Goal: Communication & Community: Share content

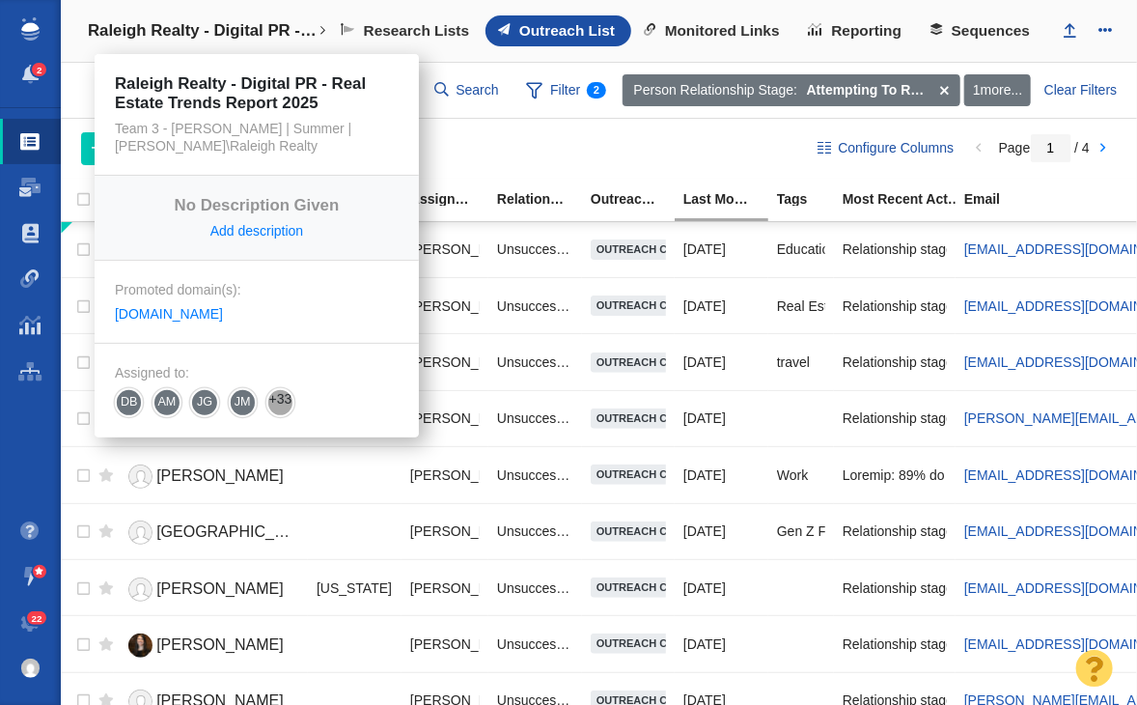
click at [153, 14] on link "Raleigh Realty - Digital PR - Real Estate Trends Report 2025" at bounding box center [204, 31] width 261 height 46
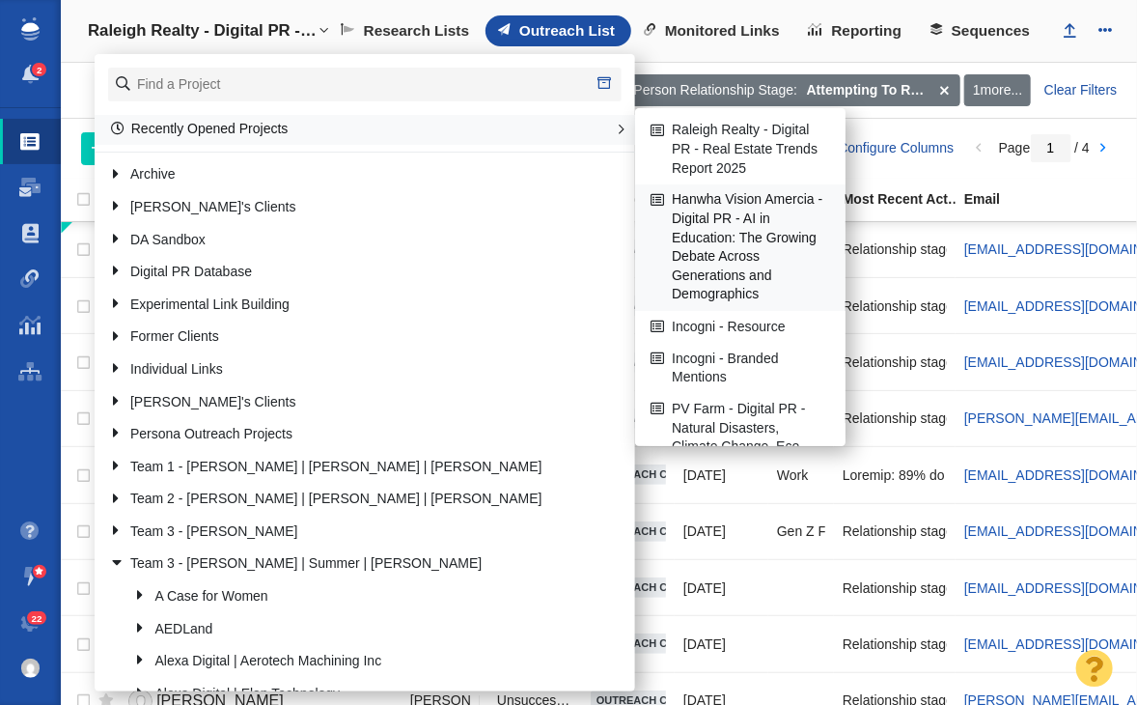
click at [724, 237] on link "Hanwha Vision Amercia - Digital PR - AI in Education: The Growing Debate Across…" at bounding box center [740, 247] width 189 height 125
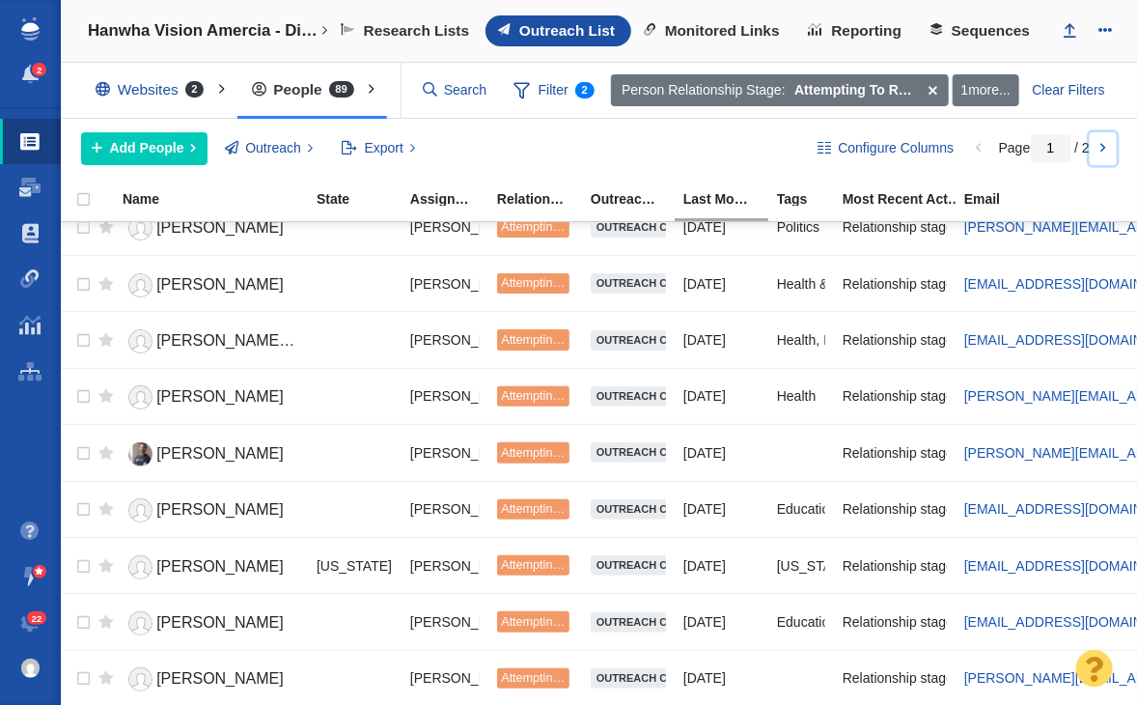
click at [1116, 144] on link at bounding box center [1103, 148] width 27 height 33
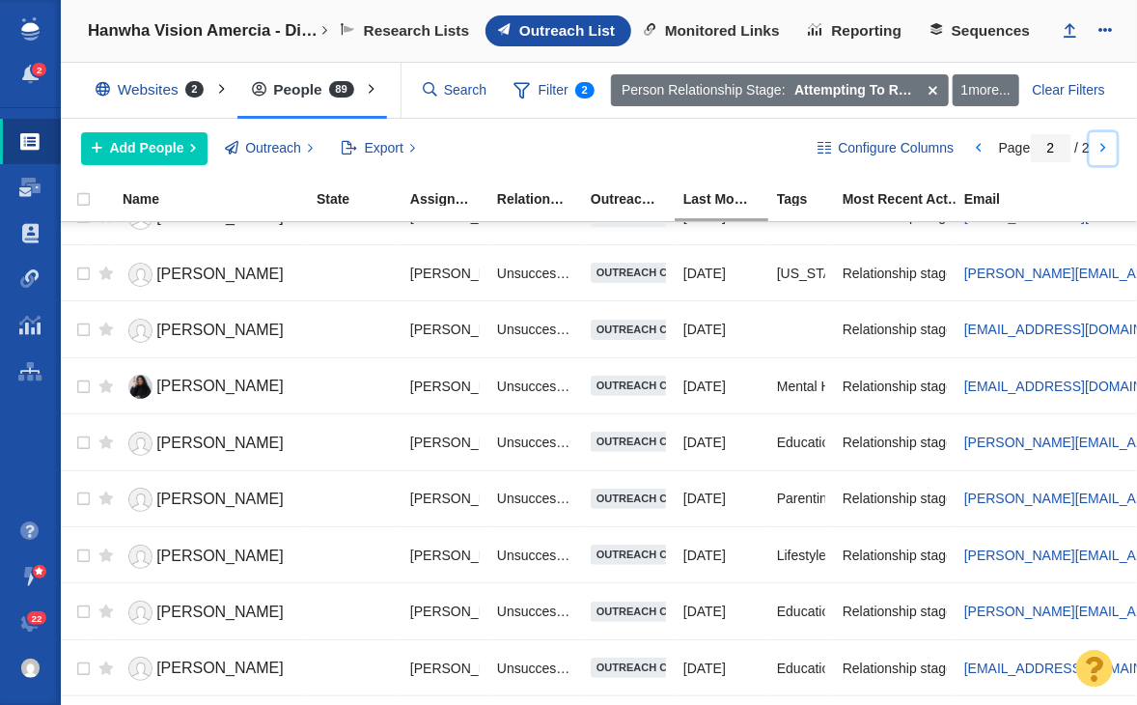
scroll to position [368, 0]
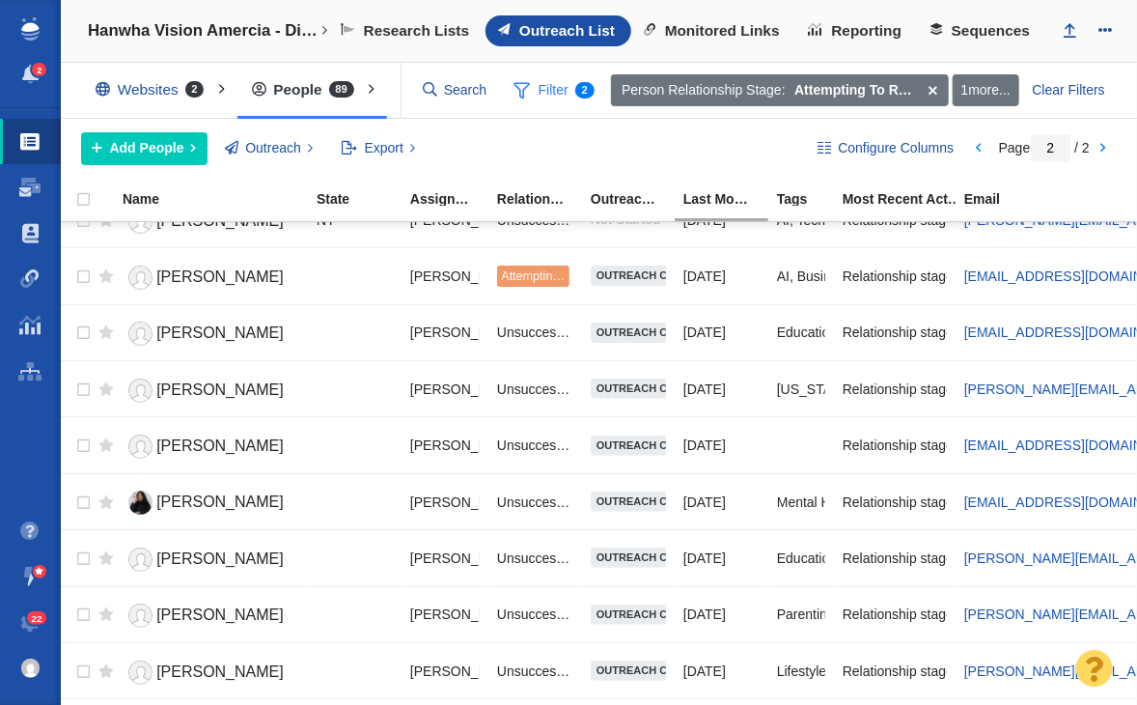
click at [557, 86] on span "Filter 2" at bounding box center [554, 90] width 102 height 37
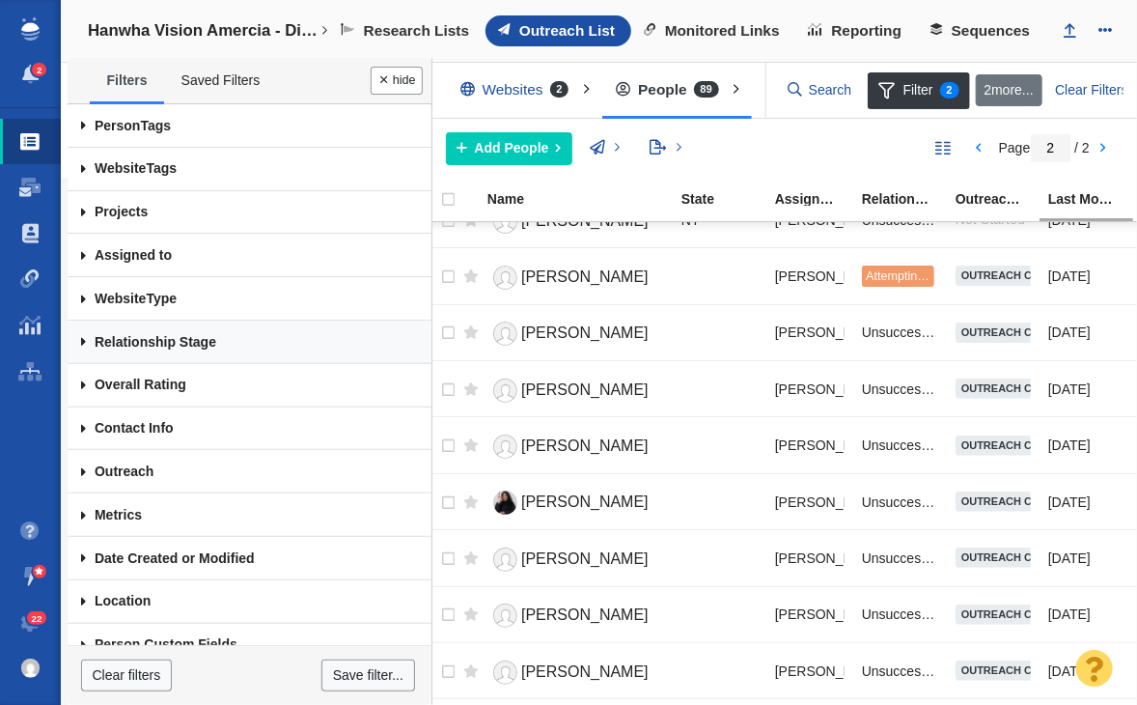
click at [213, 341] on link "Relationship Stage" at bounding box center [250, 341] width 364 height 43
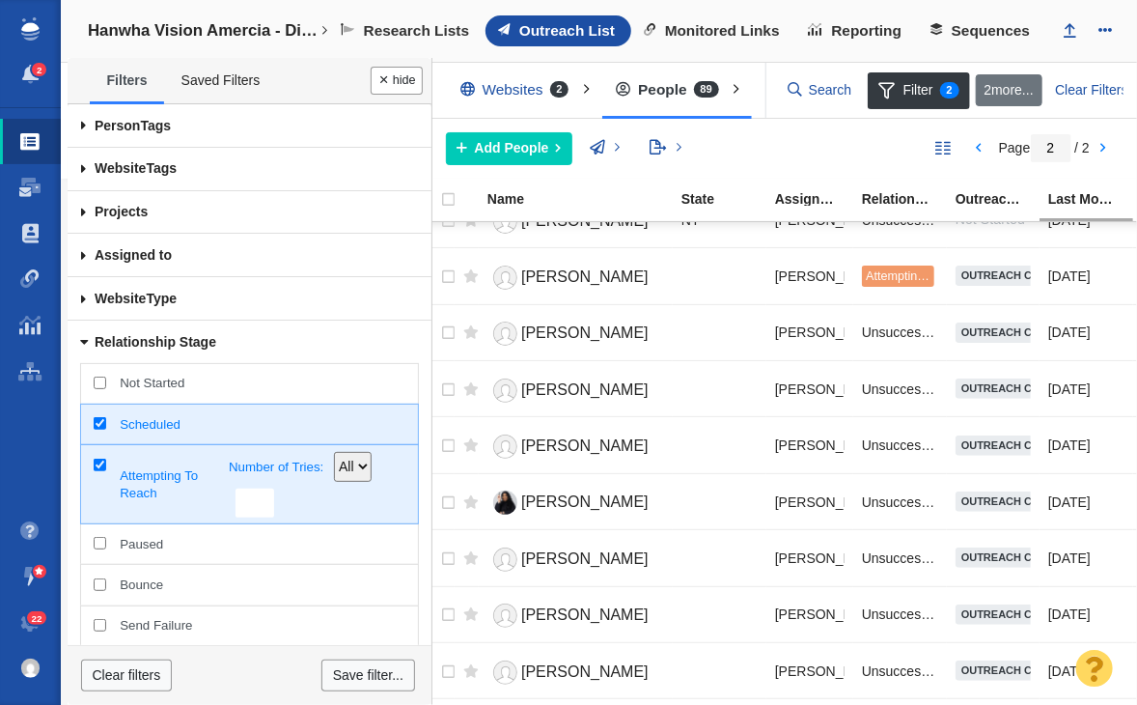
click at [174, 489] on span "Attempting To Reach" at bounding box center [174, 484] width 109 height 35
click at [106, 471] on input "Attempting To Reach Number of Tries: All >= = <=" at bounding box center [100, 465] width 13 height 13
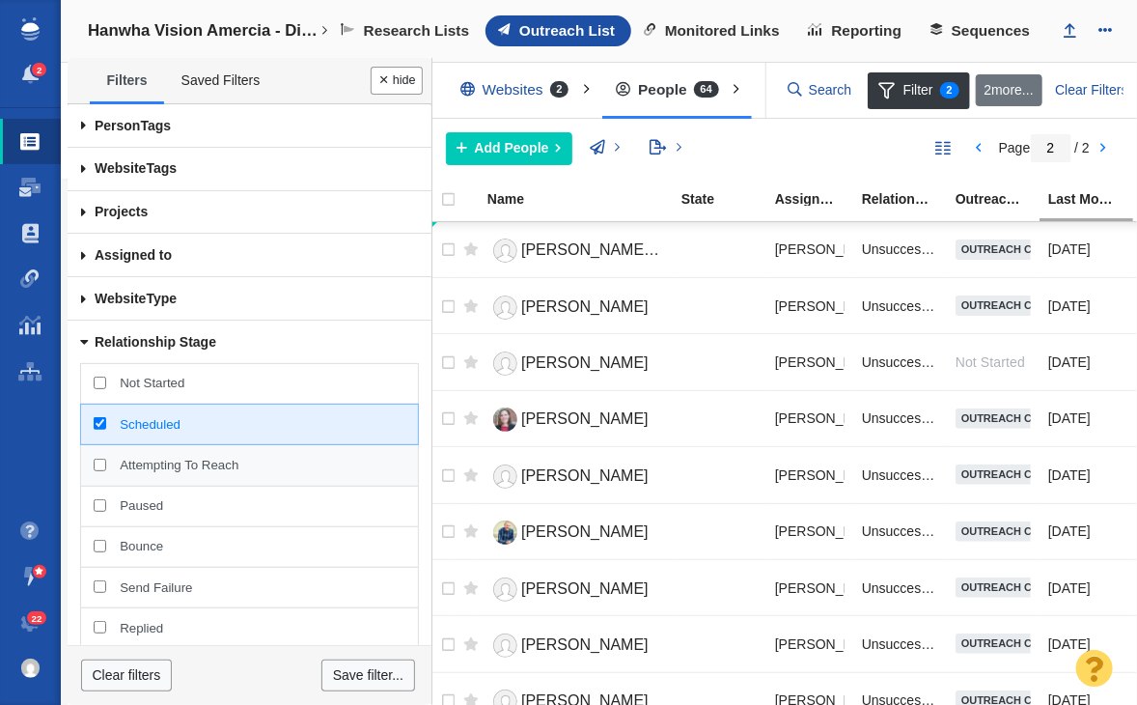
click at [166, 446] on div "Attempting To Reach" at bounding box center [249, 465] width 338 height 42
click at [106, 459] on input "Attempting To Reach" at bounding box center [100, 465] width 13 height 13
checkbox input "true"
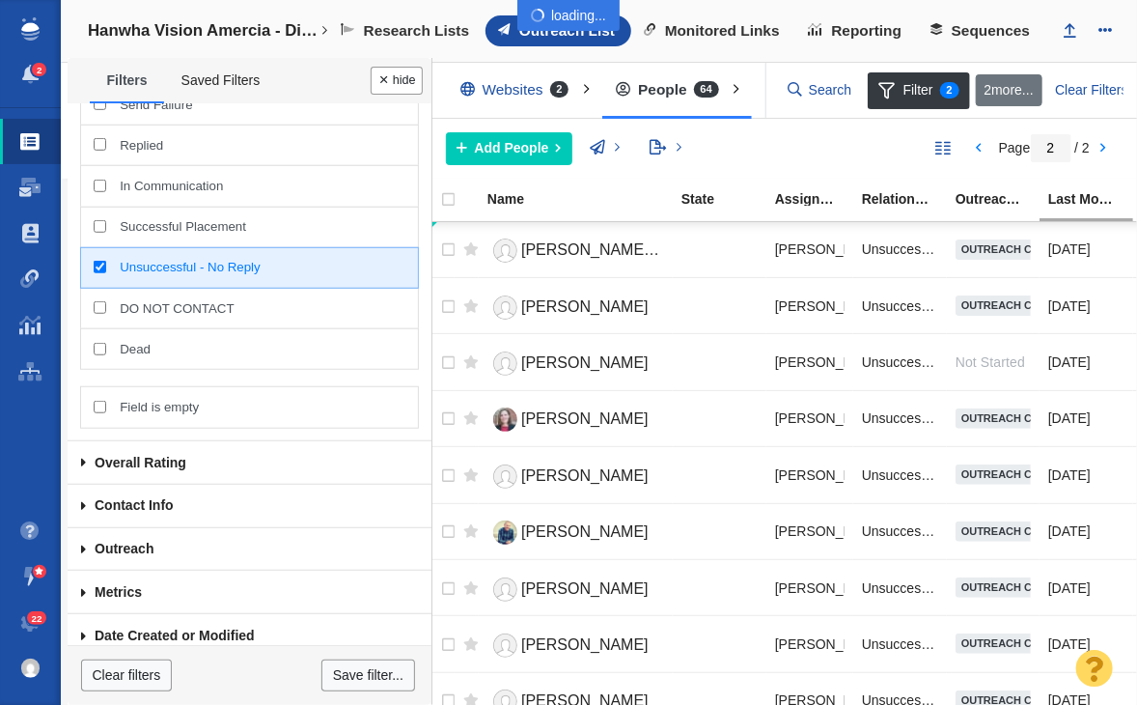
scroll to position [520, 0]
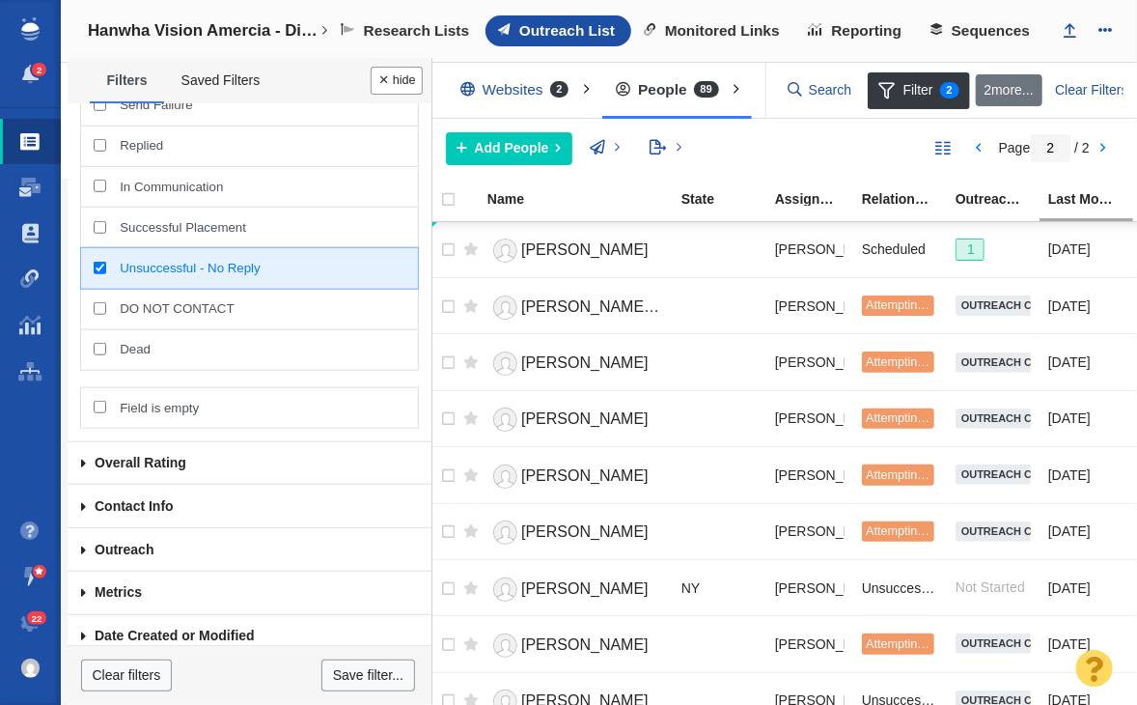
click at [166, 268] on span "Unsuccessful - No Reply" at bounding box center [262, 268] width 285 height 17
click at [106, 268] on input "Unsuccessful - No Reply" at bounding box center [100, 268] width 13 height 13
checkbox input "false"
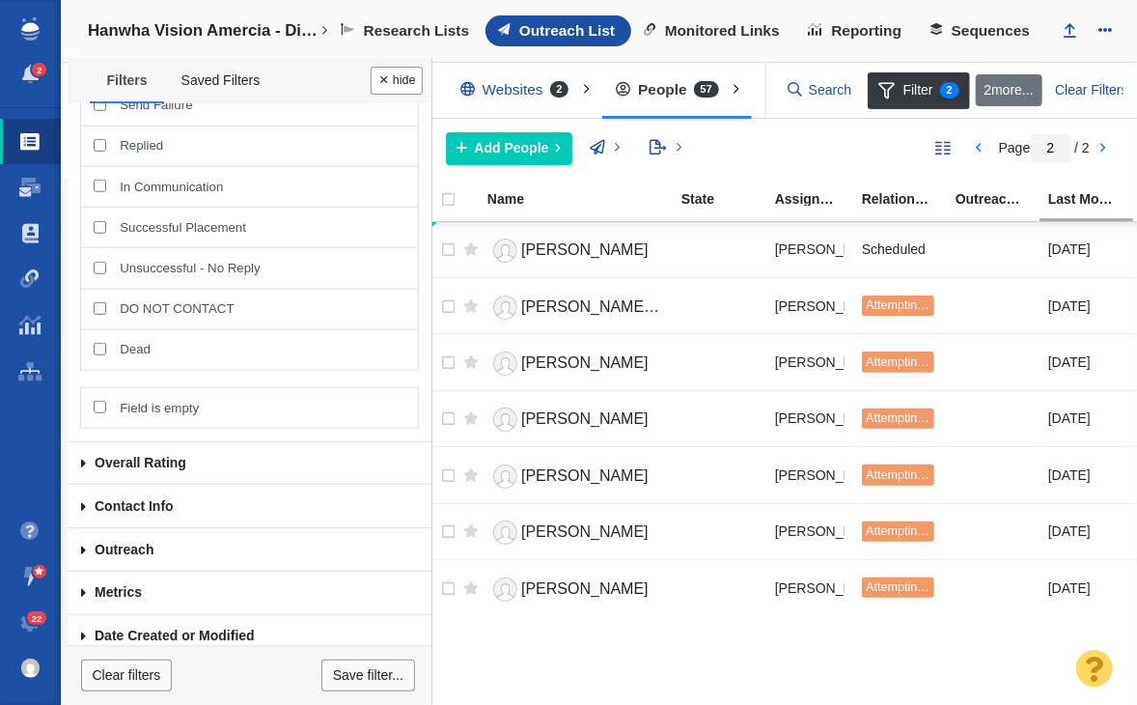
scroll to position [0, 0]
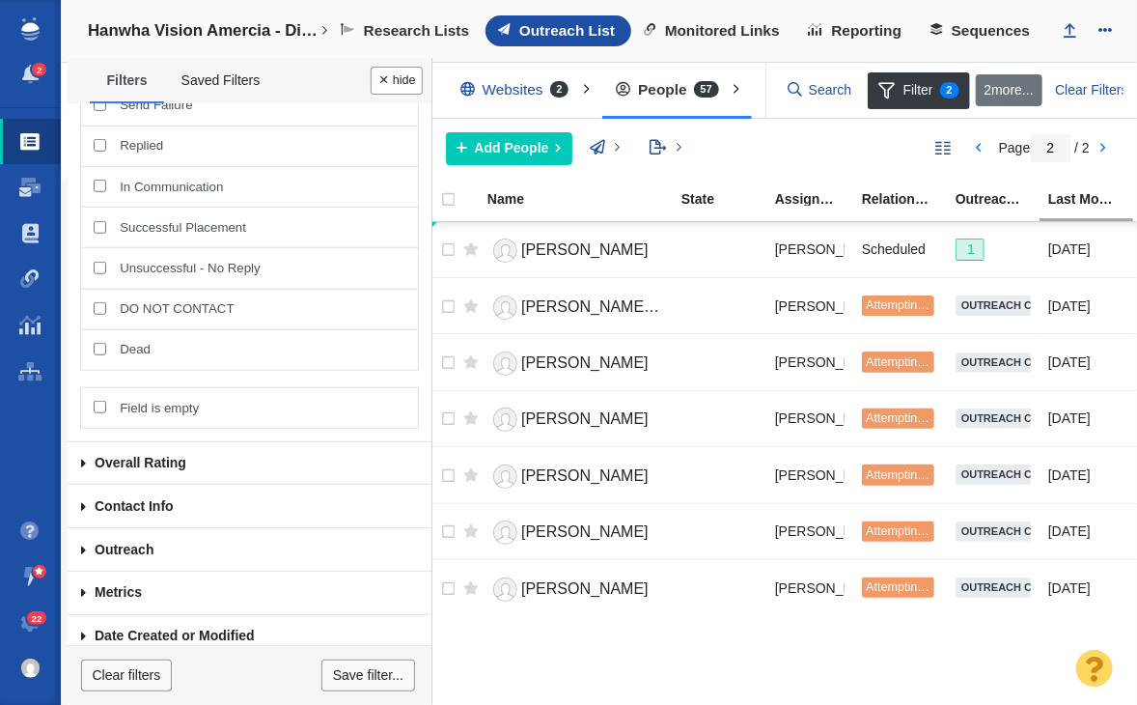
click at [380, 83] on button "Done" at bounding box center [397, 81] width 52 height 28
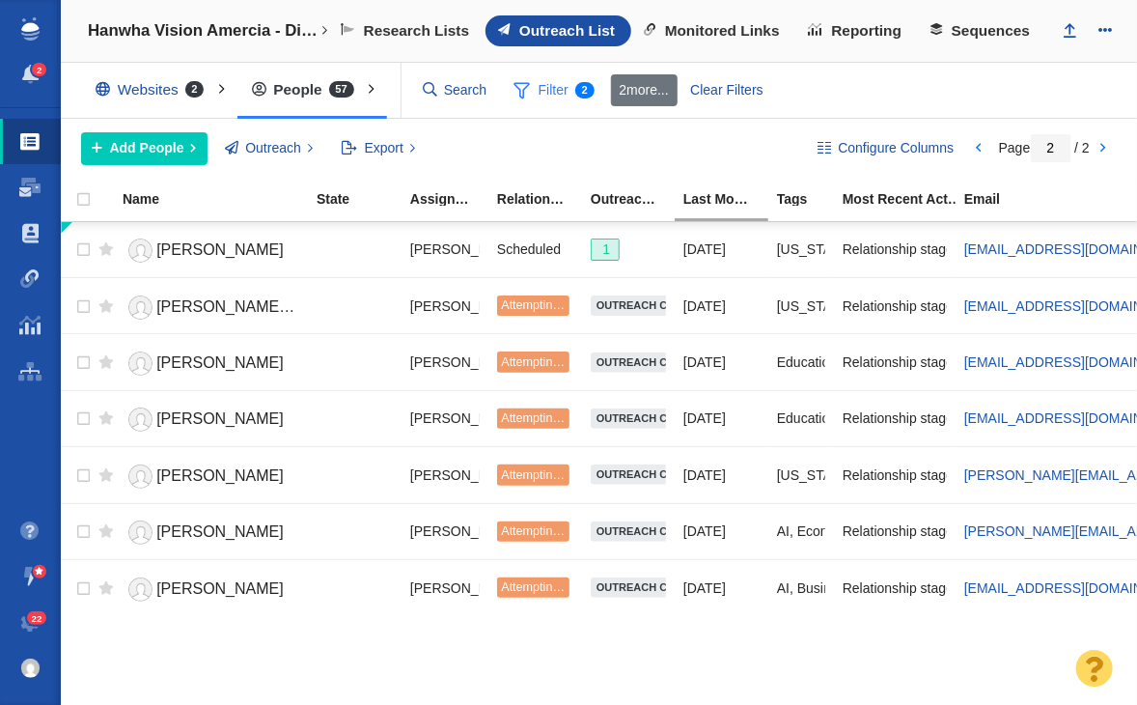
click at [565, 102] on span "Filter 2" at bounding box center [554, 90] width 102 height 37
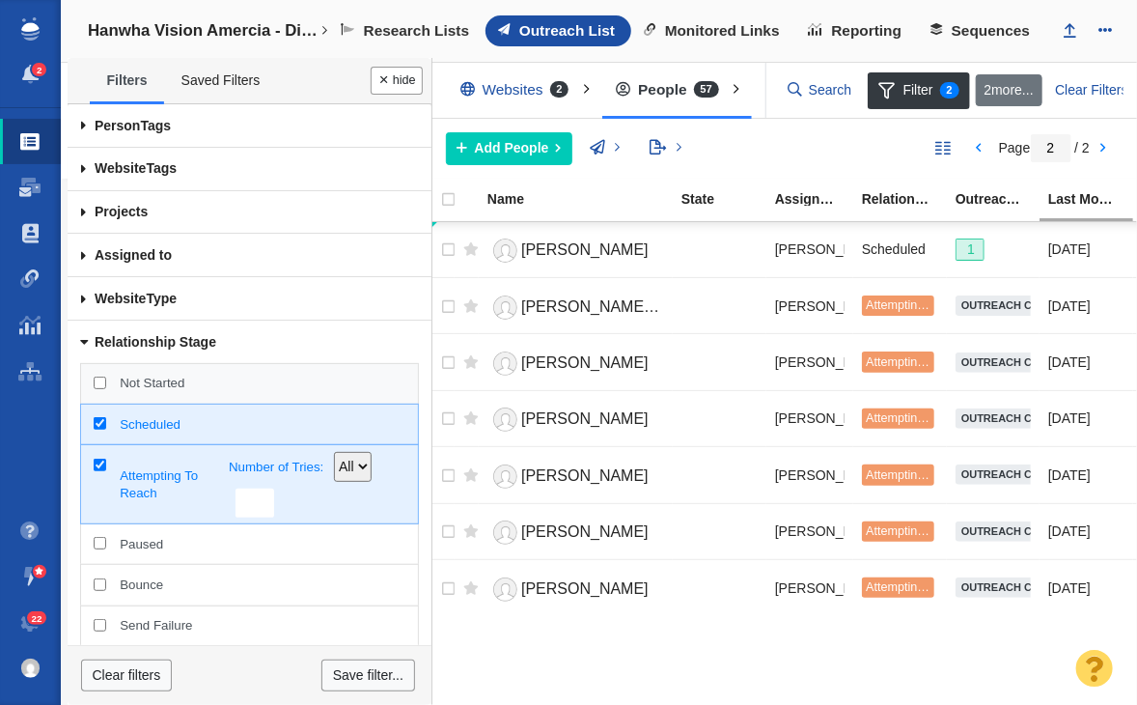
click at [128, 376] on span "Not Started" at bounding box center [262, 383] width 285 height 17
click at [106, 376] on input "Not Started" at bounding box center [100, 382] width 13 height 13
checkbox input "true"
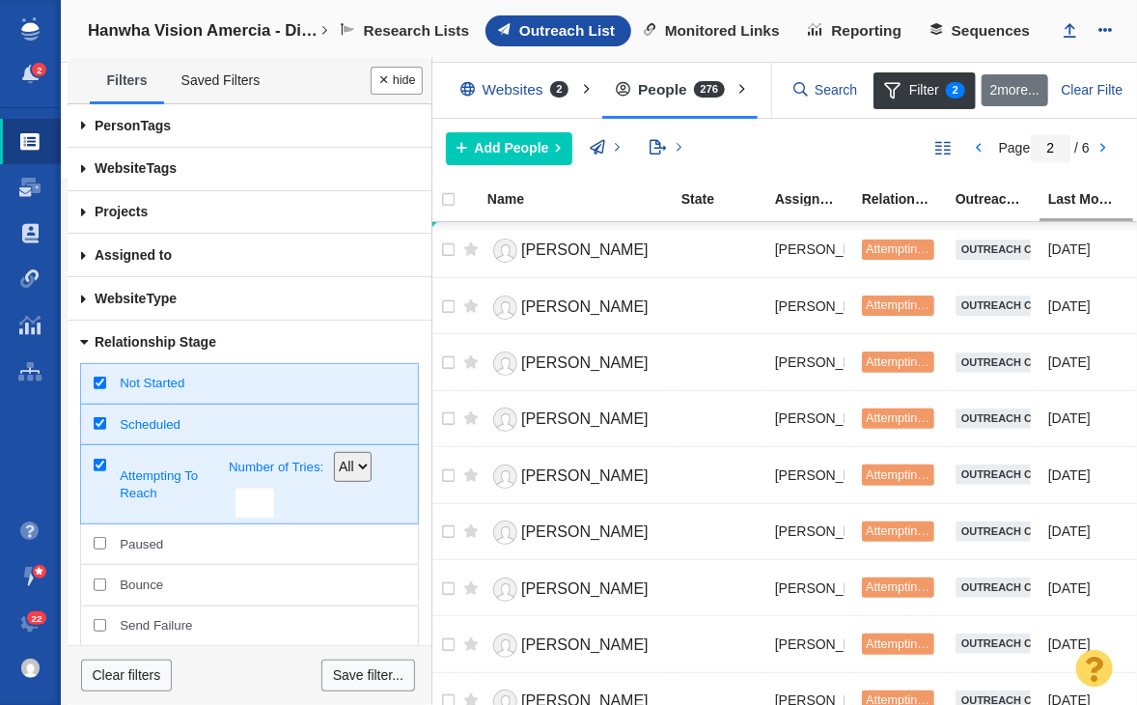
click at [403, 80] on button "Done" at bounding box center [397, 81] width 52 height 28
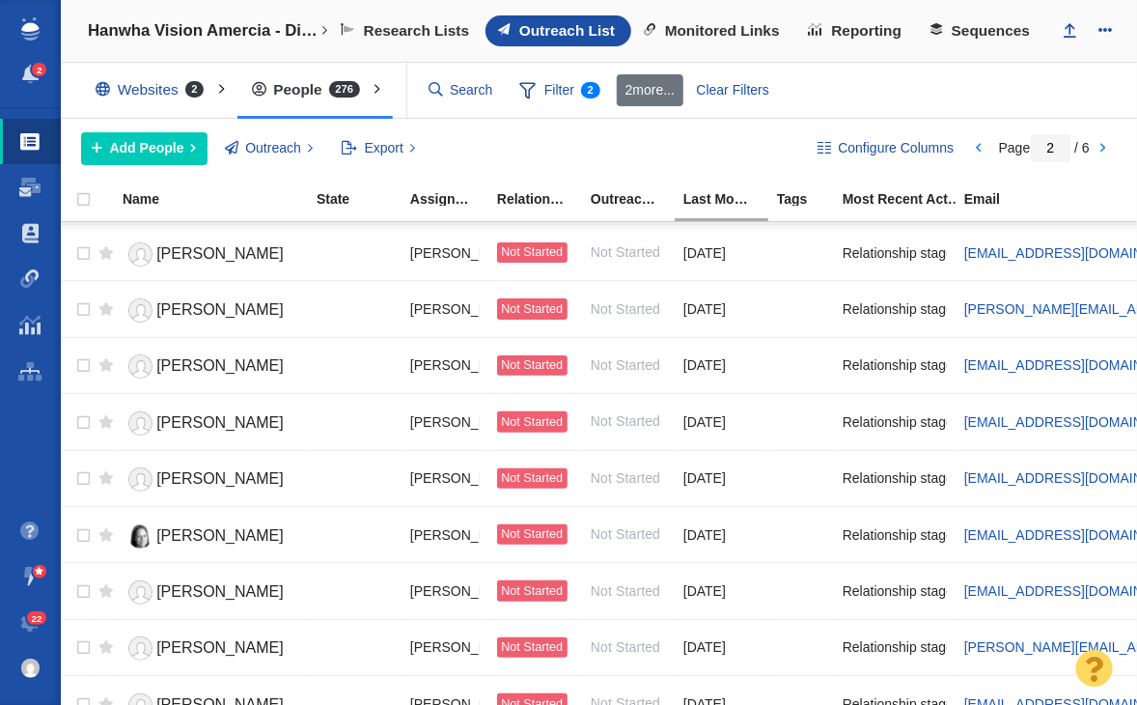
scroll to position [2338, 0]
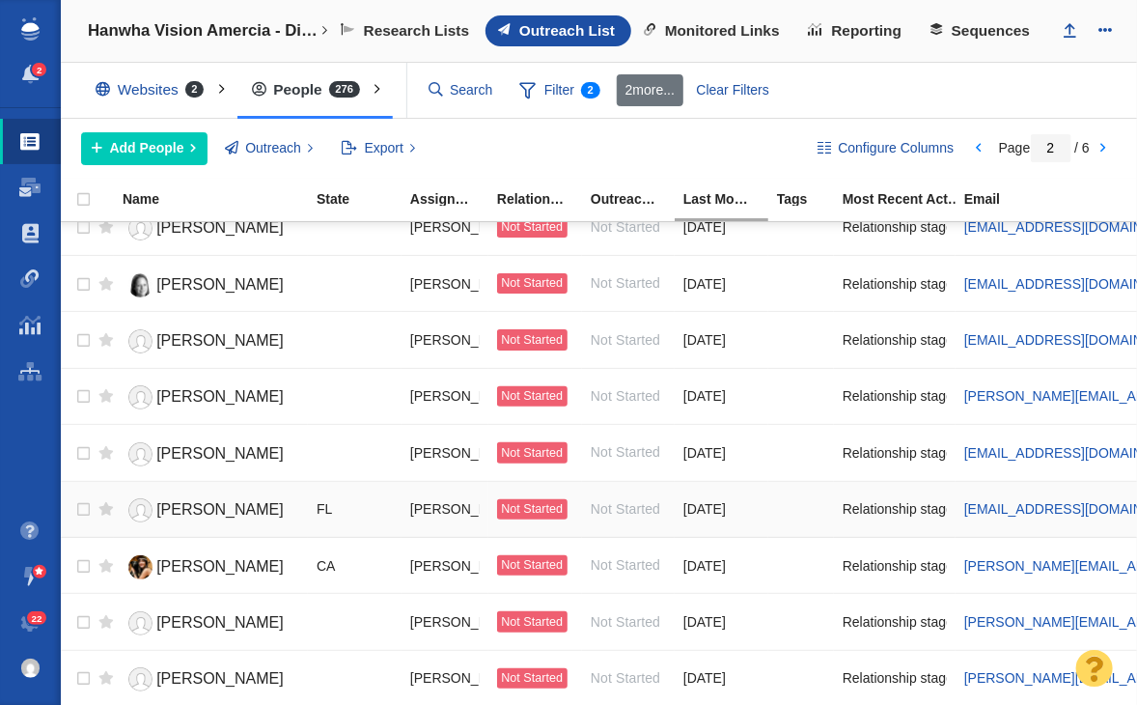
click at [204, 501] on span "Tania Rogers" at bounding box center [219, 509] width 127 height 16
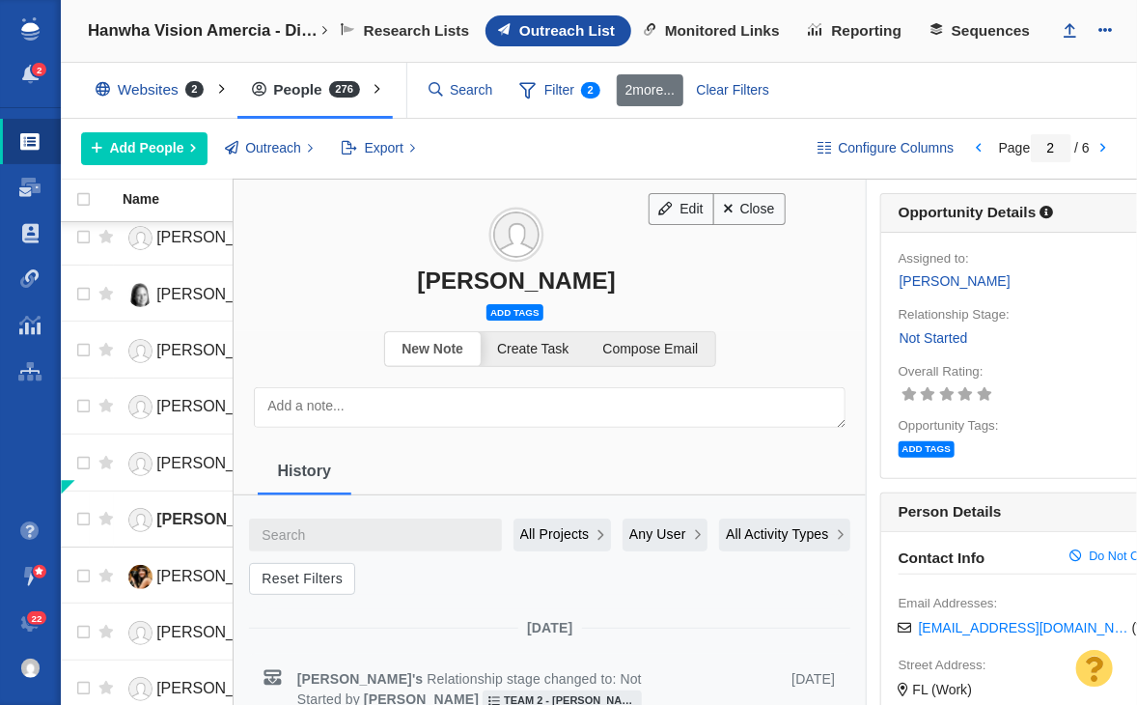
click at [473, 277] on div "Tania Rogers" at bounding box center [517, 280] width 566 height 28
copy div "Tania Rogers"
click at [513, 301] on div "Add tags" at bounding box center [517, 312] width 60 height 23
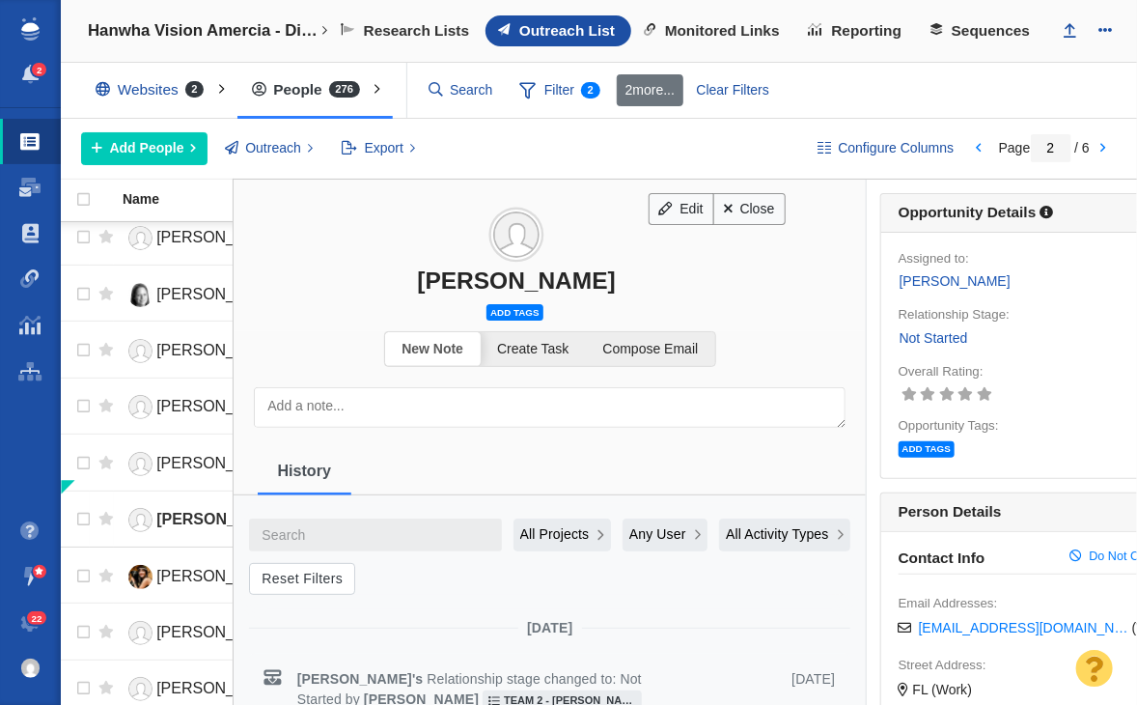
click at [513, 304] on span "Add tags" at bounding box center [515, 312] width 56 height 16
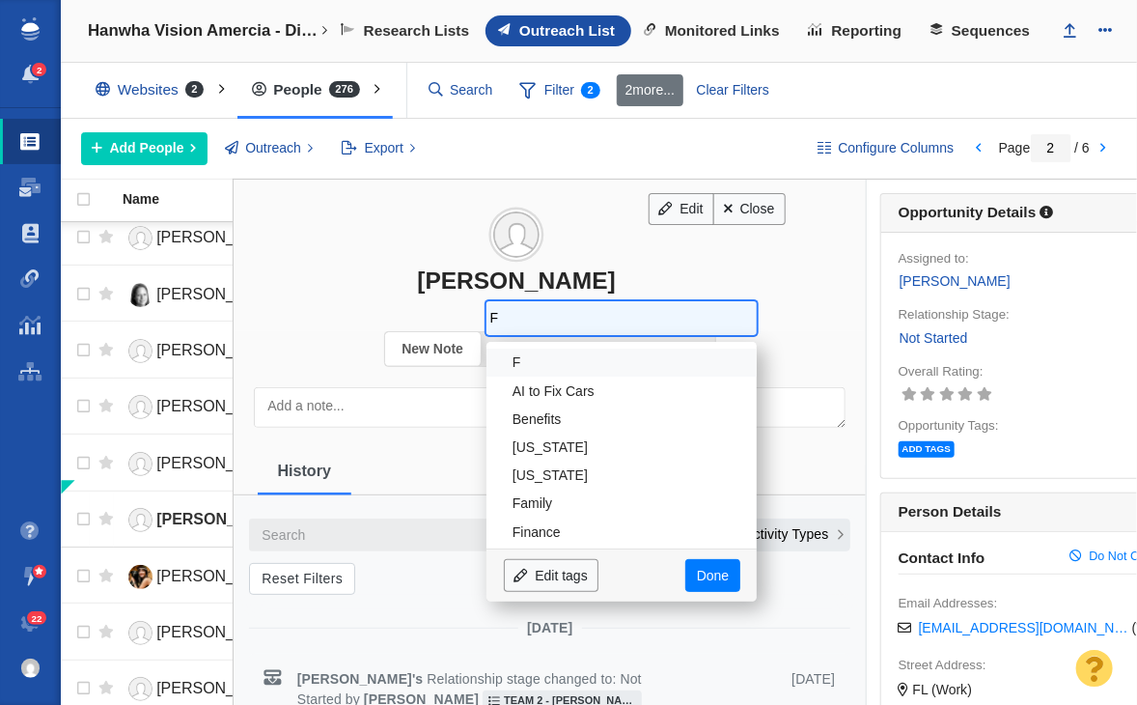
type input "F;"
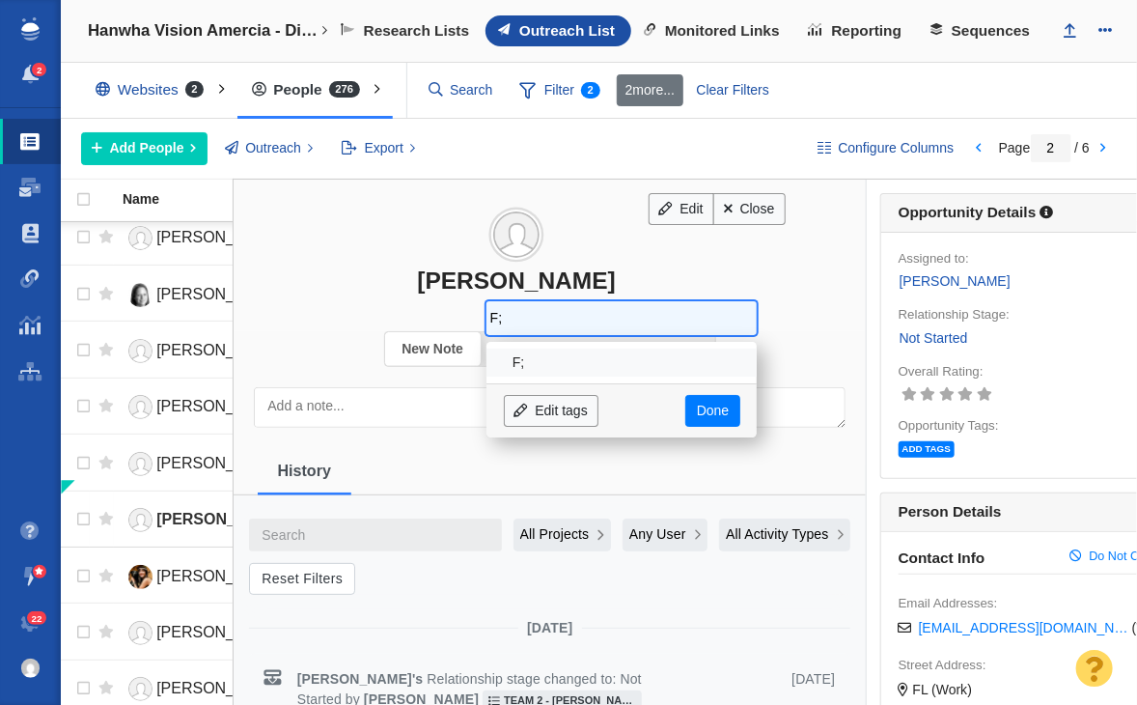
type input "F"
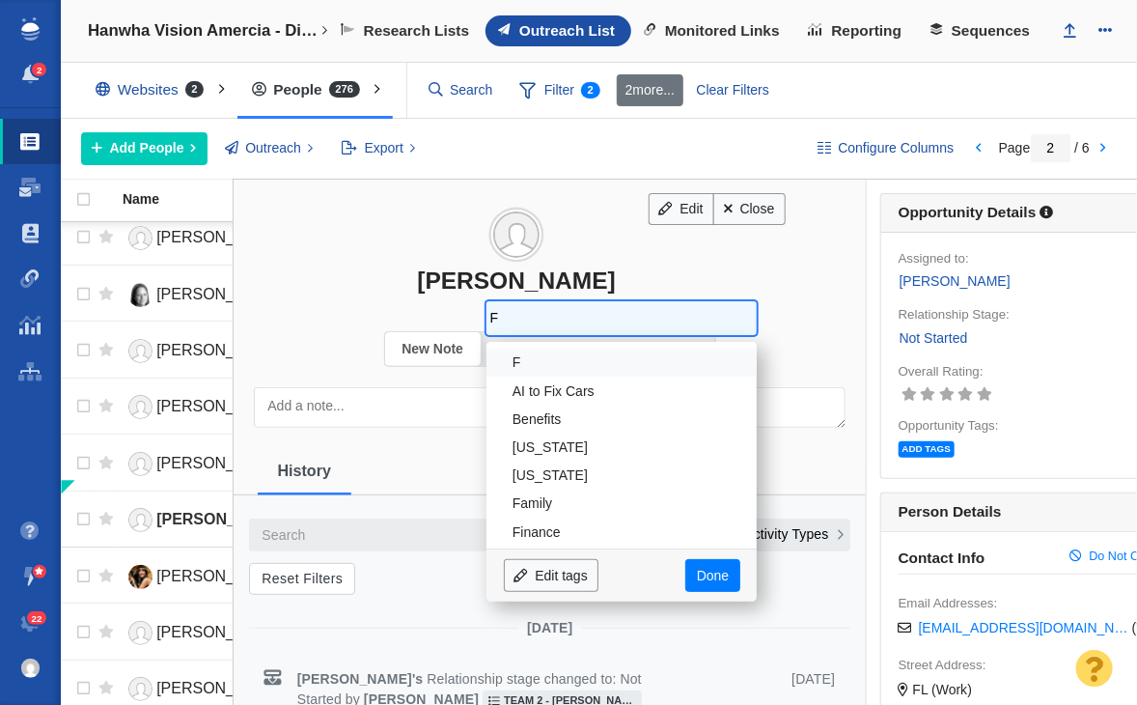
type input "Fl"
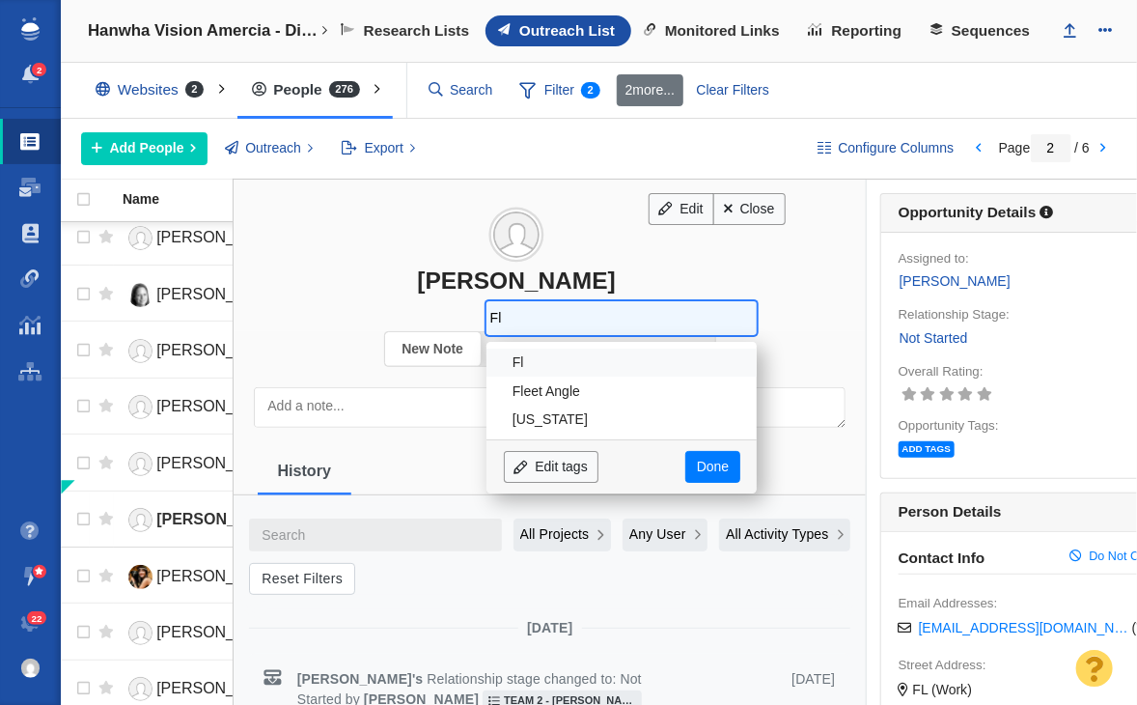
type input "Flo"
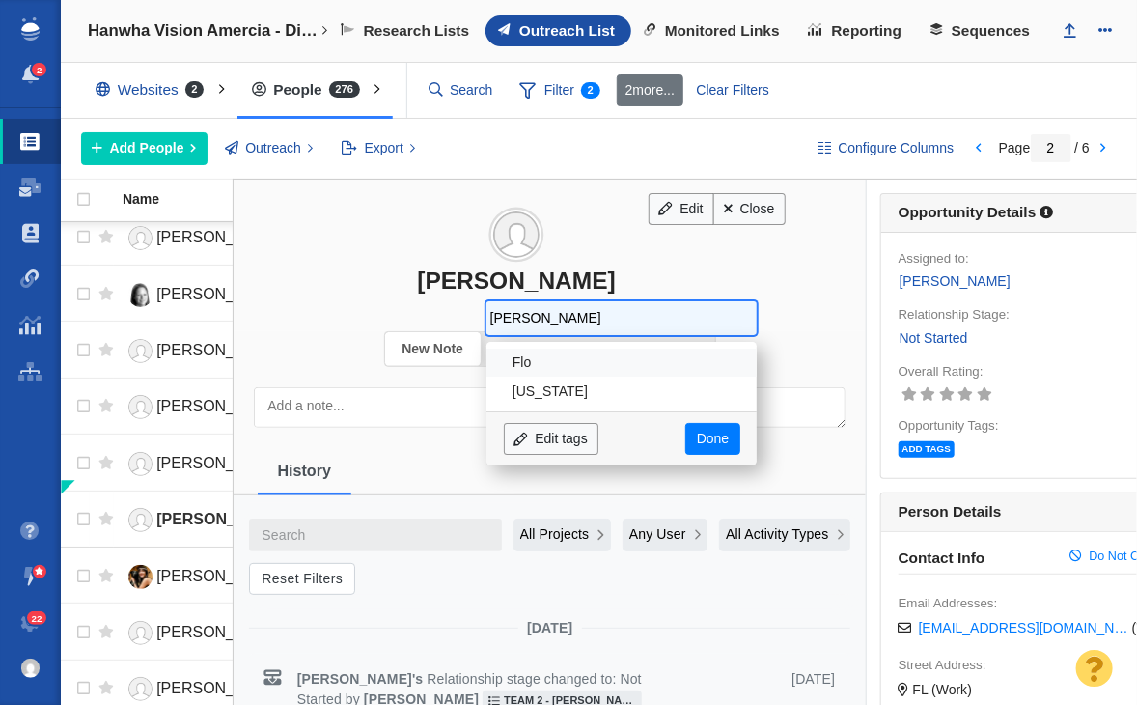
type input "Flori"
type input "Florida"
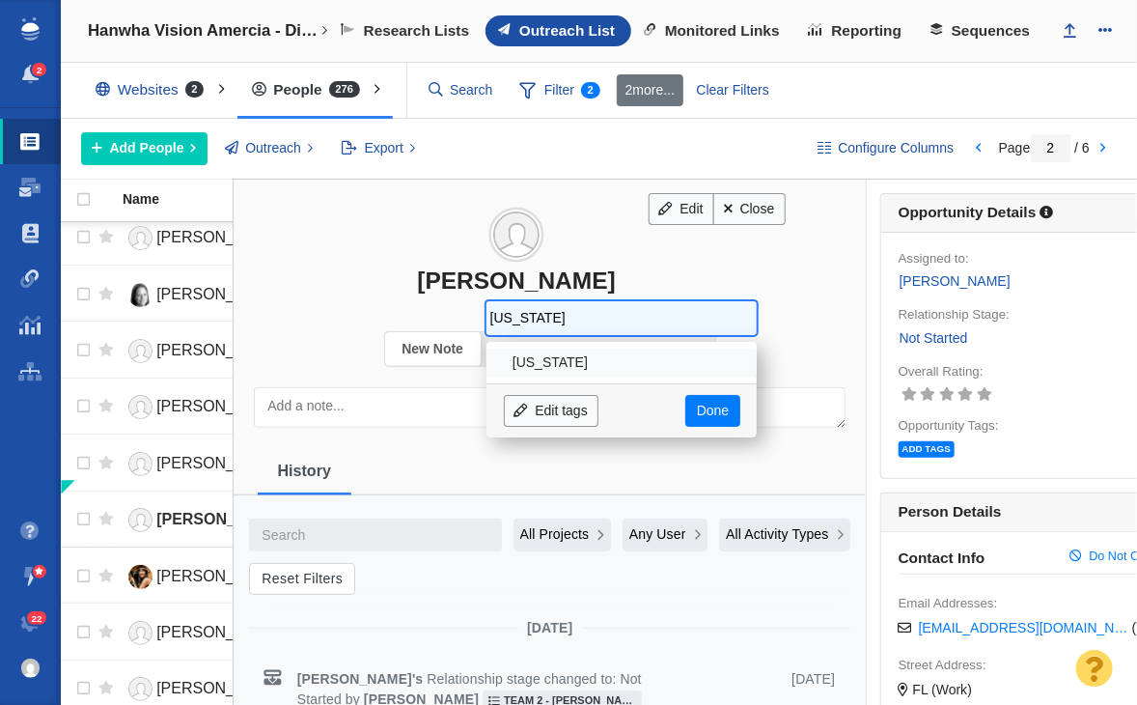
click at [549, 353] on li "Florida" at bounding box center [622, 362] width 270 height 28
click at [685, 399] on link "Done" at bounding box center [712, 411] width 54 height 33
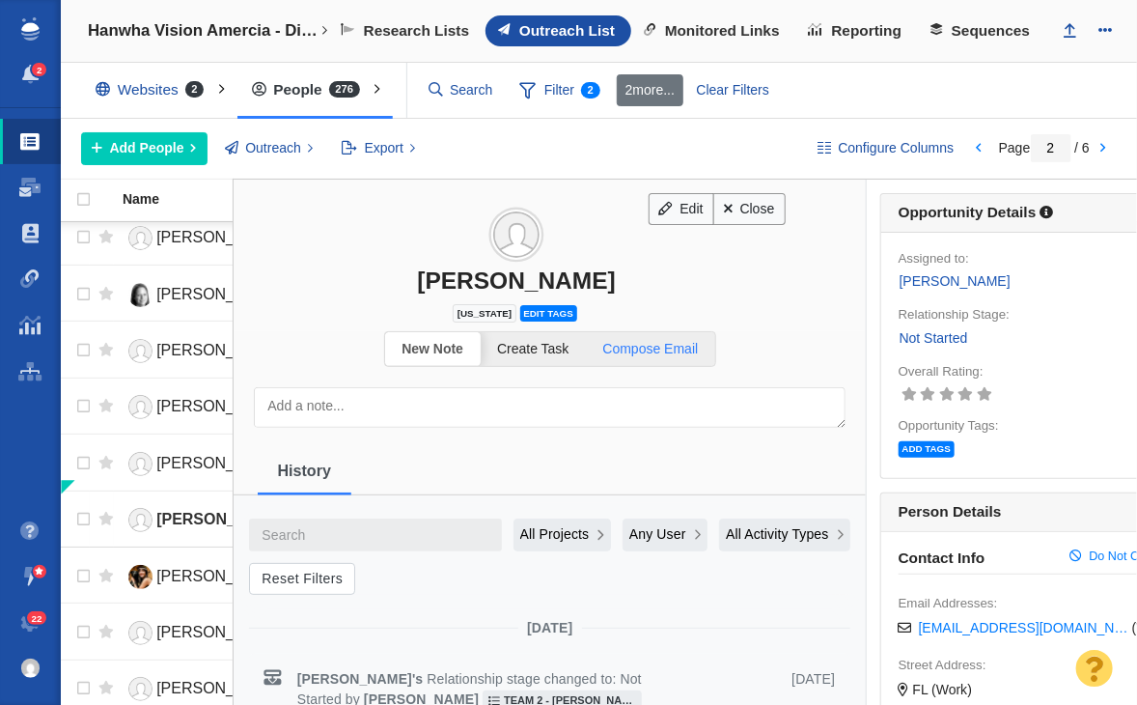
click at [671, 345] on span "Compose Email" at bounding box center [651, 348] width 96 height 15
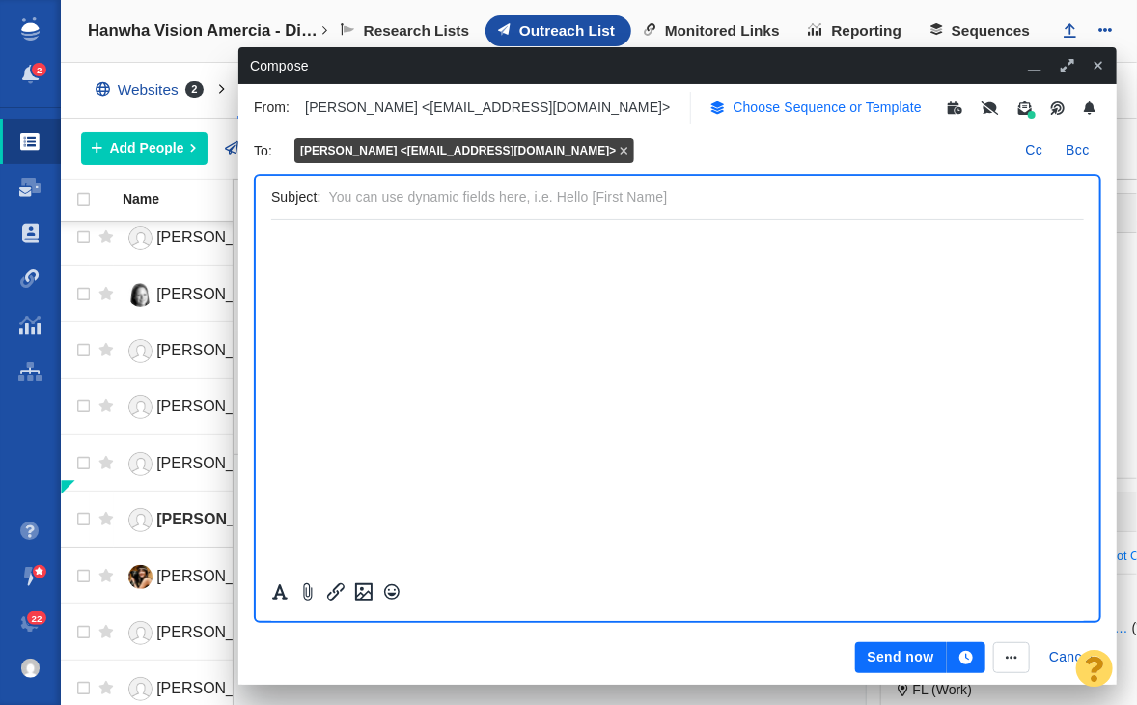
scroll to position [0, 0]
click at [741, 100] on div "Choose Sequence or Template" at bounding box center [815, 107] width 211 height 20
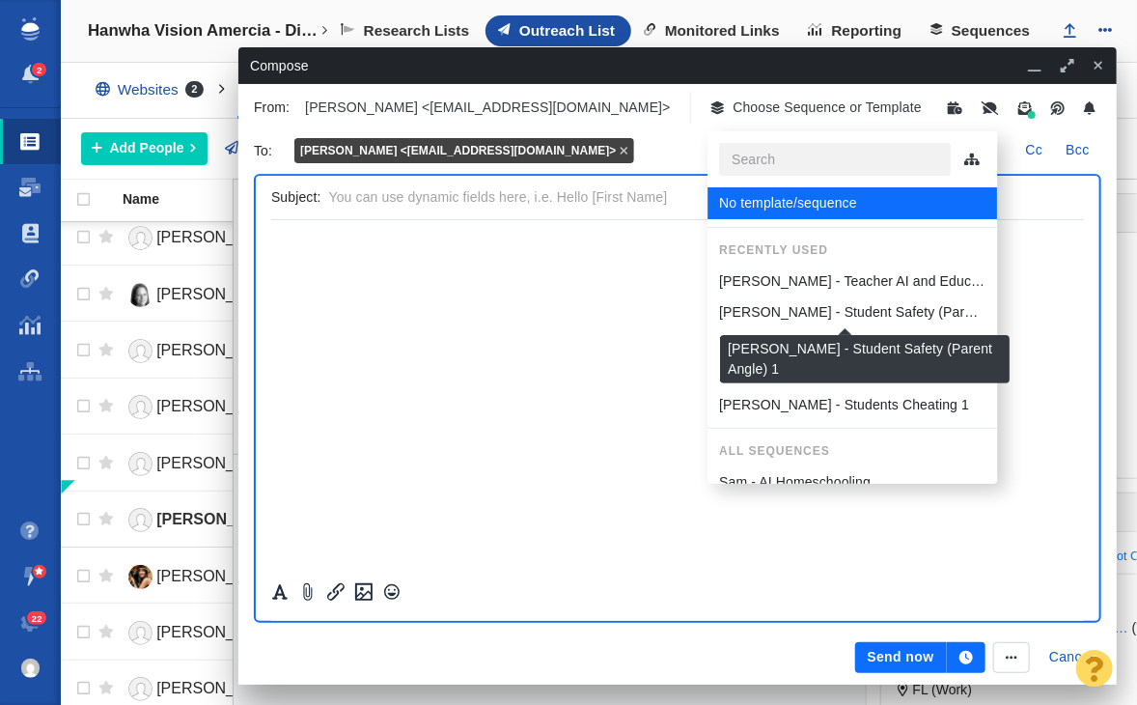
click at [806, 304] on p "Sam - Student Safety (Parent Angle) 1" at bounding box center [852, 312] width 266 height 20
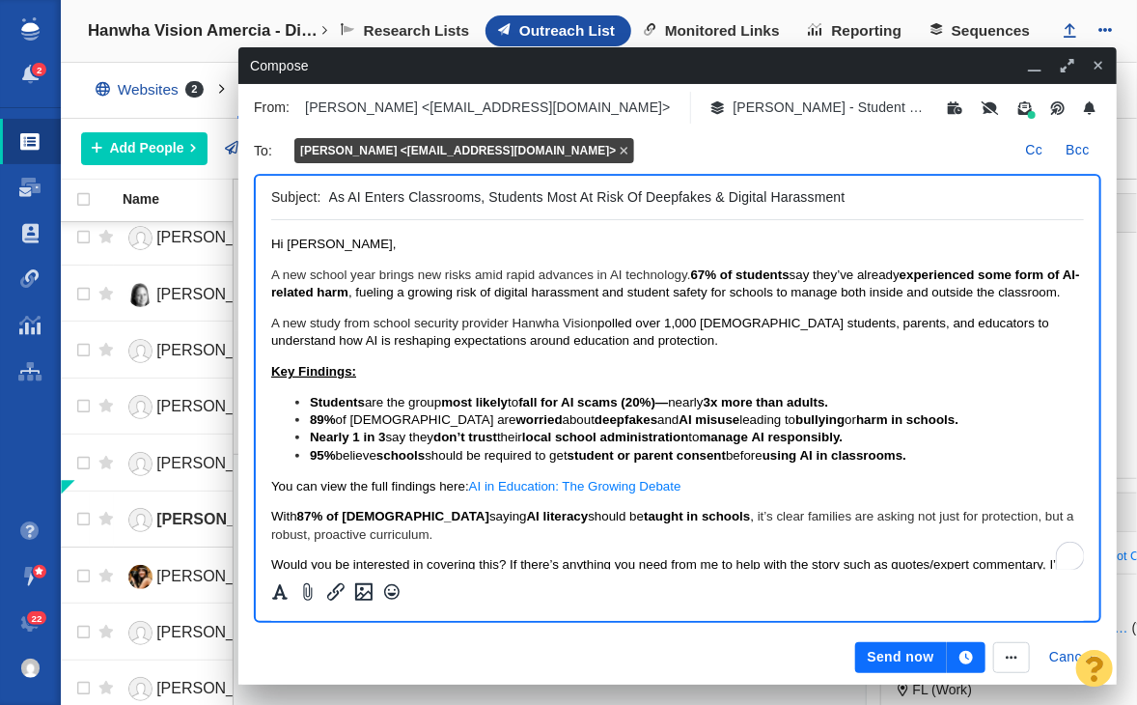
click at [326, 195] on div "Subject: As AI Enters Classrooms, Students Most At Risk Of Deepfakes & Digital …" at bounding box center [677, 198] width 813 height 44
drag, startPoint x: 326, startPoint y: 194, endPoint x: 459, endPoint y: 194, distance: 133.2
click at [459, 194] on div "Subject: As AI Enters Classrooms, Students Most At Risk Of Deepfakes & Digital …" at bounding box center [677, 198] width 813 height 44
drag, startPoint x: 481, startPoint y: 194, endPoint x: 135, endPoint y: 175, distance: 346.1
click at [135, 704] on div "Edit Close Tania Rogers Florida Edit tags" at bounding box center [599, 708] width 1076 height 0
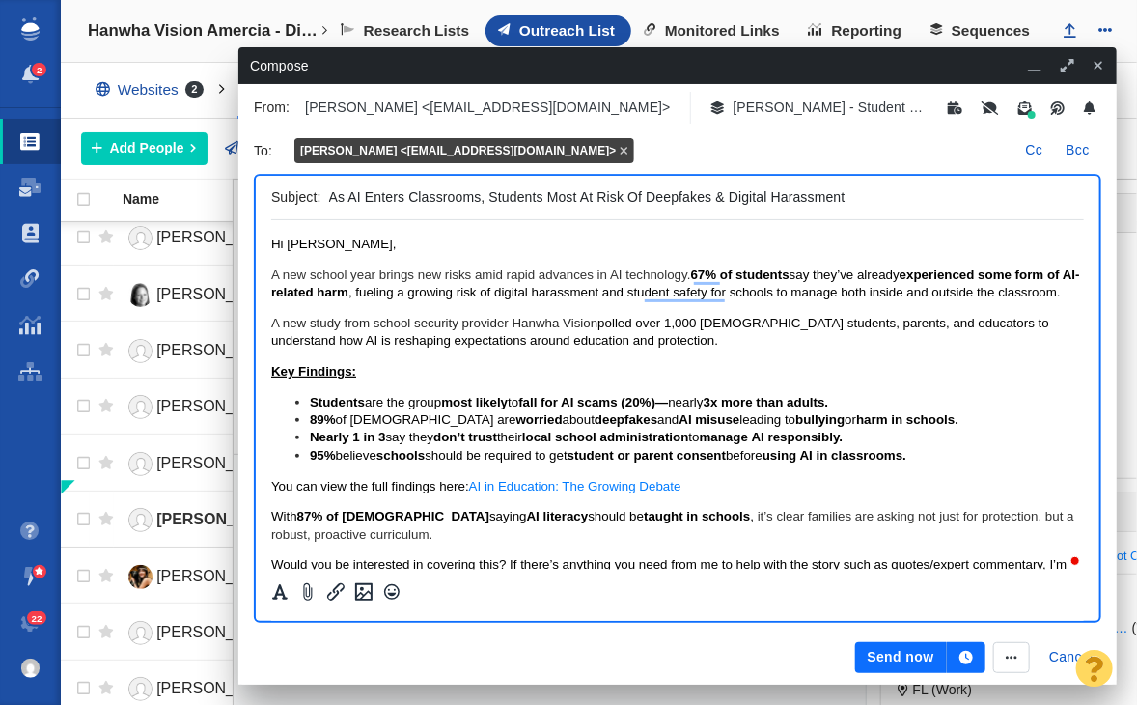
paste input "Back-to-school:"
click at [363, 194] on input "Back-to-school: Students Most At Risk Of Deepfakes & Digital Harassment" at bounding box center [702, 197] width 747 height 28
click at [386, 194] on input "Back-To-school: Students Most At Risk Of Deepfakes & Digital Harassment" at bounding box center [702, 197] width 747 height 28
drag, startPoint x: 655, startPoint y: 196, endPoint x: 978, endPoint y: 213, distance: 322.9
click at [978, 213] on div "Subject: Back-To-School: Students Most At Risk Of Deepfakes & Digital Harassment" at bounding box center [677, 198] width 813 height 44
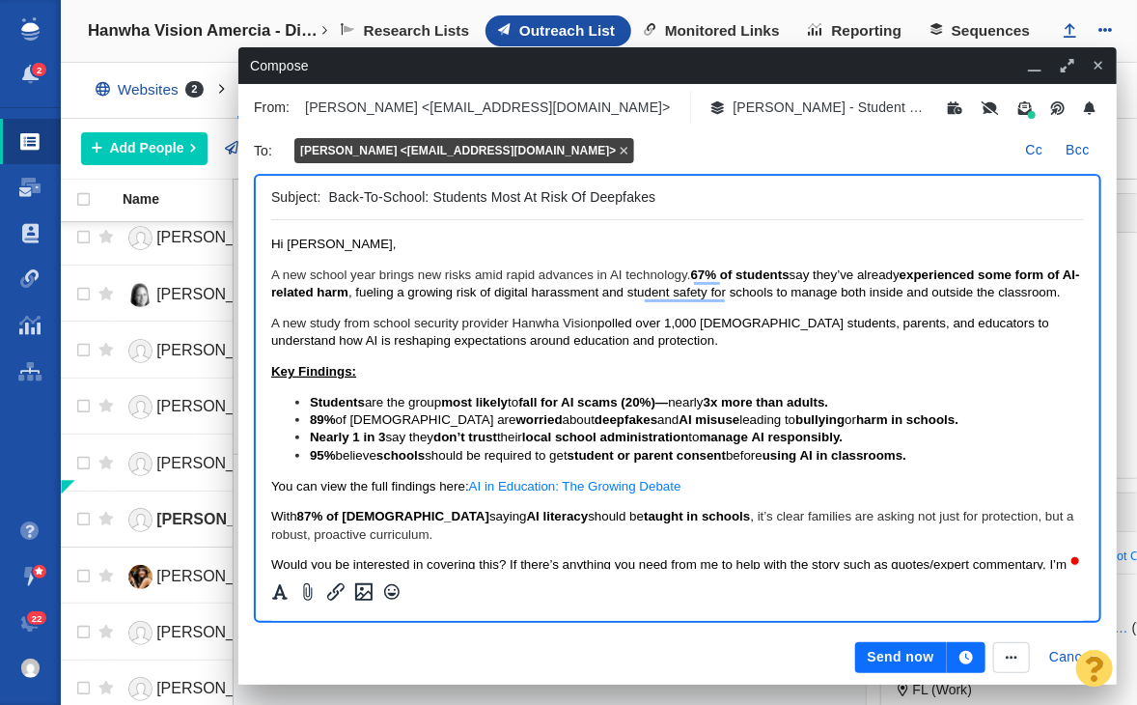
click at [595, 196] on input "Back-To-School: Students Most At Risk Of Deepfakes" at bounding box center [702, 197] width 747 height 28
type input "Back-To-School: Students Most At Risk Of AI Deepfakes"
click at [747, 289] on span ", fueling a growing risk of digital harassment and student safety for schools t…" at bounding box center [704, 292] width 712 height 14
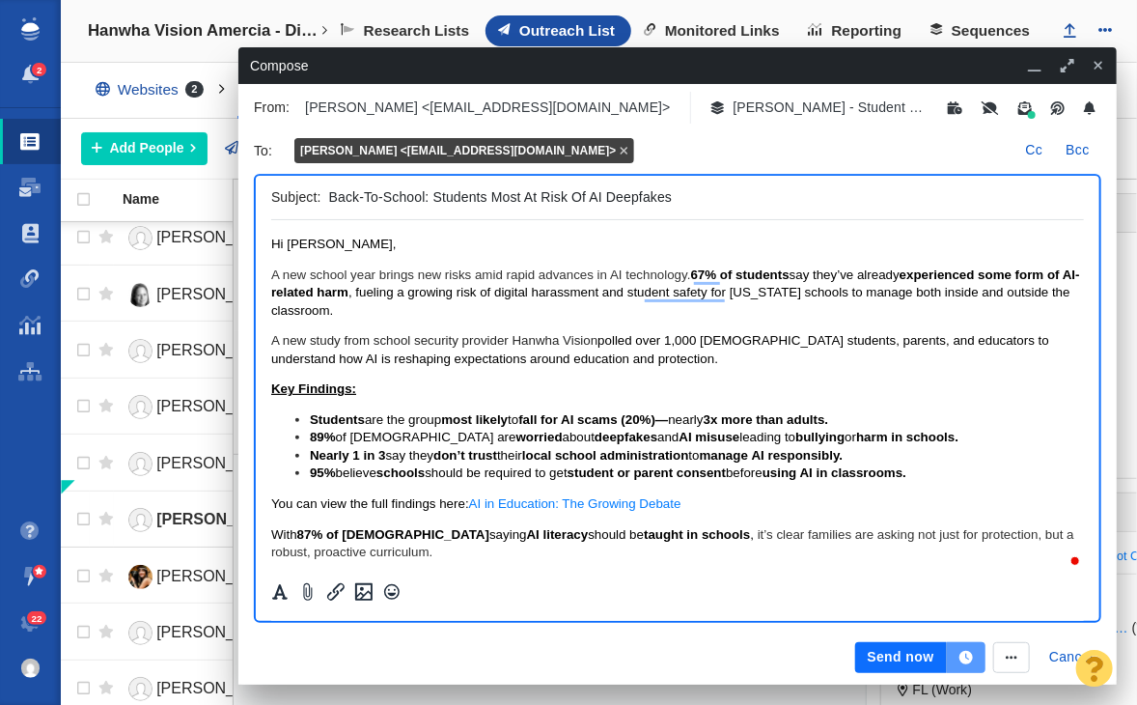
click at [972, 665] on button "button" at bounding box center [966, 657] width 39 height 31
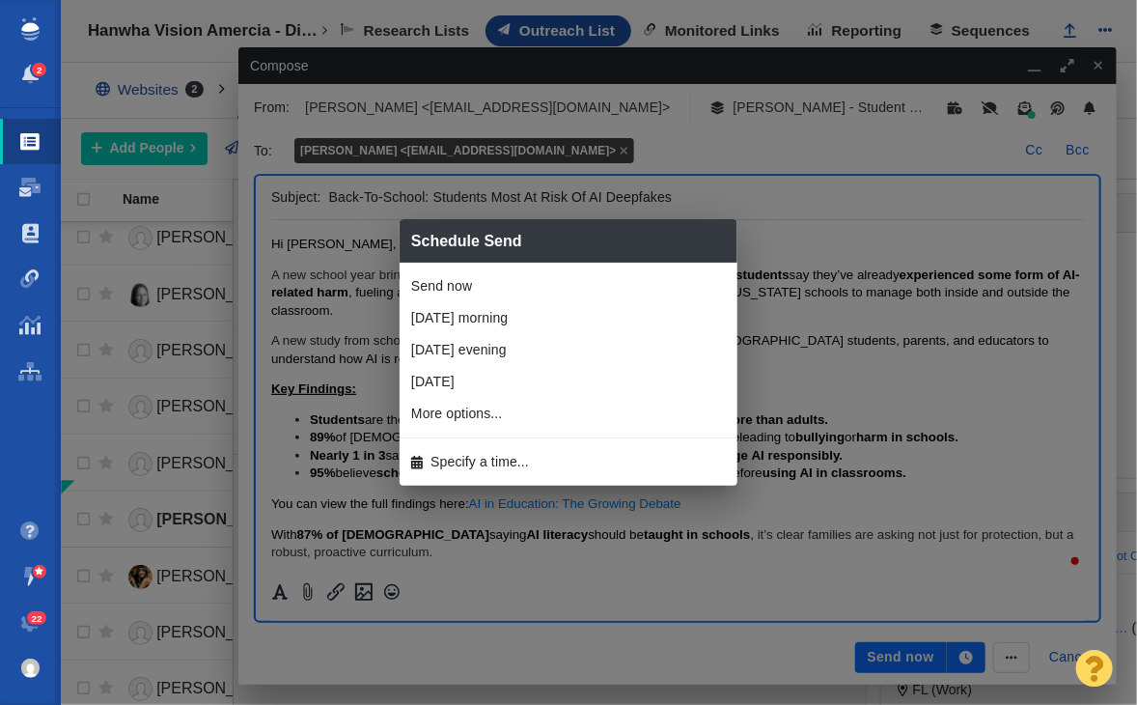
click at [568, 464] on li "Specify a time..." at bounding box center [569, 462] width 338 height 32
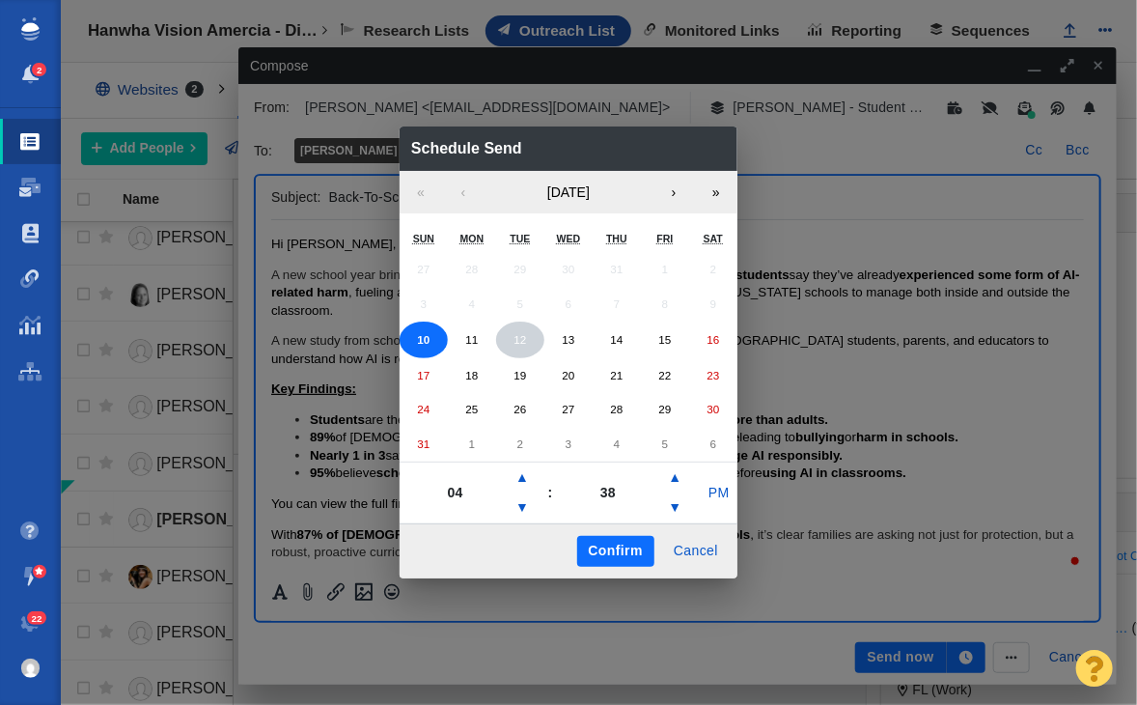
click at [513, 333] on button "12" at bounding box center [520, 339] width 48 height 37
click at [720, 486] on button "PM" at bounding box center [719, 493] width 37 height 31
click at [599, 538] on button "Confirm" at bounding box center [615, 551] width 77 height 31
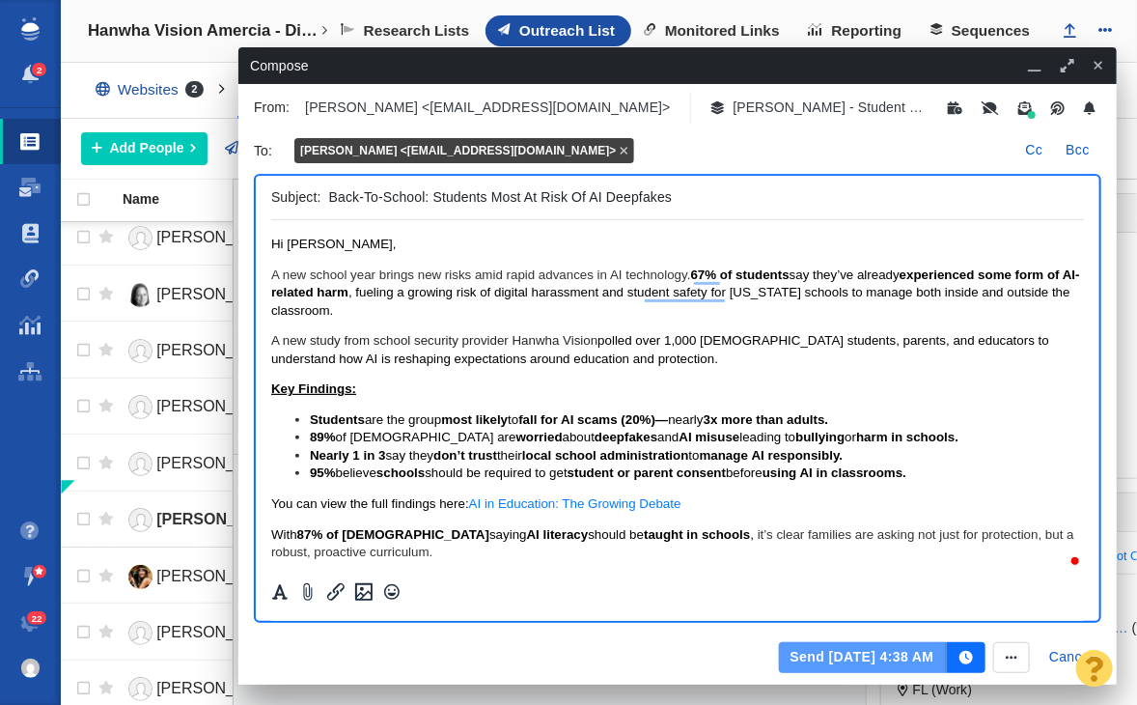
click at [802, 642] on button "Send Aug 12, 4:38 AM" at bounding box center [863, 657] width 168 height 31
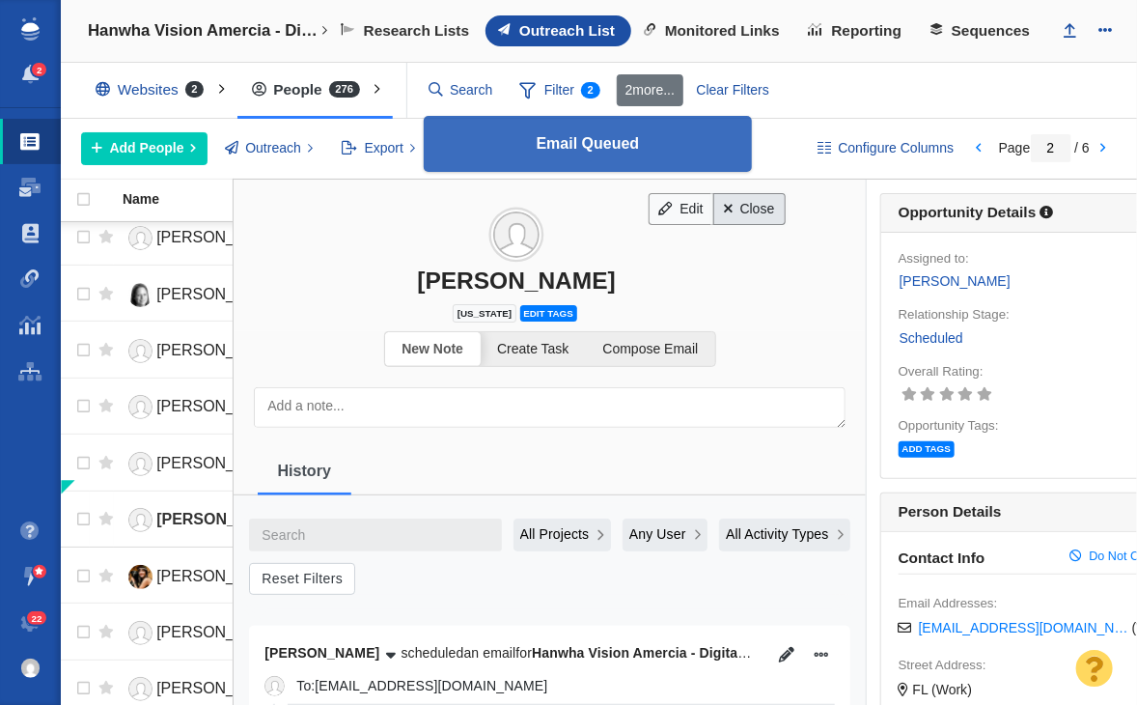
click at [722, 198] on link "Close" at bounding box center [749, 209] width 72 height 33
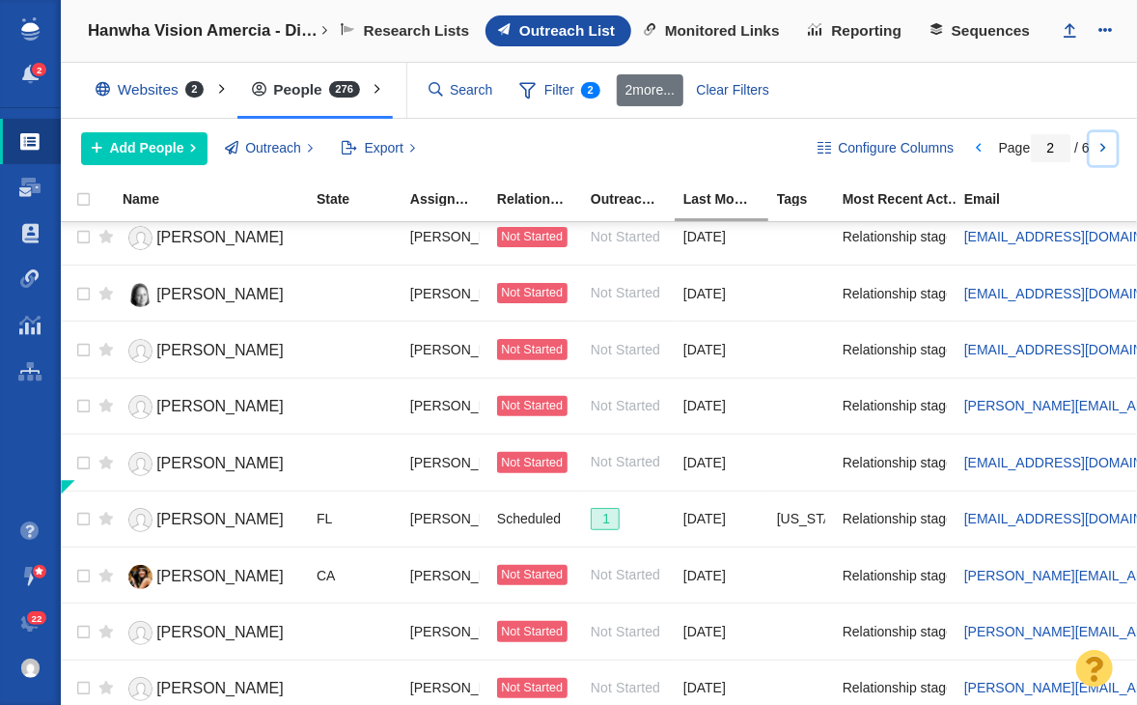
click at [1092, 149] on link at bounding box center [1103, 148] width 27 height 33
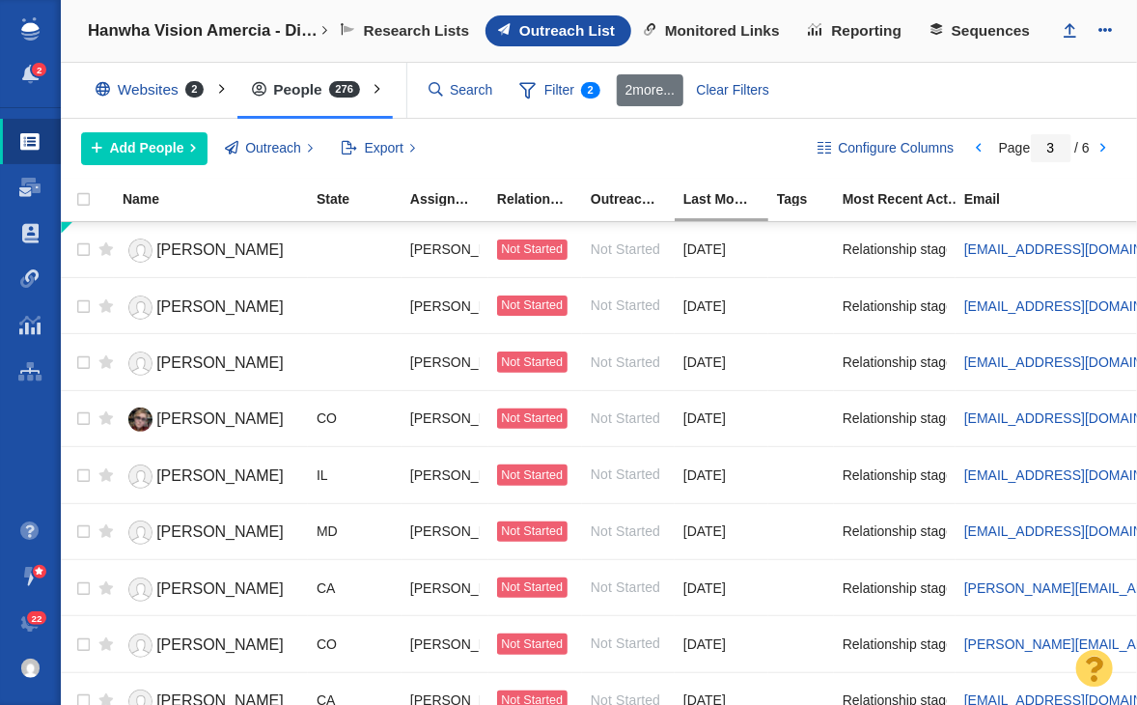
click at [1086, 148] on span "Page 1 / 6" at bounding box center [1044, 147] width 91 height 15
click at [1108, 141] on link at bounding box center [1103, 148] width 27 height 33
click at [1100, 146] on link at bounding box center [1103, 148] width 27 height 33
click at [1100, 143] on link at bounding box center [1103, 148] width 27 height 33
click at [222, 259] on link "Zack Hoopes" at bounding box center [211, 251] width 177 height 34
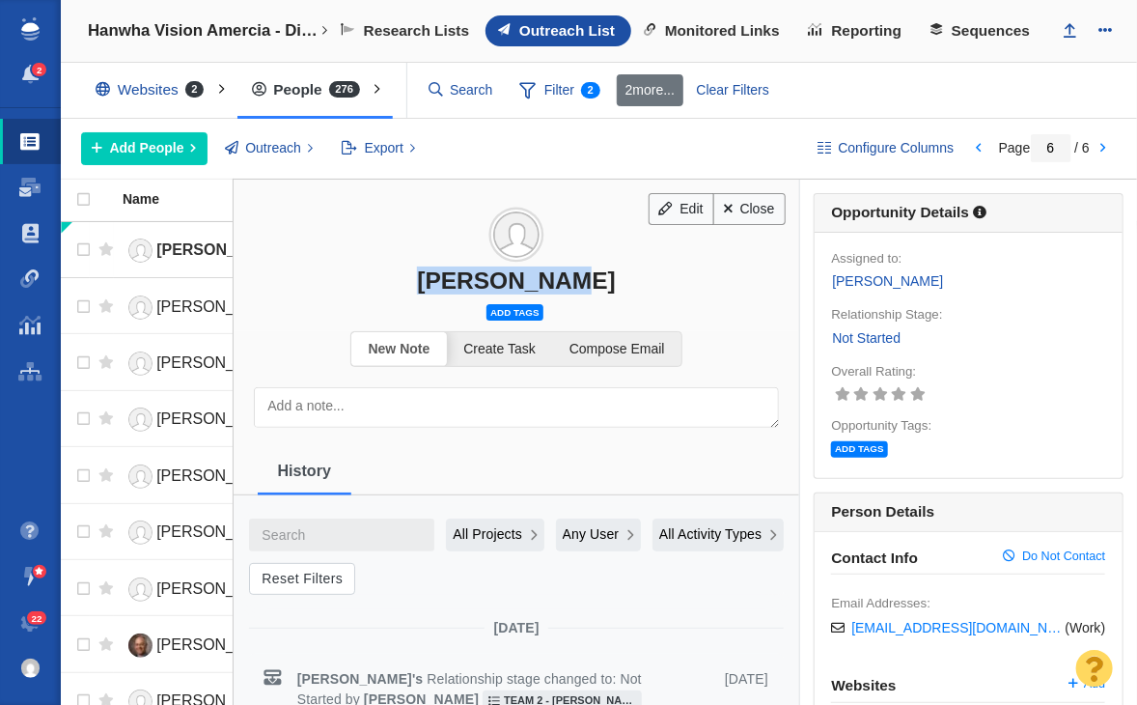
drag, startPoint x: 424, startPoint y: 280, endPoint x: 587, endPoint y: 270, distance: 163.4
click at [587, 270] on div "Zack Hoopes" at bounding box center [517, 280] width 566 height 28
copy div "Zack Hoopes"
click at [516, 332] on link "Create Task" at bounding box center [499, 349] width 105 height 34
click at [525, 296] on div "Edit Close [PERSON_NAME] Add tags" at bounding box center [517, 252] width 566 height 145
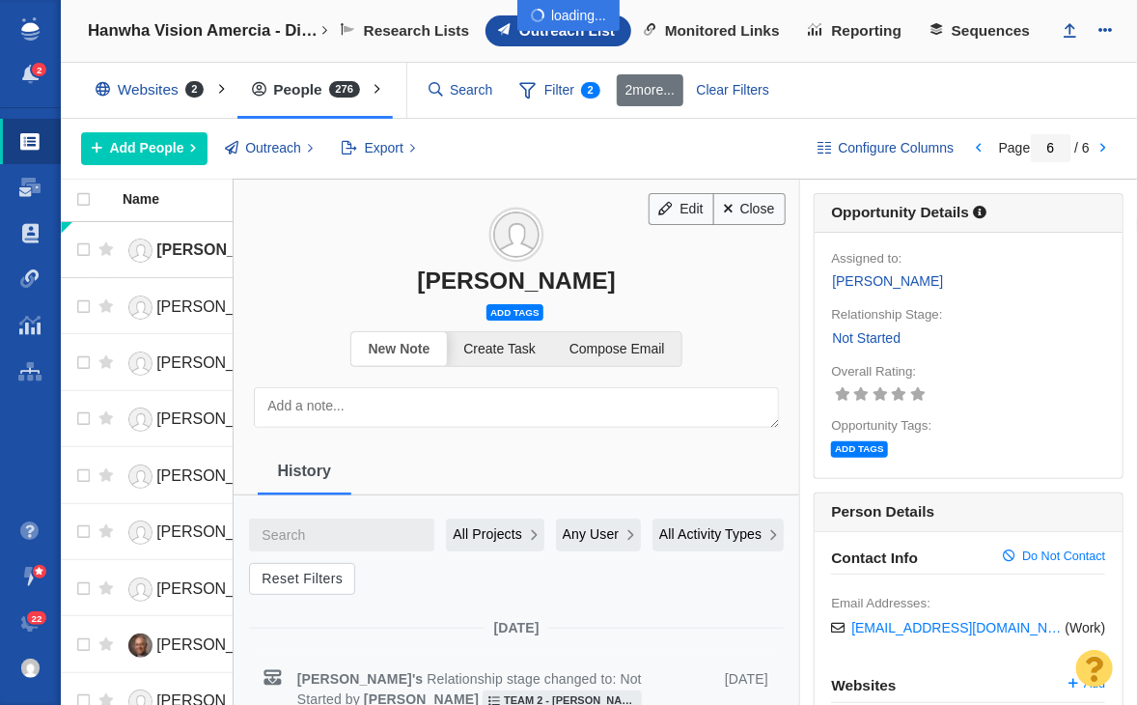
click at [521, 301] on div at bounding box center [568, 352] width 1137 height 705
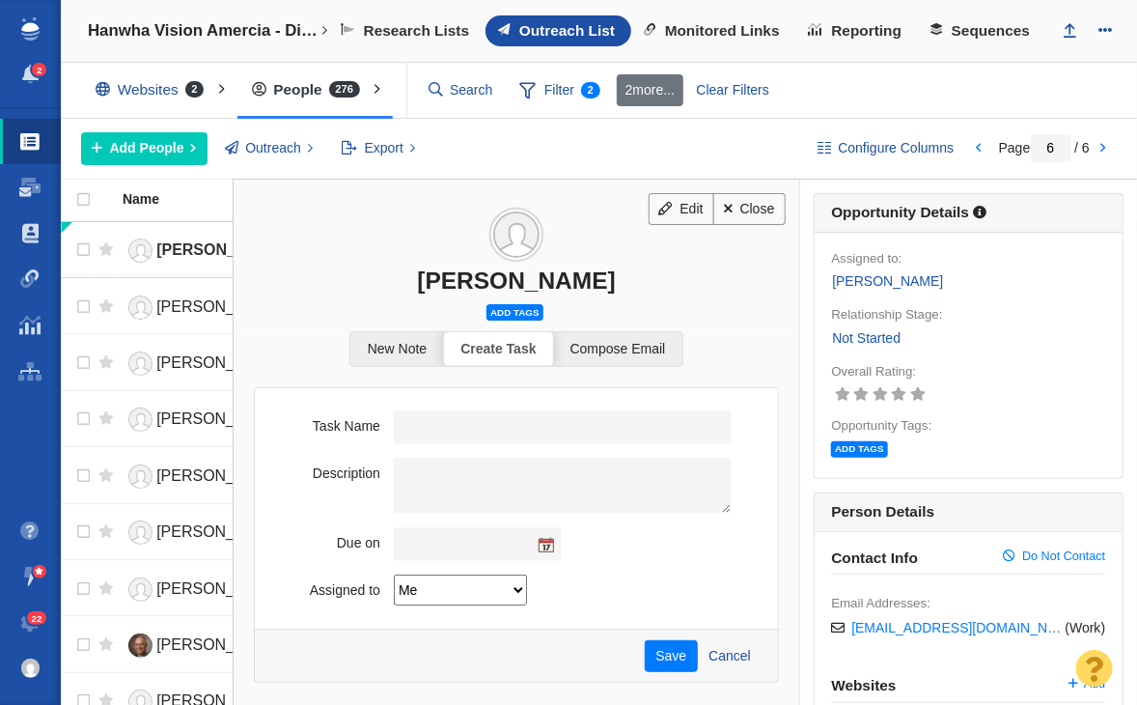
click at [517, 314] on span "Add tags" at bounding box center [515, 312] width 56 height 16
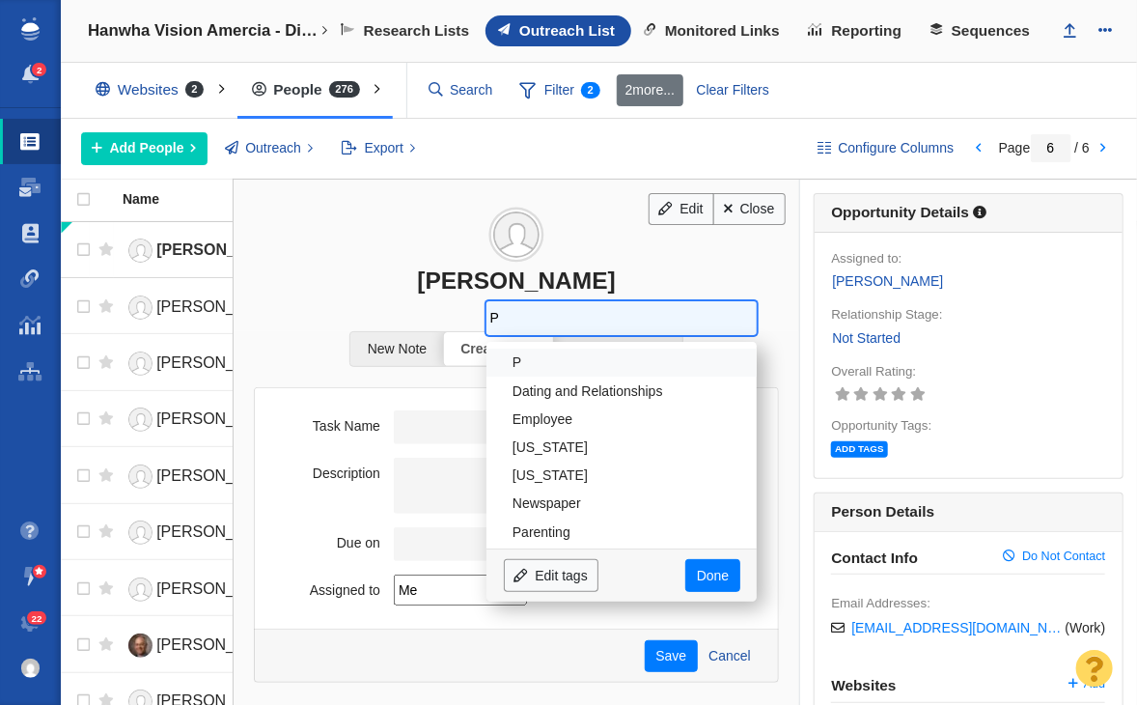
type input "Pe"
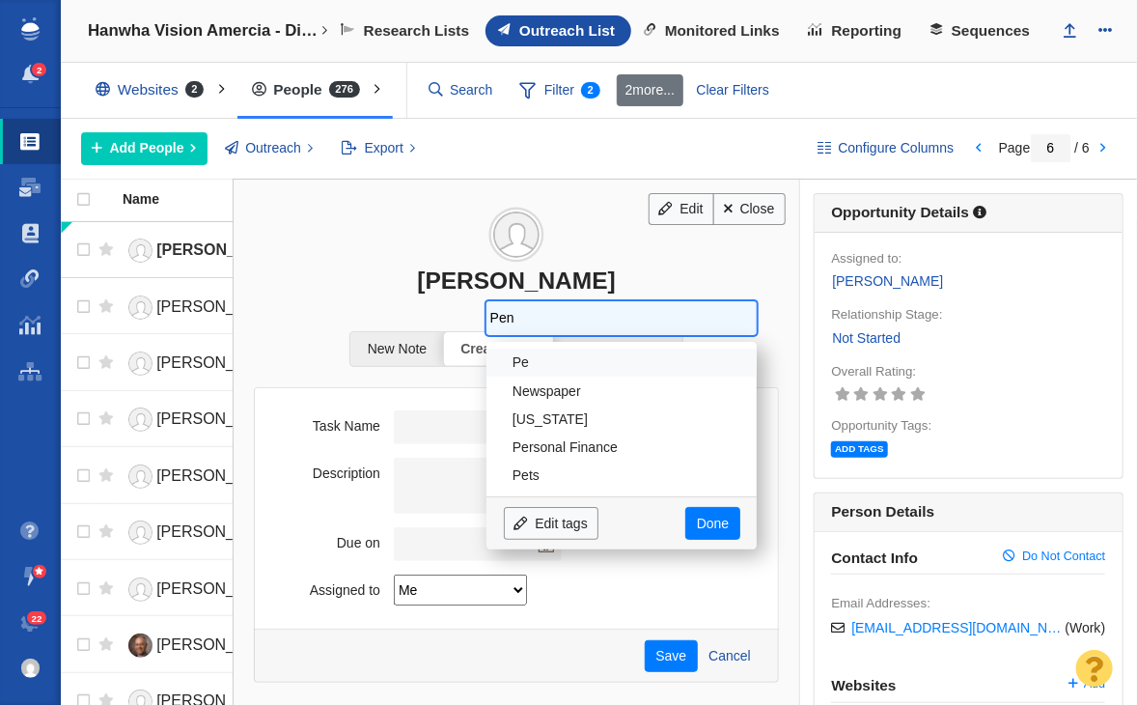
type input "Penn"
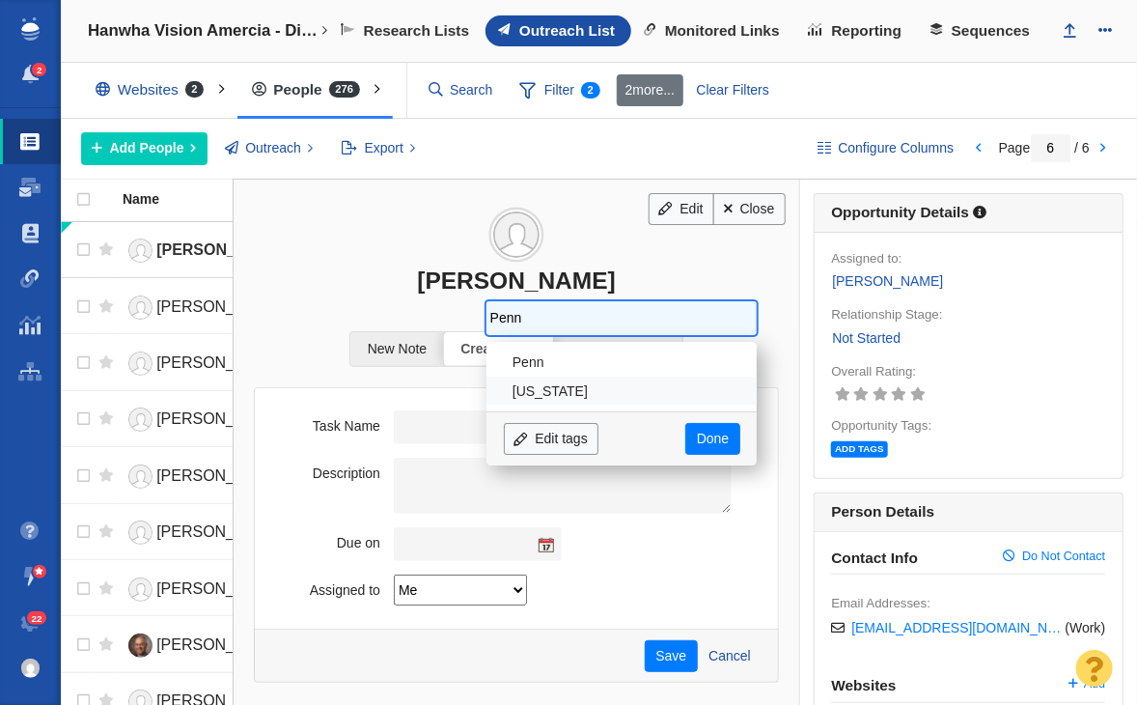
click at [515, 381] on li "Pennsylvania" at bounding box center [622, 390] width 270 height 28
click at [699, 426] on body "2 Projects Dashboard Websites People Link Monitoring Reports Projects Home Help…" at bounding box center [568, 352] width 1137 height 705
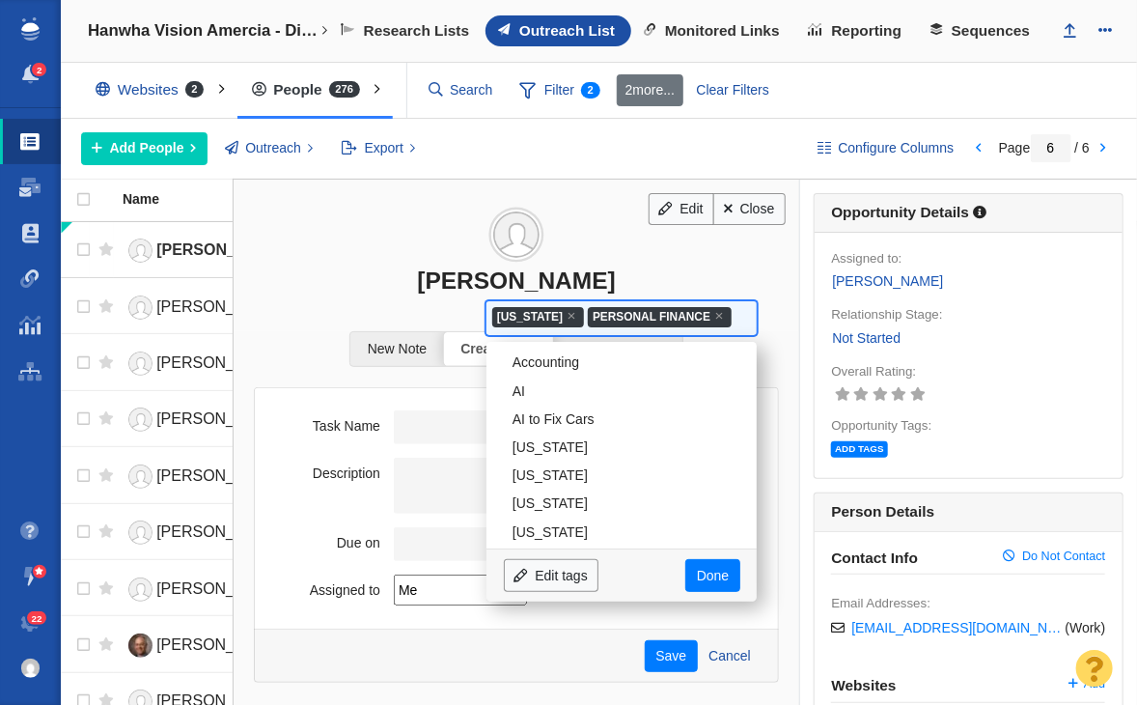
scroll to position [2452, 0]
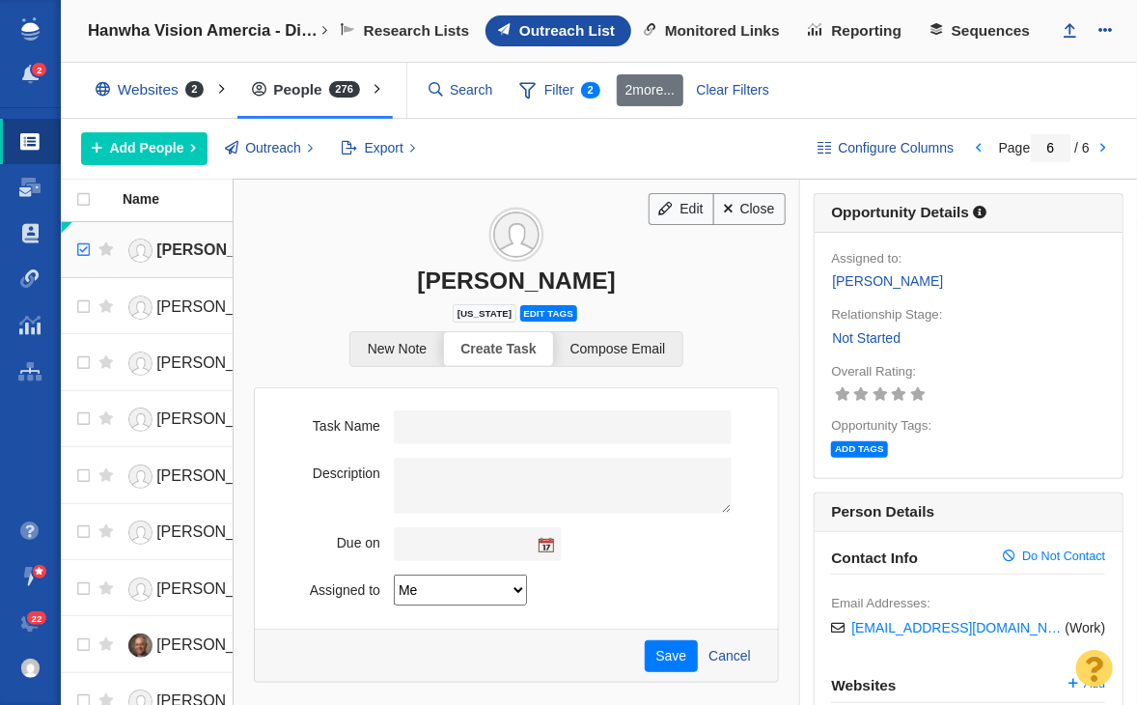
checkbox input "true"
click at [74, 240] on input "checkbox" at bounding box center [81, 250] width 29 height 42
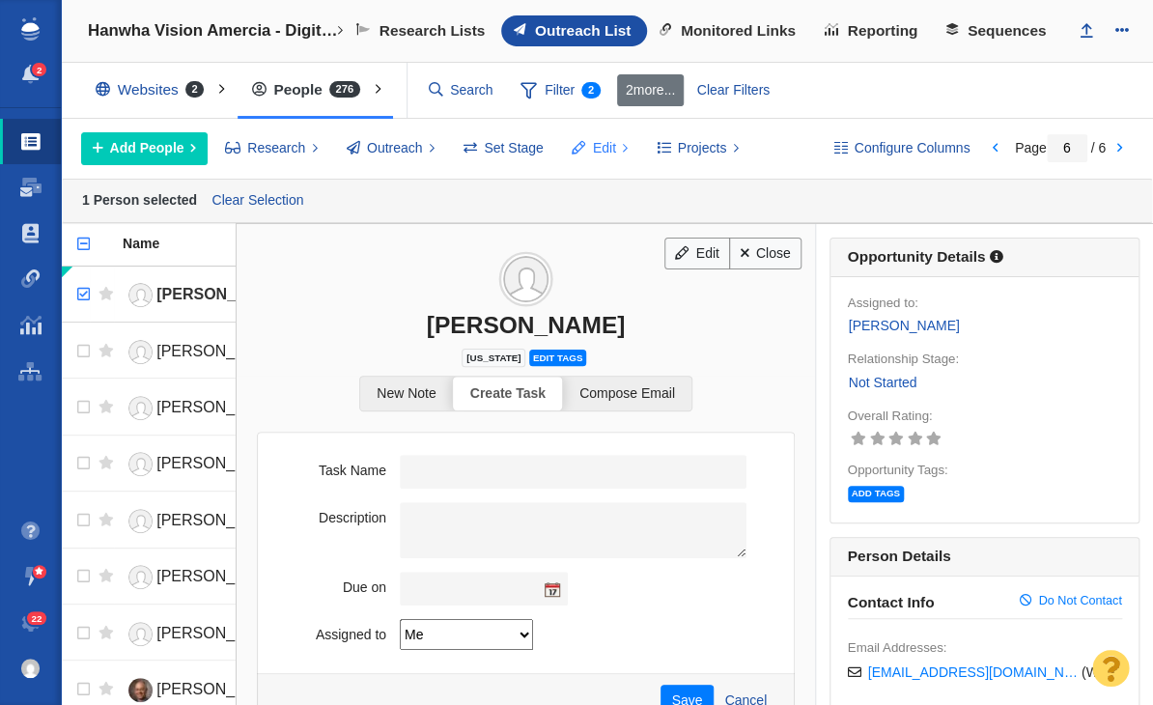
click at [577, 132] on button "Edit" at bounding box center [600, 148] width 78 height 33
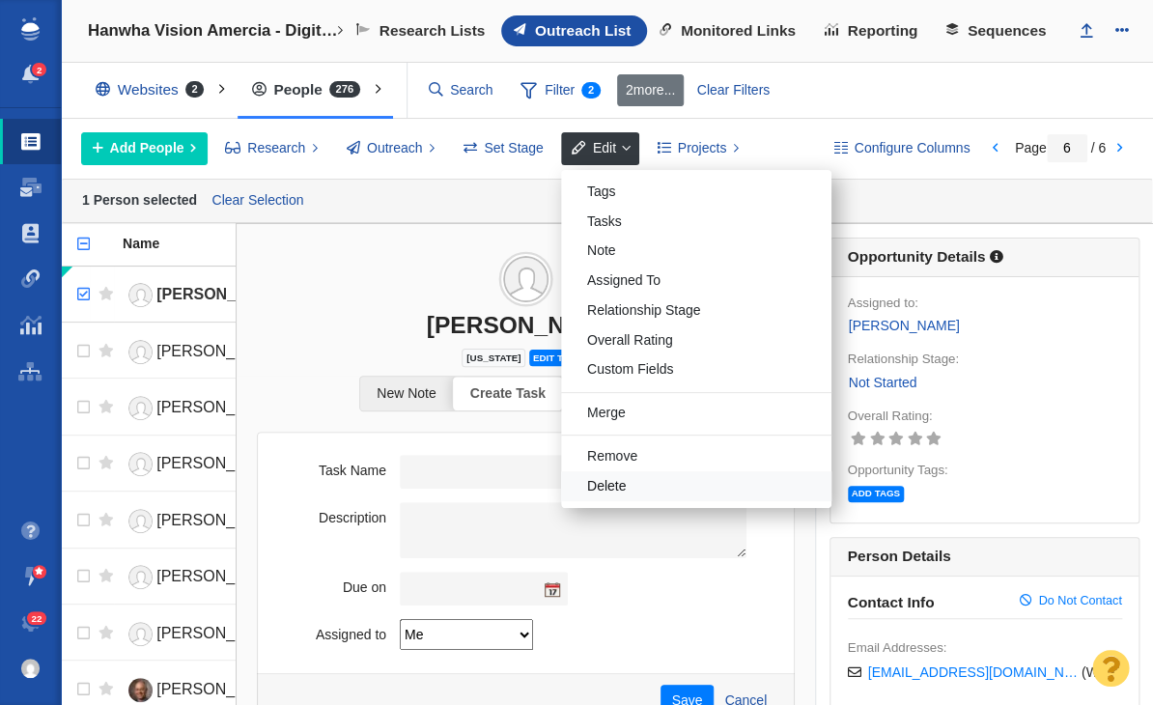
click at [656, 480] on div "Delete" at bounding box center [696, 486] width 270 height 30
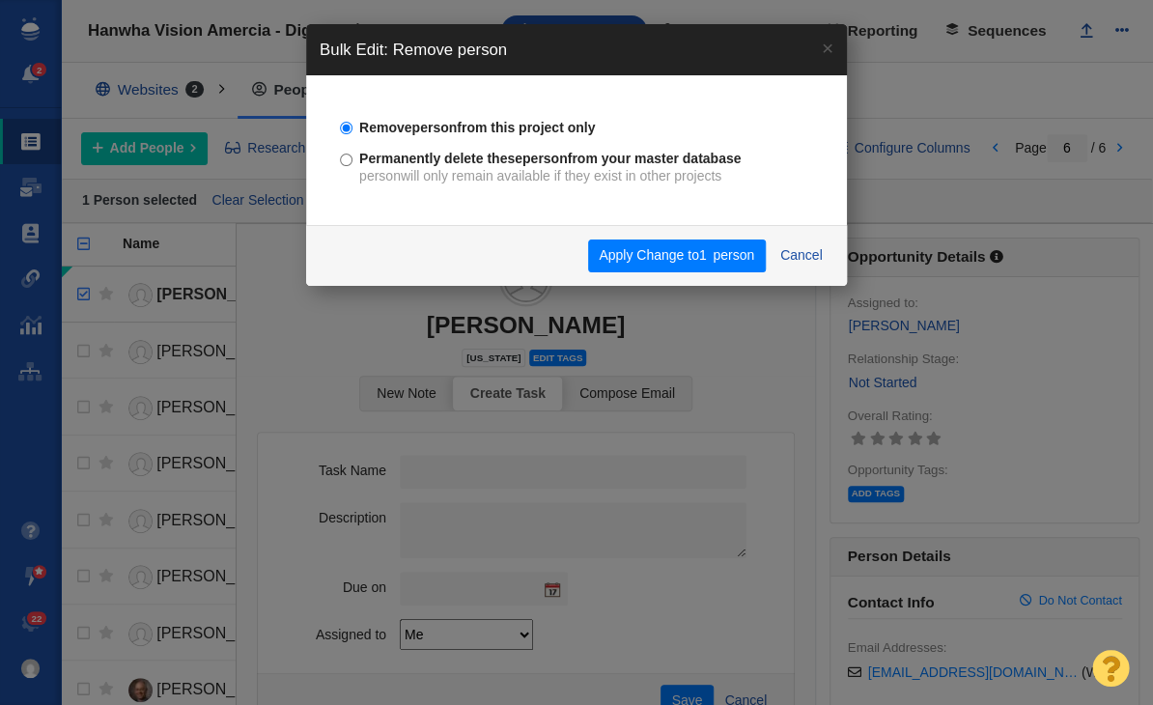
click at [718, 274] on div "Apply Change to 1 person Cancel" at bounding box center [576, 255] width 541 height 61
click at [726, 250] on span "person" at bounding box center [733, 254] width 42 height 15
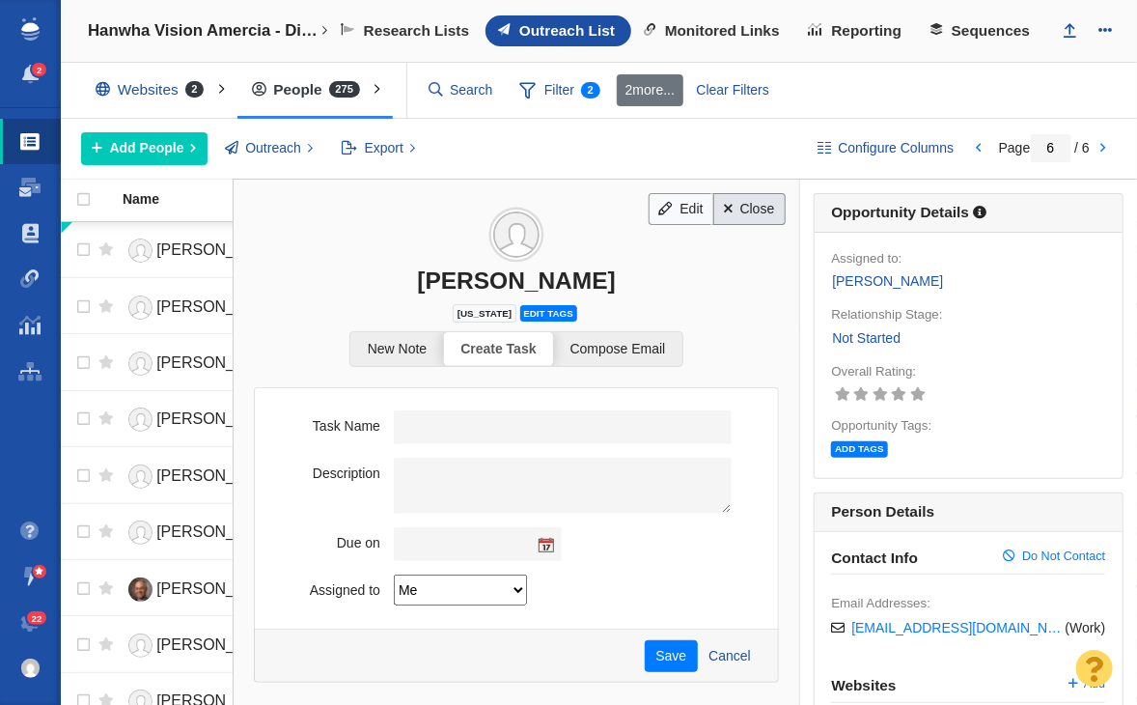
click at [753, 199] on link "Close" at bounding box center [749, 209] width 72 height 33
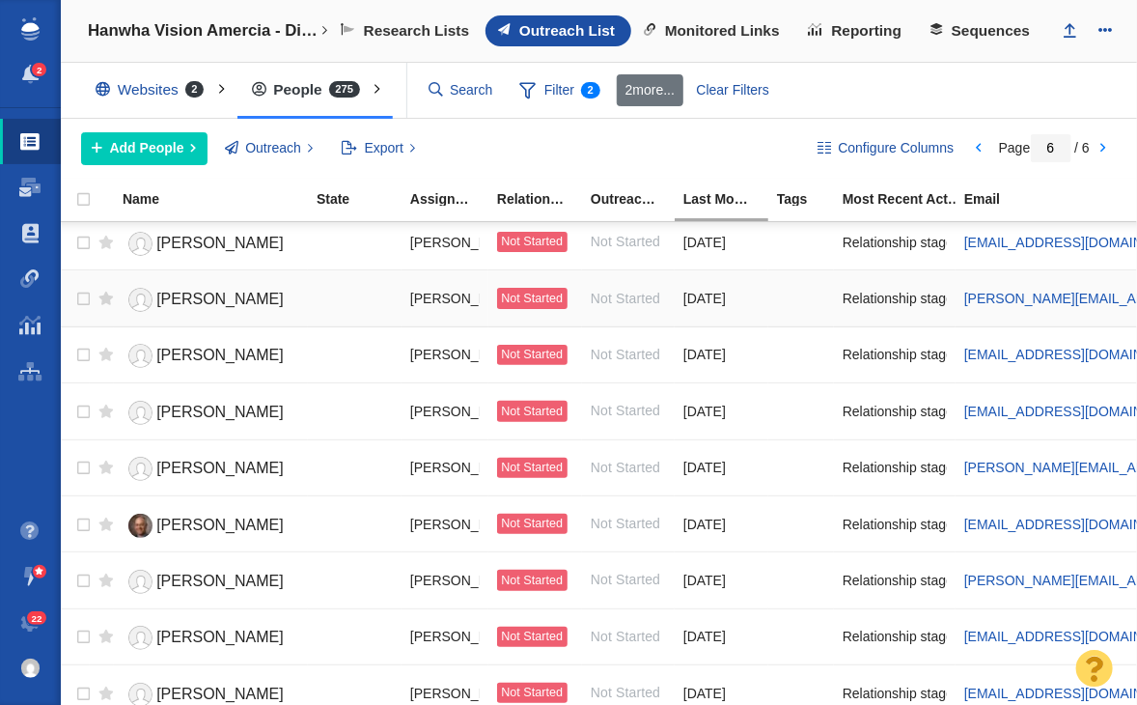
scroll to position [0, 0]
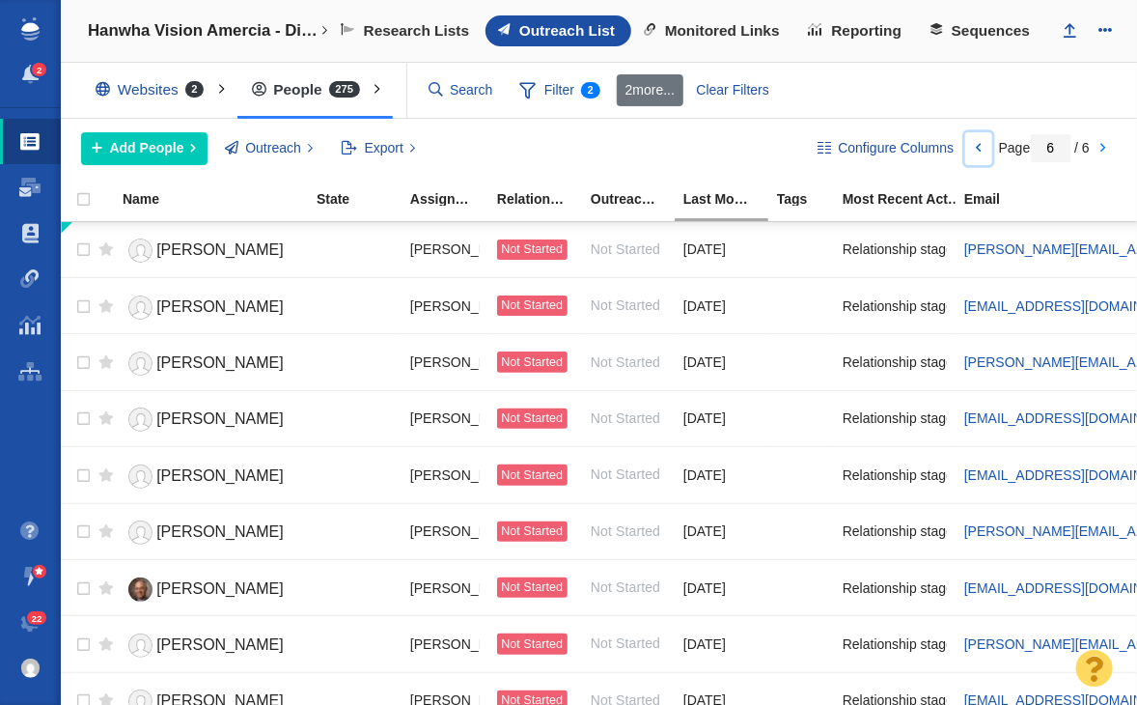
click at [967, 155] on link at bounding box center [978, 148] width 27 height 33
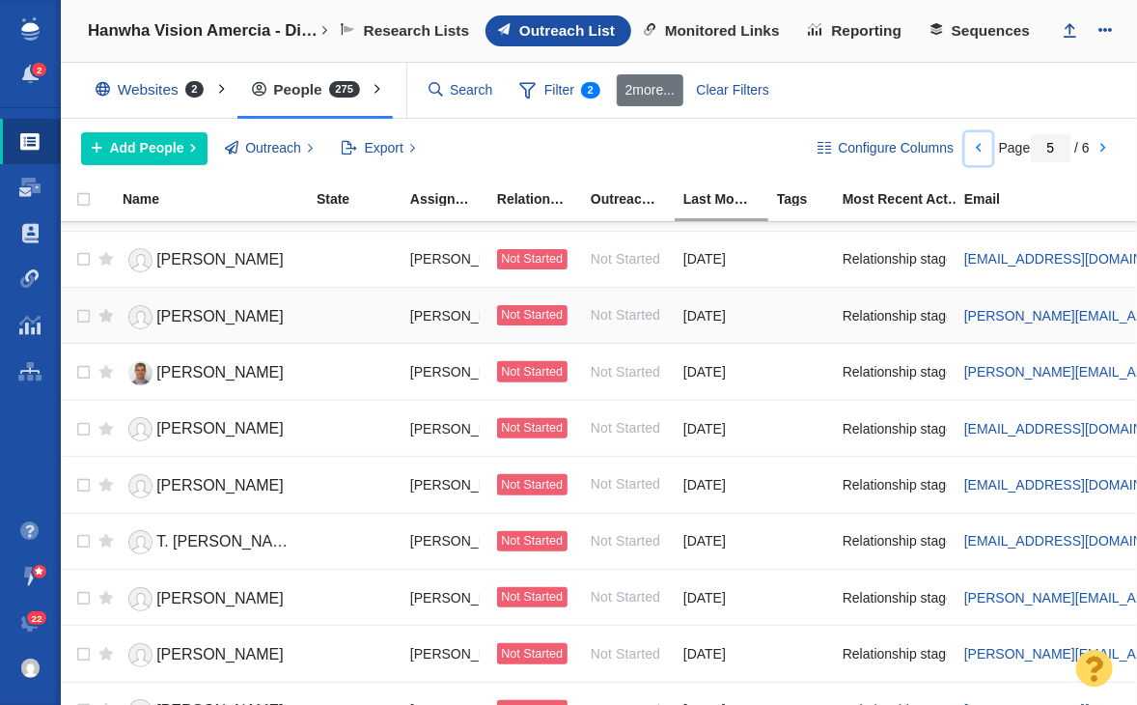
scroll to position [2338, 0]
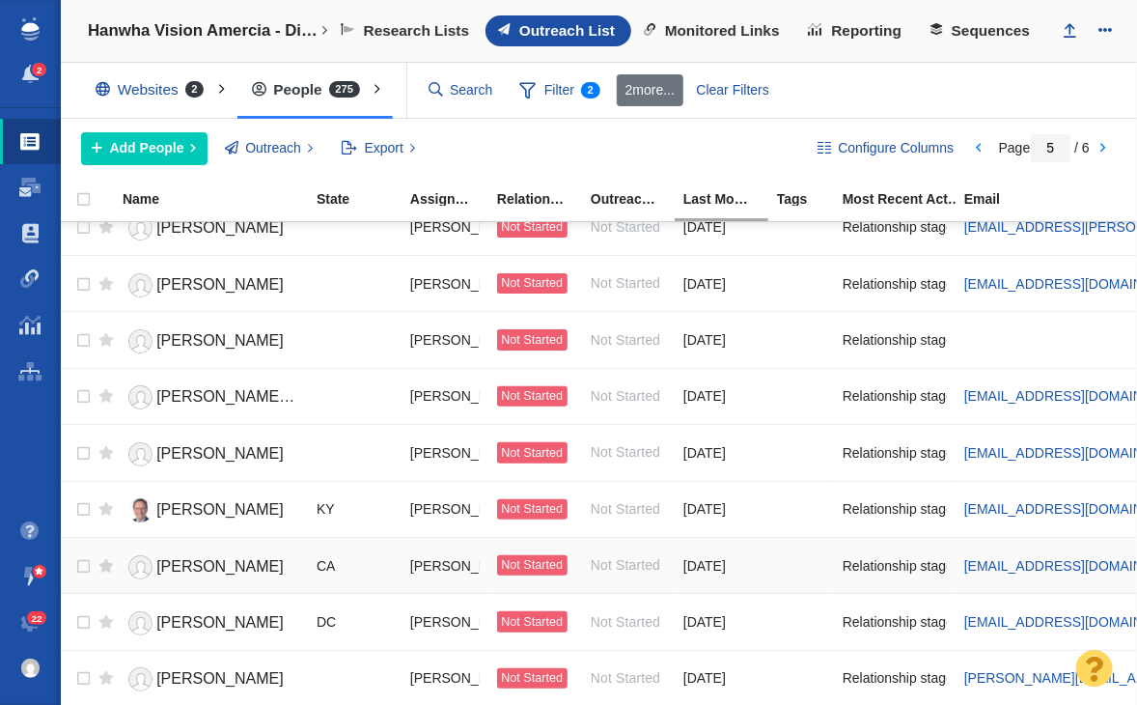
click at [185, 561] on link "Renee Fabian" at bounding box center [211, 567] width 177 height 34
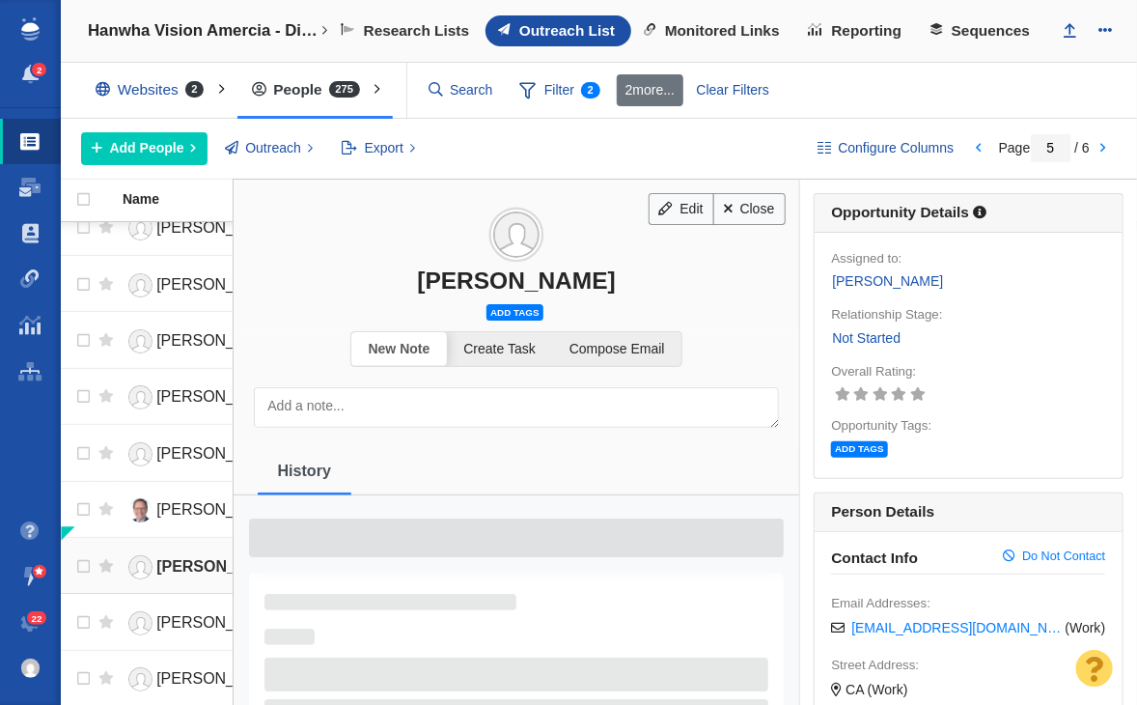
scroll to position [2324, 0]
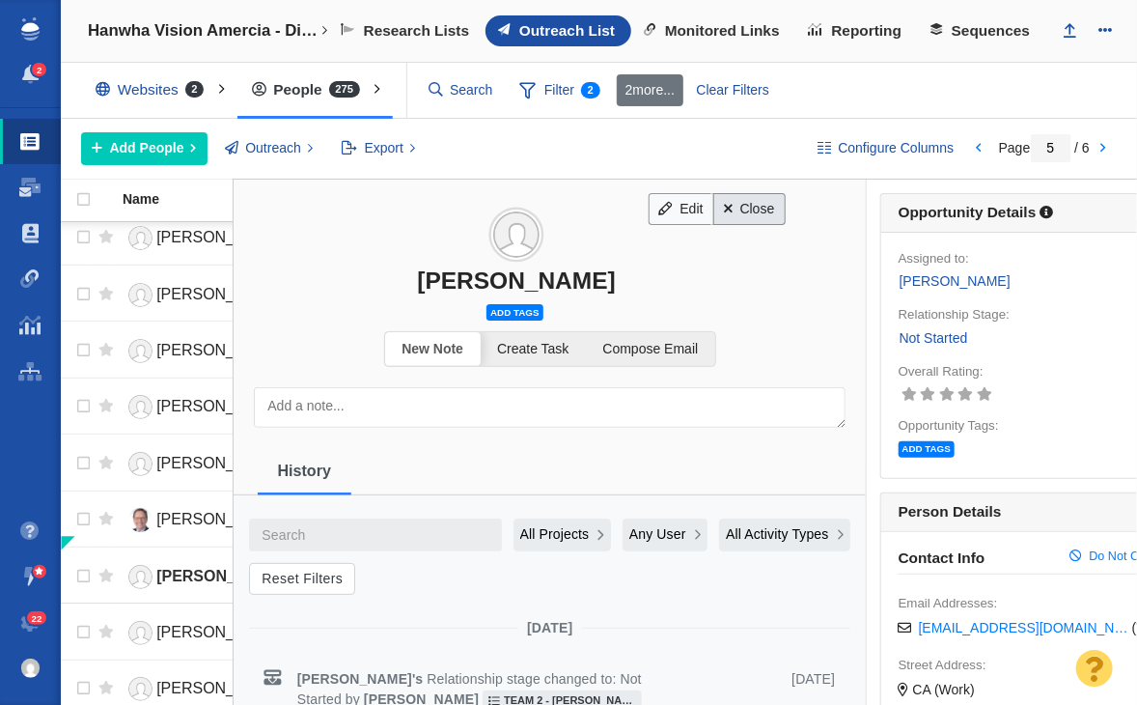
click at [732, 202] on link "Close" at bounding box center [749, 209] width 72 height 33
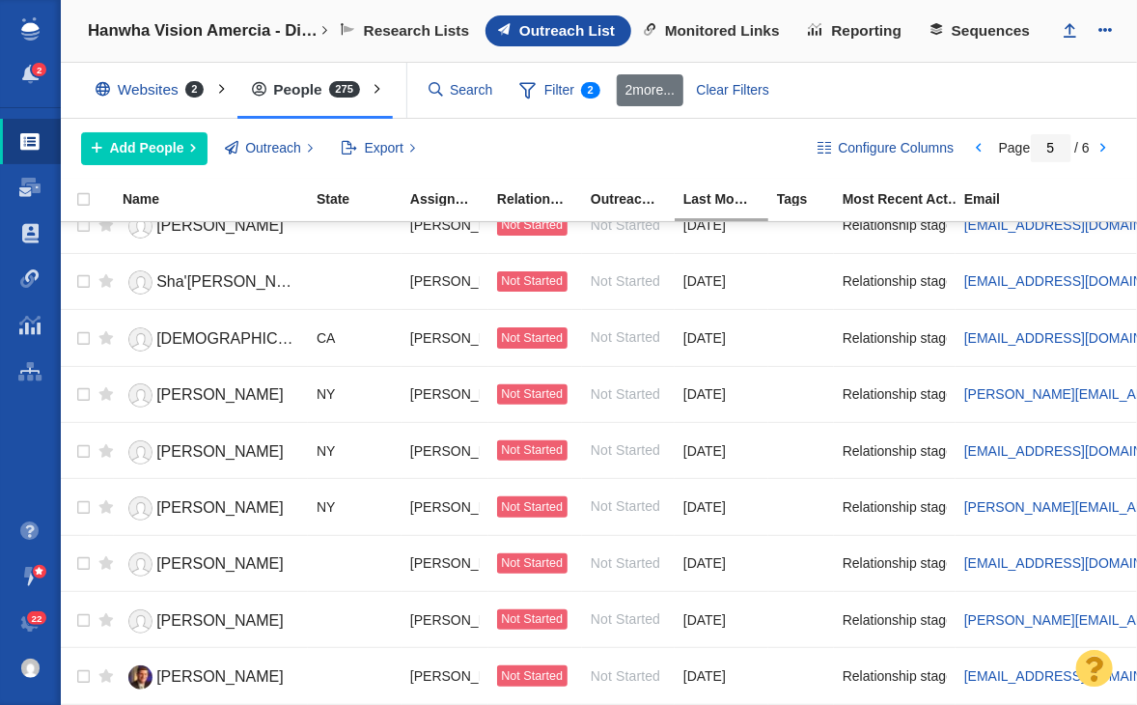
scroll to position [0, 0]
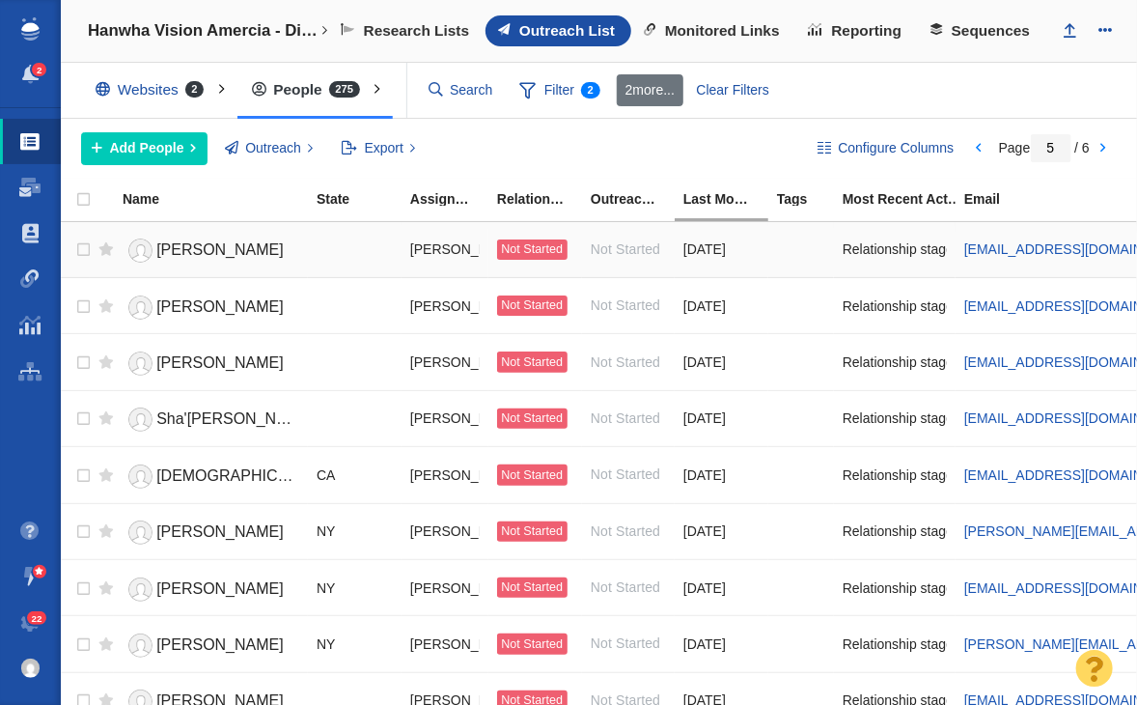
click at [265, 243] on link "Jessica Votipka" at bounding box center [211, 251] width 177 height 34
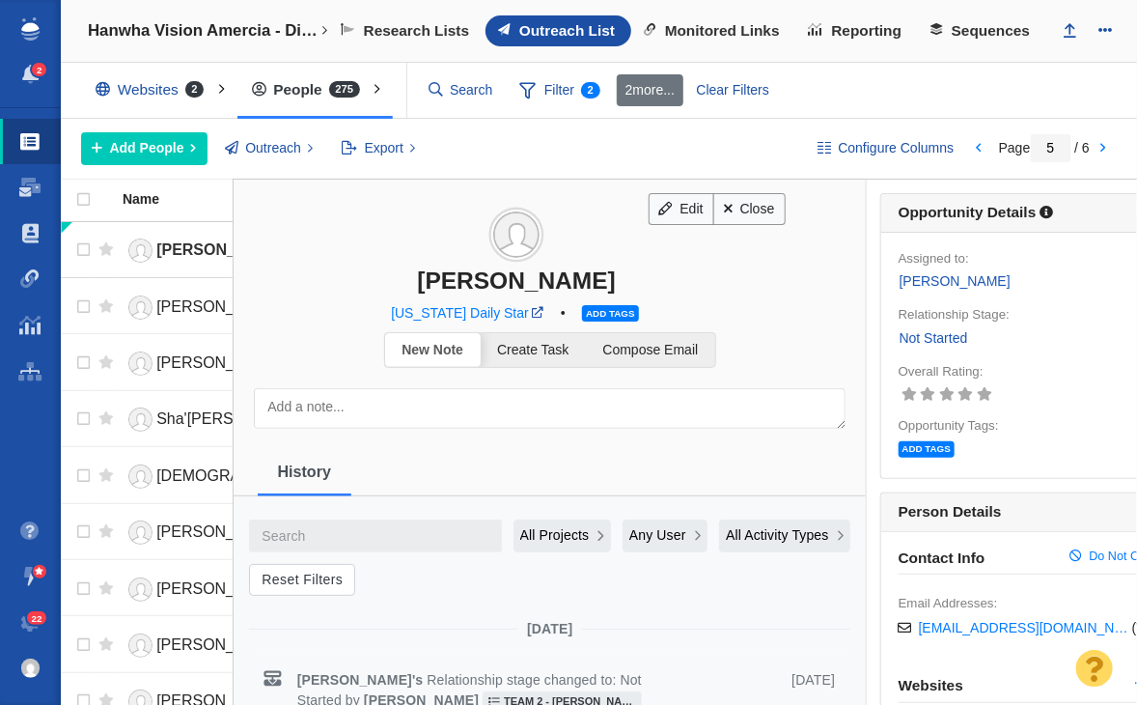
drag, startPoint x: 432, startPoint y: 282, endPoint x: 634, endPoint y: 282, distance: 201.8
click at [634, 282] on div "Jessica Votipka" at bounding box center [517, 280] width 566 height 28
click at [572, 279] on div "Jessica Votipka" at bounding box center [517, 280] width 566 height 28
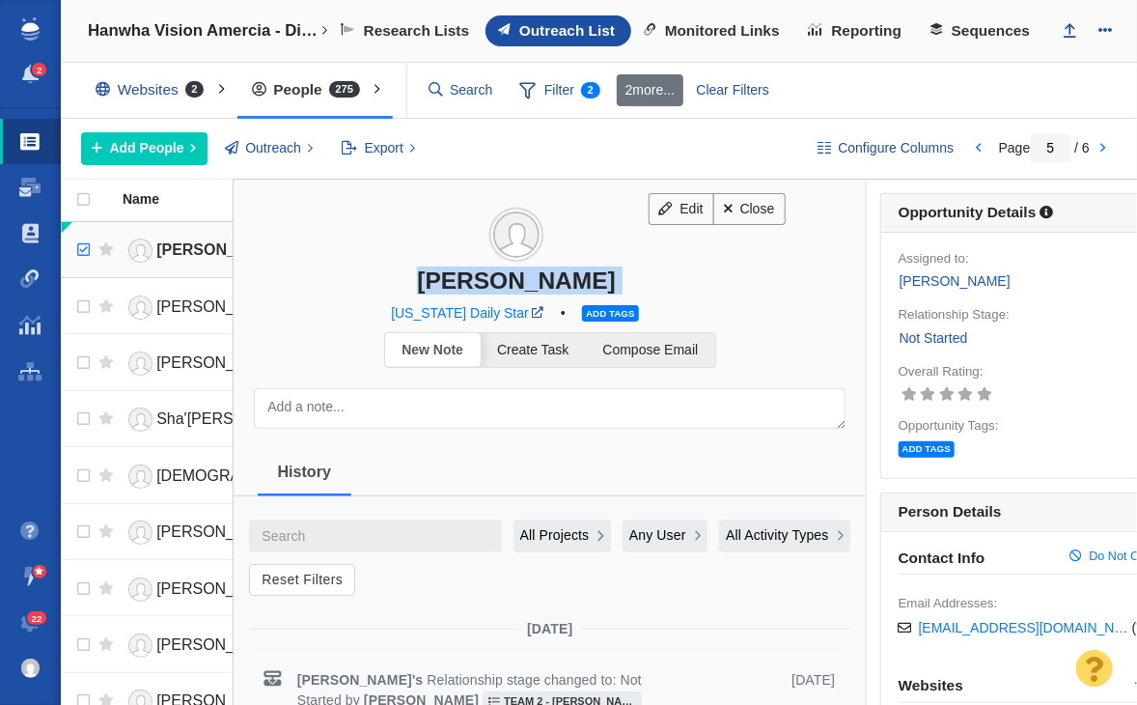
checkbox input "true"
click at [83, 244] on input "checkbox" at bounding box center [81, 250] width 29 height 42
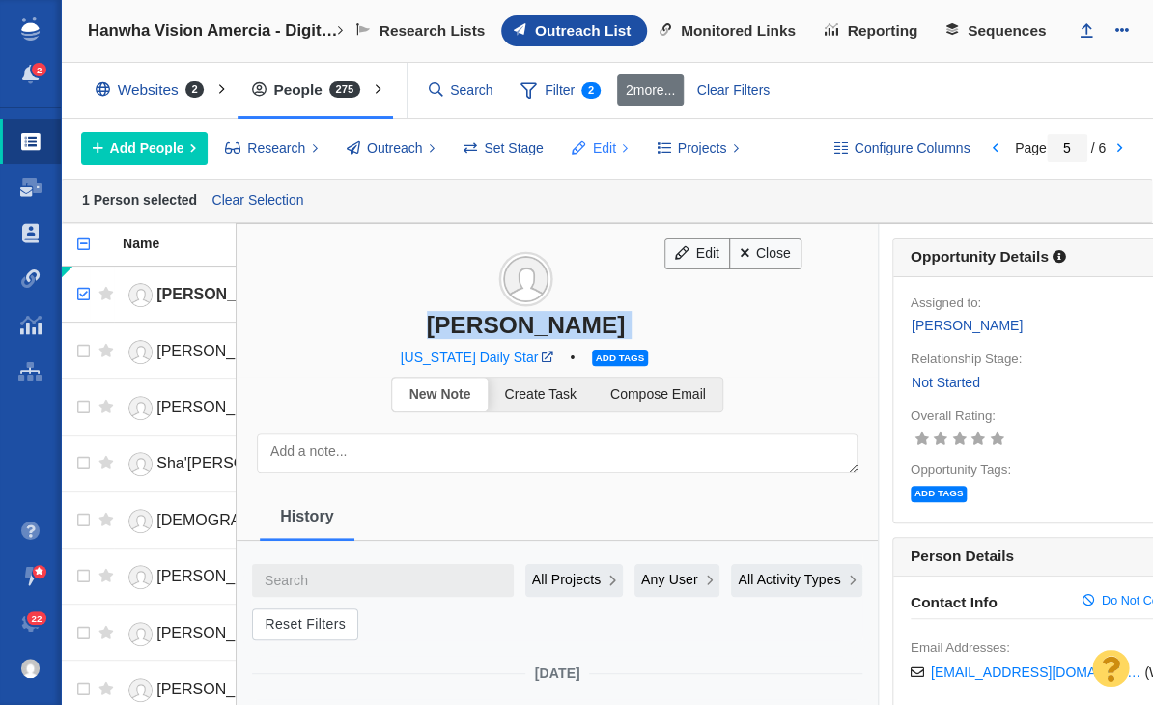
click at [599, 158] on button "Edit" at bounding box center [600, 148] width 78 height 33
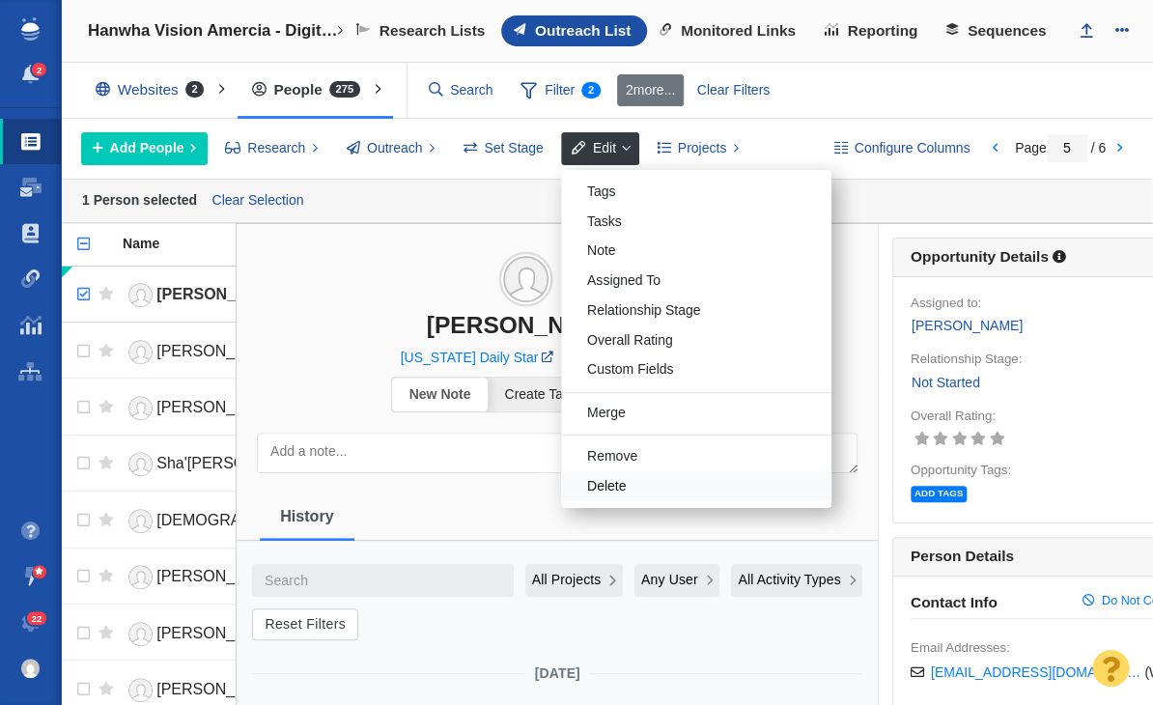
click at [599, 496] on div "Delete" at bounding box center [696, 486] width 270 height 30
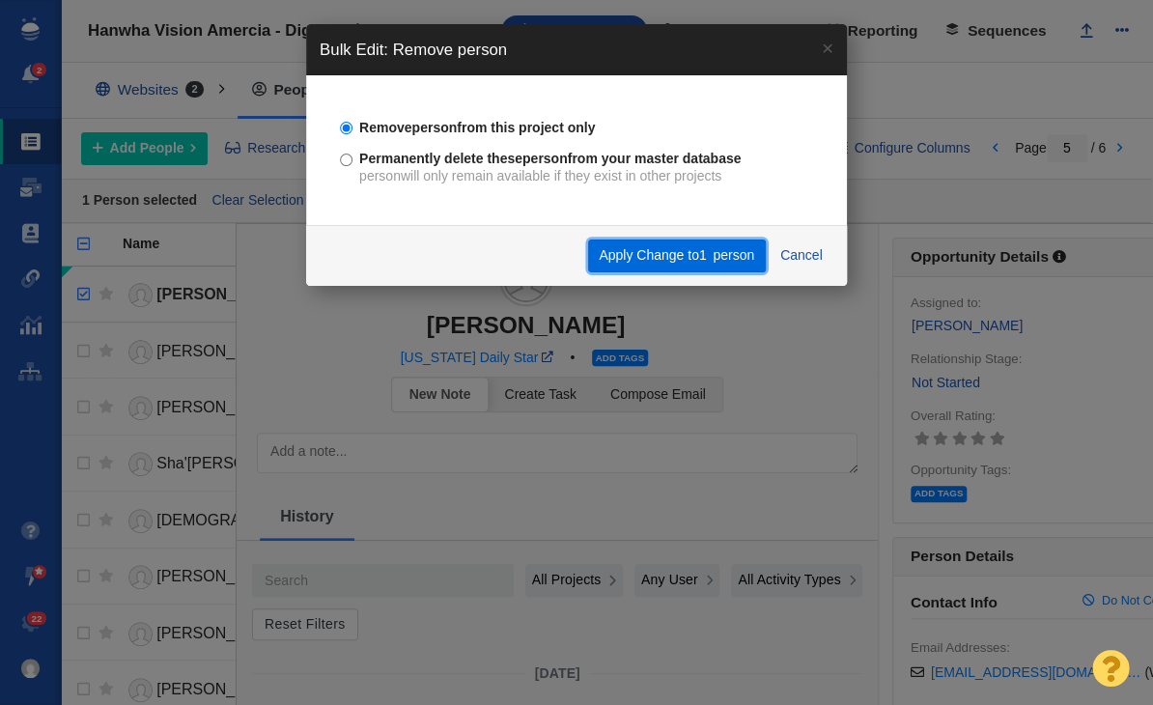
click at [672, 267] on button "Apply Change to 1 person" at bounding box center [677, 255] width 178 height 33
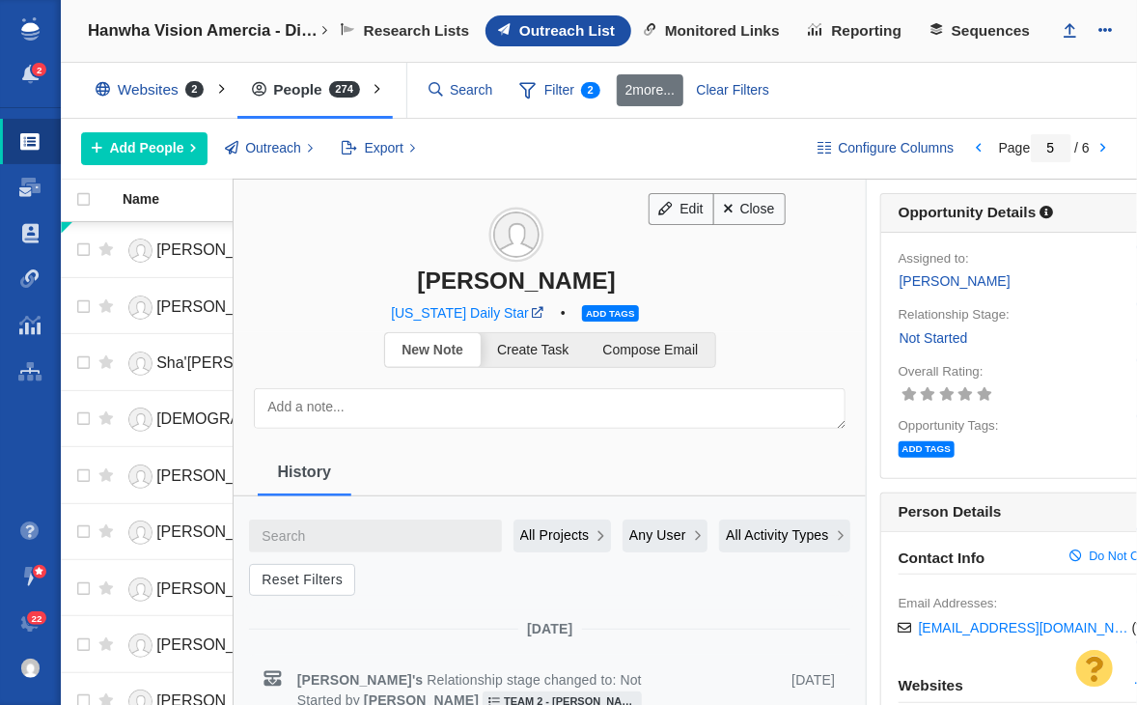
click at [761, 202] on div "Deleting Contacts complete This operation may take up to several hours to compl…" at bounding box center [568, 352] width 1137 height 705
click at [761, 202] on link "Close" at bounding box center [749, 209] width 72 height 33
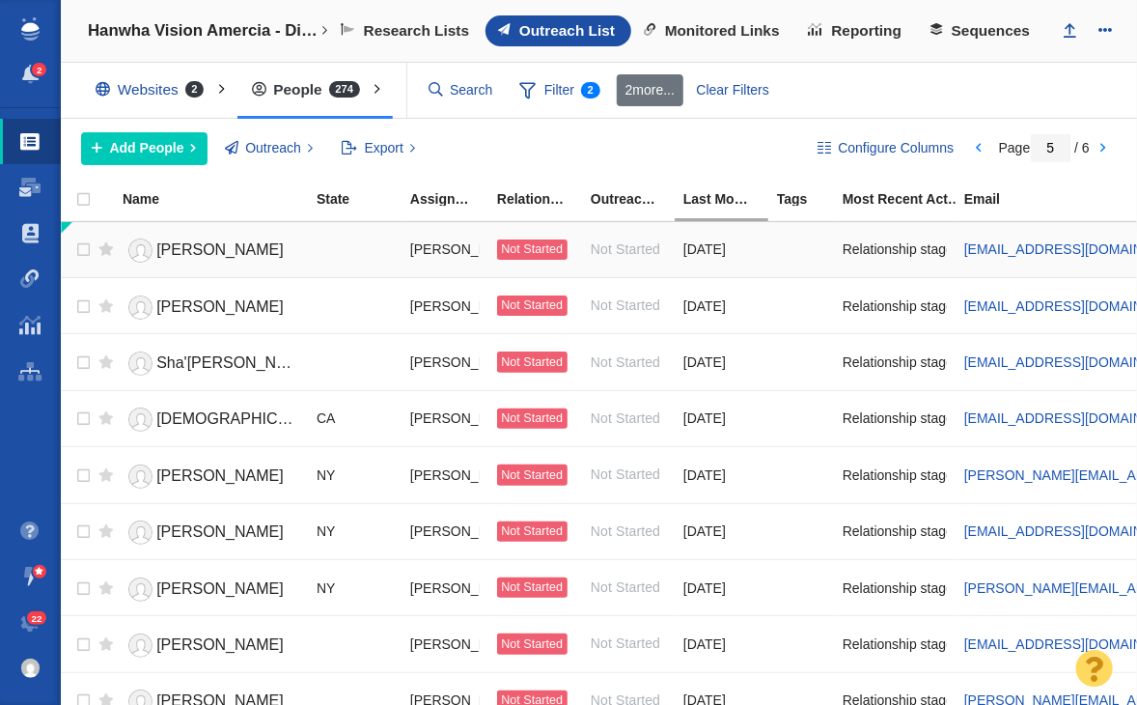
click at [185, 248] on span "Rylee Wilson" at bounding box center [219, 249] width 127 height 16
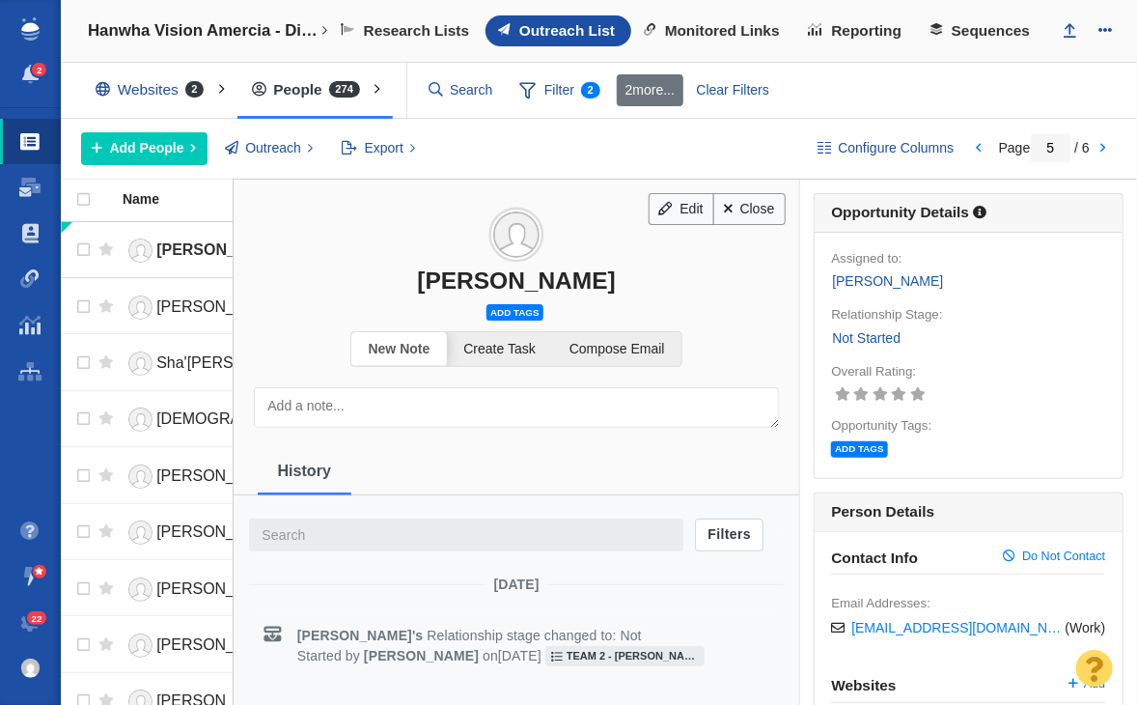
click at [183, 310] on span "Gabriella Paul" at bounding box center [219, 306] width 127 height 16
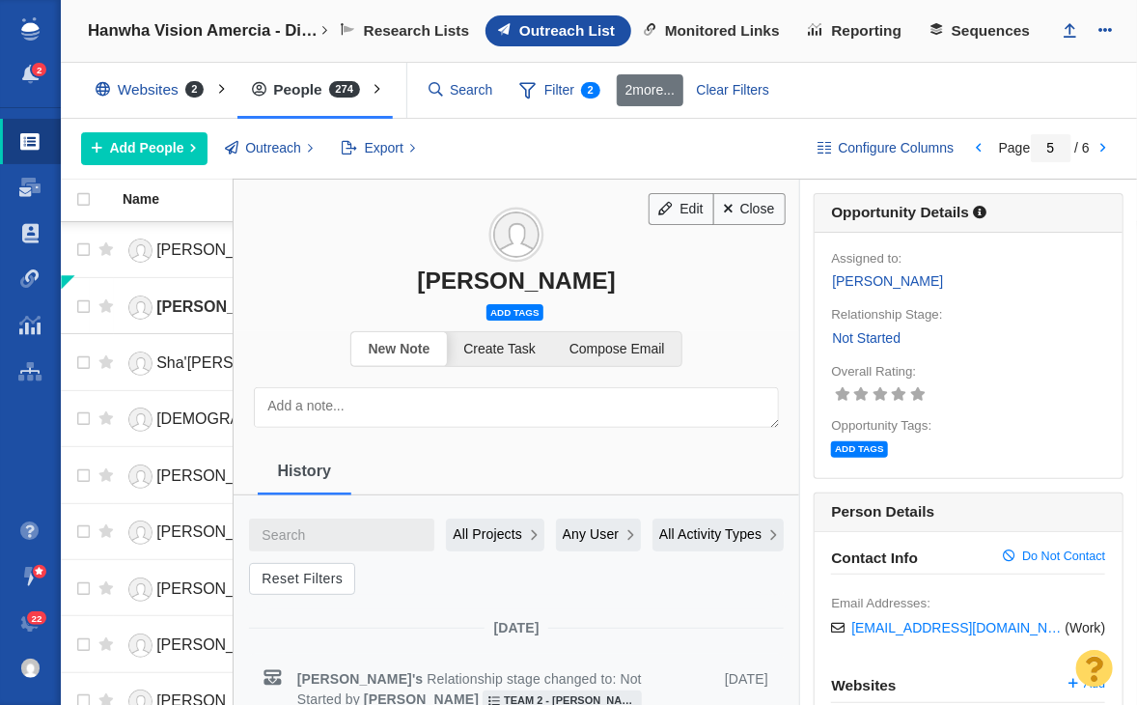
click at [455, 293] on div "Edit Close Gabriella Paul Add tags" at bounding box center [517, 252] width 566 height 145
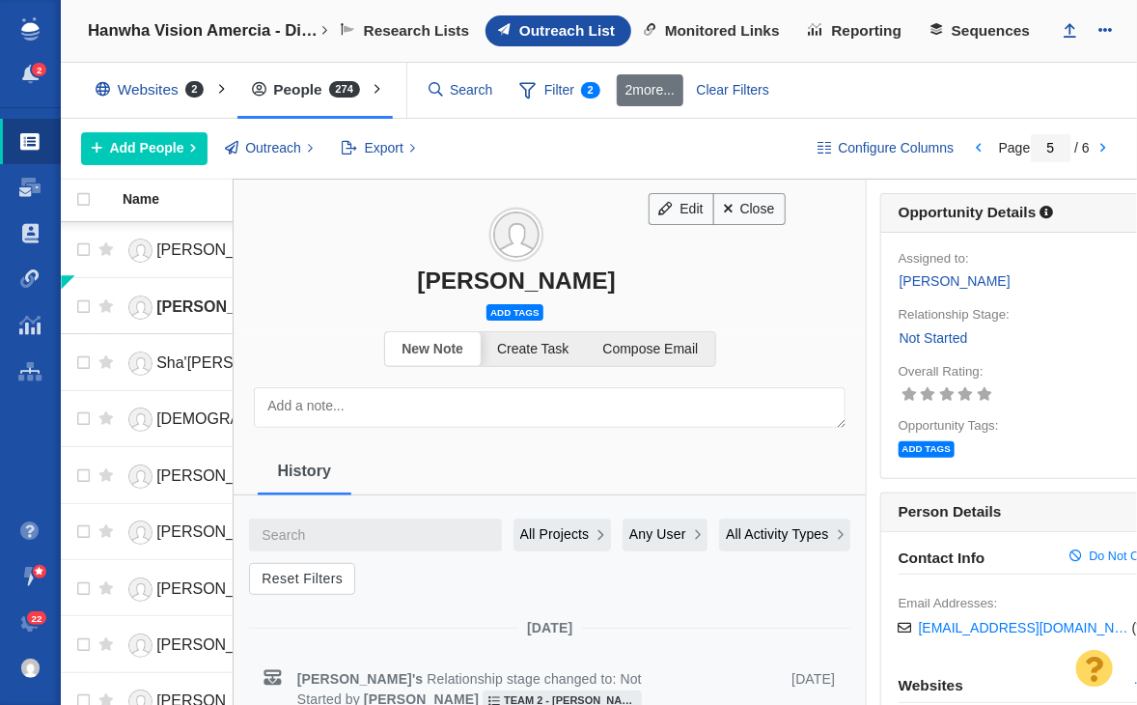
click at [458, 286] on div "Gabriella Paul" at bounding box center [517, 280] width 566 height 28
click at [459, 285] on div "Gabriella Paul" at bounding box center [517, 280] width 566 height 28
copy div "Gabriella Paul"
click at [507, 314] on span "Add tags" at bounding box center [515, 312] width 56 height 16
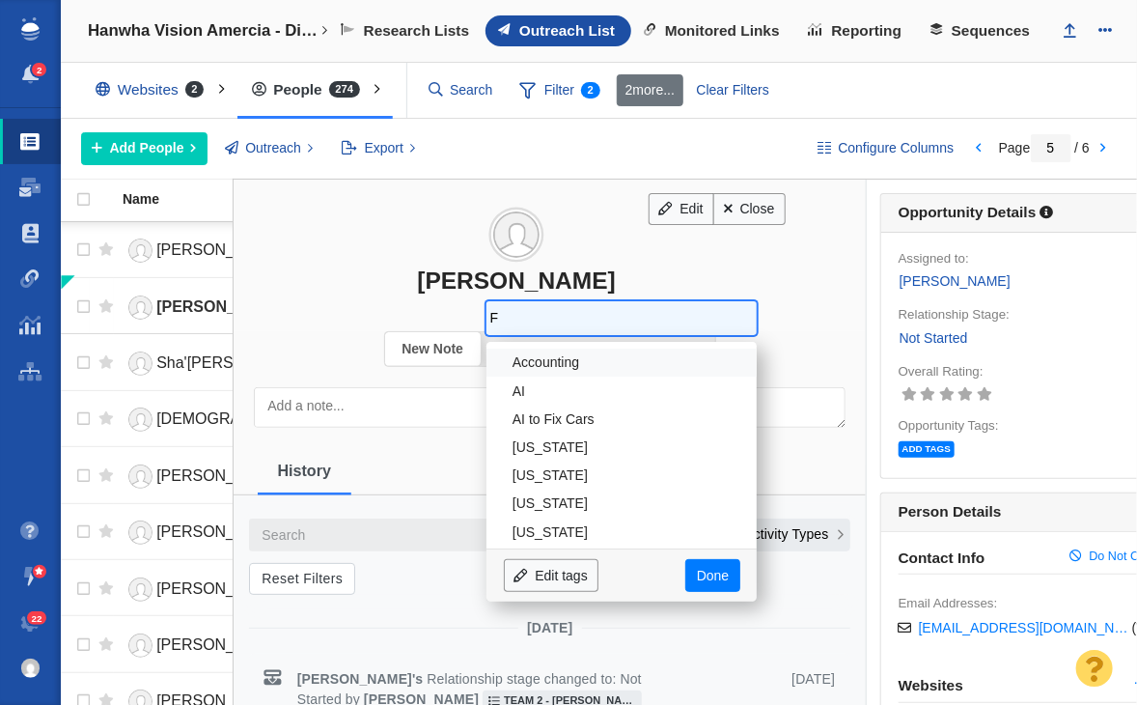
type input "Fl"
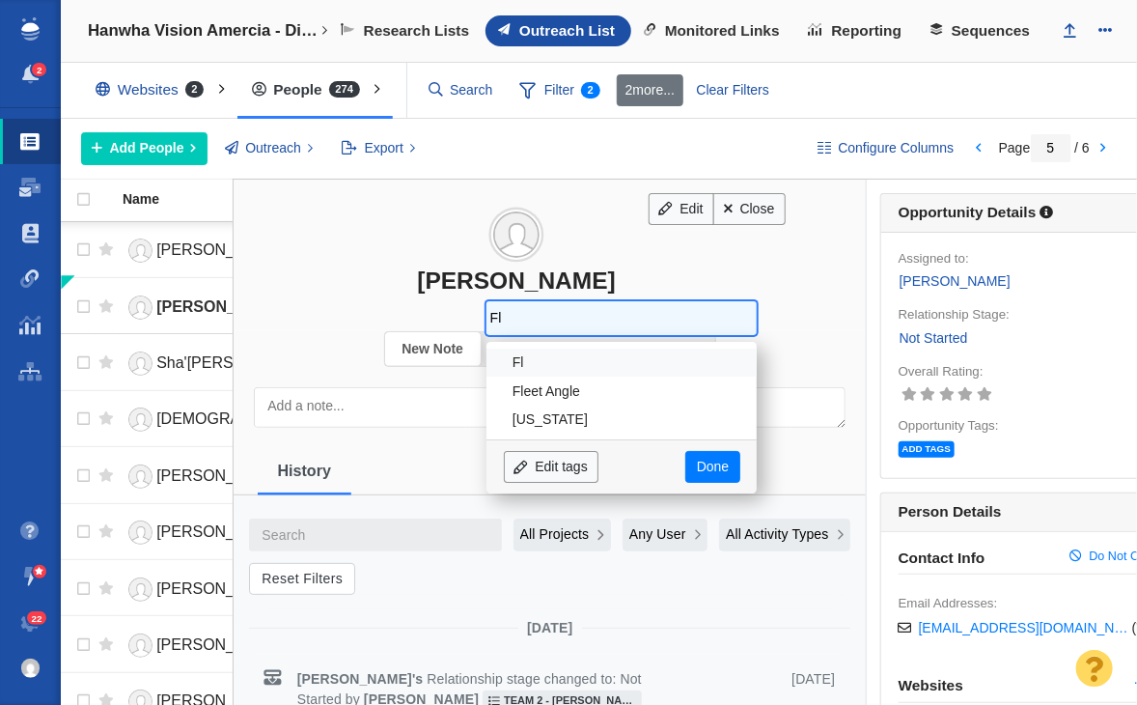
type input "Flo"
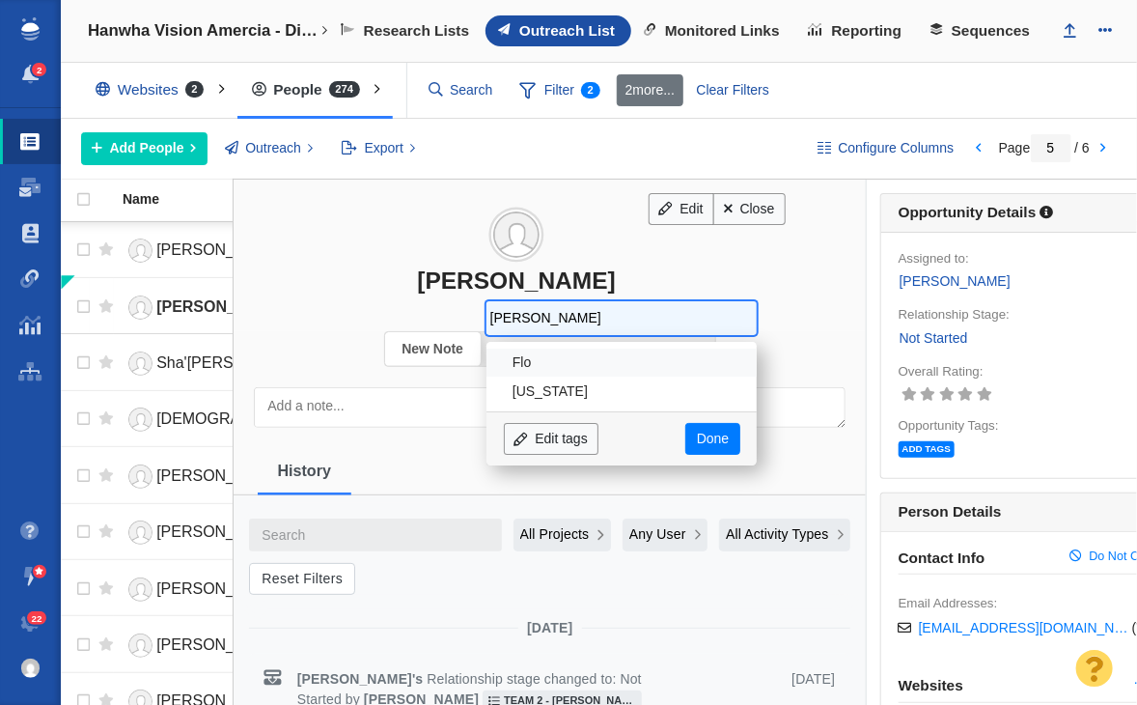
type input "Flori"
type input "[US_STATE]"
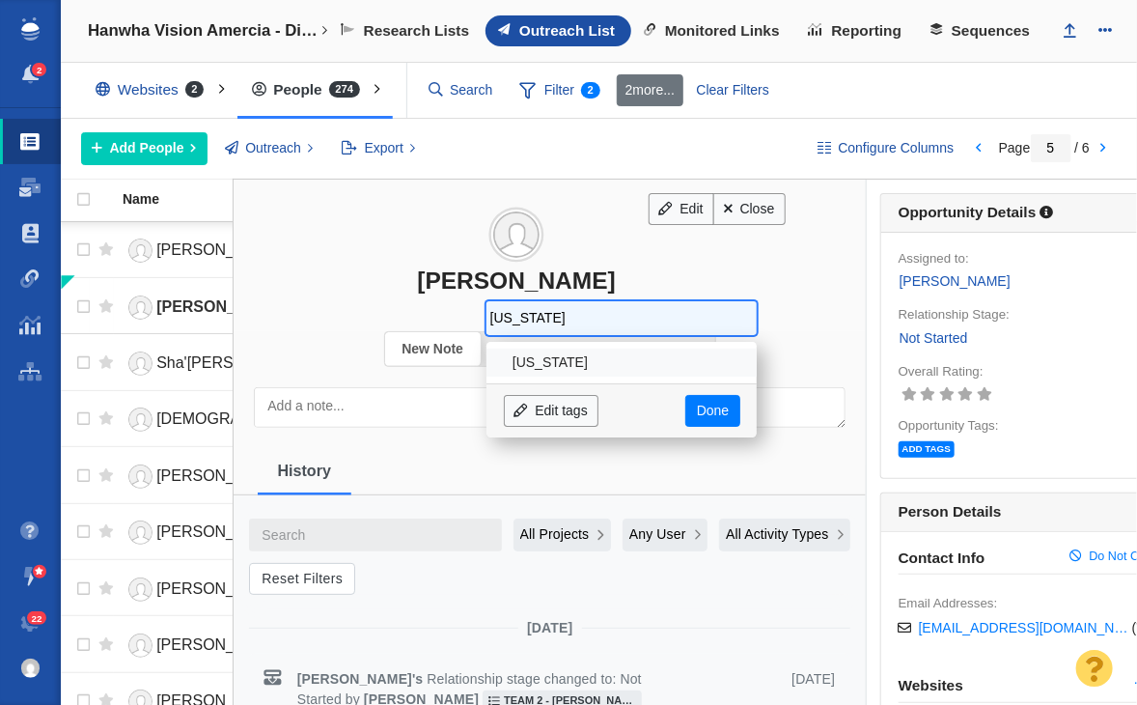
click at [517, 345] on span "Florida Edit tags Done" at bounding box center [622, 390] width 270 height 96
click at [517, 348] on li "[US_STATE]" at bounding box center [622, 362] width 270 height 28
click at [517, 351] on li "[US_STATE]" at bounding box center [622, 362] width 270 height 28
click at [698, 403] on link "Done" at bounding box center [712, 411] width 54 height 33
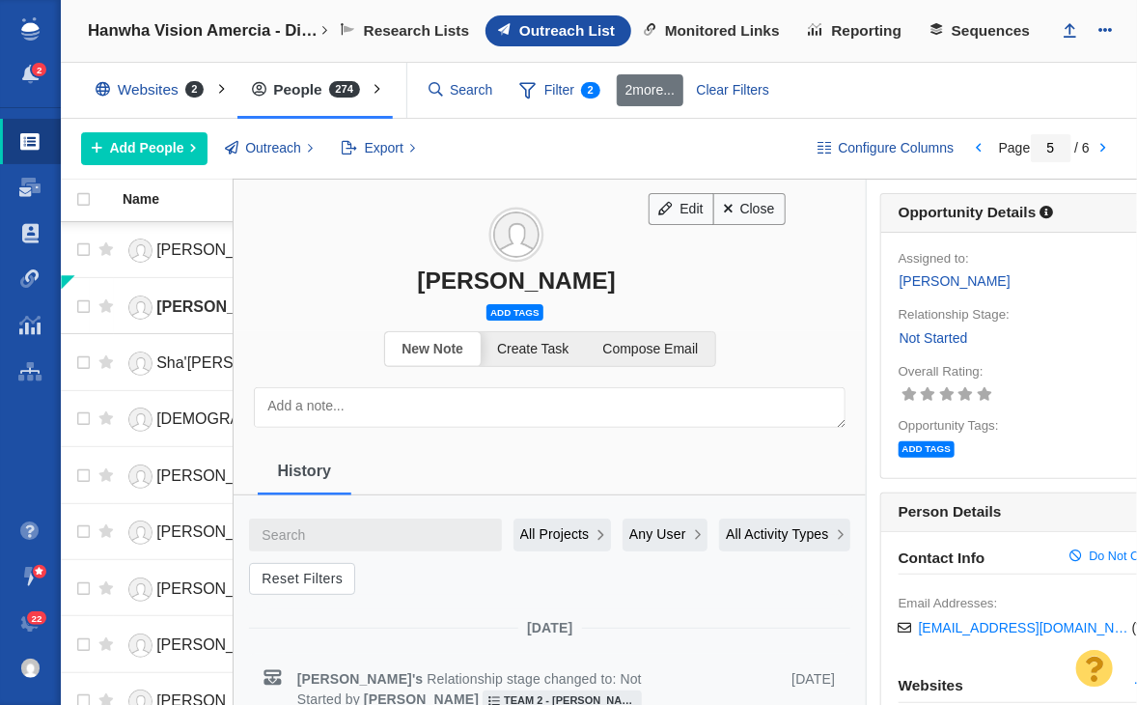
click at [494, 294] on div "Edit Close Gabriella Paul Add tags" at bounding box center [517, 252] width 566 height 145
click at [500, 308] on span "Add tags" at bounding box center [515, 312] width 56 height 16
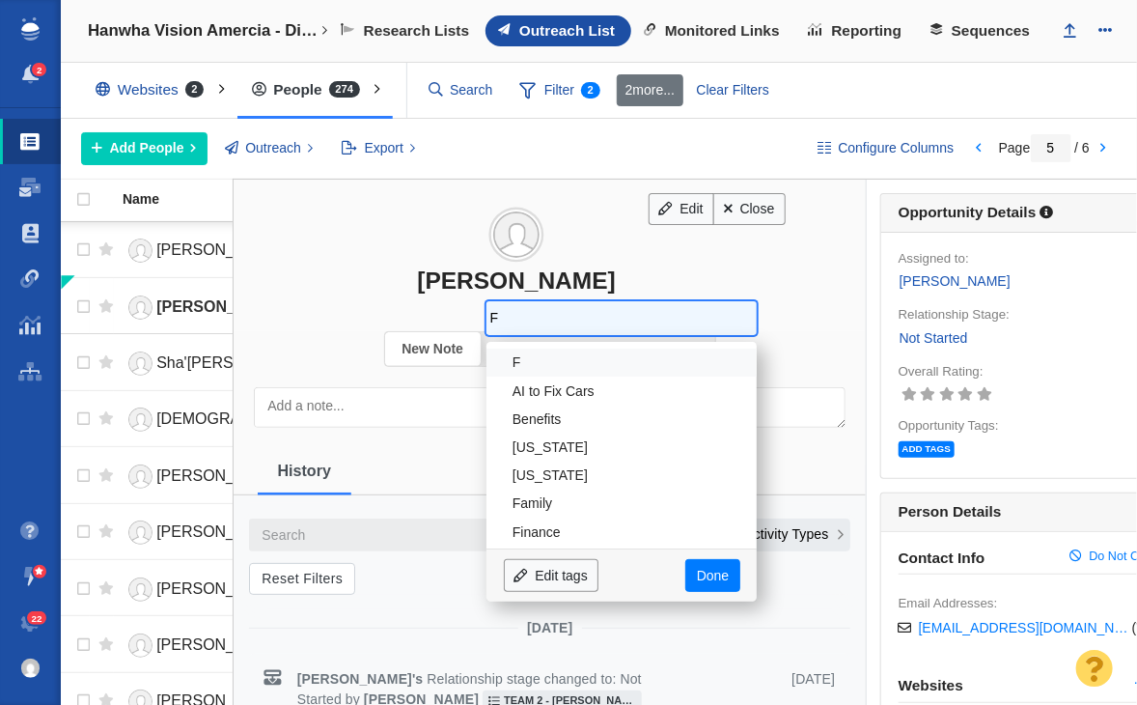
type input "Fl"
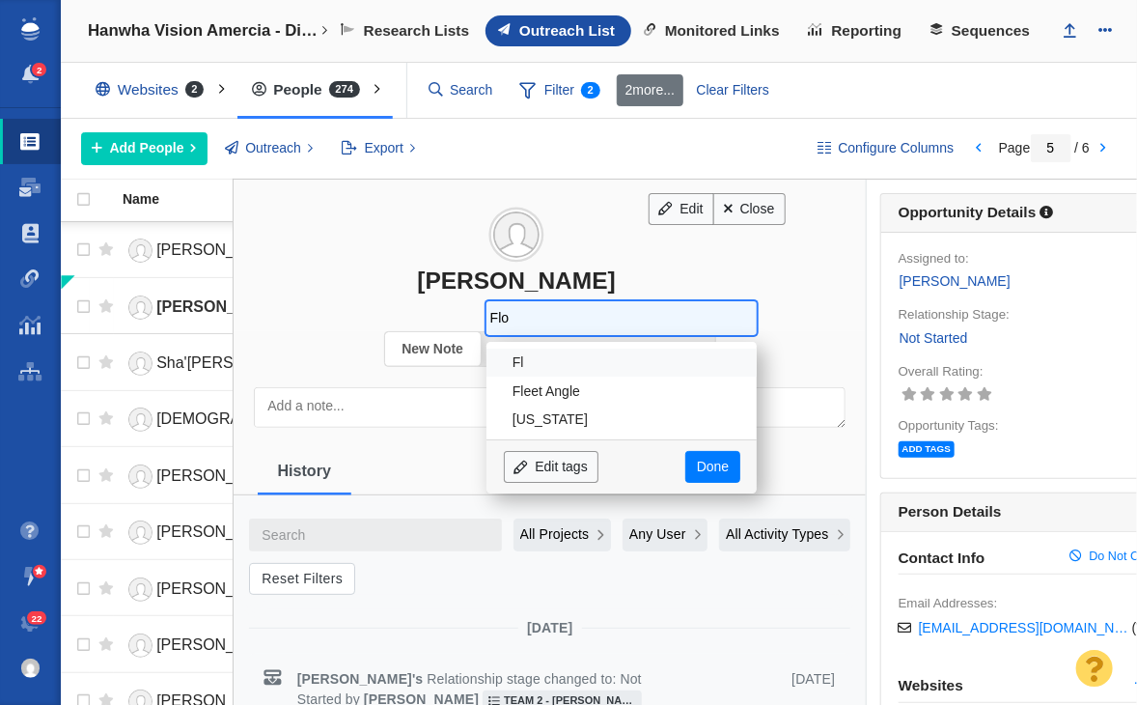
type input "Flor"
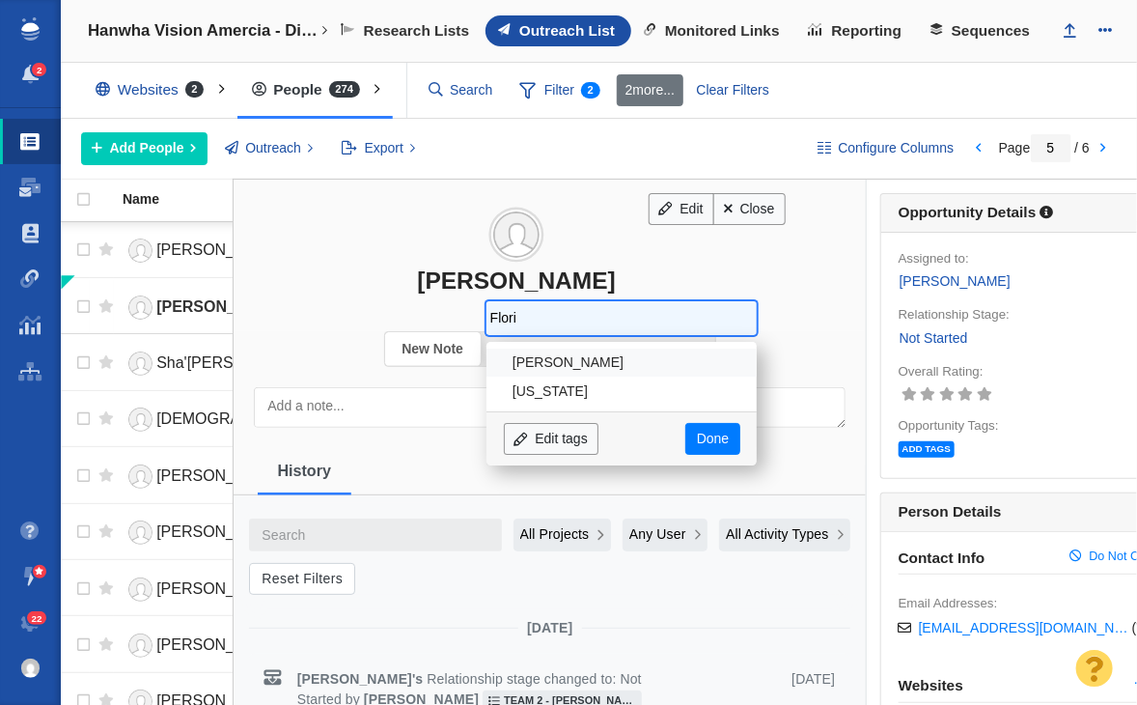
type input "Florid"
type input "[US_STATE]"
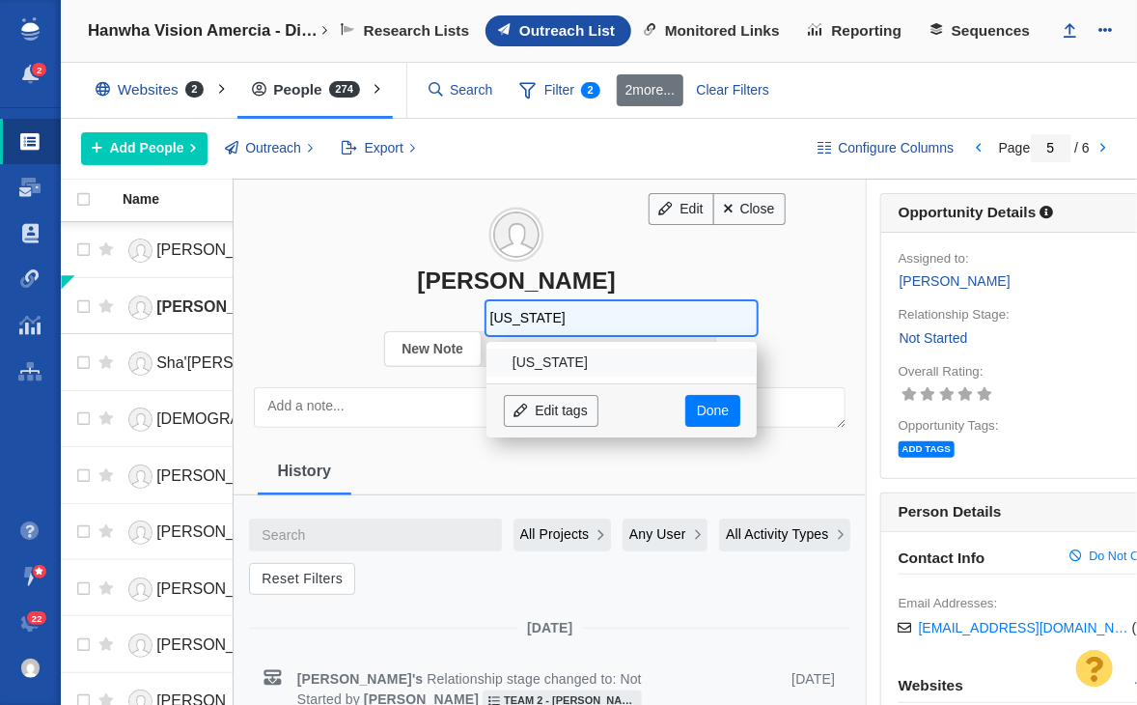
click at [540, 363] on li "[US_STATE]" at bounding box center [622, 362] width 270 height 28
click at [718, 431] on div "Edit tags Done" at bounding box center [622, 410] width 270 height 54
click at [714, 424] on div "Edit tags Done" at bounding box center [622, 410] width 270 height 54
click at [714, 417] on link "Done" at bounding box center [712, 411] width 54 height 33
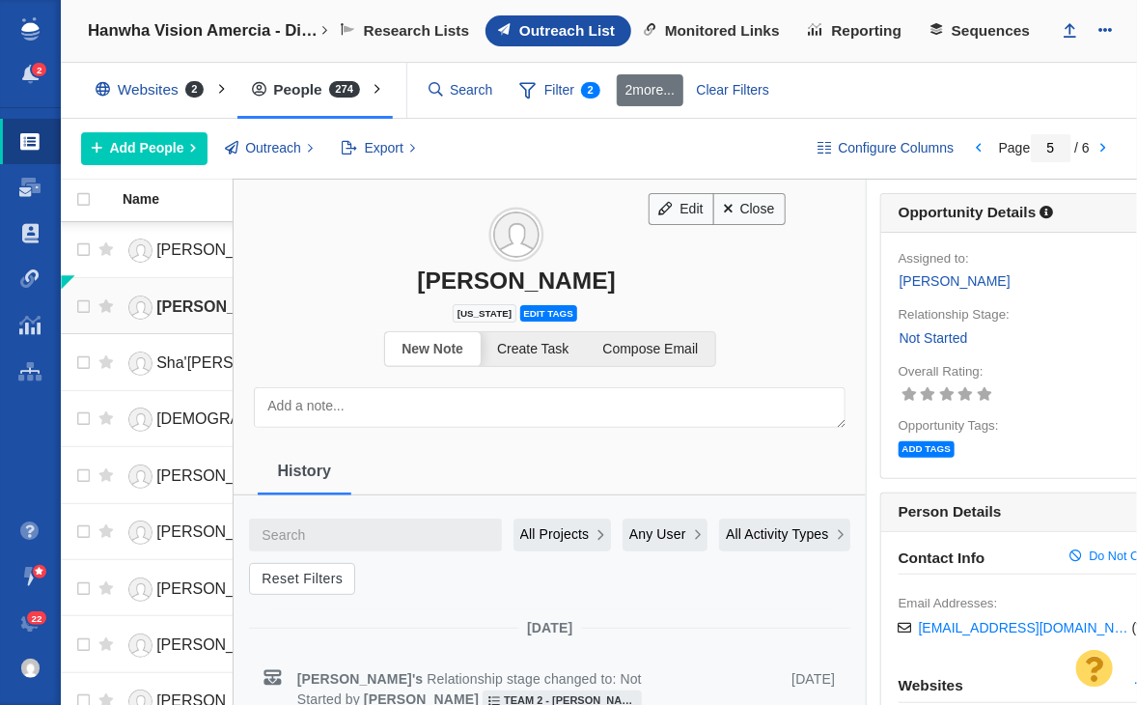
click at [64, 313] on td at bounding box center [75, 305] width 29 height 56
checkbox input "true"
click at [73, 312] on input "checkbox" at bounding box center [81, 307] width 29 height 42
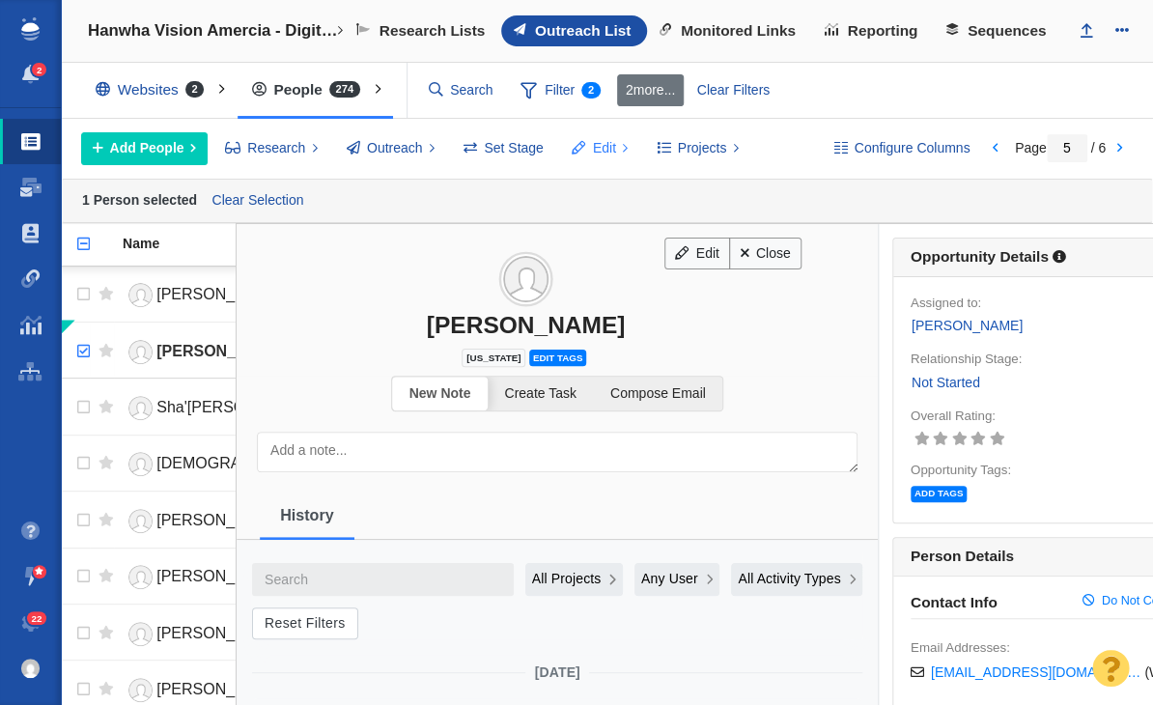
click at [580, 148] on span at bounding box center [579, 148] width 14 height 20
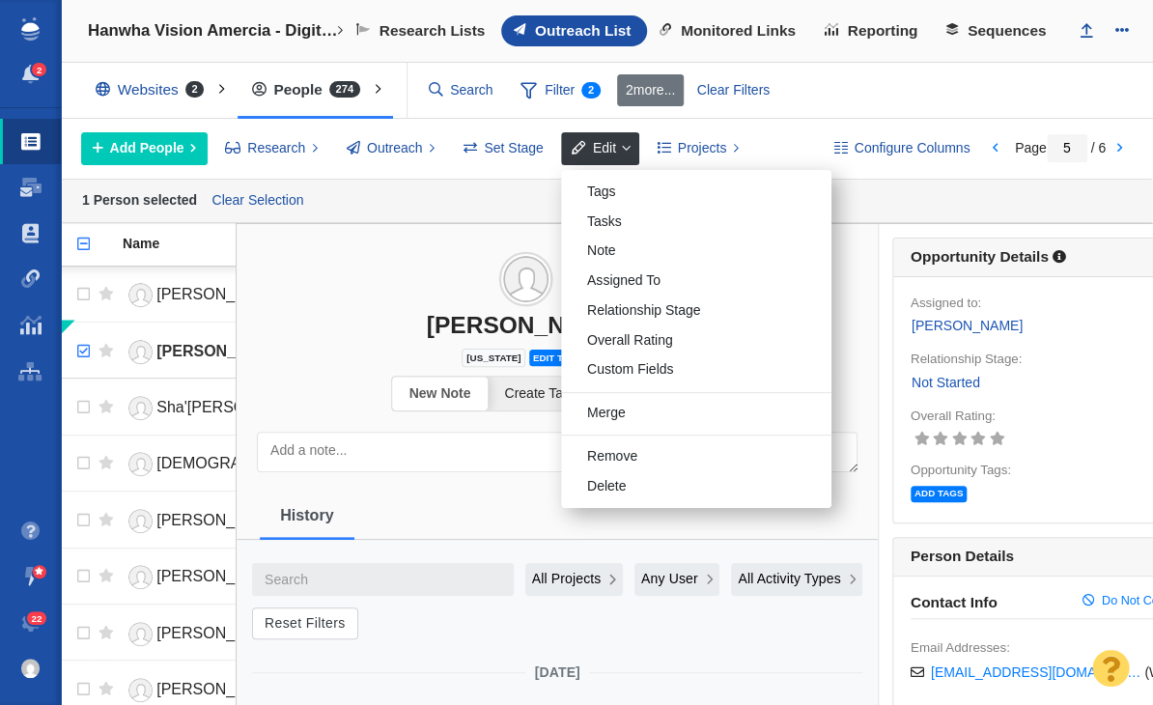
click at [598, 500] on ol "Tags Tasks Note Assigned To Relationship Stage Overall Rating Custom Fields Mer…" at bounding box center [696, 339] width 270 height 338
click at [608, 484] on div "Delete" at bounding box center [696, 486] width 270 height 30
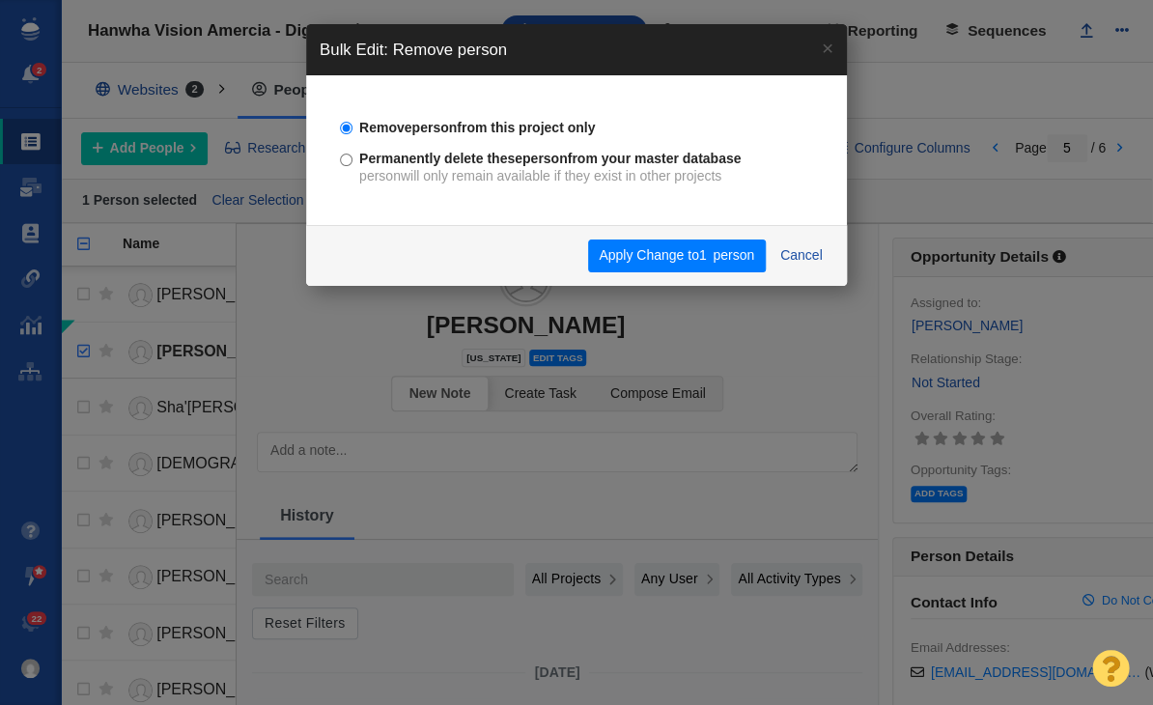
click at [717, 274] on div "Apply Change to 1 person Cancel" at bounding box center [576, 255] width 541 height 61
click at [722, 260] on span "person" at bounding box center [733, 254] width 42 height 15
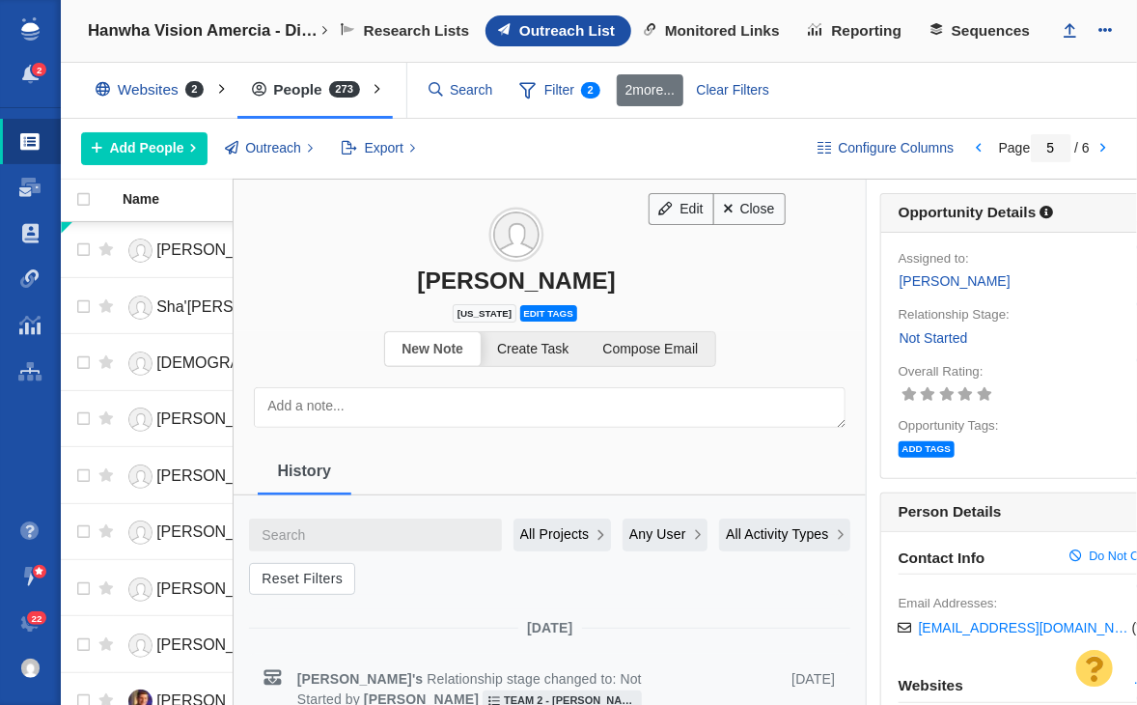
click at [748, 204] on div "Deleting Contacts complete This operation may take up to several hours to compl…" at bounding box center [568, 352] width 1137 height 705
click at [749, 203] on link "Close" at bounding box center [749, 209] width 72 height 33
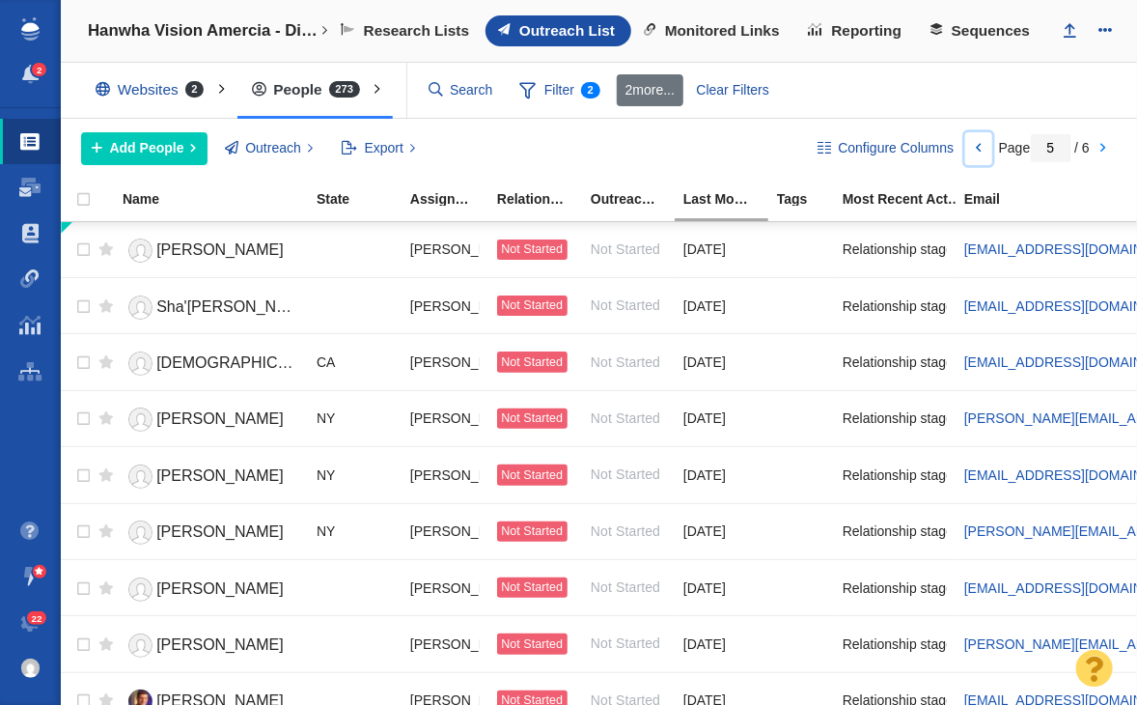
click at [981, 144] on link at bounding box center [978, 148] width 27 height 33
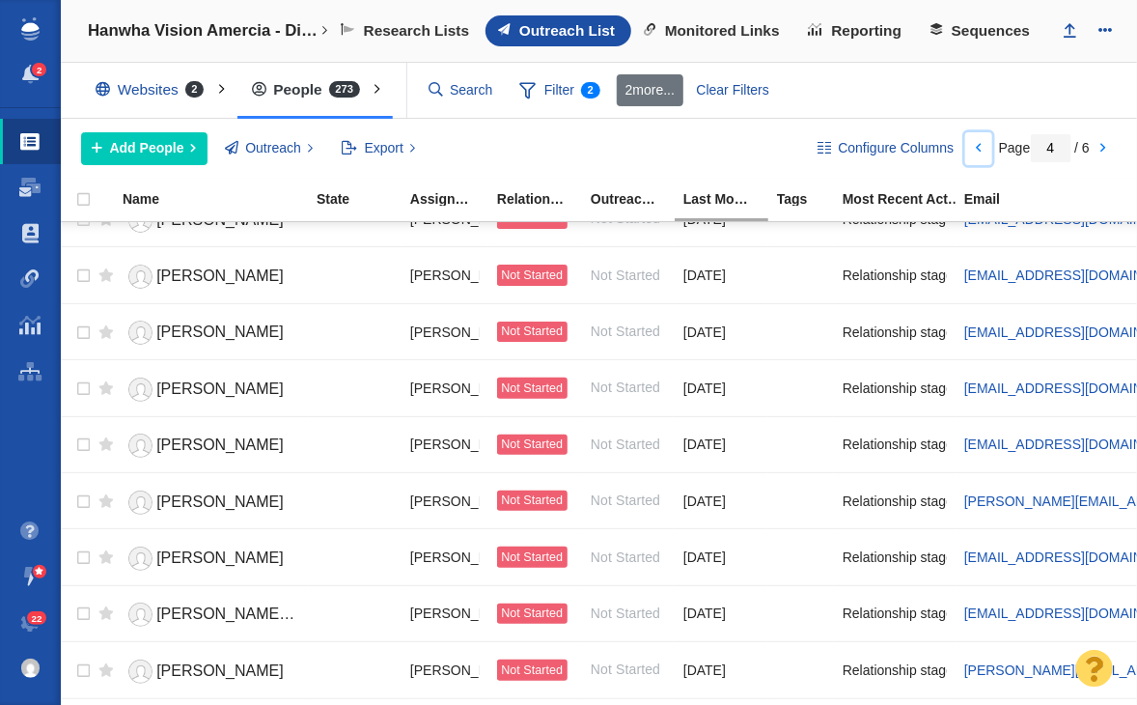
scroll to position [2338, 0]
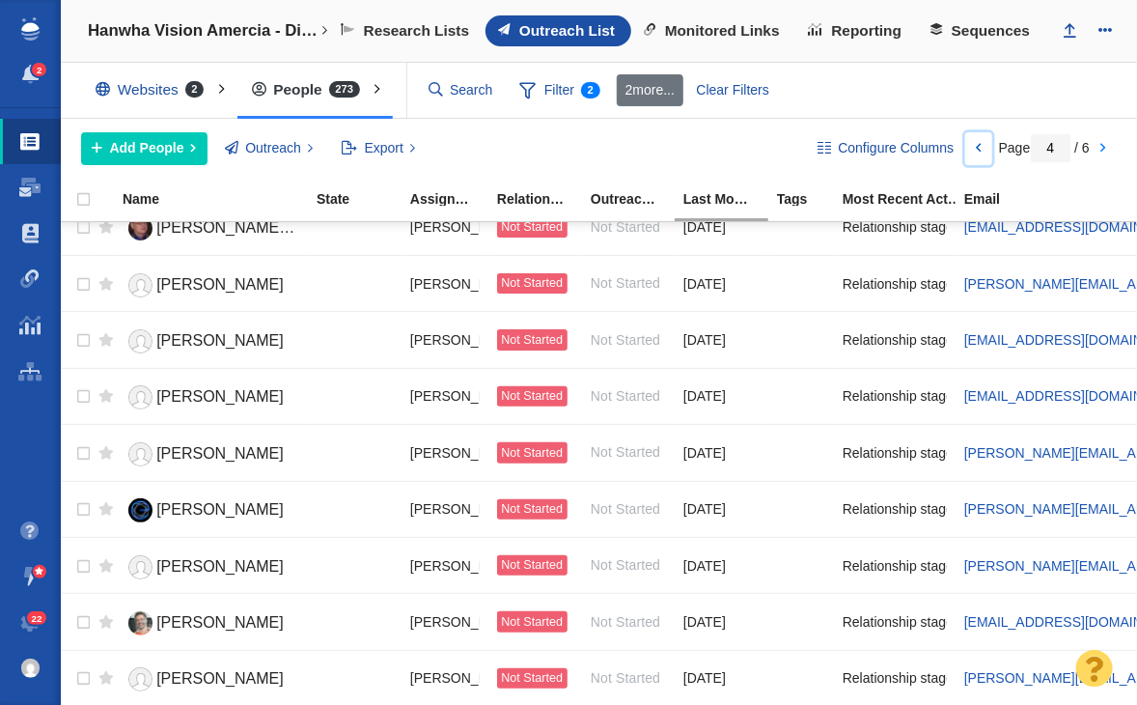
click at [979, 150] on link at bounding box center [978, 148] width 27 height 33
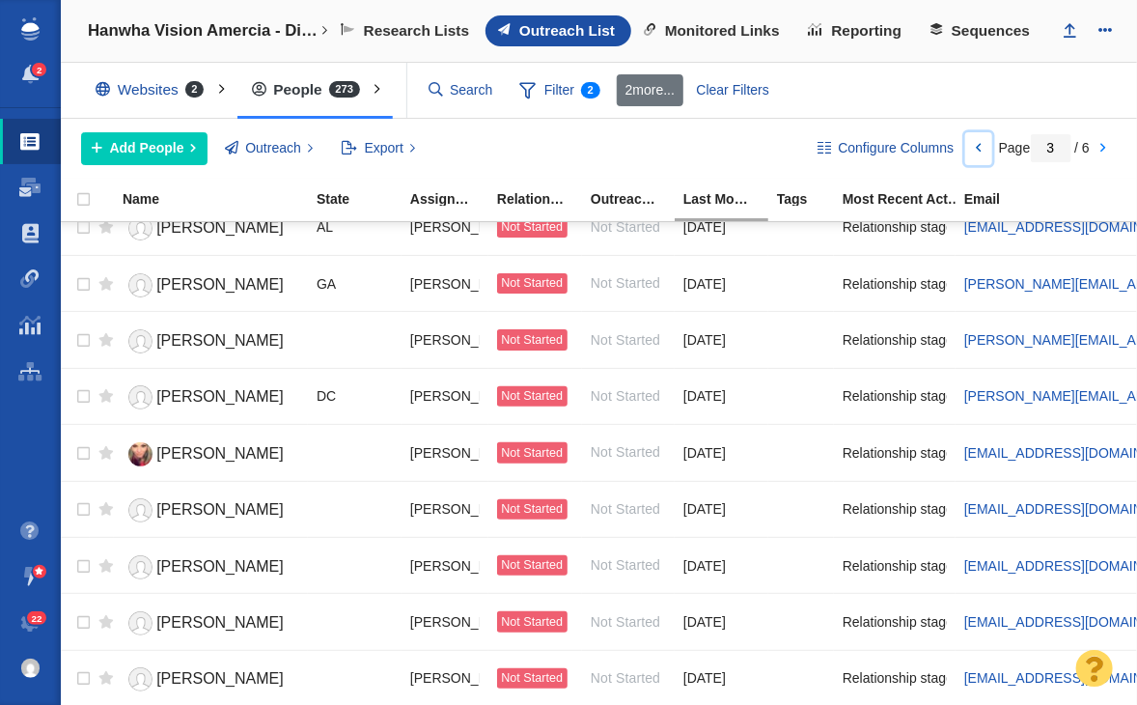
click at [970, 153] on link at bounding box center [978, 148] width 27 height 33
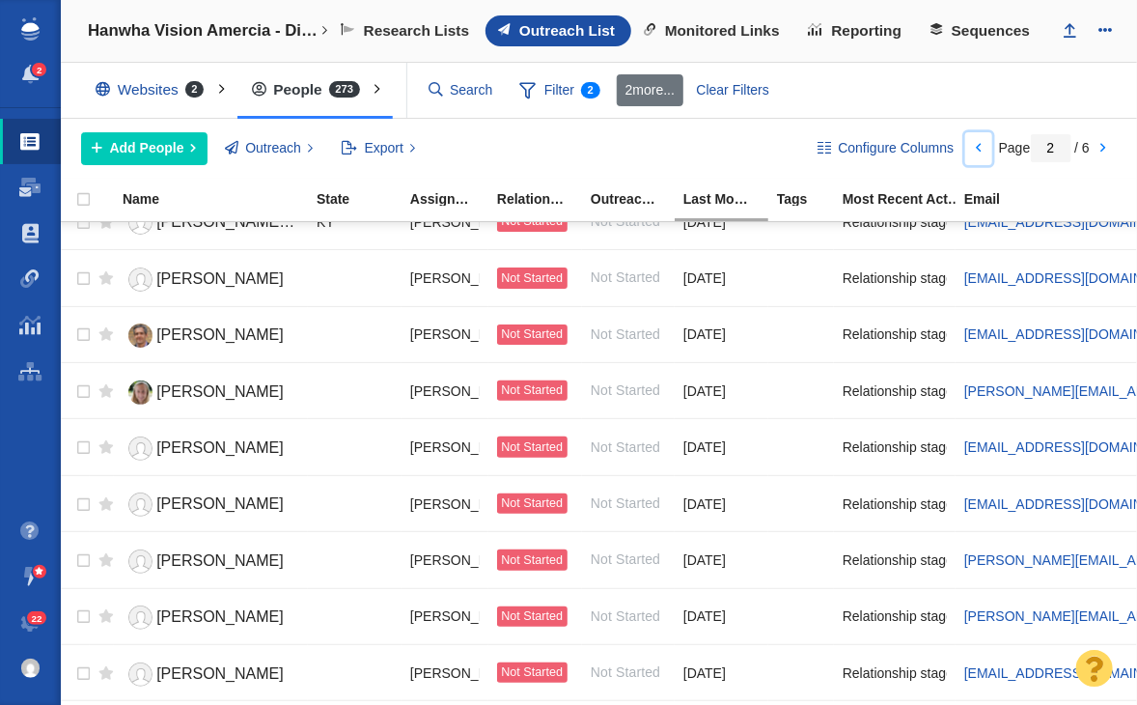
scroll to position [1276, 0]
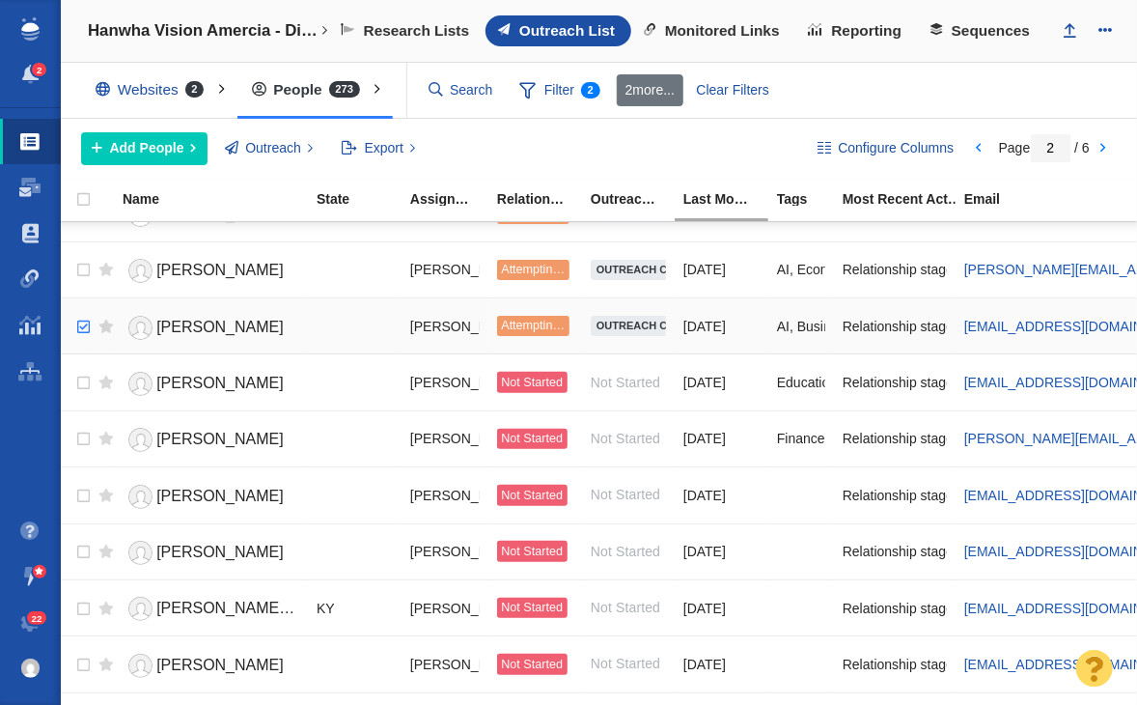
checkbox input "true"
click at [89, 318] on input "checkbox" at bounding box center [81, 327] width 29 height 42
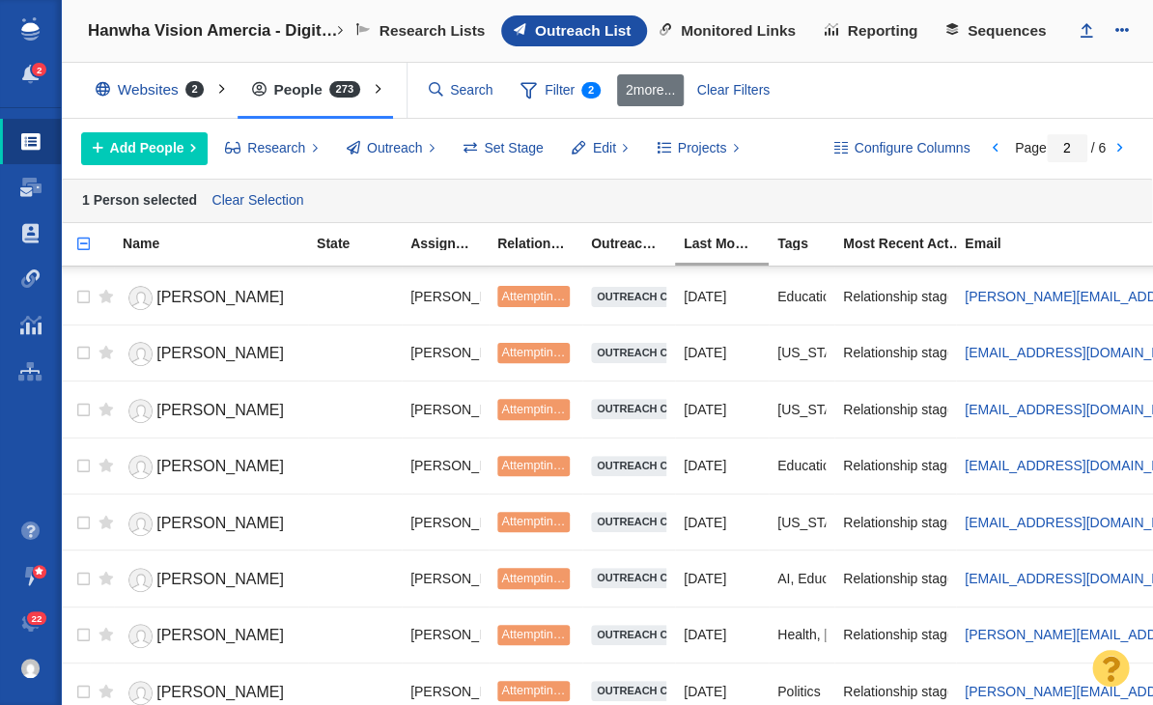
scroll to position [0, 0]
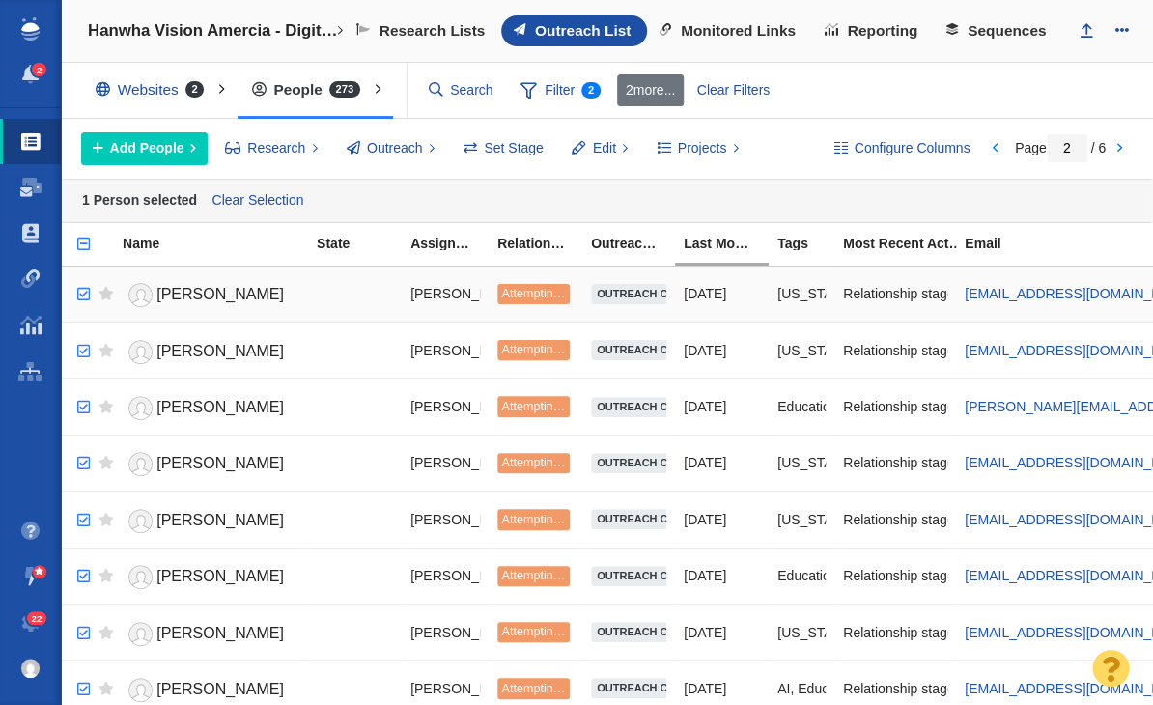
checkbox input "true"
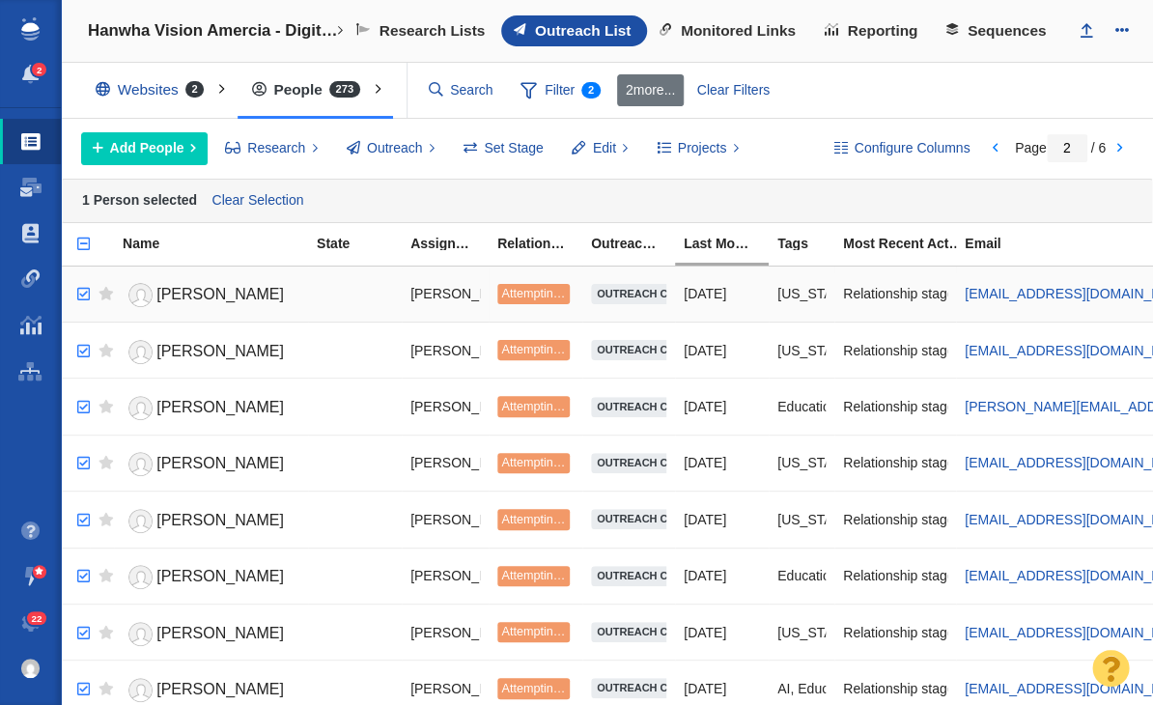
checkbox input "true"
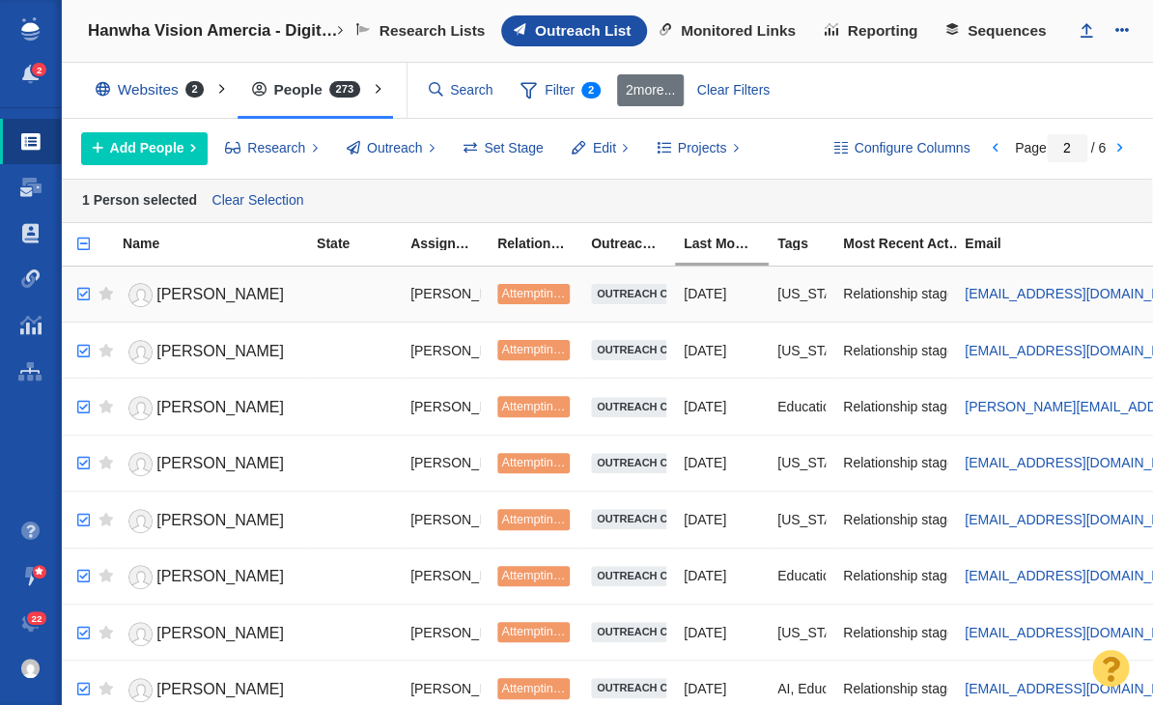
checkbox input "true"
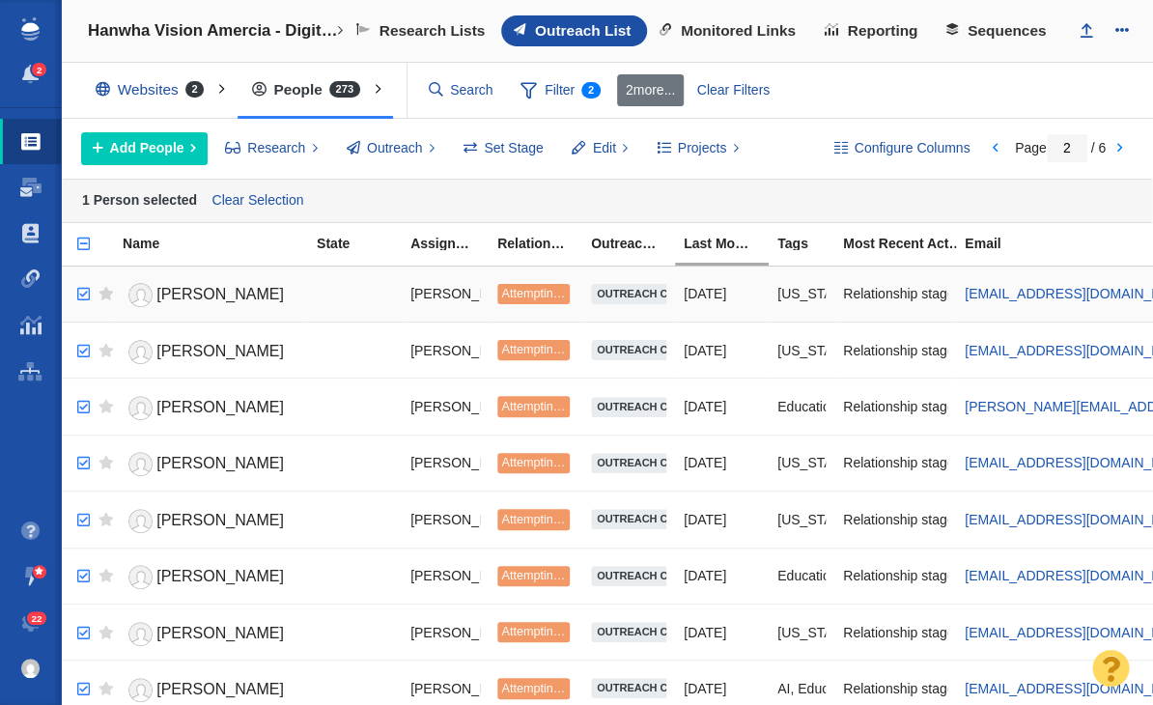
checkbox input "true"
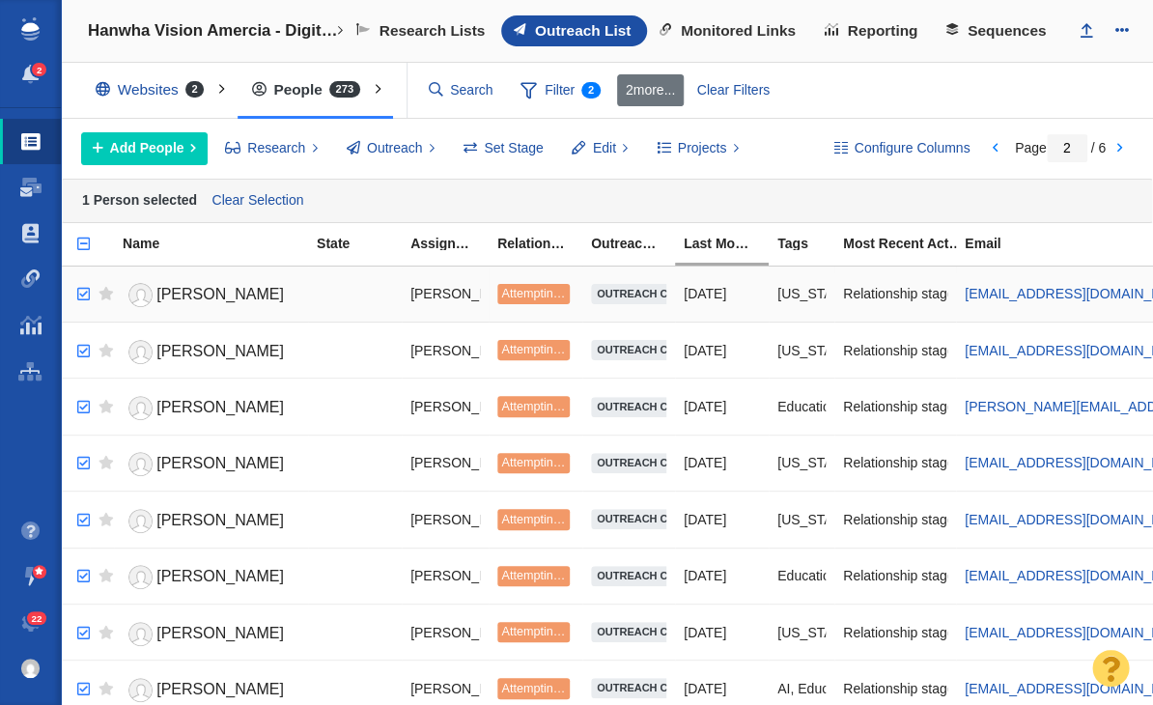
checkbox input "true"
click at [83, 292] on input "checkbox" at bounding box center [81, 294] width 29 height 42
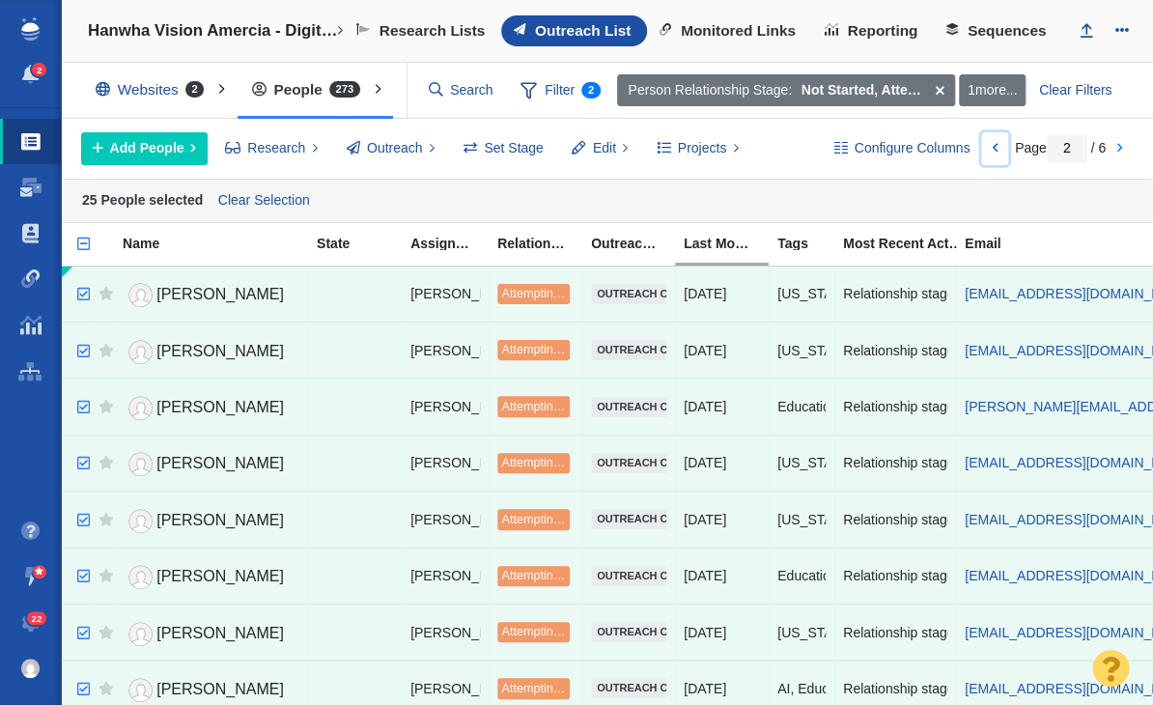
click at [982, 142] on link at bounding box center [994, 148] width 27 height 33
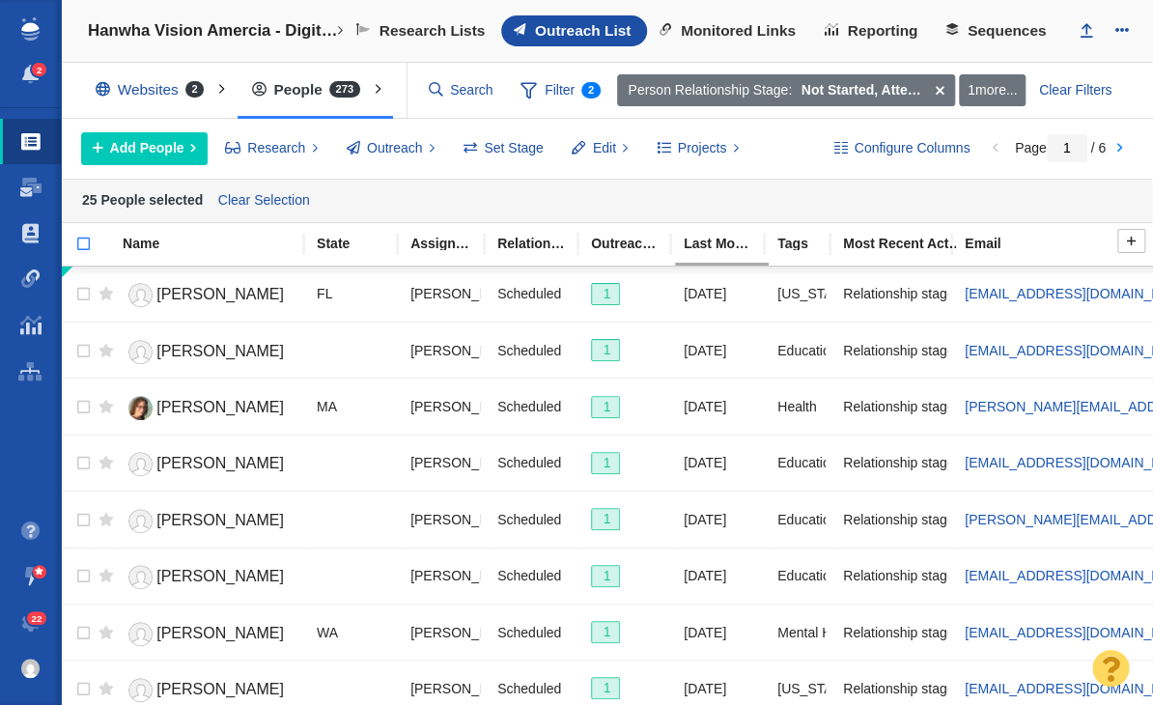
click at [85, 244] on input "checkbox" at bounding box center [75, 254] width 29 height 42
checkbox input "true"
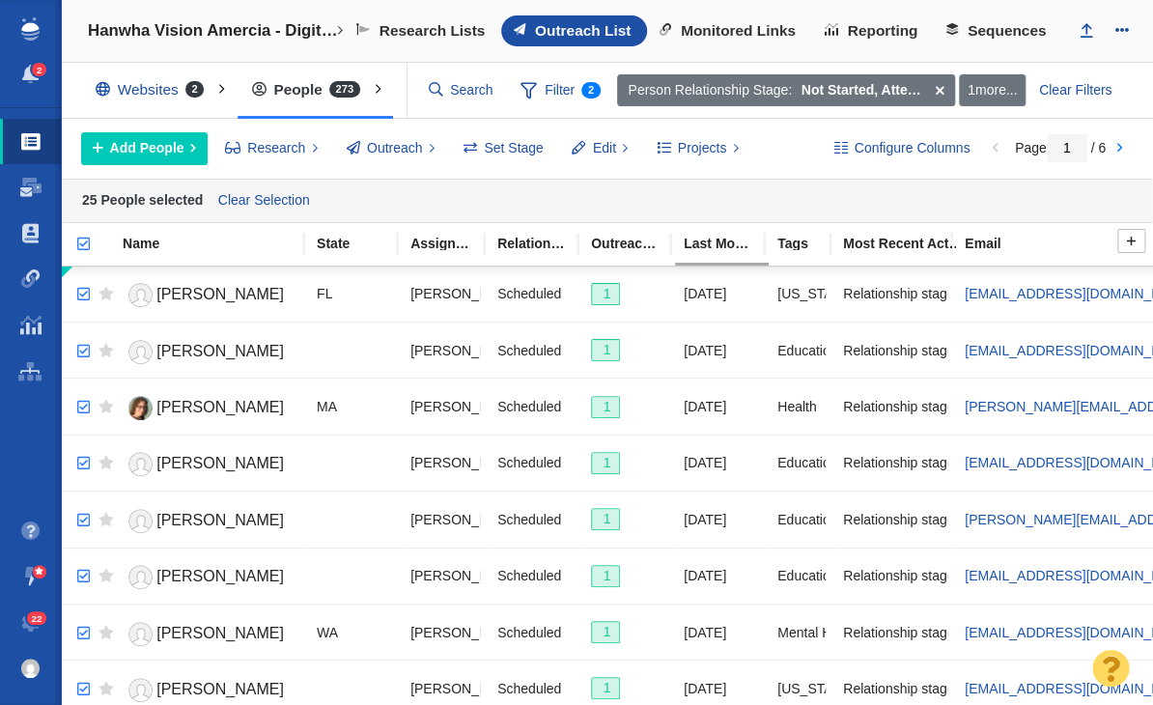
checkbox input "true"
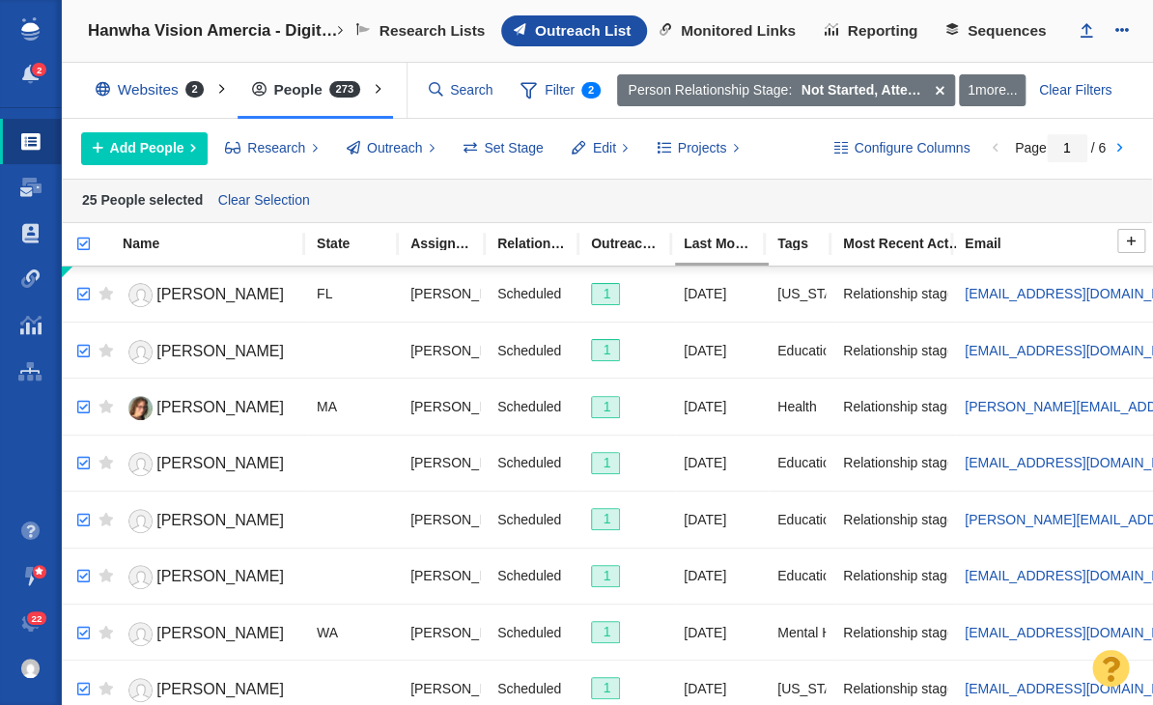
checkbox input "true"
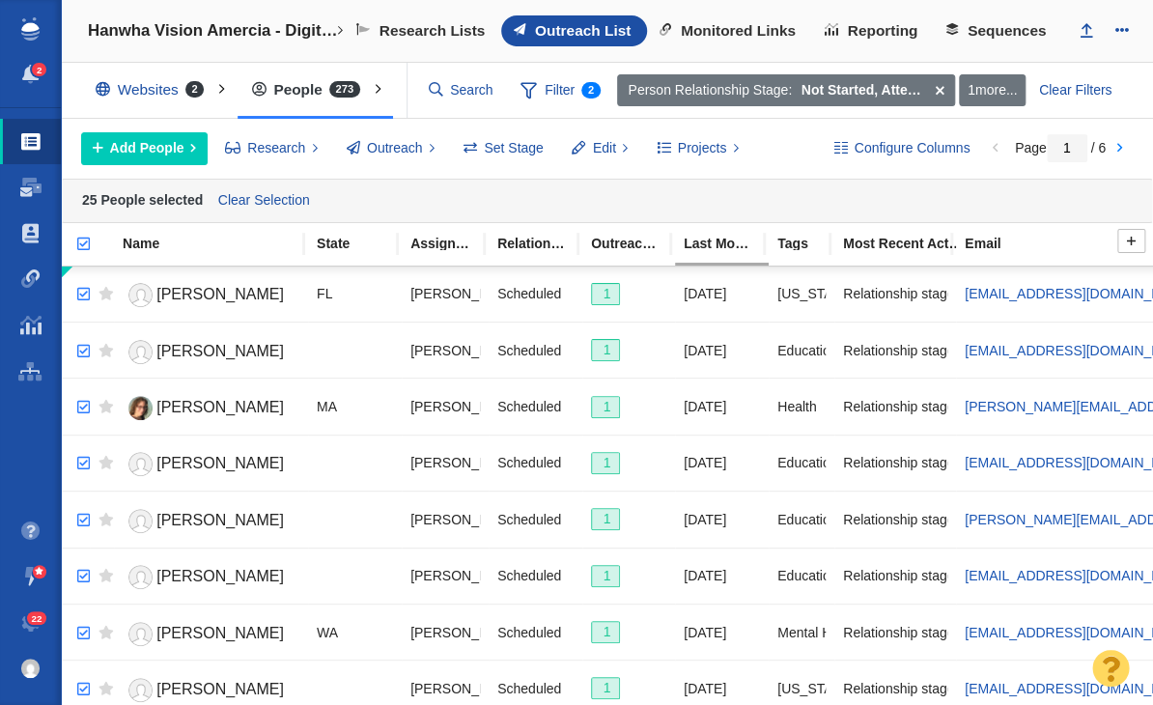
checkbox input "true"
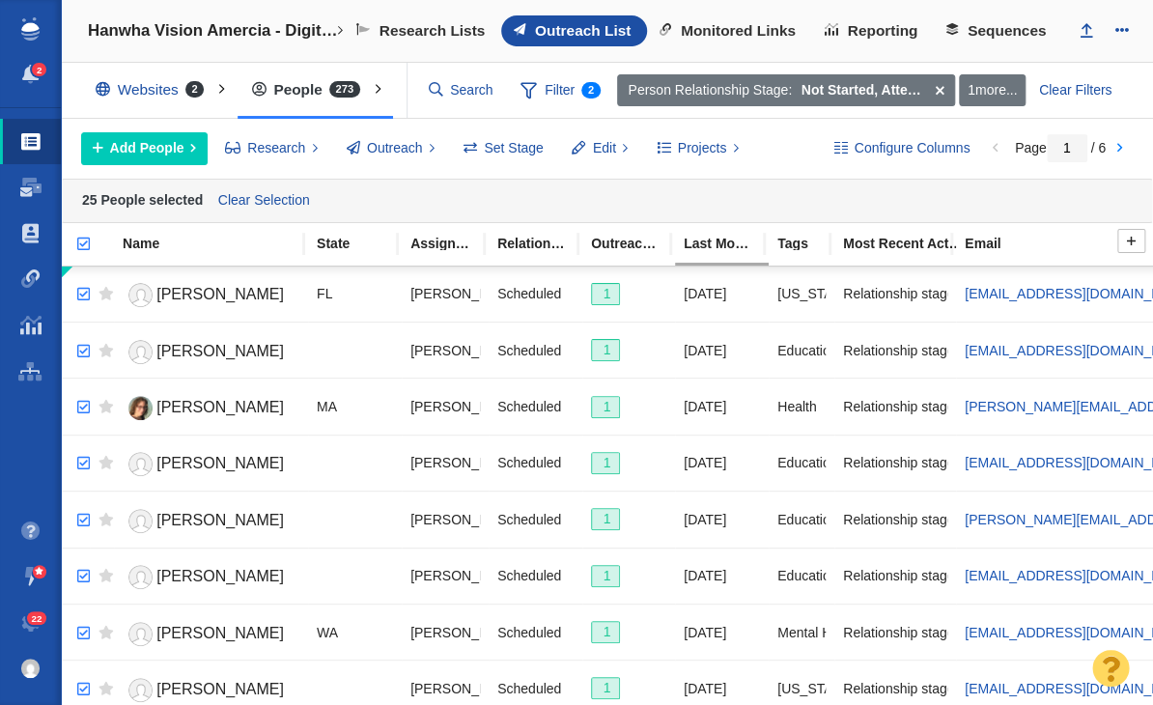
checkbox input "true"
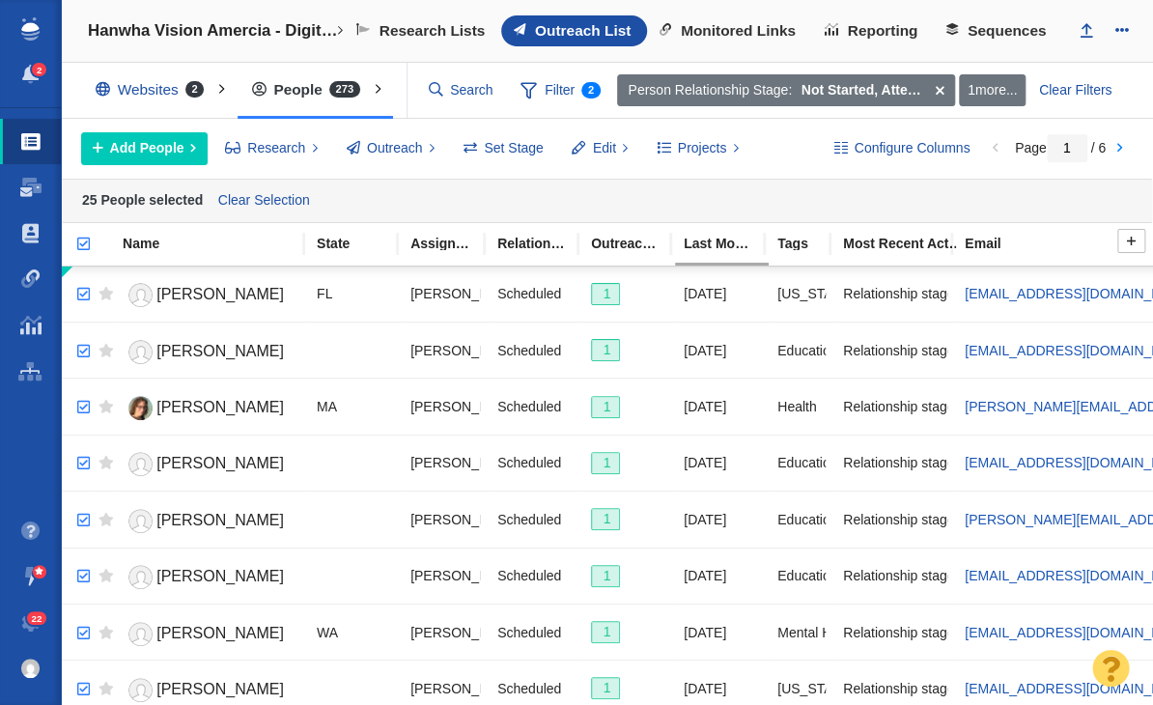
checkbox input "true"
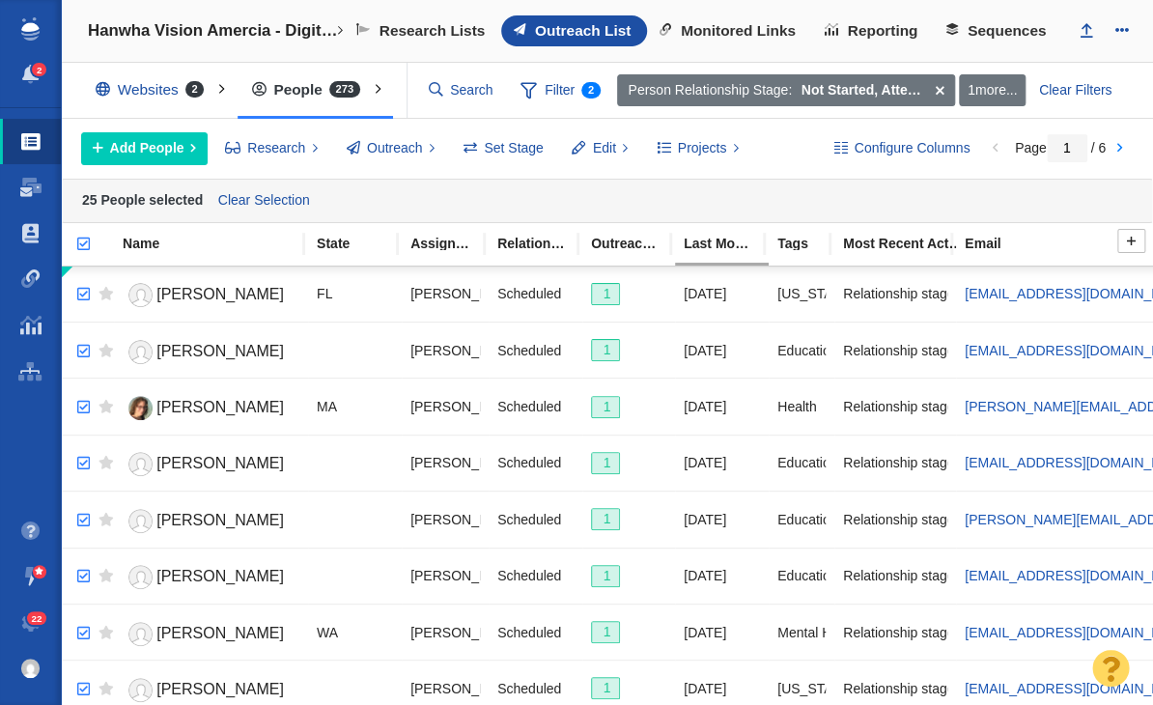
checkbox input "true"
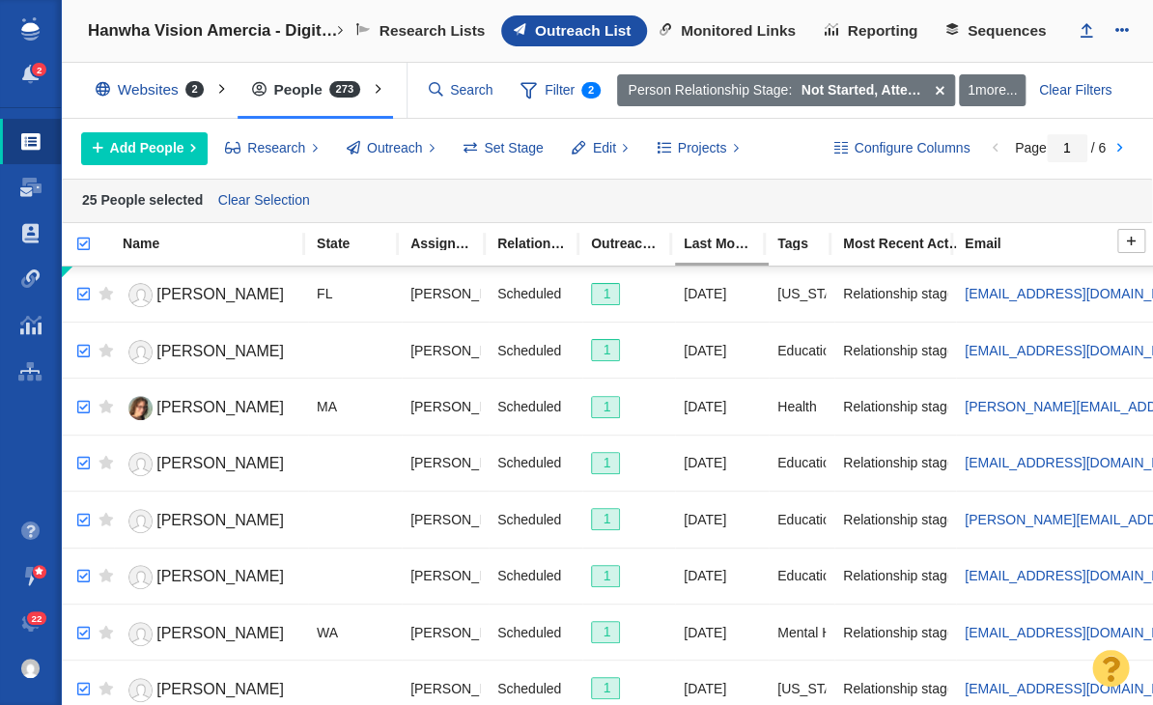
checkbox input "true"
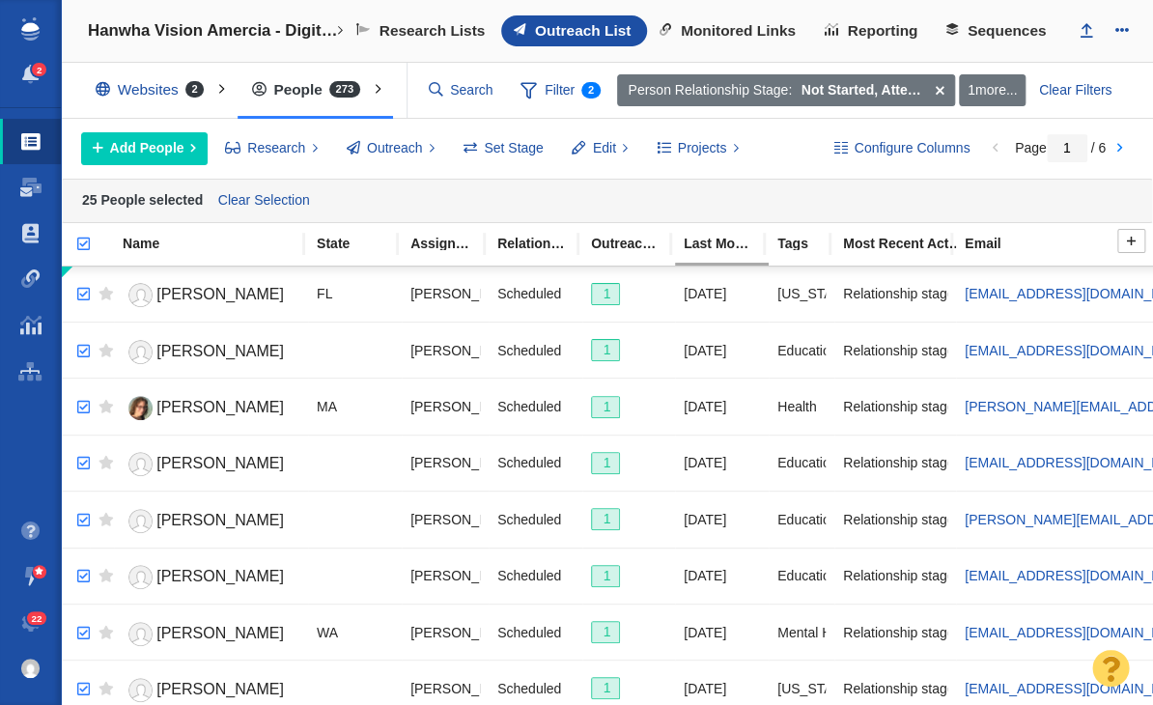
checkbox input "true"
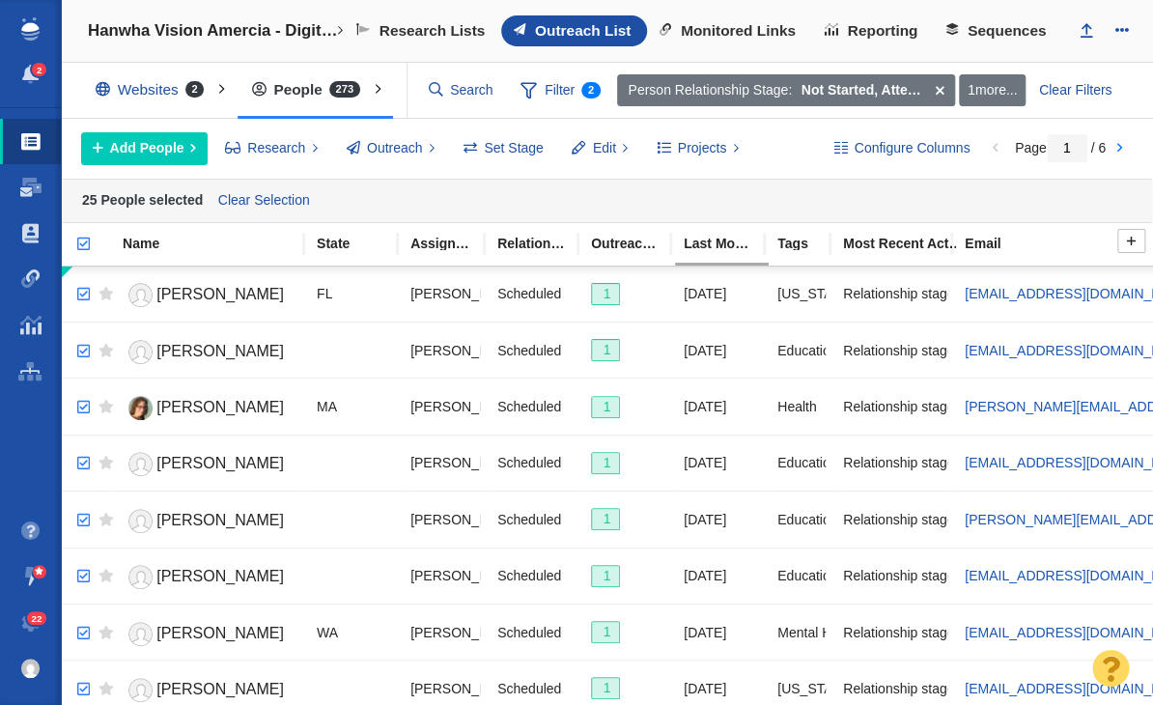
checkbox input "true"
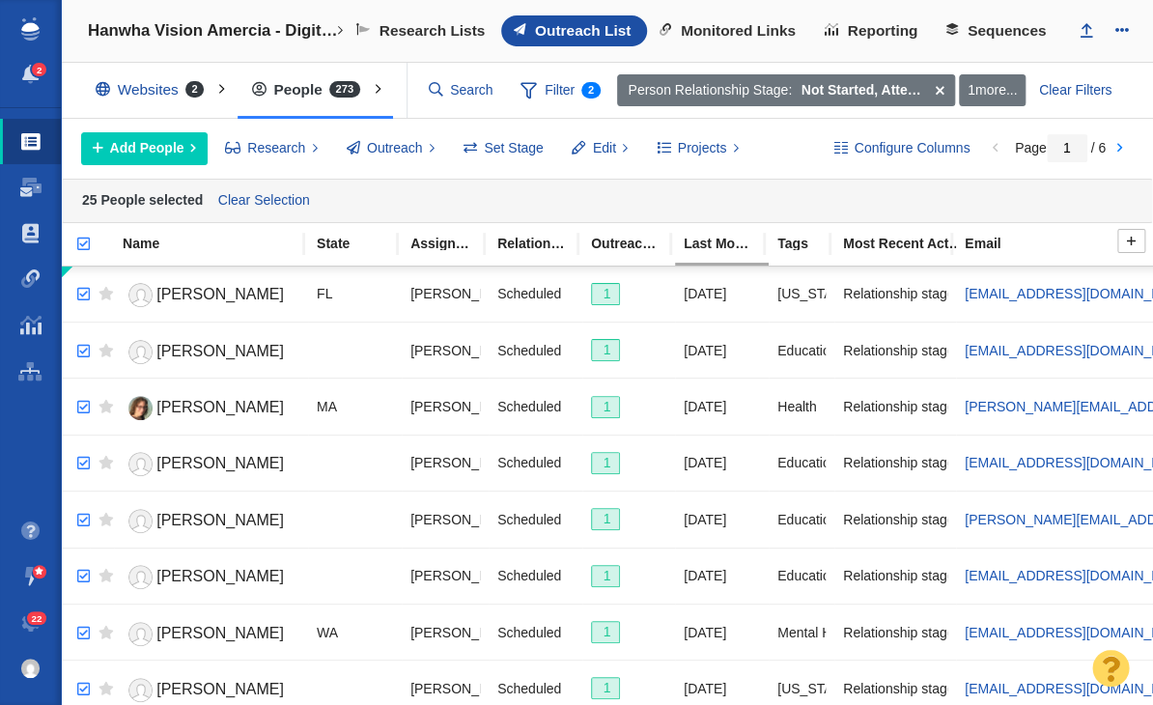
checkbox input "true"
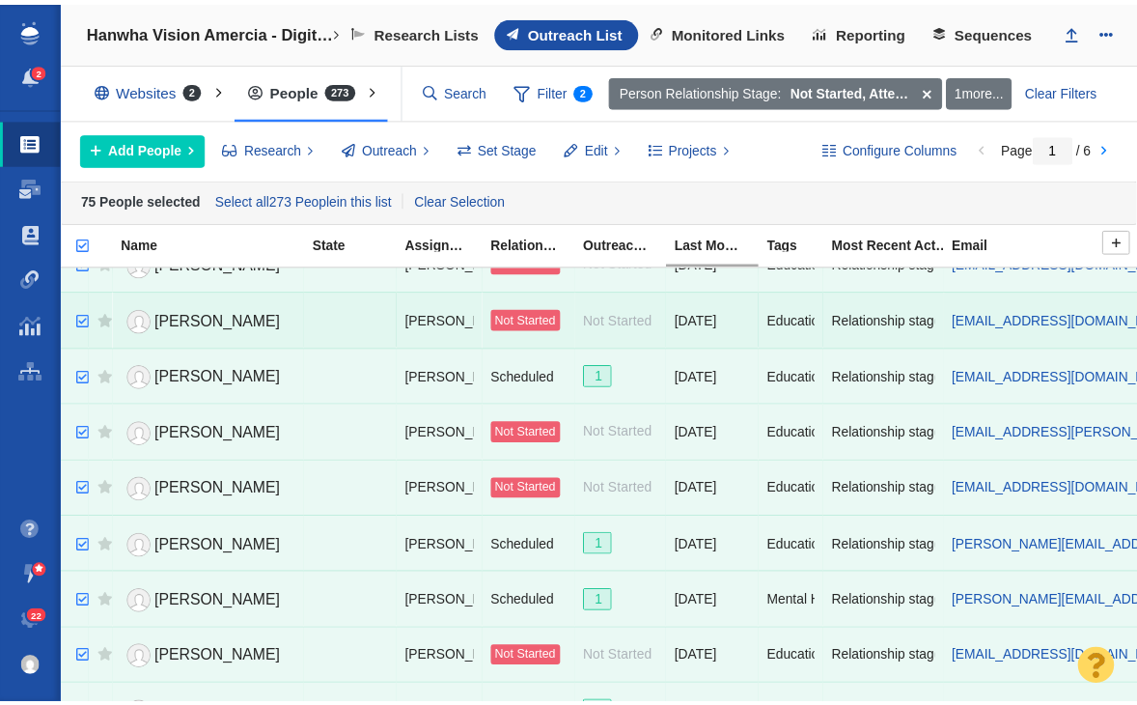
scroll to position [2382, 0]
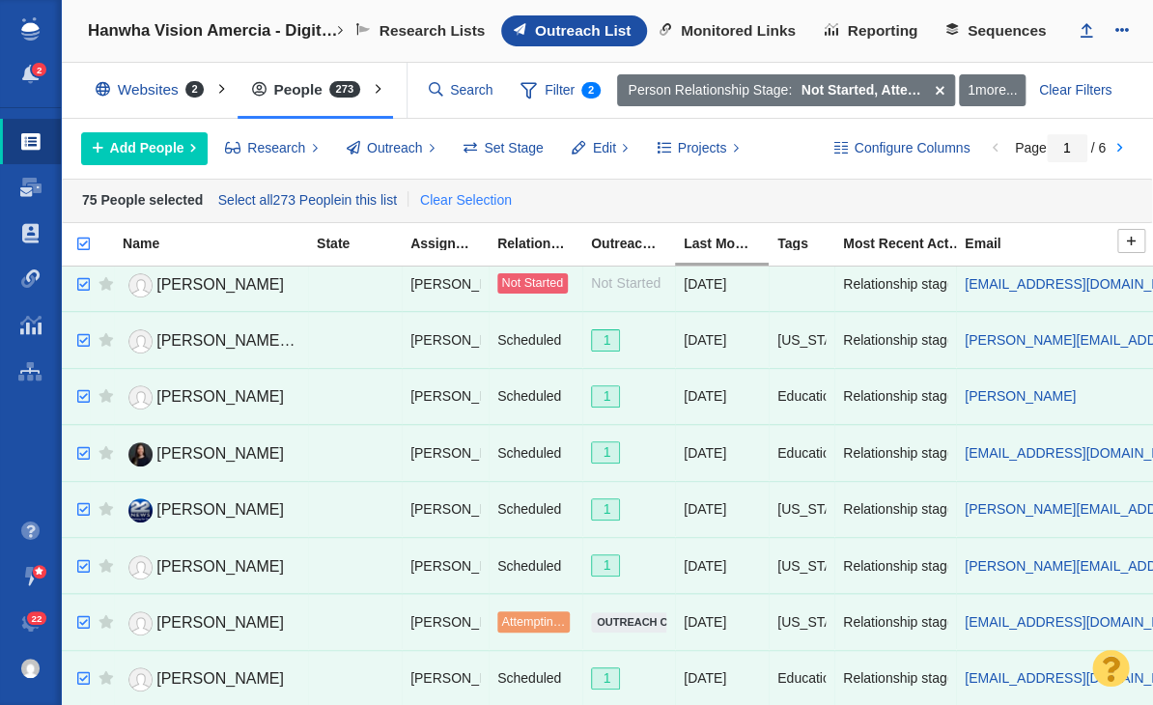
click at [466, 205] on link "Clear Selection" at bounding box center [465, 200] width 100 height 29
checkbox input "false"
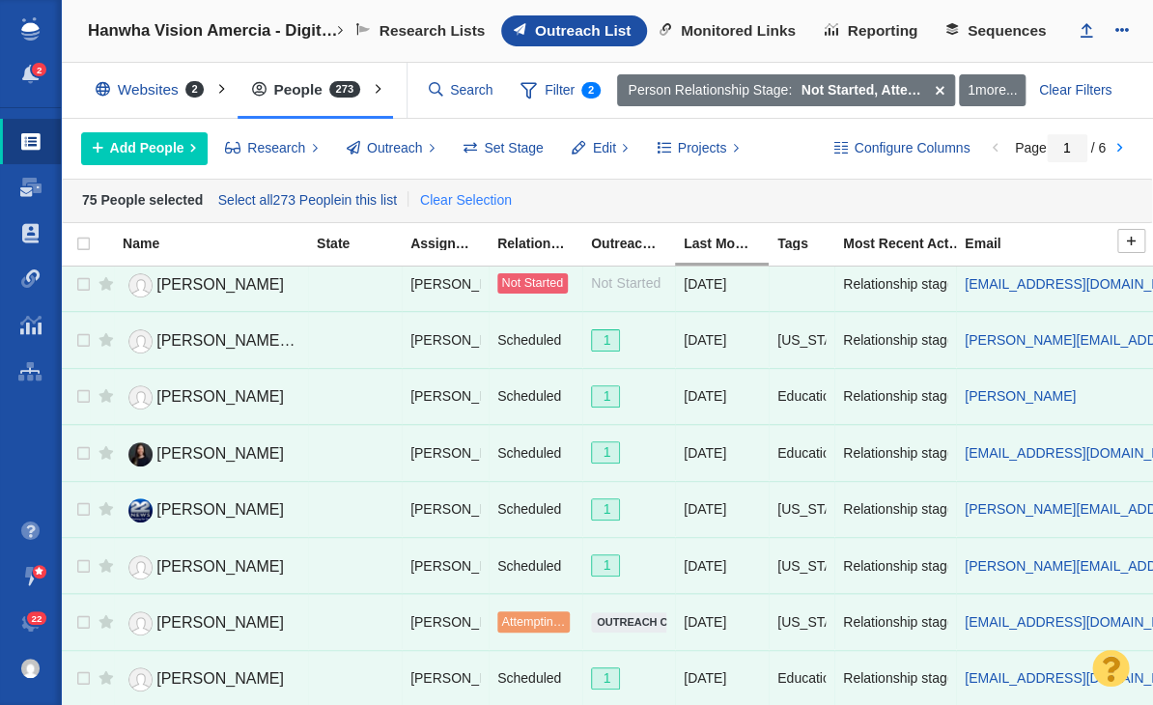
checkbox input "false"
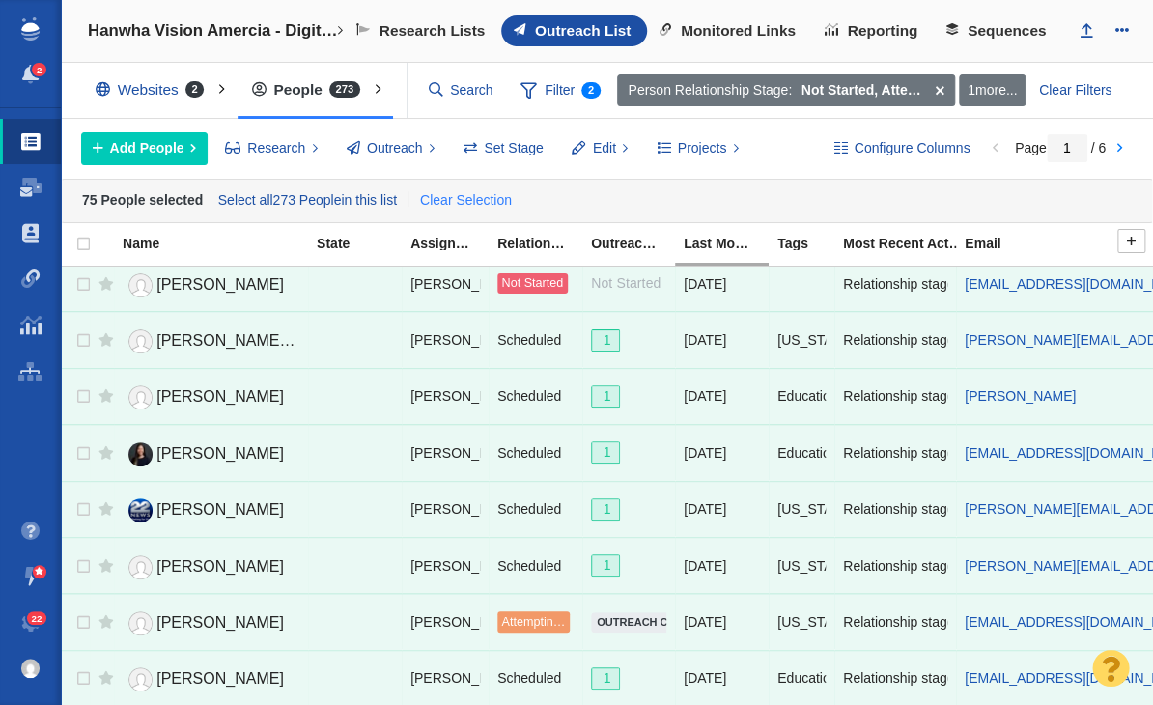
checkbox input "false"
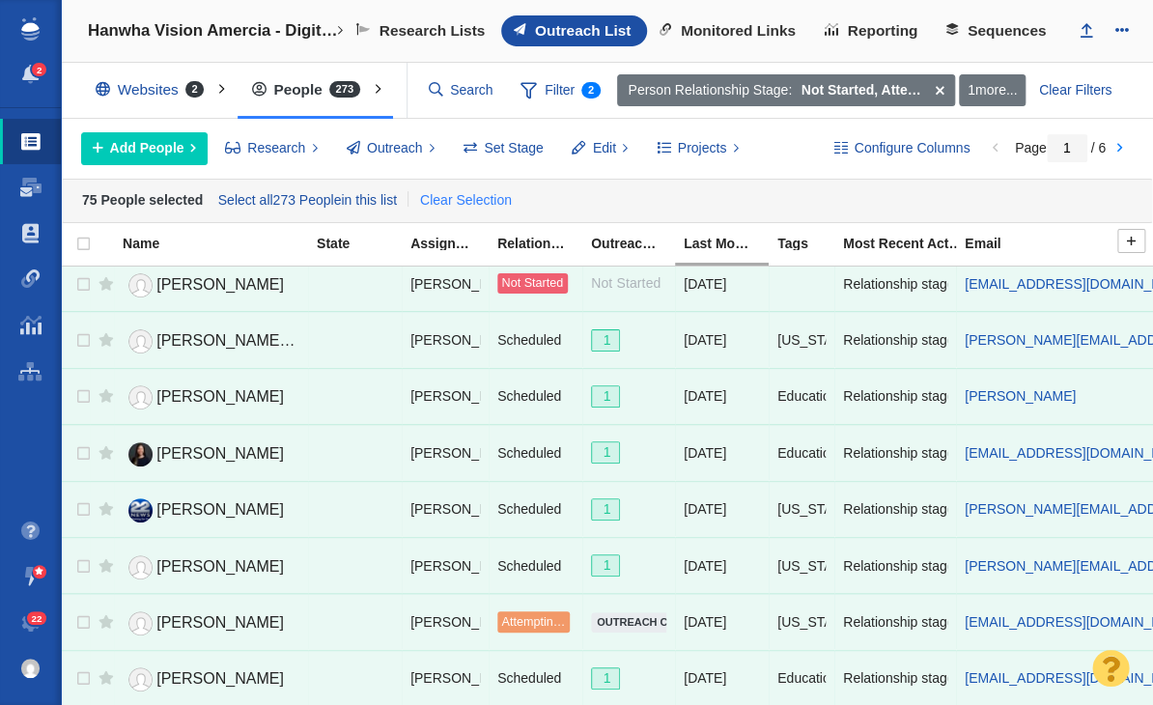
checkbox input "false"
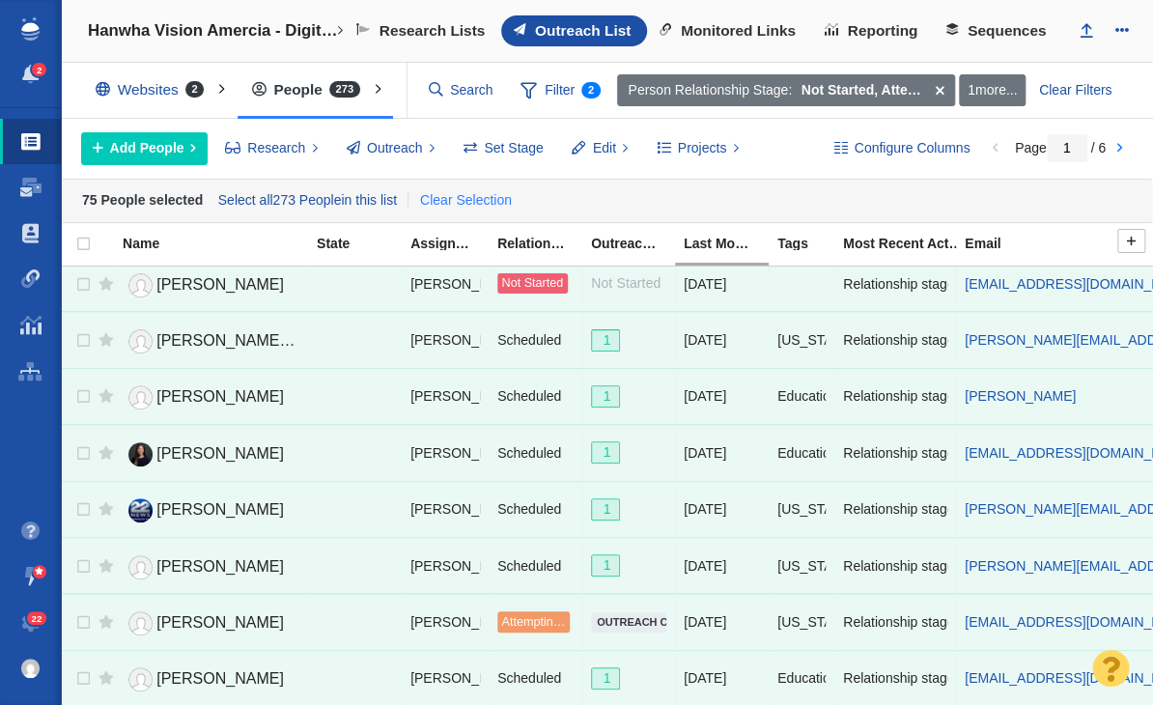
checkbox input "false"
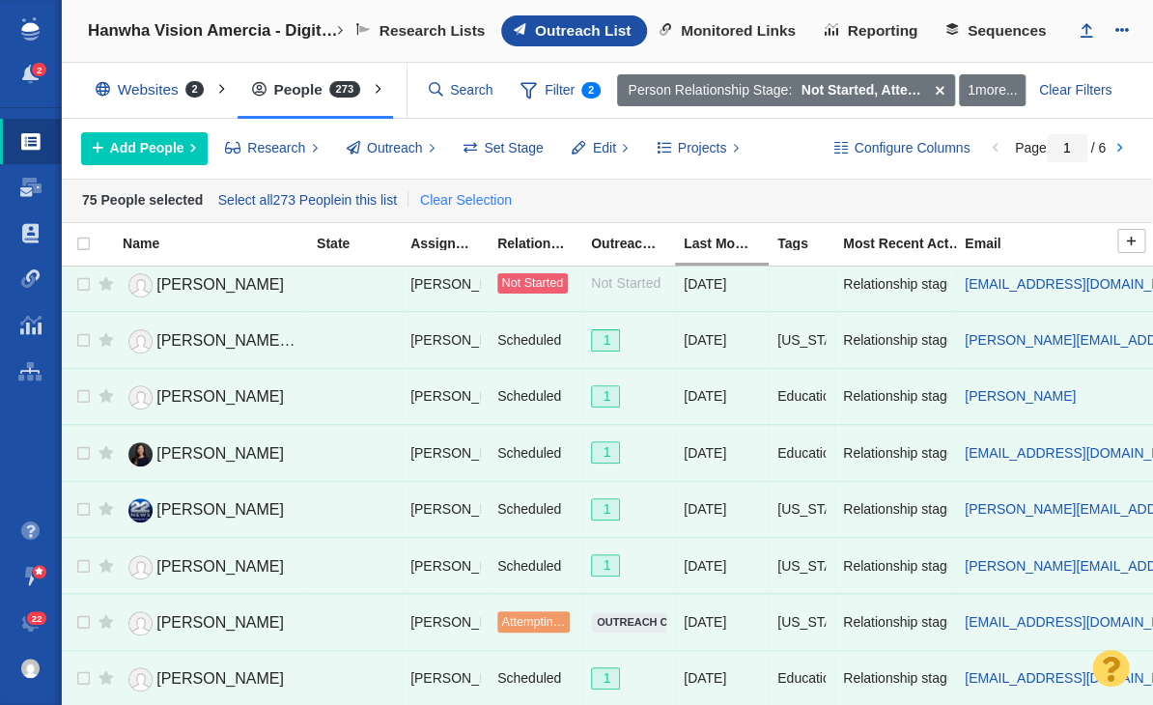
checkbox input "false"
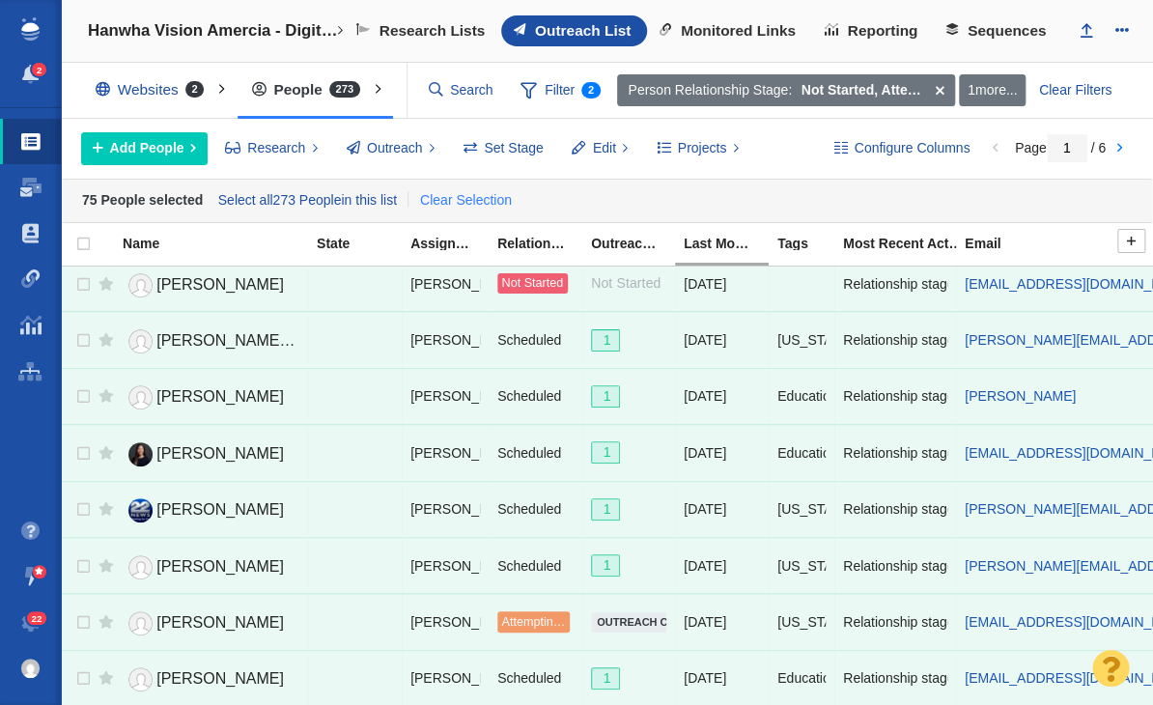
checkbox input "false"
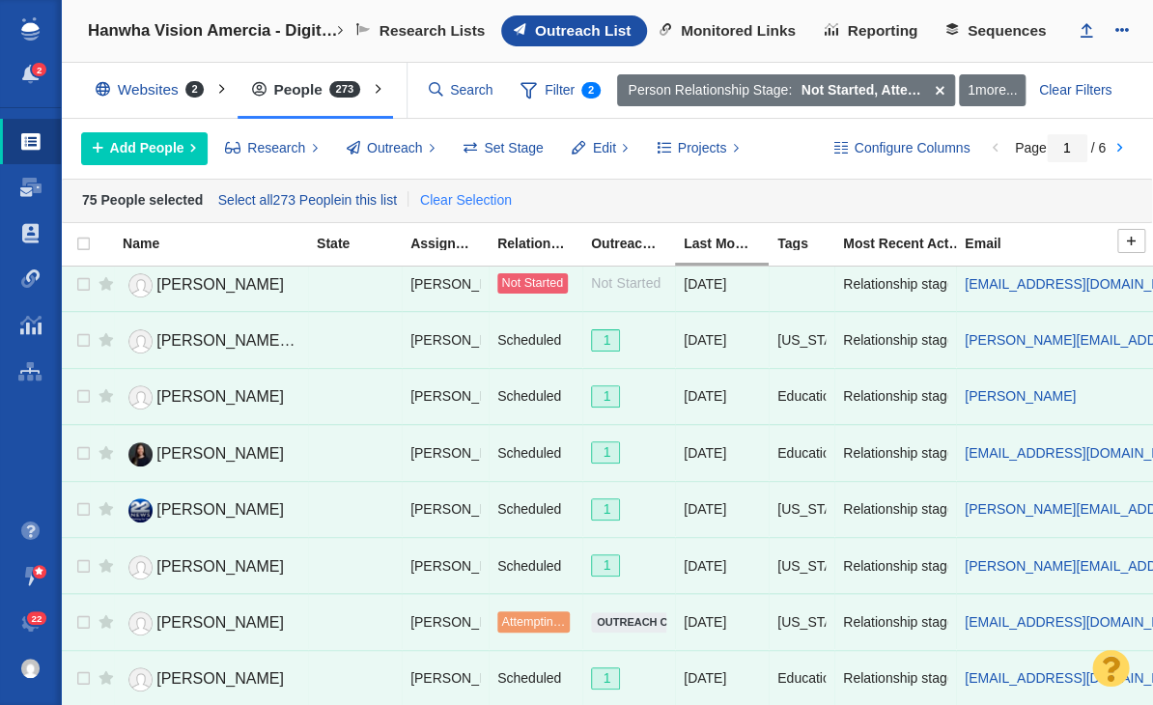
checkbox input "false"
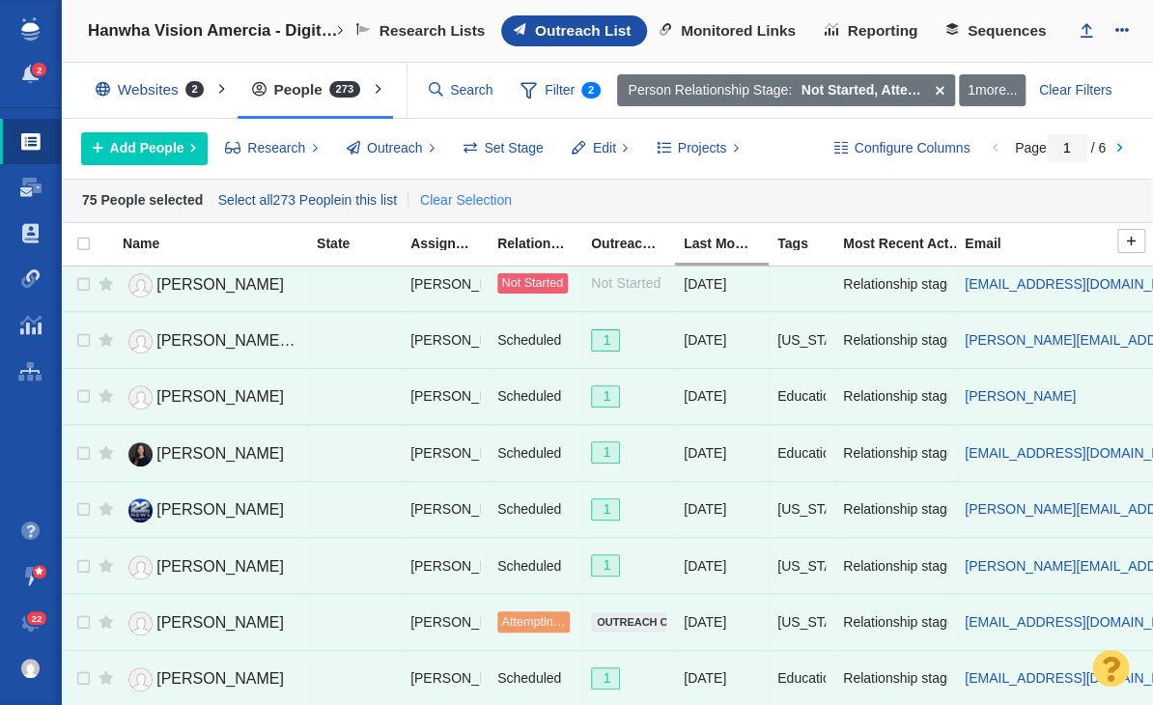
checkbox input "false"
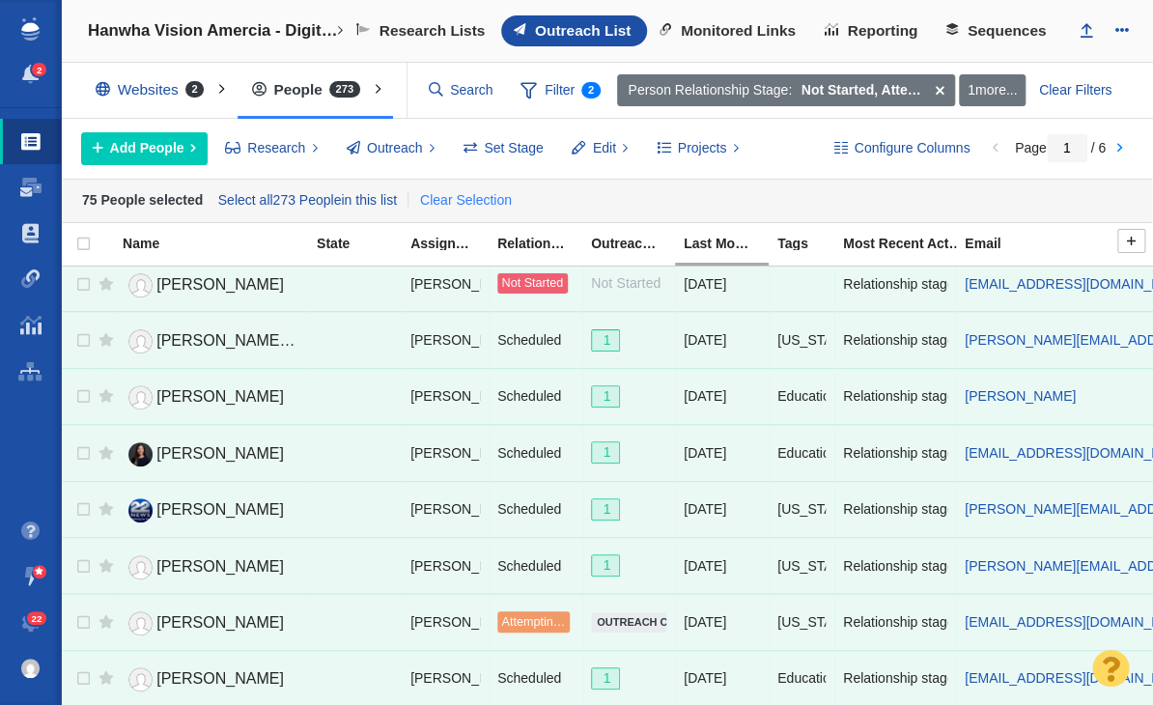
checkbox input "false"
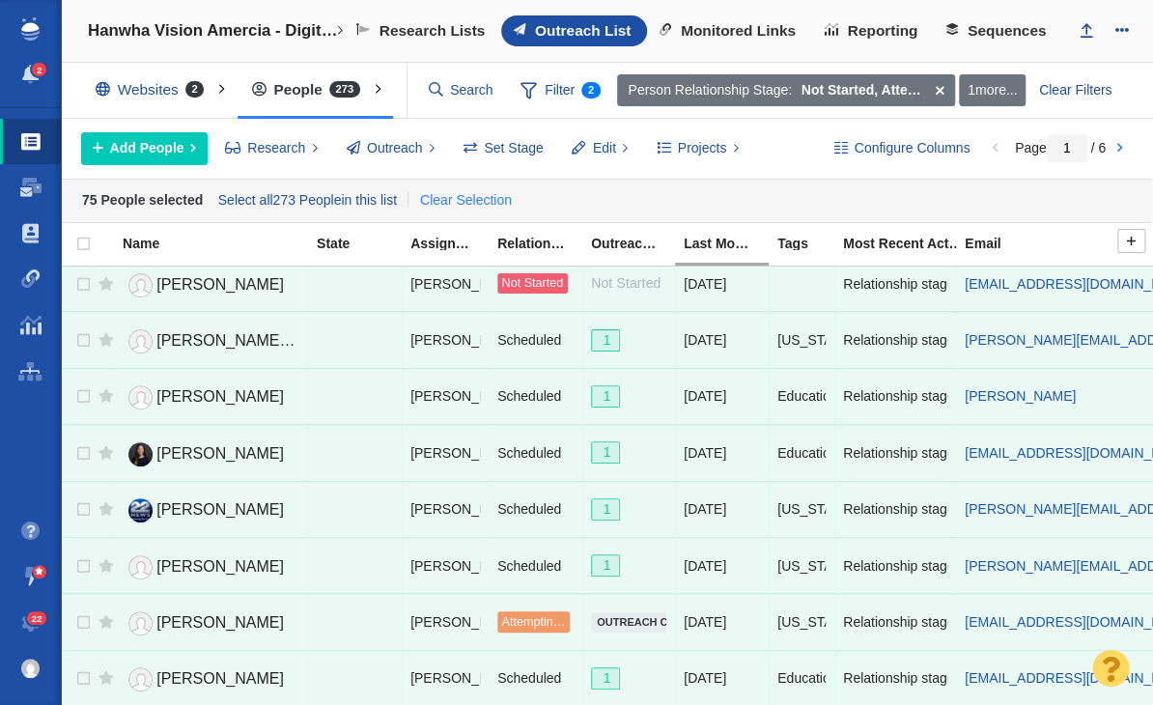
checkbox input "false"
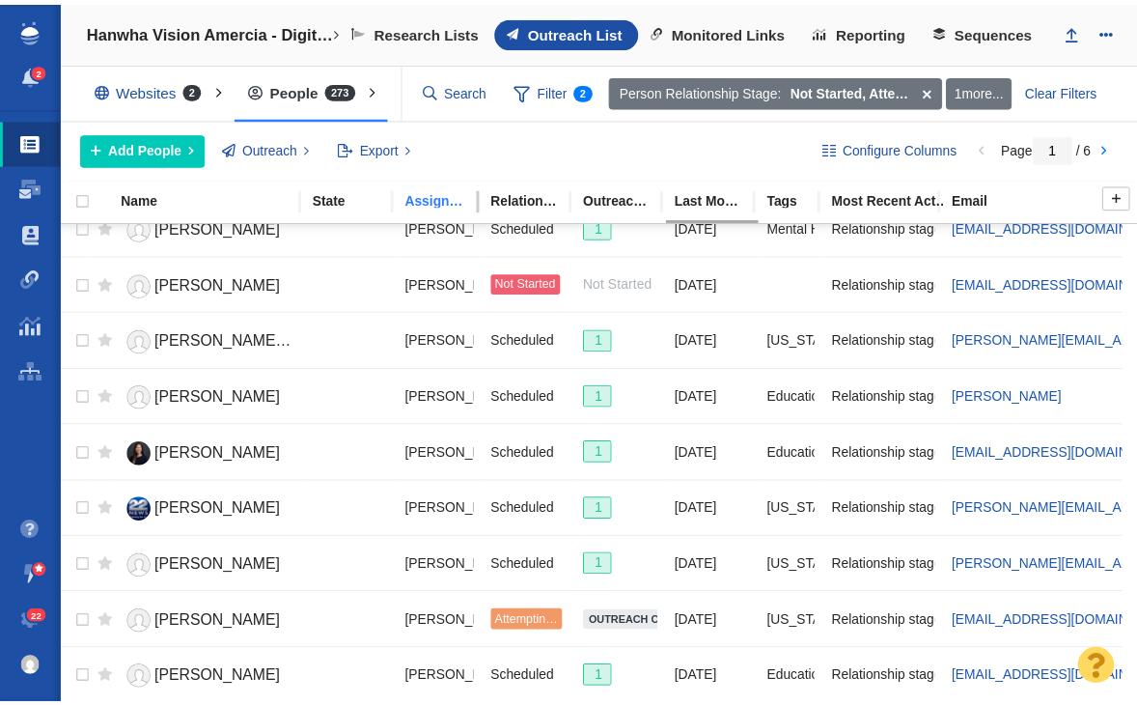
scroll to position [2338, 0]
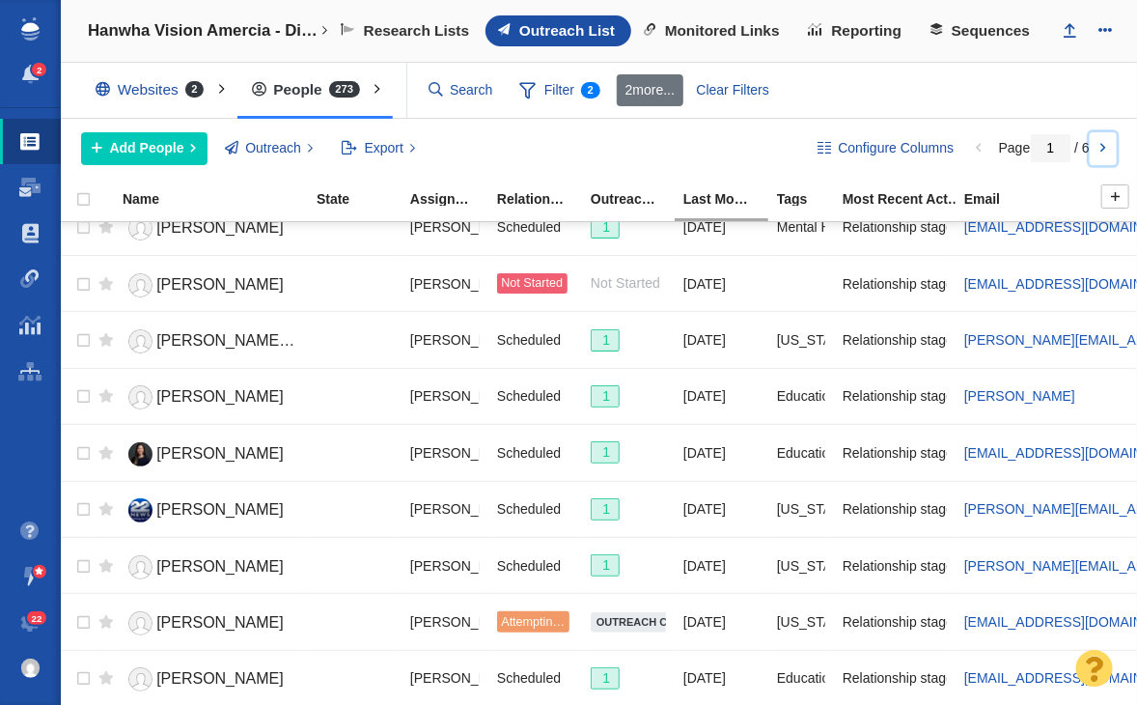
click at [1093, 157] on link at bounding box center [1103, 148] width 27 height 33
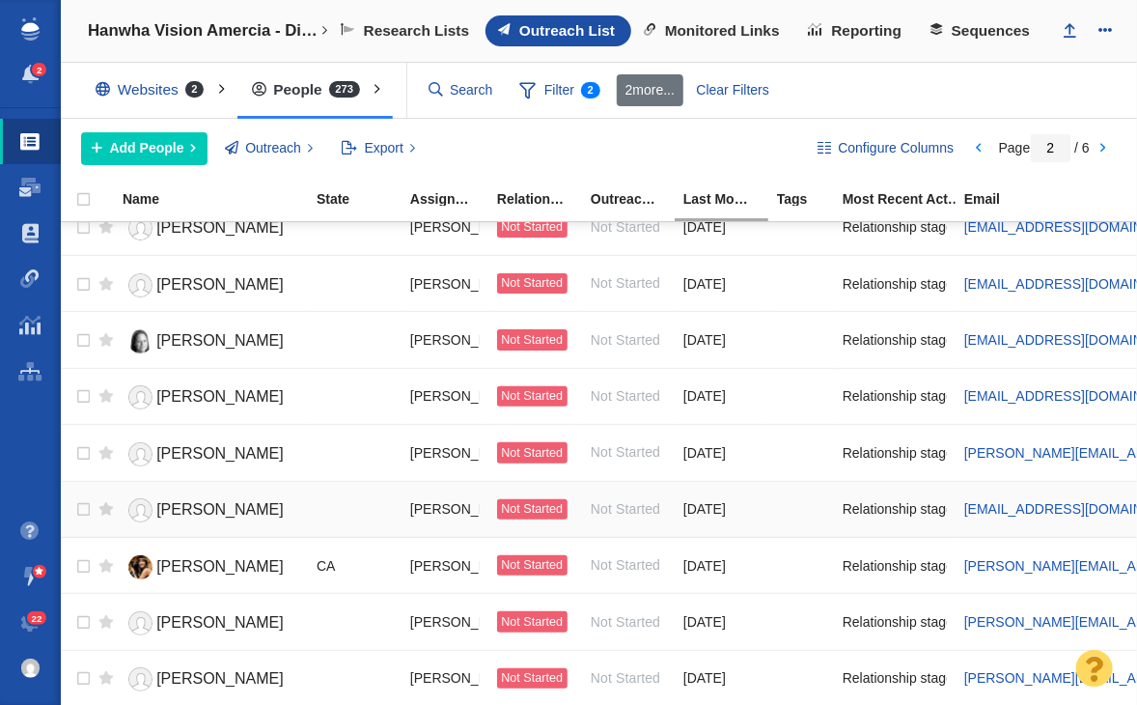
click at [198, 501] on span "Louis Bezich" at bounding box center [219, 509] width 127 height 16
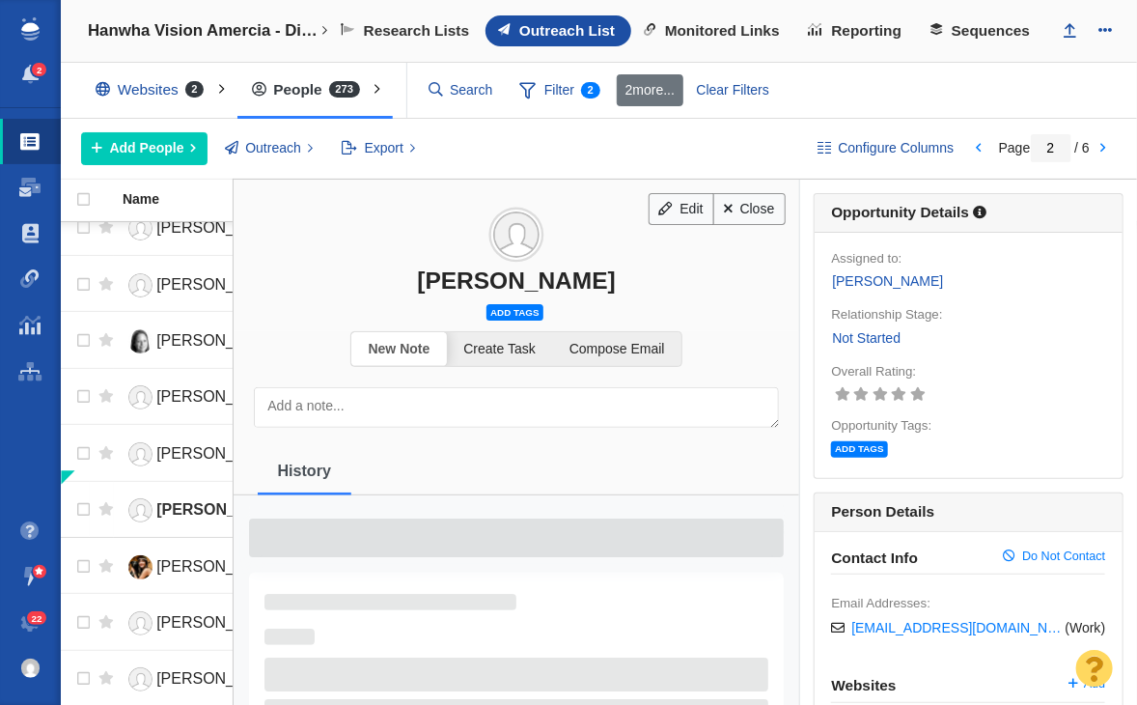
scroll to position [2324, 0]
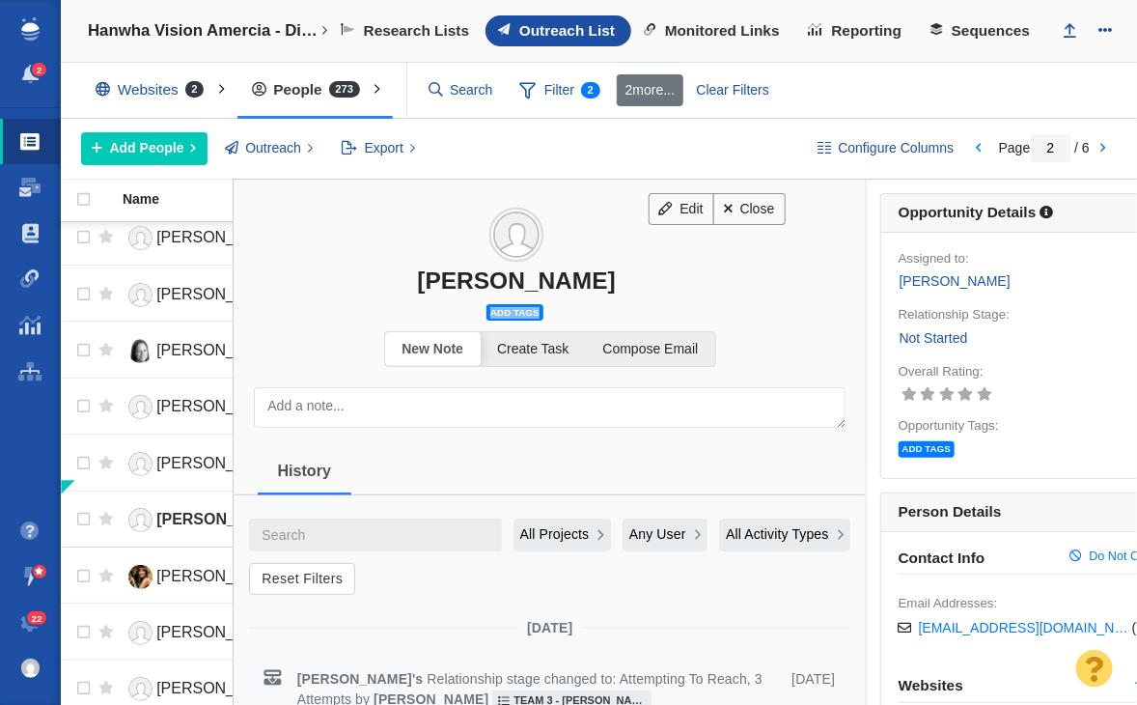
drag, startPoint x: 419, startPoint y: 294, endPoint x: 618, endPoint y: 294, distance: 198.9
click at [618, 294] on div "Edit Close Louis Bezich Add tags" at bounding box center [517, 252] width 566 height 145
click at [537, 282] on div "Louis Bezich" at bounding box center [517, 280] width 566 height 28
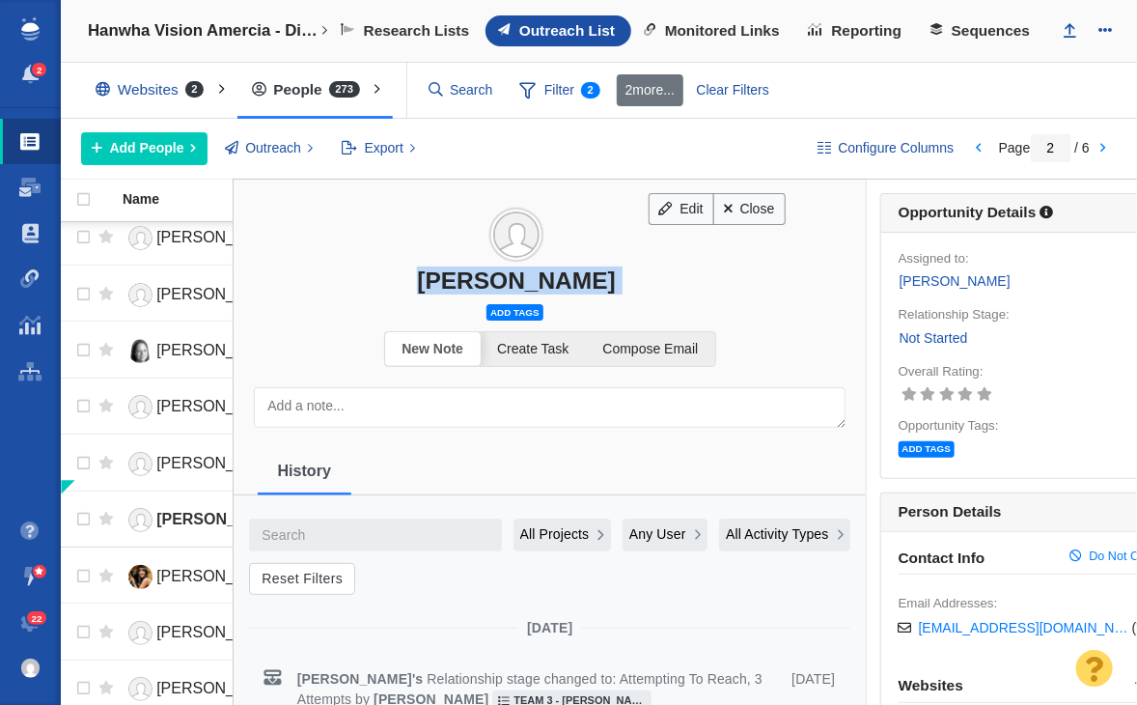
copy div "Louis Bezich"
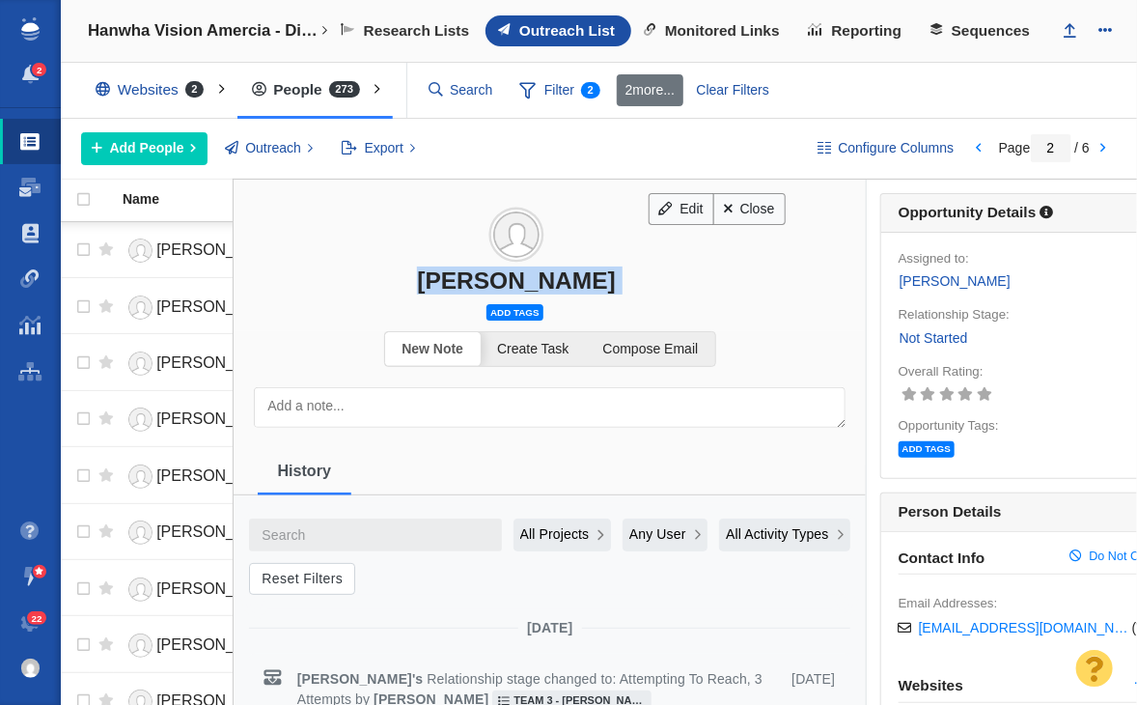
scroll to position [2324, 0]
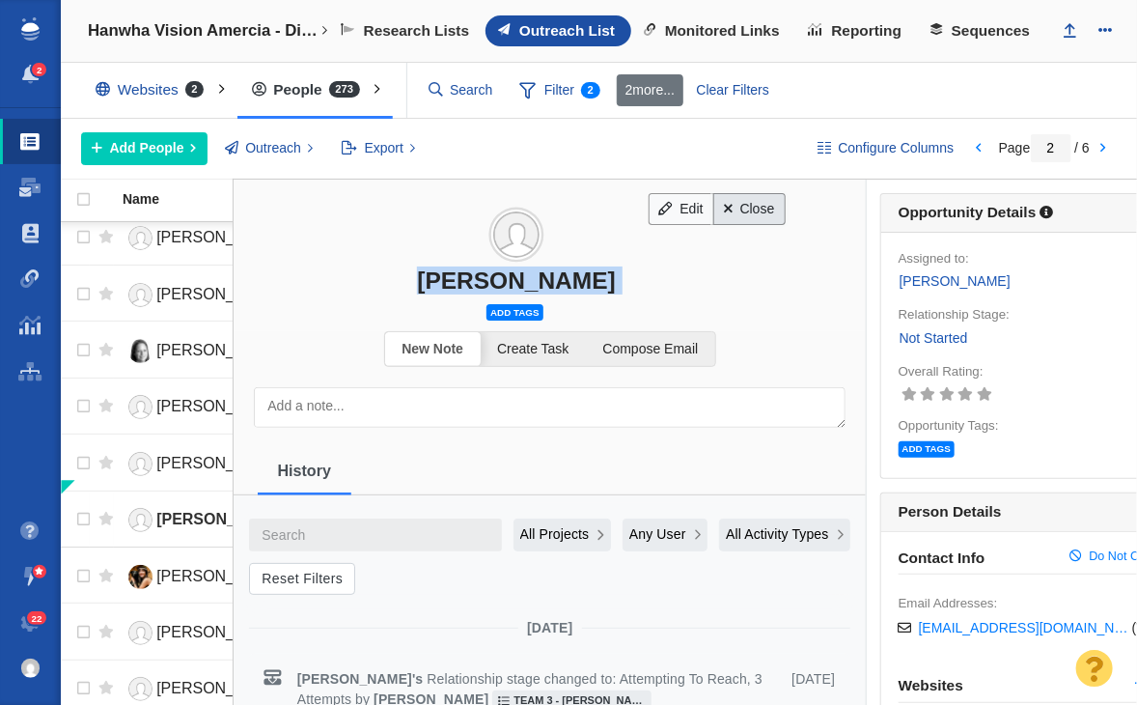
click at [749, 205] on link "Close" at bounding box center [749, 209] width 72 height 33
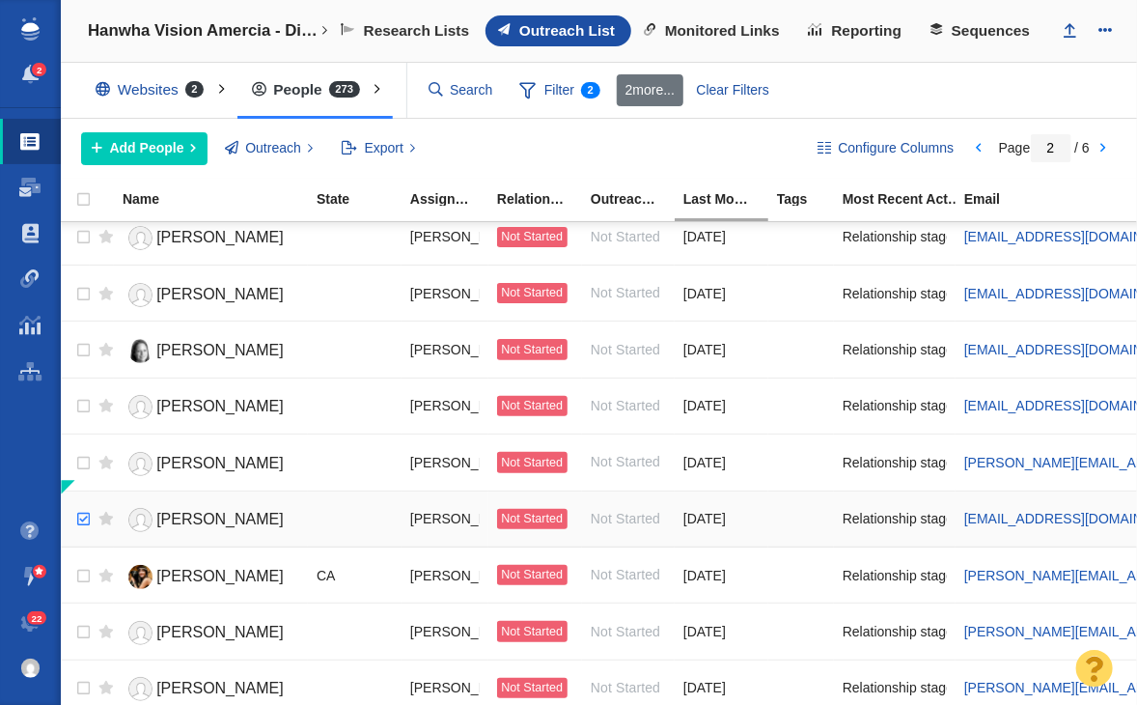
checkbox input "true"
click at [77, 515] on input "checkbox" at bounding box center [81, 519] width 29 height 42
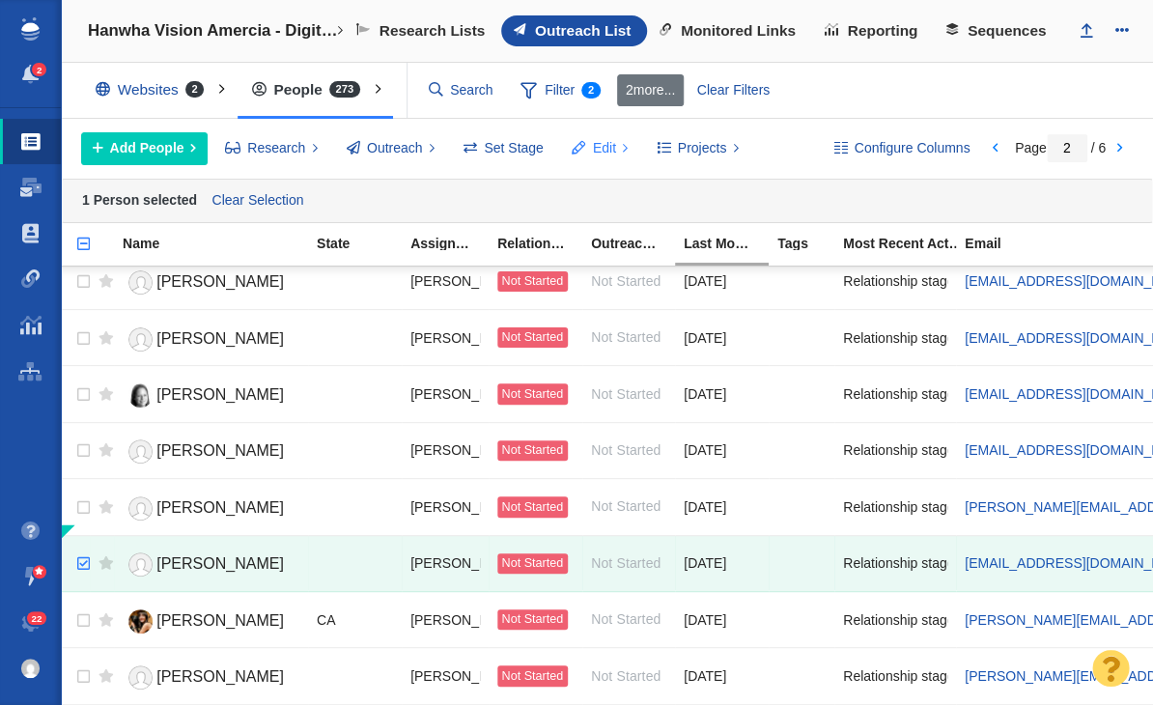
click at [572, 148] on span at bounding box center [579, 148] width 14 height 20
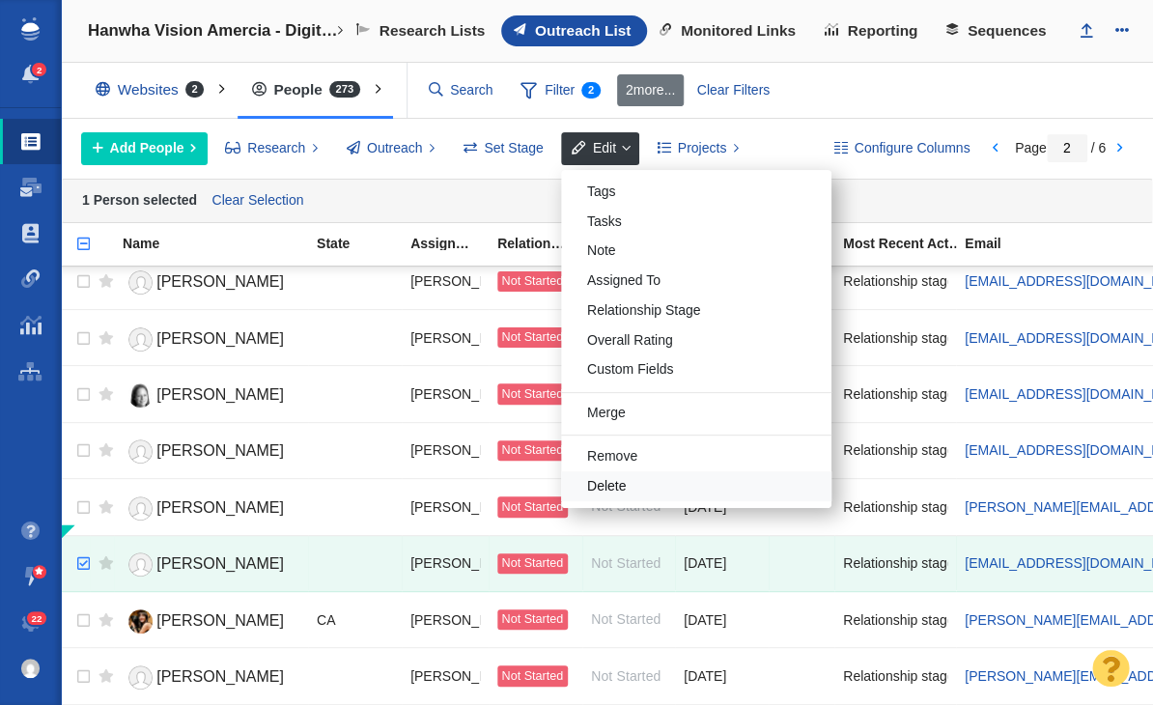
click at [591, 487] on div "Delete" at bounding box center [696, 486] width 270 height 30
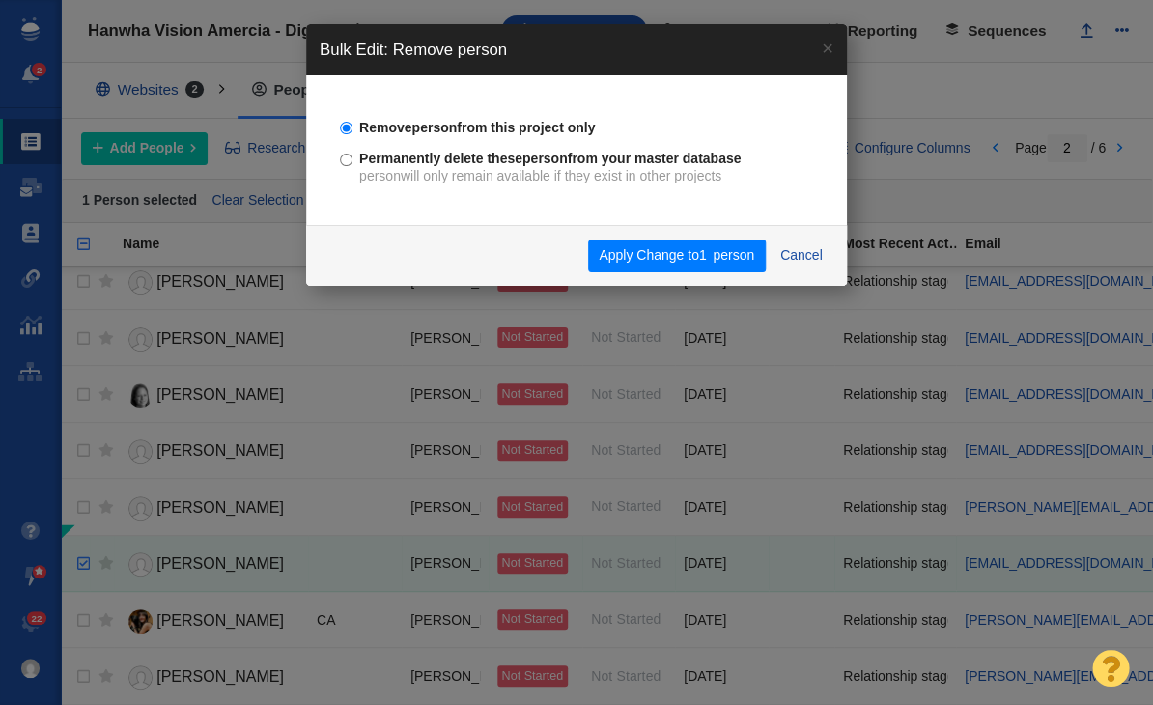
click at [691, 272] on div "Apply Change to 1 person Cancel" at bounding box center [576, 255] width 541 height 61
click at [691, 265] on button "Apply Change to 1 person" at bounding box center [677, 255] width 178 height 33
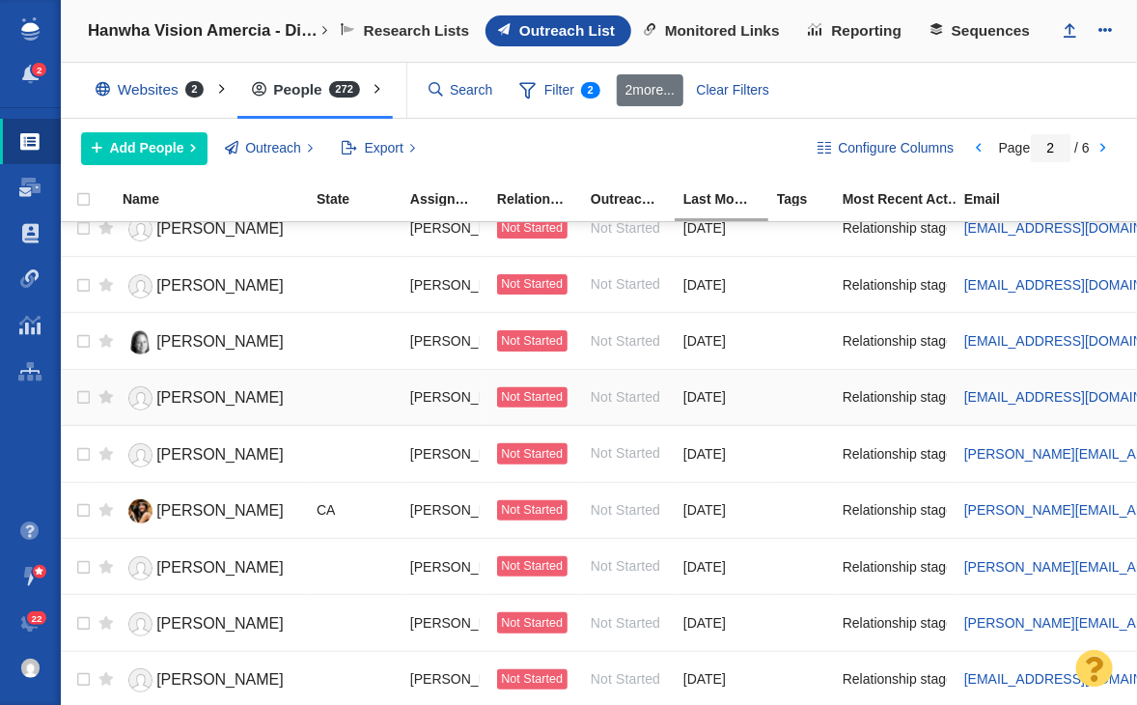
scroll to position [2338, 0]
click at [576, 111] on div "Websites 2 All Websites Assigned To Me Recently Viewed Starred People 272 All P…" at bounding box center [599, 91] width 1076 height 56
click at [561, 100] on span "Filter 2" at bounding box center [560, 90] width 102 height 37
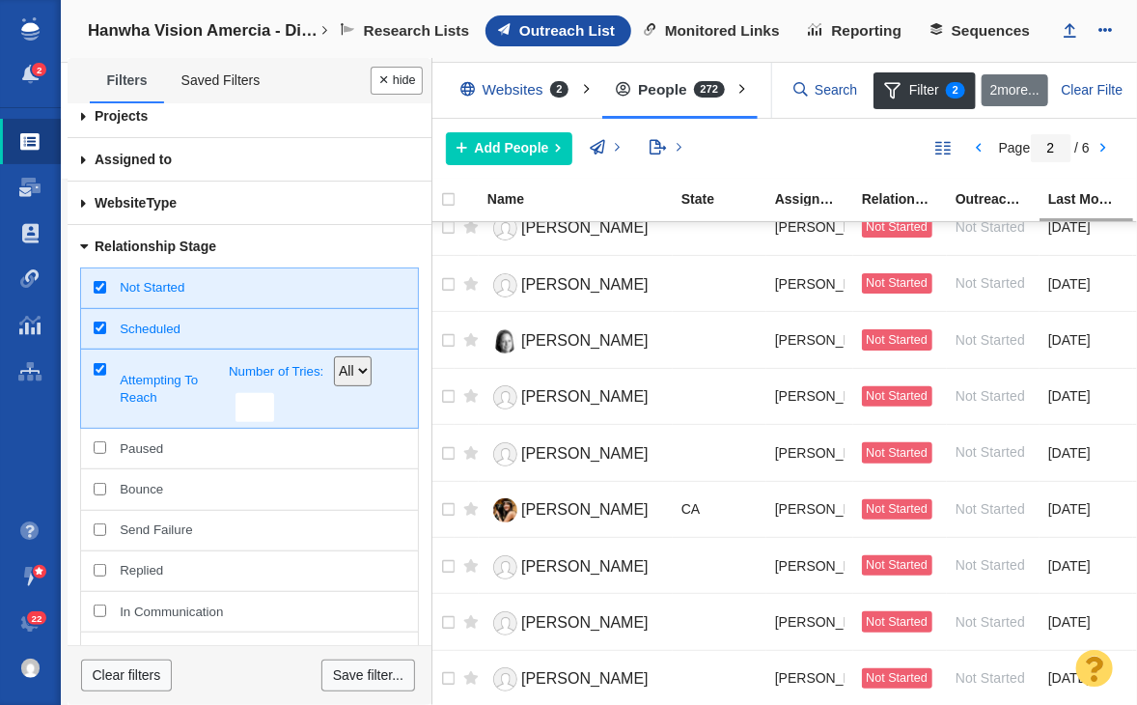
scroll to position [97, 0]
click at [181, 296] on div "Not Started" at bounding box center [249, 287] width 338 height 42
click at [106, 292] on input "Not Started" at bounding box center [100, 286] width 13 height 13
checkbox input "false"
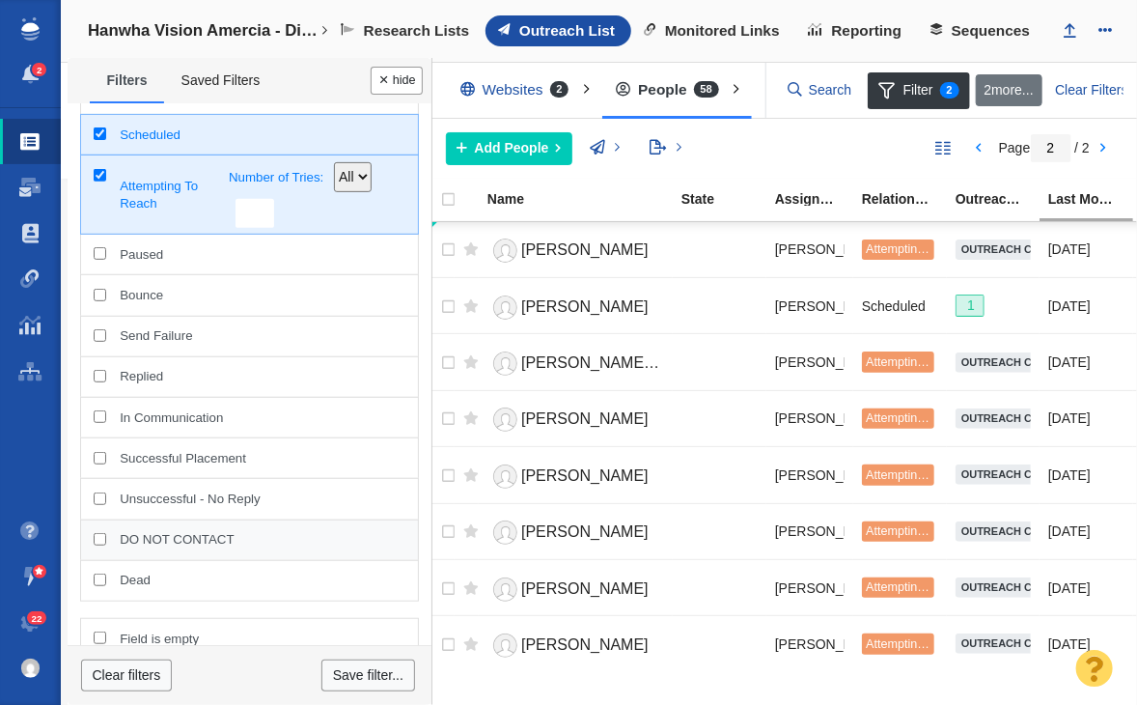
scroll to position [0, 0]
click at [183, 507] on div "Unsuccessful - No Reply" at bounding box center [249, 499] width 338 height 42
click at [106, 505] on input "Unsuccessful - No Reply" at bounding box center [100, 498] width 13 height 13
checkbox input "true"
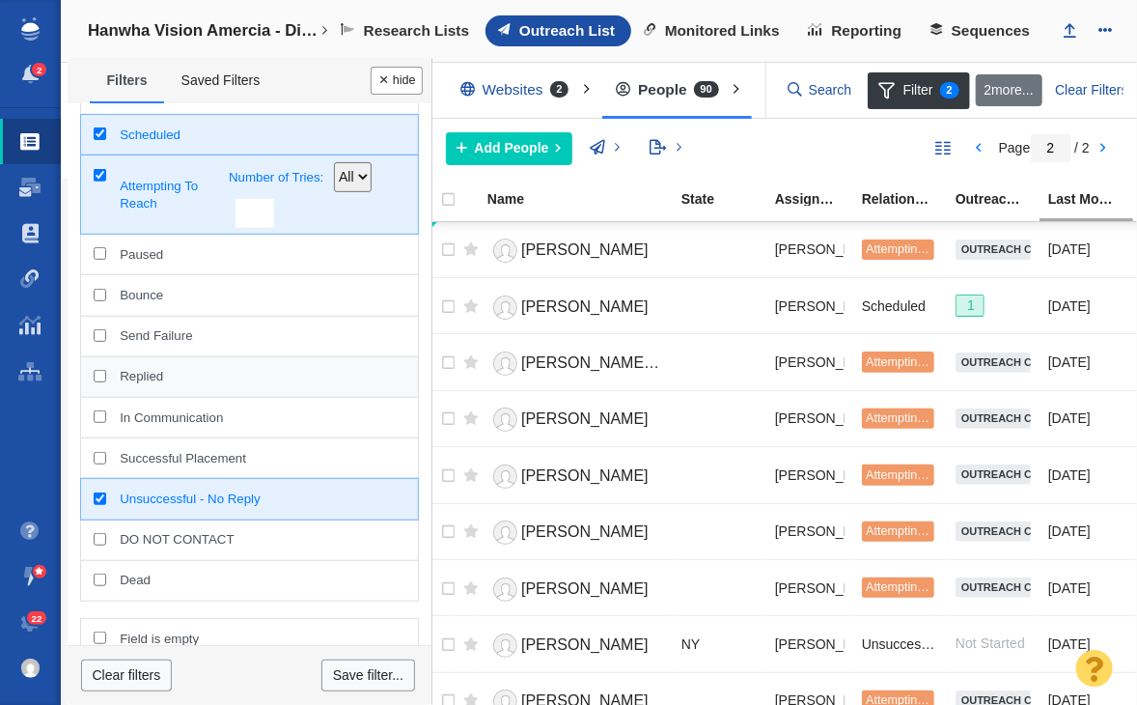
click at [189, 376] on span "Replied" at bounding box center [262, 376] width 285 height 17
click at [106, 376] on input "Replied" at bounding box center [100, 376] width 13 height 13
checkbox input "true"
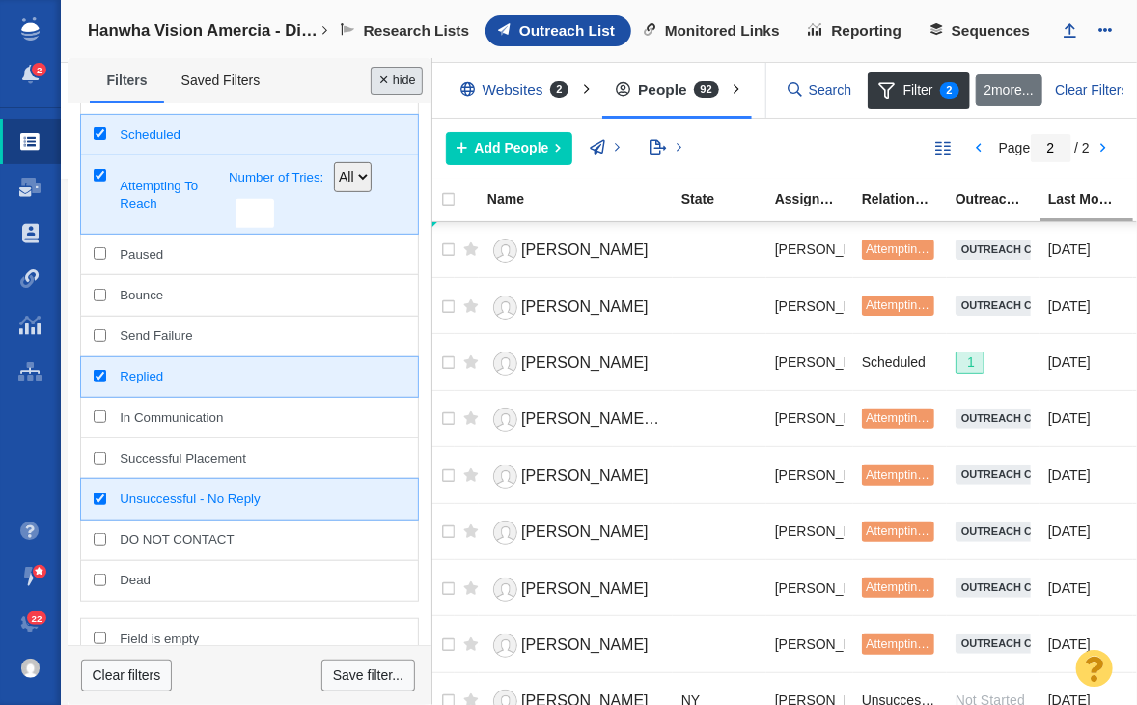
click at [413, 70] on button "Done" at bounding box center [397, 81] width 52 height 28
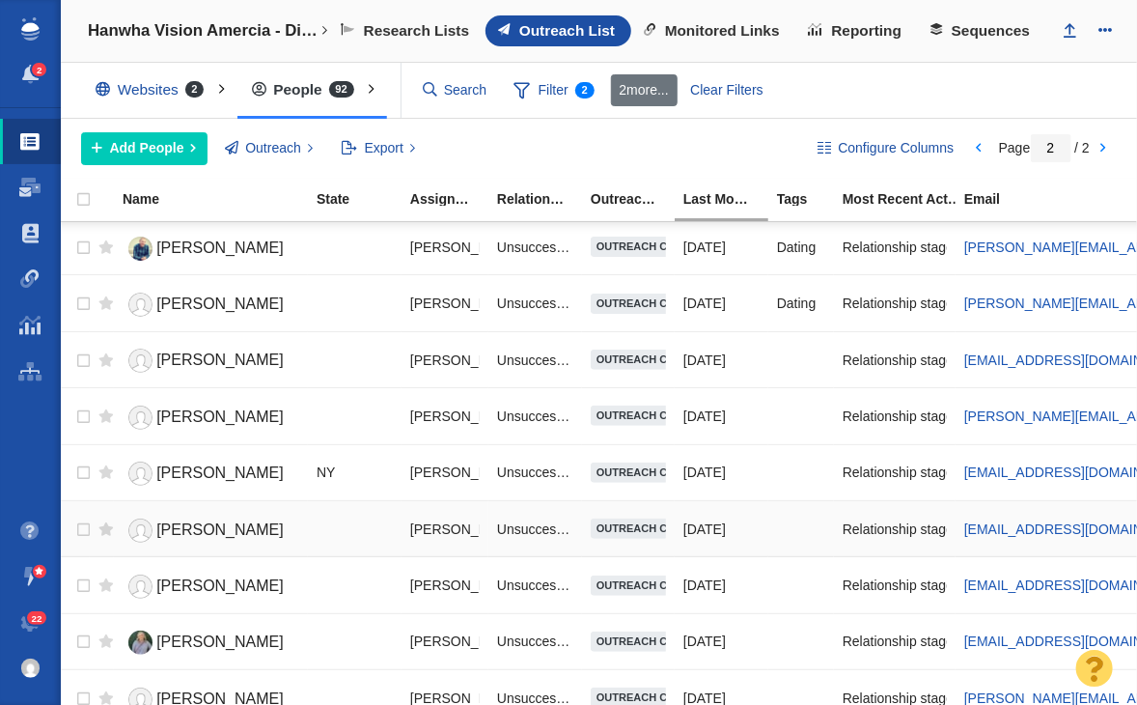
scroll to position [1888, 0]
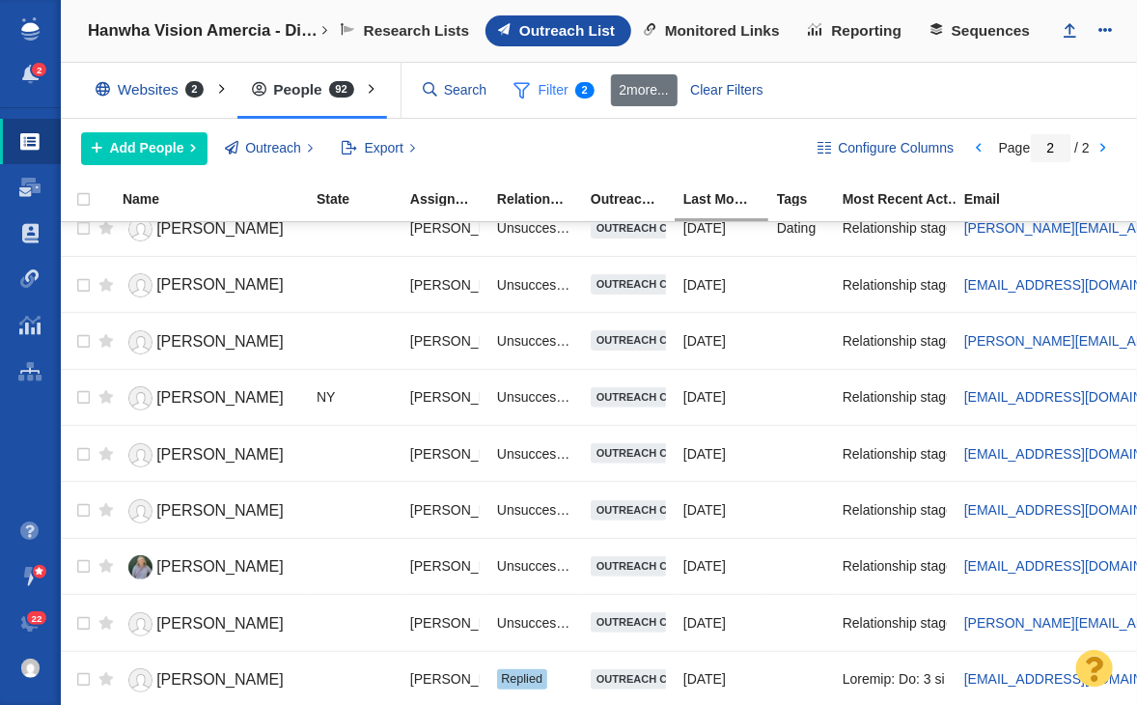
click at [539, 88] on span "Filter 2" at bounding box center [554, 90] width 102 height 37
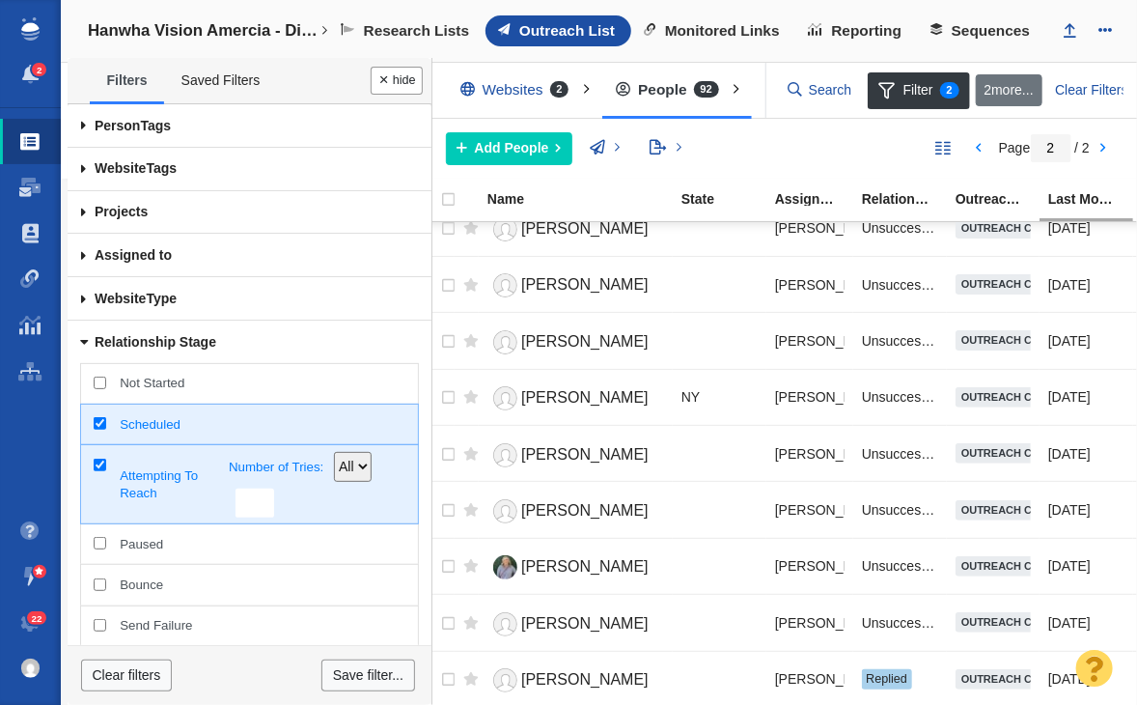
click at [408, 96] on ul "Filters Saved Filters" at bounding box center [250, 81] width 364 height 46
click at [404, 85] on button "Done" at bounding box center [397, 81] width 52 height 28
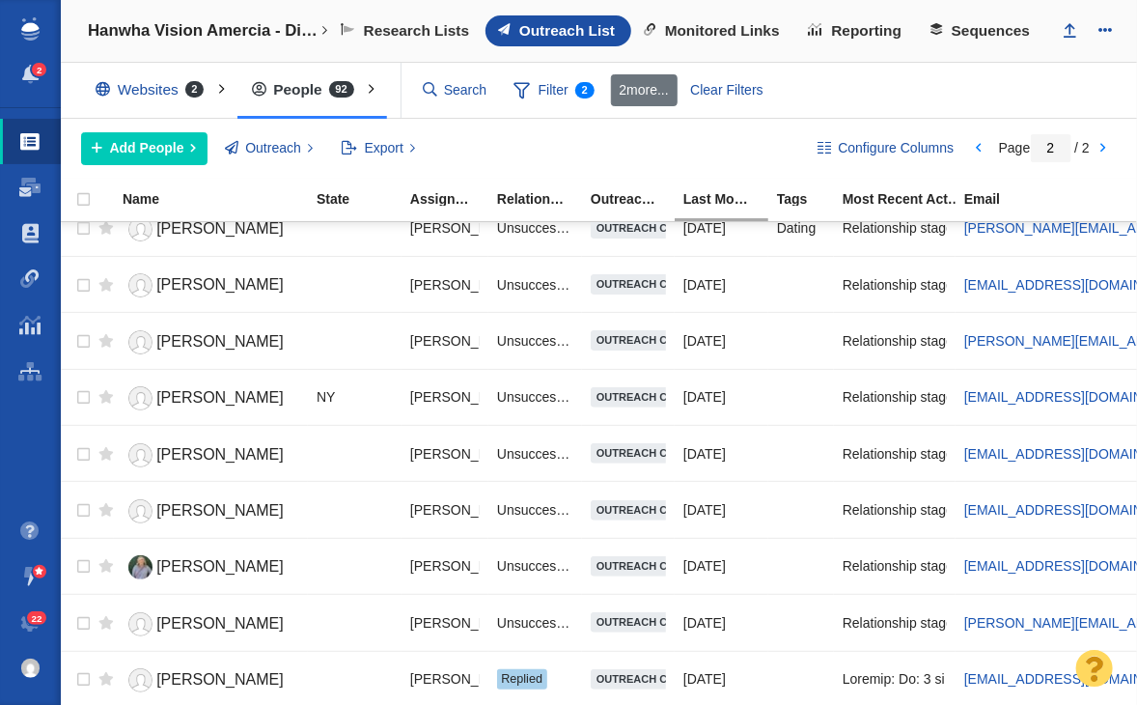
click at [114, 97] on div "Websites 2" at bounding box center [154, 90] width 146 height 44
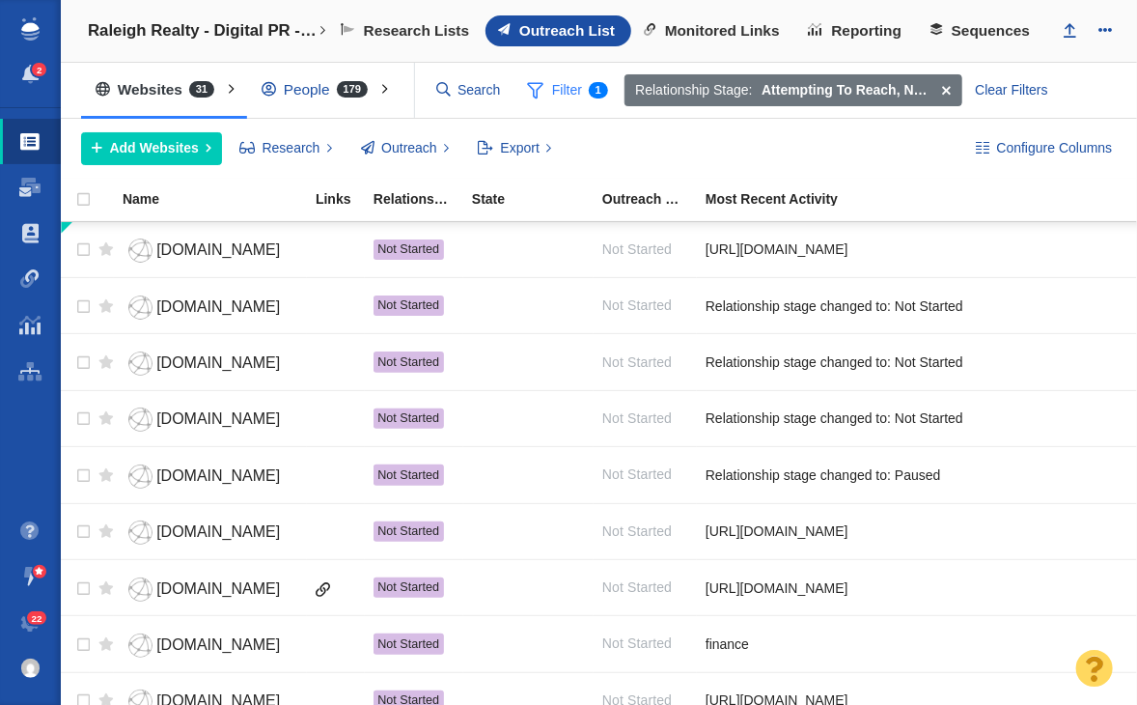
click at [554, 86] on span "Filter 1" at bounding box center [567, 90] width 102 height 37
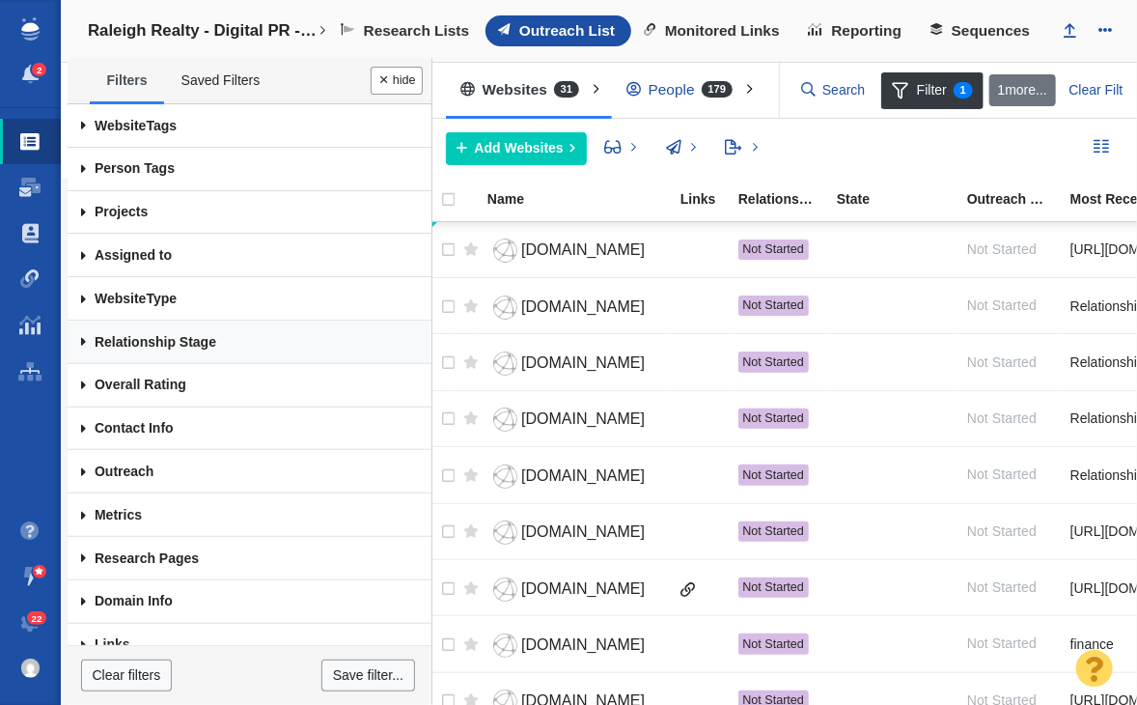
click at [190, 326] on link "Relationship Stage" at bounding box center [250, 341] width 364 height 43
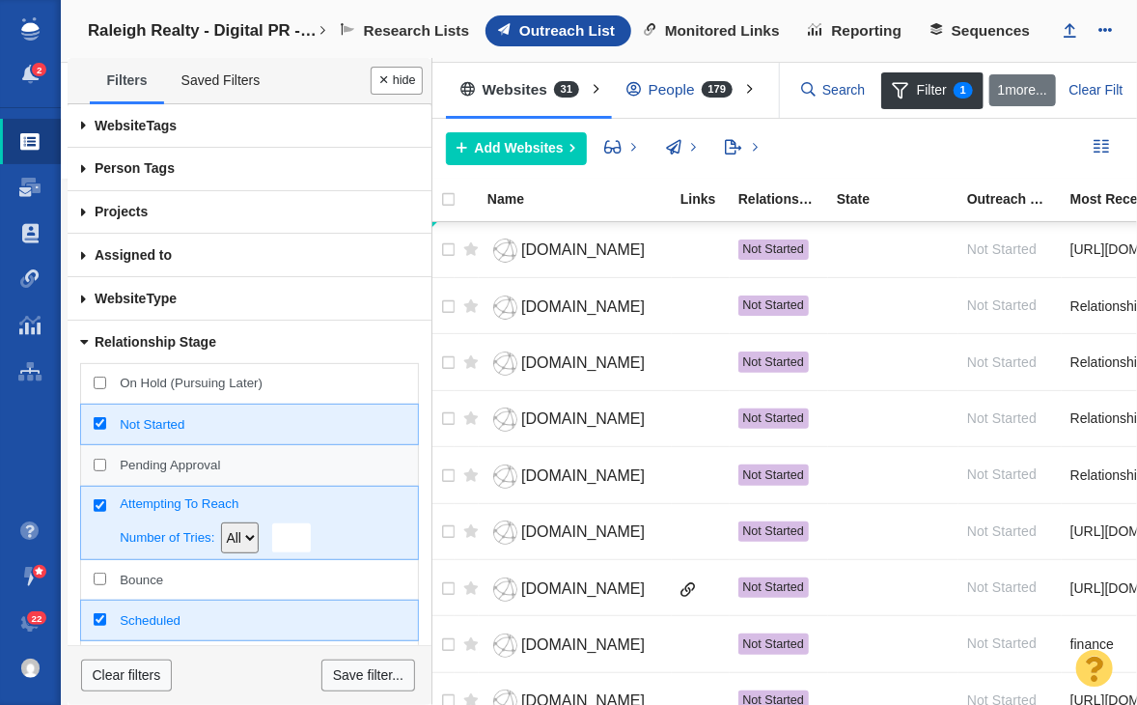
scroll to position [193, 0]
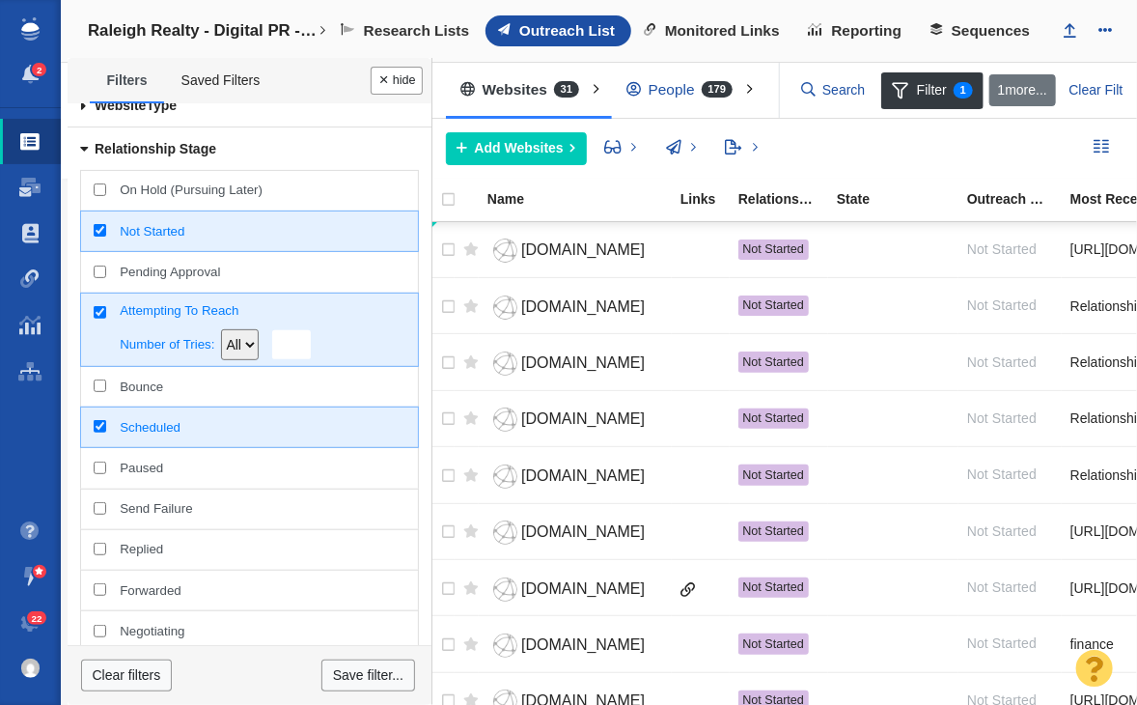
click at [139, 425] on span "Scheduled" at bounding box center [262, 427] width 285 height 17
click at [106, 425] on input "Scheduled" at bounding box center [100, 426] width 13 height 13
checkbox input "false"
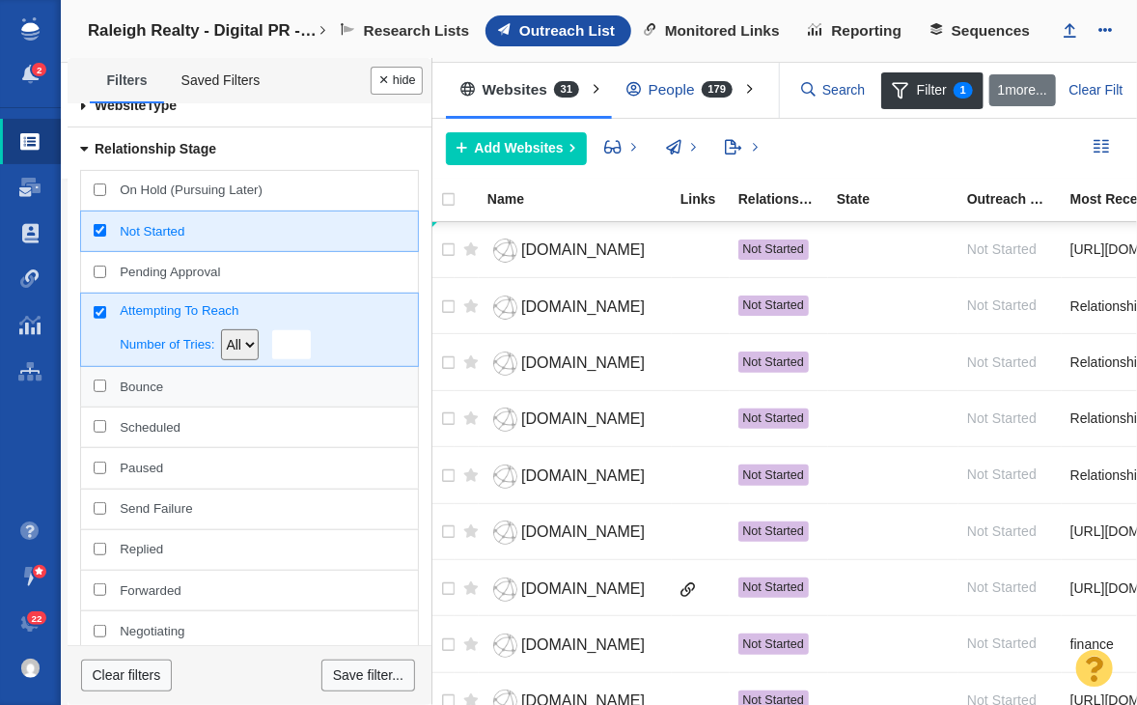
click at [139, 368] on div "Bounce" at bounding box center [249, 387] width 338 height 42
click at [106, 379] on input "Bounce" at bounding box center [100, 385] width 13 height 13
checkbox input "true"
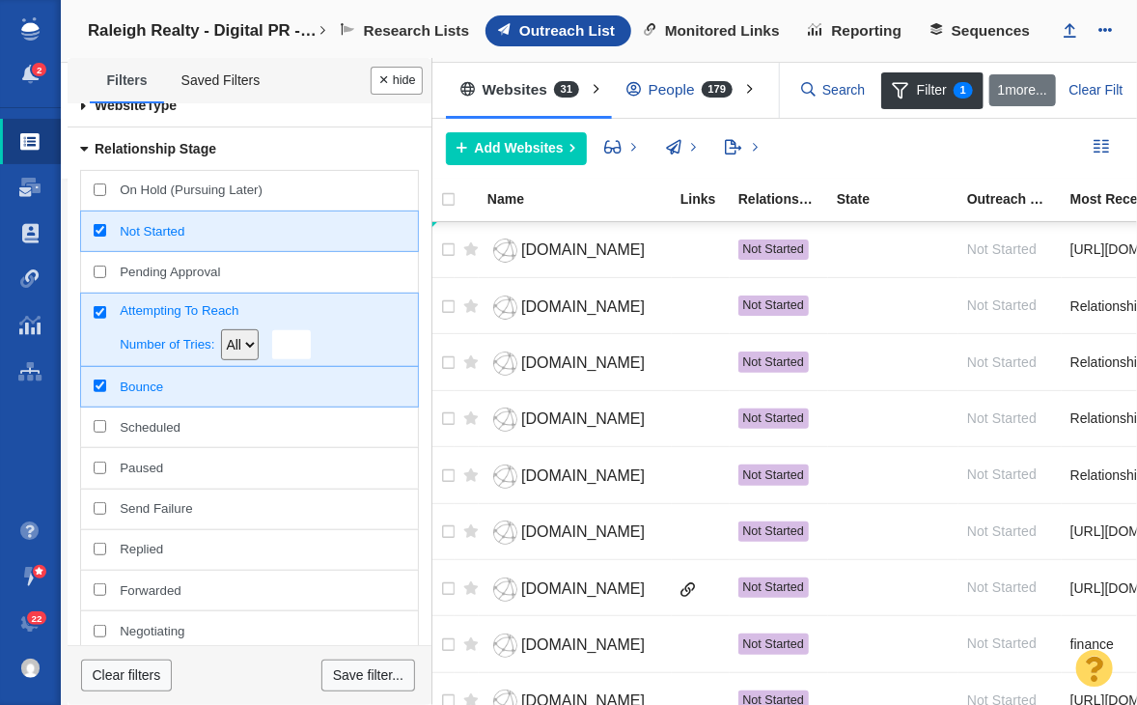
click at [101, 237] on div "Not Started" at bounding box center [249, 231] width 338 height 42
click at [101, 237] on input "Not Started" at bounding box center [100, 230] width 13 height 13
checkbox input "false"
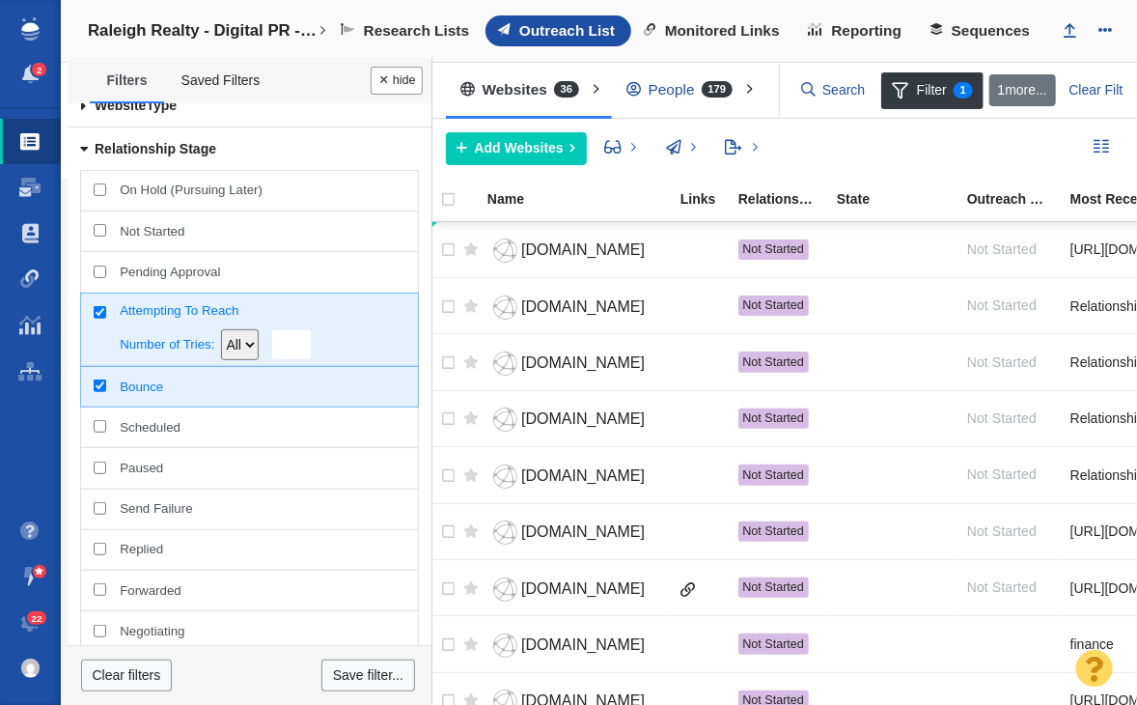
click at [96, 314] on div "Attempting To Reach Number of Tries: All >= = <=" at bounding box center [249, 329] width 338 height 74
click at [96, 314] on input "Attempting To Reach Number of Tries: All >= = <=" at bounding box center [100, 312] width 13 height 13
checkbox input "false"
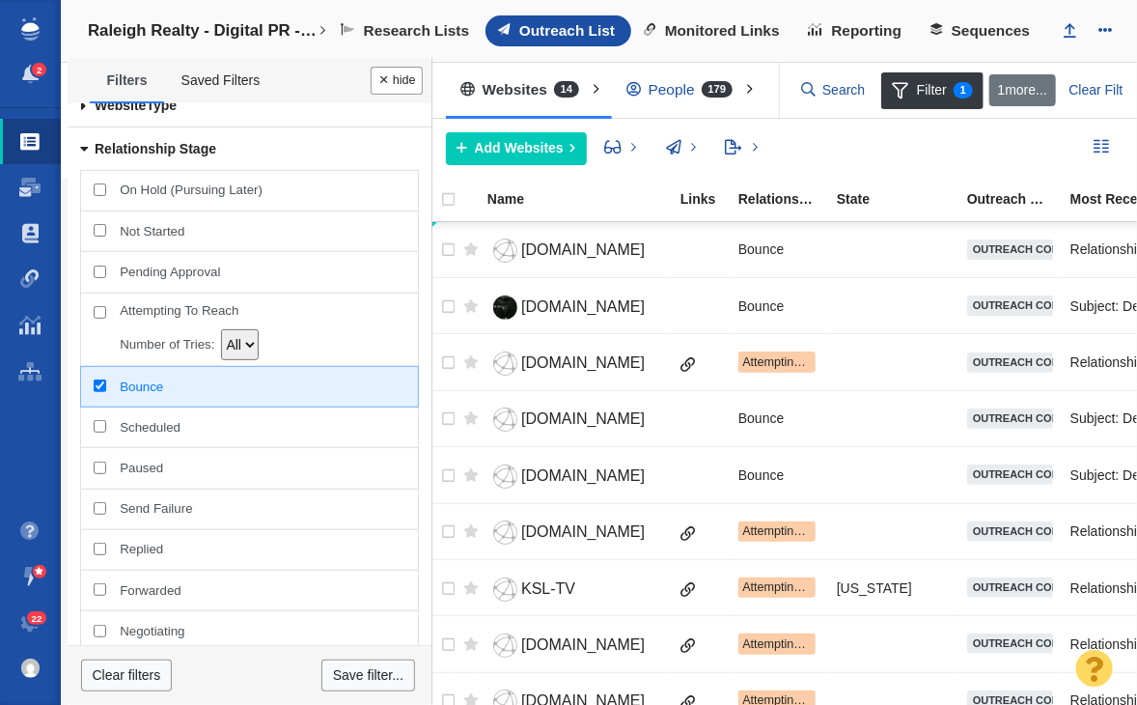
click at [94, 391] on div "Bounce" at bounding box center [249, 387] width 338 height 42
click at [94, 391] on input "Bounce" at bounding box center [100, 385] width 13 height 13
checkbox input "false"
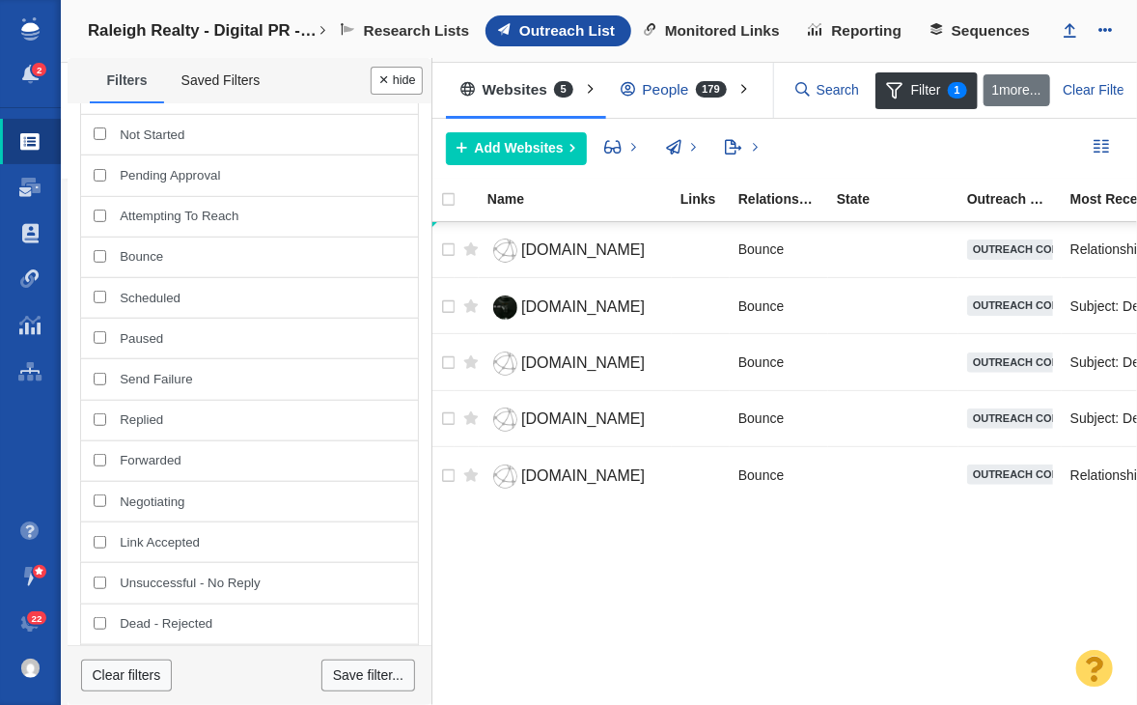
scroll to position [386, 0]
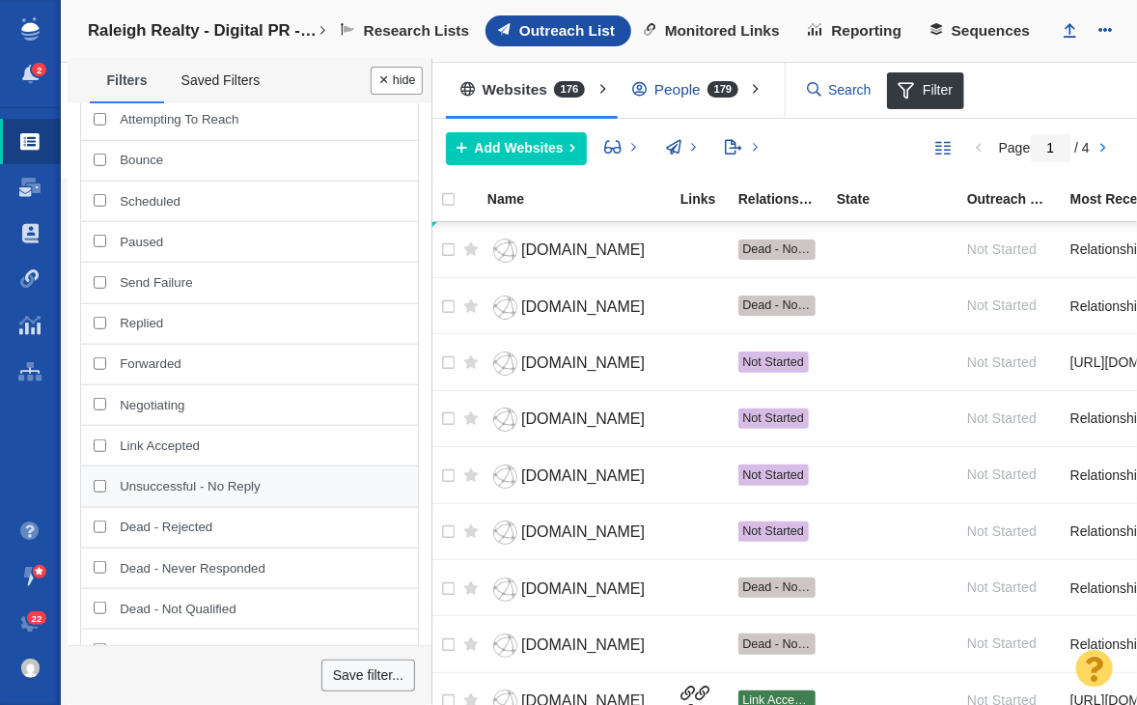
click at [178, 474] on div "Unsuccessful - No Reply" at bounding box center [249, 486] width 338 height 42
click at [106, 480] on input "Unsuccessful - No Reply" at bounding box center [100, 486] width 13 height 13
checkbox input "true"
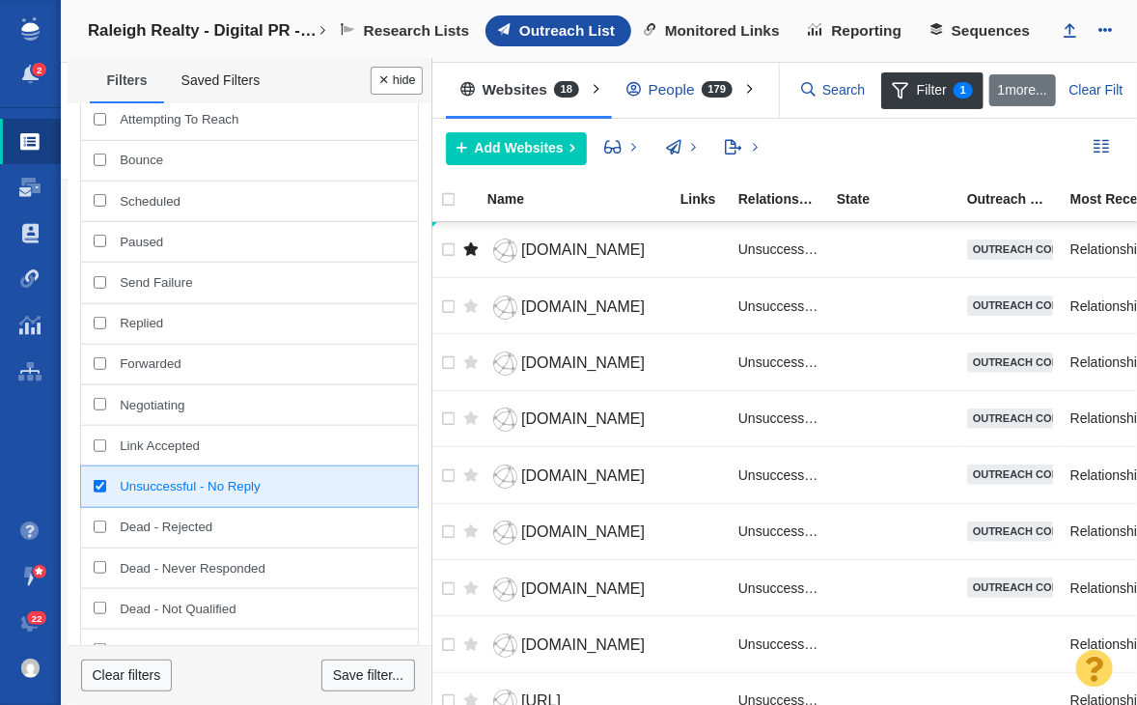
click at [173, 572] on span "Dead - Never Responded" at bounding box center [262, 568] width 285 height 17
click at [106, 572] on input "Dead - Never Responded" at bounding box center [100, 567] width 13 height 13
checkbox input "true"
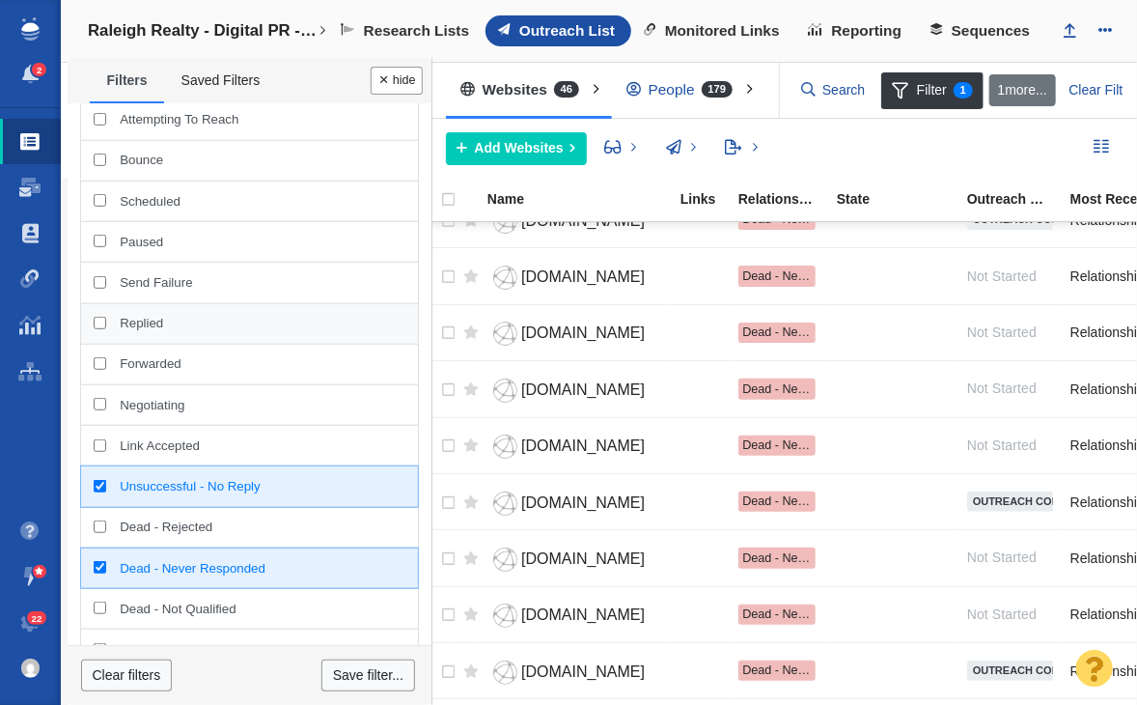
scroll to position [0, 0]
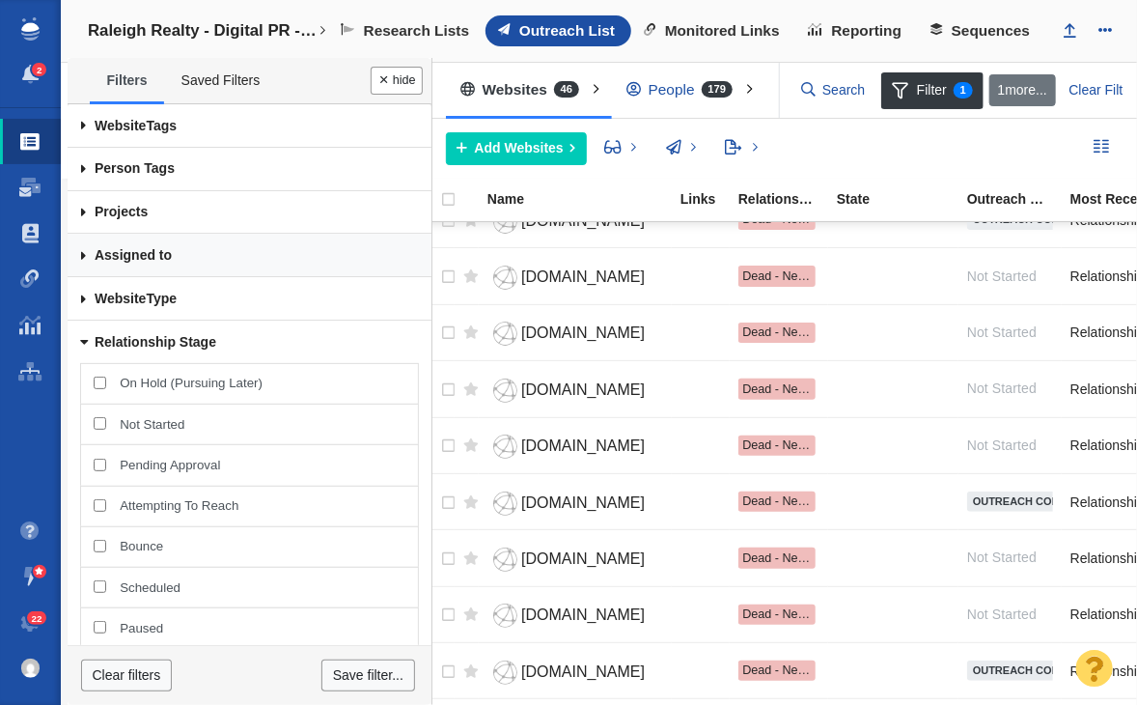
click at [189, 247] on link "Assigned to" at bounding box center [250, 255] width 364 height 43
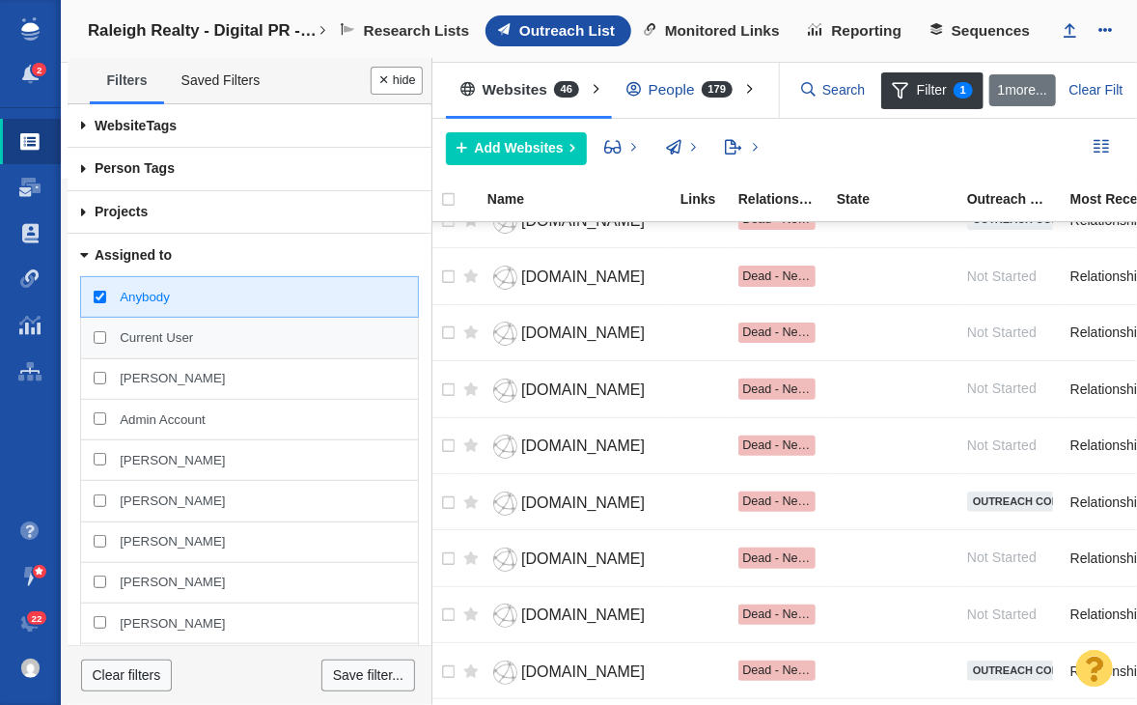
click at [181, 337] on div "Current User" at bounding box center [249, 338] width 338 height 42
click at [106, 337] on input "Current User" at bounding box center [100, 337] width 13 height 13
checkbox input "true"
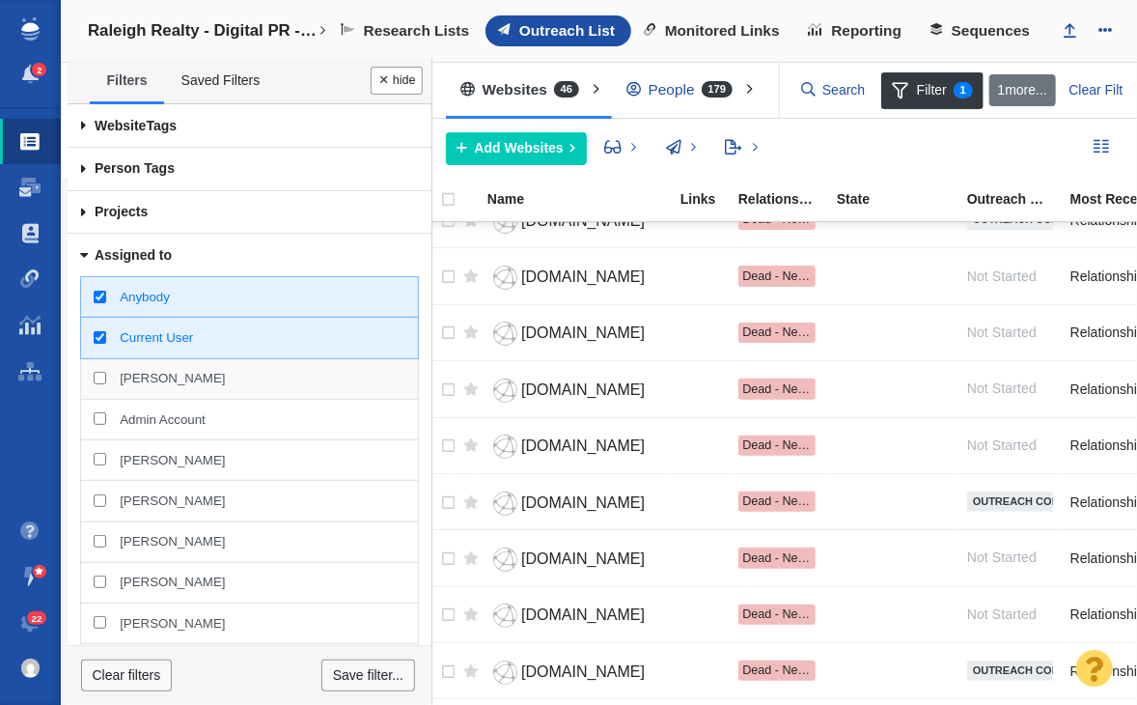
click at [181, 376] on span "[PERSON_NAME]" at bounding box center [172, 378] width 105 height 17
click at [106, 376] on input "[PERSON_NAME]" at bounding box center [100, 378] width 13 height 13
checkbox input "true"
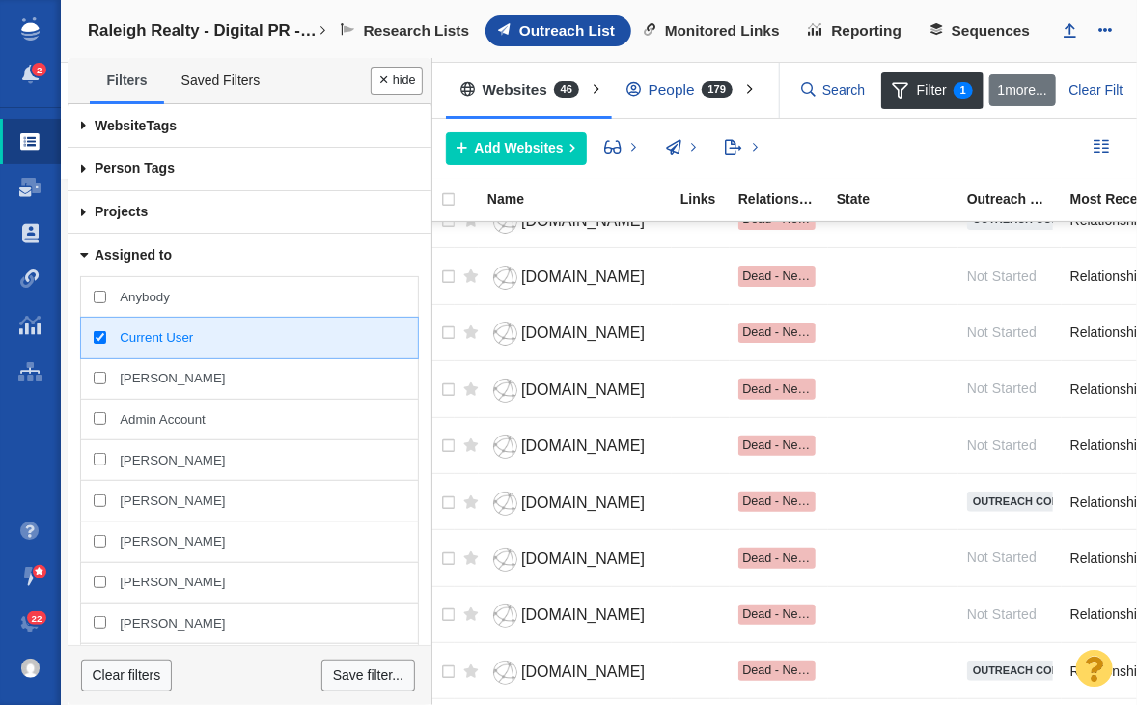
click at [174, 341] on div "Current User" at bounding box center [249, 338] width 338 height 42
click at [106, 341] on input "Current User" at bounding box center [100, 337] width 13 height 13
checkbox input "false"
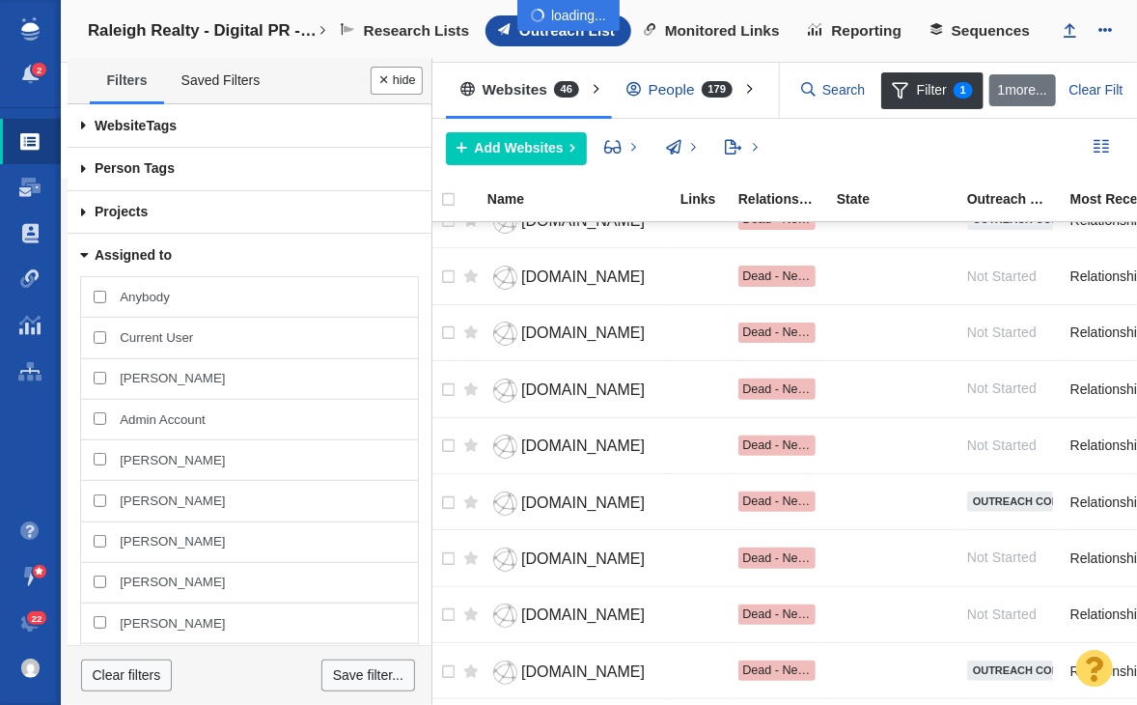
click at [174, 372] on div at bounding box center [568, 352] width 1137 height 705
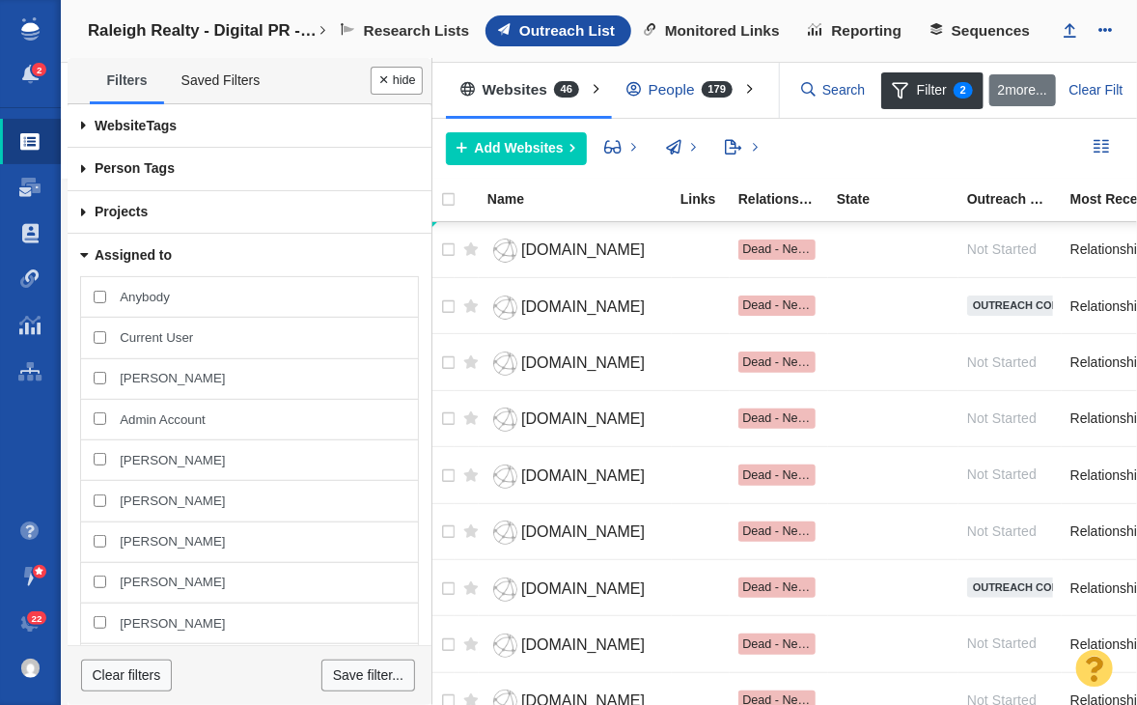
click at [174, 372] on span "Samantha Staufenberg" at bounding box center [172, 378] width 105 height 17
click at [106, 372] on input "Samantha Staufenberg" at bounding box center [100, 378] width 13 height 13
checkbox input "true"
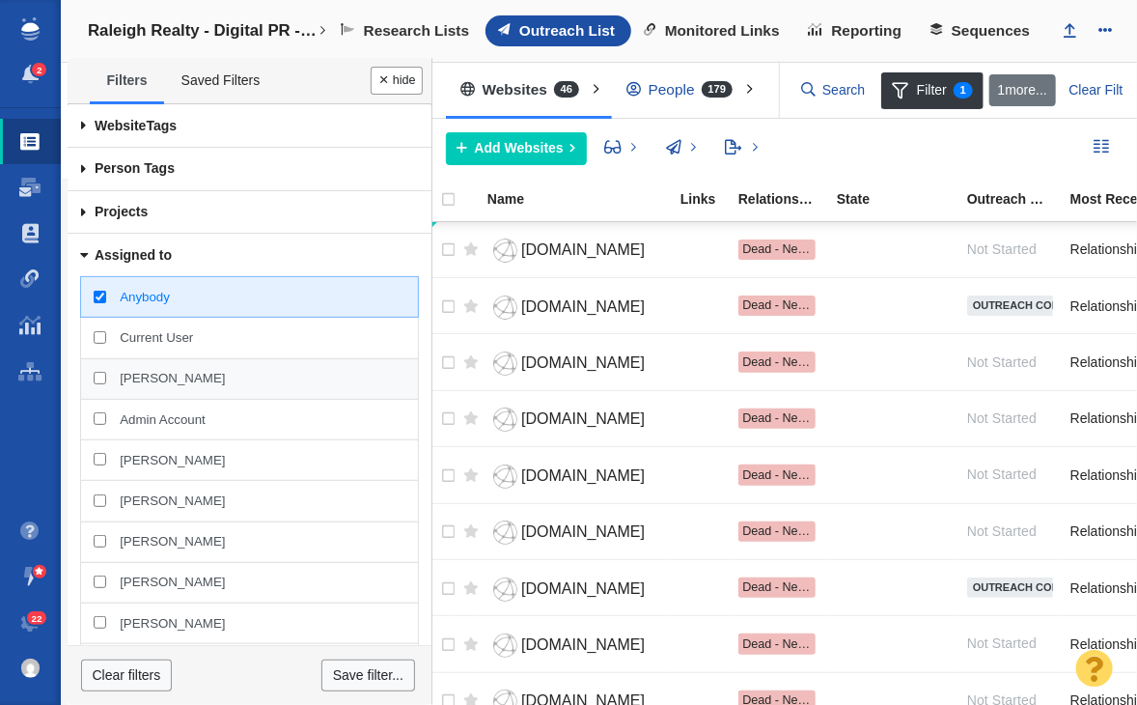
click at [189, 365] on div "Samantha Staufenberg" at bounding box center [249, 379] width 338 height 42
click at [106, 372] on input "Samantha Staufenberg" at bounding box center [100, 378] width 13 height 13
checkbox input "true"
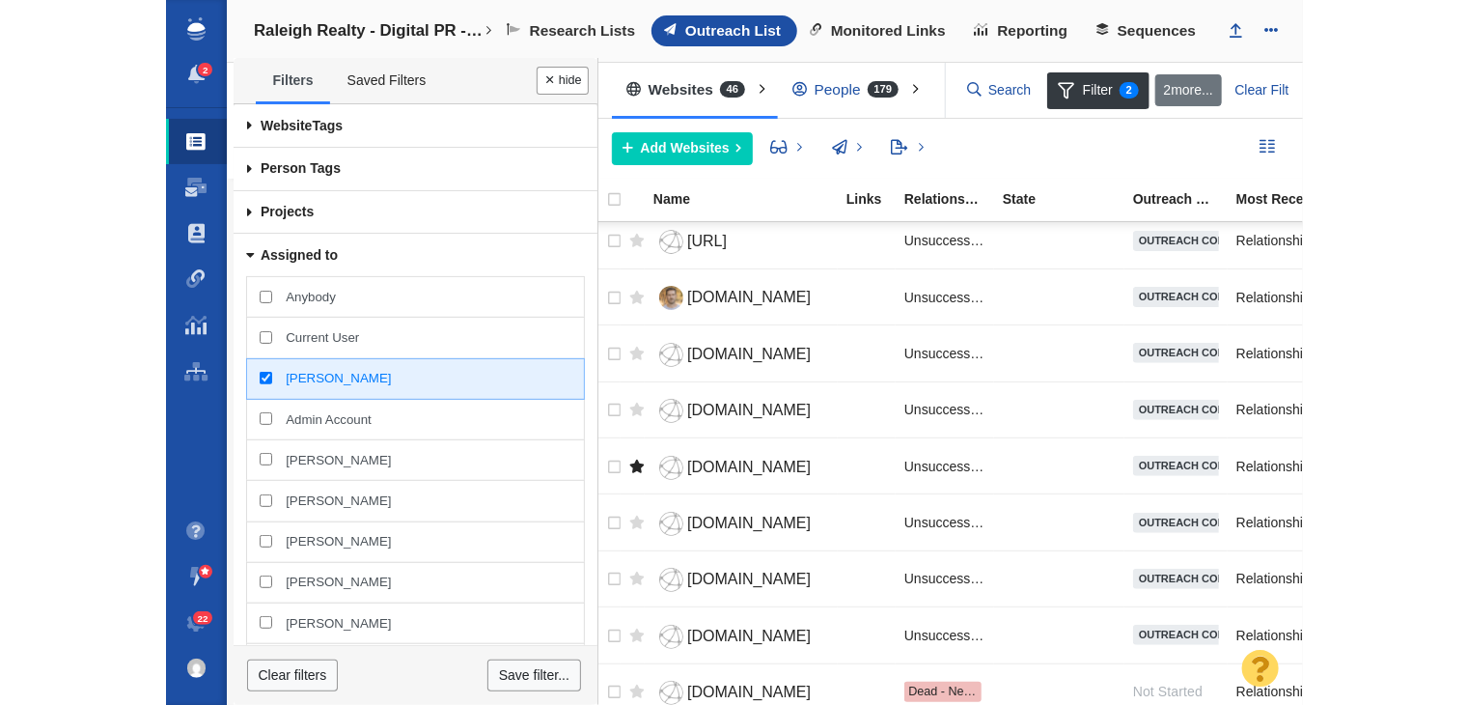
scroll to position [2113, 0]
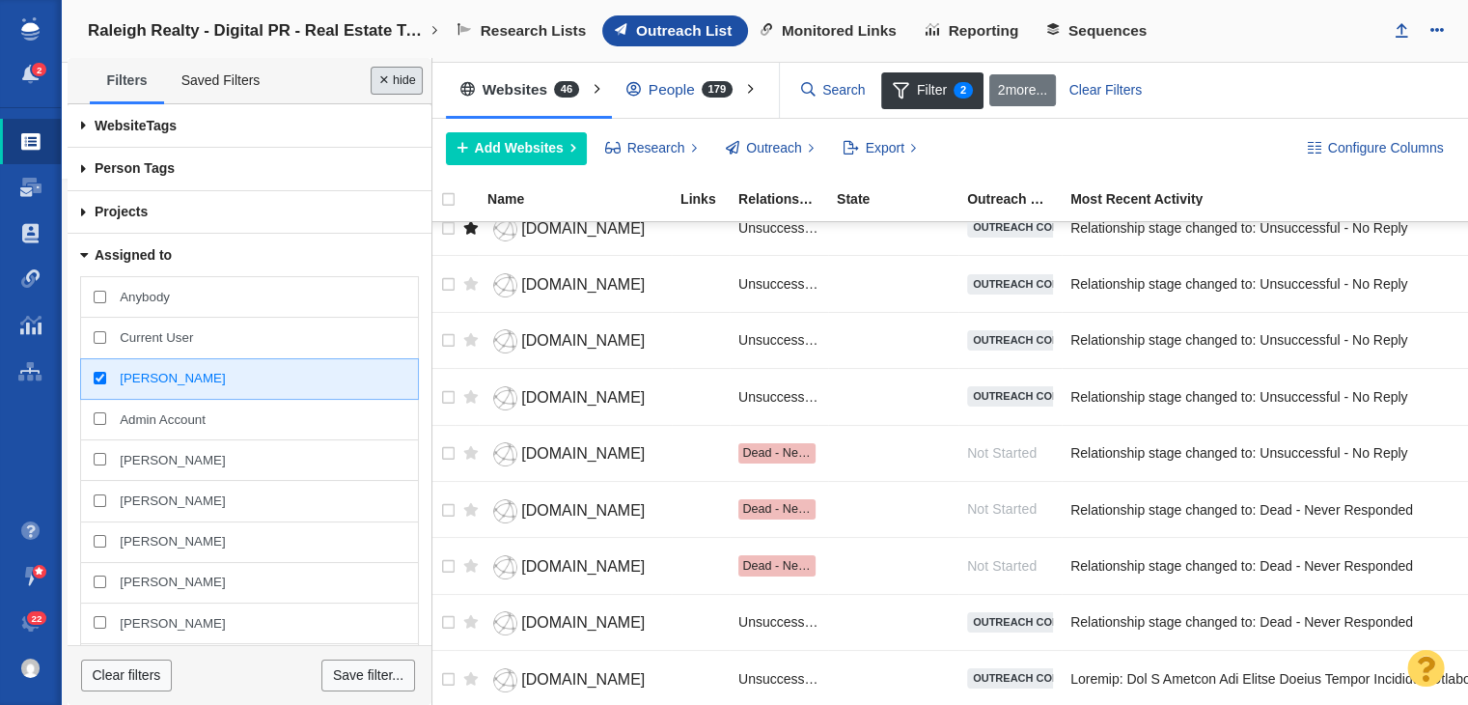
click at [397, 80] on button "Done" at bounding box center [397, 81] width 52 height 28
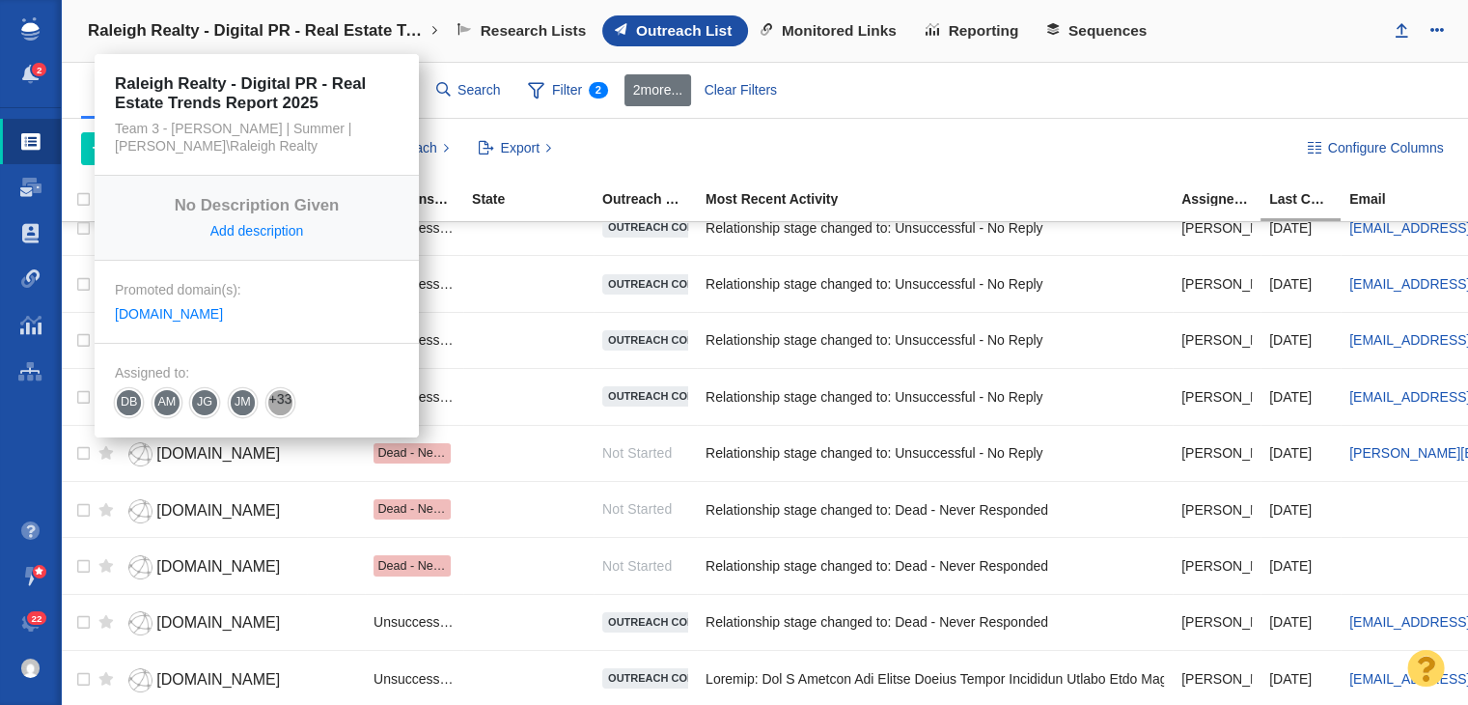
click at [268, 46] on link "Raleigh Realty - Digital PR - Real Estate Trends Report 2025" at bounding box center [262, 31] width 377 height 46
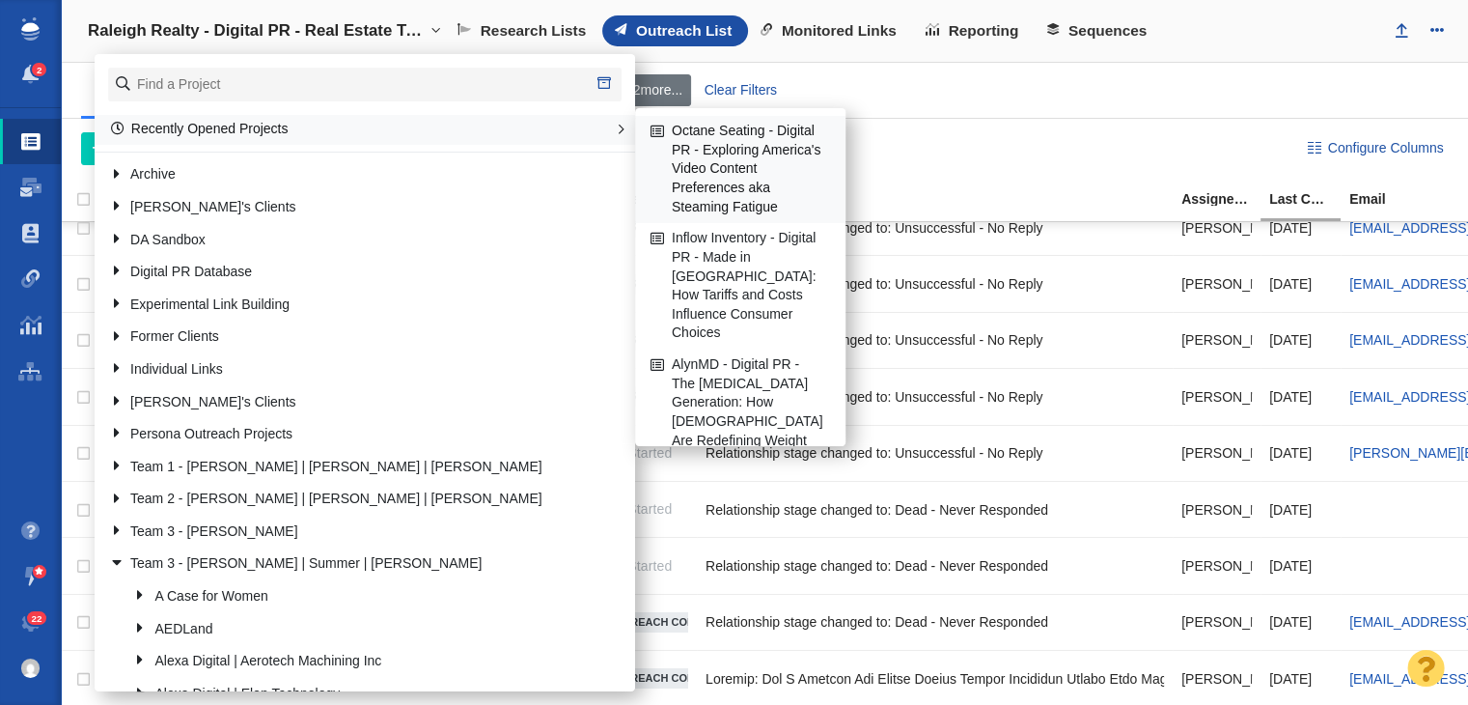
scroll to position [386, 0]
click at [757, 175] on link "Octane Seating - Digital PR - Exploring America's Video Content Preferences aka…" at bounding box center [740, 168] width 189 height 105
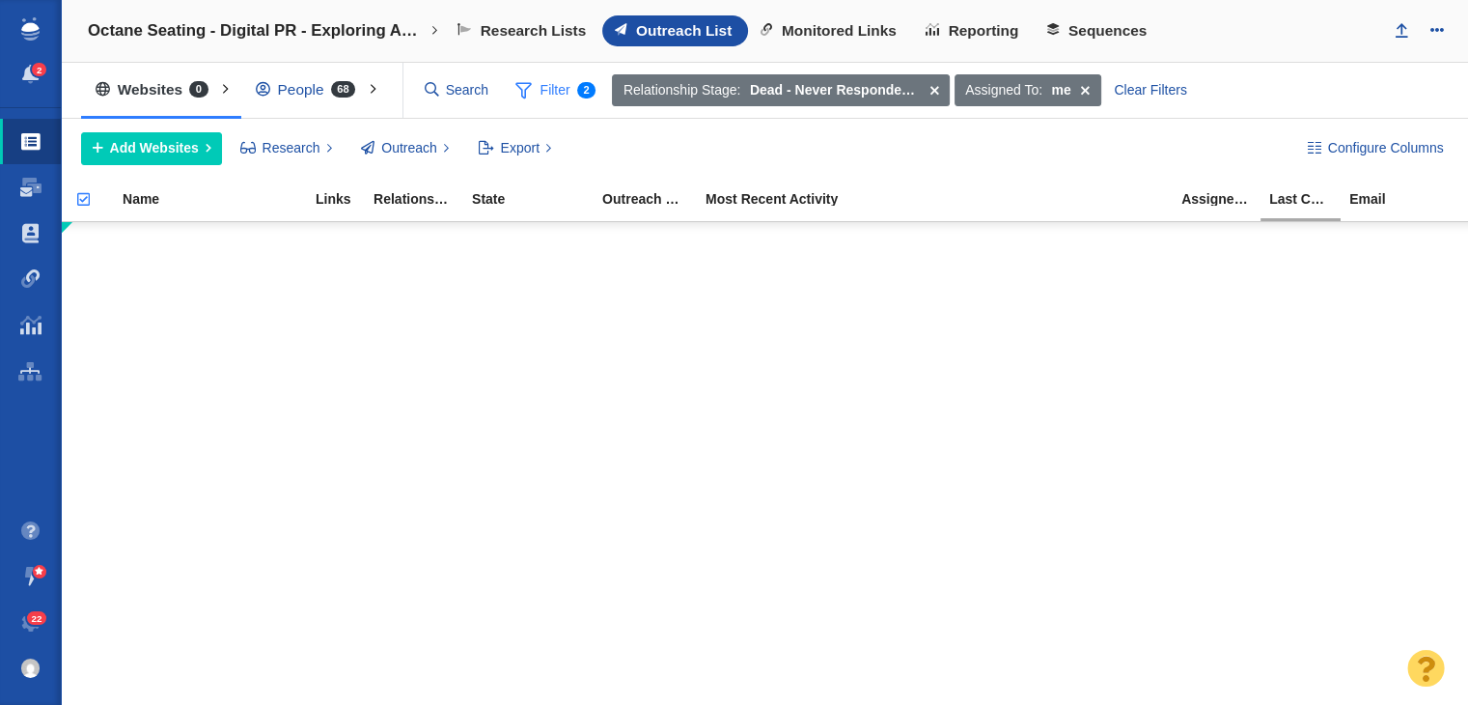
click at [545, 83] on span "Filter 2" at bounding box center [556, 90] width 102 height 37
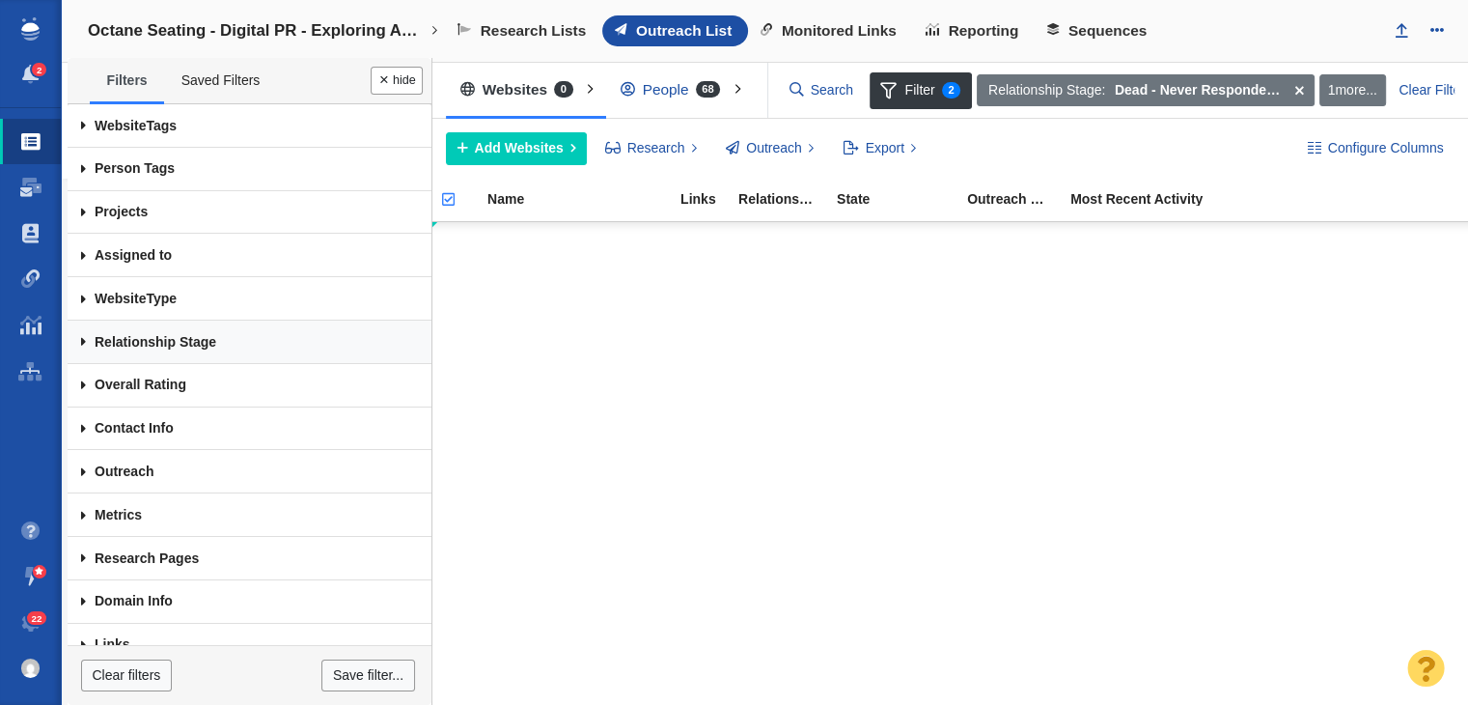
click at [263, 344] on link "Relationship Stage" at bounding box center [250, 341] width 364 height 43
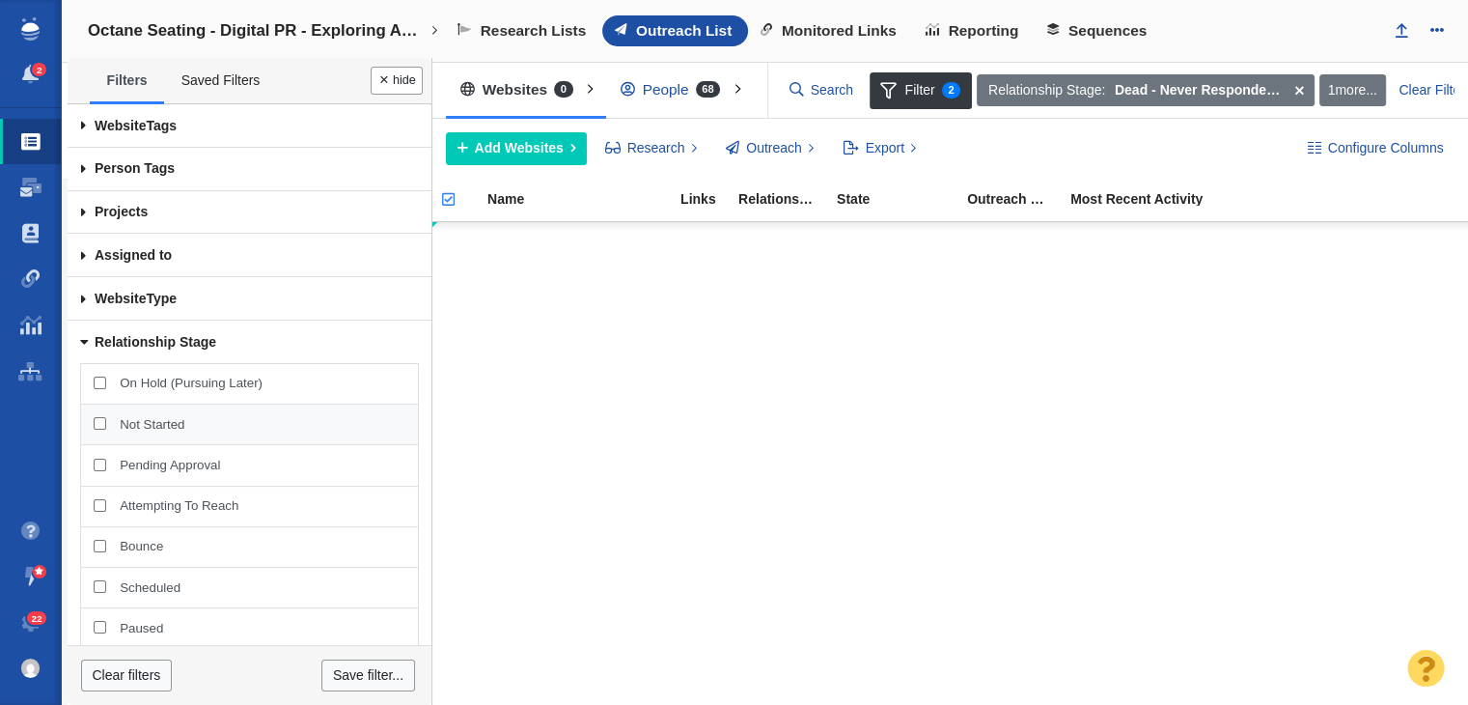
click at [228, 424] on span "Not Started" at bounding box center [262, 424] width 285 height 17
click at [106, 424] on input "Not Started" at bounding box center [100, 423] width 13 height 13
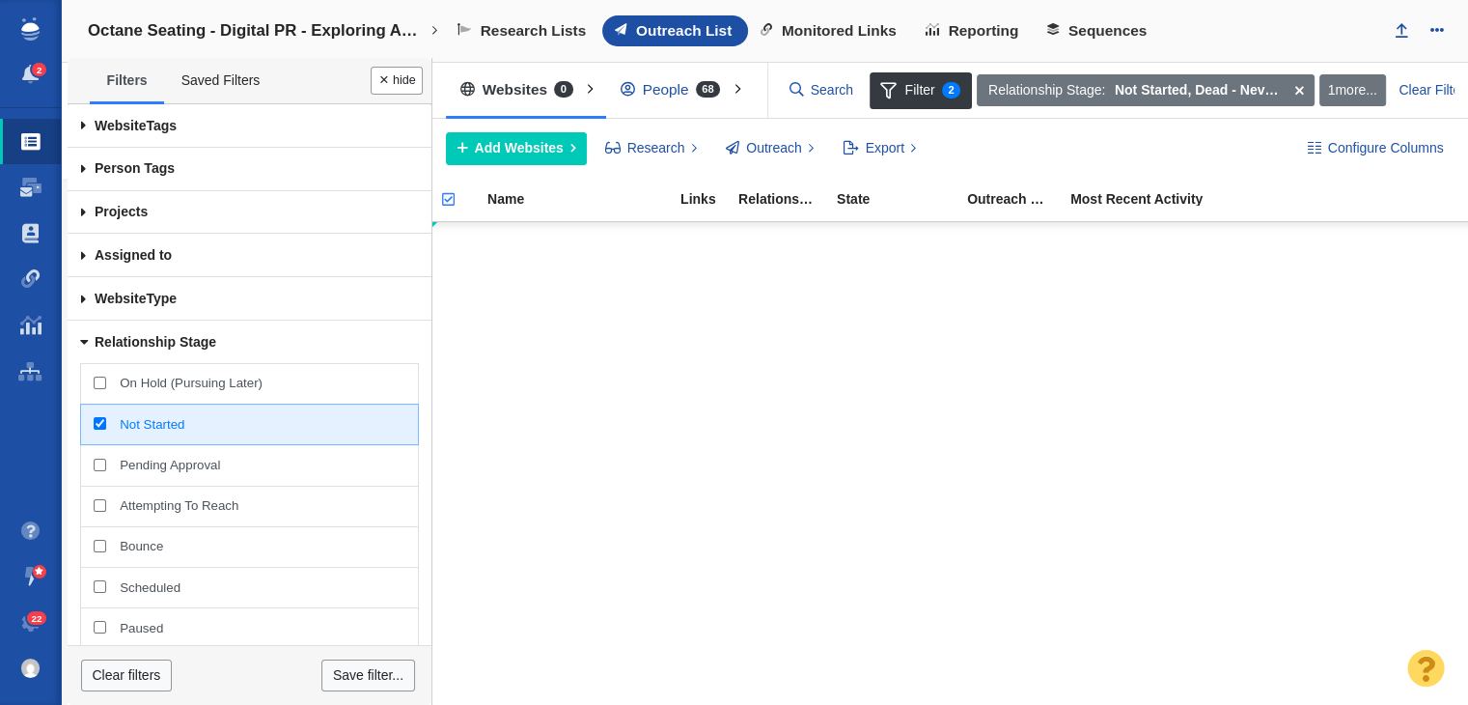
click at [231, 426] on span "Not Started" at bounding box center [262, 424] width 285 height 17
click at [106, 426] on input "Not Started" at bounding box center [100, 423] width 13 height 13
checkbox input "false"
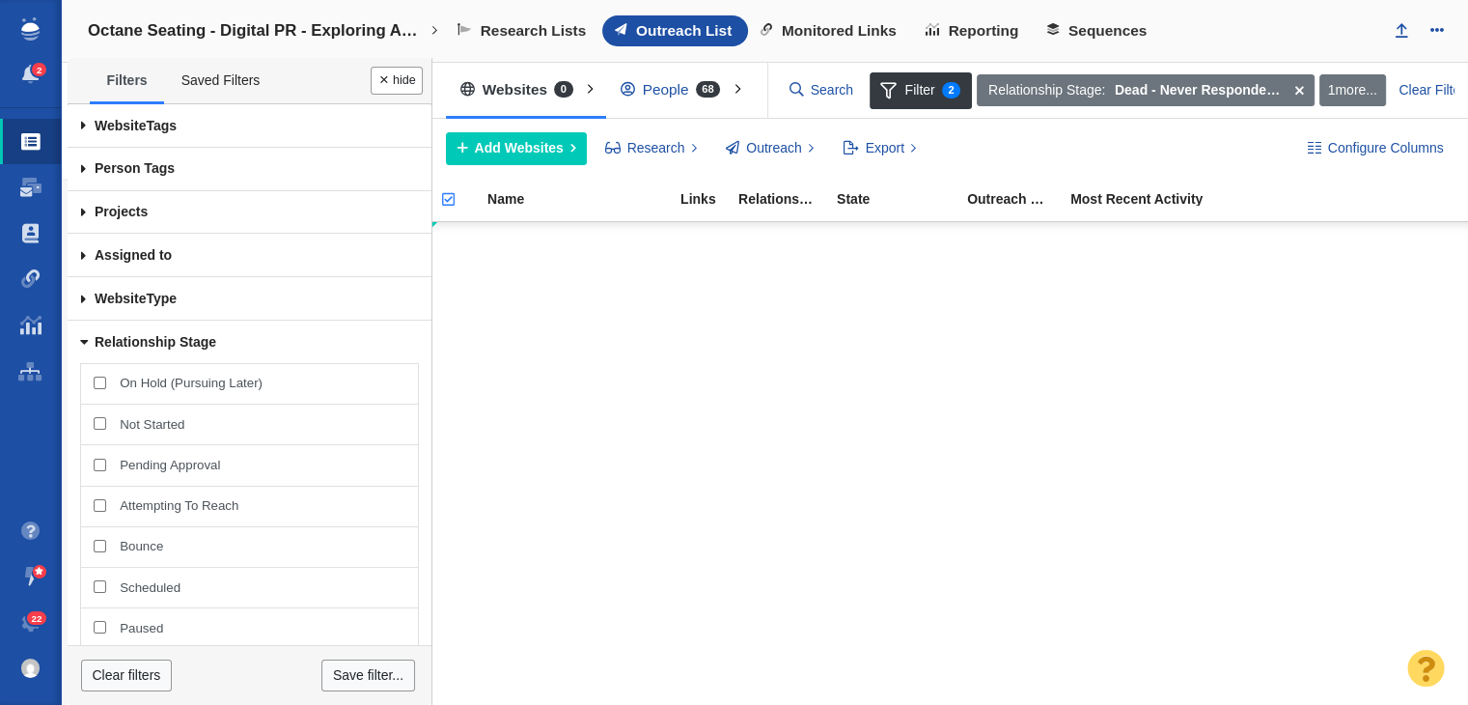
click at [664, 91] on div "People 68" at bounding box center [675, 90] width 138 height 44
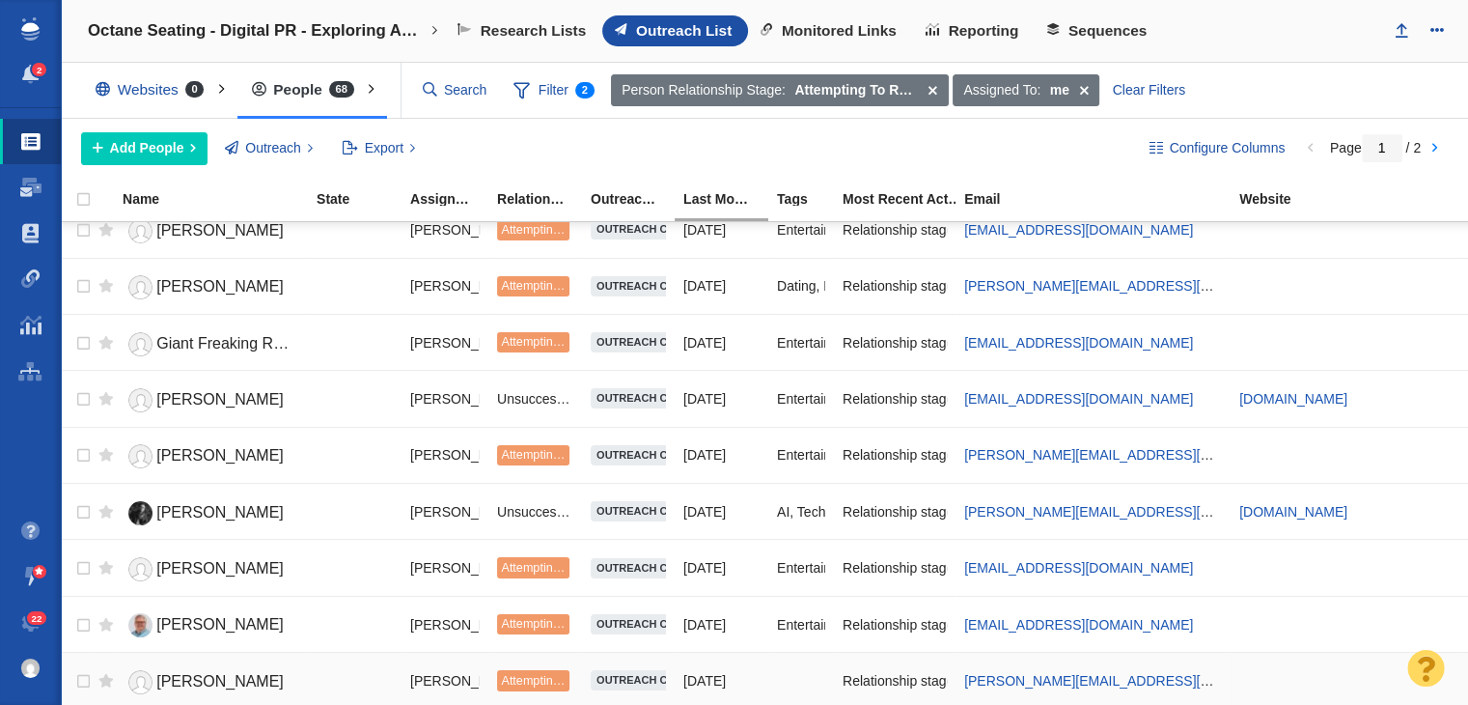
scroll to position [676, 0]
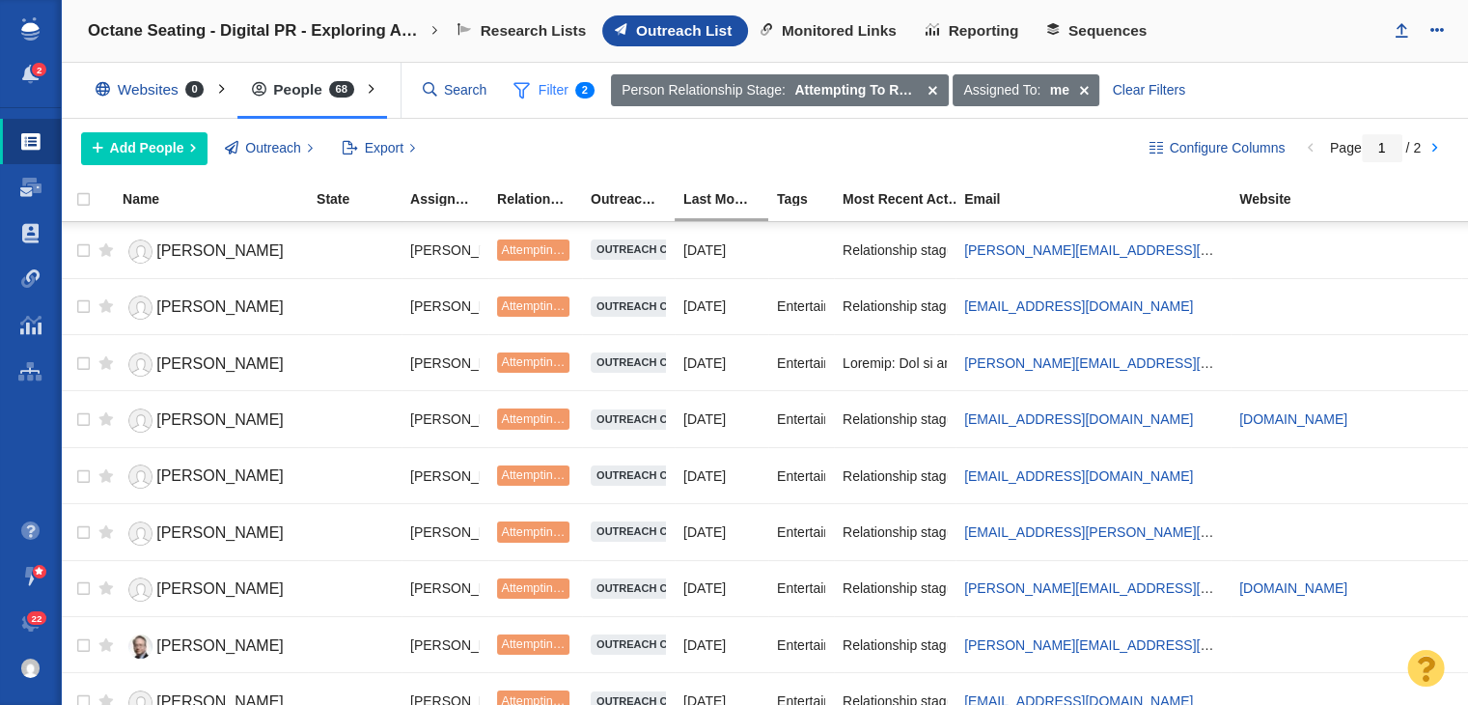
click at [537, 83] on span "Filter 2" at bounding box center [554, 90] width 102 height 37
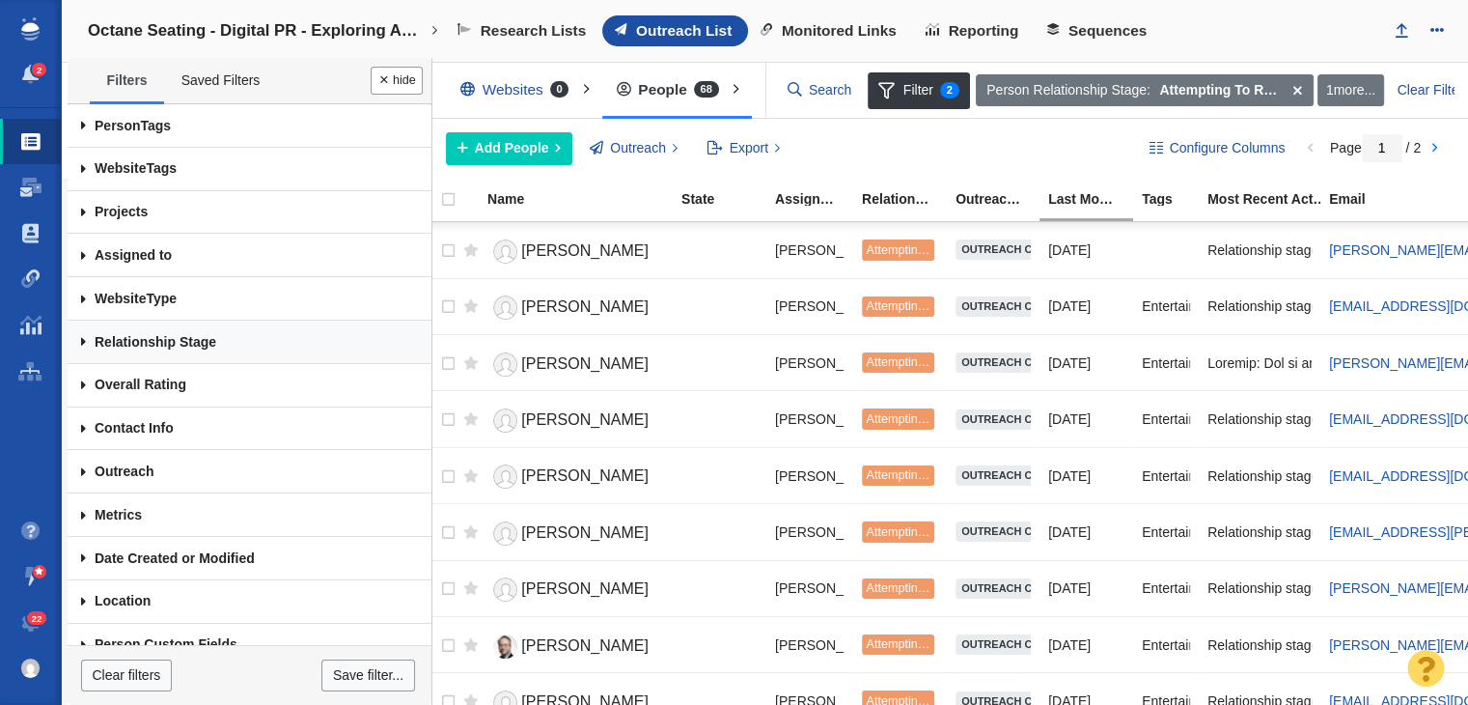
click at [219, 327] on link "Relationship Stage" at bounding box center [250, 341] width 364 height 43
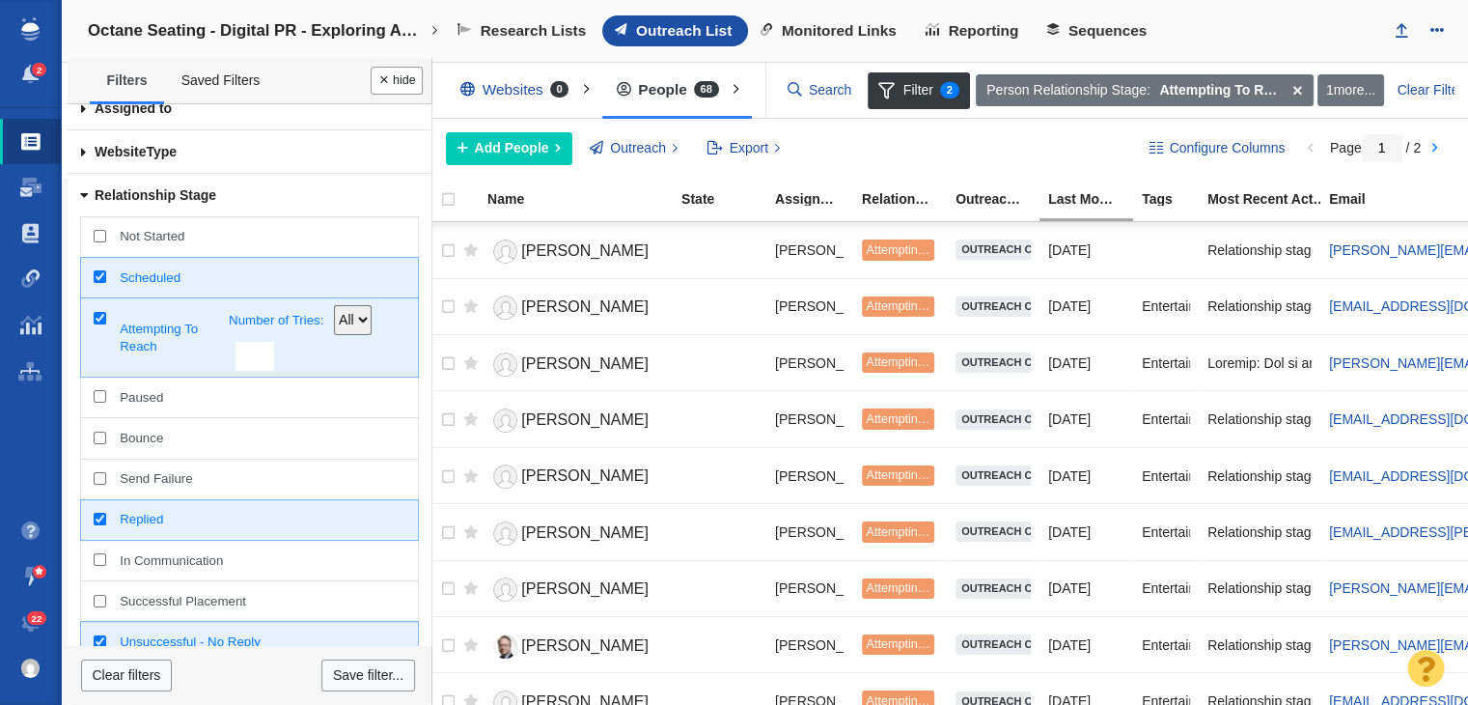
scroll to position [386, 0]
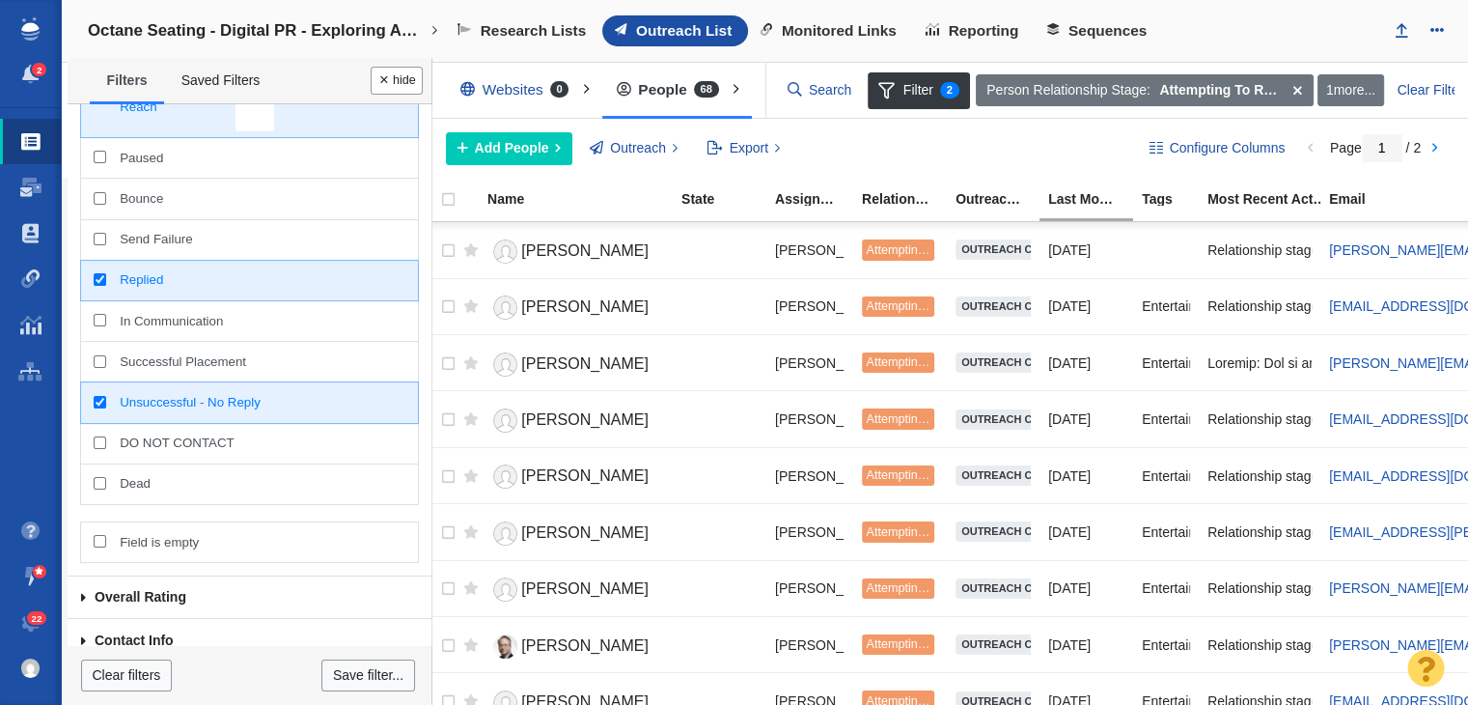
click at [169, 405] on span "Unsuccessful - No Reply" at bounding box center [262, 402] width 285 height 17
click at [106, 405] on input "Unsuccessful - No Reply" at bounding box center [100, 402] width 13 height 13
checkbox input "false"
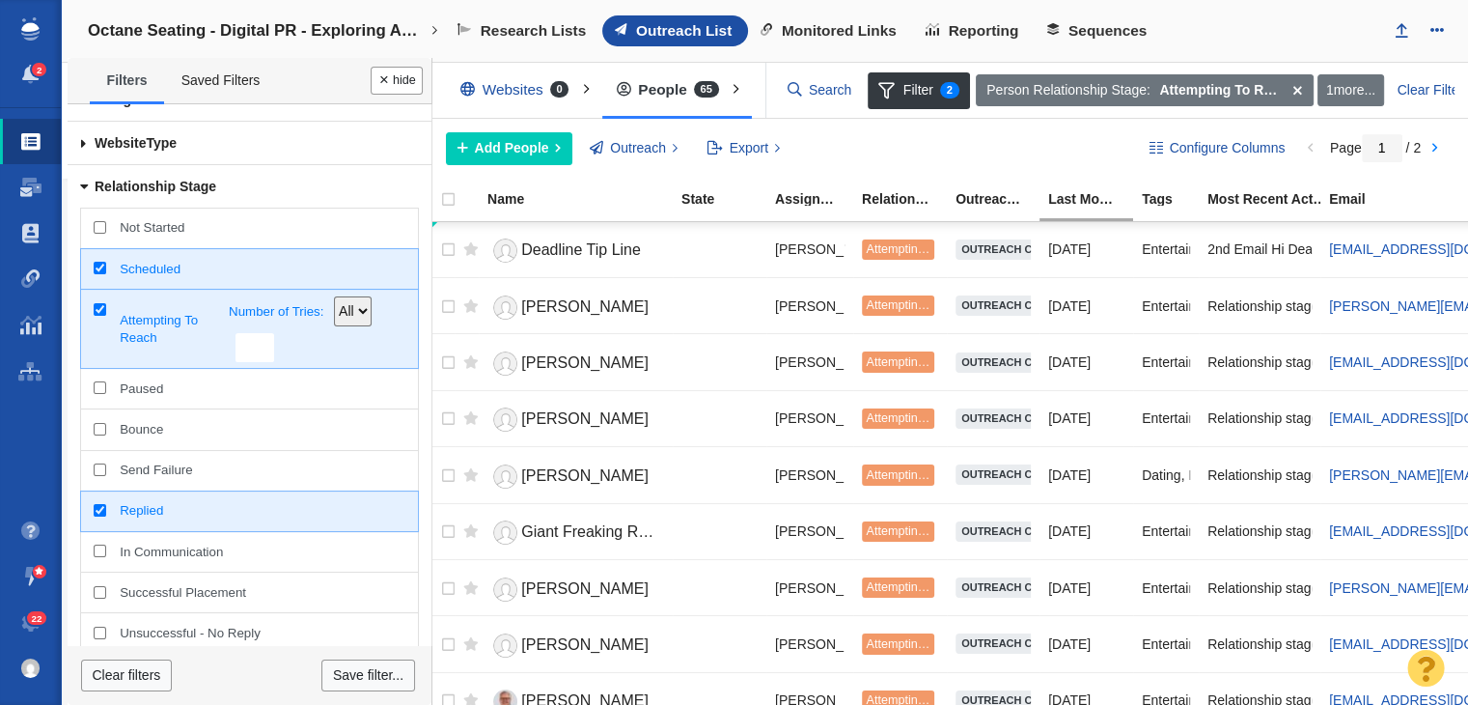
scroll to position [0, 0]
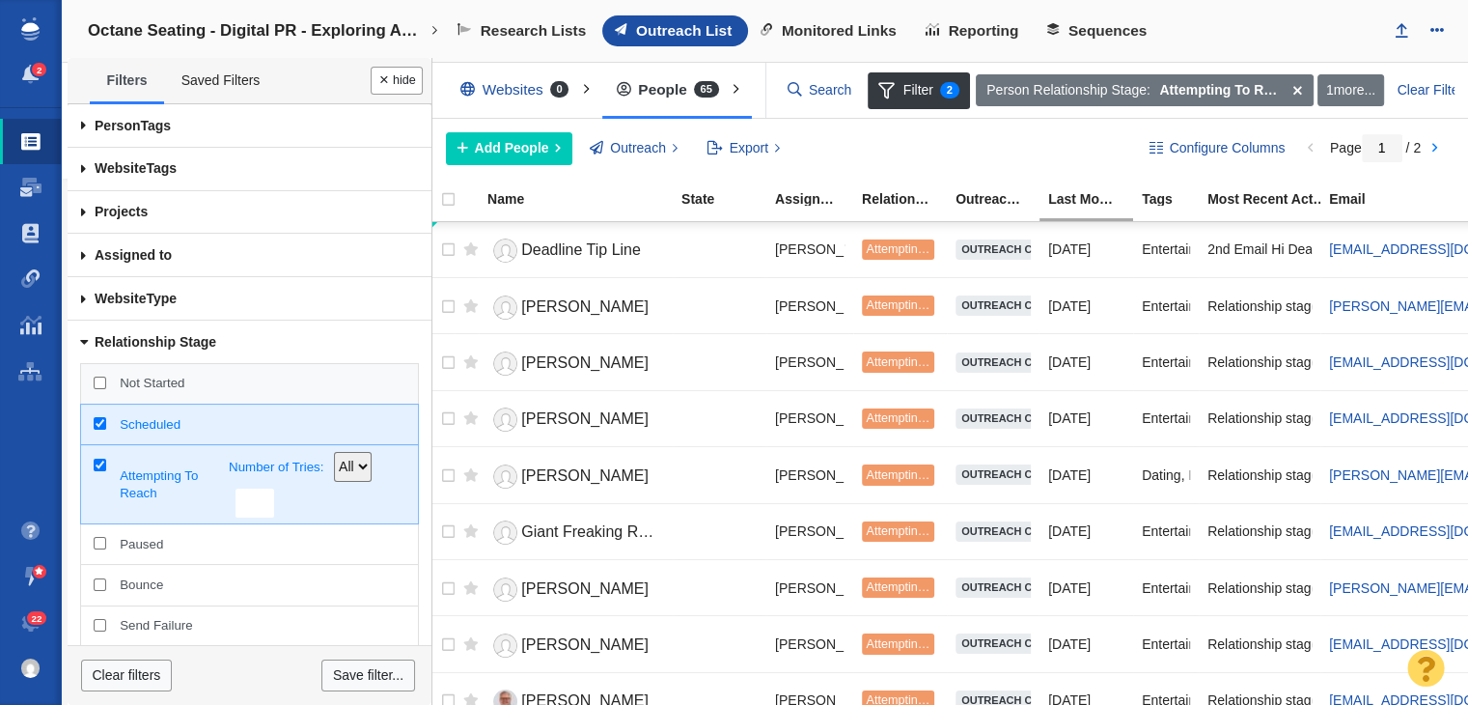
click at [155, 379] on span "Not Started" at bounding box center [262, 383] width 285 height 17
click at [106, 379] on input "Not Started" at bounding box center [100, 382] width 13 height 13
checkbox input "true"
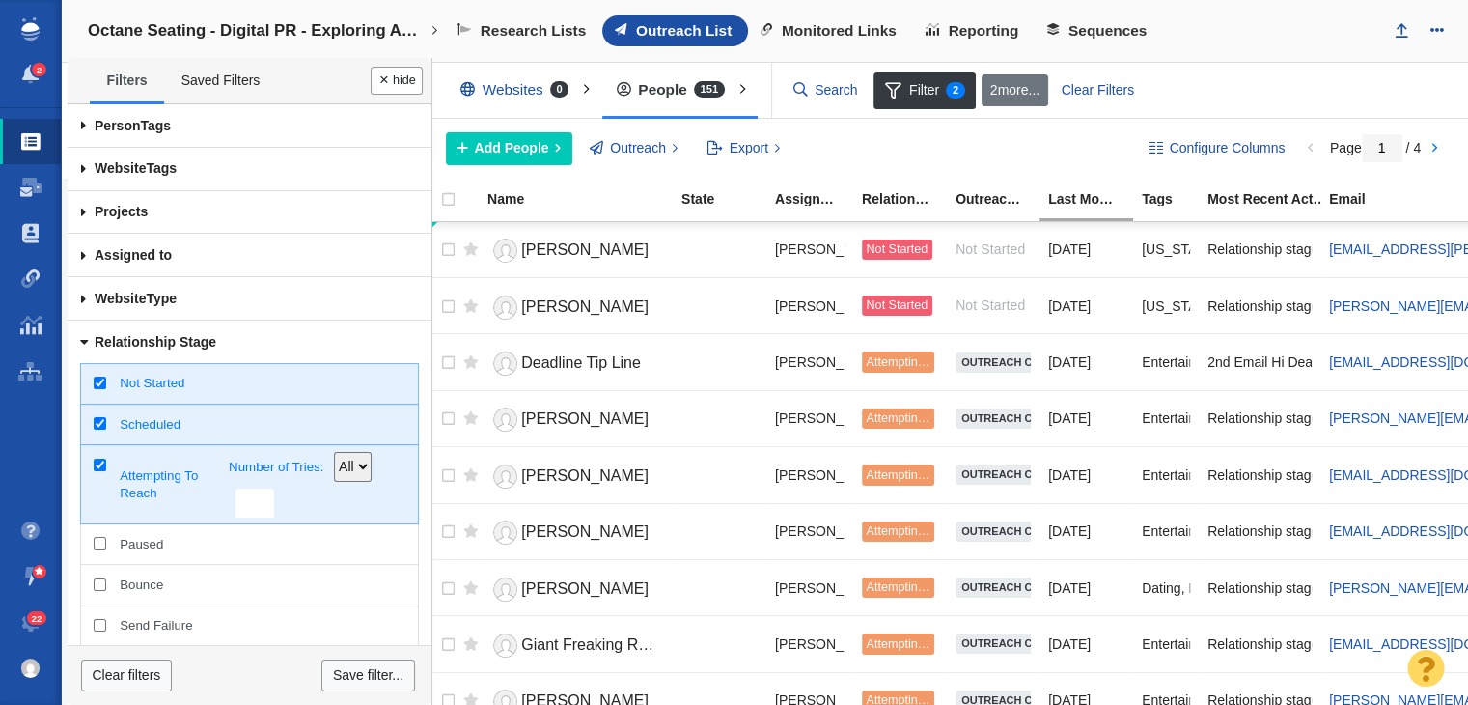
click at [394, 80] on button "Done" at bounding box center [397, 81] width 52 height 28
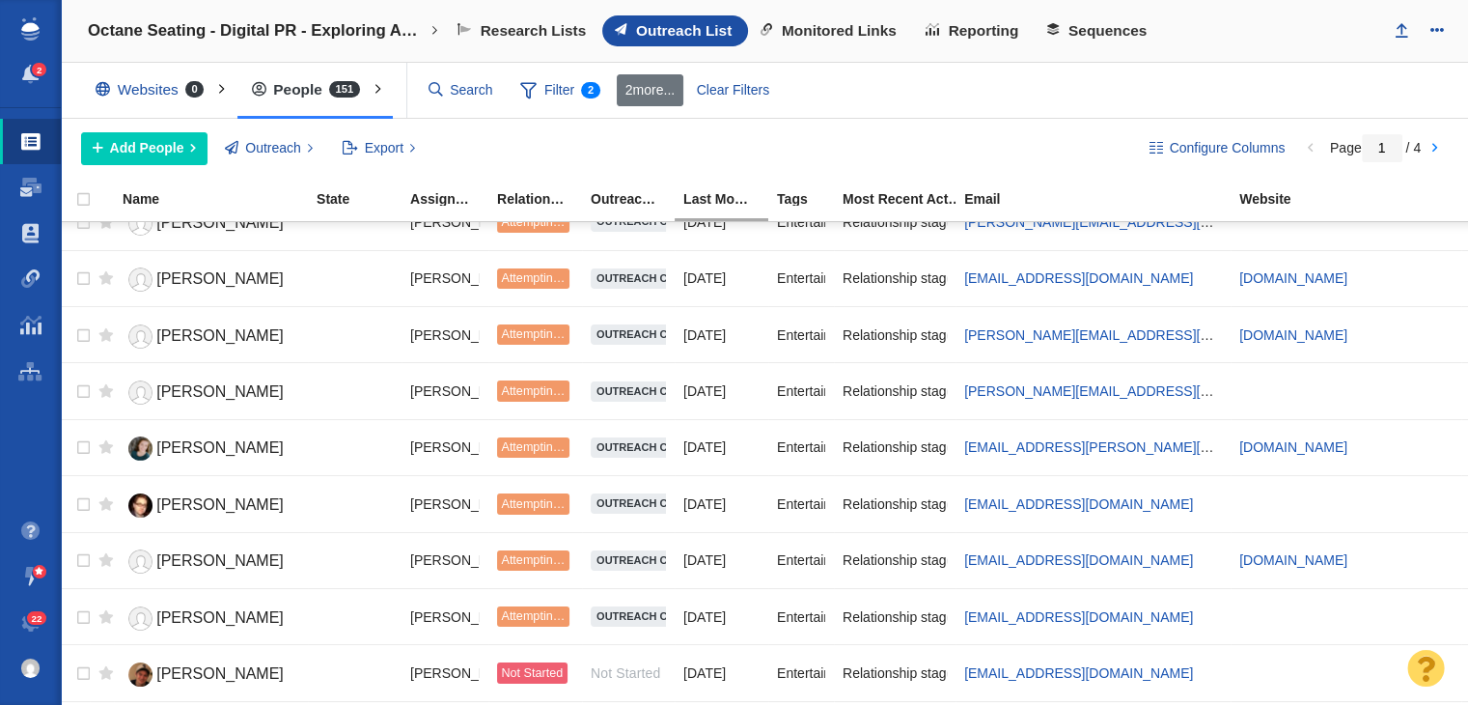
scroll to position [2338, 0]
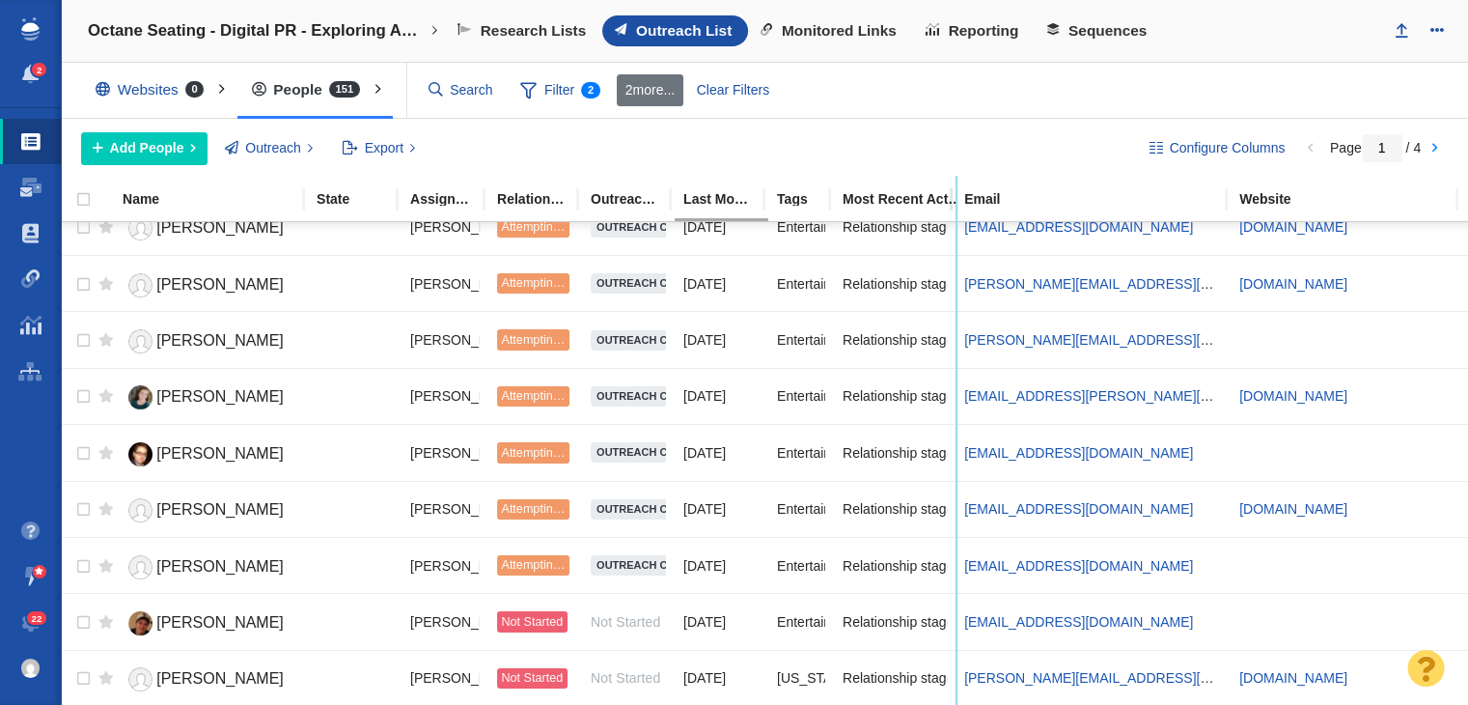
drag, startPoint x: 952, startPoint y: 198, endPoint x: 1072, endPoint y: 205, distance: 120.9
click at [1072, 205] on tr "Name State Assigned To Relationship Stage Outreach Status Last Modified (this p…" at bounding box center [956, 200] width 1790 height 42
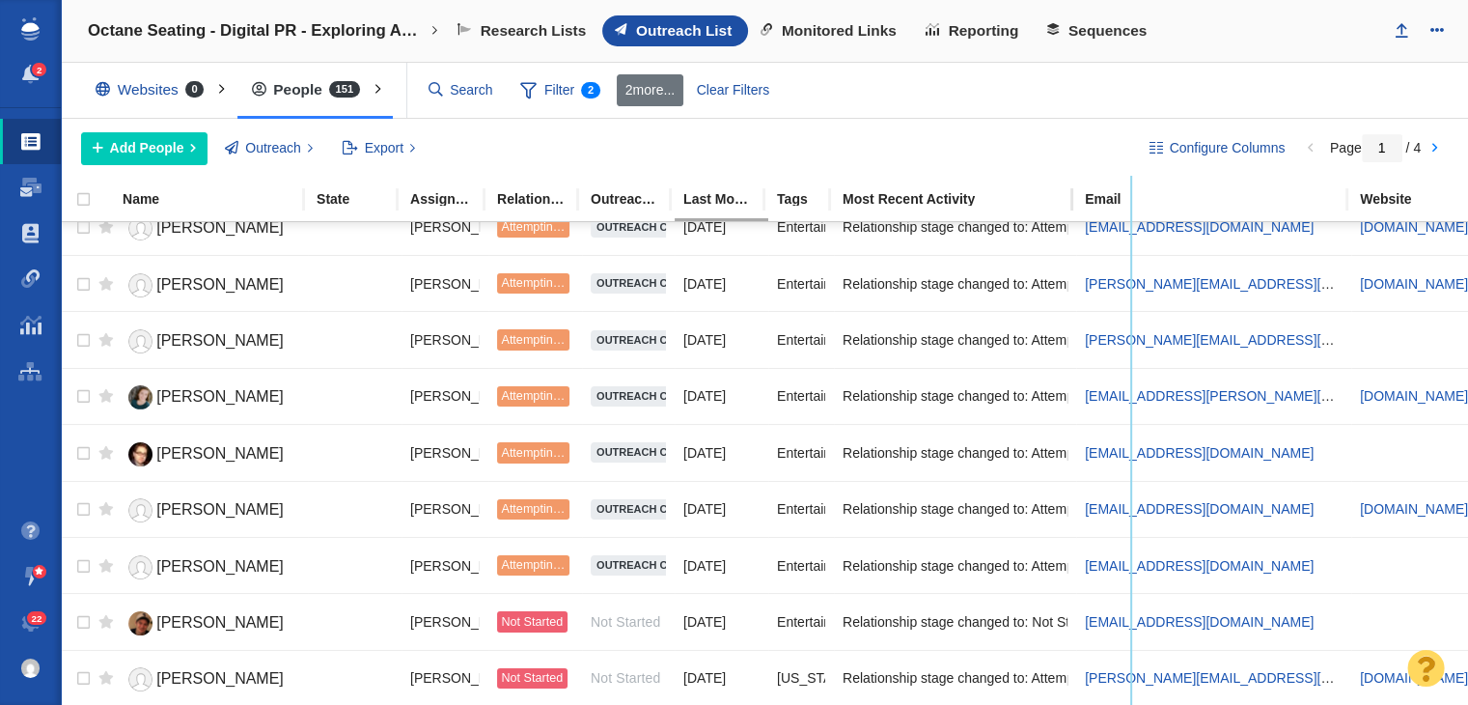
drag, startPoint x: 1072, startPoint y: 205, endPoint x: 1128, endPoint y: 205, distance: 56.0
click at [1128, 205] on tr "Name State Assigned To Relationship Stage Outreach Status Last Modified (this p…" at bounding box center [1016, 200] width 1910 height 42
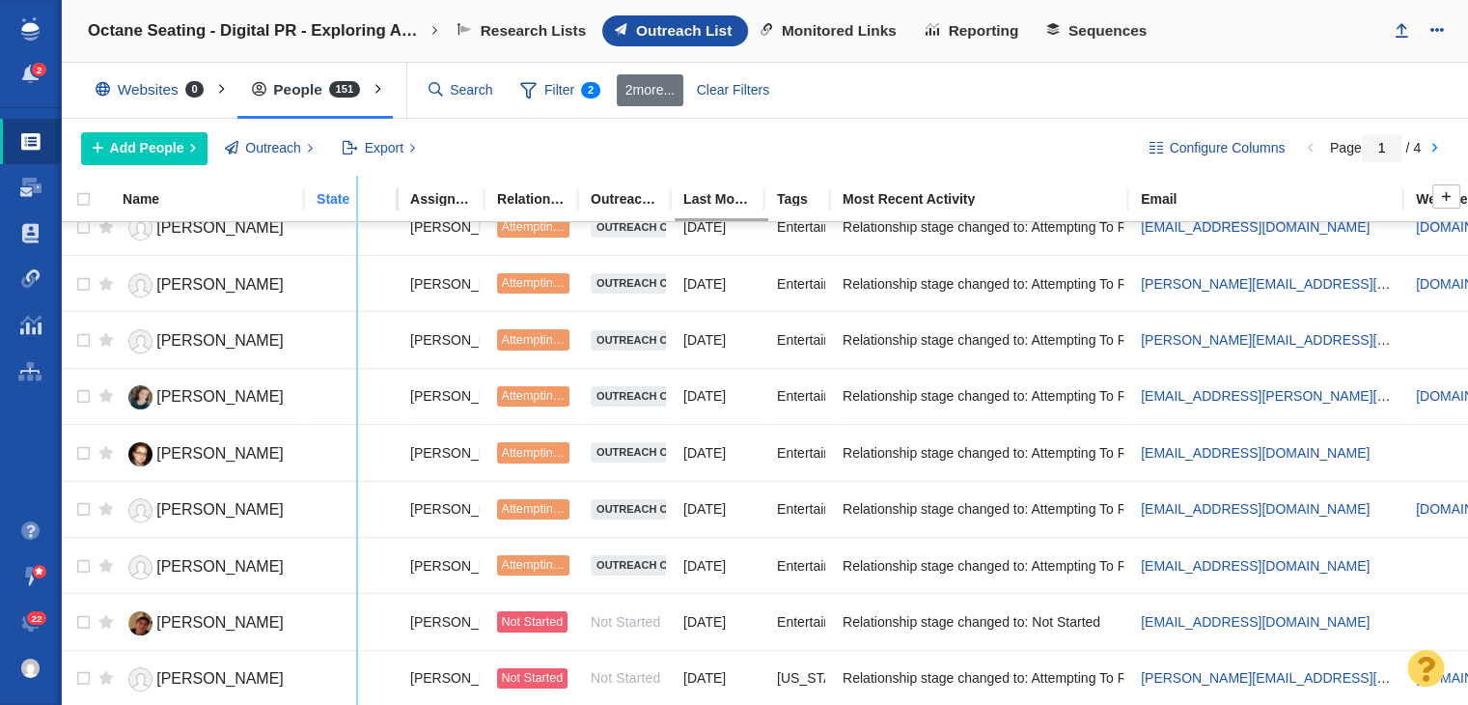
drag, startPoint x: 395, startPoint y: 204, endPoint x: 348, endPoint y: 203, distance: 46.3
click at [348, 203] on div "State" at bounding box center [355, 199] width 94 height 22
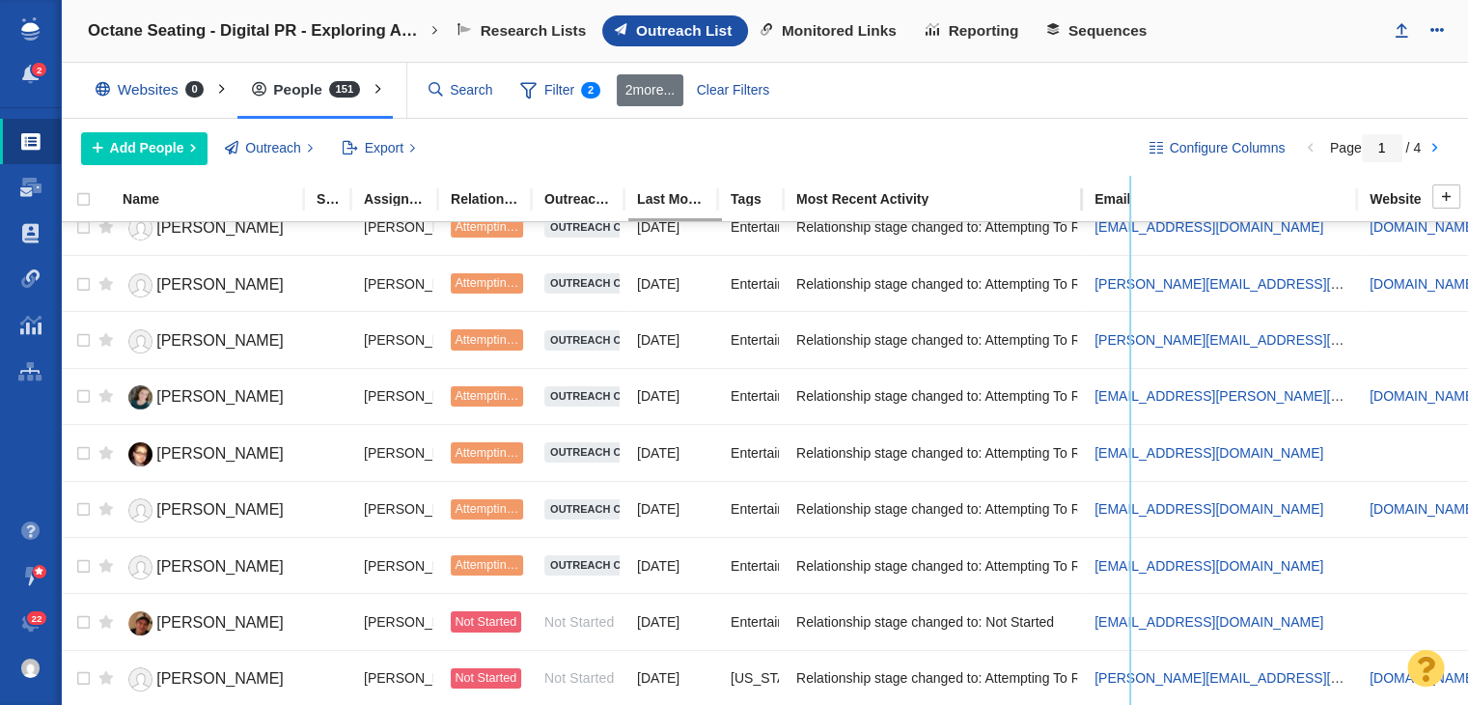
drag, startPoint x: 1082, startPoint y: 190, endPoint x: 1144, endPoint y: 190, distance: 61.8
click at [1143, 190] on tr "Name State Assigned To Relationship Stage Outreach Status Last Modified (this p…" at bounding box center [1021, 200] width 1920 height 42
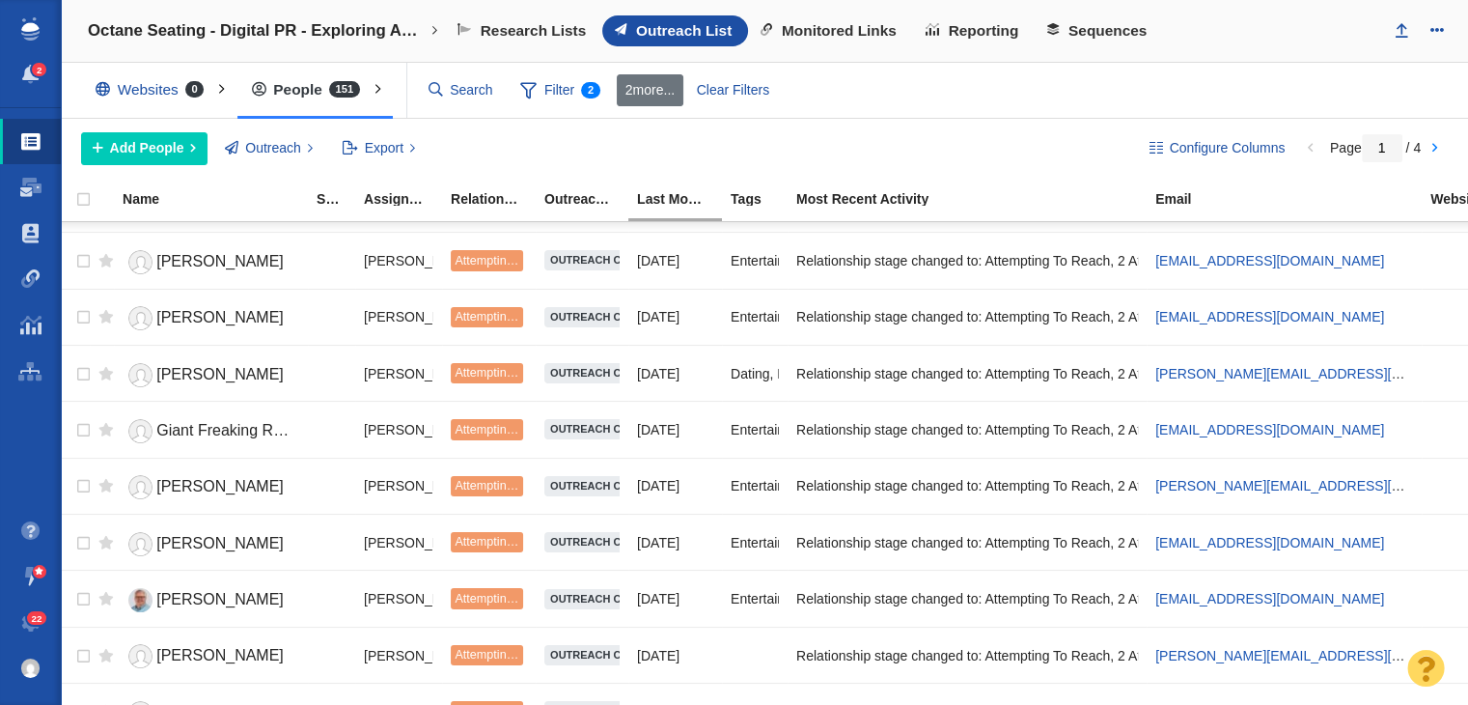
scroll to position [0, 0]
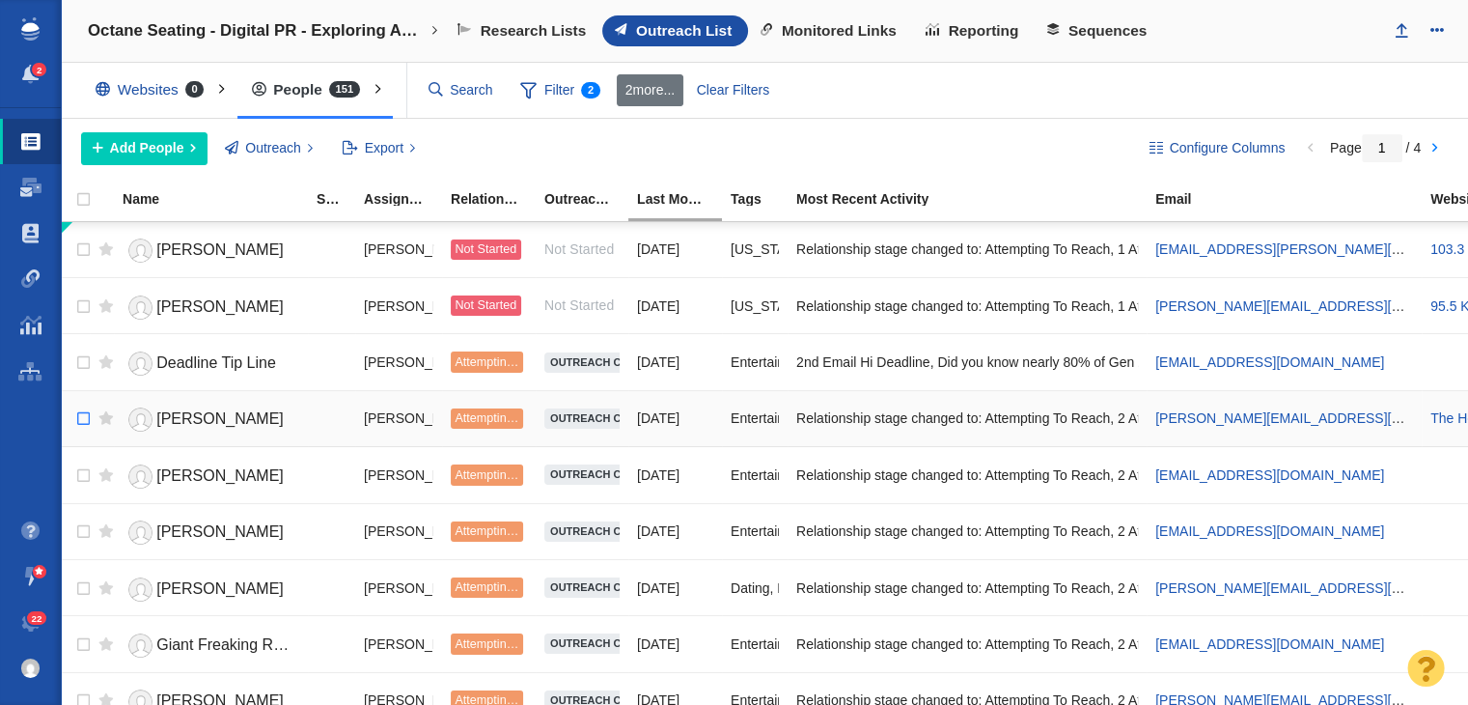
click at [66, 414] on td at bounding box center [75, 418] width 29 height 56
checkbox input "true"
click at [88, 414] on input "checkbox" at bounding box center [81, 419] width 29 height 42
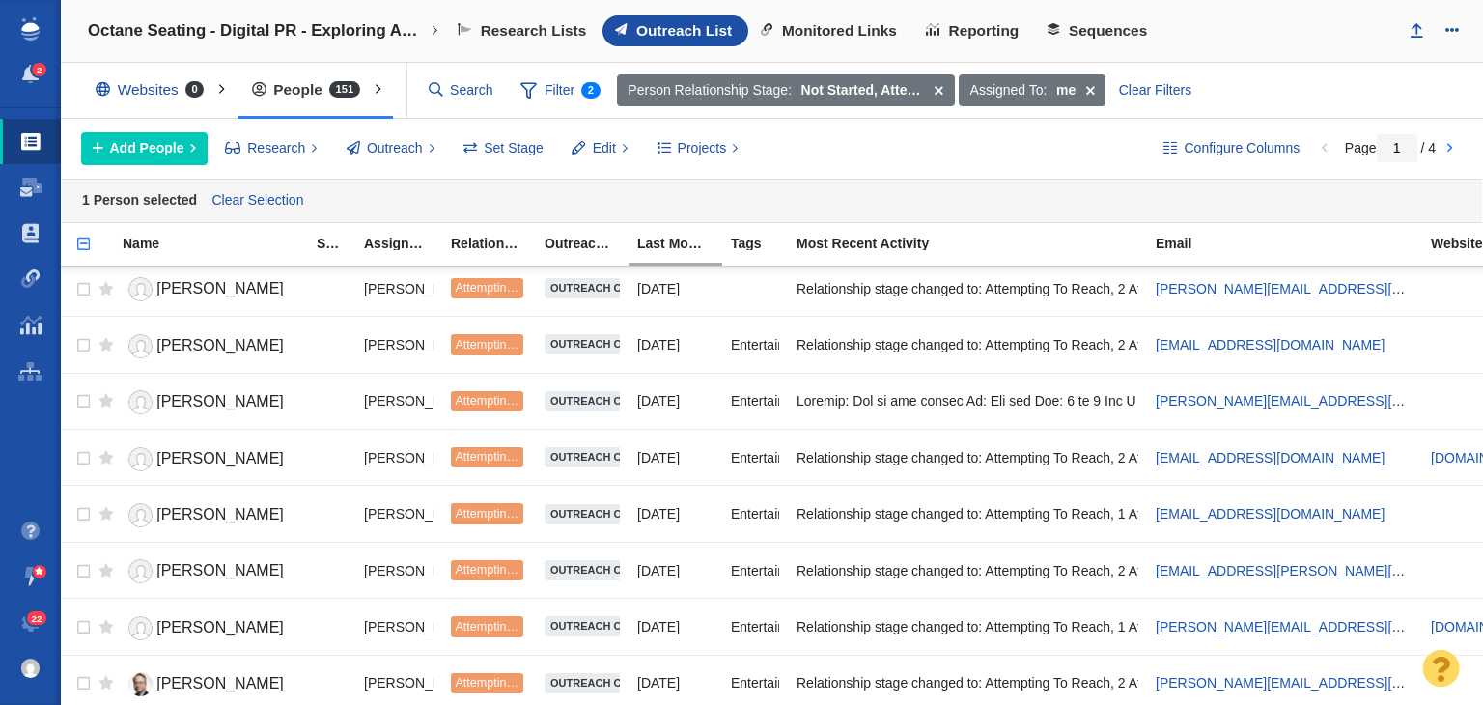
scroll to position [579, 0]
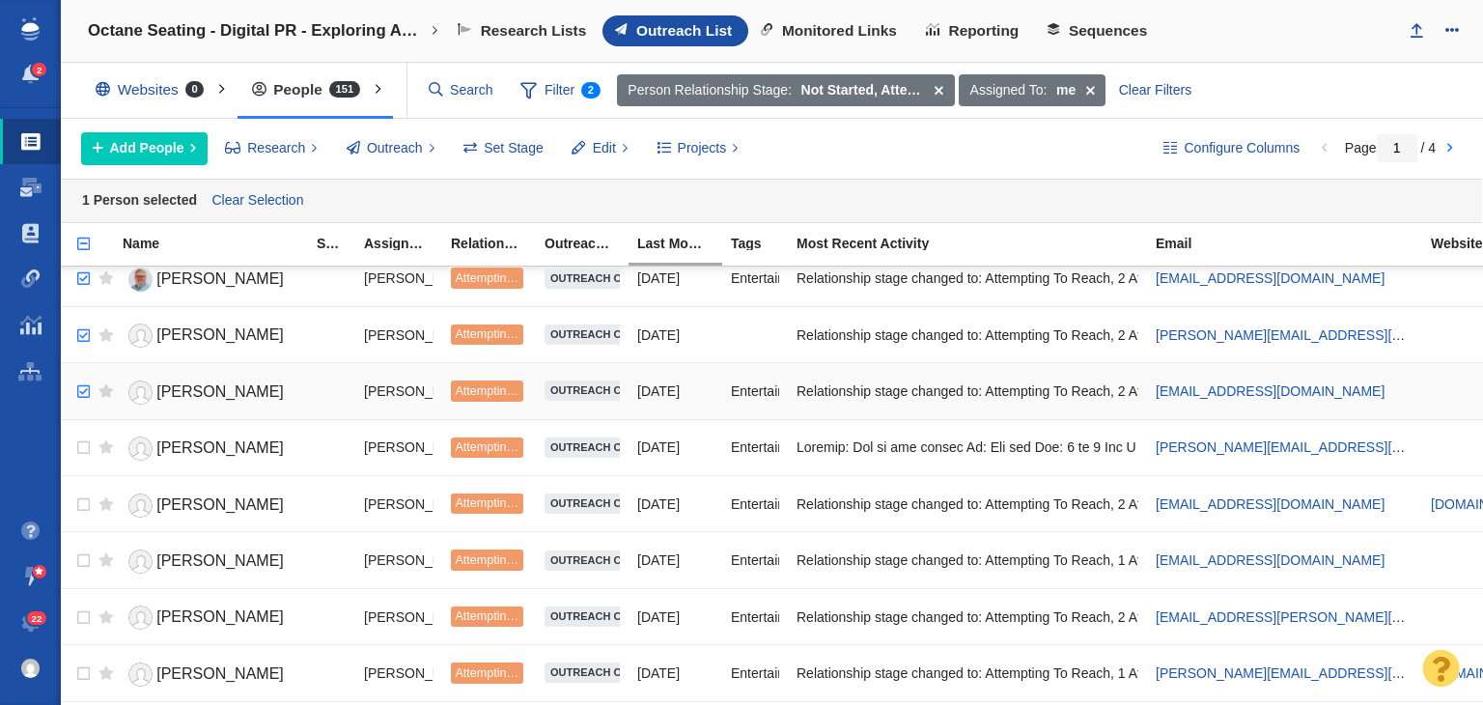
checkbox input "true"
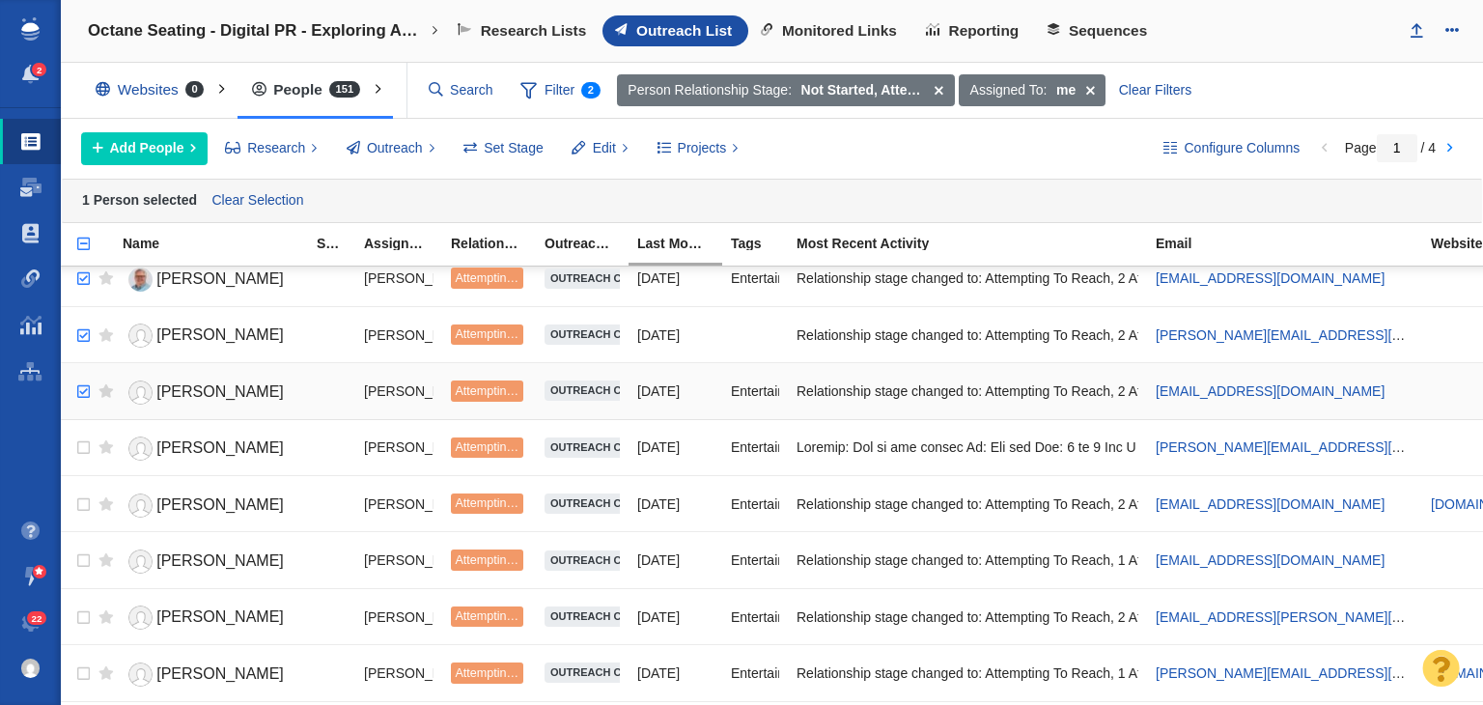
checkbox input "true"
click at [85, 389] on input "checkbox" at bounding box center [81, 392] width 29 height 42
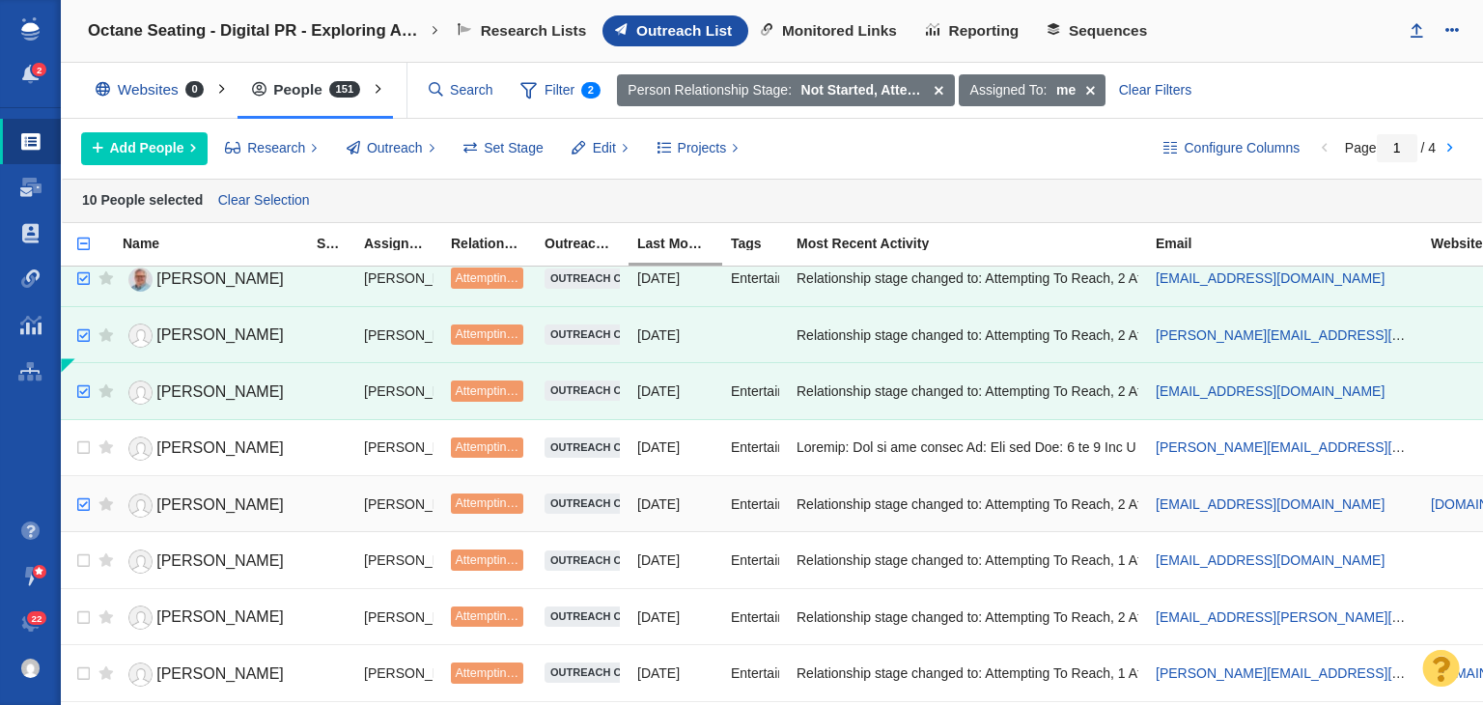
checkbox input "true"
click at [80, 491] on input "checkbox" at bounding box center [81, 505] width 29 height 42
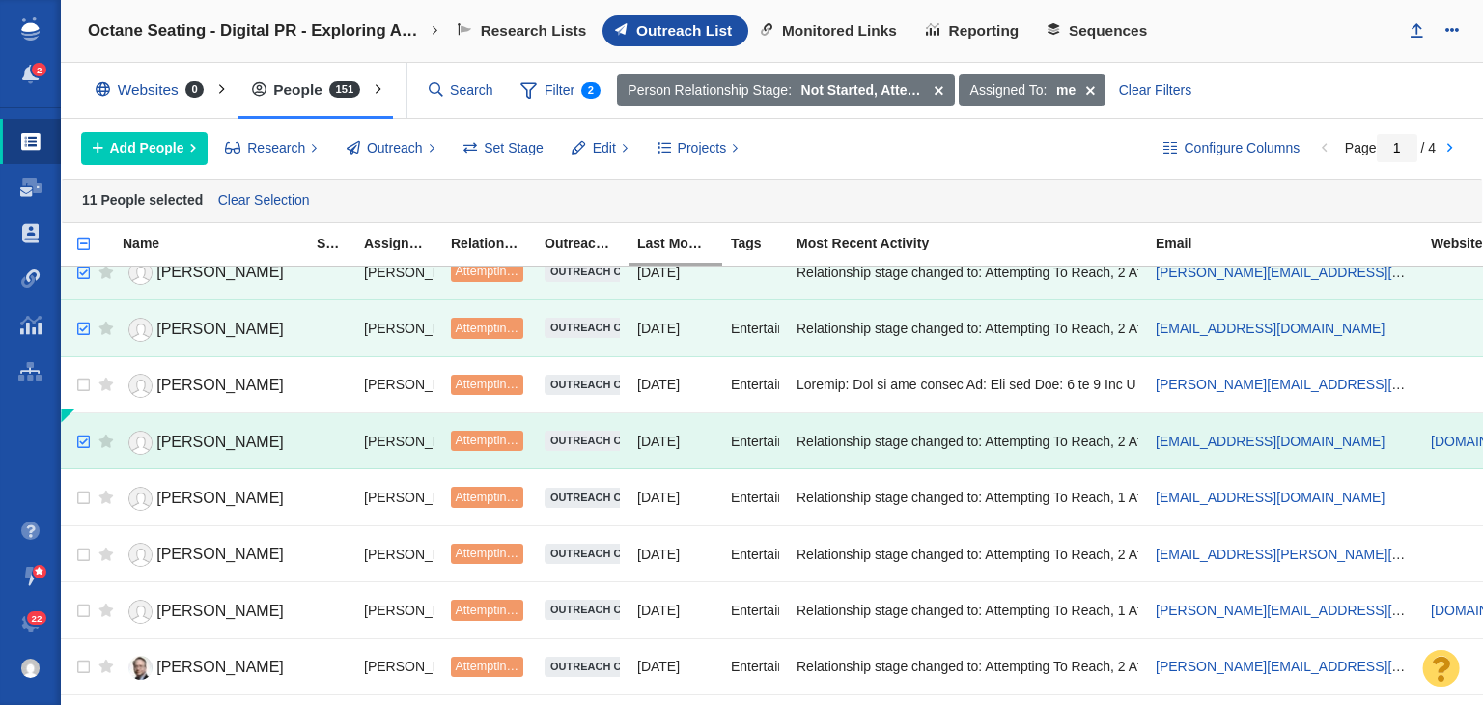
scroll to position [676, 0]
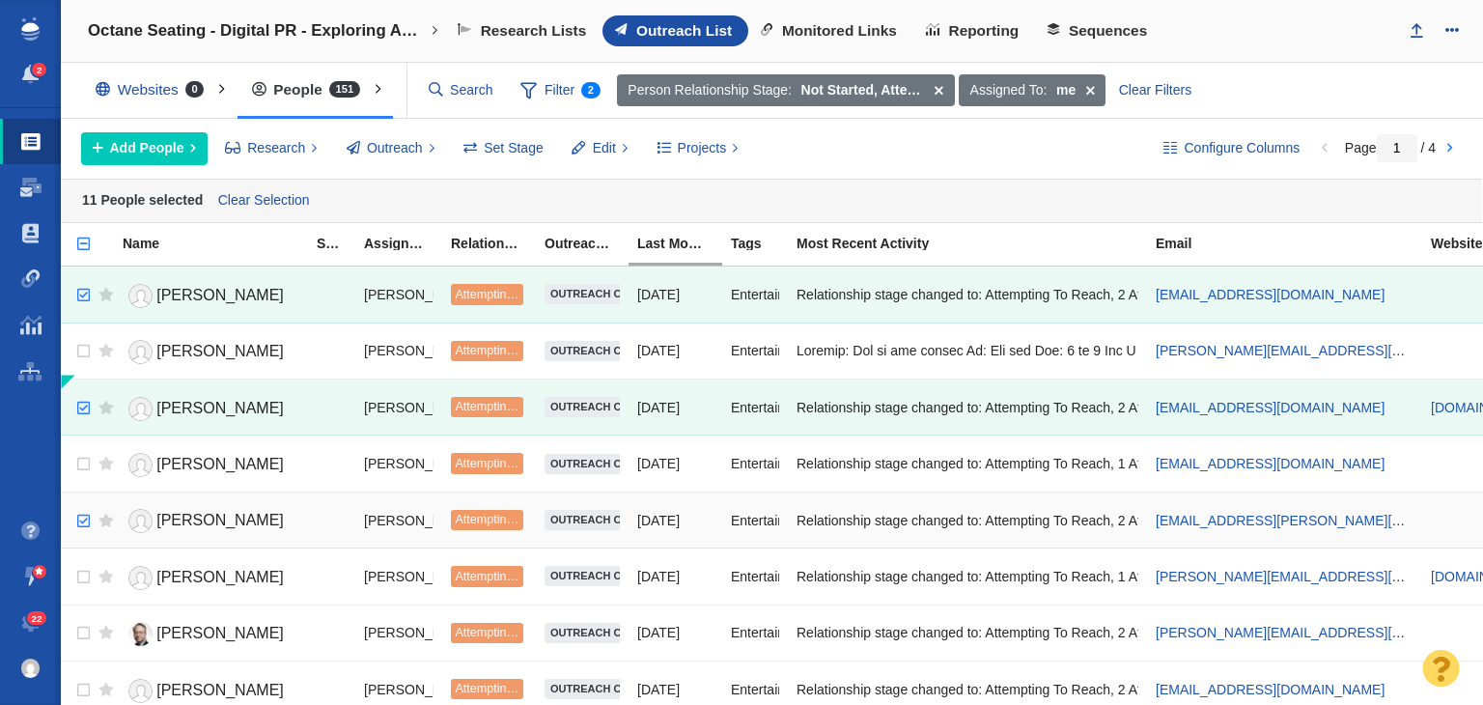
checkbox input "true"
click at [81, 506] on input "checkbox" at bounding box center [81, 521] width 29 height 42
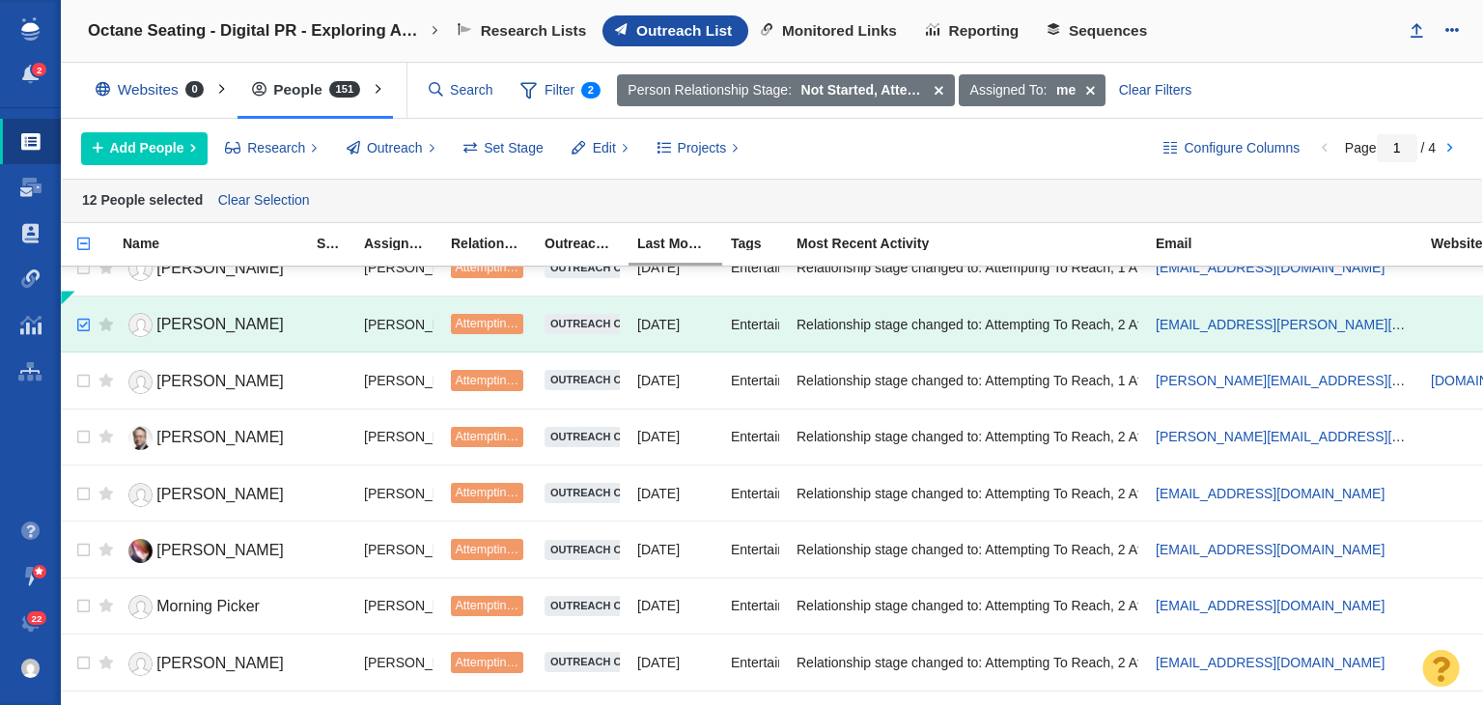
scroll to position [965, 0]
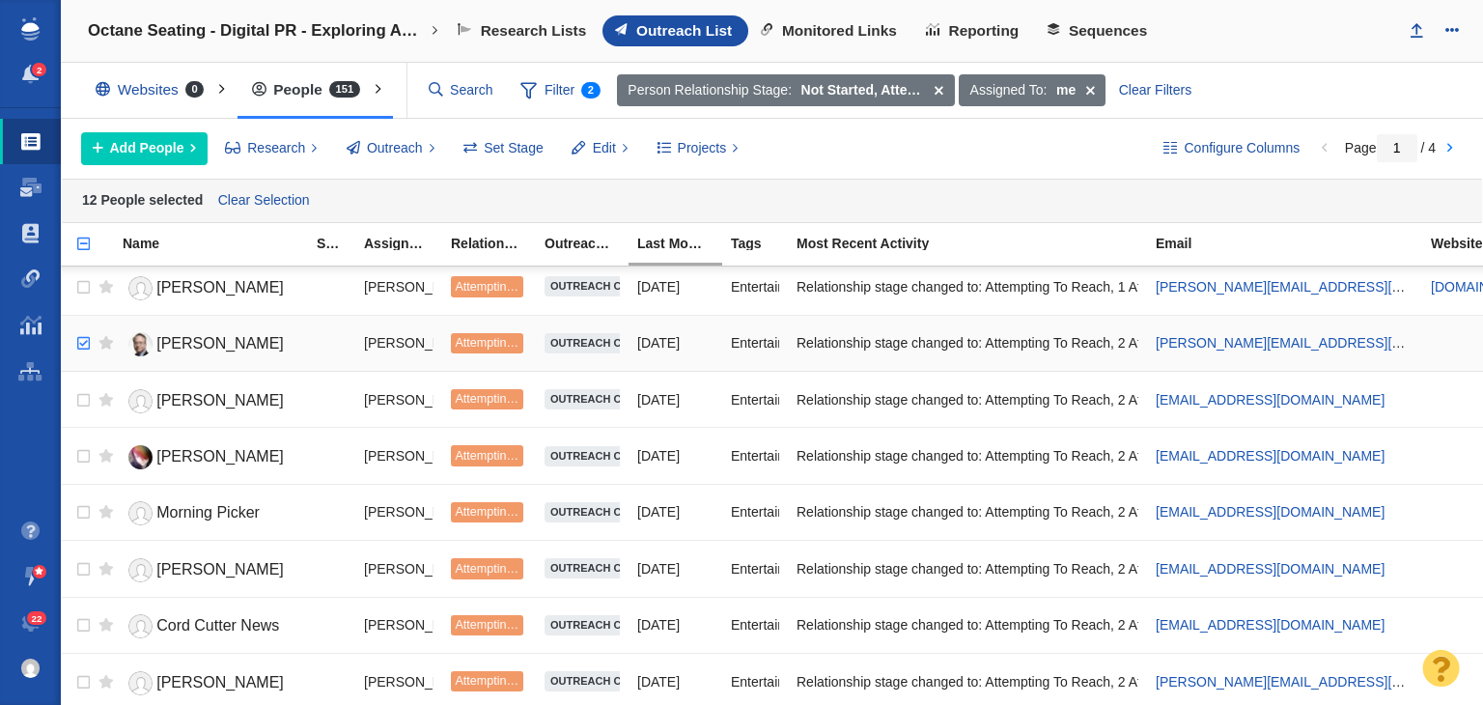
checkbox input "true"
click at [74, 335] on input "checkbox" at bounding box center [81, 343] width 29 height 42
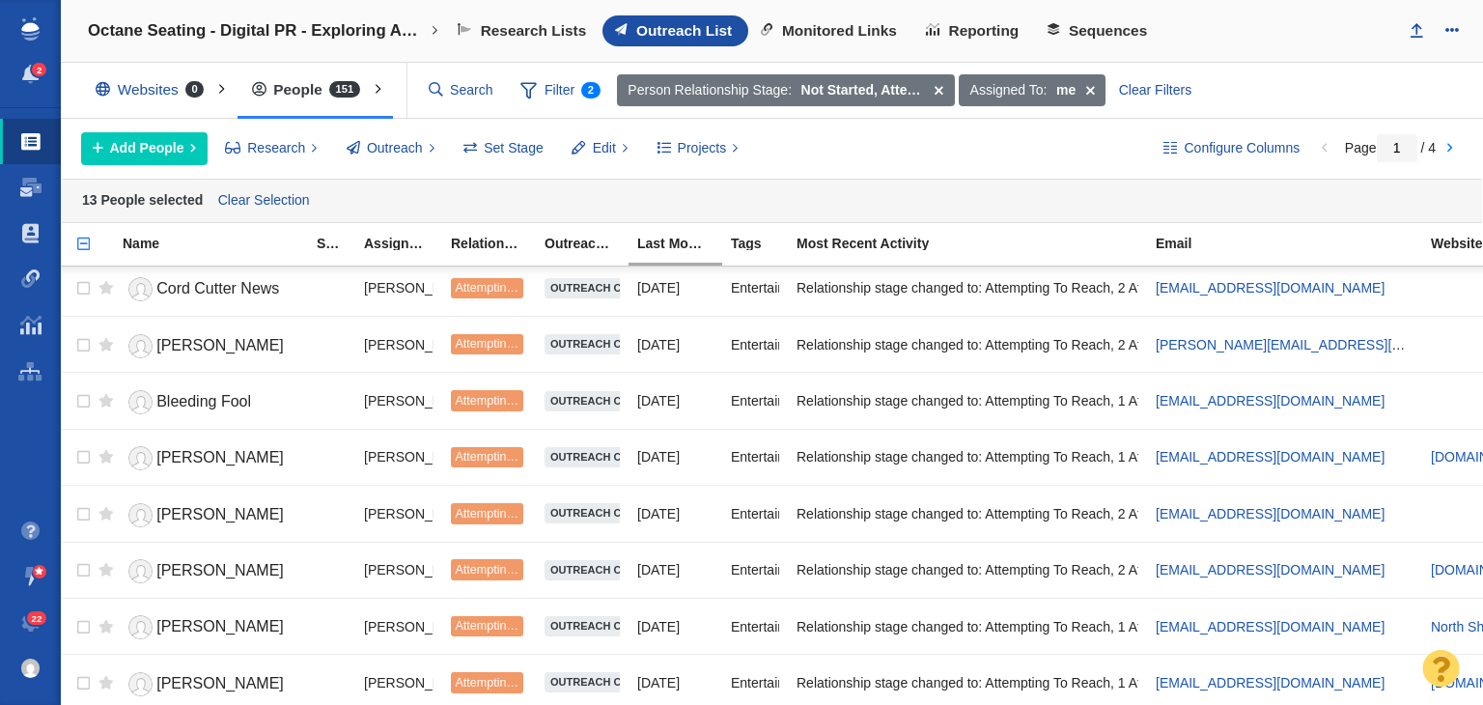
scroll to position [1351, 0]
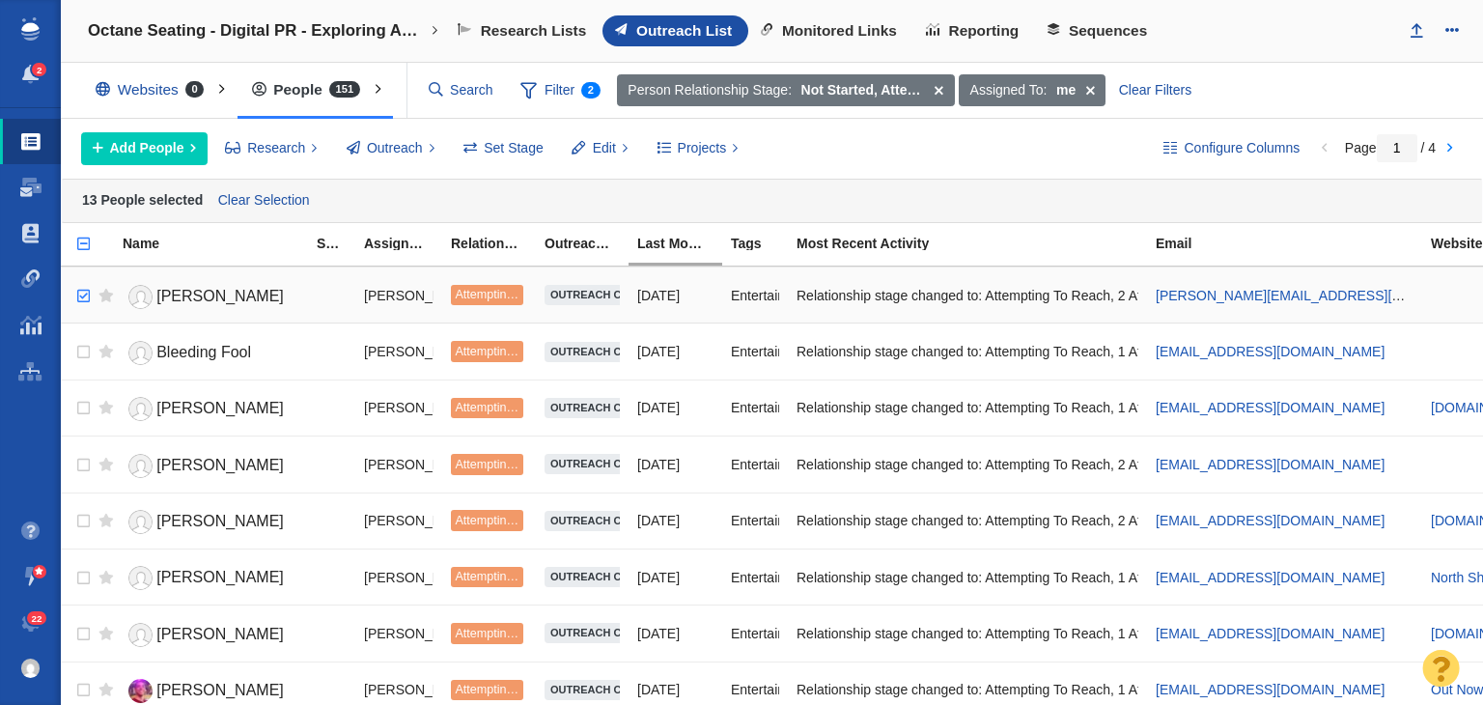
checkbox input "true"
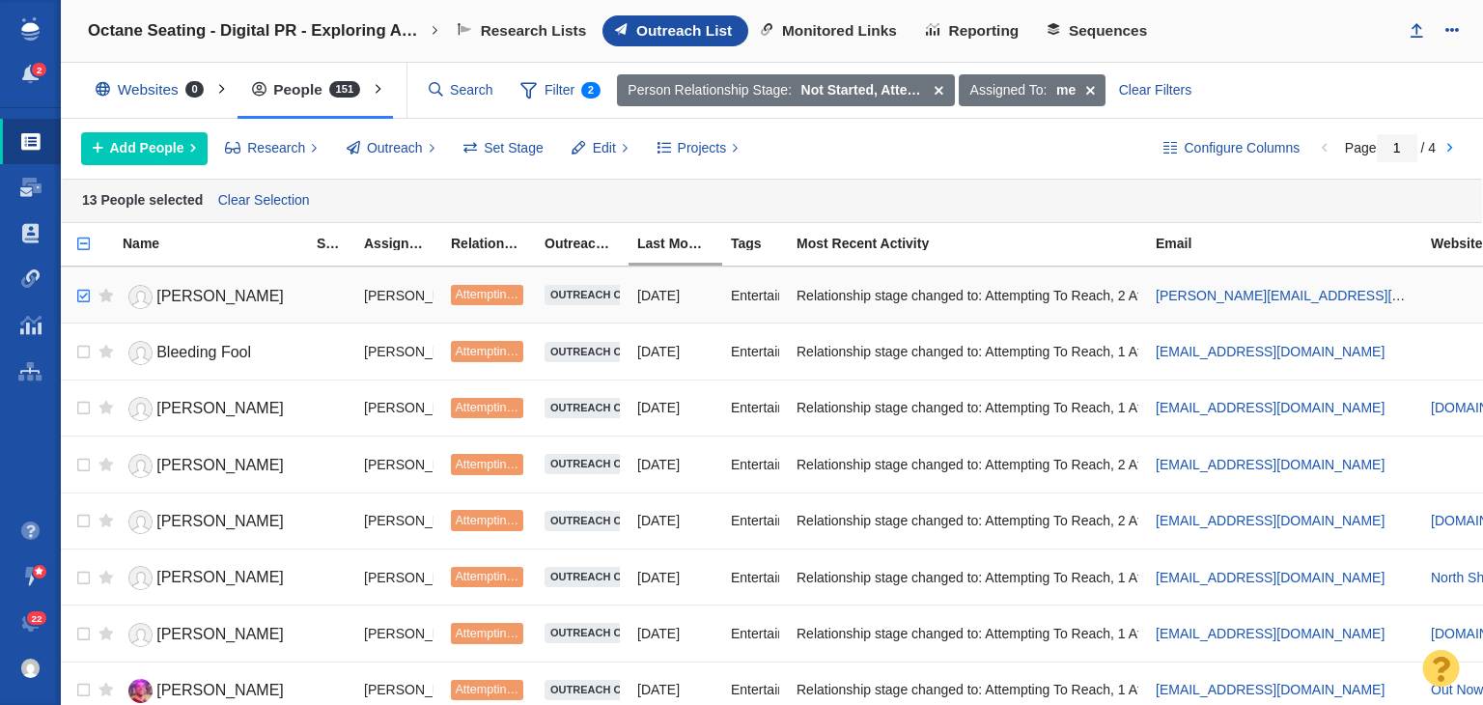
checkbox input "true"
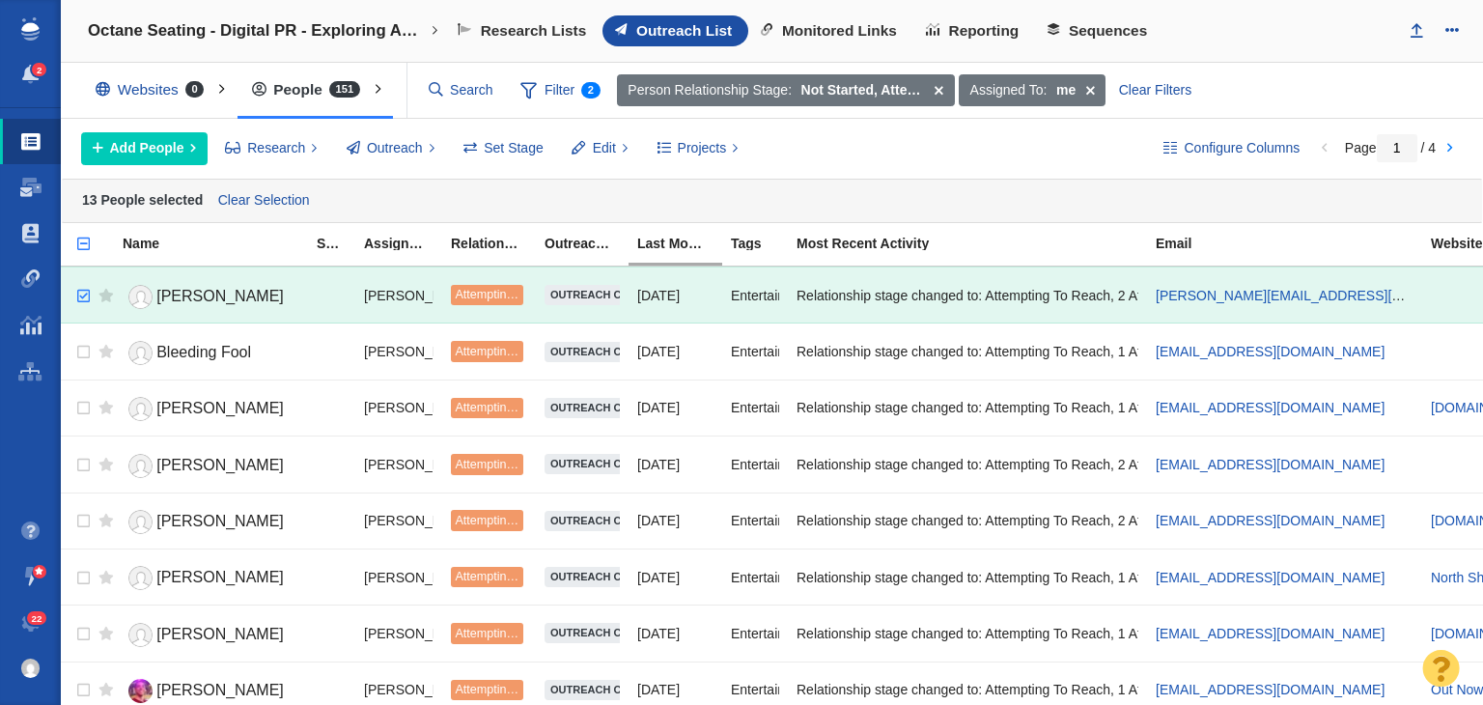
click at [83, 299] on input "checkbox" at bounding box center [81, 296] width 29 height 42
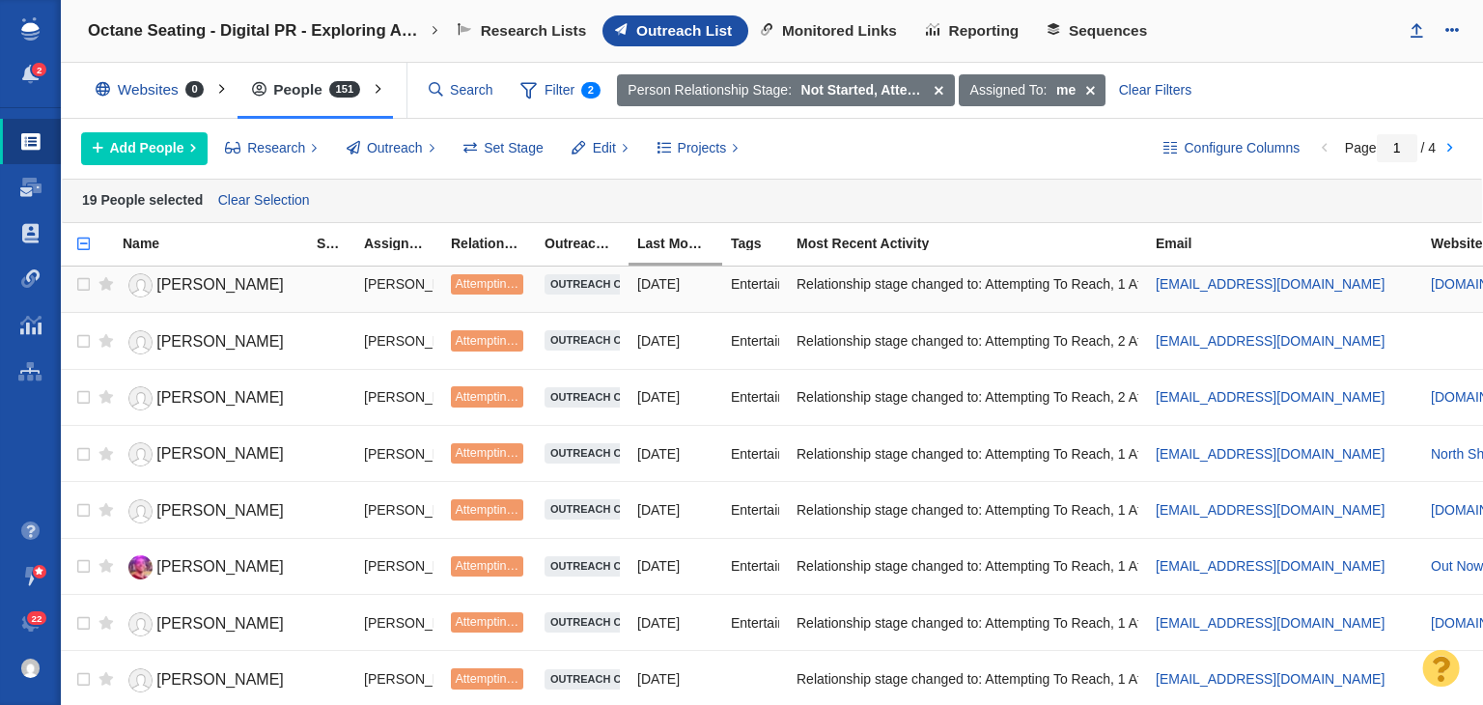
scroll to position [1448, 0]
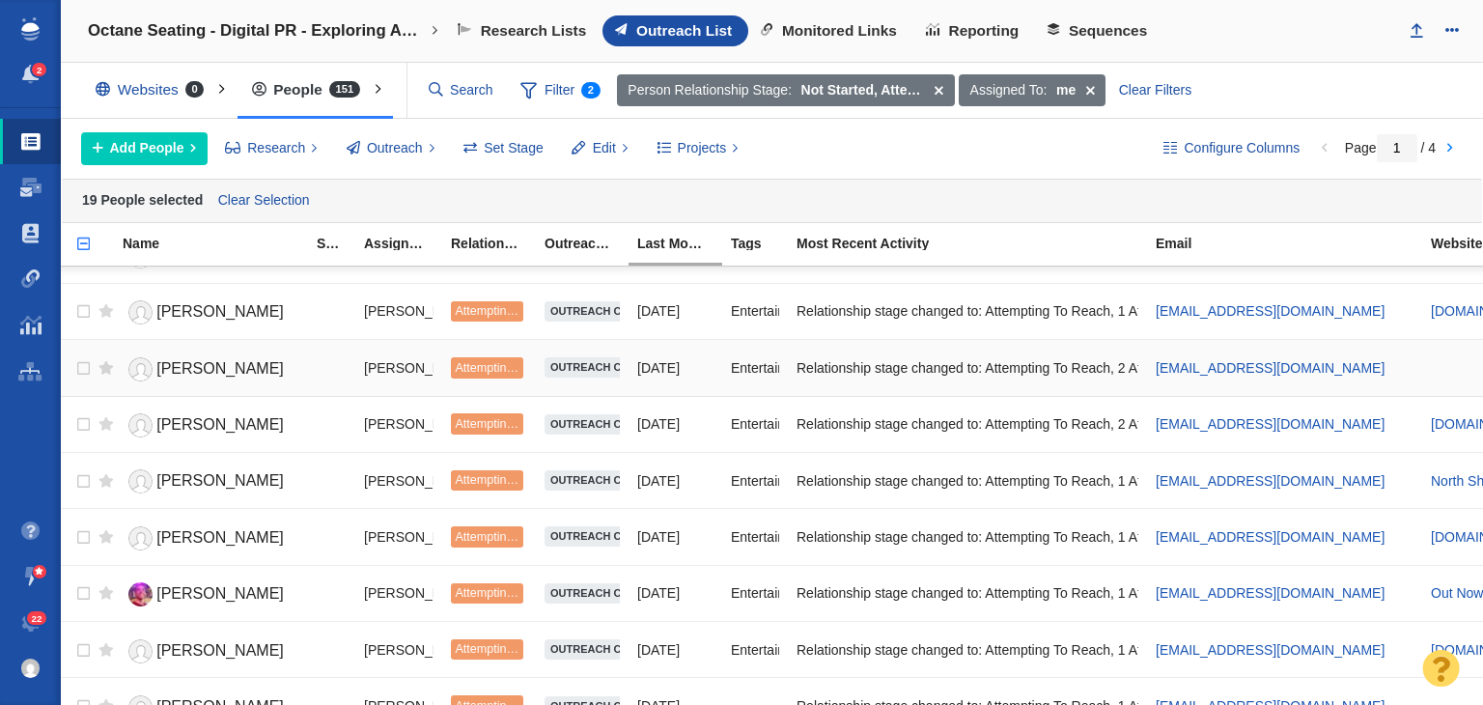
click at [79, 347] on div at bounding box center [80, 368] width 20 height 42
checkbox input "true"
click at [82, 360] on input "checkbox" at bounding box center [81, 369] width 29 height 42
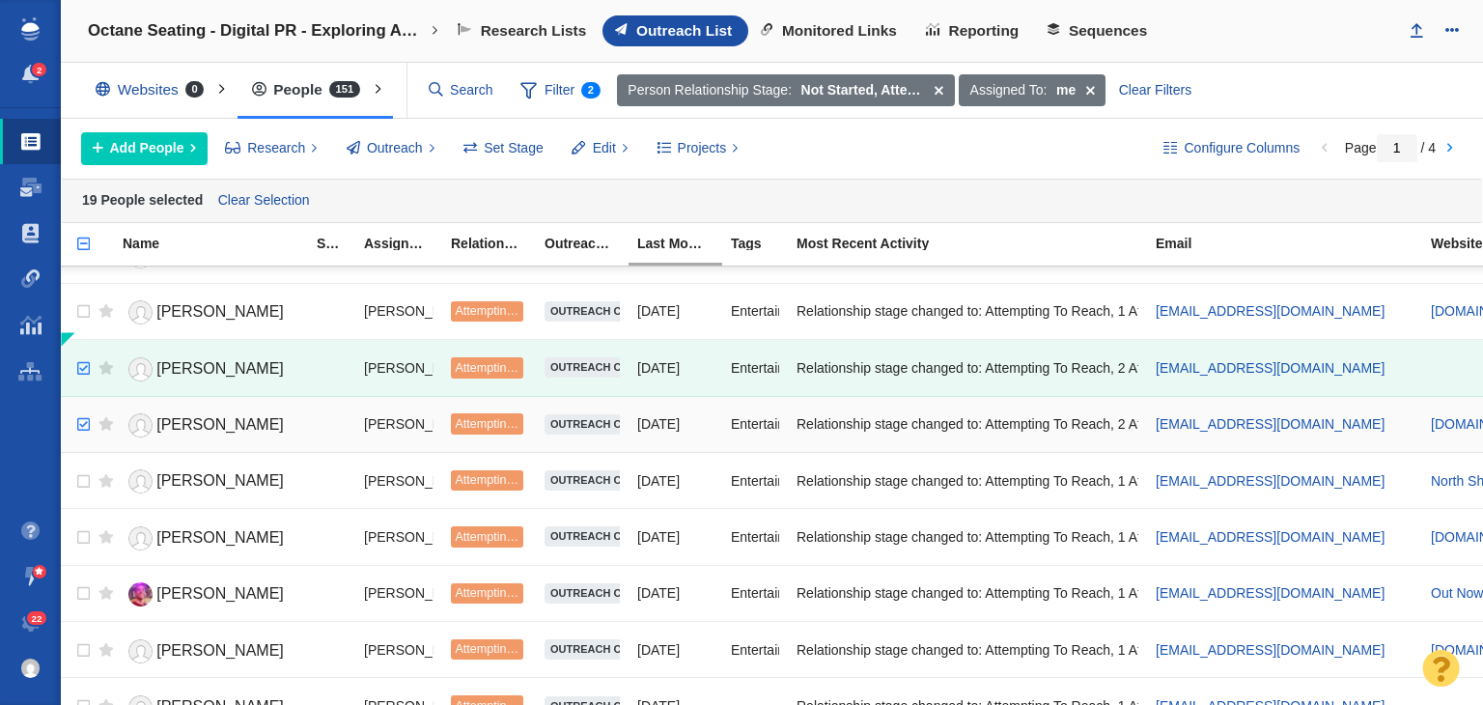
checkbox input "true"
click at [82, 405] on input "checkbox" at bounding box center [81, 425] width 29 height 42
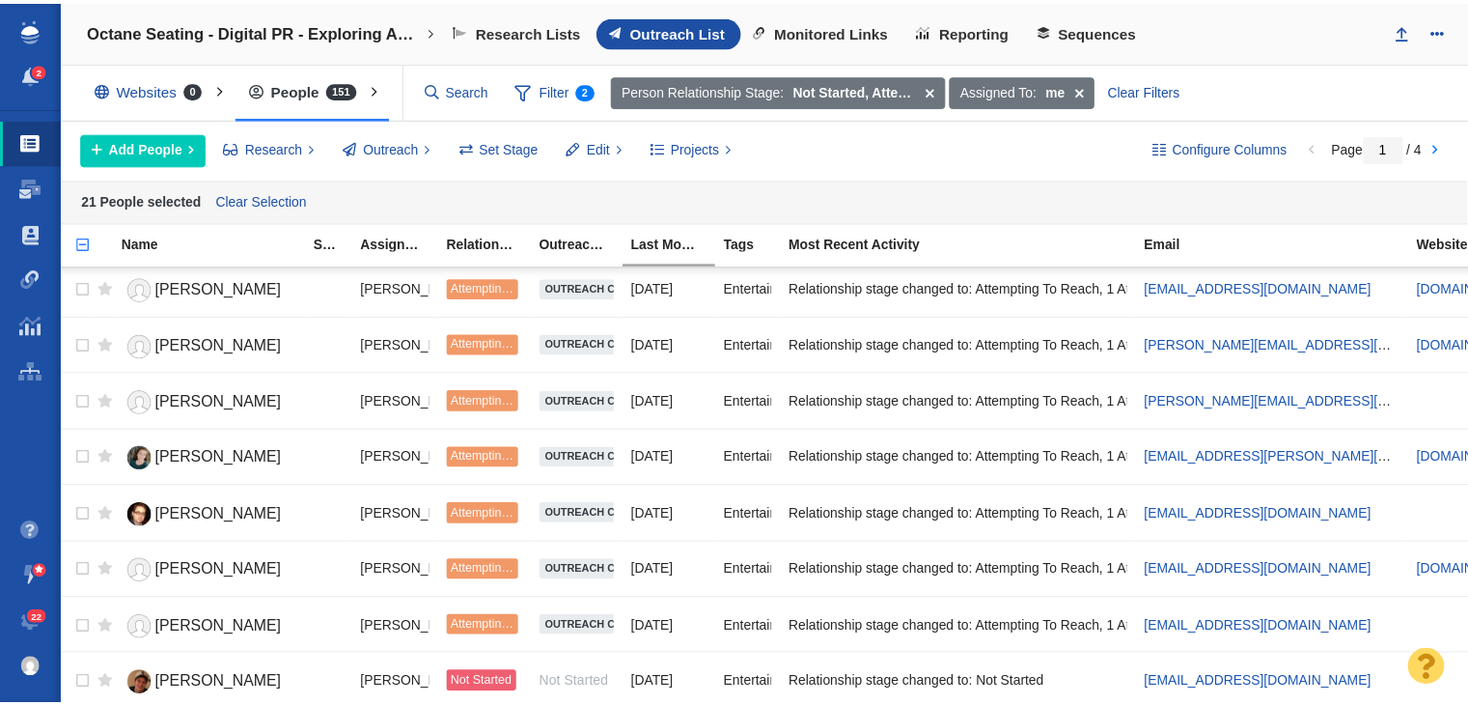
scroll to position [2382, 0]
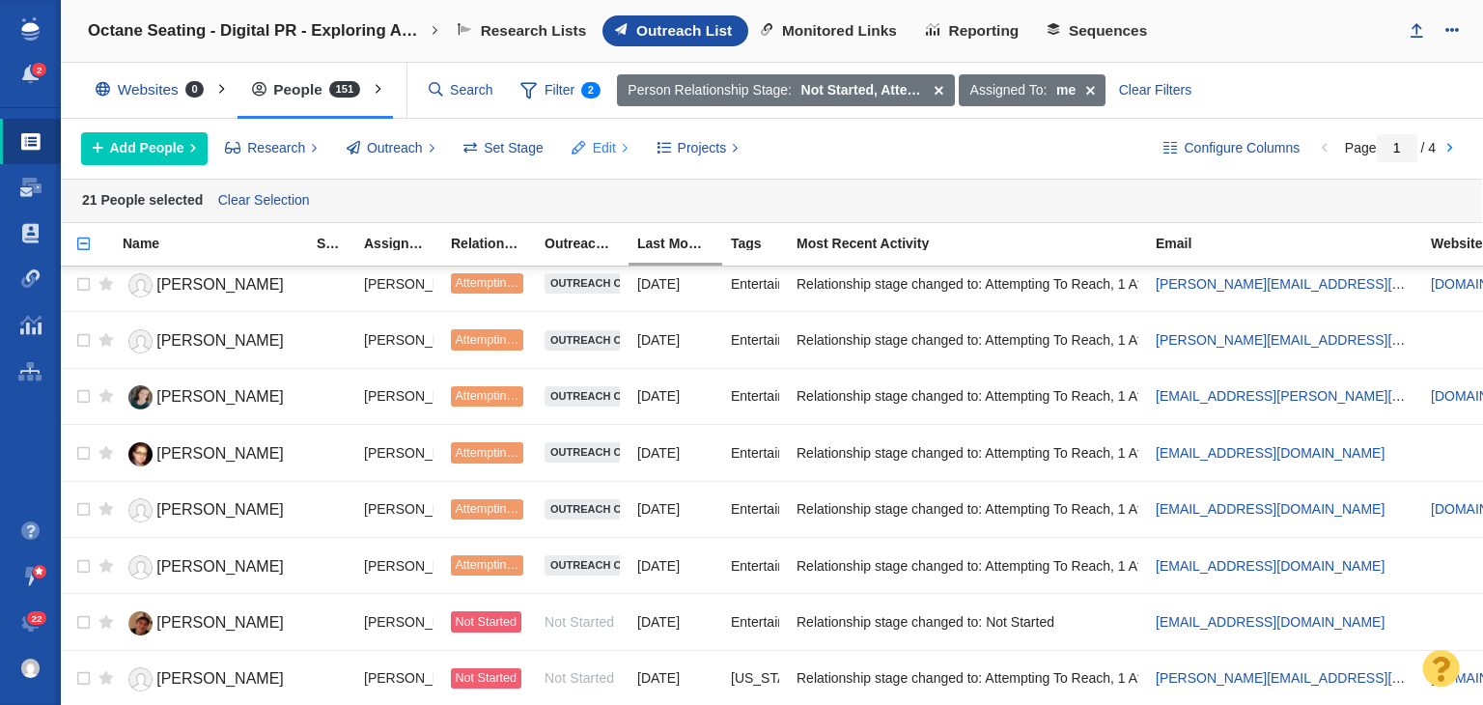
click at [577, 141] on span at bounding box center [579, 148] width 14 height 20
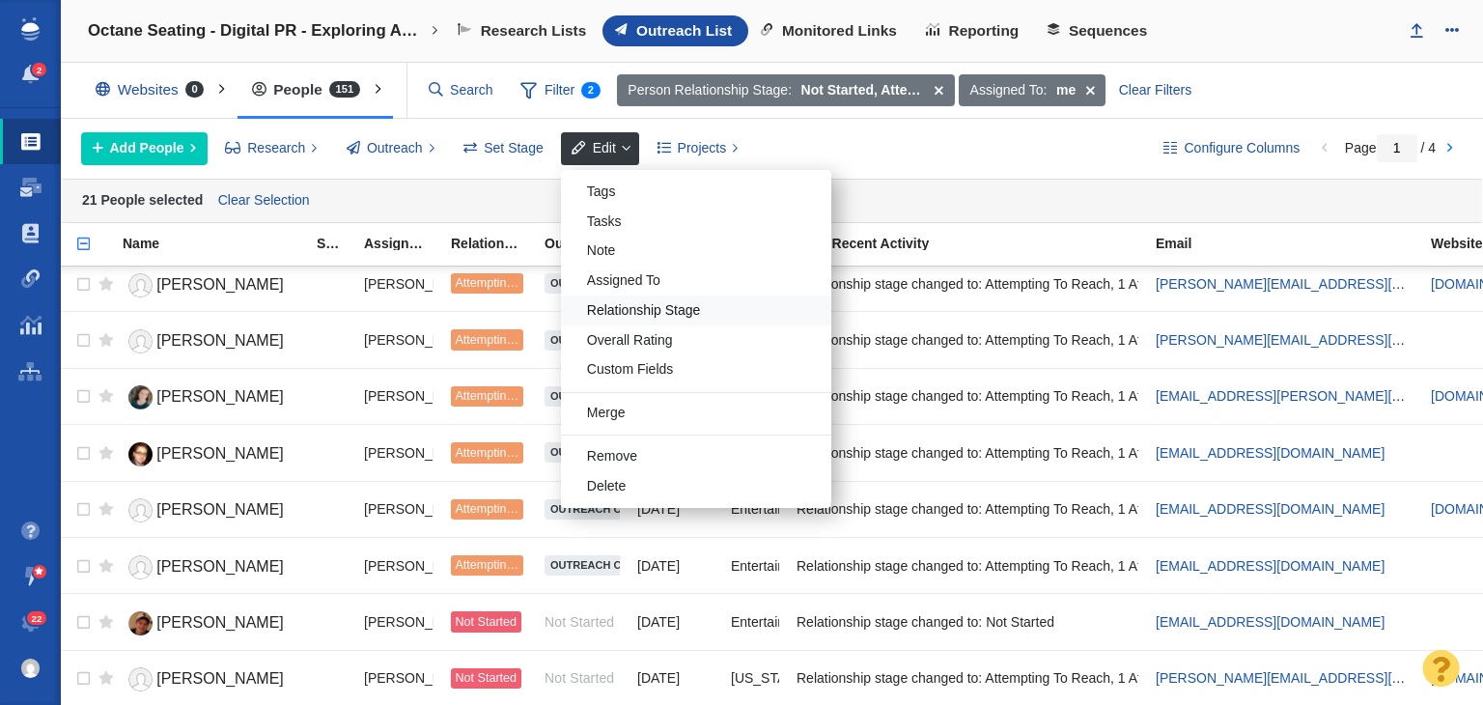
click at [610, 306] on div "Relationship Stage" at bounding box center [696, 310] width 270 height 30
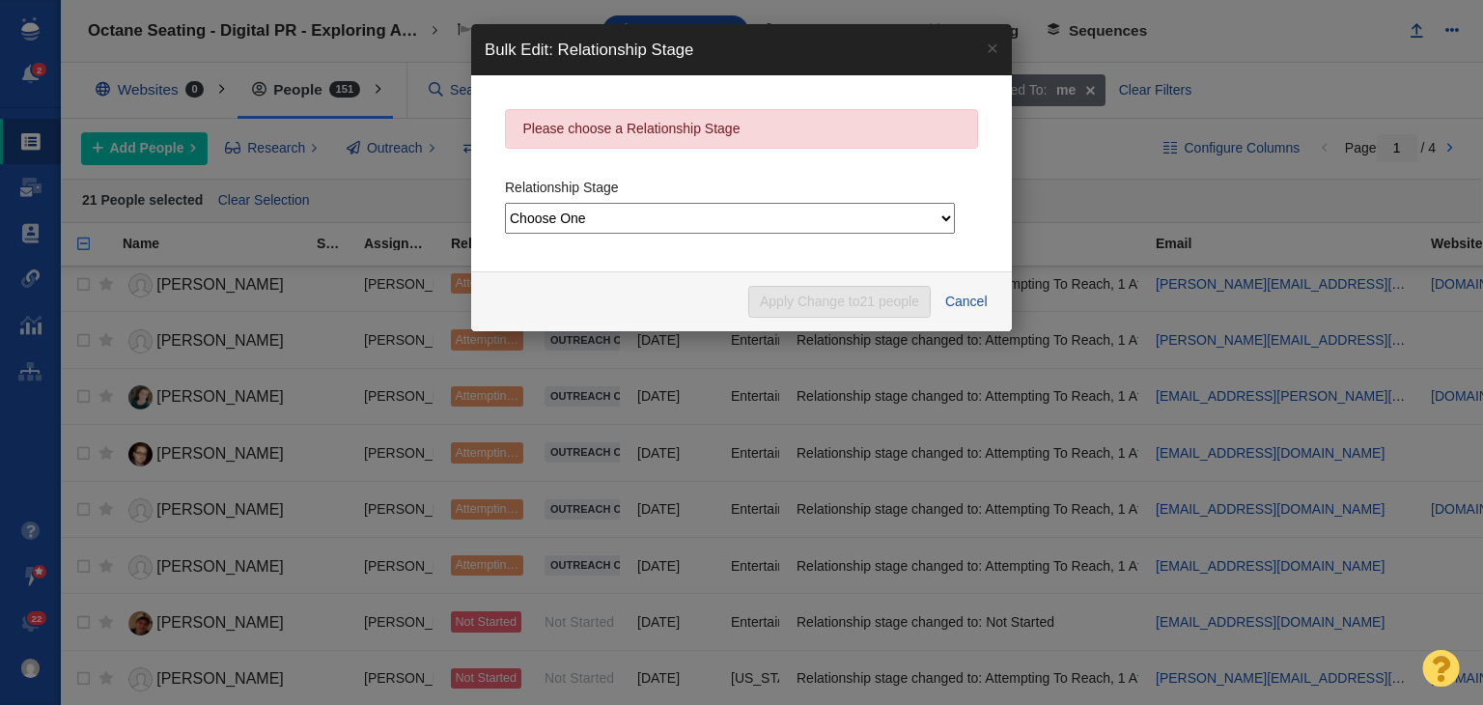
click at [637, 213] on select "Choose One Not Started Scheduled Attempting To Reach Paused Bounce Send Failure…" at bounding box center [730, 218] width 450 height 31
select select "9"
click at [505, 203] on select "Choose One Not Started Scheduled Attempting To Reach Paused Bounce Send Failure…" at bounding box center [730, 218] width 450 height 31
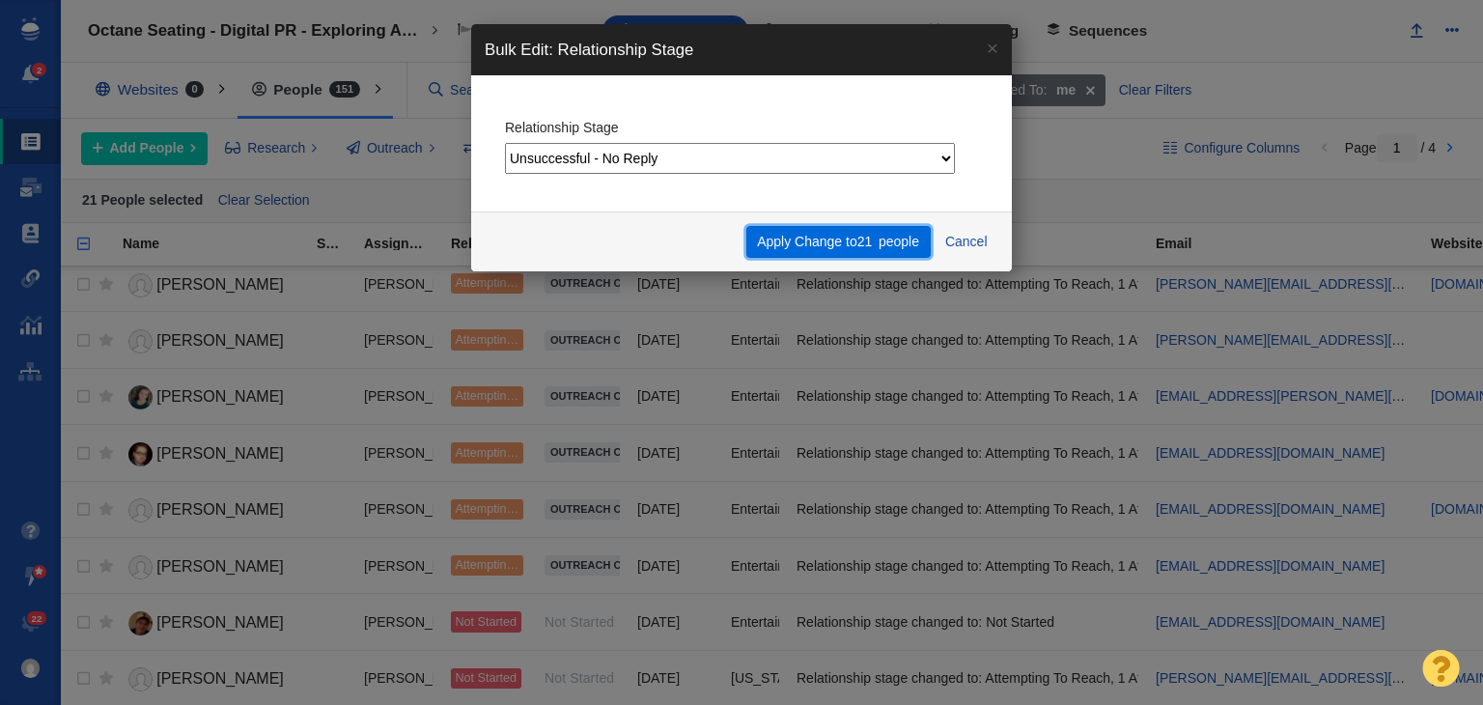
click at [795, 245] on button "Apply Change to 21 people" at bounding box center [838, 242] width 184 height 33
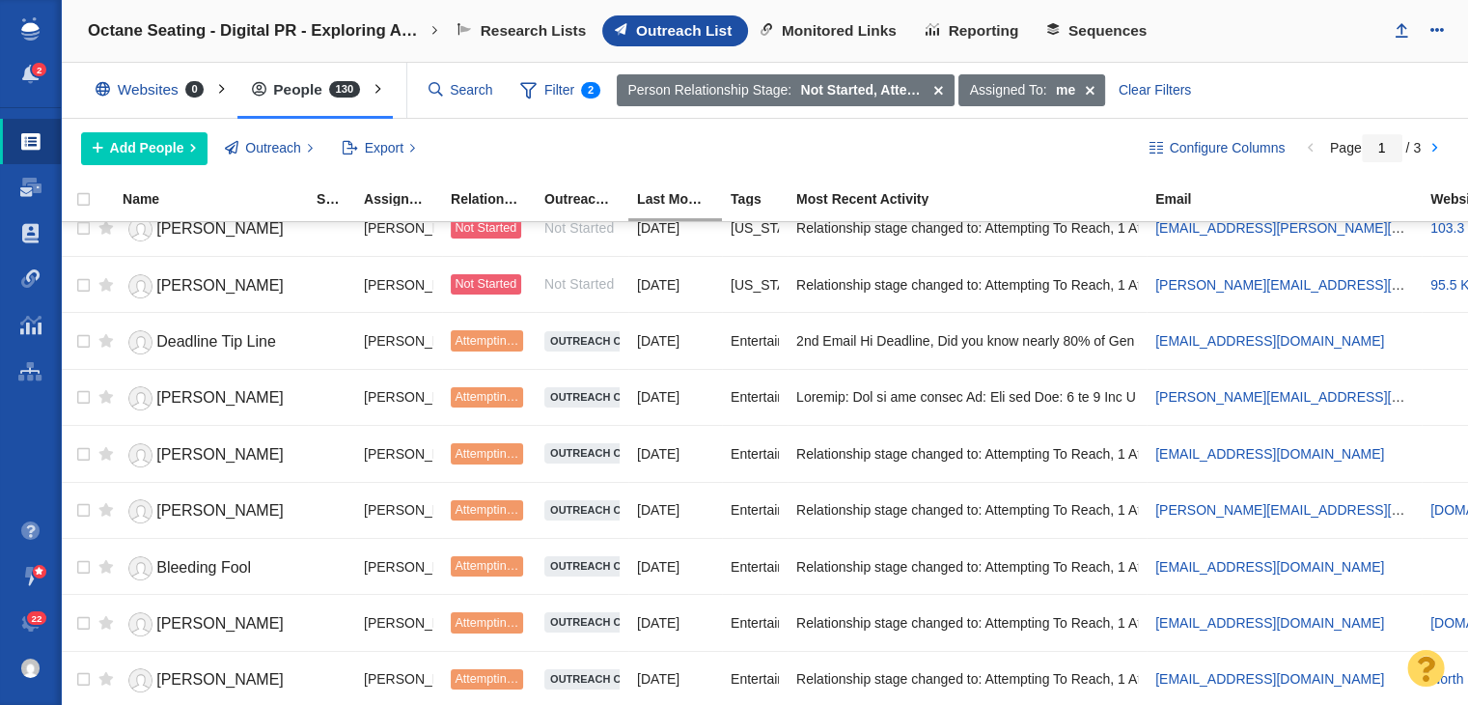
scroll to position [0, 0]
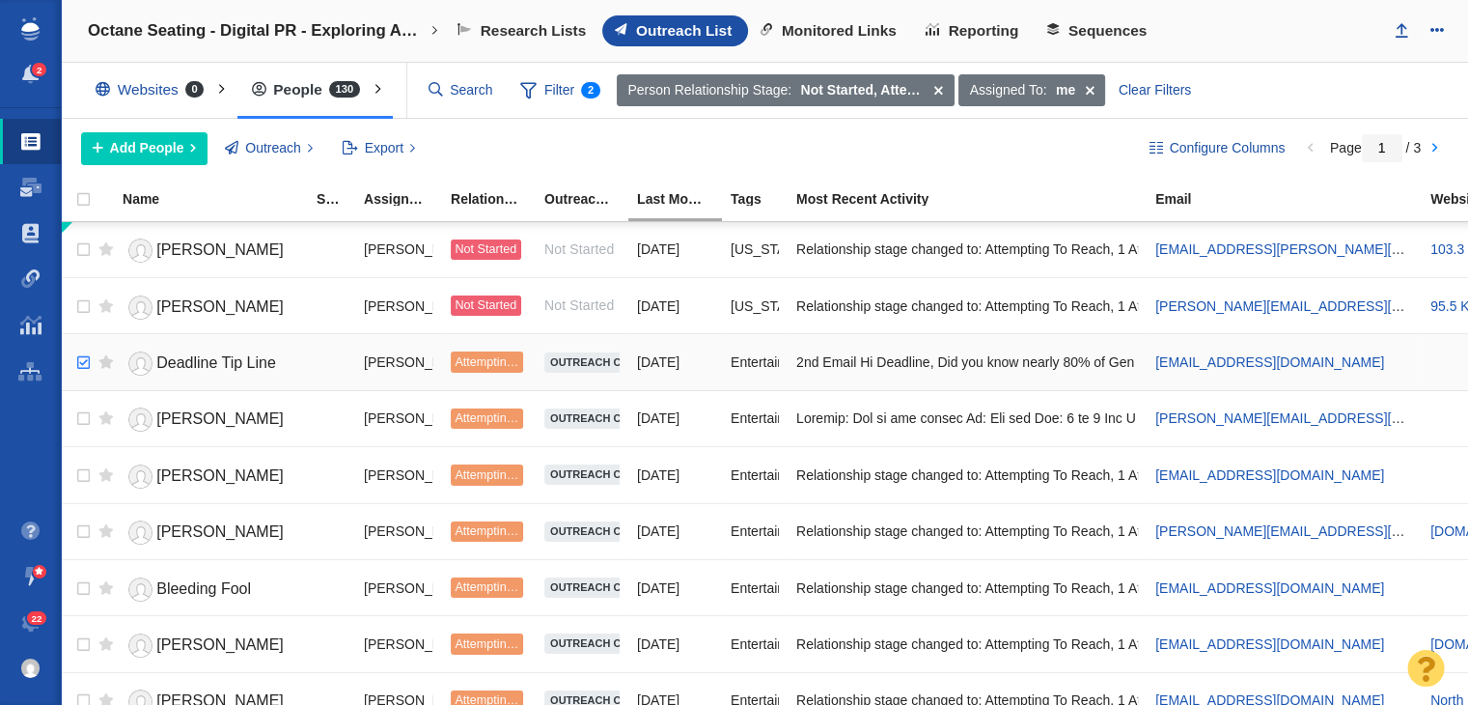
checkbox input "true"
click at [81, 363] on input "checkbox" at bounding box center [81, 363] width 29 height 42
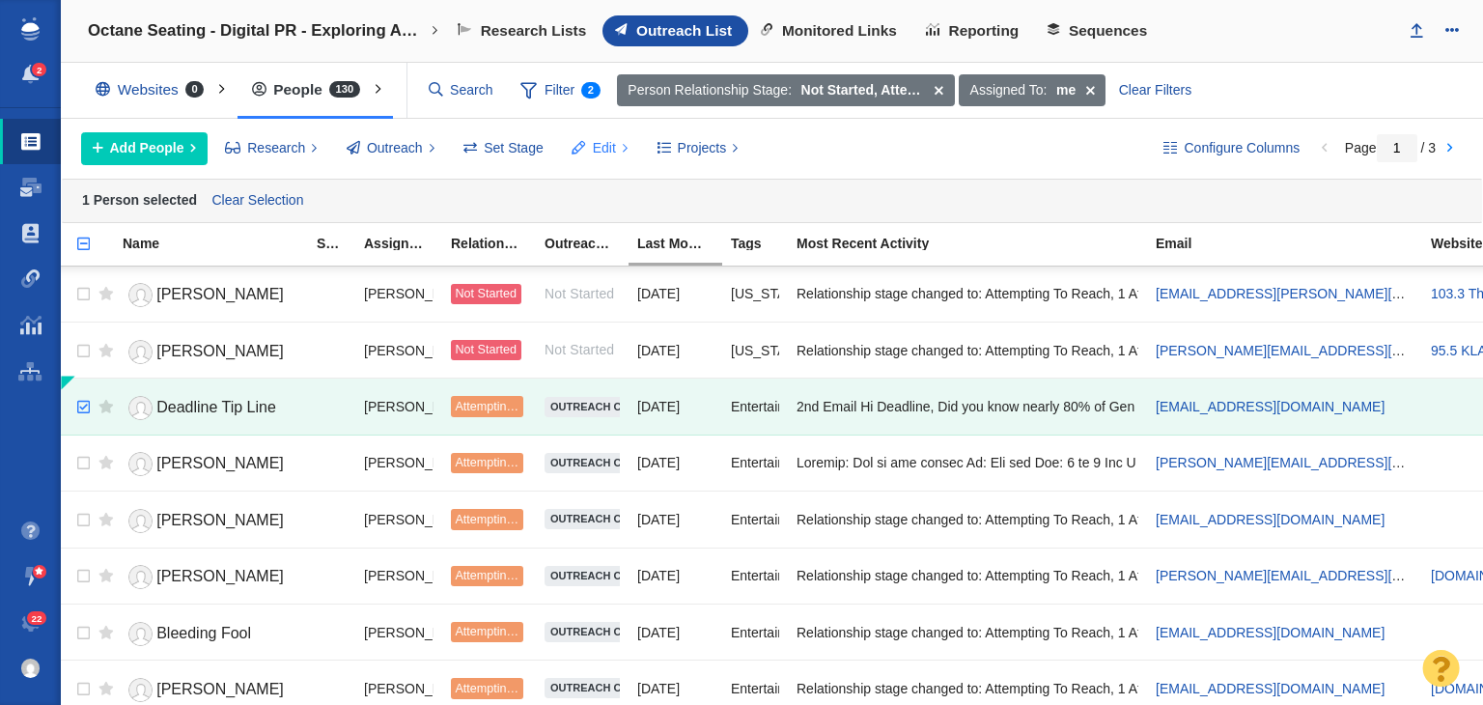
click at [618, 147] on button "Edit" at bounding box center [600, 148] width 78 height 33
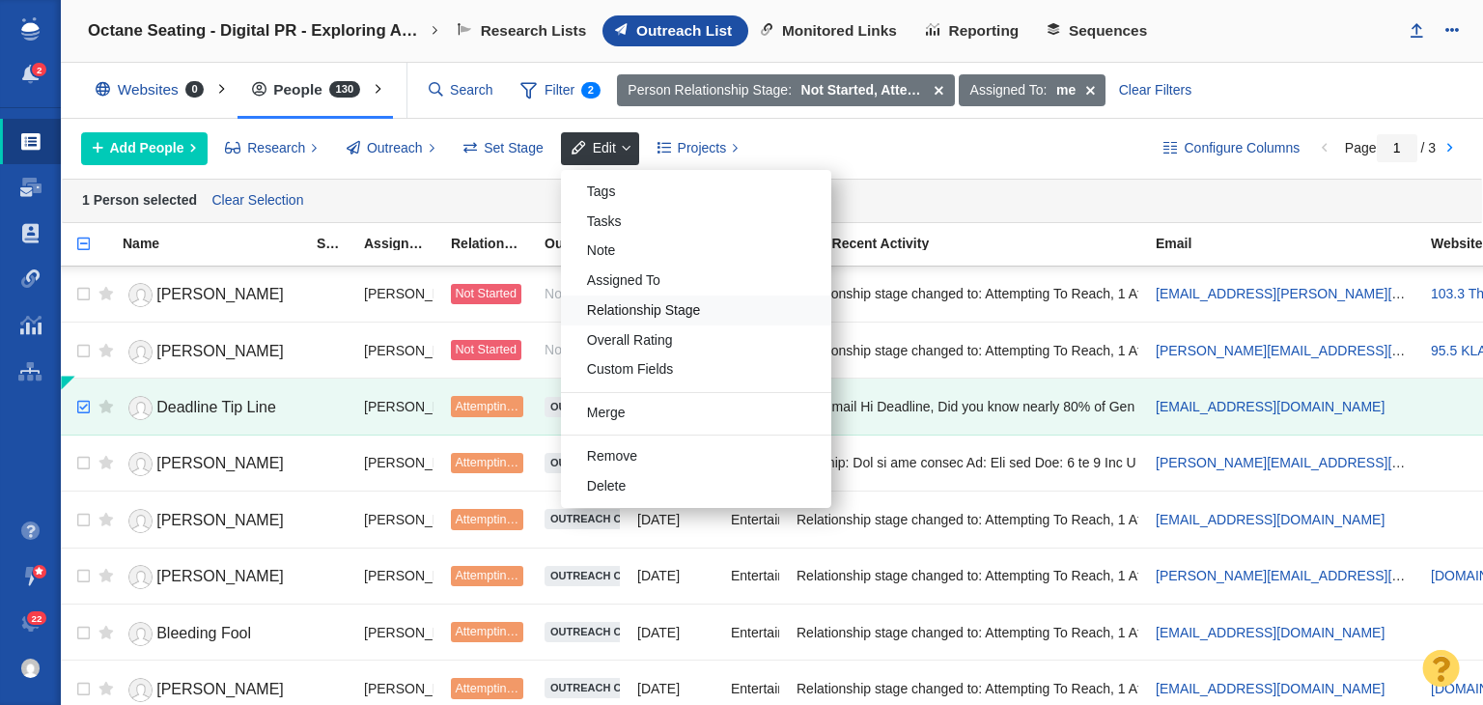
click at [629, 311] on div "Relationship Stage" at bounding box center [696, 310] width 270 height 30
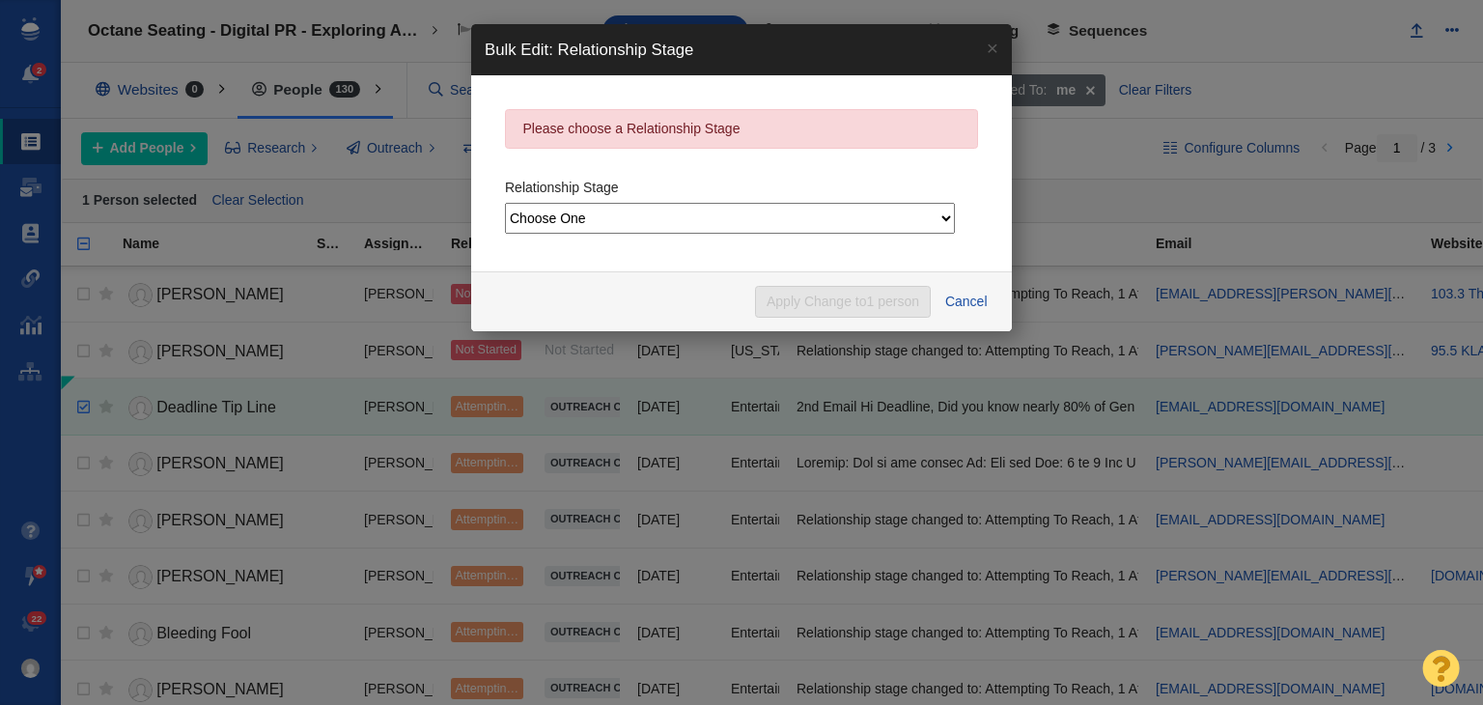
click at [697, 201] on div "Relationship Stage Choose One Not Started Scheduled Attempting To Reach Paused …" at bounding box center [741, 203] width 473 height 69
click at [697, 212] on select "Choose One Not Started Scheduled Attempting To Reach Paused Bounce Send Failure…" at bounding box center [730, 218] width 450 height 31
select select "9"
click at [505, 203] on select "Choose One Not Started Scheduled Attempting To Reach Paused Bounce Send Failure…" at bounding box center [730, 218] width 450 height 31
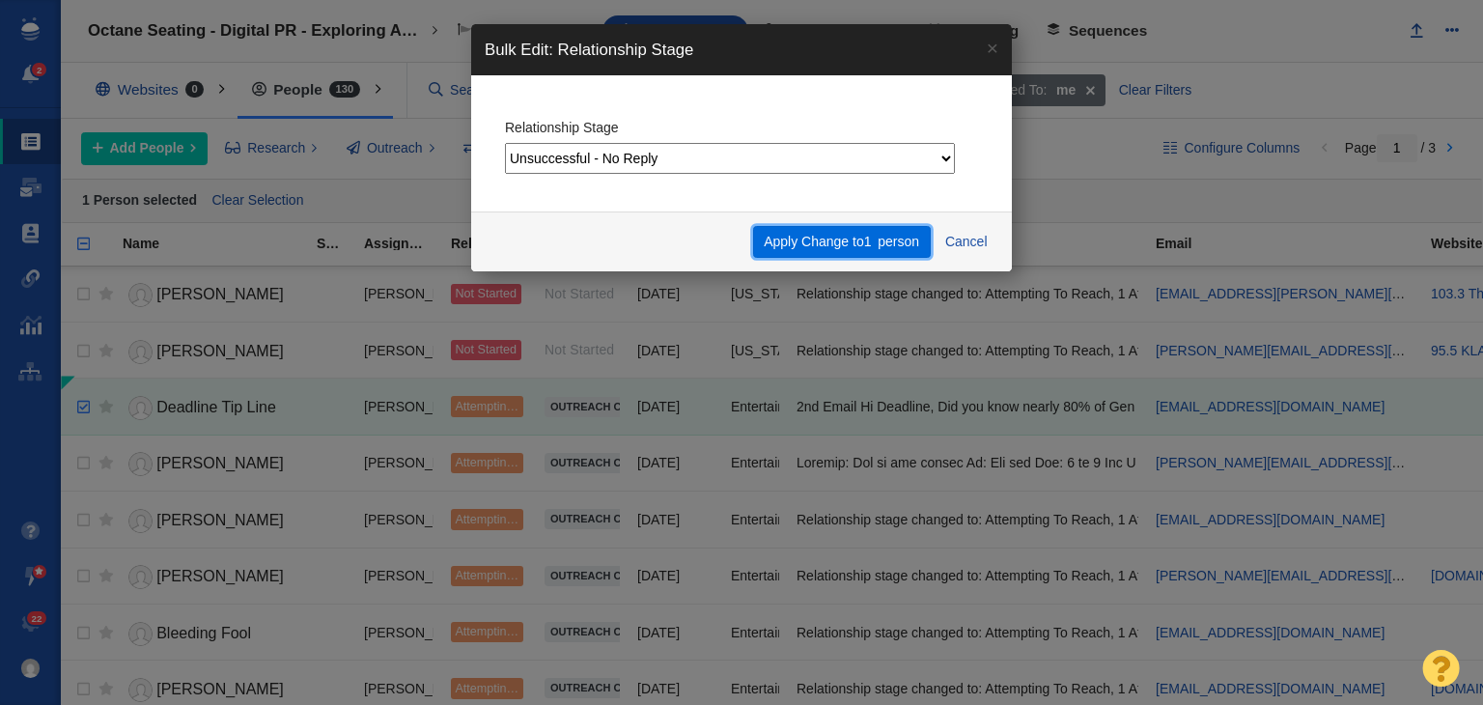
click at [788, 238] on button "Apply Change to 1 person" at bounding box center [842, 242] width 178 height 33
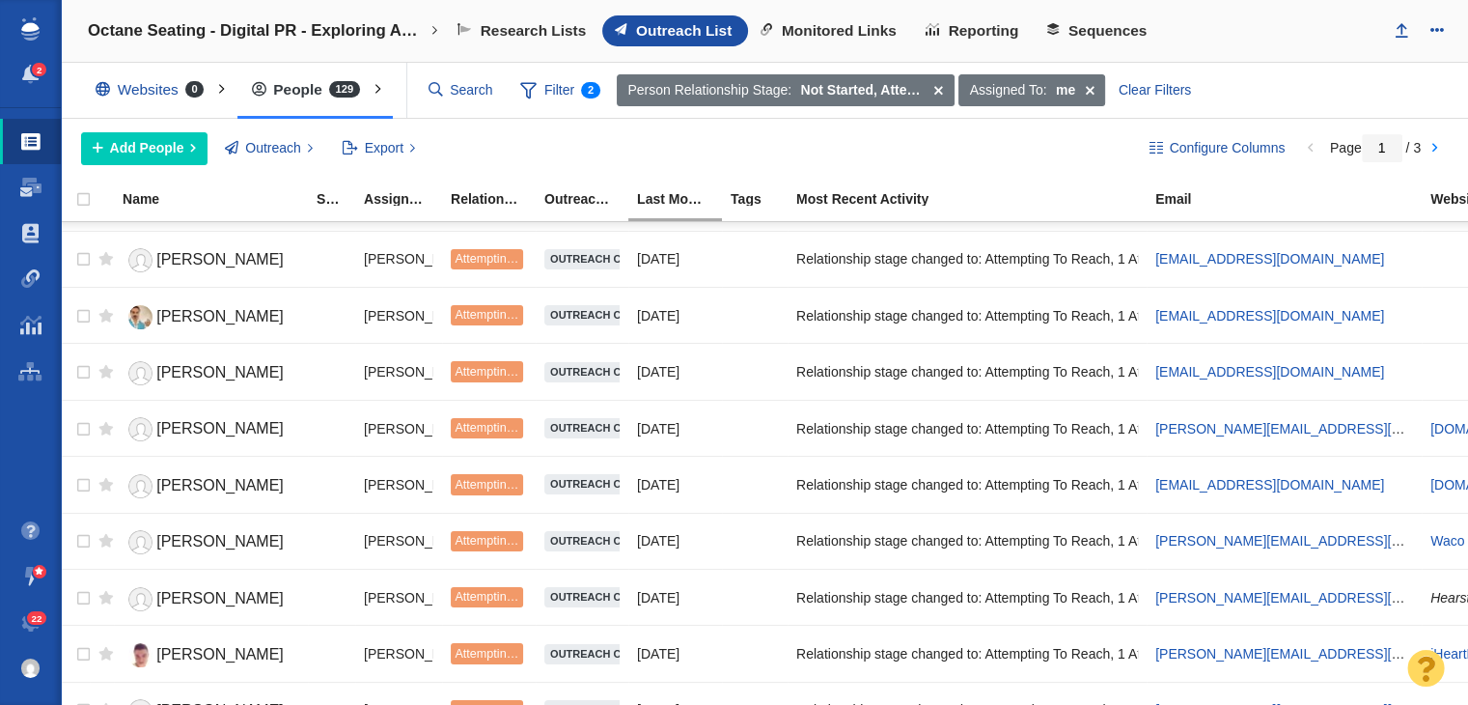
scroll to position [2338, 0]
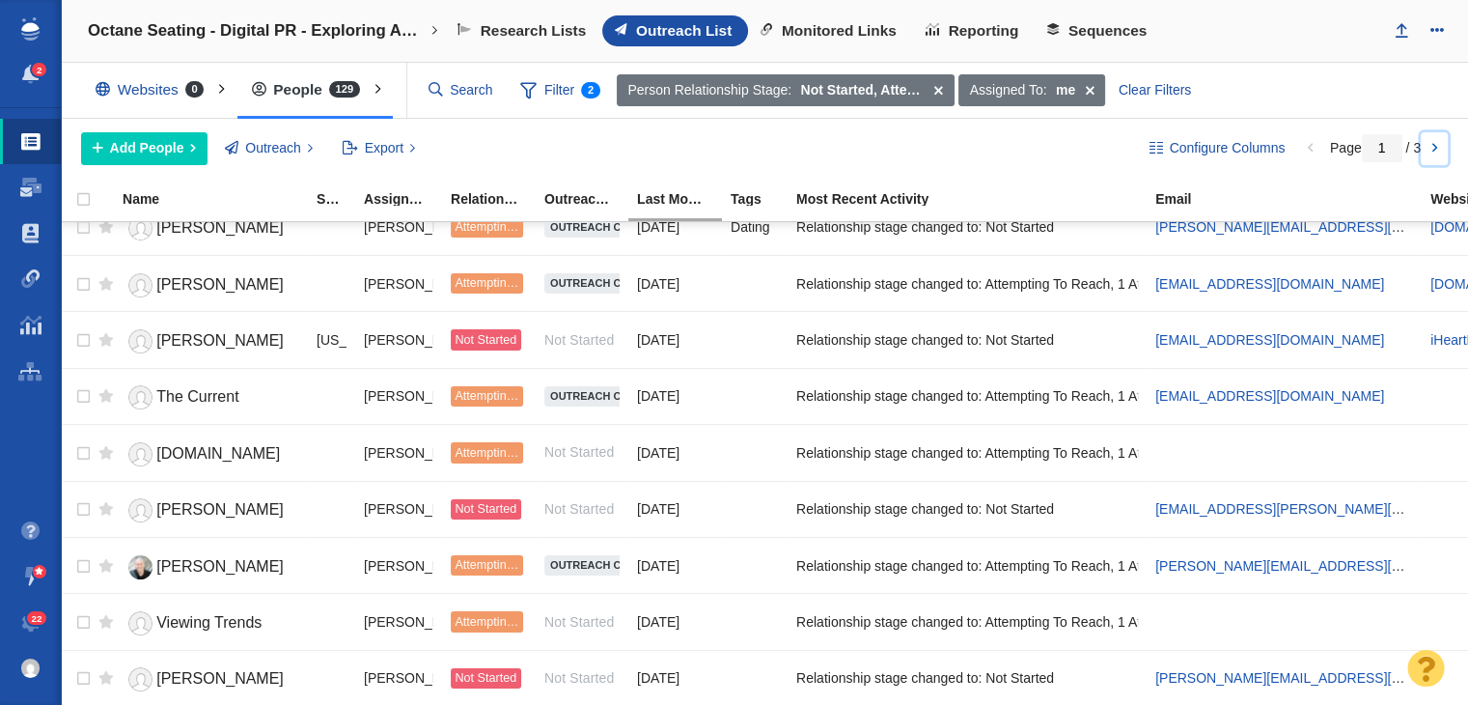
click at [1429, 143] on link at bounding box center [1434, 148] width 27 height 33
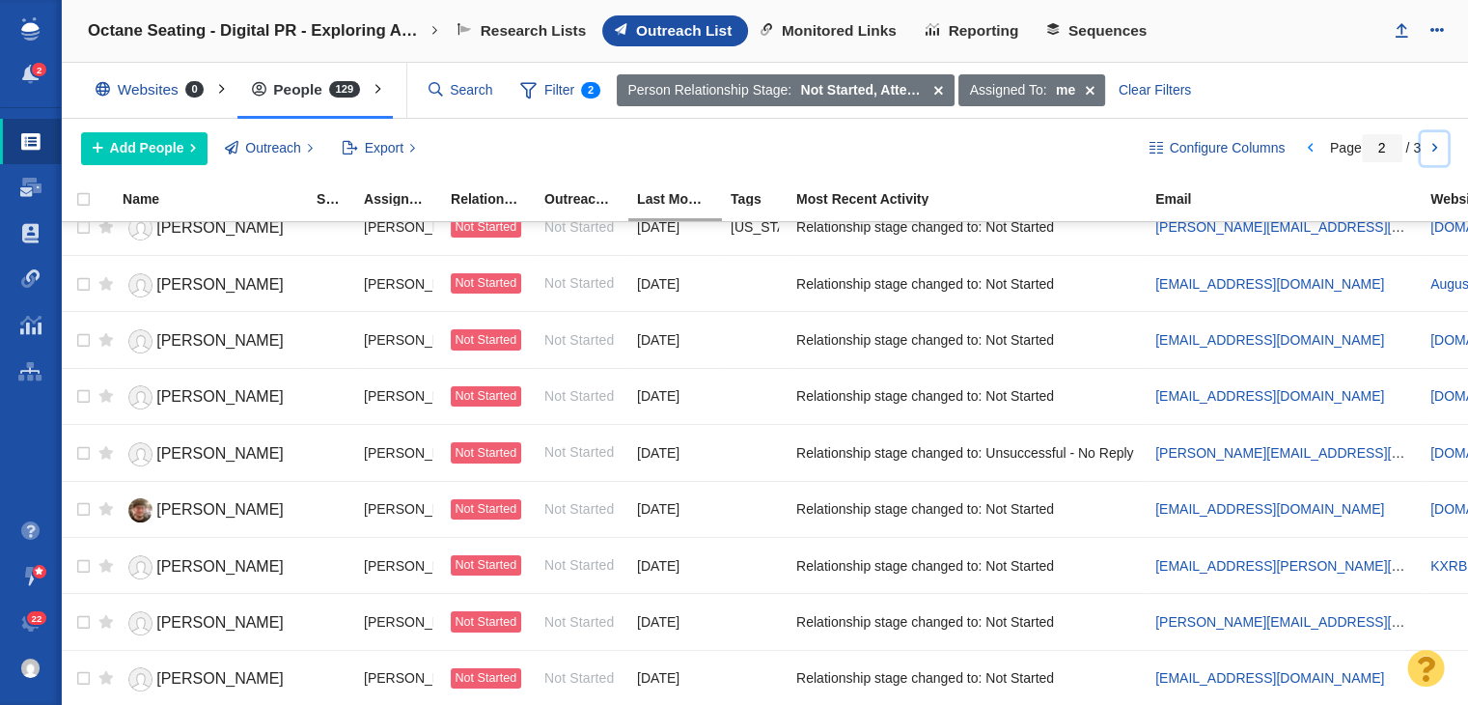
click at [1435, 145] on link at bounding box center [1434, 148] width 27 height 33
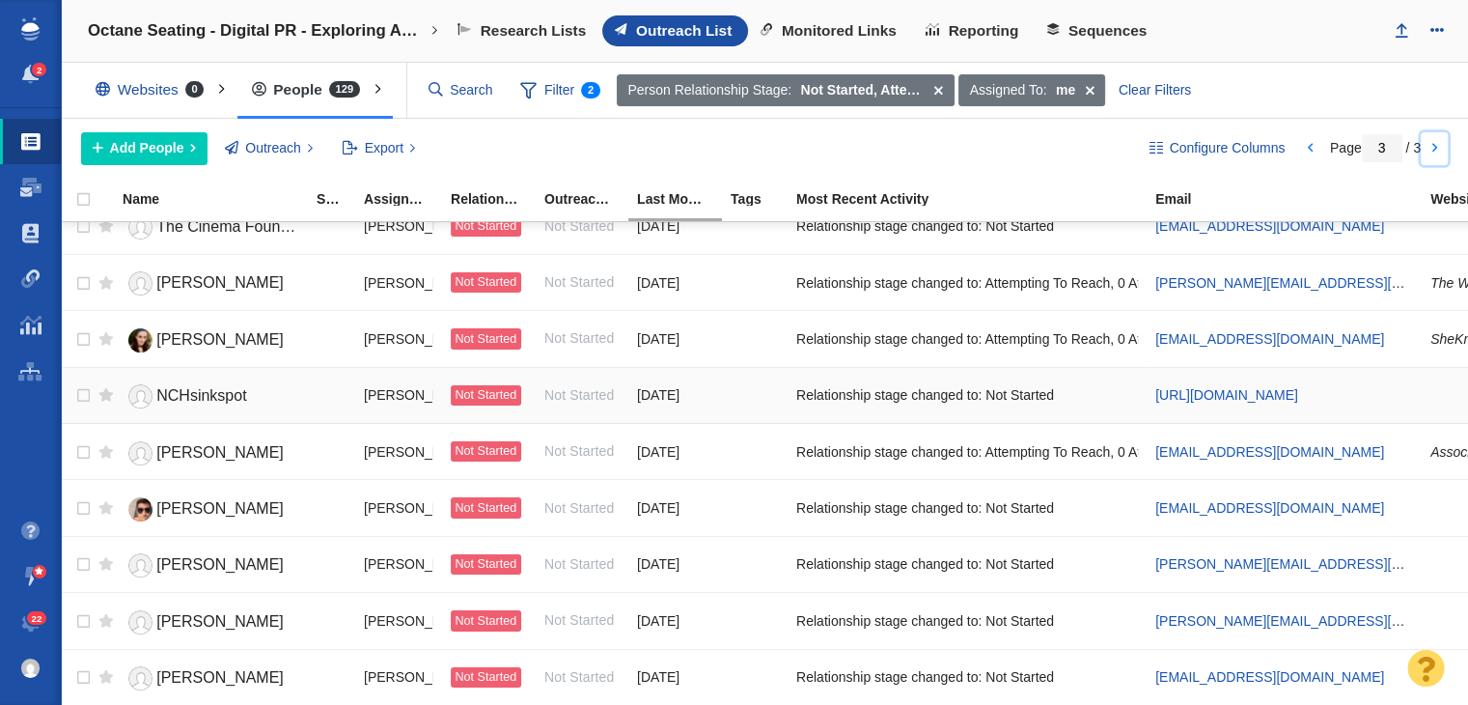
scroll to position [1158, 0]
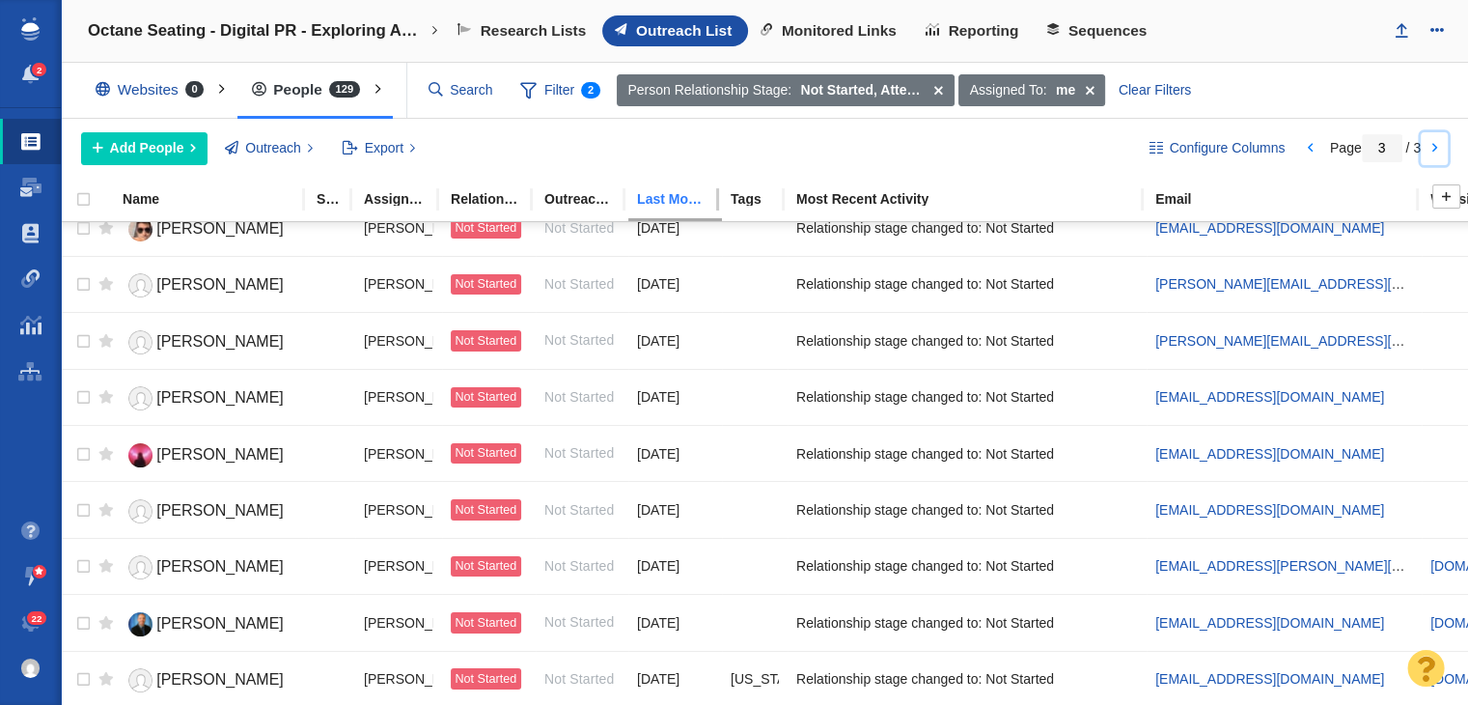
click at [675, 205] on link "Last Modified (this project)" at bounding box center [683, 200] width 92 height 16
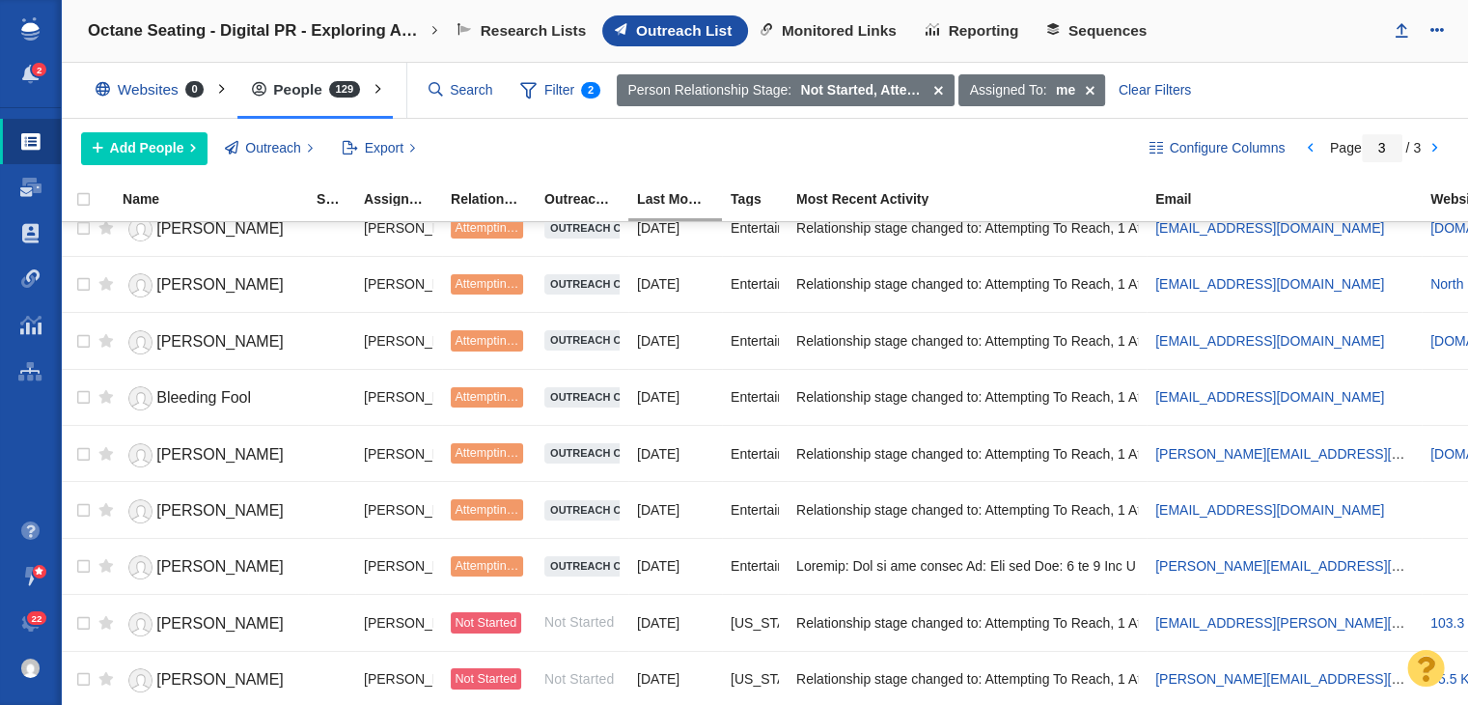
click at [1440, 127] on div "Configure Columns Page 1 / 3 Add People Add a Person Add From List of URLs Impo…" at bounding box center [764, 149] width 1407 height 60
click at [1365, 143] on input "1" at bounding box center [1382, 148] width 41 height 28
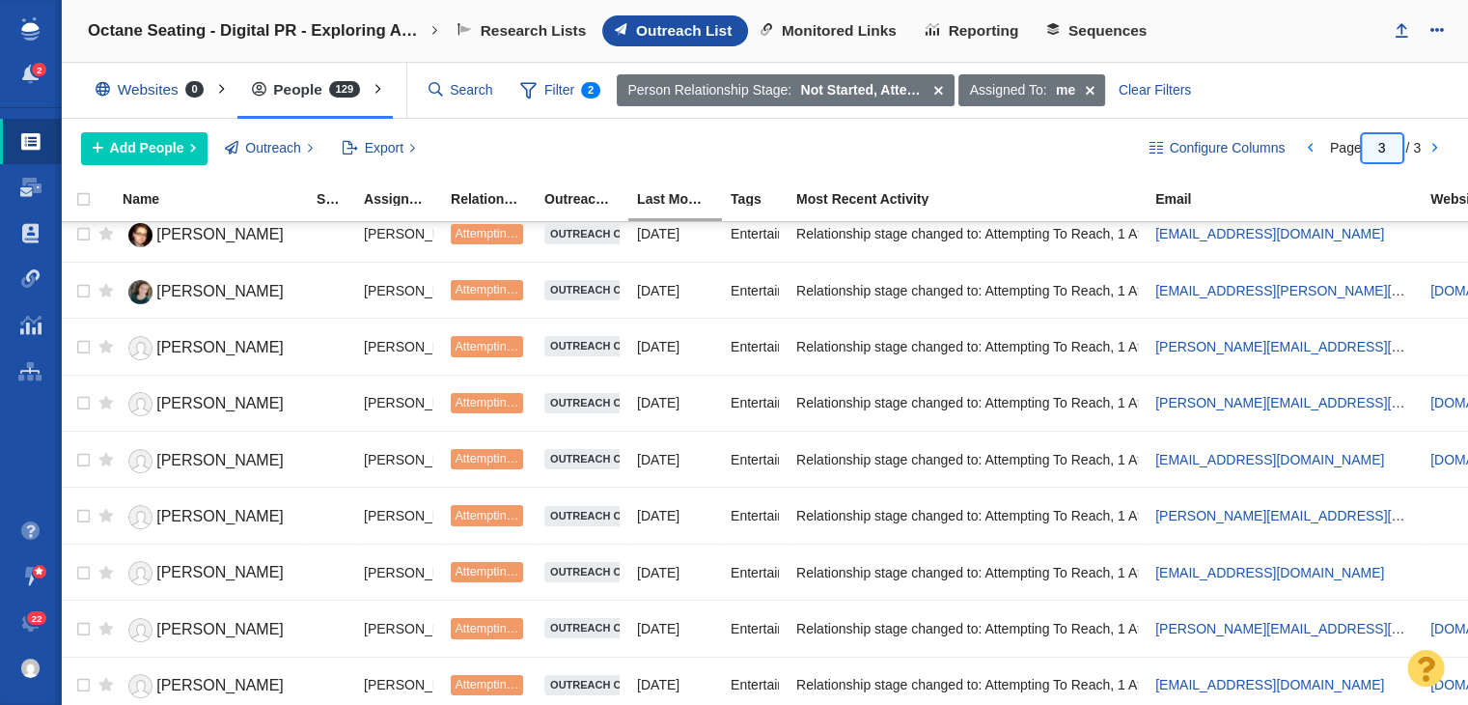
scroll to position [0, 0]
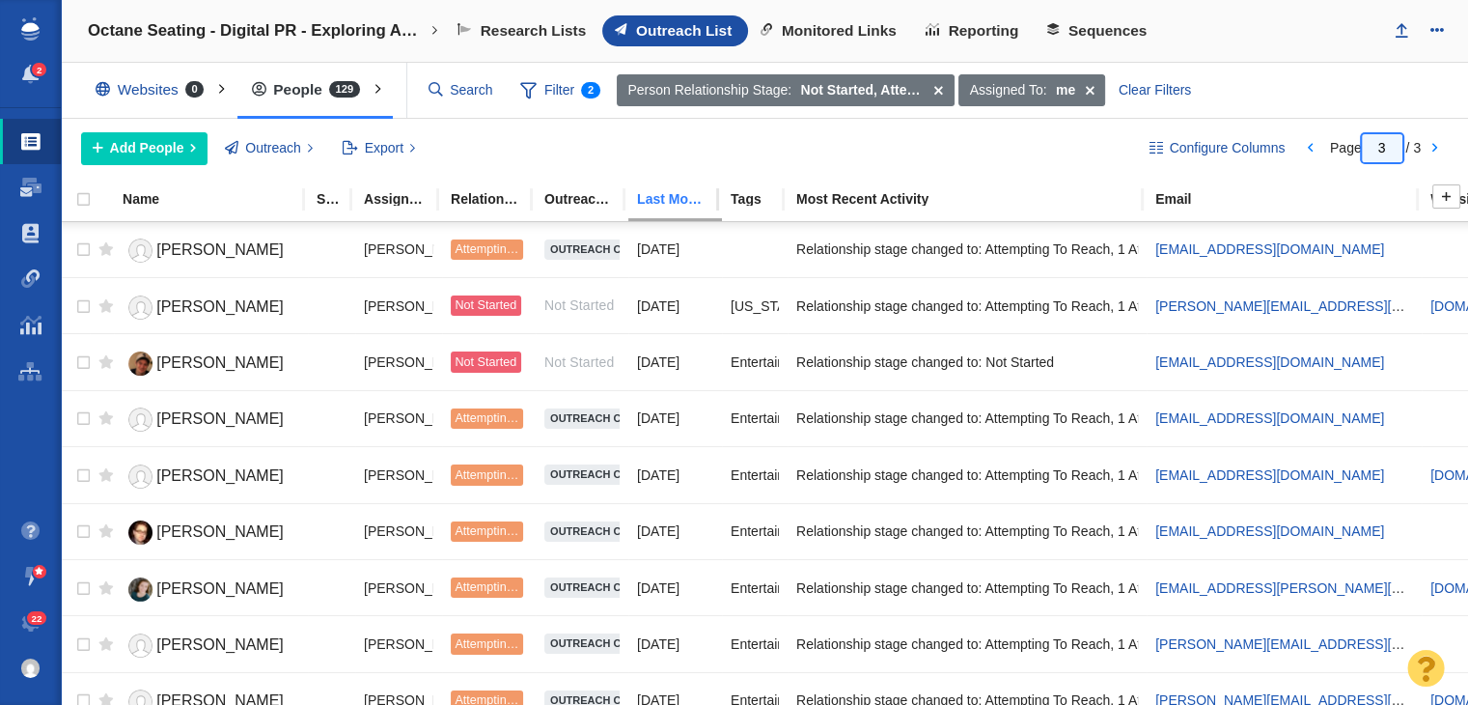
click at [716, 189] on link at bounding box center [717, 382] width 3 height 389
click at [695, 201] on div "Last Modified (this project)" at bounding box center [683, 199] width 92 height 14
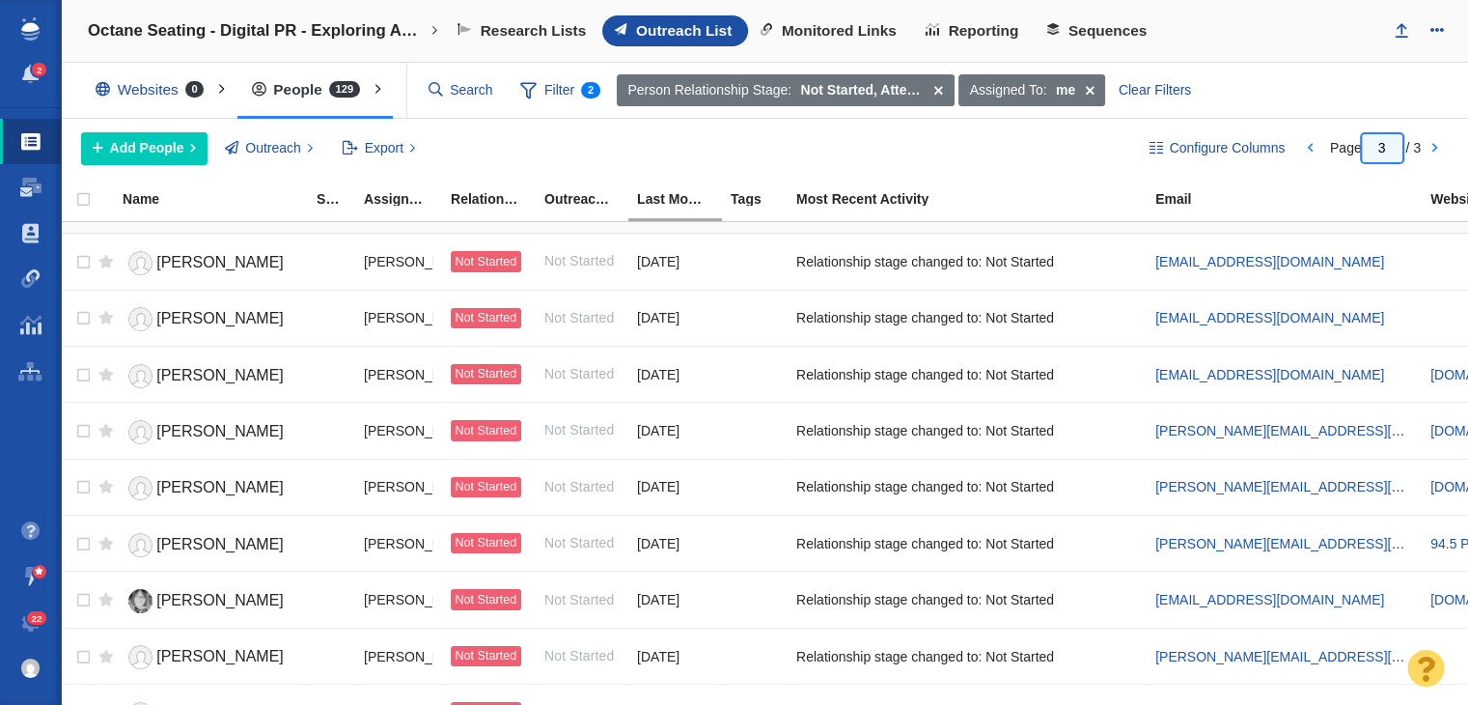
scroll to position [772, 0]
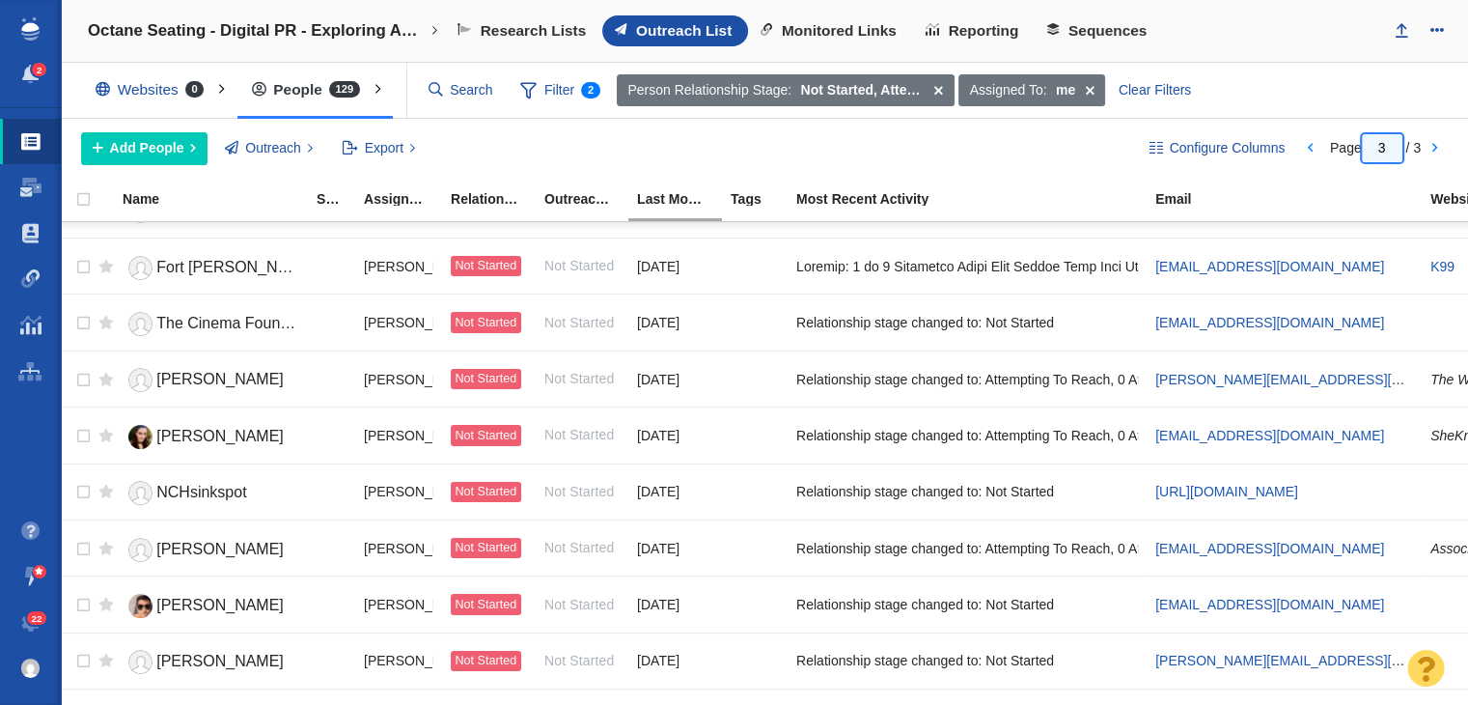
click at [1386, 152] on input "1" at bounding box center [1382, 148] width 41 height 28
type input "1"
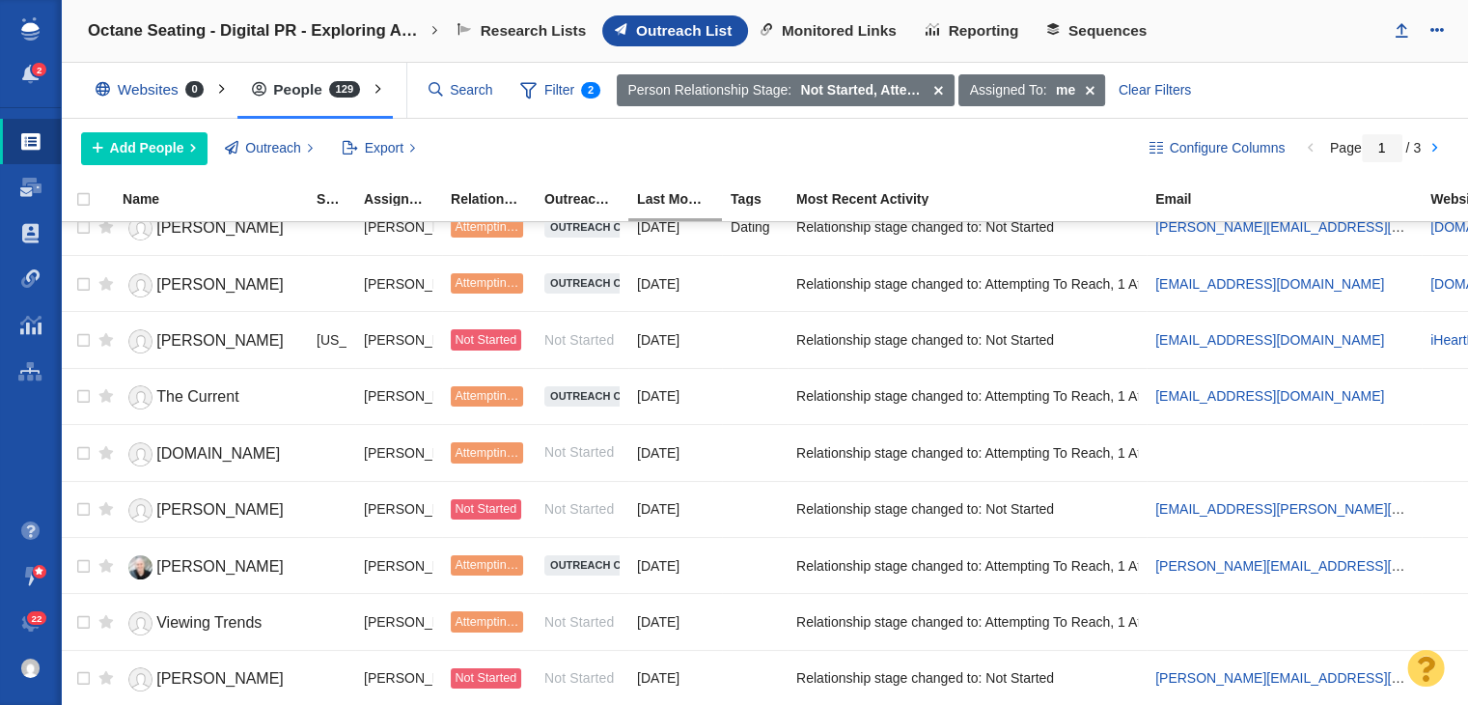
scroll to position [0, 0]
click at [1427, 138] on link at bounding box center [1434, 148] width 27 height 33
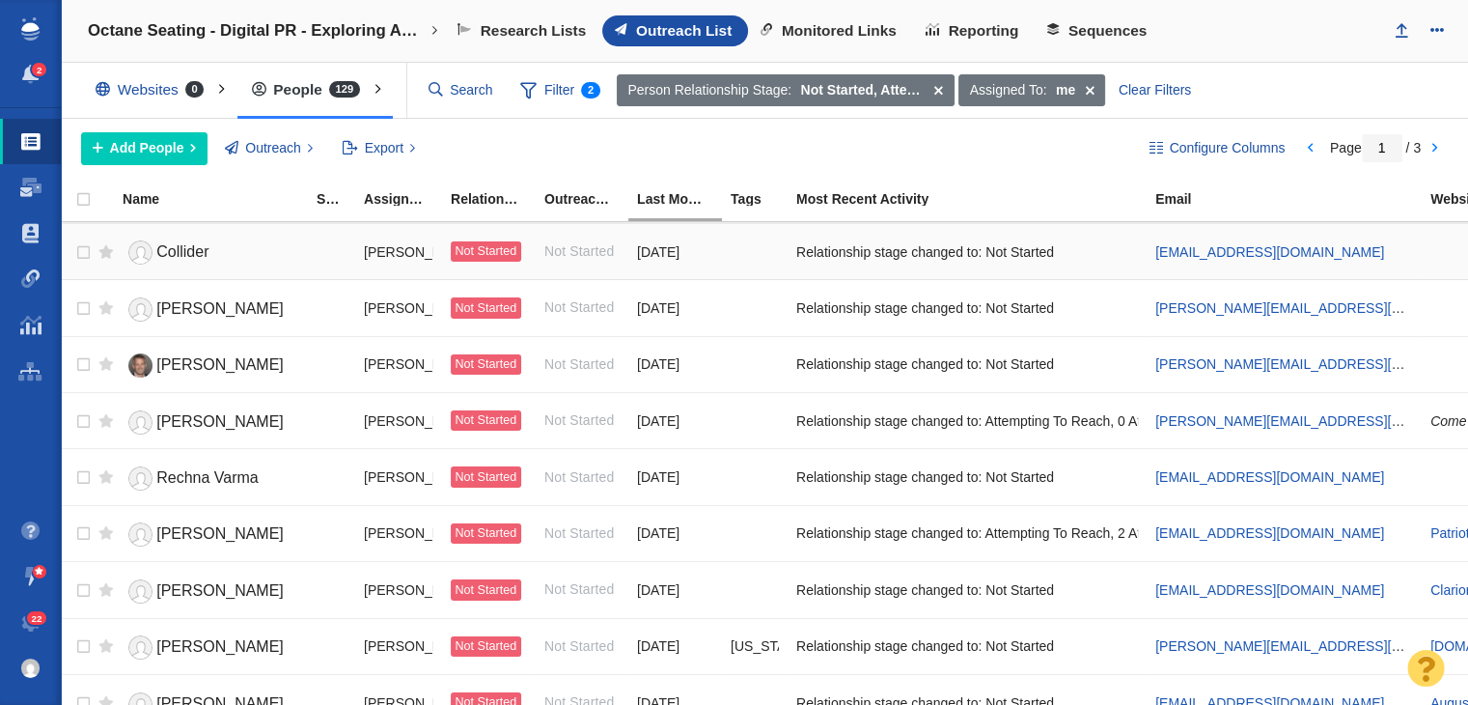
scroll to position [2338, 0]
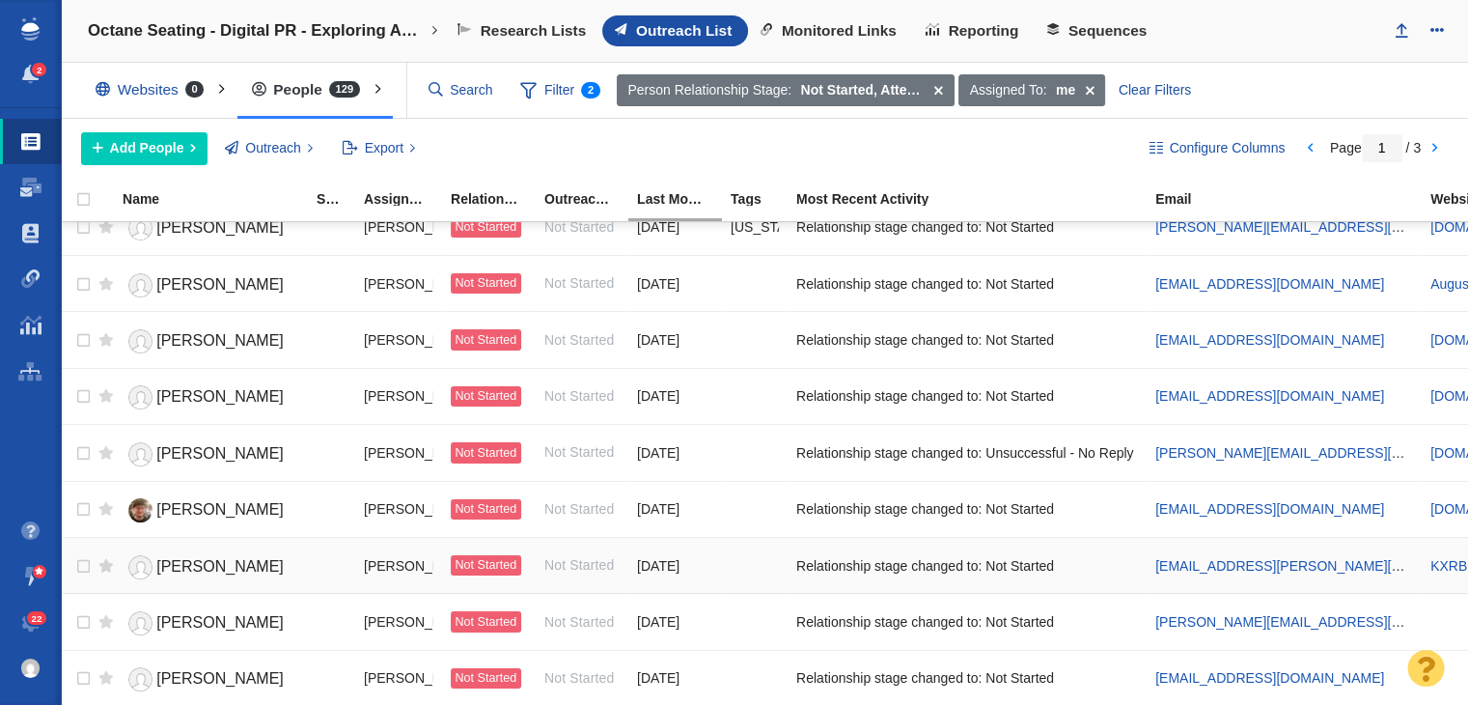
click at [210, 558] on span "Evan Paul" at bounding box center [219, 566] width 127 height 16
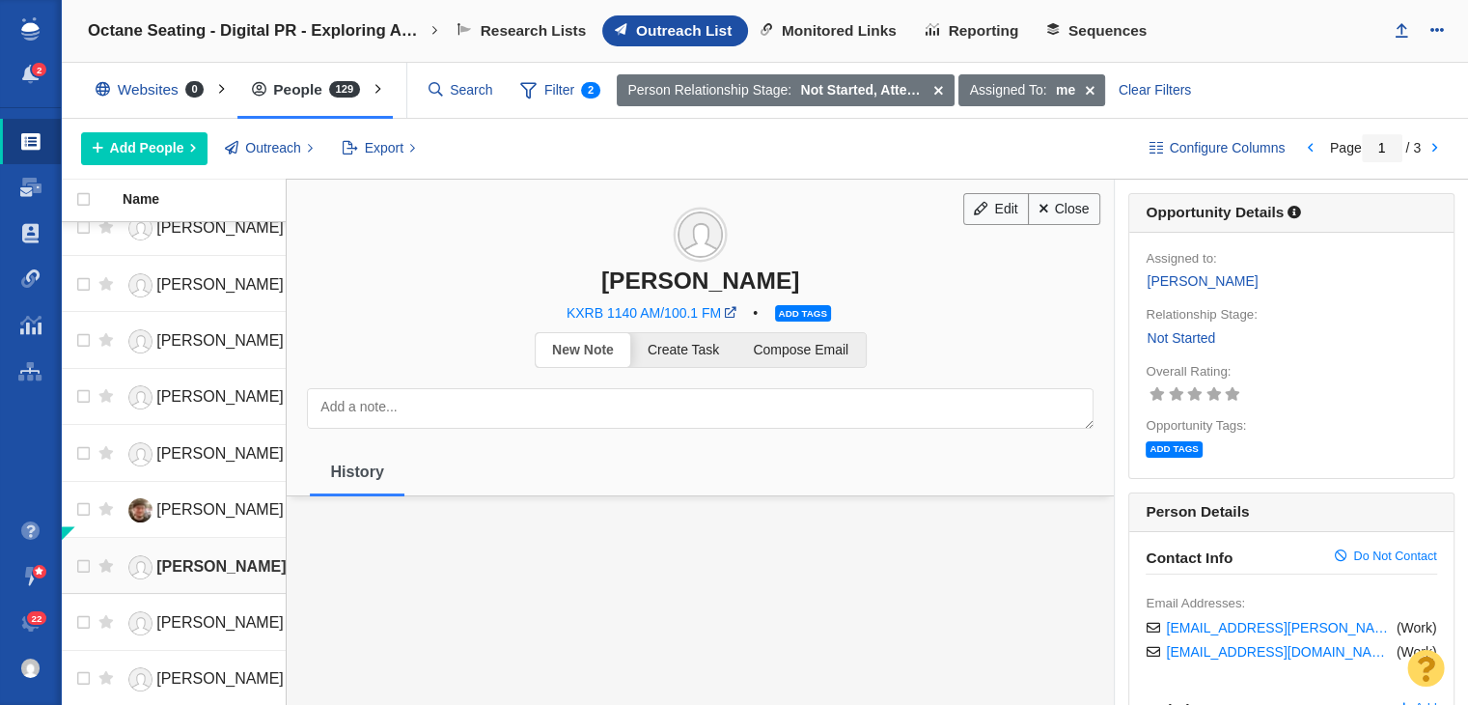
scroll to position [2324, 0]
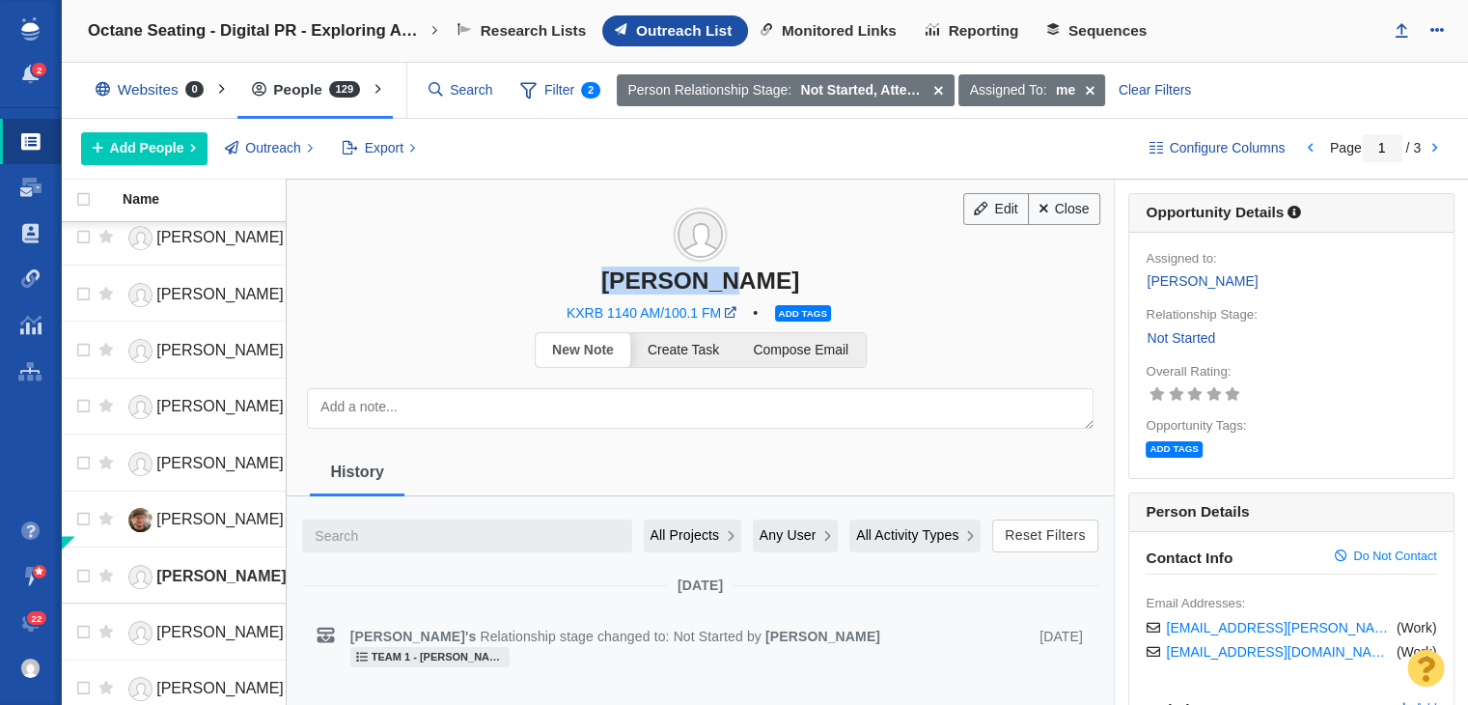
drag, startPoint x: 633, startPoint y: 277, endPoint x: 767, endPoint y: 275, distance: 134.2
click at [767, 275] on div "Evan Paul" at bounding box center [700, 280] width 827 height 28
click at [1062, 209] on link "Close" at bounding box center [1064, 209] width 72 height 33
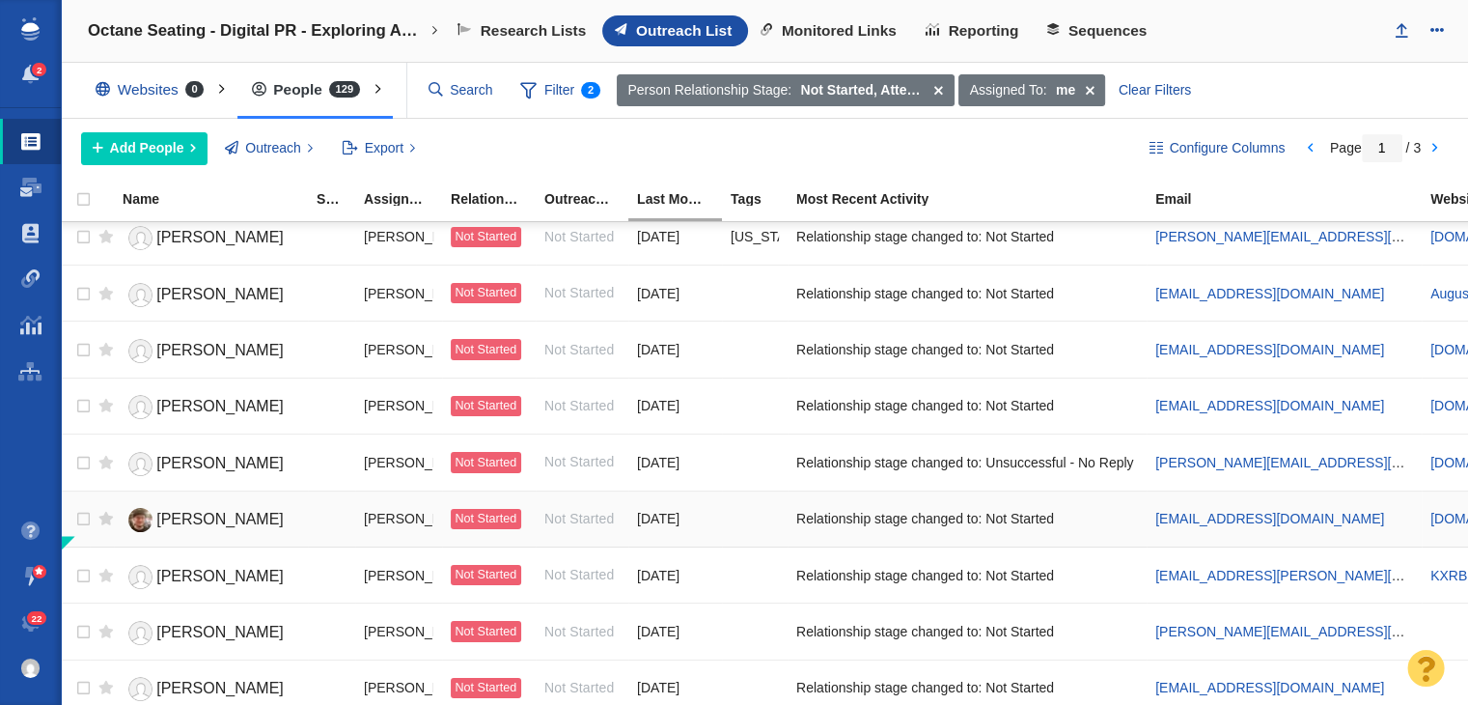
scroll to position [2338, 0]
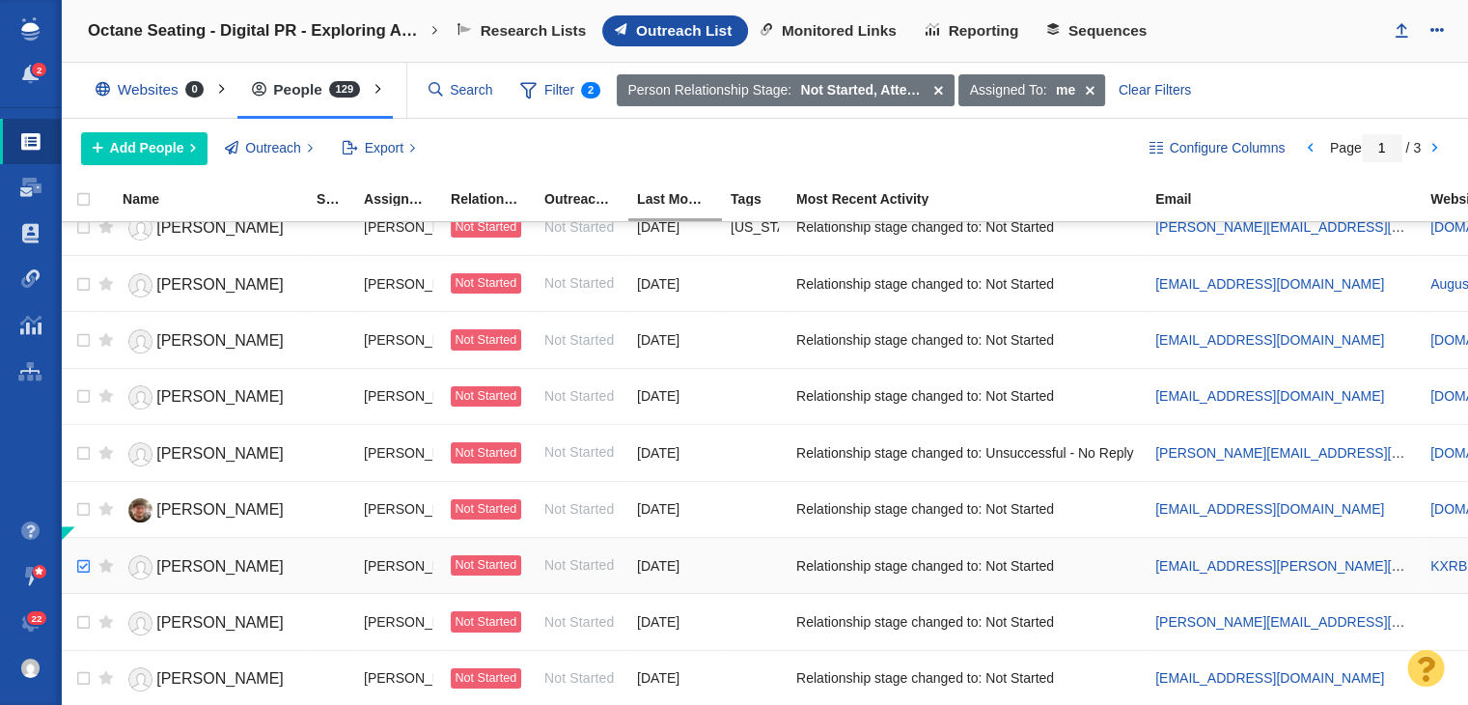
checkbox input "true"
click at [89, 546] on input "checkbox" at bounding box center [81, 566] width 29 height 42
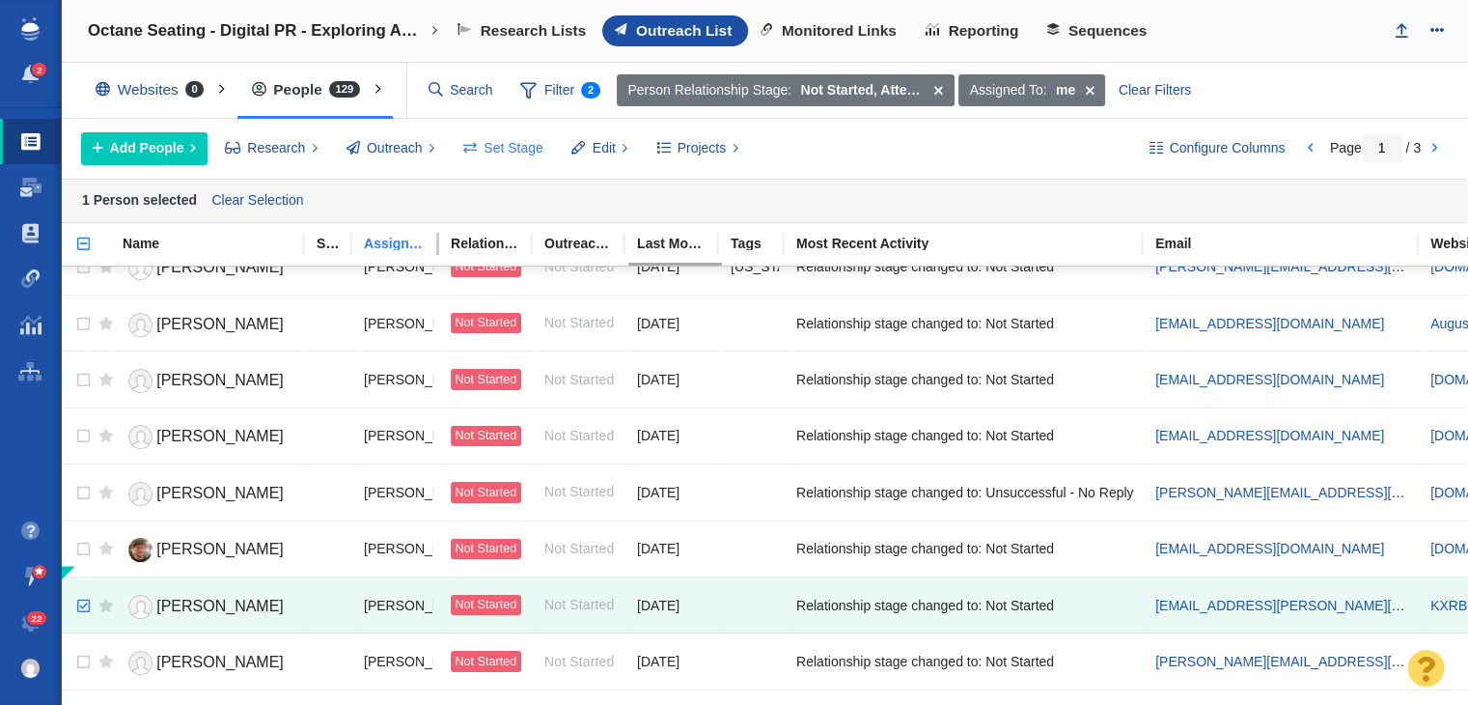
scroll to position [0, 0]
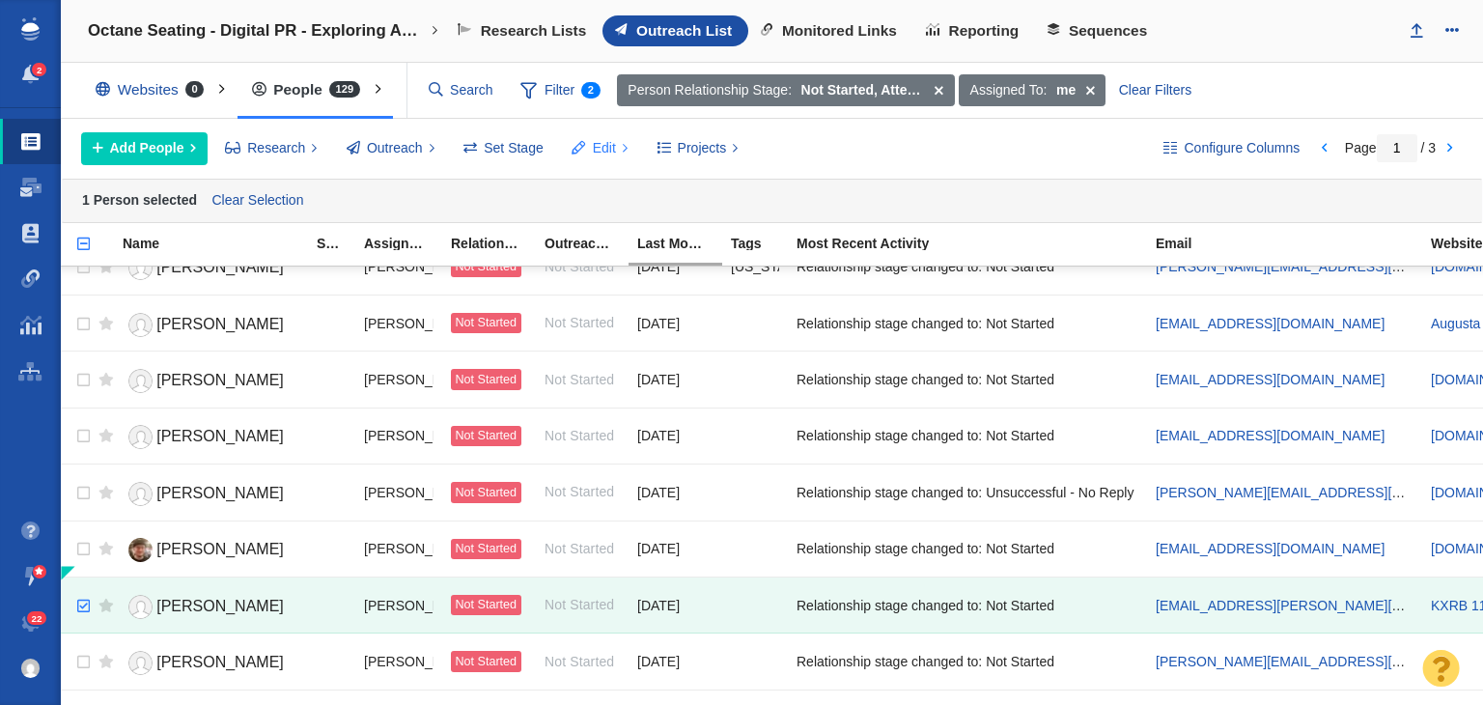
click at [631, 161] on button "Edit" at bounding box center [600, 148] width 78 height 33
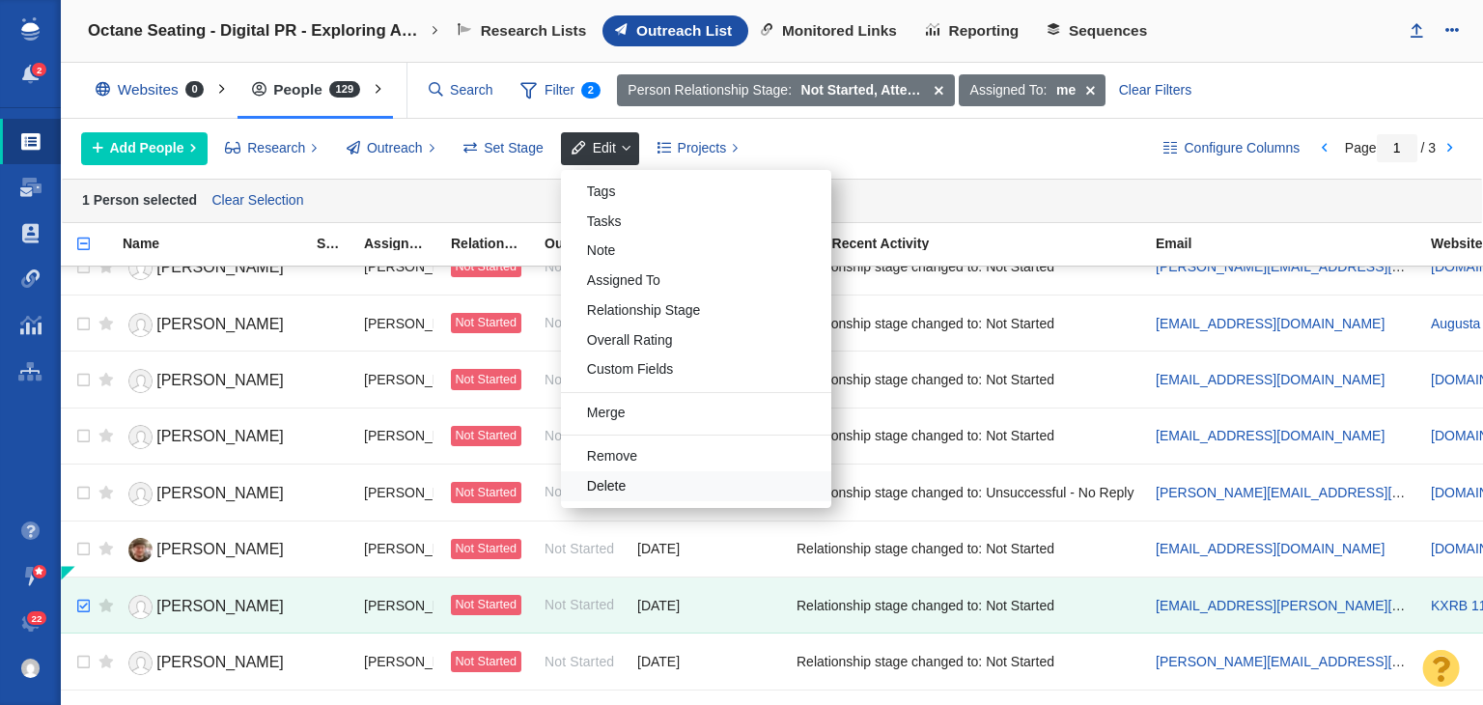
click at [629, 490] on div "Delete" at bounding box center [696, 486] width 270 height 30
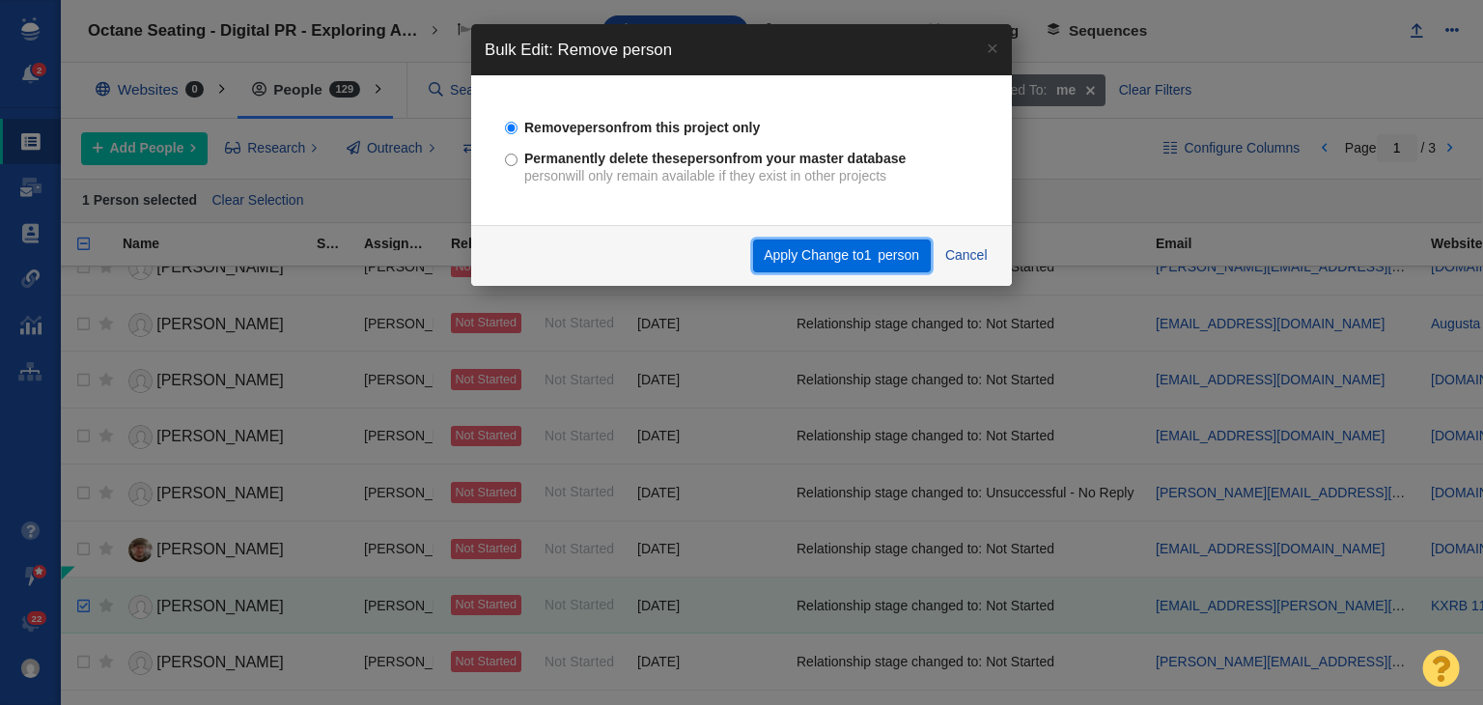
click at [793, 267] on button "Apply Change to 1 person" at bounding box center [842, 255] width 178 height 33
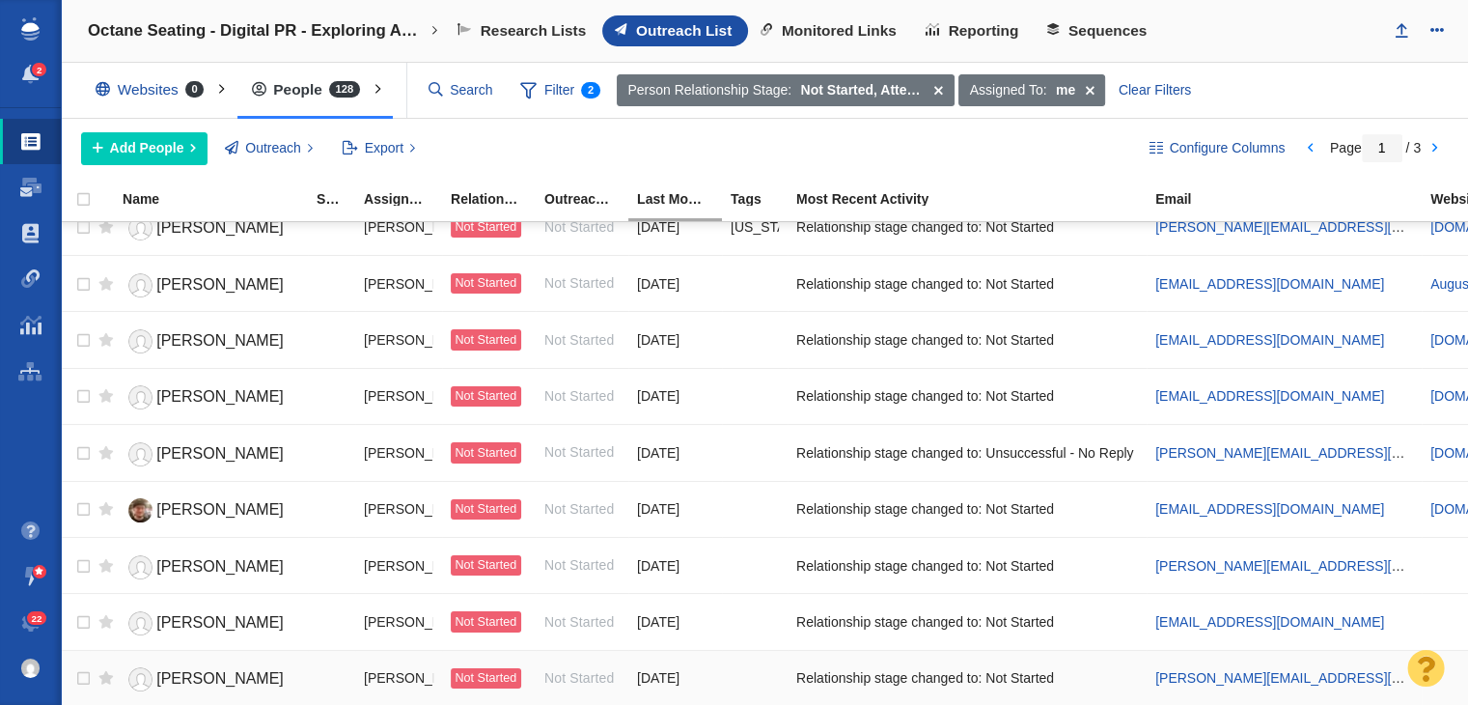
click at [216, 670] on span "Brett Alan" at bounding box center [219, 678] width 127 height 16
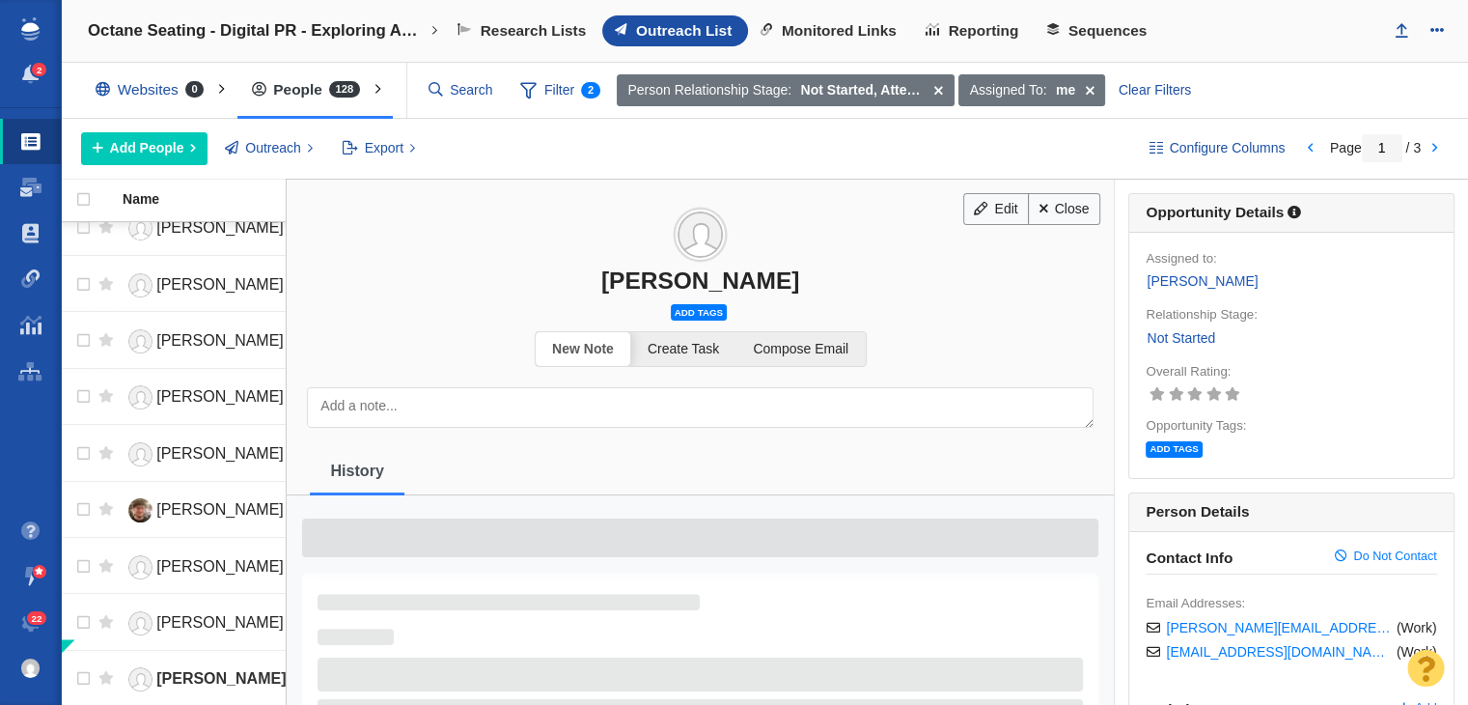
scroll to position [2324, 0]
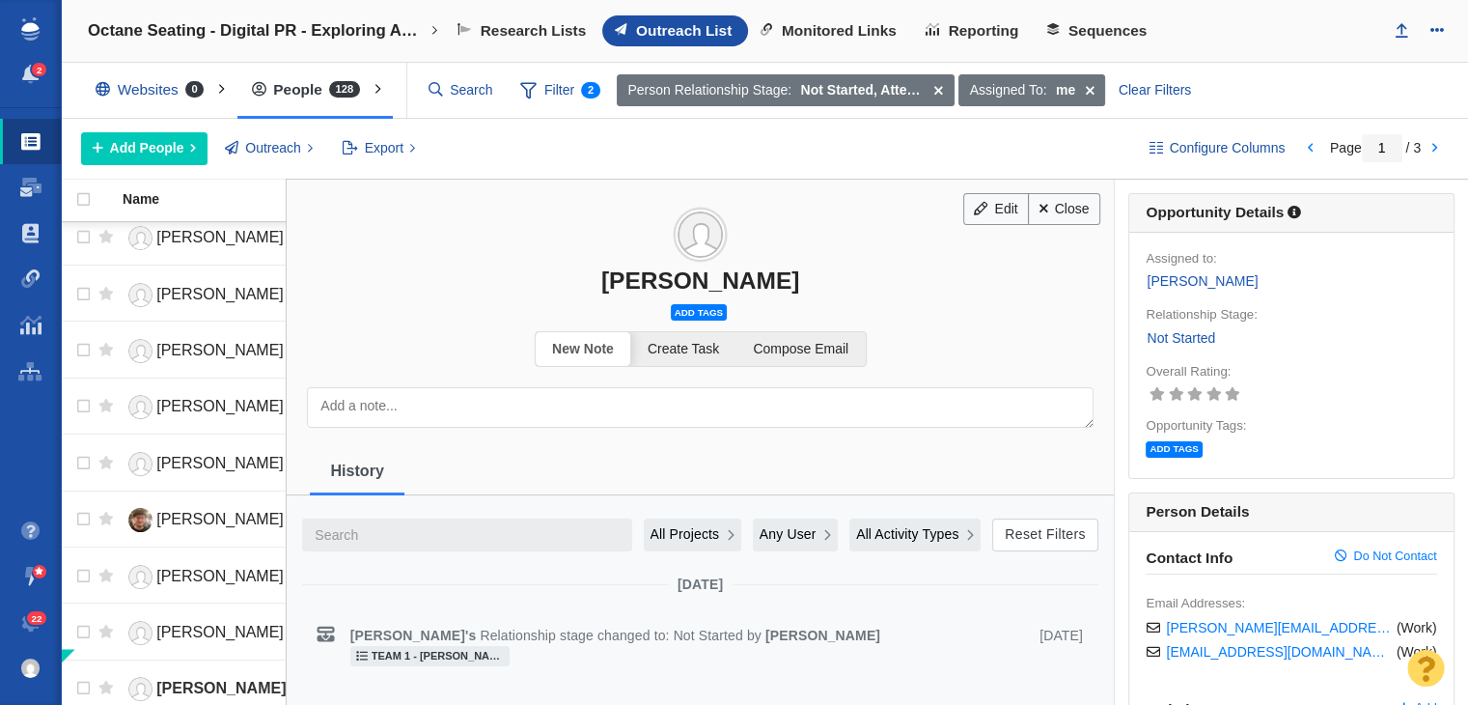
click at [657, 273] on div "Brett Alan" at bounding box center [700, 280] width 827 height 28
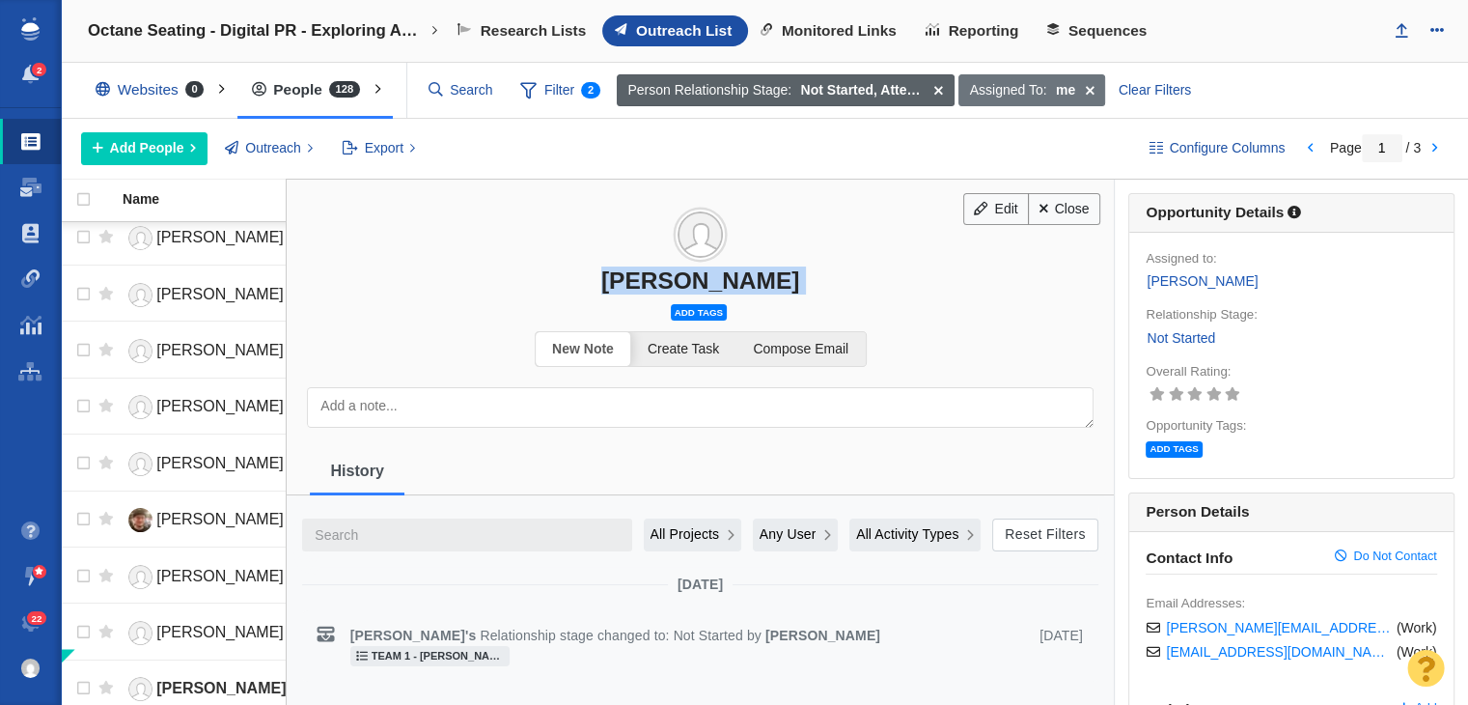
copy div "Brett Alan"
click at [1100, 93] on span at bounding box center [1089, 90] width 30 height 33
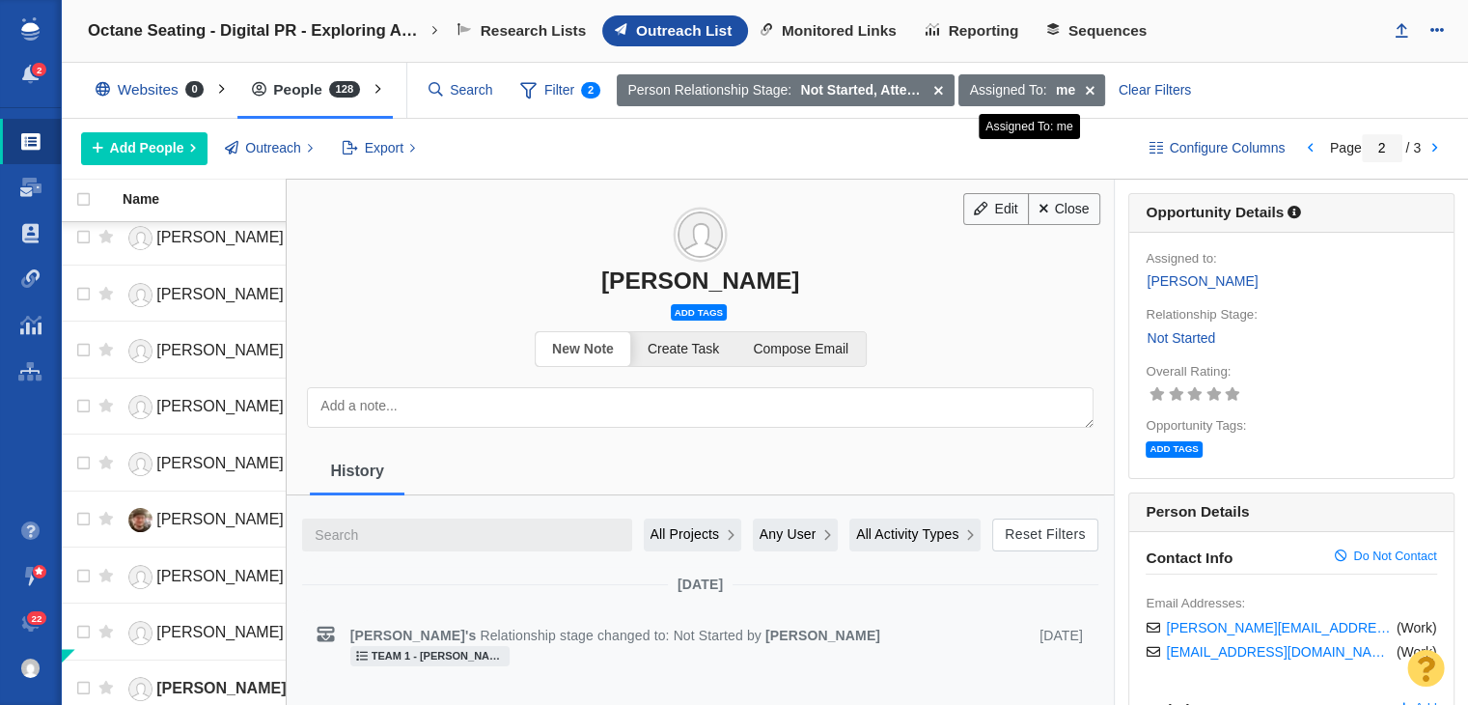
click at [0, 0] on div at bounding box center [0, 0] width 0 height 0
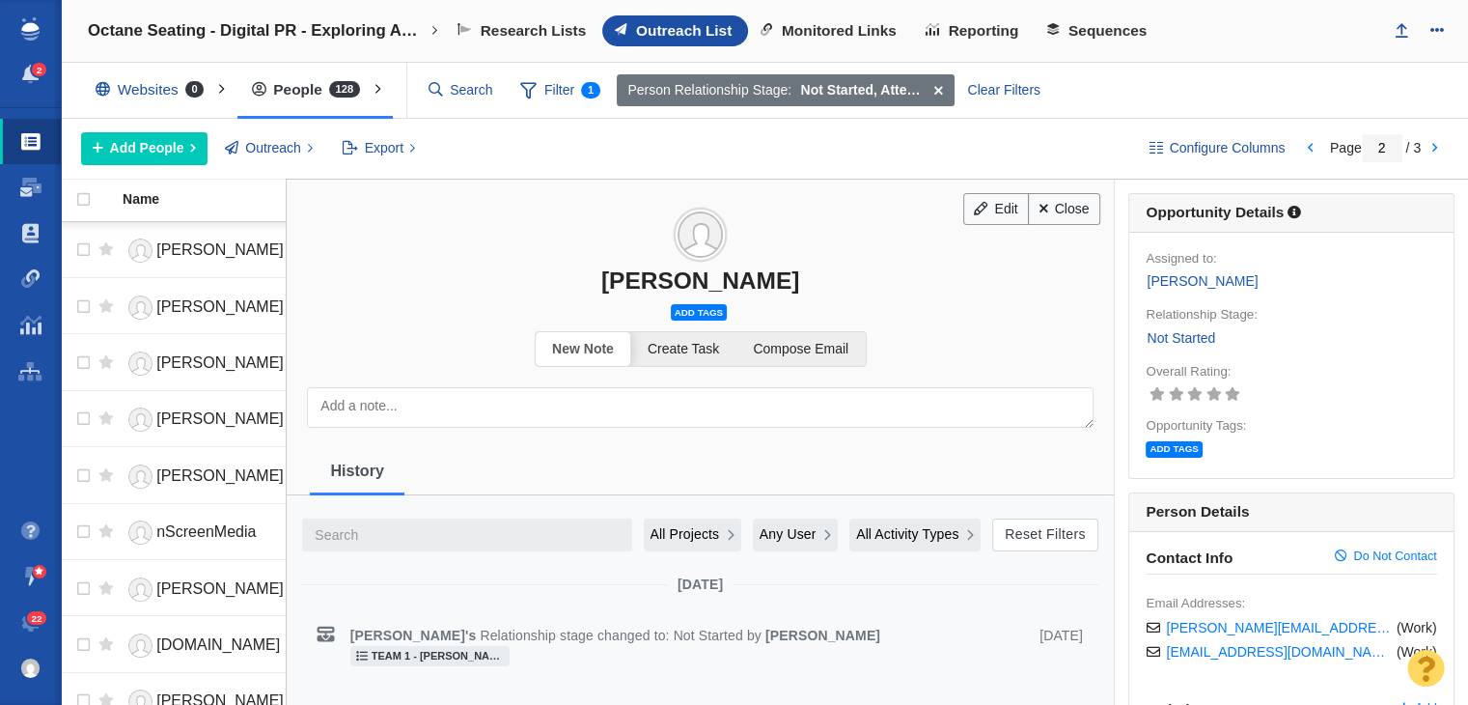
click at [700, 309] on span "Add tags" at bounding box center [699, 312] width 56 height 16
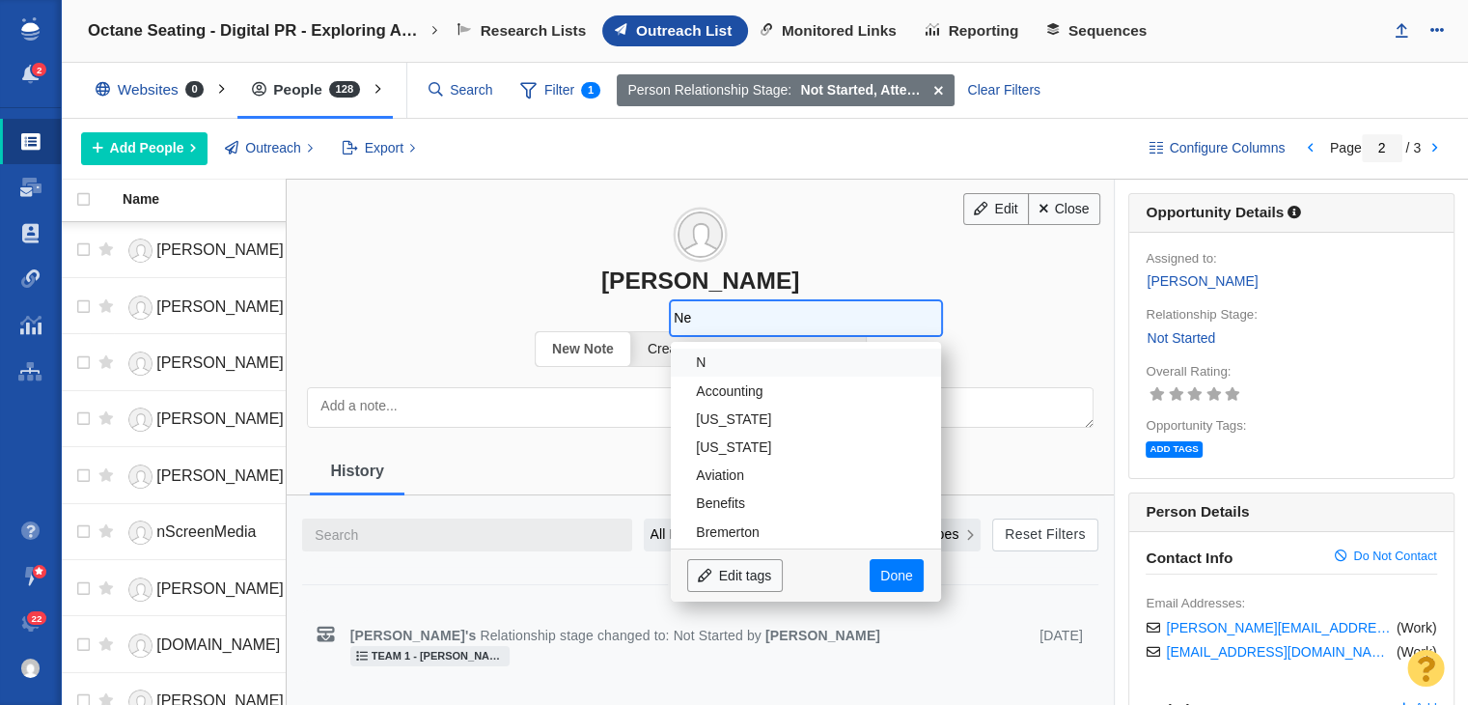
type input "New"
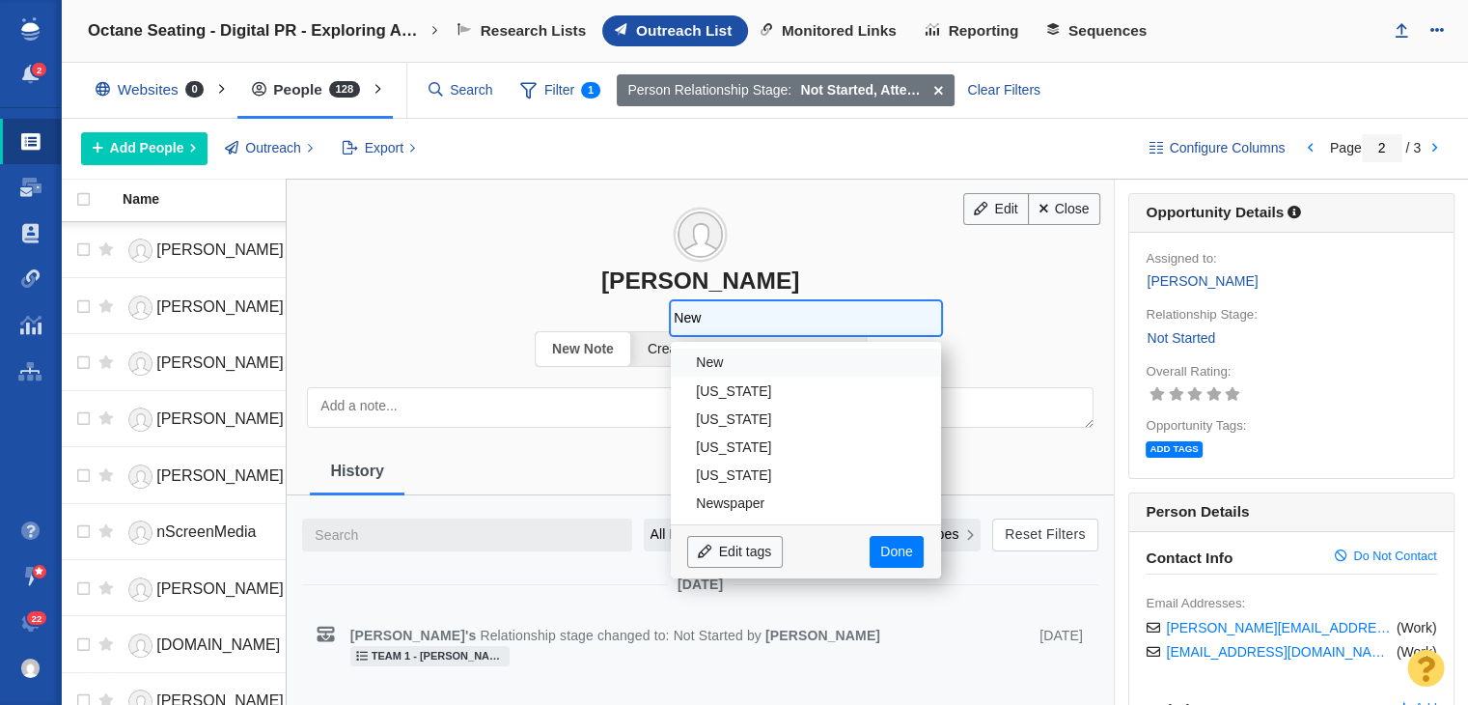
type input "New"
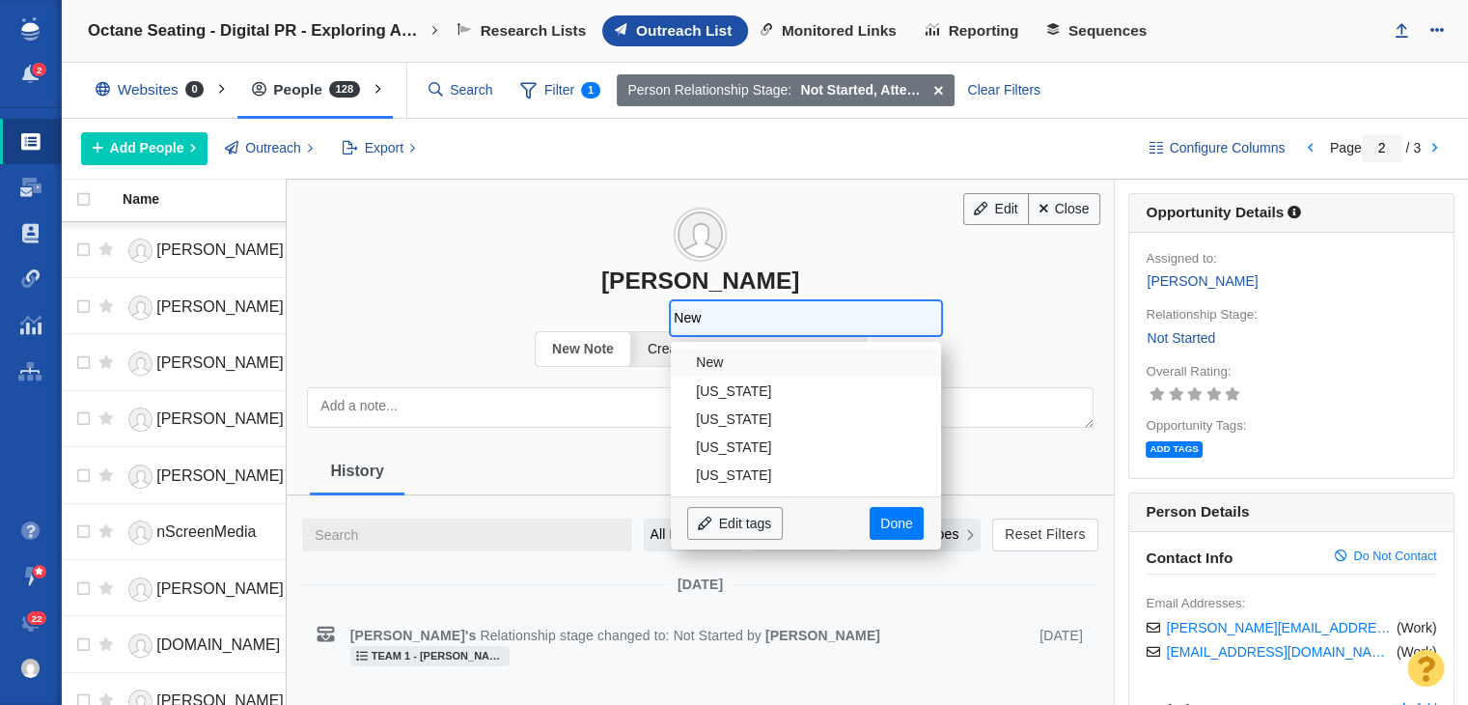
type input "New Y"
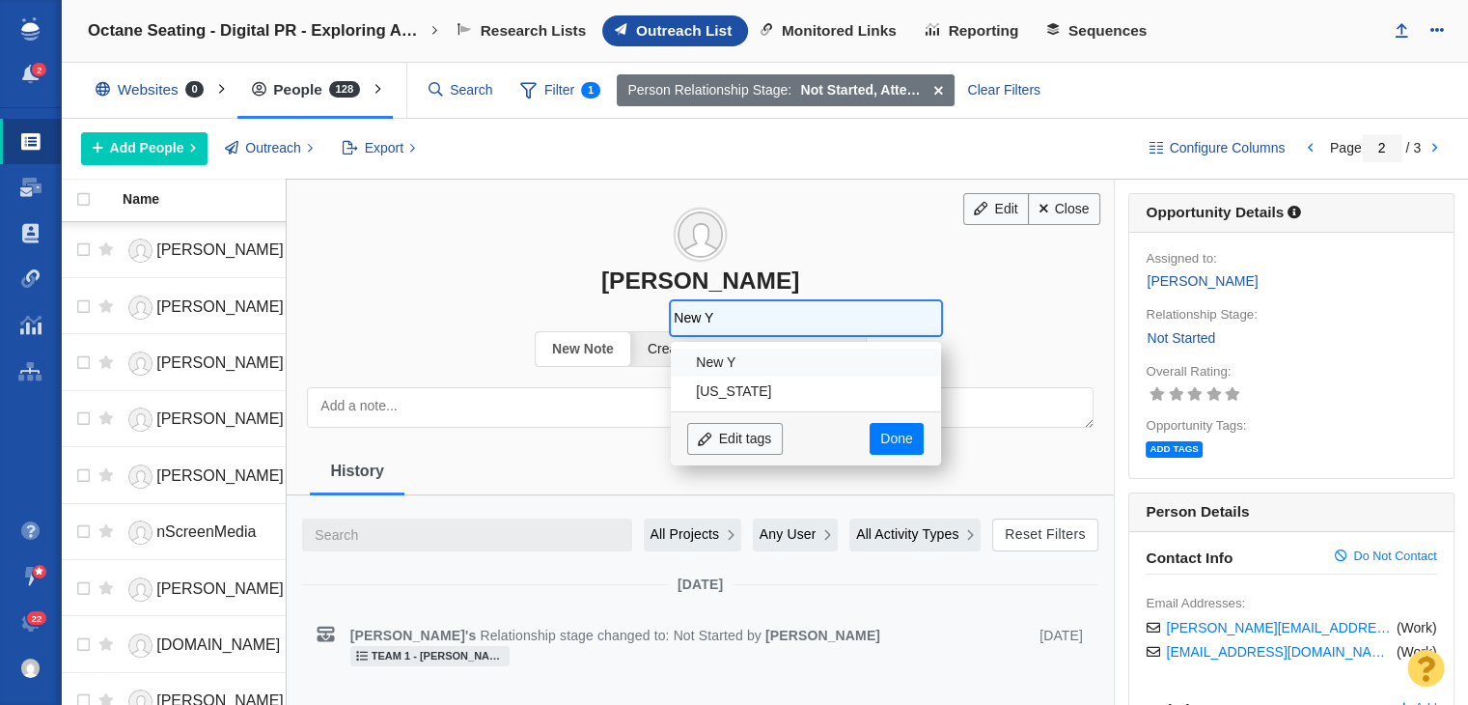
type input "New Yo"
type input "New Yor"
type input "[US_STATE]"
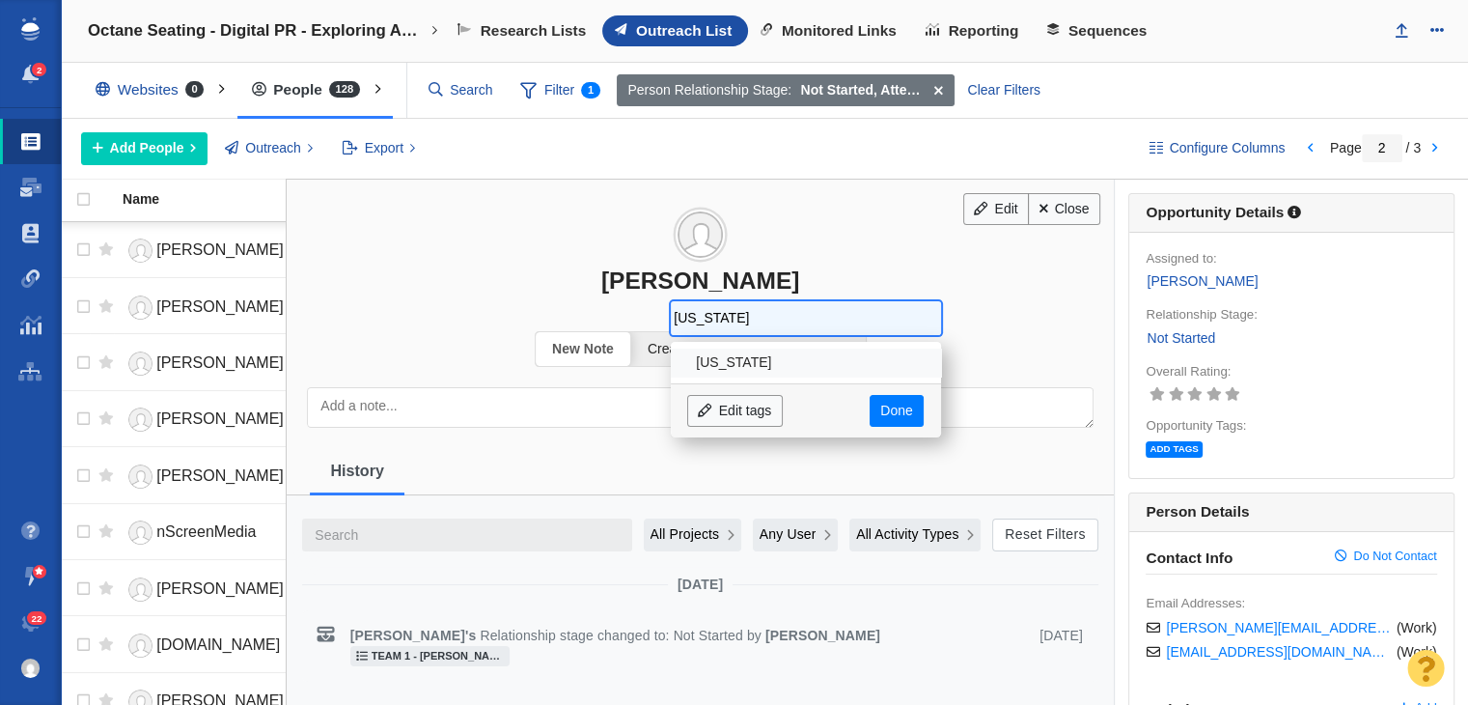
click at [803, 357] on li "[US_STATE]" at bounding box center [806, 362] width 270 height 28
click at [846, 384] on div "Edit tags Done" at bounding box center [806, 410] width 270 height 54
click at [896, 420] on link "Done" at bounding box center [897, 411] width 54 height 33
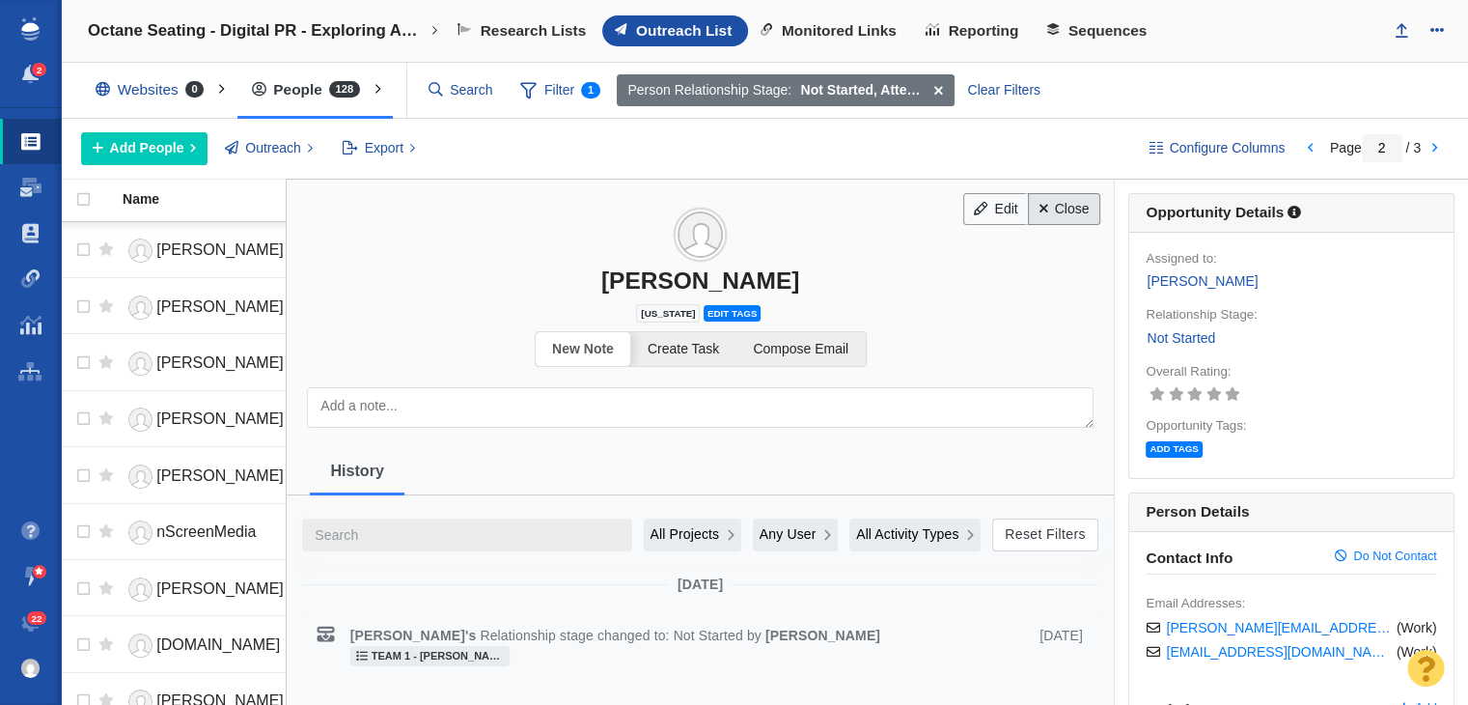
click at [1065, 206] on link "Close" at bounding box center [1064, 209] width 72 height 33
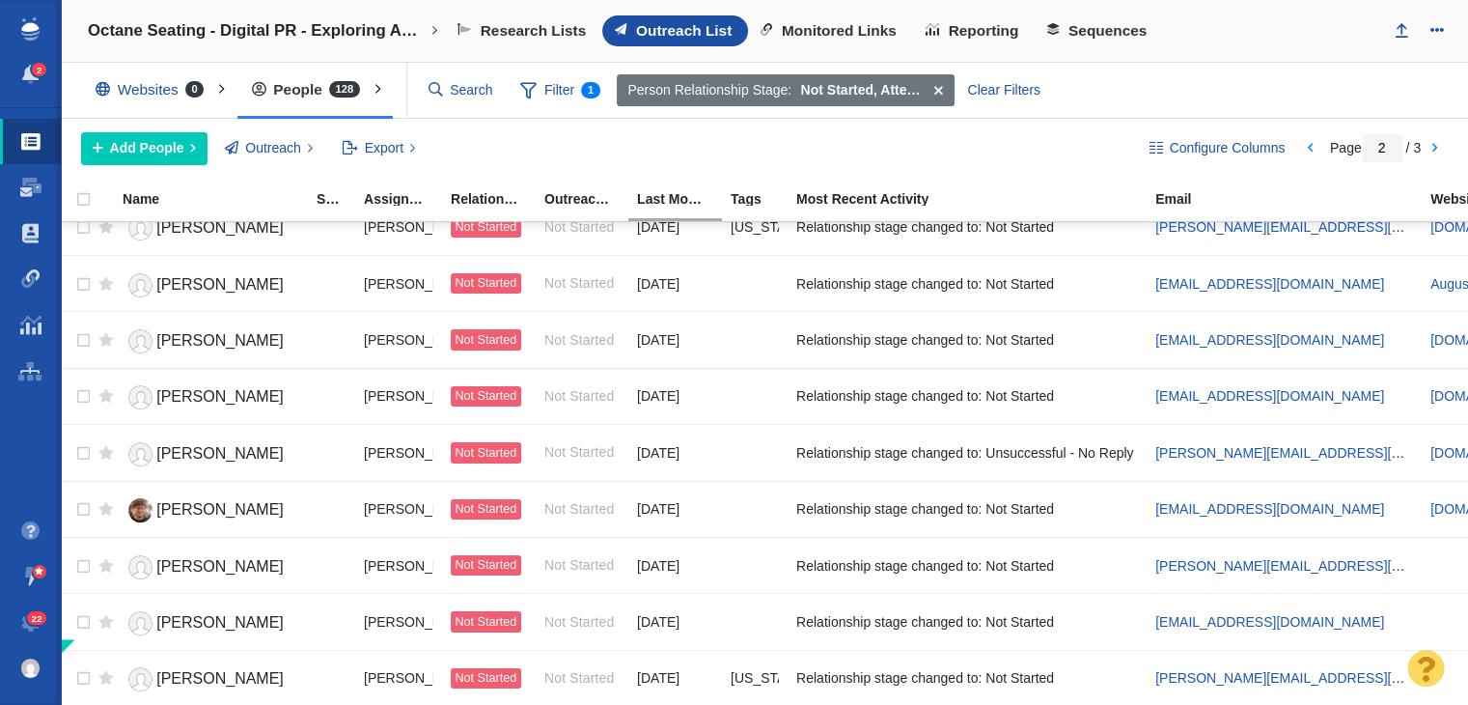
scroll to position [2338, 0]
click at [193, 677] on link "[PERSON_NAME]" at bounding box center [211, 679] width 177 height 34
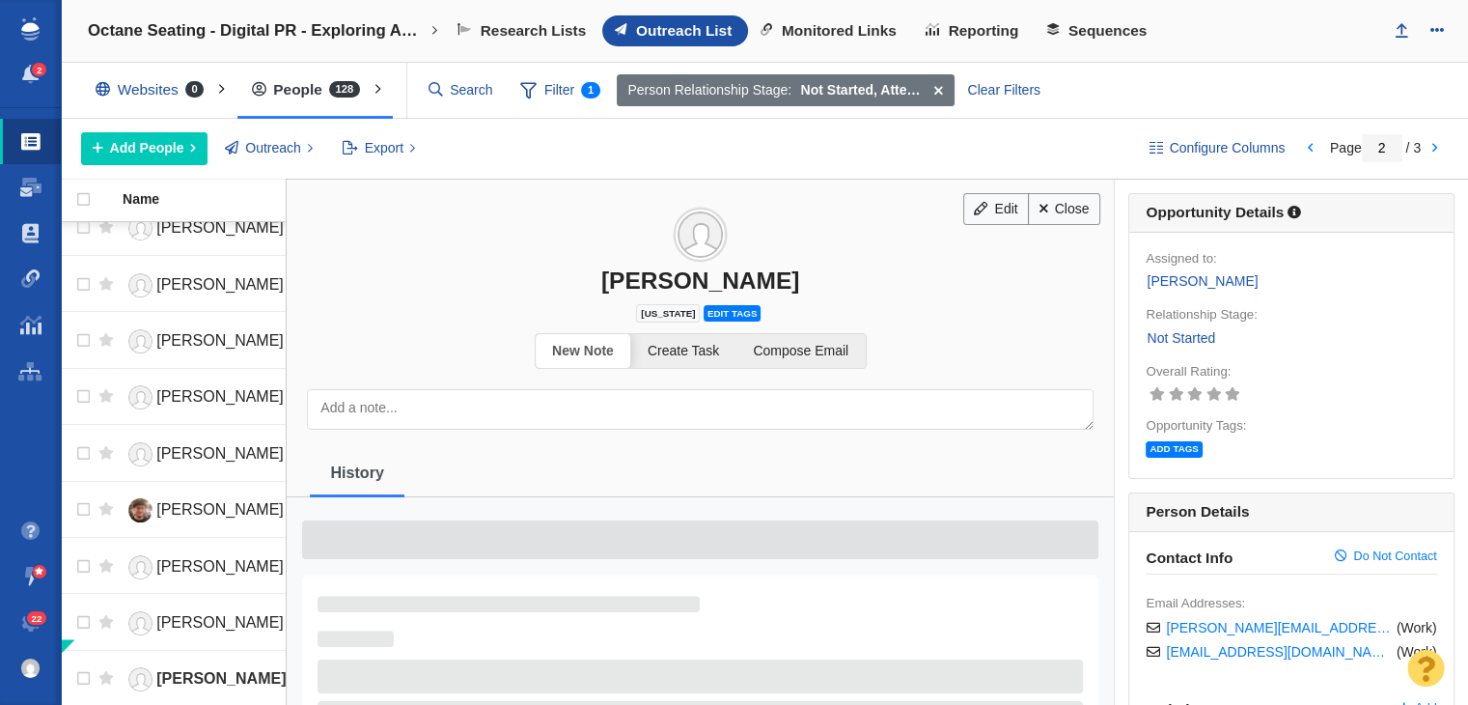
scroll to position [2324, 0]
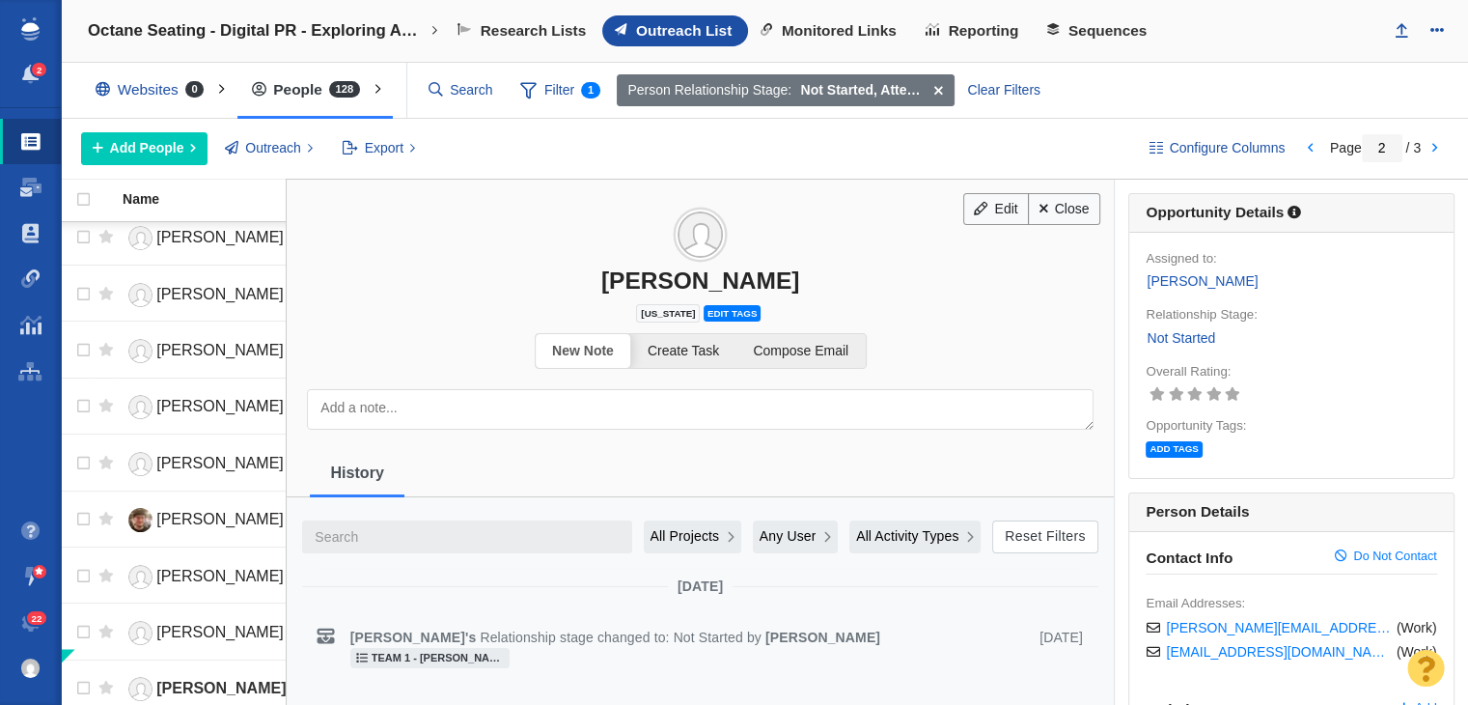
click at [1022, 222] on h3 "[PERSON_NAME]" at bounding box center [700, 237] width 827 height 115
click at [1005, 215] on link "Edit" at bounding box center [996, 209] width 66 height 33
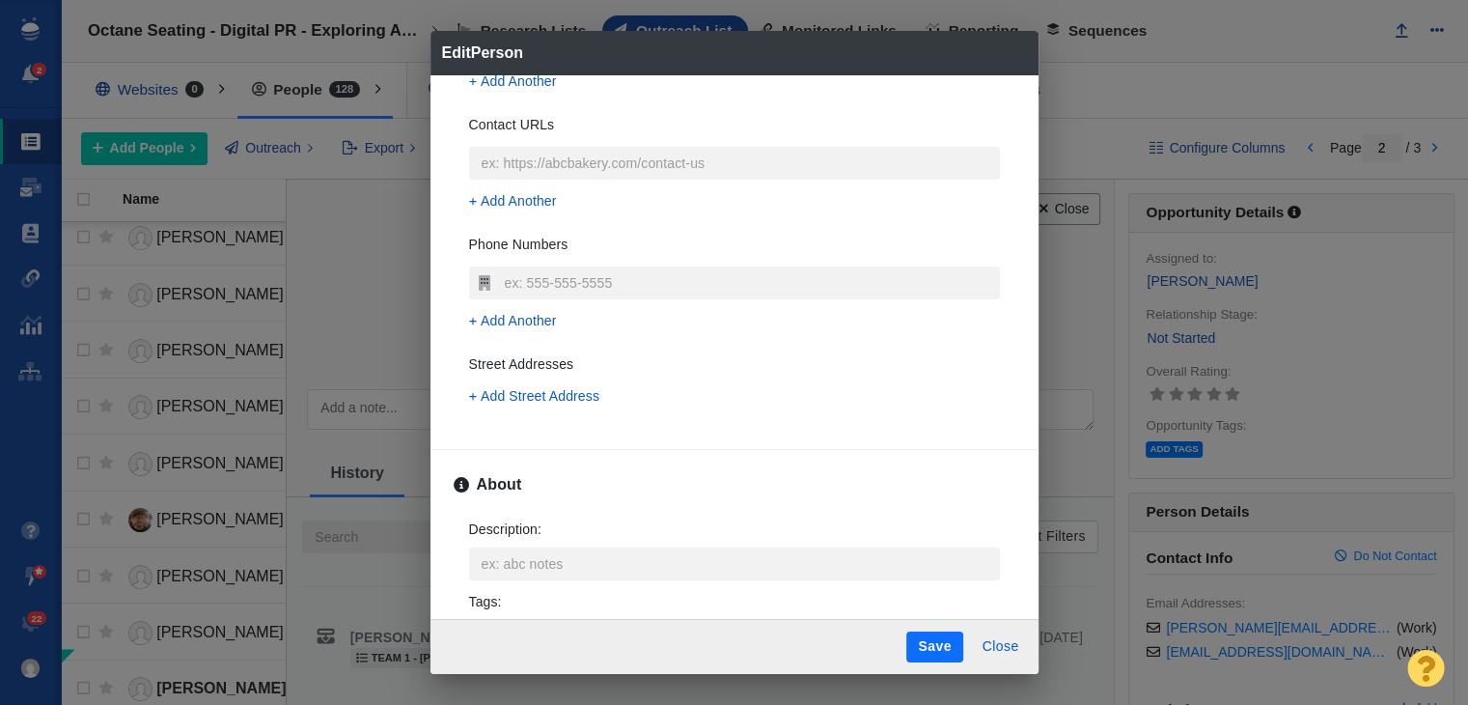
scroll to position [769, 0]
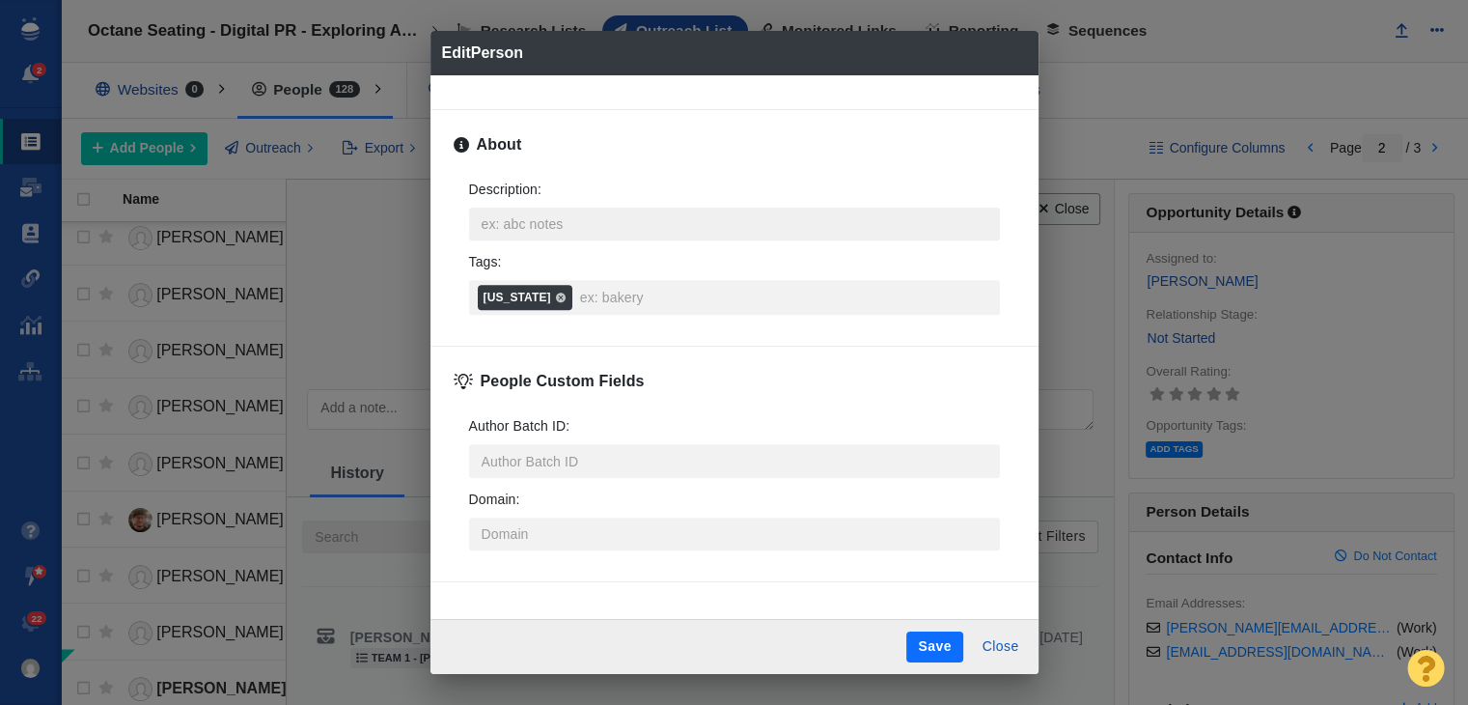
type textarea "x"
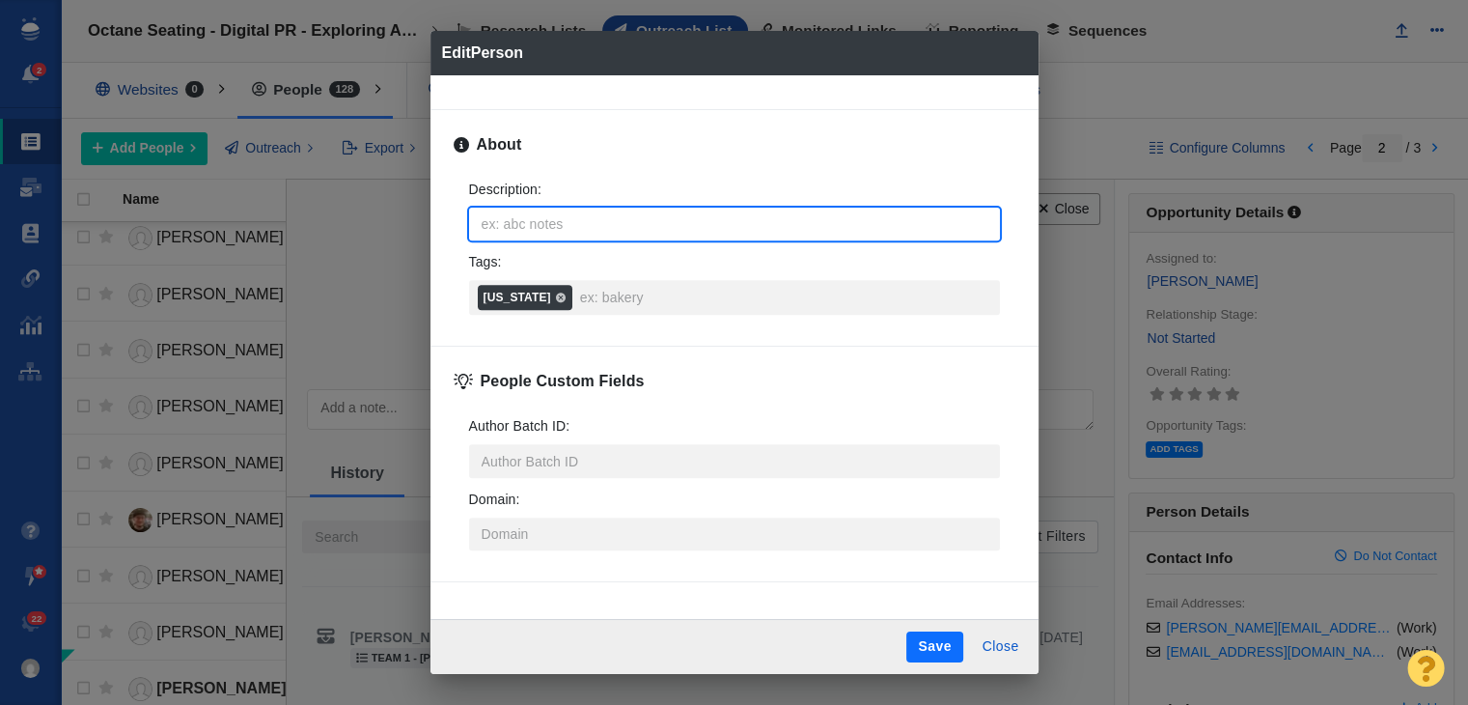
click at [556, 233] on textarea "Description : x" at bounding box center [734, 224] width 531 height 33
type textarea "https://page-one-power.muckrack.com/brett-alan"
type textarea "x"
type textarea "https://page-one-power.muckrack.com/brett-alan"
type textarea "x"
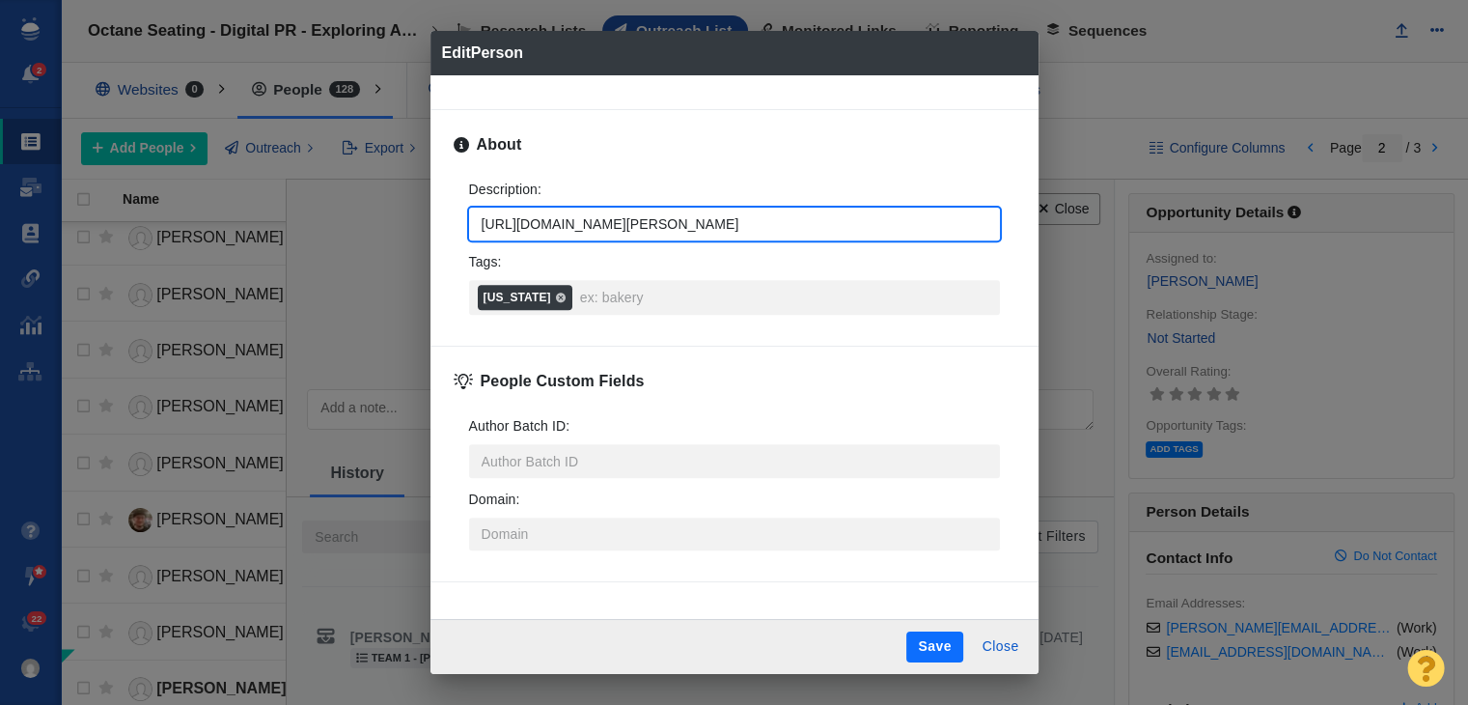
click at [653, 314] on div "Description : https://page-one-power.muckrack.com/brett-alan x Tags : New York" at bounding box center [735, 247] width 562 height 166
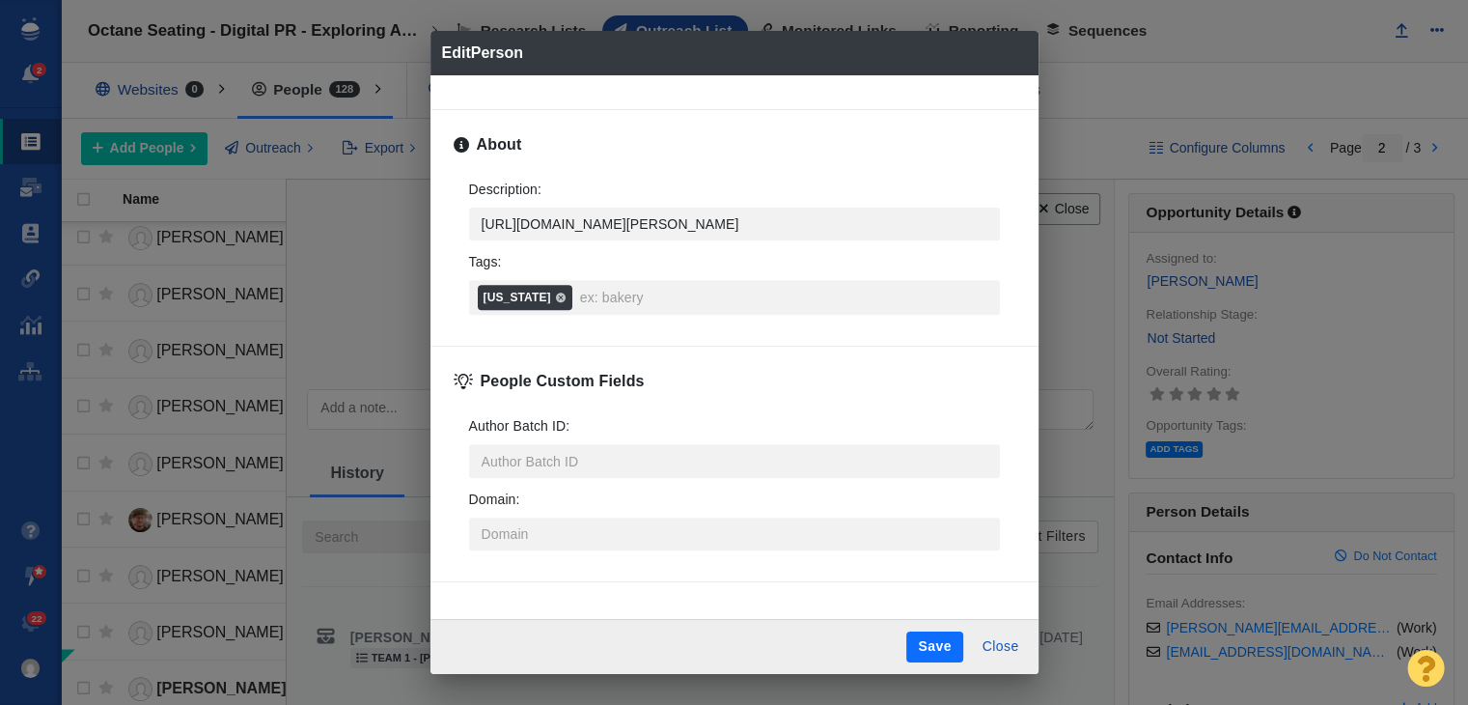
click at [653, 312] on div "Description : https://page-one-power.muckrack.com/brett-alan x Tags : New York" at bounding box center [735, 247] width 562 height 166
click at [654, 306] on input "Tags : New York" at bounding box center [784, 297] width 419 height 35
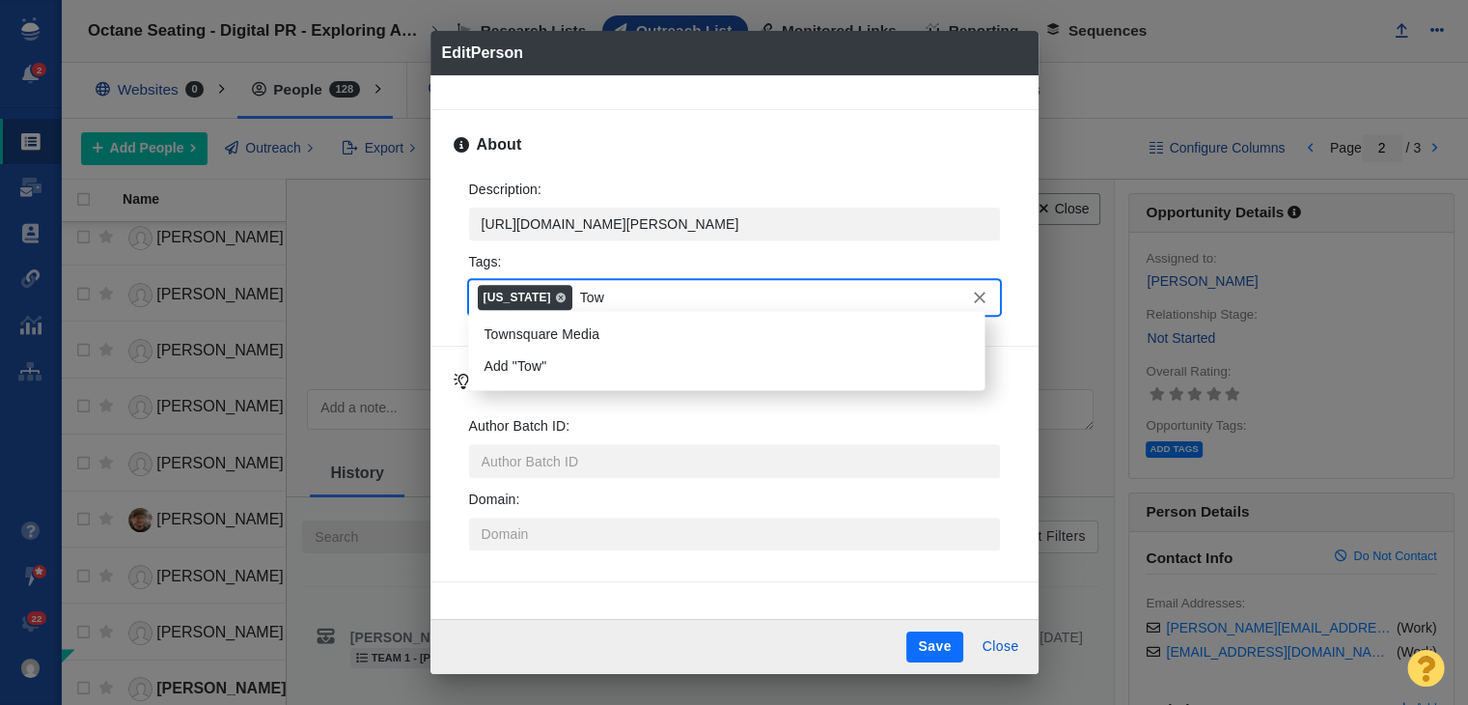
type input "Town"
click at [783, 332] on li "Townsquare Media" at bounding box center [726, 335] width 516 height 32
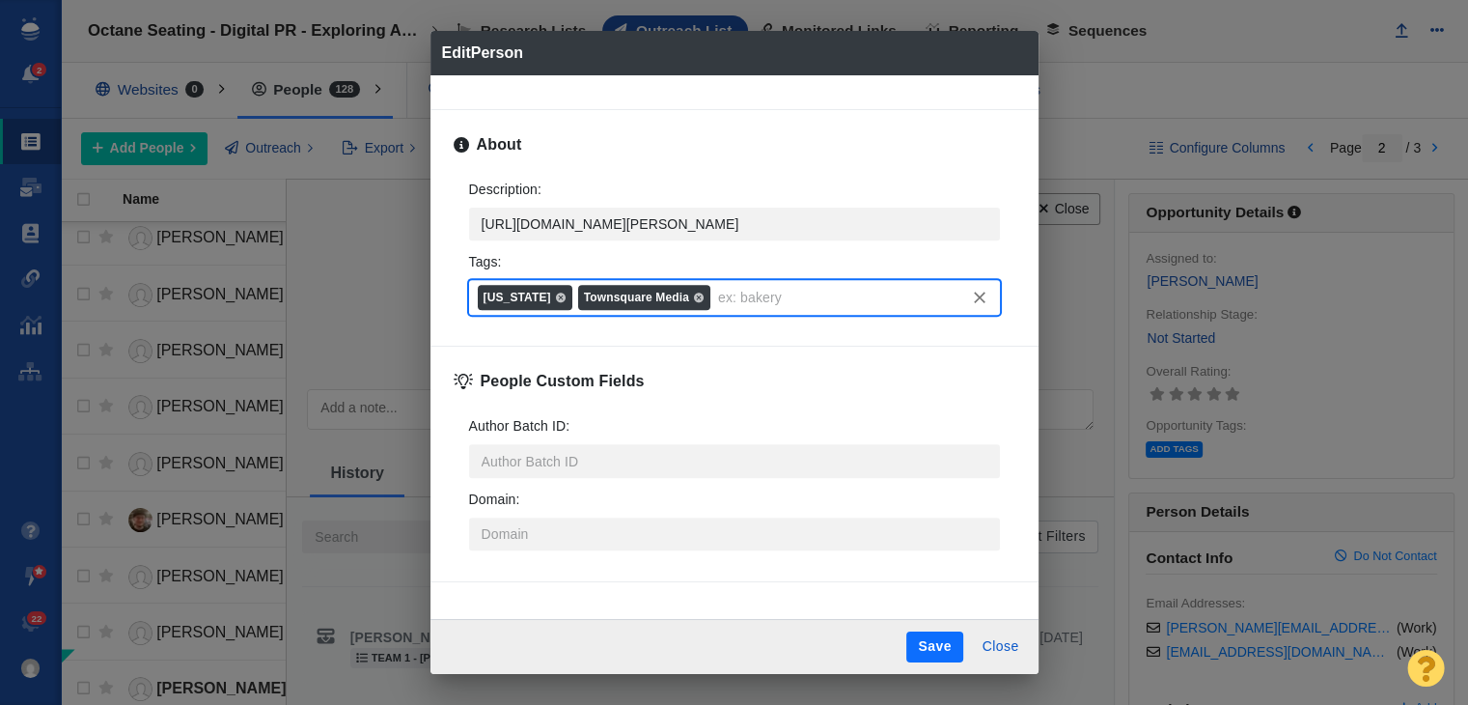
click at [950, 649] on button "Save" at bounding box center [934, 646] width 56 height 31
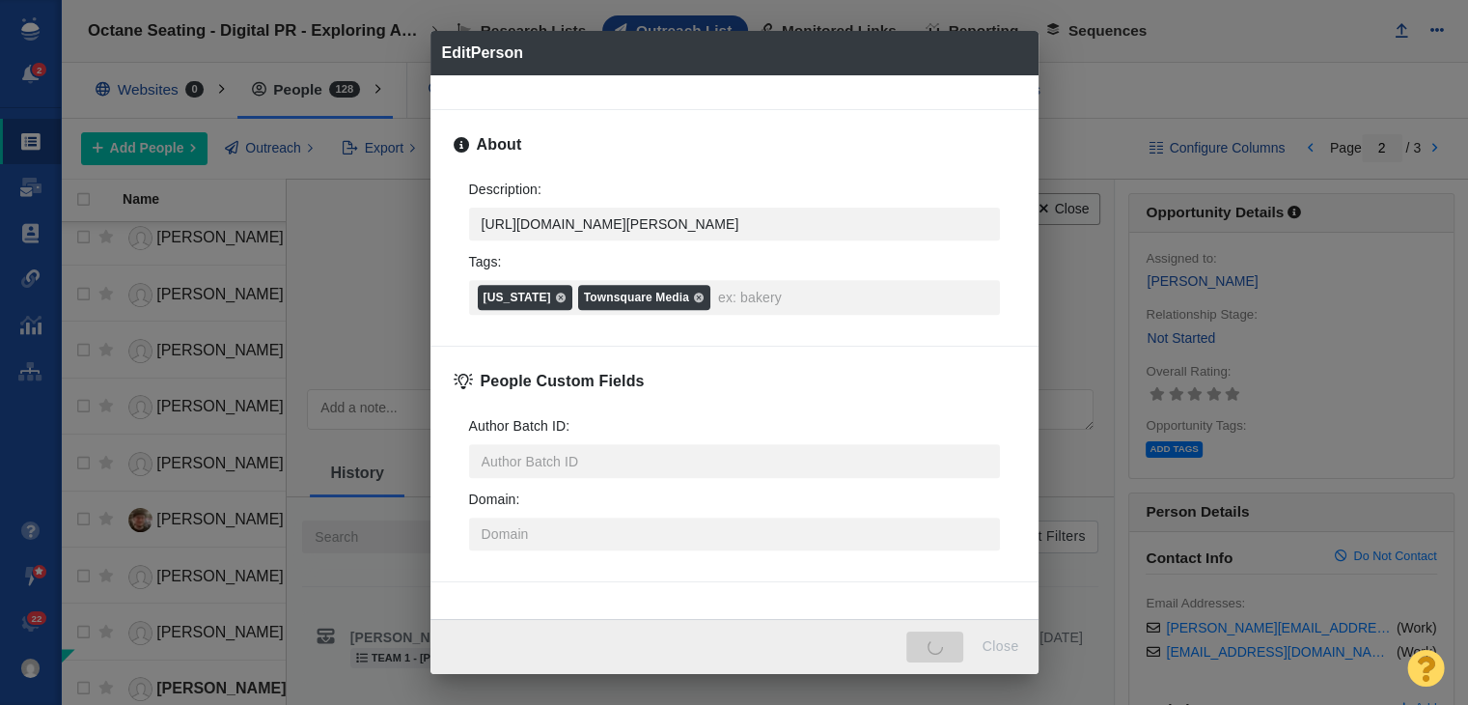
type textarea "x"
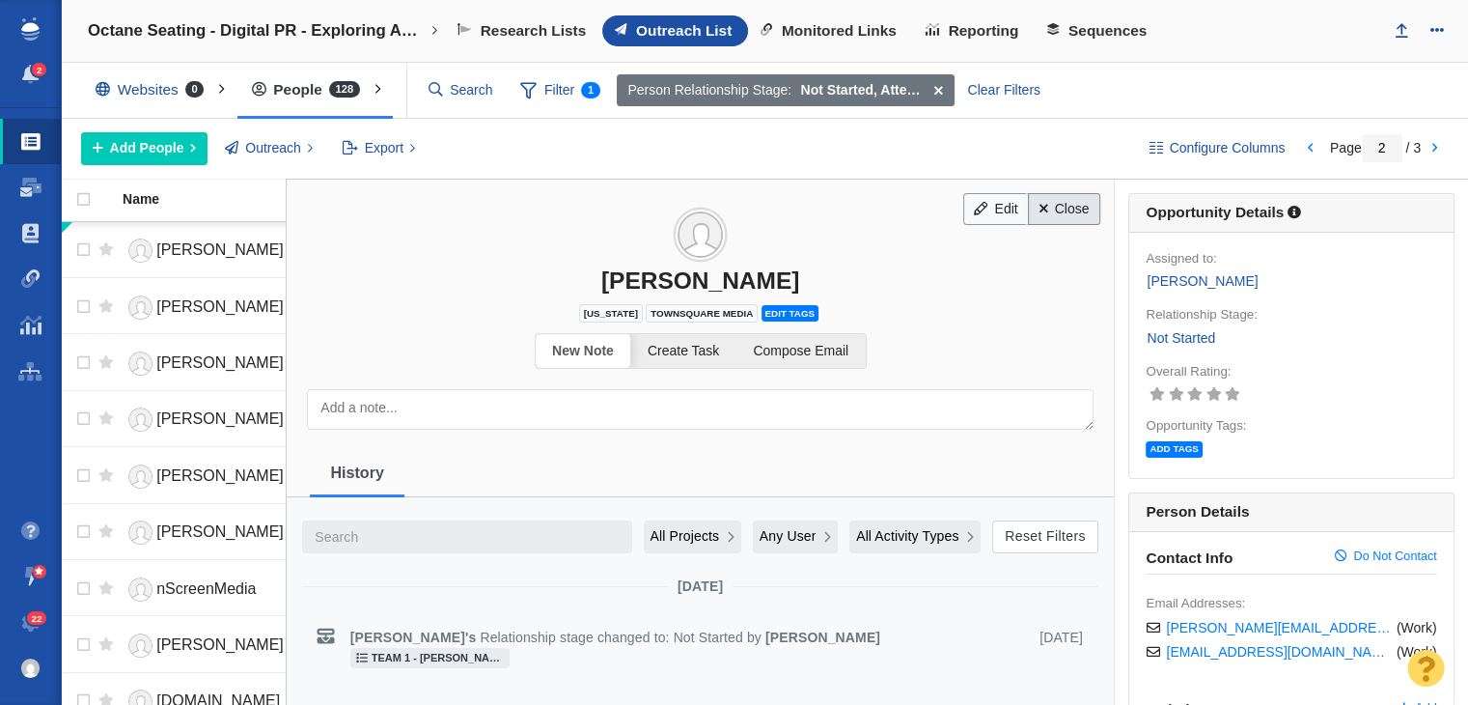
click at [1067, 210] on link "Close" at bounding box center [1064, 209] width 72 height 33
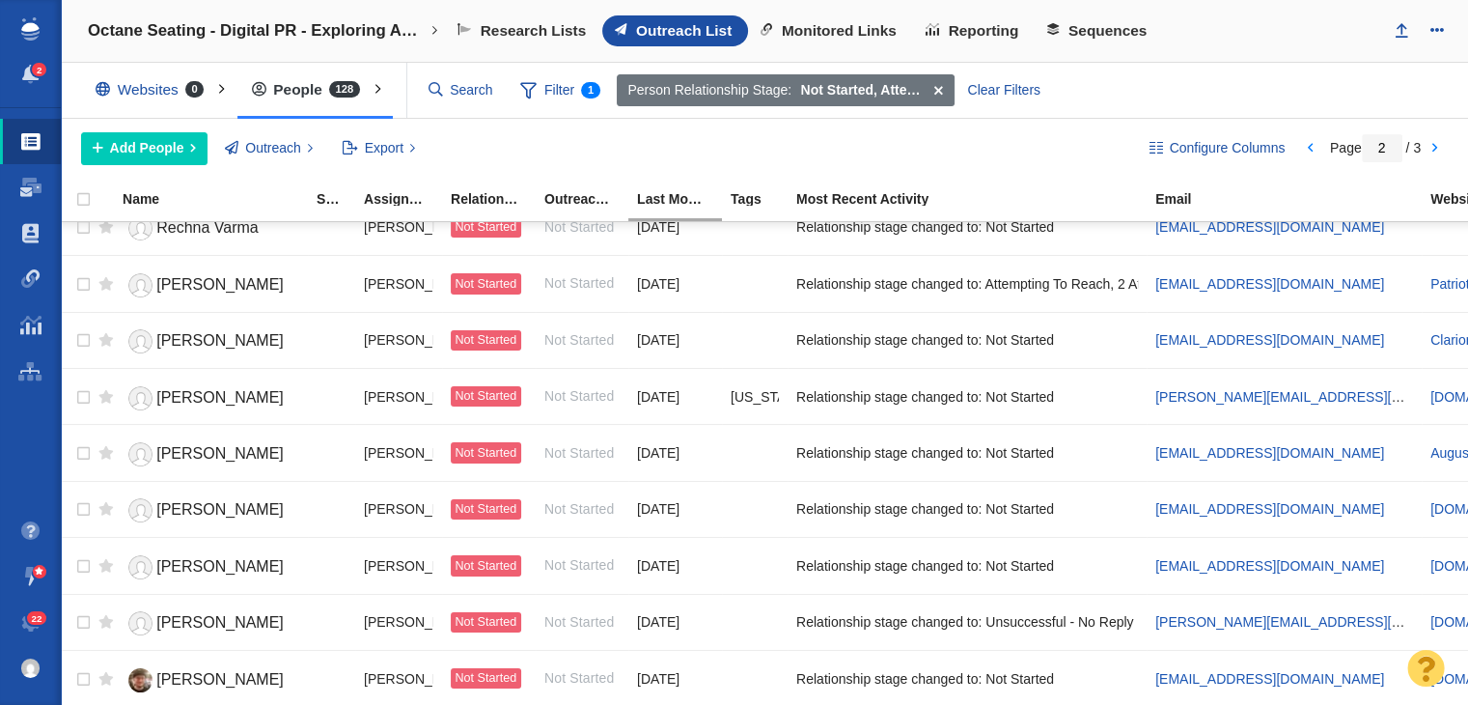
scroll to position [2338, 0]
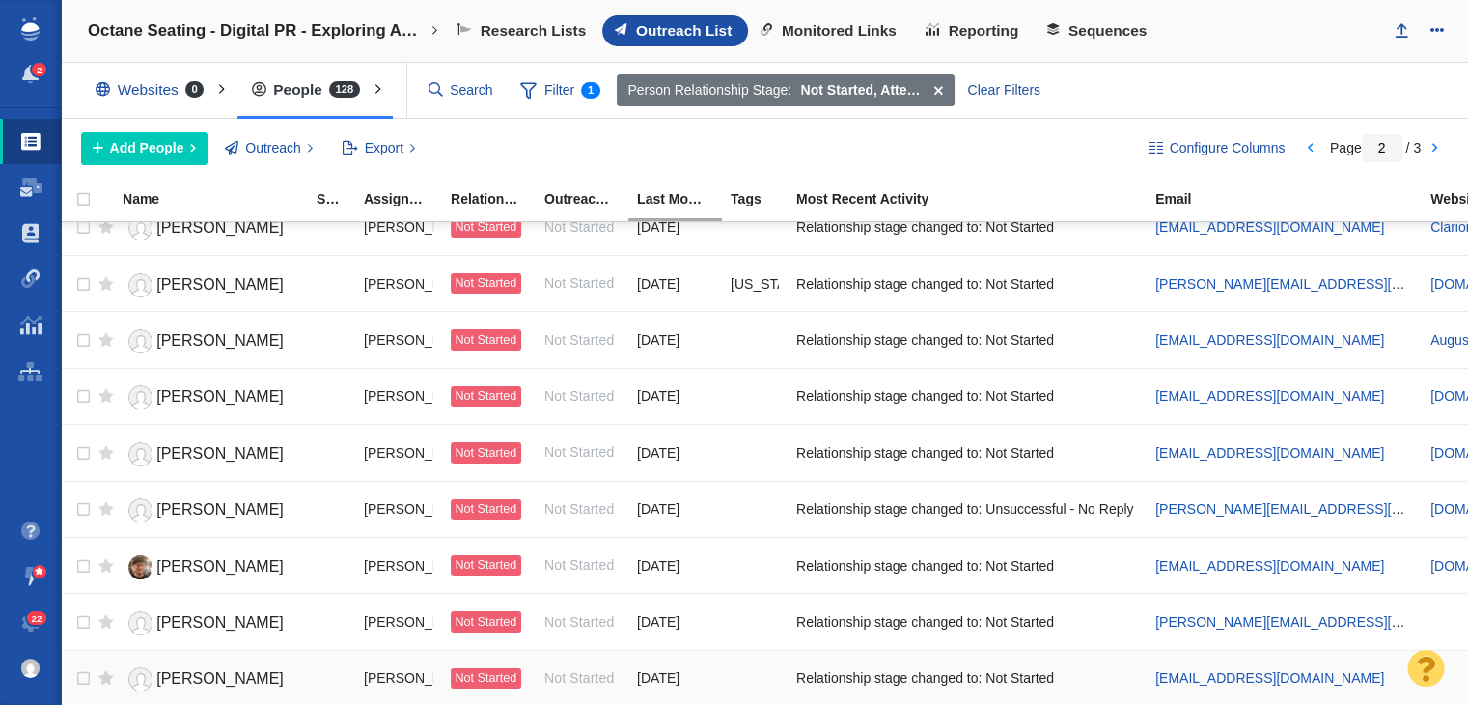
click at [199, 670] on span "Kira Lew" at bounding box center [219, 678] width 127 height 16
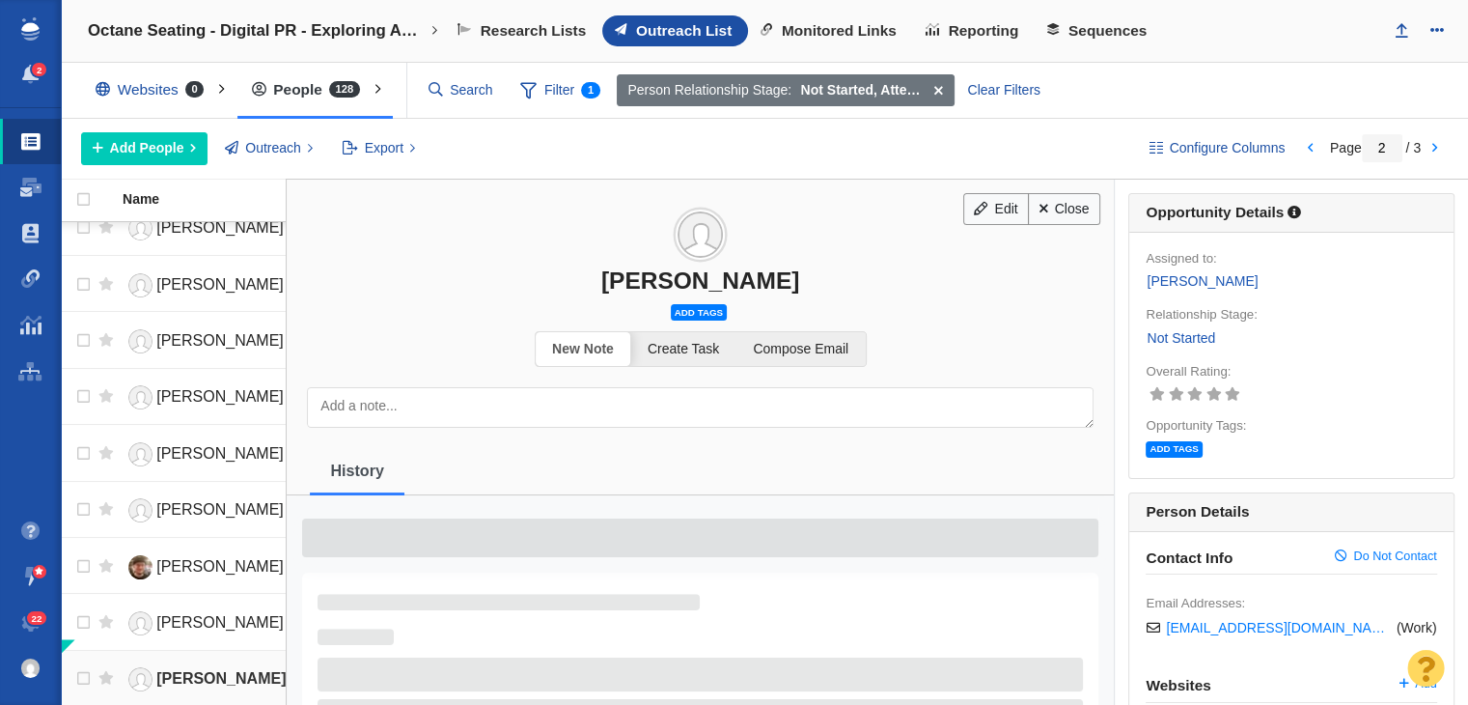
scroll to position [2324, 0]
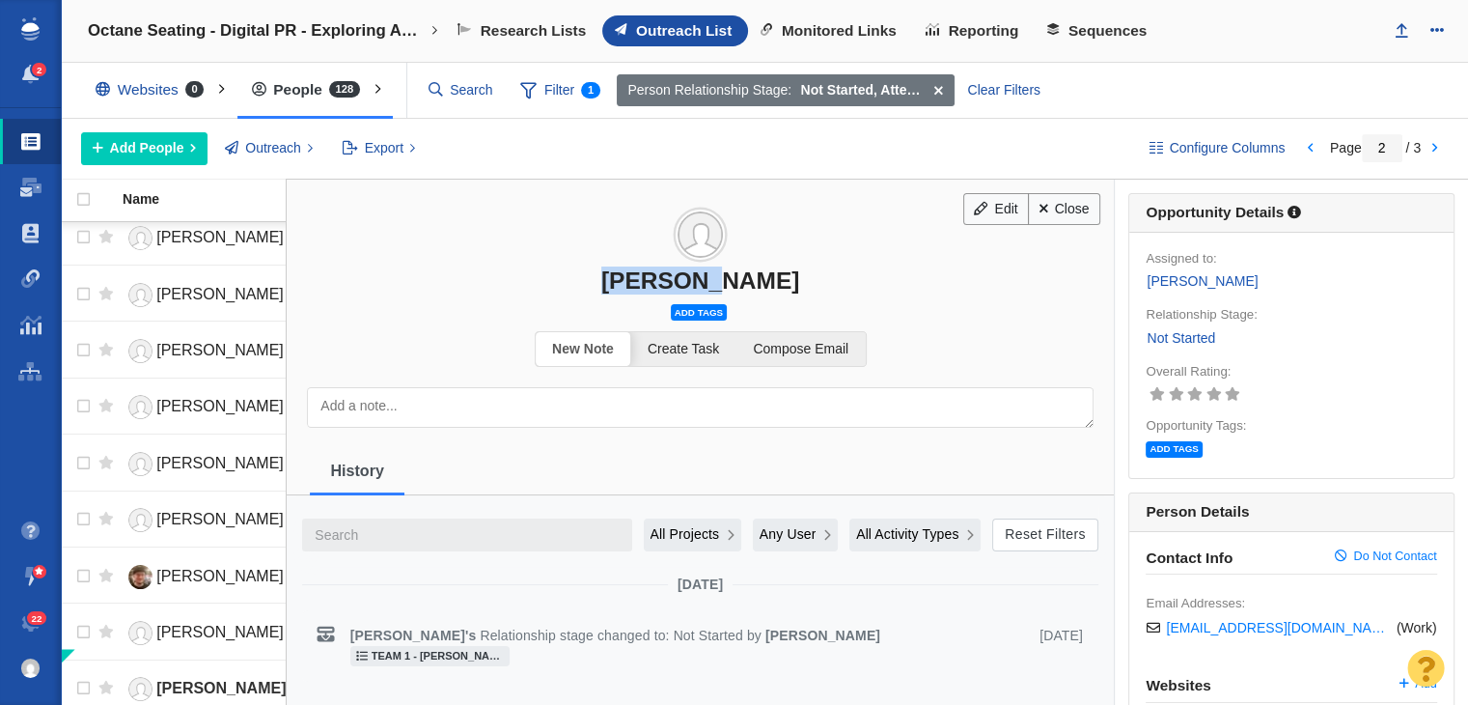
drag, startPoint x: 644, startPoint y: 268, endPoint x: 846, endPoint y: 272, distance: 201.8
click at [846, 272] on div "Kira Lew" at bounding box center [700, 280] width 827 height 28
copy div "Kira Lew"
click at [675, 307] on span "Add tags" at bounding box center [699, 312] width 56 height 16
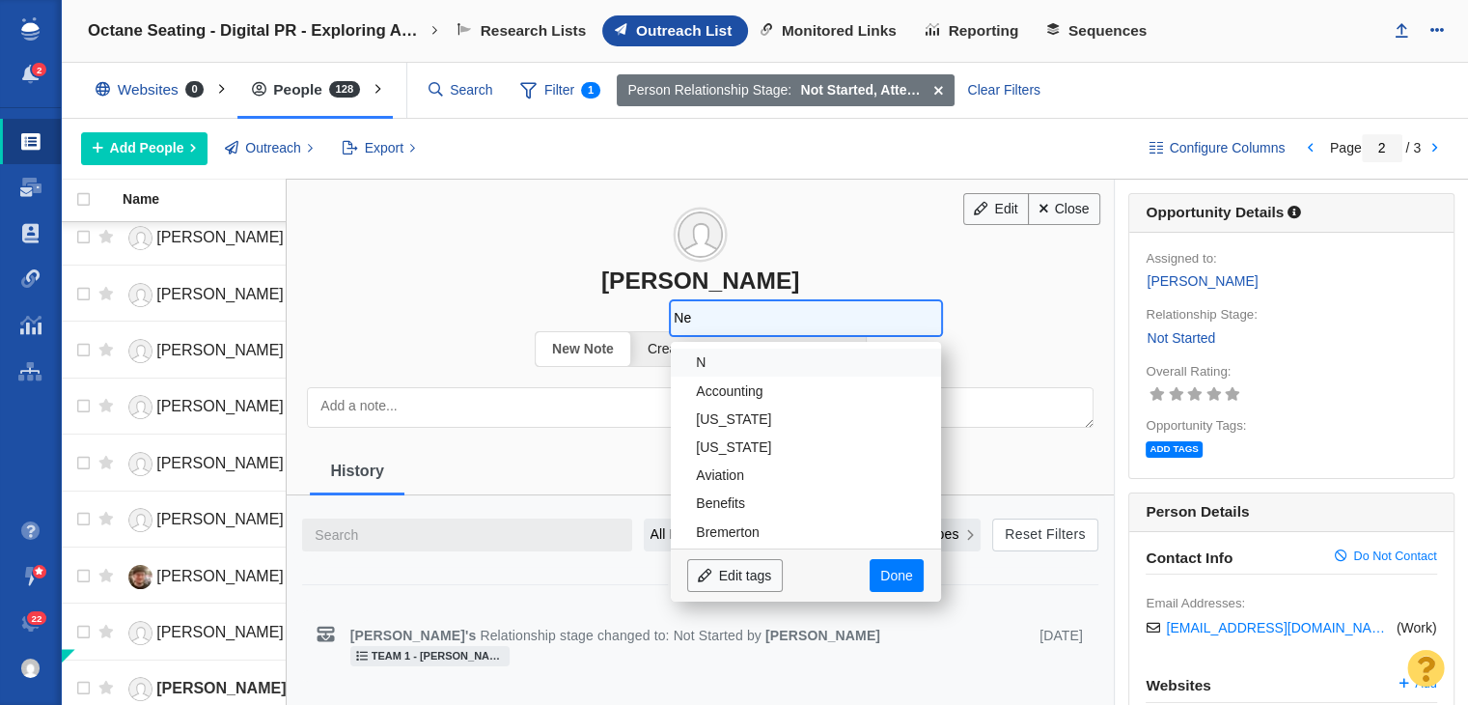
type input "New"
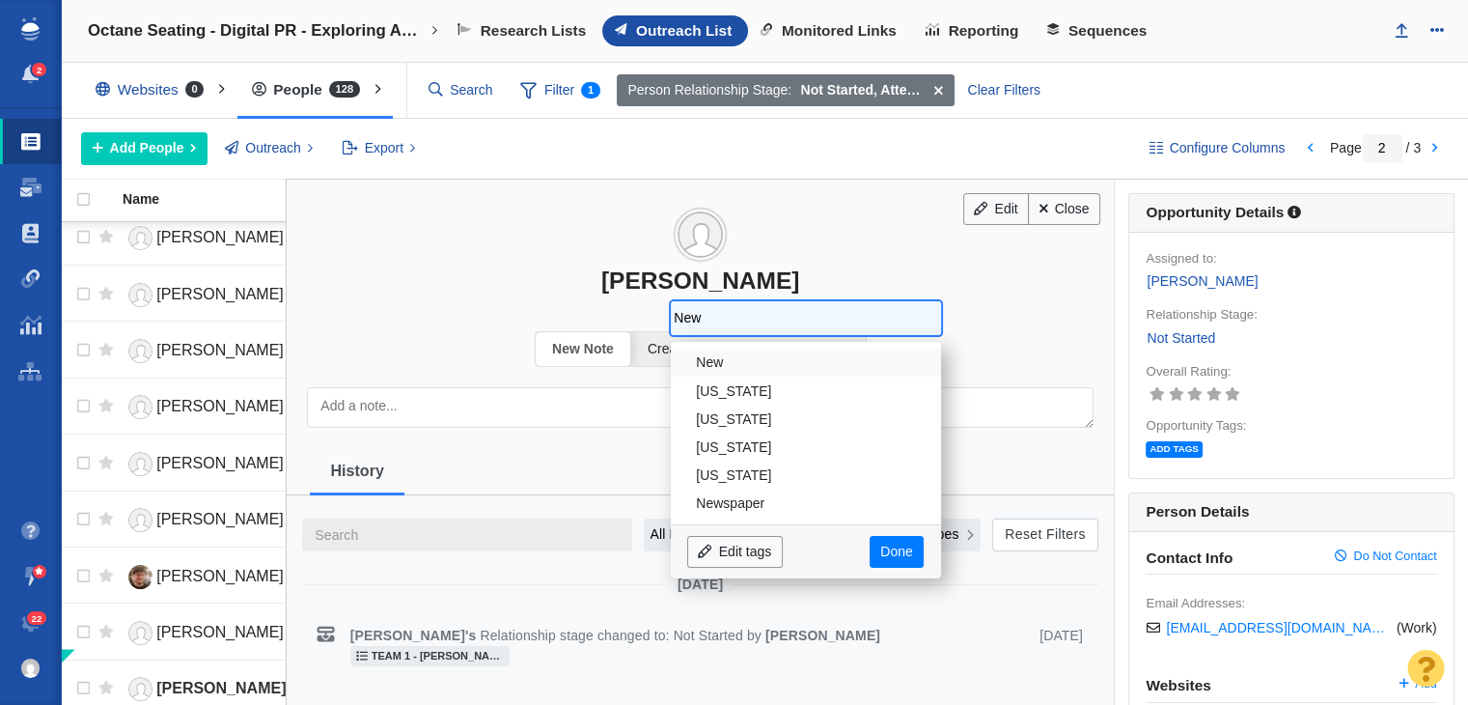
type input "New"
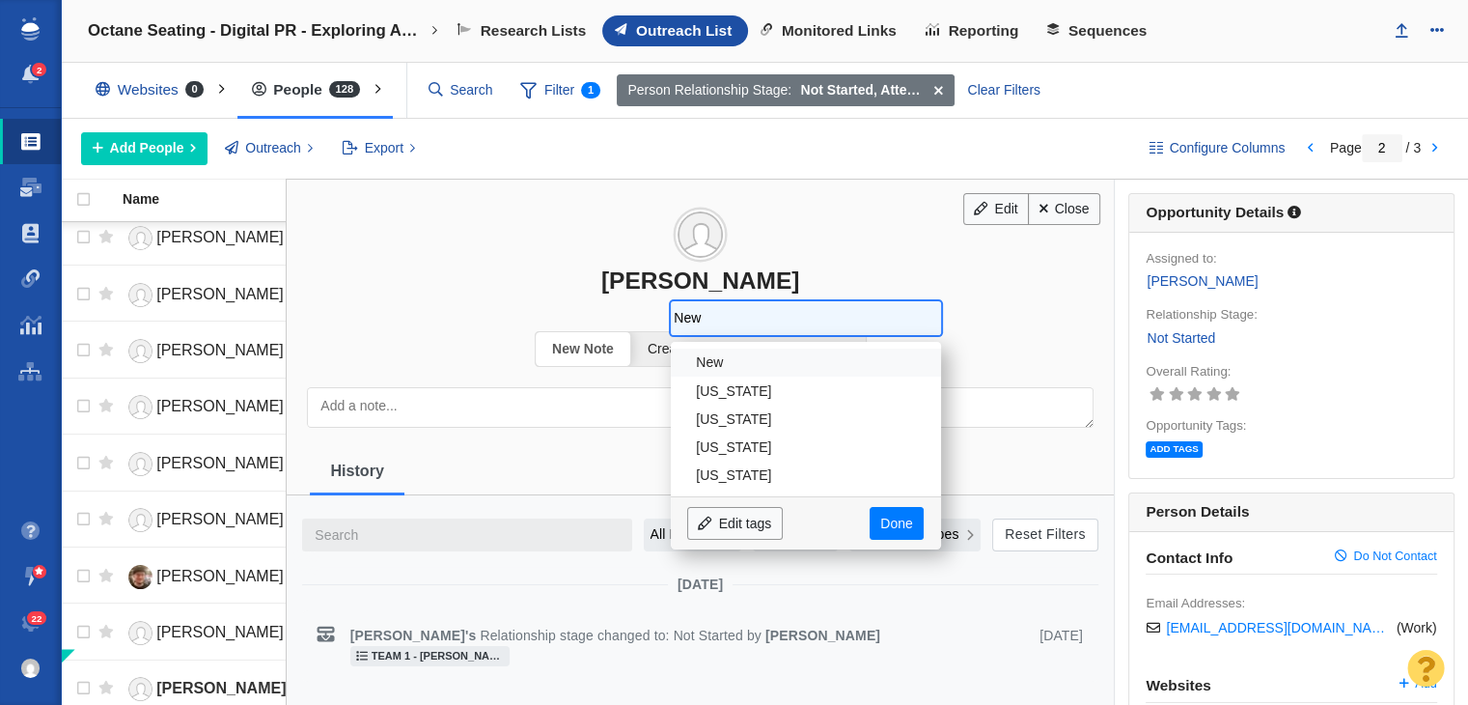
type input "New H"
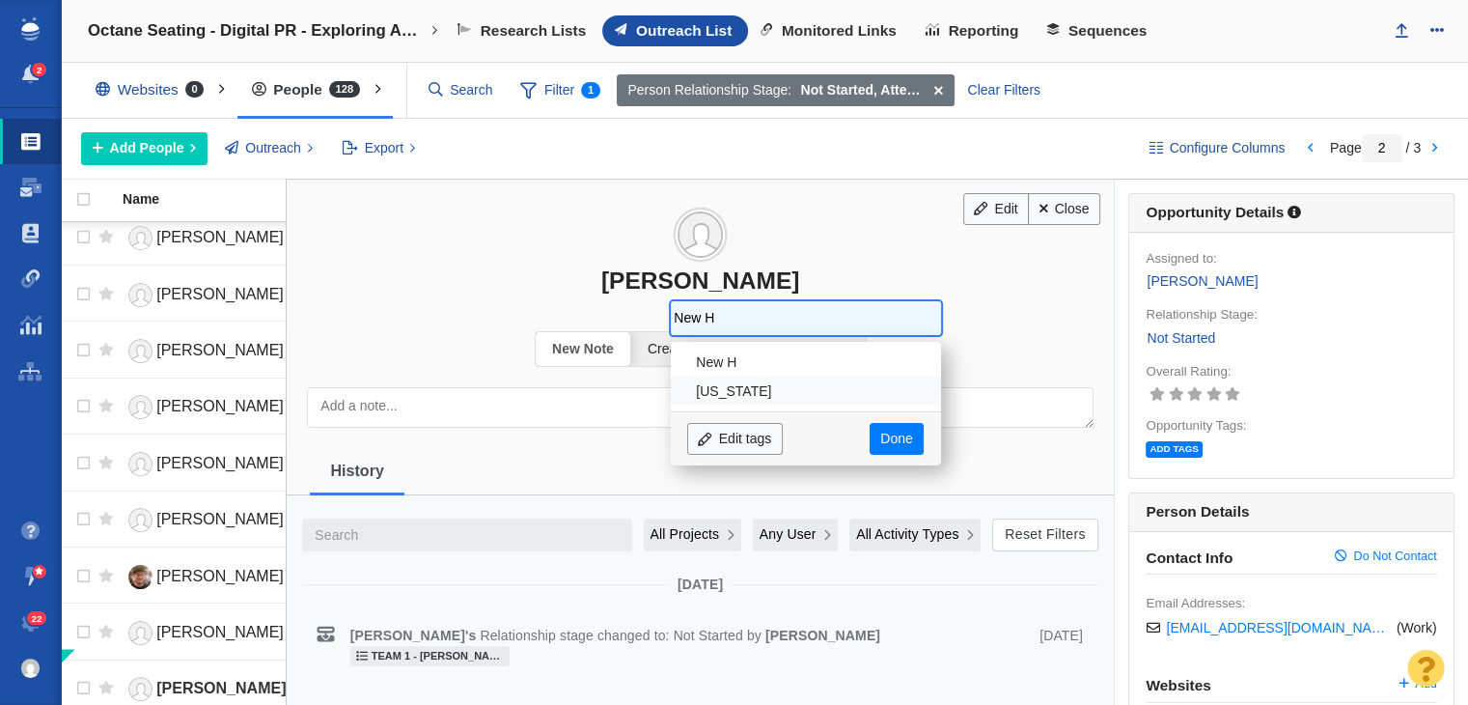
click at [820, 388] on li "[US_STATE]" at bounding box center [806, 390] width 270 height 28
click at [883, 464] on body "2 Projects Dashboard Websites People Link Monitoring Reports Projects Home Help…" at bounding box center [734, 352] width 1468 height 705
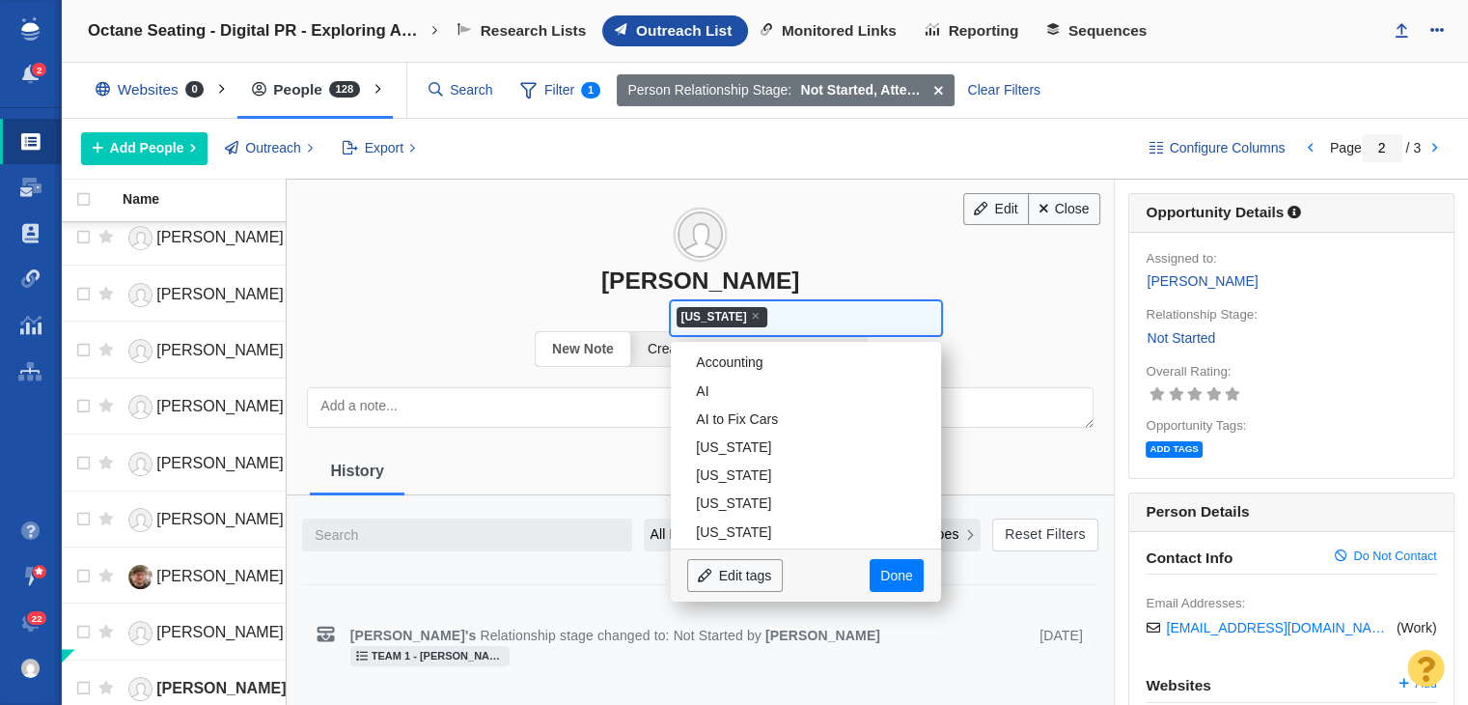
scroll to position [2086, 0]
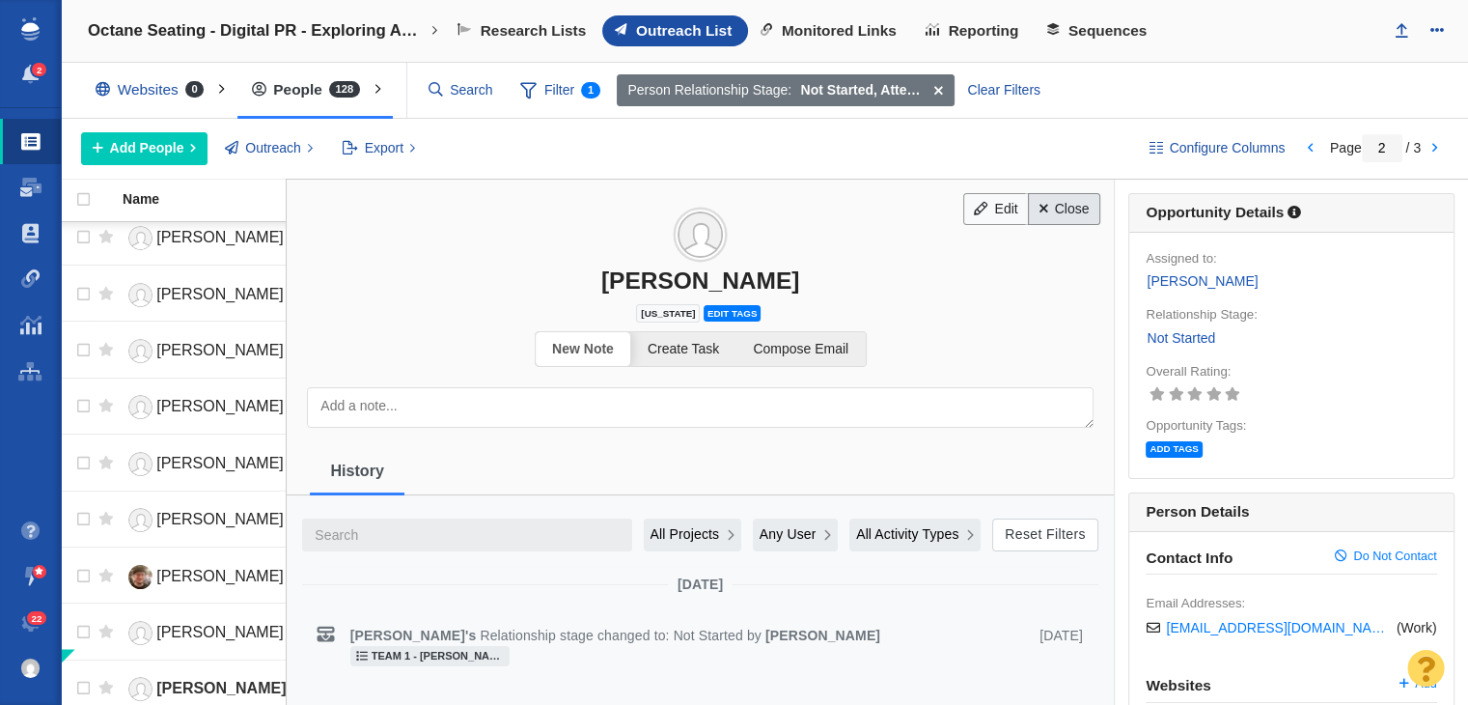
click at [1062, 205] on link "Close" at bounding box center [1064, 209] width 72 height 33
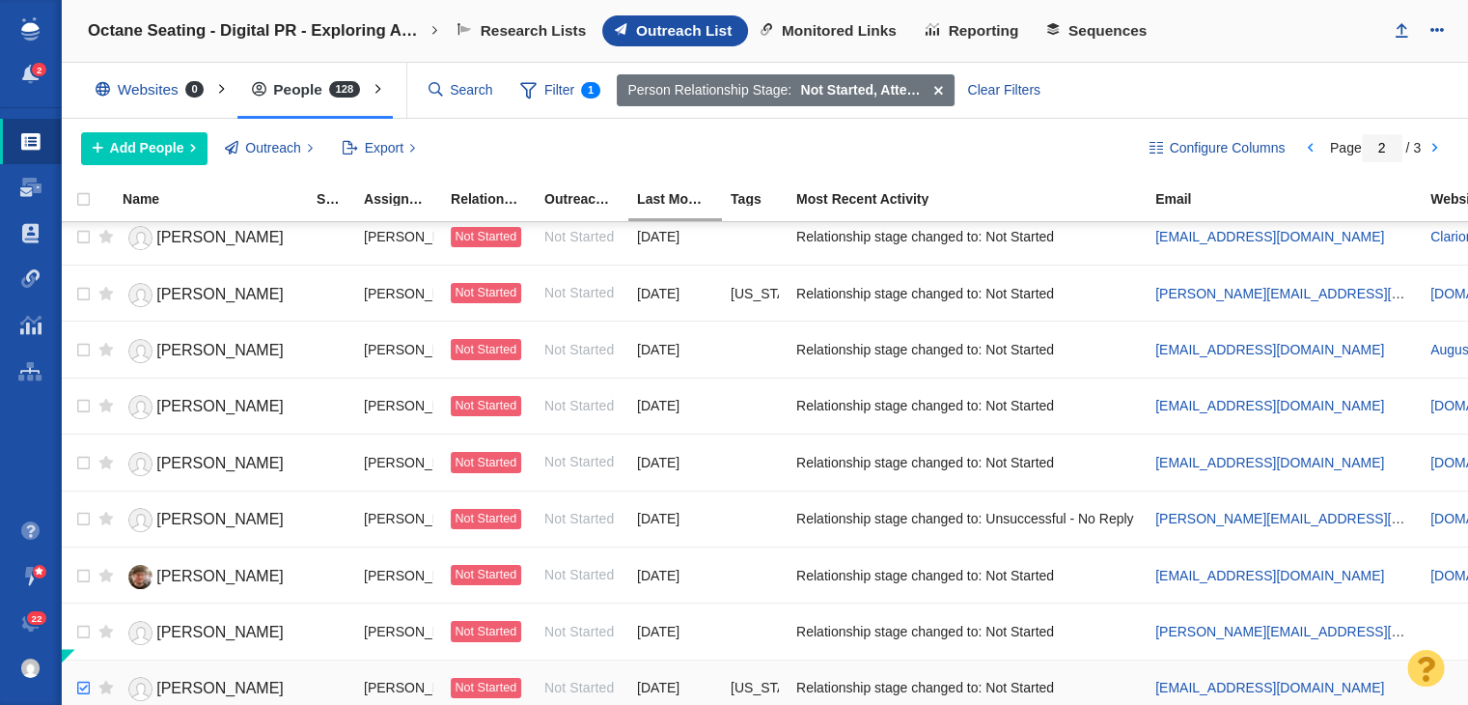
checkbox input "true"
click at [70, 673] on input "checkbox" at bounding box center [81, 688] width 29 height 42
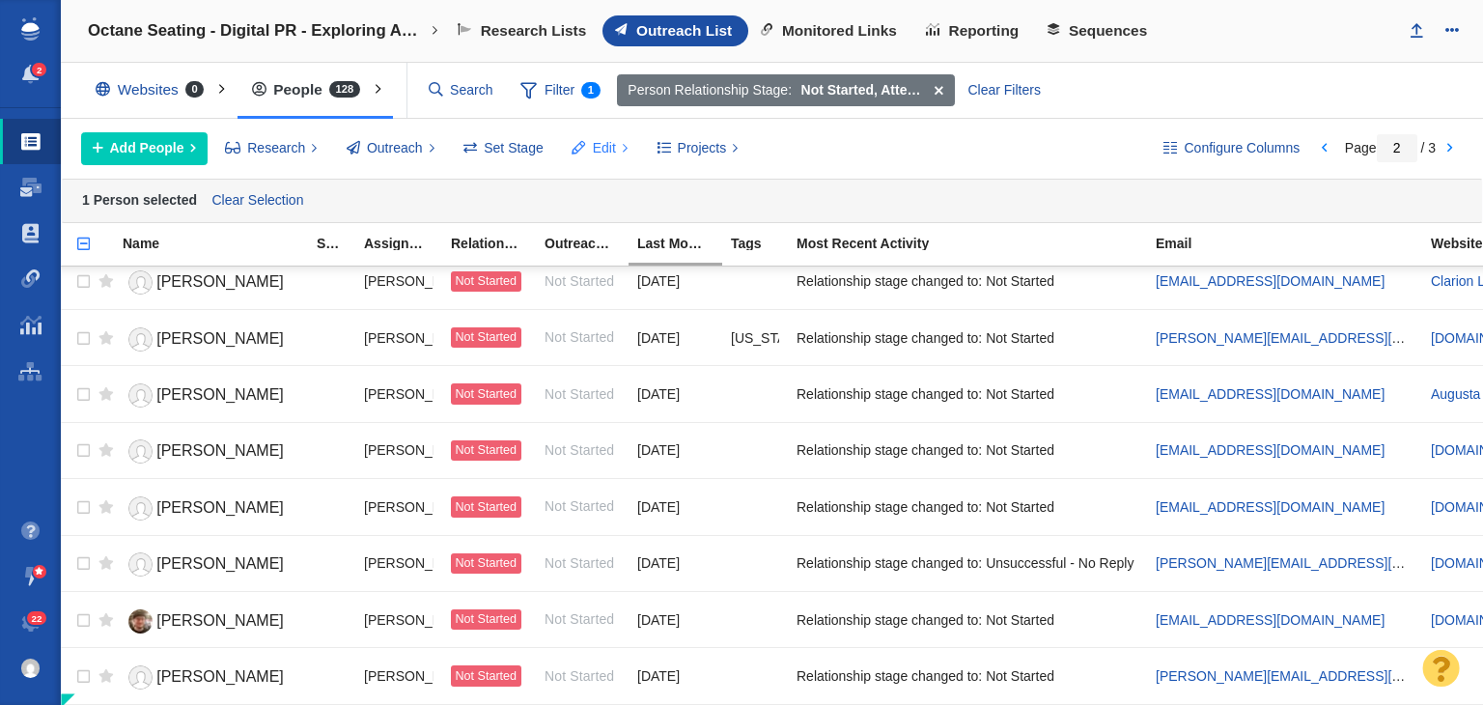
click at [582, 146] on span at bounding box center [579, 148] width 14 height 20
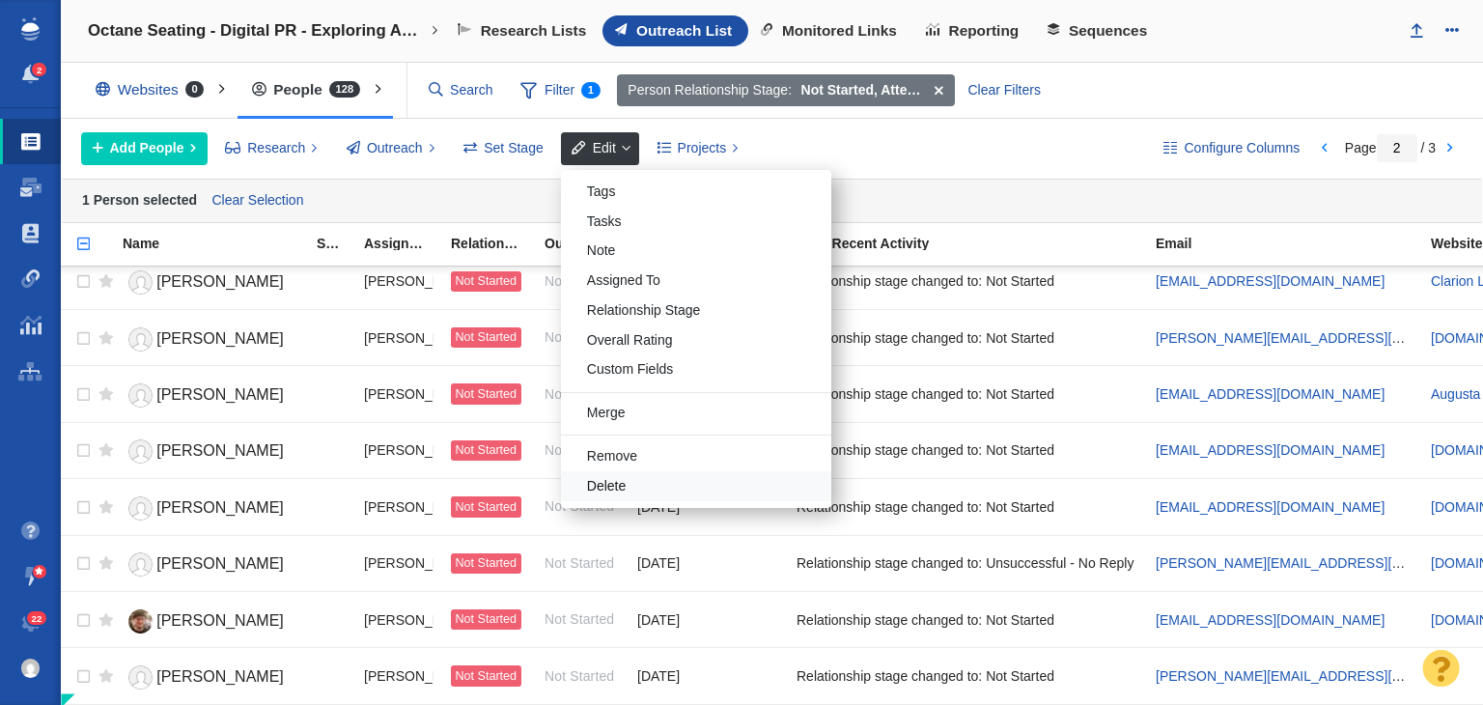
click at [605, 491] on div "Delete" at bounding box center [696, 486] width 270 height 30
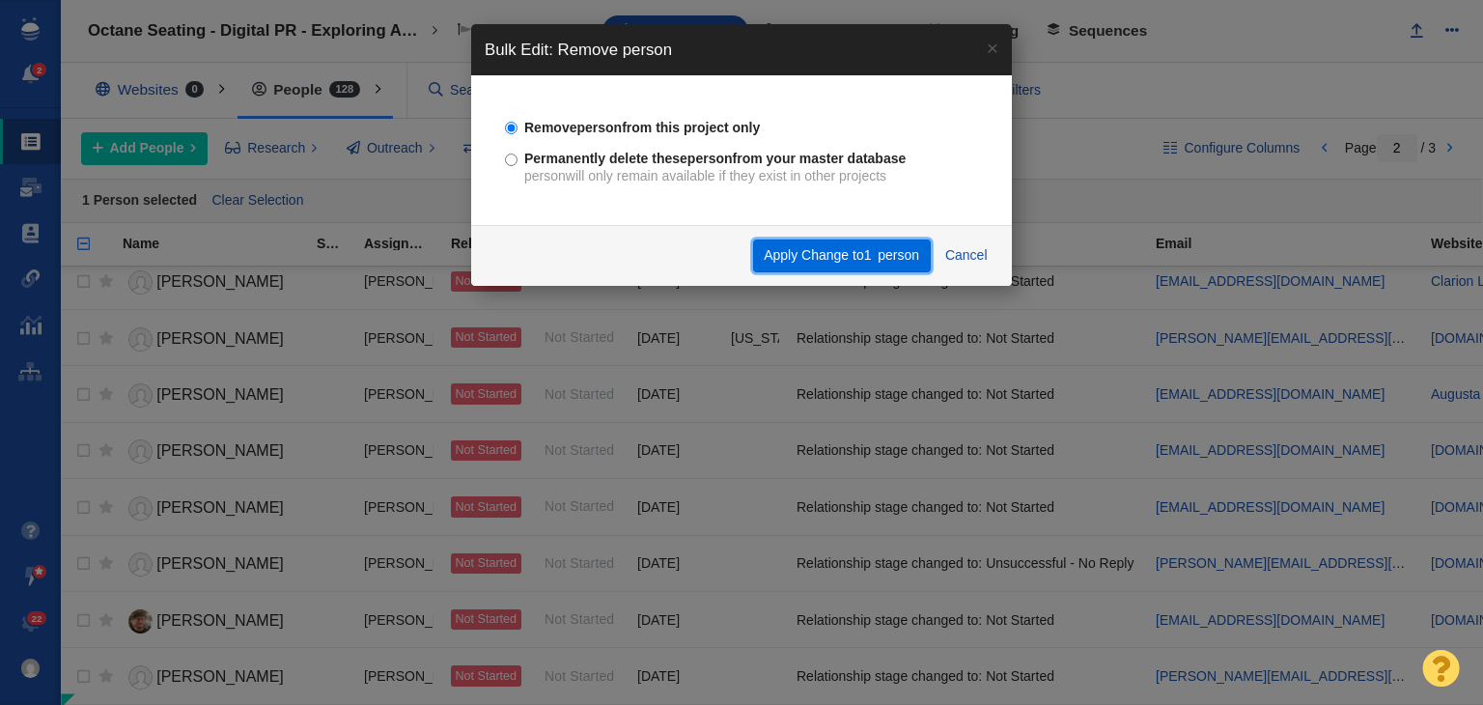
click at [791, 255] on button "Apply Change to 1 person" at bounding box center [842, 255] width 178 height 33
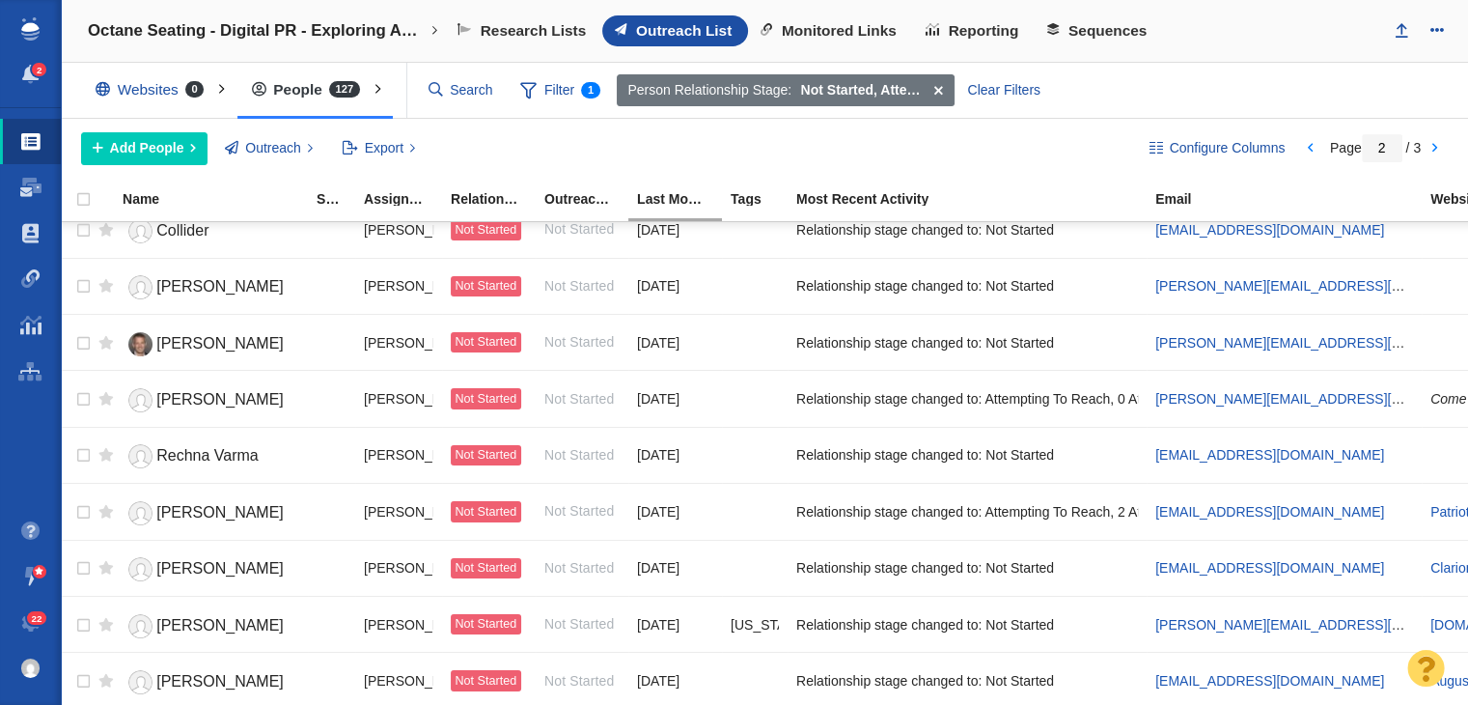
scroll to position [2338, 0]
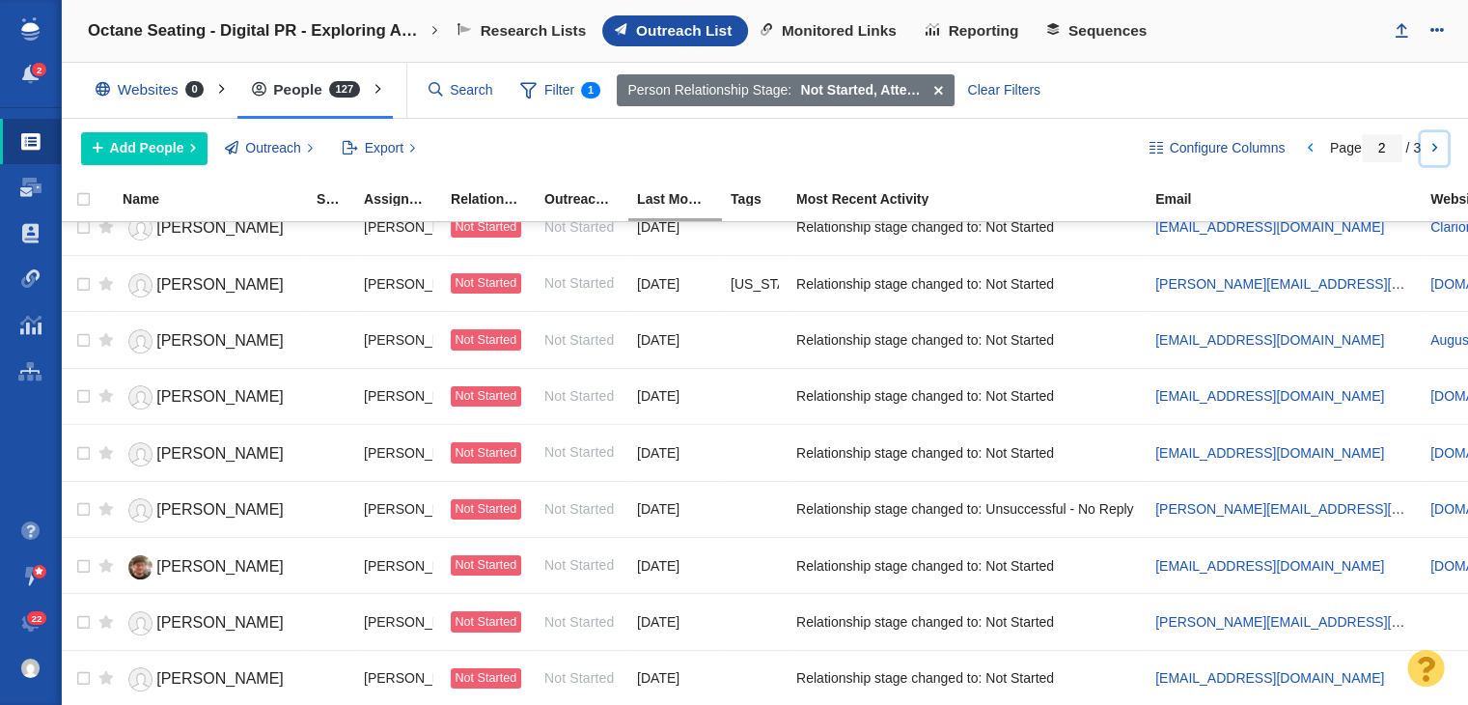
click at [1435, 145] on link at bounding box center [1434, 148] width 27 height 33
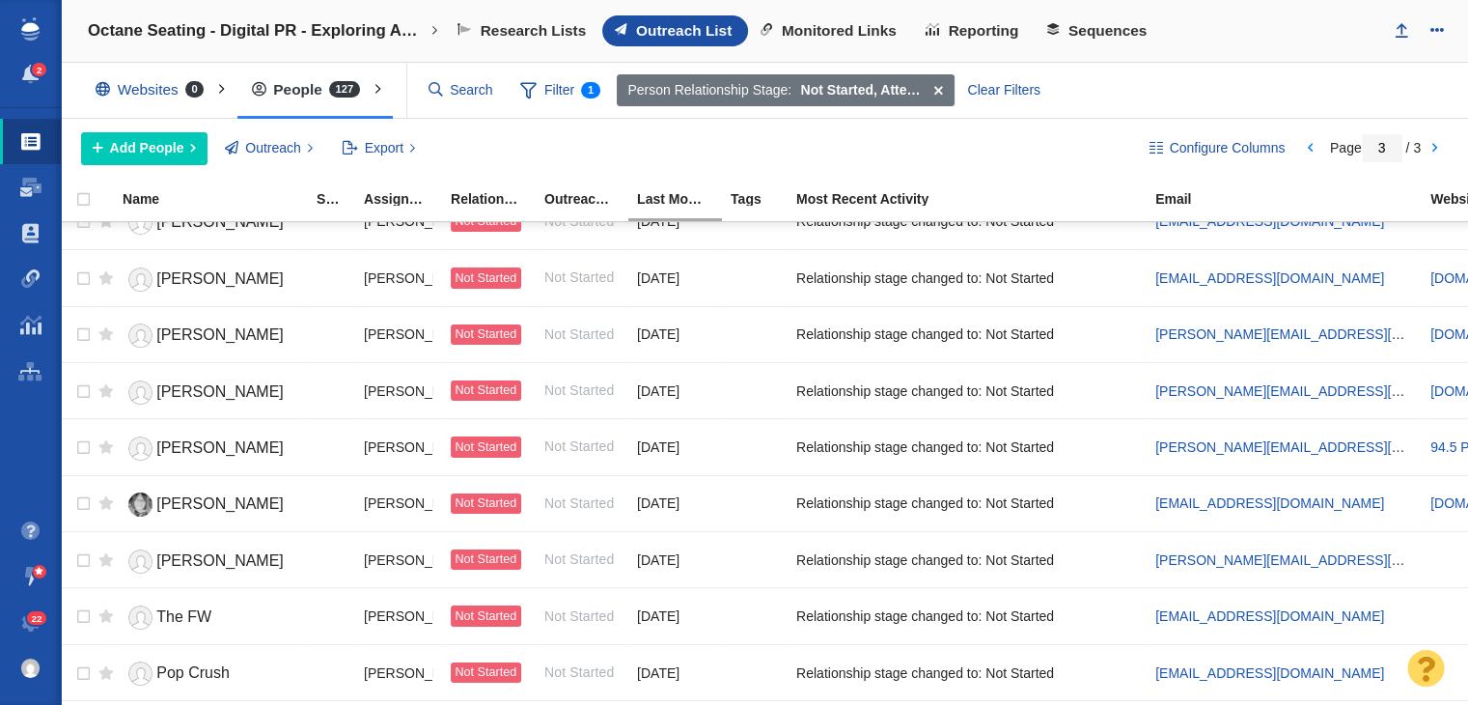
scroll to position [0, 0]
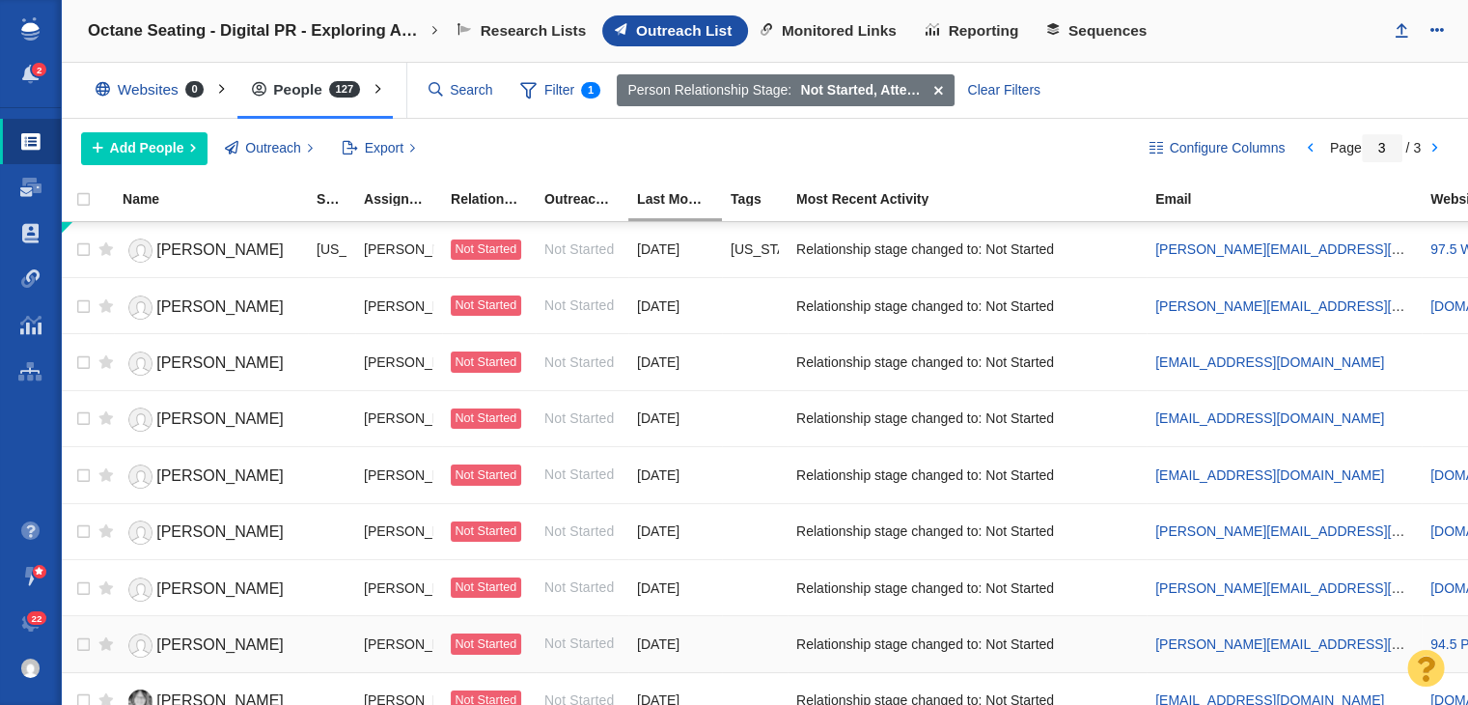
click at [228, 628] on link "[PERSON_NAME]" at bounding box center [211, 645] width 177 height 34
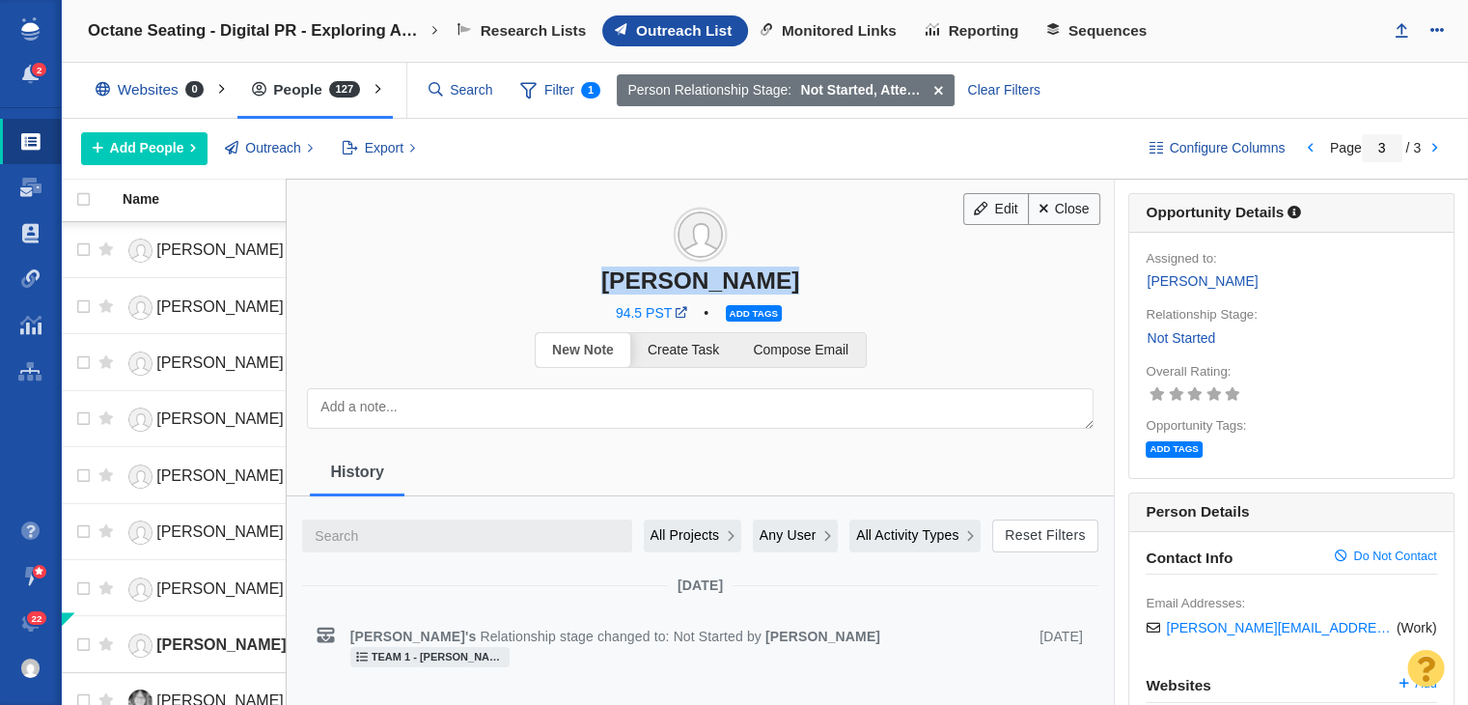
drag, startPoint x: 598, startPoint y: 279, endPoint x: 773, endPoint y: 275, distance: 175.7
click at [773, 275] on div "[PERSON_NAME]" at bounding box center [700, 280] width 827 height 28
copy div "[PERSON_NAME]"
click at [772, 305] on span "Add tags" at bounding box center [754, 313] width 56 height 16
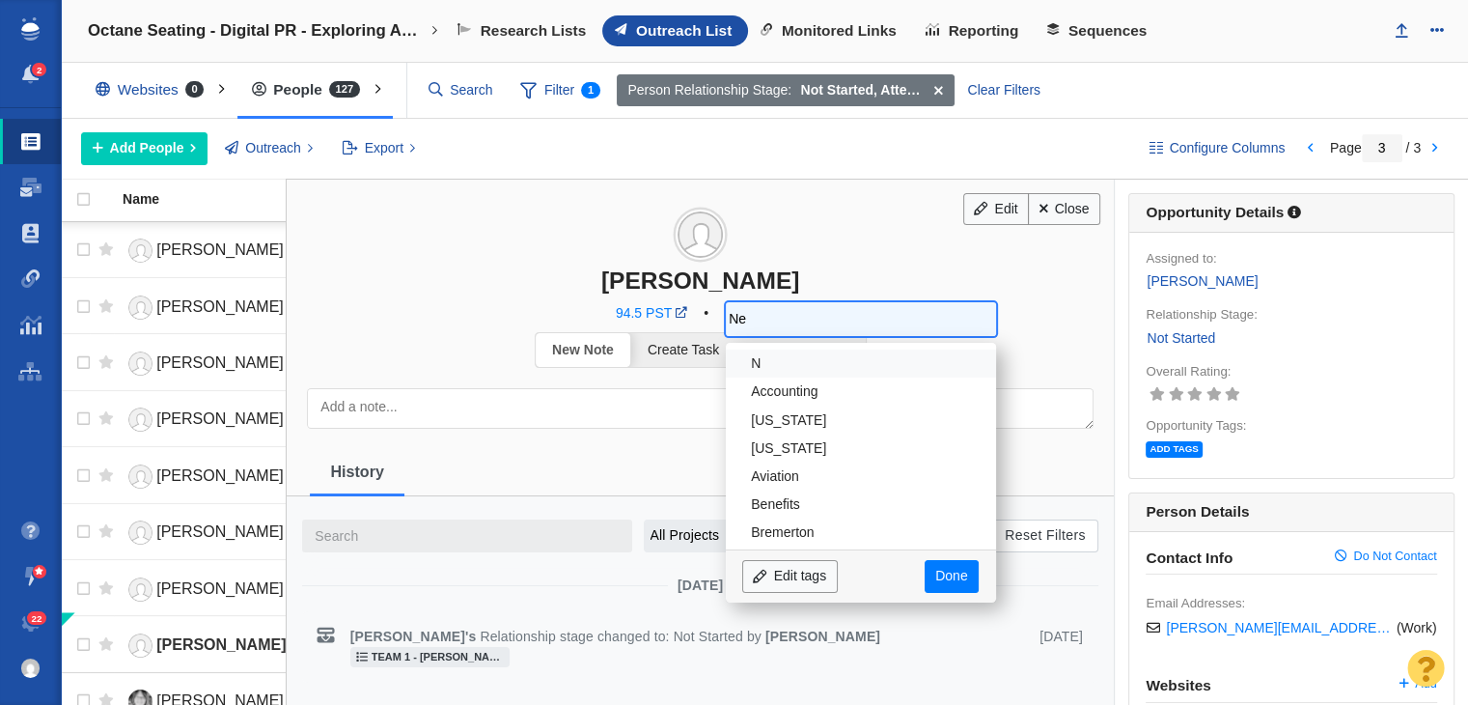
type input "New"
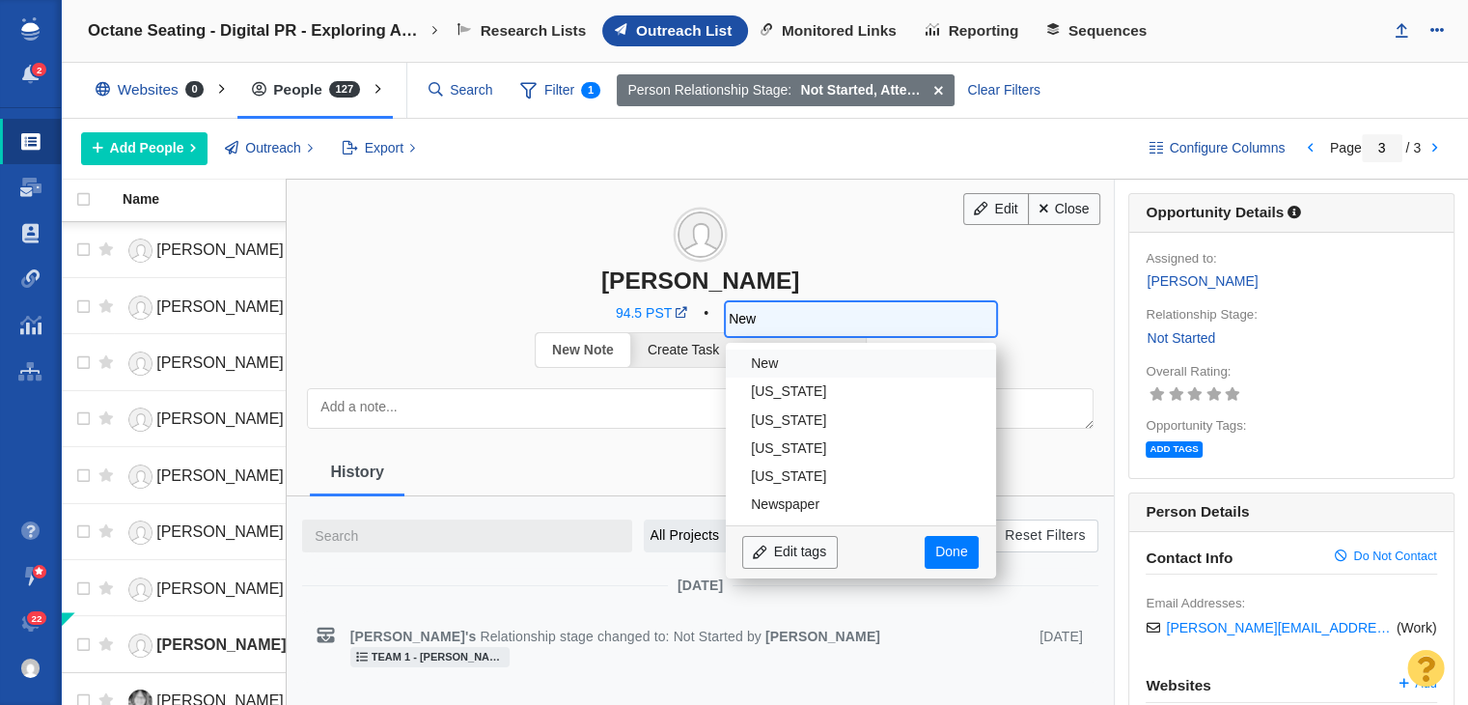
type input "New"
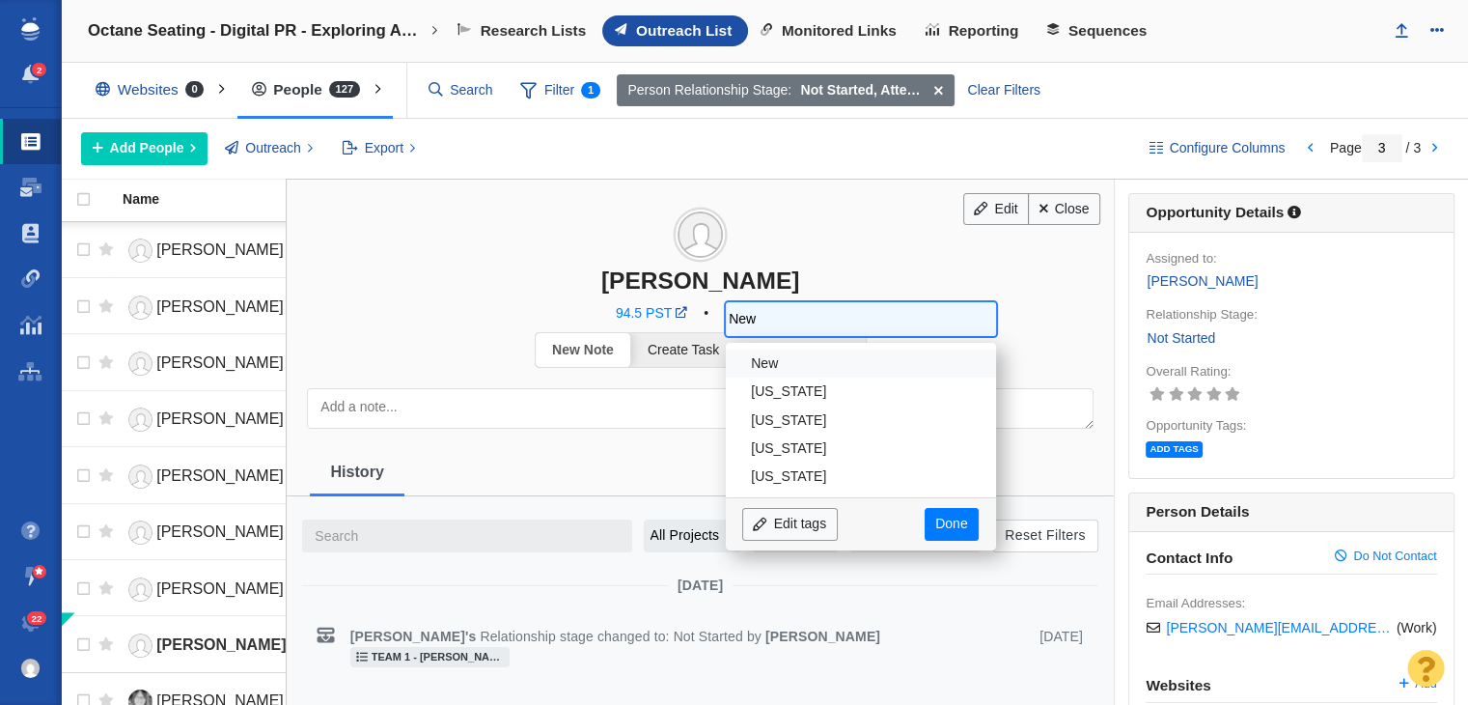
type input "New J"
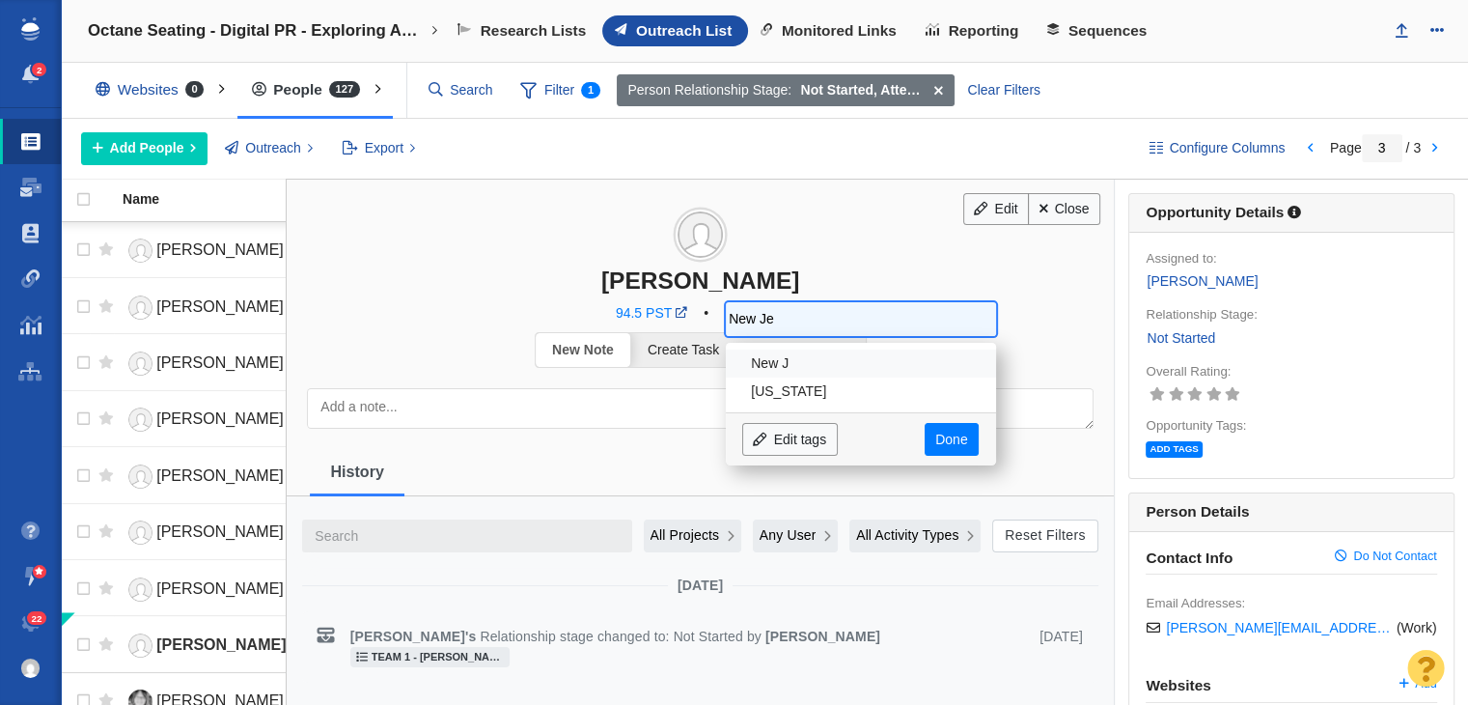
type input "New Jer"
click at [785, 397] on li "[US_STATE]" at bounding box center [861, 391] width 270 height 28
click at [948, 439] on link "Done" at bounding box center [952, 439] width 54 height 33
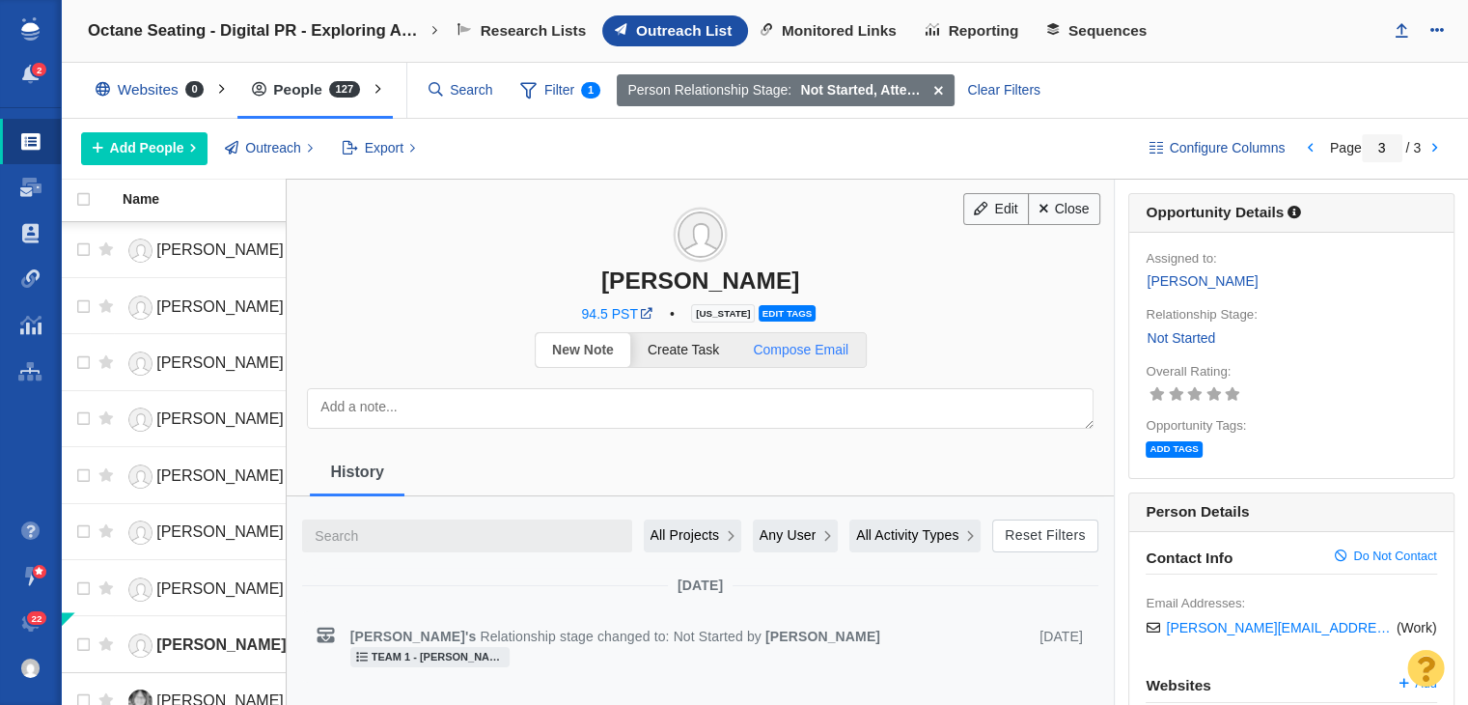
click at [836, 351] on span "Compose Email" at bounding box center [801, 349] width 96 height 15
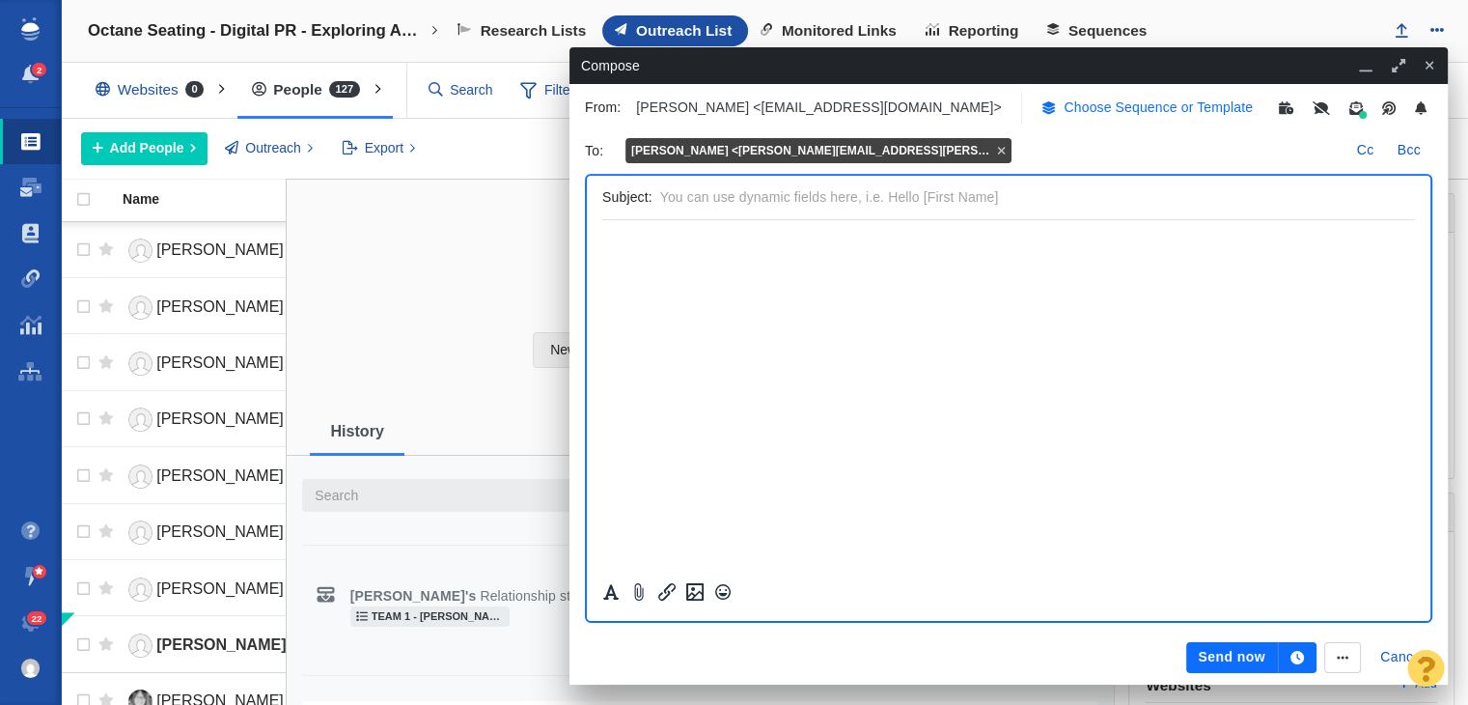
click at [1109, 105] on p "Choose Sequence or Template" at bounding box center [1158, 107] width 189 height 20
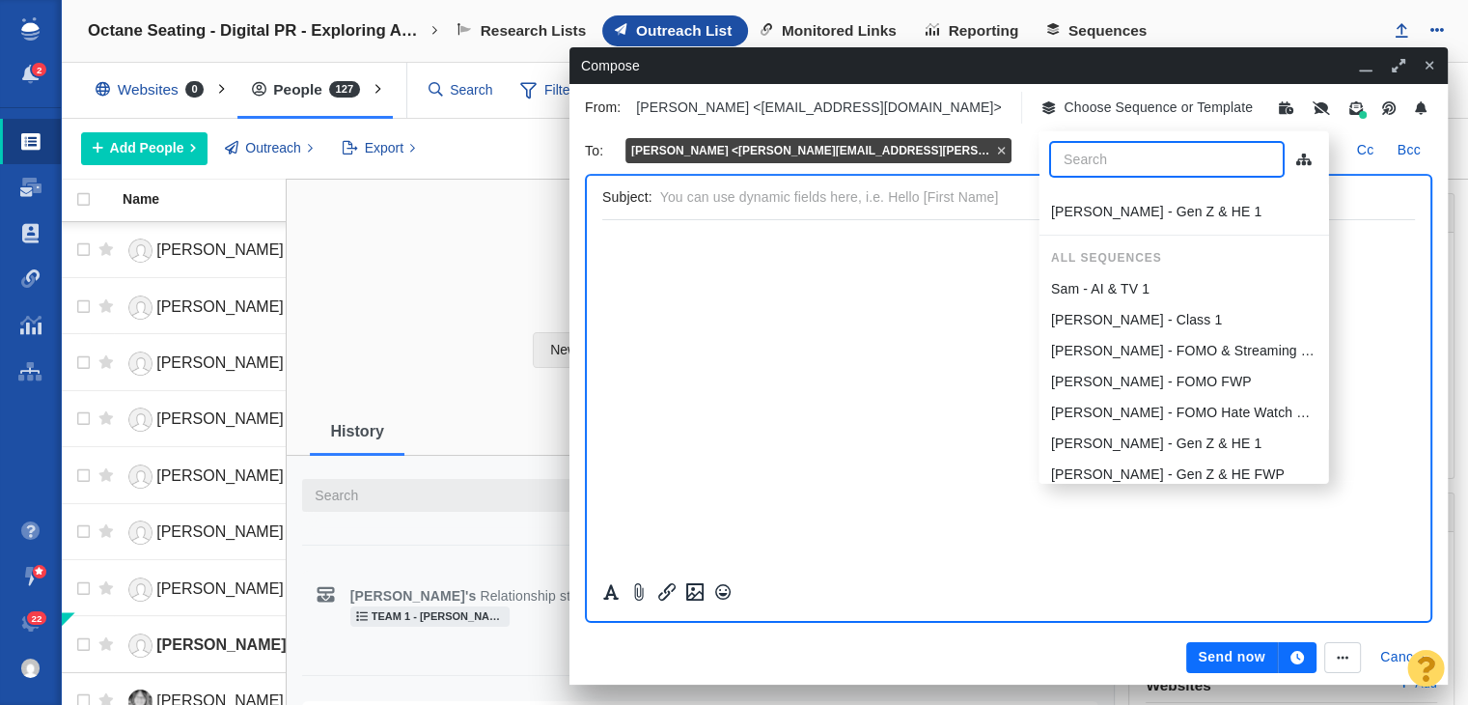
scroll to position [267, 0]
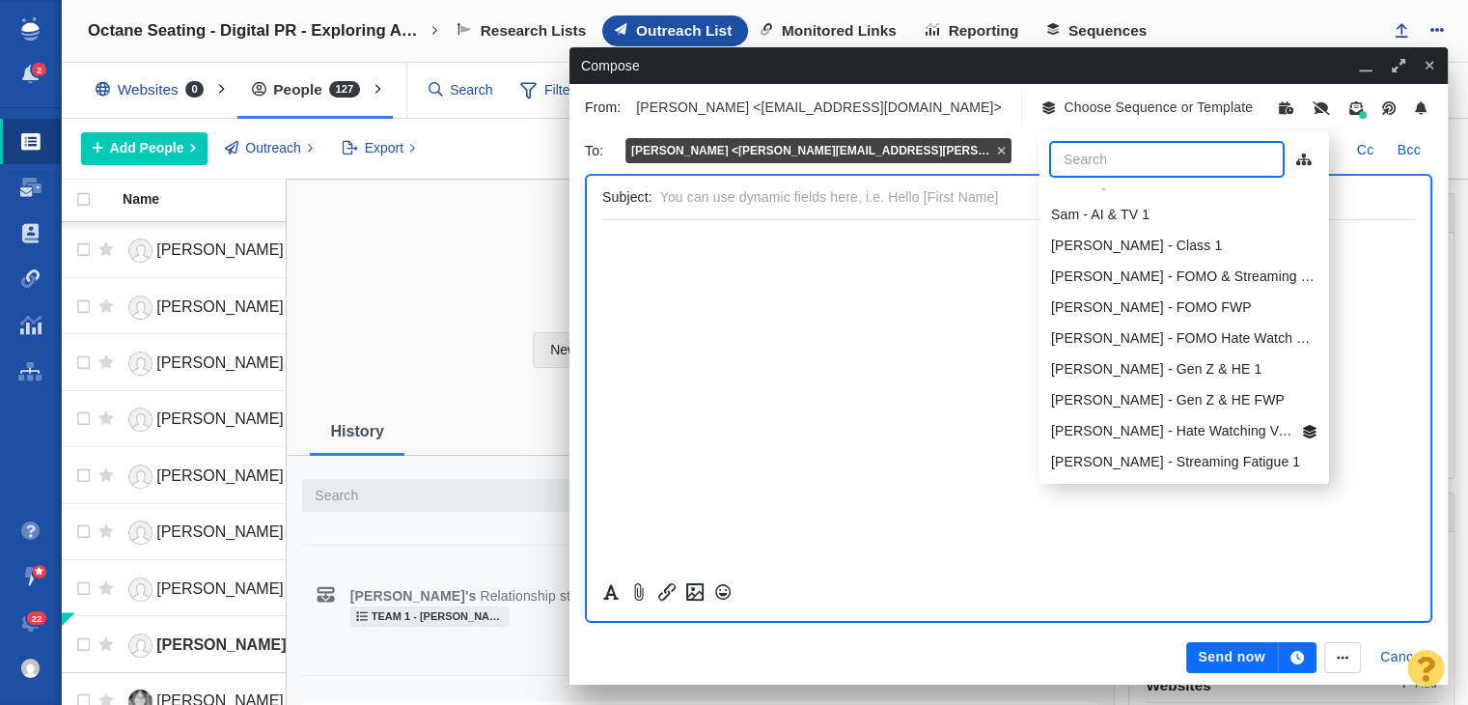
click at [1144, 432] on p "[PERSON_NAME] - Hate Watching Version" at bounding box center [1171, 431] width 243 height 20
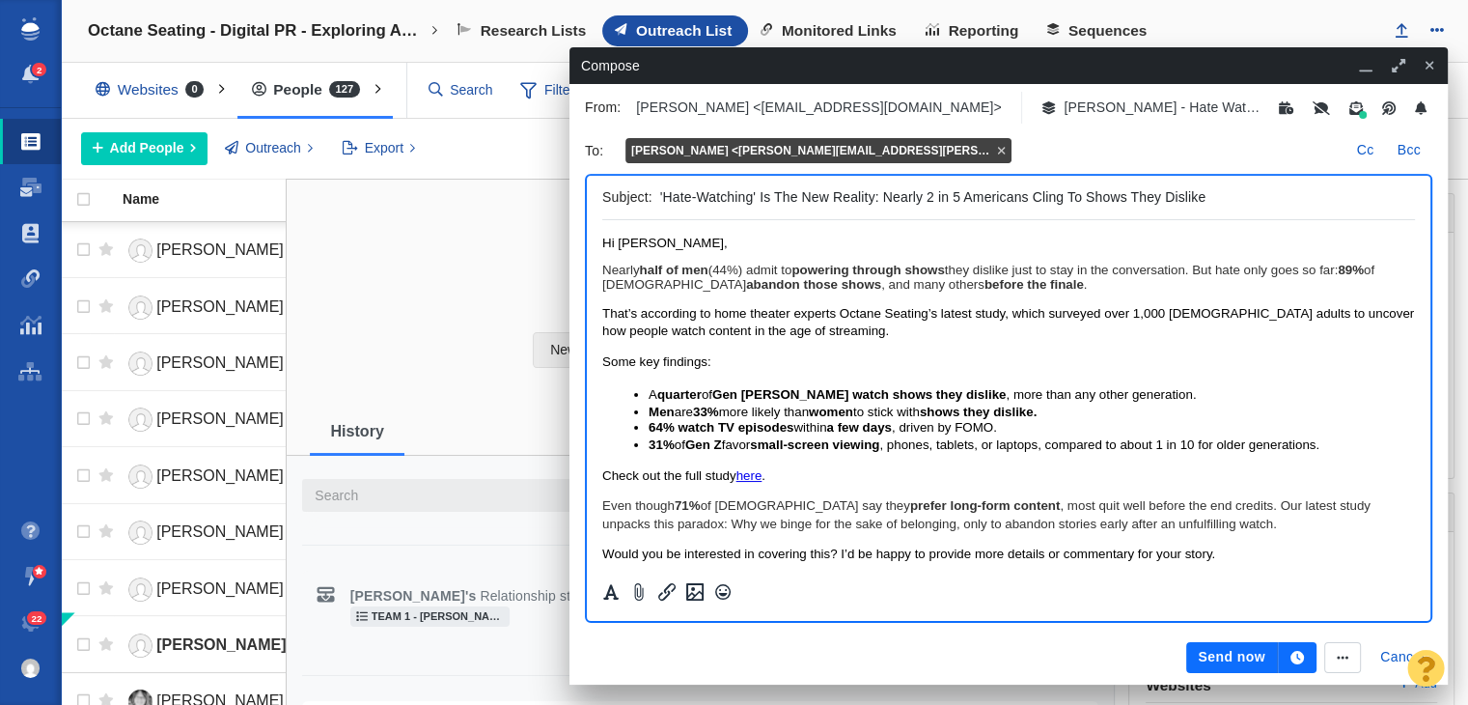
scroll to position [0, 0]
click at [1207, 124] on div "From: Samantha Staufenberg <sstaufenberg@pageonepower.com> Sam - Hate Watching …" at bounding box center [1008, 108] width 871 height 40
click at [1210, 105] on p "Sam - Hate Watching Version" at bounding box center [1162, 107] width 197 height 20
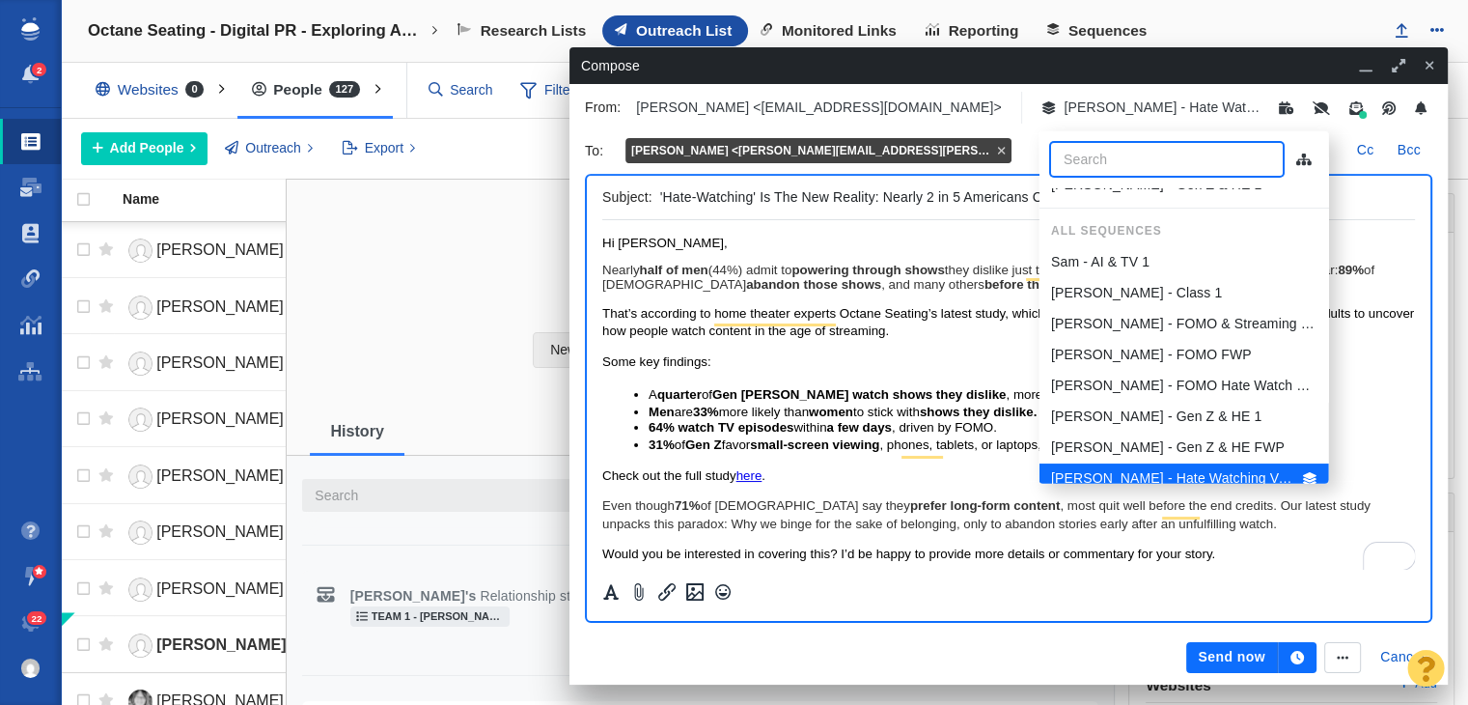
scroll to position [267, 0]
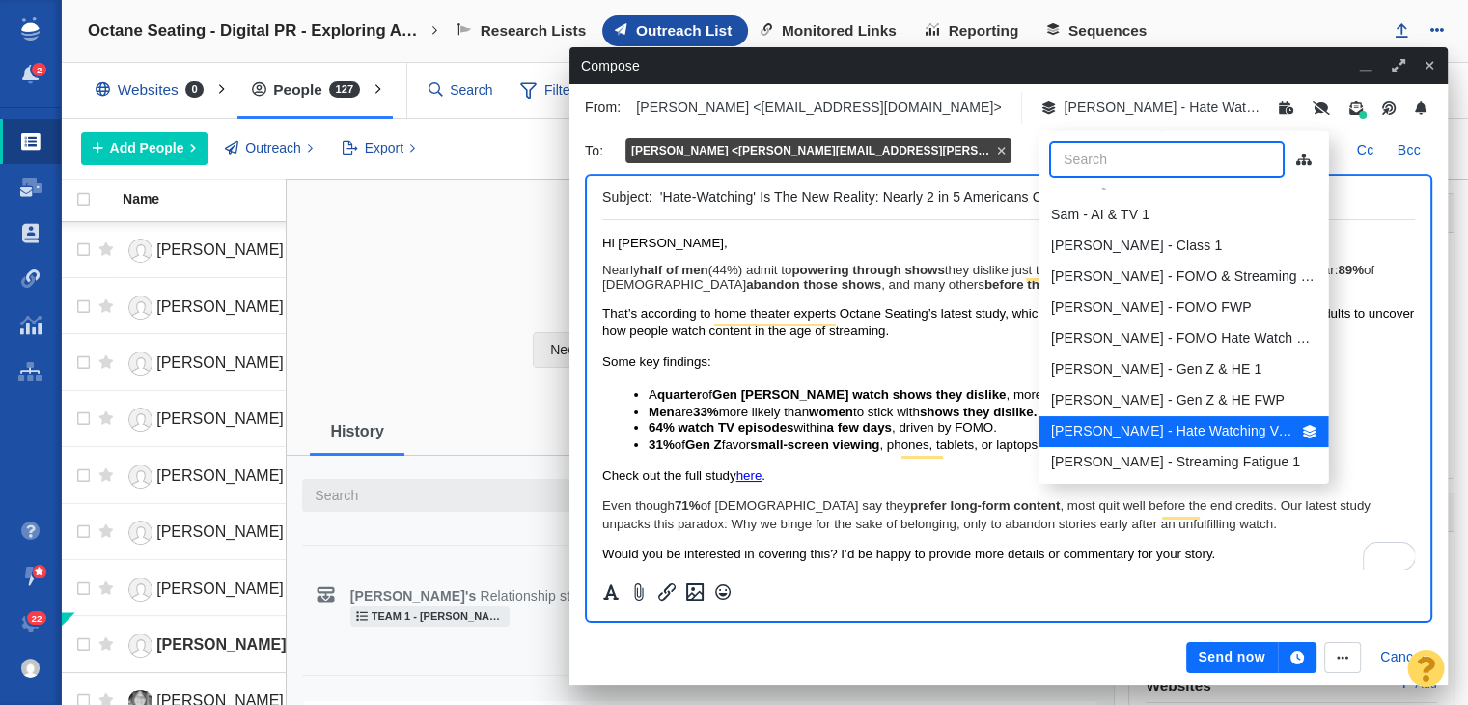
click at [1170, 341] on p "[PERSON_NAME] - FOMO Hate Watch Version" at bounding box center [1183, 338] width 266 height 20
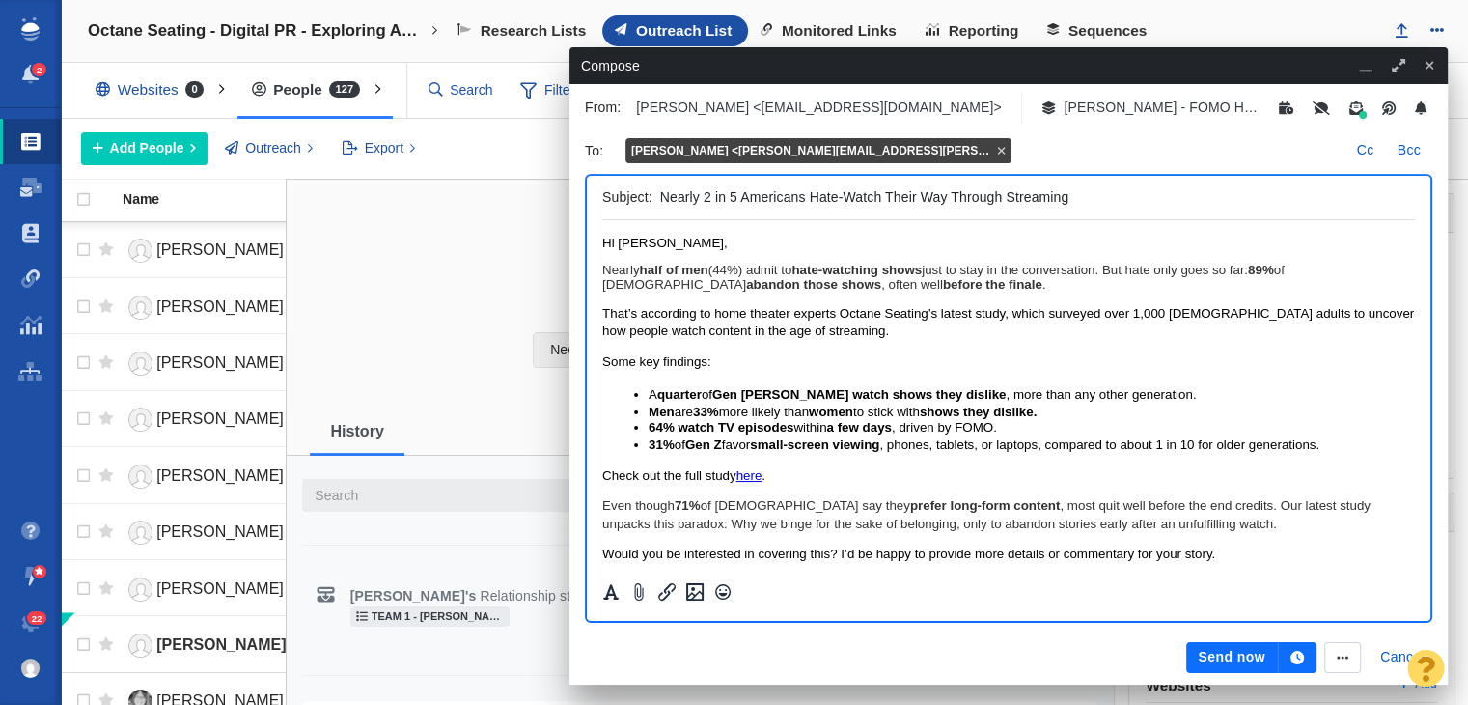
scroll to position [0, 0]
click at [1149, 105] on p "[PERSON_NAME] - FOMO Hate Watch Version" at bounding box center [1162, 107] width 197 height 20
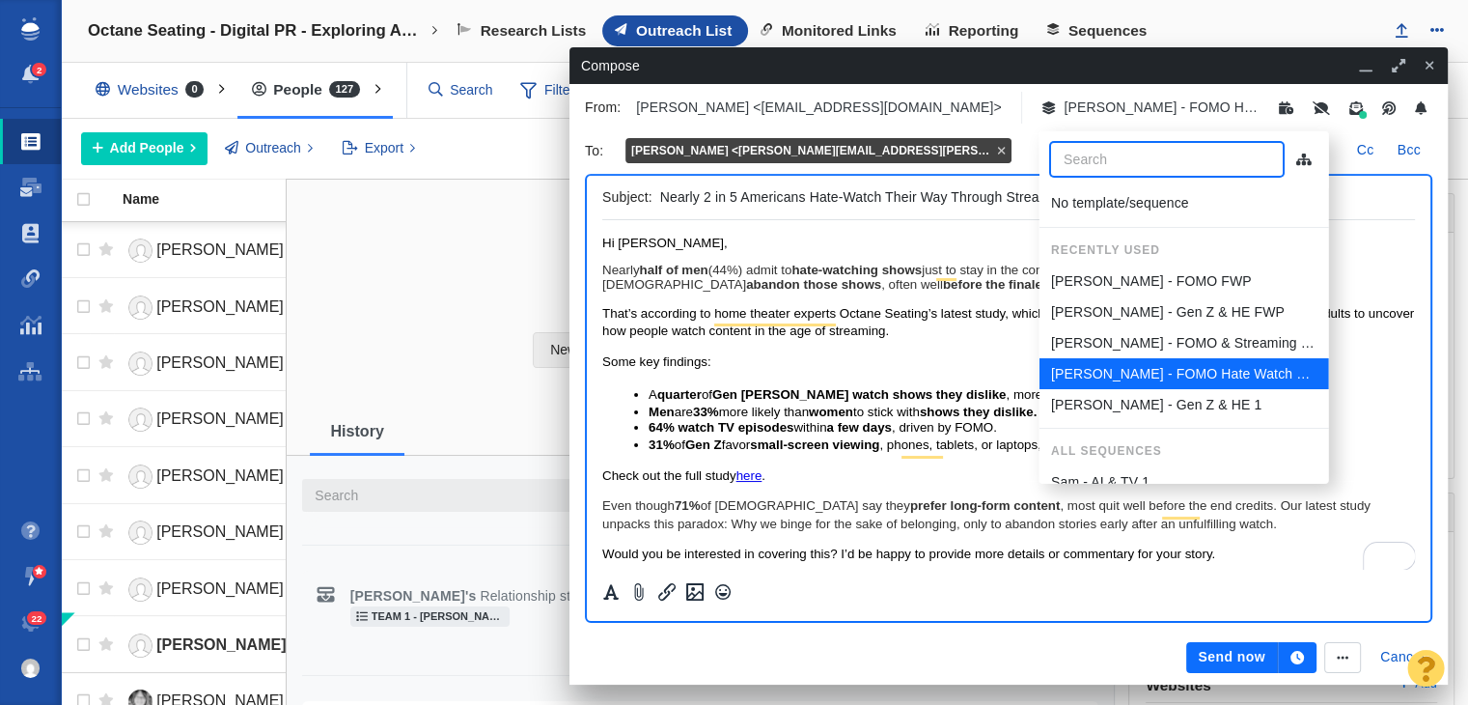
click at [895, 194] on input "Nearly 2 in 5 Americans Hate-Watch Their Way Through Streaming" at bounding box center [1033, 197] width 747 height 28
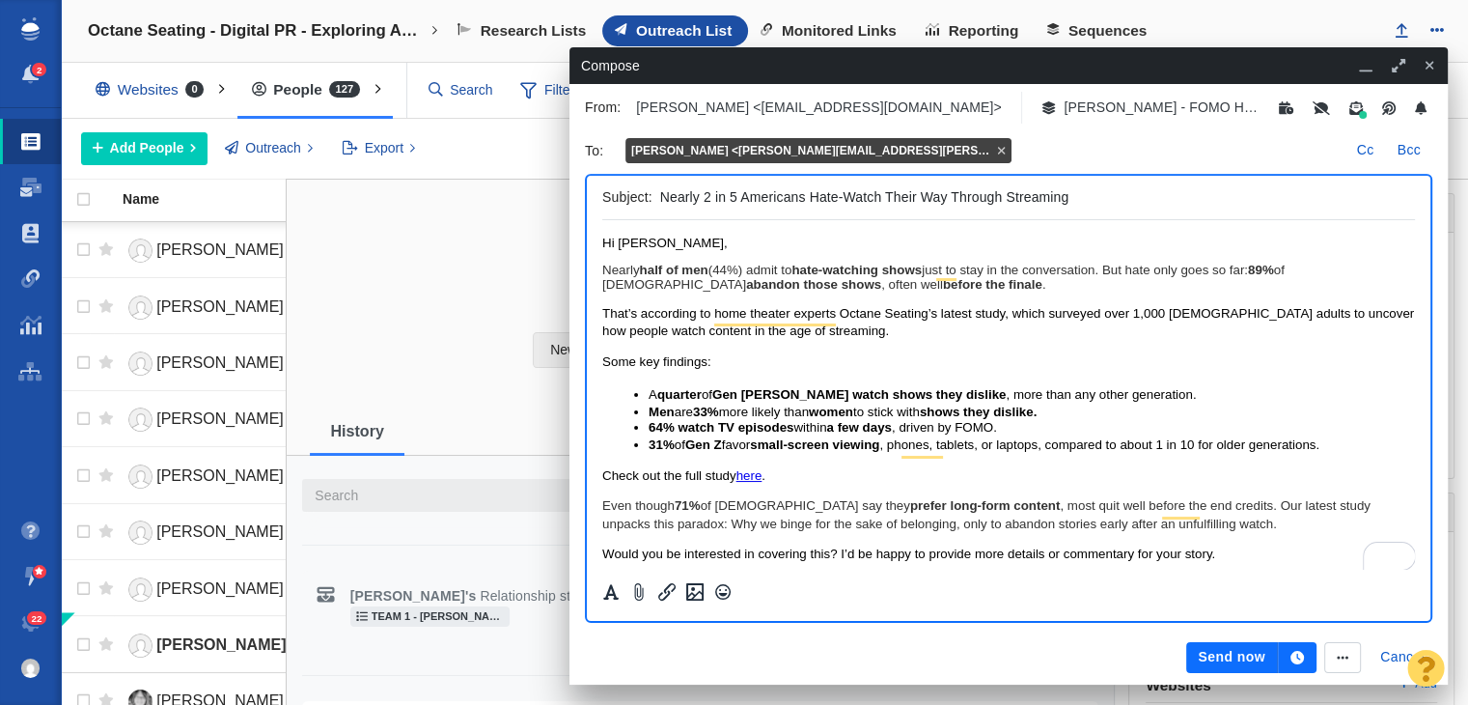
click at [1104, 128] on div "To : Jeff Deminski <jeff.deminski@townsquaremedia.com> Cc Bcc Subject: Nearly 2…" at bounding box center [1008, 380] width 871 height 507
click at [1128, 106] on p "[PERSON_NAME] - FOMO Hate Watch Version" at bounding box center [1162, 107] width 197 height 20
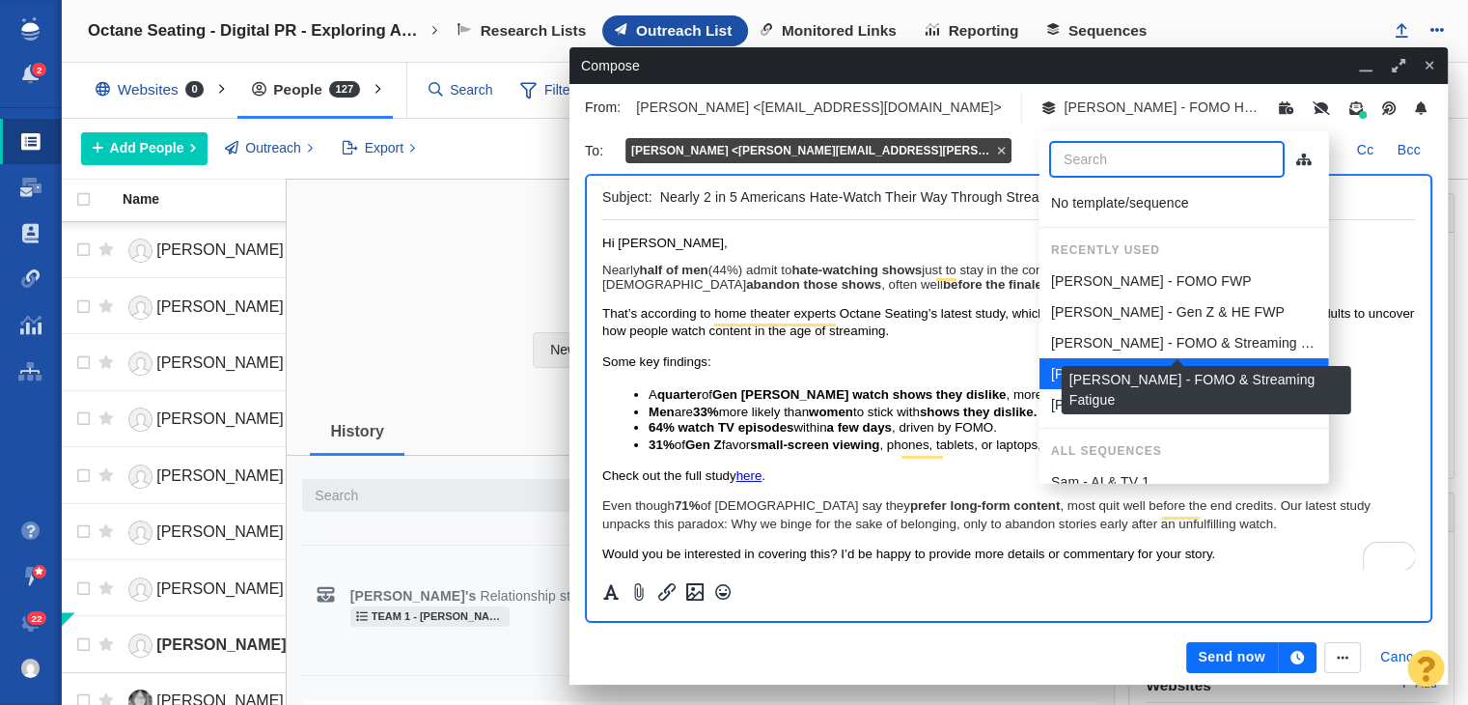
click at [1165, 341] on p "[PERSON_NAME] - FOMO & Streaming Fatigue" at bounding box center [1183, 343] width 266 height 20
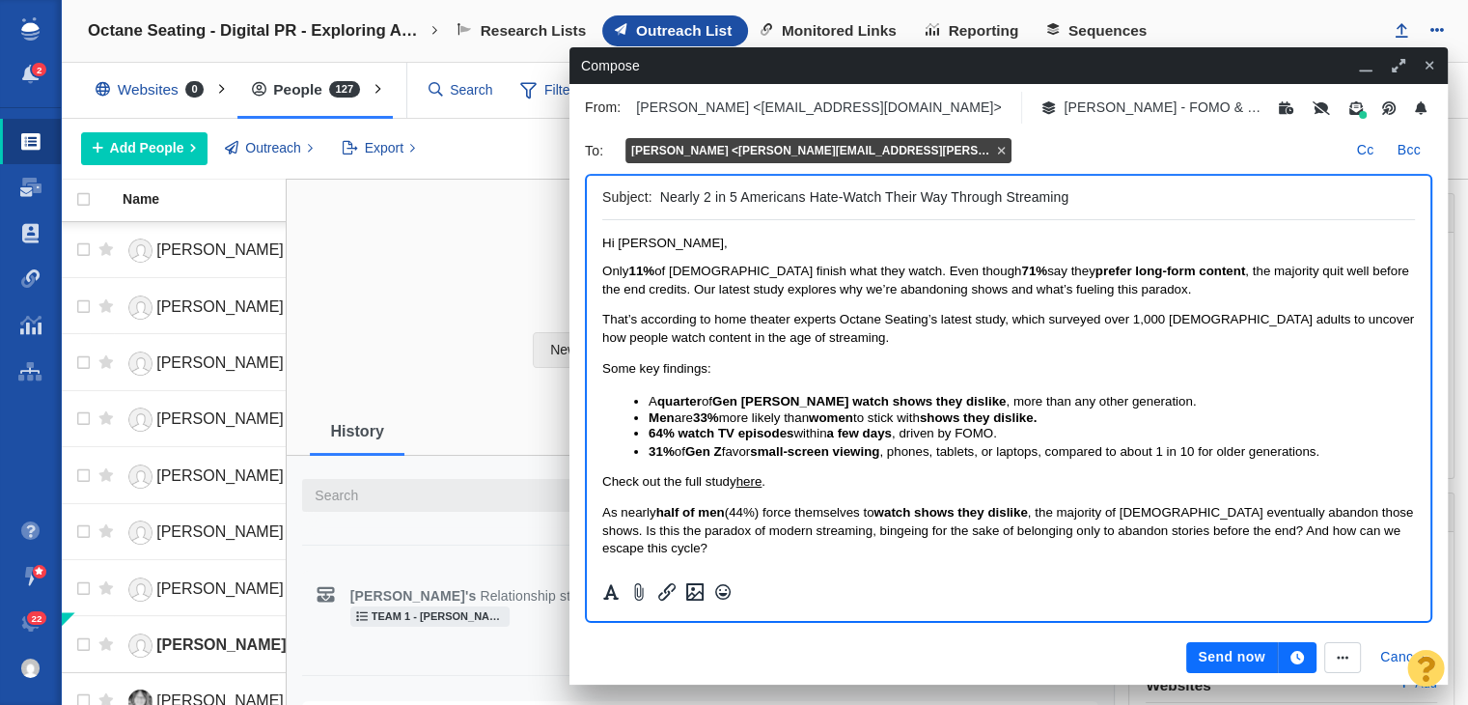
click at [1116, 116] on p "[PERSON_NAME] - FOMO & Streaming Fatigue" at bounding box center [1162, 107] width 197 height 20
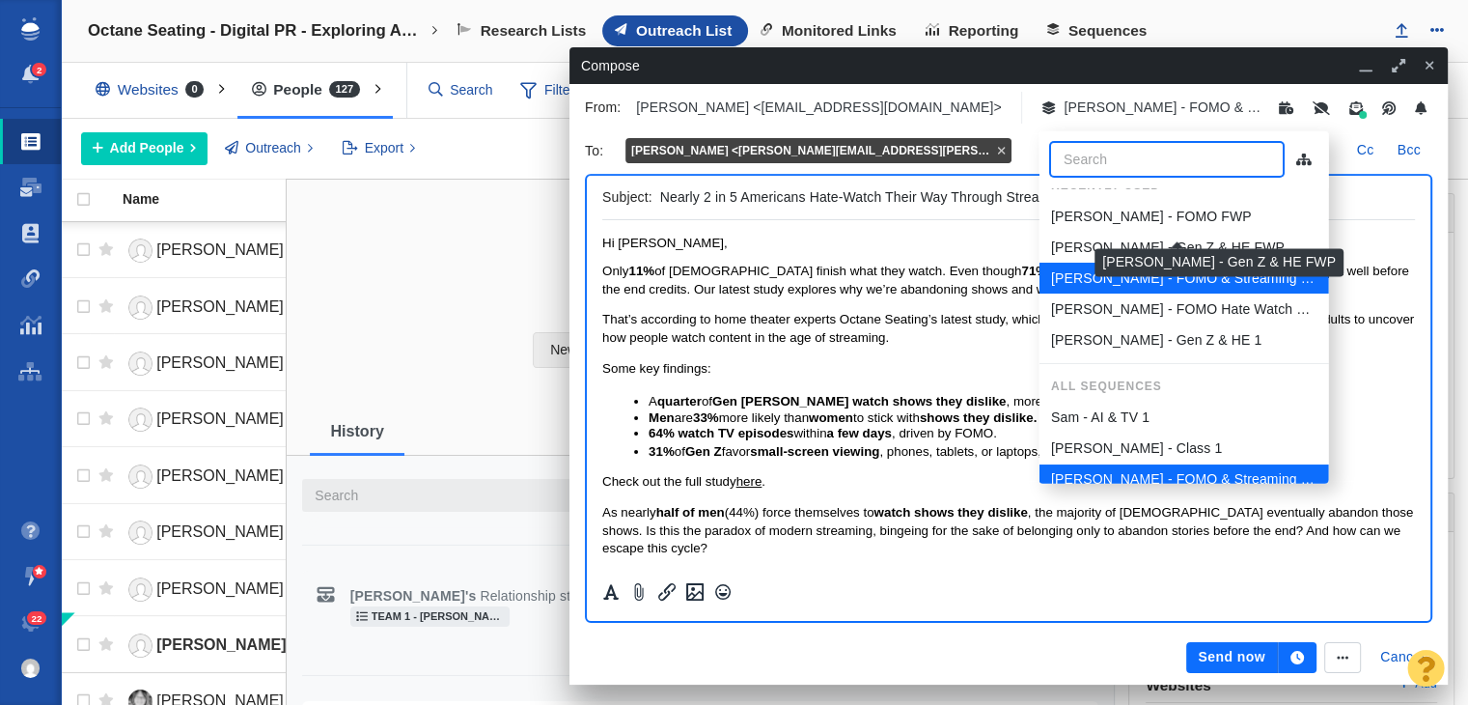
scroll to position [97, 0]
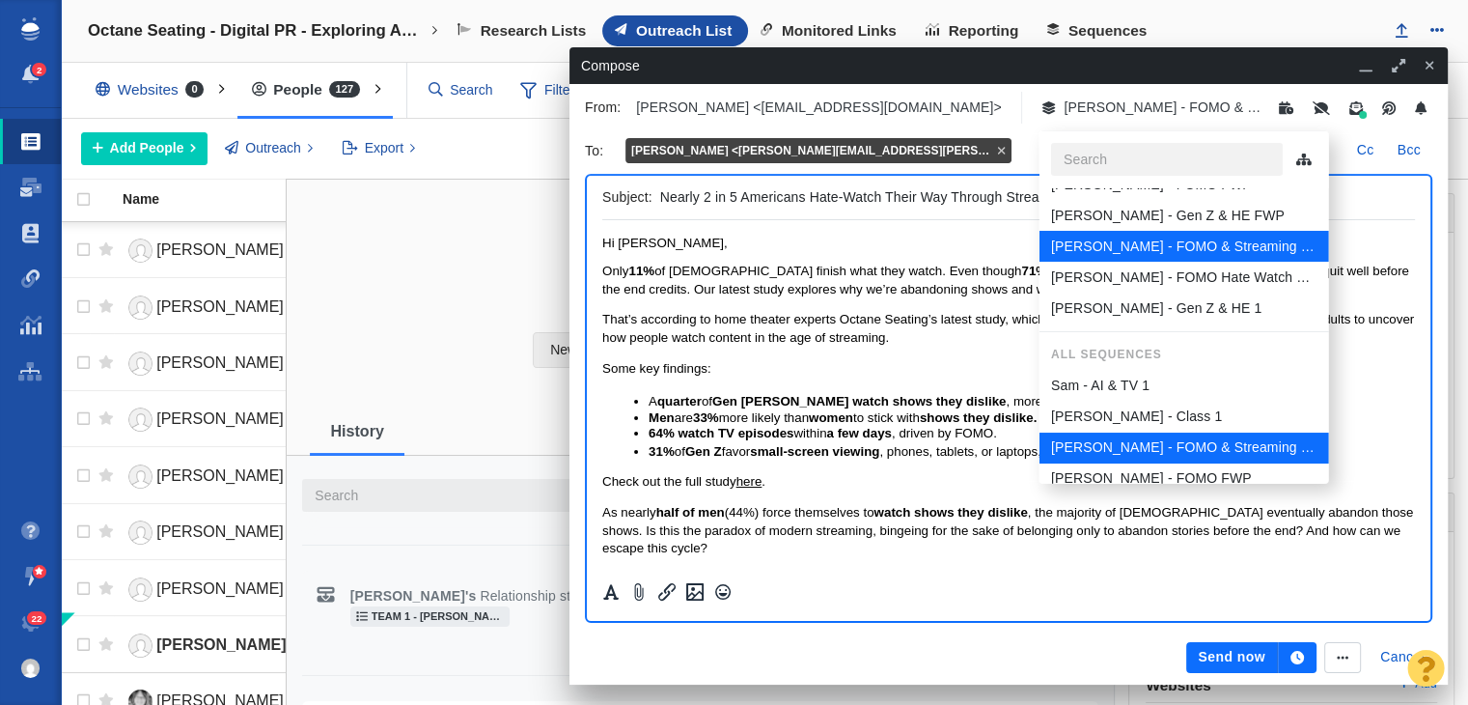
click at [1183, 217] on p "[PERSON_NAME] - Gen Z & HE FWP" at bounding box center [1167, 216] width 234 height 20
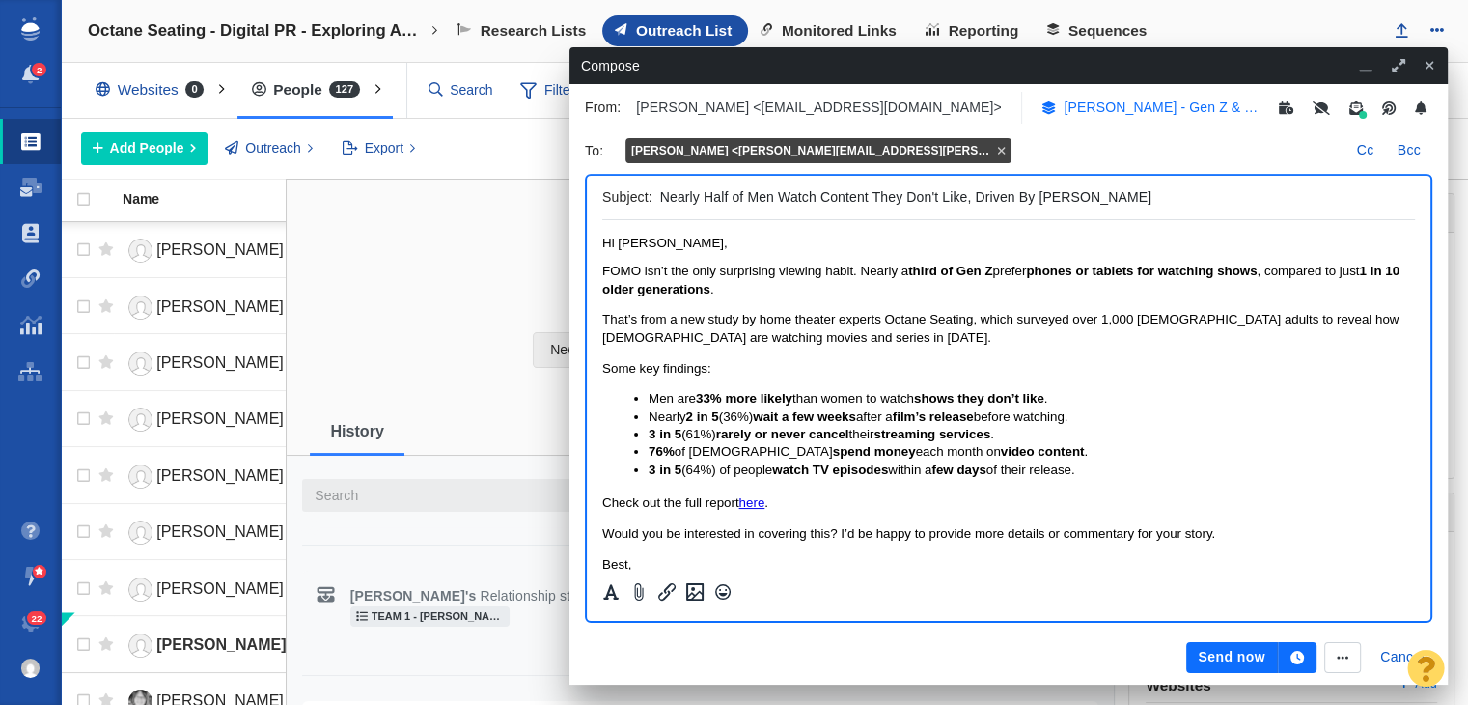
scroll to position [0, 0]
click at [1103, 105] on p "[PERSON_NAME] - Gen Z & HE FWP" at bounding box center [1162, 107] width 197 height 20
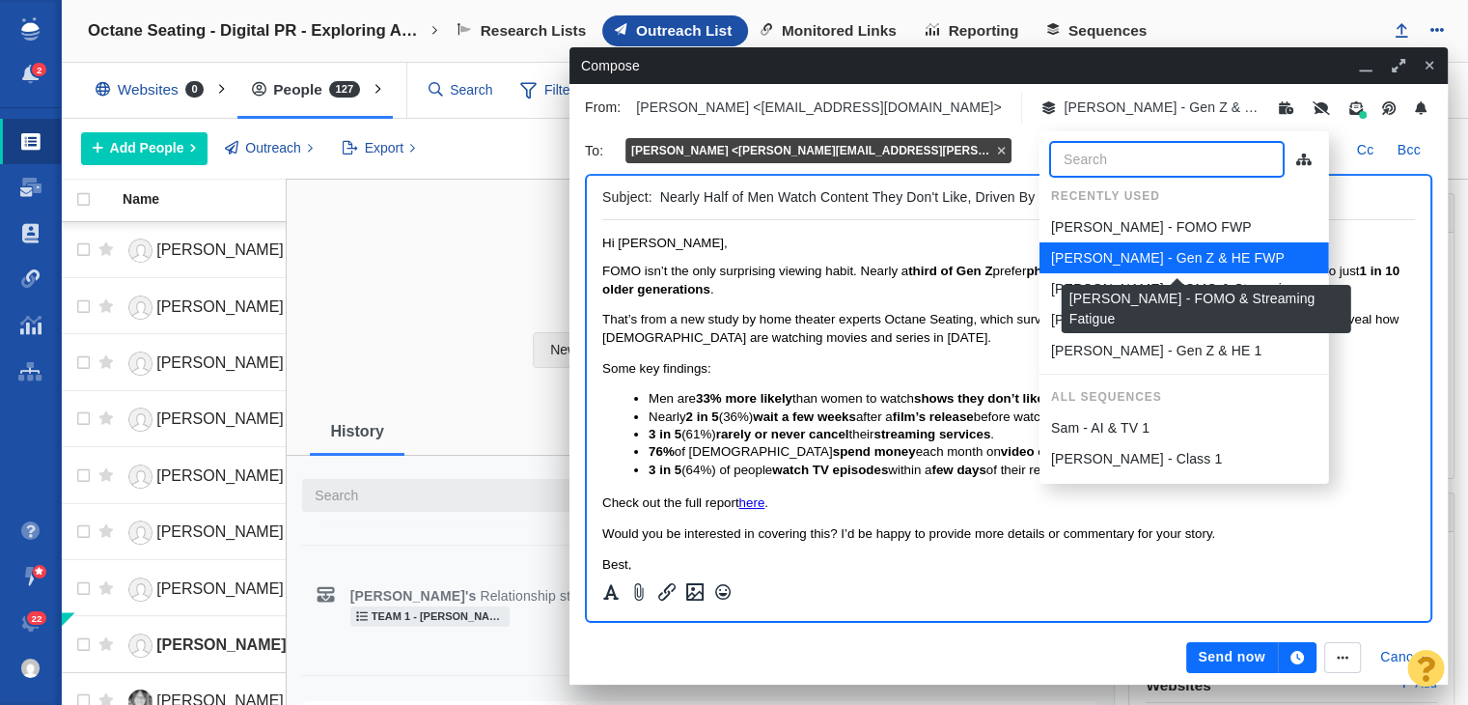
scroll to position [97, 0]
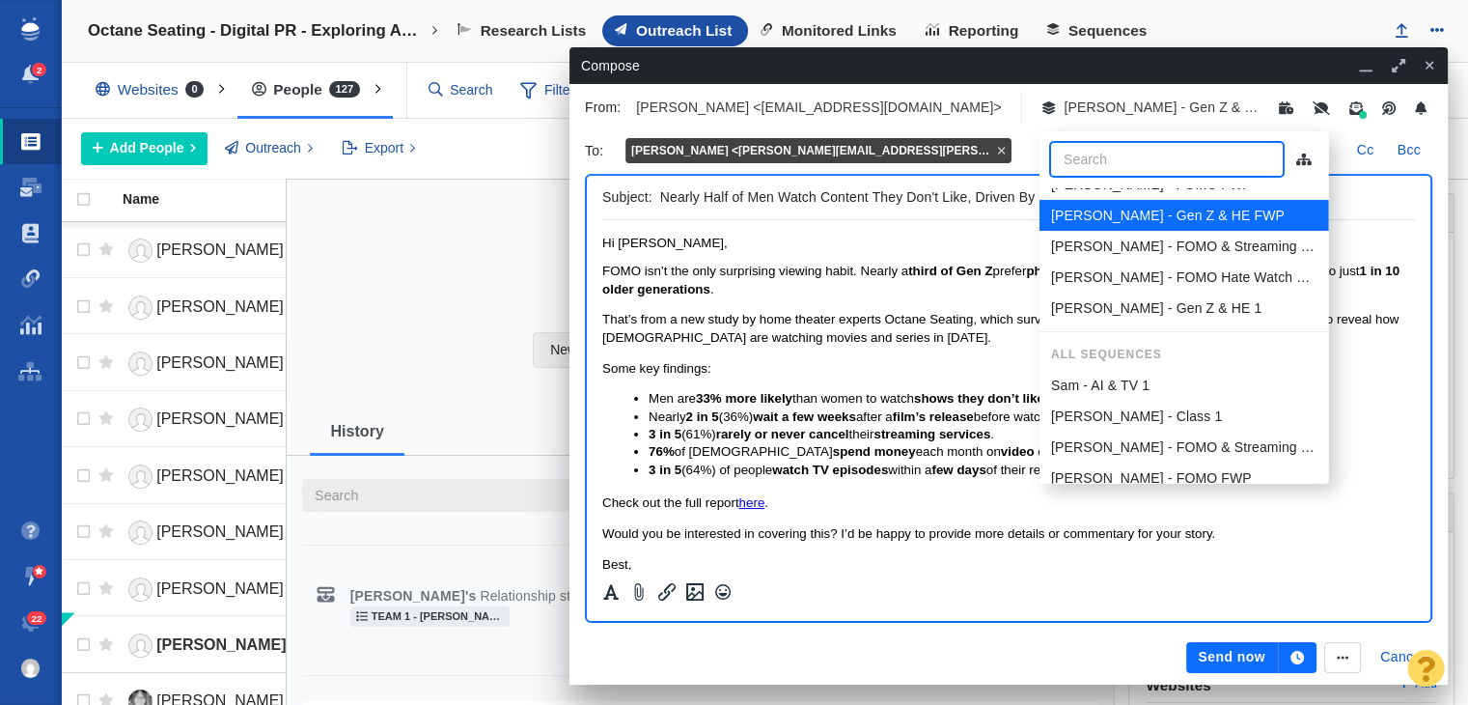
click at [1145, 313] on p "[PERSON_NAME] - Gen Z & HE 1" at bounding box center [1155, 308] width 210 height 20
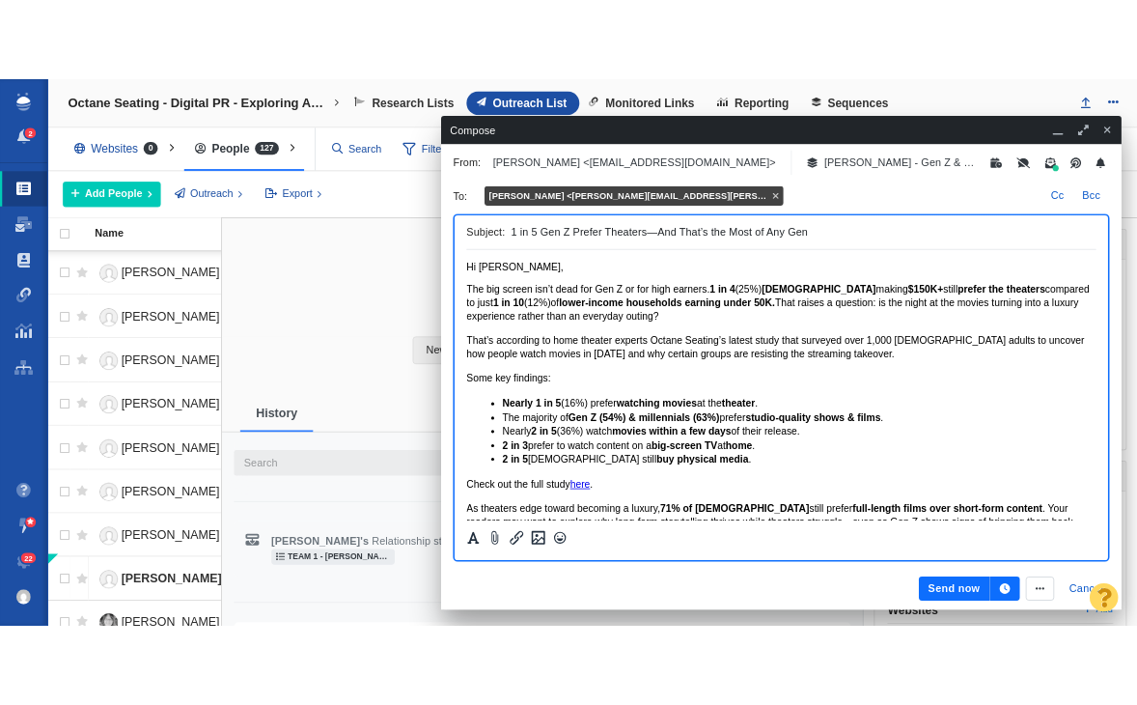
scroll to position [0, 0]
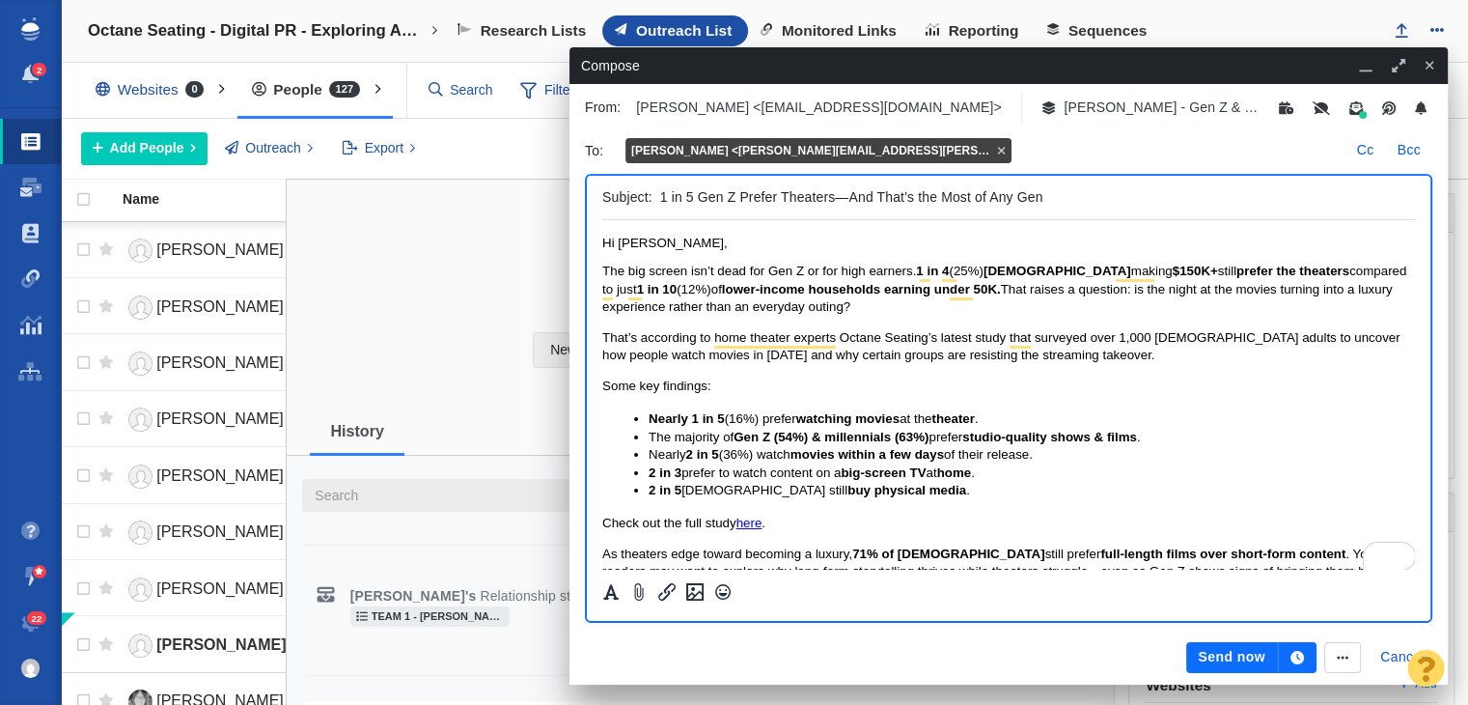
drag, startPoint x: 846, startPoint y: 199, endPoint x: 830, endPoint y: 199, distance: 15.4
click at [830, 199] on input "1 in 5 Gen Z Prefer Theaters—And That’s the Most of Any Gen" at bounding box center [1033, 197] width 747 height 28
click at [825, 201] on input "1 in 5 Gen Z Prefer Theaters—And That’s the Most of Any Gen" at bounding box center [1033, 197] width 747 height 28
drag, startPoint x: 831, startPoint y: 194, endPoint x: 847, endPoint y: 194, distance: 15.4
click at [847, 194] on input "1 in 5 Gen Z Prefer Theaters—And That’s the Most of Any Gen" at bounding box center [1033, 197] width 747 height 28
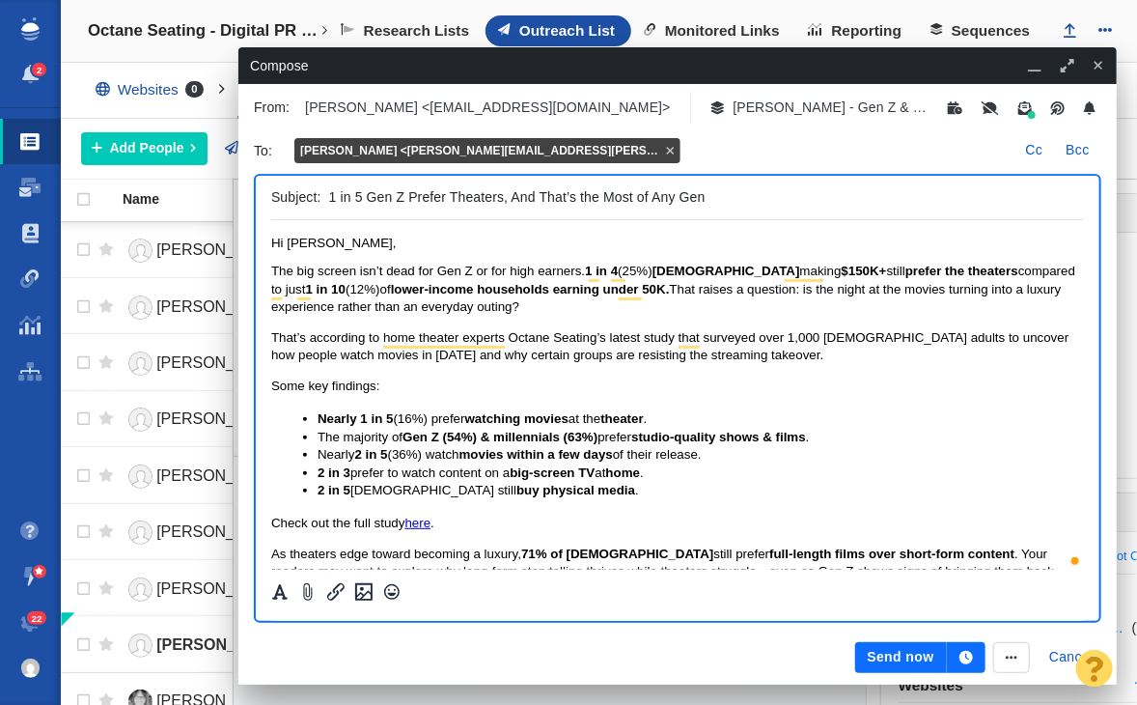
type input "1 in 5 Gen Z Prefer Theaters, And That’s the Most of Any Gen"
click at [621, 320] on body "﻿ Hi [PERSON_NAME], The big screen isn’t dead for Gen Z or for high earners. 1 …" at bounding box center [676, 457] width 813 height 442
click at [423, 277] on span "The big screen isn’t dead for Gen Z or for high earners." at bounding box center [427, 271] width 314 height 14
click at [930, 292] on span "That raises a question: is the night at the movies turning into a luxury experi…" at bounding box center [665, 298] width 791 height 32
drag, startPoint x: 735, startPoint y: 196, endPoint x: 664, endPoint y: 3, distance: 205.5
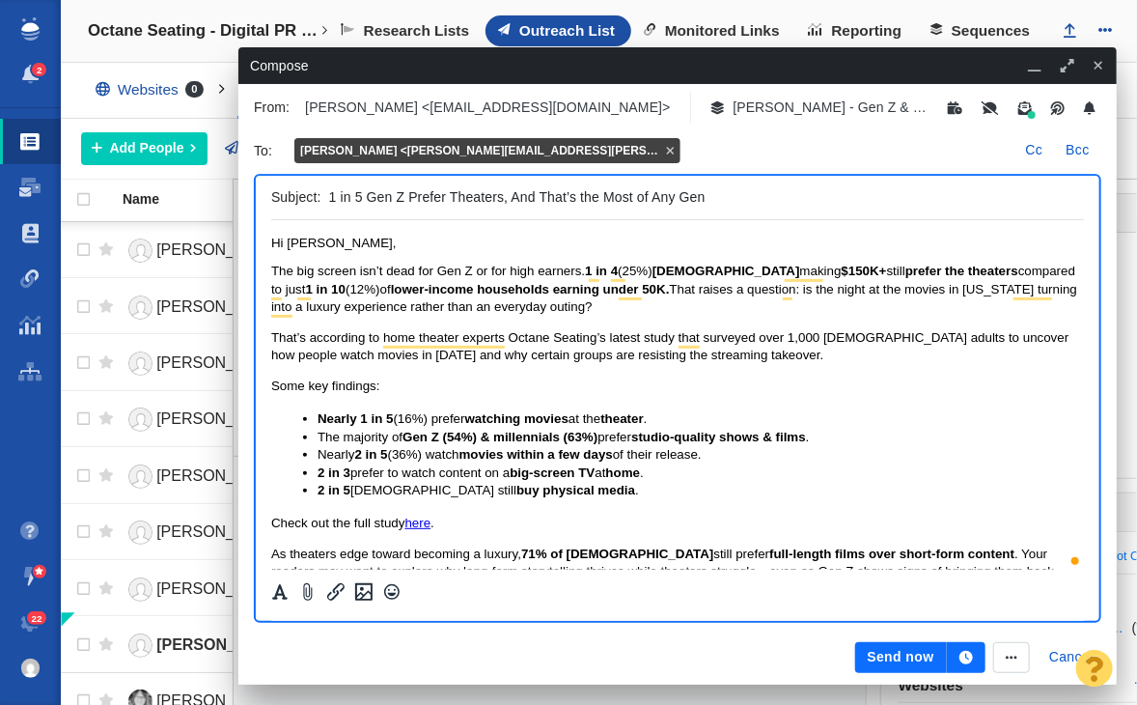
click at [735, 196] on input "1 in 5 Gen Z Prefer Theaters, And That’s the Most of Any Gen" at bounding box center [702, 197] width 747 height 28
type input "1 in 5 Gen Z Prefer Theaters, And That’s the Most of Any Gen [Study]"
click at [964, 661] on icon "button" at bounding box center [967, 658] width 14 height 14
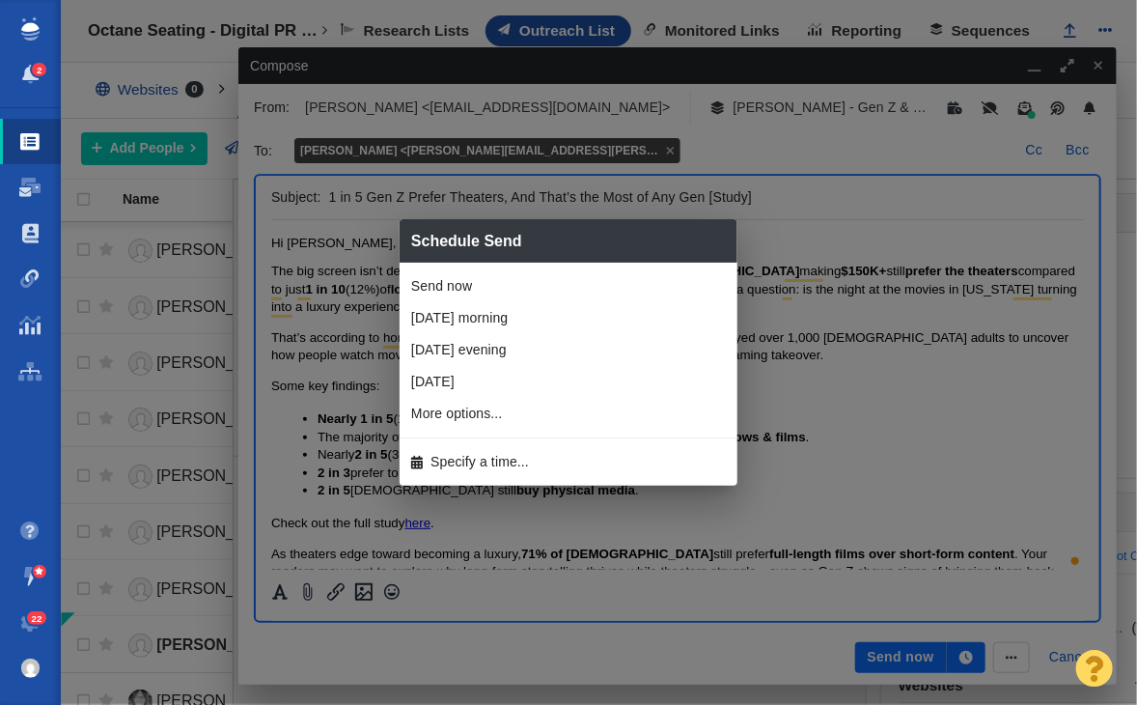
click at [459, 471] on span "Specify a time..." at bounding box center [480, 462] width 98 height 20
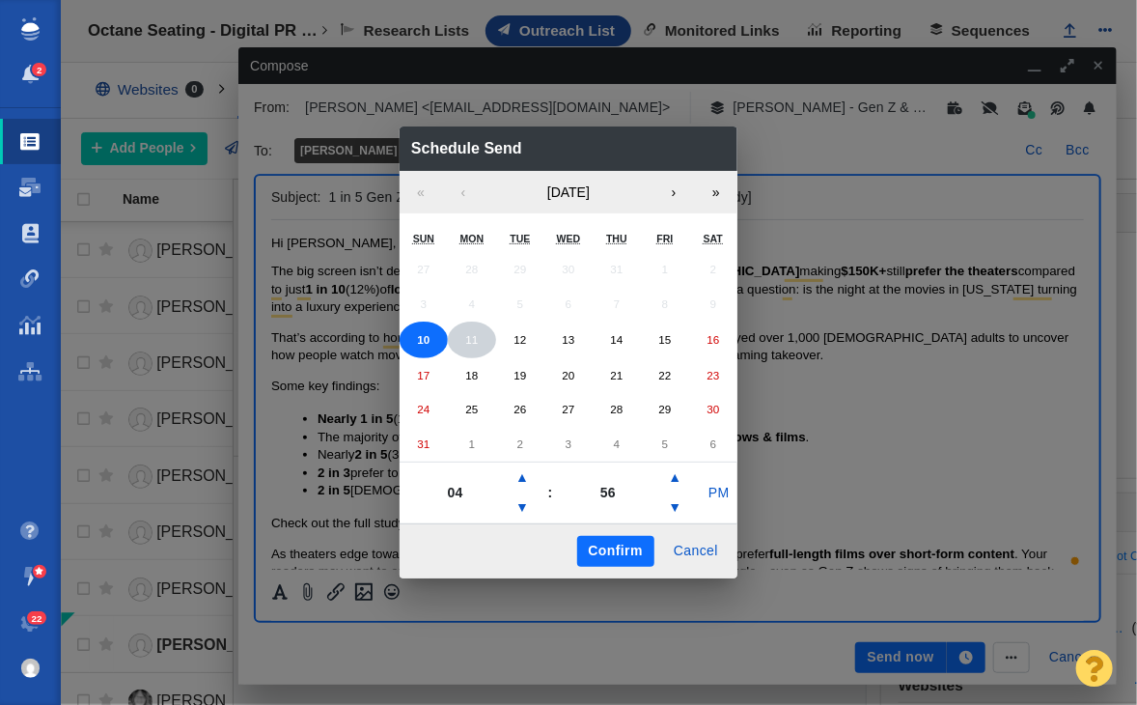
click at [490, 344] on button "11" at bounding box center [472, 339] width 48 height 37
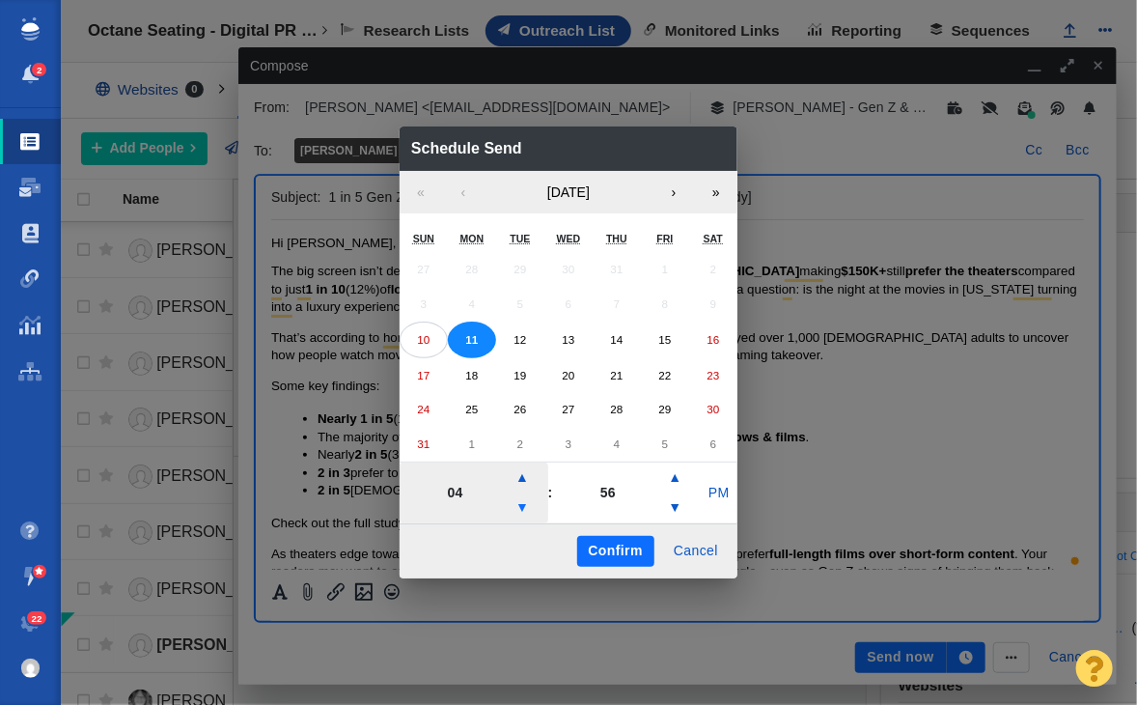
click at [537, 511] on div "04 ▲ ▼ ​" at bounding box center [474, 492] width 149 height 61
click at [532, 515] on button "▼" at bounding box center [522, 507] width 23 height 31
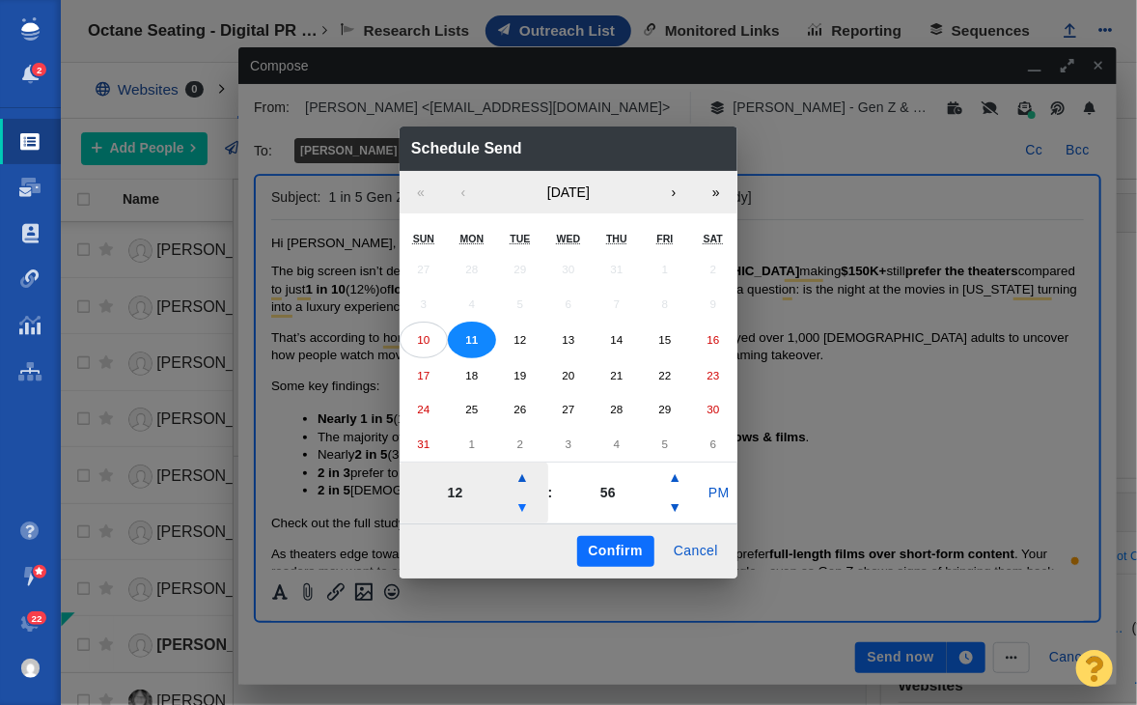
click at [531, 515] on button "▼" at bounding box center [522, 507] width 23 height 31
type input "08"
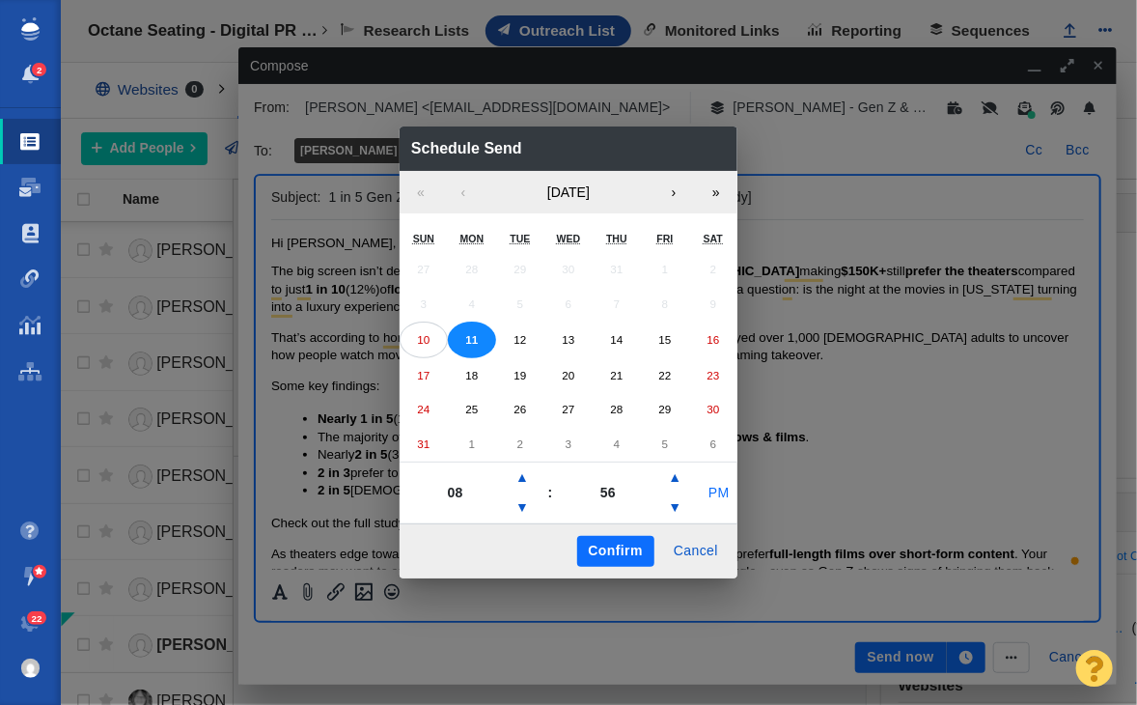
click at [710, 498] on button "PM" at bounding box center [719, 493] width 37 height 31
click at [606, 545] on button "Confirm" at bounding box center [615, 551] width 77 height 31
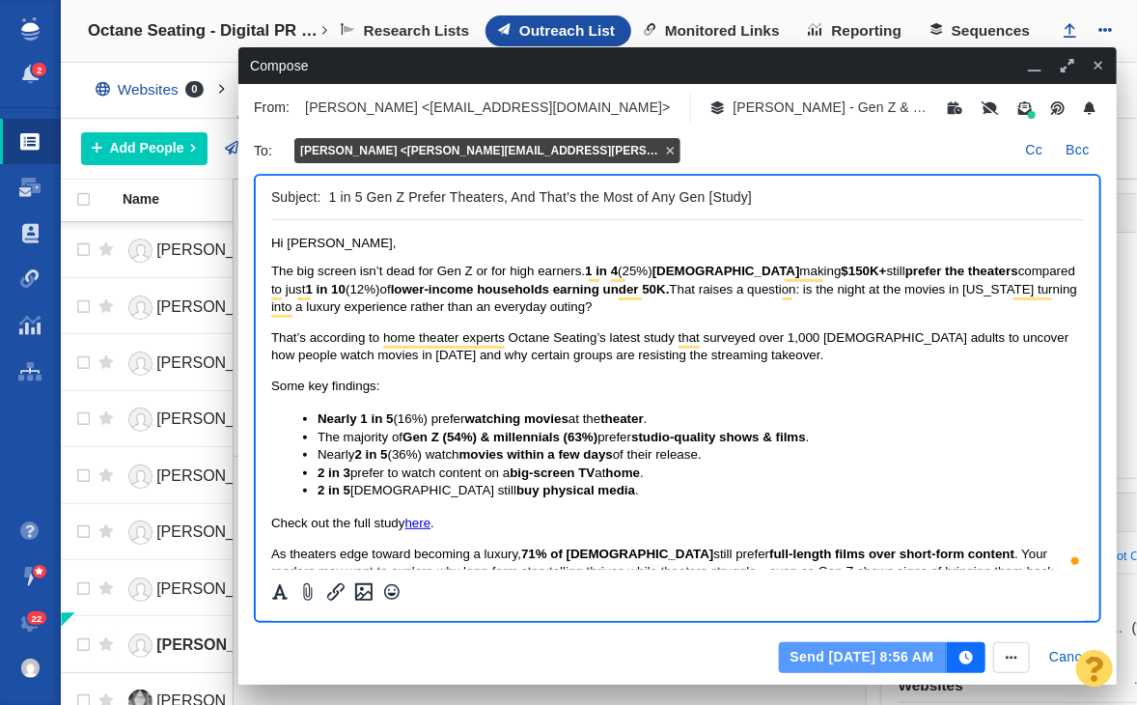
click at [907, 652] on button "Send [DATE] 8:56 AM" at bounding box center [863, 657] width 168 height 31
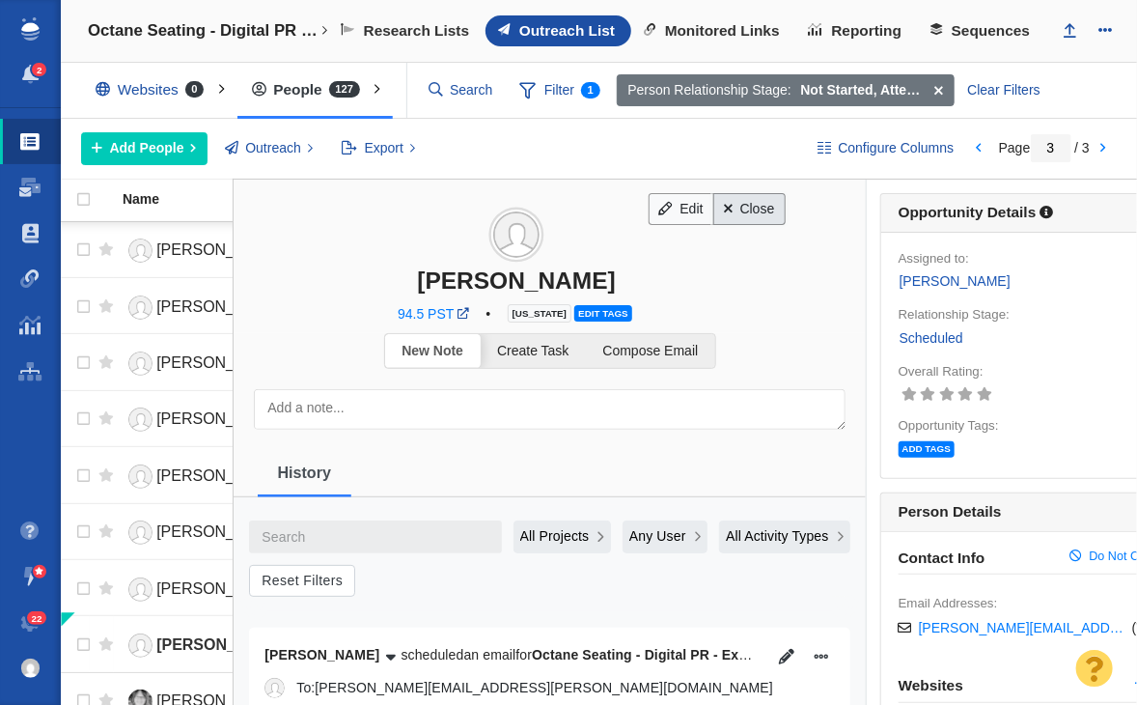
click at [721, 211] on link "Close" at bounding box center [749, 209] width 72 height 33
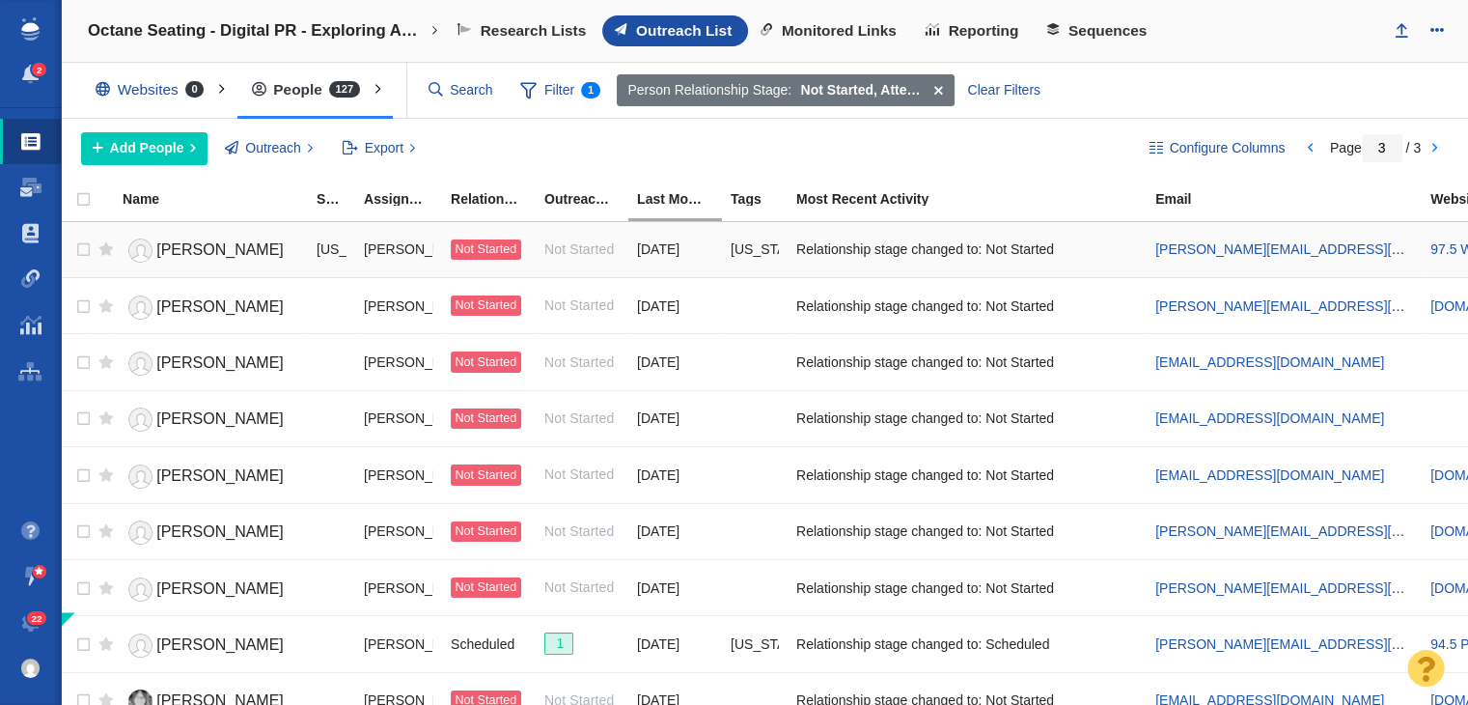
drag, startPoint x: 282, startPoint y: 252, endPoint x: 255, endPoint y: 251, distance: 27.0
click at [281, 252] on link "[PERSON_NAME]" at bounding box center [211, 251] width 177 height 34
click at [246, 245] on span "[PERSON_NAME]" at bounding box center [219, 249] width 127 height 16
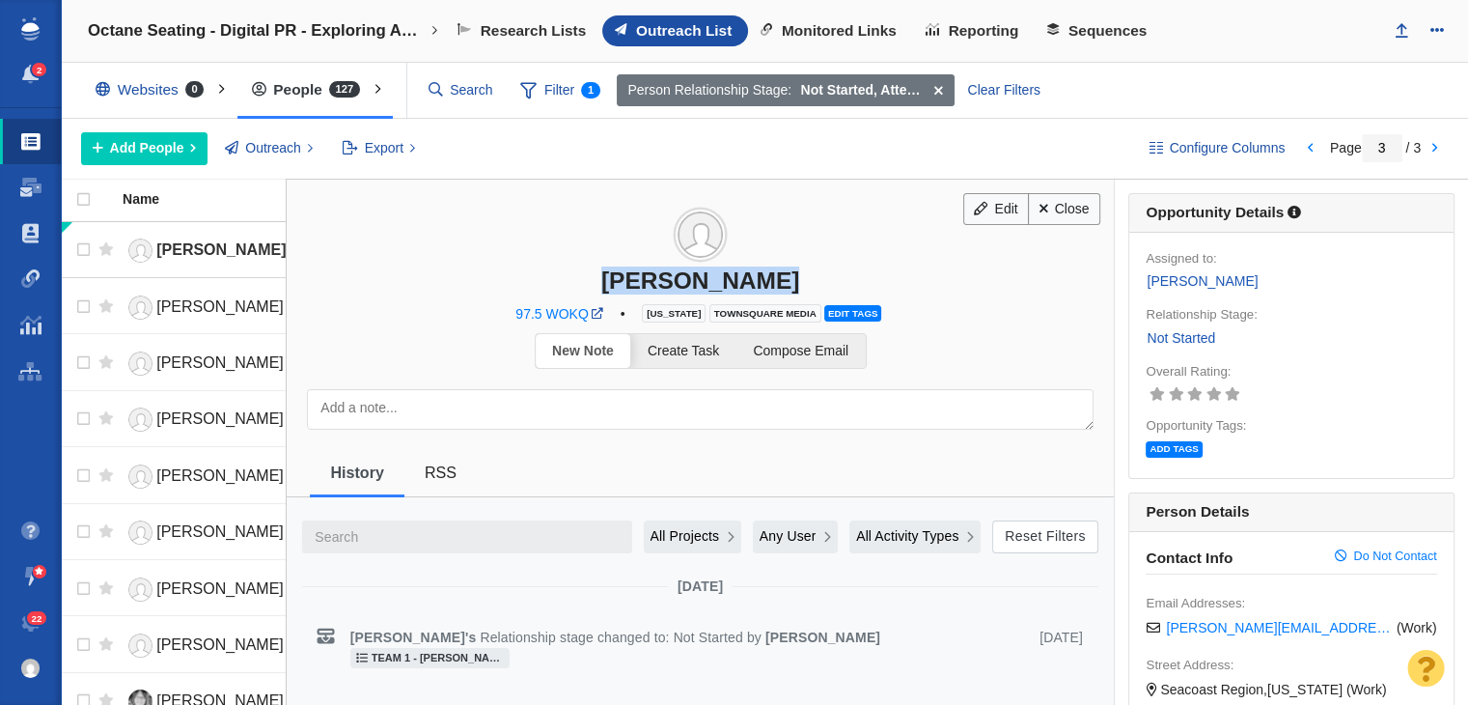
drag, startPoint x: 606, startPoint y: 274, endPoint x: 788, endPoint y: 283, distance: 181.7
click at [788, 283] on div "[PERSON_NAME]" at bounding box center [700, 280] width 827 height 28
copy div "[PERSON_NAME]"
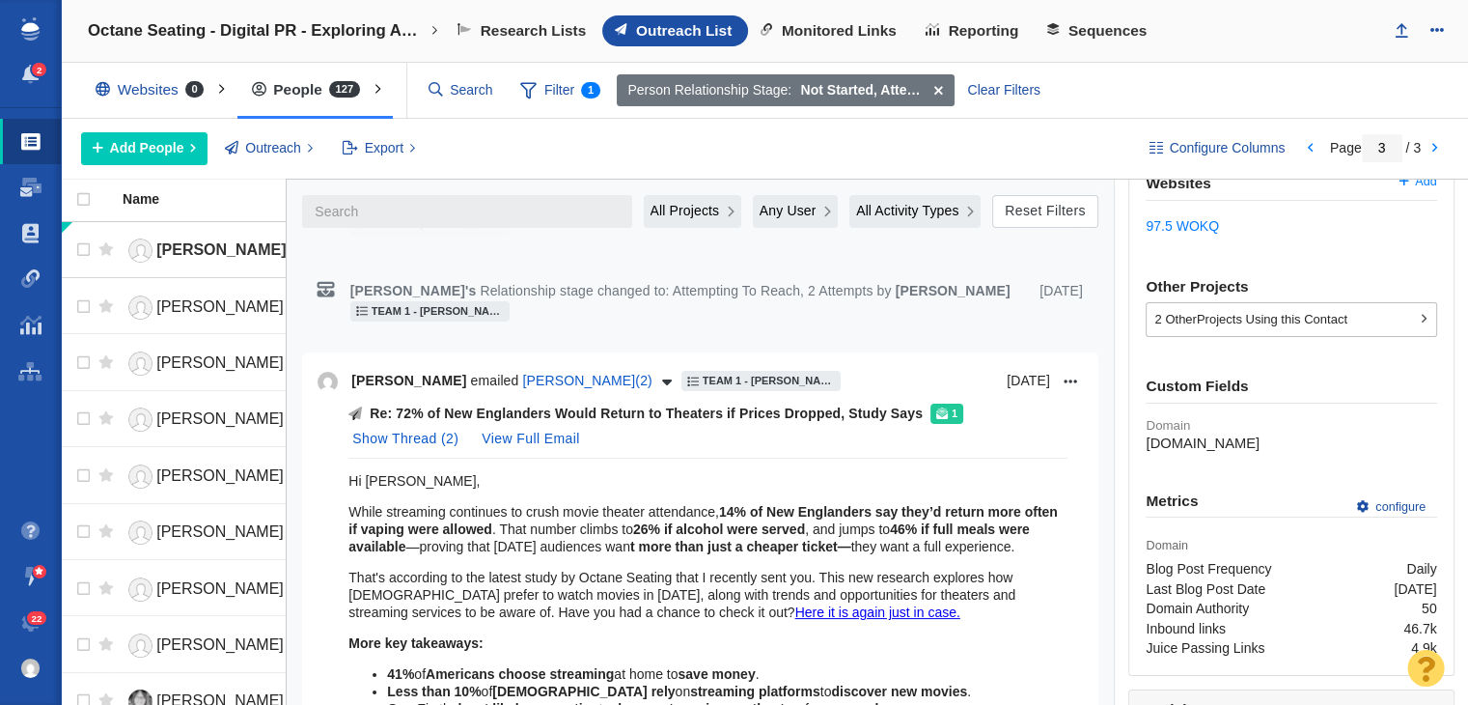
scroll to position [579, 0]
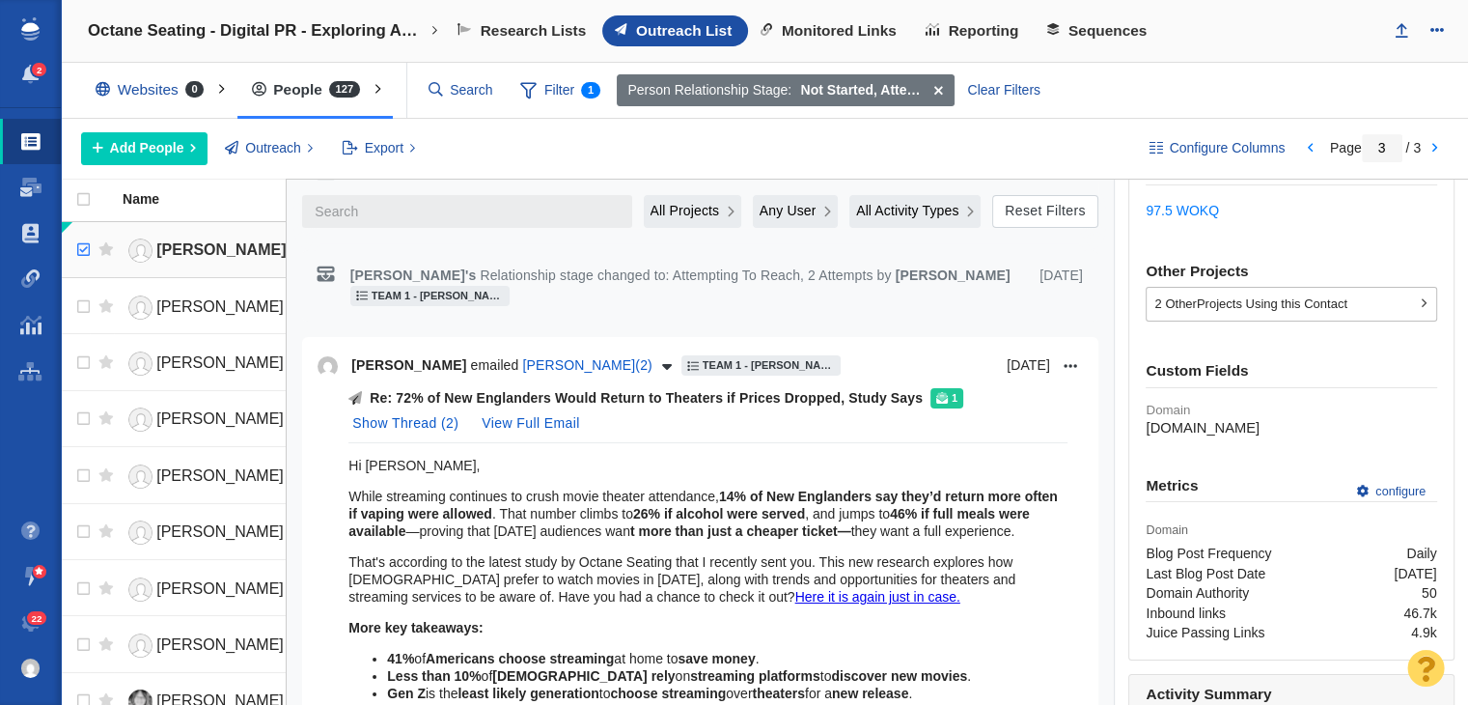
checkbox input "true"
click at [70, 244] on input "checkbox" at bounding box center [81, 250] width 29 height 42
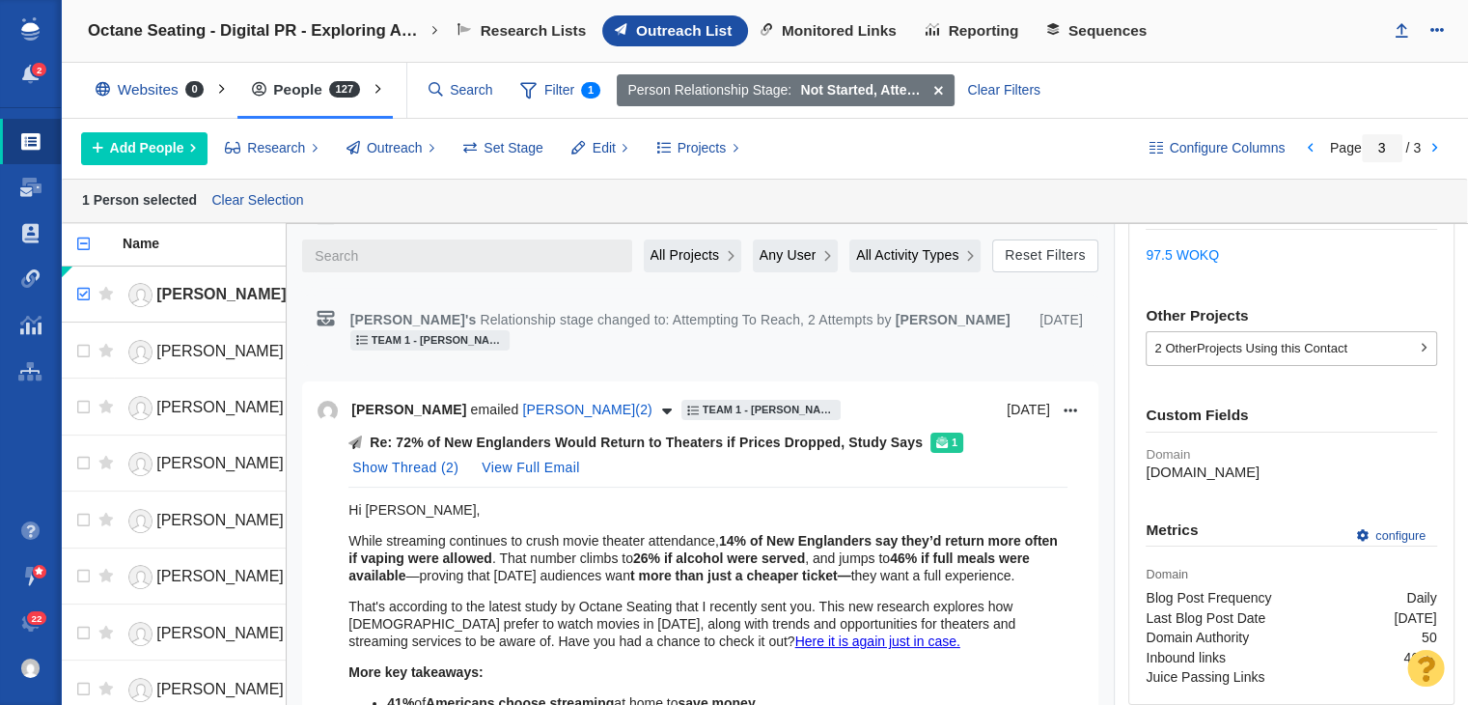
scroll to position [0, 0]
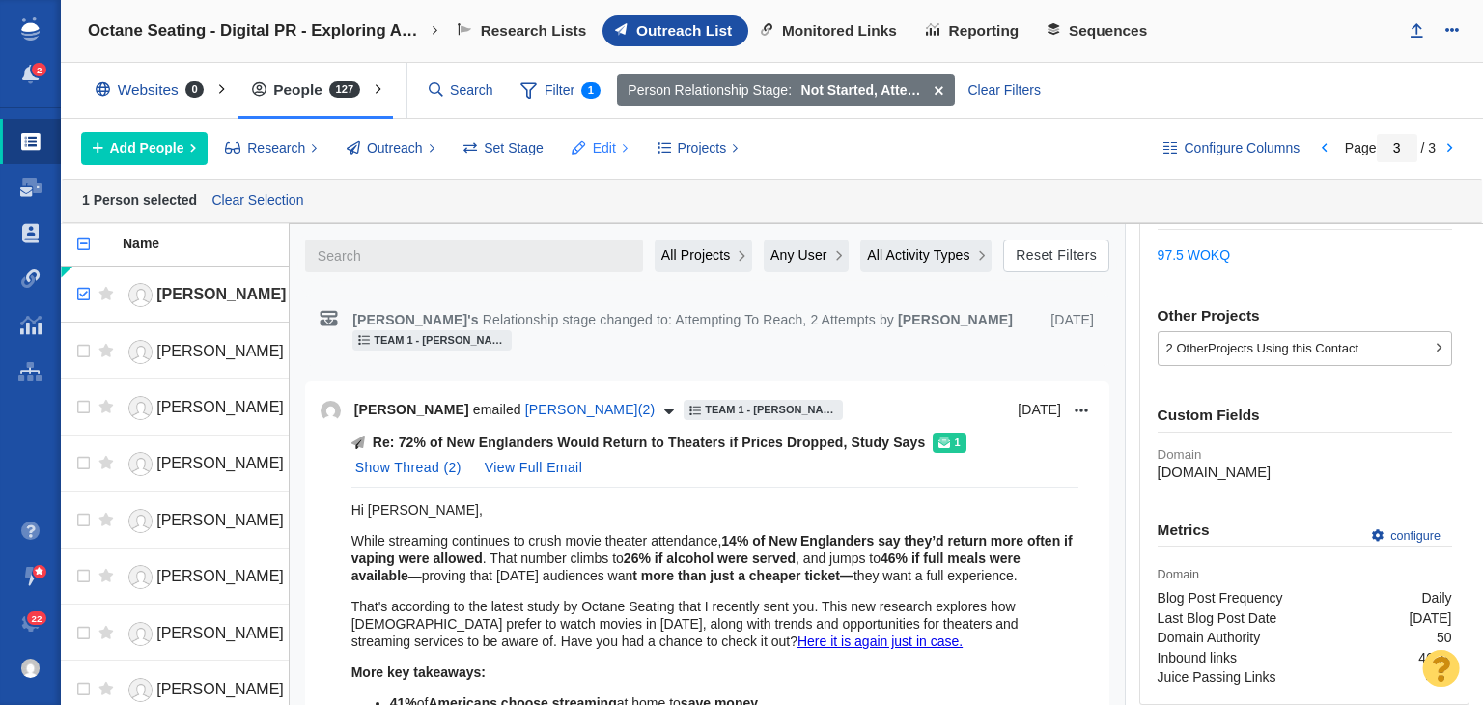
click at [587, 150] on button "Edit" at bounding box center [600, 148] width 78 height 33
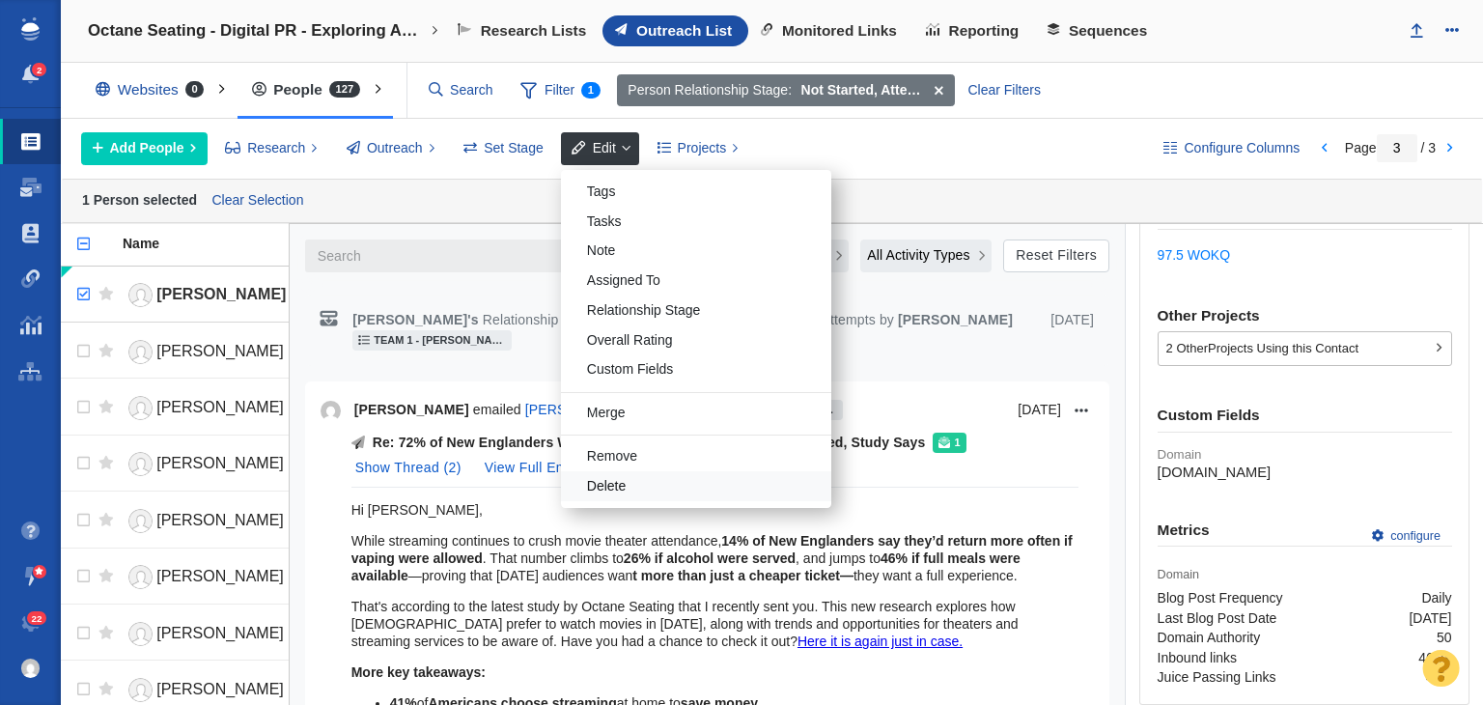
click at [628, 481] on div "Delete" at bounding box center [696, 486] width 270 height 30
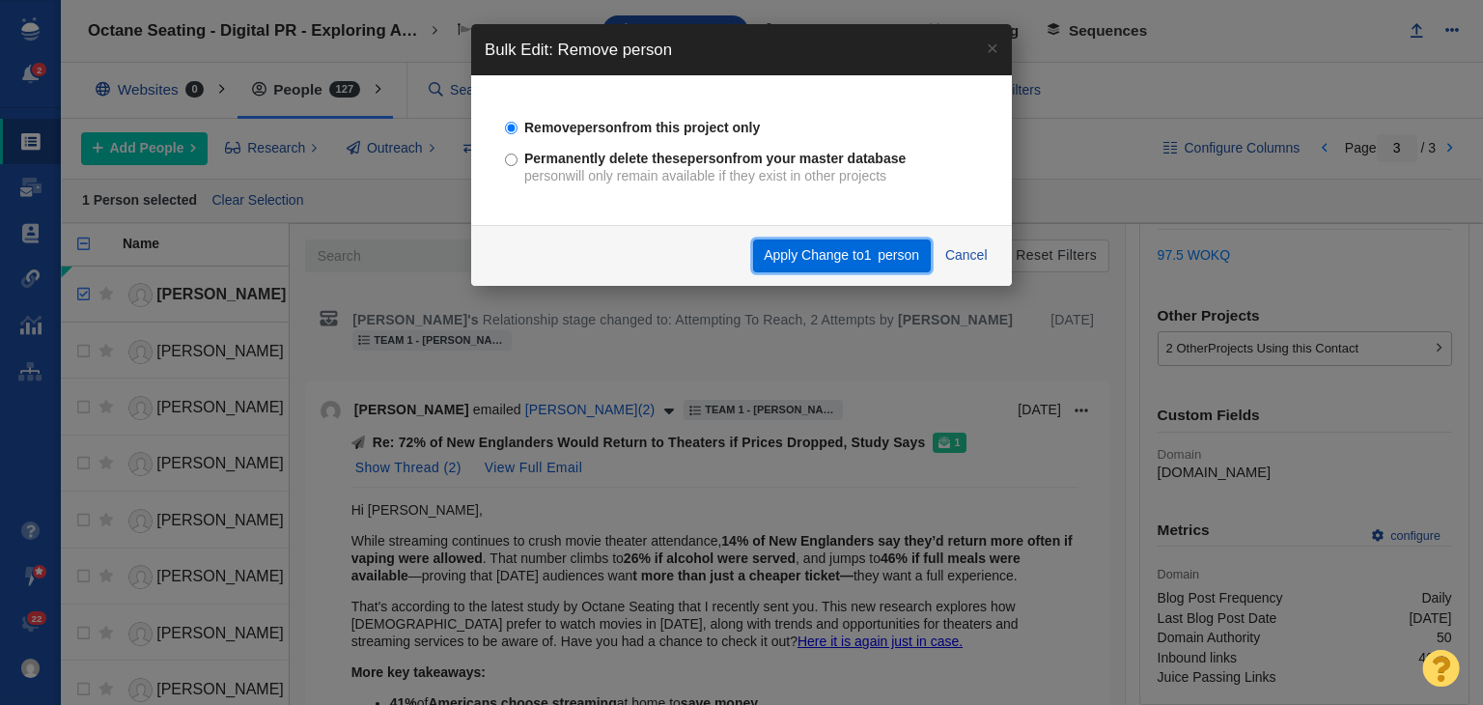
click at [872, 252] on button "Apply Change to 1 person" at bounding box center [842, 255] width 178 height 33
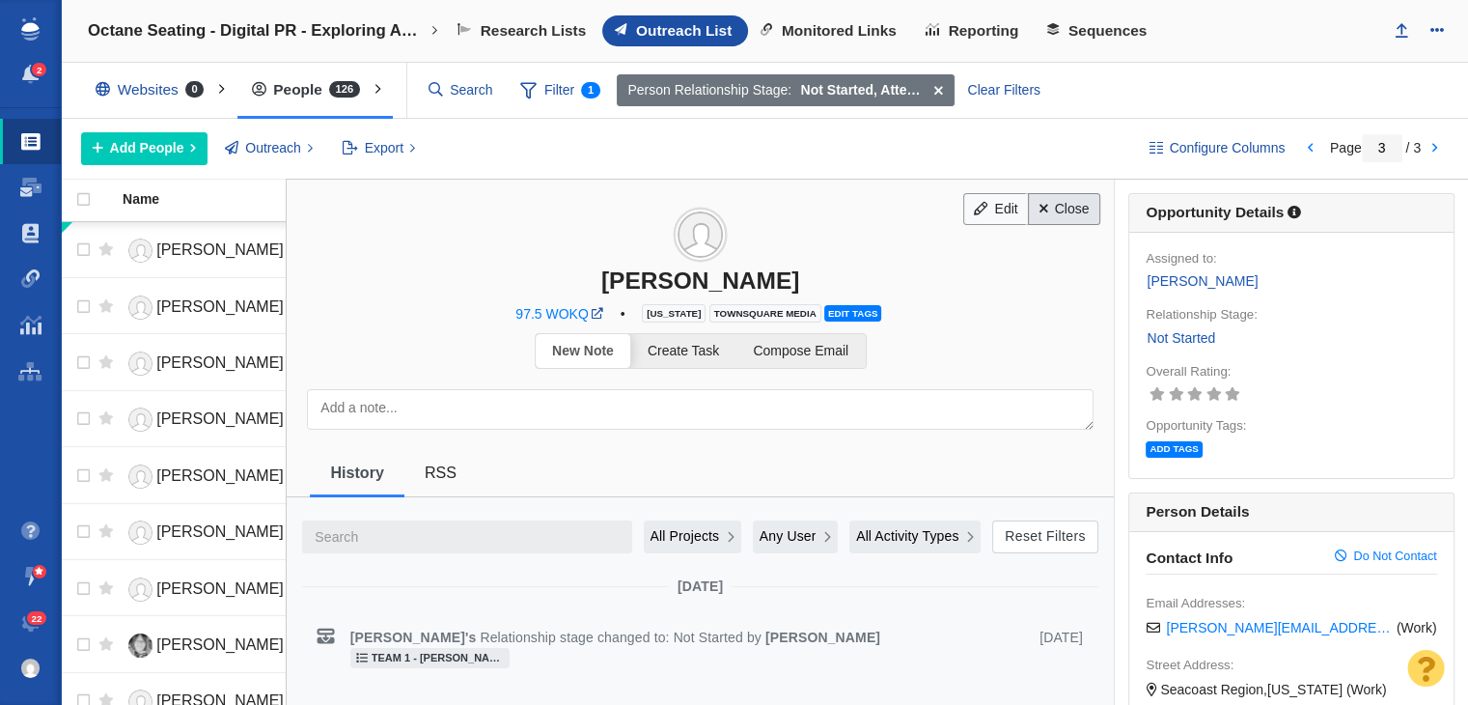
click at [1043, 194] on link "Close" at bounding box center [1064, 209] width 72 height 33
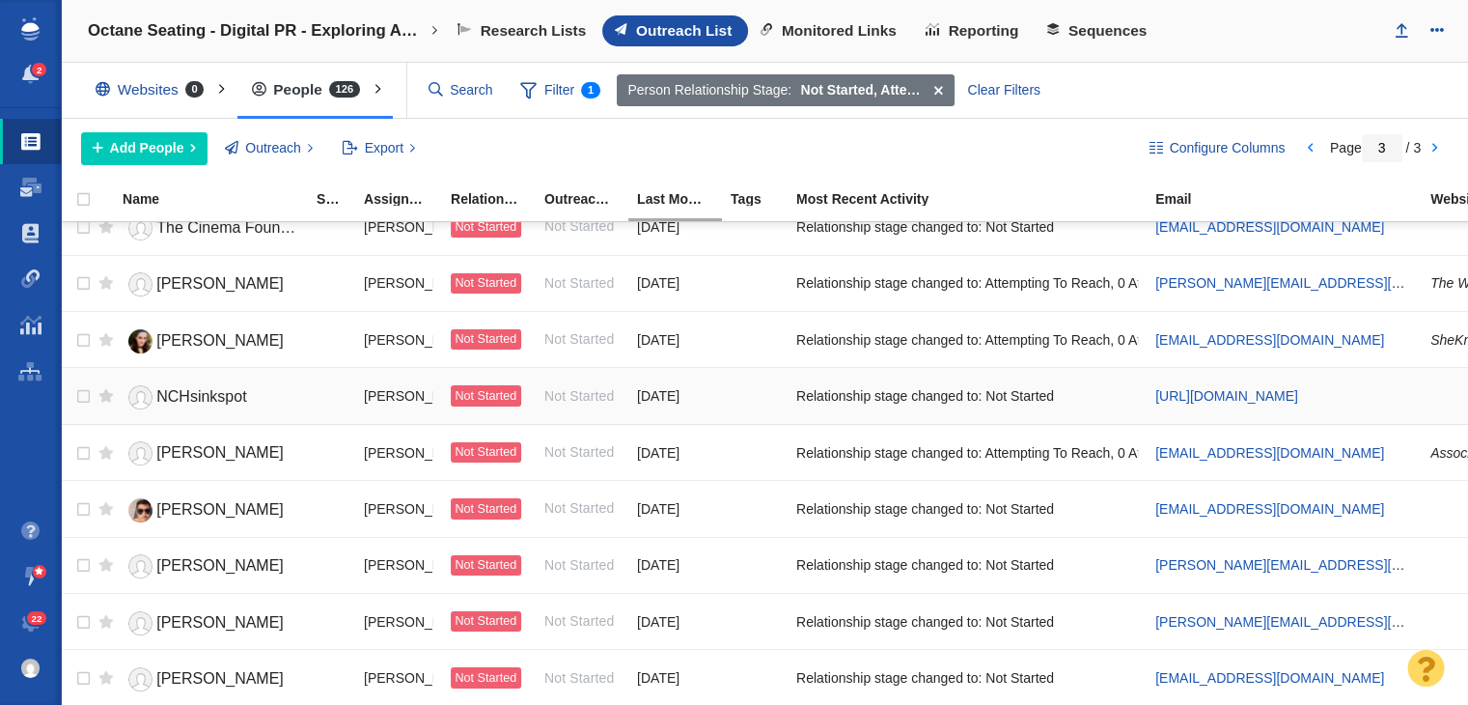
scroll to position [603, 0]
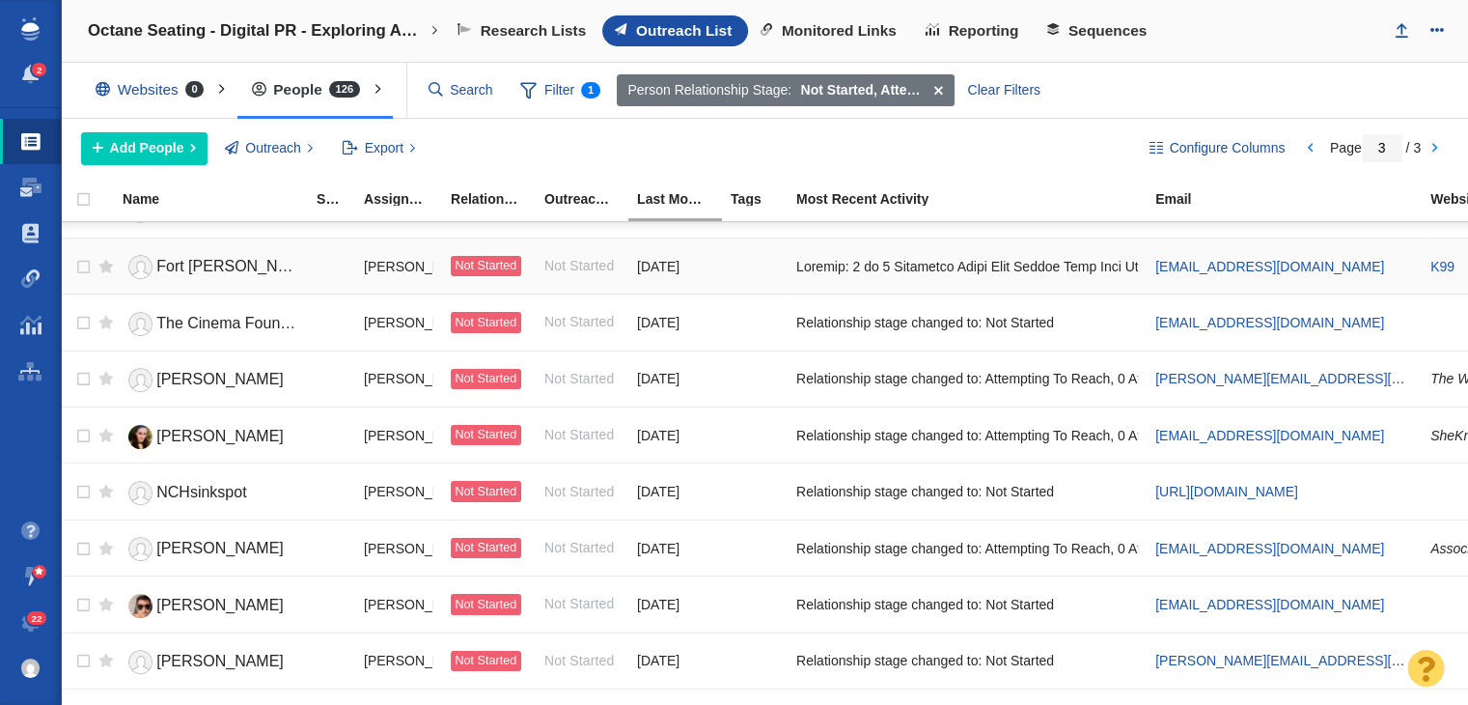
click at [236, 260] on span "Fort [PERSON_NAME] Townsquare Manager" at bounding box center [312, 266] width 312 height 16
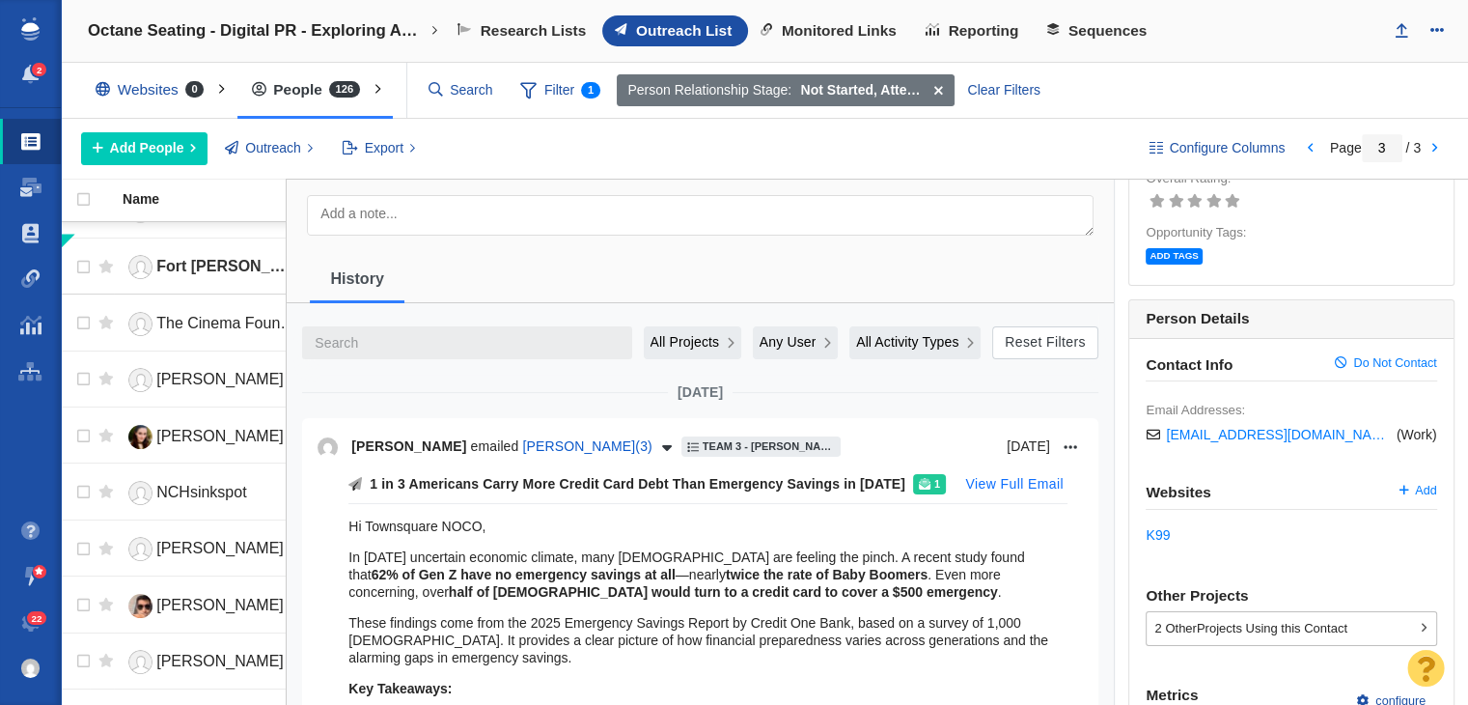
scroll to position [0, 0]
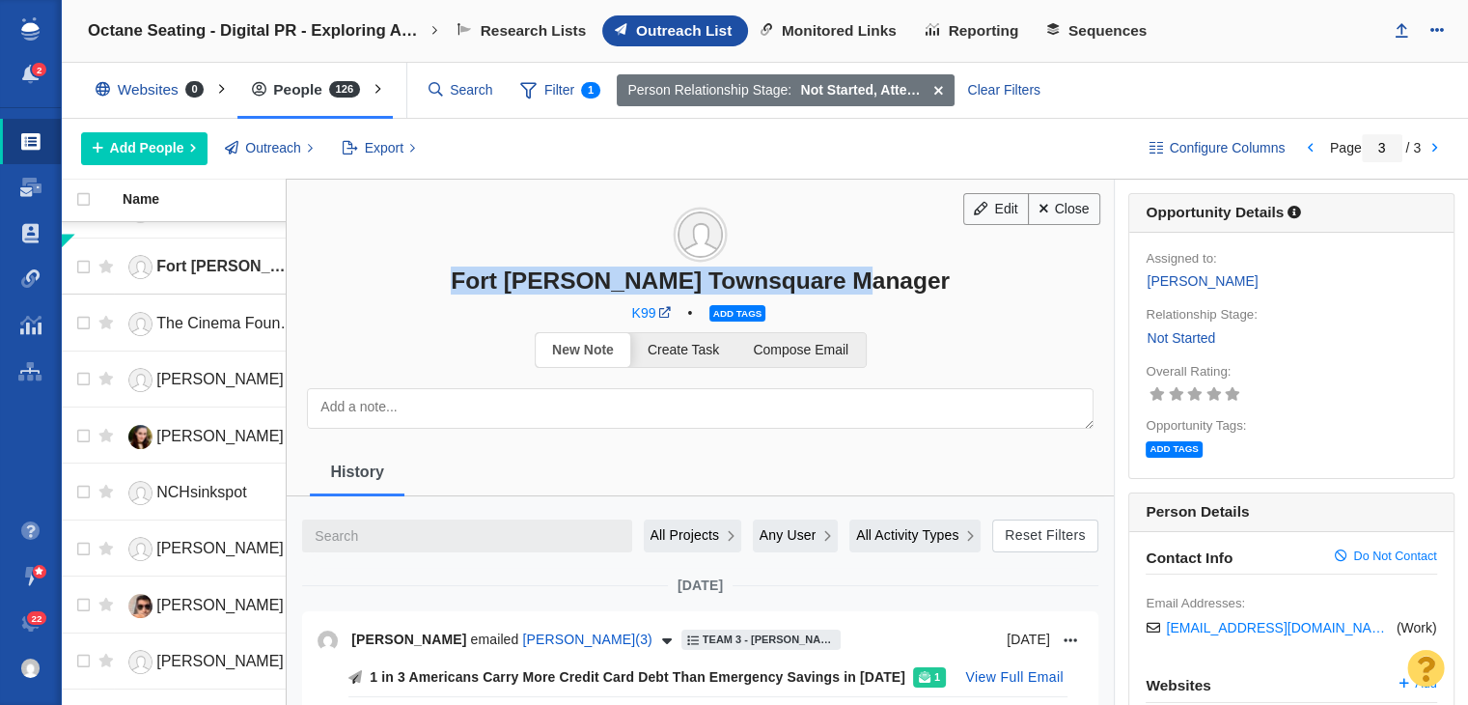
drag, startPoint x: 507, startPoint y: 279, endPoint x: 970, endPoint y: 280, distance: 463.4
click at [970, 280] on div "Fort [PERSON_NAME] Townsquare Manager" at bounding box center [700, 280] width 827 height 28
click at [634, 316] on span "K99" at bounding box center [644, 312] width 24 height 15
click at [703, 27] on span "Outreach List" at bounding box center [684, 30] width 96 height 17
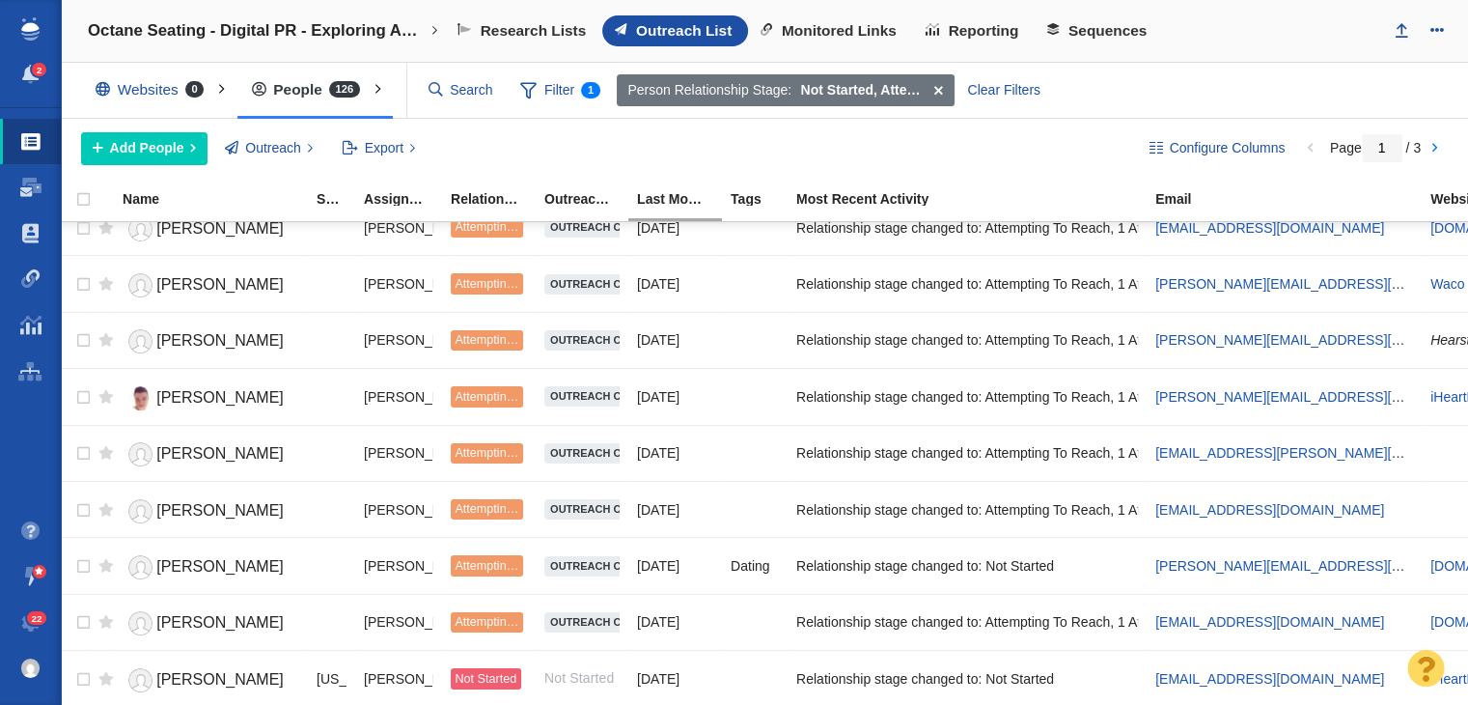
scroll to position [2338, 0]
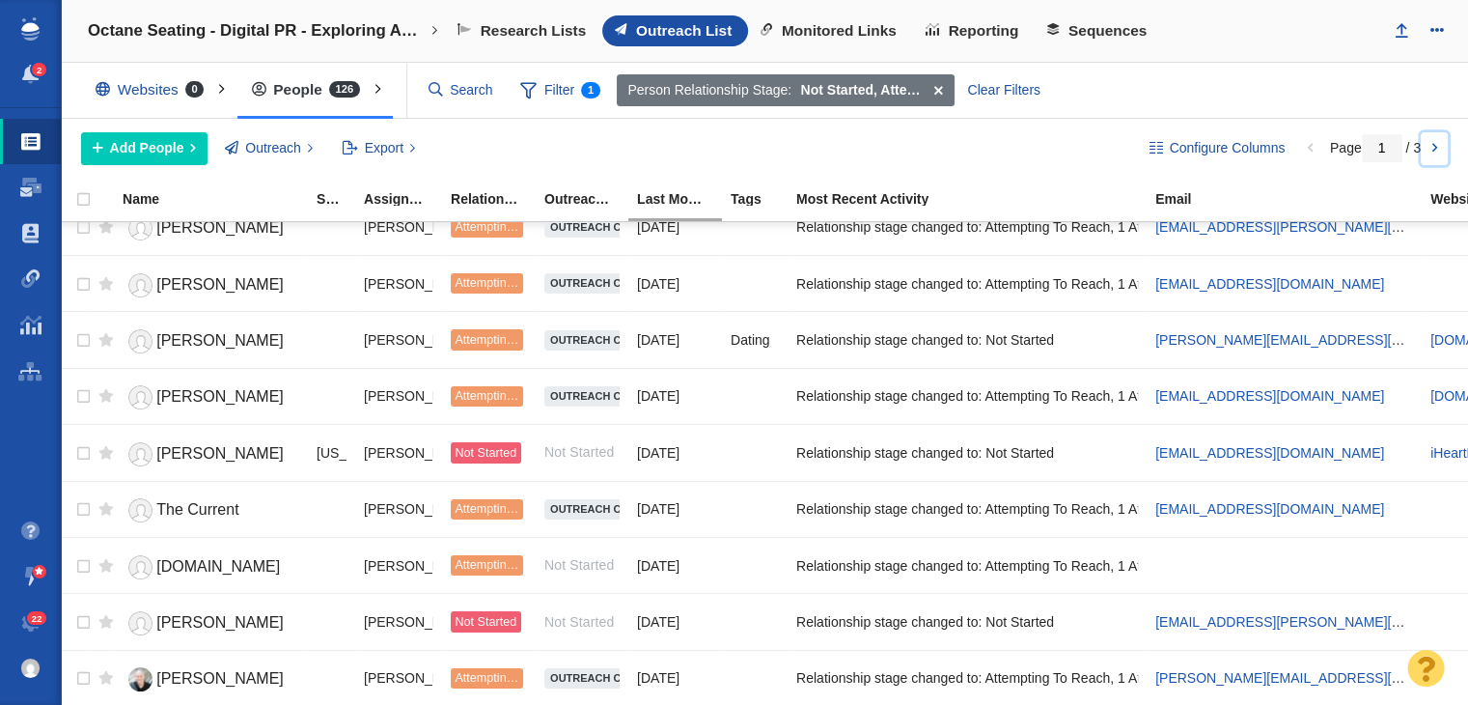
click at [1432, 144] on link at bounding box center [1434, 148] width 27 height 33
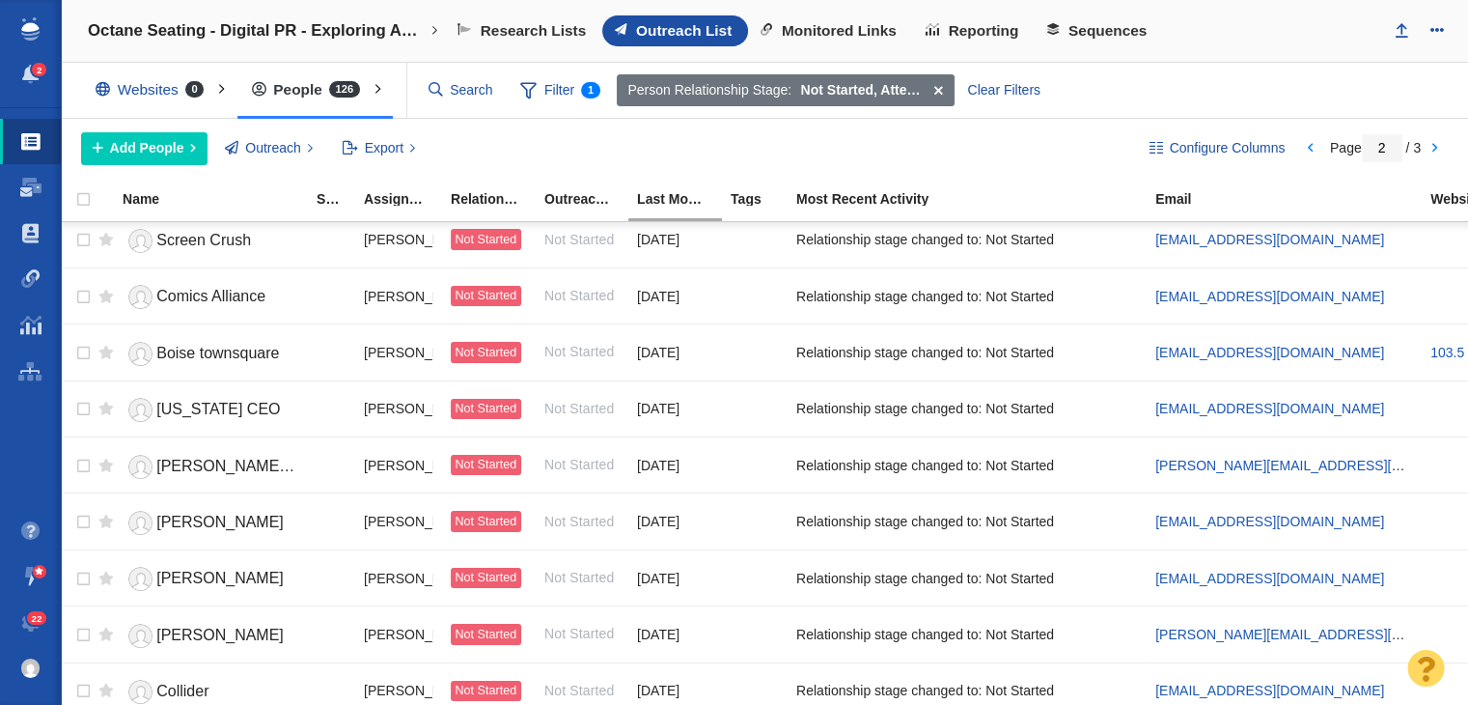
scroll to position [1566, 0]
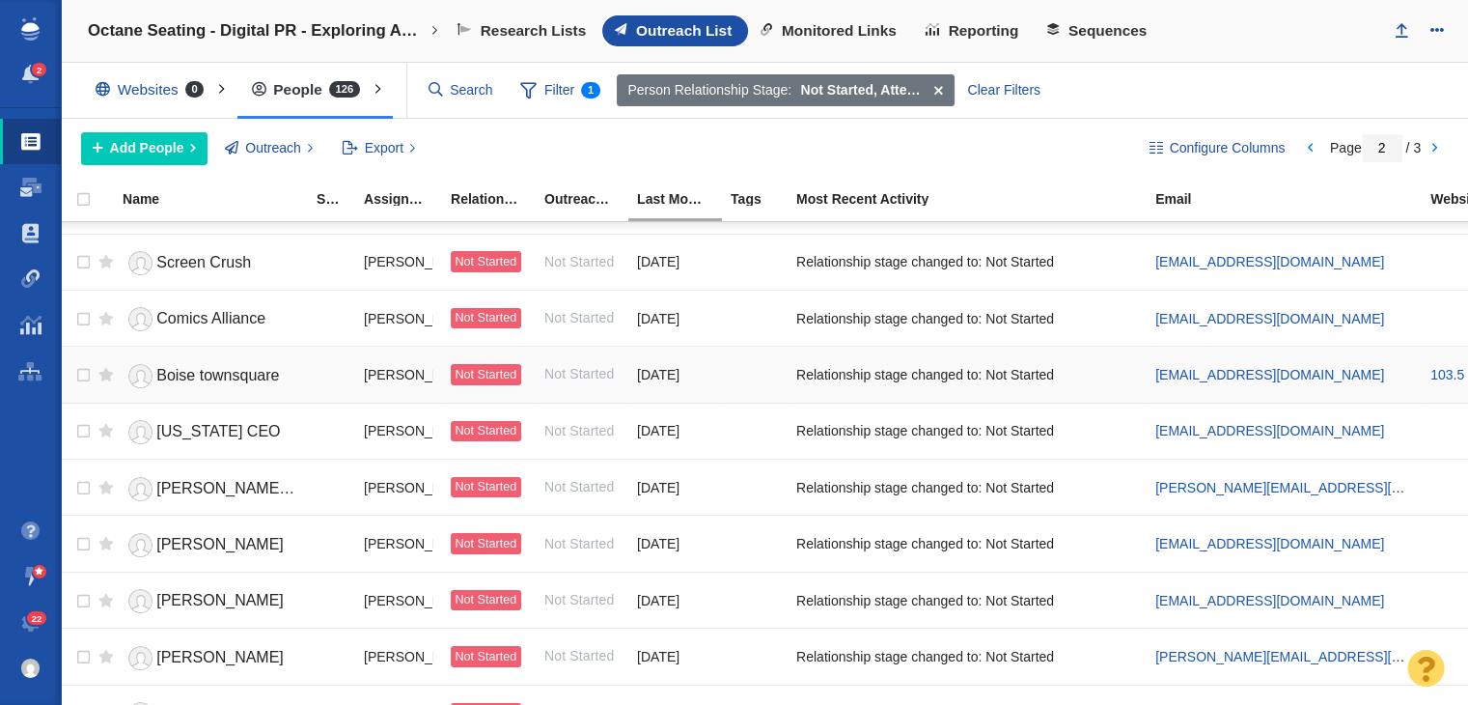
click at [228, 367] on span "Boise townsquare" at bounding box center [217, 375] width 123 height 16
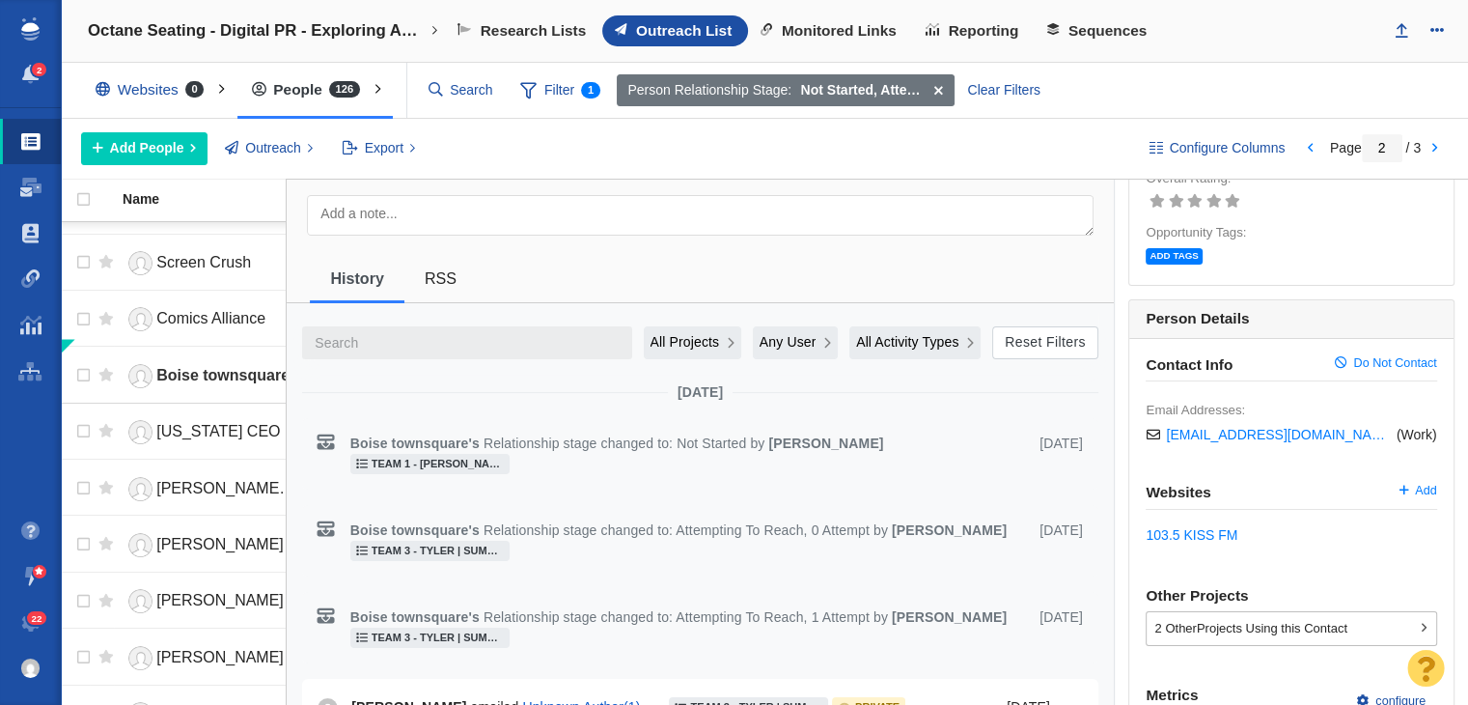
scroll to position [97, 0]
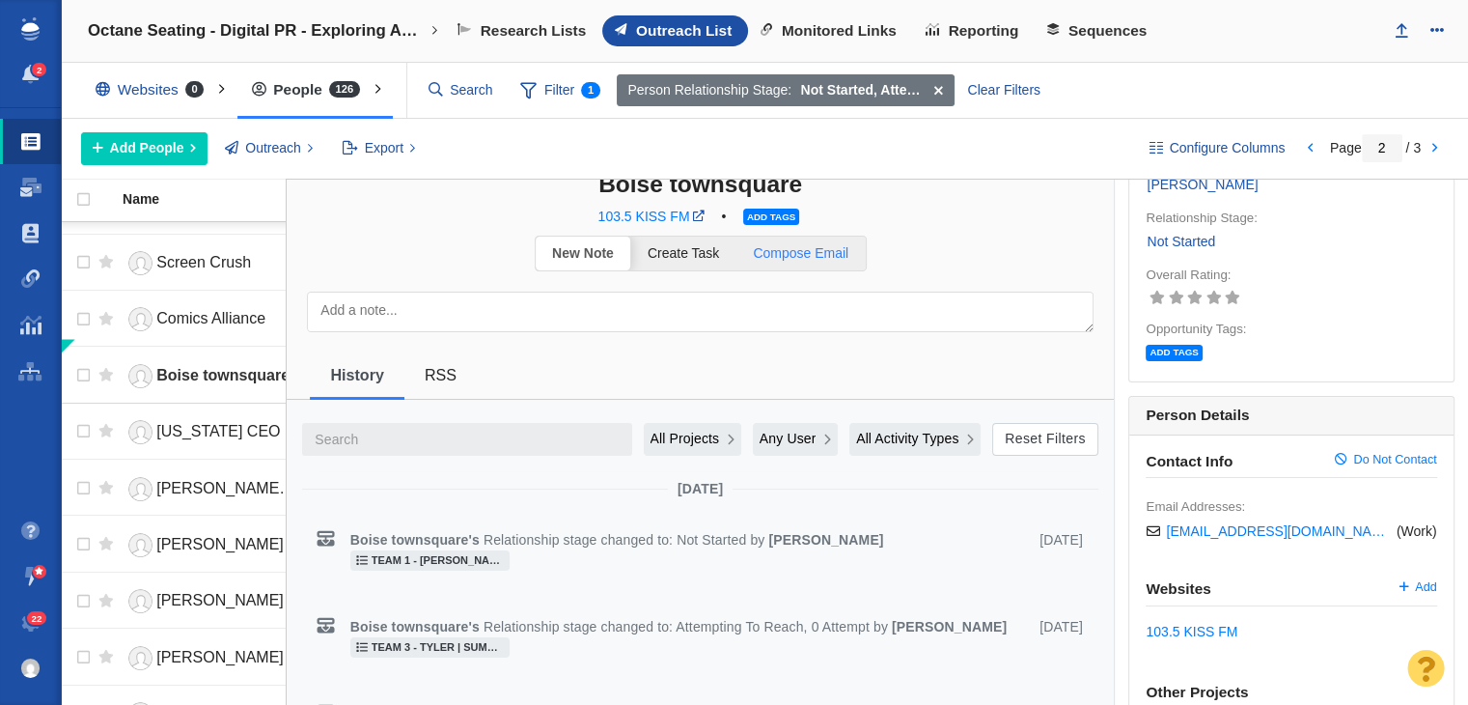
click at [746, 260] on link "Compose Email" at bounding box center [801, 254] width 129 height 34
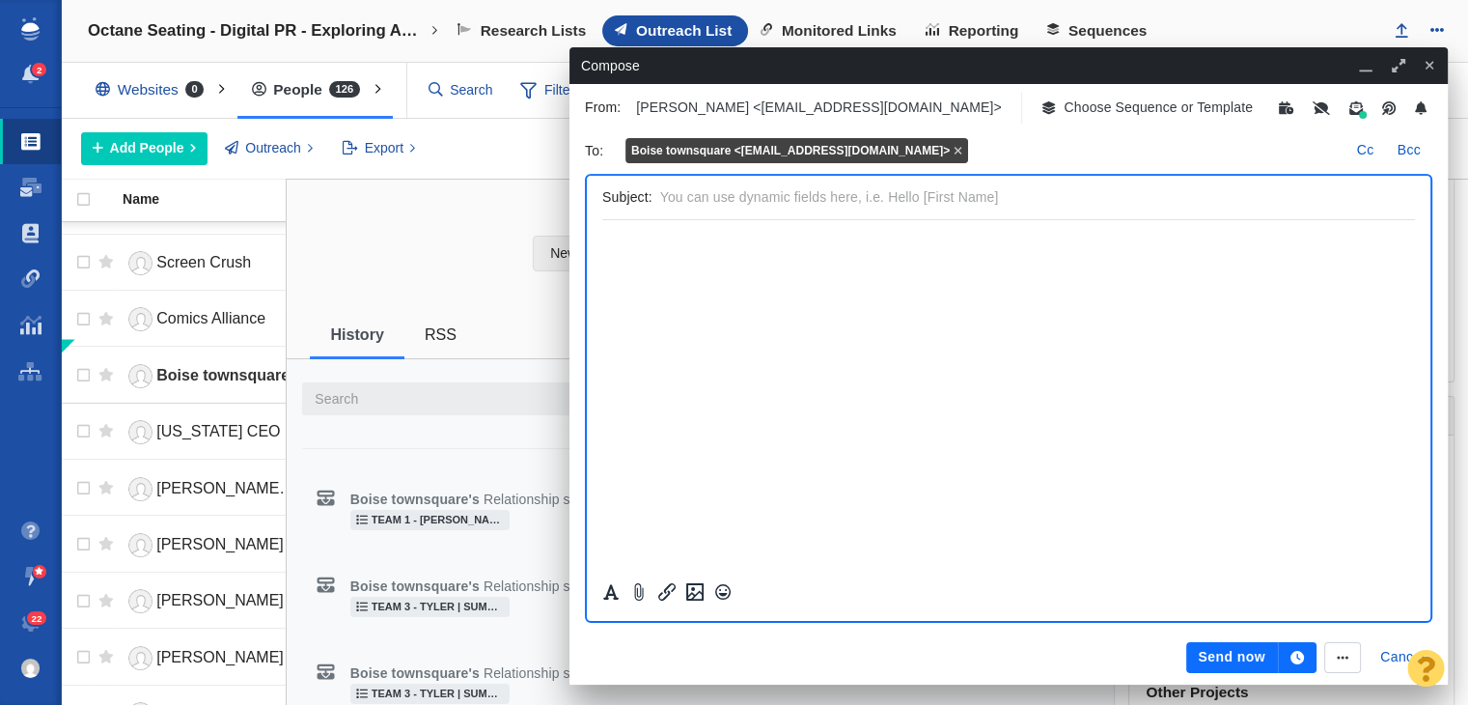
click at [1073, 107] on p "Choose Sequence or Template" at bounding box center [1158, 107] width 189 height 20
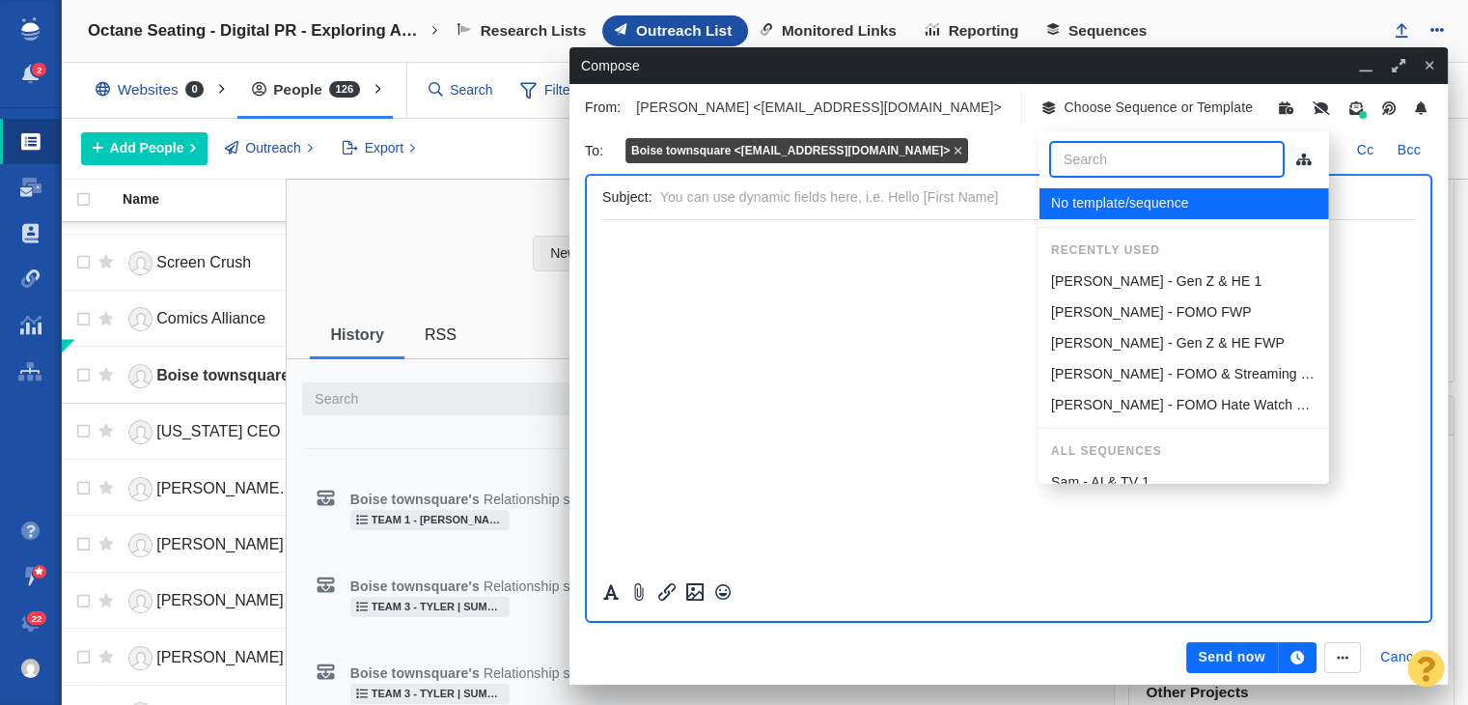
scroll to position [0, 0]
click at [1097, 345] on p "[PERSON_NAME] - Gen Z & HE FWP" at bounding box center [1167, 343] width 234 height 20
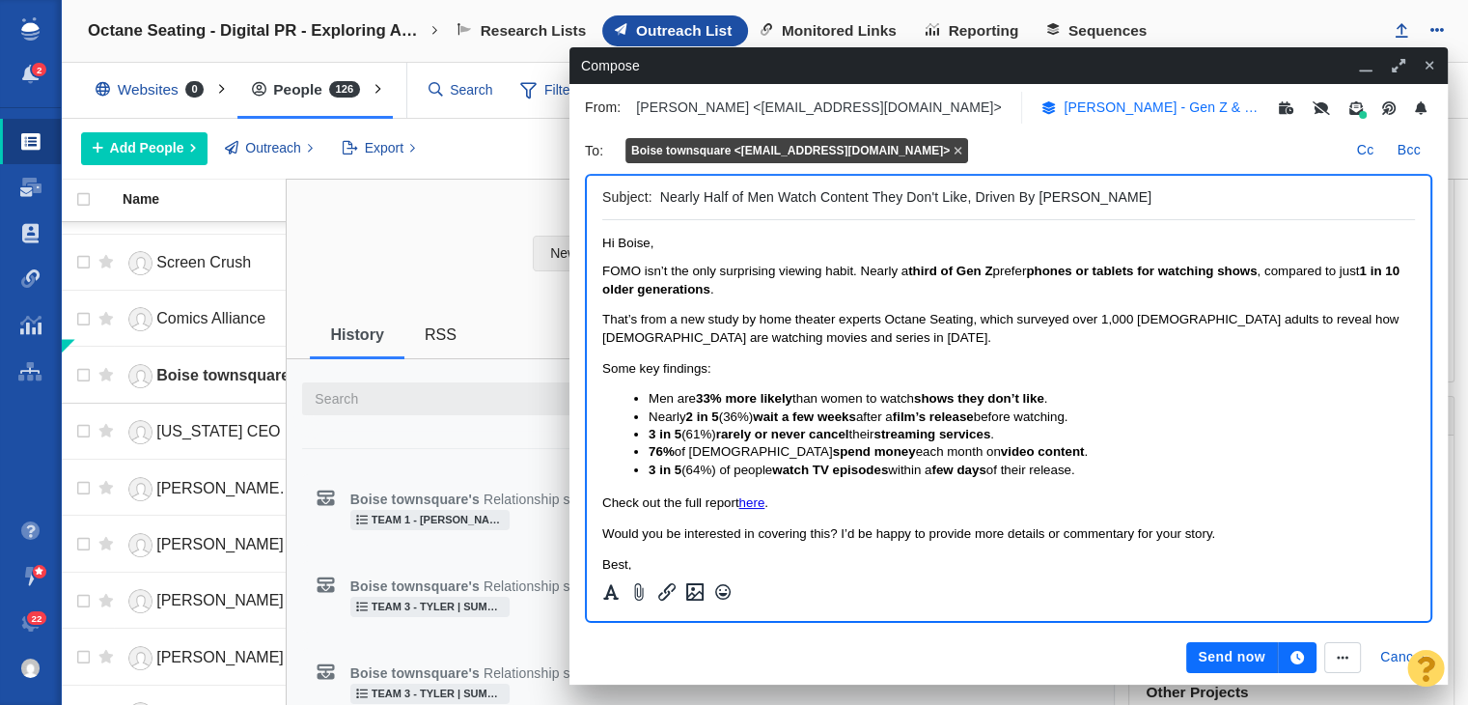
click at [1217, 101] on p "[PERSON_NAME] - Gen Z & HE FWP" at bounding box center [1162, 107] width 197 height 20
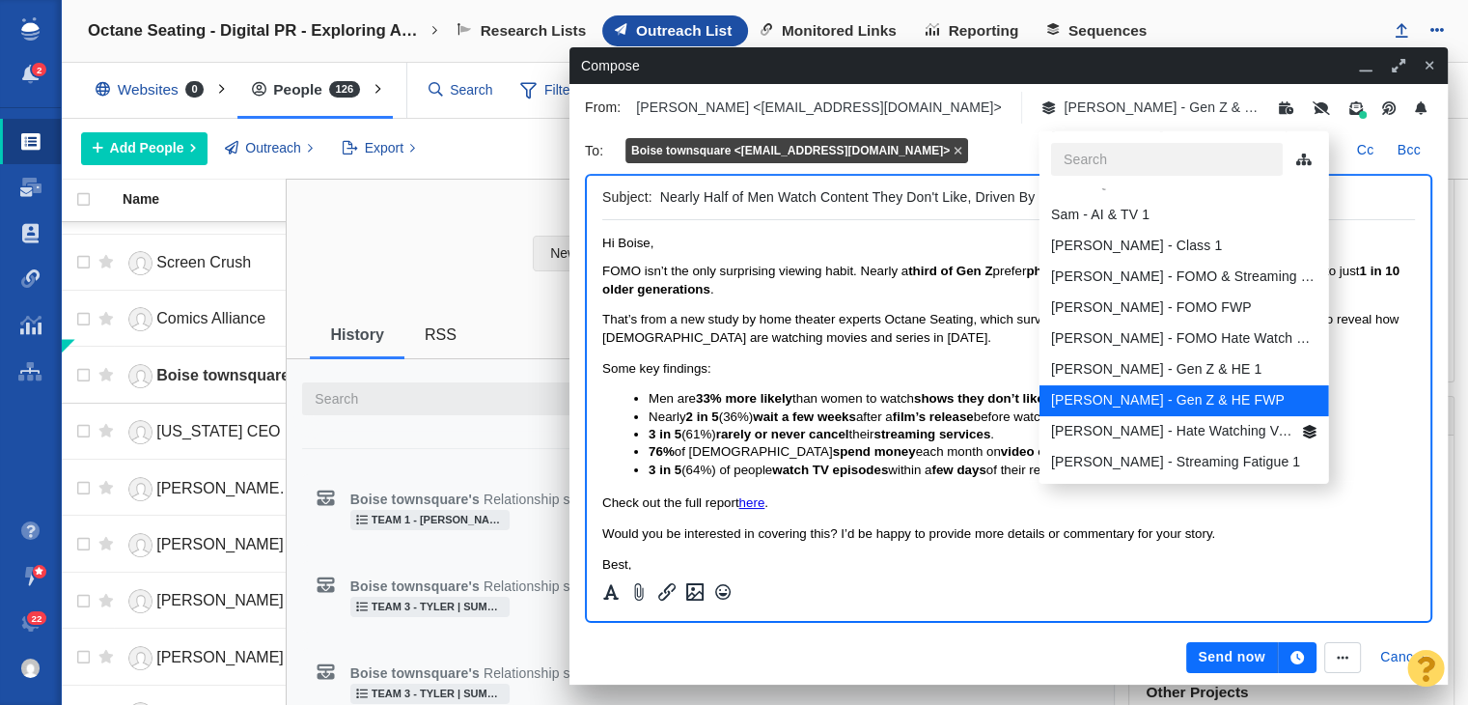
click at [1191, 353] on li "[PERSON_NAME] - Gen Z & HE 1" at bounding box center [1184, 368] width 290 height 31
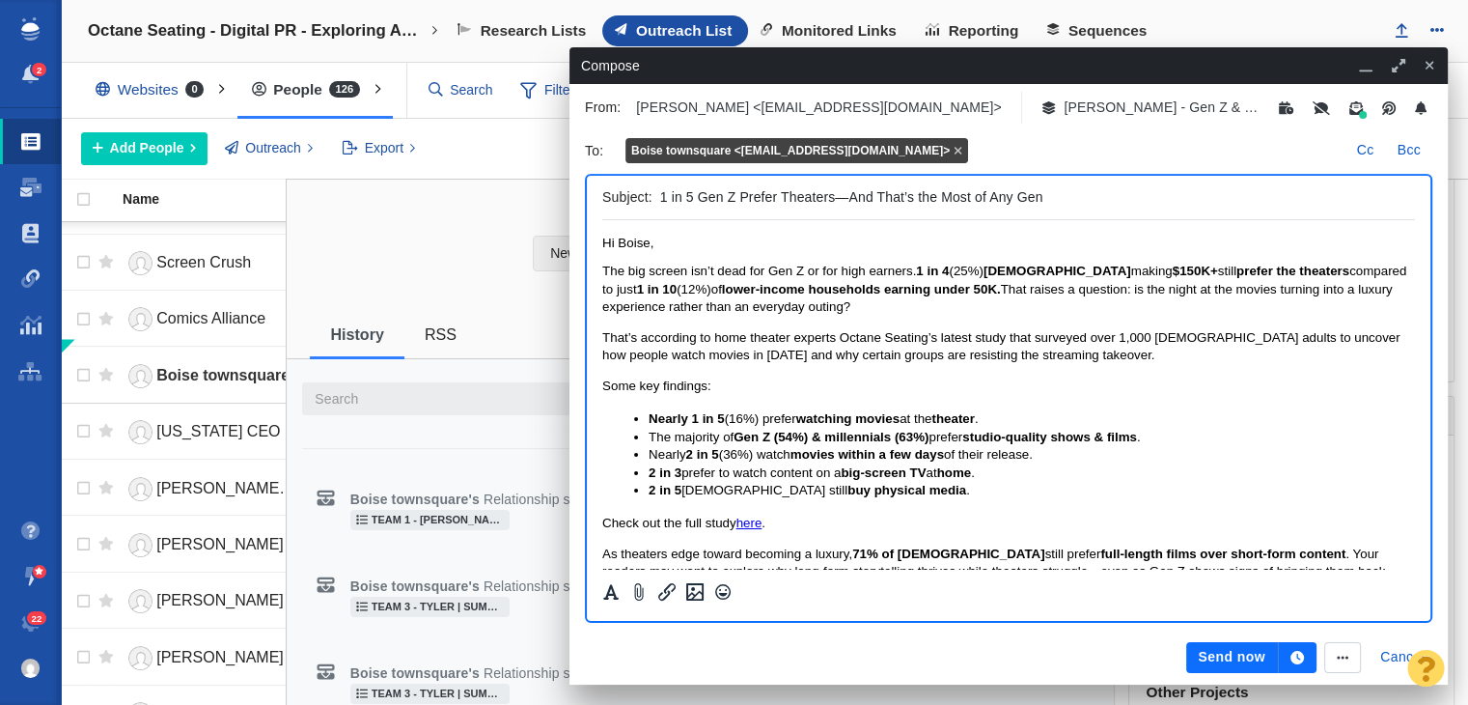
click at [696, 191] on input "1 in 5 Gen Z Prefer Theaters—And That’s the Most of Any Gen" at bounding box center [1033, 197] width 747 height 28
click at [881, 198] on input "1 in 5 Idaho Gen Z Prefer Theaters—And That’s the Most of Any Gen" at bounding box center [1033, 197] width 747 height 28
type input "1 in 5 Idaho Gen Z Prefer Theaters, And That’s the Most of Any Gen"
click at [909, 274] on span "The big screen isn’t dead for Gen Z or for high earners." at bounding box center [759, 271] width 314 height 14
click at [651, 242] on span "Hi Boise," at bounding box center [627, 243] width 51 height 14
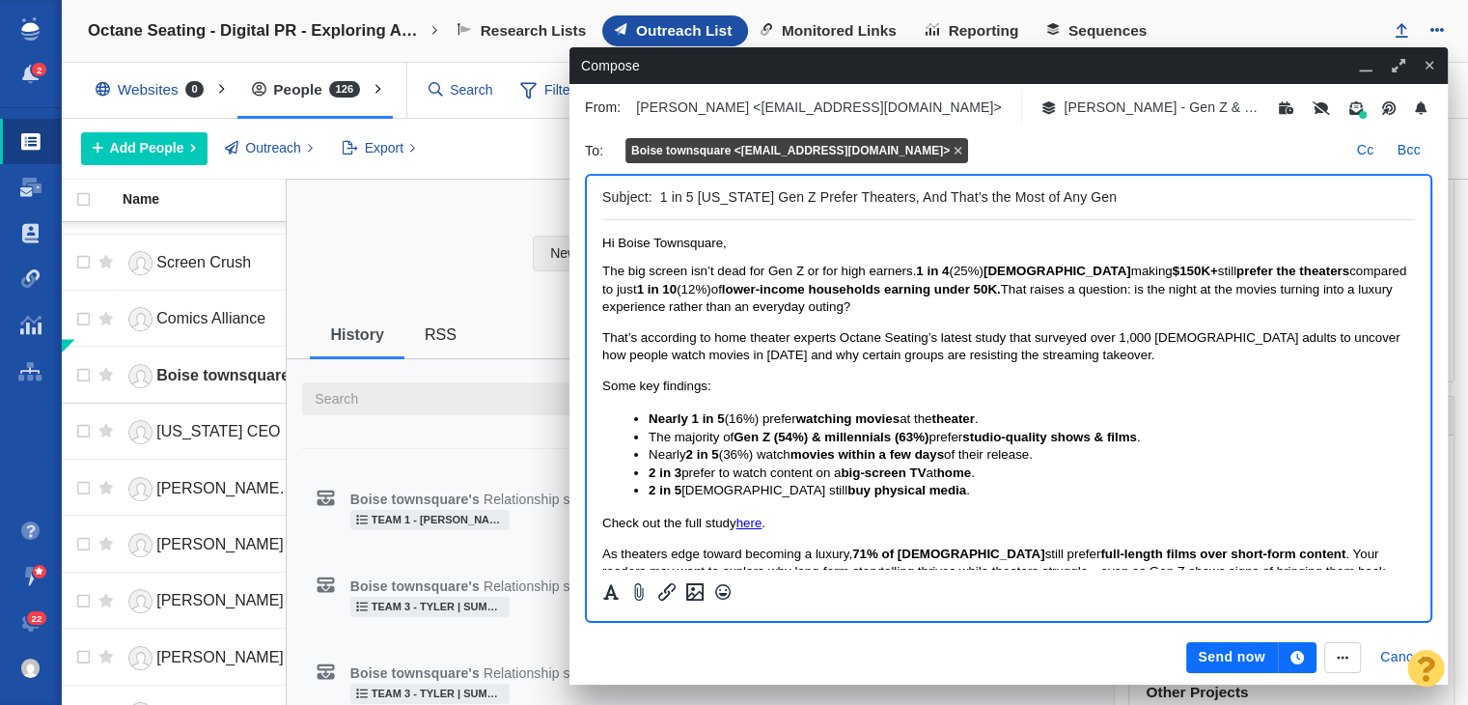
click at [1300, 650] on button "button" at bounding box center [1297, 657] width 39 height 31
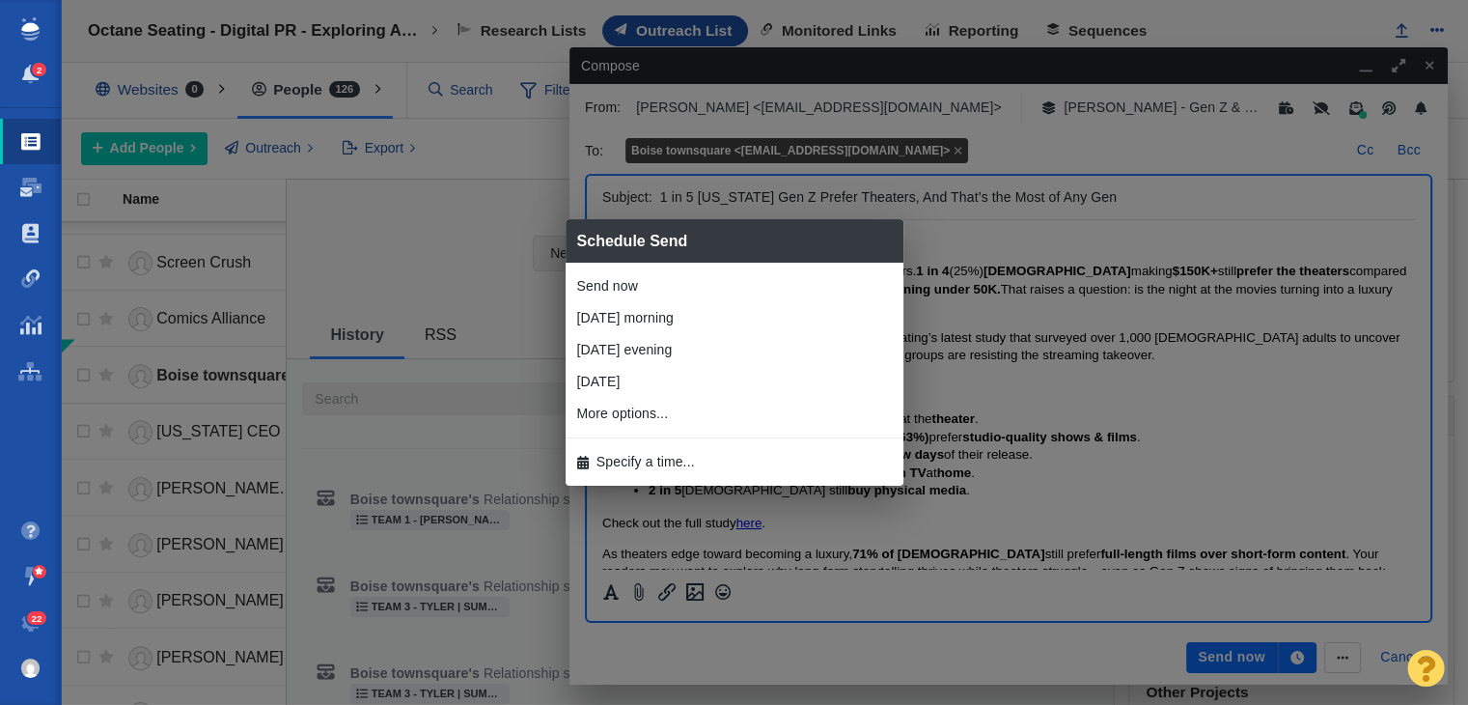
click at [772, 449] on li "Specify a time..." at bounding box center [735, 462] width 338 height 32
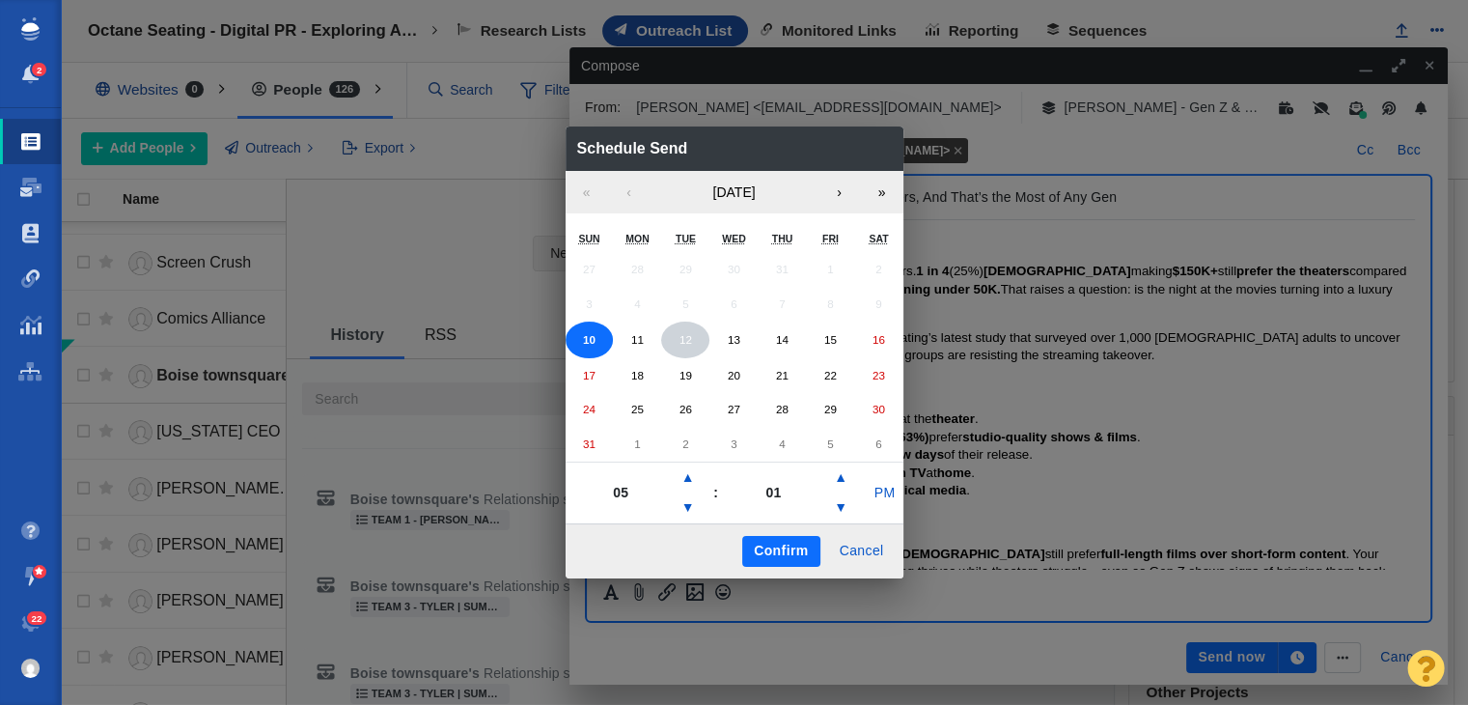
click at [666, 328] on button "12" at bounding box center [685, 339] width 48 height 37
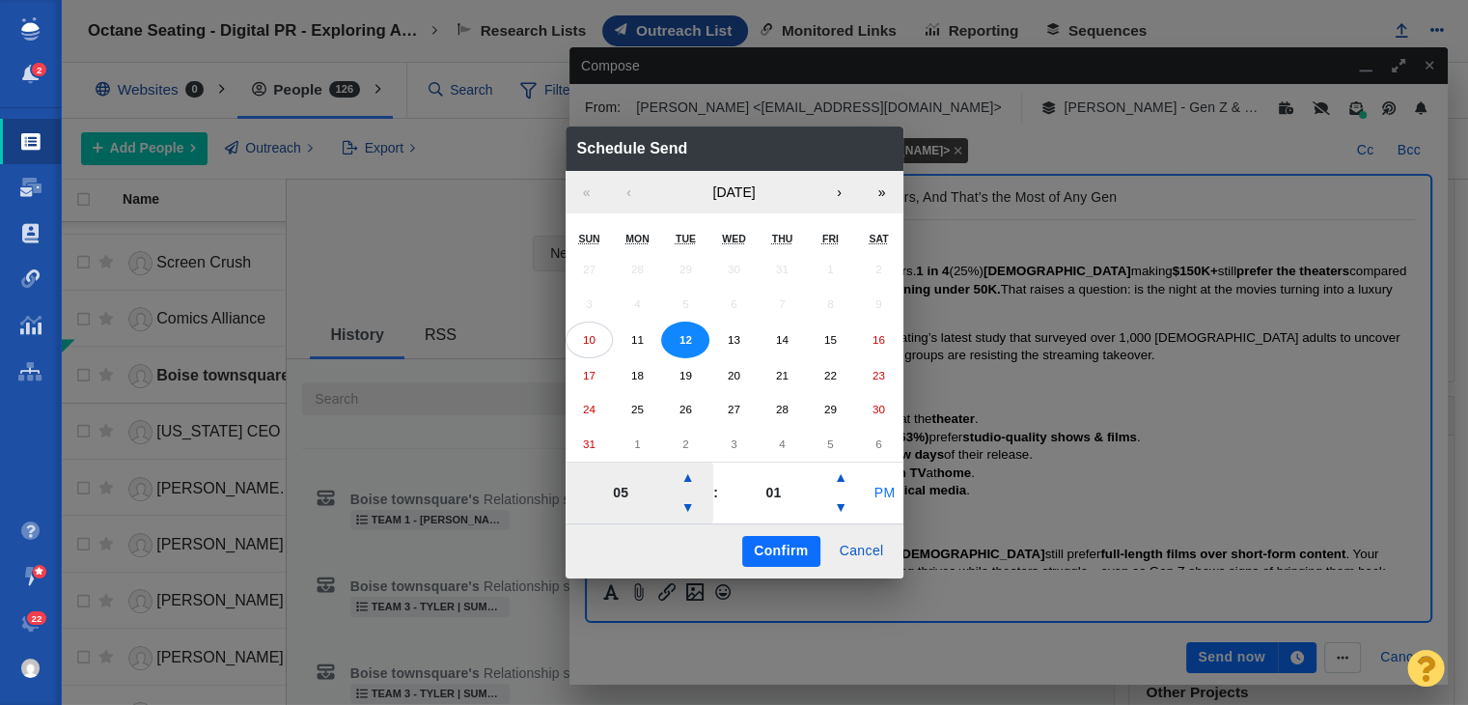
click at [885, 500] on button "PM" at bounding box center [884, 493] width 37 height 31
click at [772, 552] on button "Confirm" at bounding box center [780, 551] width 77 height 31
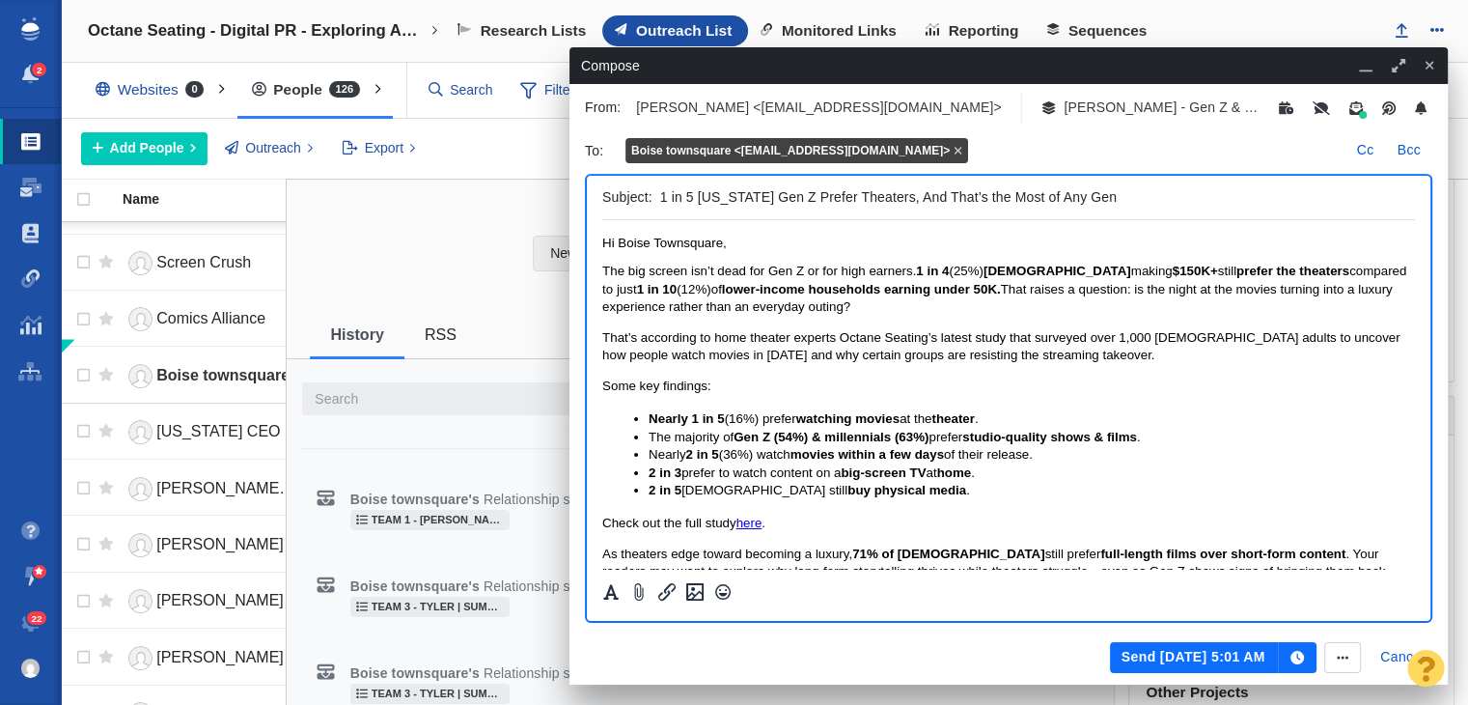
click at [1234, 649] on button "Send Aug 12, 5:01 AM" at bounding box center [1194, 657] width 168 height 31
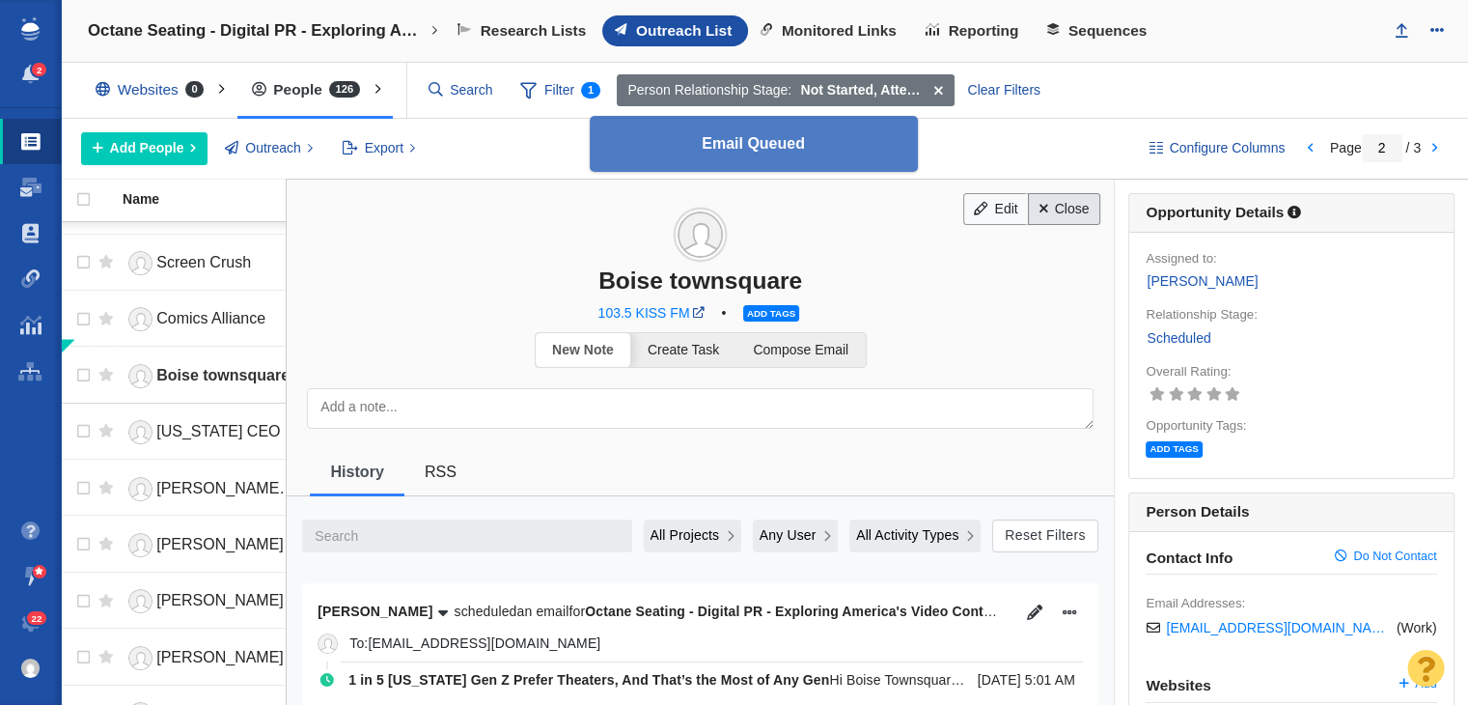
click at [1062, 217] on link "Close" at bounding box center [1064, 209] width 72 height 33
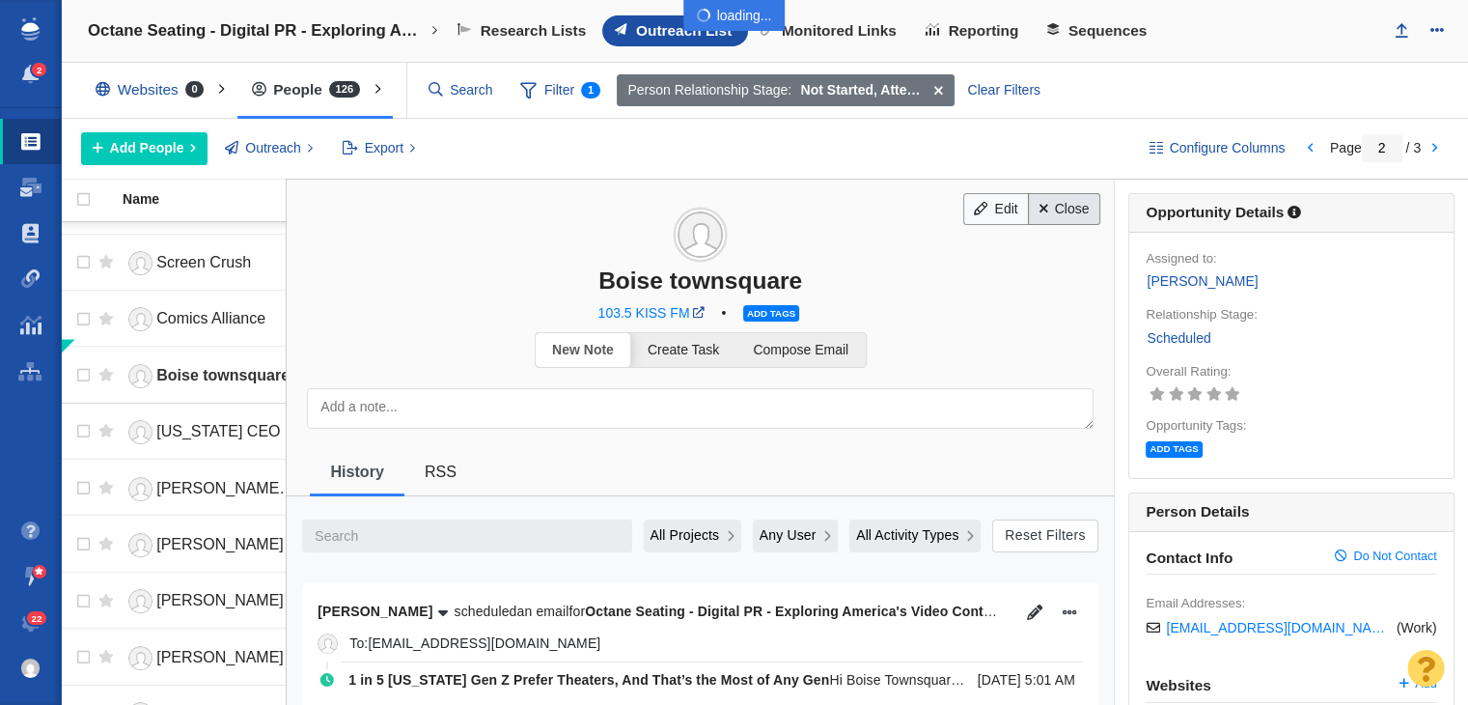
click at [1067, 212] on body "2 Projects Dashboard Websites People Link Monitoring Reports Projects Home Help…" at bounding box center [734, 352] width 1468 height 705
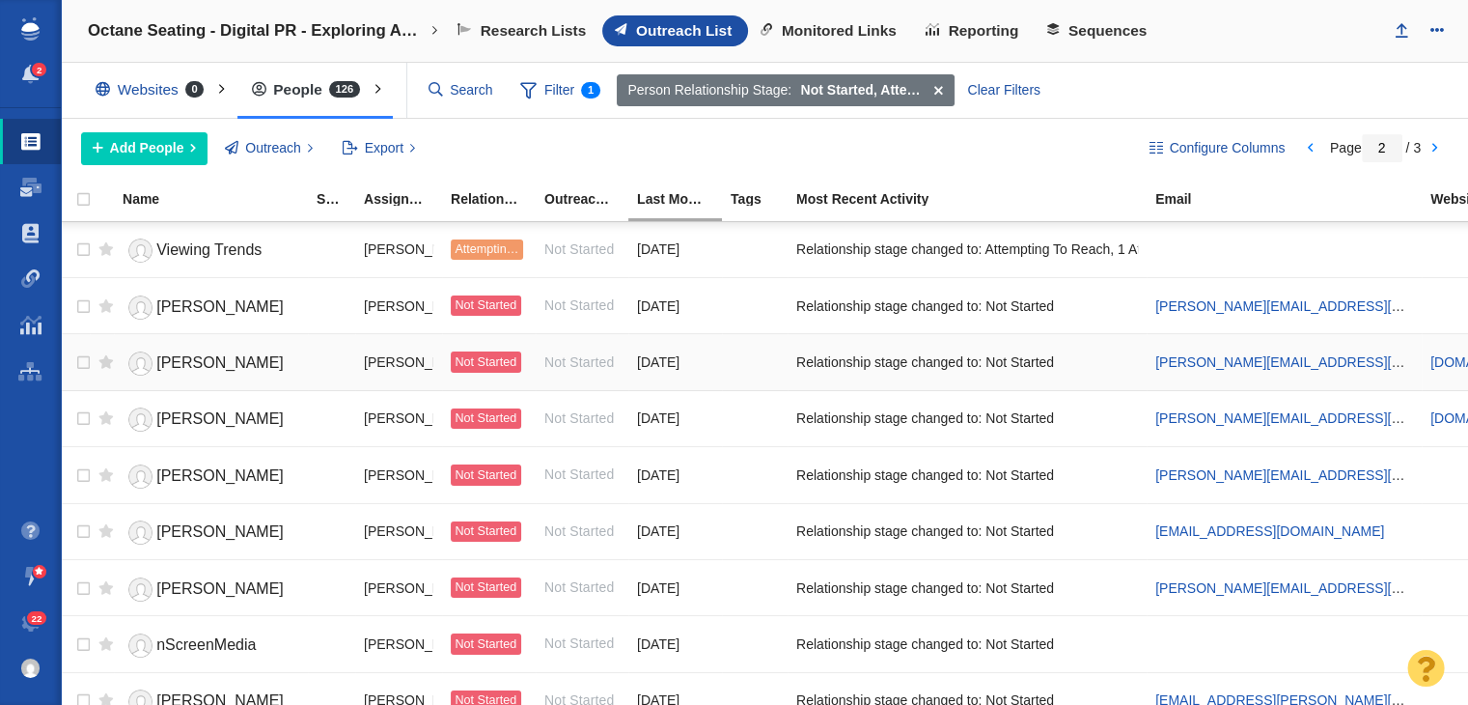
scroll to position [97, 0]
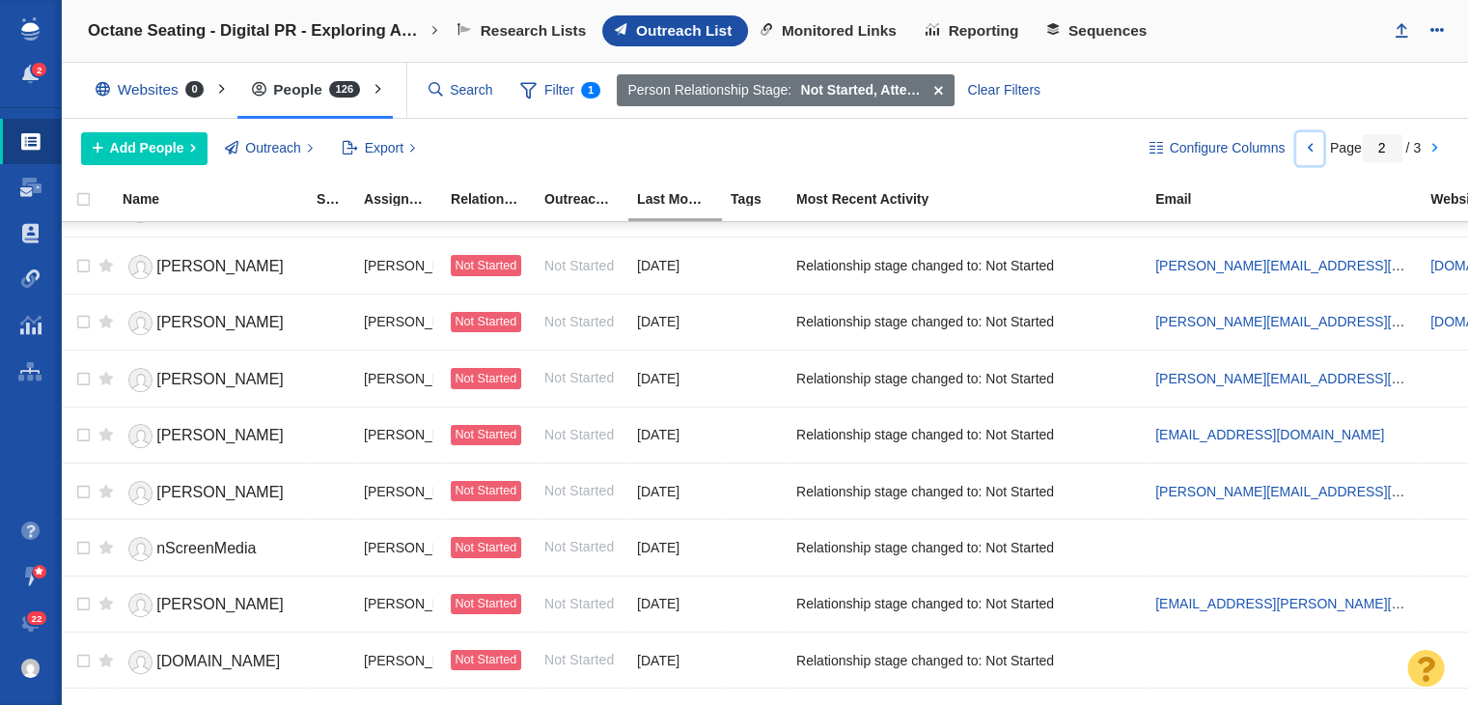
click at [1304, 147] on link at bounding box center [1309, 148] width 27 height 33
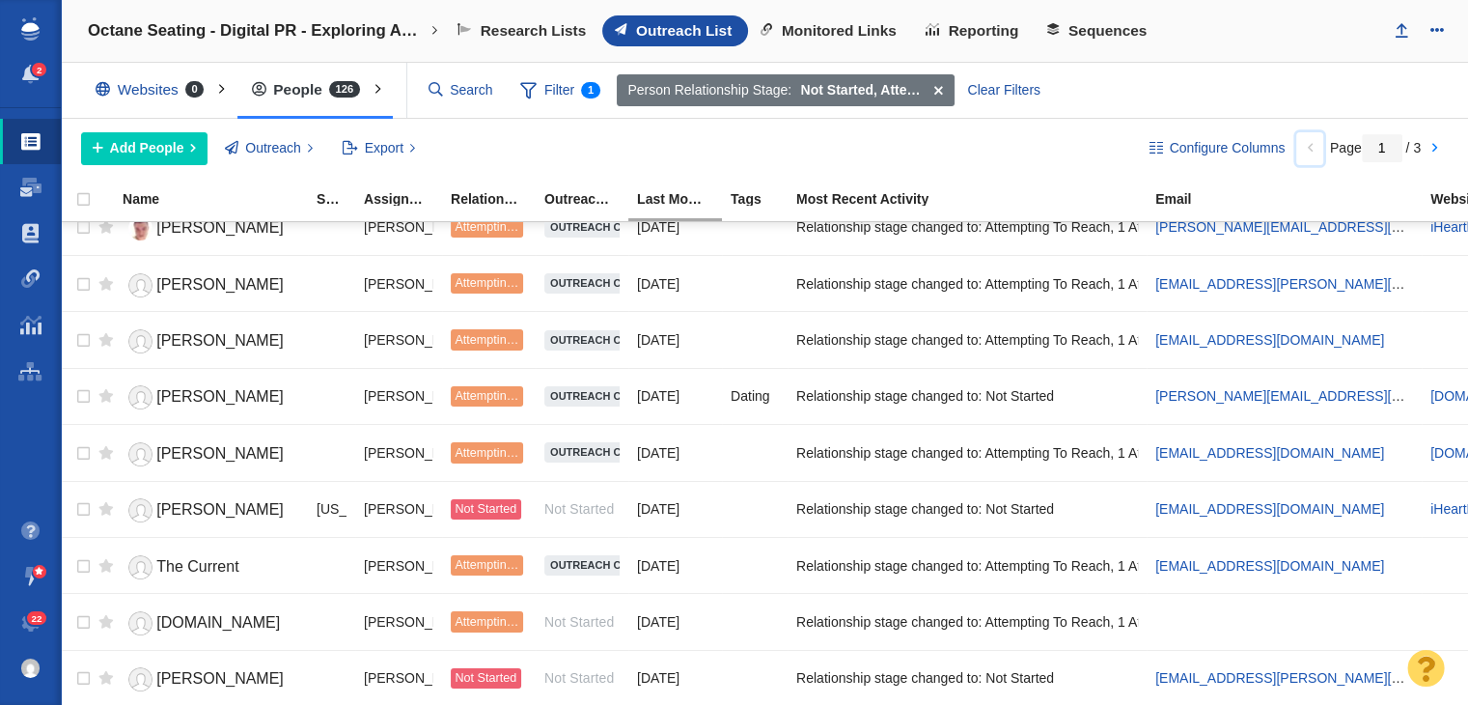
scroll to position [2338, 0]
click at [1296, 132] on link at bounding box center [1309, 148] width 27 height 33
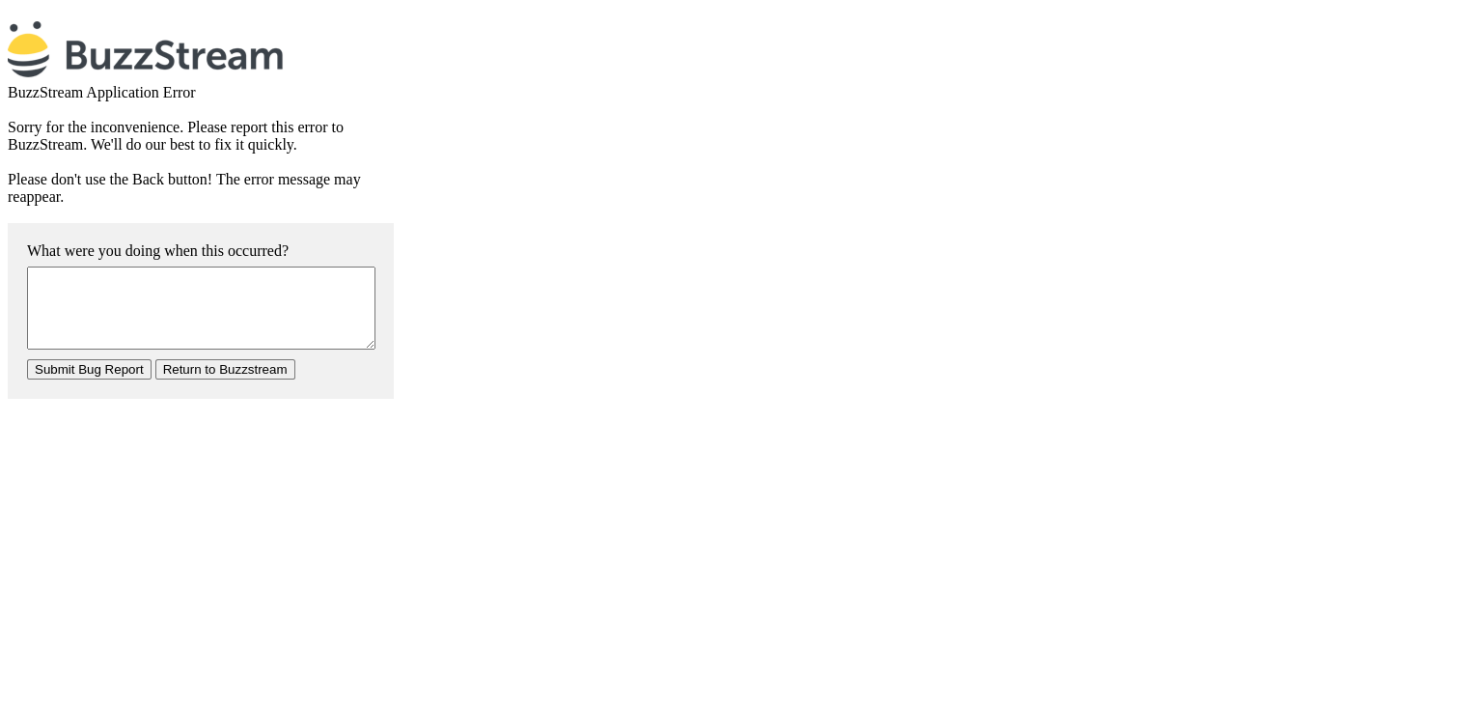
click at [178, 376] on input "Return to Buzzstream" at bounding box center [225, 369] width 140 height 20
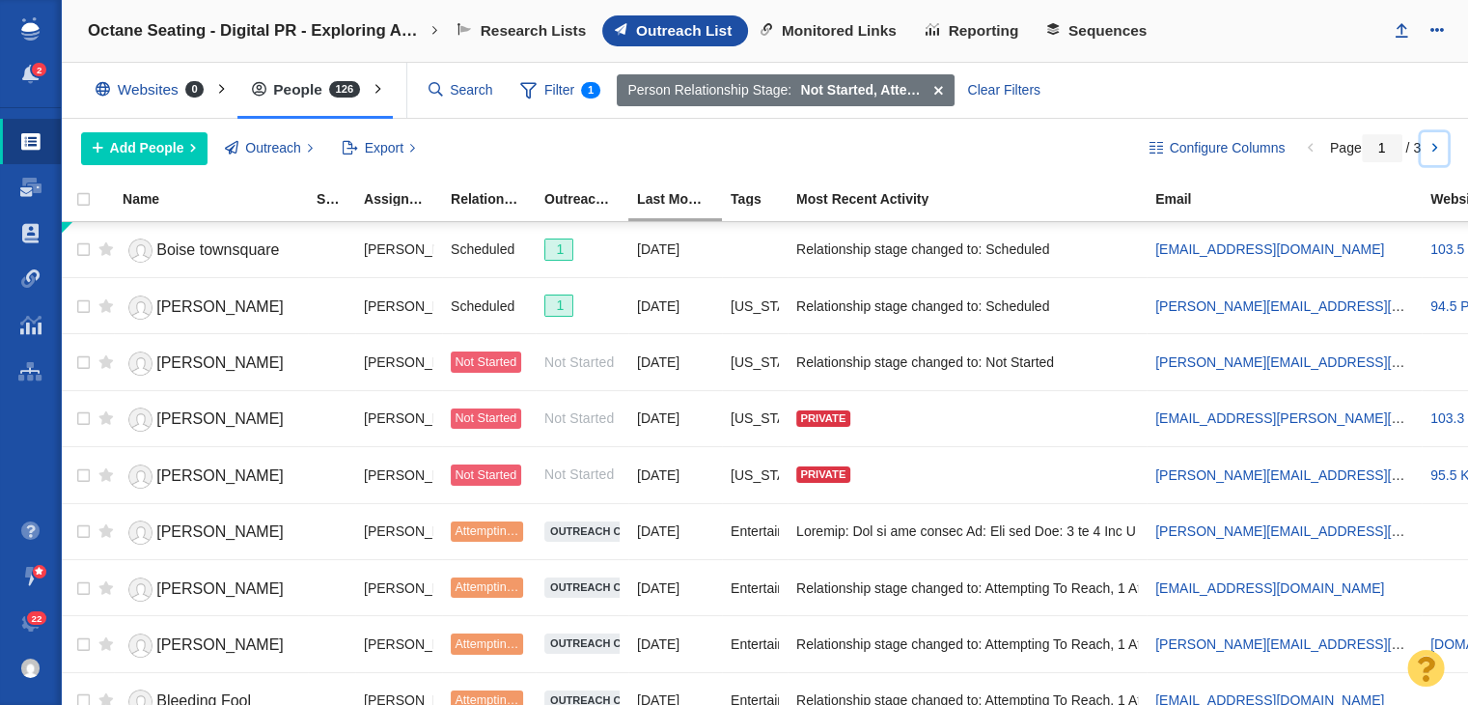
click at [1428, 141] on link at bounding box center [1434, 148] width 27 height 33
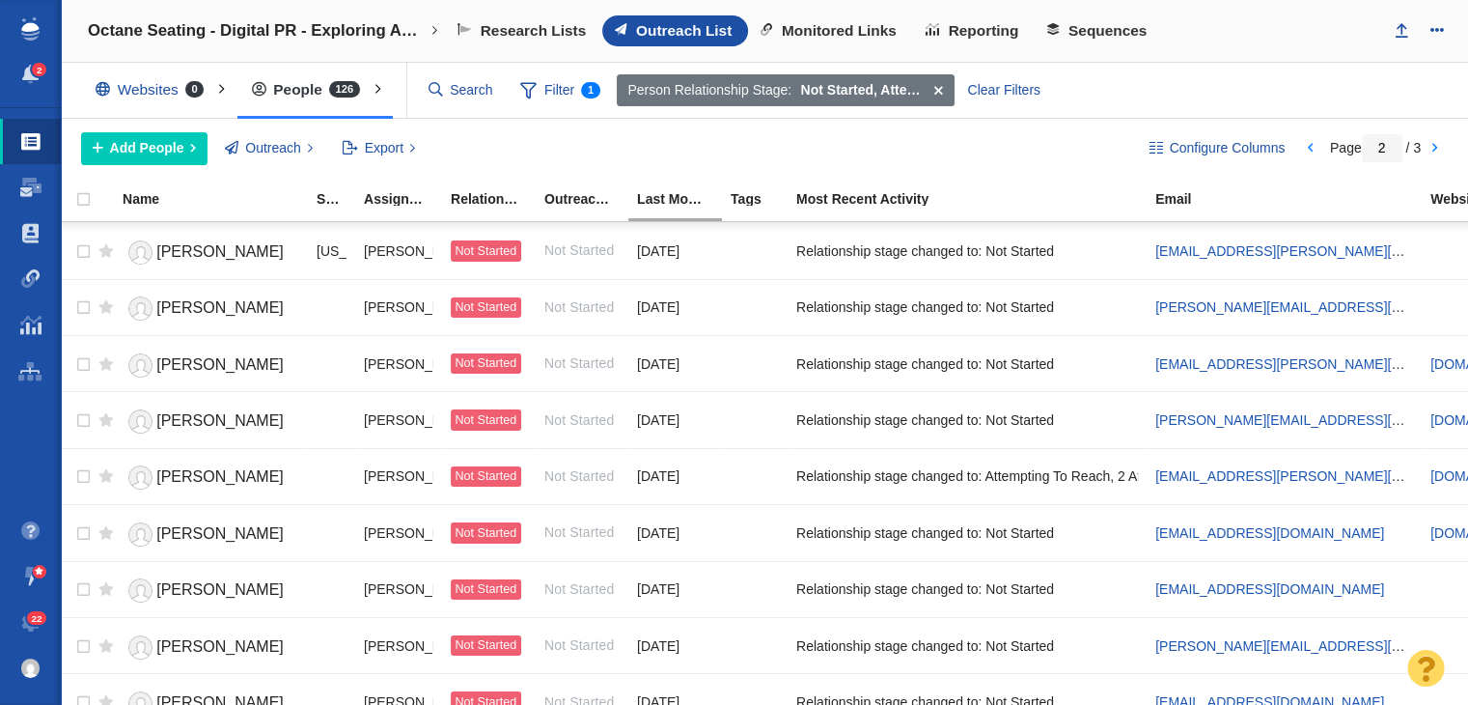
scroll to position [794, 0]
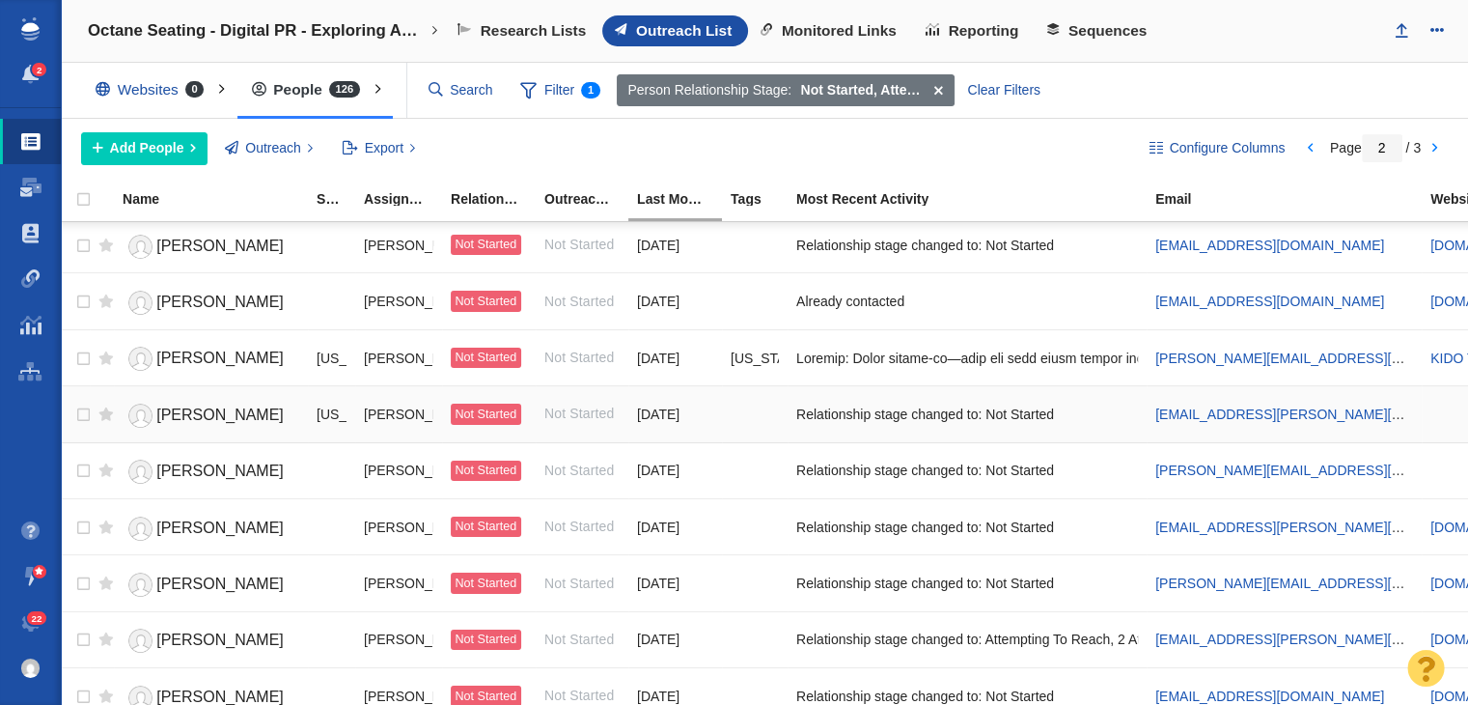
click at [203, 417] on span "[PERSON_NAME]" at bounding box center [219, 414] width 127 height 16
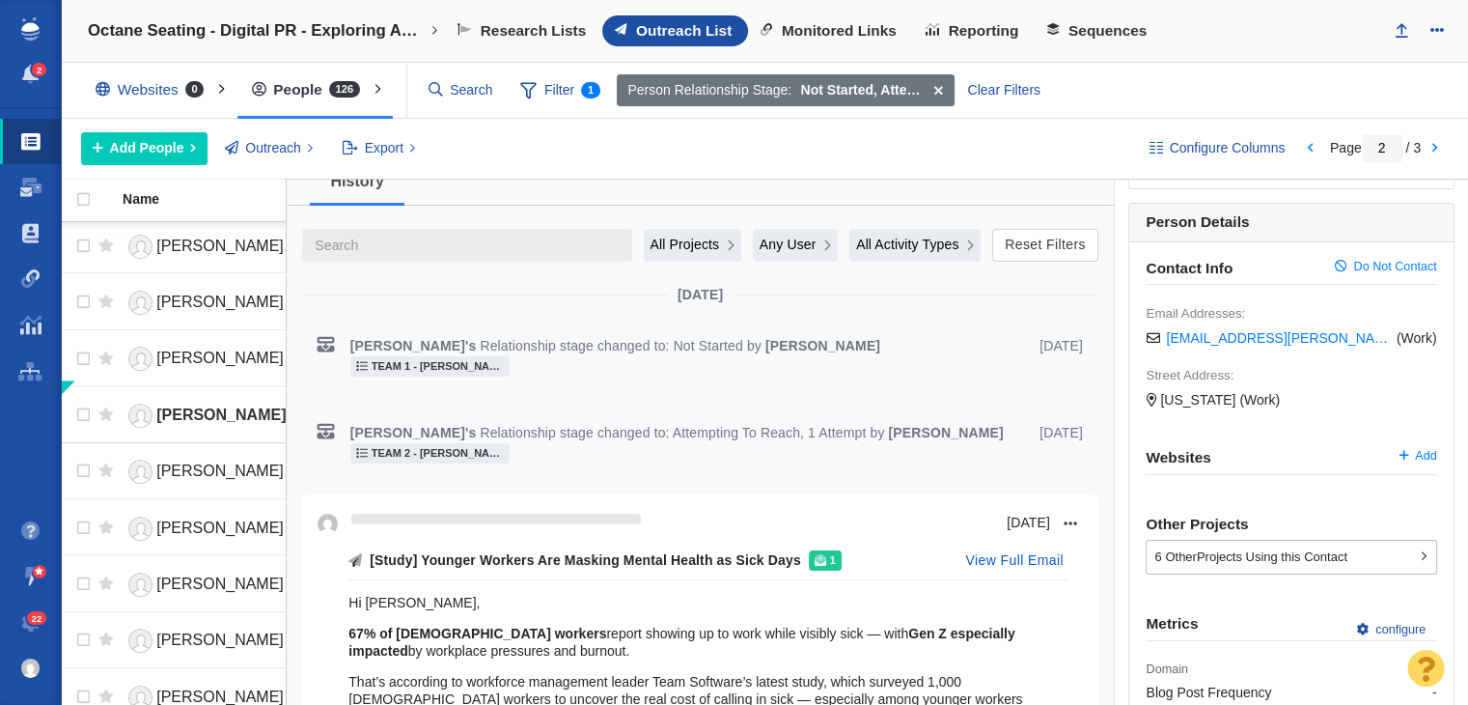
scroll to position [0, 0]
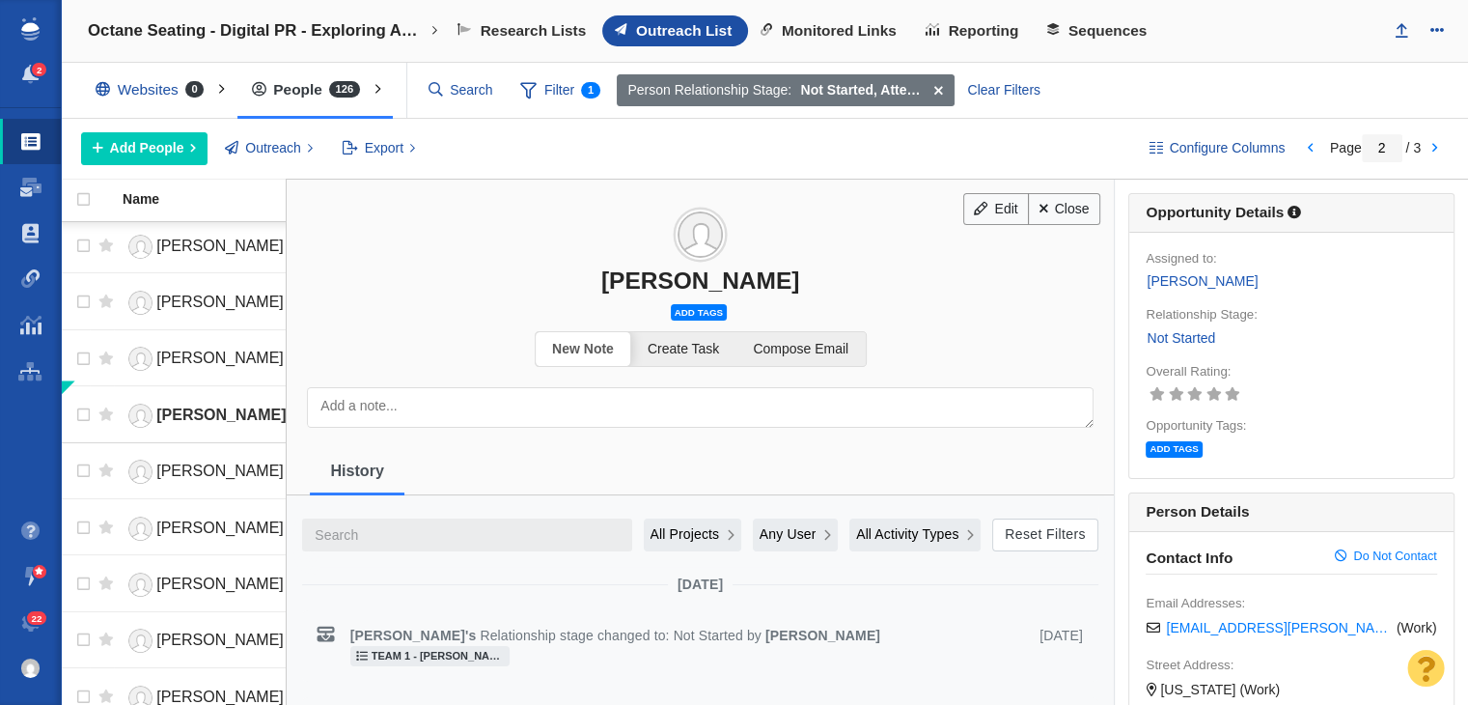
click at [1091, 186] on h3 "[PERSON_NAME]" at bounding box center [700, 237] width 827 height 115
click at [1078, 206] on link "Close" at bounding box center [1064, 209] width 72 height 33
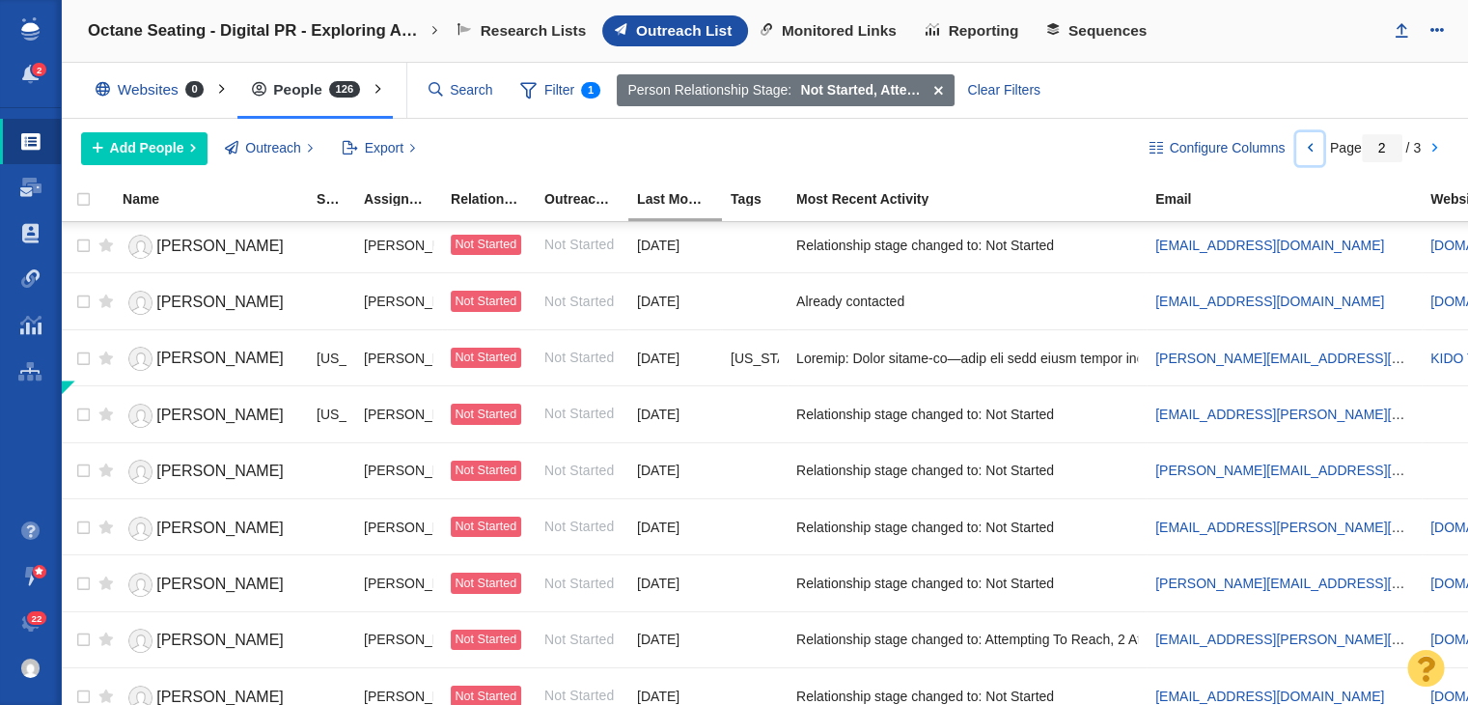
click at [1297, 138] on link at bounding box center [1309, 148] width 27 height 33
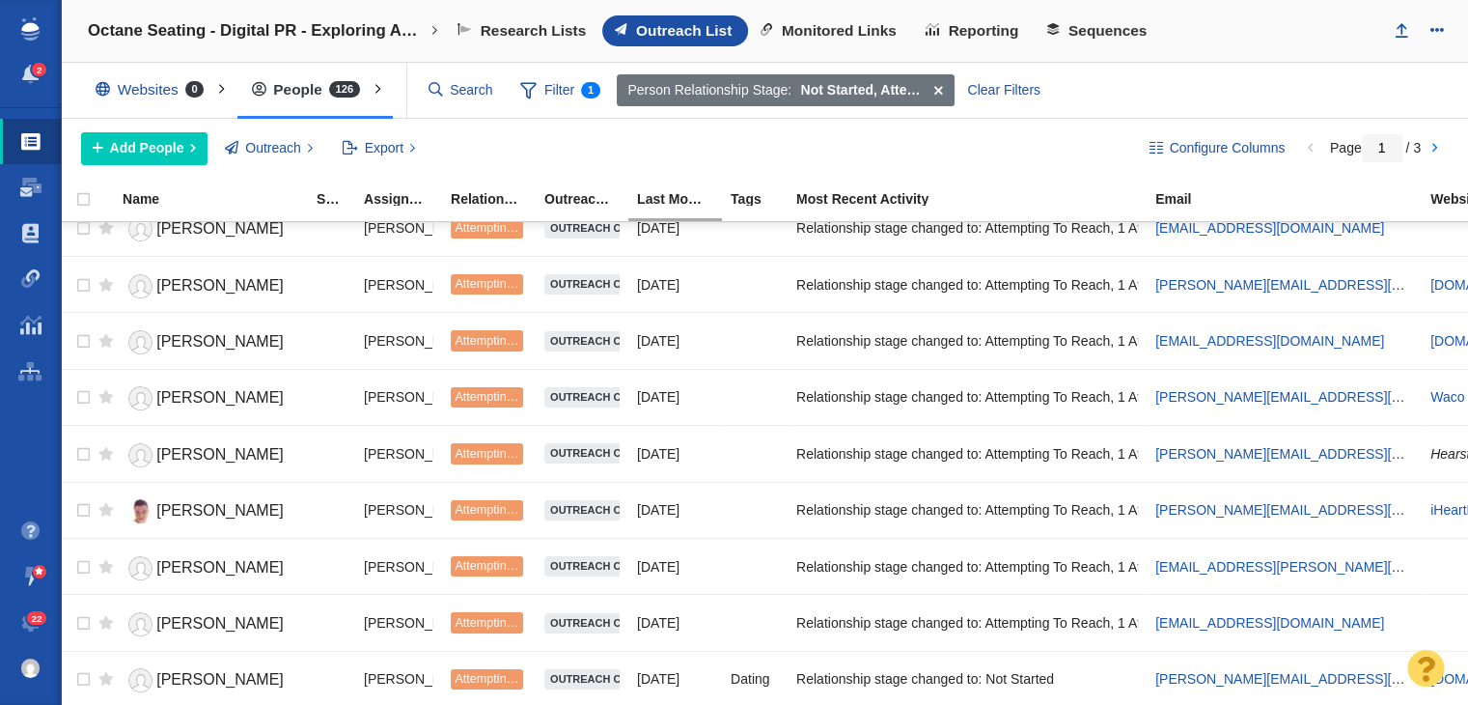
scroll to position [2338, 0]
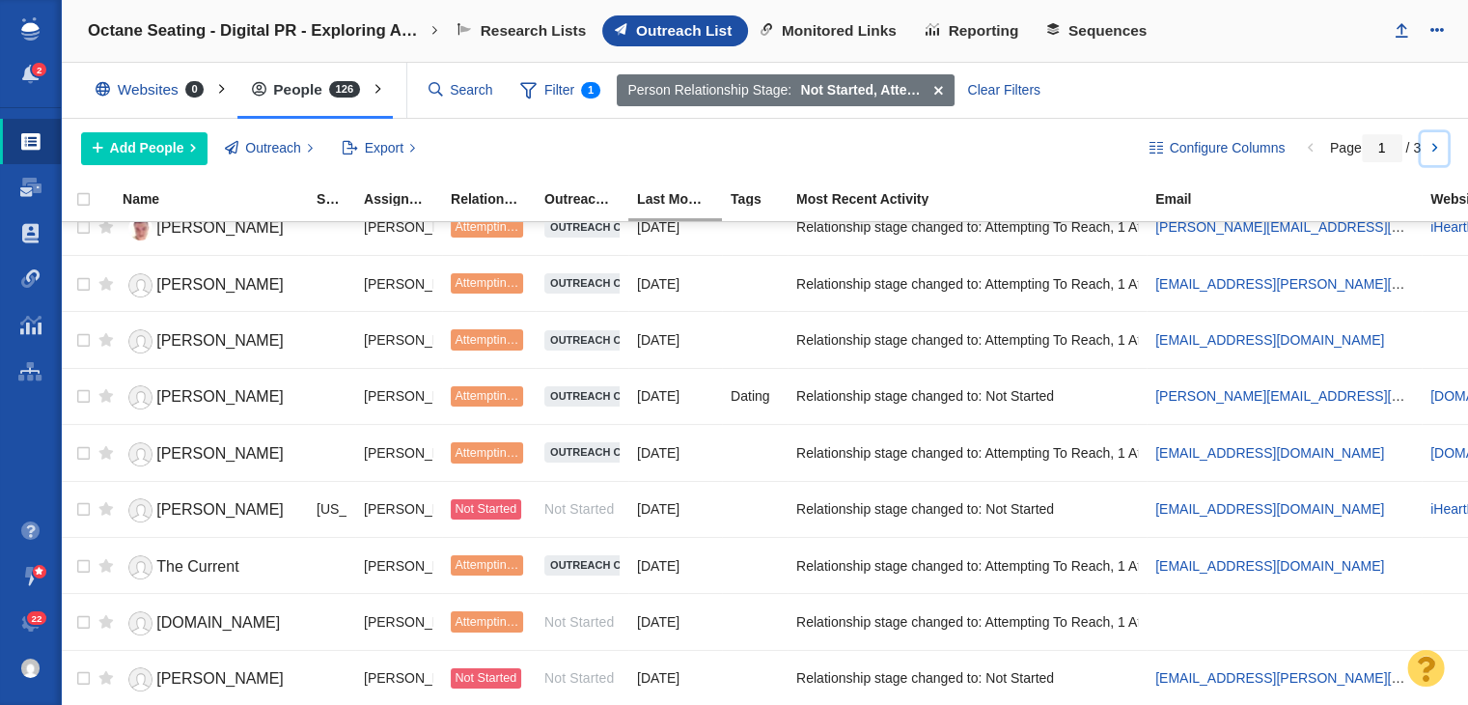
click at [1437, 153] on link at bounding box center [1434, 148] width 27 height 33
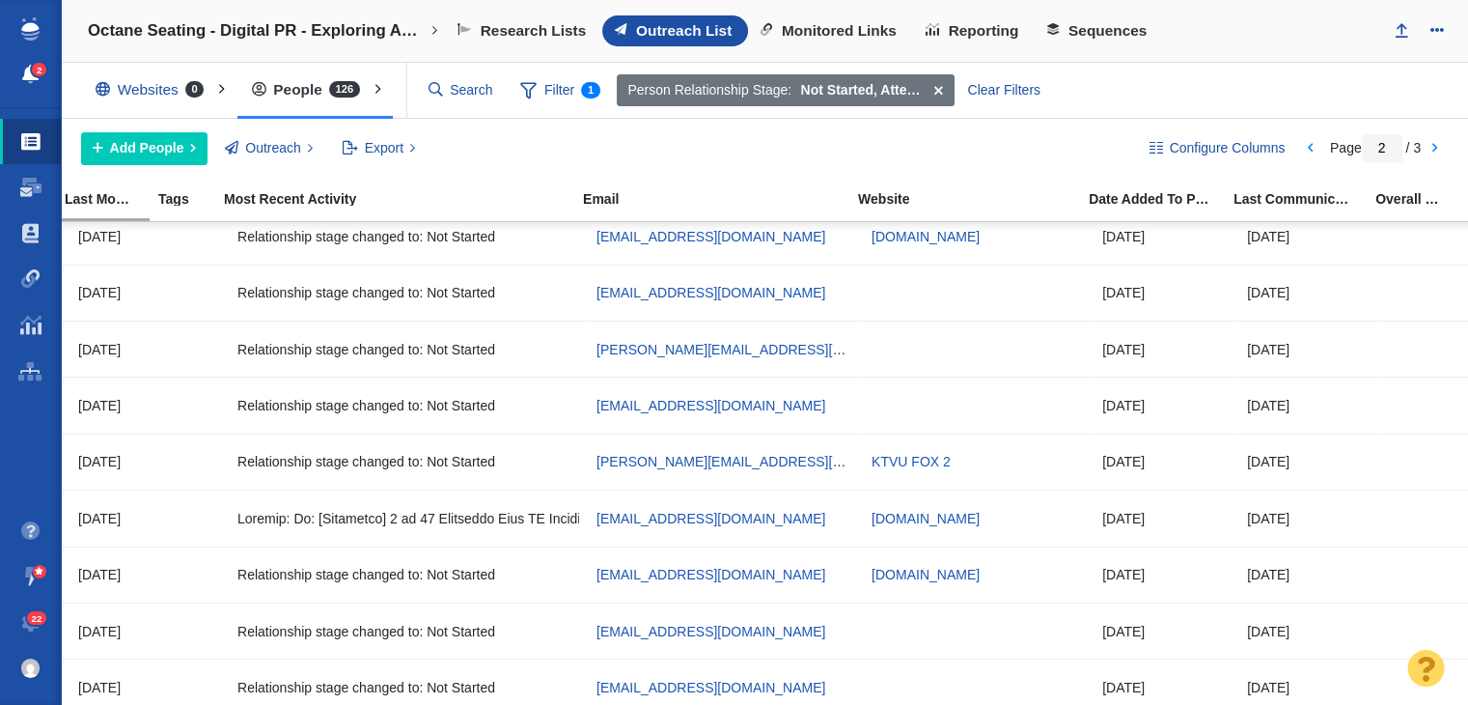
scroll to position [0, 572]
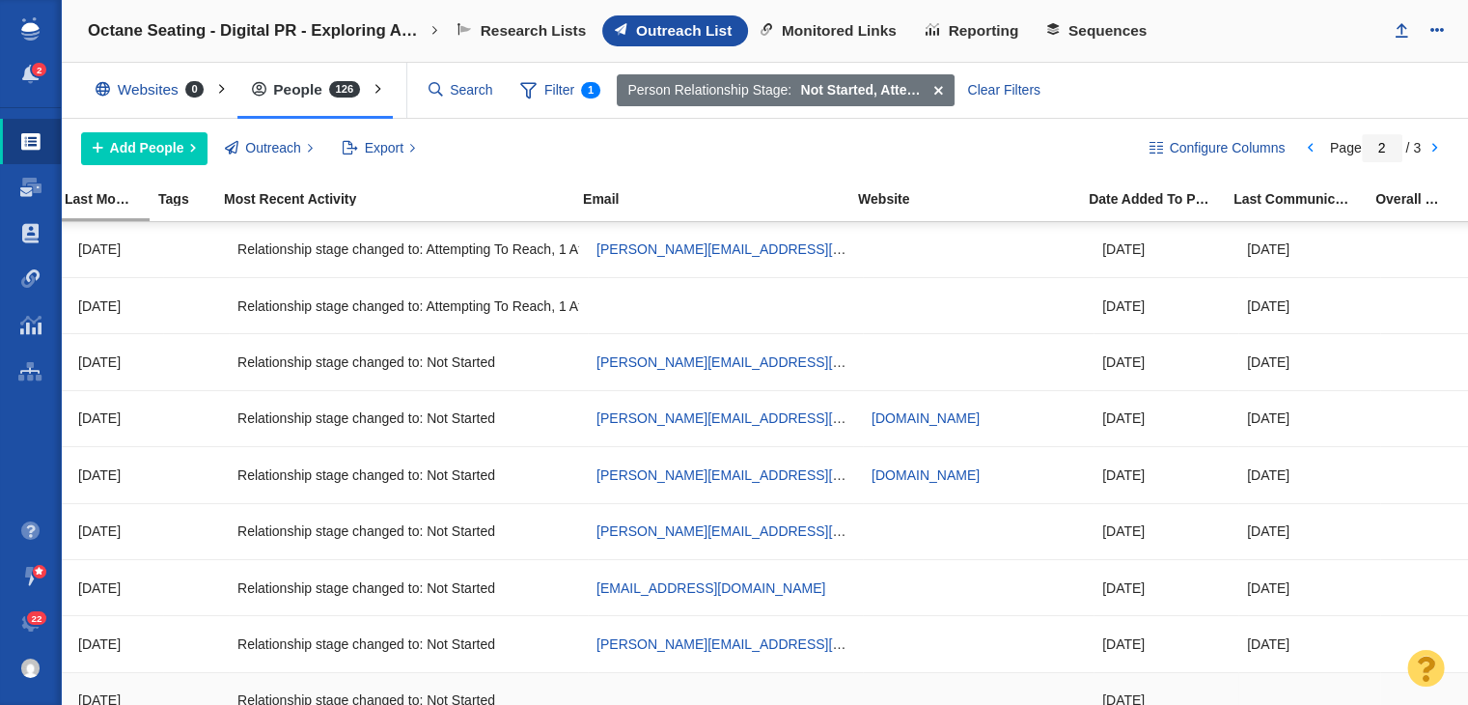
click at [454, 691] on span "Relationship stage changed to: Not Started" at bounding box center [366, 699] width 258 height 17
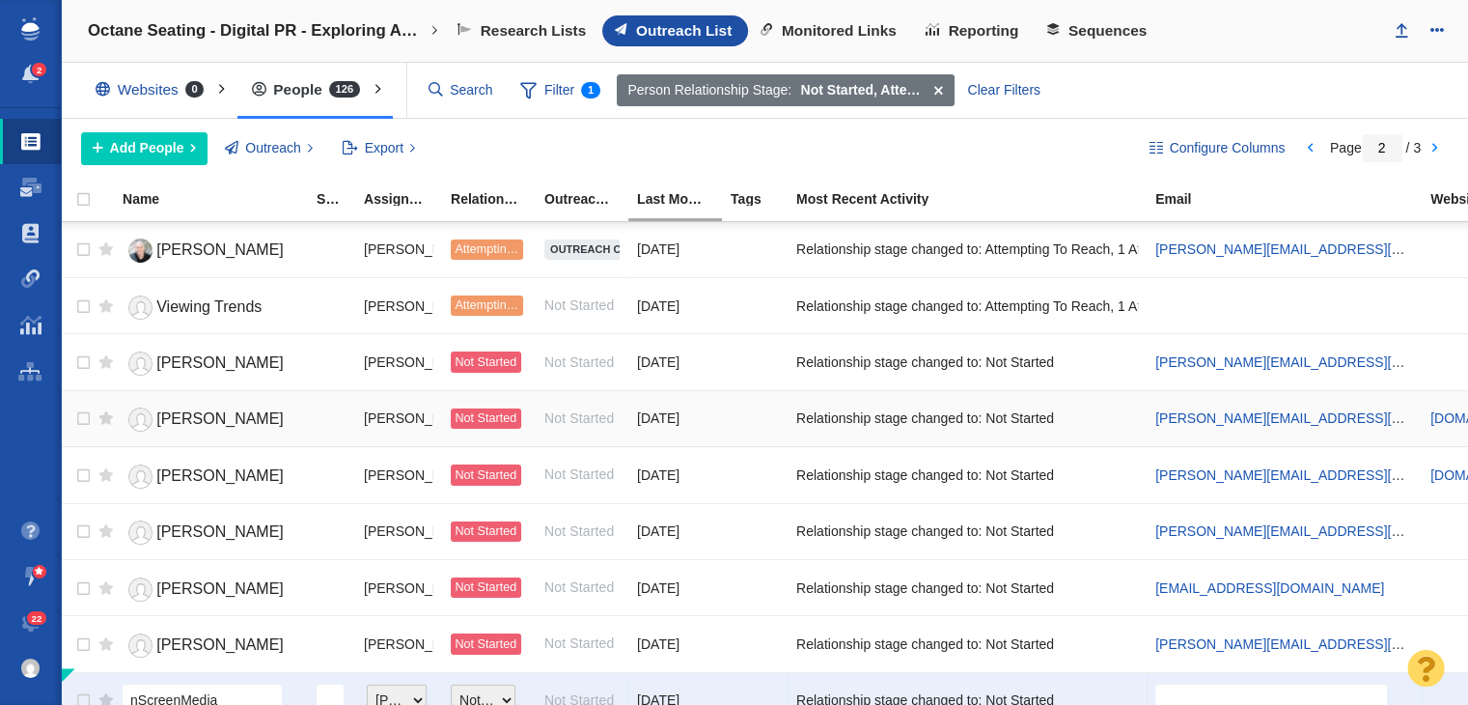
click at [203, 426] on link "Ryan Kristafer" at bounding box center [211, 420] width 177 height 34
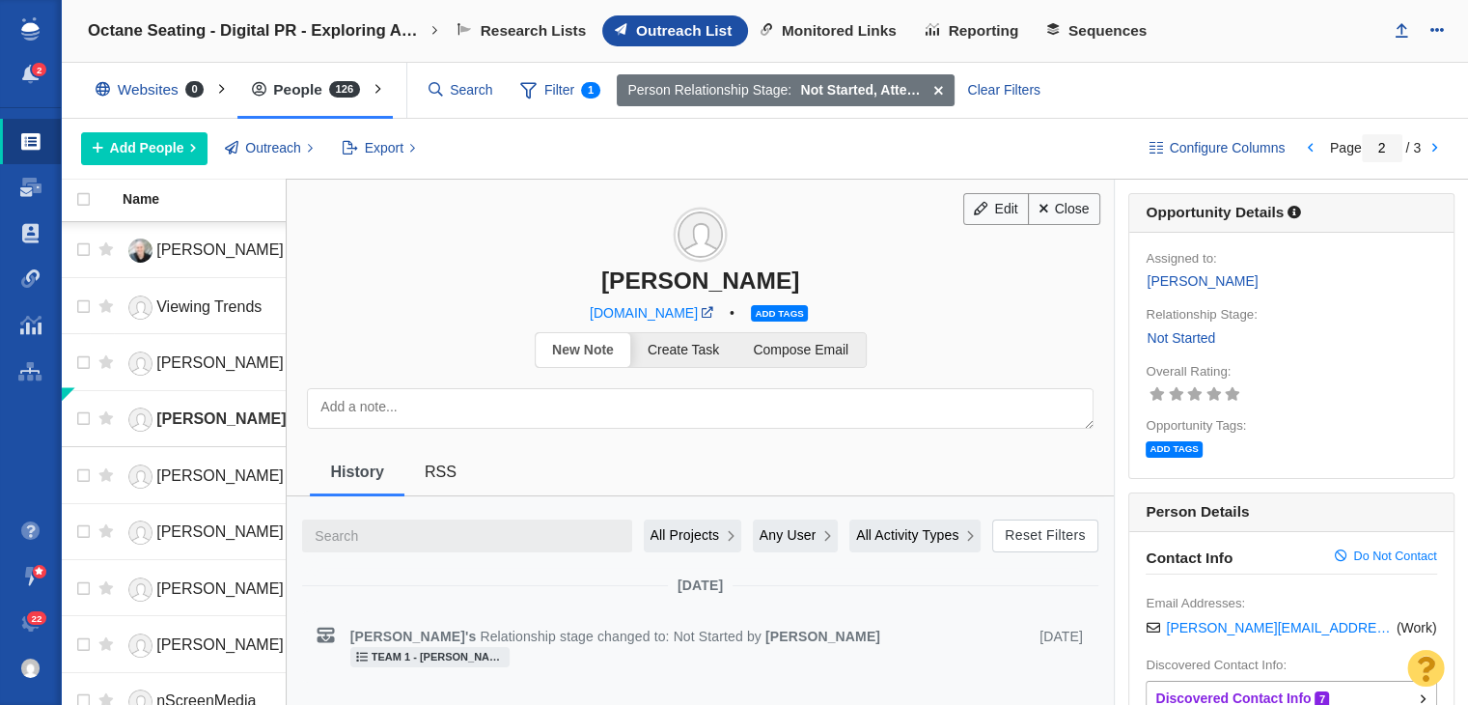
drag, startPoint x: 599, startPoint y: 290, endPoint x: 797, endPoint y: 271, distance: 199.7
click at [797, 271] on div "Ryan Kristafer" at bounding box center [700, 280] width 827 height 28
copy div "Ryan Kristafer"
click at [972, 215] on link "Edit" at bounding box center [996, 209] width 66 height 33
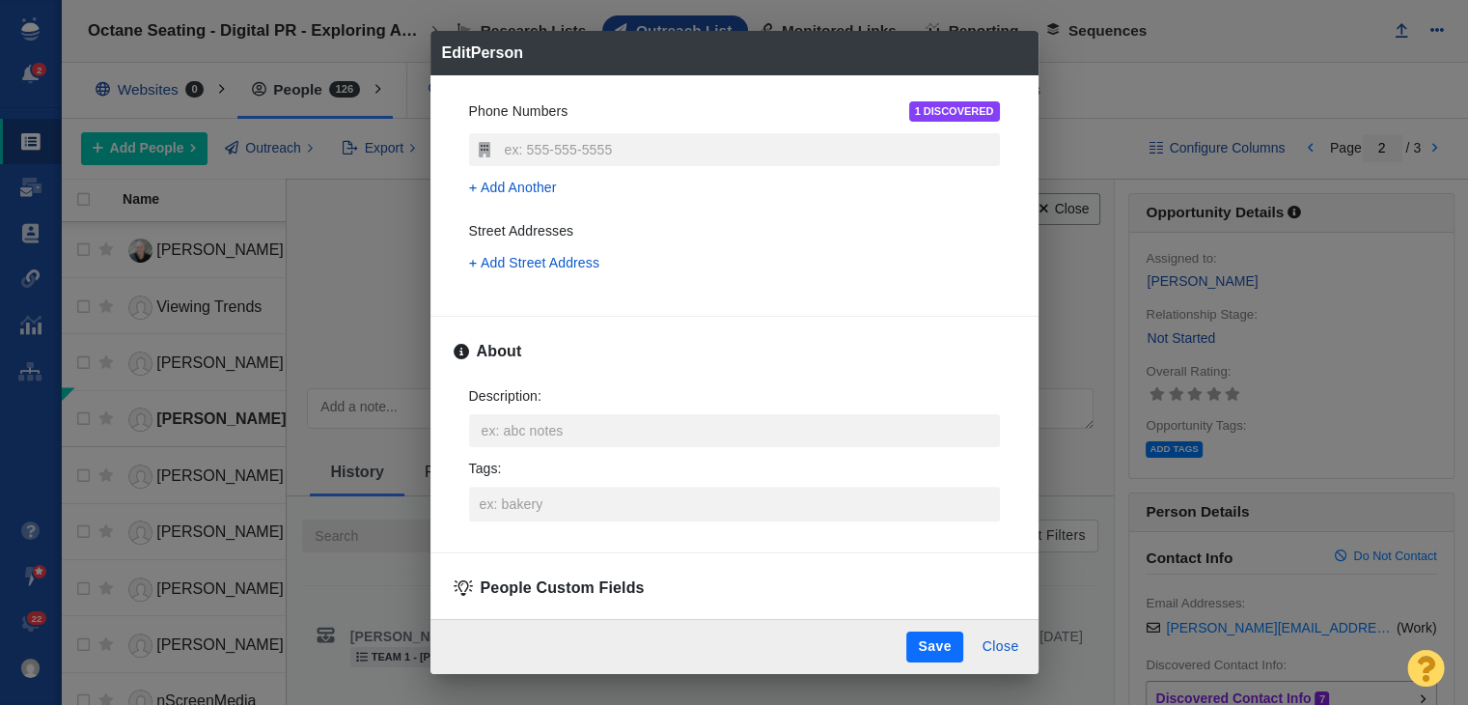
scroll to position [726, 0]
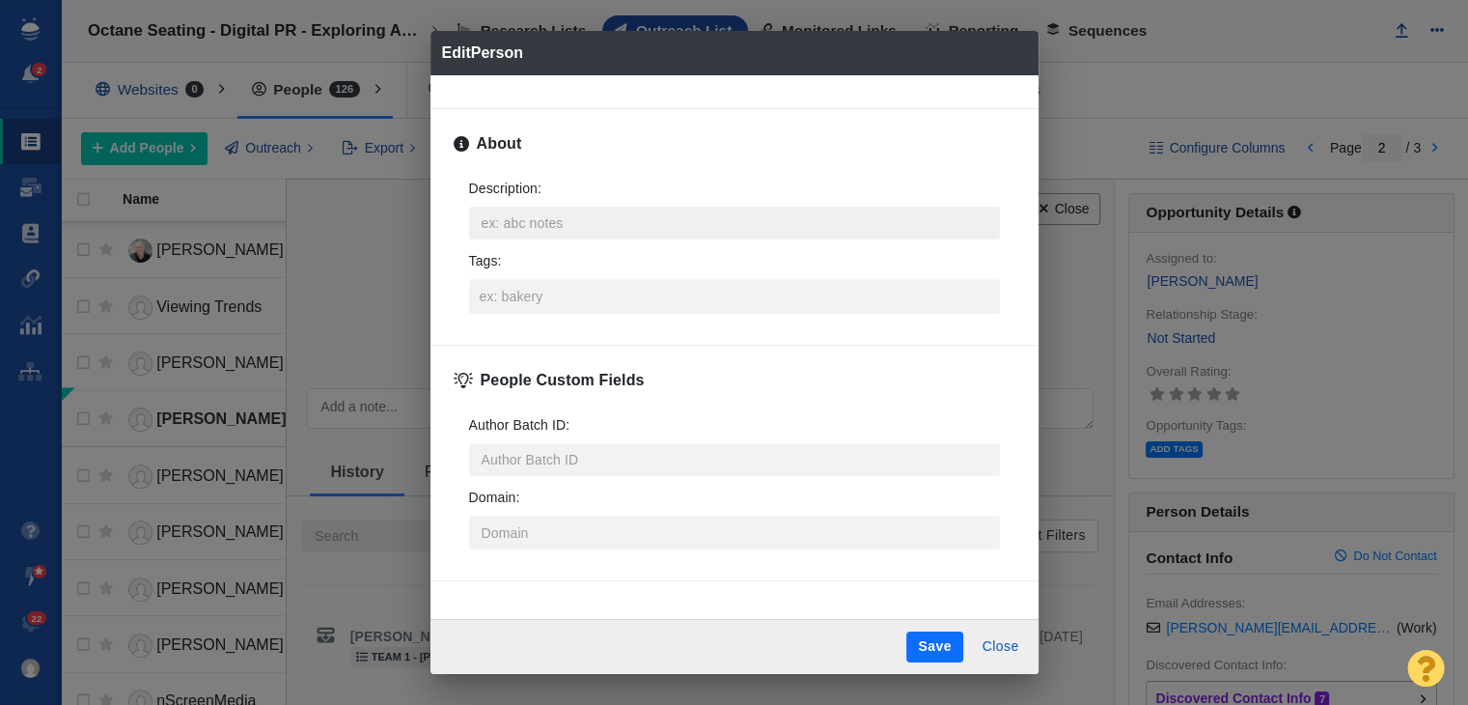
type textarea "x"
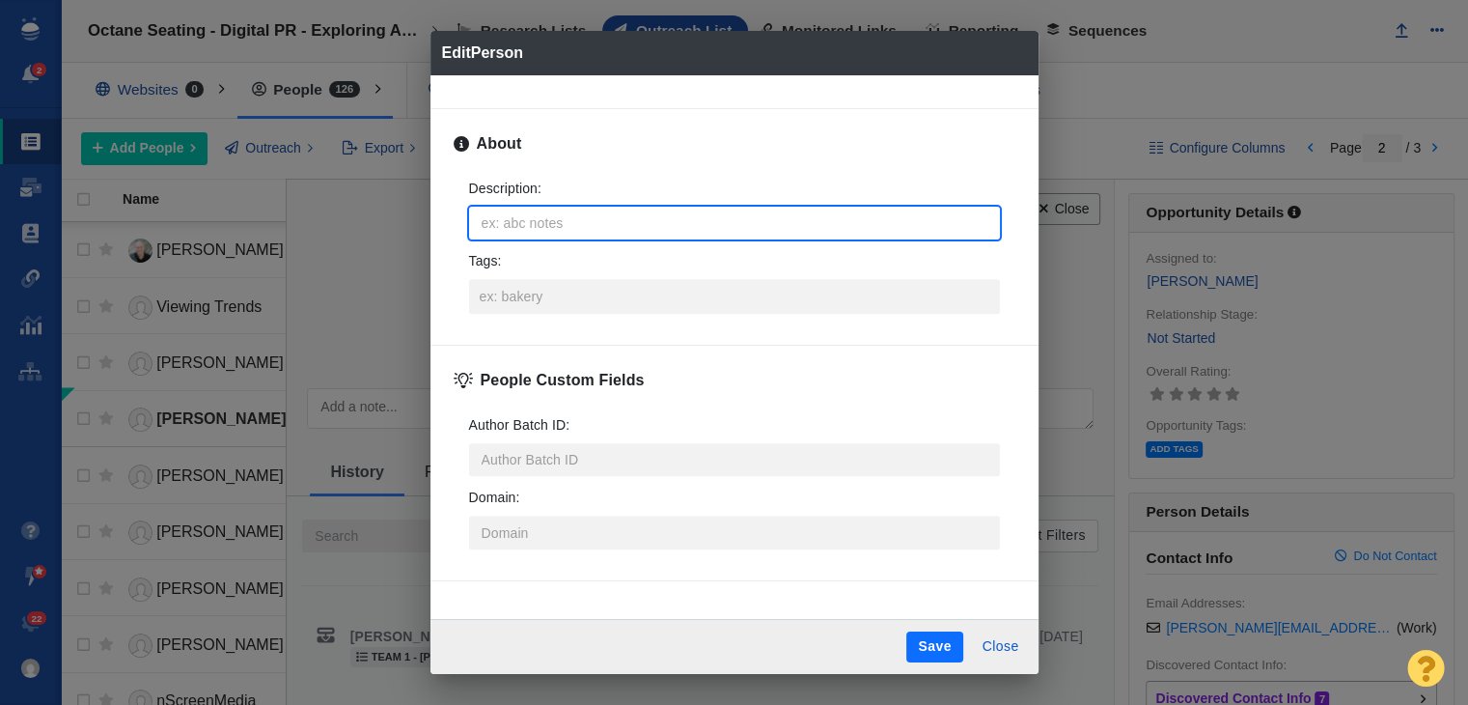
click at [620, 212] on textarea "Description : x" at bounding box center [734, 223] width 531 height 33
type textarea "https://page-one-power.muckrack.com/ryan-kristafer"
type textarea "x"
type textarea "https://page-one-power.muckrack.com/ryan-kristafer"
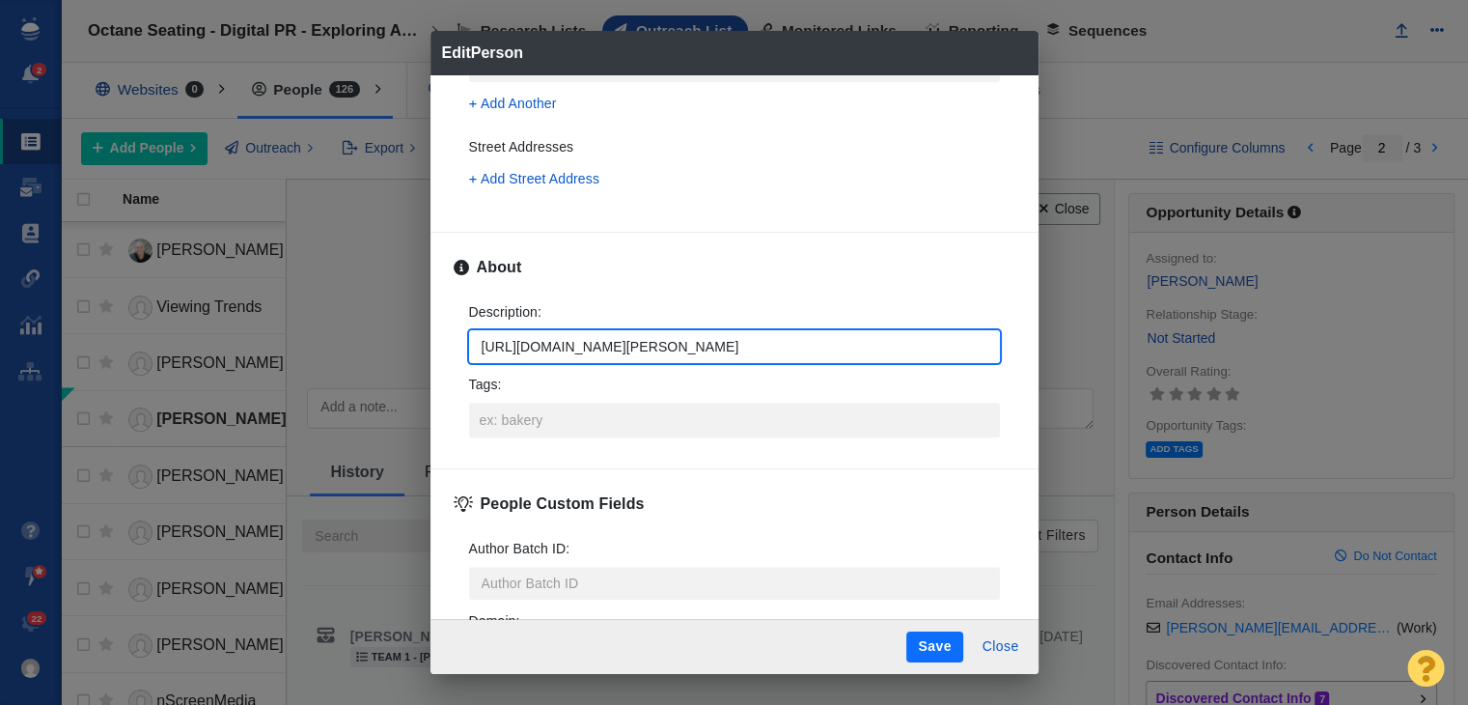
scroll to position [340, 0]
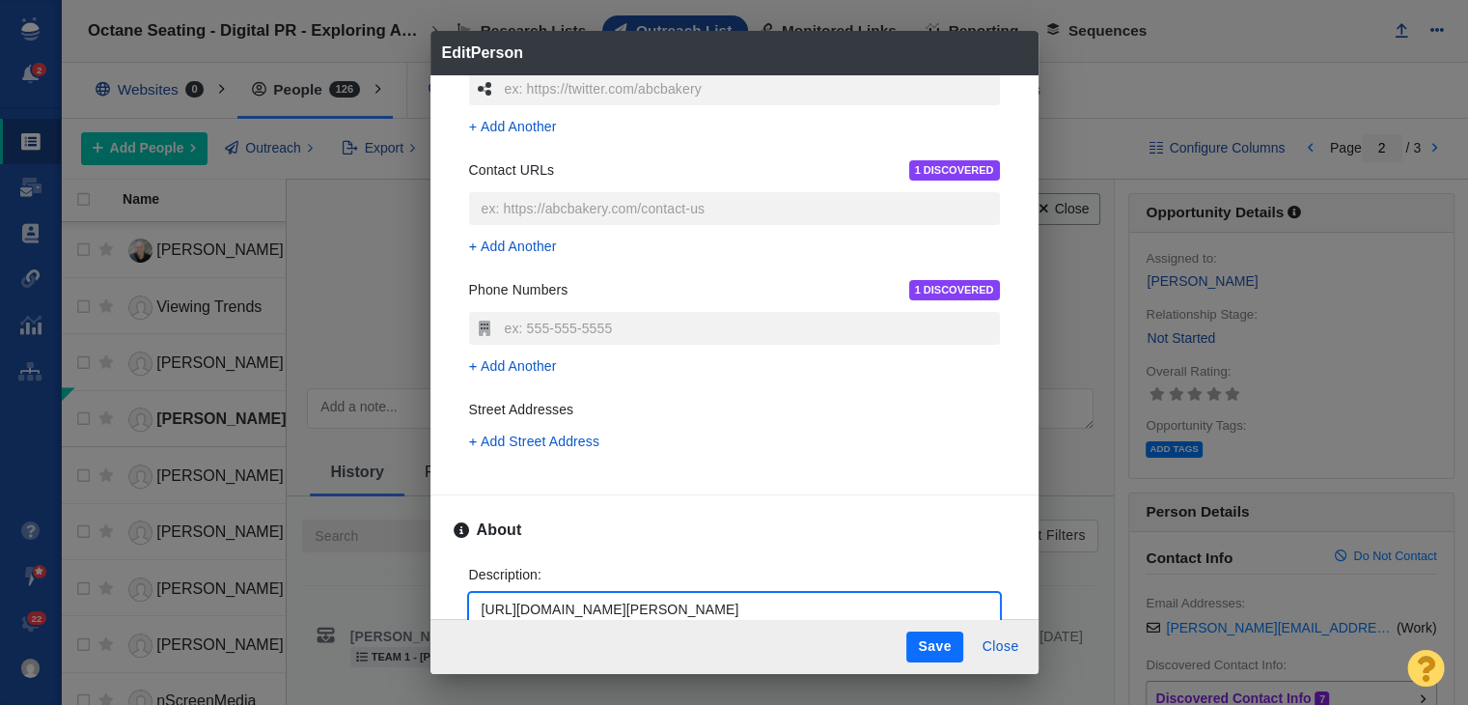
type textarea "x"
click at [1073, 168] on div "Edit Person Name : Ryan Kristafer Contact Information Email Addresses 1 DISCOVE…" at bounding box center [734, 352] width 1468 height 705
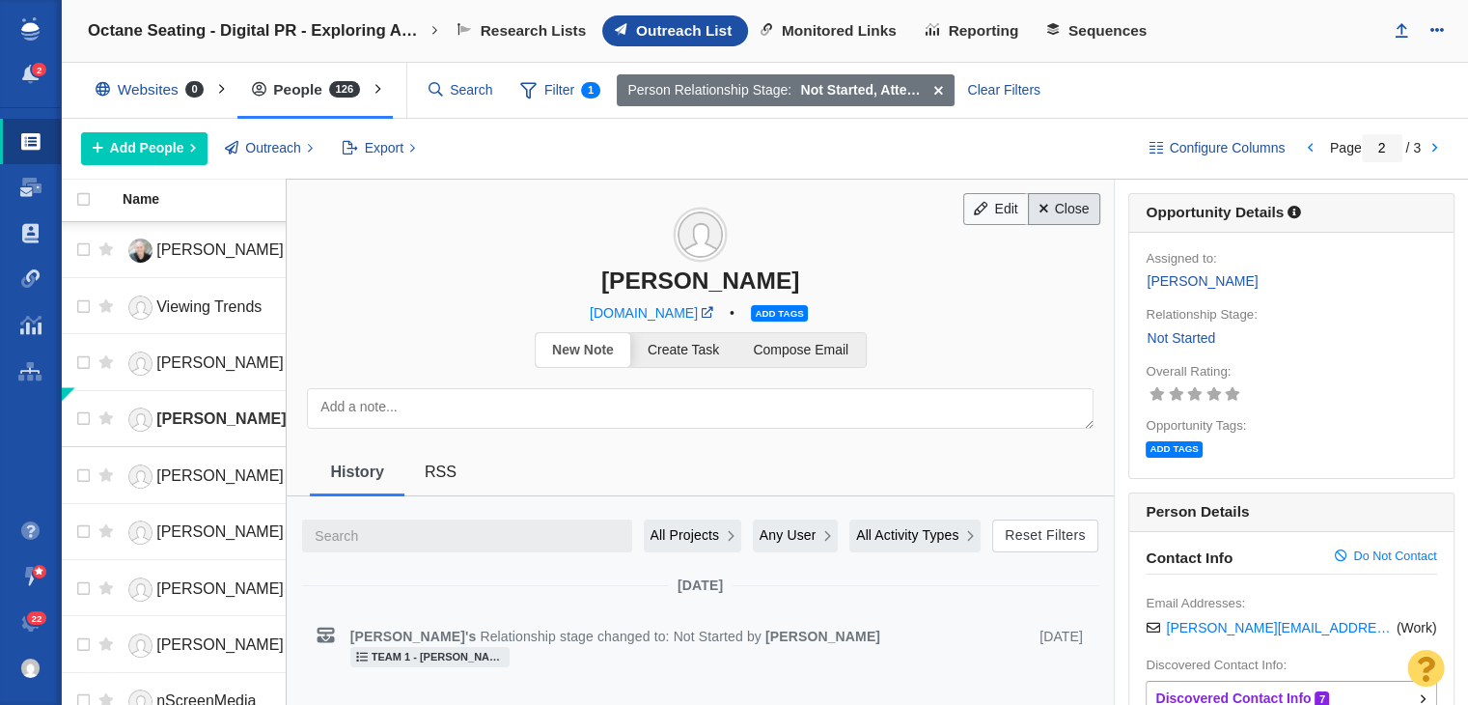
click at [1054, 199] on link "Close" at bounding box center [1064, 209] width 72 height 33
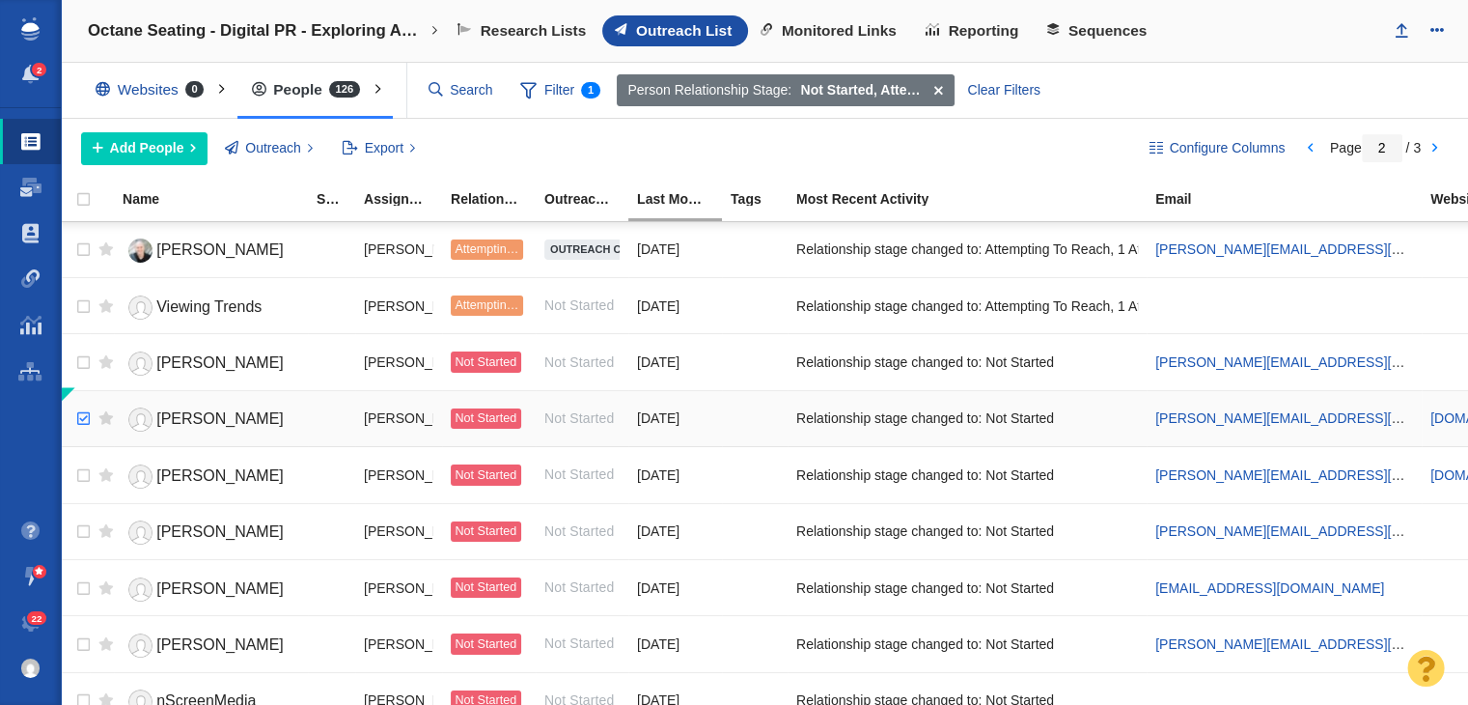
checkbox input "true"
click at [85, 404] on input "checkbox" at bounding box center [81, 419] width 29 height 42
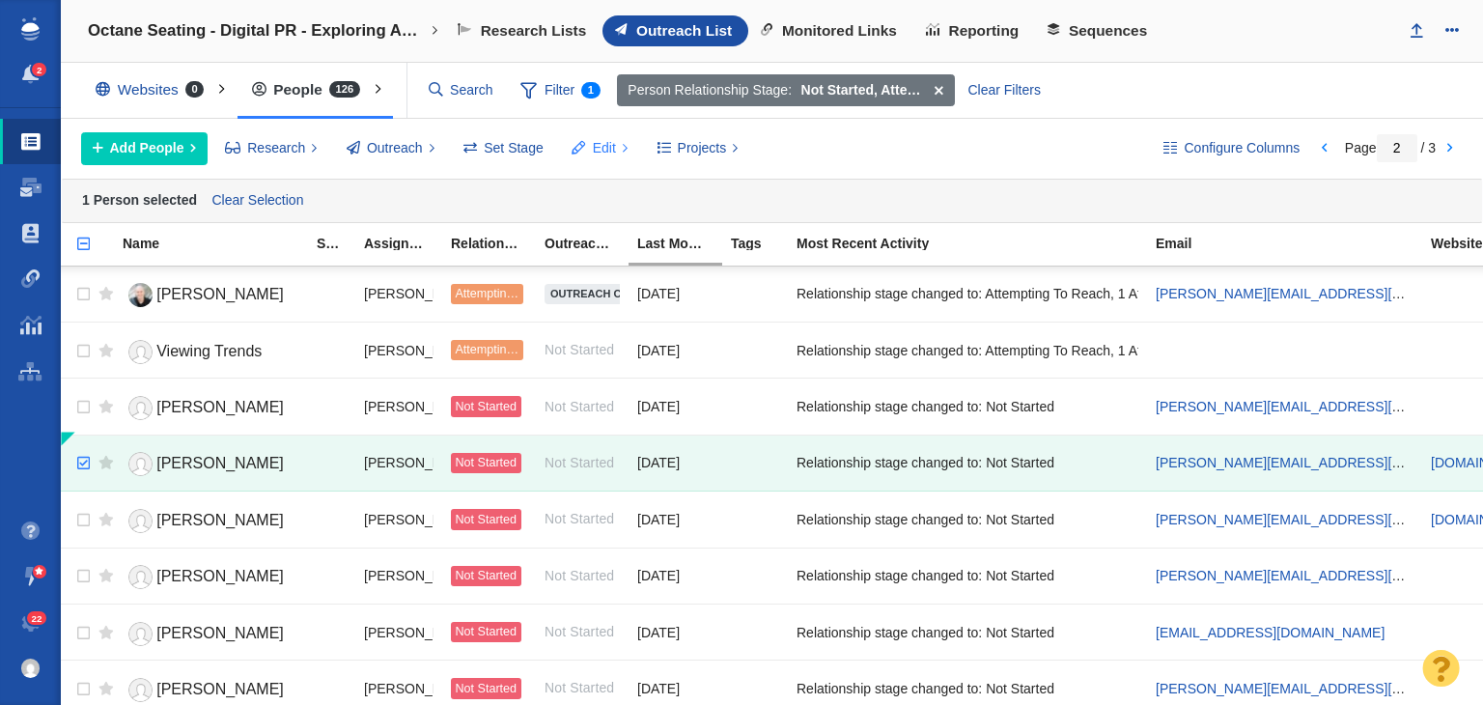
click at [579, 146] on span at bounding box center [579, 148] width 14 height 20
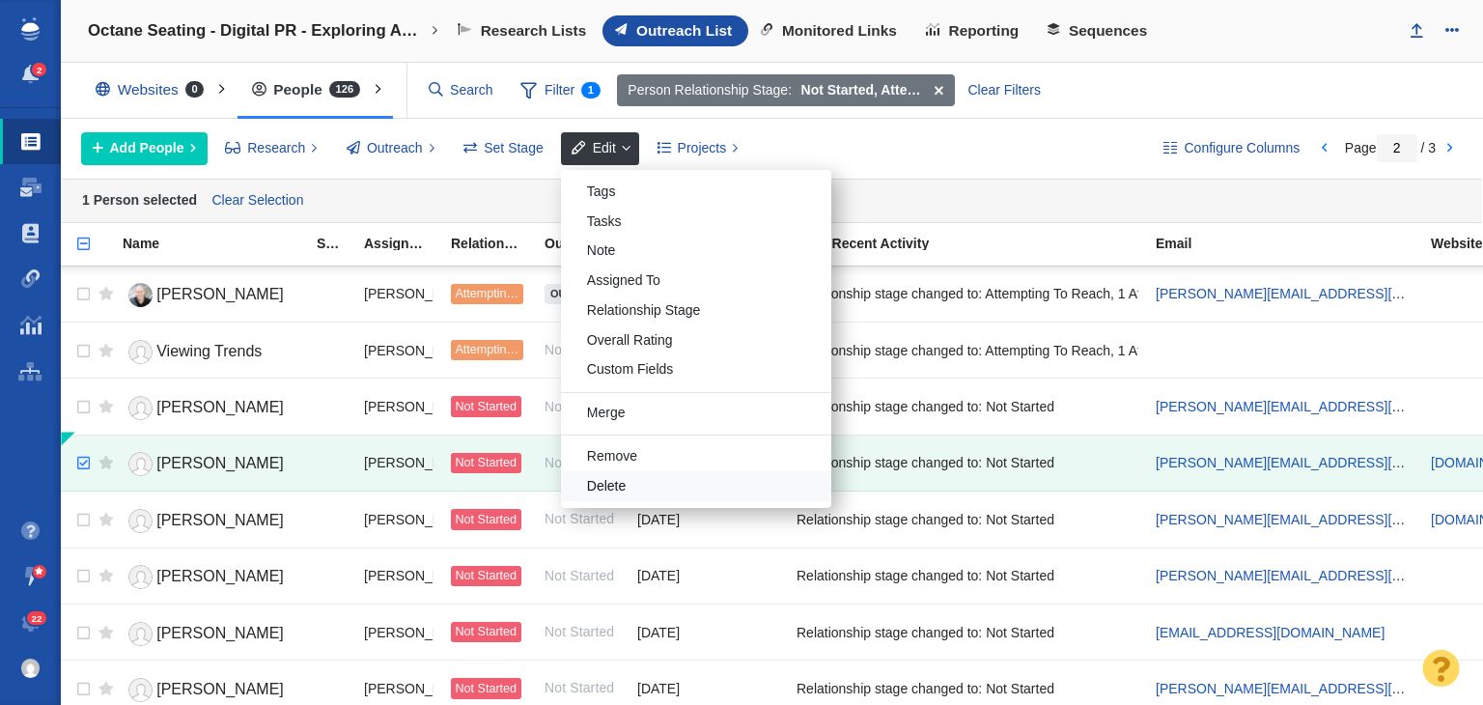
click at [636, 479] on div "Delete" at bounding box center [696, 486] width 270 height 30
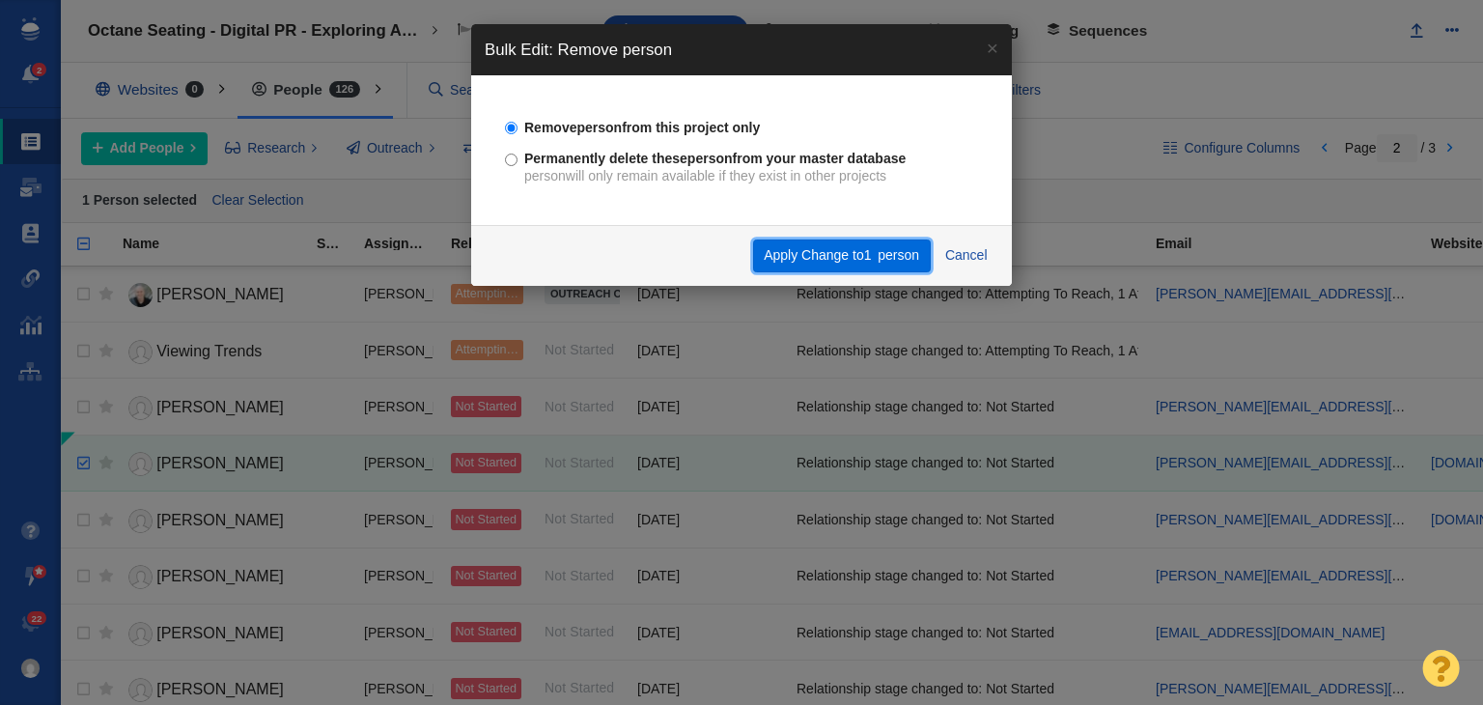
click at [909, 239] on button "Apply Change to 1 person" at bounding box center [842, 255] width 178 height 33
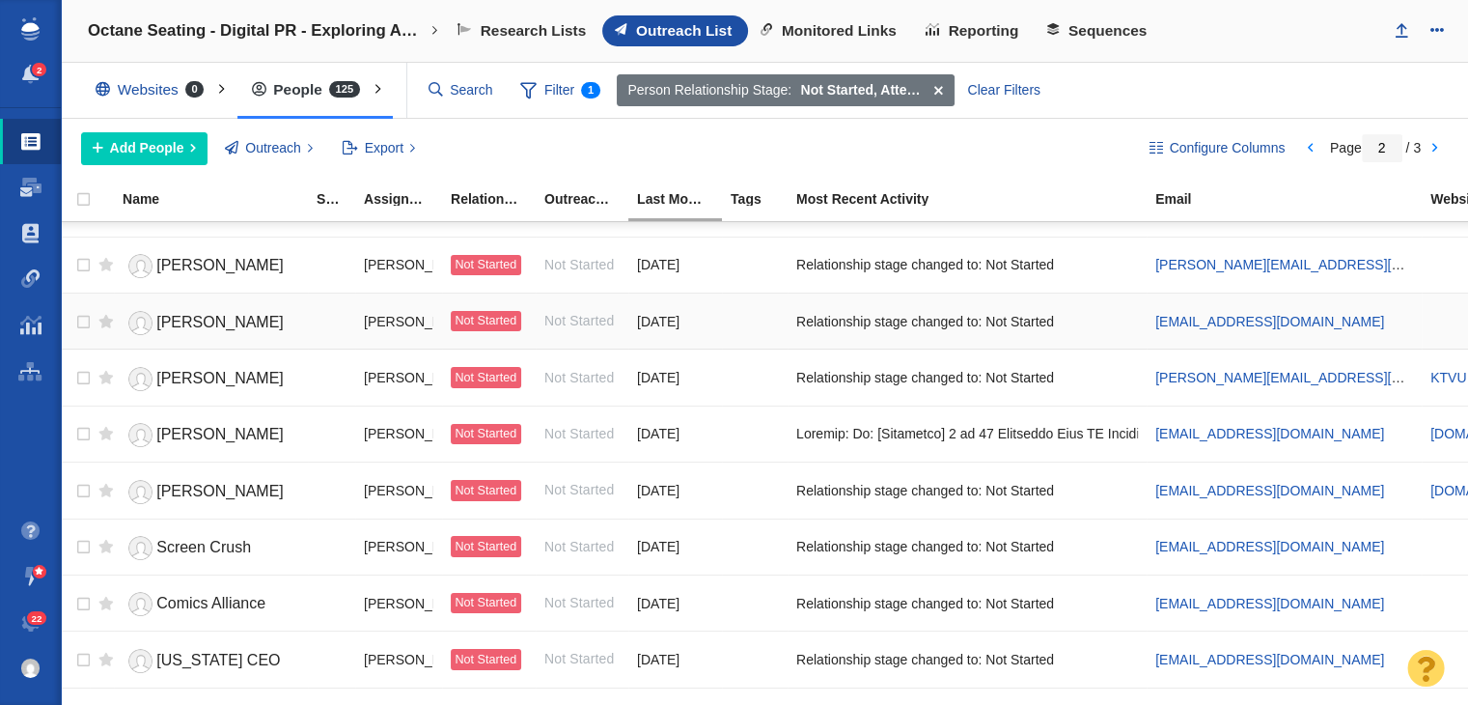
scroll to position [1276, 0]
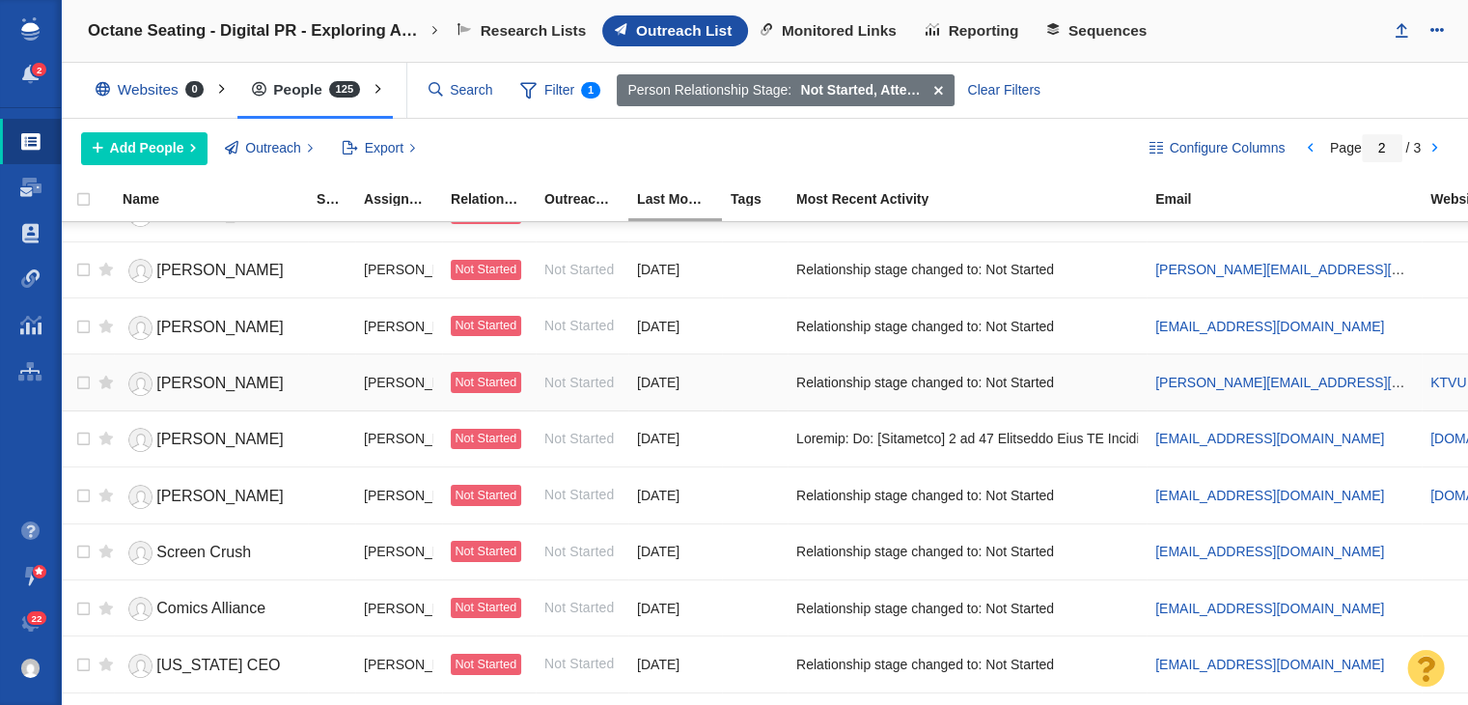
click at [239, 375] on span "Chris Williams" at bounding box center [219, 383] width 127 height 16
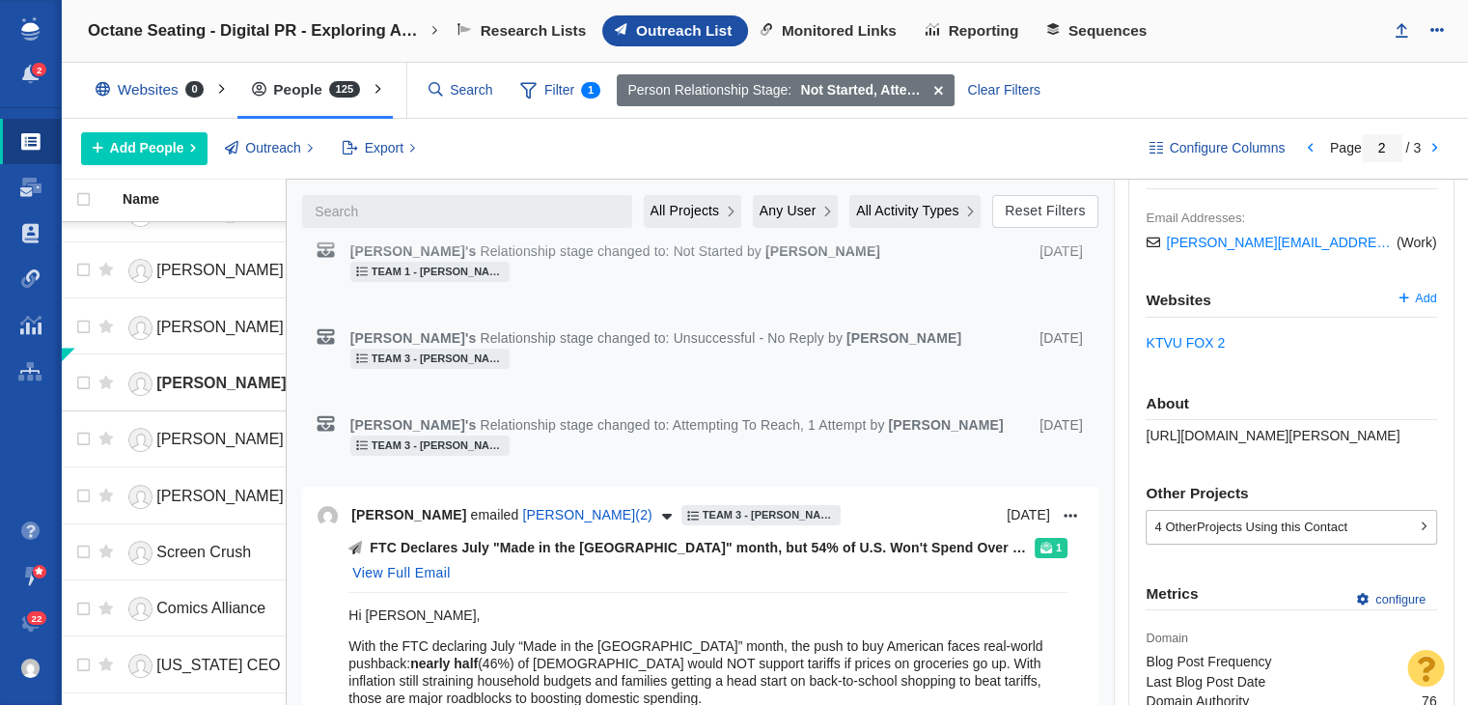
scroll to position [386, 0]
click at [1189, 435] on span "https://page-one-power.muckrack.com/chris-williams-11" at bounding box center [1273, 434] width 254 height 15
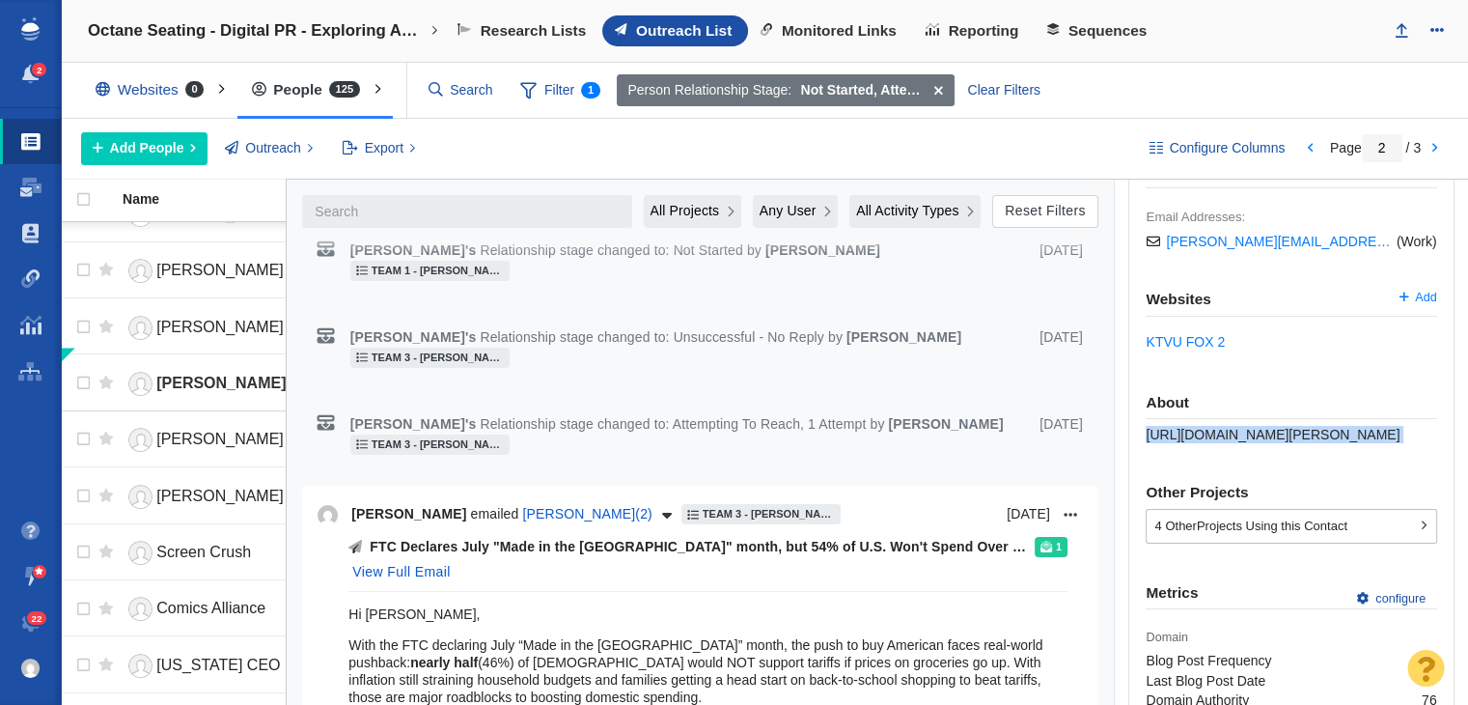
copy div "https://page-one-power.muckrack.com/chris-williams-11"
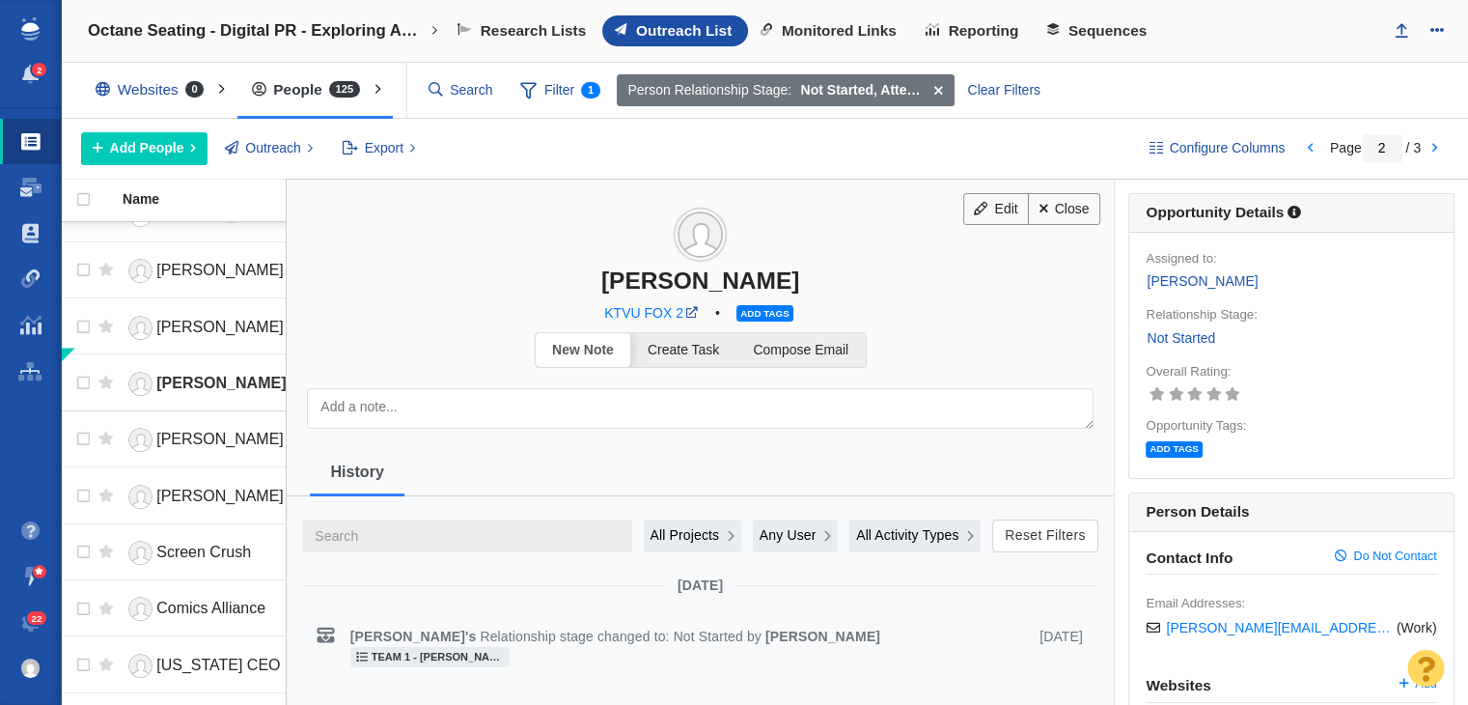
click at [757, 310] on span "Add tags" at bounding box center [765, 313] width 56 height 16
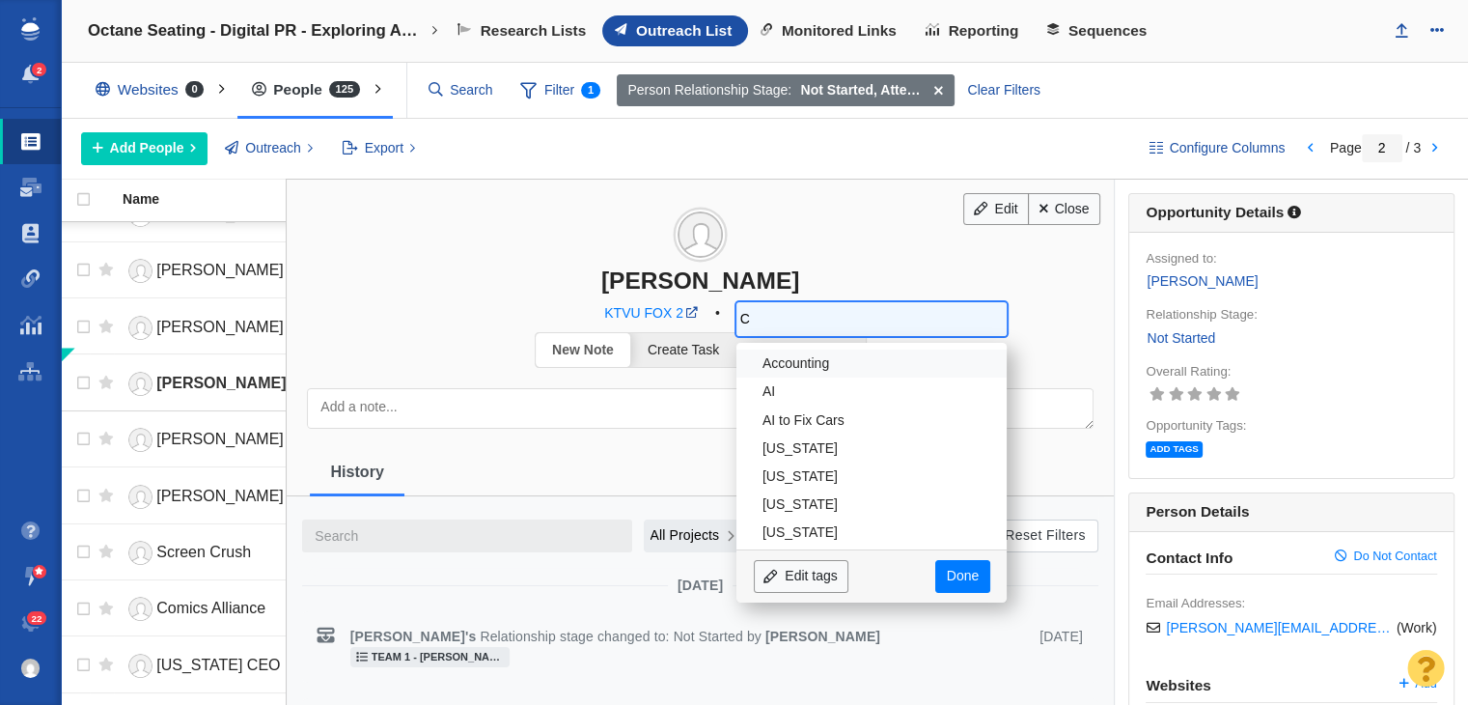
type input "CA"
type input "CA;"
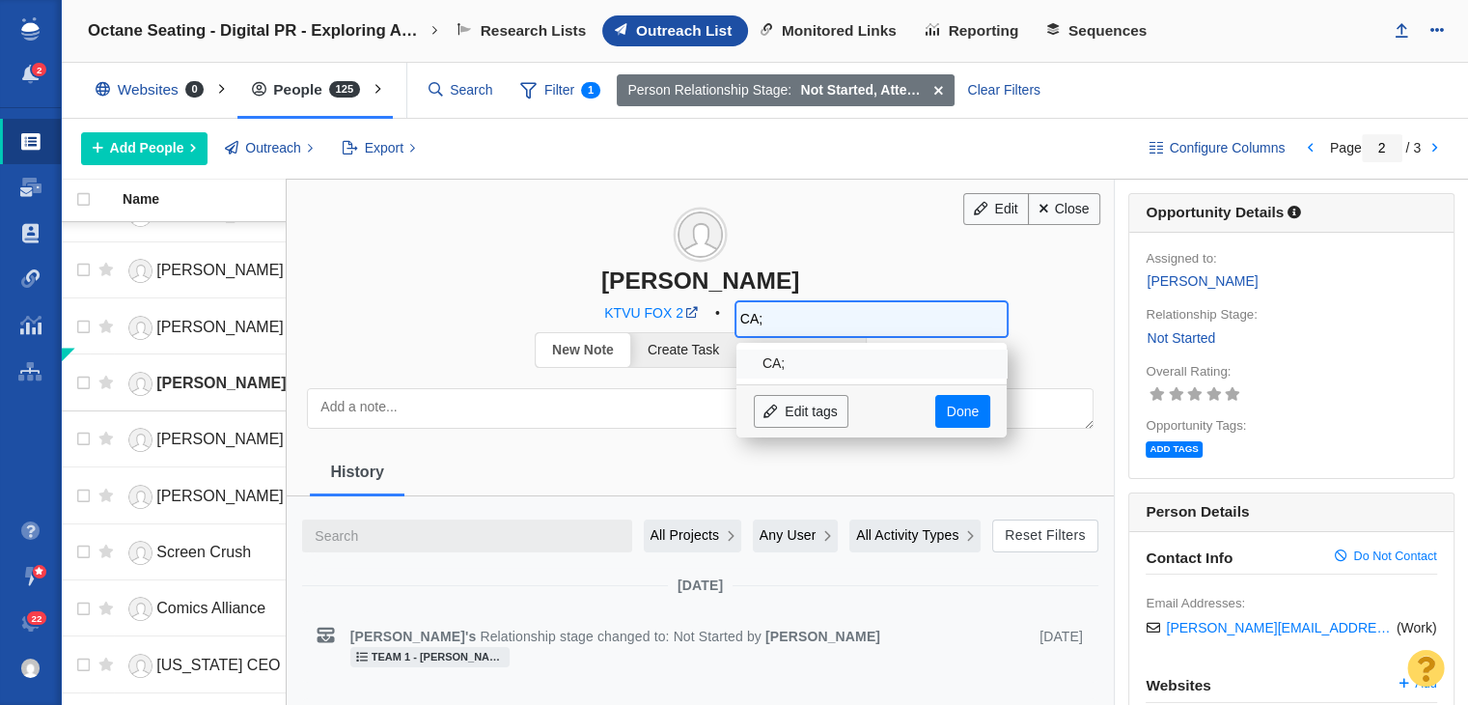
type input "CA"
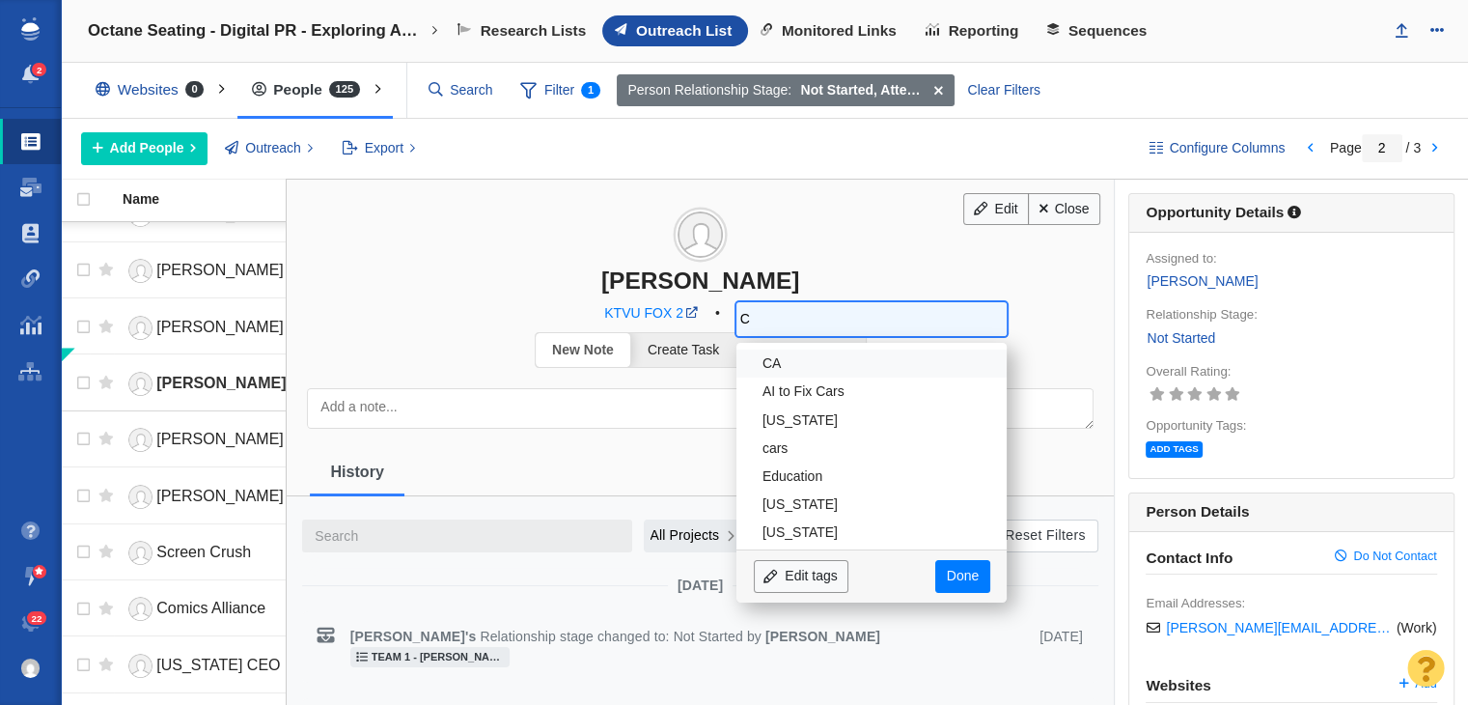
type input "Ca"
type input "Cal"
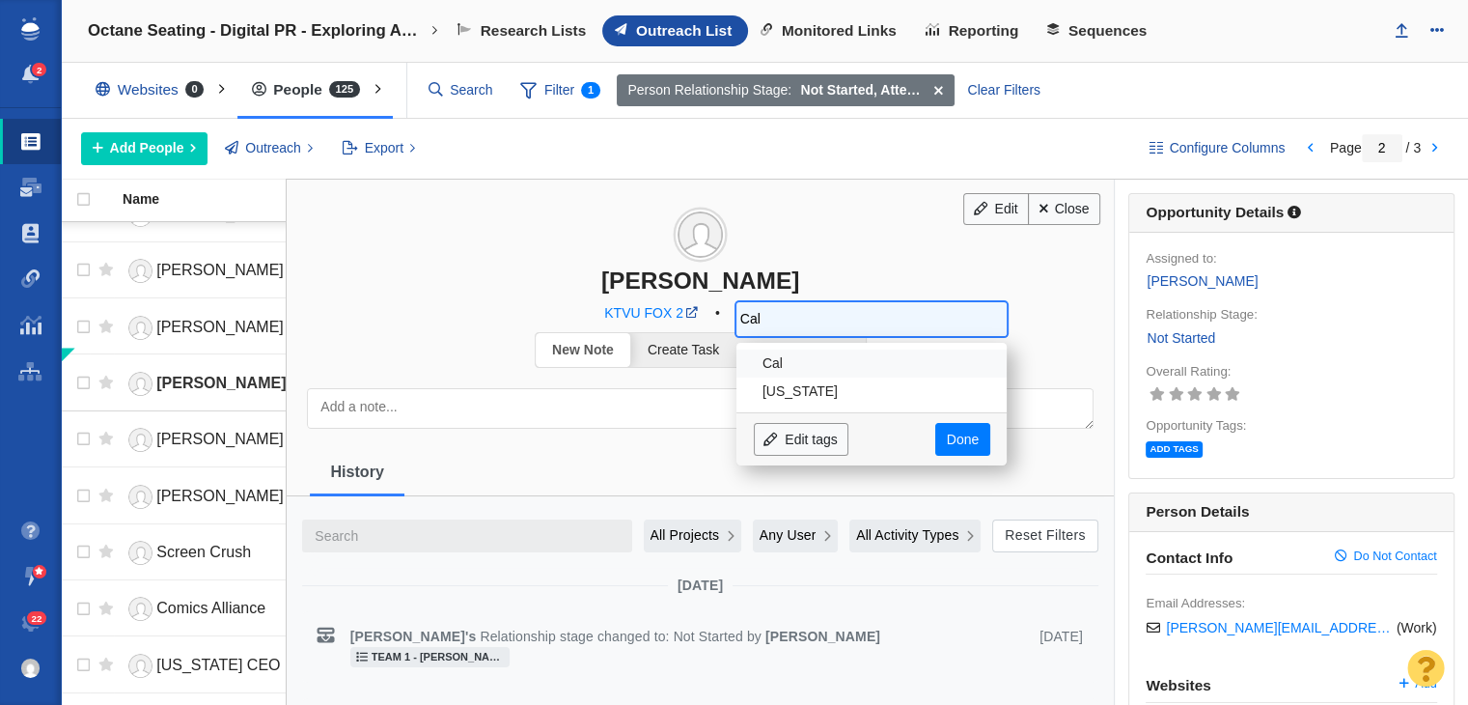
type input "Cali"
type input "Calif"
type input "Califor"
type input "Californ"
type input "Californi"
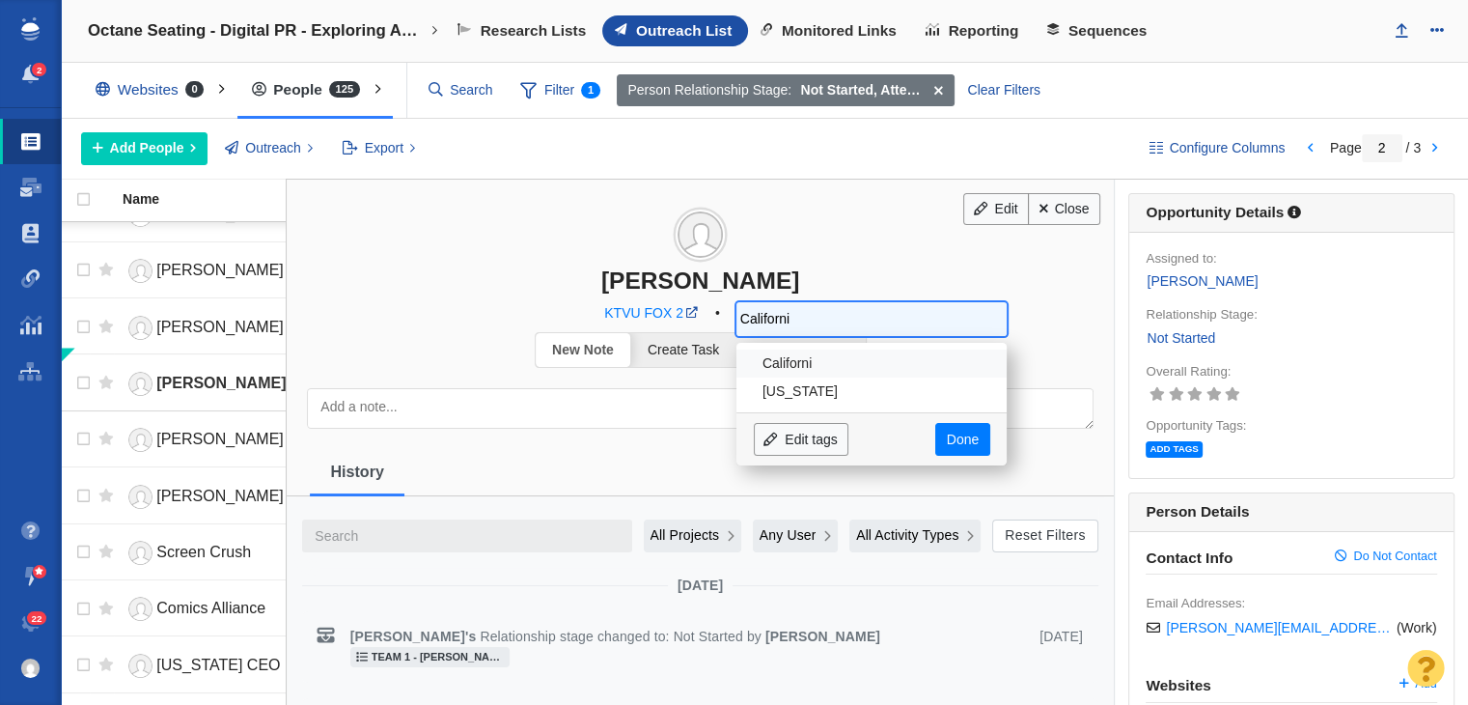
type input "California"
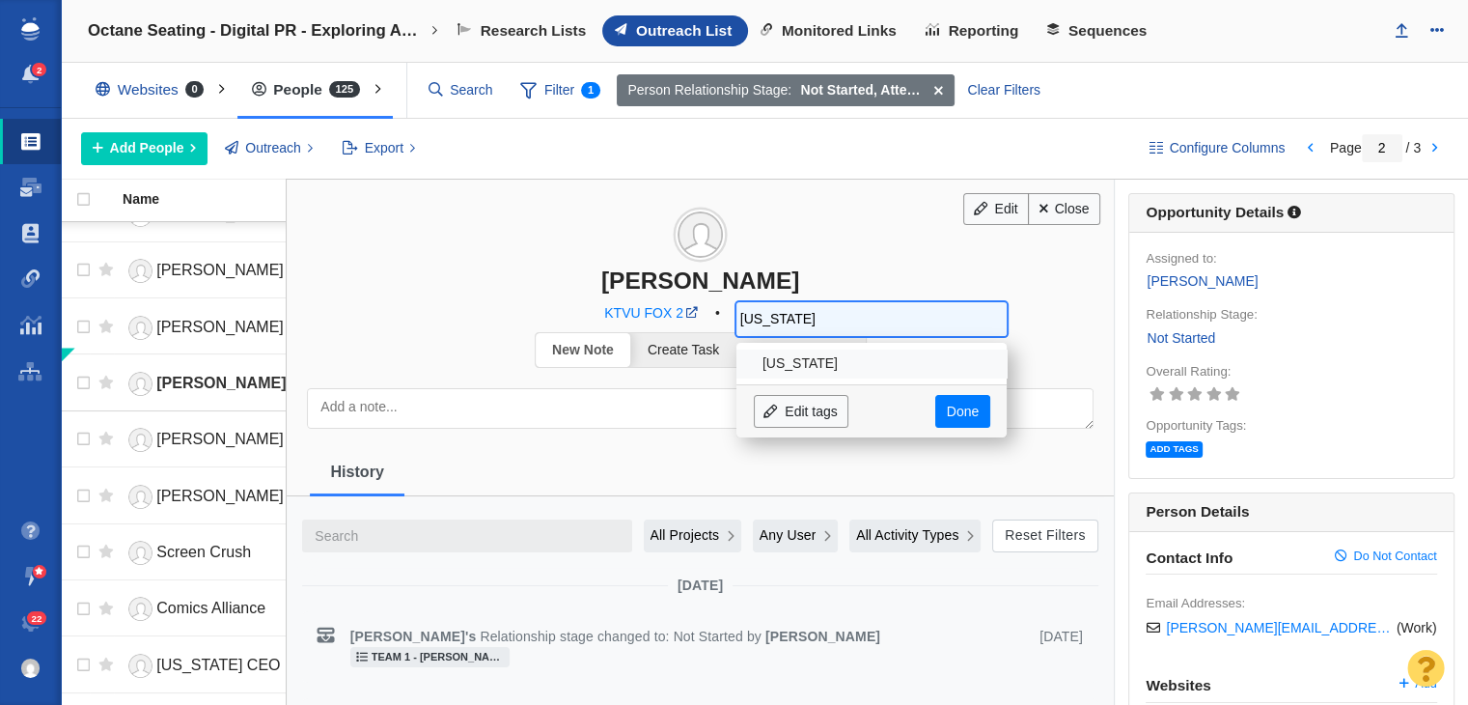
click at [786, 358] on li "California" at bounding box center [872, 363] width 270 height 28
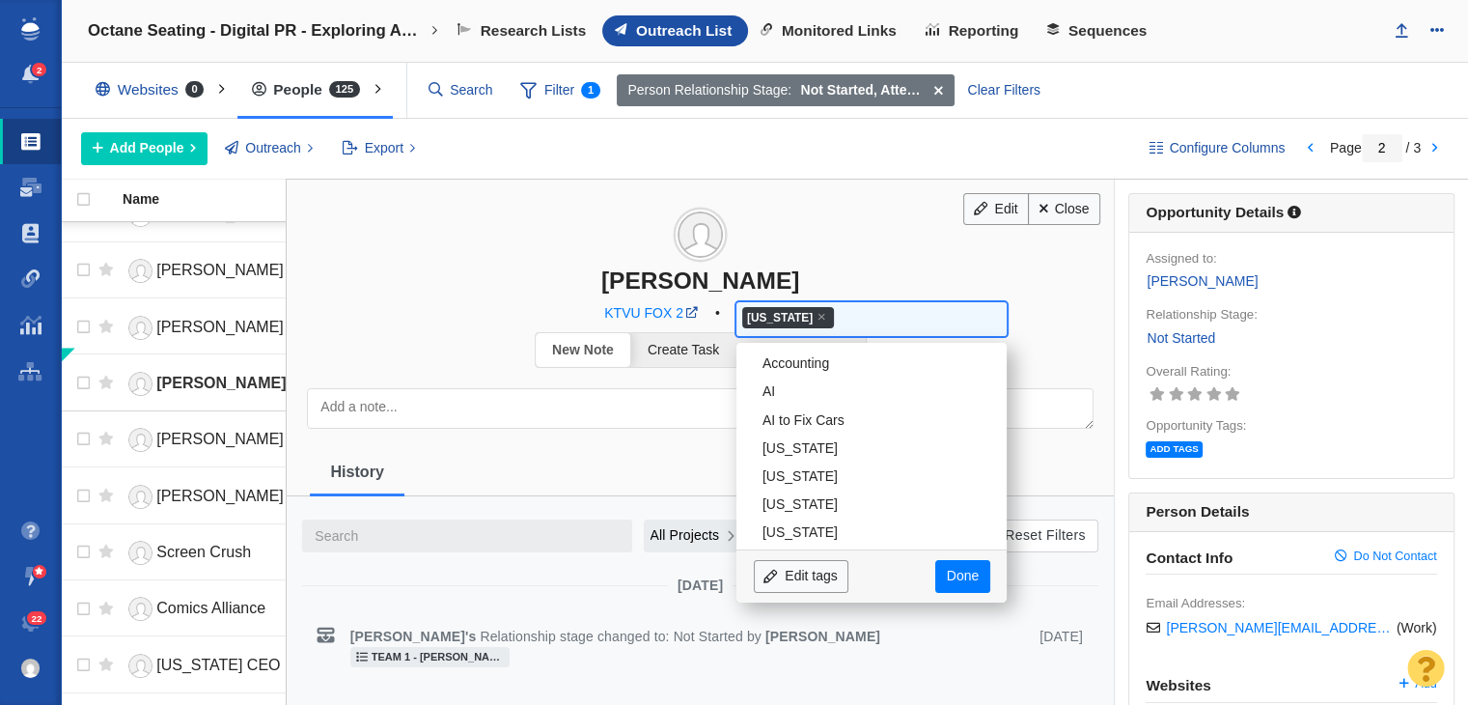
click at [954, 428] on body "2 Projects Dashboard Websites People Link Monitoring Reports Projects Home Help…" at bounding box center [734, 352] width 1468 height 705
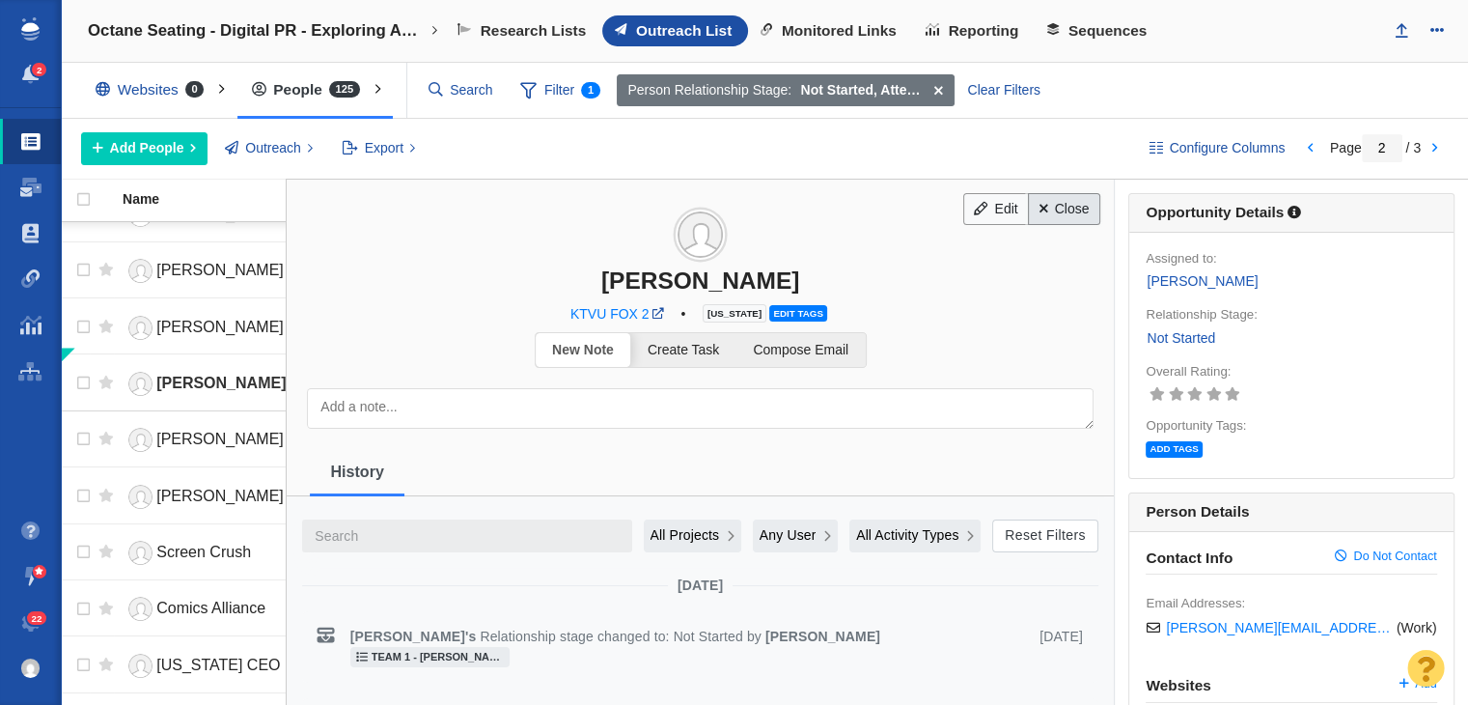
click at [1043, 199] on link "Close" at bounding box center [1064, 209] width 72 height 33
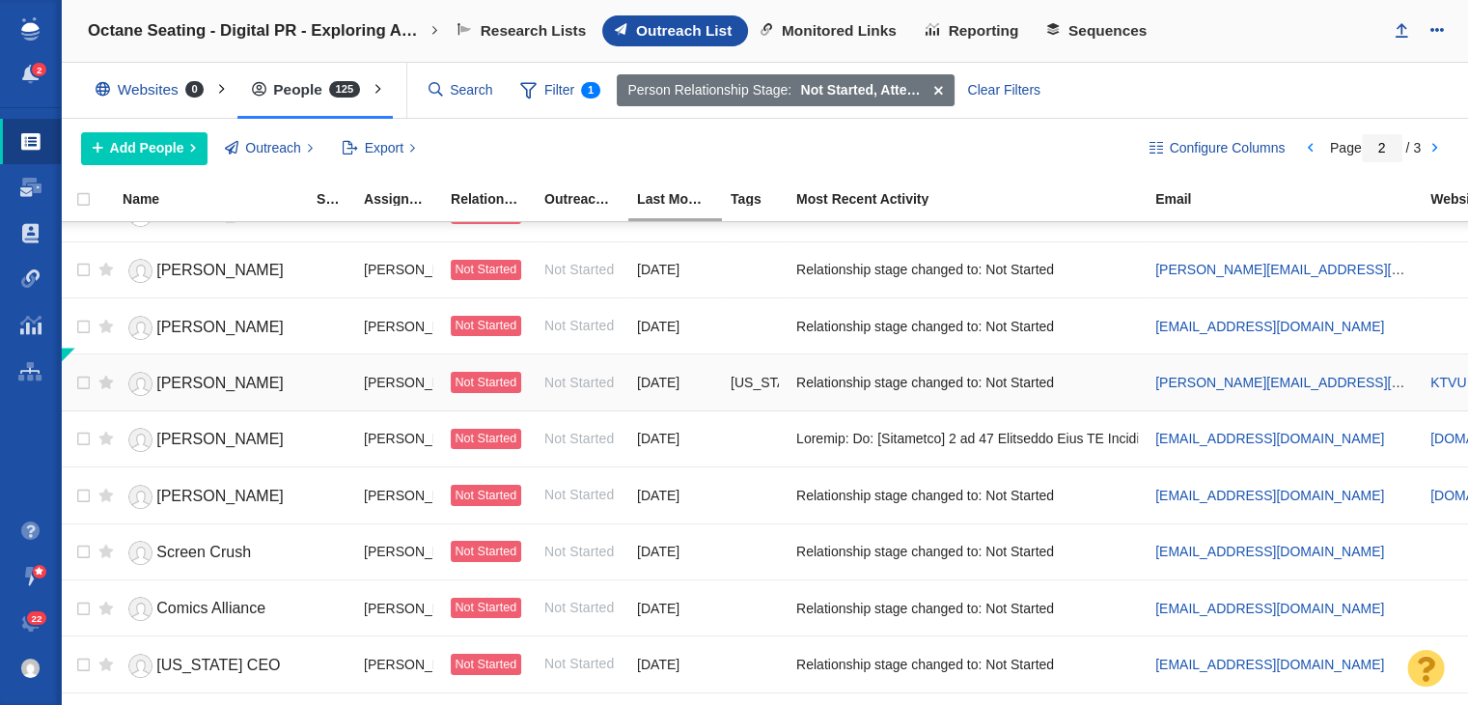
click at [66, 372] on td at bounding box center [75, 382] width 29 height 56
checkbox input "true"
click at [77, 372] on input "checkbox" at bounding box center [81, 383] width 29 height 42
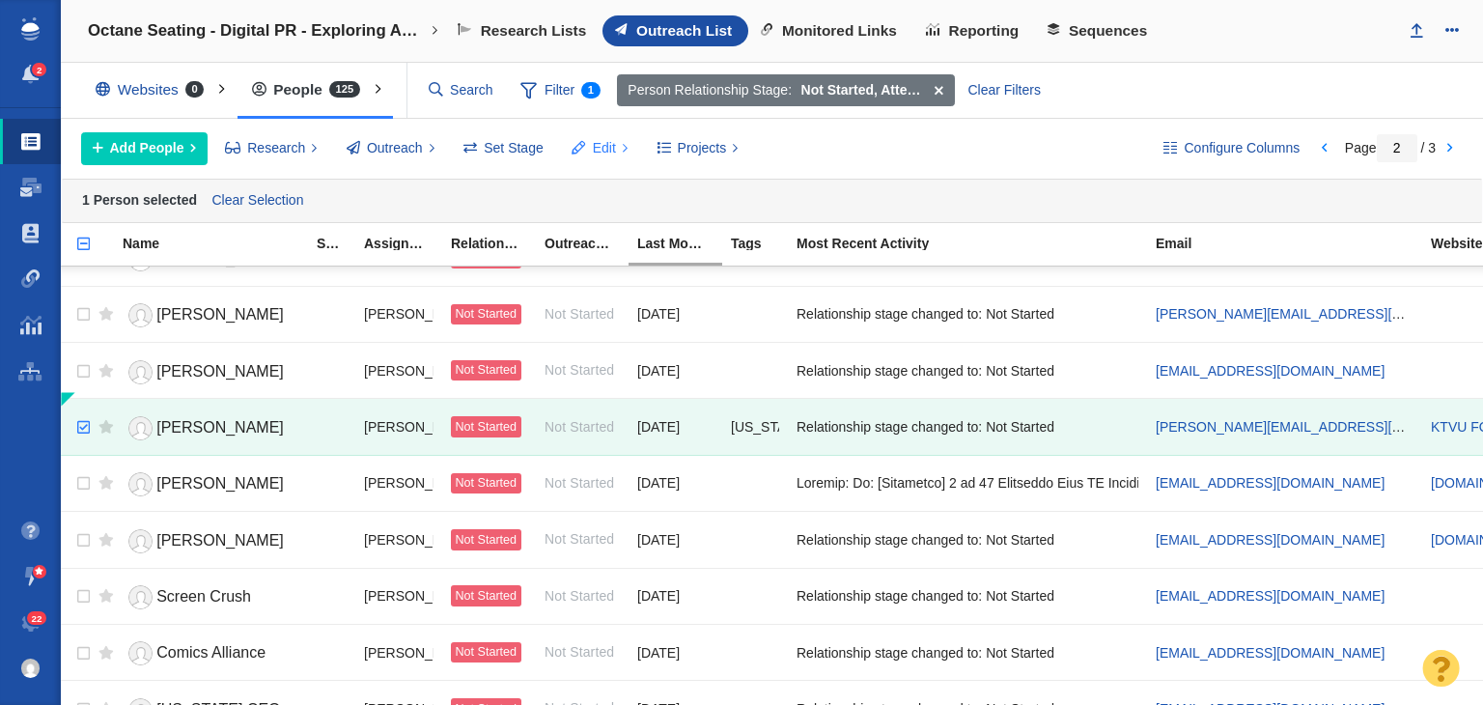
click at [617, 148] on button "Edit" at bounding box center [600, 148] width 78 height 33
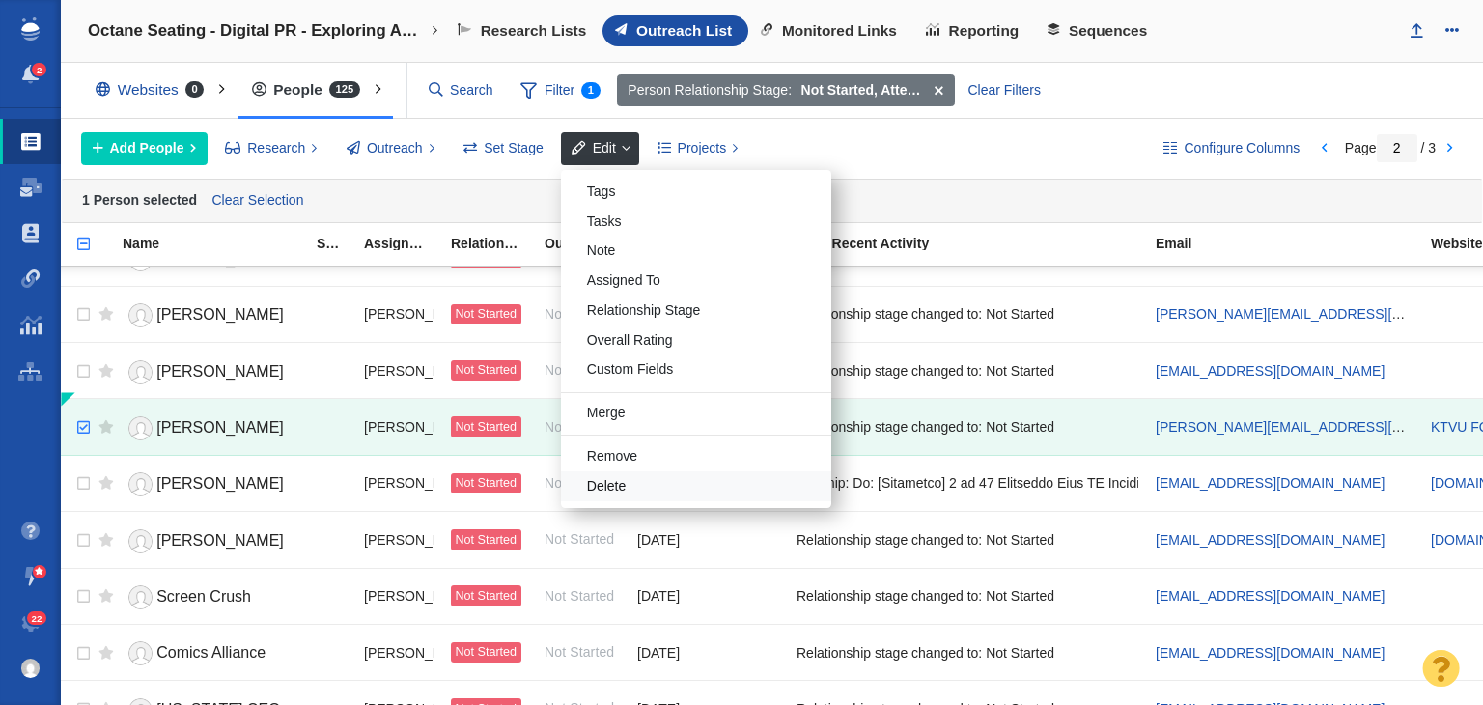
click at [622, 476] on div "Delete" at bounding box center [696, 486] width 270 height 30
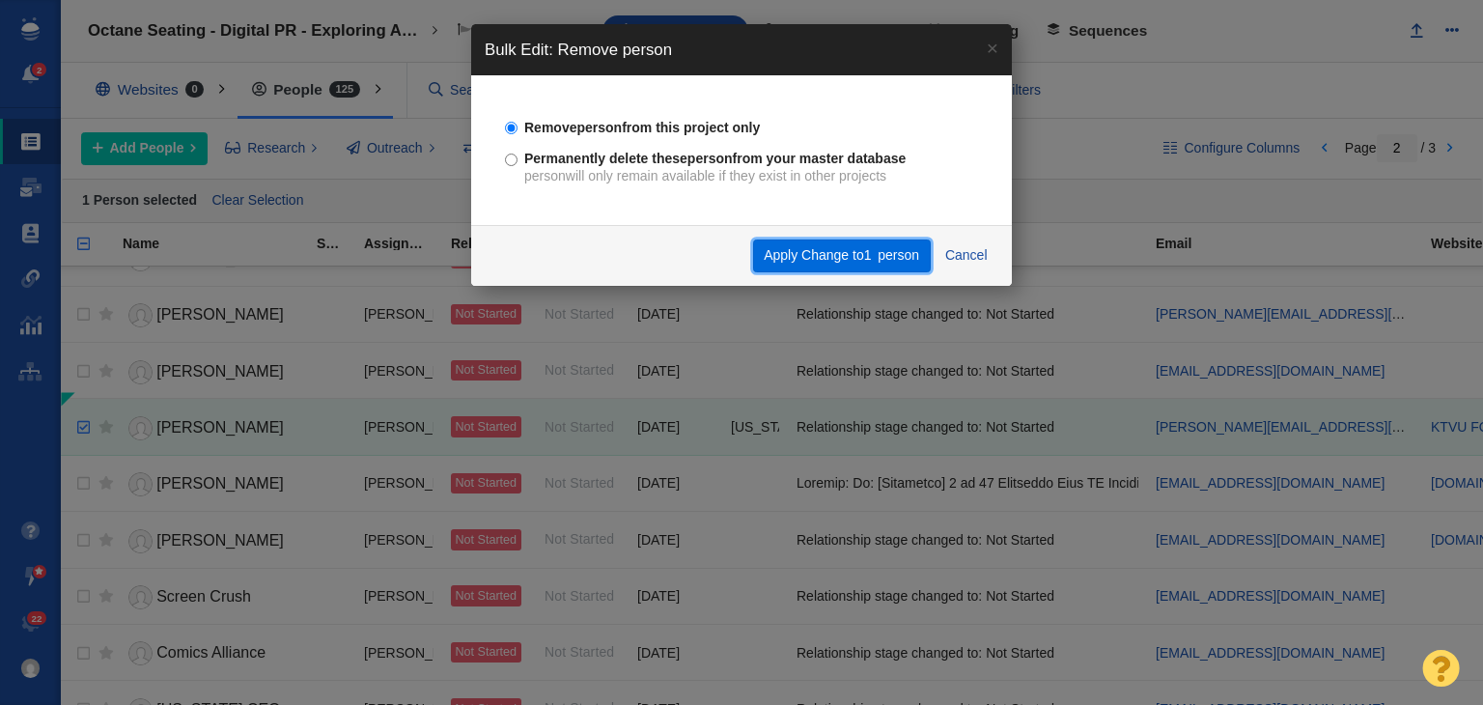
click at [842, 256] on button "Apply Change to 1 person" at bounding box center [842, 255] width 178 height 33
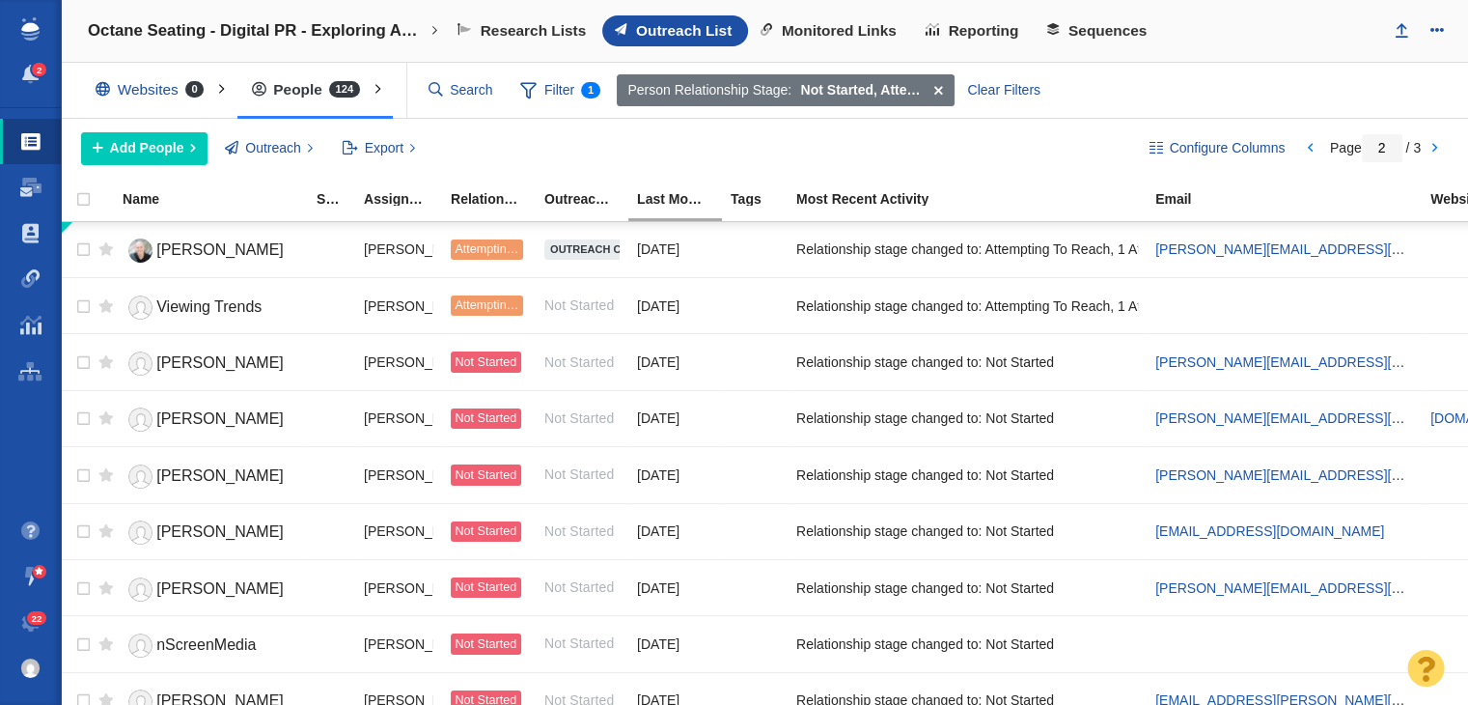
scroll to position [1276, 0]
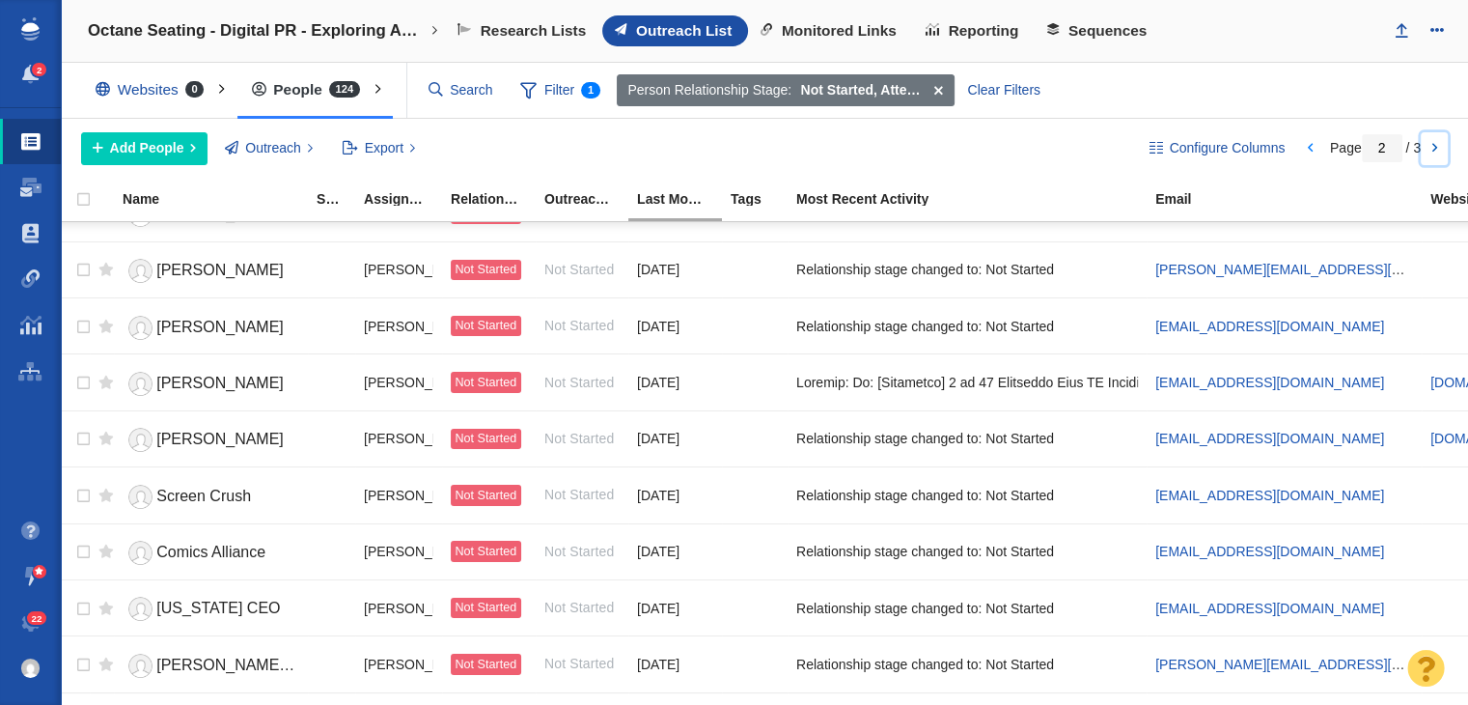
click at [1441, 150] on link at bounding box center [1434, 148] width 27 height 33
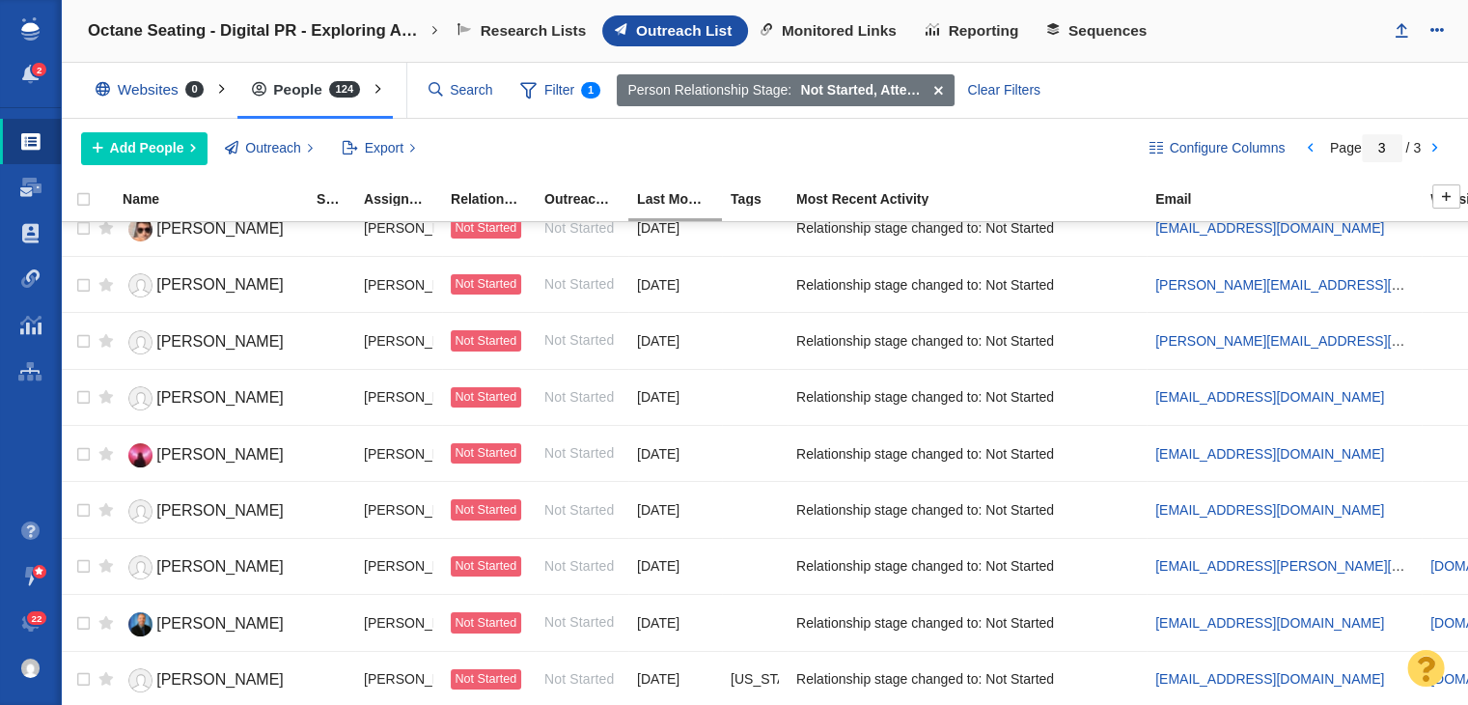
scroll to position [877, 0]
click at [1385, 153] on input "1" at bounding box center [1382, 148] width 41 height 28
type input "1"
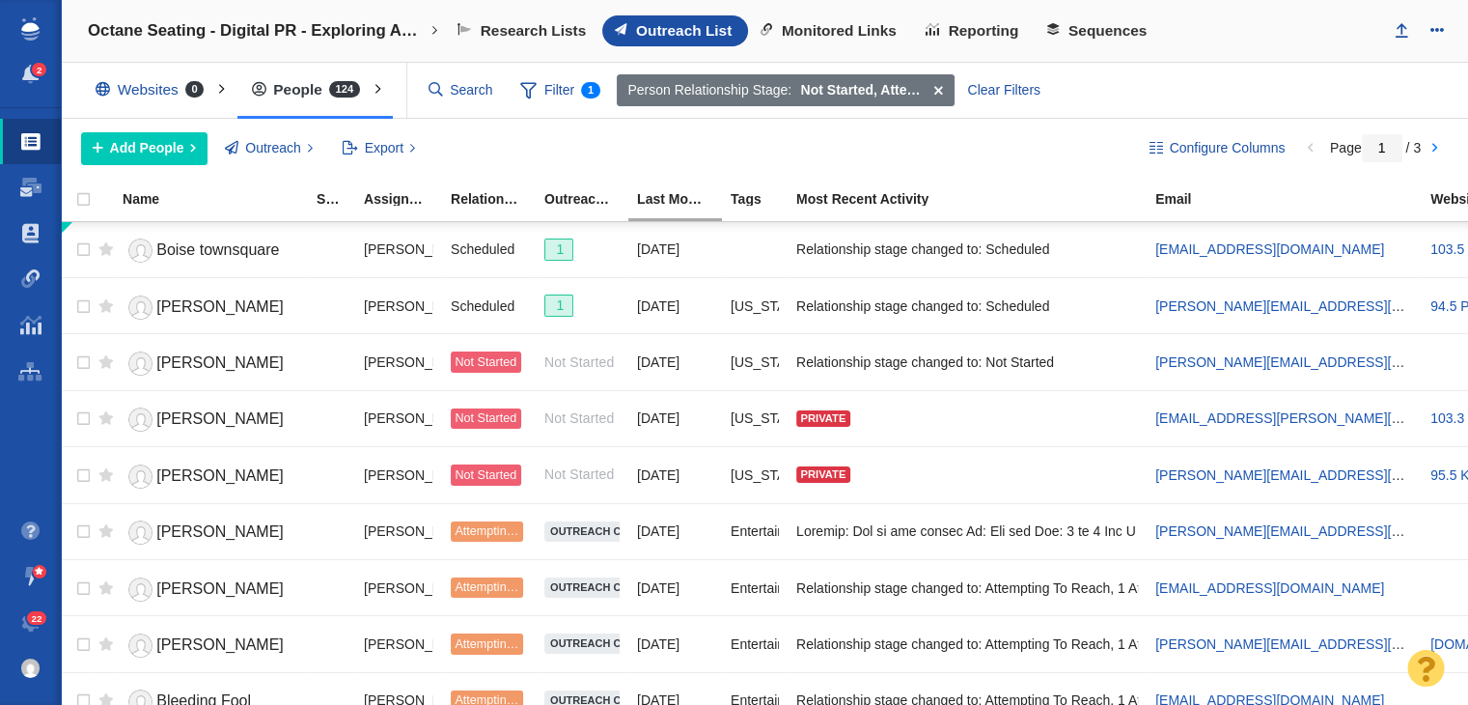
scroll to position [1478, 0]
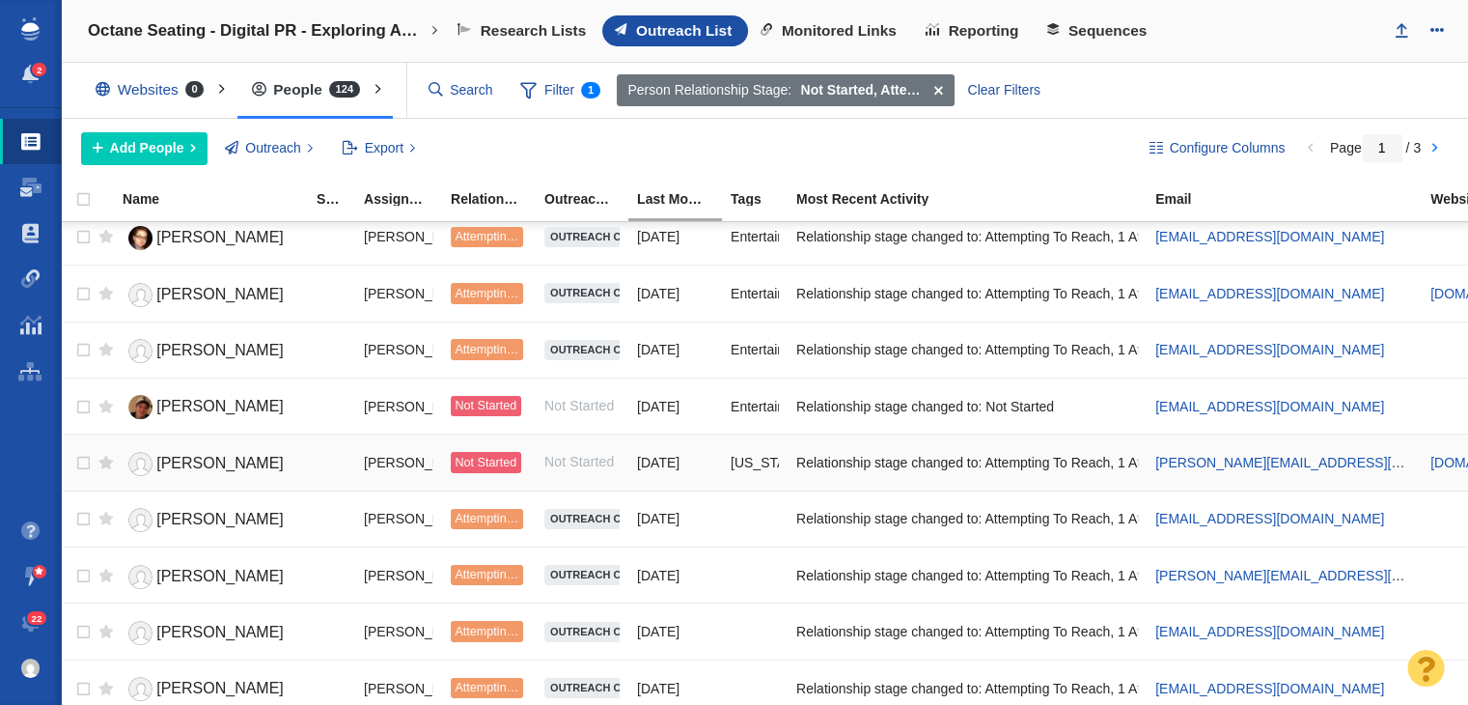
click at [201, 464] on link "[PERSON_NAME]" at bounding box center [211, 464] width 177 height 34
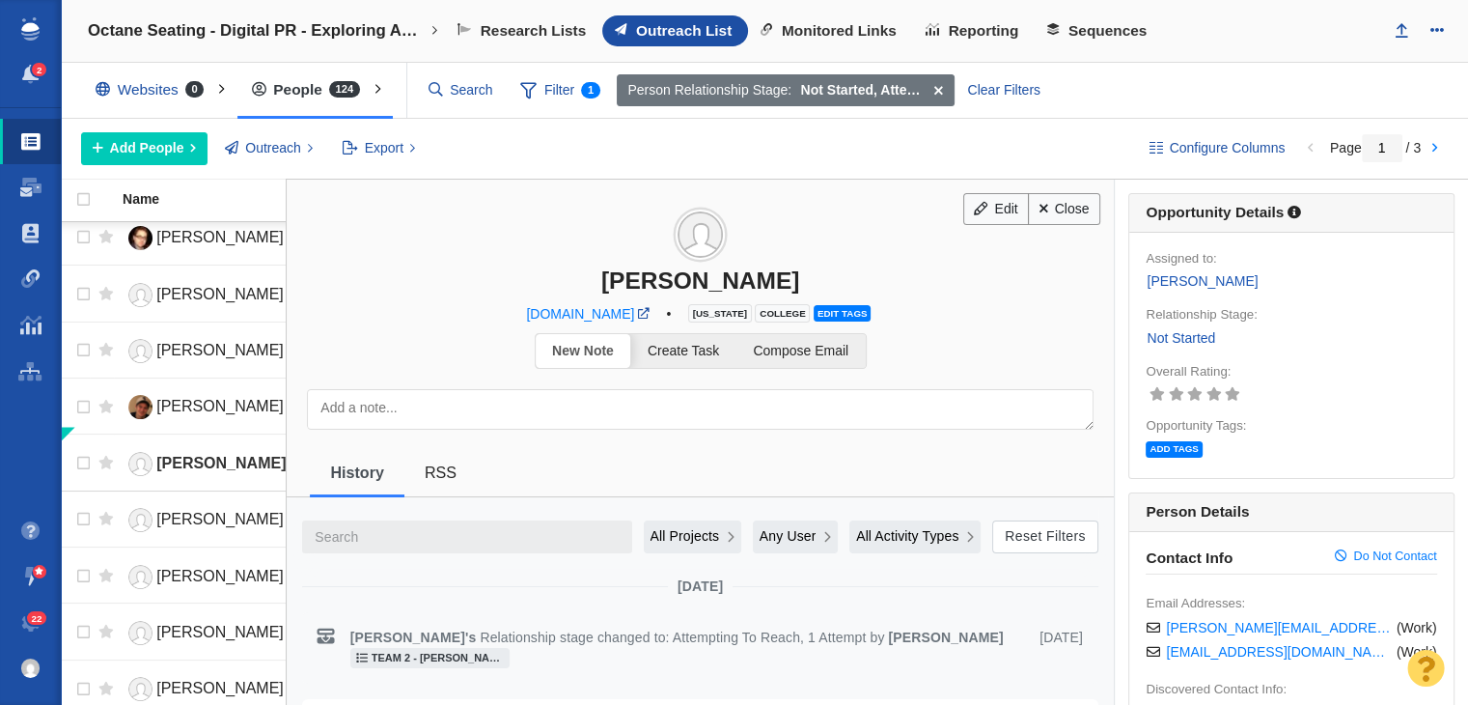
scroll to position [386, 0]
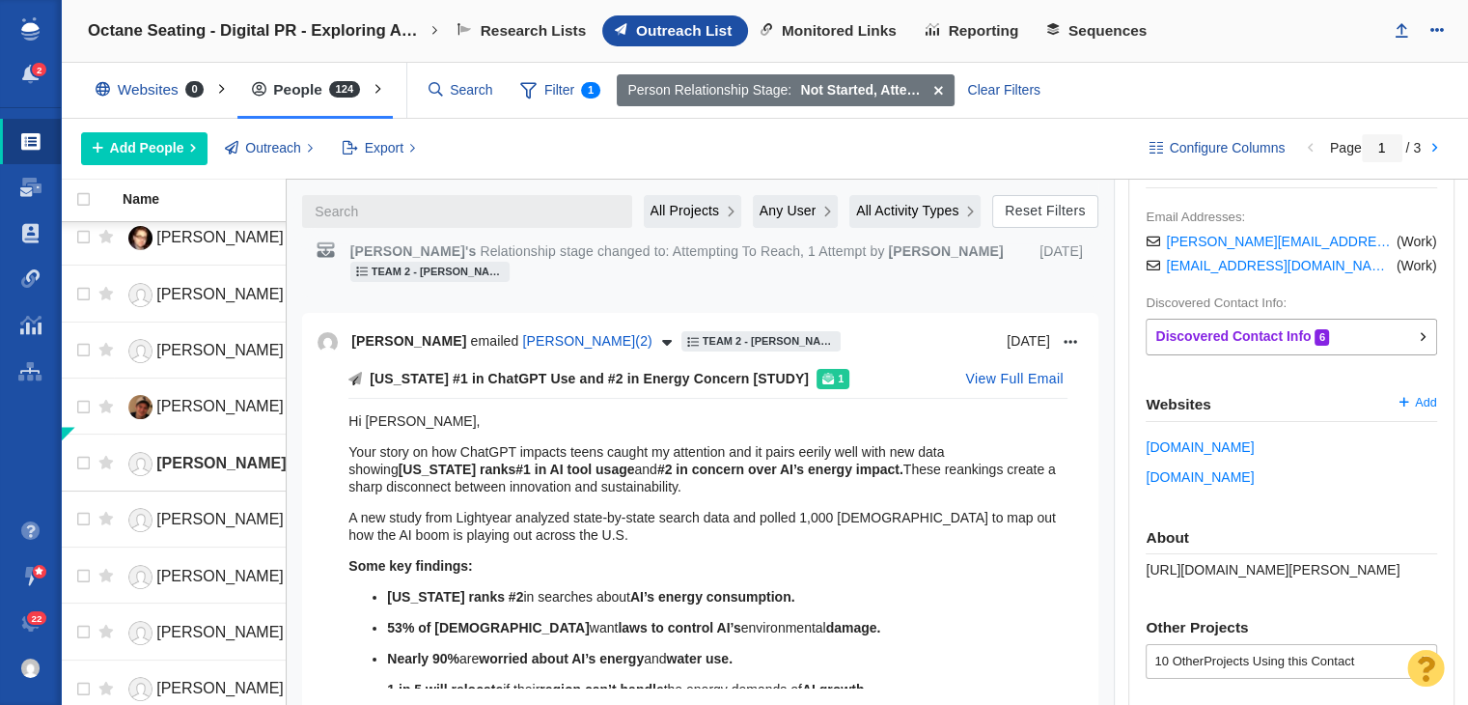
click at [1247, 574] on div "About https://page-one-power.muckrack.com/austin-williams-6" at bounding box center [1291, 553] width 291 height 49
copy div "https://page-one-power.muckrack.com/austin-williams-6"
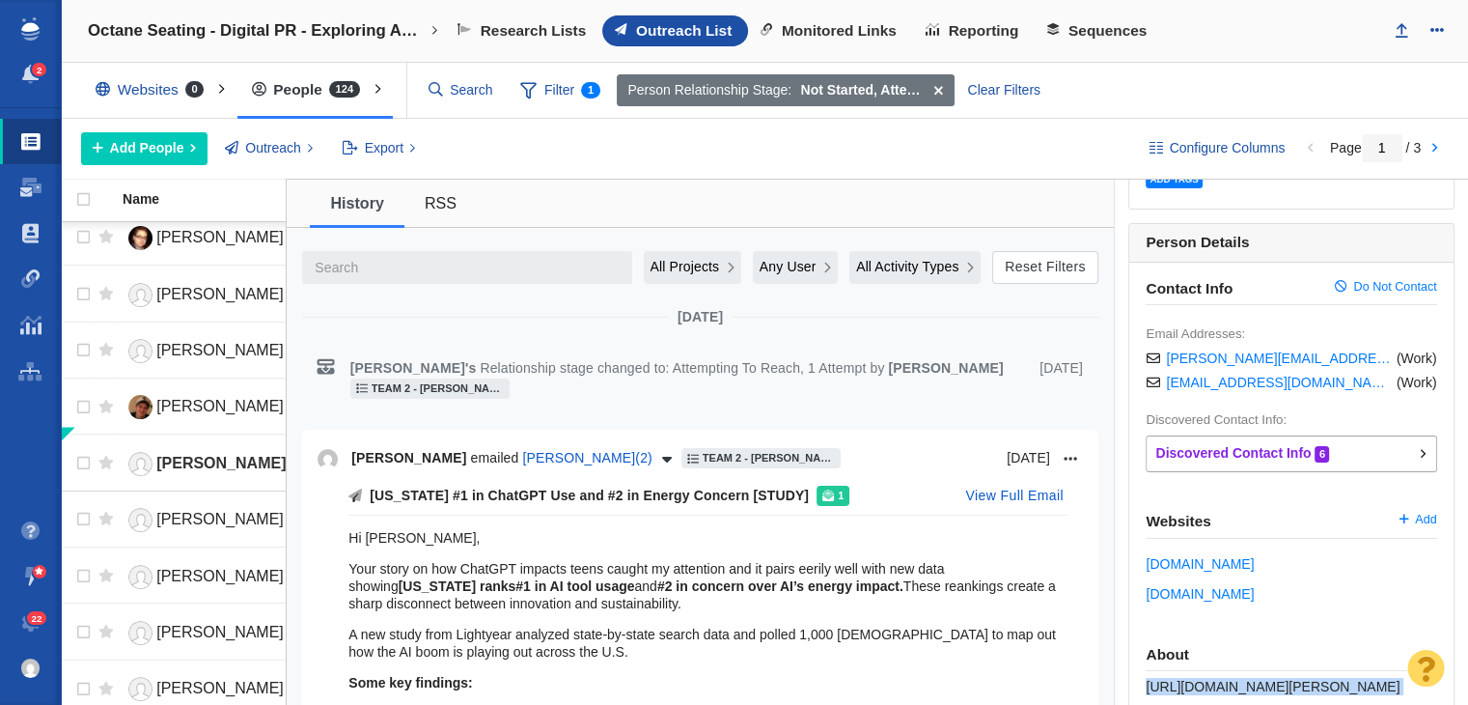
scroll to position [0, 0]
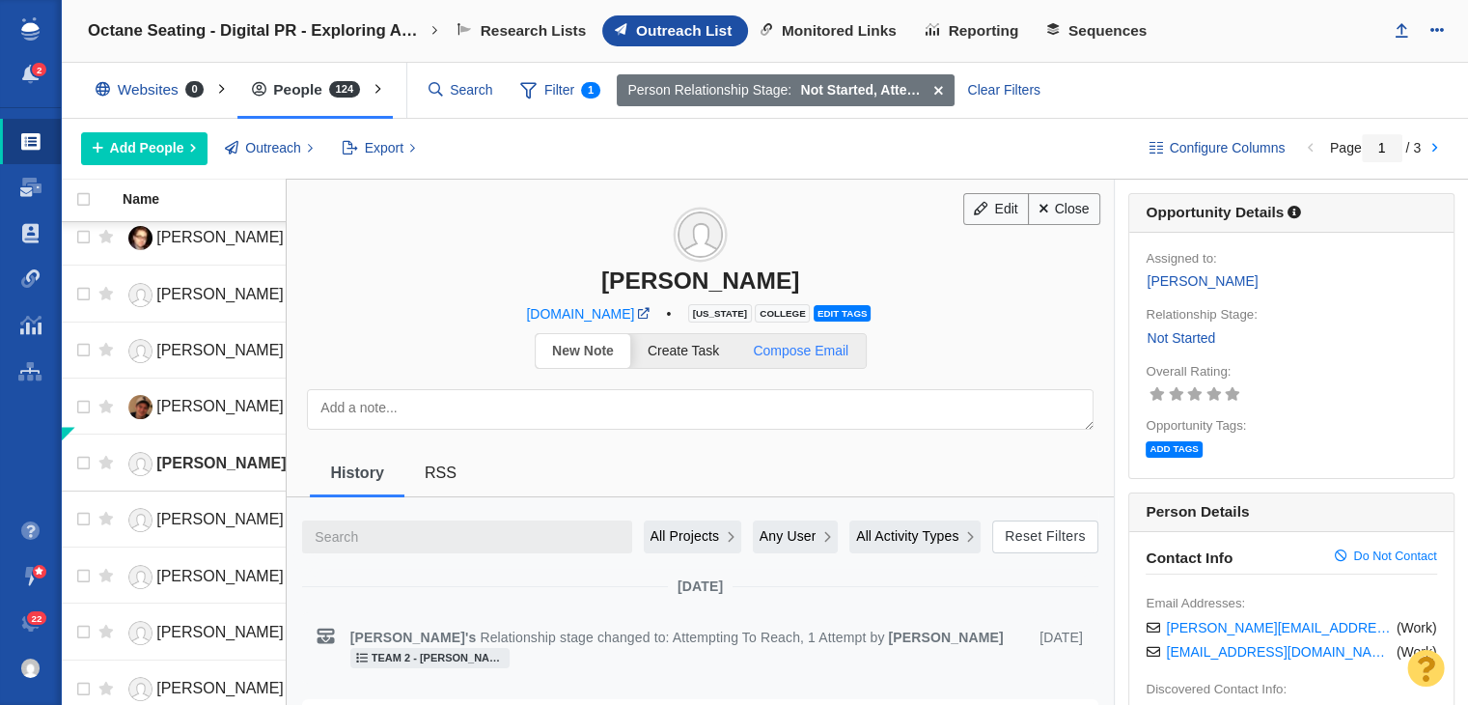
click at [826, 354] on span "Compose Email" at bounding box center [801, 350] width 96 height 15
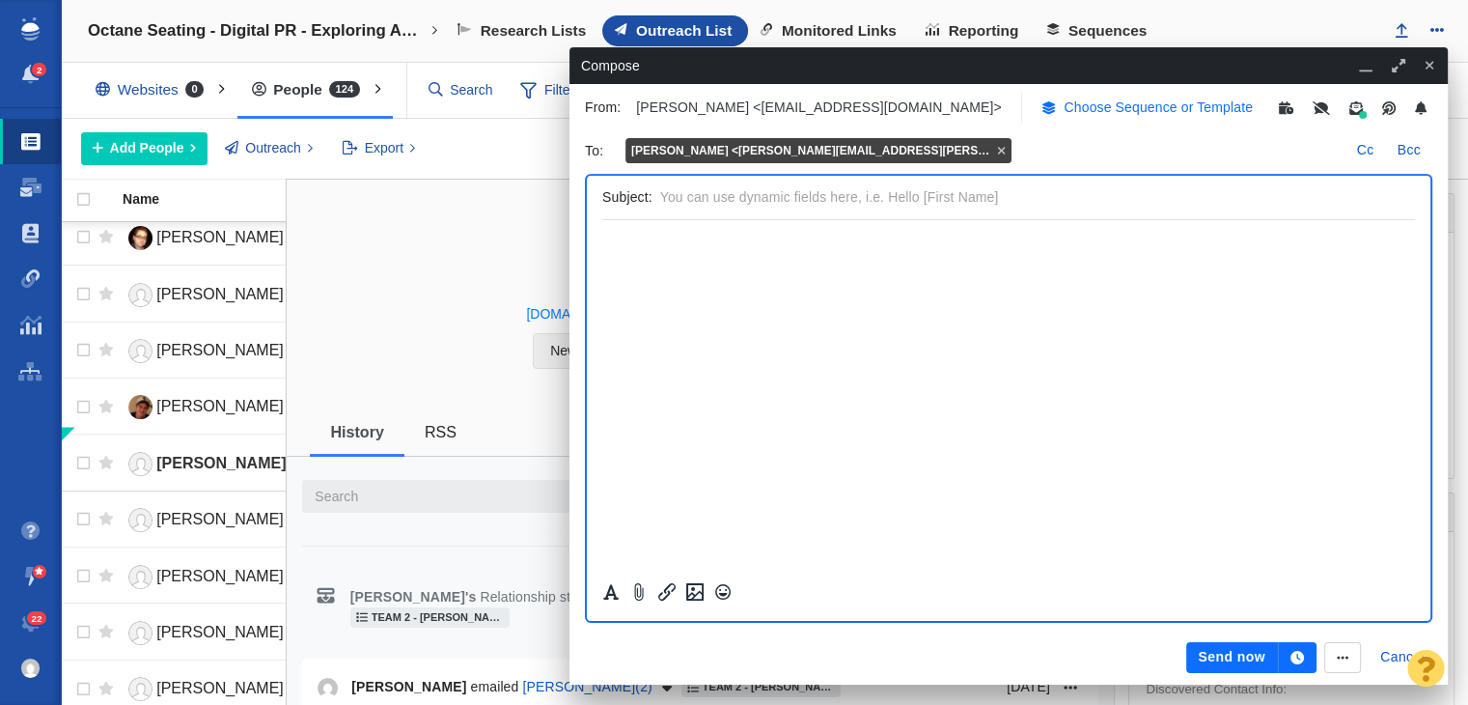
click at [1114, 99] on p "Choose Sequence or Template" at bounding box center [1158, 107] width 189 height 20
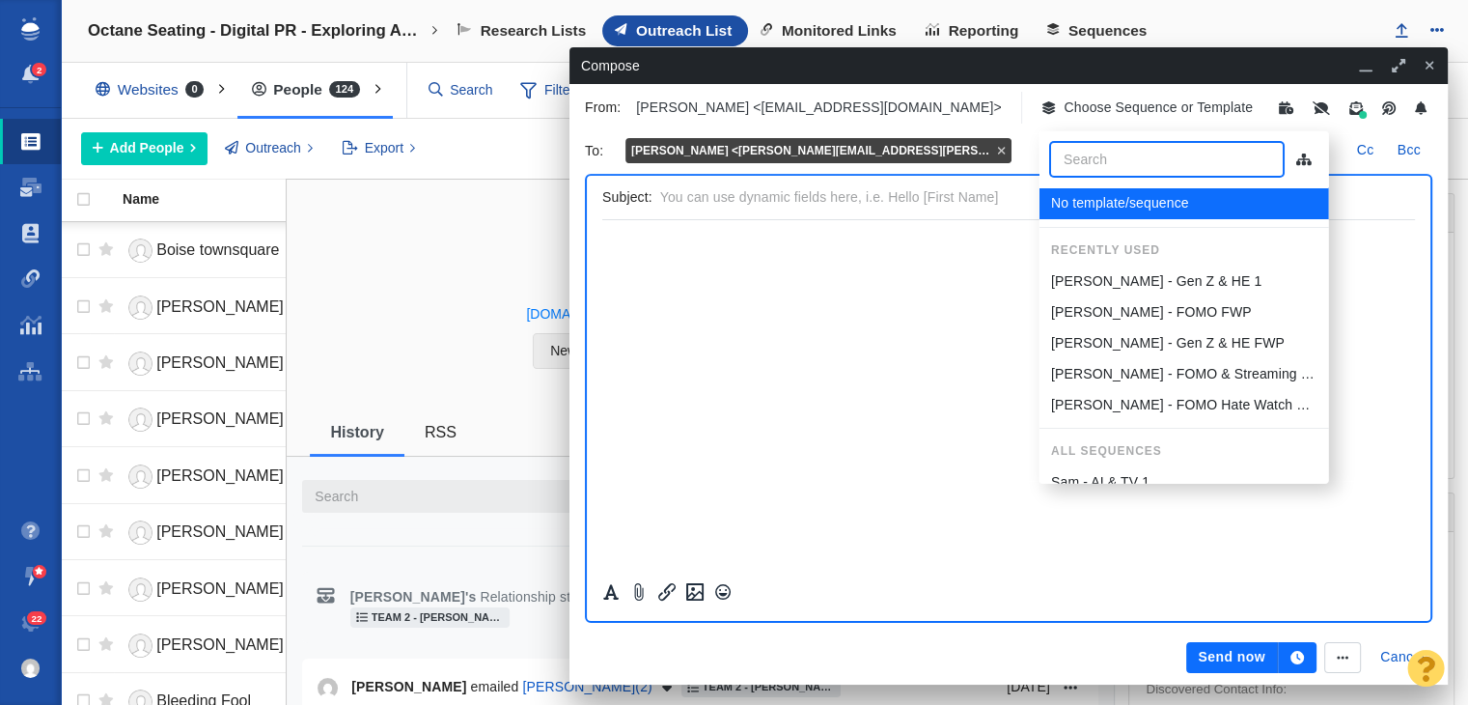
scroll to position [1478, 0]
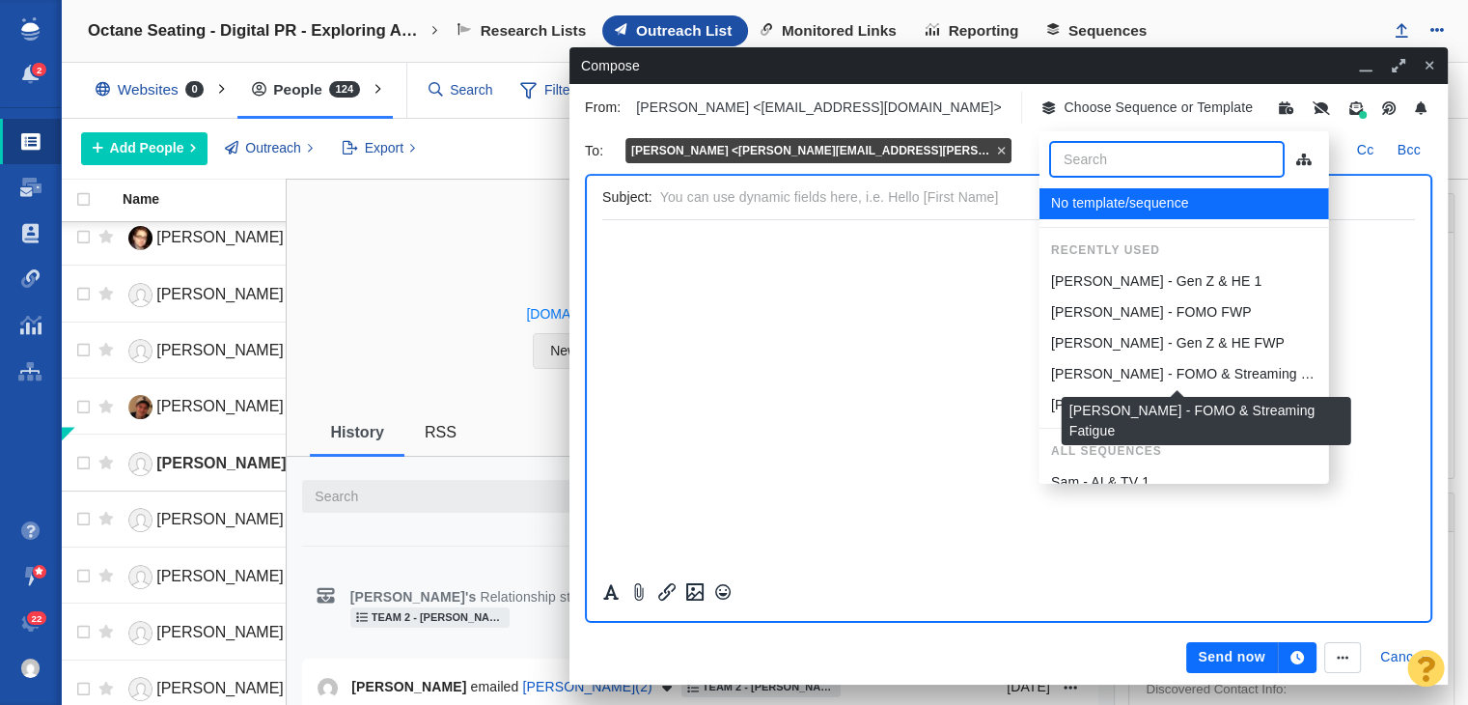
click at [1155, 378] on p "[PERSON_NAME] - FOMO & Streaming Fatigue" at bounding box center [1183, 374] width 266 height 20
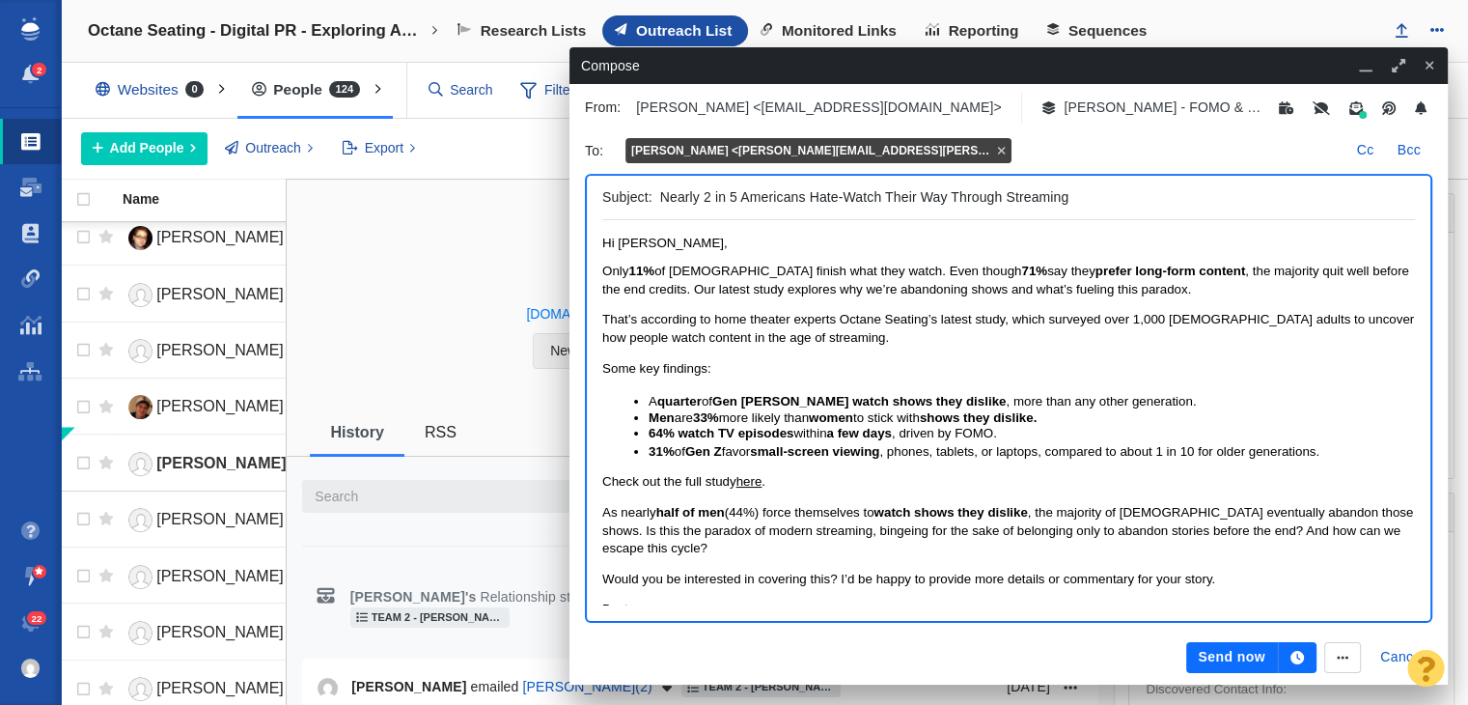
scroll to position [0, 0]
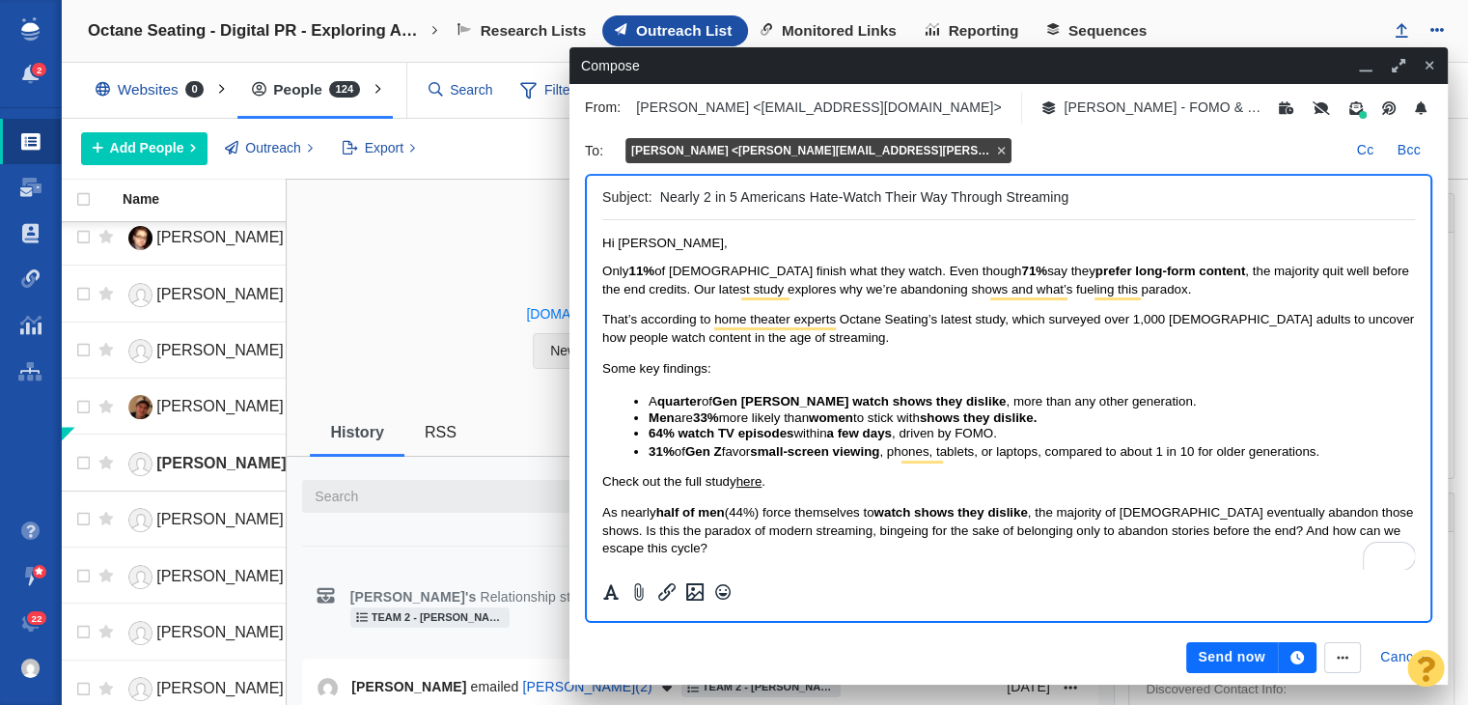
click at [862, 266] on span "Only 11% of [DEMOGRAPHIC_DATA] finish what they watch. Even though 71% say they…" at bounding box center [1005, 280] width 807 height 32
drag, startPoint x: 1347, startPoint y: 274, endPoint x: 1361, endPoint y: 275, distance: 14.5
click at [1361, 275] on span "Only 11% of [DEMOGRAPHIC_DATA] finish what they watch. Even though 71% say they…" at bounding box center [1005, 280] width 807 height 32
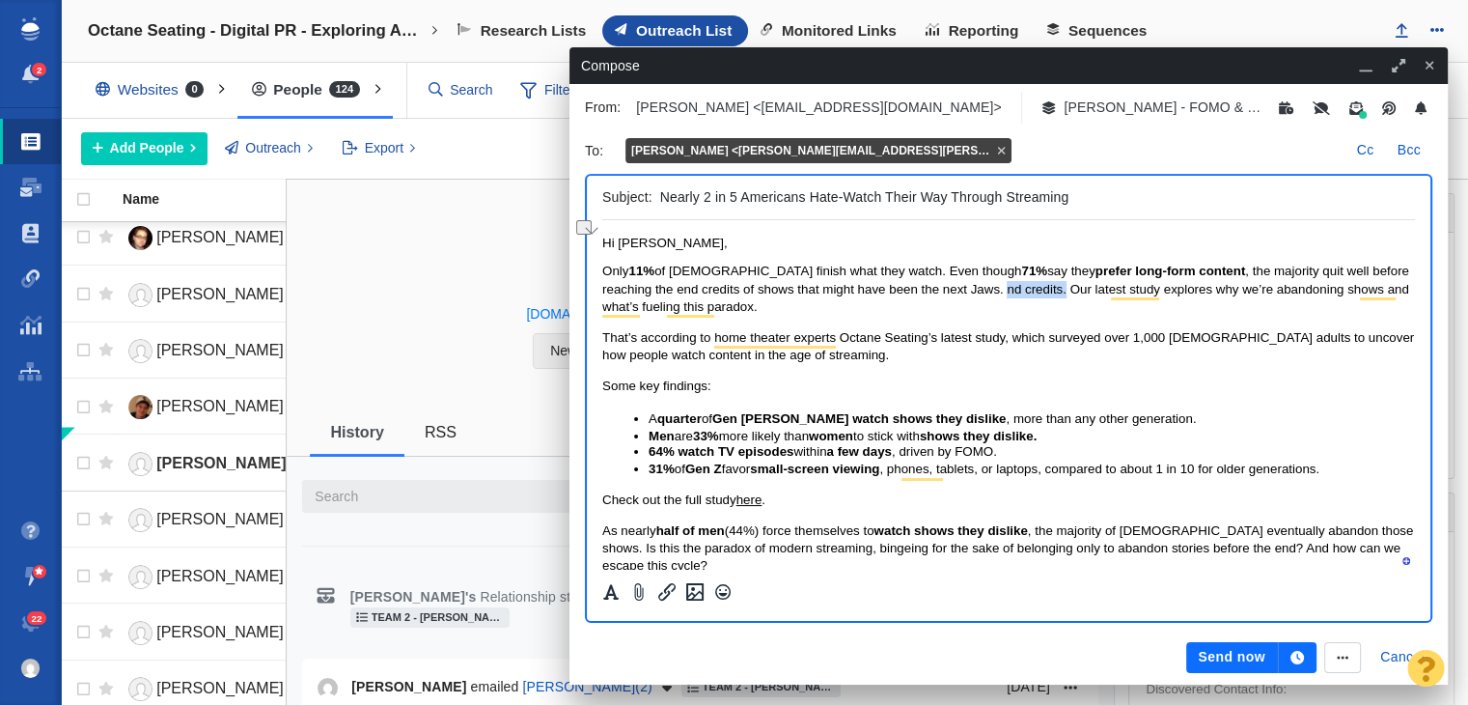
drag, startPoint x: 955, startPoint y: 288, endPoint x: 1014, endPoint y: 292, distance: 59.0
click at [1014, 292] on span "Only 11% of Americans finish what they watch. Even though 71% say they prefer l…" at bounding box center [1005, 289] width 807 height 50
click at [926, 288] on span "Only 11% of Americans finish what they watch. Even though 71% say they prefer l…" at bounding box center [1005, 289] width 807 height 50
drag, startPoint x: 922, startPoint y: 289, endPoint x: 940, endPoint y: 292, distance: 18.6
click at [940, 292] on span "Only 11% of Americans finish what they watch. Even though 71% say they prefer l…" at bounding box center [1005, 289] width 807 height 50
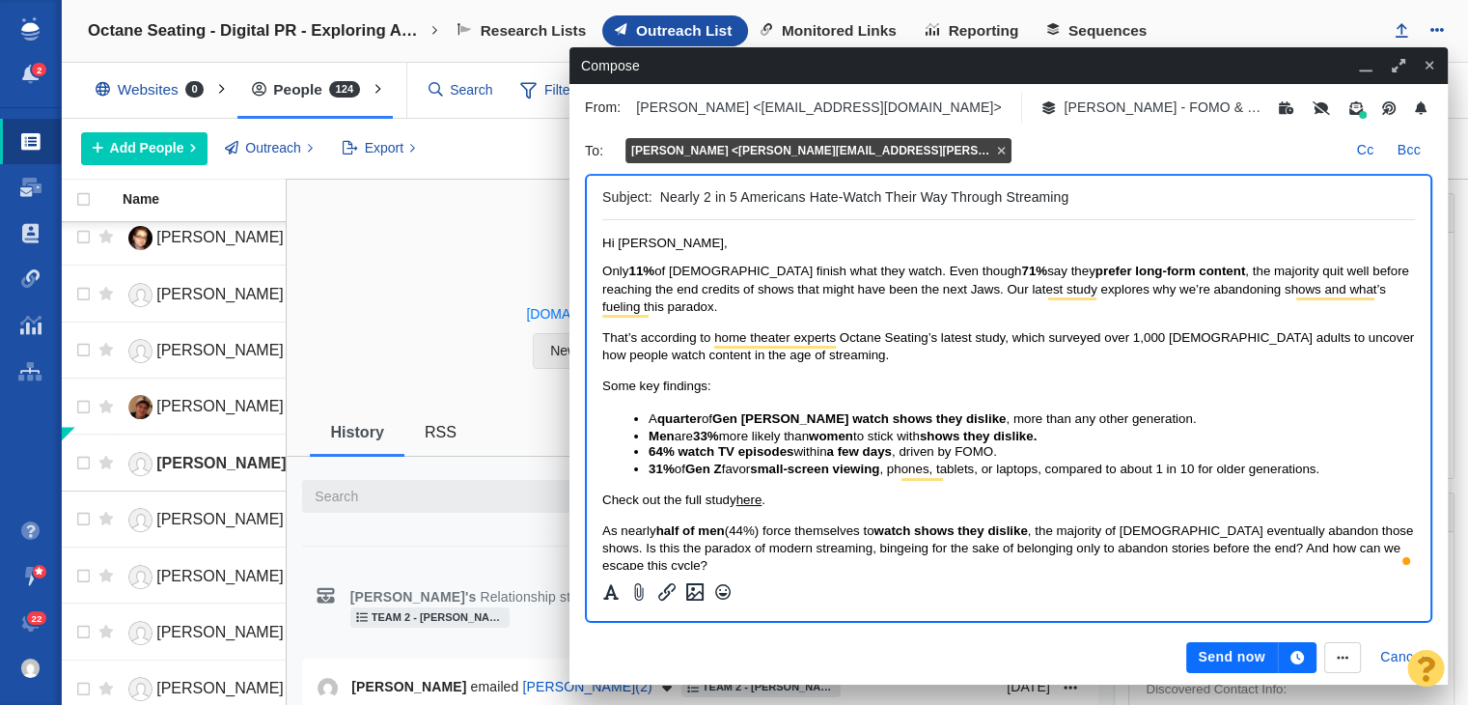
click at [916, 289] on span "Only 11% of Americans finish what they watch. Even though 71% say they prefer l…" at bounding box center [1005, 289] width 807 height 50
click at [1072, 288] on span "Only 11% of Americans finish what they watch. Even though 71% say they prefer l…" at bounding box center [1005, 289] width 807 height 50
click at [1070, 286] on span "Only 11% of Americans finish what they watch. Even though 71% say they prefer l…" at bounding box center [1005, 289] width 807 height 50
click at [1022, 289] on span "Only 11% of Americans finish what they watch. Even though 71% say they prefer l…" at bounding box center [1005, 289] width 807 height 50
click at [1042, 293] on span "Only 11% of Americans finish what they watch. Even though 71% say they prefer l…" at bounding box center [1006, 289] width 808 height 50
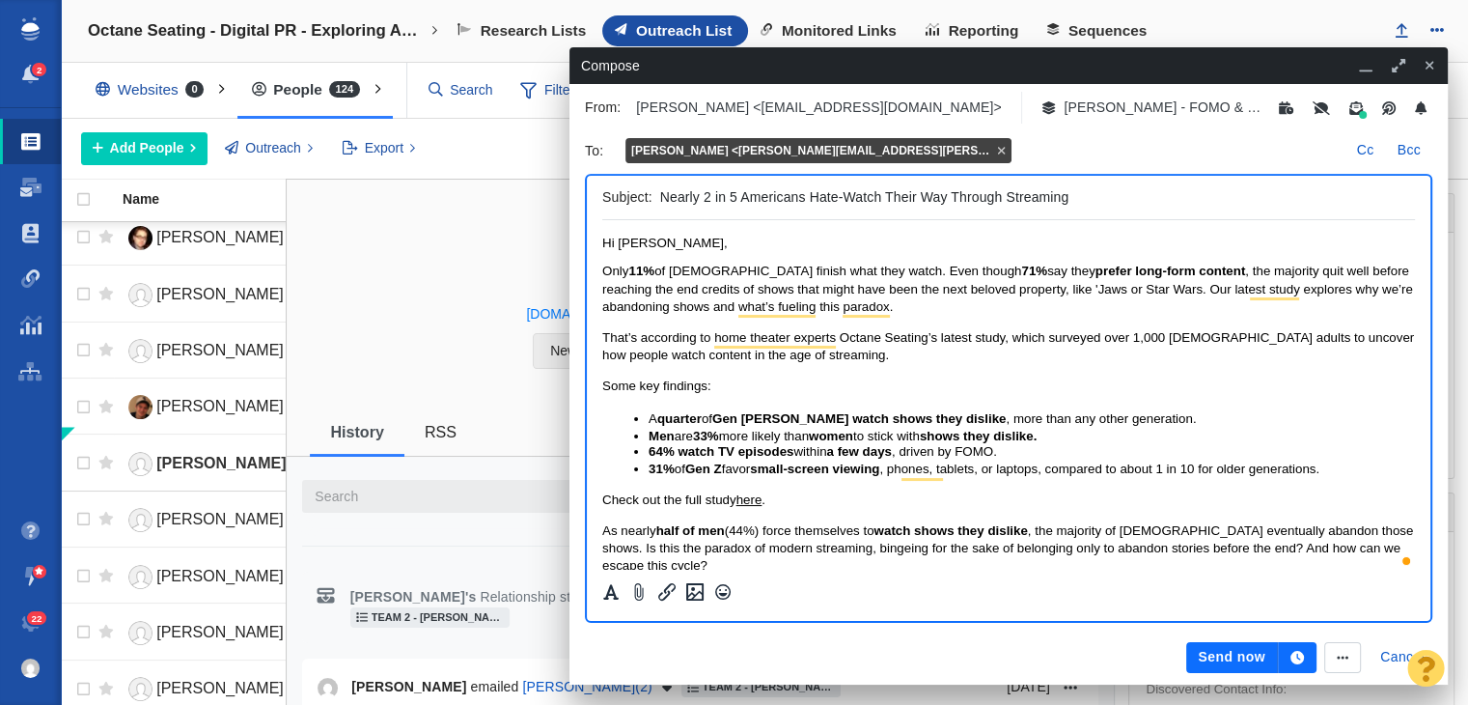
click at [1072, 296] on span "Only 11% of Americans finish what they watch. Even though 71% say they prefer l…" at bounding box center [1007, 289] width 811 height 50
click at [1102, 289] on span "Only 11% of Americans finish what they watch. Even though 71% say they prefer l…" at bounding box center [1005, 289] width 807 height 50
click at [1092, 288] on span "Only 11% of Americans finish what they watch. Even though 71% say they prefer l…" at bounding box center [1005, 289] width 807 height 50
click at [1096, 288] on span "Only 11% of Americans finish what they watch. Even though 71% say they prefer l…" at bounding box center [1005, 289] width 807 height 50
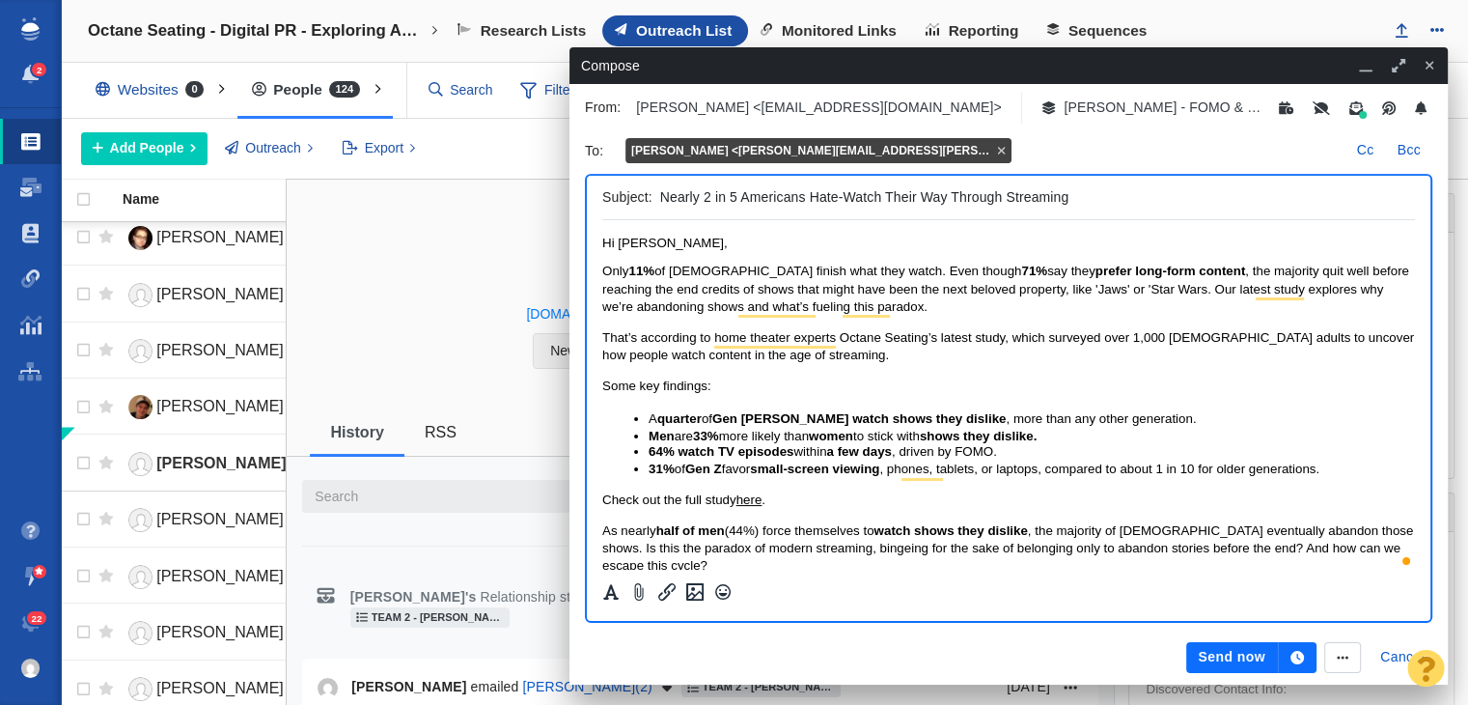
click at [1155, 291] on span "Only 11% of Americans finish what they watch. Even though 71% say they prefer l…" at bounding box center [1005, 289] width 807 height 50
drag, startPoint x: 867, startPoint y: 294, endPoint x: 835, endPoint y: 290, distance: 32.2
click at [835, 290] on span "Only 11% of Americans finish what they watch. Even though 71% say they prefer l…" at bounding box center [1005, 289] width 807 height 50
click at [930, 301] on p "Only 11% of Americans finish what they watch. Even though 71% say they prefer l…" at bounding box center [1008, 289] width 813 height 53
click at [1155, 288] on span "Only 11% of Americans finish what they watch. Even though 71% say they prefer l…" at bounding box center [1005, 289] width 807 height 50
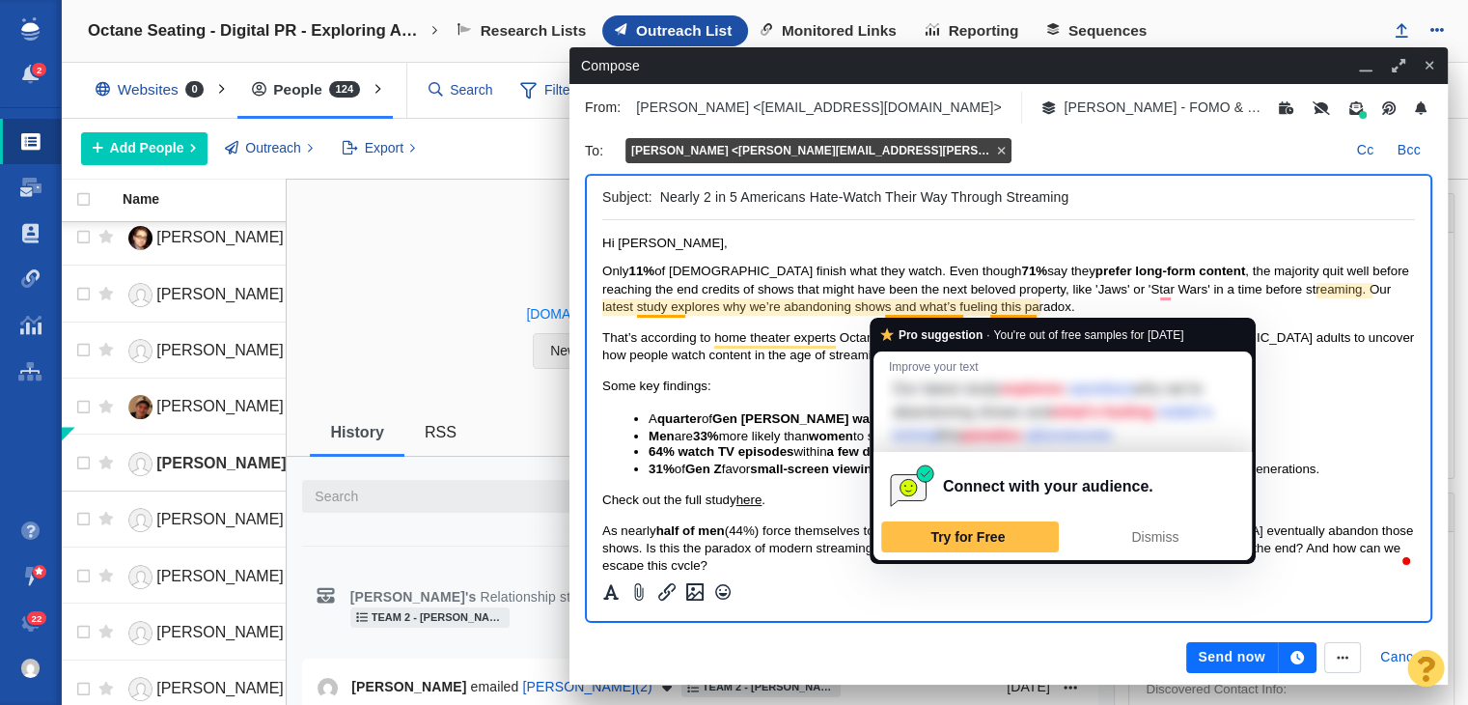
click at [918, 304] on span "Only 11% of Americans finish what they watch. Even though 71% say they prefer l…" at bounding box center [1005, 289] width 807 height 50
click at [852, 292] on span "Only 11% of Americans finish what they watch. Even though 71% say they prefer l…" at bounding box center [1005, 289] width 807 height 50
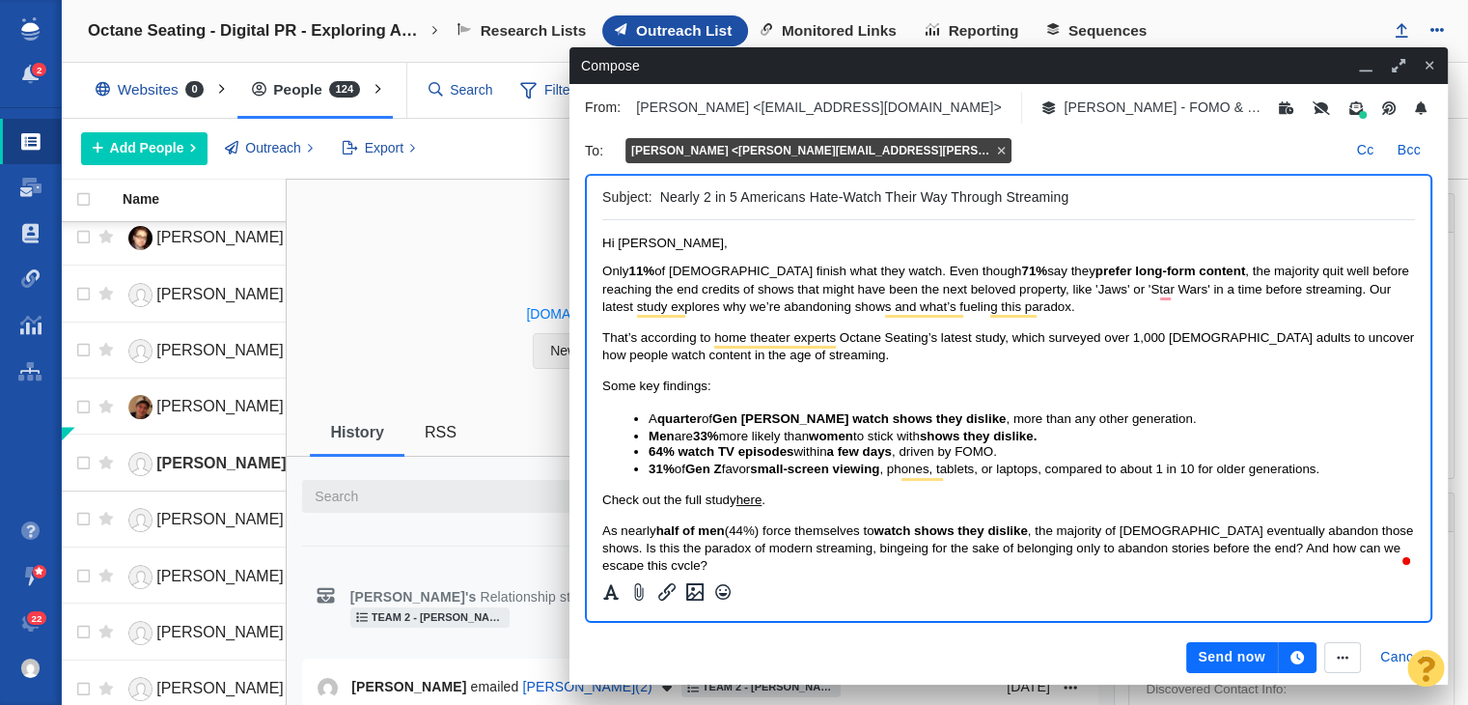
click at [1168, 298] on p "Only 11% of Americans finish what they watch. Even though 71% say they prefer l…" at bounding box center [1008, 289] width 813 height 53
click at [1160, 282] on span "Only 11% of Americans finish what they watch. Even though 71% say they prefer l…" at bounding box center [1005, 289] width 807 height 50
click at [1169, 286] on span "Only 11% of Americans finish what they watch. Even though 71% say they prefer l…" at bounding box center [1005, 289] width 807 height 50
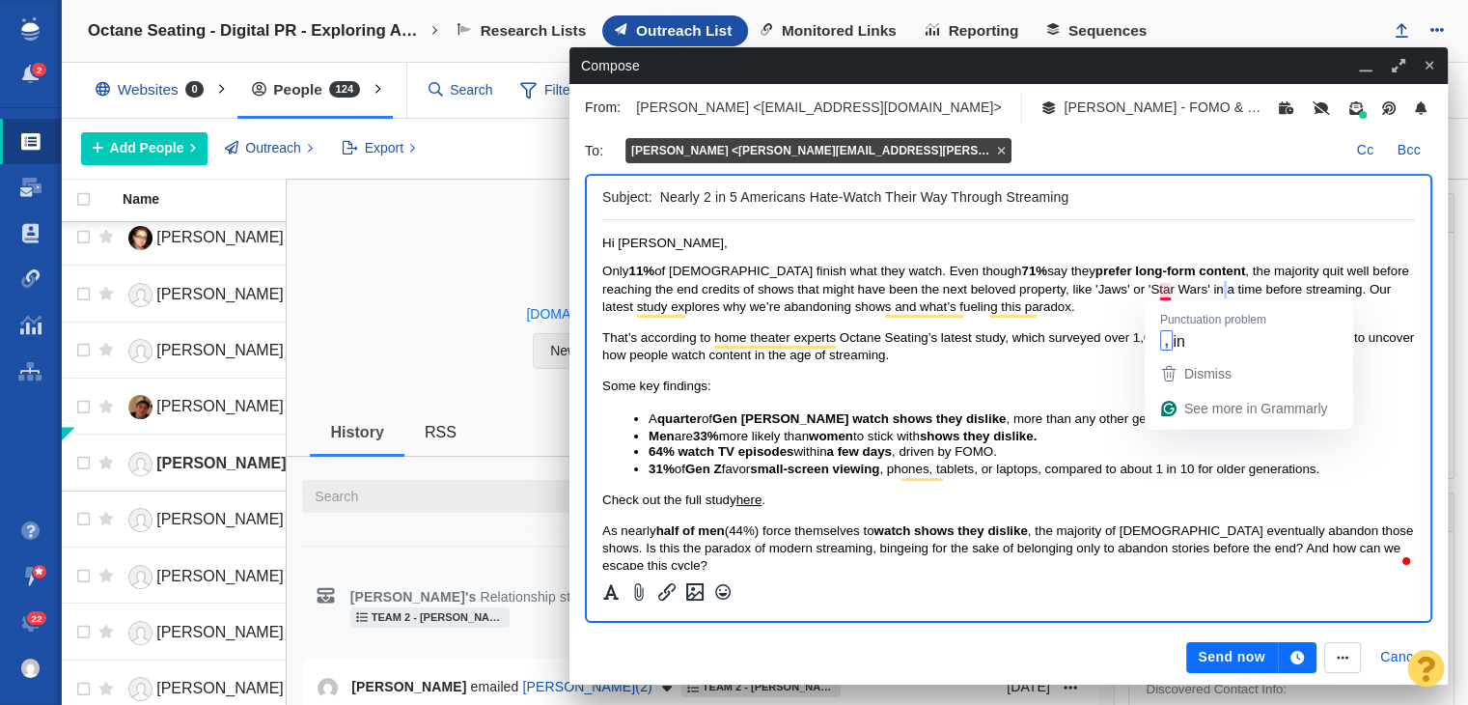
click at [1170, 286] on span "Only 11% of Americans finish what they watch. Even though 71% say they prefer l…" at bounding box center [1005, 289] width 807 height 50
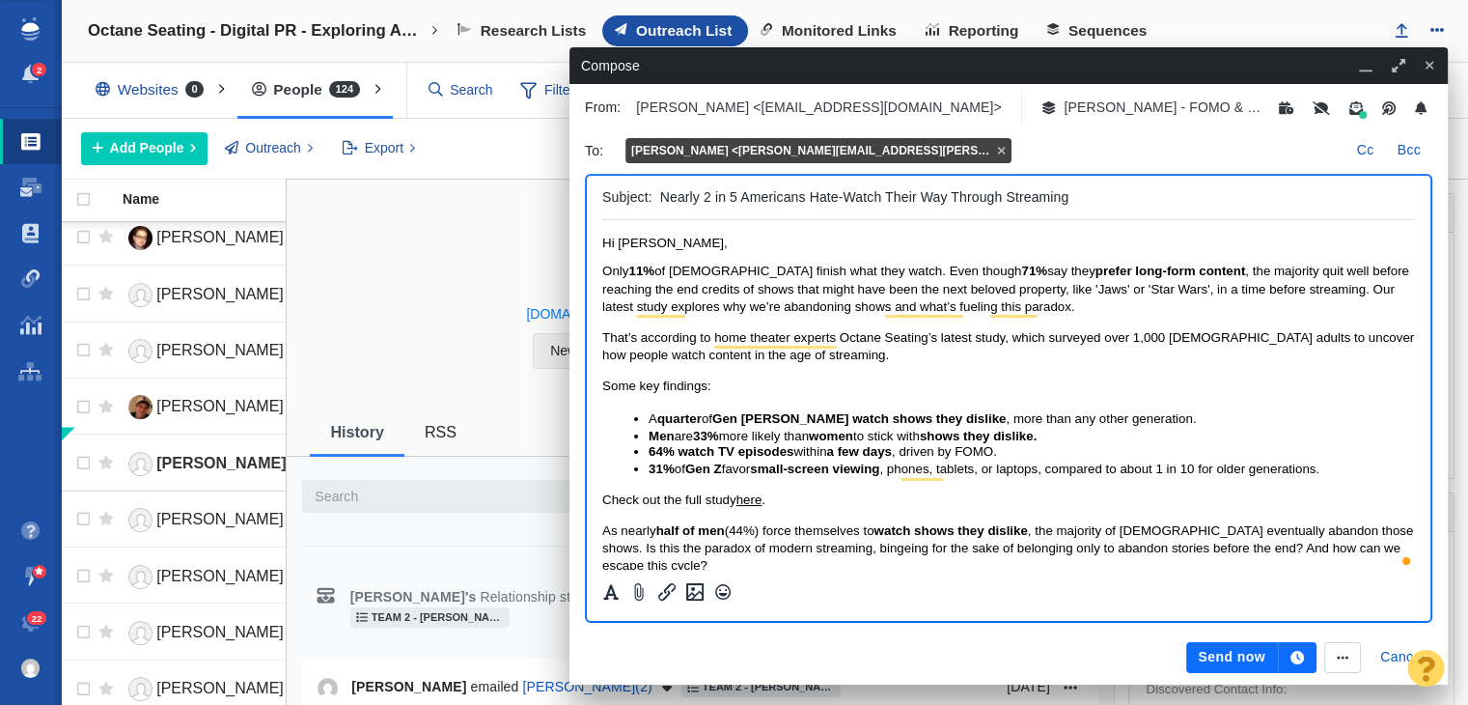
click at [1301, 657] on icon "button" at bounding box center [1298, 658] width 14 height 14
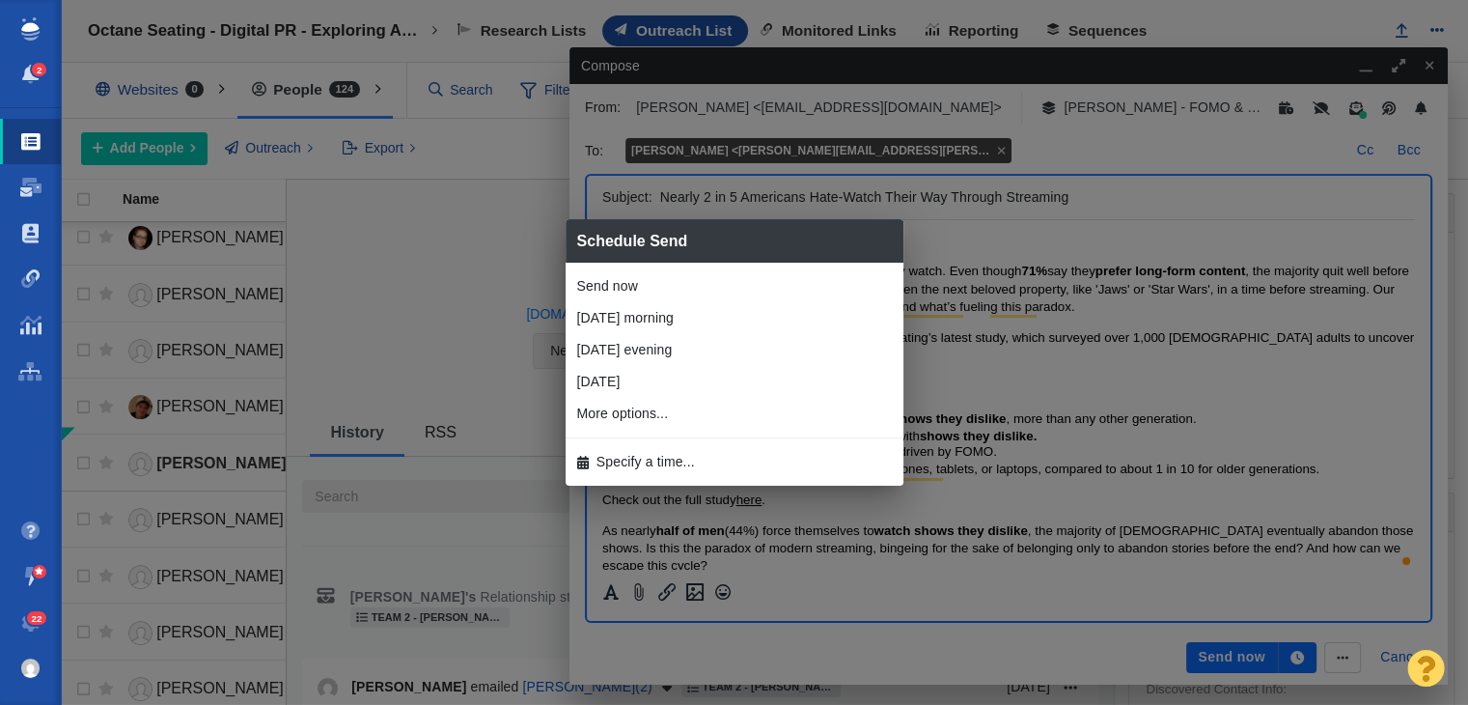
click at [765, 468] on li "Specify a time..." at bounding box center [735, 462] width 338 height 32
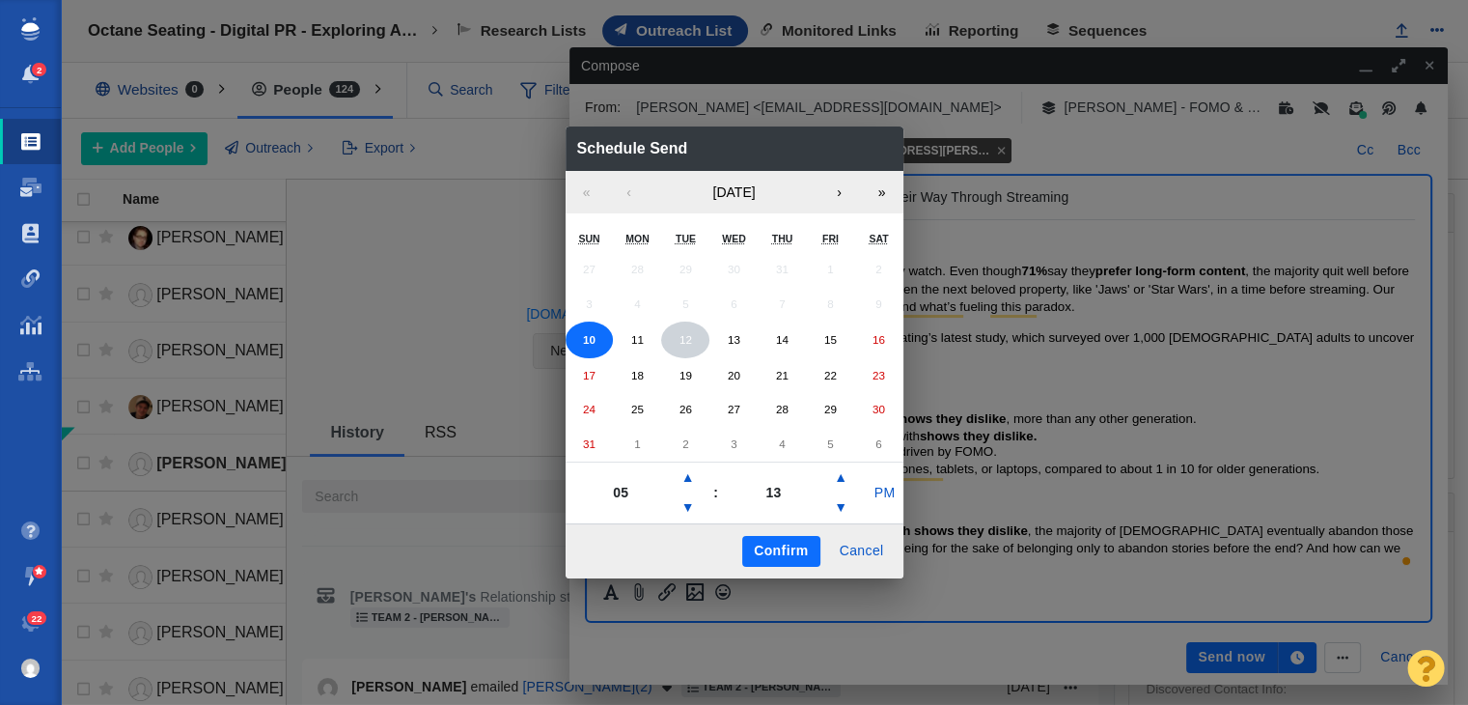
click at [683, 342] on abbr "12" at bounding box center [686, 339] width 13 height 13
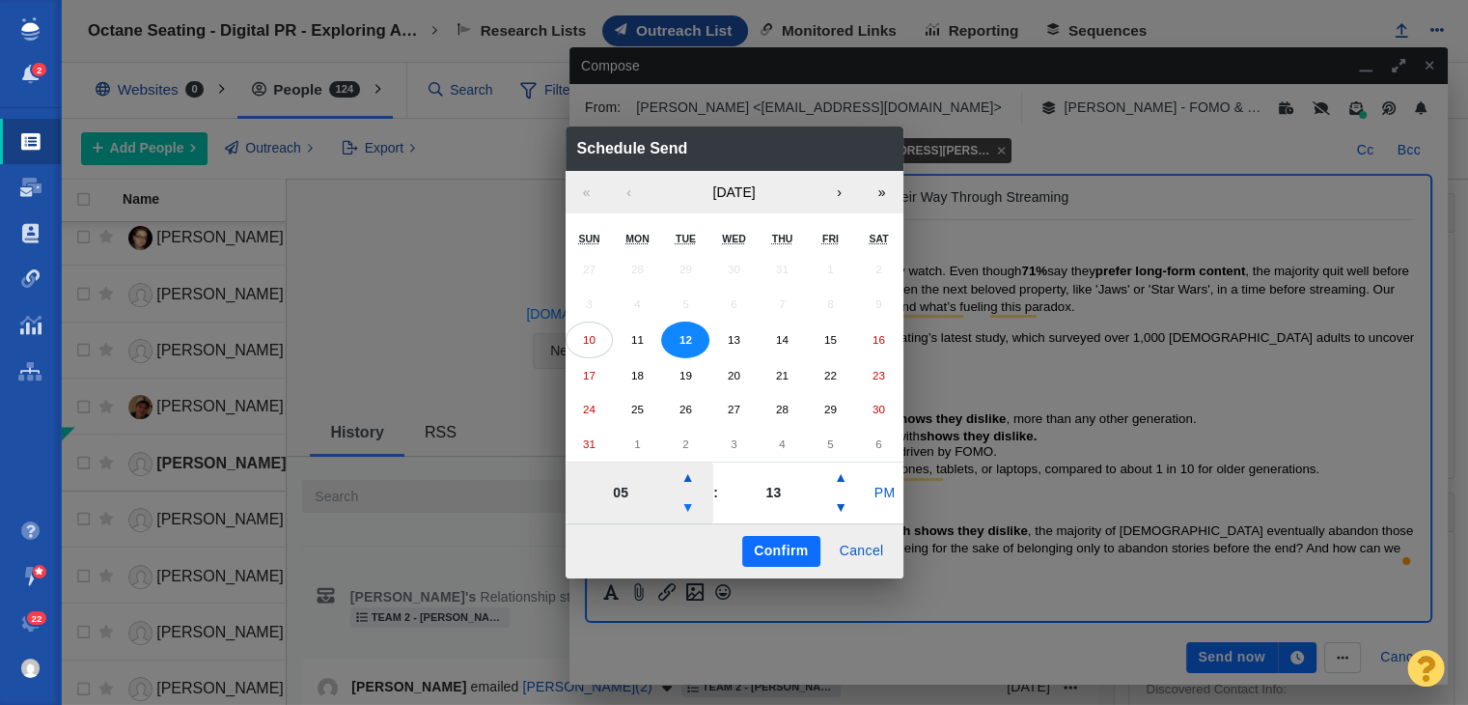
click at [695, 515] on button "▼" at bounding box center [688, 507] width 23 height 31
click at [694, 516] on button "▼" at bounding box center [688, 507] width 23 height 31
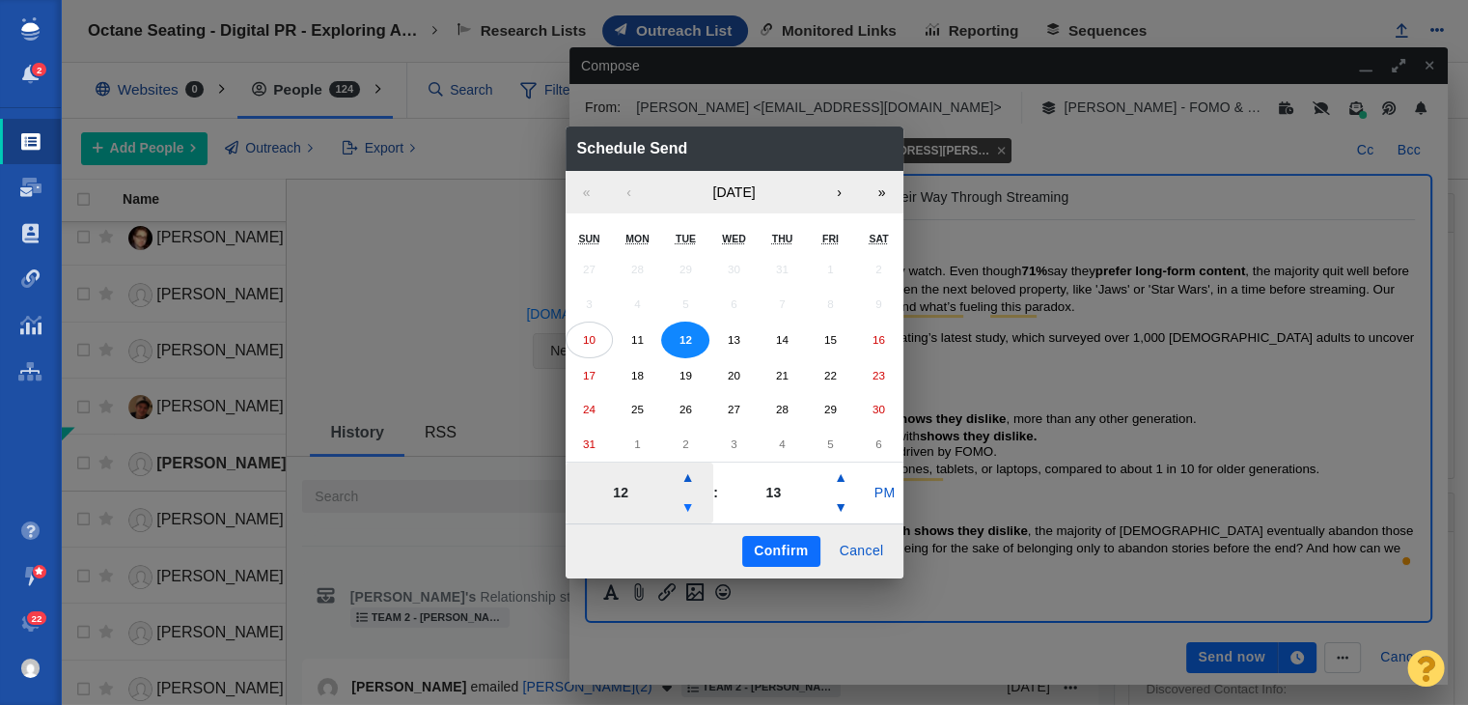
click at [694, 516] on button "▼" at bounding box center [688, 507] width 23 height 31
click at [693, 516] on button "▼" at bounding box center [688, 507] width 23 height 31
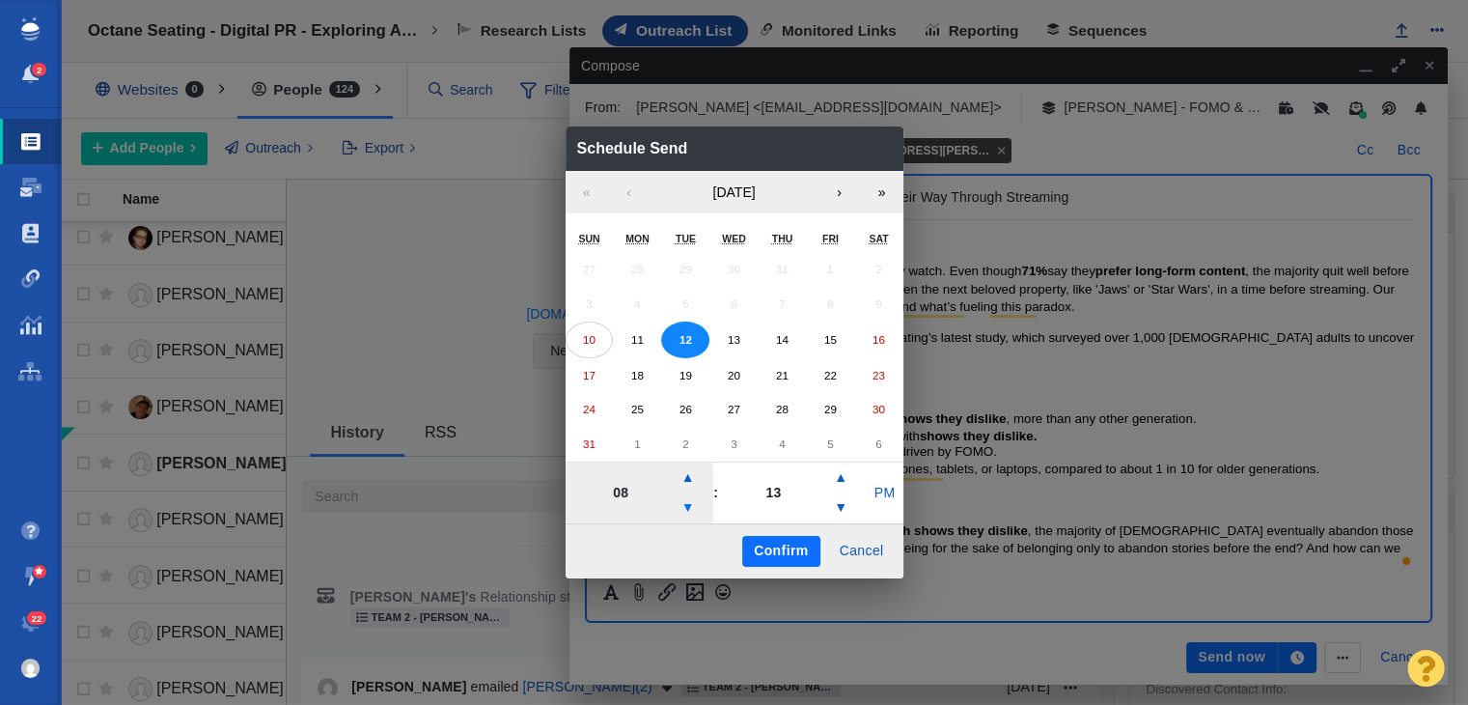
type input "07"
click at [895, 491] on button "PM" at bounding box center [884, 493] width 37 height 31
click at [797, 542] on button "Confirm" at bounding box center [780, 551] width 77 height 31
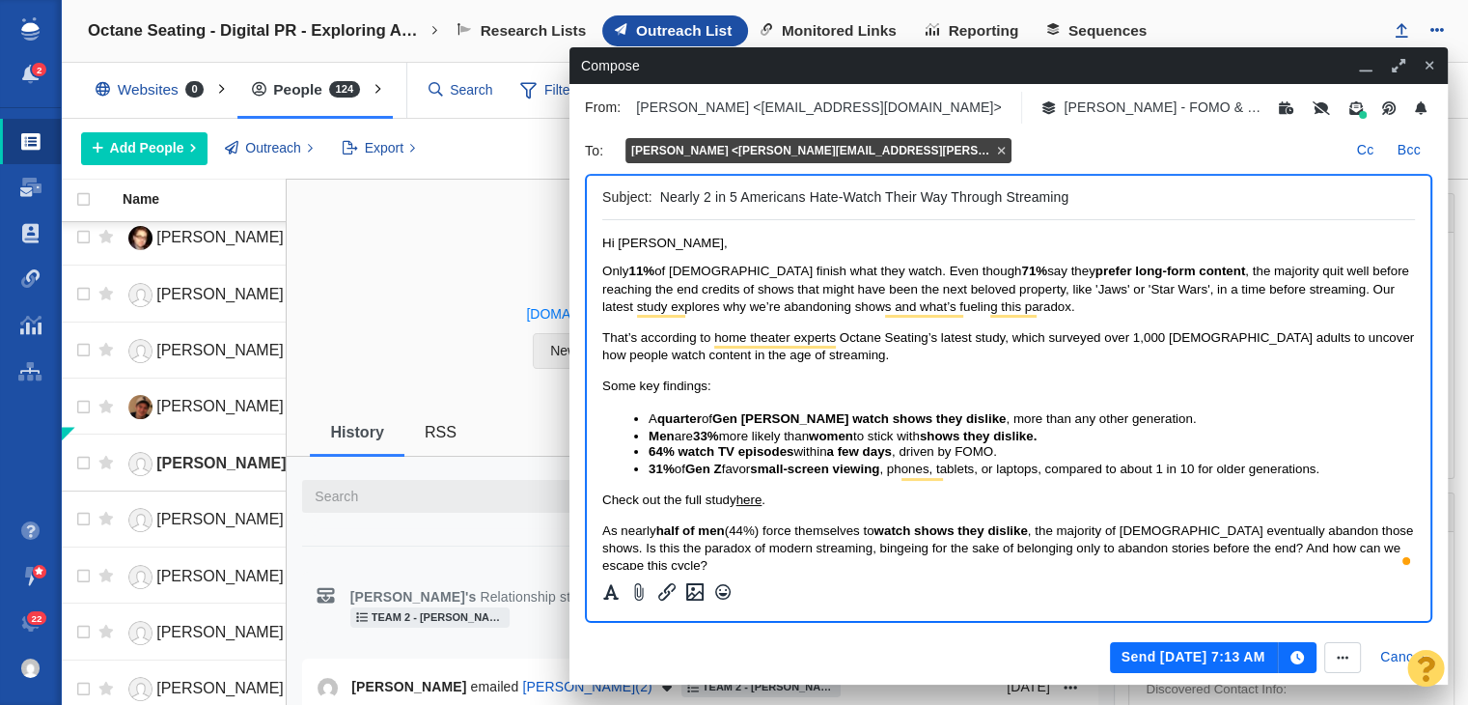
click at [1236, 650] on button "Send Aug 12, 7:13 AM" at bounding box center [1194, 657] width 168 height 31
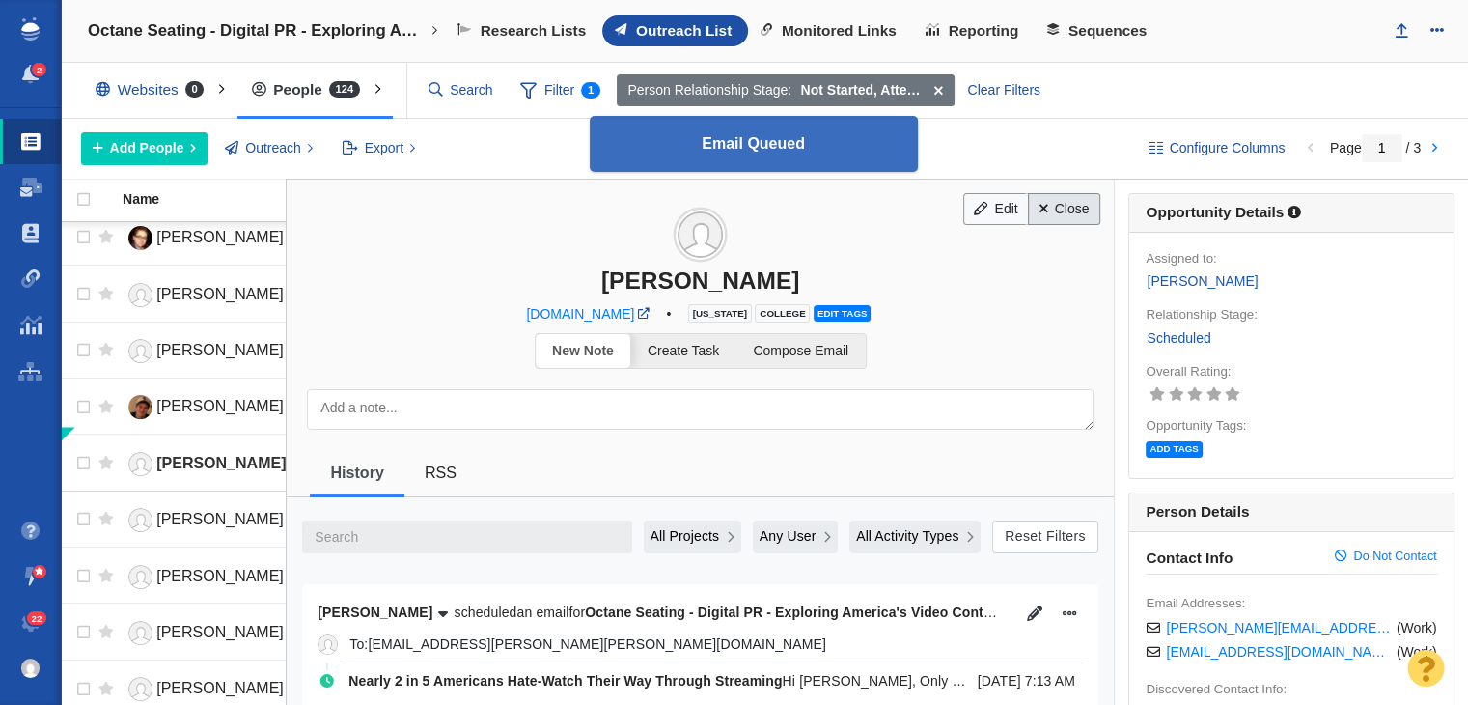
click at [1063, 211] on link "Close" at bounding box center [1064, 209] width 72 height 33
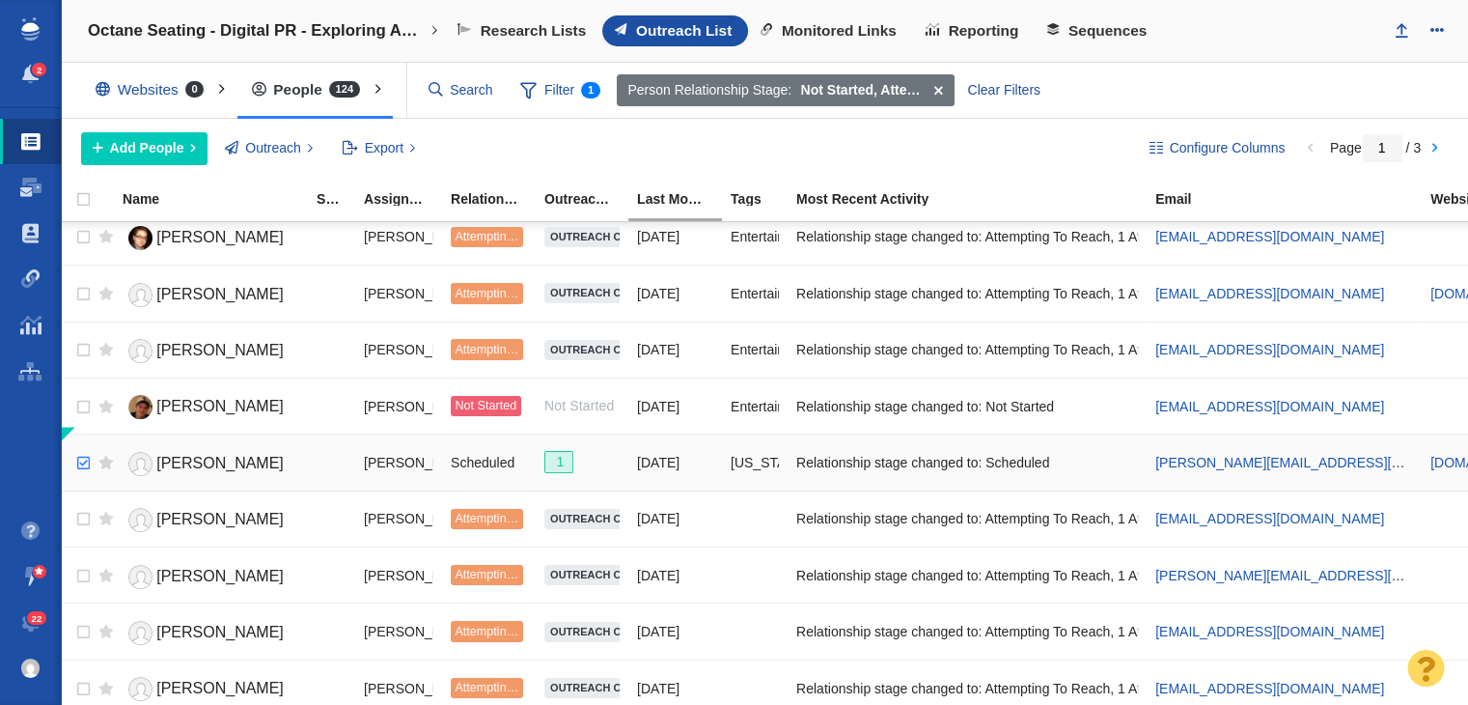
checkbox input "true"
click at [85, 454] on input "checkbox" at bounding box center [81, 463] width 29 height 42
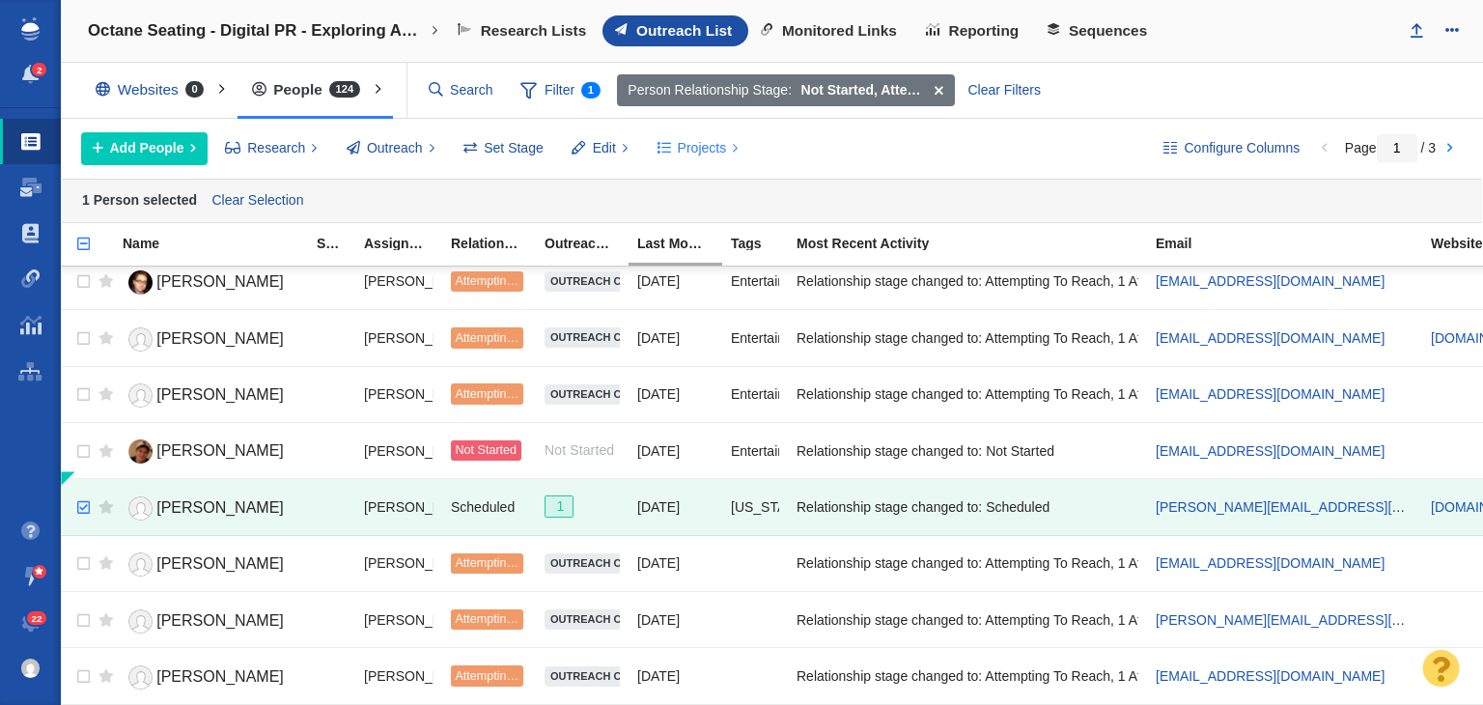
click at [680, 155] on span "Projects" at bounding box center [702, 148] width 49 height 20
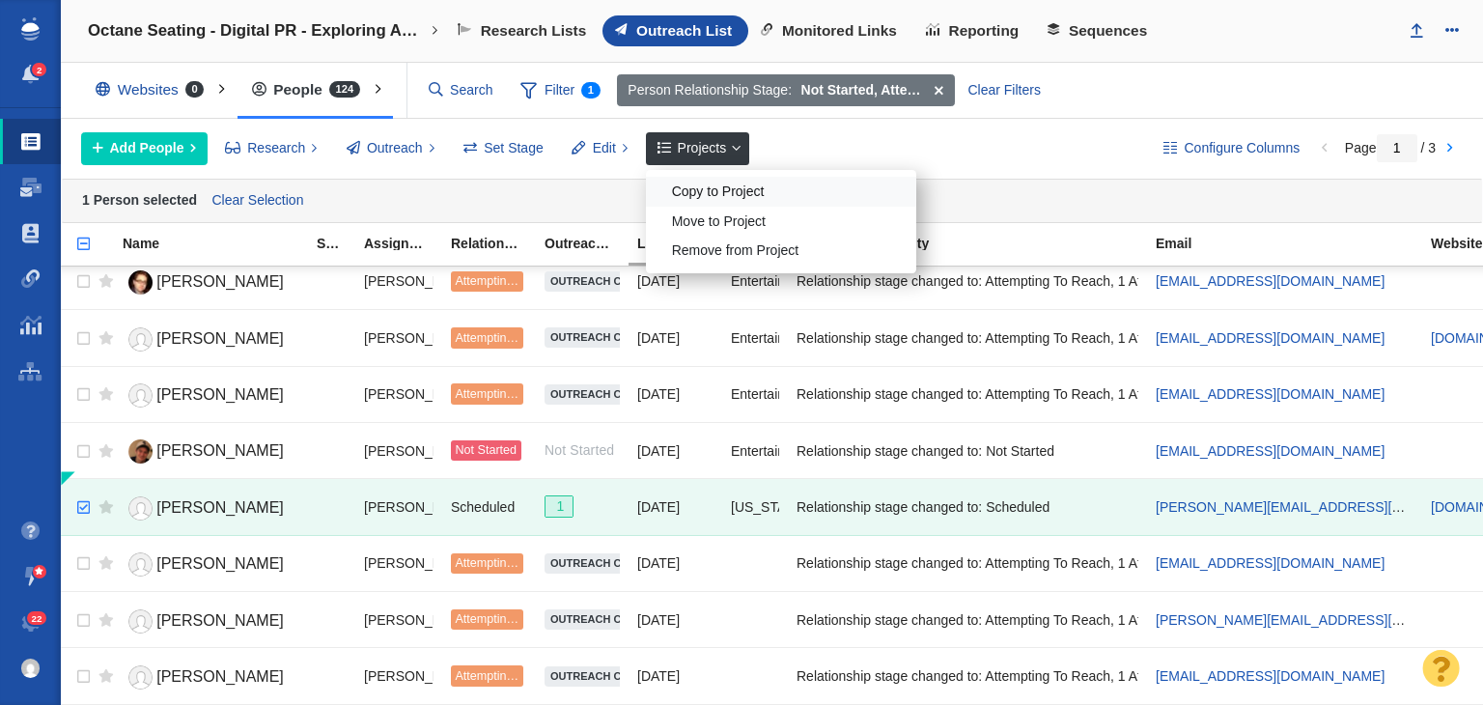
click at [734, 198] on div "Copy to Project" at bounding box center [781, 192] width 270 height 30
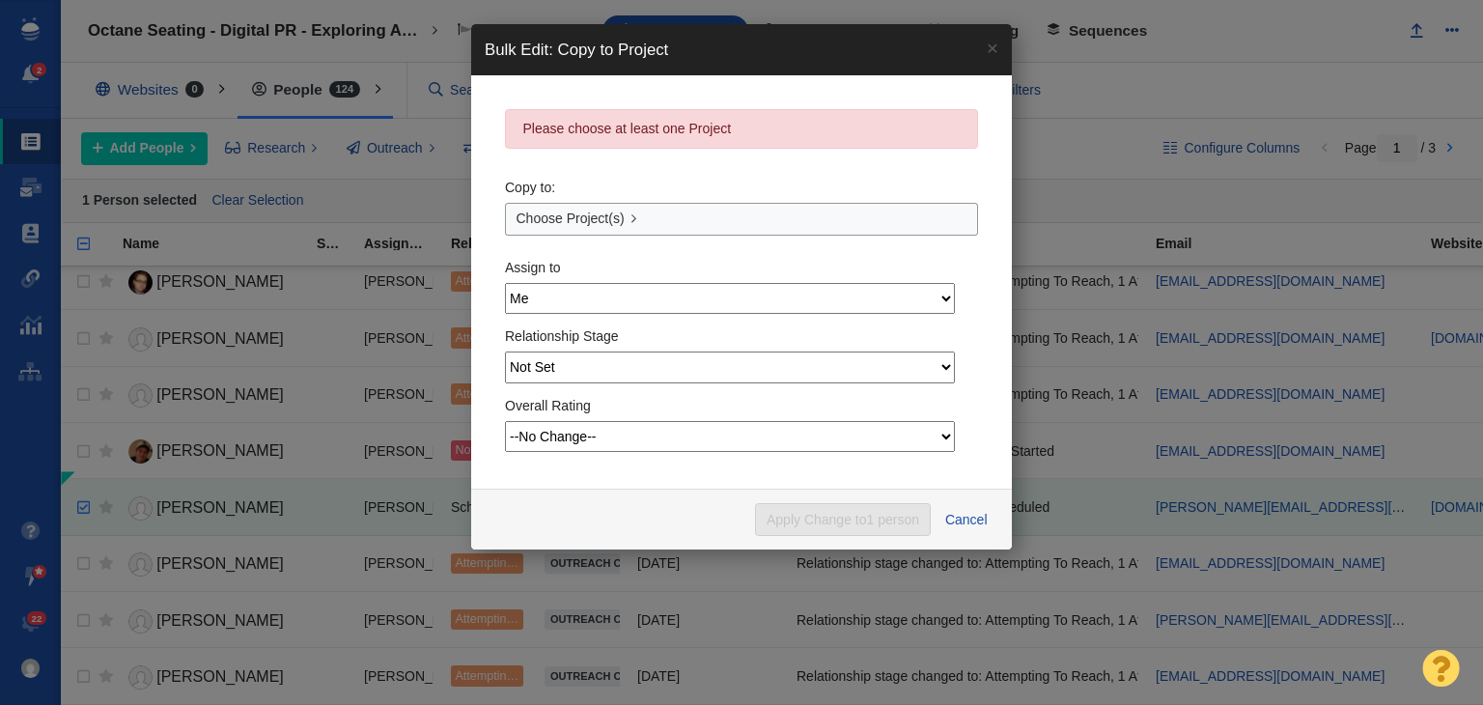
click at [616, 299] on select "Me Admin Account Alyssa Arnzen Amethyst Tagney Amy Merrill Andrew Heikkila Ashl…" at bounding box center [730, 298] width 450 height 31
click at [610, 294] on select "Me Admin Account Alyssa Arnzen Amethyst Tagney Amy Merrill Andrew Heikkila Ashl…" at bounding box center [730, 298] width 450 height 31
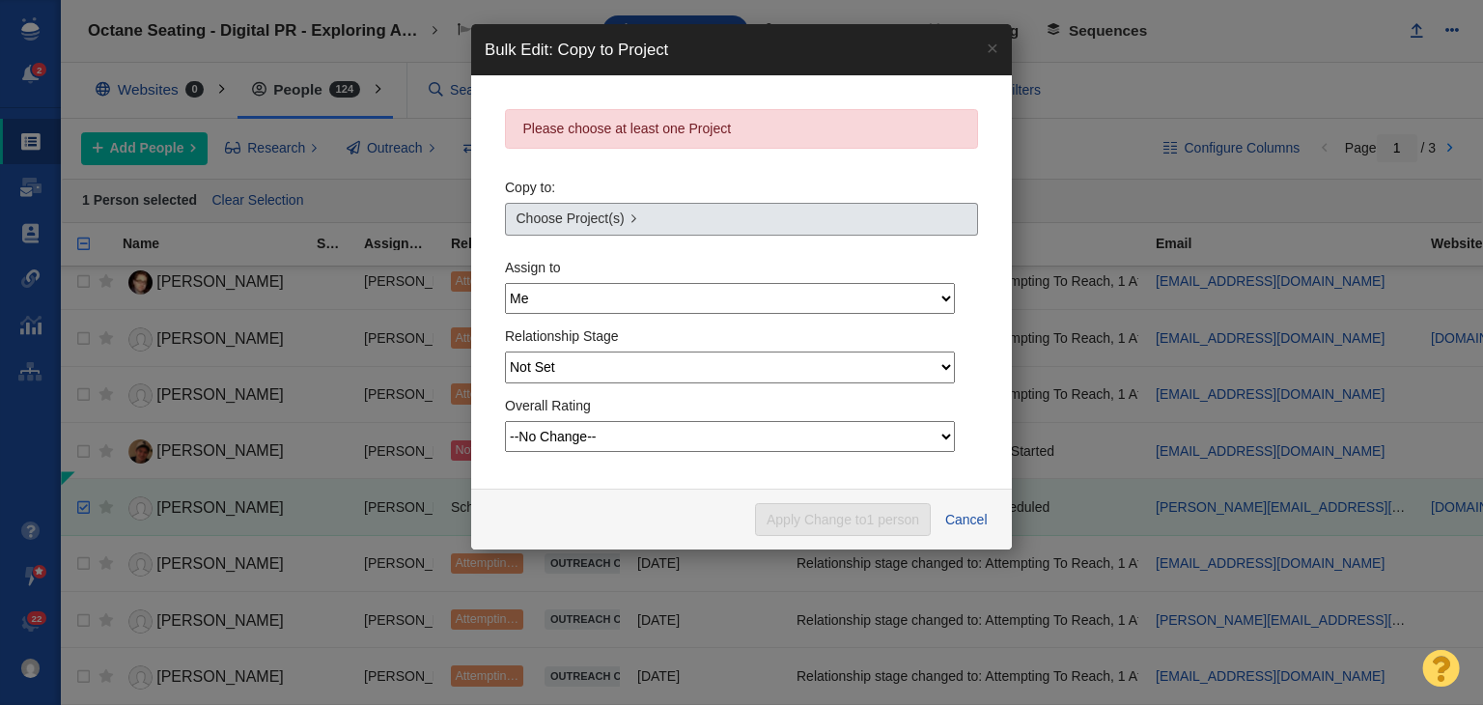
click at [601, 225] on span "Choose Project(s)" at bounding box center [570, 219] width 108 height 20
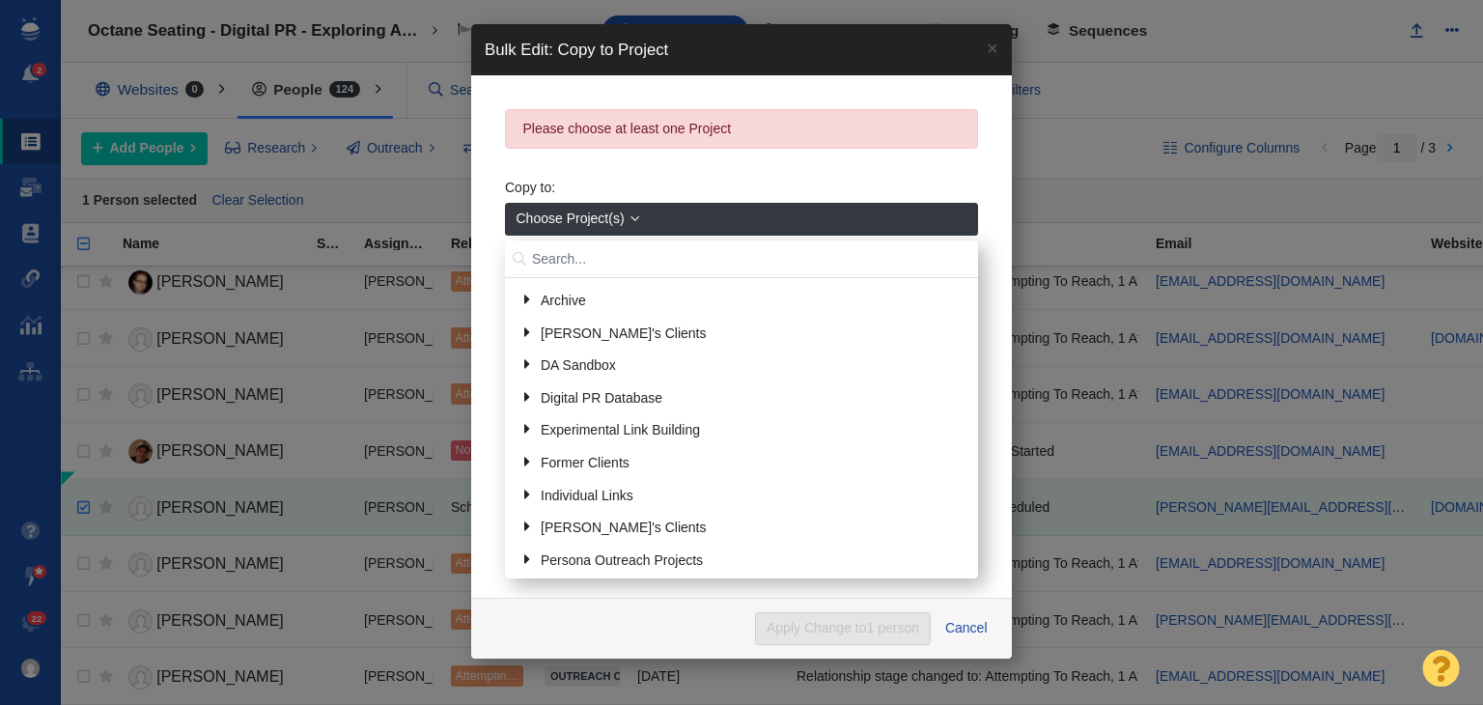
click at [600, 251] on input "text" at bounding box center [741, 259] width 473 height 38
type input "HanWha"
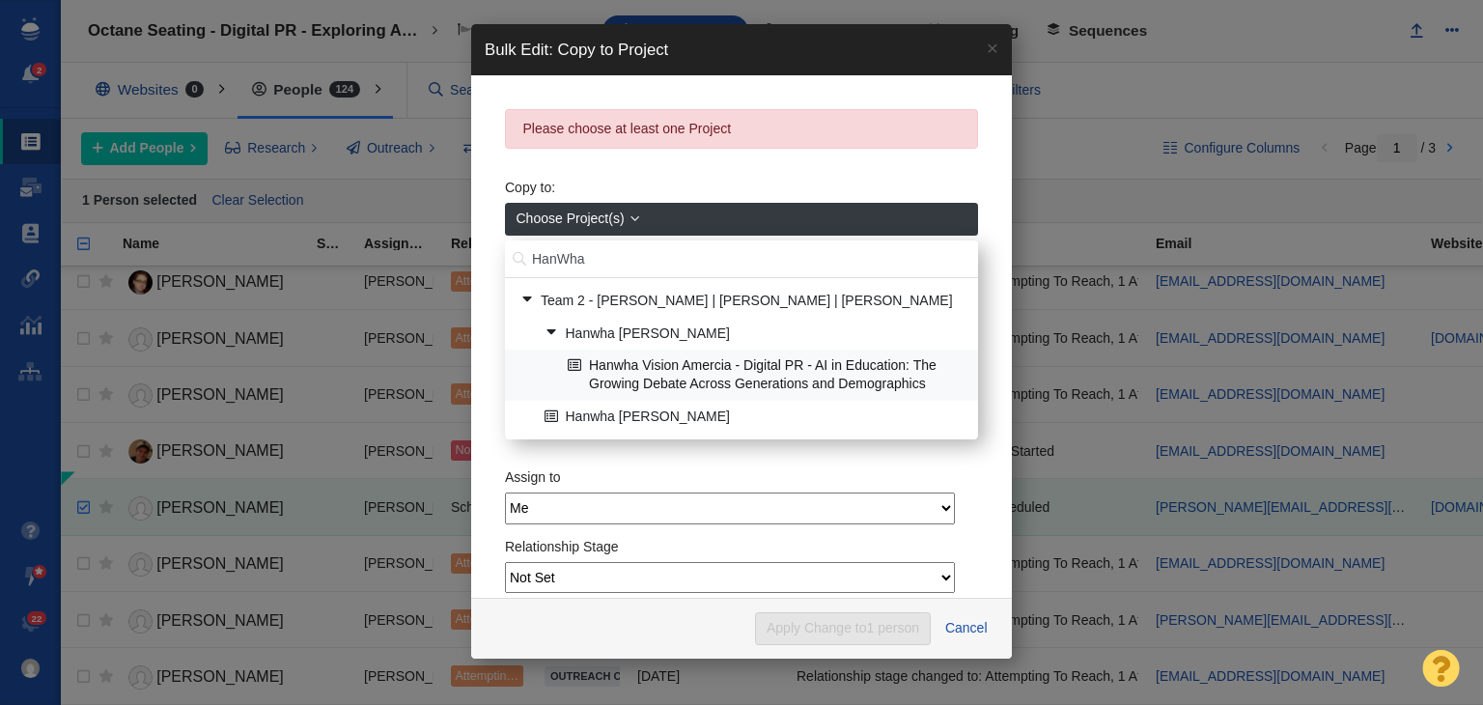
click at [621, 366] on link "Hanwha Vision Amercia - Digital PR - AI in Education: The Growing Debate Across…" at bounding box center [765, 374] width 404 height 48
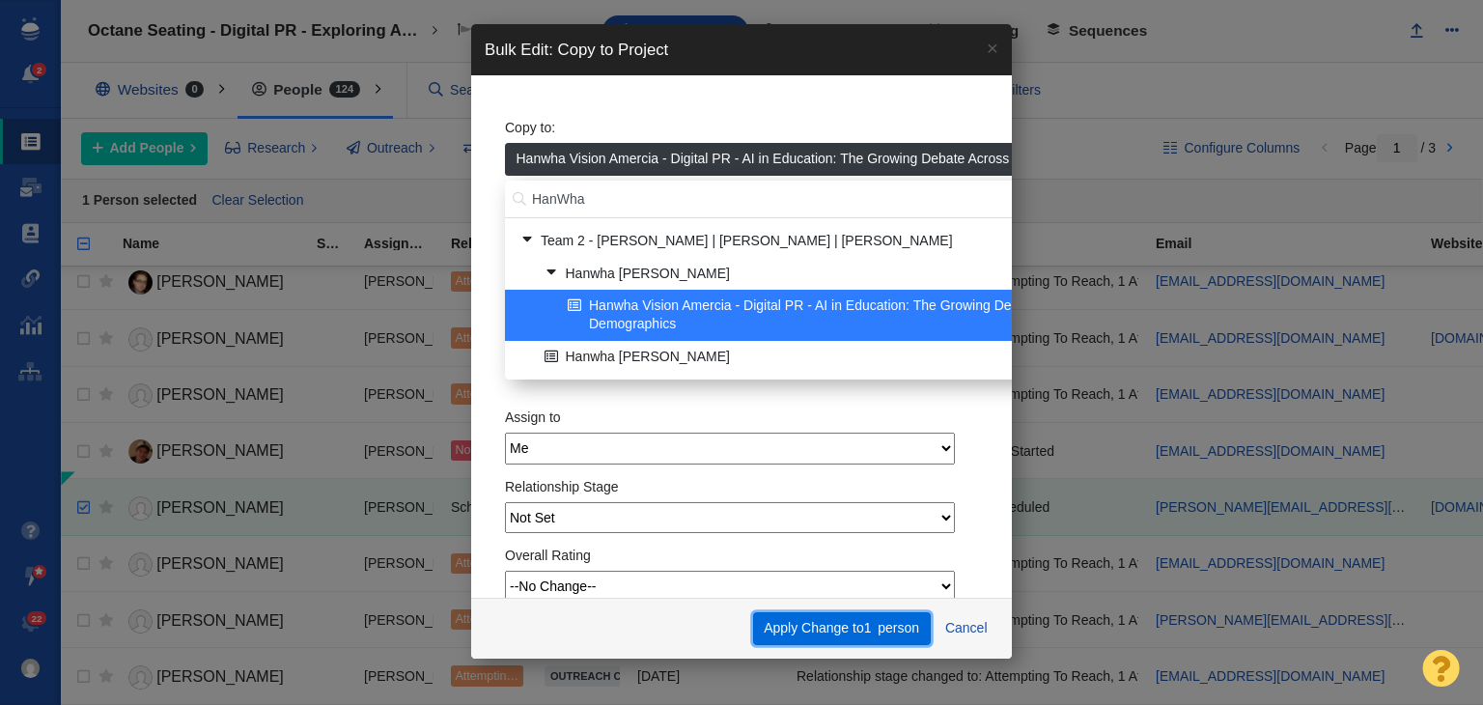
click at [869, 626] on span "1" at bounding box center [868, 627] width 8 height 15
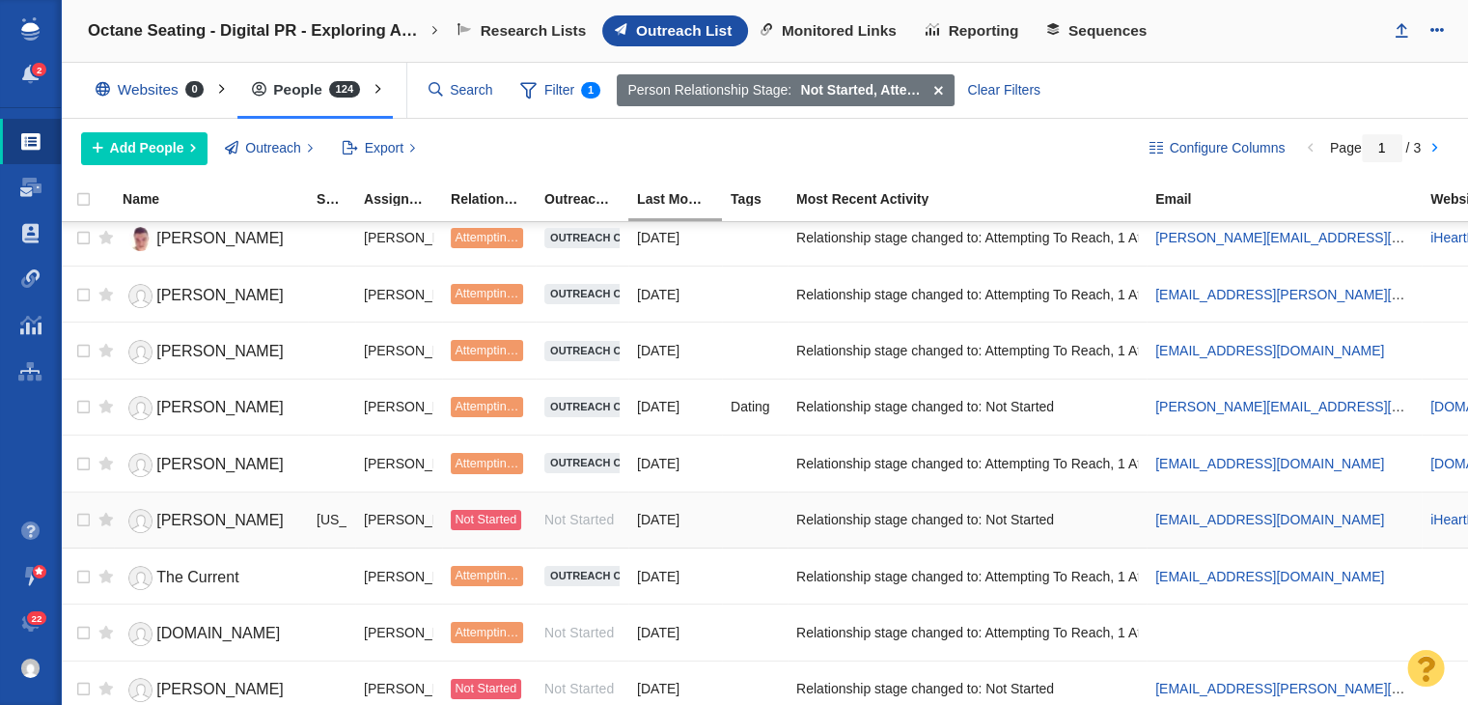
click at [204, 512] on span "Rob Garguilo" at bounding box center [219, 520] width 127 height 16
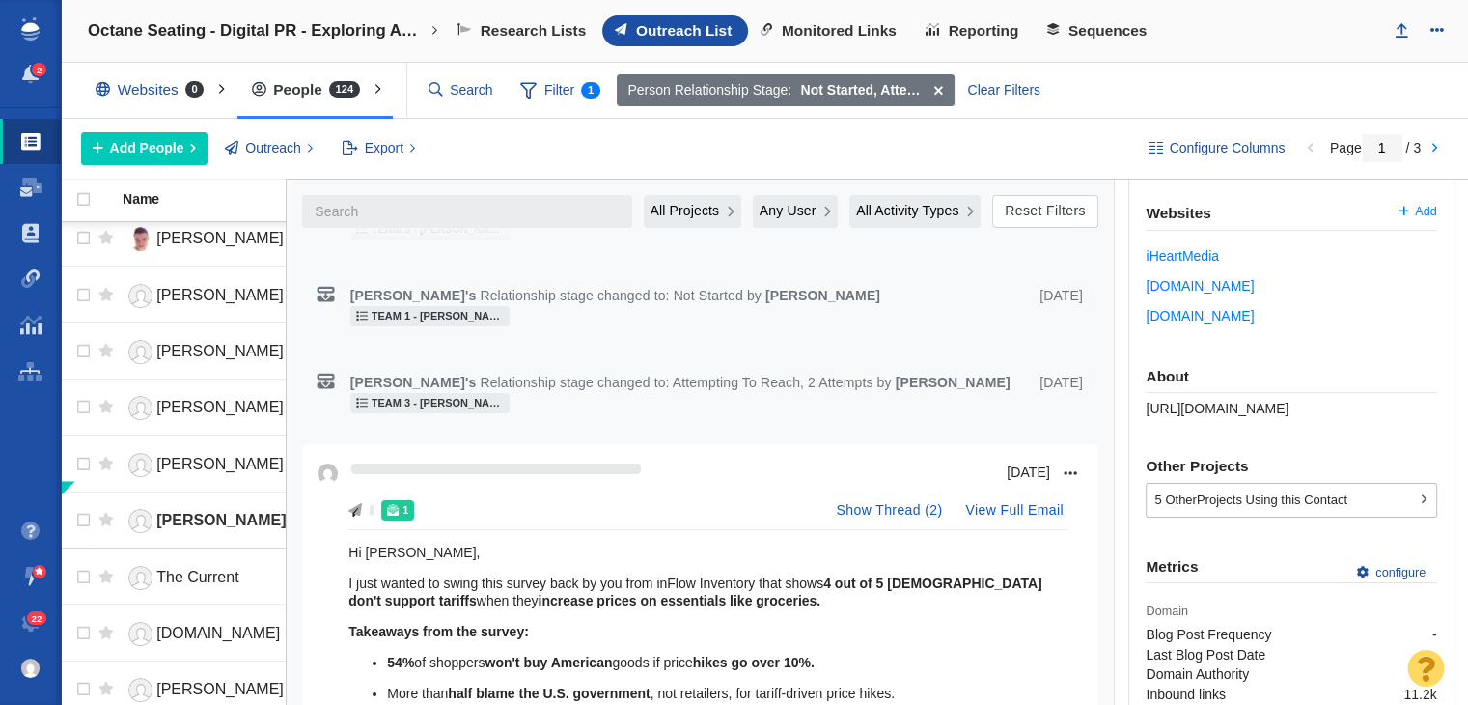
scroll to position [579, 0]
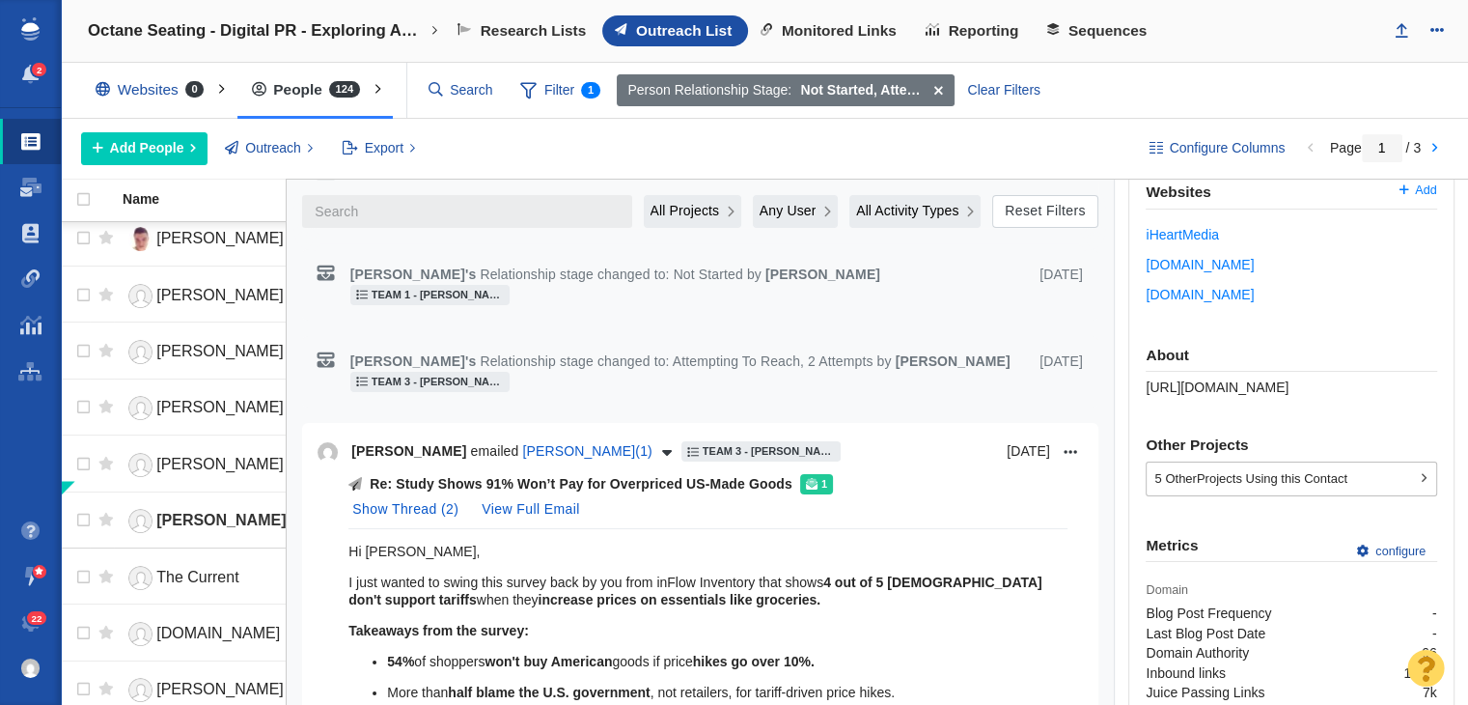
click at [1171, 383] on span "https://page-one-power.muckrack.com/rob-garguilo" at bounding box center [1217, 386] width 143 height 15
copy div "https://page-one-power.muckrack.com/rob-garguilo"
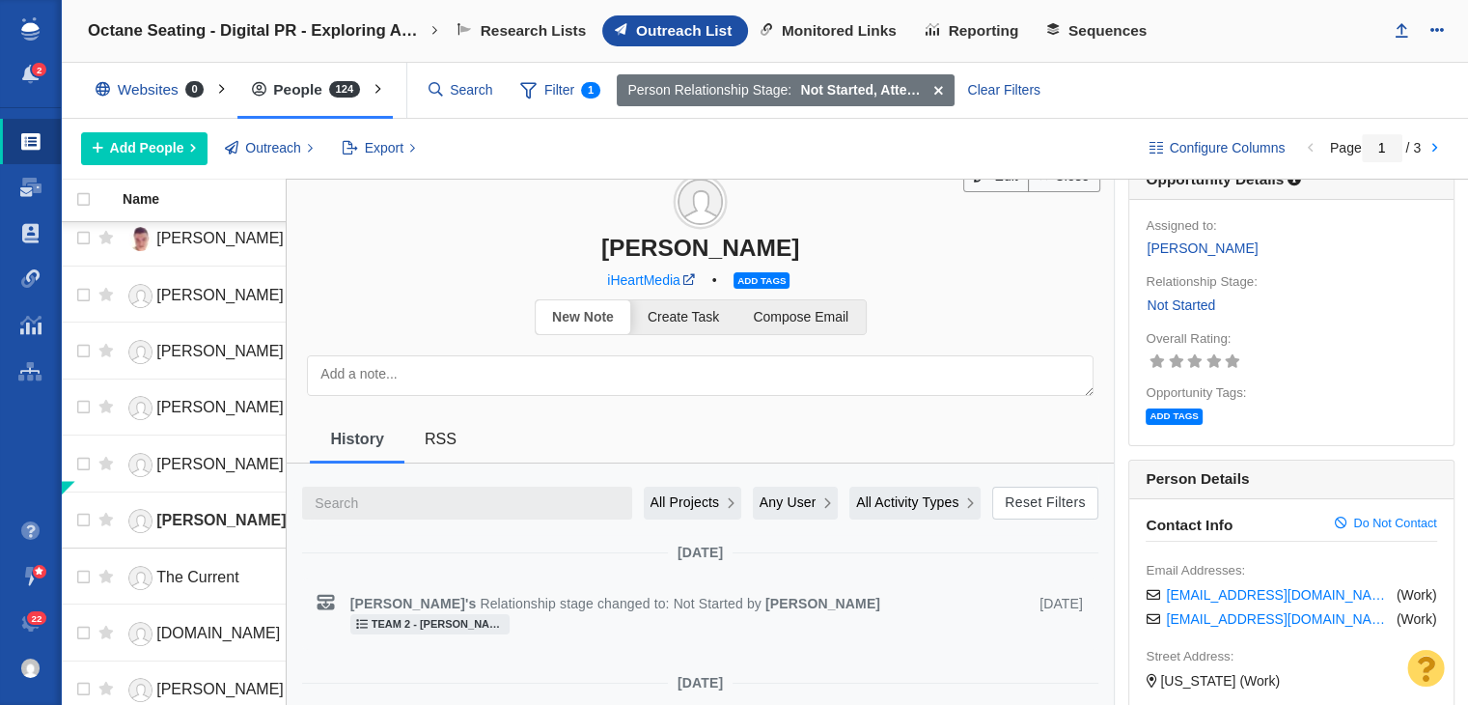
scroll to position [0, 0]
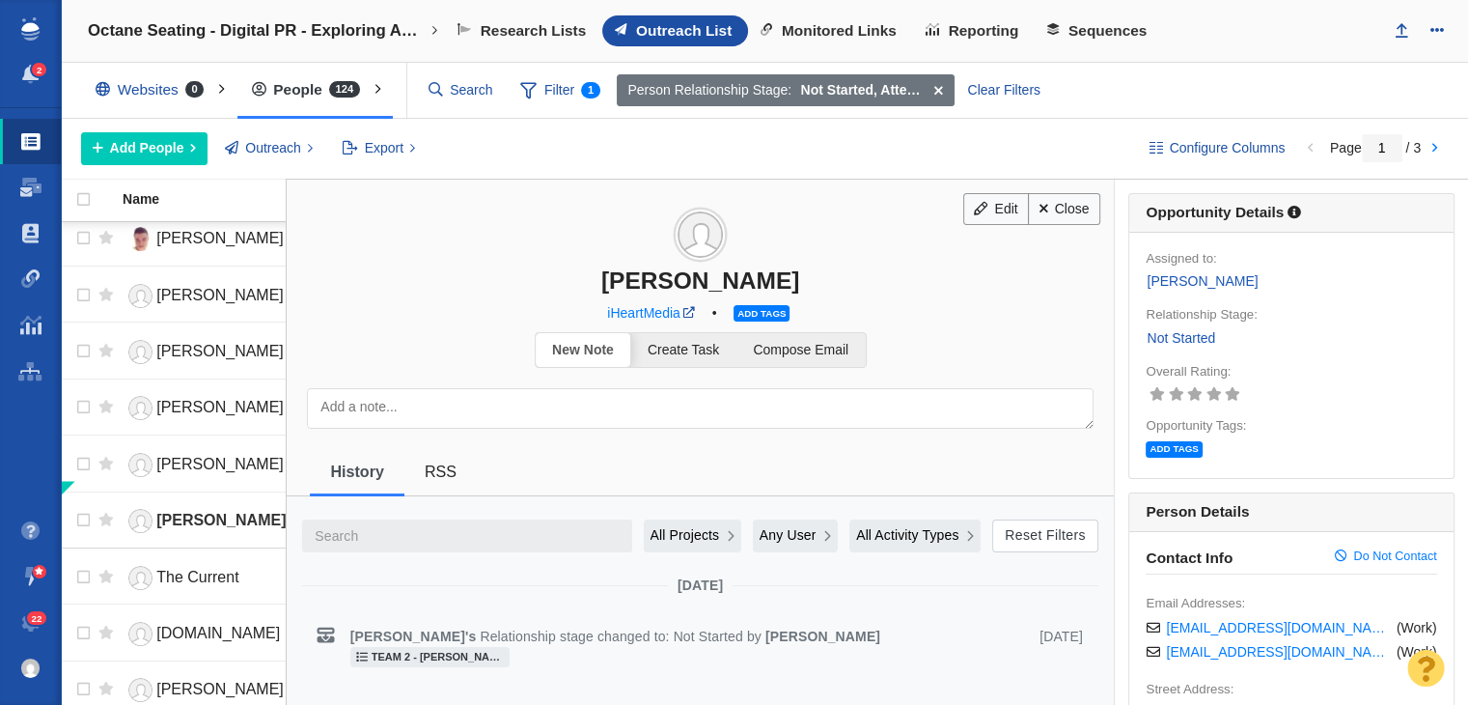
click at [1046, 225] on h3 "Rob Garguilo" at bounding box center [700, 237] width 827 height 115
checkbox input "true"
click at [81, 514] on input "checkbox" at bounding box center [81, 520] width 29 height 42
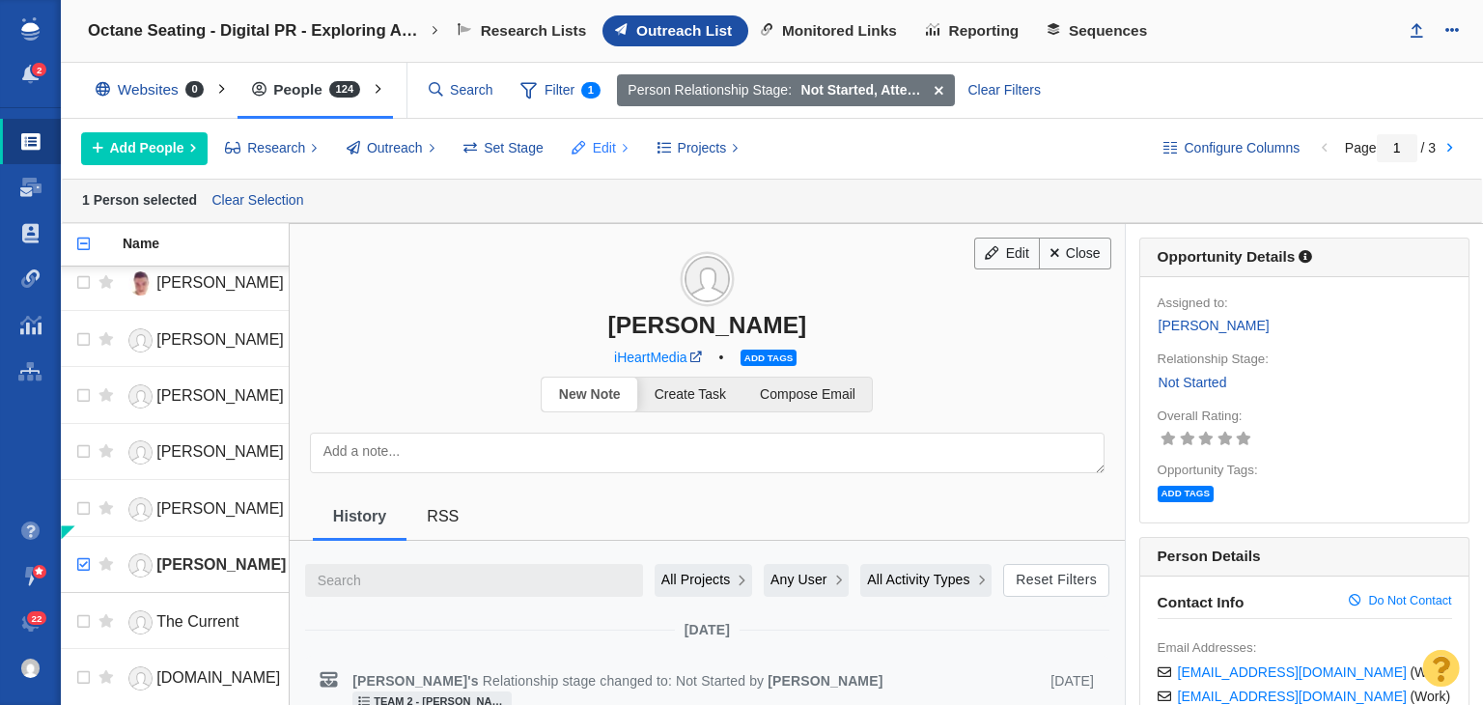
click at [610, 155] on span "Edit" at bounding box center [604, 148] width 23 height 20
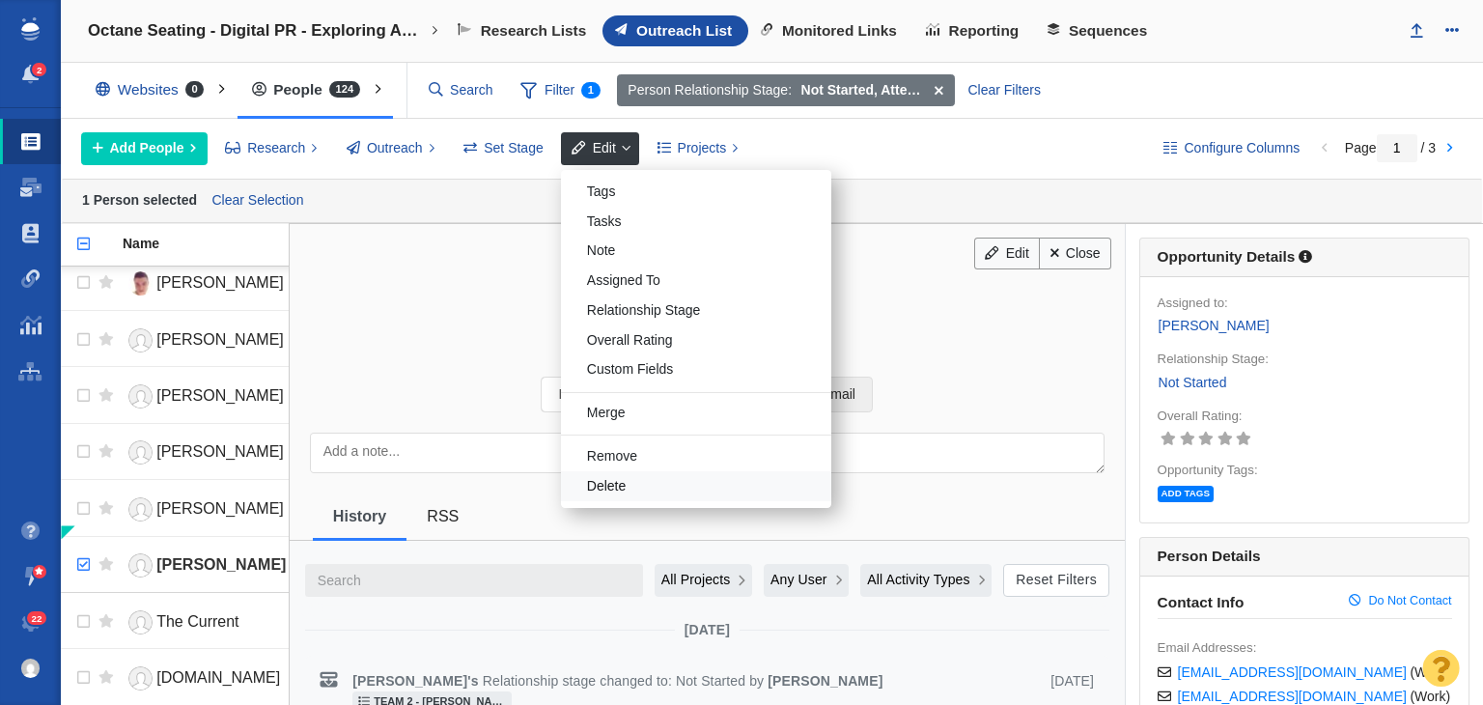
click at [599, 484] on div "Delete" at bounding box center [696, 486] width 270 height 30
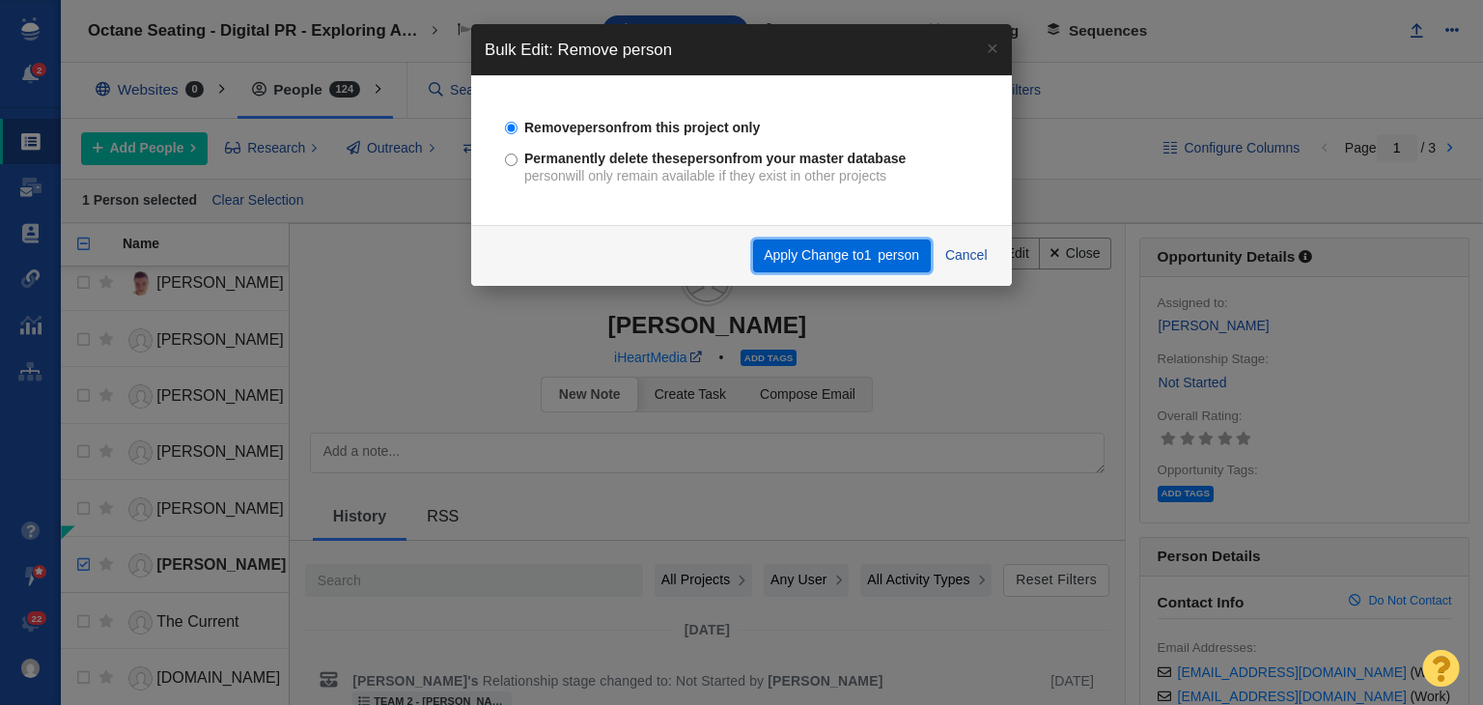
click at [807, 259] on button "Apply Change to 1 person" at bounding box center [842, 255] width 178 height 33
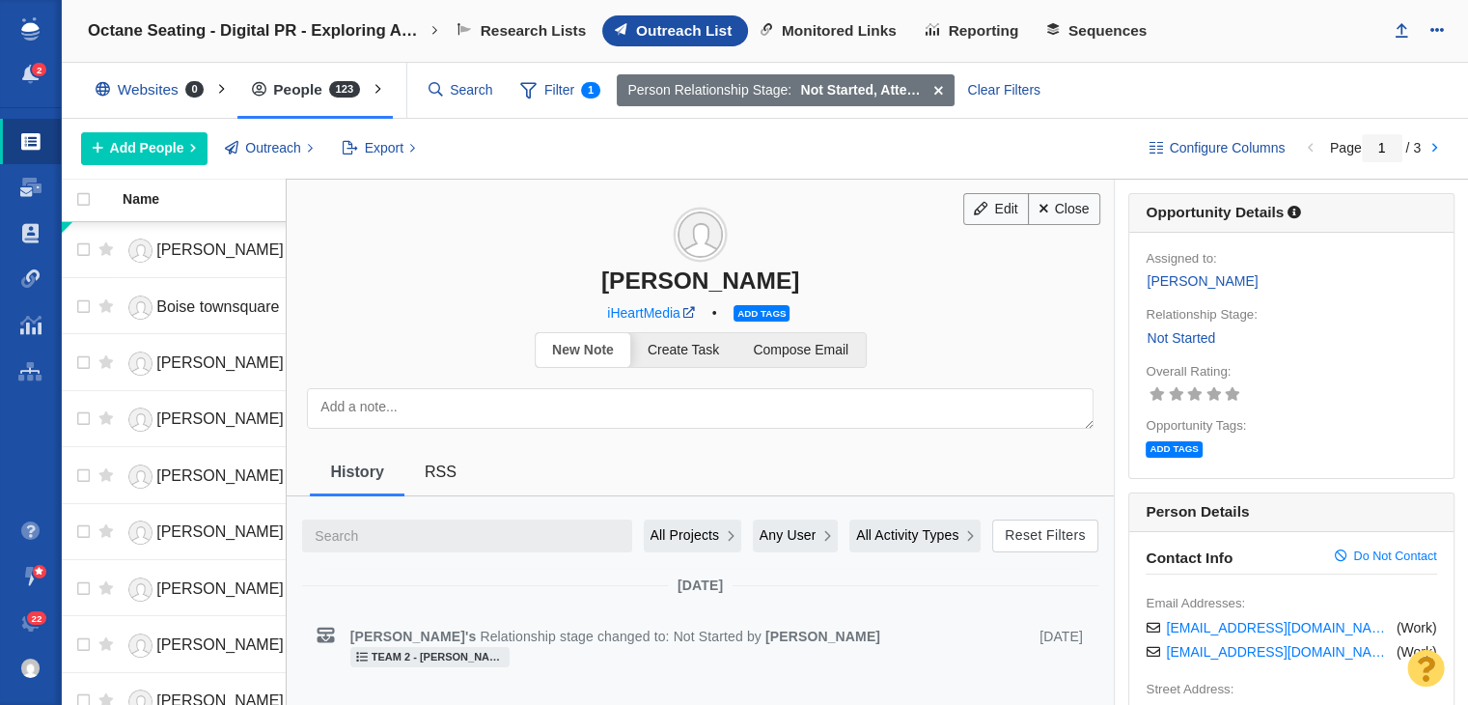
scroll to position [2323, 0]
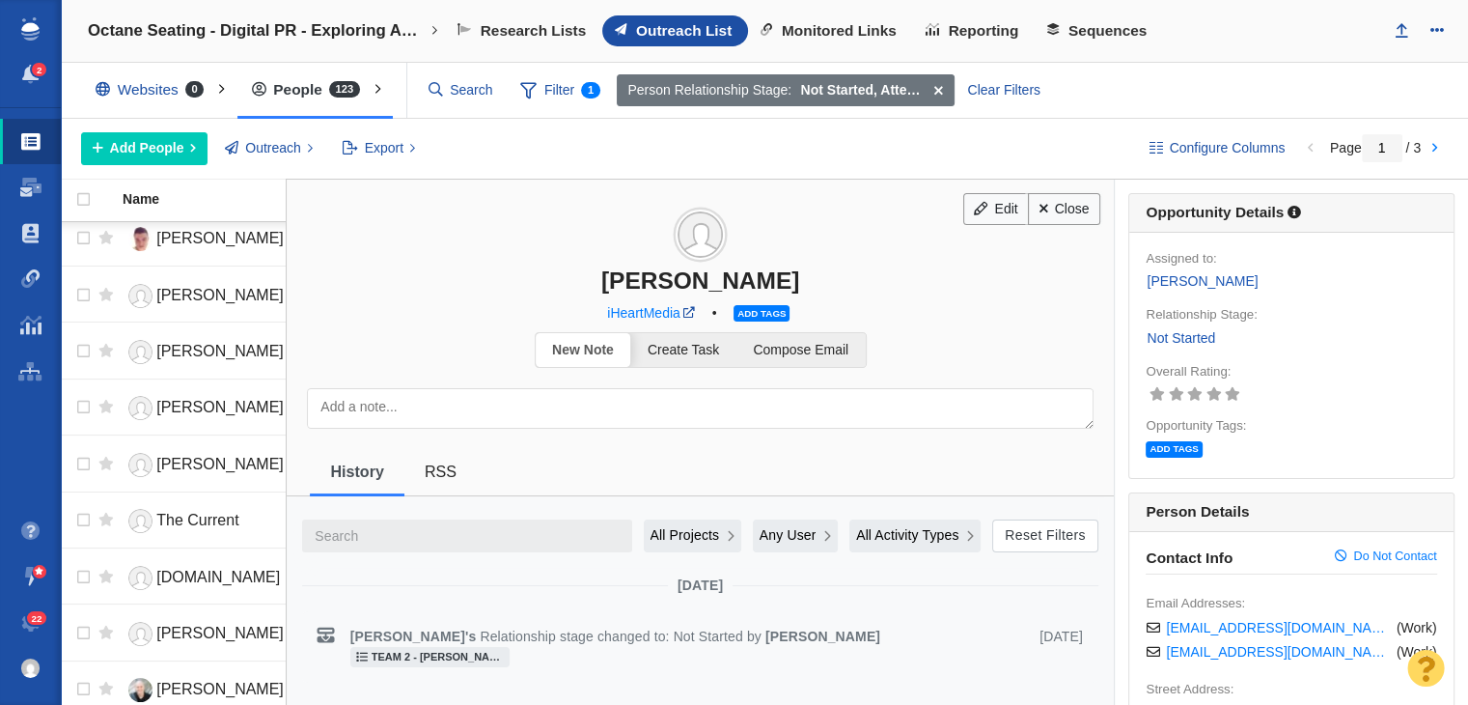
click at [1060, 207] on link "Close" at bounding box center [1064, 209] width 72 height 33
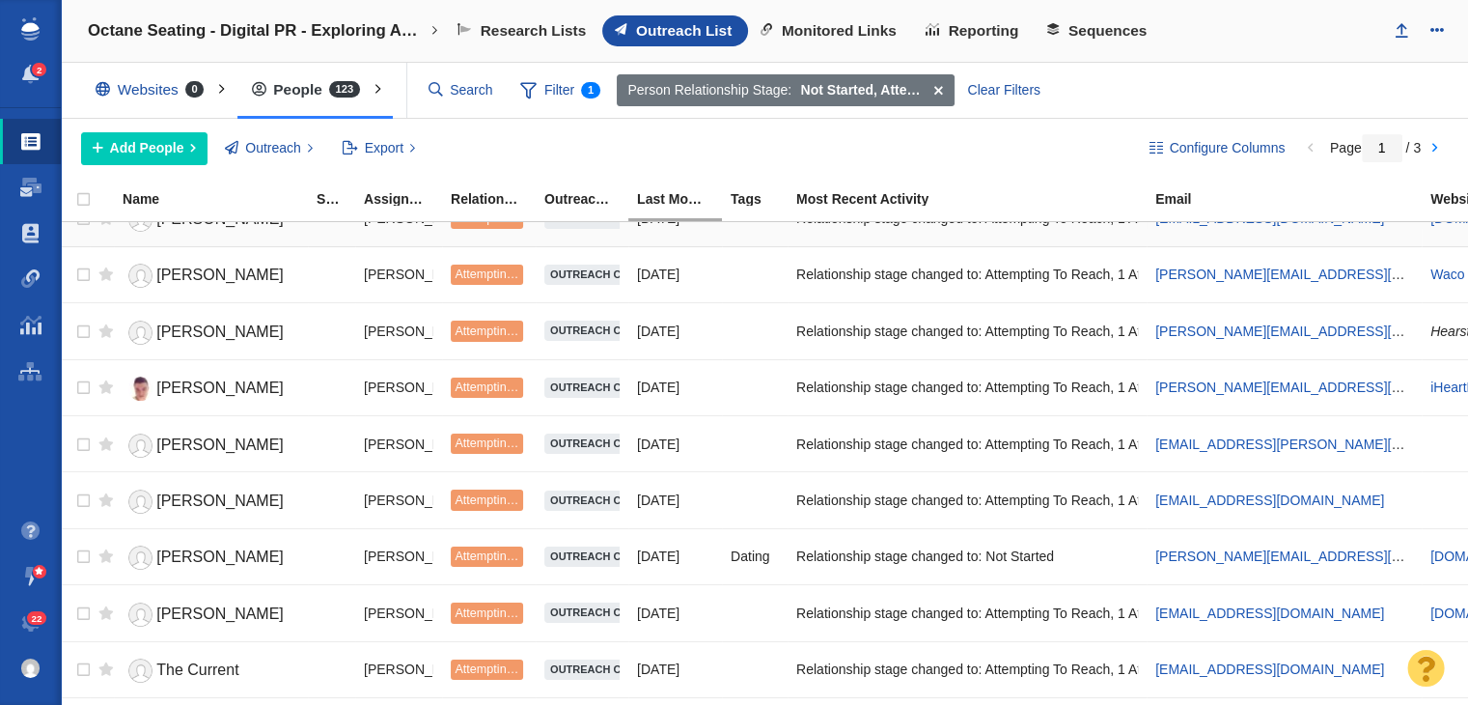
scroll to position [2338, 0]
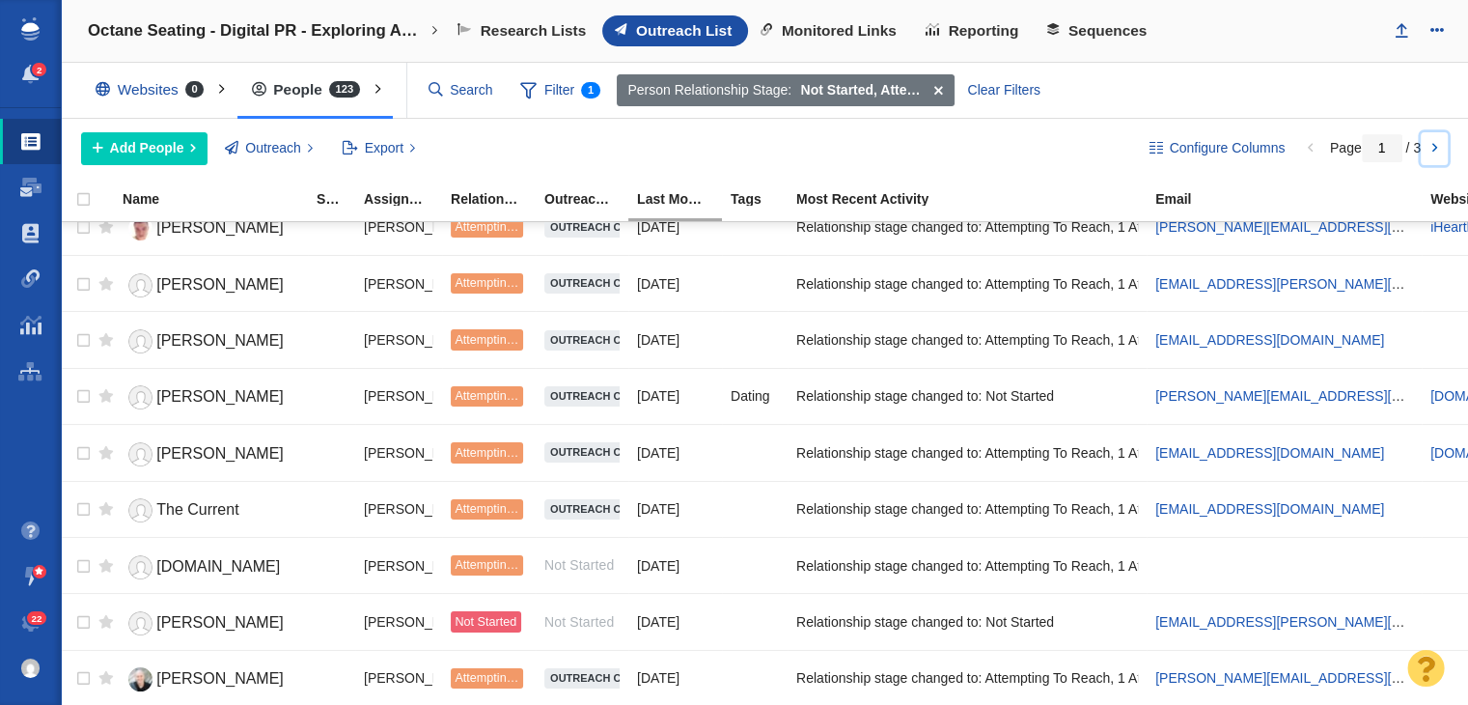
click at [1440, 148] on link at bounding box center [1434, 148] width 27 height 33
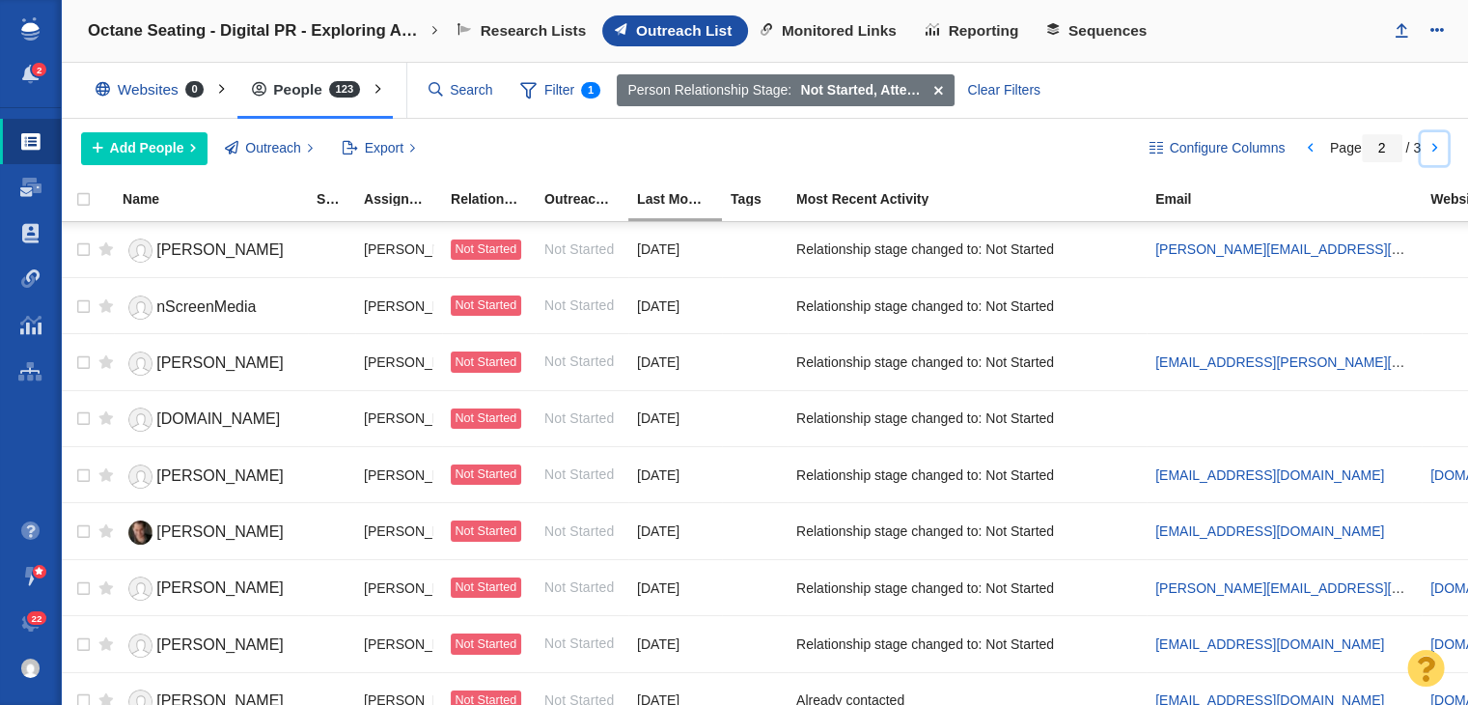
scroll to position [0, 0]
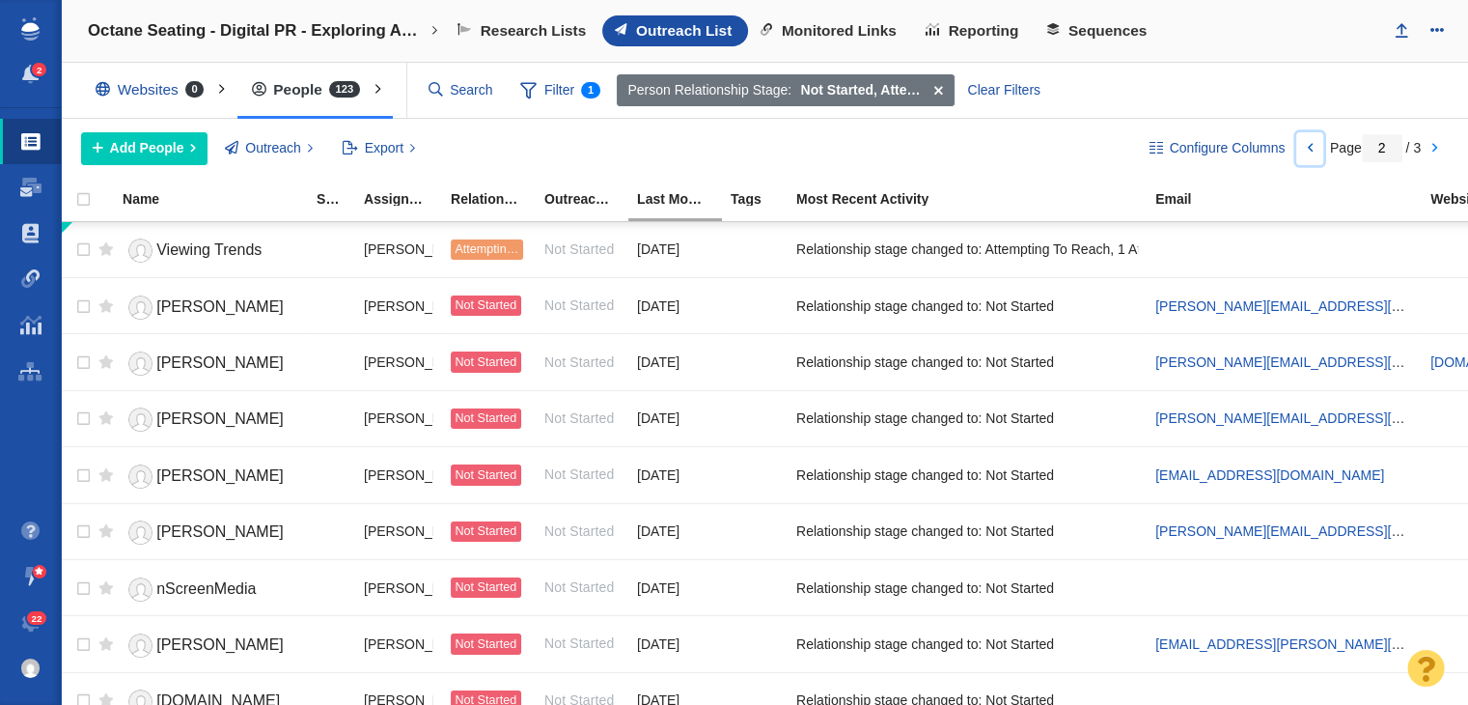
click at [1301, 158] on link at bounding box center [1309, 148] width 27 height 33
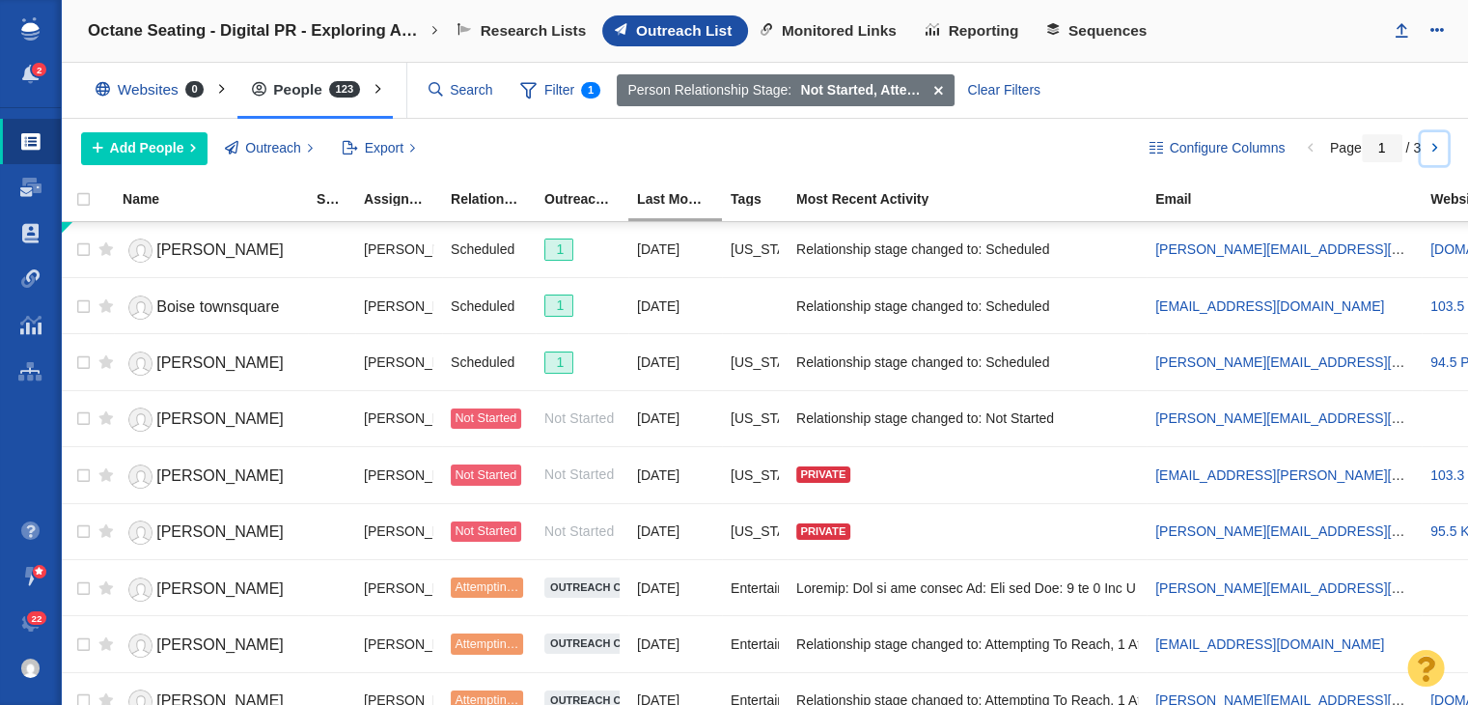
click at [1440, 134] on link at bounding box center [1434, 148] width 27 height 33
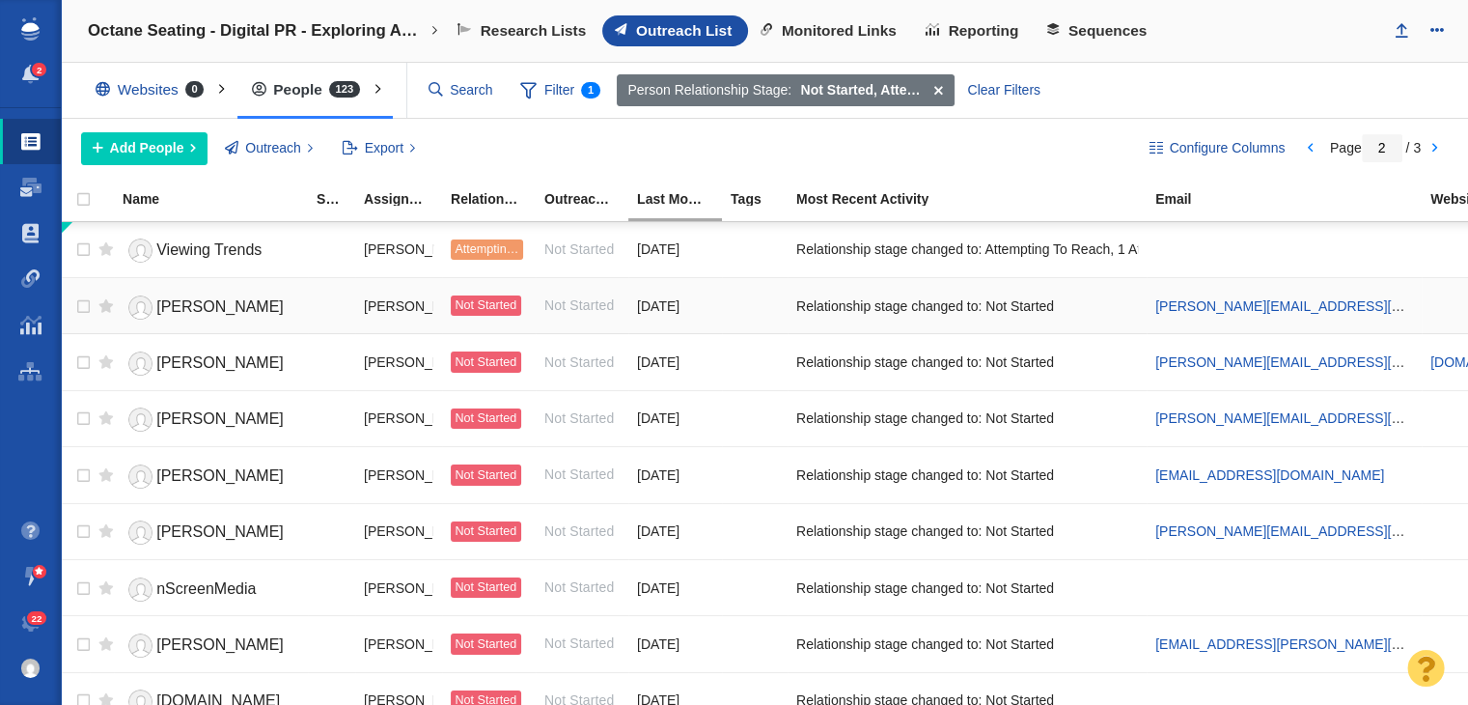
click at [195, 310] on span "Sean O' Connell" at bounding box center [219, 306] width 127 height 16
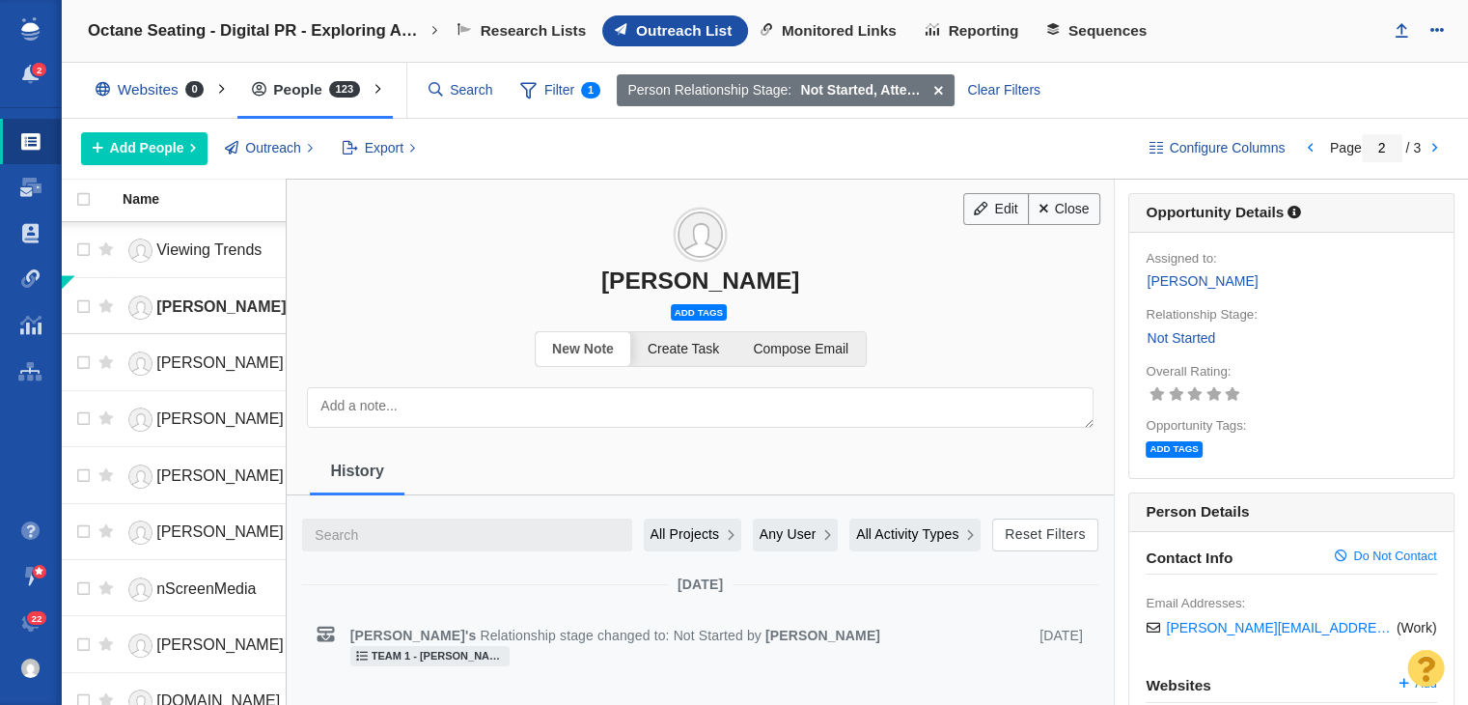
drag, startPoint x: 599, startPoint y: 272, endPoint x: 816, endPoint y: 280, distance: 216.4
click at [816, 280] on div "Sean O' Connell" at bounding box center [700, 280] width 827 height 28
copy div "Sean O' Connell"
click at [849, 349] on link "Compose Email" at bounding box center [801, 349] width 129 height 34
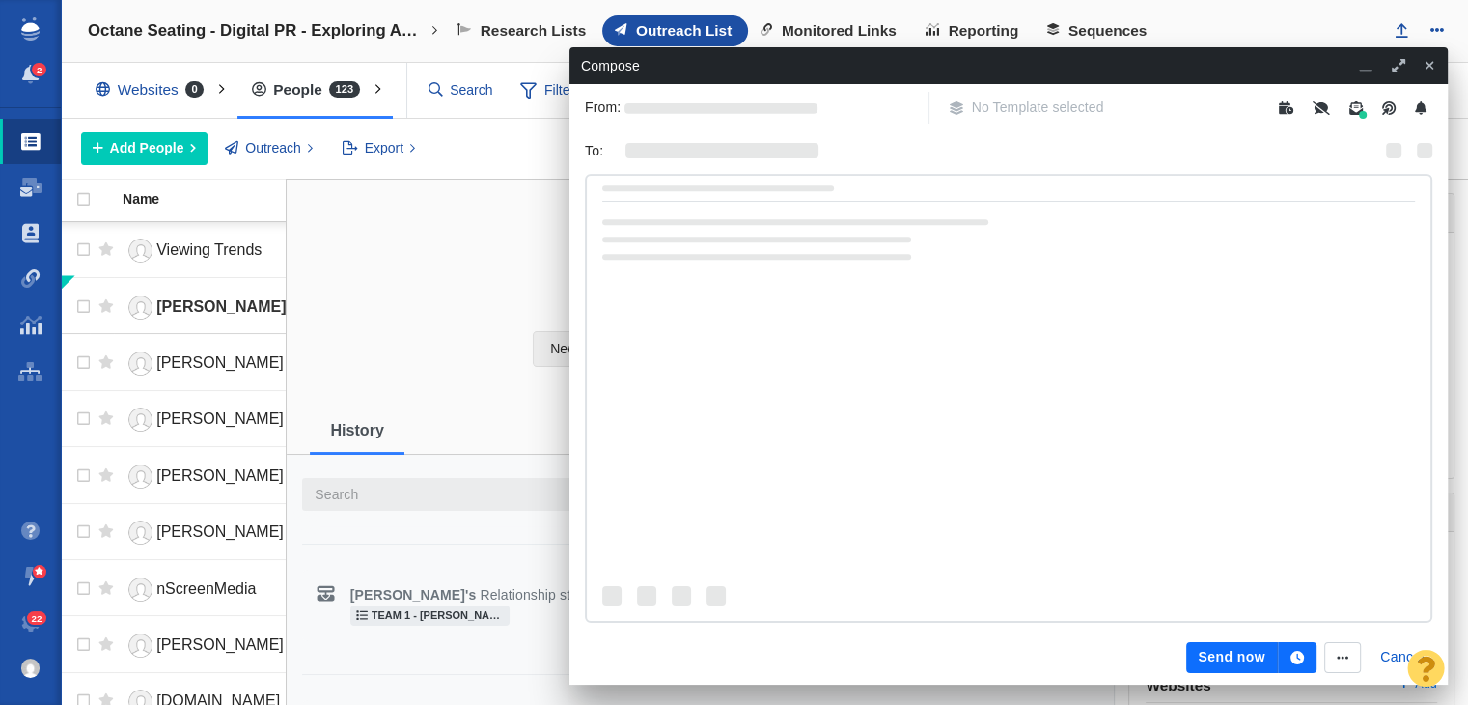
click at [1018, 112] on span "No Template selected" at bounding box center [1026, 108] width 179 height 32
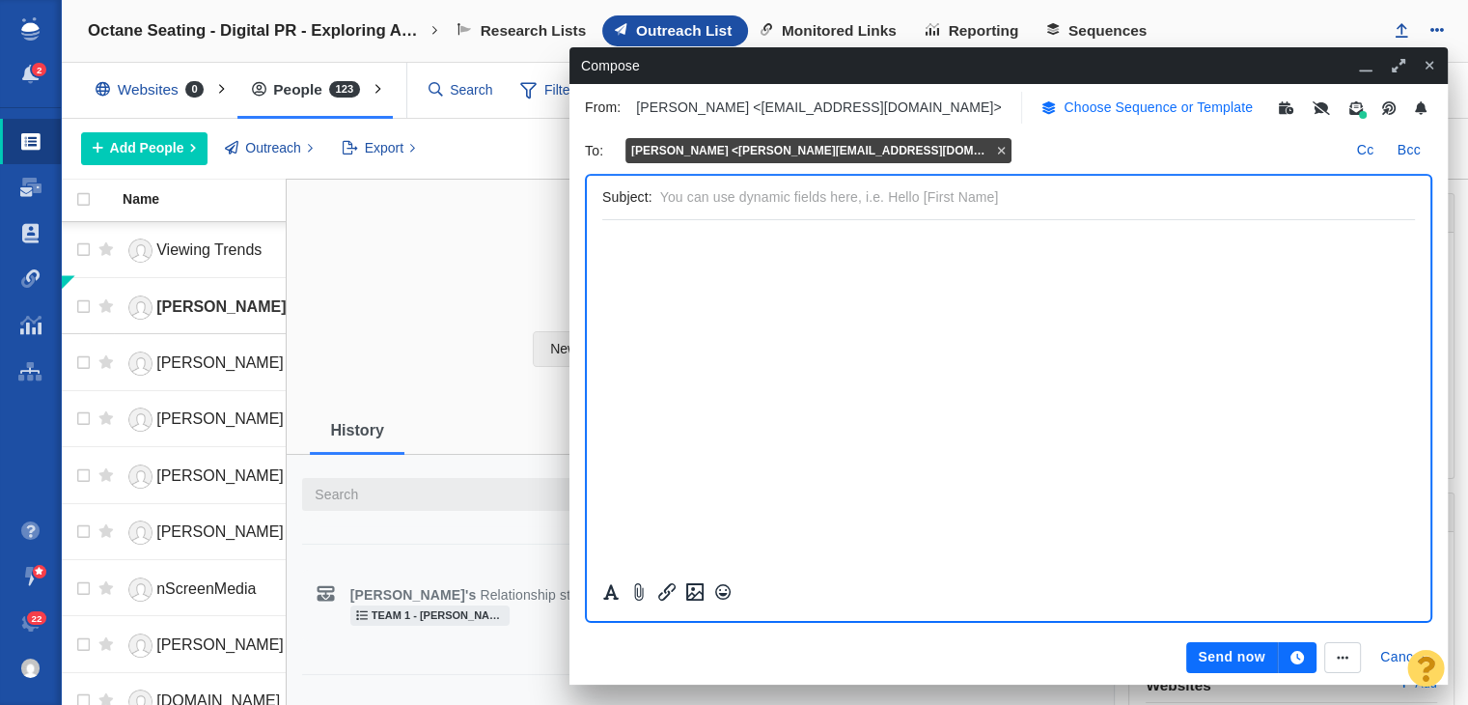
click at [1140, 103] on p "Choose Sequence or Template" at bounding box center [1158, 107] width 189 height 20
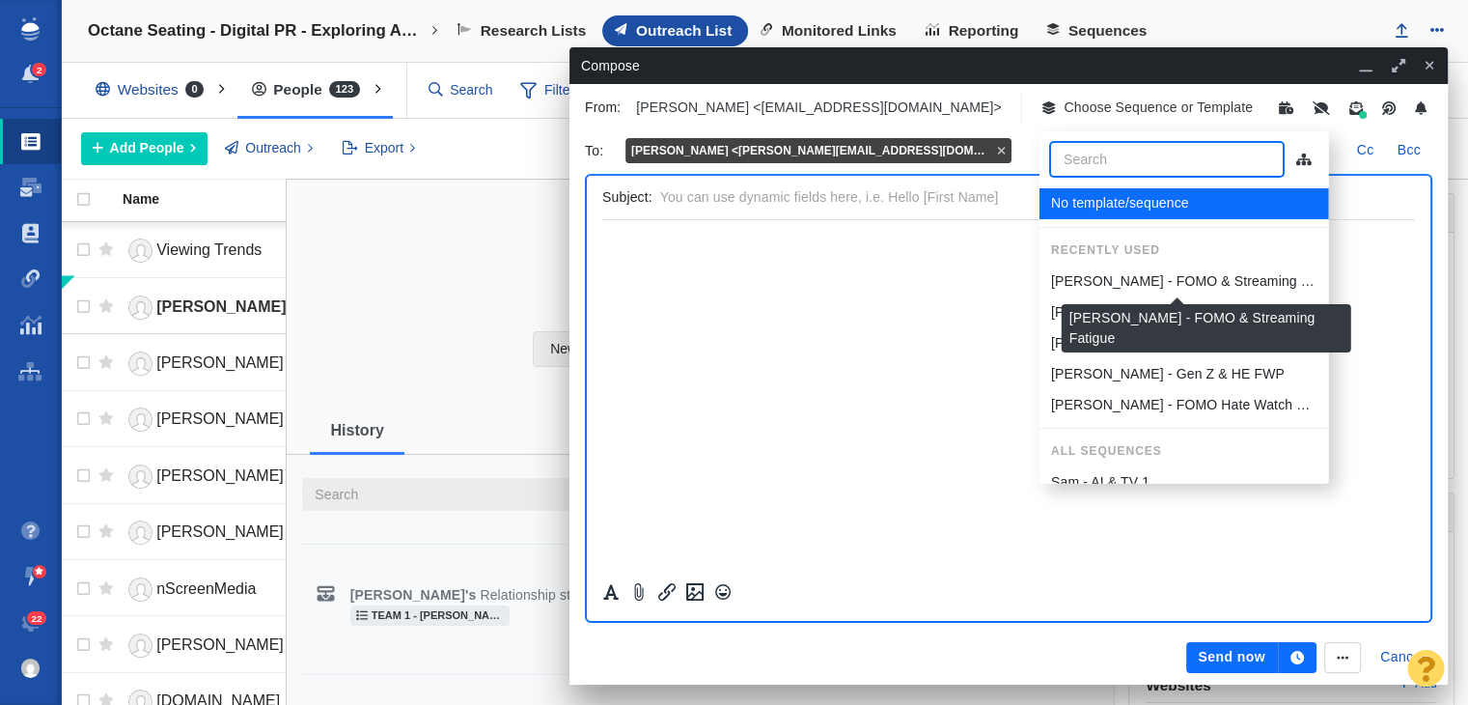
click at [1136, 271] on p "[PERSON_NAME] - FOMO & Streaming Fatigue" at bounding box center [1183, 281] width 266 height 20
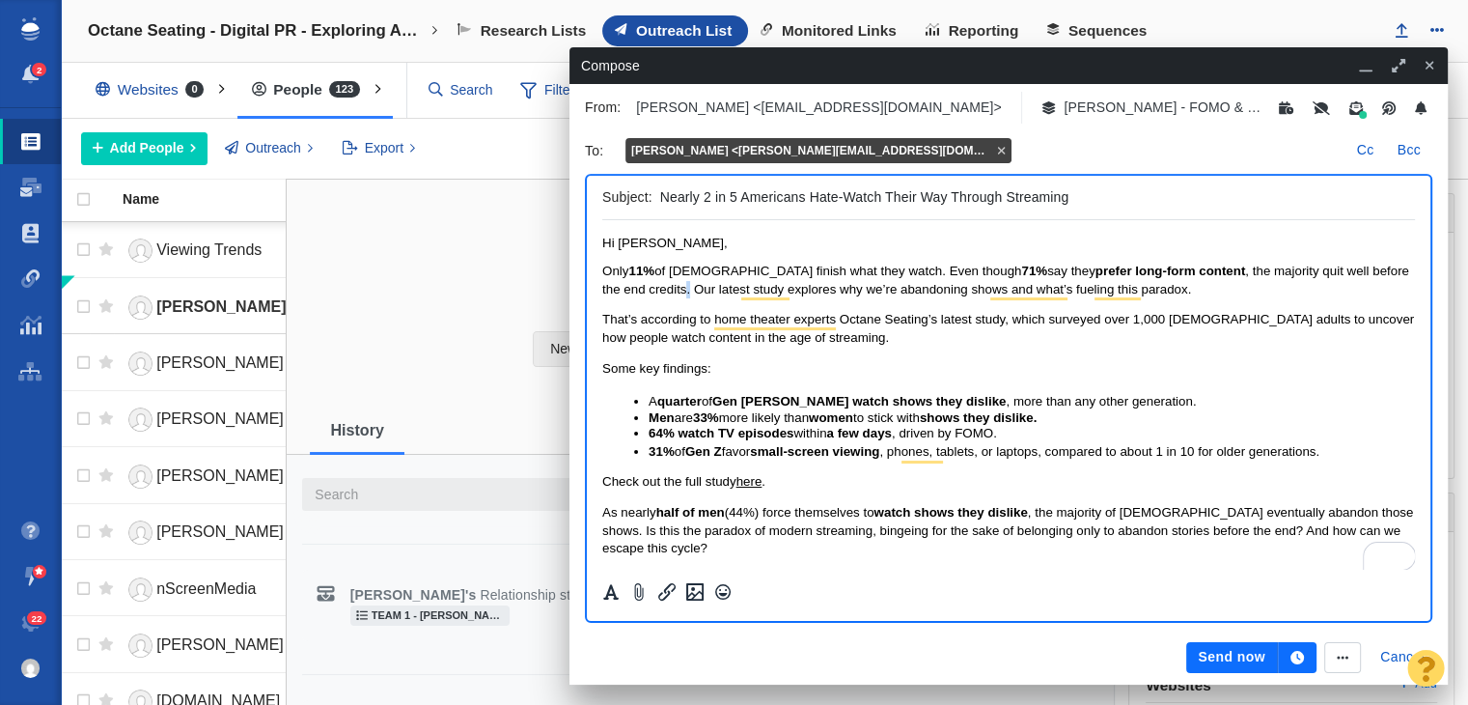
click at [641, 291] on span "Only 11% of [DEMOGRAPHIC_DATA] finish what they watch. Even though 71% say they…" at bounding box center [1005, 280] width 807 height 32
click at [1183, 267] on span "Only 11% of [DEMOGRAPHIC_DATA] finish what they watch. Even though 71% say they…" at bounding box center [1005, 280] width 807 height 32
click at [1173, 269] on strong "prefer long-form content" at bounding box center [1171, 271] width 151 height 14
click at [1180, 270] on span "Only 11% of [DEMOGRAPHIC_DATA] finish what they watch. Even though 71% say they…" at bounding box center [1005, 280] width 807 height 32
drag, startPoint x: 1184, startPoint y: 266, endPoint x: 1266, endPoint y: 269, distance: 81.1
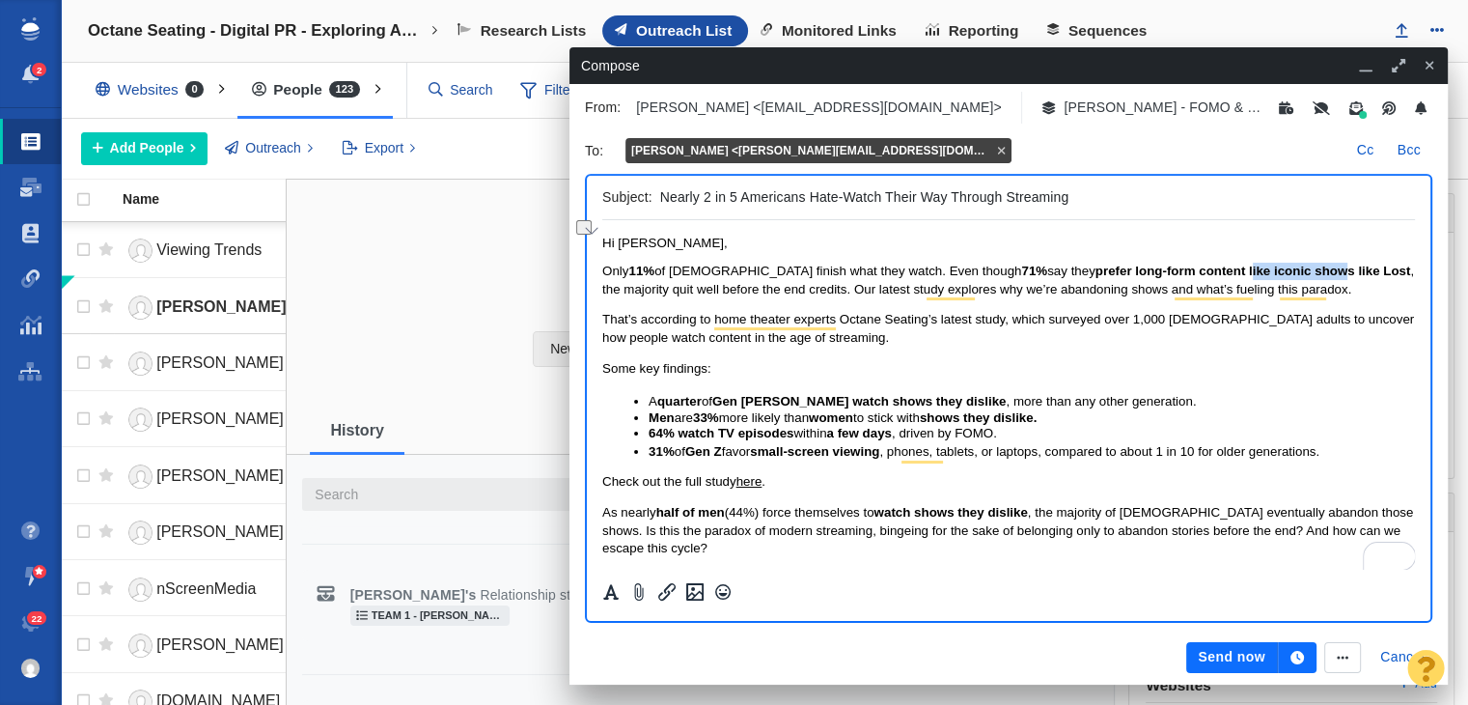
click at [1277, 269] on strong "prefer long-form content like iconic shows like Lost" at bounding box center [1254, 271] width 316 height 14
drag, startPoint x: 1179, startPoint y: 270, endPoint x: 1344, endPoint y: 274, distance: 165.1
click at [1344, 274] on span "Only 11% of [DEMOGRAPHIC_DATA] finish what they watch. Even though 71% say they…" at bounding box center [1008, 280] width 812 height 32
click at [1192, 265] on span "Only 11% of [DEMOGRAPHIC_DATA] finish what they watch. Even though 71% say they…" at bounding box center [999, 280] width 794 height 32
click at [1157, 276] on strong "prefer long-form content" at bounding box center [1171, 271] width 151 height 14
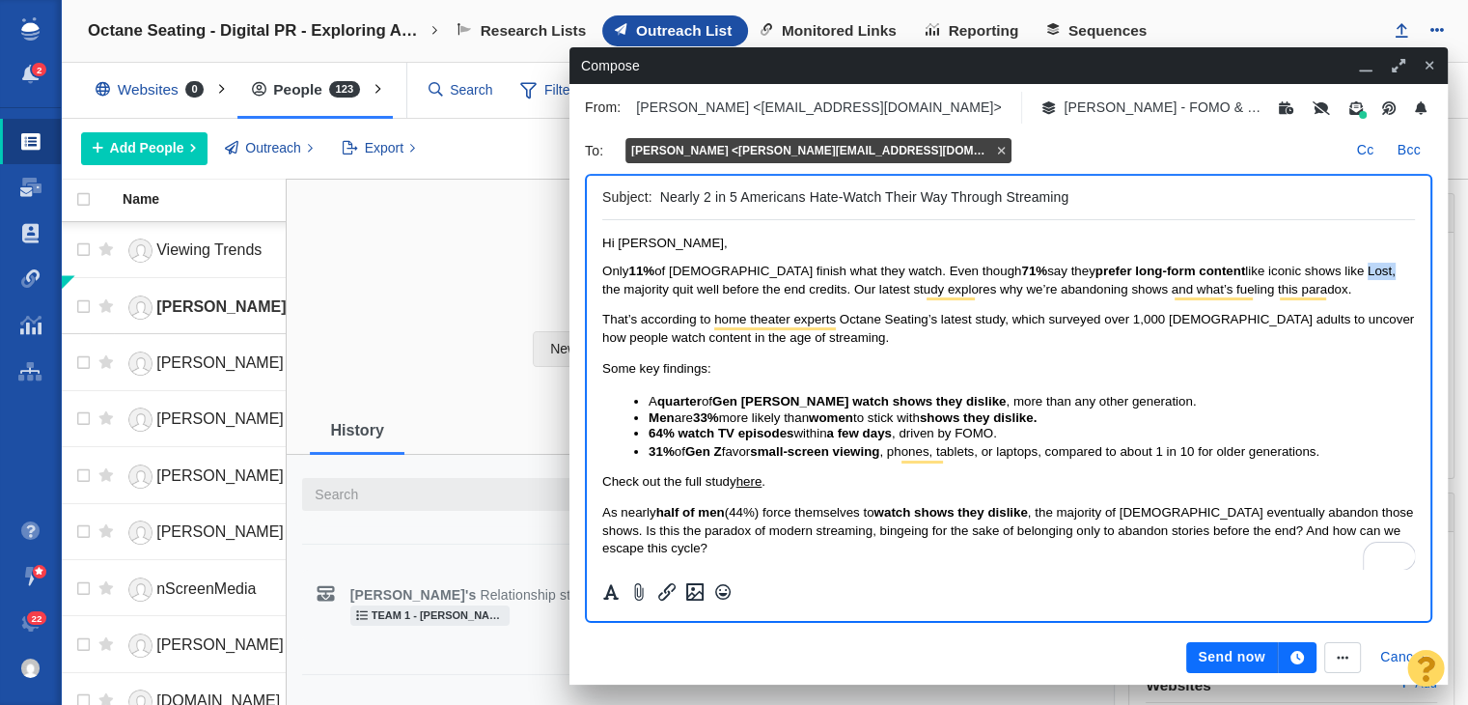
drag, startPoint x: 1302, startPoint y: 279, endPoint x: 1327, endPoint y: 274, distance: 25.6
click at [1327, 274] on span "Only 11% of Americans finish what they watch. Even though 71% say they prefer l…" at bounding box center [999, 280] width 794 height 32
click at [806, 295] on span "Only 11% of Americans finish what they watch. Even though 71% say they prefer l…" at bounding box center [1007, 280] width 811 height 32
click at [814, 295] on span "Only 11% of Americans finish what they watch. Even though 71% say they prefer l…" at bounding box center [1007, 280] width 811 height 32
click at [822, 294] on span "Only 11% of Americans finish what they watch. Even though 71% say they prefer l…" at bounding box center [1007, 280] width 811 height 32
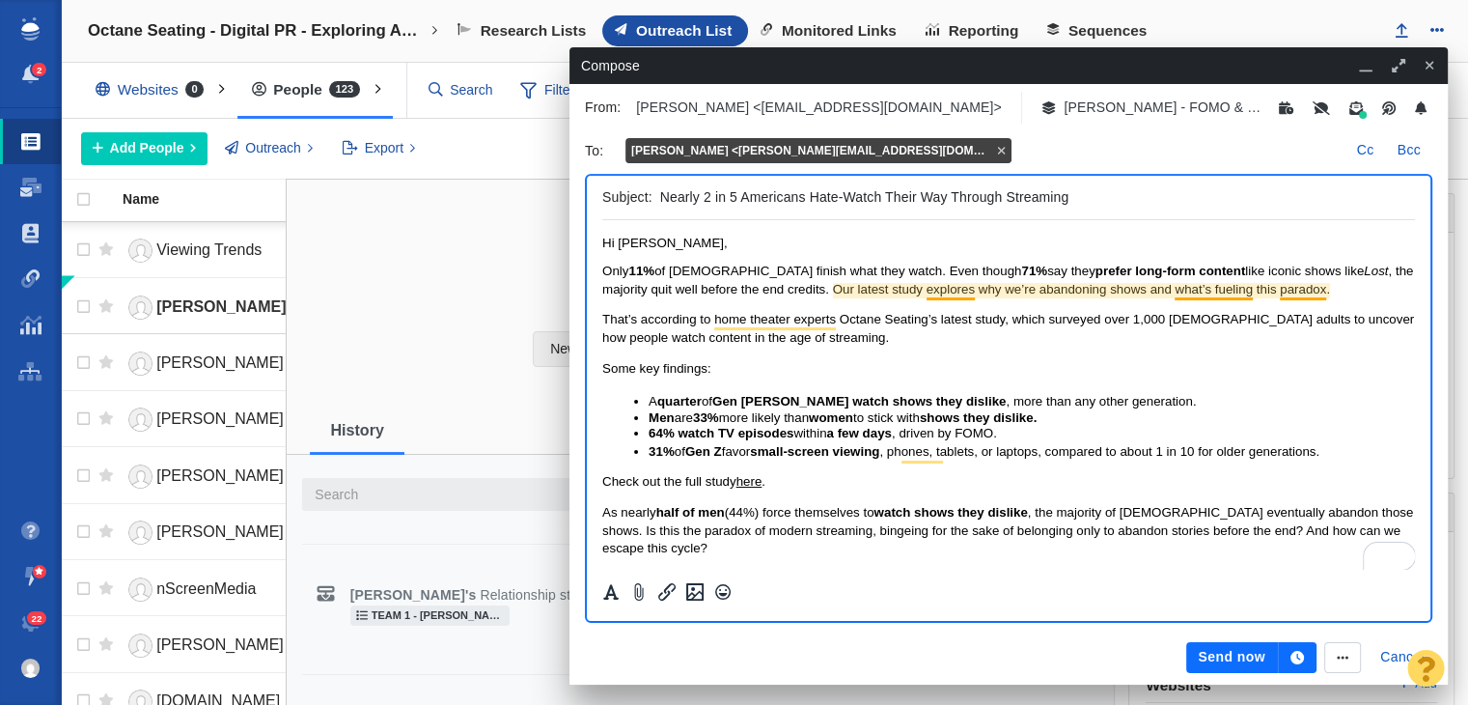
click at [949, 292] on span "Only 11% of Americans finish what they watch. Even though 71% say they prefer l…" at bounding box center [1007, 280] width 811 height 32
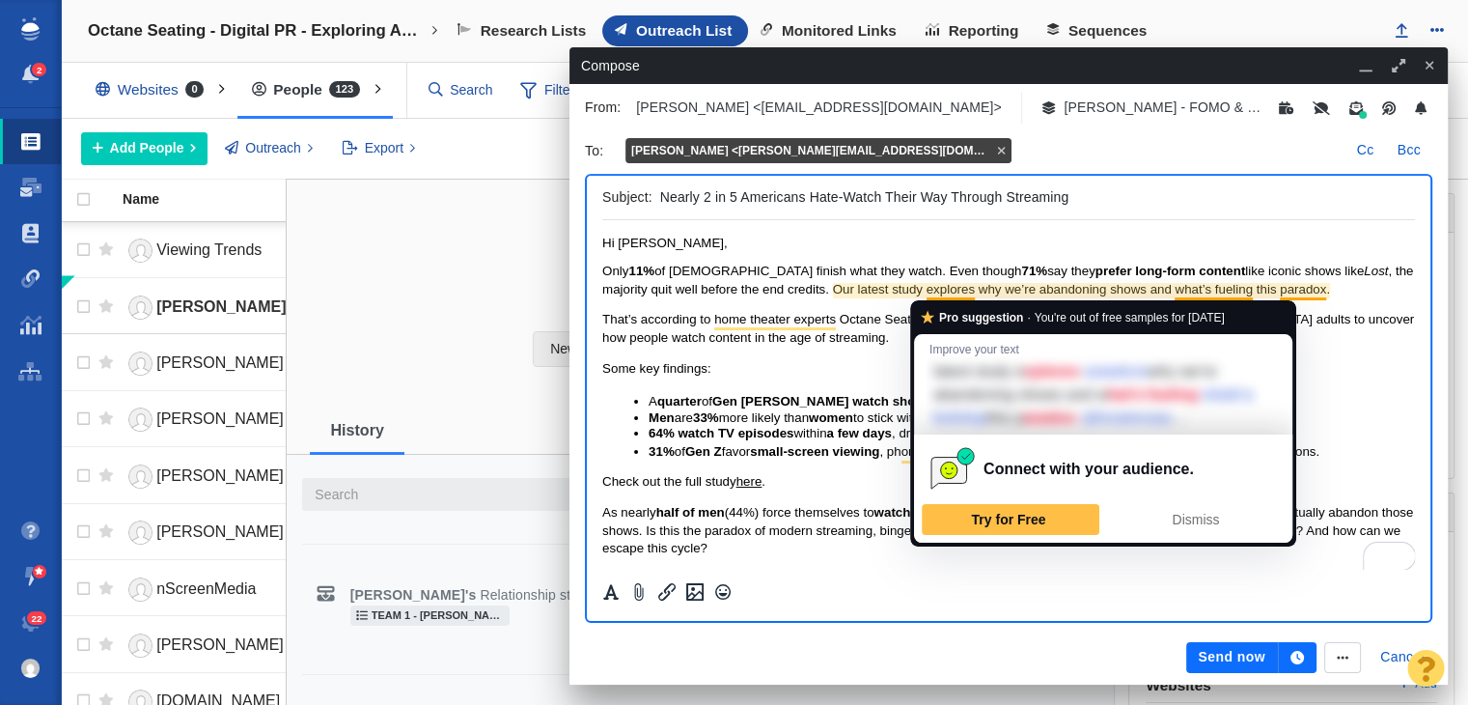
click at [992, 291] on span "Only 11% of Americans finish what they watch. Even though 71% say they prefer l…" at bounding box center [1007, 280] width 811 height 32
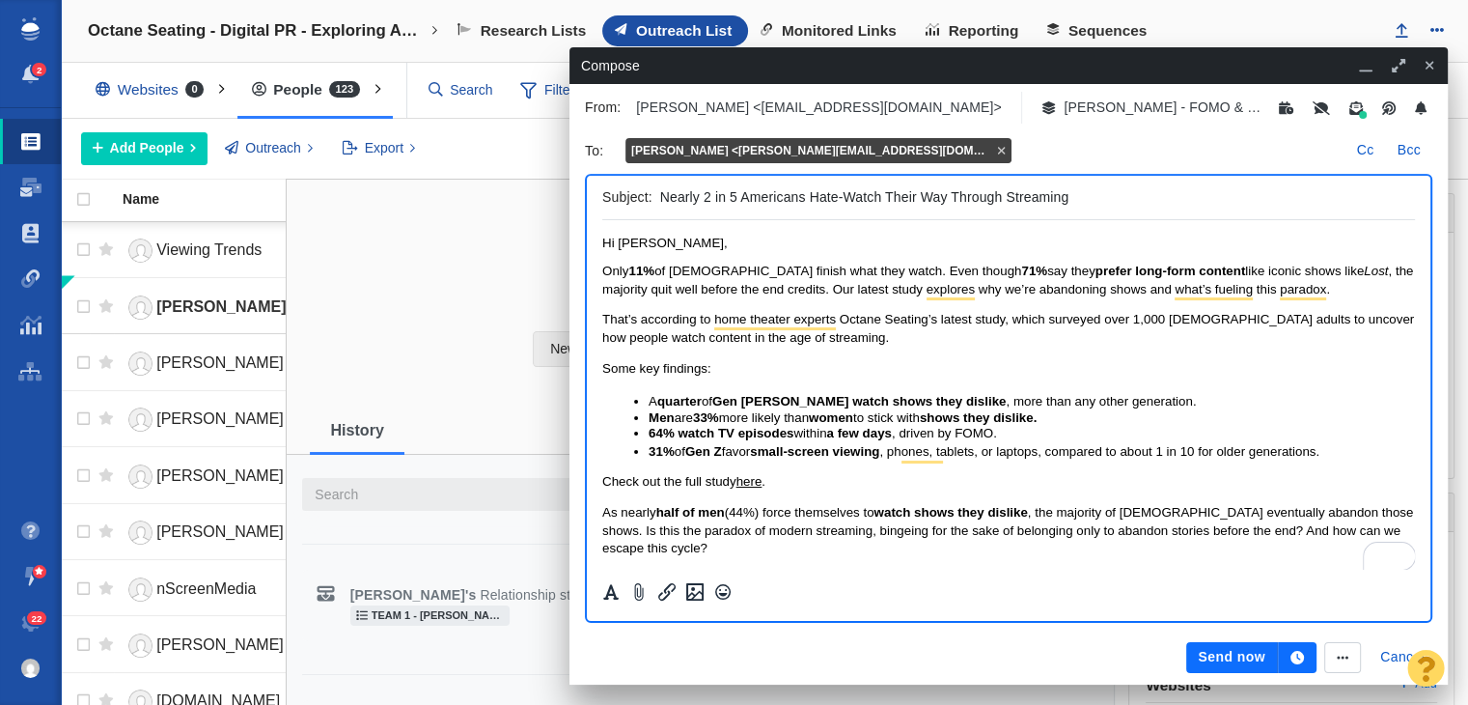
click at [1011, 291] on span "Only 11% of Americans finish what they watch. Even though 71% say they prefer l…" at bounding box center [1007, 280] width 811 height 32
drag, startPoint x: 1007, startPoint y: 289, endPoint x: 1034, endPoint y: 288, distance: 27.0
click at [1034, 288] on span "Only 11% of Americans finish what they watch. Even though 71% say they prefer l…" at bounding box center [1007, 280] width 811 height 32
click at [1280, 295] on span "Only 11% of Americans finish what they watch. Even though 71% say they prefer l…" at bounding box center [1007, 280] width 811 height 32
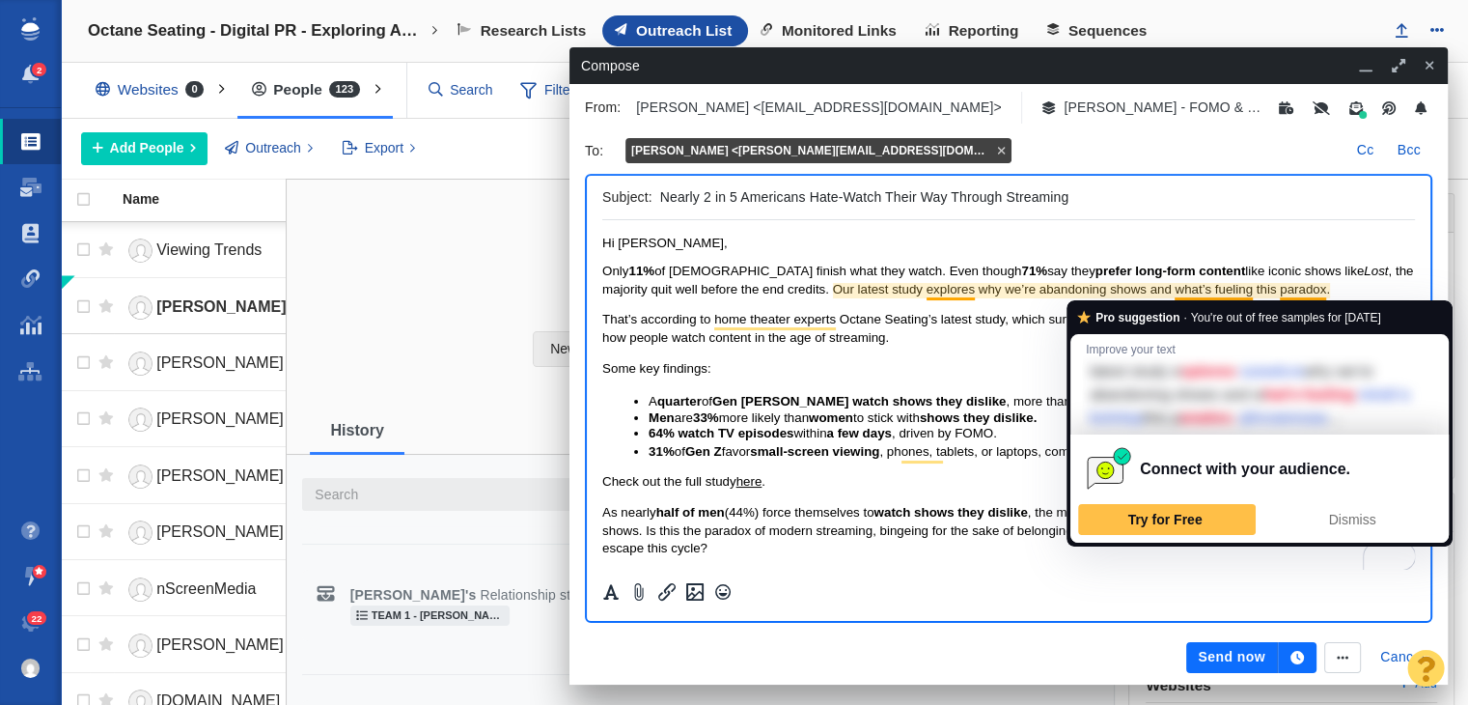
click at [1318, 292] on span "Only 11% of Americans finish what they watch. Even though 71% say they prefer l…" at bounding box center [1007, 280] width 811 height 32
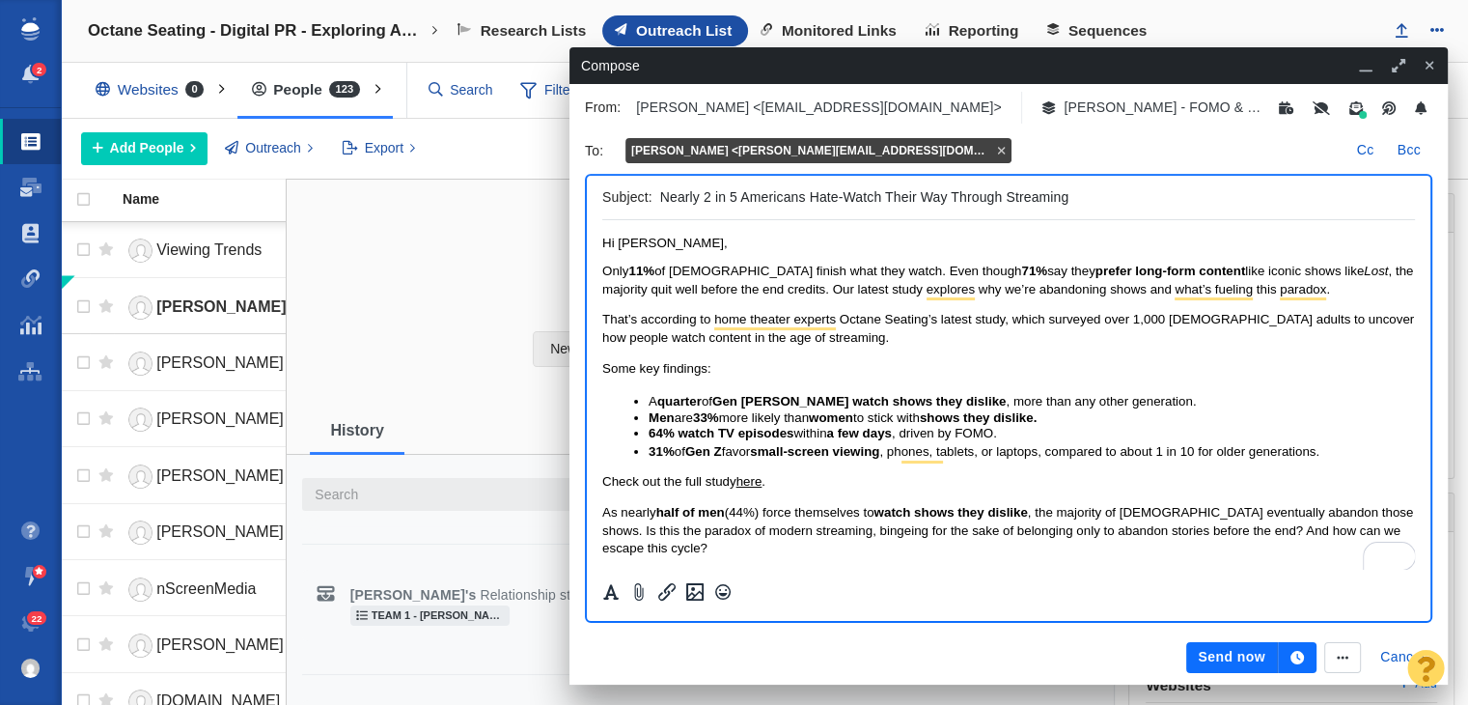
click at [883, 273] on span "Only 11% of Americans finish what they watch. Even though 71% say they prefer l…" at bounding box center [1007, 280] width 811 height 32
click at [661, 201] on input "Nearly 2 in 5 Americans Hate-Watch Their Way Through Streaming" at bounding box center [1033, 197] width 747 height 28
click at [1000, 198] on input "Nearly 2 in 5 Americans Hate-Watch Their Way Through Streaming" at bounding box center [1033, 197] width 747 height 28
click at [807, 199] on input "Nearly 2 in 5 Americans Hate-Watch Their Way Through Streaming" at bounding box center [1033, 197] width 747 height 28
drag, startPoint x: 927, startPoint y: 204, endPoint x: 1134, endPoint y: 199, distance: 207.6
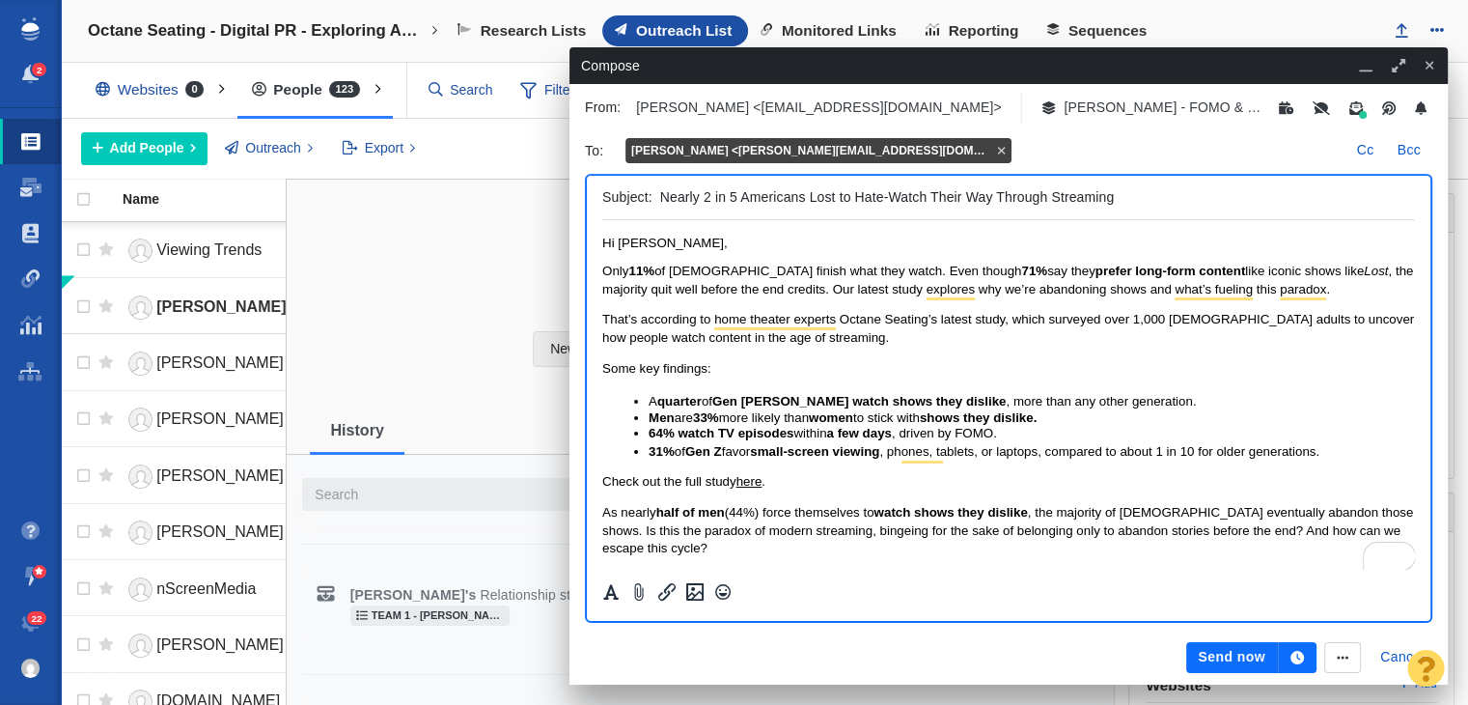
click at [1134, 199] on input "Nearly 2 in 5 Americans Lost to Hate-Watch Their Way Through Streaming" at bounding box center [1033, 197] width 747 height 28
drag, startPoint x: 950, startPoint y: 205, endPoint x: 1153, endPoint y: 205, distance: 202.7
click at [1153, 205] on input "Nearly 2 in 5 Americans Lost to Hate-Watching Streaming Shows" at bounding box center [1033, 197] width 747 height 28
click at [1007, 202] on input "Nearly 2 in 5 Americans Lost to Hate-Watching Shows" at bounding box center [1033, 197] width 747 height 28
drag, startPoint x: 954, startPoint y: 201, endPoint x: 1085, endPoint y: 201, distance: 131.3
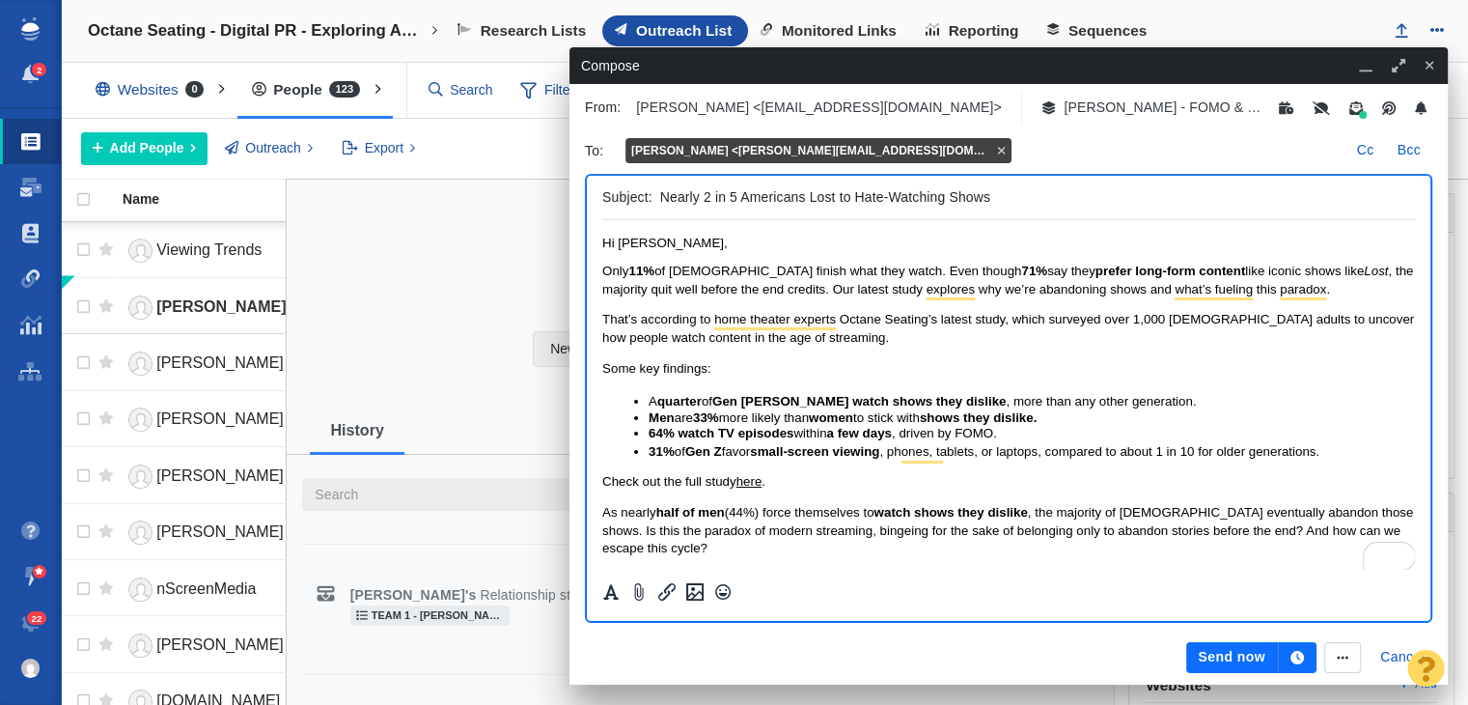
click at [1085, 201] on input "Nearly 2 in 5 Americans Lost to Hate-Watching Shows" at bounding box center [1033, 197] width 747 height 28
drag, startPoint x: 973, startPoint y: 203, endPoint x: 992, endPoint y: 199, distance: 19.7
click at [992, 199] on input "Nearly 2 in 5 Americans Lost to Hate-Watching TV and Movies" at bounding box center [1033, 197] width 747 height 28
click at [667, 198] on input "Nearly 2 in 5 Americans Lost to Hate-Watching TV & Movies" at bounding box center [1033, 197] width 747 height 28
click at [662, 194] on input "Nearly 2 in 5 Americans Lost to Hate-Watching TV & Movies" at bounding box center [1033, 197] width 747 height 28
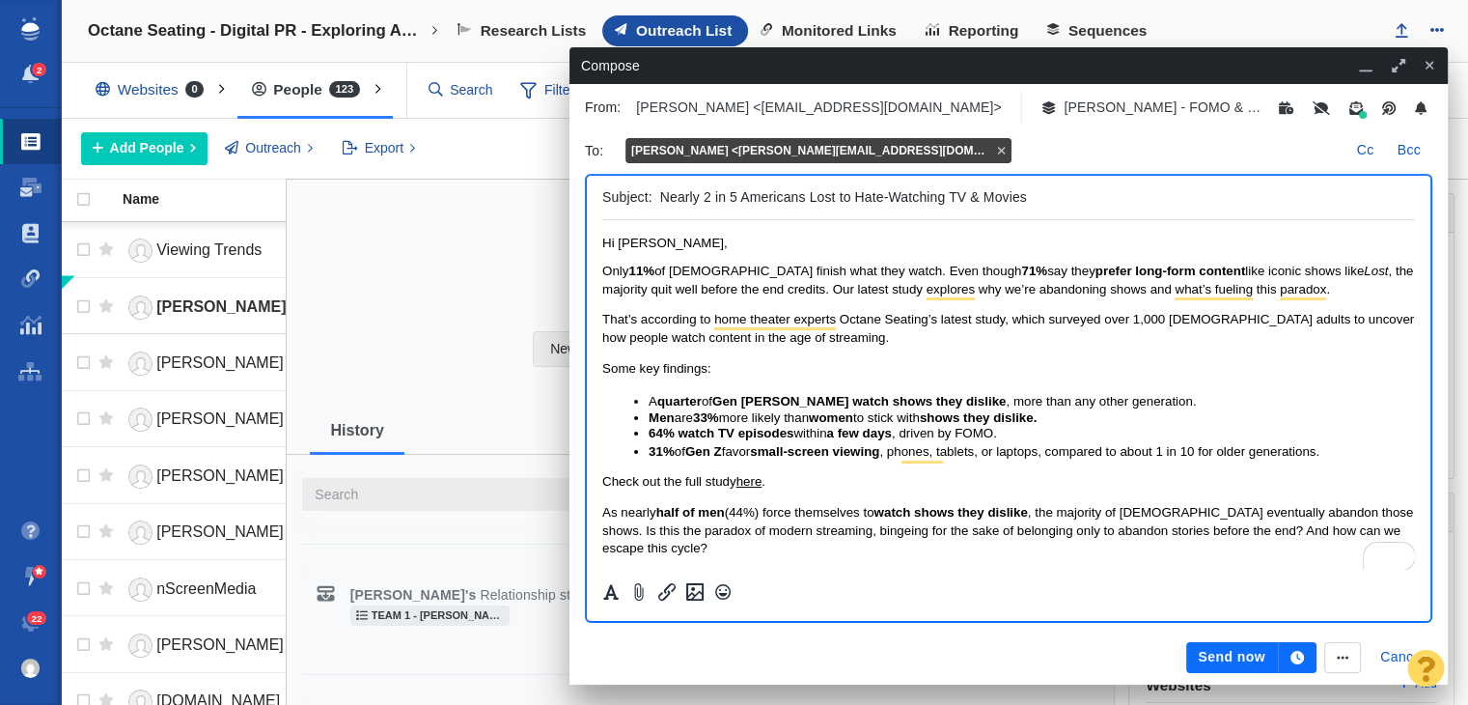
click at [1084, 166] on div "To : Sean O' Connell <sean@cinemablend.com> Cc Bcc" at bounding box center [1009, 150] width 848 height 31
click at [1089, 191] on input "Nearly 2 in 5 Americans Lost to Hate-Watching TV & Movies" at bounding box center [1033, 197] width 747 height 28
click at [661, 198] on input "Nearly 2 in 5 Americans Lost to Hate-Watching TV & Movies [Survey]" at bounding box center [1033, 197] width 747 height 28
drag, startPoint x: 1127, startPoint y: 198, endPoint x: 559, endPoint y: 0, distance: 601.1
click at [1209, 198] on input "What's Wrong? Nearly 2 in 5 Americans Lost to Hate-Watching TV & Movies [Survey]" at bounding box center [1033, 197] width 747 height 28
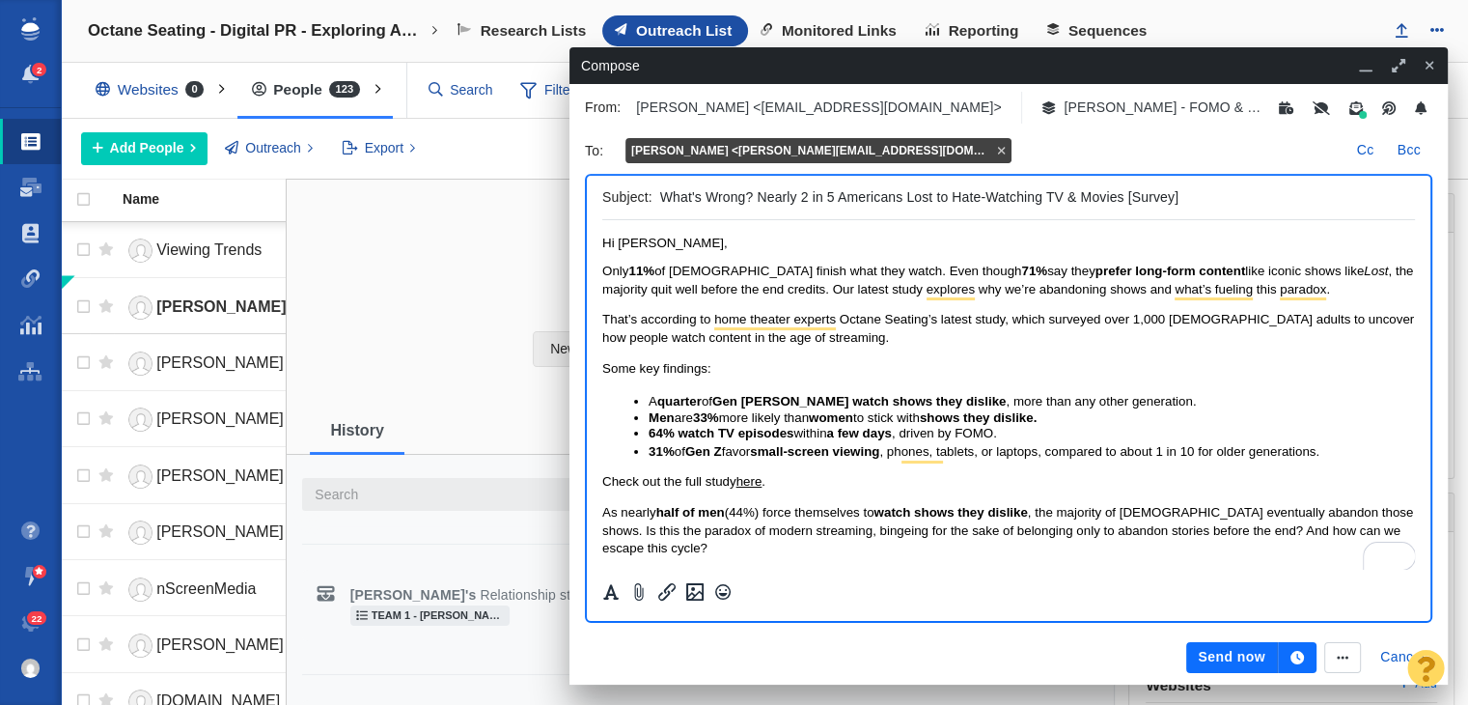
drag, startPoint x: 1047, startPoint y: 193, endPoint x: 1122, endPoint y: 196, distance: 74.4
click at [1122, 196] on input "What's Wrong? Nearly 2 in 5 Americans Lost to Hate-Watching TV & Movies [Survey]" at bounding box center [1033, 197] width 747 height 28
type input "What's Wrong? Nearly 2 in 5 Americans Lost to Hate-Watching Streaming [Survey]"
click at [1308, 652] on button "button" at bounding box center [1297, 657] width 39 height 31
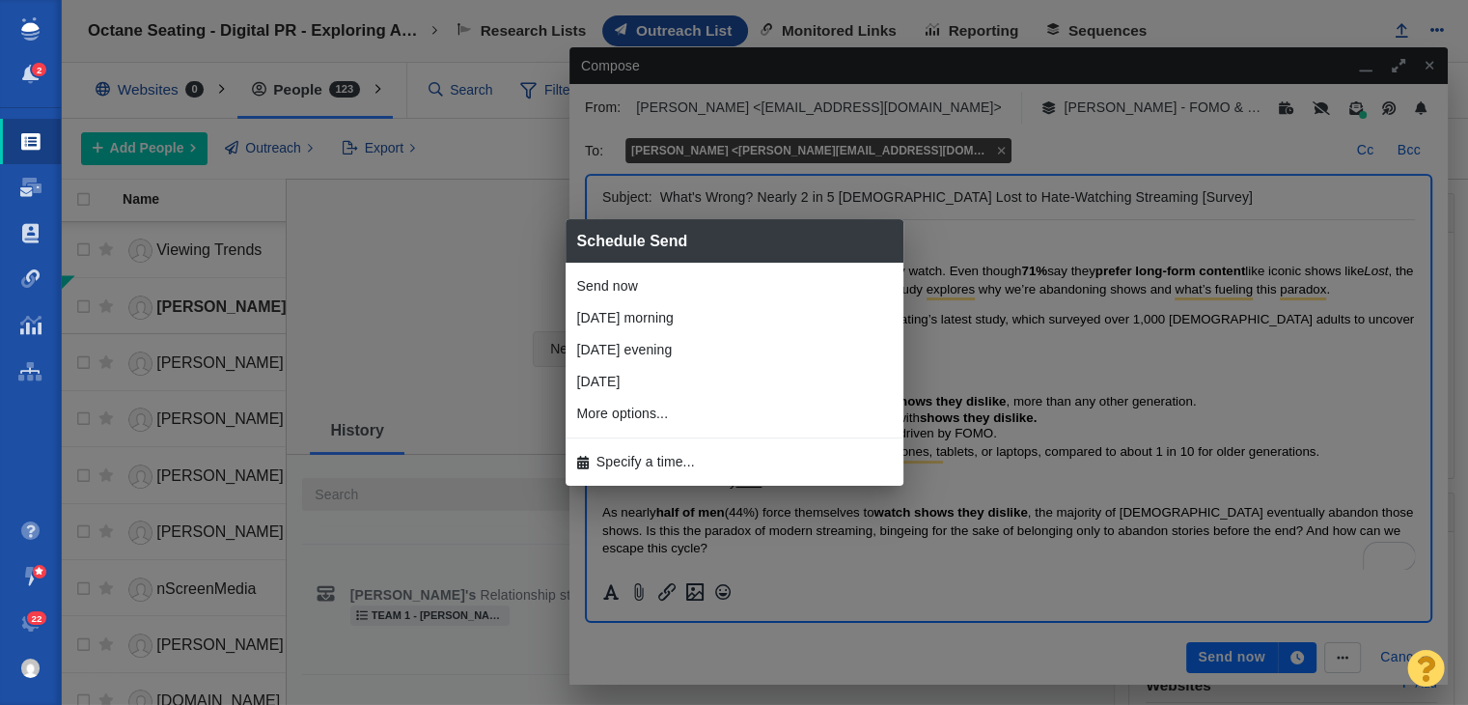
click at [800, 460] on li "Specify a time..." at bounding box center [735, 462] width 338 height 32
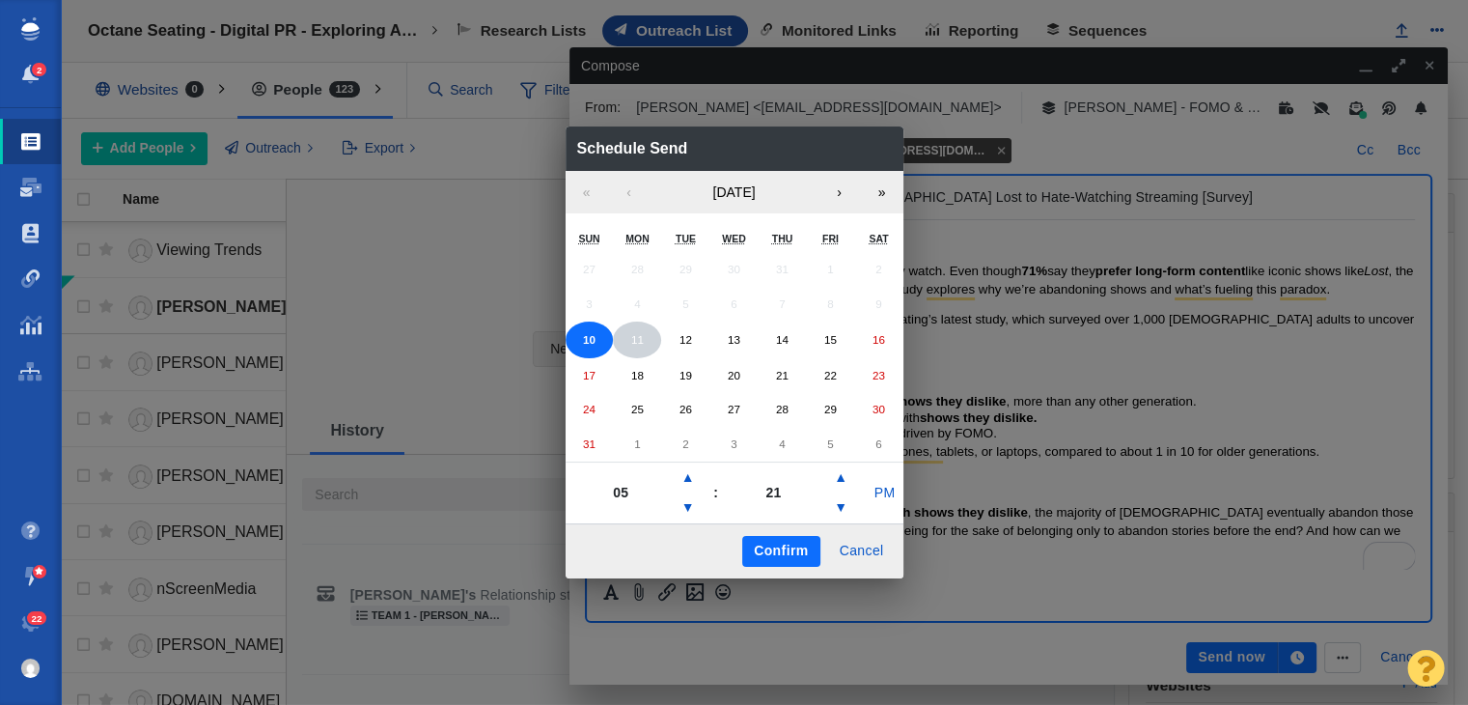
click at [634, 331] on button "11" at bounding box center [637, 339] width 48 height 37
click at [678, 351] on button "12" at bounding box center [685, 339] width 48 height 37
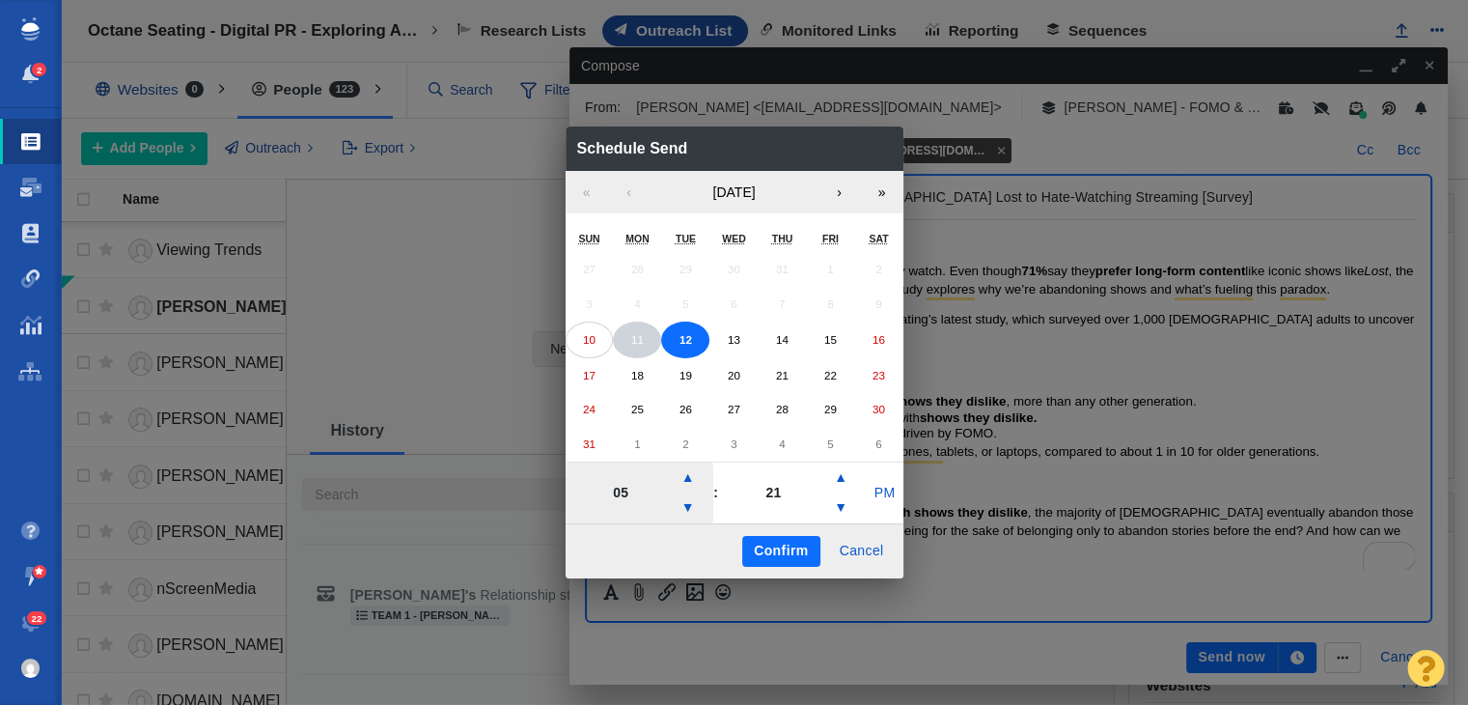
click at [653, 341] on button "11" at bounding box center [637, 339] width 48 height 37
click at [674, 341] on button "12" at bounding box center [685, 339] width 48 height 37
click at [687, 485] on button "▲" at bounding box center [688, 477] width 23 height 31
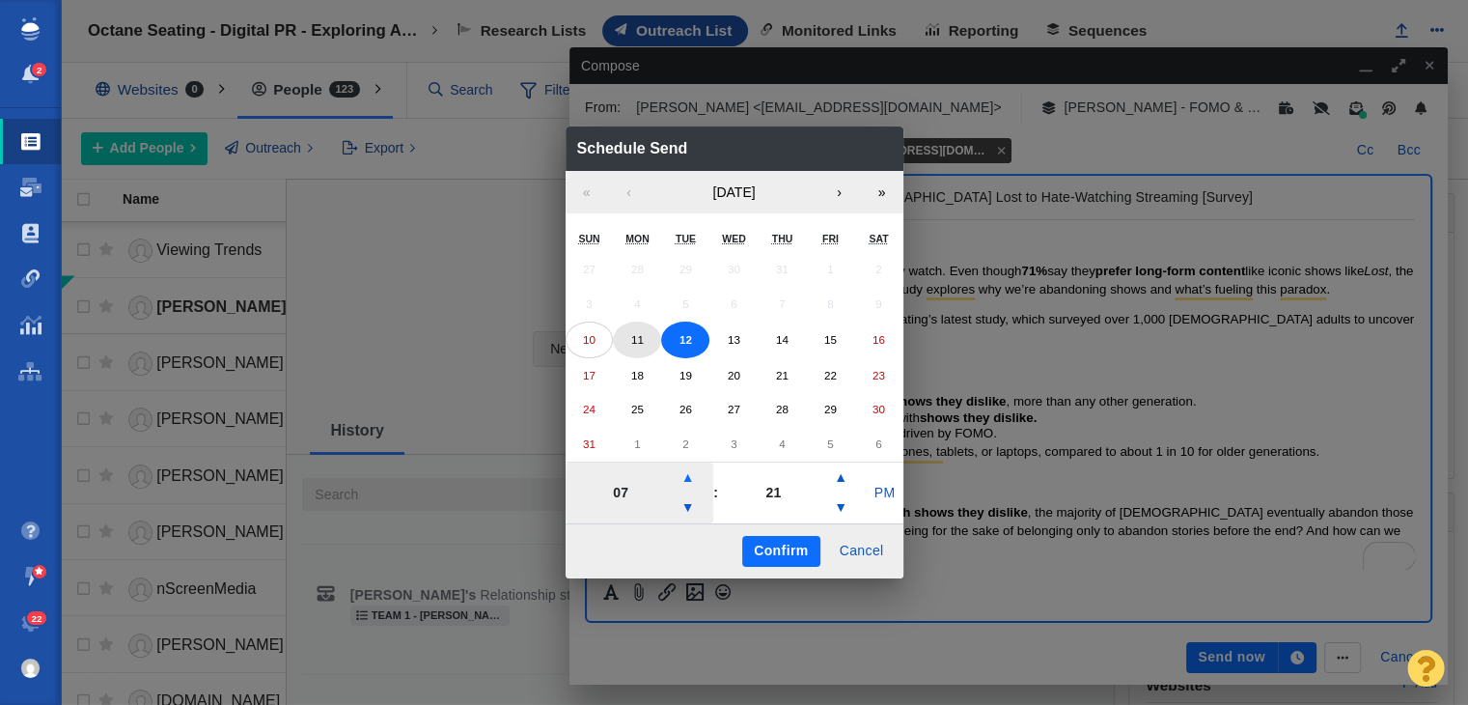
type input "08"
click at [888, 490] on button "PM" at bounding box center [884, 493] width 37 height 31
click at [751, 557] on button "Confirm" at bounding box center [780, 551] width 77 height 31
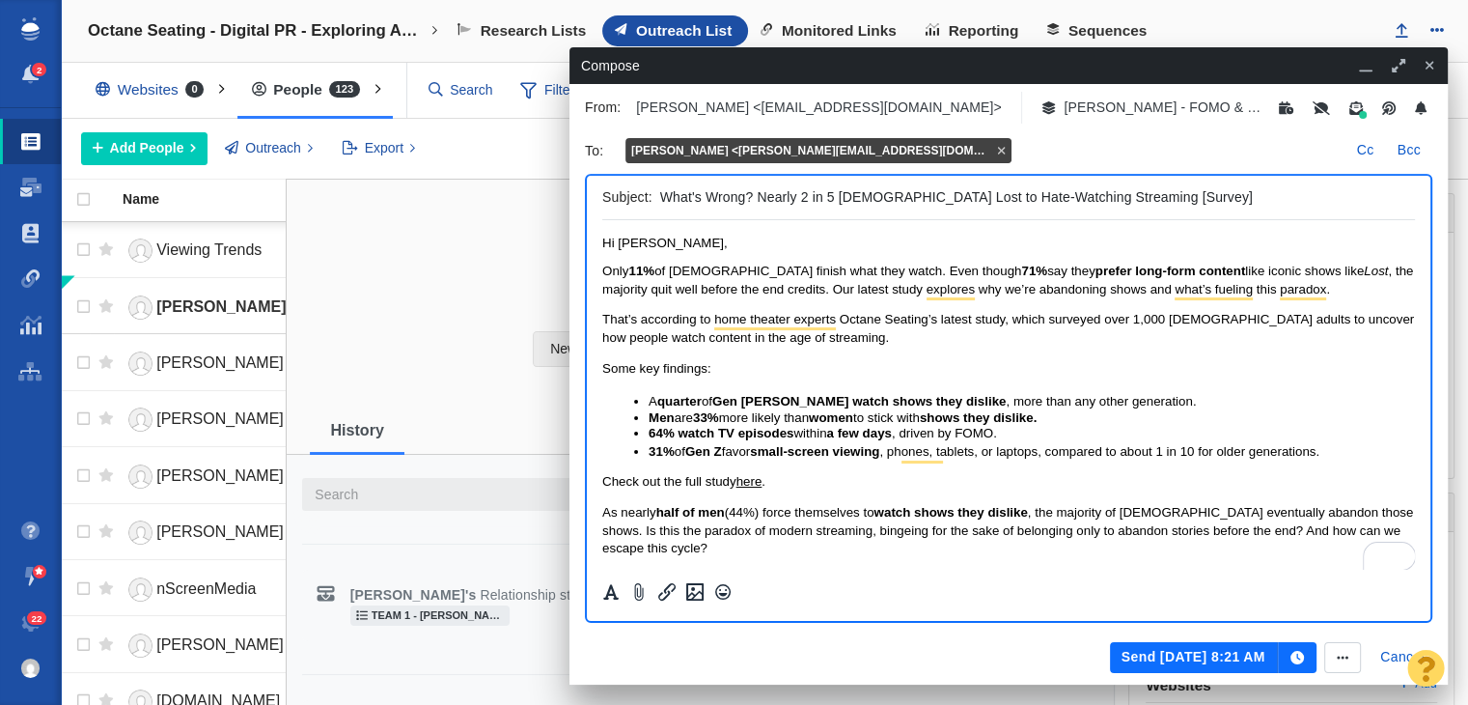
click at [1232, 639] on div "Send Aug 12, 8:21 AM Cancel" at bounding box center [1008, 657] width 871 height 46
click at [1234, 650] on button "Send Aug 12, 8:21 AM" at bounding box center [1194, 657] width 168 height 31
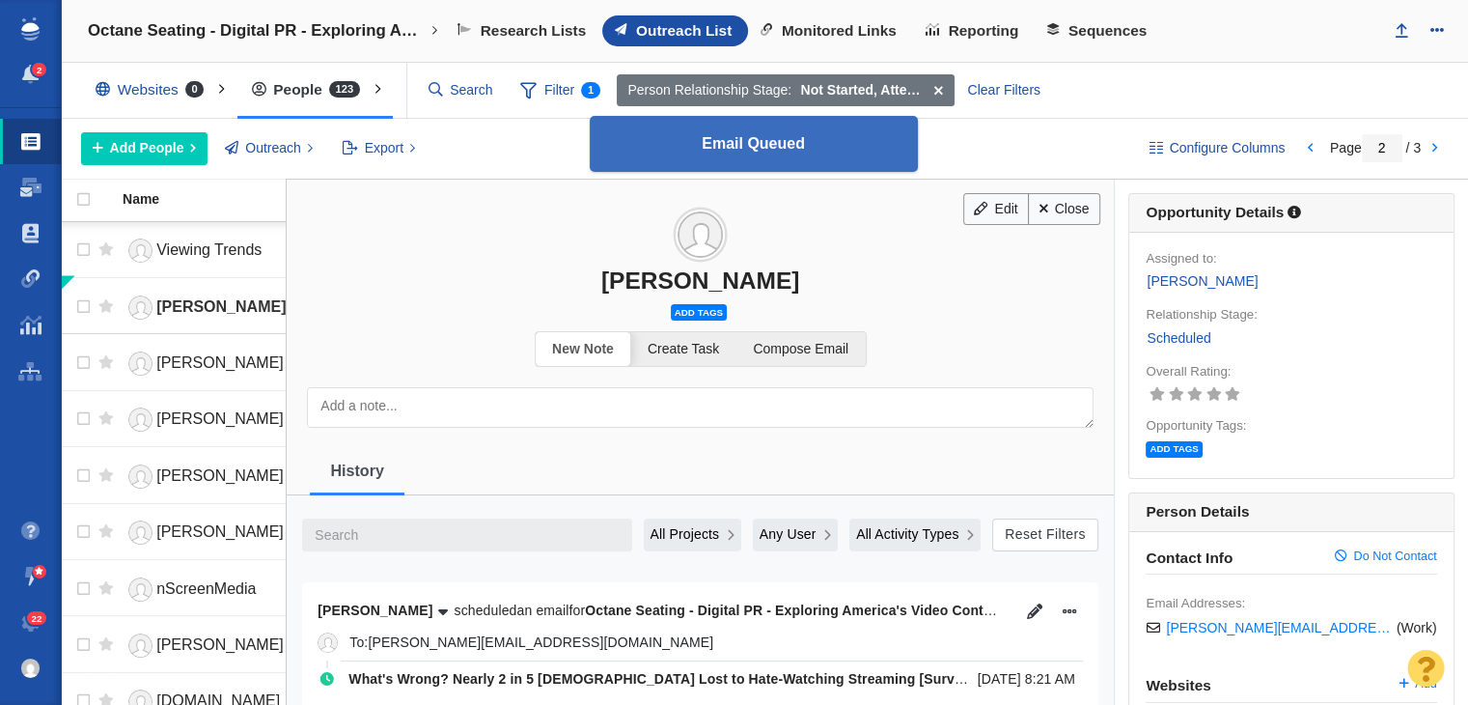
click at [1097, 193] on h3 "[PERSON_NAME]" at bounding box center [700, 237] width 827 height 115
click at [1054, 206] on link "Close" at bounding box center [1064, 209] width 72 height 33
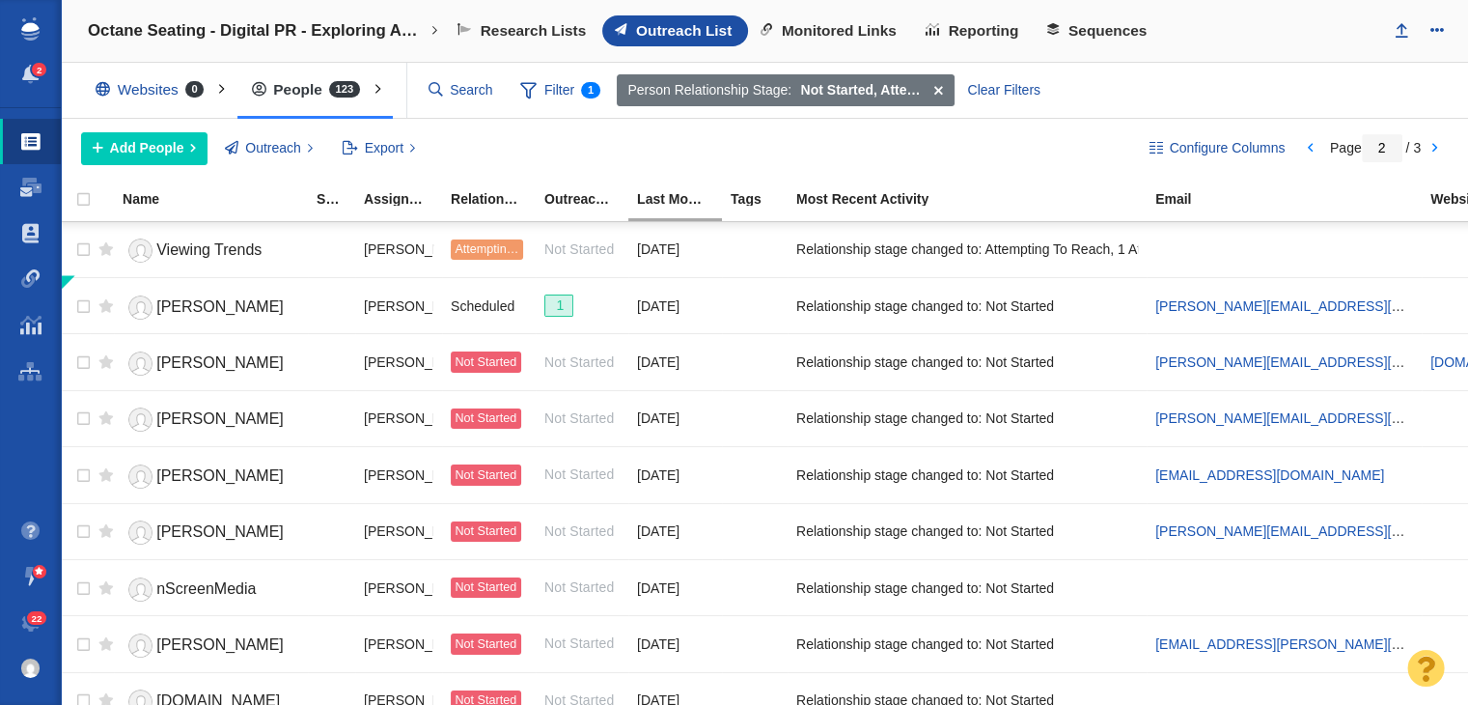
click at [1323, 145] on div "Page 2 / 3" at bounding box center [1375, 147] width 158 height 15
click at [1305, 144] on link at bounding box center [1309, 148] width 27 height 33
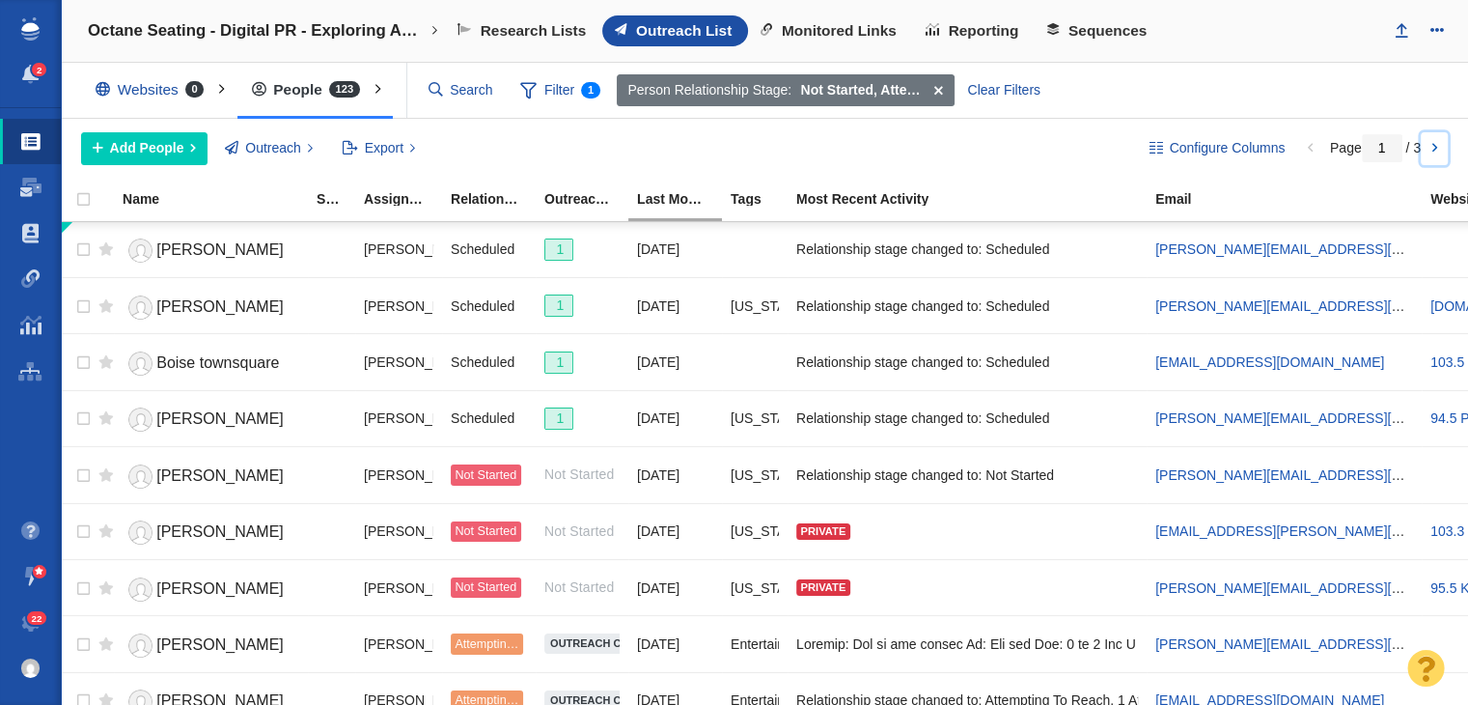
click at [1422, 158] on link at bounding box center [1434, 148] width 27 height 33
click at [1441, 136] on link at bounding box center [1434, 148] width 27 height 33
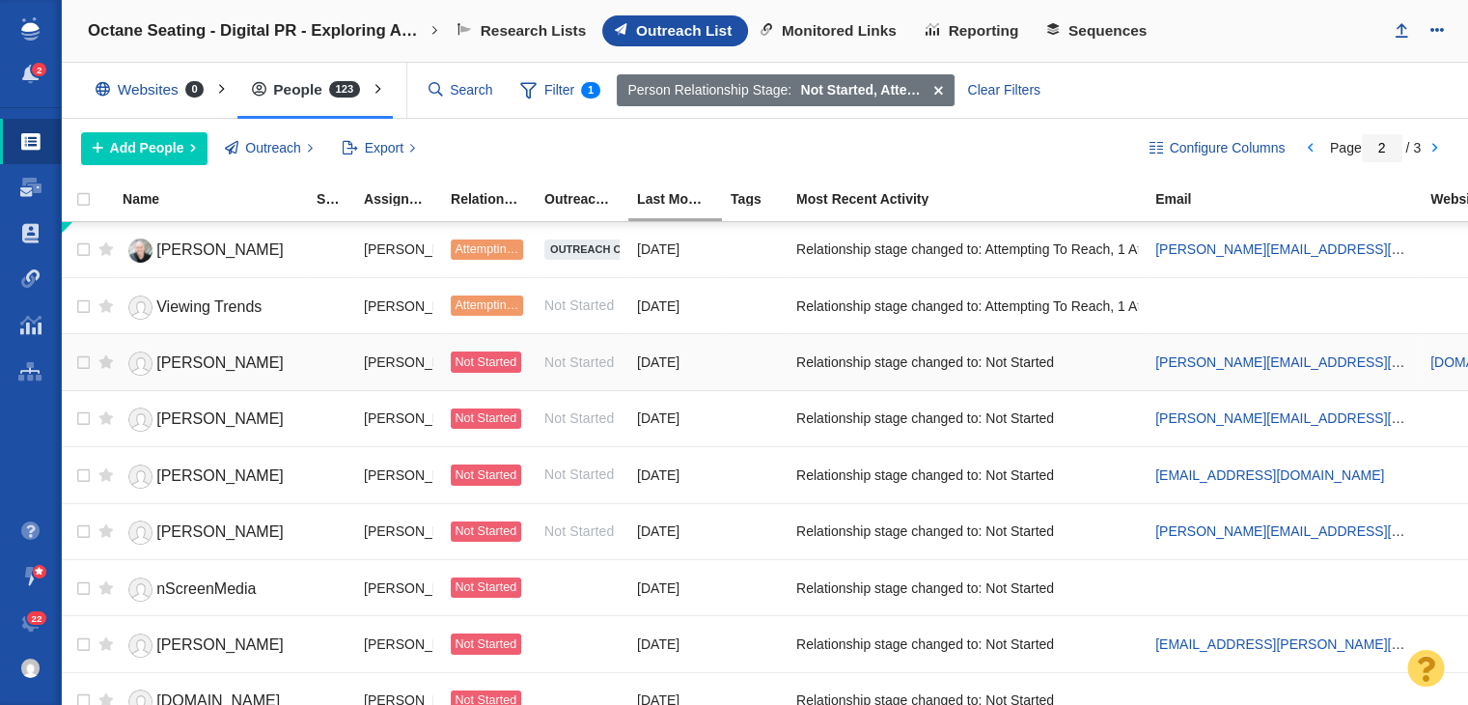
click at [166, 367] on span "[PERSON_NAME]" at bounding box center [219, 362] width 127 height 16
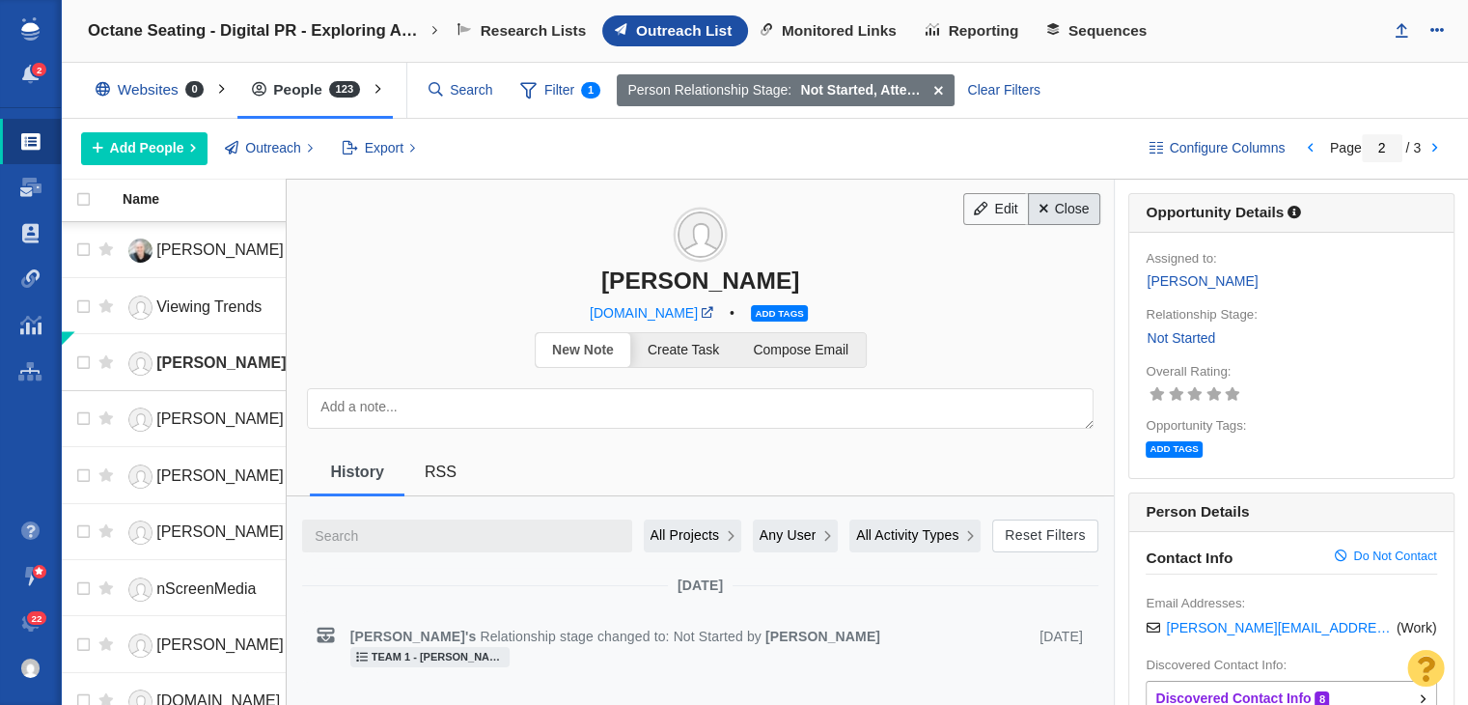
click at [1054, 211] on link "Close" at bounding box center [1064, 209] width 72 height 33
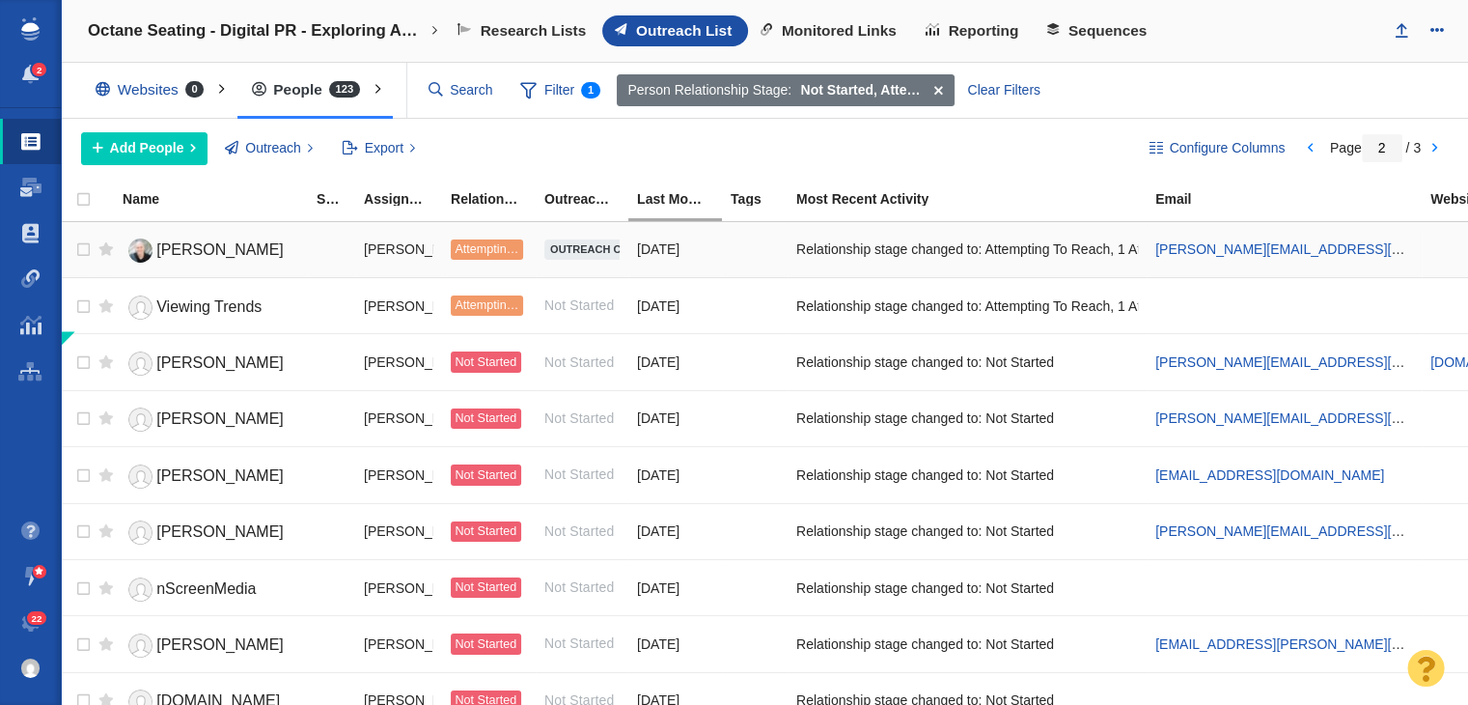
click at [737, 246] on div at bounding box center [755, 250] width 48 height 42
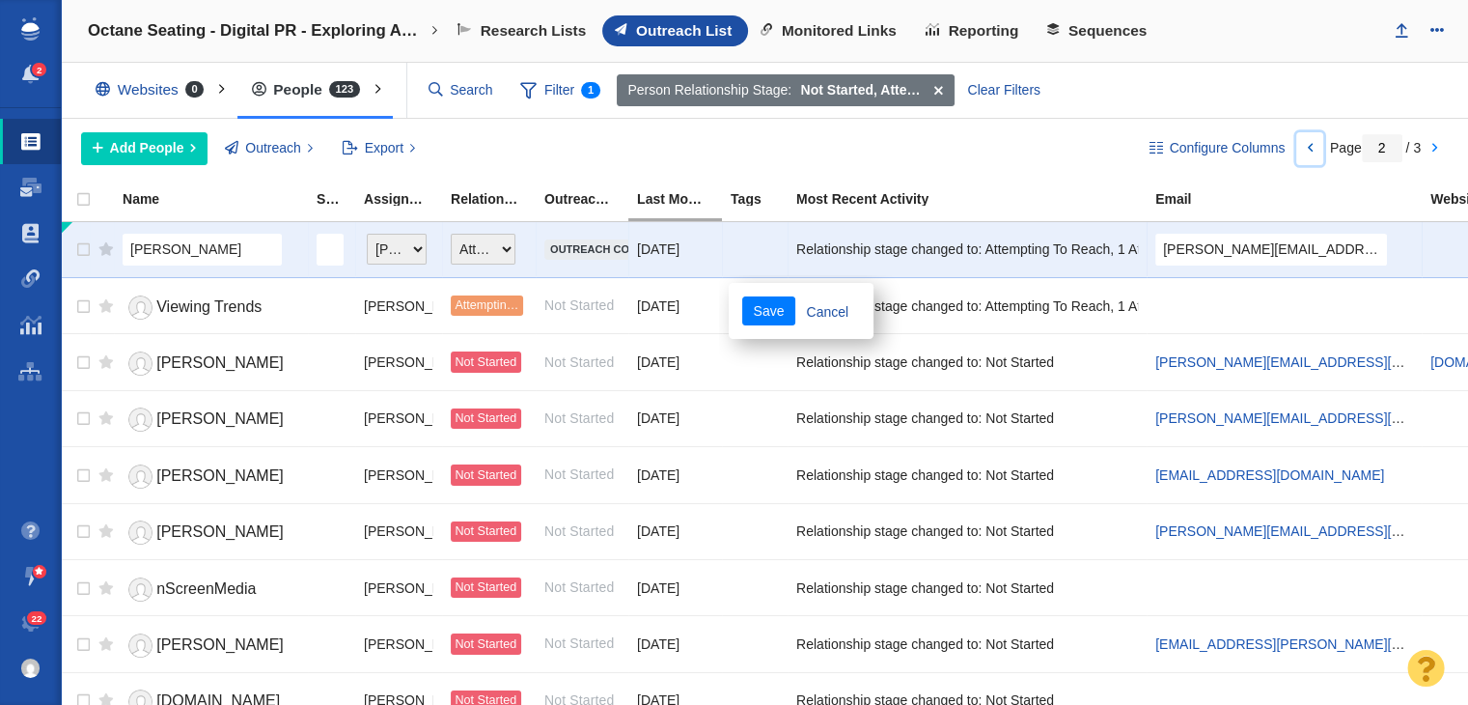
click at [1309, 147] on link at bounding box center [1309, 148] width 27 height 33
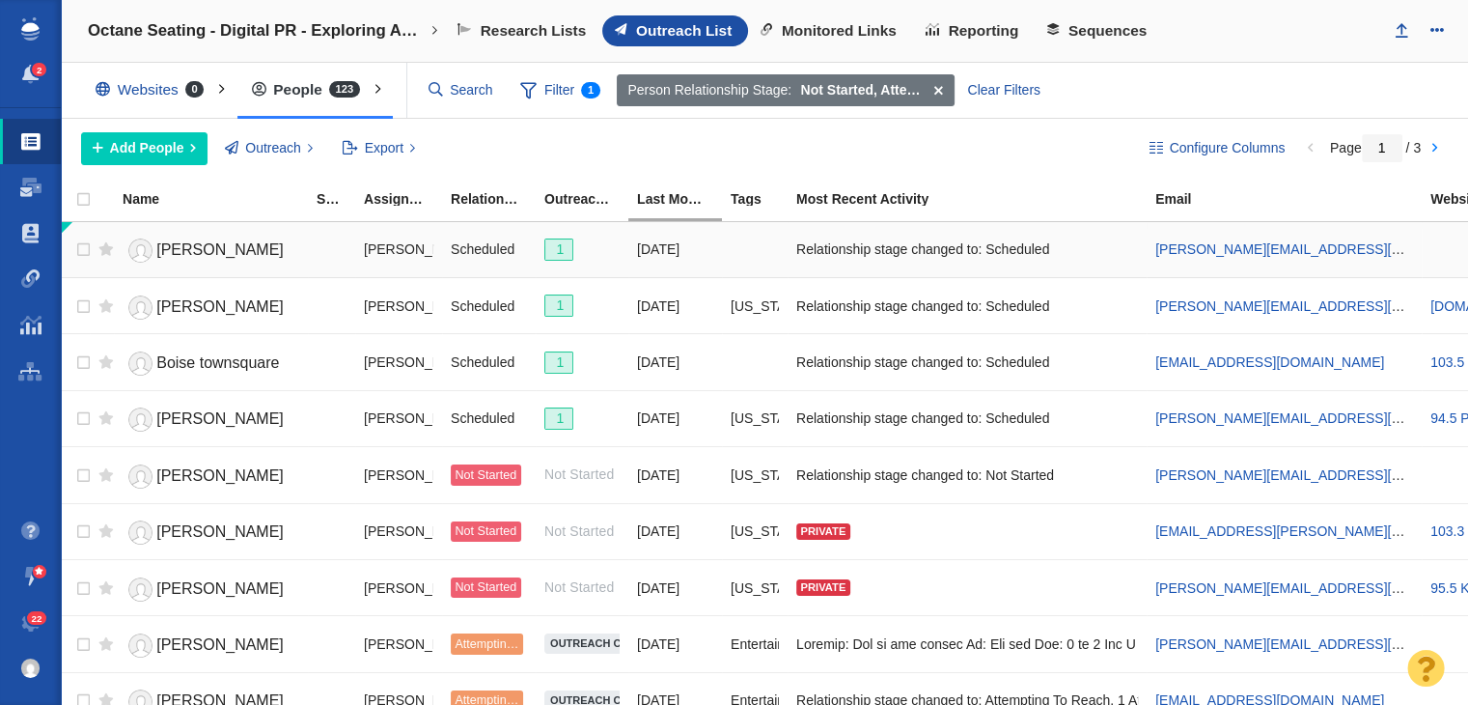
click at [166, 243] on span "[PERSON_NAME]" at bounding box center [219, 249] width 127 height 16
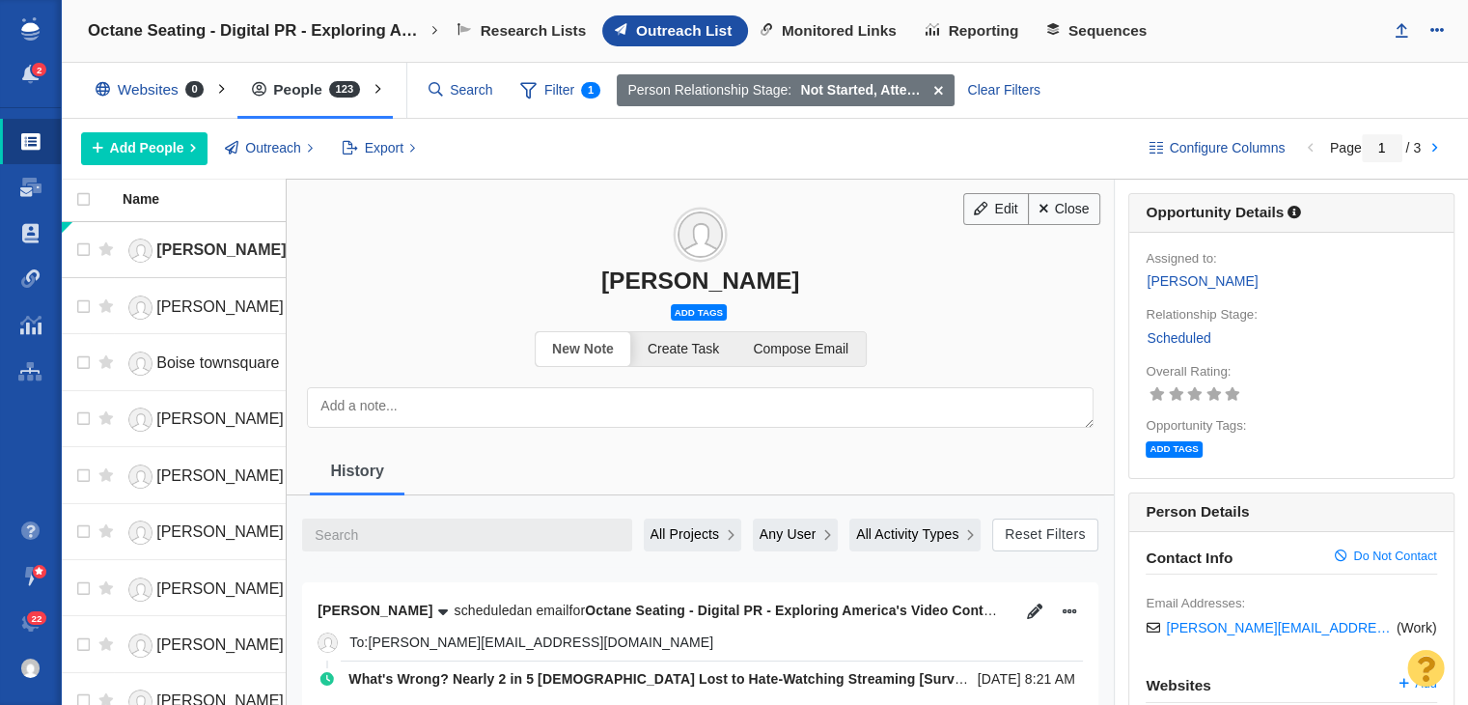
click at [680, 311] on span "Add tags" at bounding box center [699, 312] width 56 height 16
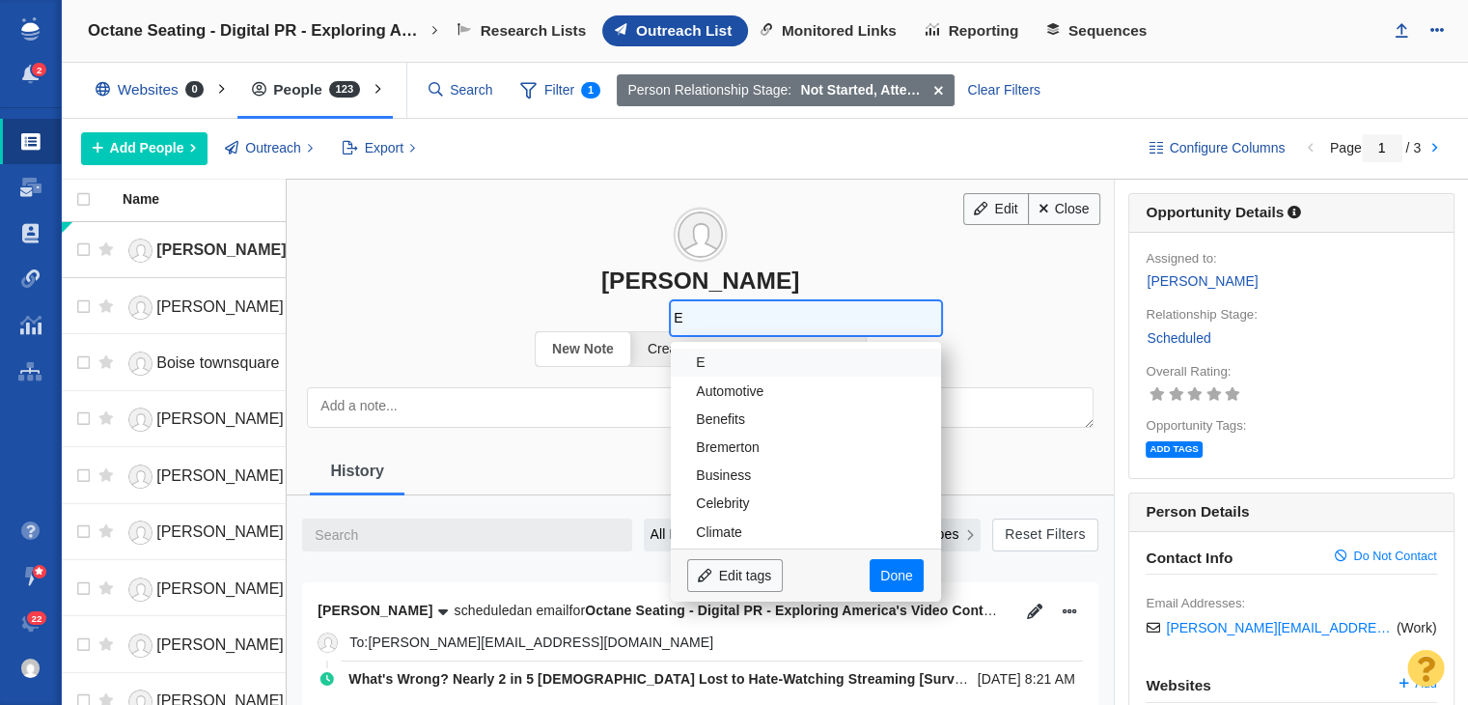
type input "Em"
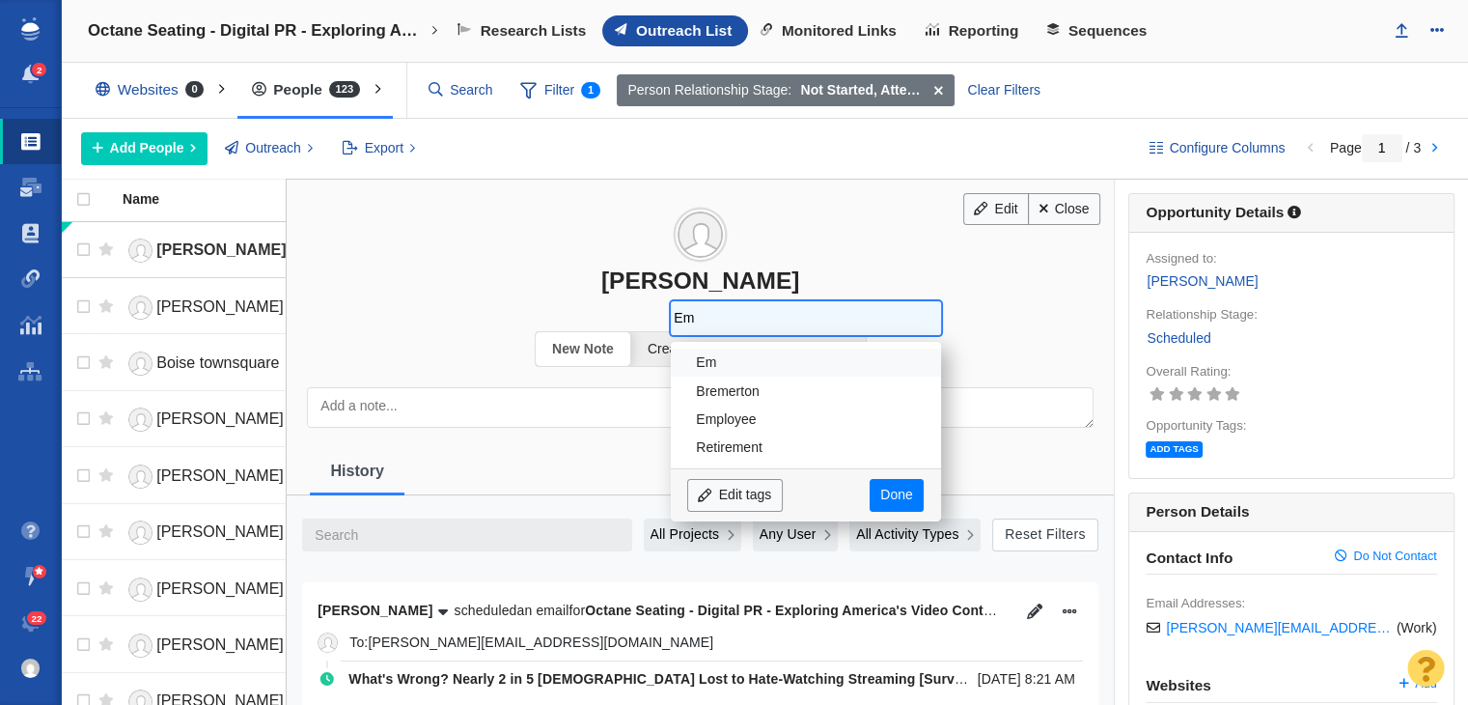
type input "E"
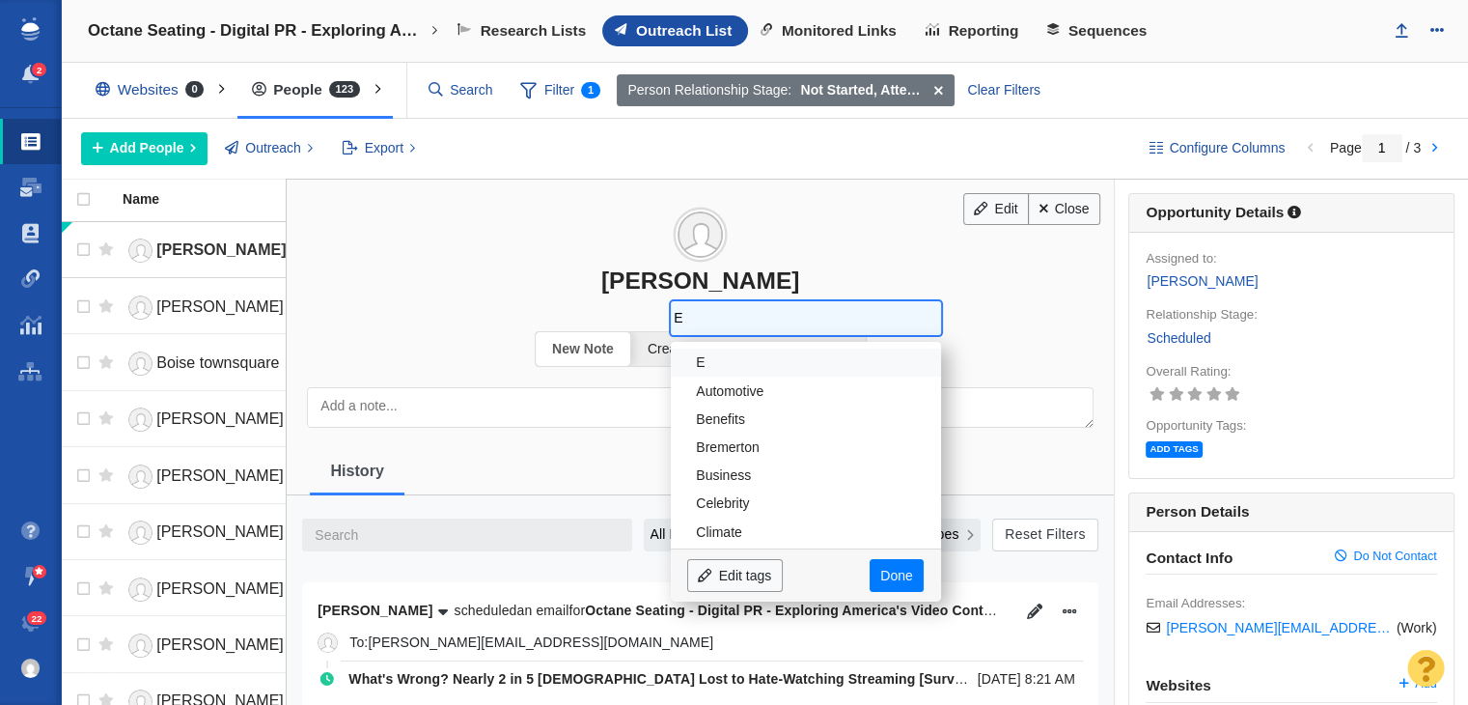
type input "En"
type input "Ente"
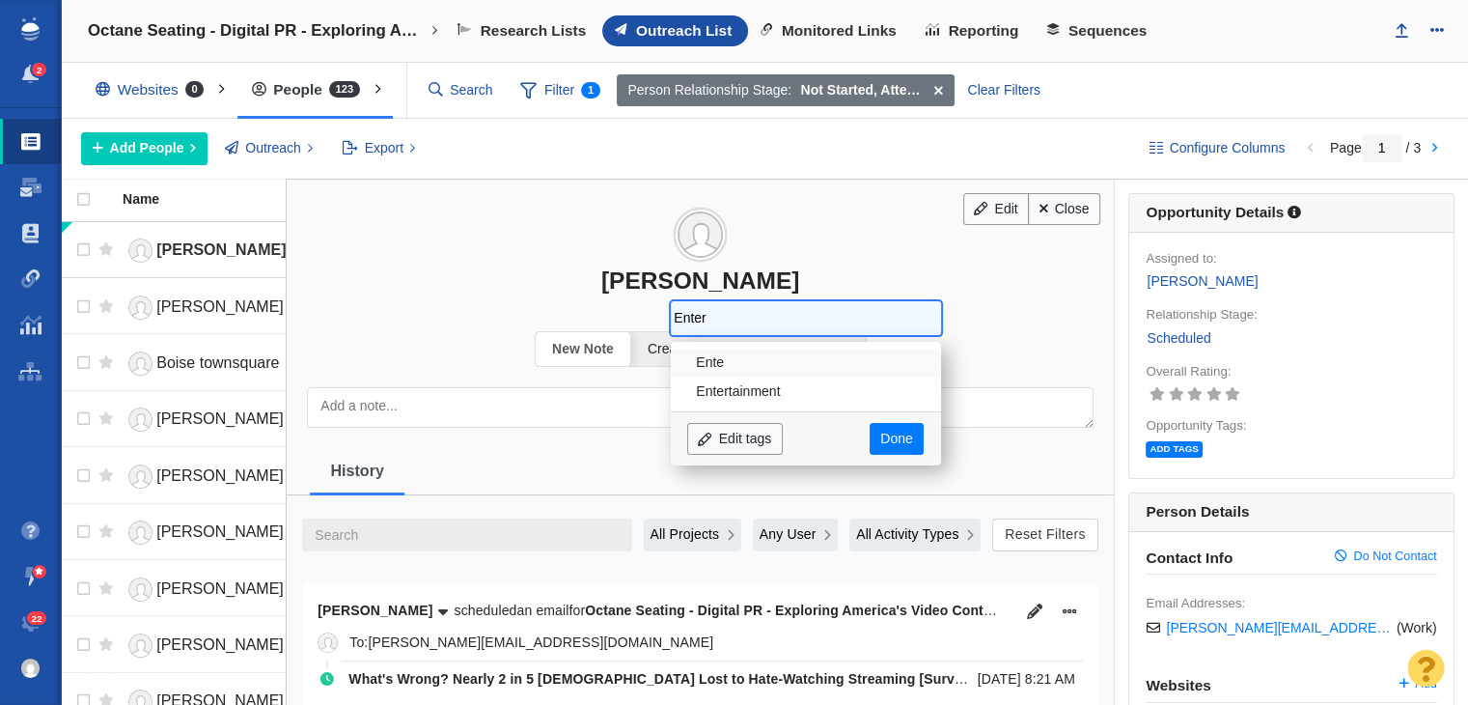
type input "Entert"
type input "Enterta"
type input "Entertain"
click at [795, 403] on span "Entertain Entertainment Edit tags Done" at bounding box center [806, 404] width 270 height 124
click at [800, 383] on li "Entertainment" at bounding box center [806, 390] width 270 height 28
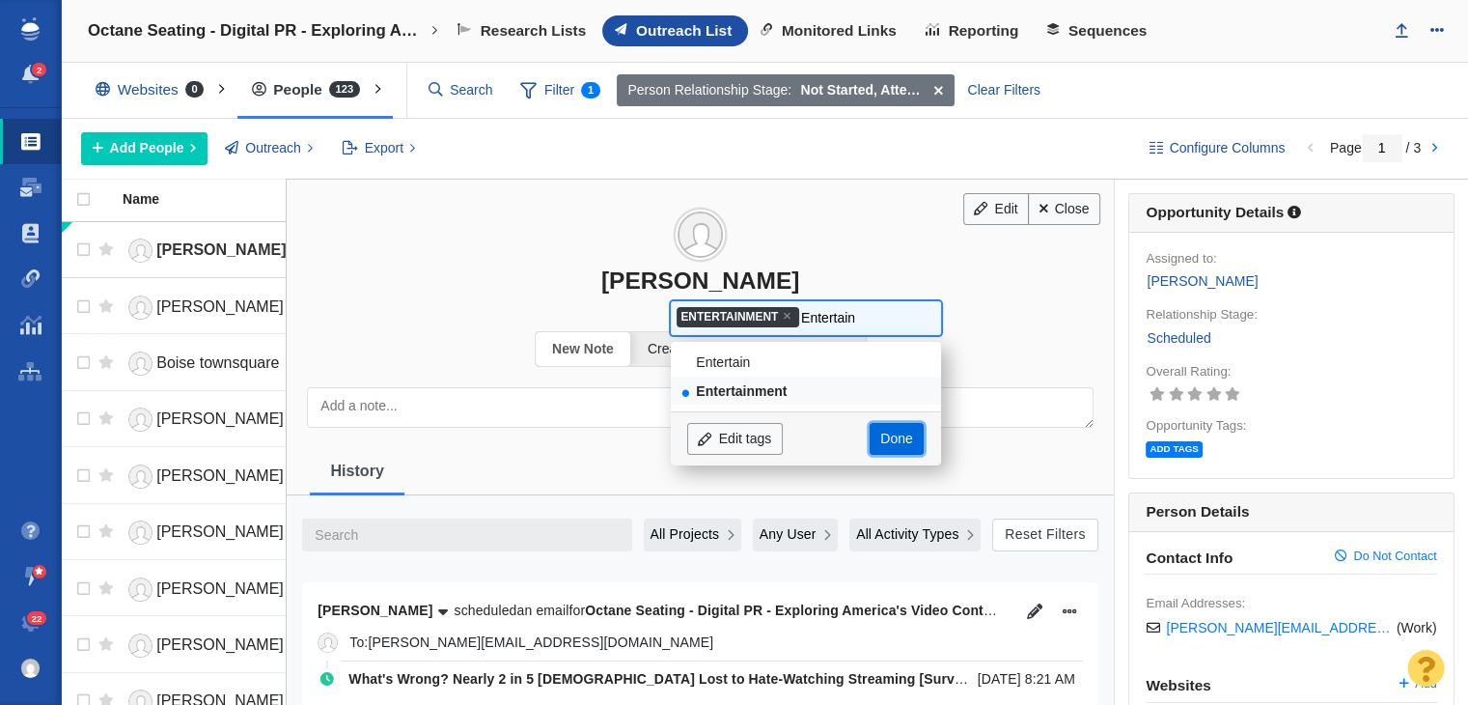
click at [873, 447] on link "Done" at bounding box center [897, 439] width 54 height 33
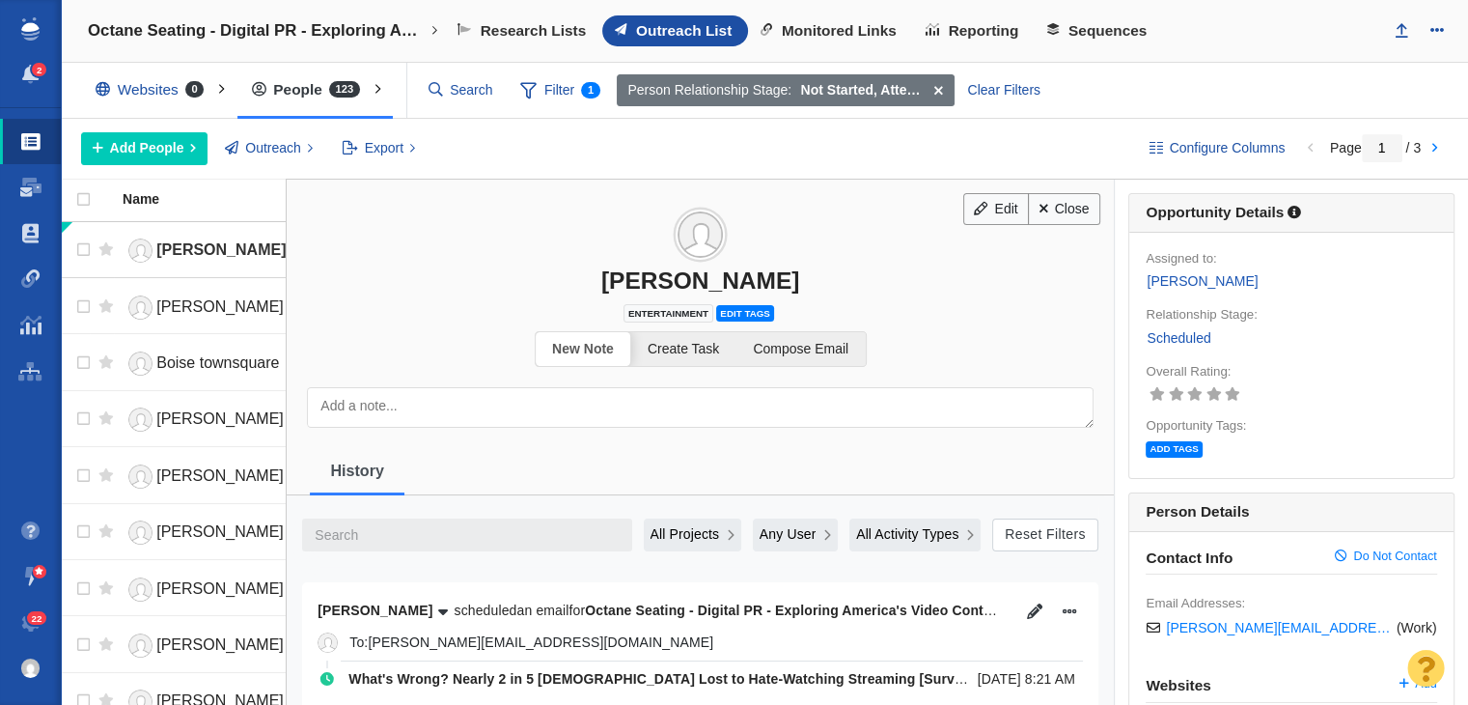
click at [710, 304] on span "Entertainment Edit tags" at bounding box center [700, 311] width 153 height 15
click at [764, 314] on span "Edit tags" at bounding box center [744, 313] width 57 height 16
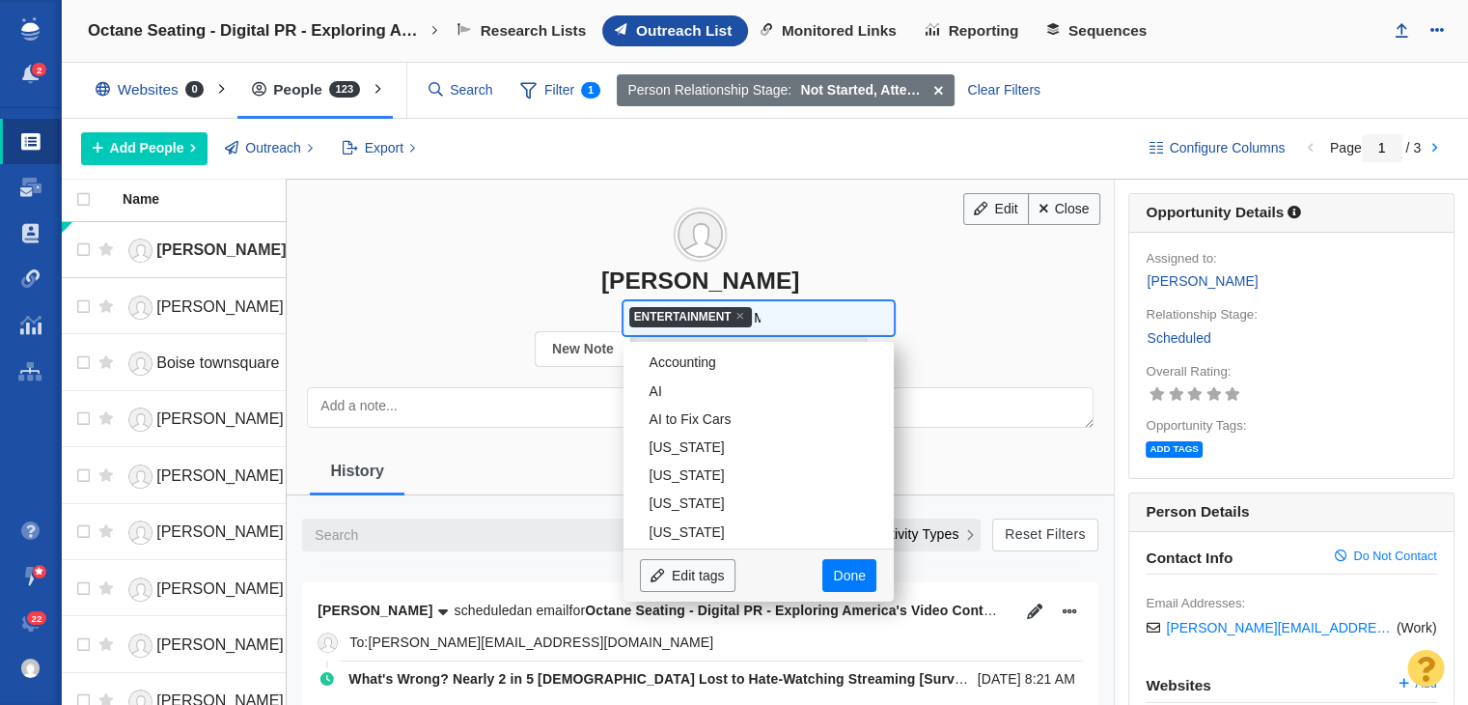
scroll to position [225, 0]
type input "Mo"
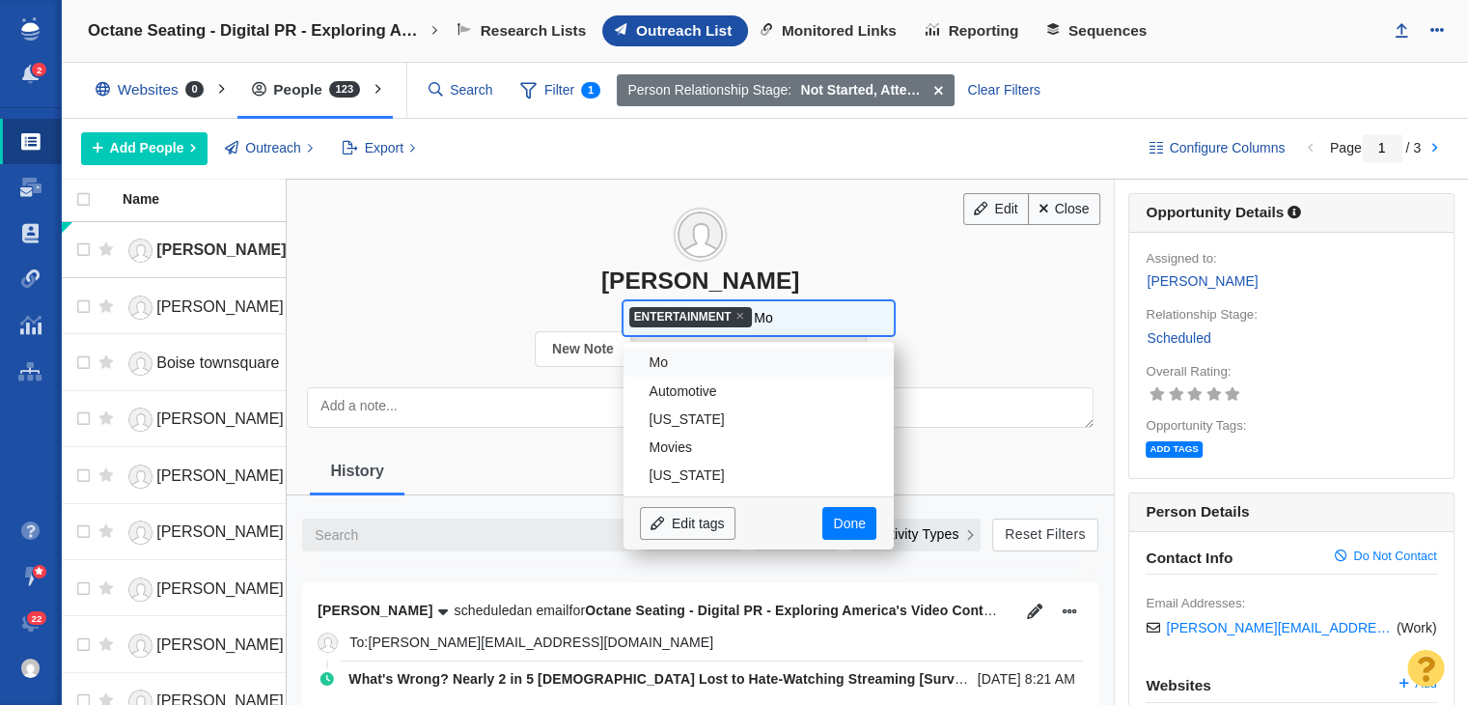
scroll to position [0, 0]
type input "Movi"
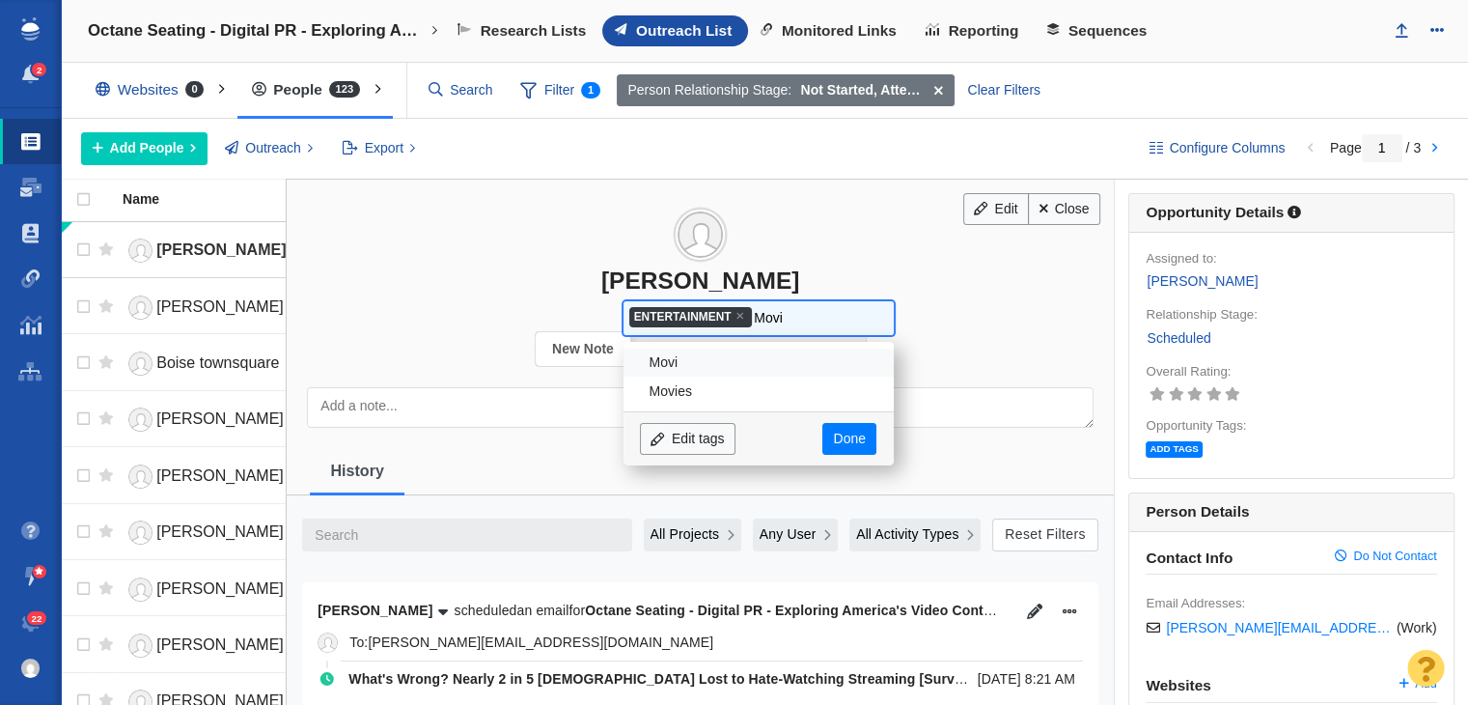
type input "Movie"
type input "Movies"
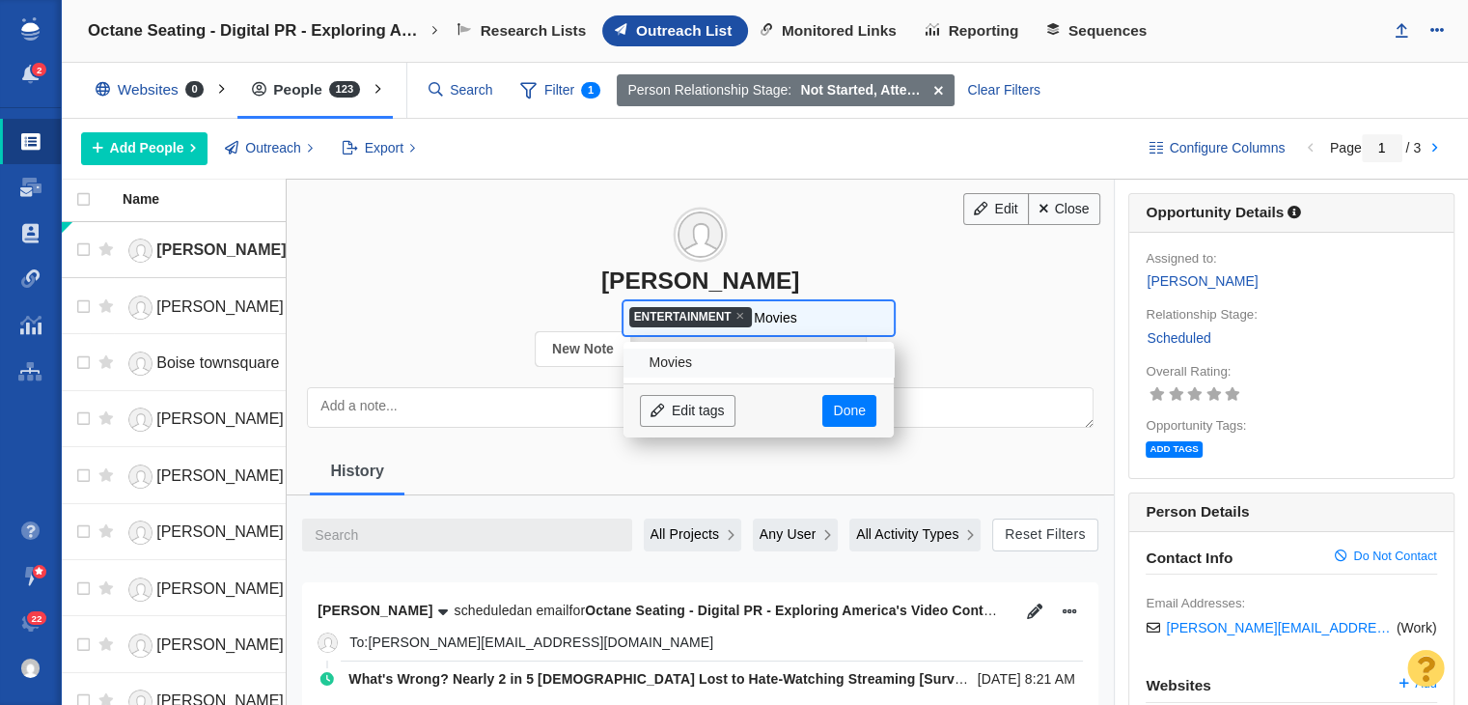
click at [755, 360] on li "Movies" at bounding box center [759, 362] width 270 height 28
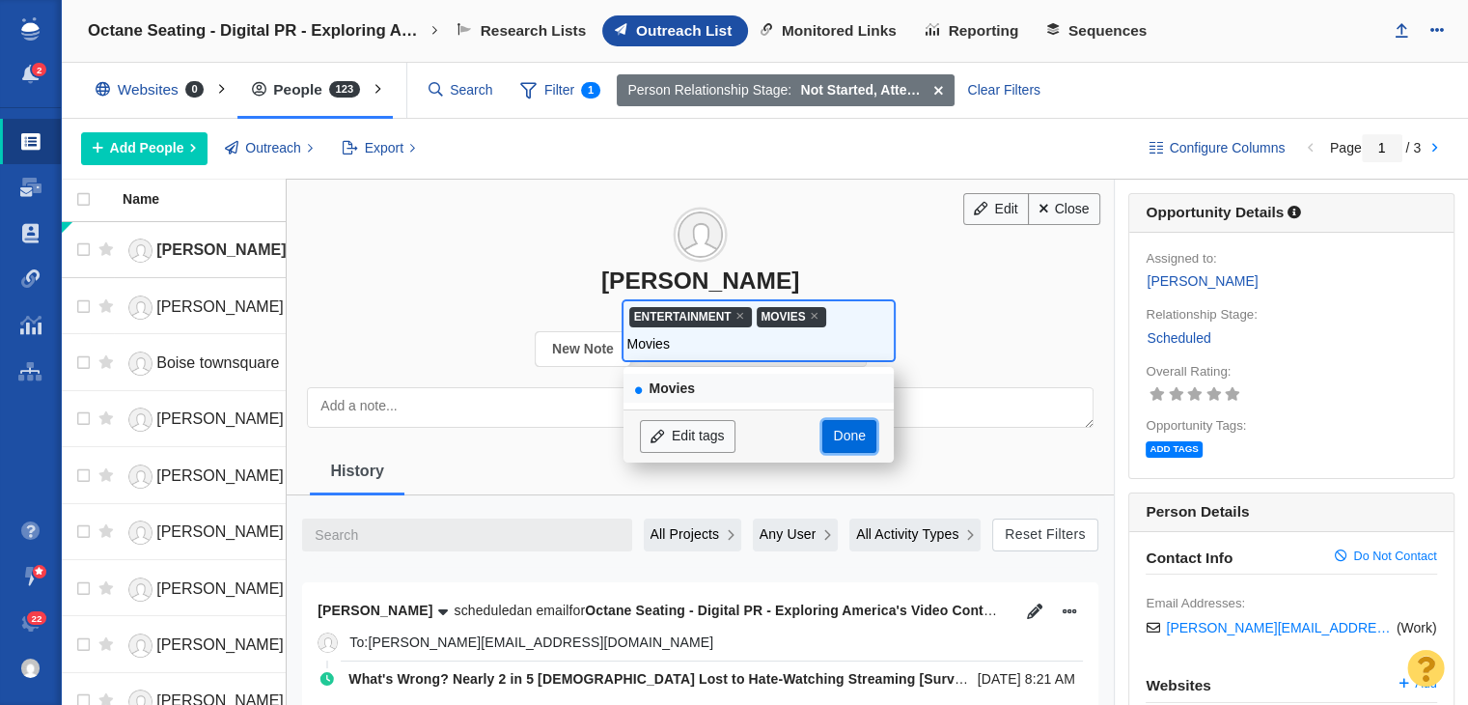
click at [834, 433] on link "Done" at bounding box center [849, 436] width 54 height 33
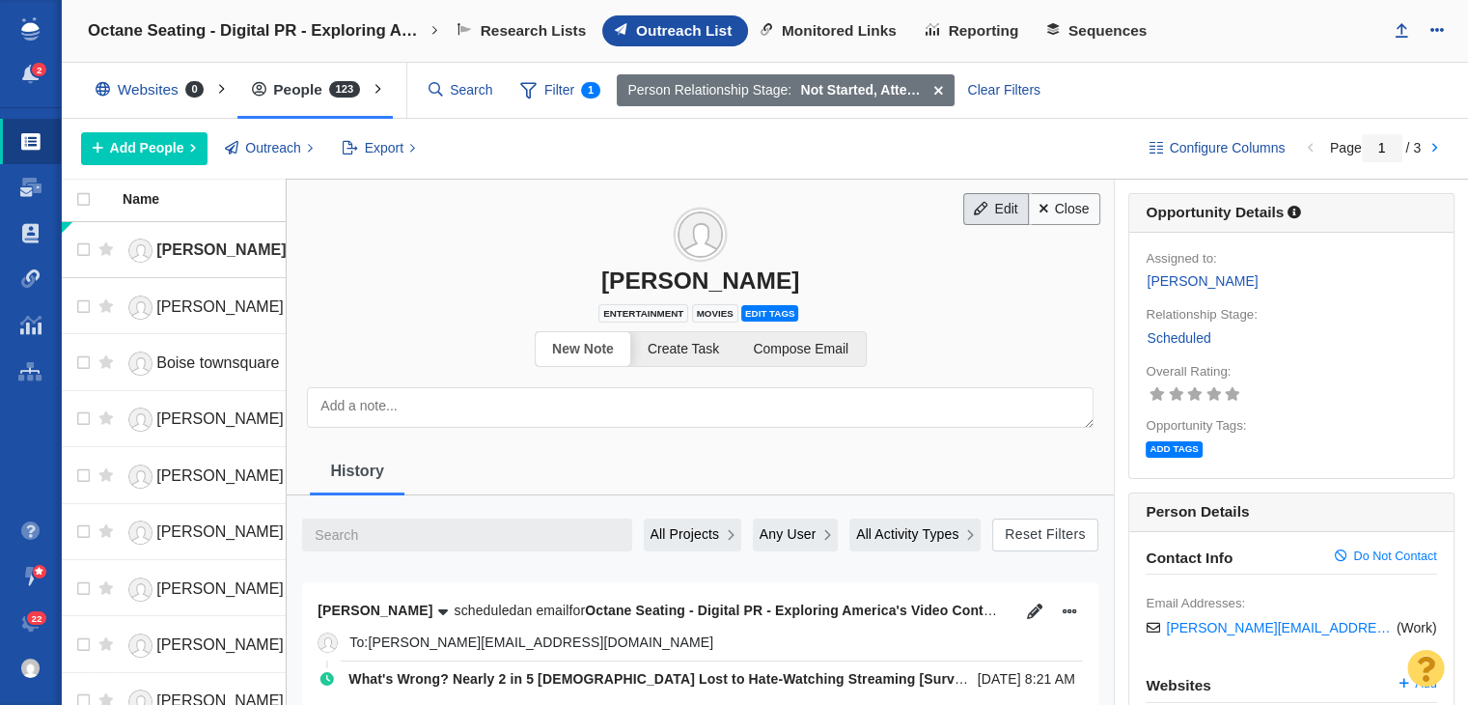
click at [981, 207] on link "Edit" at bounding box center [996, 209] width 66 height 33
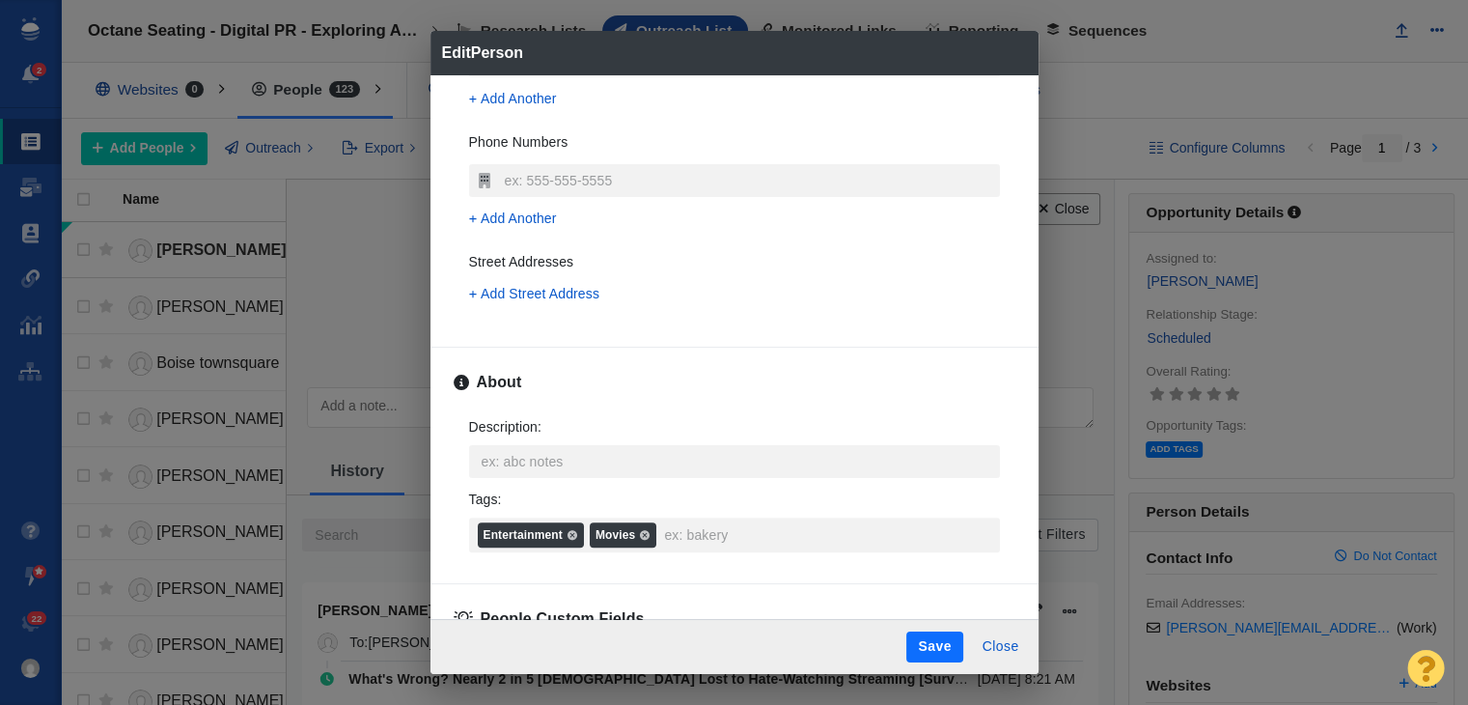
scroll to position [726, 0]
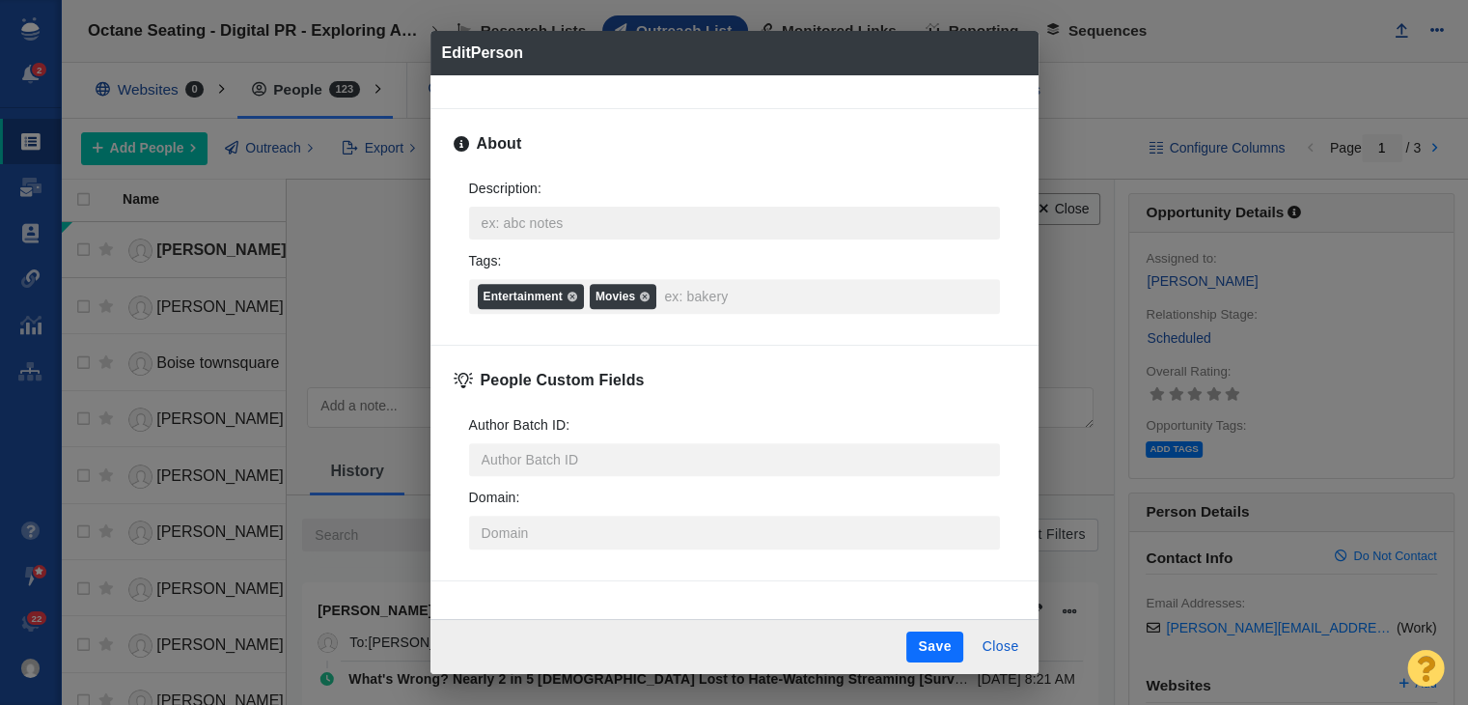
type textarea "x"
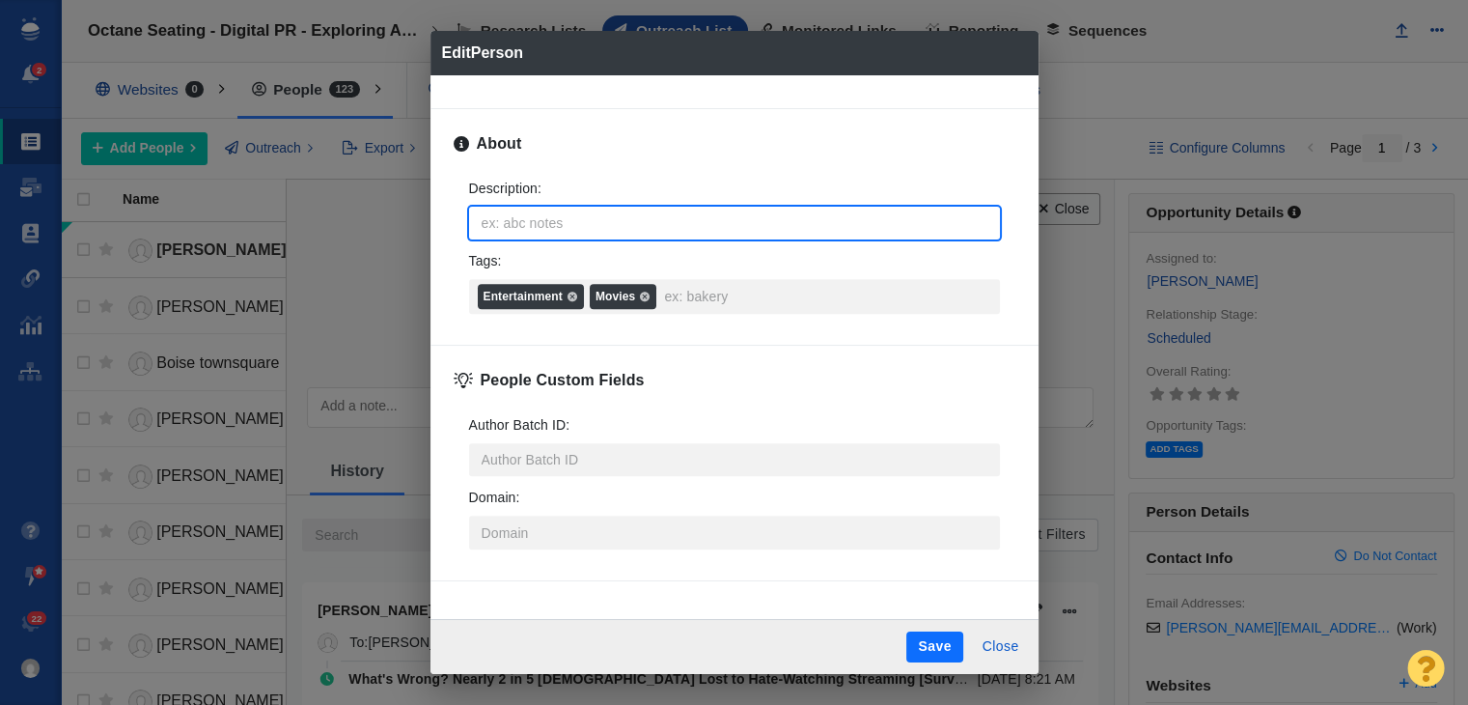
click at [591, 236] on textarea "Description : x" at bounding box center [734, 223] width 531 height 33
type textarea "https://page-one-power.muckrack.com/sean-oconnell-1"
type textarea "x"
type textarea "https://page-one-power.muckrack.com/sean-oconnell-1"
click at [946, 652] on button "Save" at bounding box center [934, 646] width 56 height 31
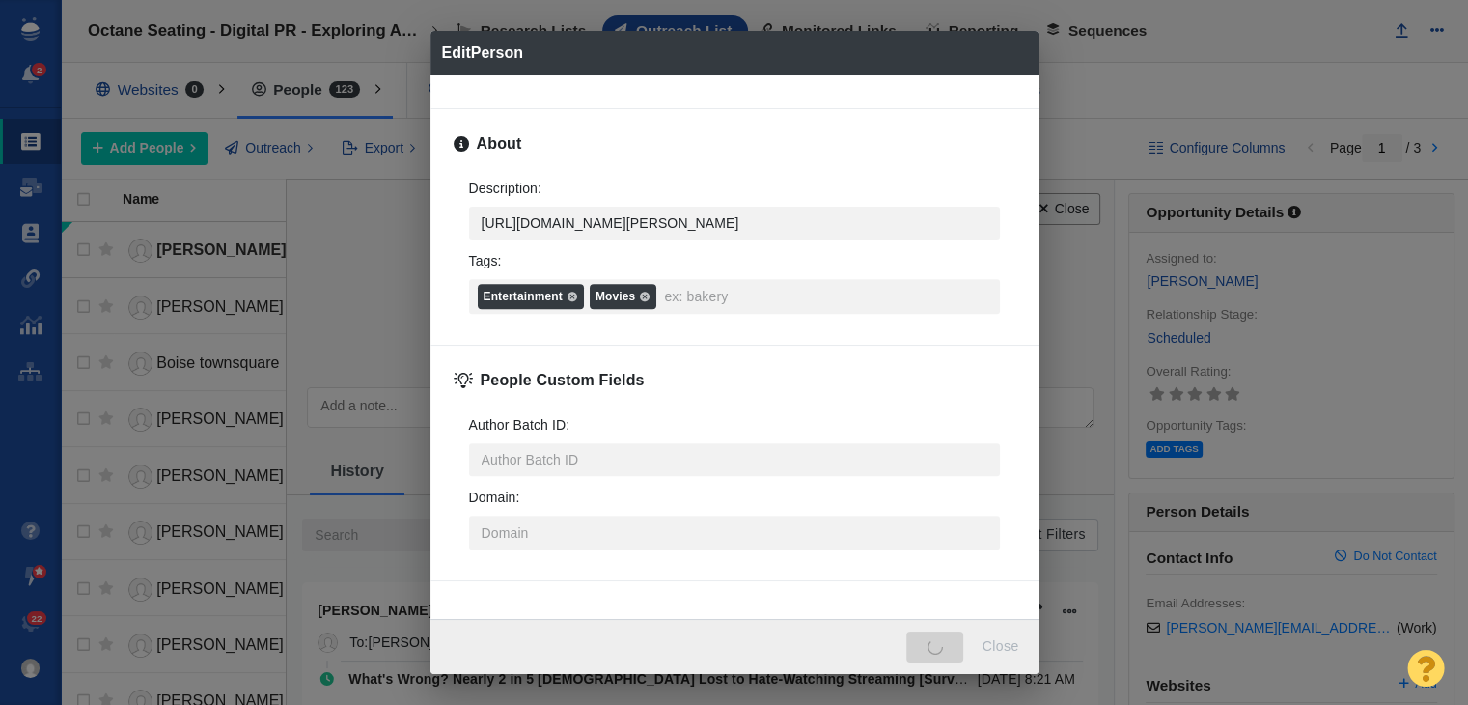
type textarea "x"
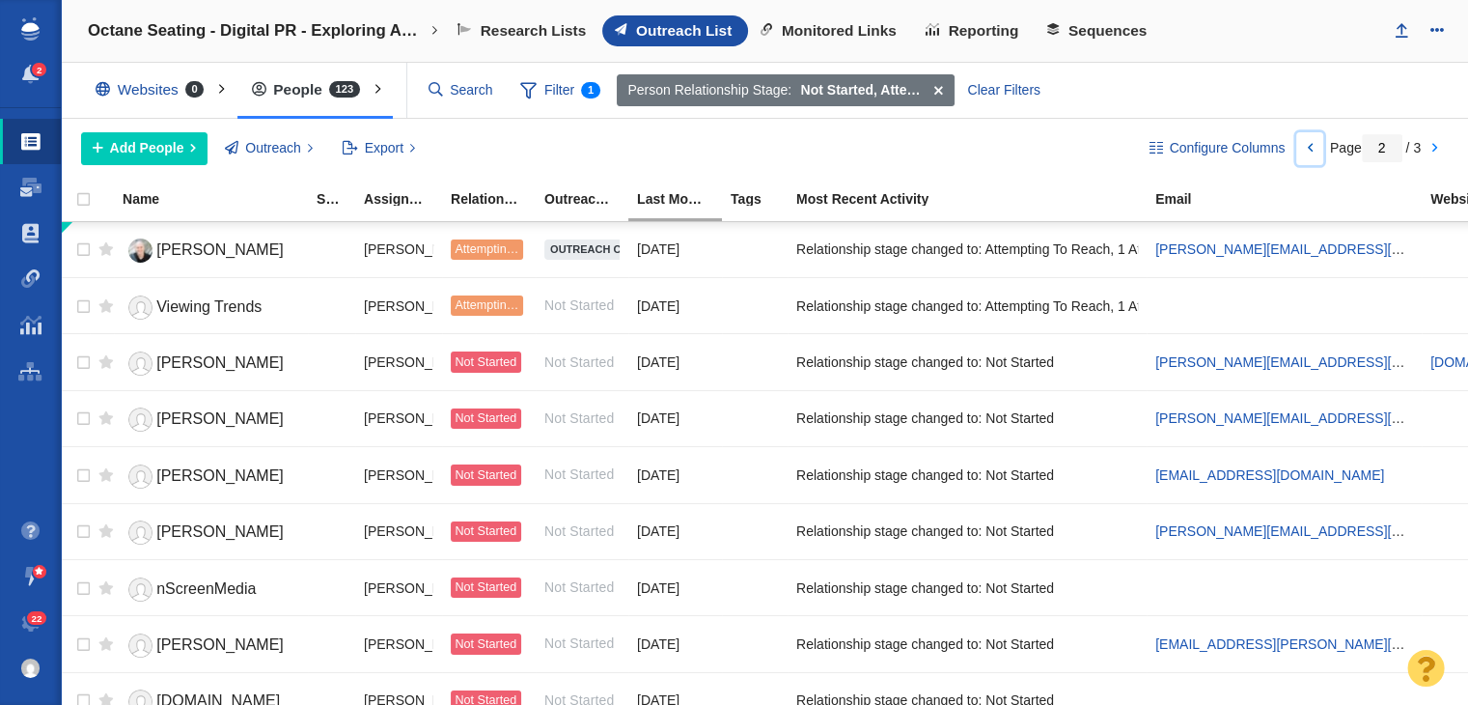
click at [1305, 147] on link at bounding box center [1309, 148] width 27 height 33
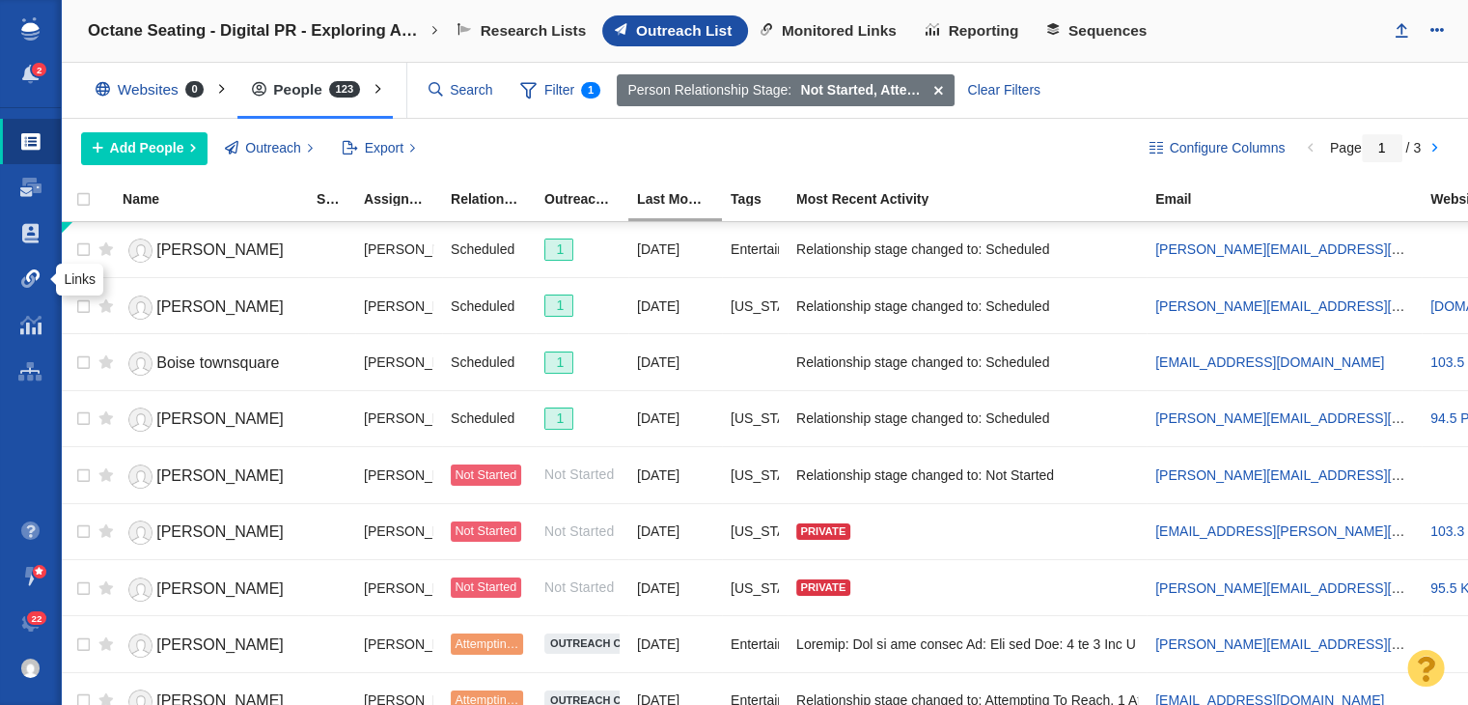
scroll to position [0, 572]
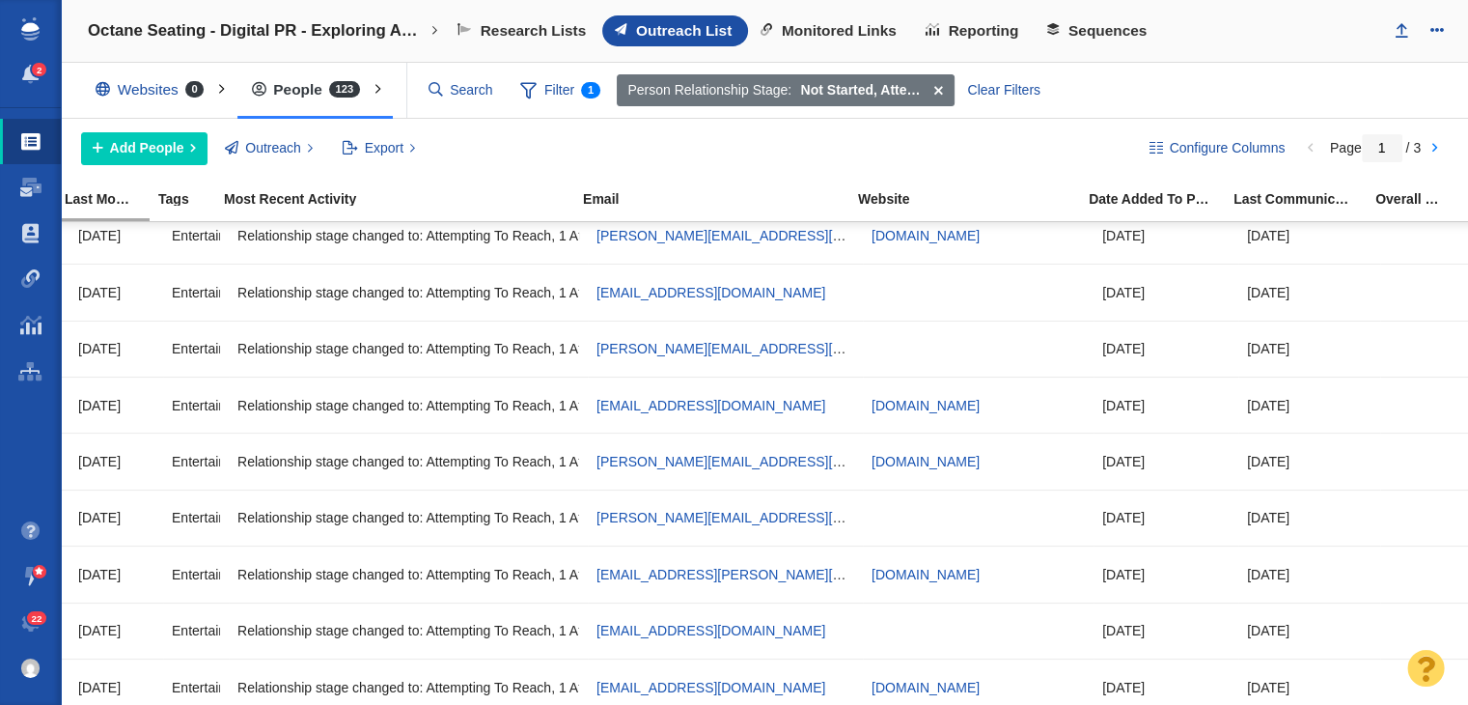
click at [1452, 145] on div "Page 2 / 3" at bounding box center [1375, 147] width 158 height 15
click at [1437, 145] on link at bounding box center [1434, 148] width 27 height 33
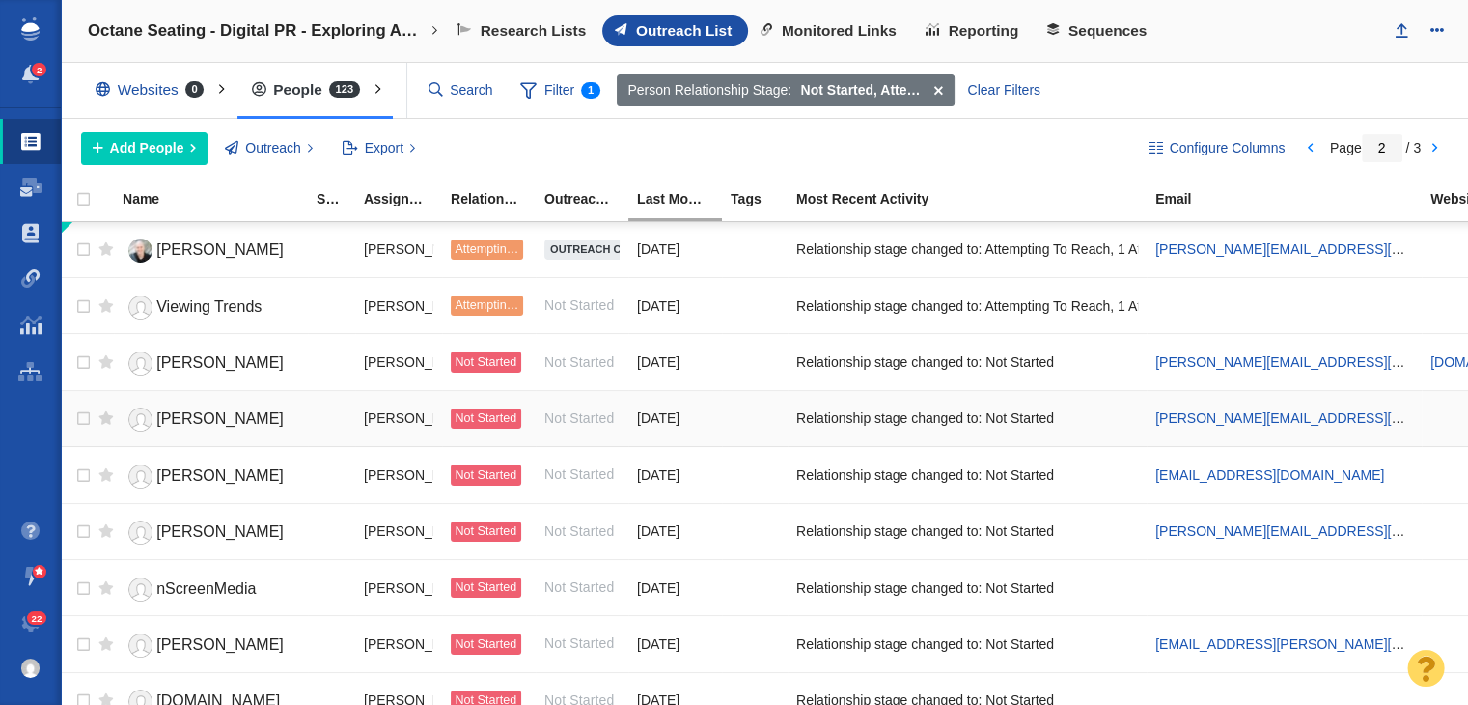
click at [193, 418] on span "[PERSON_NAME]" at bounding box center [219, 418] width 127 height 16
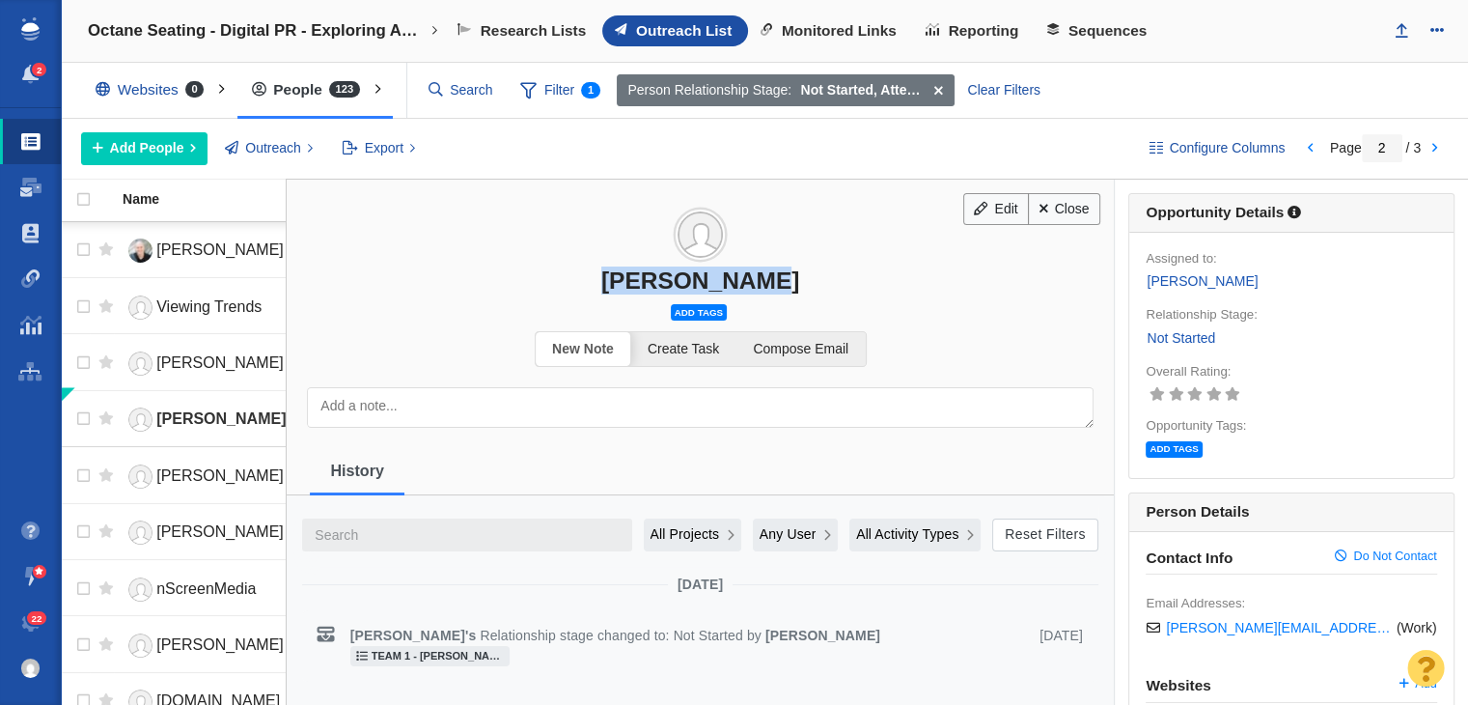
drag, startPoint x: 618, startPoint y: 283, endPoint x: 776, endPoint y: 283, distance: 158.3
click at [776, 283] on div "[PERSON_NAME]" at bounding box center [700, 280] width 827 height 28
copy div "[PERSON_NAME]"
click at [975, 194] on link "Edit" at bounding box center [996, 209] width 66 height 33
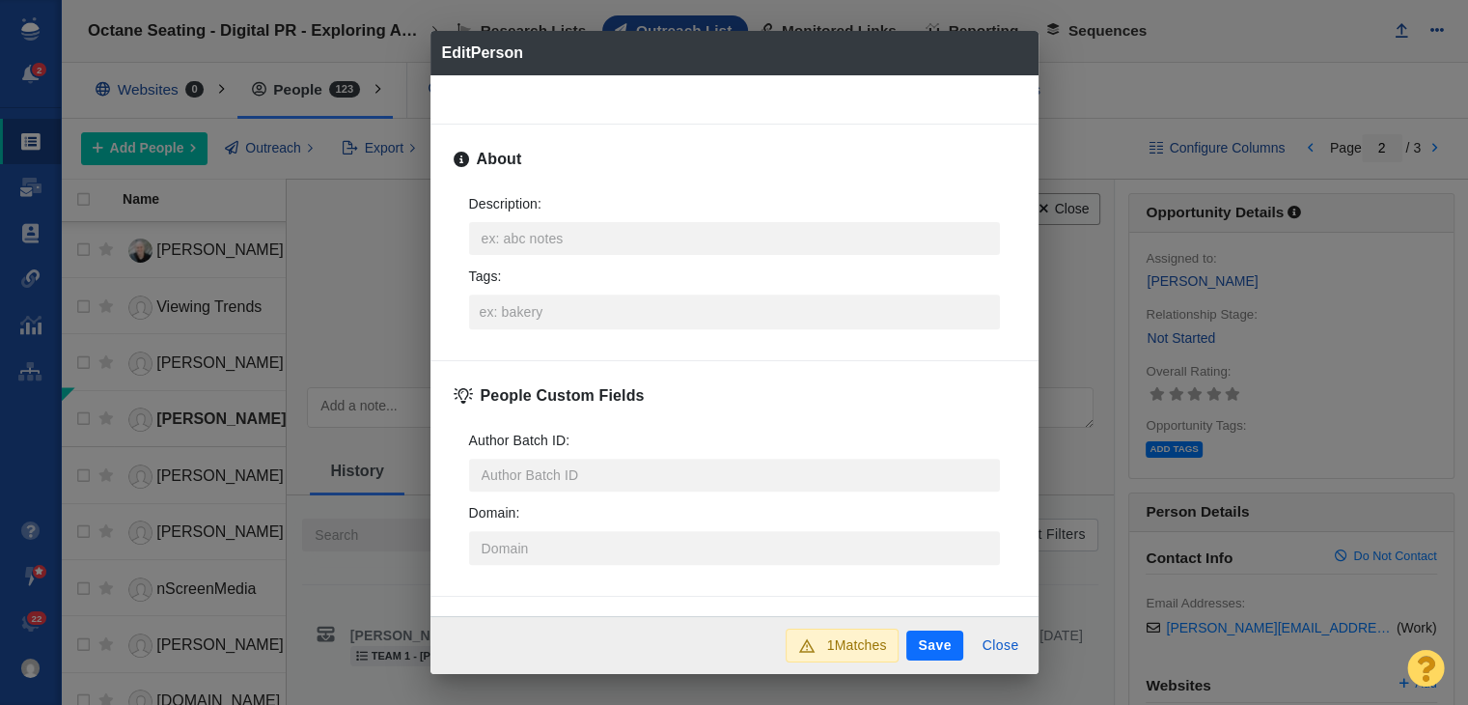
scroll to position [729, 0]
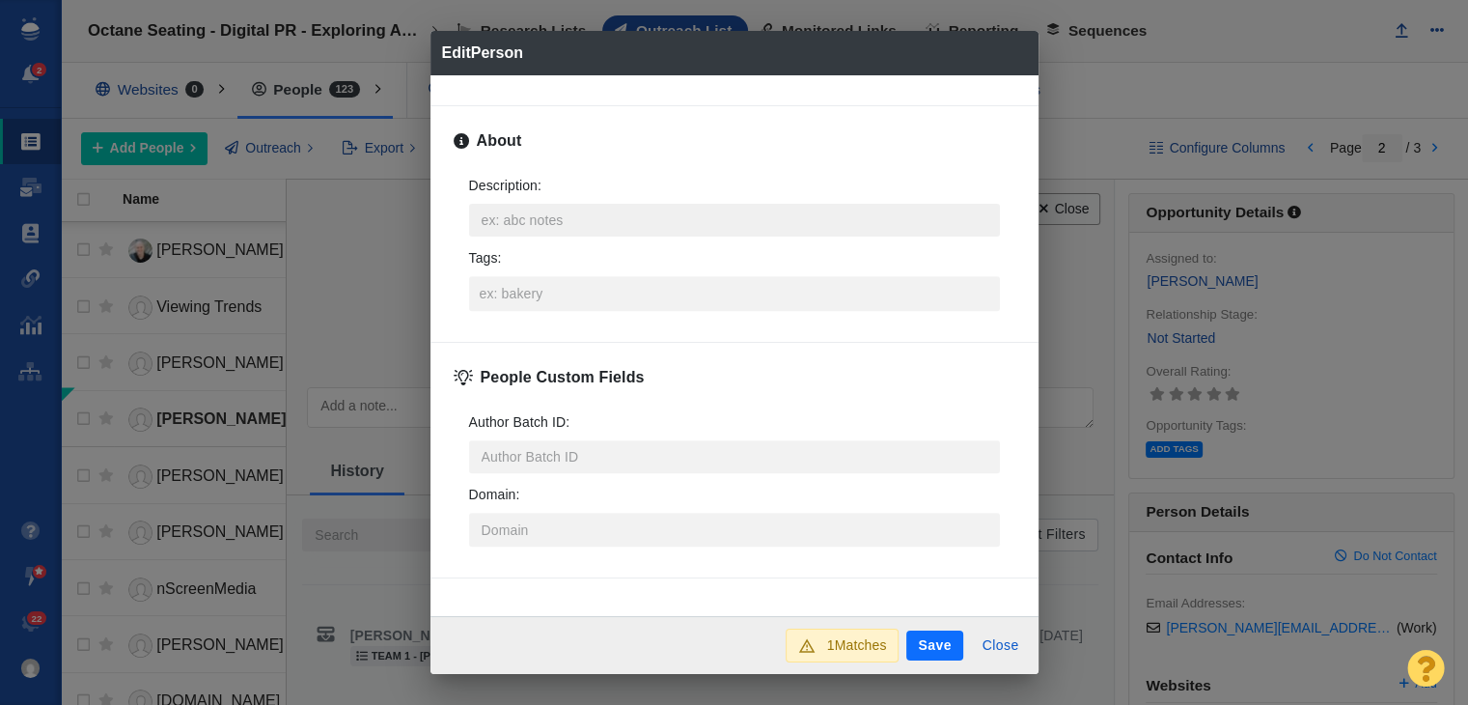
type textarea "x"
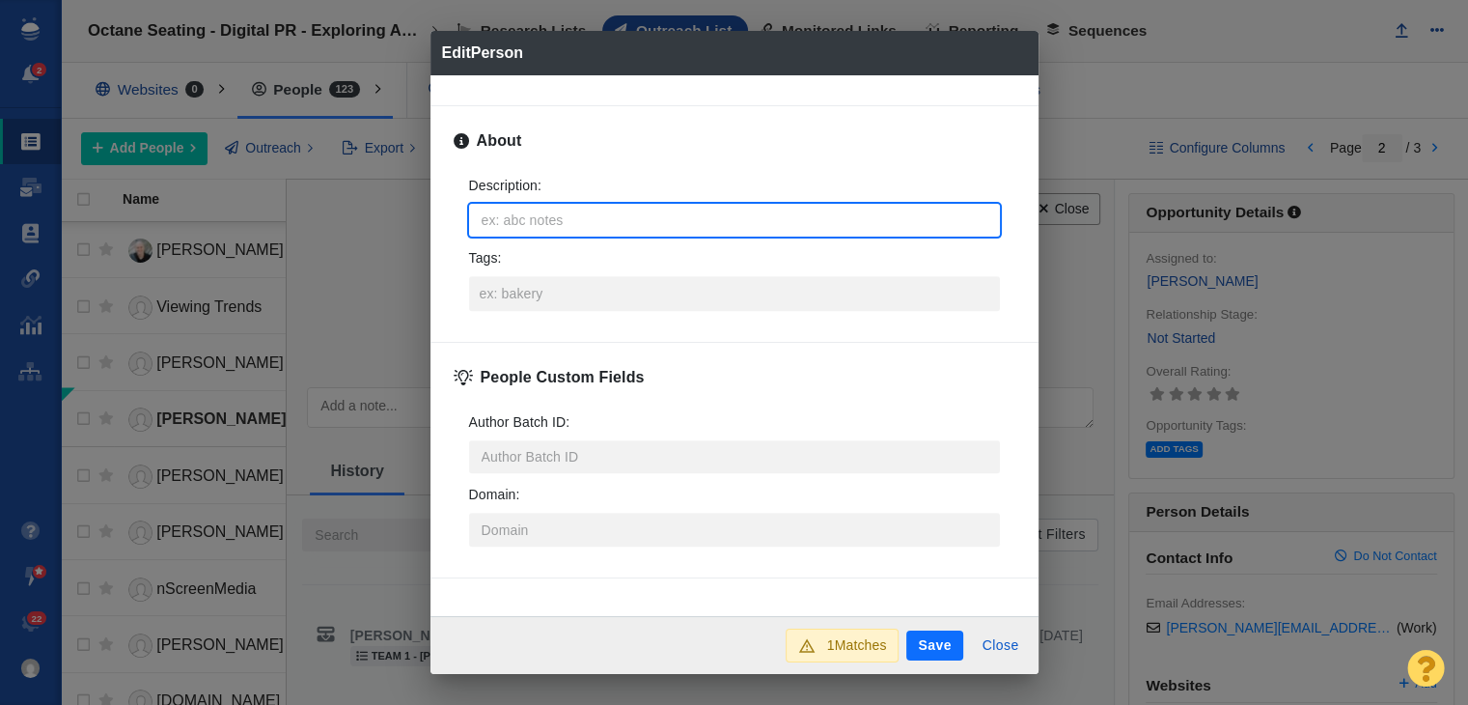
click at [562, 219] on textarea "Description : x" at bounding box center [734, 220] width 531 height 33
type textarea "[URL][DOMAIN_NAME][PERSON_NAME]"
type textarea "x"
type textarea "[URL][DOMAIN_NAME][PERSON_NAME]"
click at [931, 638] on button "Save" at bounding box center [934, 645] width 56 height 31
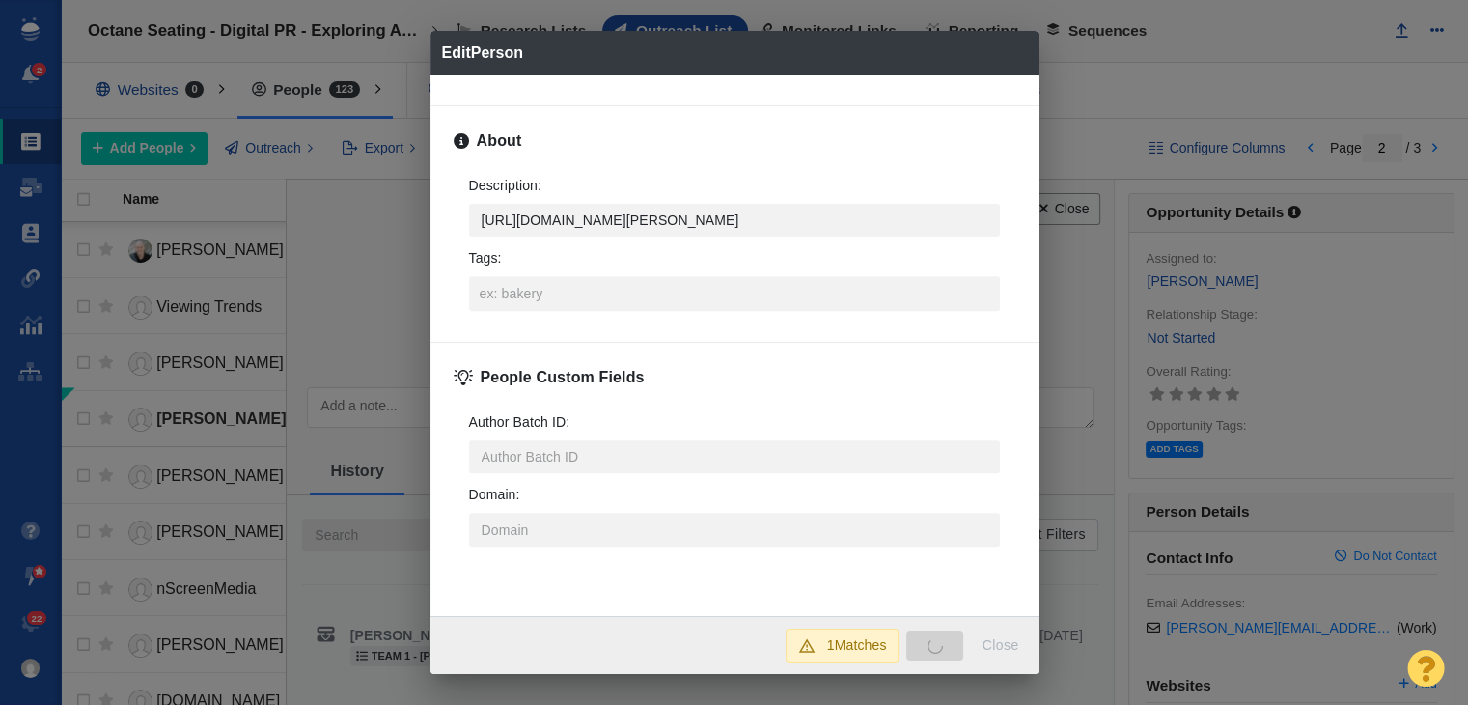
type textarea "x"
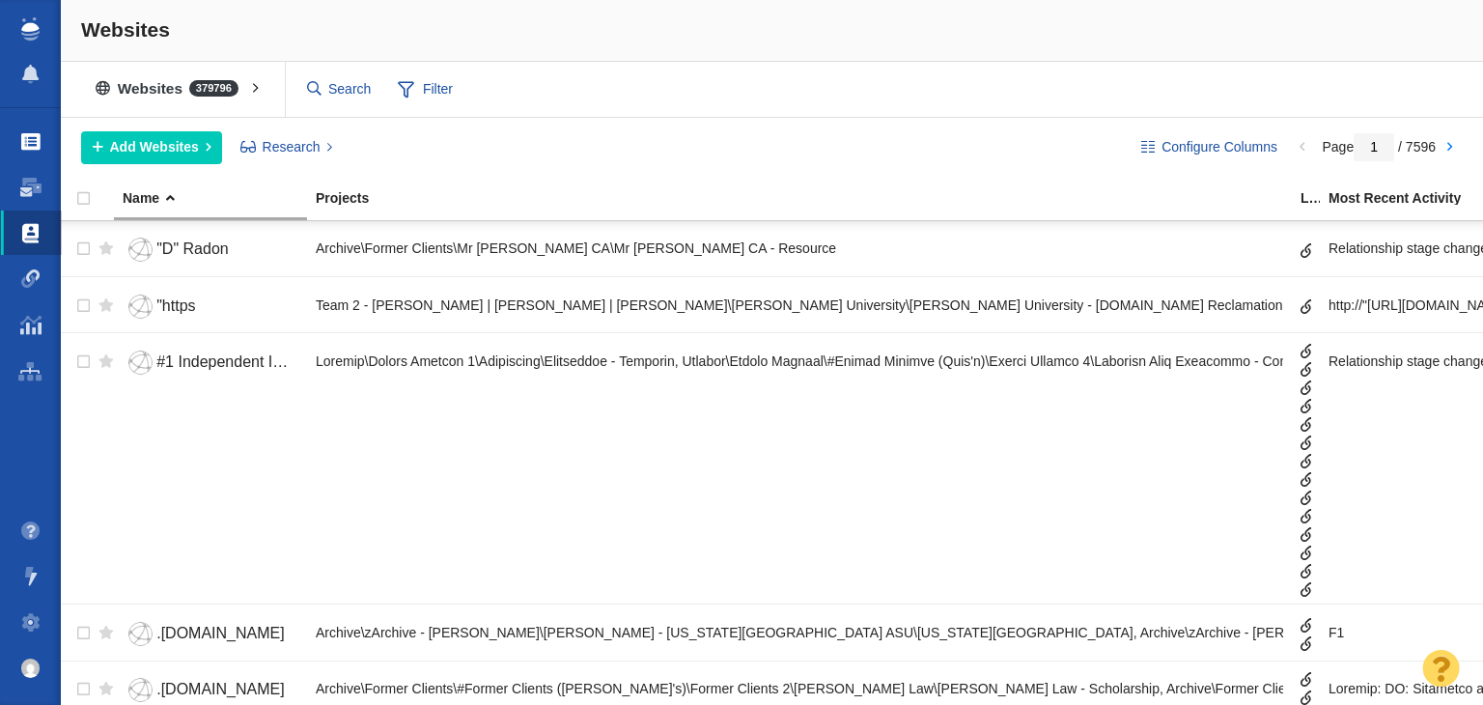
click at [23, 140] on span at bounding box center [30, 141] width 19 height 19
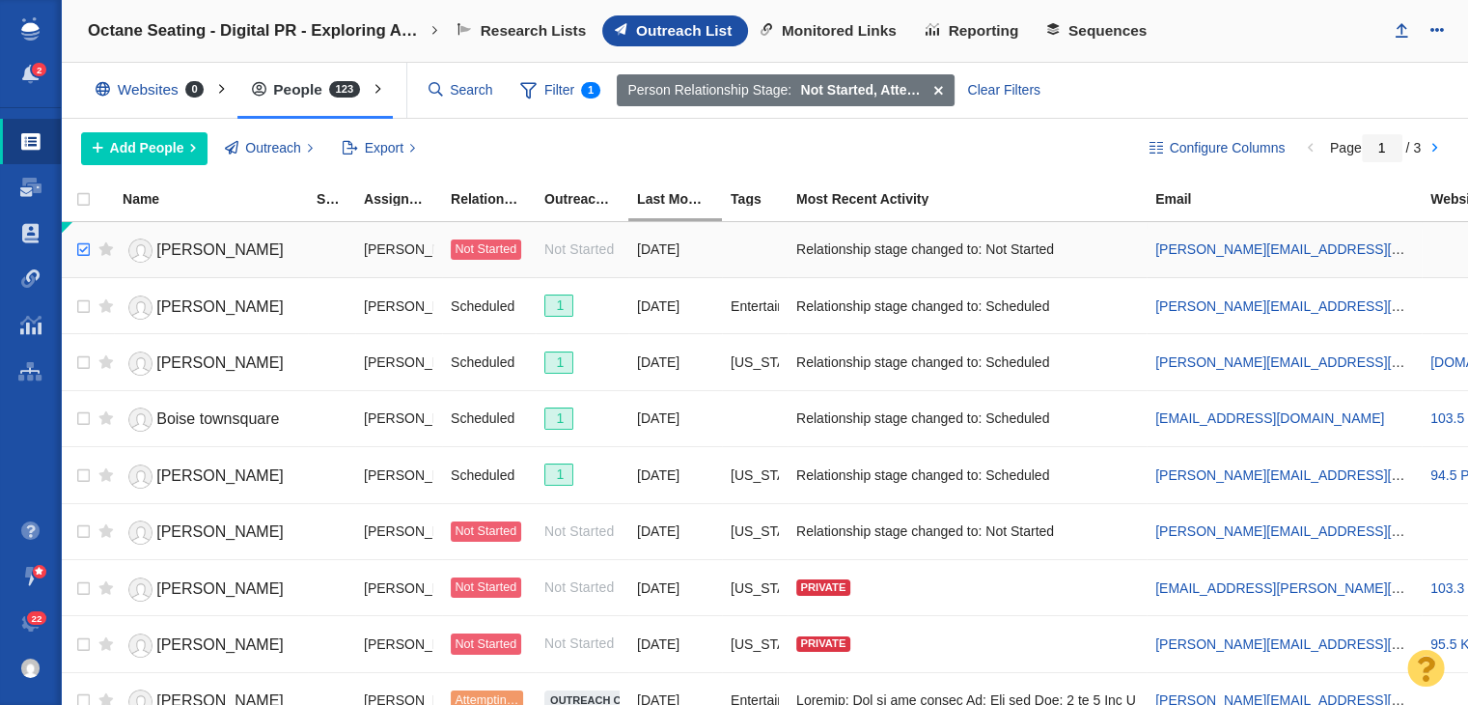
checkbox input "true"
click at [77, 249] on input "checkbox" at bounding box center [81, 250] width 29 height 42
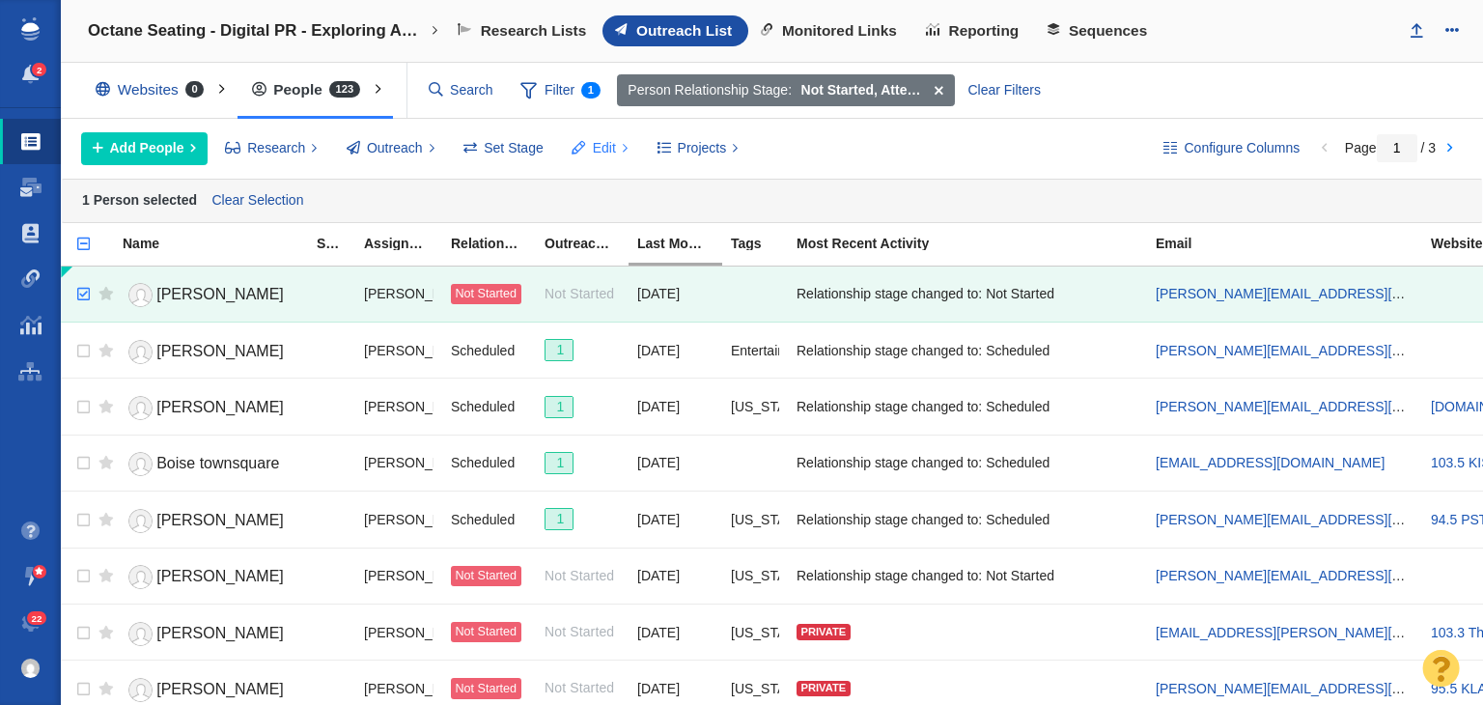
click at [584, 142] on button "Edit" at bounding box center [600, 148] width 78 height 33
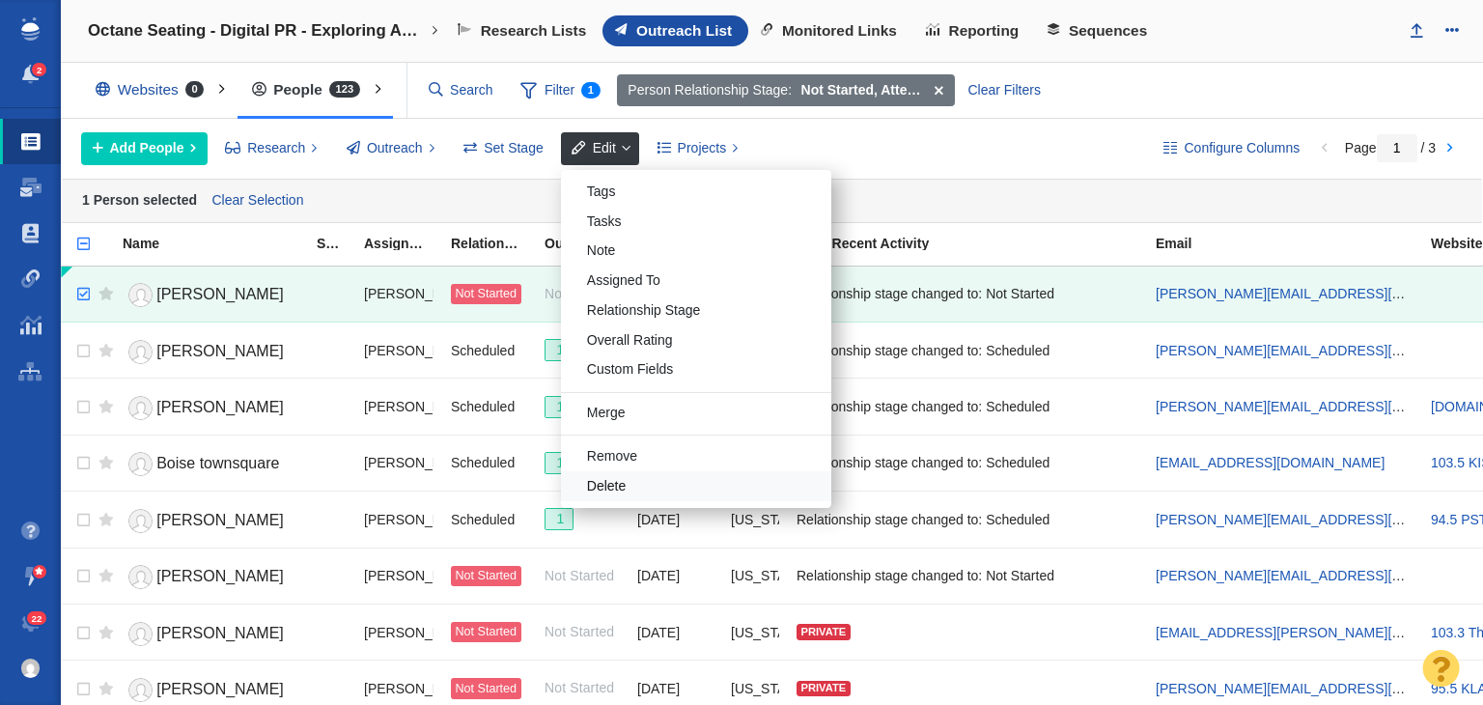
click at [627, 484] on div "Delete" at bounding box center [696, 486] width 270 height 30
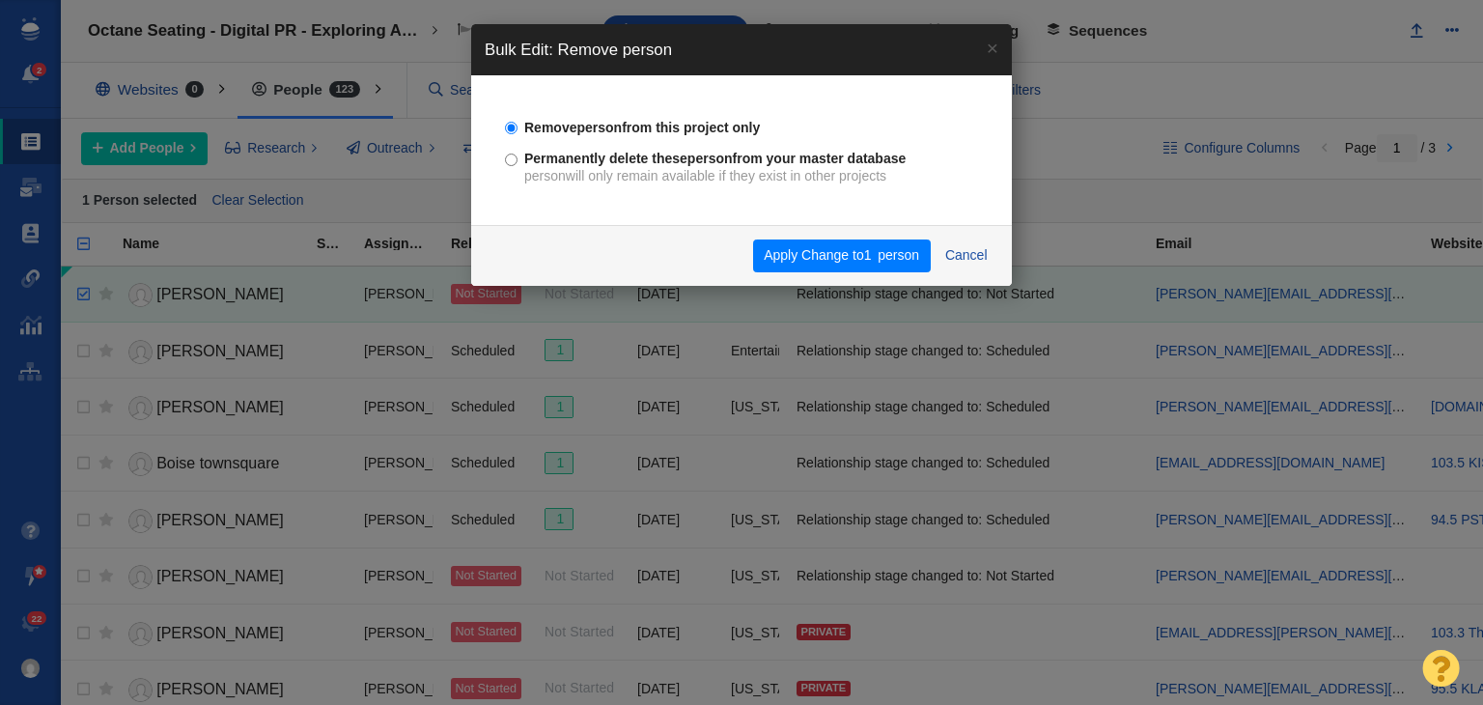
click at [861, 237] on div "Apply Change to 1 person Cancel" at bounding box center [741, 255] width 541 height 61
click at [864, 246] on button "Apply Change to 1 person" at bounding box center [842, 255] width 178 height 33
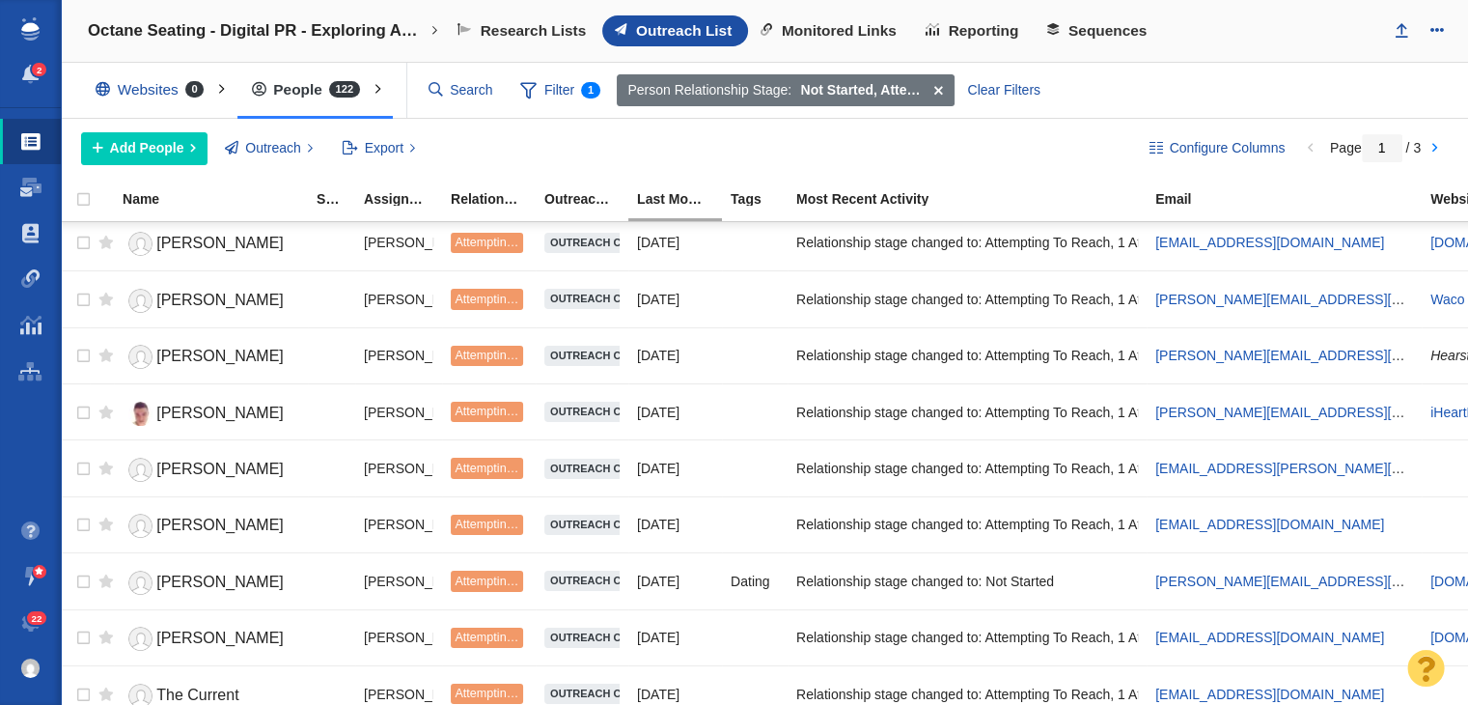
scroll to position [2338, 0]
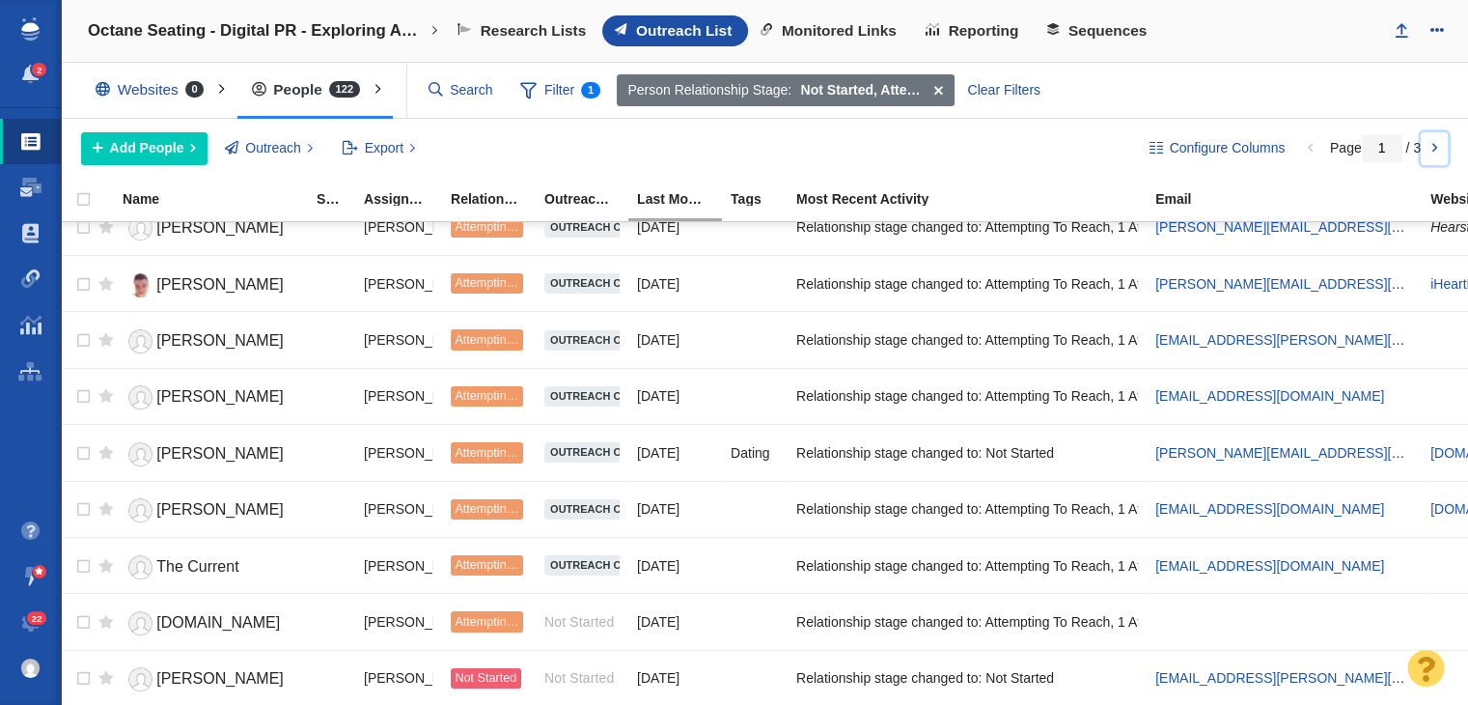
click at [1428, 140] on link at bounding box center [1434, 148] width 27 height 33
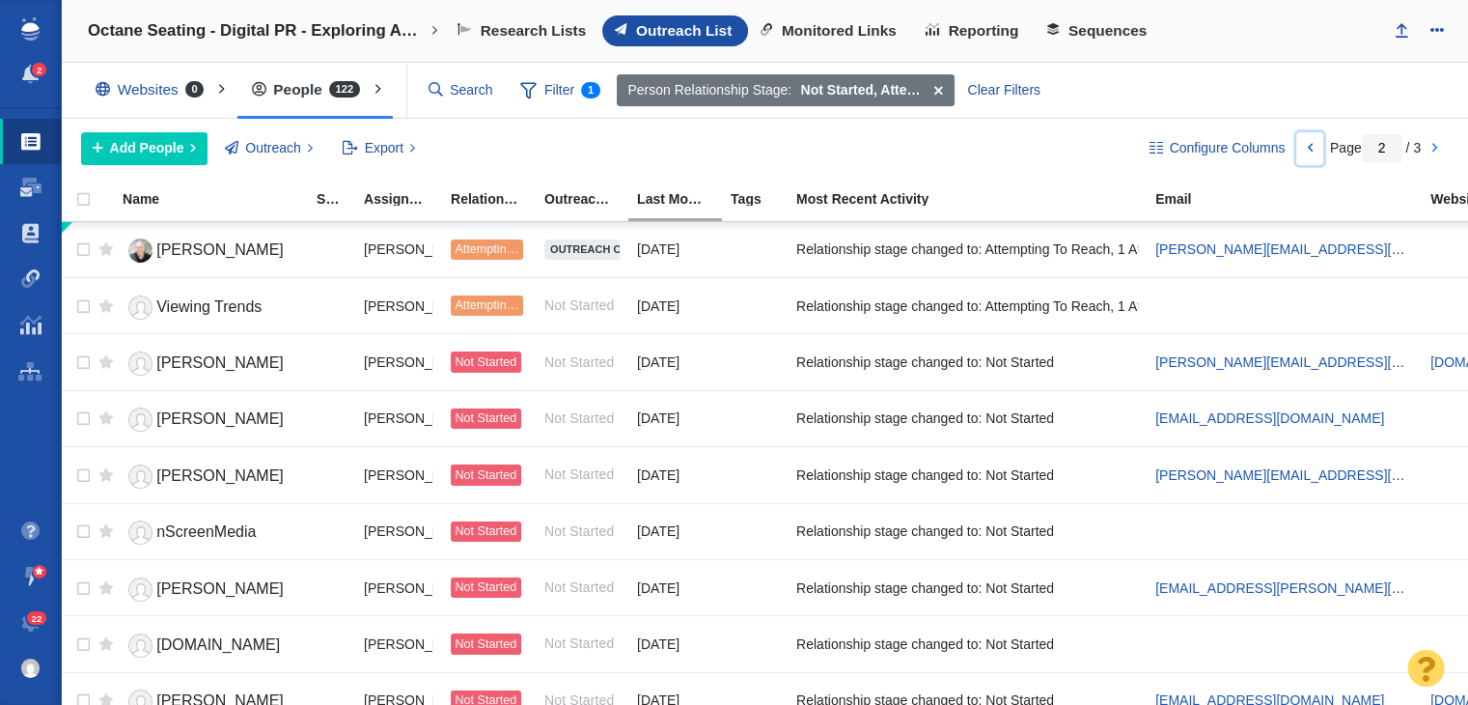
click at [1309, 148] on link at bounding box center [1309, 148] width 27 height 33
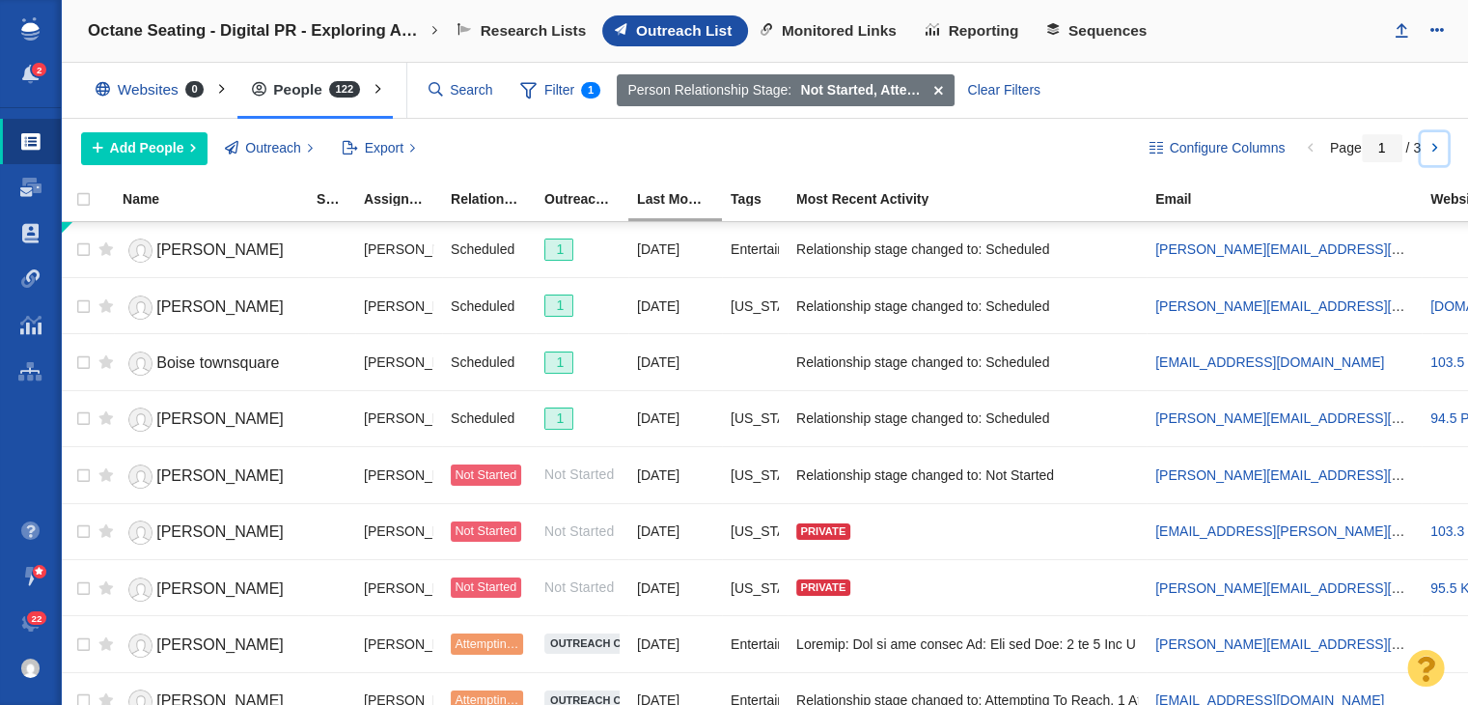
click at [1436, 139] on link at bounding box center [1434, 148] width 27 height 33
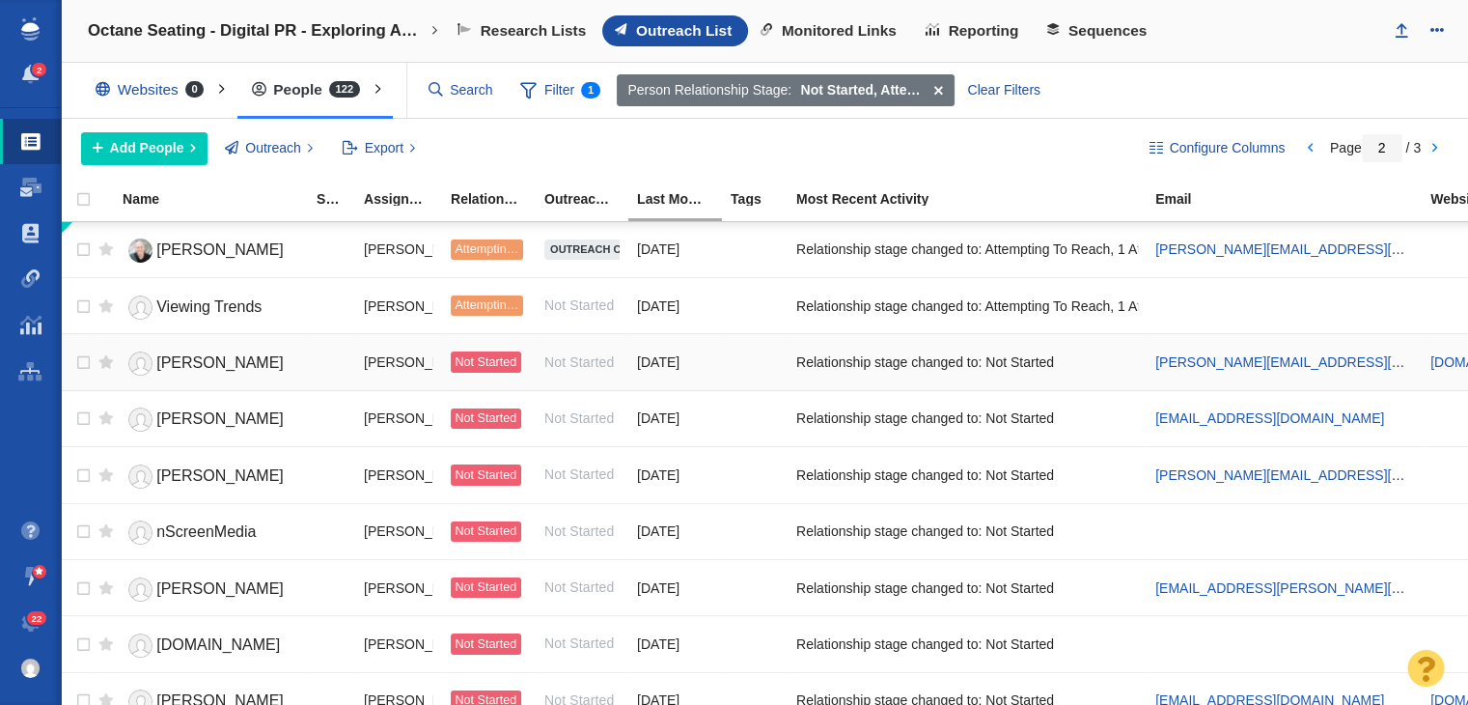
click at [217, 351] on link "[PERSON_NAME]" at bounding box center [211, 364] width 177 height 34
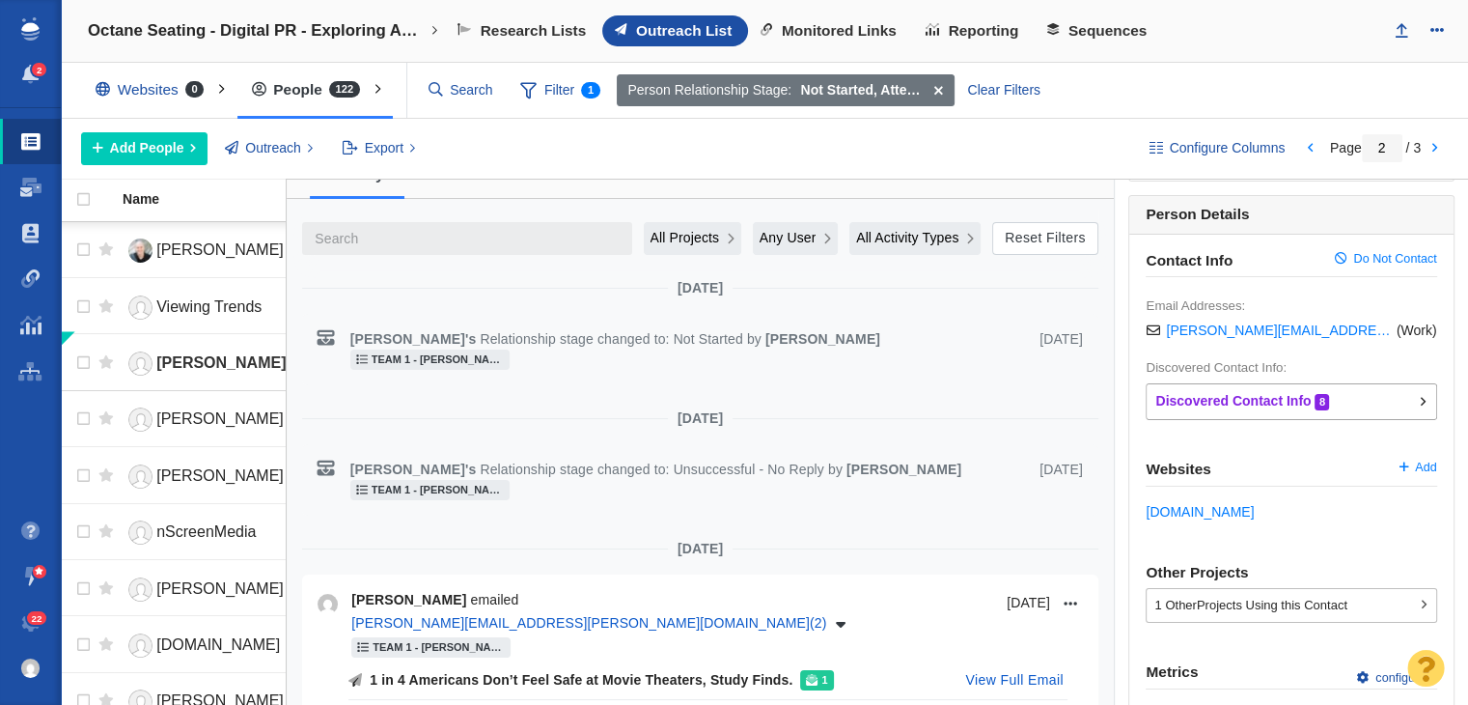
scroll to position [0, 0]
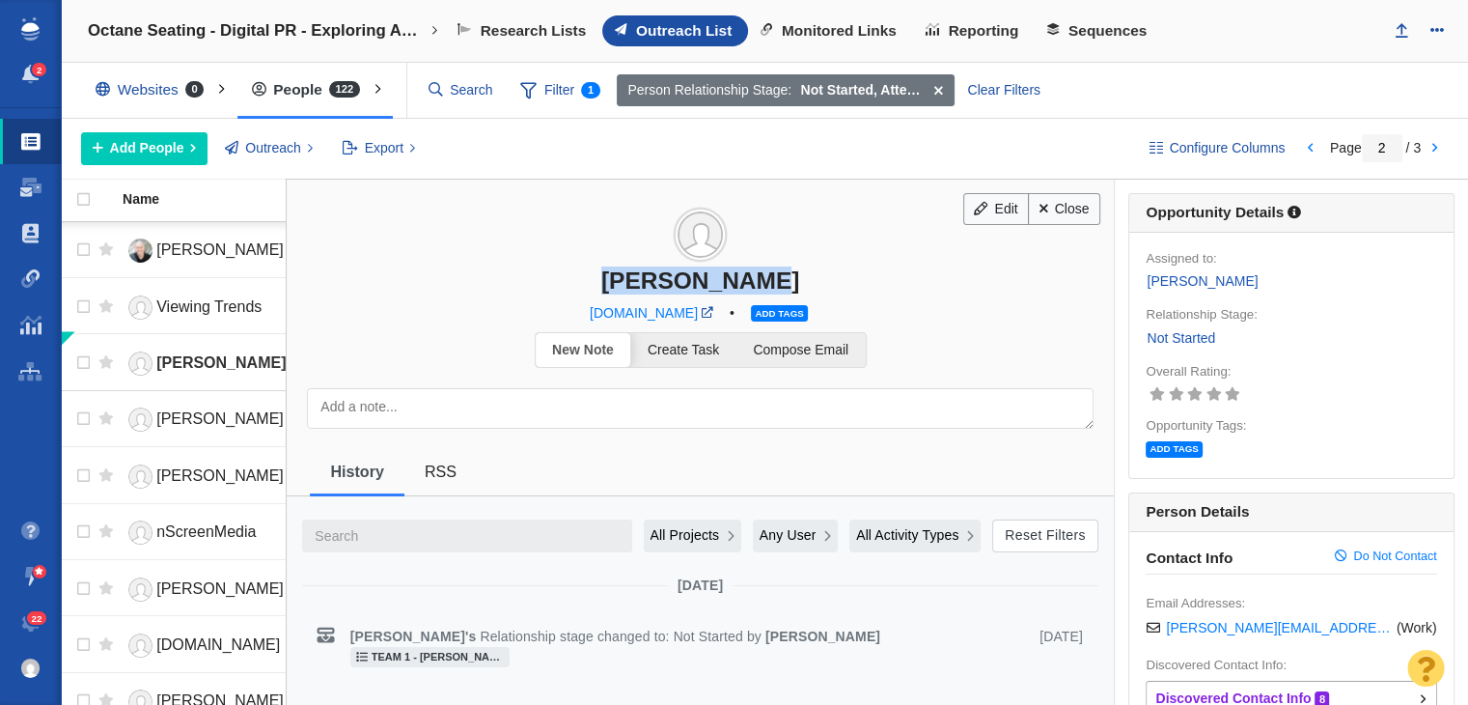
drag, startPoint x: 580, startPoint y: 279, endPoint x: 837, endPoint y: 279, distance: 256.8
click at [837, 279] on div "[PERSON_NAME]" at bounding box center [700, 280] width 827 height 28
copy div "[PERSON_NAME]"
click at [92, 360] on td at bounding box center [102, 362] width 24 height 56
checkbox input "true"
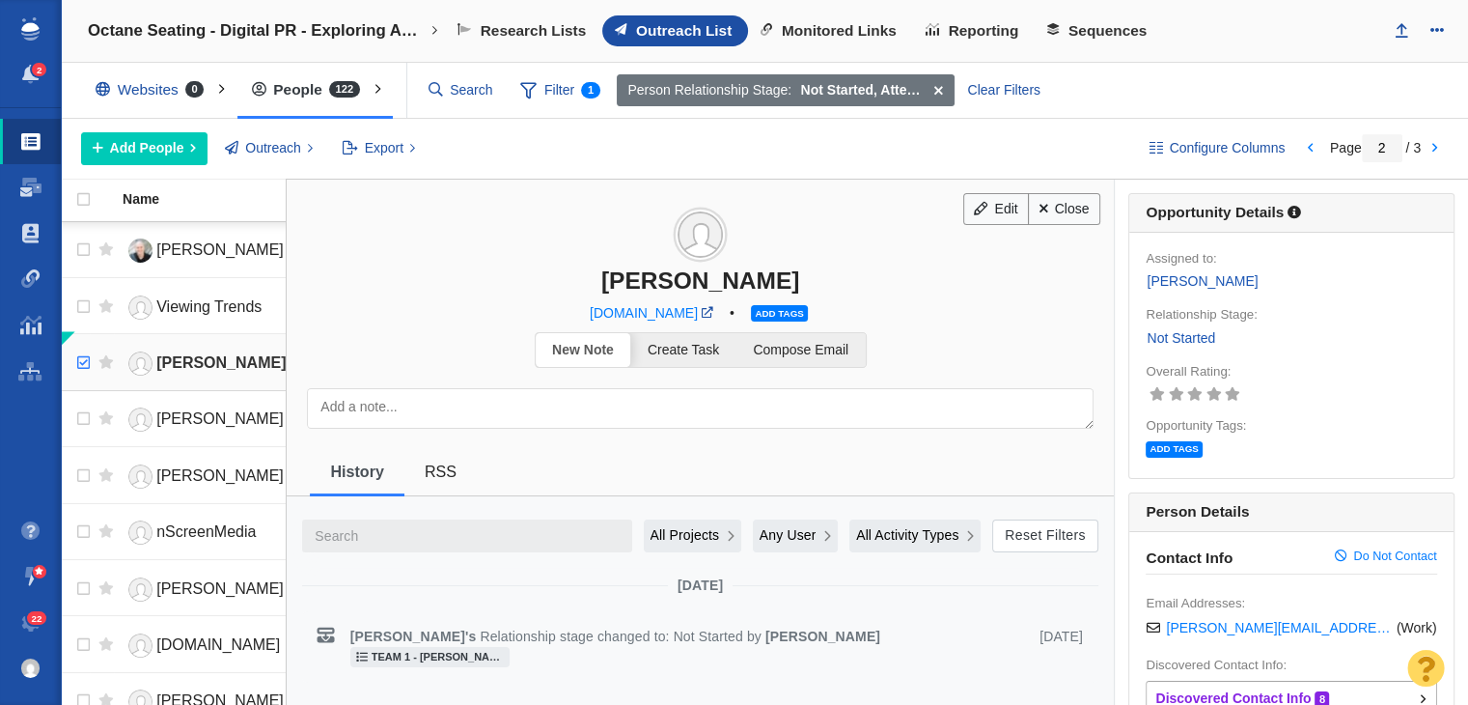
click at [77, 360] on input "checkbox" at bounding box center [81, 363] width 29 height 42
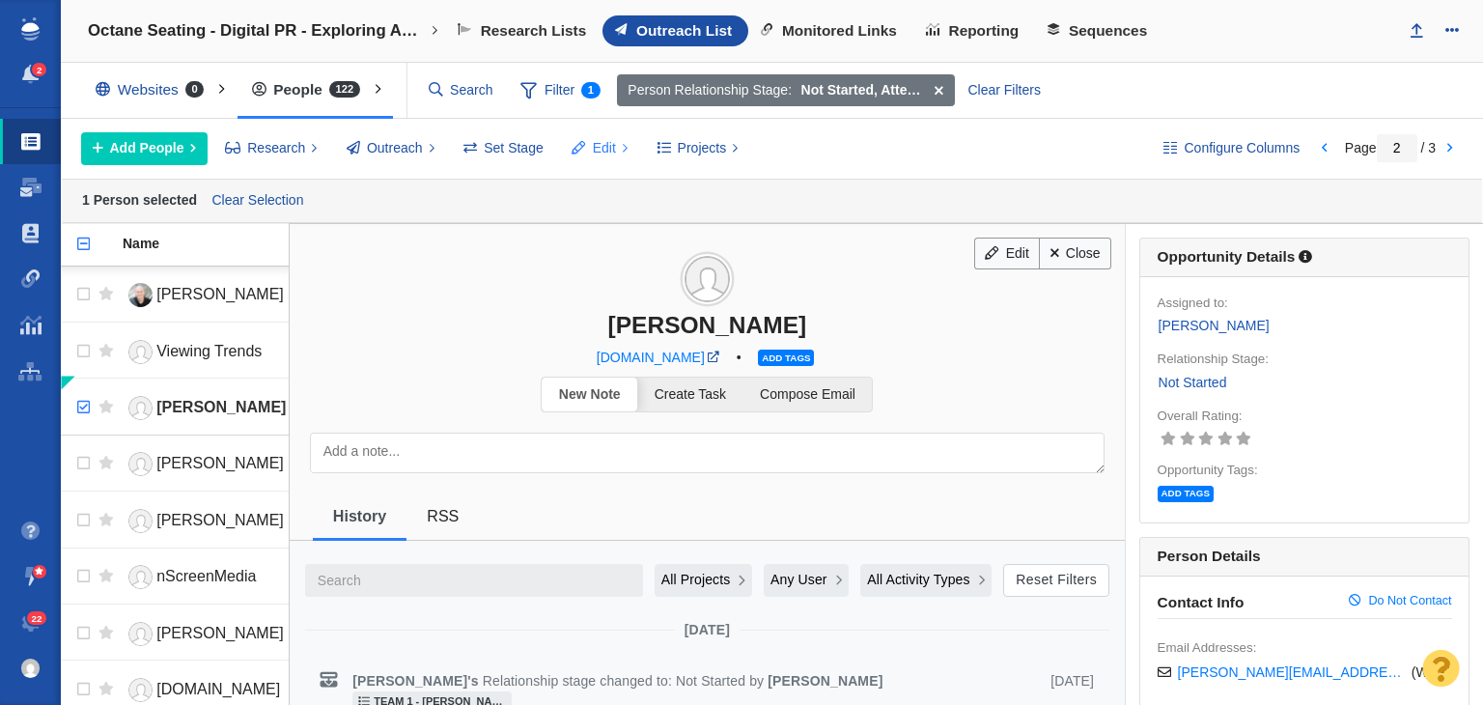
click at [615, 147] on button "Edit" at bounding box center [600, 148] width 78 height 33
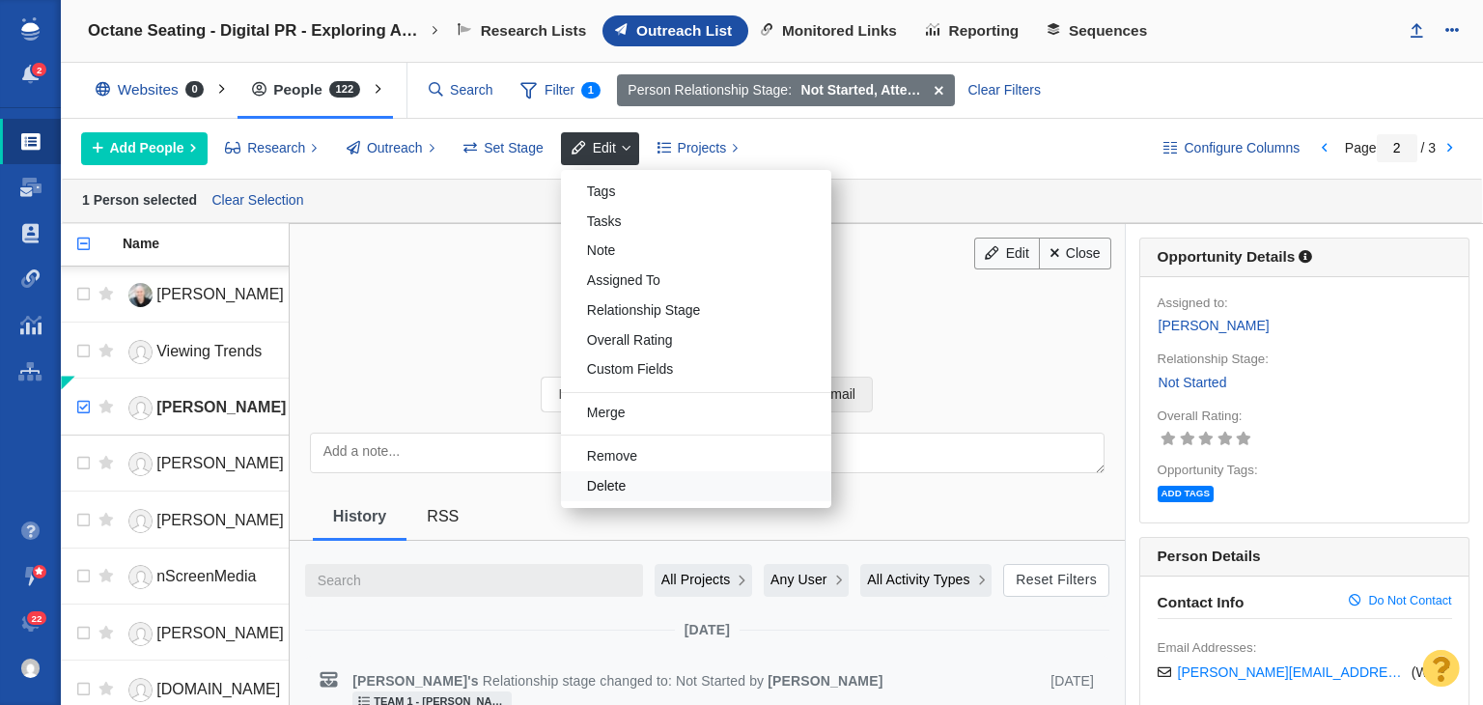
click at [625, 491] on div "Delete" at bounding box center [696, 486] width 270 height 30
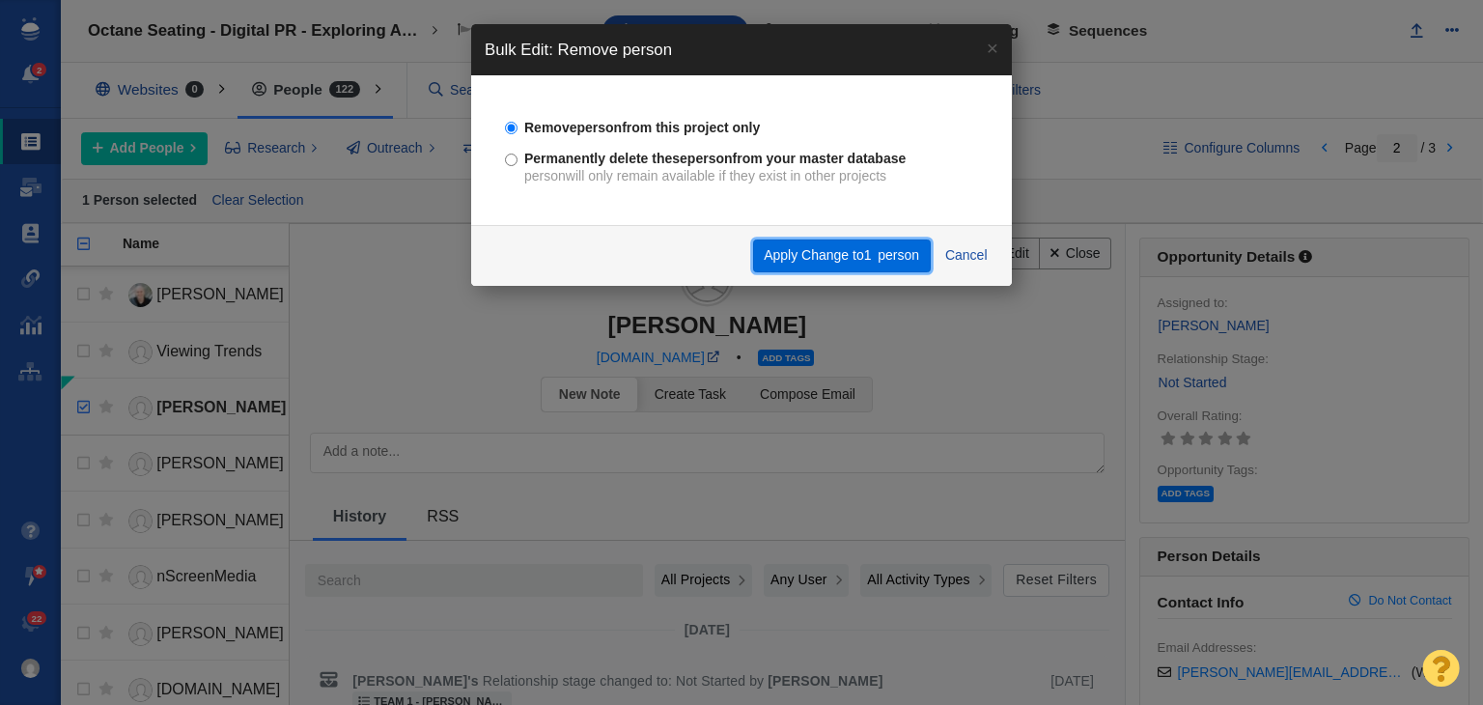
click at [835, 260] on button "Apply Change to 1 person" at bounding box center [842, 255] width 178 height 33
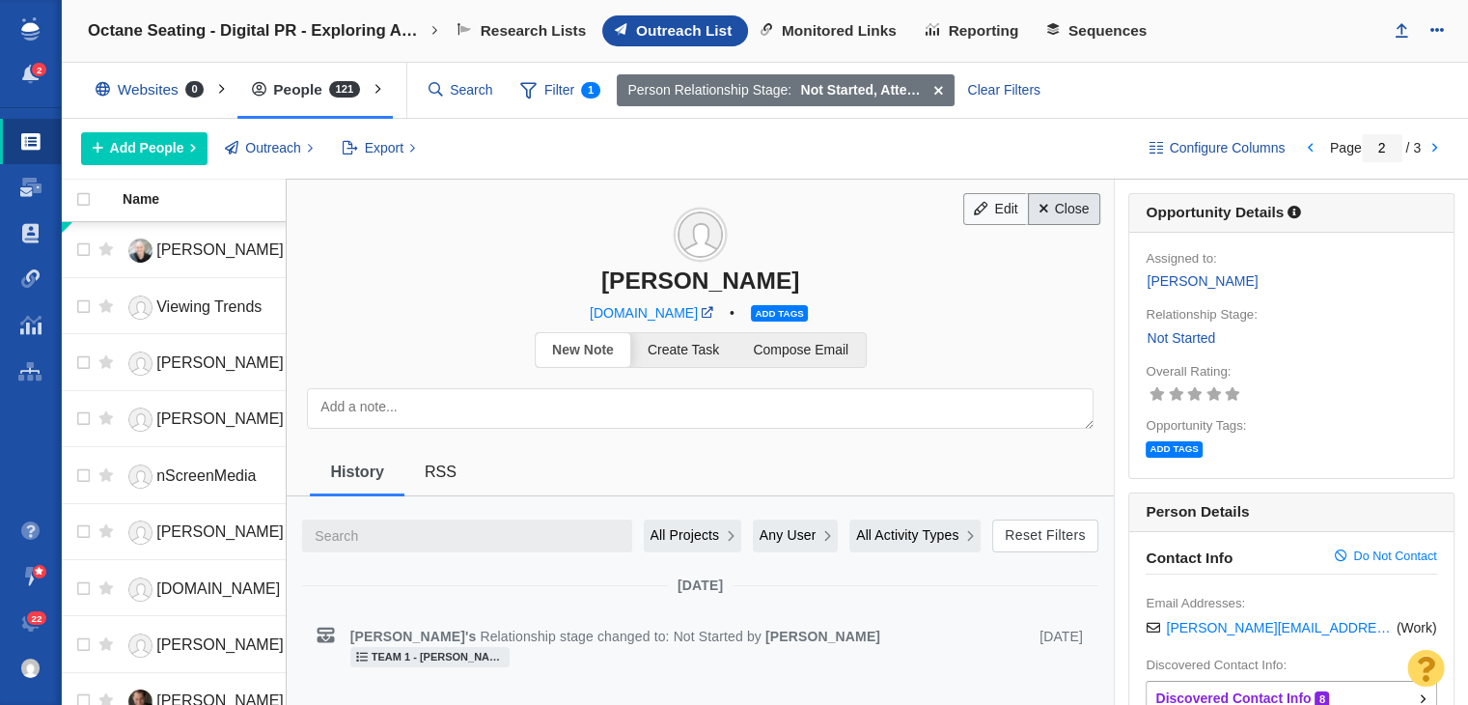
click at [1052, 213] on link "Close" at bounding box center [1064, 209] width 72 height 33
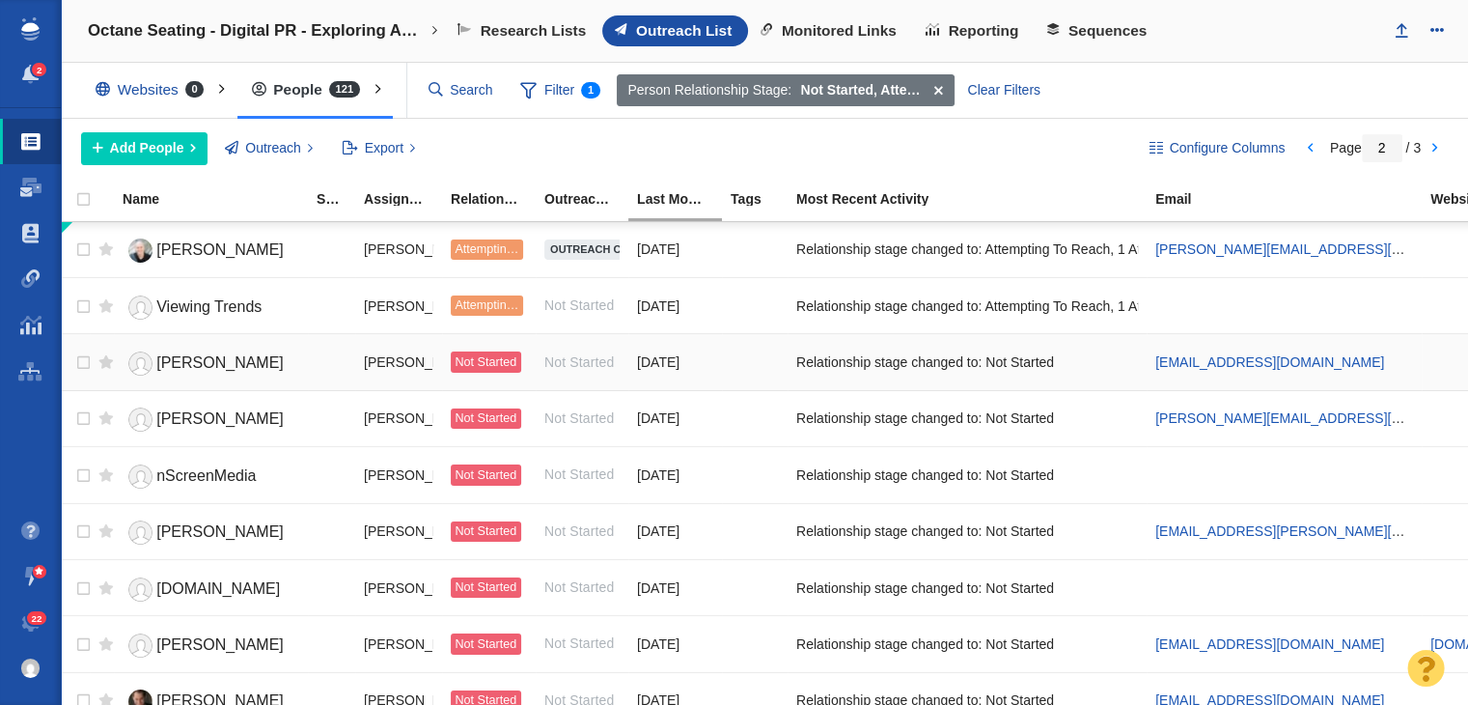
click at [161, 370] on link "[PERSON_NAME]" at bounding box center [211, 364] width 177 height 34
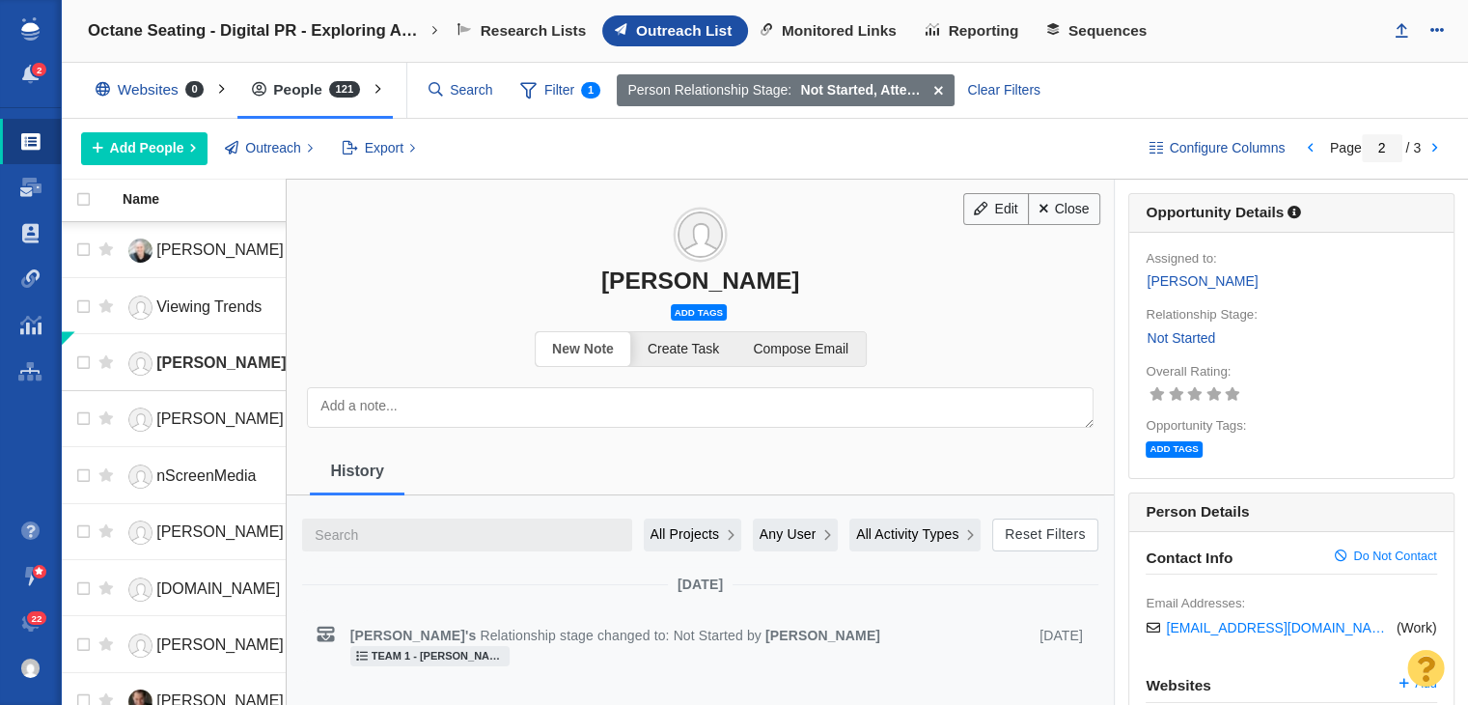
click at [631, 266] on div "[PERSON_NAME]" at bounding box center [700, 280] width 827 height 28
copy div "[PERSON_NAME]"
click at [799, 344] on span "Compose Email" at bounding box center [801, 348] width 96 height 15
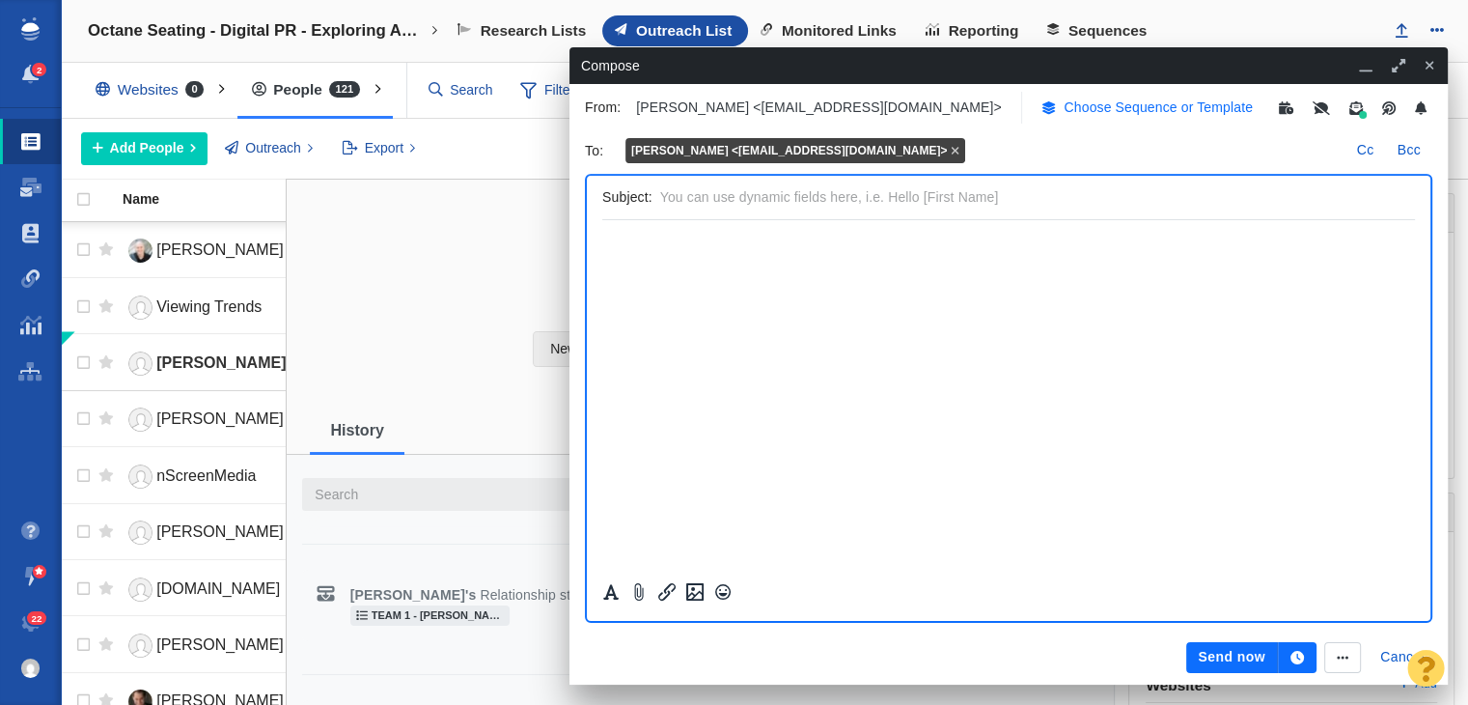
click at [1096, 103] on p "Choose Sequence or Template" at bounding box center [1158, 107] width 189 height 20
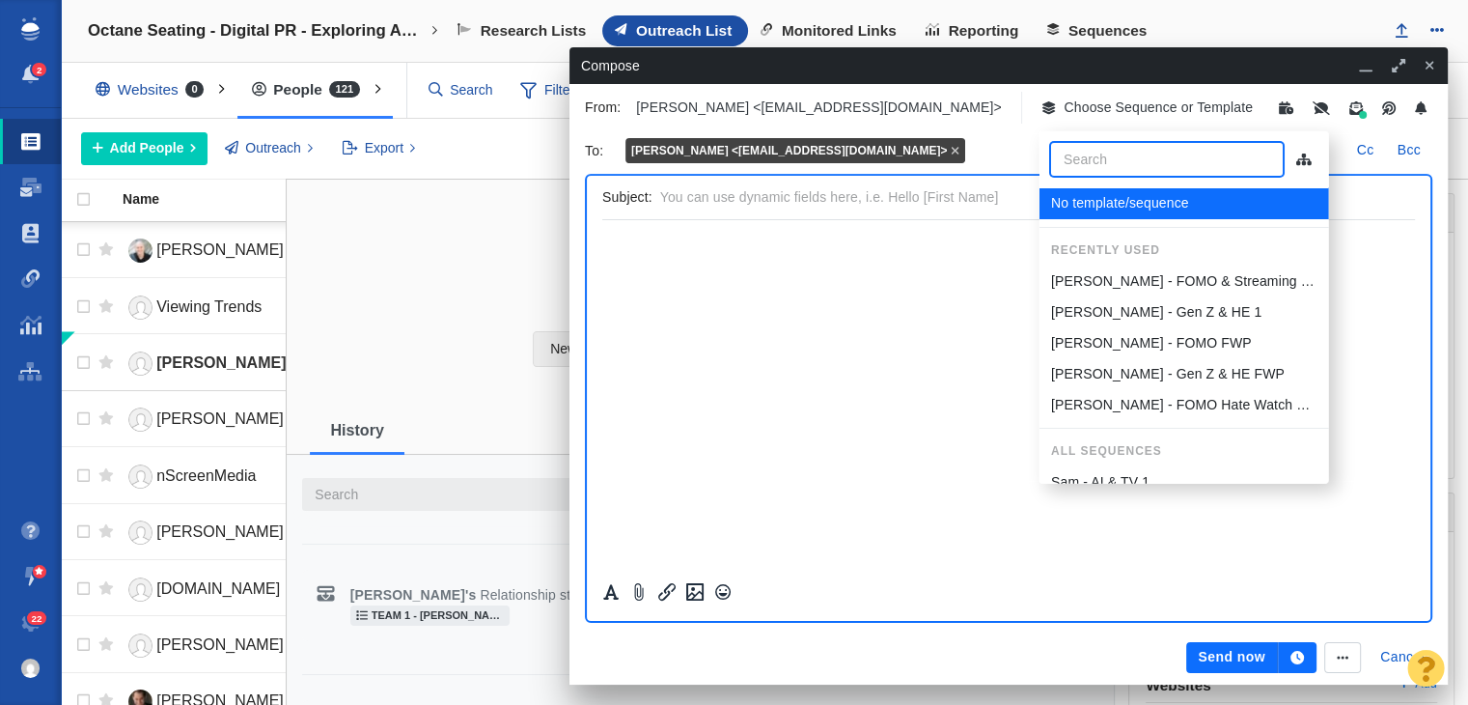
click at [1427, 63] on icon "button" at bounding box center [1429, 66] width 9 height 9
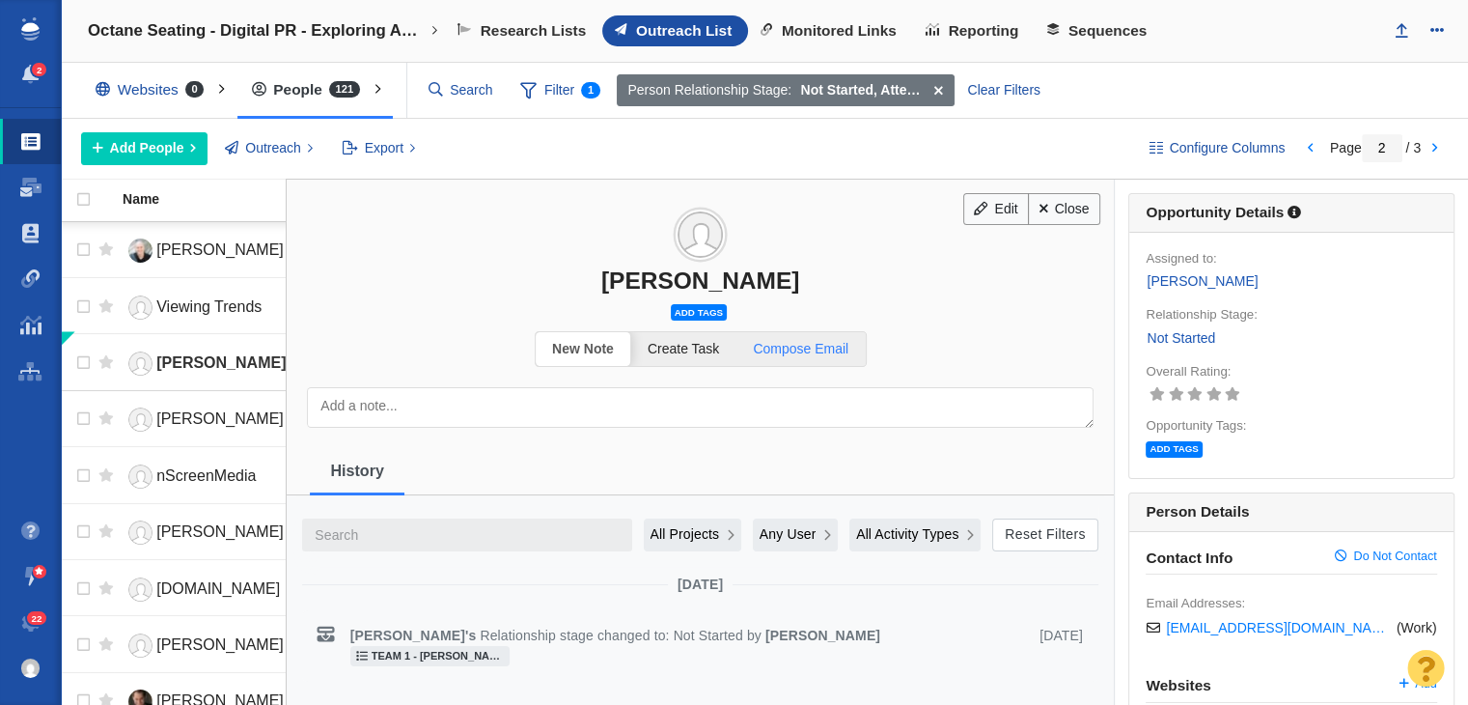
click at [809, 346] on span "Compose Email" at bounding box center [801, 348] width 96 height 15
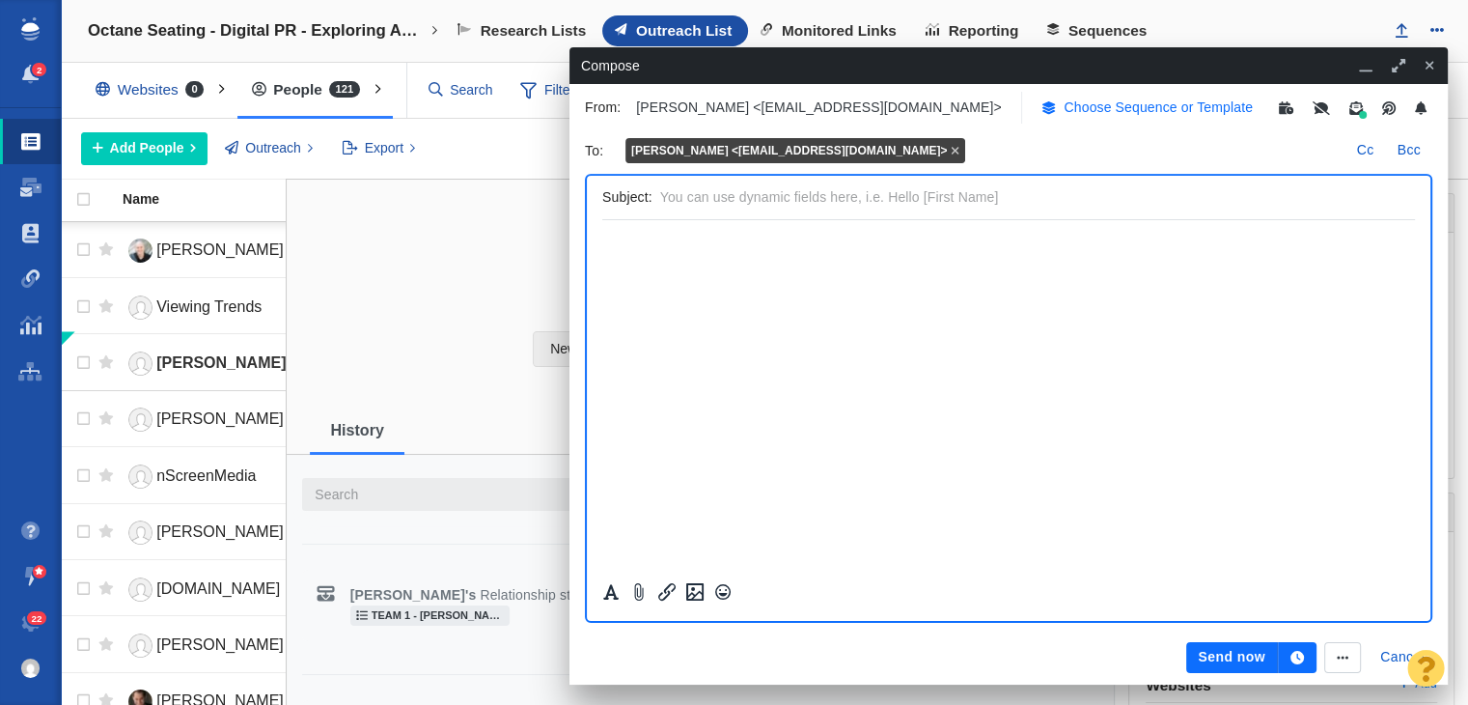
click at [1083, 105] on p "Choose Sequence or Template" at bounding box center [1158, 107] width 189 height 20
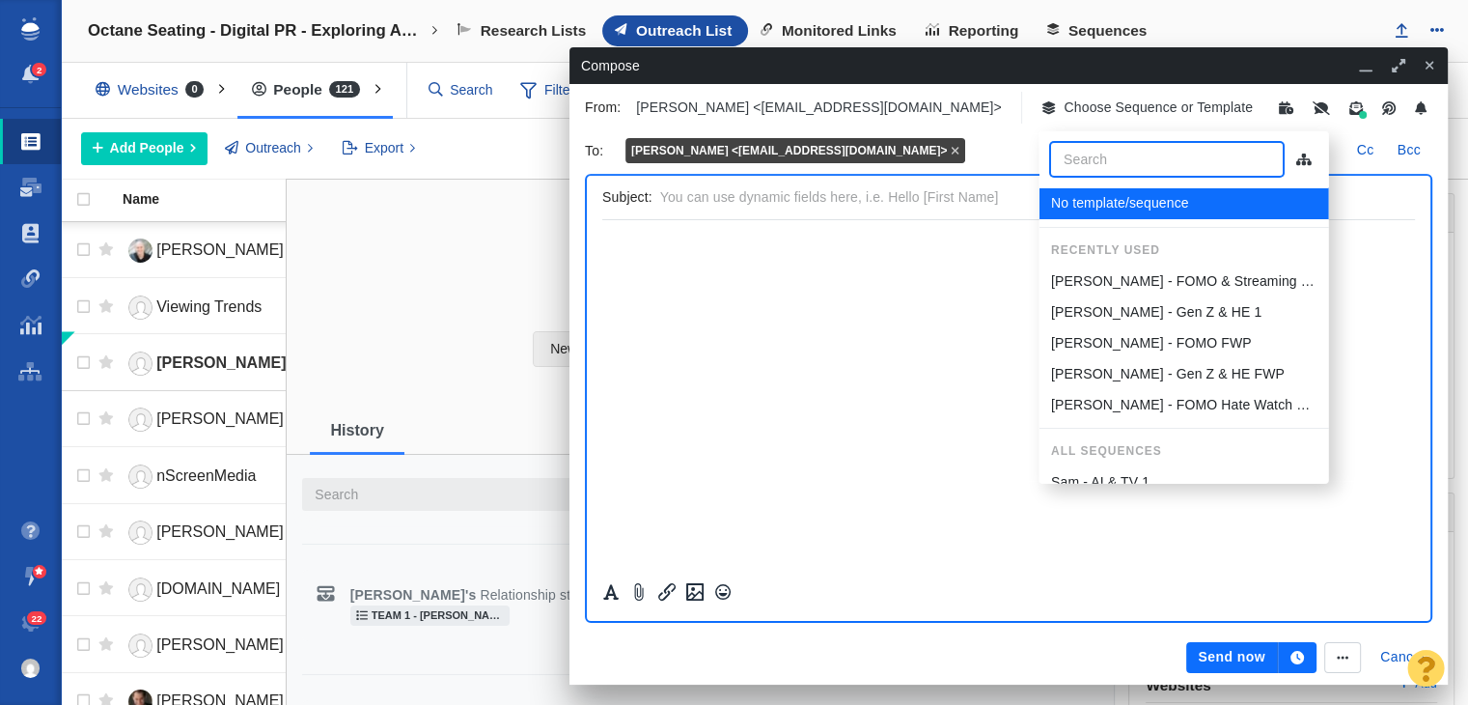
click at [1148, 272] on p "[PERSON_NAME] - FOMO & Streaming Fatigue" at bounding box center [1183, 281] width 266 height 20
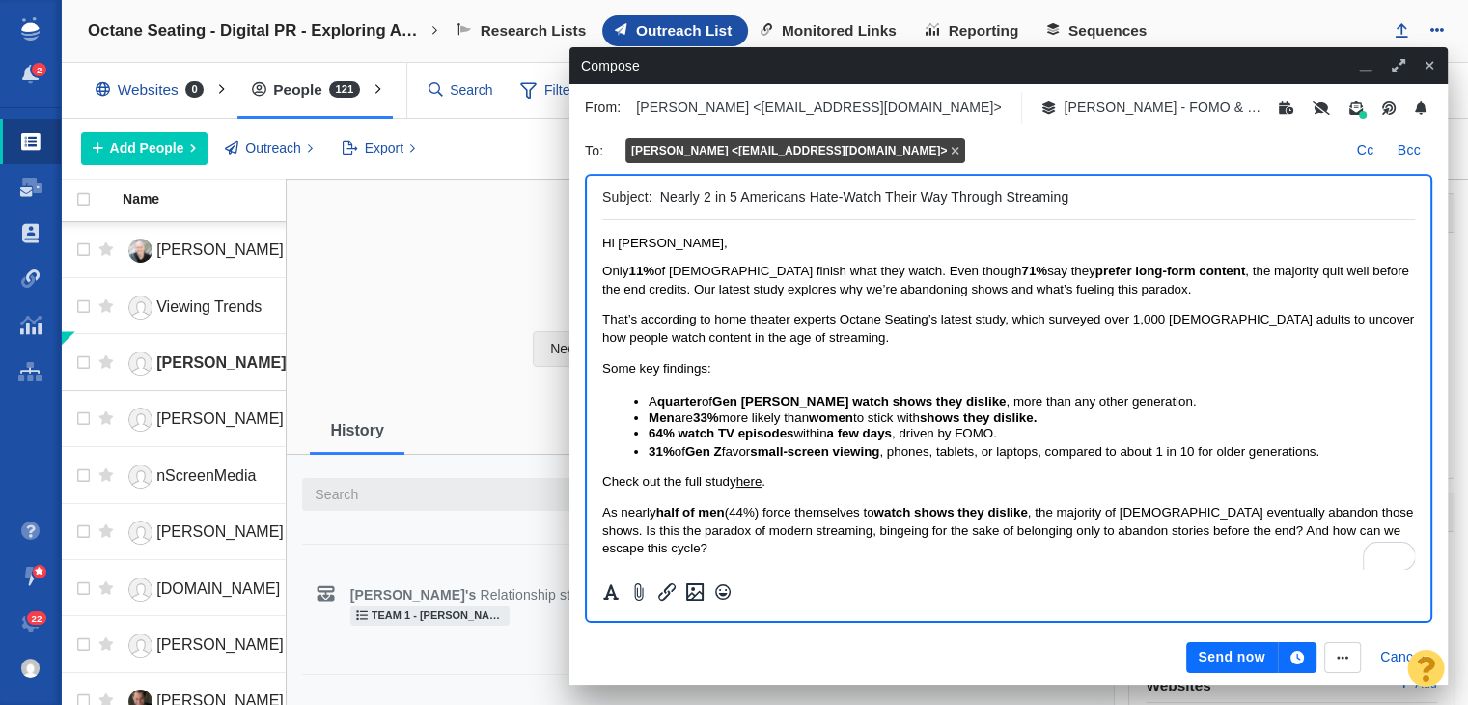
click at [1085, 192] on input "Nearly 2 in 5 Americans Hate-Watch Their Way Through Streaming" at bounding box center [1033, 197] width 747 height 28
type input "Nearly 2 in 5 Americans Hate-Watch Their Way Through Streaming, Study Says"
drag, startPoint x: 1716, startPoint y: 416, endPoint x: 1370, endPoint y: 221, distance: 397.6
type input "Nearly 2 in 5 Americans Hate-Watch Their Way Through Streaming, Study Reveals"
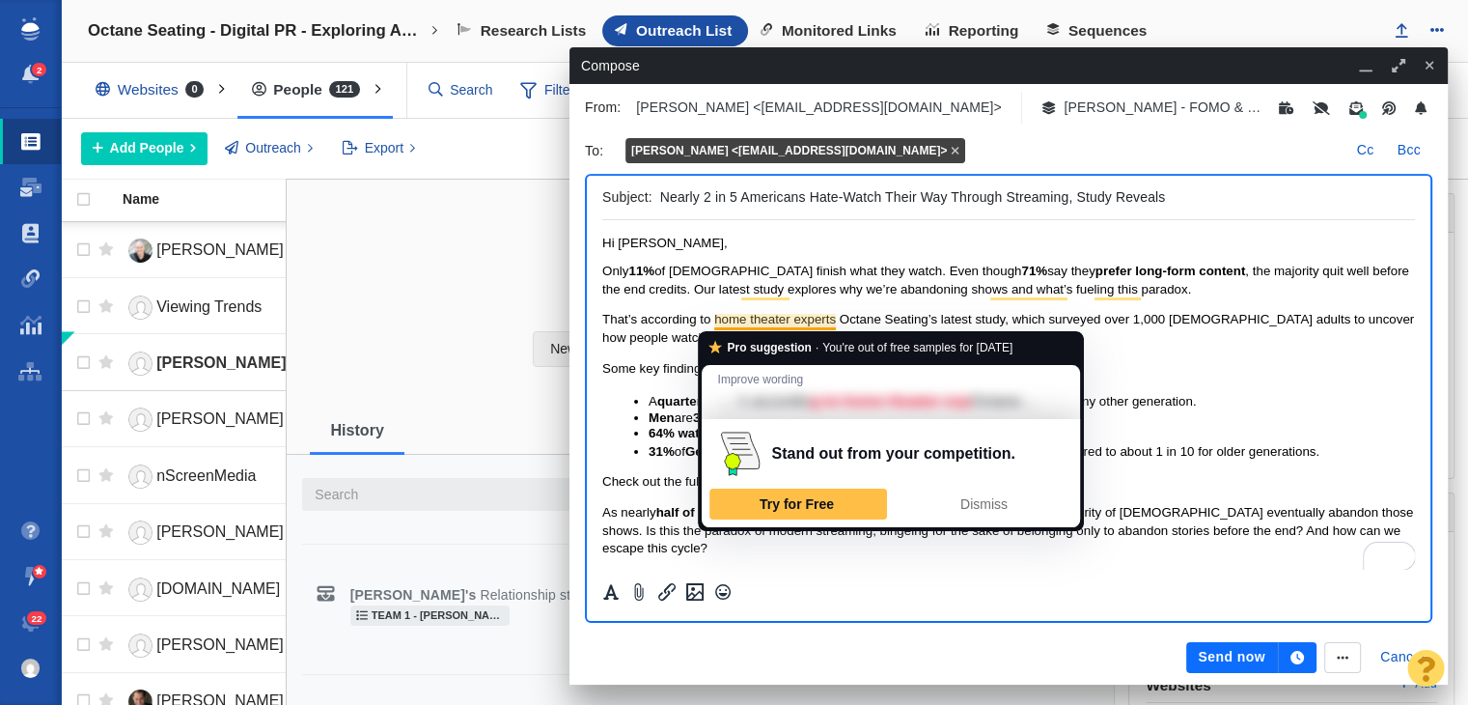
click at [639, 290] on span "Only 11% of Americans finish what they watch. Even though 71% say they prefer l…" at bounding box center [1005, 280] width 807 height 32
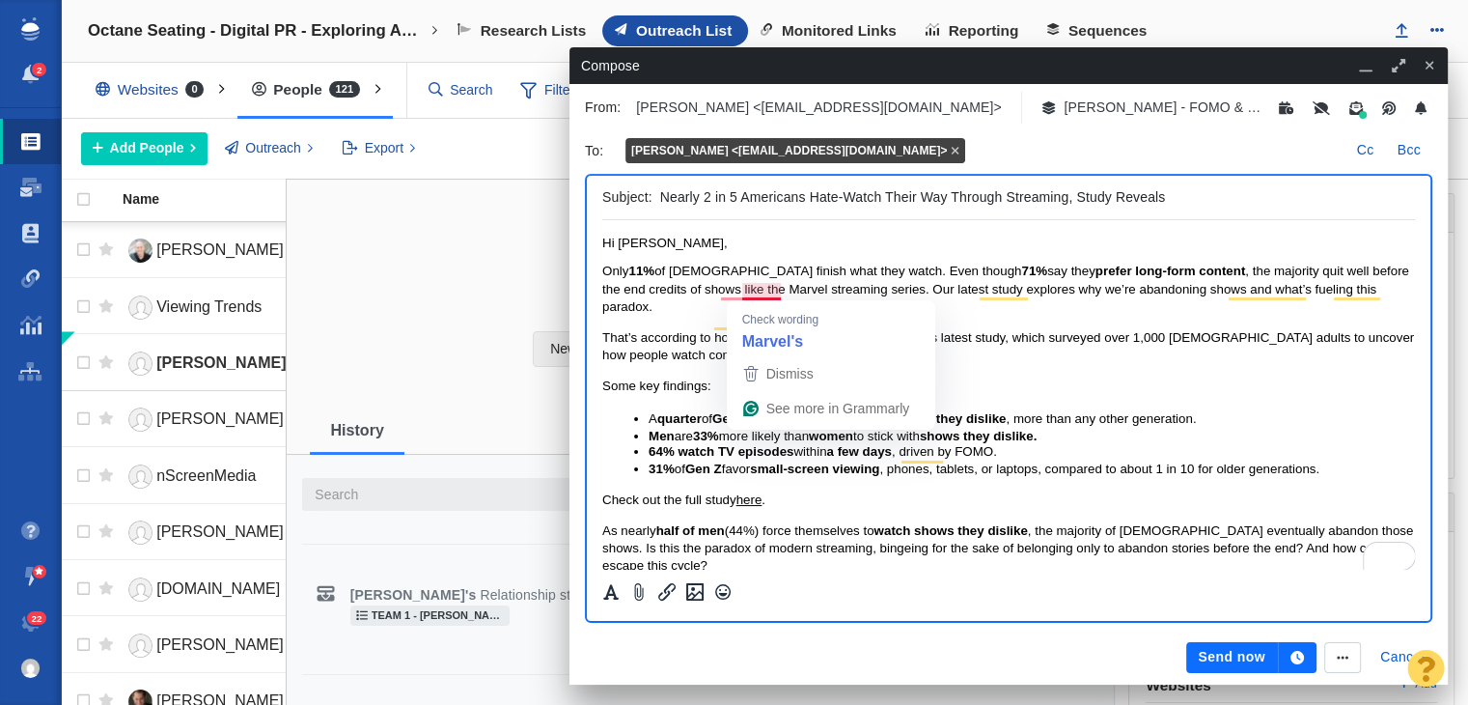
click at [768, 285] on span "Only 11% of Americans finish what they watch. Even though 71% say they prefer l…" at bounding box center [1005, 289] width 807 height 50
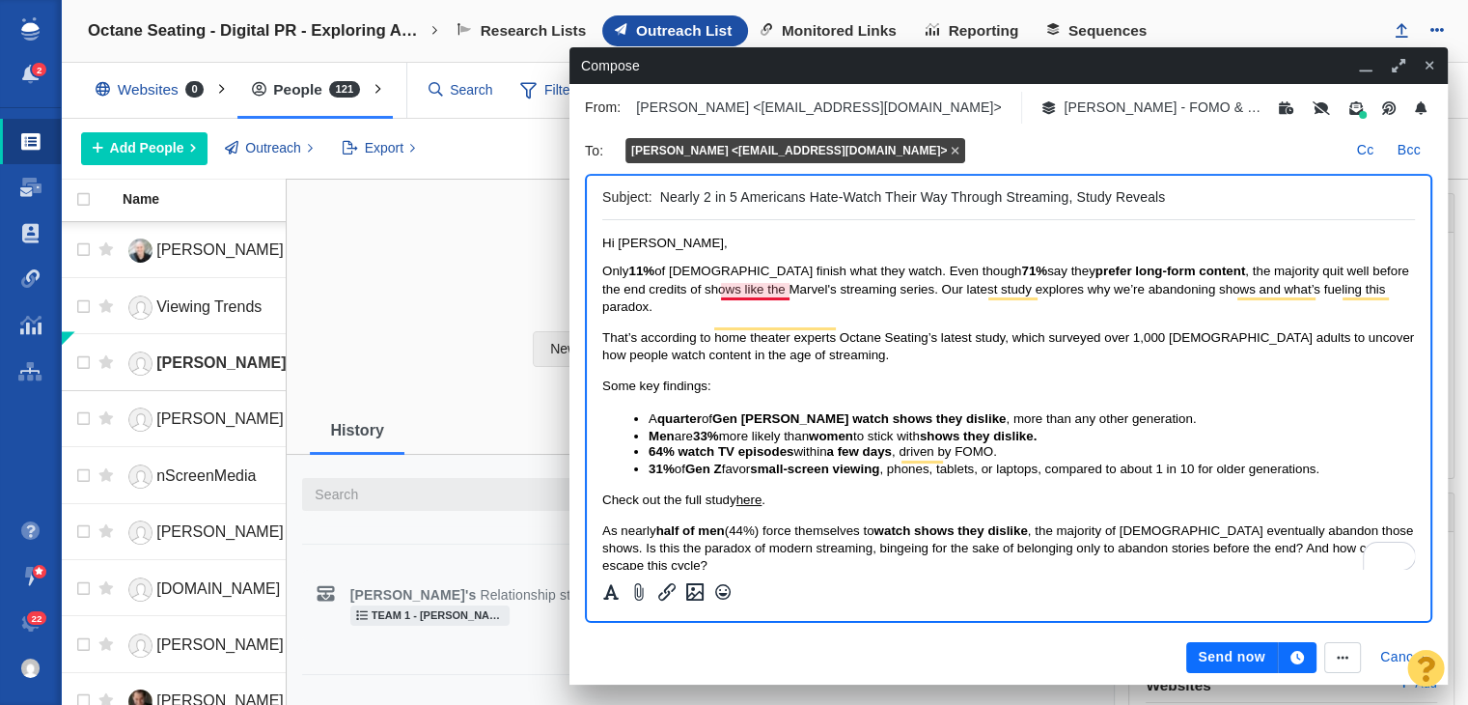
click at [739, 288] on span "Only 11% of Americans finish what they watch. Even though 71% say they prefer l…" at bounding box center [1005, 289] width 807 height 50
drag, startPoint x: 772, startPoint y: 289, endPoint x: 829, endPoint y: 298, distance: 57.8
click at [829, 298] on p "Only 11% of Americans finish what they watch. Even though 71% say they prefer l…" at bounding box center [1008, 289] width 813 height 53
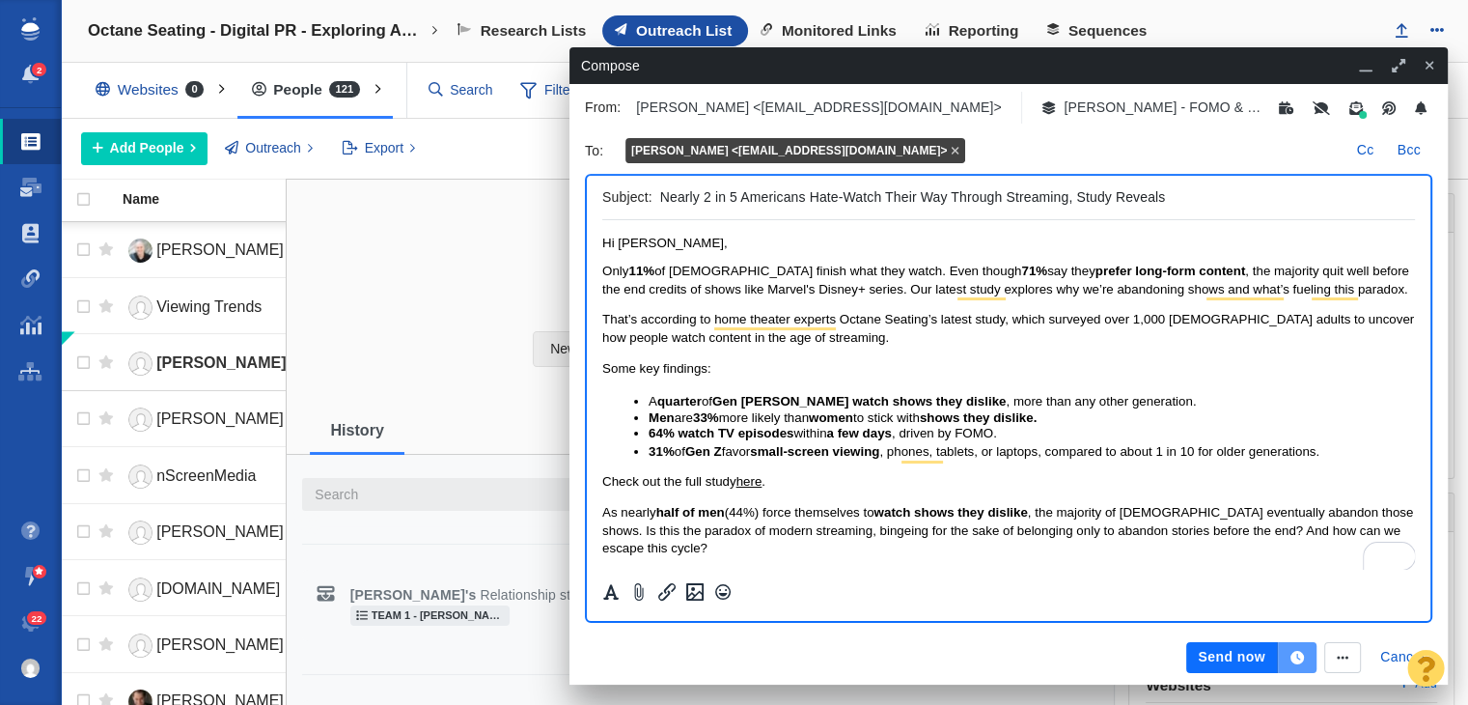
click at [1297, 652] on icon "button" at bounding box center [1298, 658] width 14 height 14
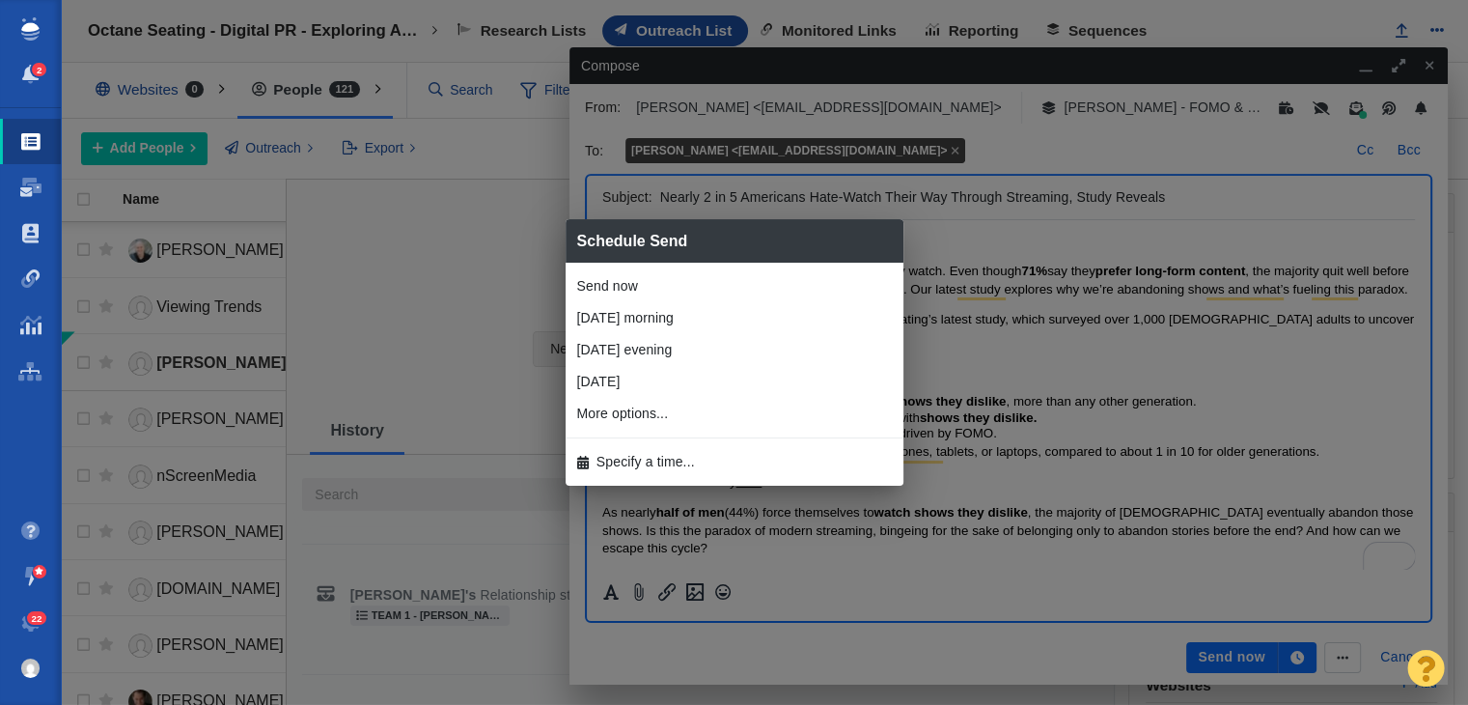
click at [744, 459] on li "Specify a time..." at bounding box center [735, 462] width 338 height 32
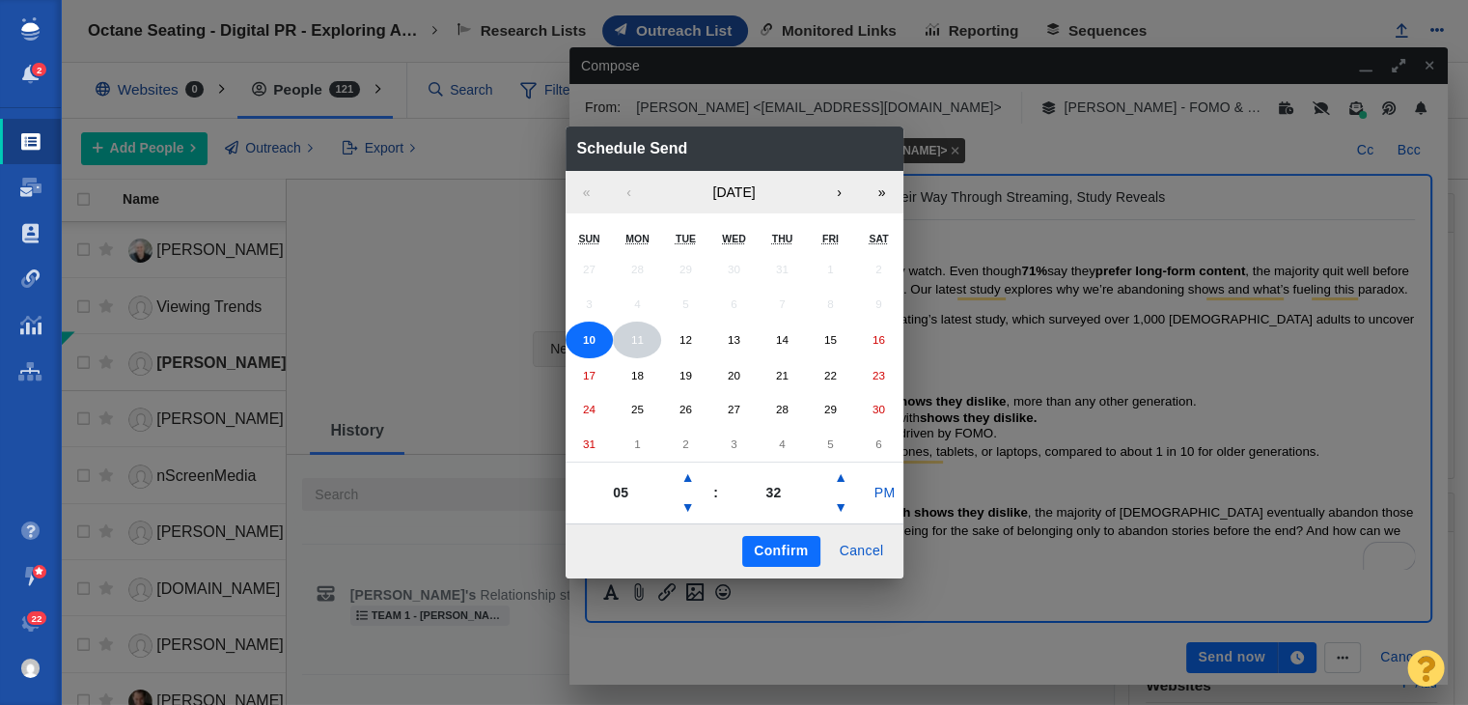
click at [649, 337] on button "11" at bounding box center [637, 339] width 48 height 37
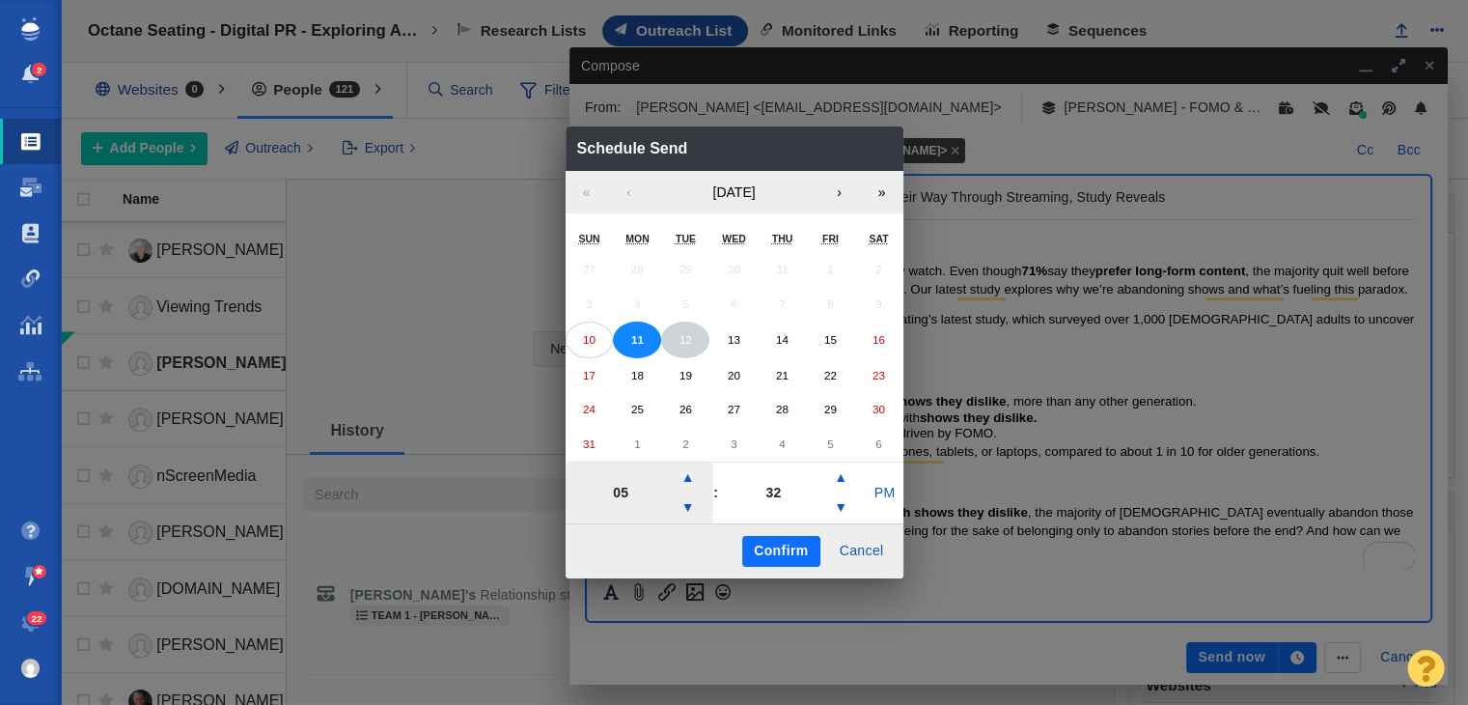
click at [672, 338] on button "12" at bounding box center [685, 339] width 48 height 37
click at [685, 515] on button "▼" at bounding box center [688, 507] width 23 height 31
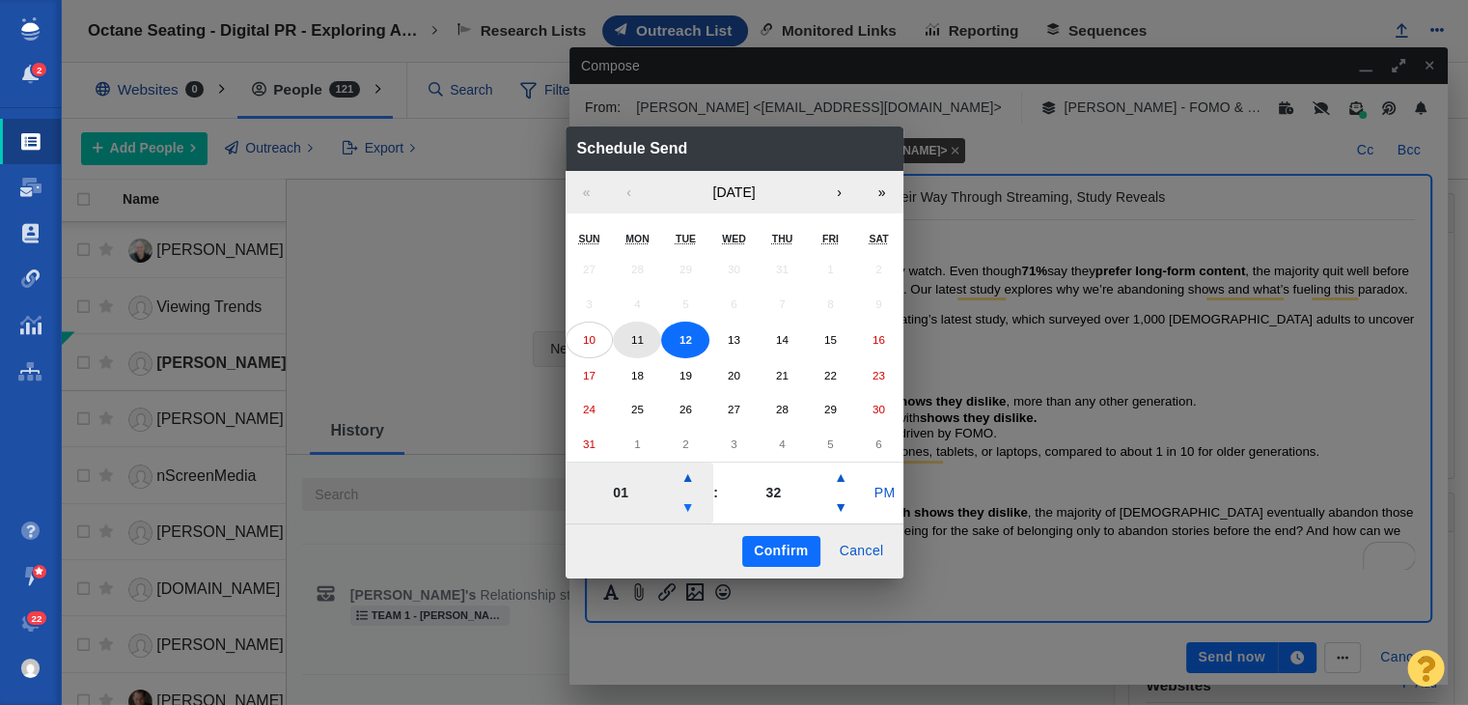
click at [685, 513] on button "▼" at bounding box center [688, 507] width 23 height 31
click at [685, 512] on button "▼" at bounding box center [688, 507] width 23 height 31
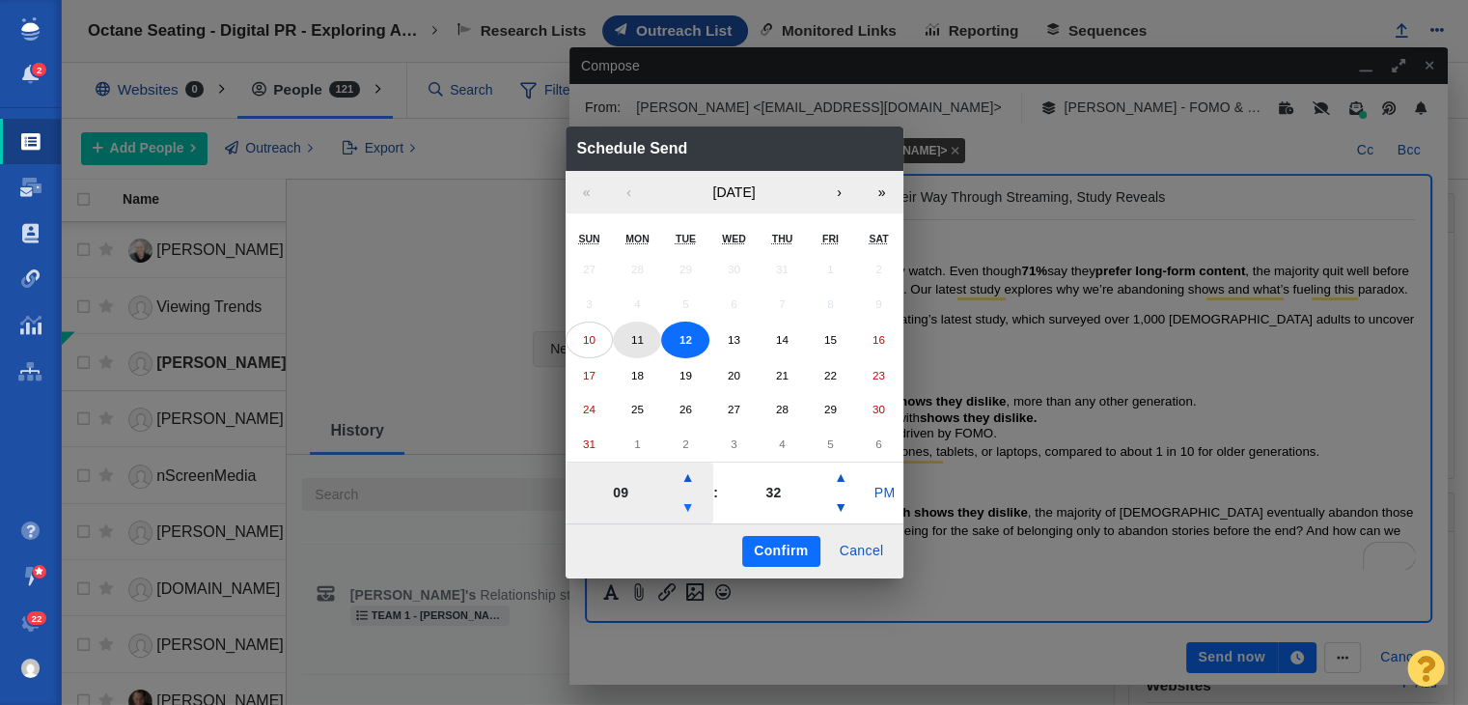
type input "08"
click at [892, 484] on button "PM" at bounding box center [884, 493] width 37 height 31
click at [779, 539] on button "Confirm" at bounding box center [780, 551] width 77 height 31
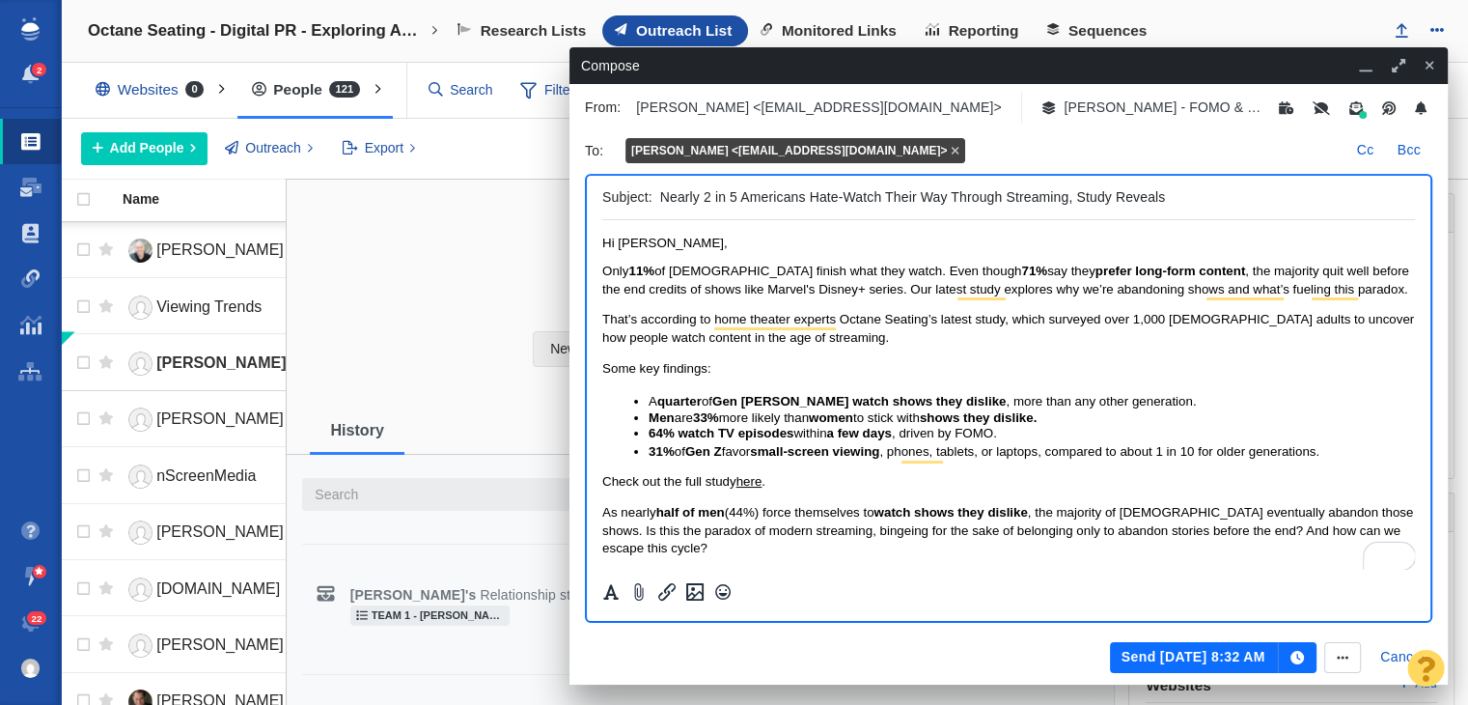
click at [1221, 662] on button "Send Aug 12, 8:32 AM" at bounding box center [1194, 657] width 168 height 31
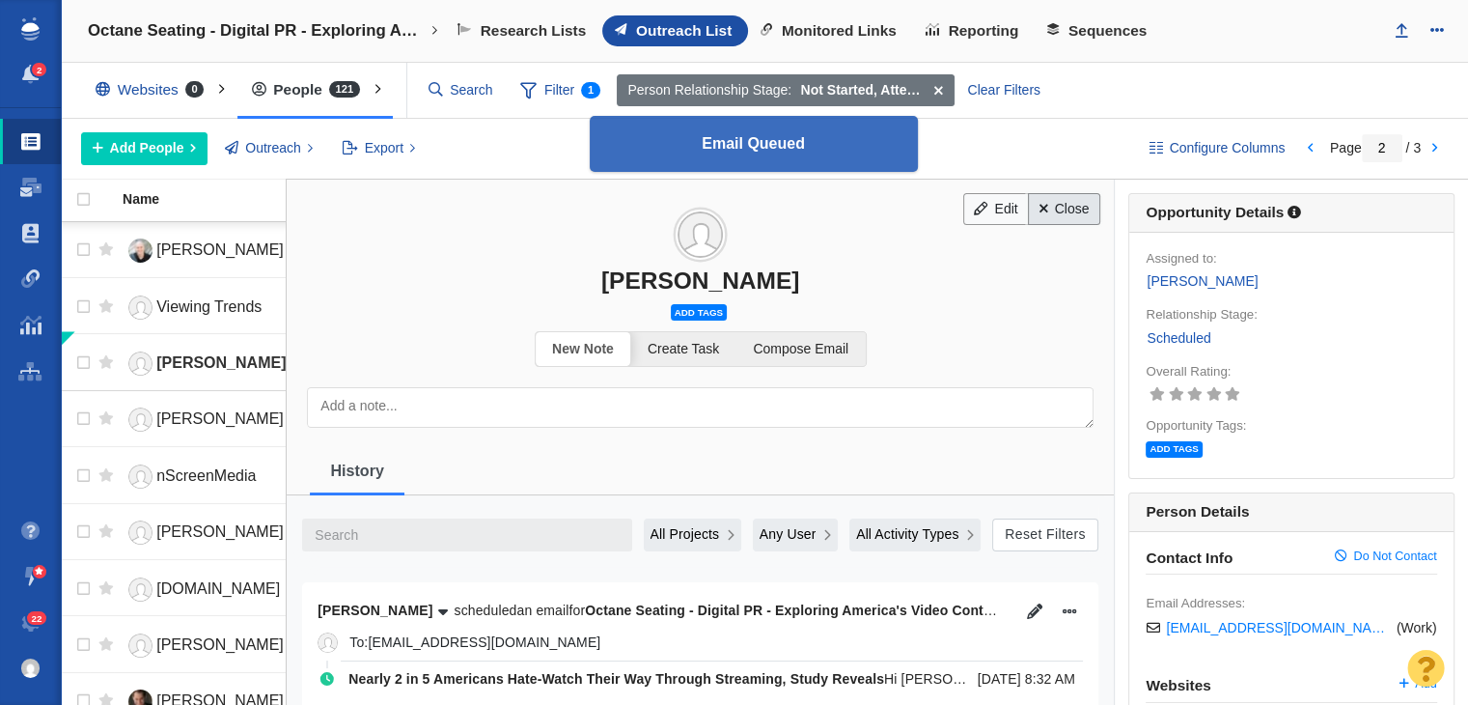
click at [1085, 221] on link "Close" at bounding box center [1064, 209] width 72 height 33
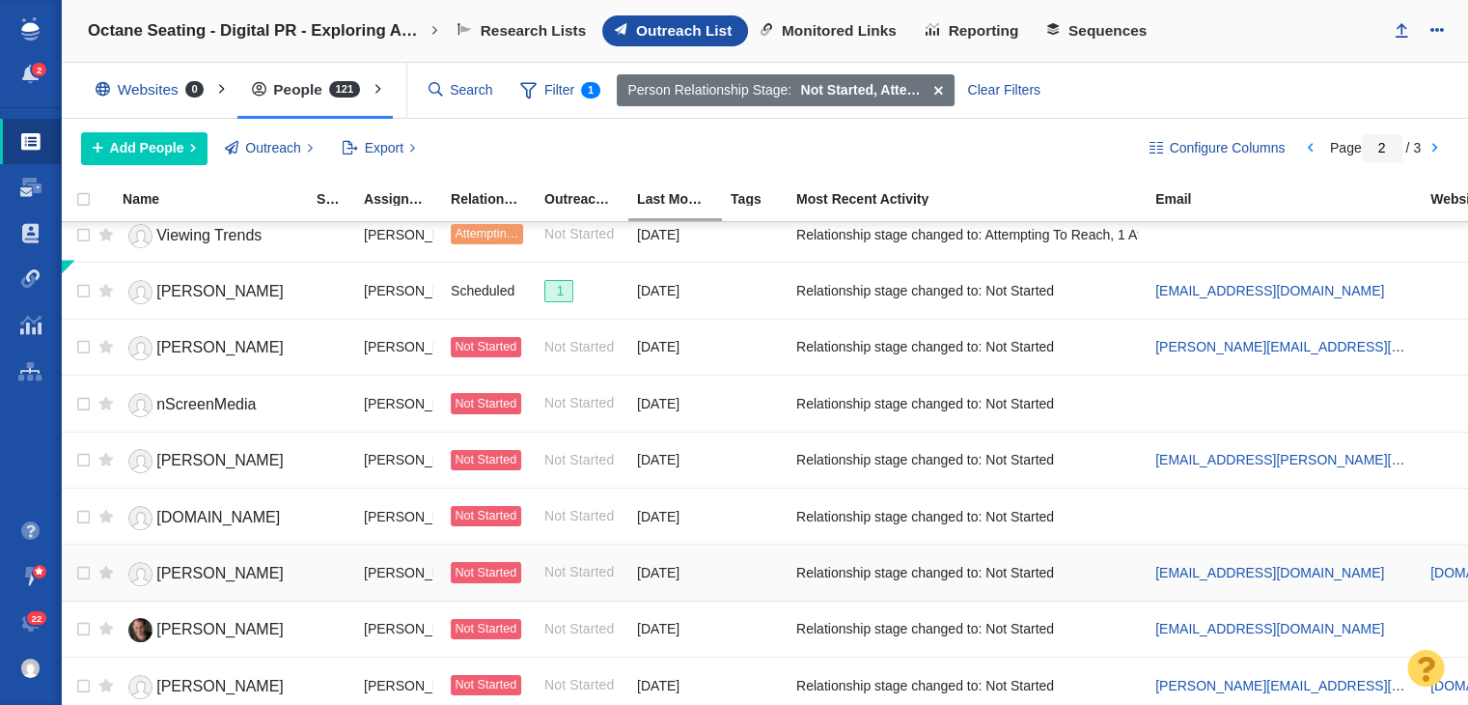
scroll to position [193, 0]
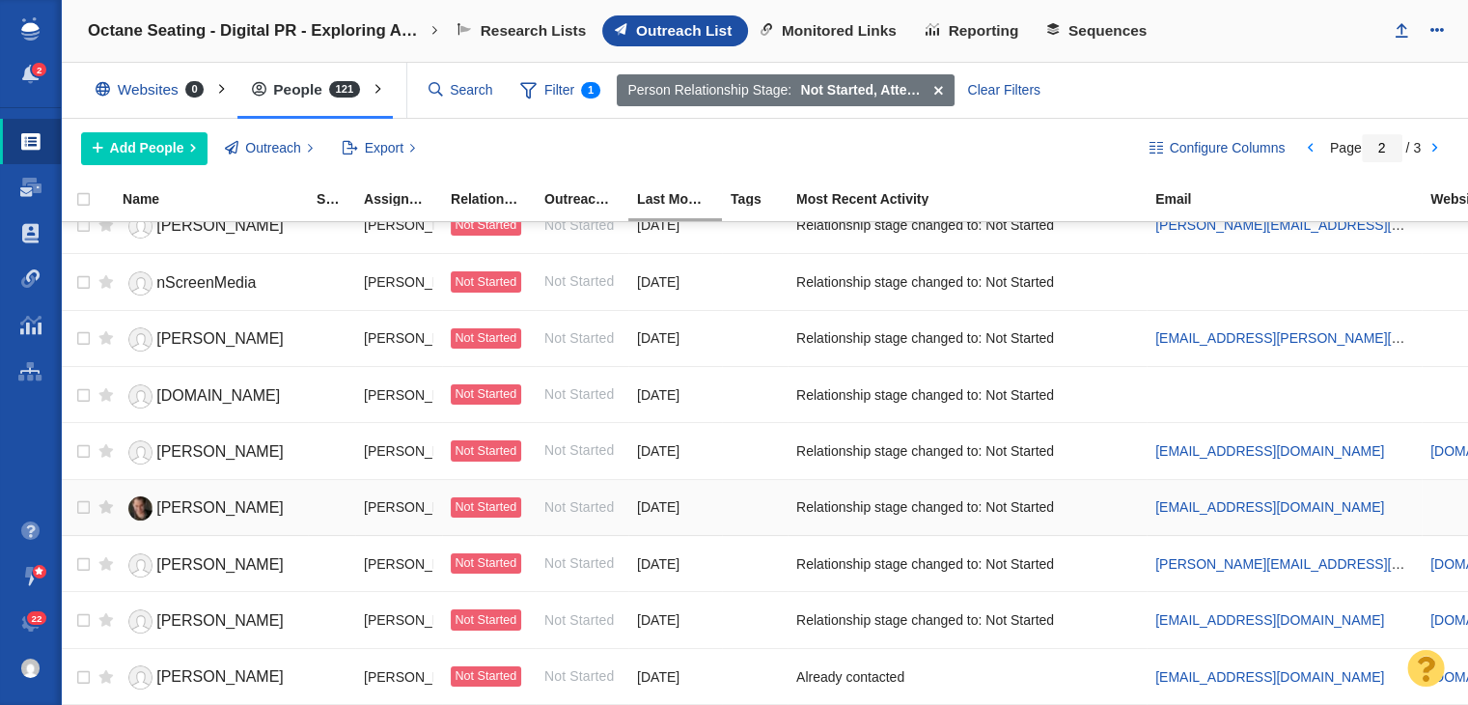
click at [203, 506] on span "[PERSON_NAME]" at bounding box center [219, 507] width 127 height 16
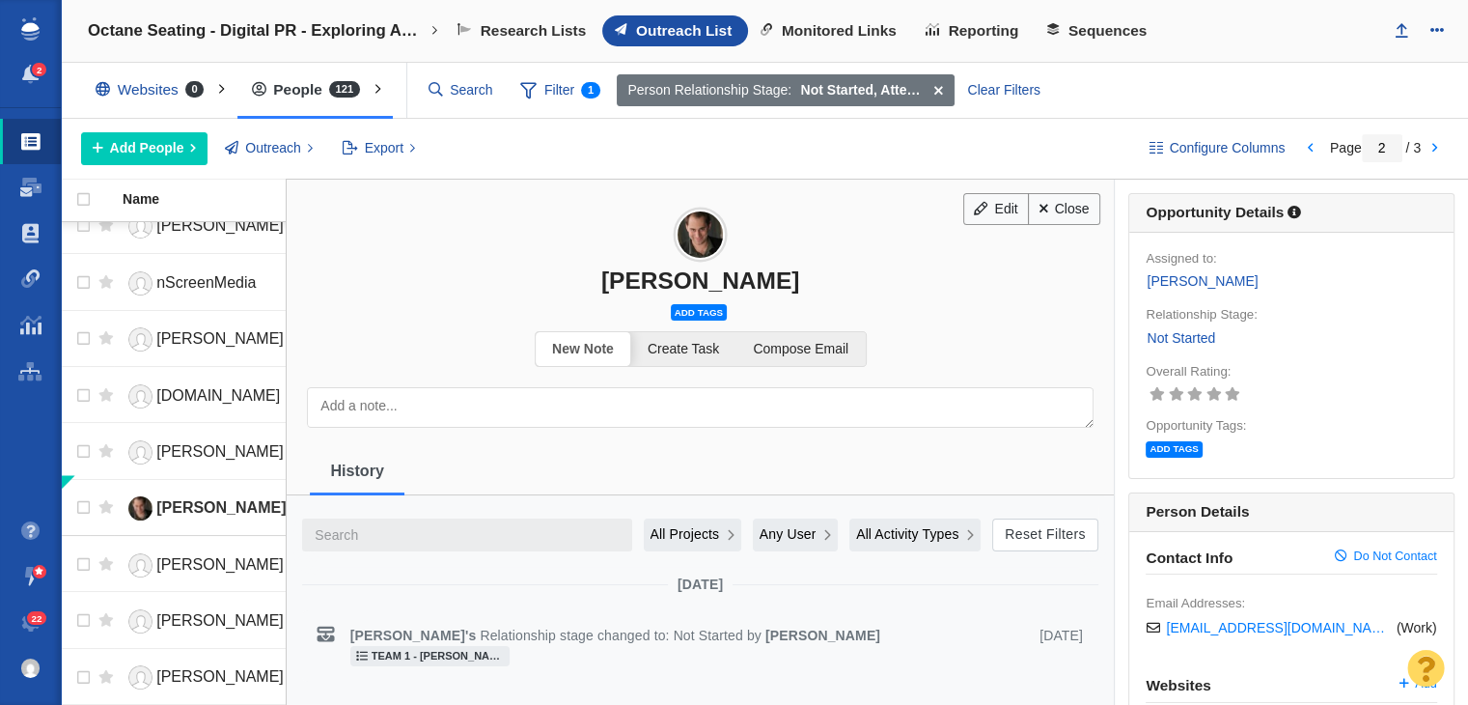
drag, startPoint x: 617, startPoint y: 286, endPoint x: 869, endPoint y: 279, distance: 252.0
click at [869, 279] on div "[PERSON_NAME]" at bounding box center [700, 280] width 827 height 28
copy div "[PERSON_NAME]"
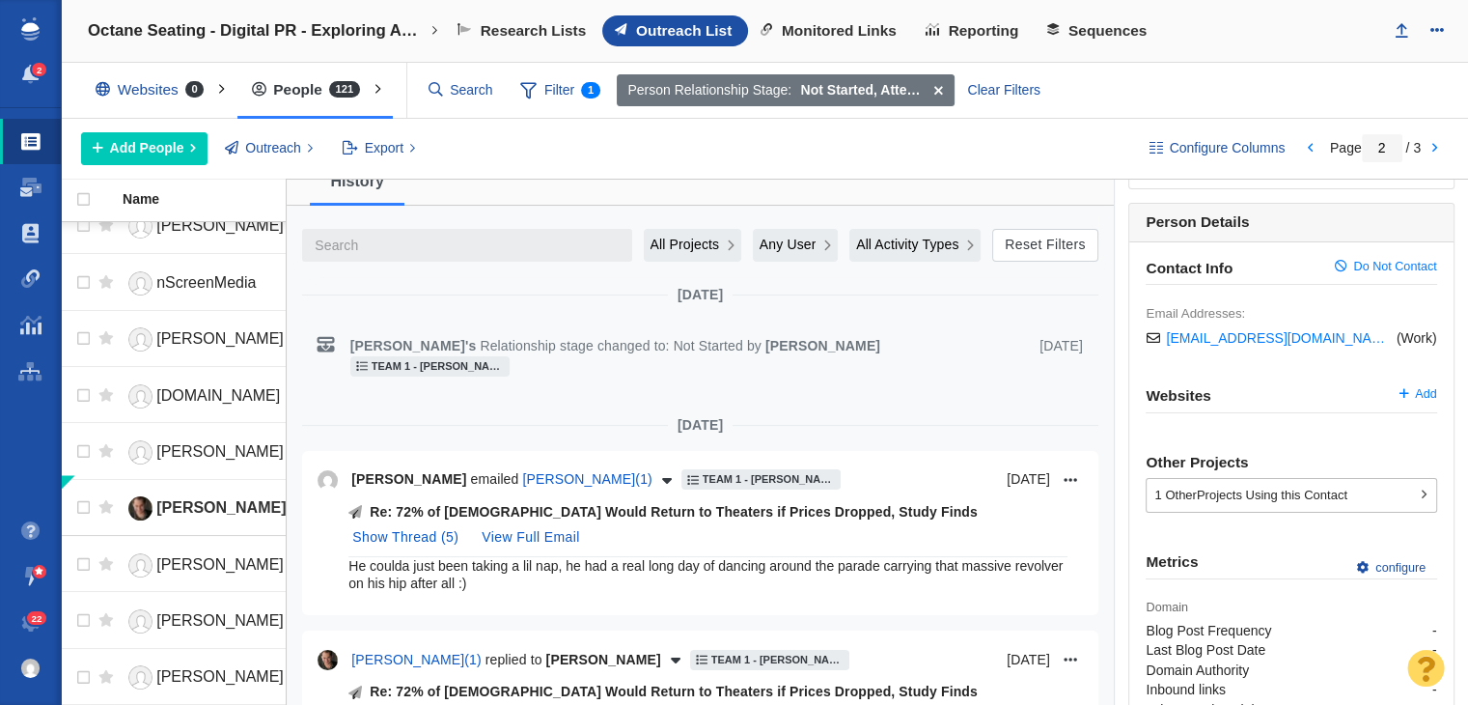
scroll to position [0, 0]
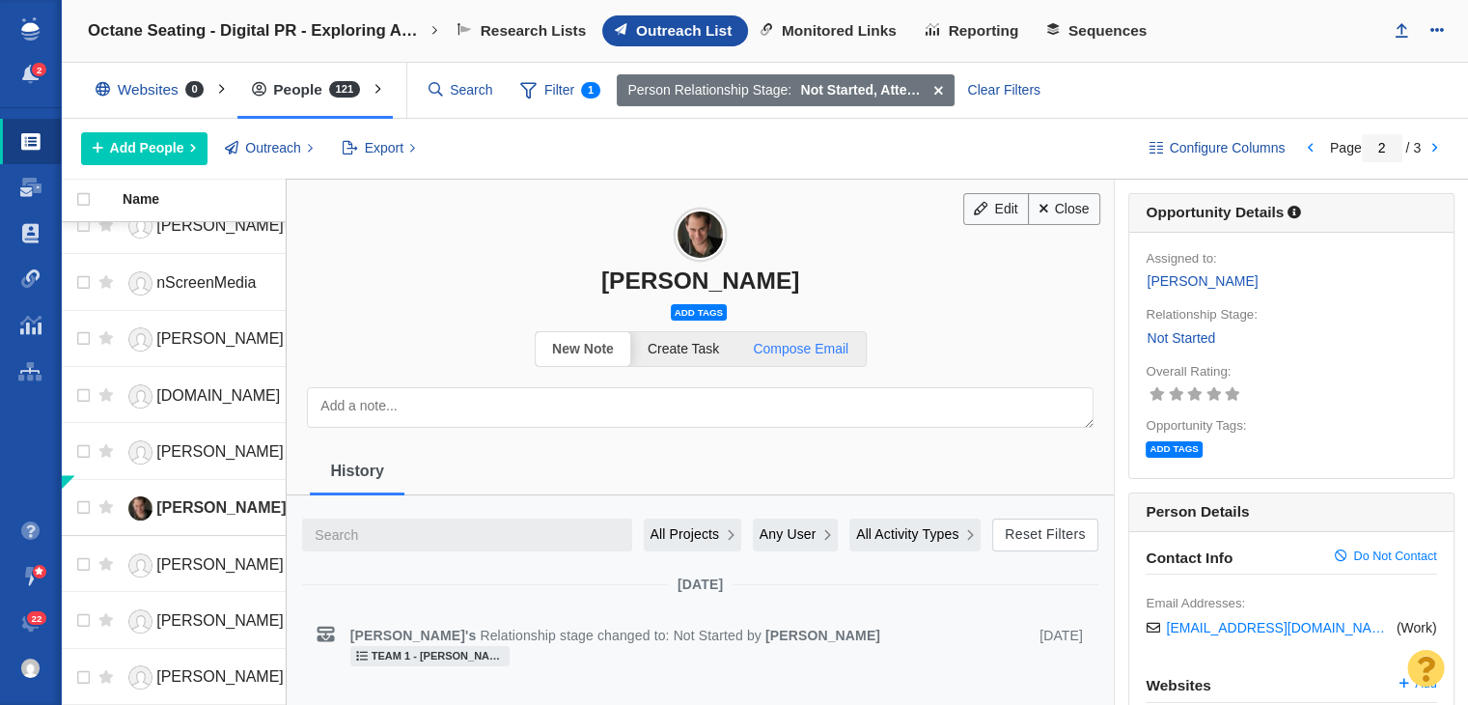
click at [807, 341] on span "Compose Email" at bounding box center [801, 348] width 96 height 15
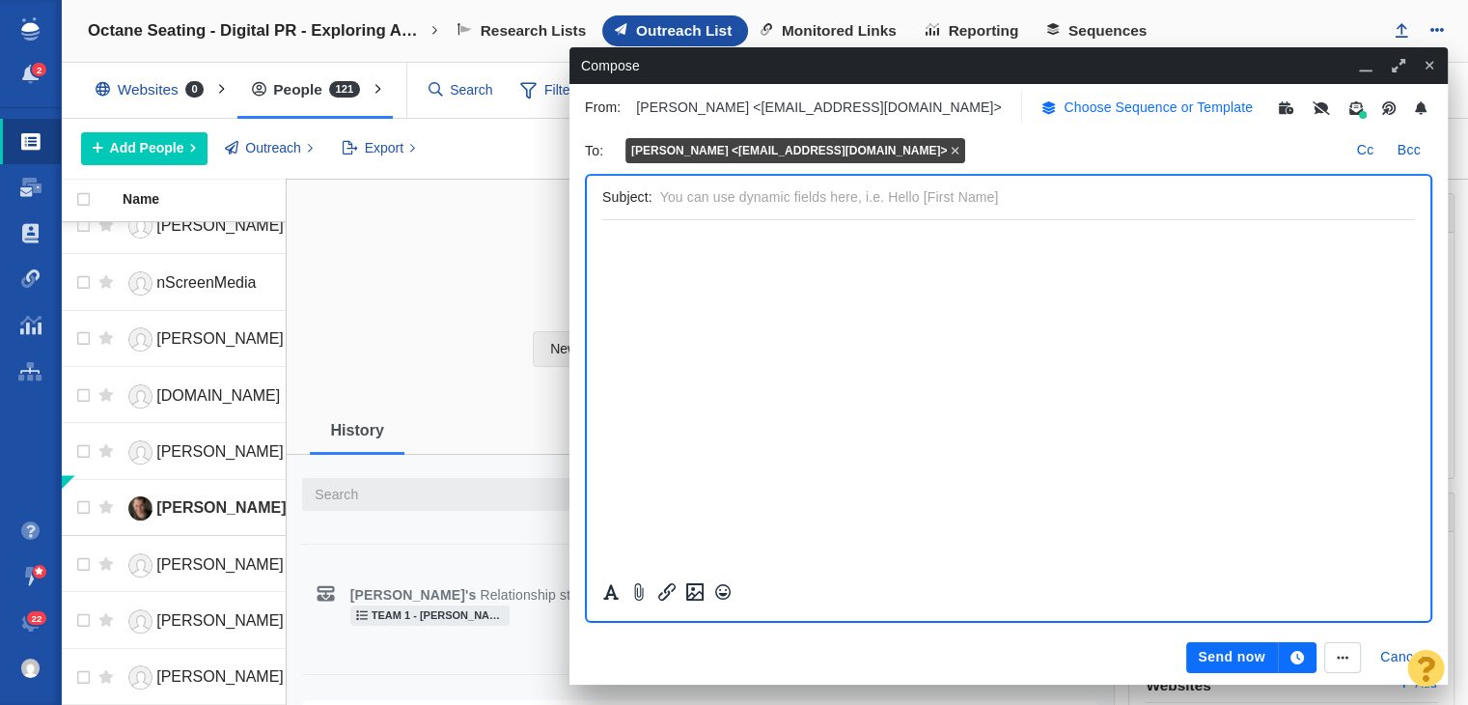
click at [1182, 109] on p "Choose Sequence or Template" at bounding box center [1158, 107] width 189 height 20
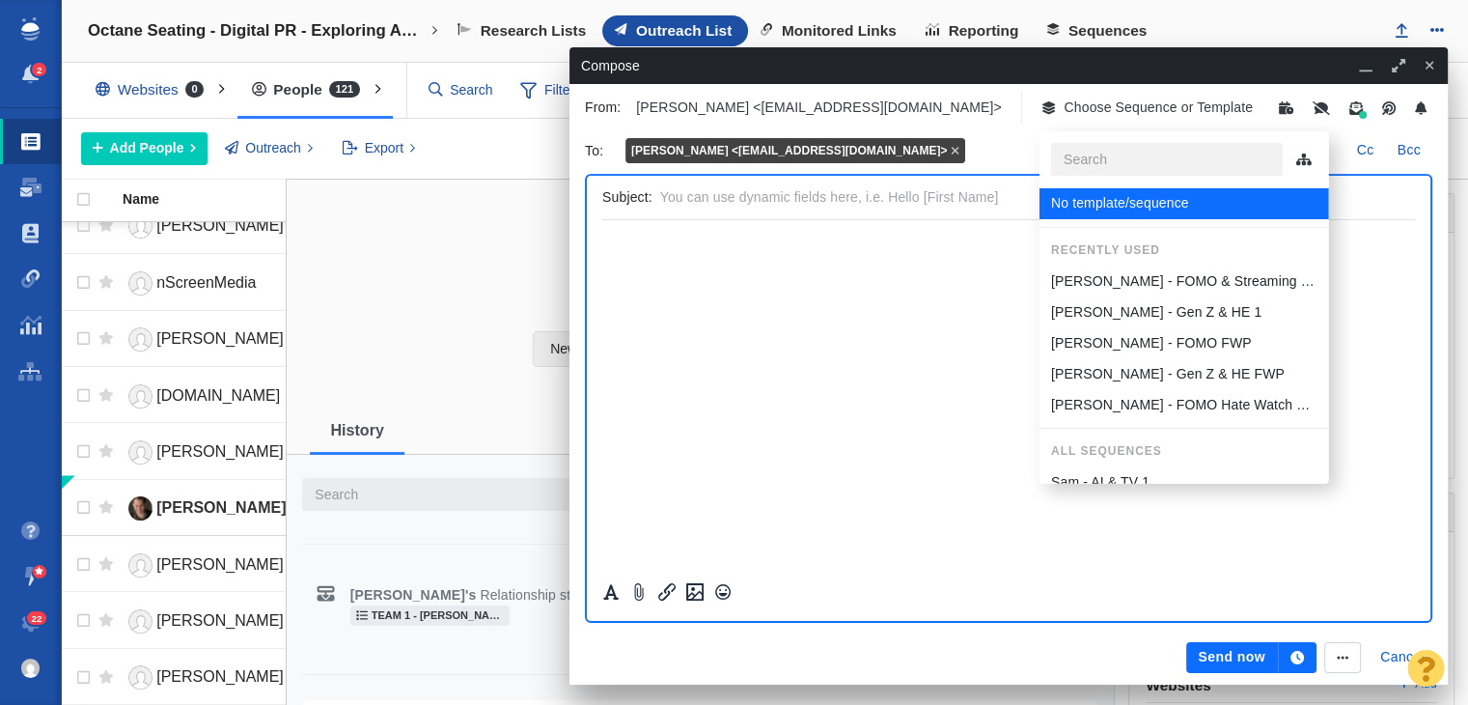
click at [1130, 379] on p "Sam - Gen Z & HE FWP" at bounding box center [1167, 374] width 234 height 20
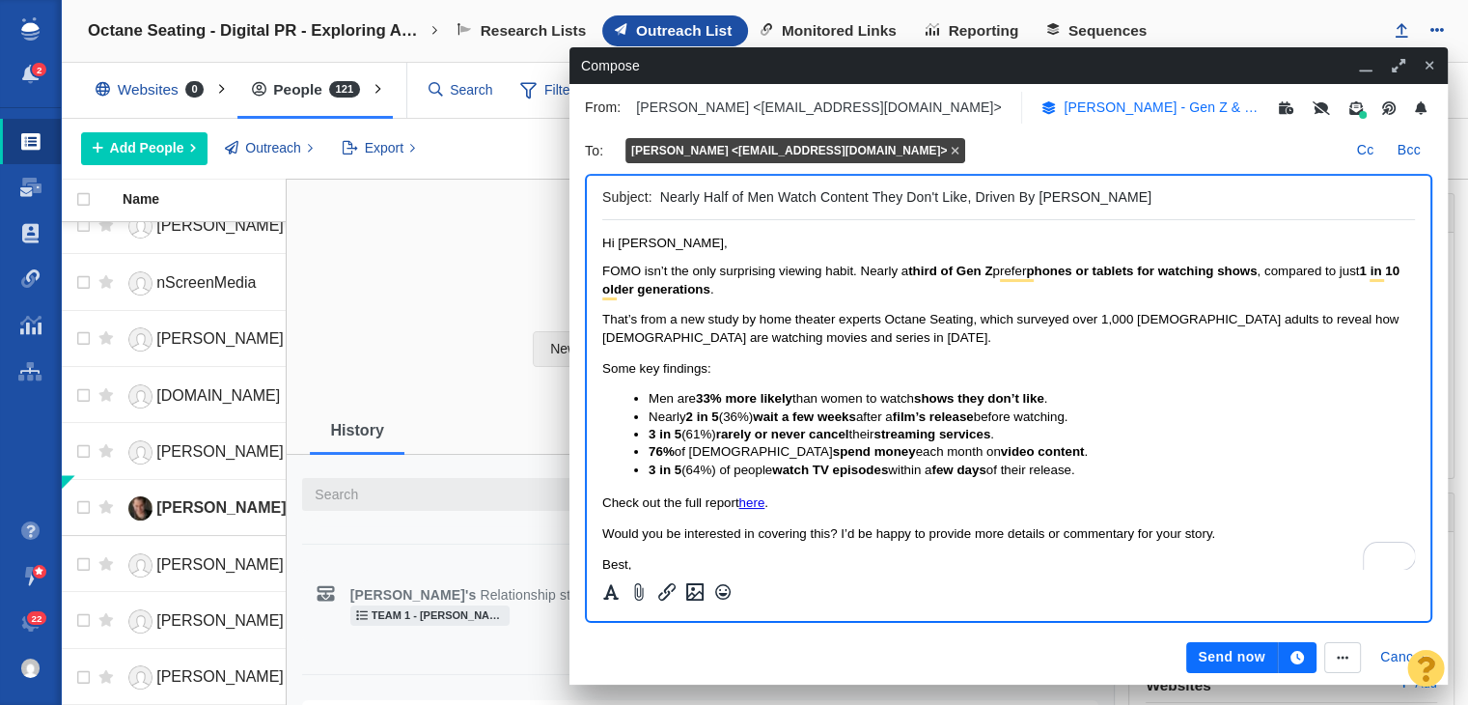
click at [1152, 111] on p "Sam - Gen Z & HE FWP" at bounding box center [1162, 107] width 197 height 20
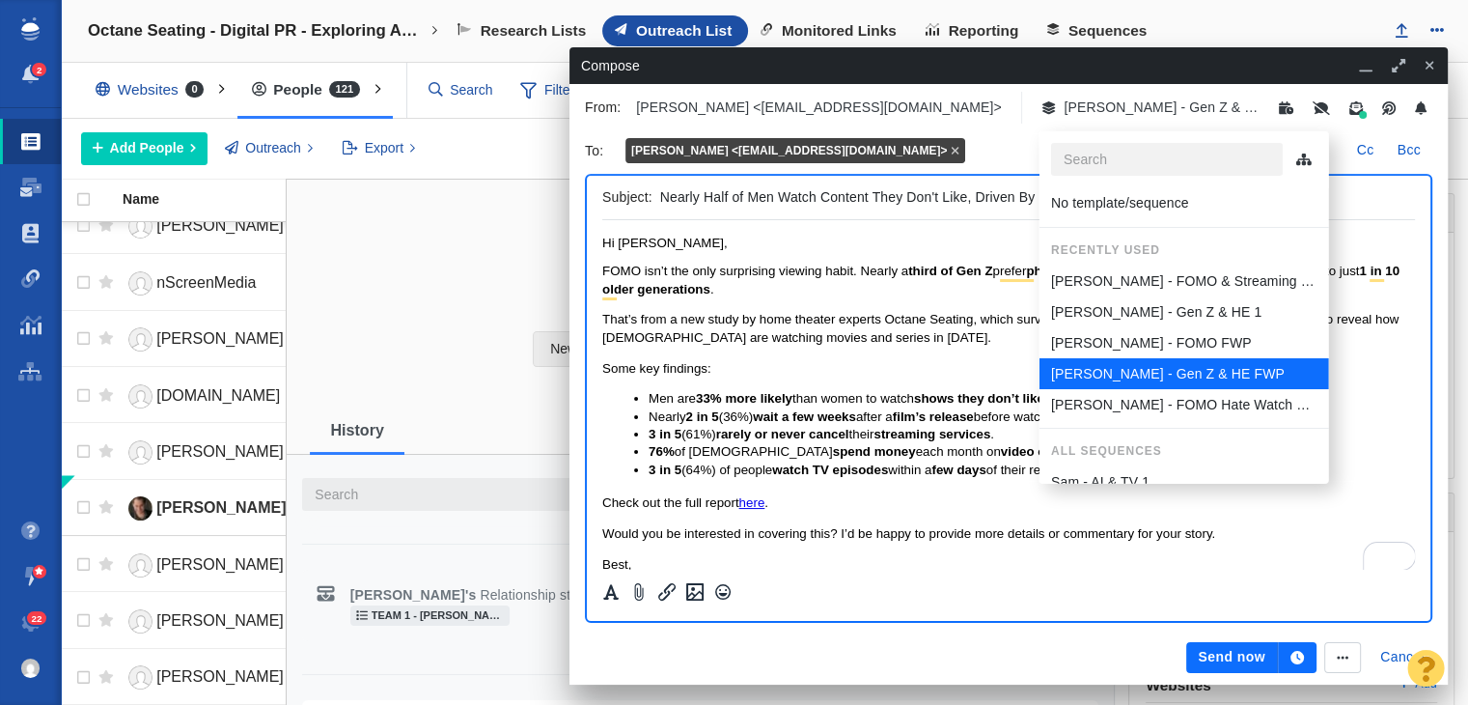
click at [1135, 309] on p "[PERSON_NAME] - Gen Z & HE 1" at bounding box center [1155, 312] width 210 height 20
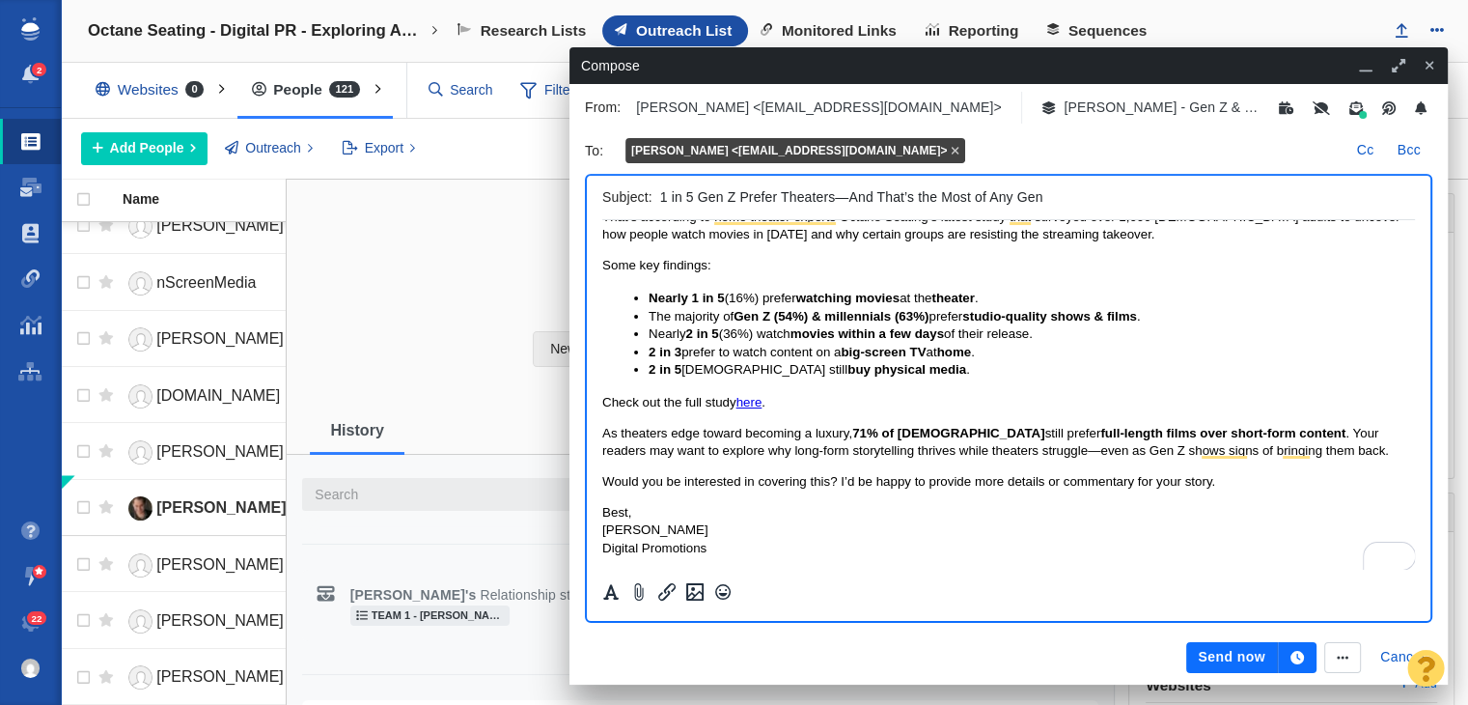
scroll to position [124, 0]
drag, startPoint x: 1022, startPoint y: 451, endPoint x: 1012, endPoint y: 452, distance: 10.7
click at [1012, 452] on span ". Your readers may want to explore why long-form storytelling thrives while the…" at bounding box center [995, 439] width 787 height 32
click at [1011, 449] on span ". Your readers may want to explore why long-form storytelling thrives while the…" at bounding box center [990, 439] width 777 height 32
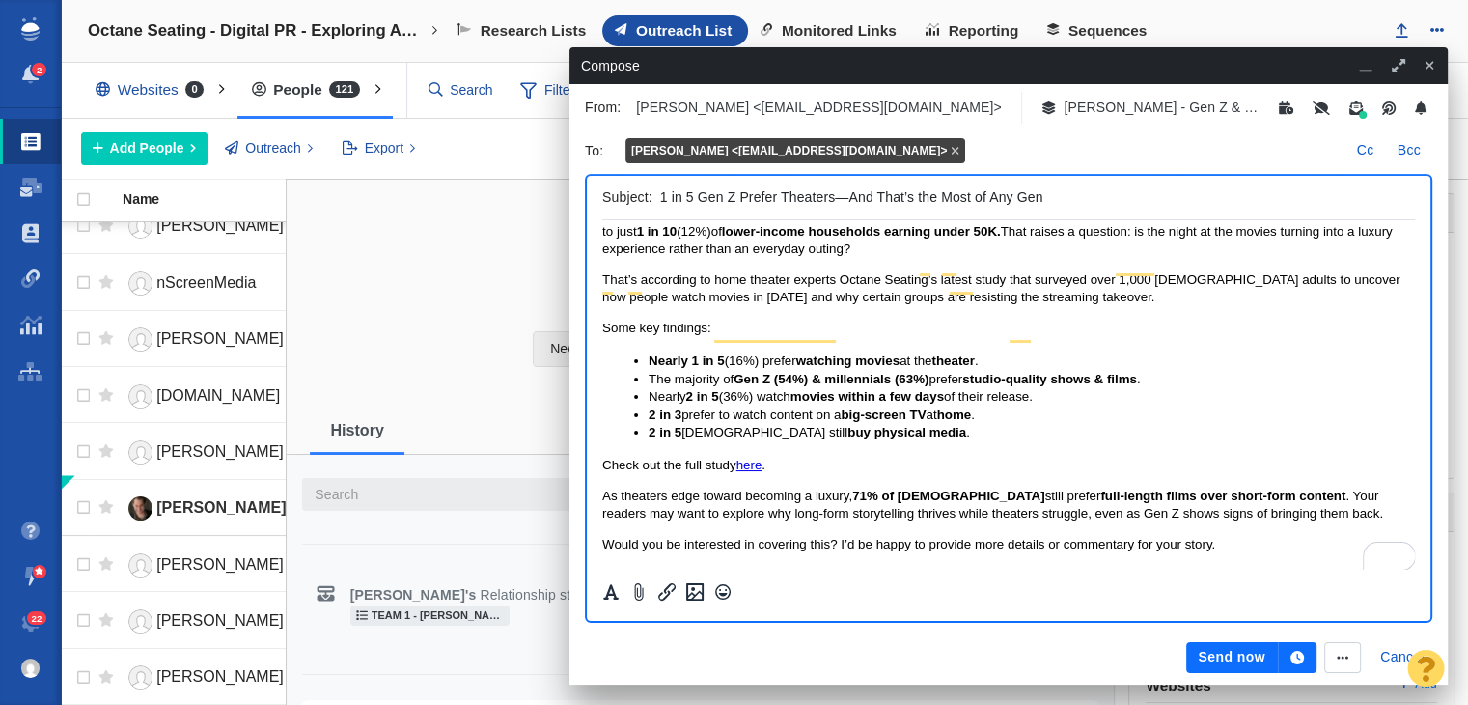
scroll to position [0, 0]
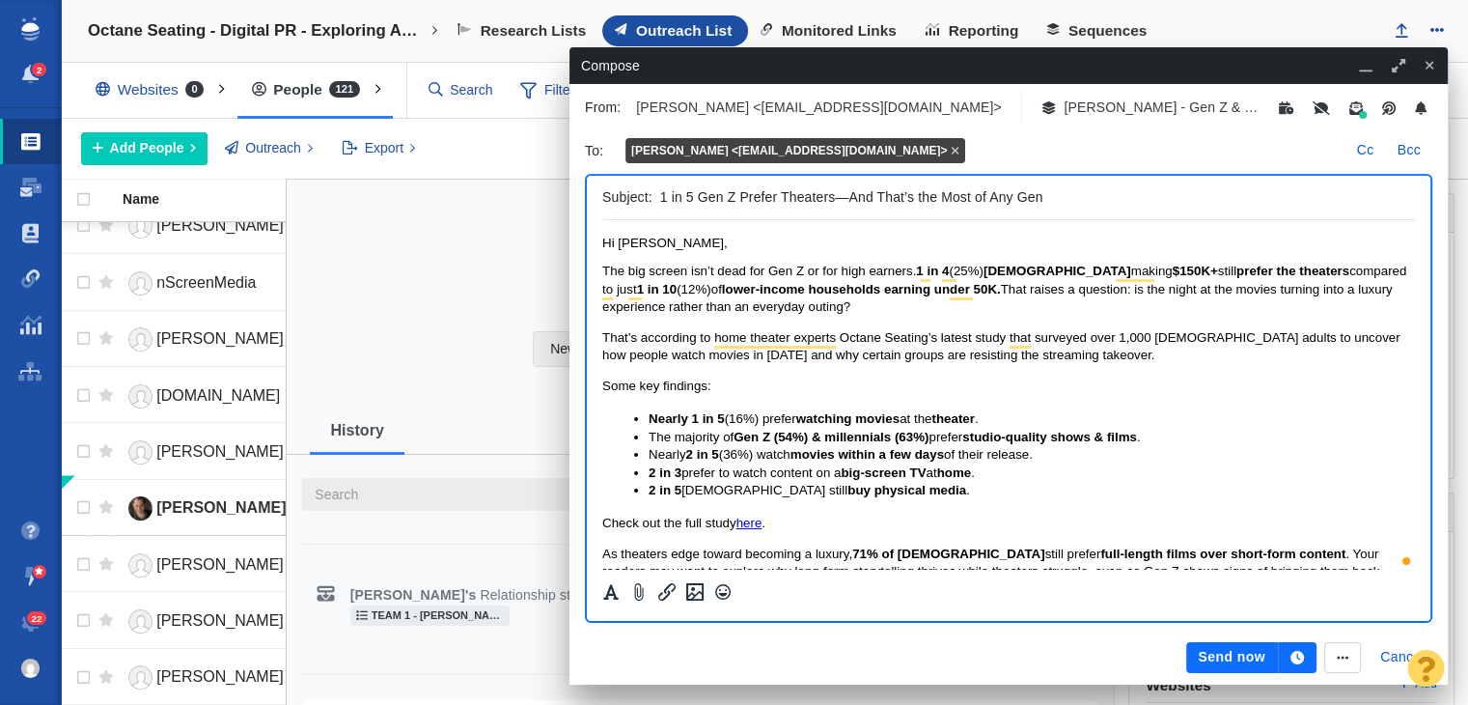
drag, startPoint x: 832, startPoint y: 204, endPoint x: 848, endPoint y: 206, distance: 15.6
click at [848, 206] on input "1 in 5 Gen Z Prefer Theaters—And That’s the Most of Any Gen" at bounding box center [1033, 197] width 747 height 28
click at [806, 210] on input "1 in 5 Gen Z Prefer Theaters, And That’s the Most of Any Gen" at bounding box center [1033, 197] width 747 height 28
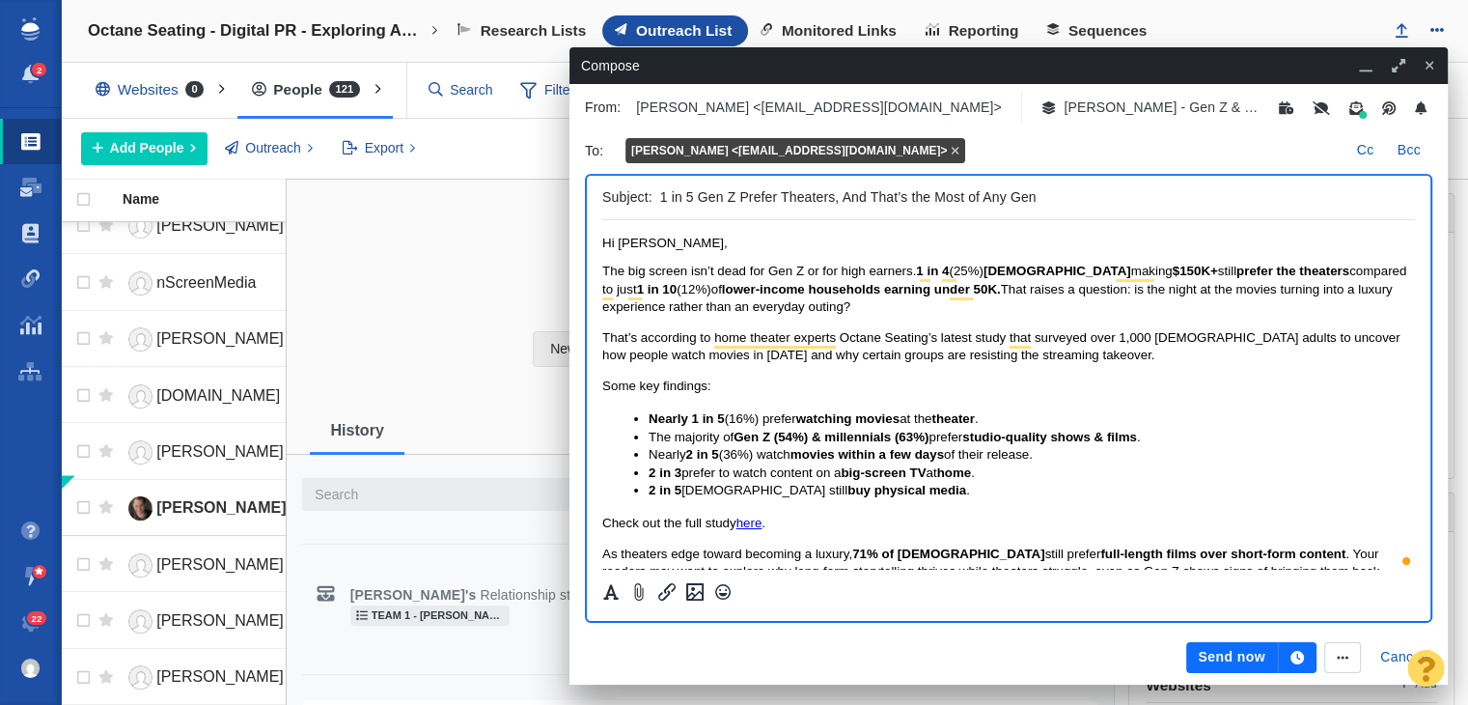
click at [895, 207] on input "1 in 5 Gen Z Prefer Theaters, And That’s the Most of Any Gen" at bounding box center [1033, 197] width 747 height 28
type input "B"
type input "Is the Bo"
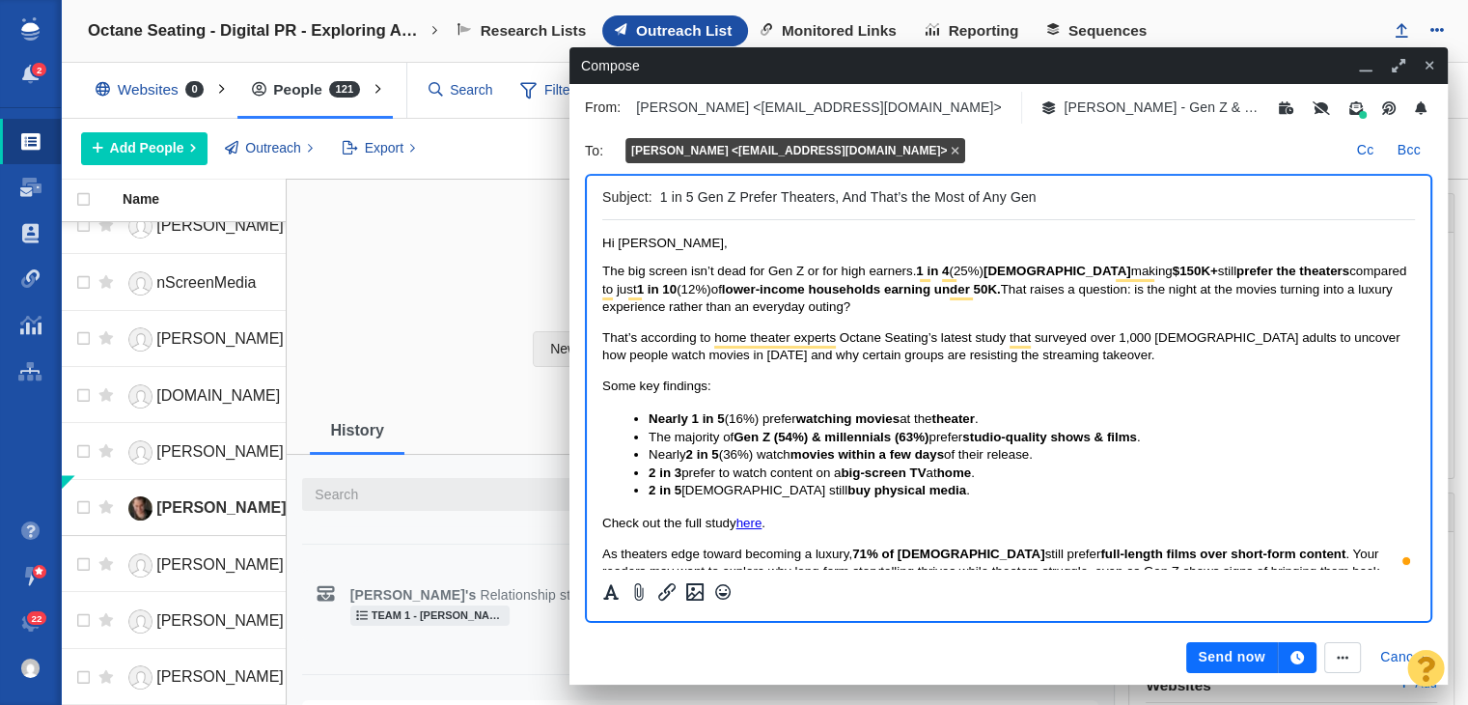
click at [1035, 200] on input "1 in 5 Gen Z Prefer Theaters, And That’s the Most of Any Gen" at bounding box center [1033, 197] width 747 height 28
drag, startPoint x: 1038, startPoint y: 200, endPoint x: 664, endPoint y: 198, distance: 373.6
click at [664, 198] on input "1 in 5 Gen Z Prefer Theaters, And That’s the Most of Any Gen" at bounding box center [1033, 197] width 747 height 28
type input "1"
click at [660, 188] on input "Box Office Driven By Gen Z & the Wealthy?" at bounding box center [1033, 197] width 747 height 28
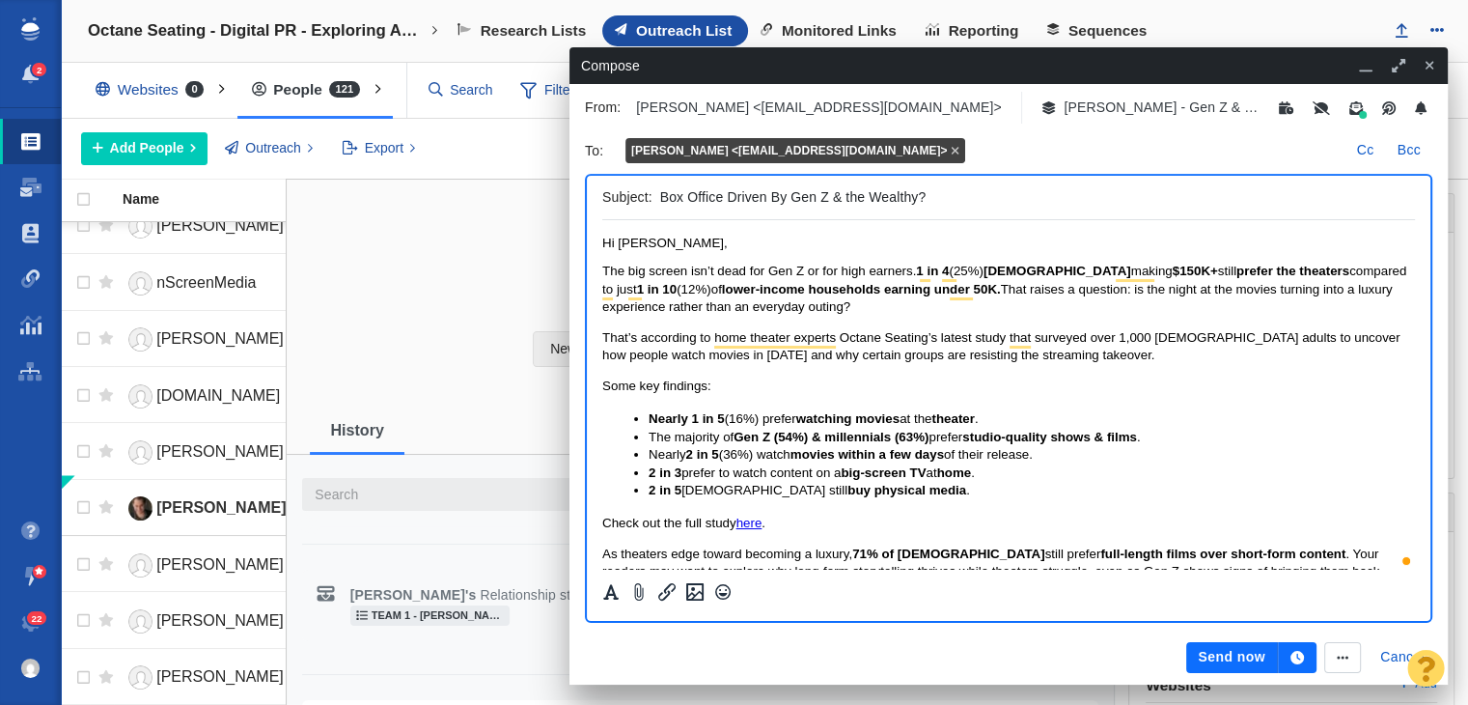
drag, startPoint x: 953, startPoint y: 191, endPoint x: 923, endPoint y: 192, distance: 29.9
click at [923, 192] on input "Box Office Driven By Gen Z & the Wealthy?" at bounding box center [1033, 197] width 747 height 28
drag, startPoint x: 923, startPoint y: 192, endPoint x: 792, endPoint y: 203, distance: 131.7
click at [792, 203] on input "Box Office Driven By Gen Z & the Wealthy?" at bounding box center [1033, 197] width 747 height 28
click at [993, 208] on input "Box Office Driven By the Wealthy?" at bounding box center [1033, 197] width 747 height 28
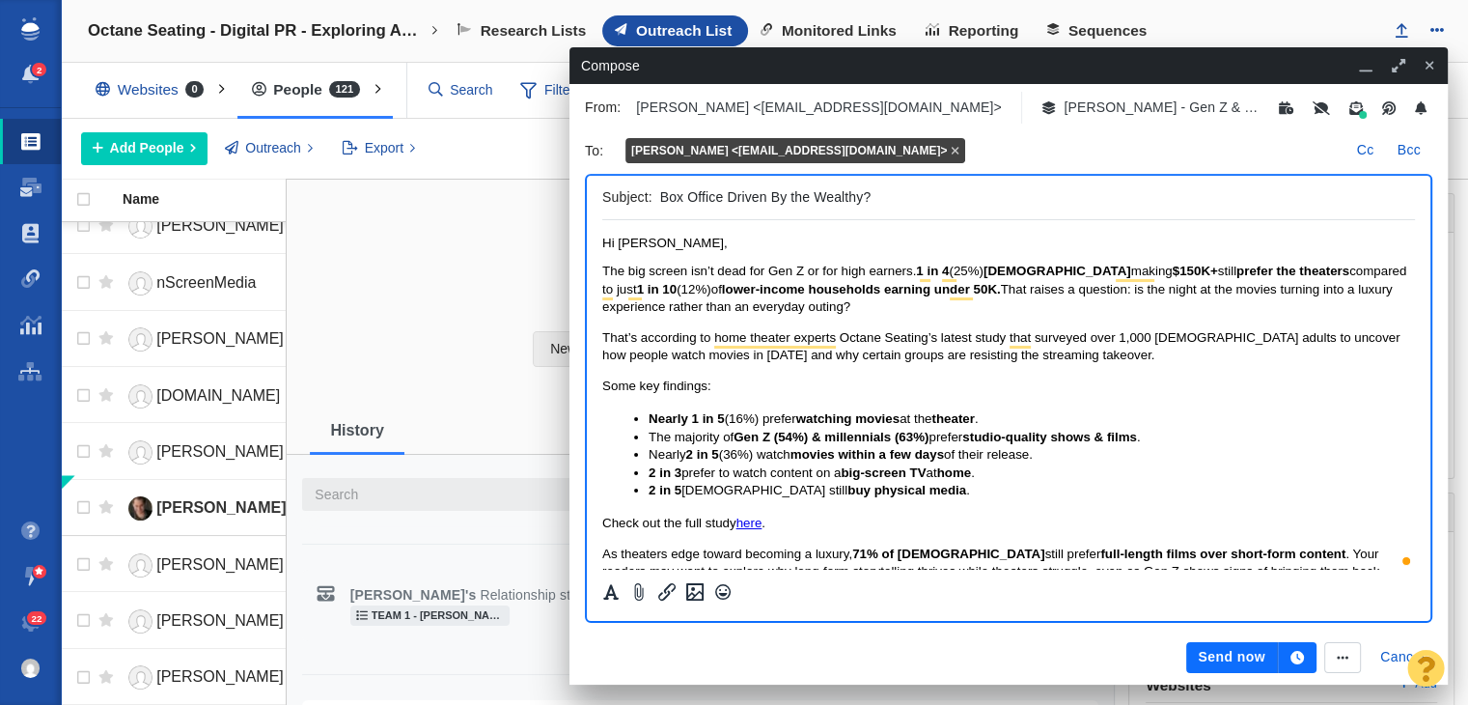
click at [993, 208] on input "Box Office Driven By the Wealthy?" at bounding box center [1033, 197] width 747 height 28
type input "1"
type input "I"
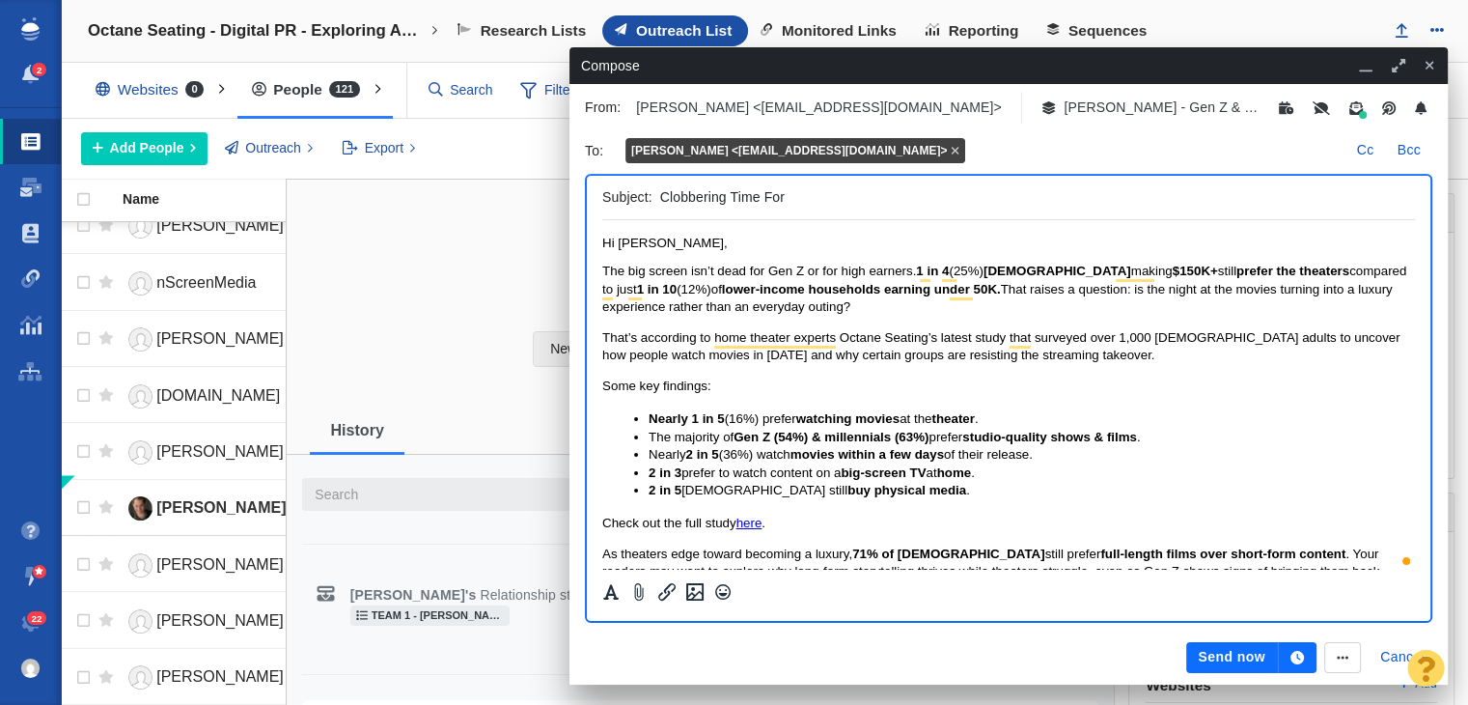
click at [865, 181] on div "Subject: Clobbering Time For" at bounding box center [1008, 198] width 813 height 44
click at [855, 209] on input "Clobbering Time For" at bounding box center [1033, 197] width 747 height 28
click at [689, 209] on input "Clobbering Time For" at bounding box center [1033, 197] width 747 height 28
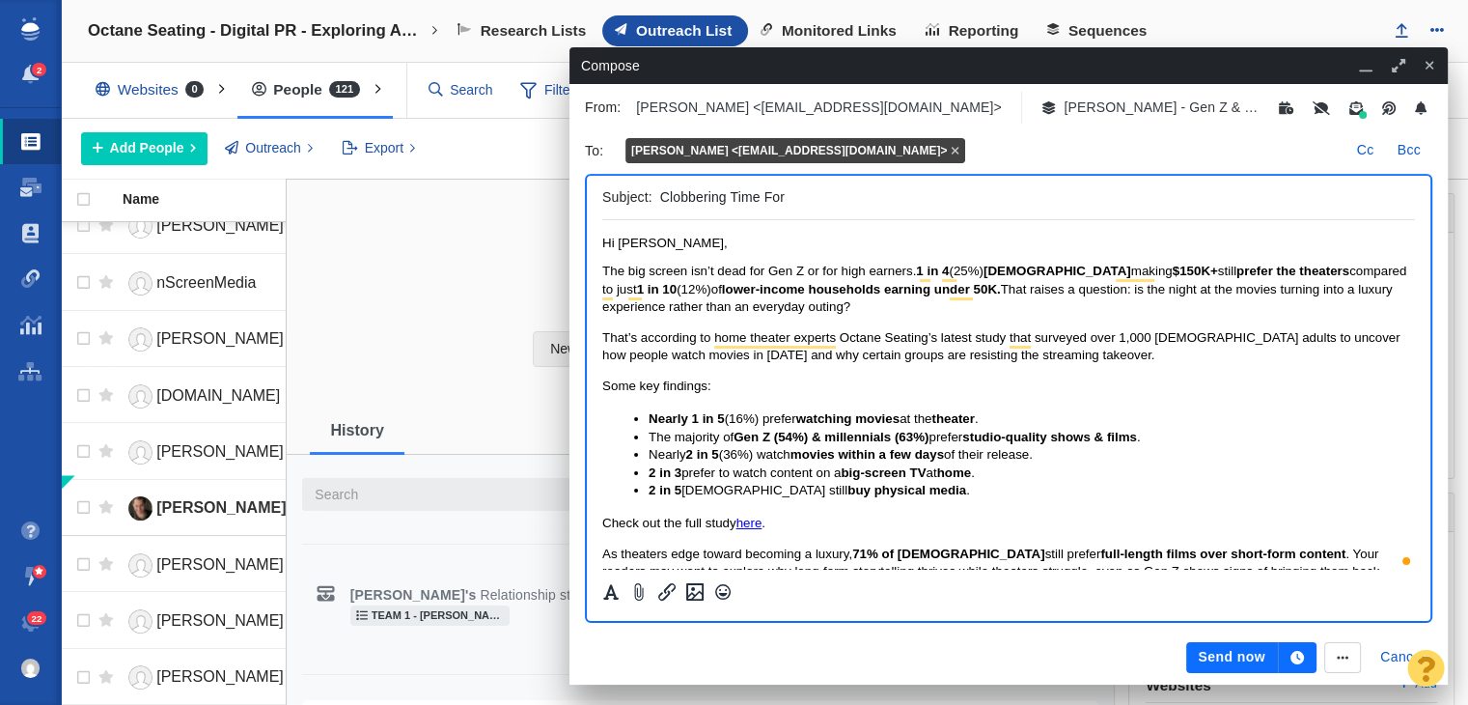
click at [752, 181] on div "Subject: Clobbering Time For" at bounding box center [1008, 198] width 813 height 44
click at [780, 183] on input "Clobbering Time For" at bounding box center [1033, 197] width 747 height 28
click at [829, 202] on input "Clobbering Time For" at bounding box center [1033, 197] width 747 height 28
drag, startPoint x: 790, startPoint y: 196, endPoint x: 502, endPoint y: 201, distance: 287.7
click at [502, 201] on div "Edit Close Scott Mendelson Add tags" at bounding box center [878, 444] width 1182 height 528
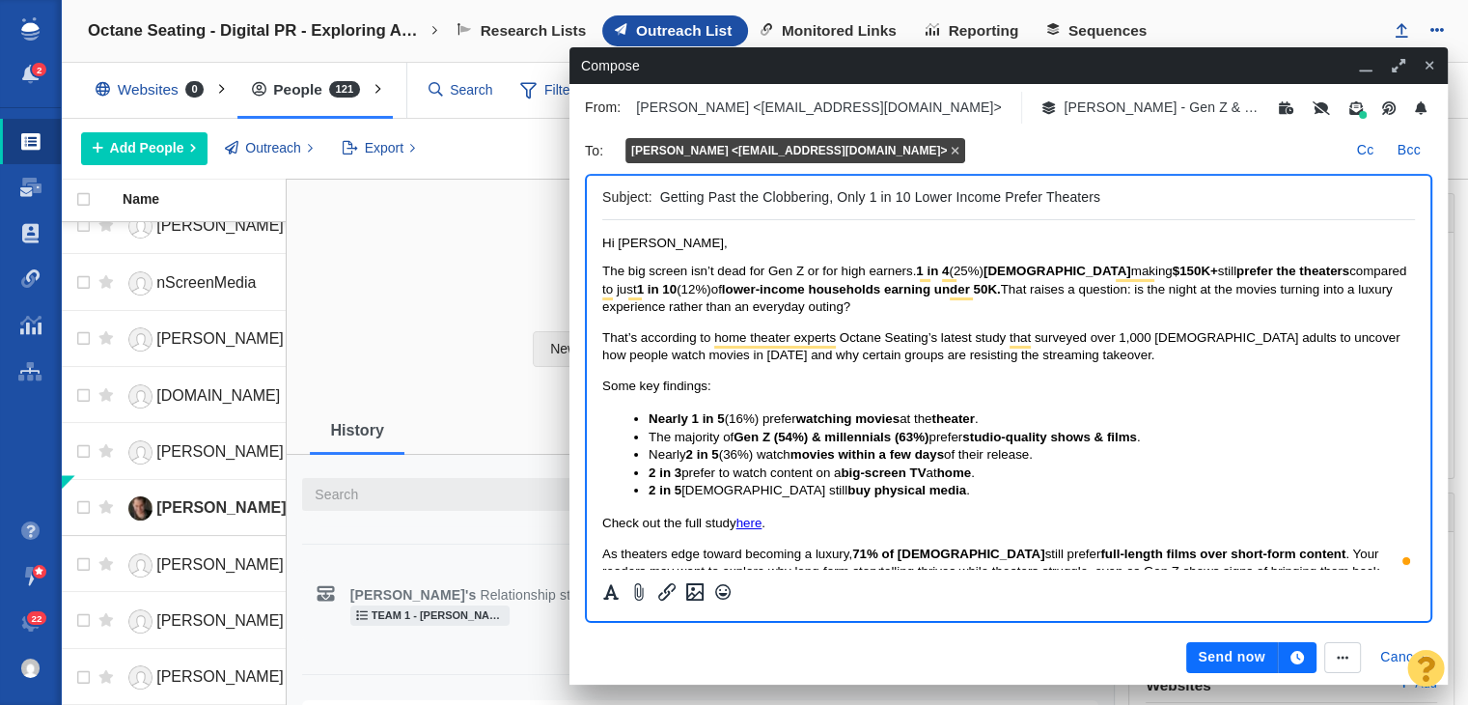
click at [1267, 213] on div "Subject: Getting Past the Clobbering, Only 1 in 10 Lower Income Prefer Theaters" at bounding box center [1008, 198] width 813 height 44
click at [1243, 194] on input "Getting Past the Clobbering, Only 1 in 10 Lower Income Prefer Theaters" at bounding box center [1033, 197] width 747 height 28
click at [788, 198] on input "Getting Past the Clobbering, Only 1 in 10 Lower Income Prefer Theaters" at bounding box center [1033, 197] width 747 height 28
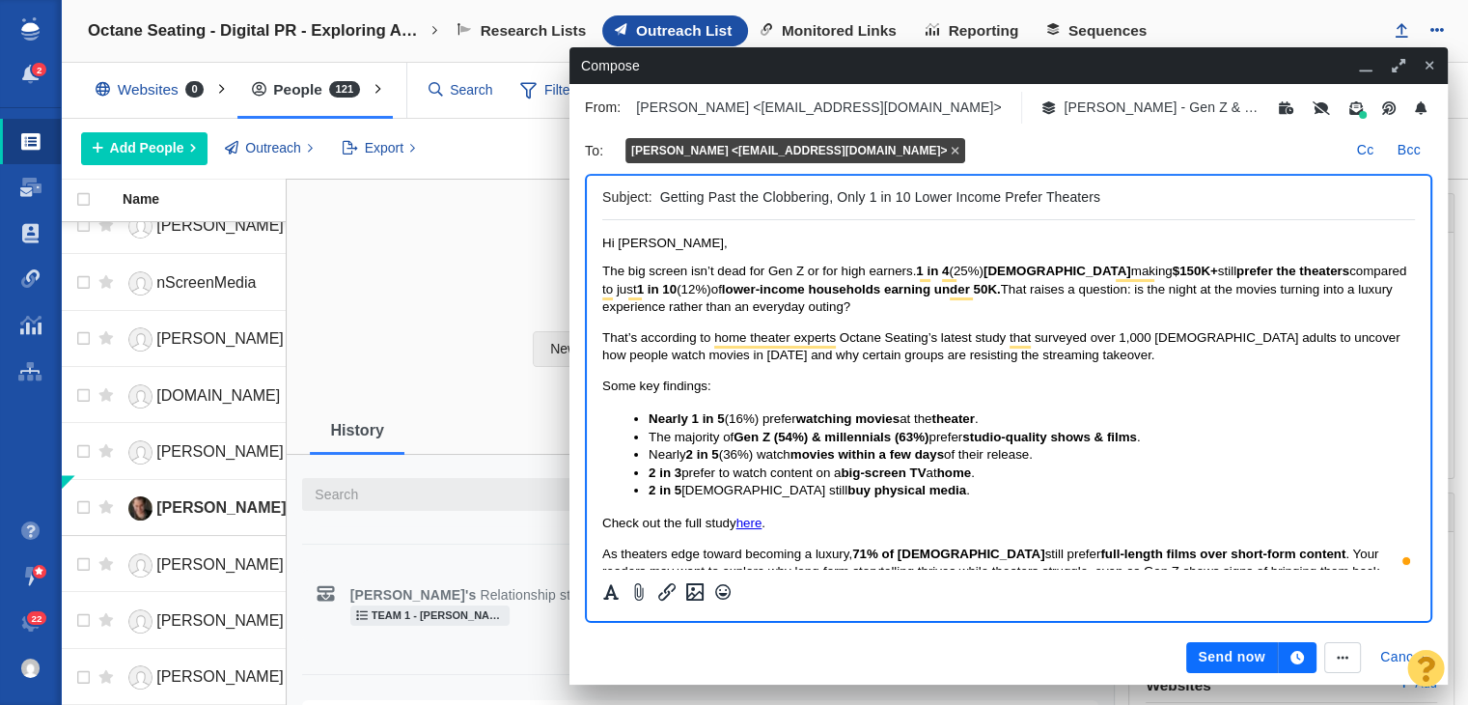
drag, startPoint x: 833, startPoint y: 200, endPoint x: 1109, endPoint y: 196, distance: 276.1
click at [1109, 196] on input "Getting Past the Clobbering, Only 1 in 10 Lower Income Prefer Theaters" at bounding box center [1033, 197] width 747 height 28
click at [1128, 198] on input "Getting Past the Clobbering, Only 1 in 10 Lower Income Prefer Theaters" at bounding box center [1033, 197] width 747 height 28
drag, startPoint x: 1139, startPoint y: 199, endPoint x: 837, endPoint y: 206, distance: 302.2
click at [837, 206] on input "Getting Past the Clobbering, Only 1 in 10 Lower Income Prefer Theaters" at bounding box center [1033, 197] width 747 height 28
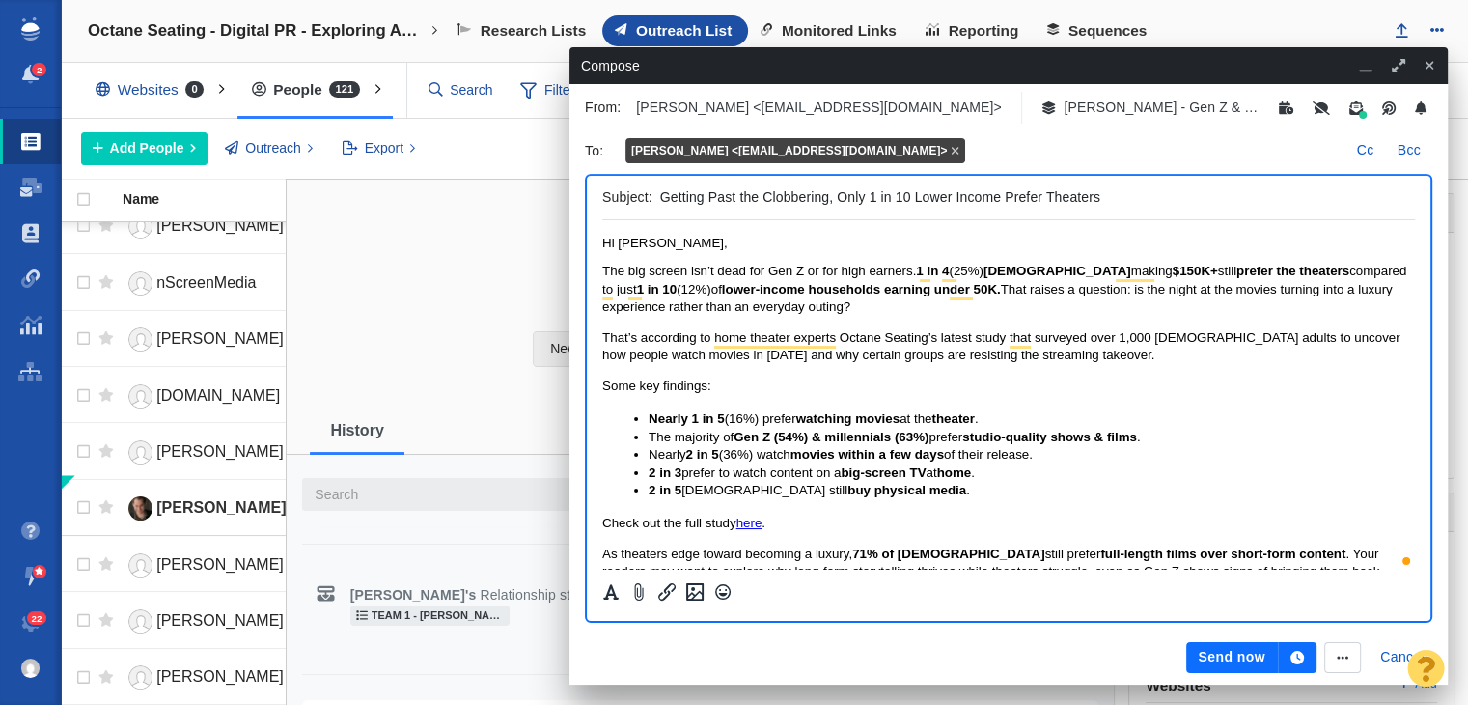
paste input "Getting Past the Clobbering,"
drag, startPoint x: 840, startPoint y: 206, endPoint x: 439, endPoint y: 166, distance: 402.6
click at [439, 166] on div "Octane Seating - Digital PR - Exploring America's Video Content Preferences aka…" at bounding box center [764, 352] width 1407 height 705
type input "Getting Past the Clobbering, Only 1 in 10 Lower Income Prefer Theaters"
drag, startPoint x: 840, startPoint y: 191, endPoint x: 1082, endPoint y: 209, distance: 243.0
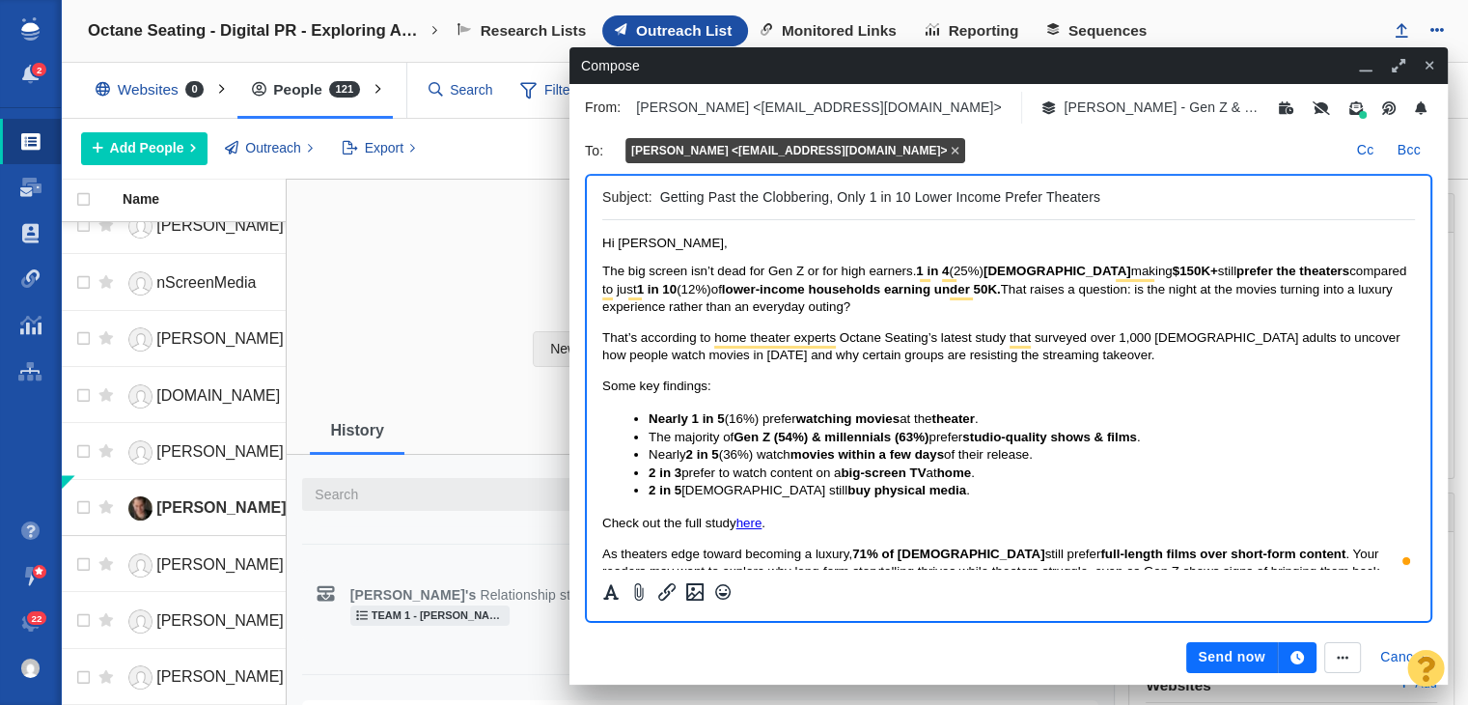
click at [1082, 209] on input "Getting Past the Clobbering, Only 1 in 10 Lower Income Prefer Theaters" at bounding box center [1033, 197] width 747 height 28
drag, startPoint x: 1135, startPoint y: 199, endPoint x: 842, endPoint y: 203, distance: 293.5
click at [842, 203] on input "Getting Past the Clobbering, Only 1 in 10 Lower Income Prefer Theaters" at bounding box center [1033, 197] width 747 height 28
paste input "-Income Moviegoers Still"
drag, startPoint x: 1274, startPoint y: 208, endPoint x: 586, endPoint y: 188, distance: 688.5
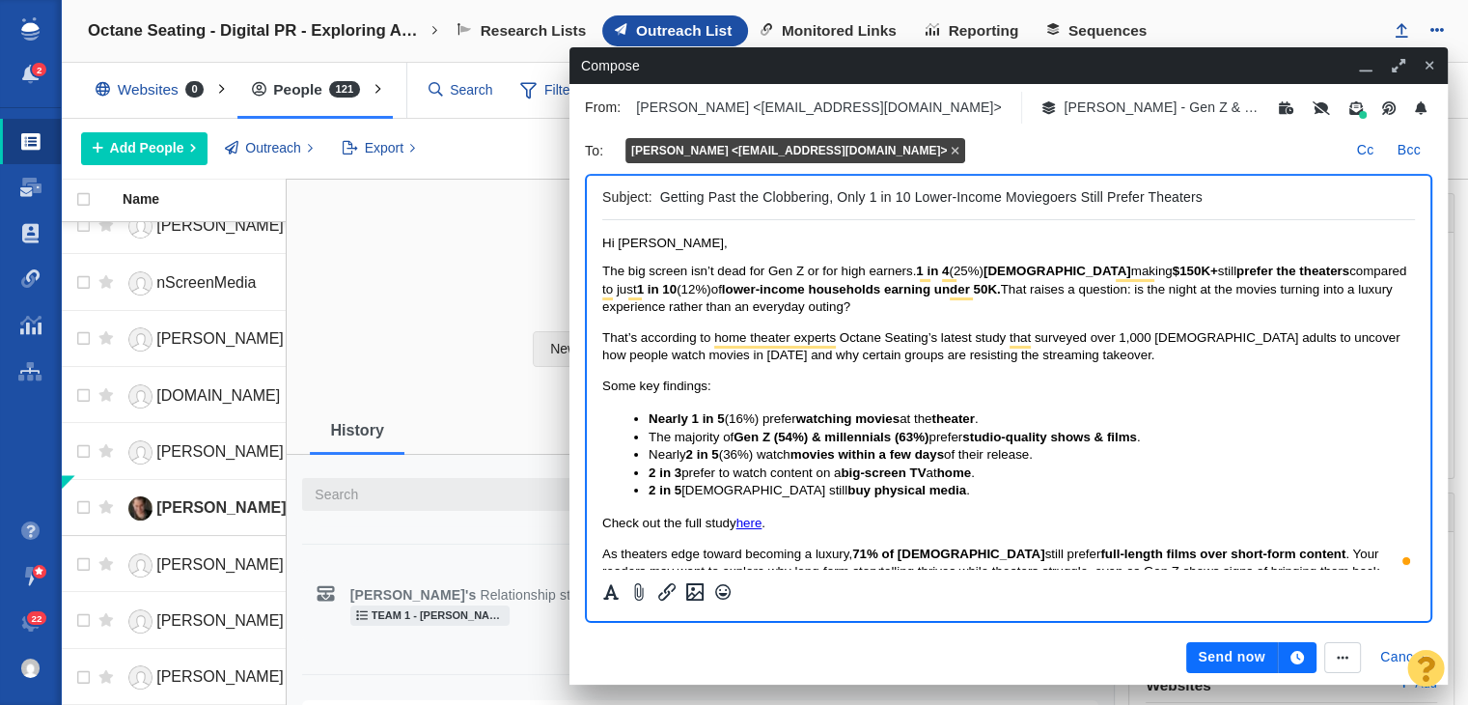
click at [586, 188] on div "Subject: Getting Past the Clobbering, Only 1 in 10 Lower-Income Moviegoers Stil…" at bounding box center [1009, 398] width 848 height 449
click at [981, 190] on input "Getting Past the Clobbering, Only 1 in 10 Lower-Income Moviegoers Still Prefer …" at bounding box center [1033, 197] width 747 height 28
drag, startPoint x: 1005, startPoint y: 198, endPoint x: 964, endPoint y: 198, distance: 40.5
click at [995, 198] on input "Getting Past the Clobbering, Only 1 in 10 Lower-Income Moviegoers Still Prefer …" at bounding box center [1033, 197] width 747 height 28
click at [958, 197] on input "Getting Past the Clobbering, Only 1 in 10 Lower-Income Moviegoers Still Prefer …" at bounding box center [1033, 197] width 747 height 28
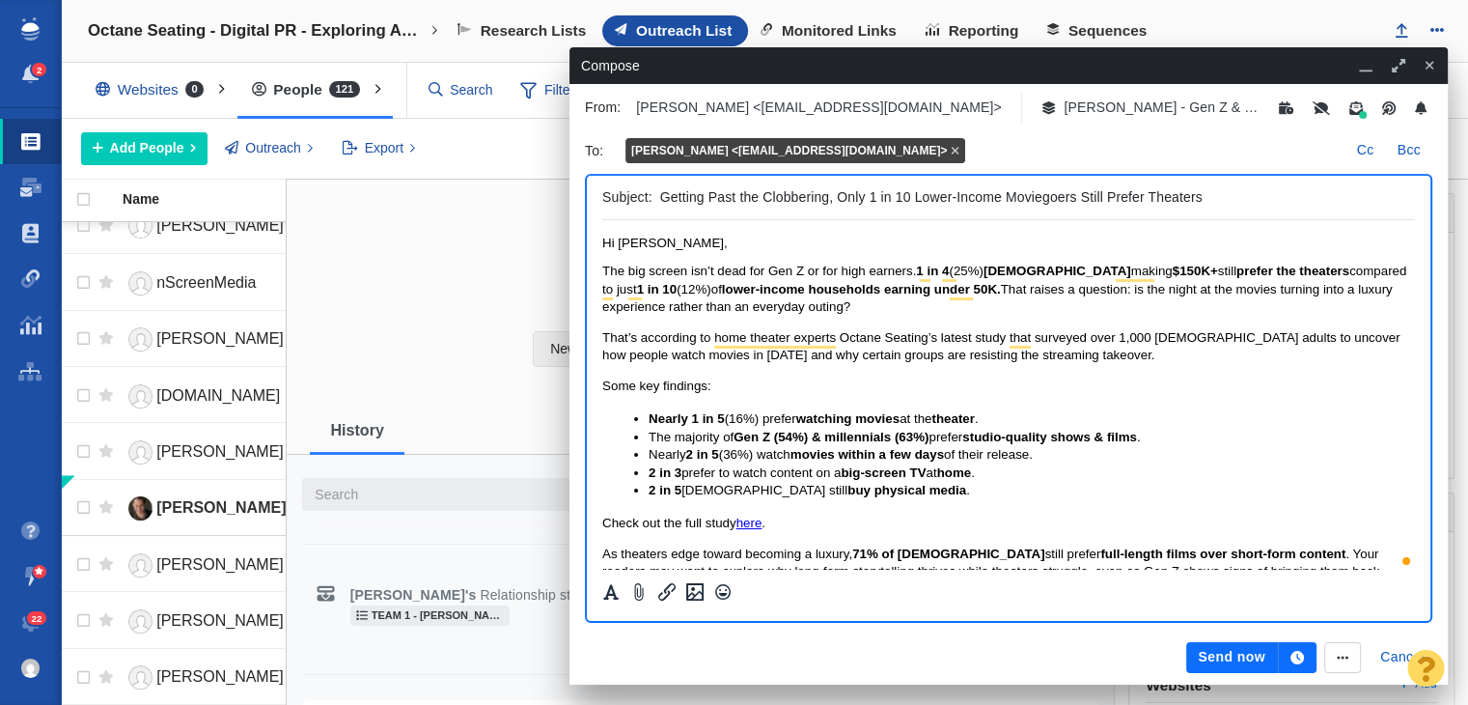
drag, startPoint x: 958, startPoint y: 197, endPoint x: 936, endPoint y: 198, distance: 21.3
click at [936, 198] on input "Getting Past the Clobbering, Only 1 in 10 Lower-Income Moviegoers Still Prefer …" at bounding box center [1033, 197] width 747 height 28
drag, startPoint x: 1067, startPoint y: 193, endPoint x: 1097, endPoint y: 193, distance: 29.9
click at [1097, 193] on input "Getting Past the Clobbering, Only 1 in 10 Low-Income Moviegoers Still Prefer Th…" at bounding box center [1033, 197] width 747 height 28
click at [662, 202] on div "Subject: Getting Past the Clobbering, Only 1 in 10 Low-Income Moviegoers Prefer…" at bounding box center [1008, 198] width 813 height 44
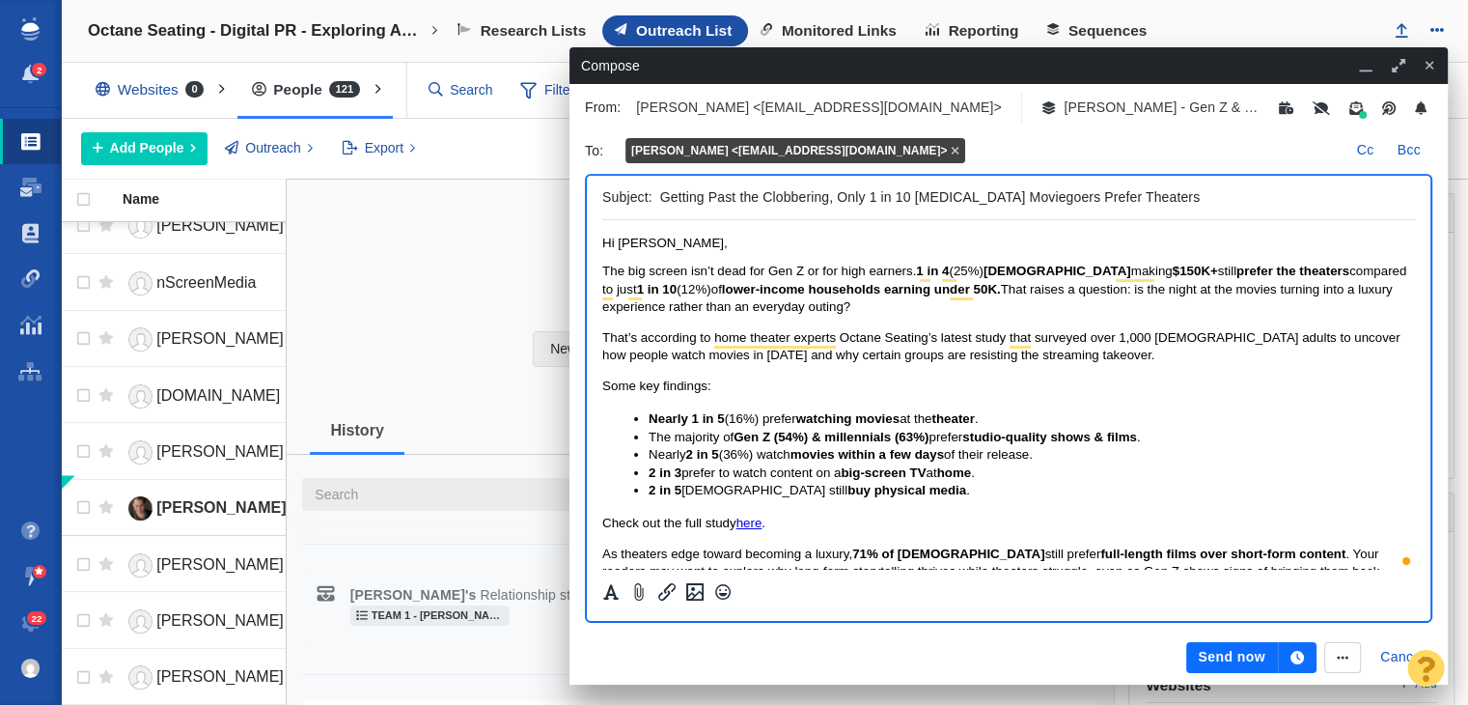
drag, startPoint x: 662, startPoint y: 202, endPoint x: 827, endPoint y: 186, distance: 165.8
click at [827, 186] on input "Getting Past the Clobbering, Only 1 in 10 Low-Income Moviegoers Prefer Theaters" at bounding box center [1033, 197] width 747 height 28
click at [819, 194] on input "Getting Past the Clobbering, Only 1 in 10 Low-Income Moviegoers Prefer Theaters" at bounding box center [1033, 197] width 747 height 28
click at [822, 194] on input "Getting Past the Clobbering, Only 1 in 10 Low-Income Moviegoers Prefer Theaters" at bounding box center [1033, 197] width 747 height 28
click at [826, 197] on input "Getting Past the Clobbering, Only 1 in 10 Low-Income Moviegoers Prefer Theaters" at bounding box center [1033, 197] width 747 height 28
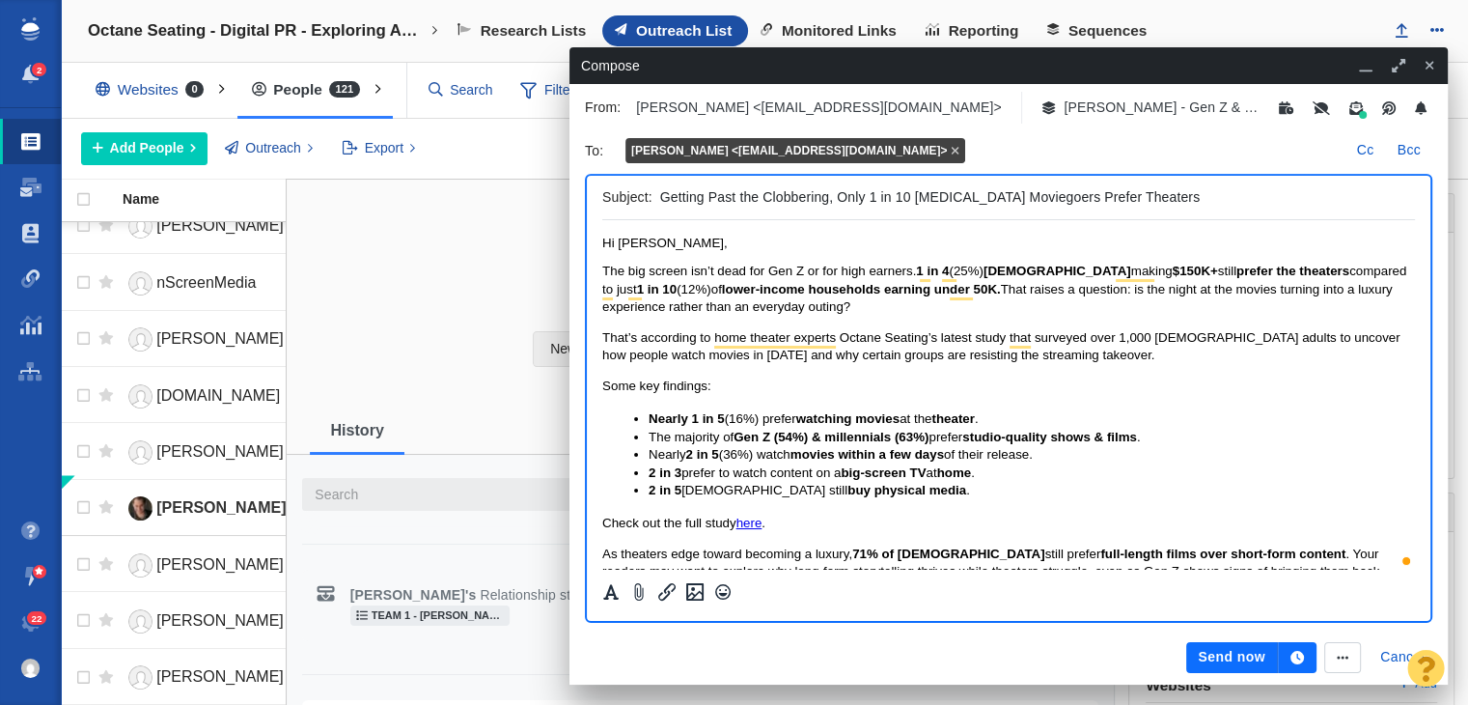
drag, startPoint x: 827, startPoint y: 202, endPoint x: 497, endPoint y: 196, distance: 330.2
click at [497, 196] on div "Edit Close Scott Mendelson Add tags" at bounding box center [878, 444] width 1182 height 528
click at [1027, 207] on input "Only 1 in 10 Low-Income Moviegoers Prefer Theaters" at bounding box center [1033, 197] width 747 height 28
type input "Only 1 in 10 Low-Income Moviegoers Prefer Theaters,"
drag, startPoint x: 654, startPoint y: 292, endPoint x: 615, endPoint y: 289, distance: 38.8
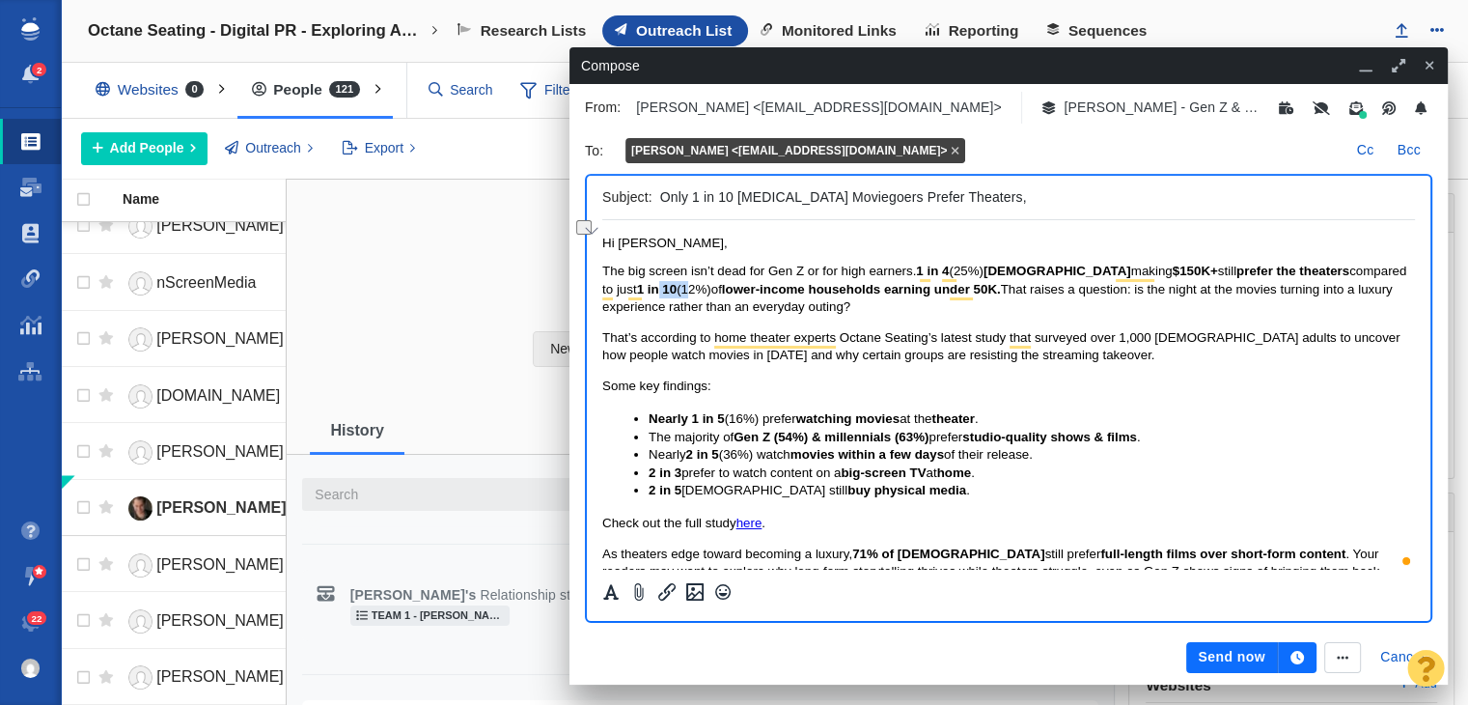
click at [615, 289] on span "The big screen isn’t dead for Gen Z or for high earners. 1 in 4 (25%) Americans…" at bounding box center [1004, 289] width 804 height 50
click at [637, 289] on strong "1 in 10" at bounding box center [657, 289] width 41 height 14
click at [682, 294] on span "12%)" at bounding box center [697, 289] width 30 height 14
drag, startPoint x: 648, startPoint y: 295, endPoint x: 1201, endPoint y: 512, distance: 593.9
click at [602, 292] on html "Hi Scott, The big screen isn’t dead for Gen Z or for high earners. 1 in 4 (25%)…" at bounding box center [1008, 456] width 813 height 473
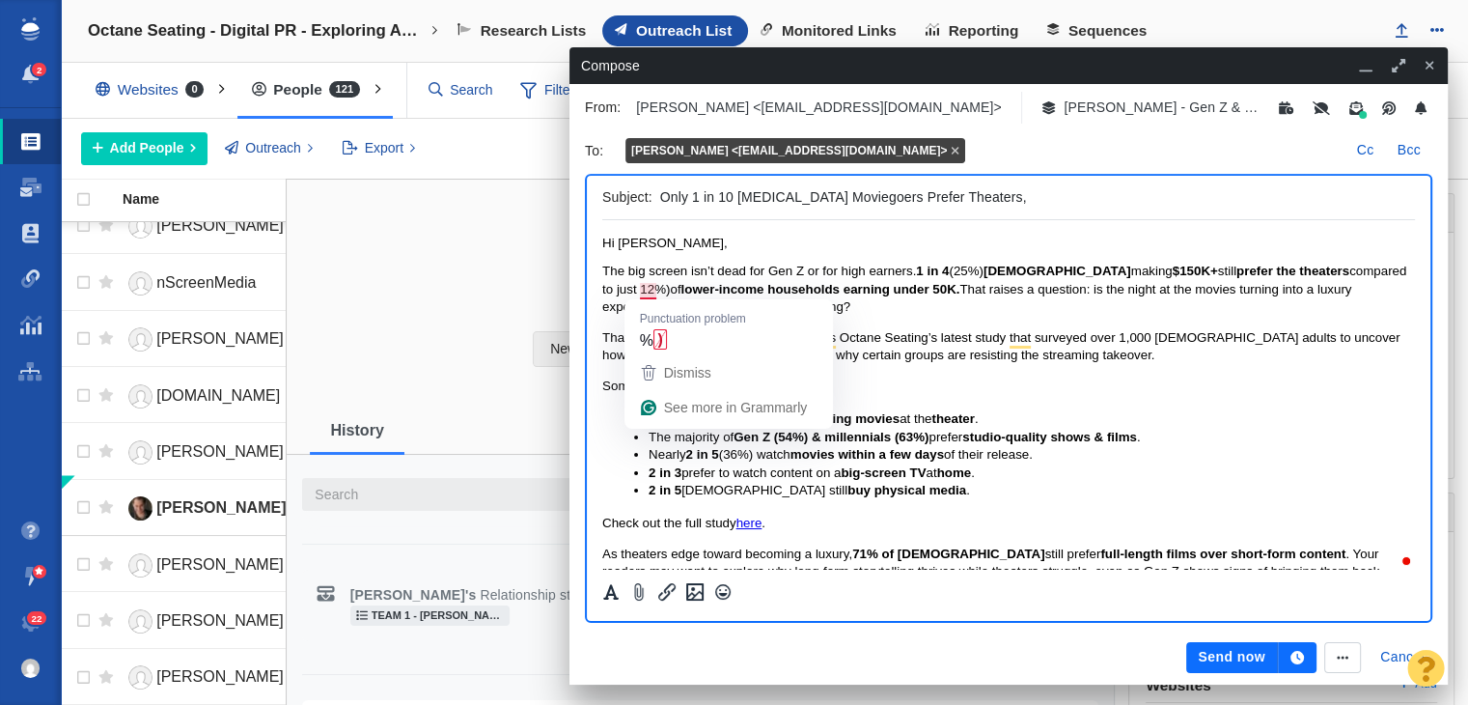
click at [649, 290] on span "12%)" at bounding box center [655, 289] width 30 height 14
click at [652, 291] on span "12%)" at bounding box center [655, 289] width 30 height 14
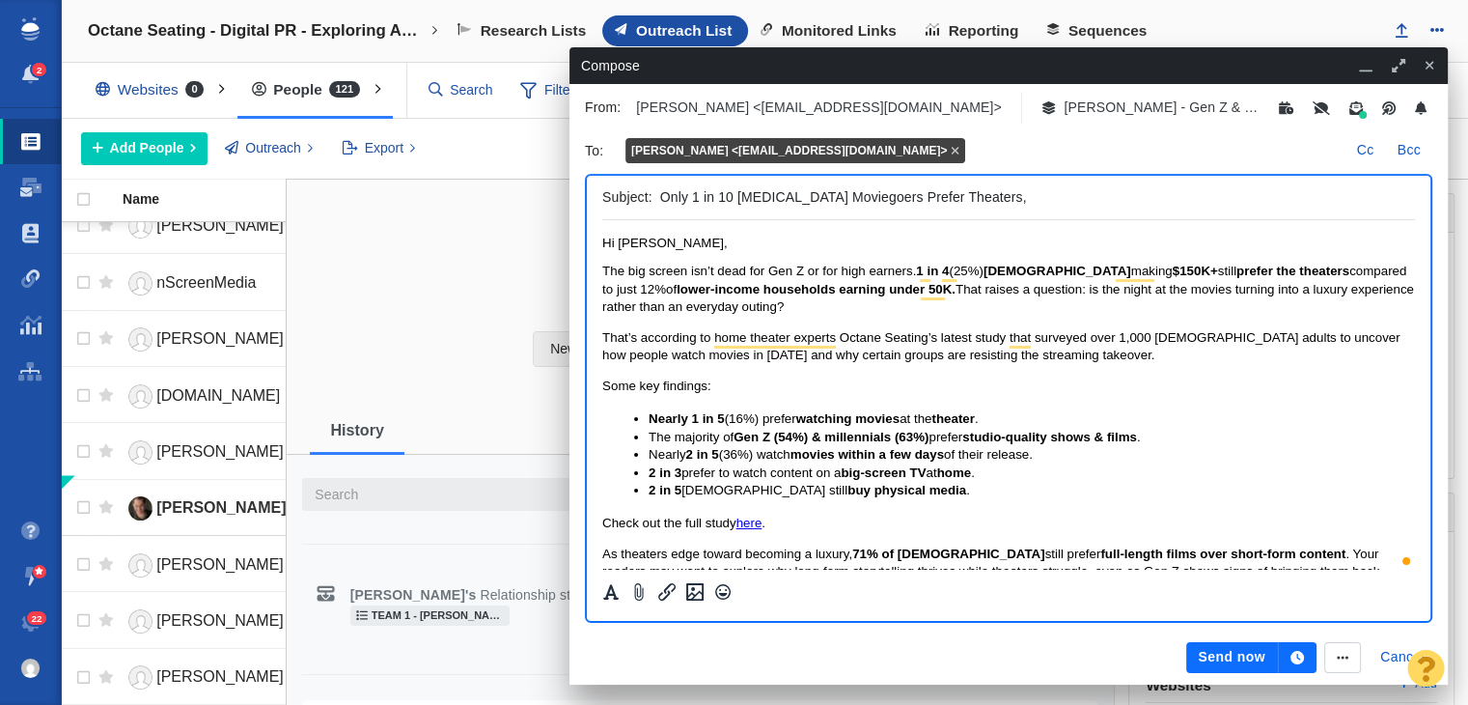
click at [996, 205] on input "Only 1 in 10 Low-Income Moviegoers Prefer Theaters," at bounding box center [1033, 197] width 747 height 28
click at [656, 182] on div "Subject: Only 1 in 10 Low-Income Moviegoers Prefer Theaters," at bounding box center [1008, 198] width 813 height 44
click at [660, 183] on input "Only 1 in 10 Low-Income Moviegoers Prefer Theaters," at bounding box center [1033, 197] width 747 height 28
click at [1138, 202] on input "Subdued Box Office: Only 1 in 10 Low-Income Moviegoers Prefer Theaters," at bounding box center [1033, 197] width 747 height 28
click at [660, 193] on input "Subdued Box Office: Only 1 in 10 [MEDICAL_DATA] Moviegoers Prefer Theaters" at bounding box center [1033, 197] width 747 height 28
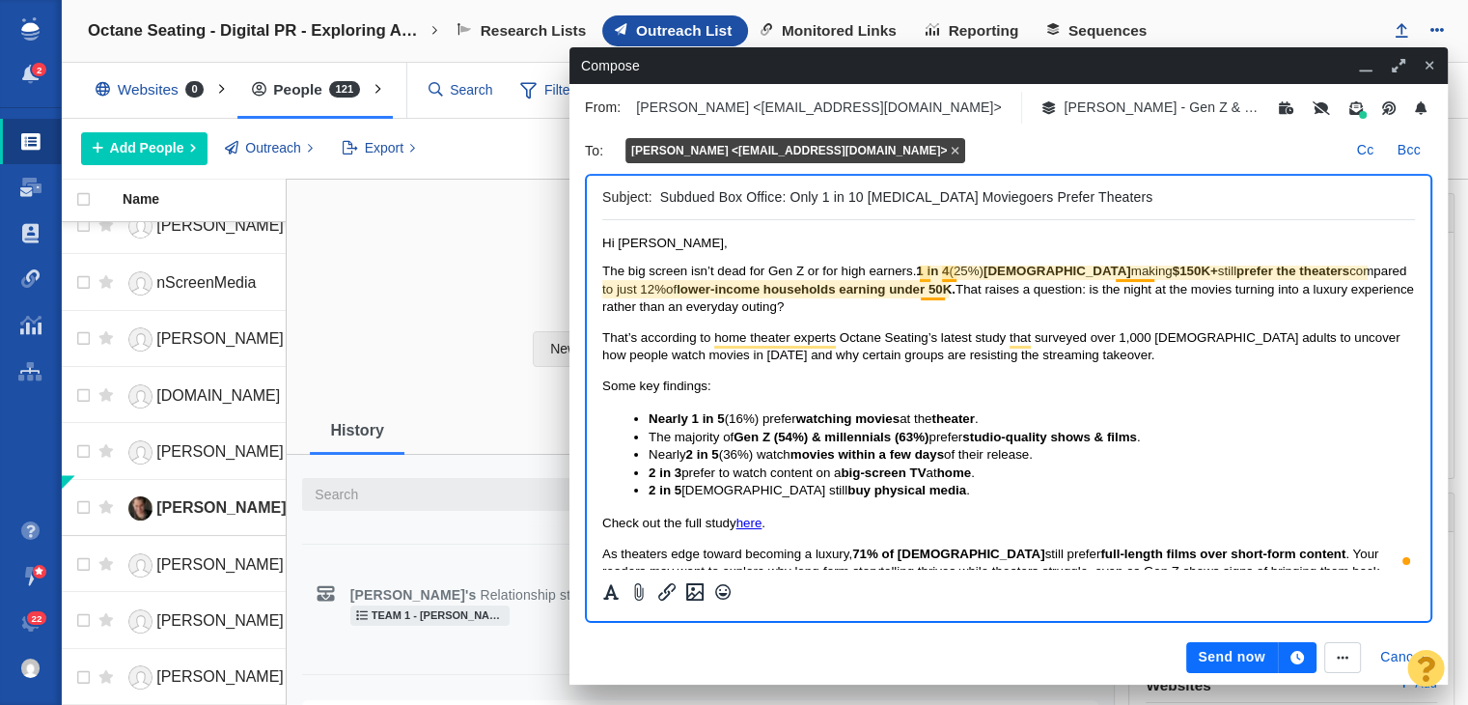
type input "Subdued Box Office: Only 1 in 10 [MEDICAL_DATA] Moviegoers Prefer Theaters"
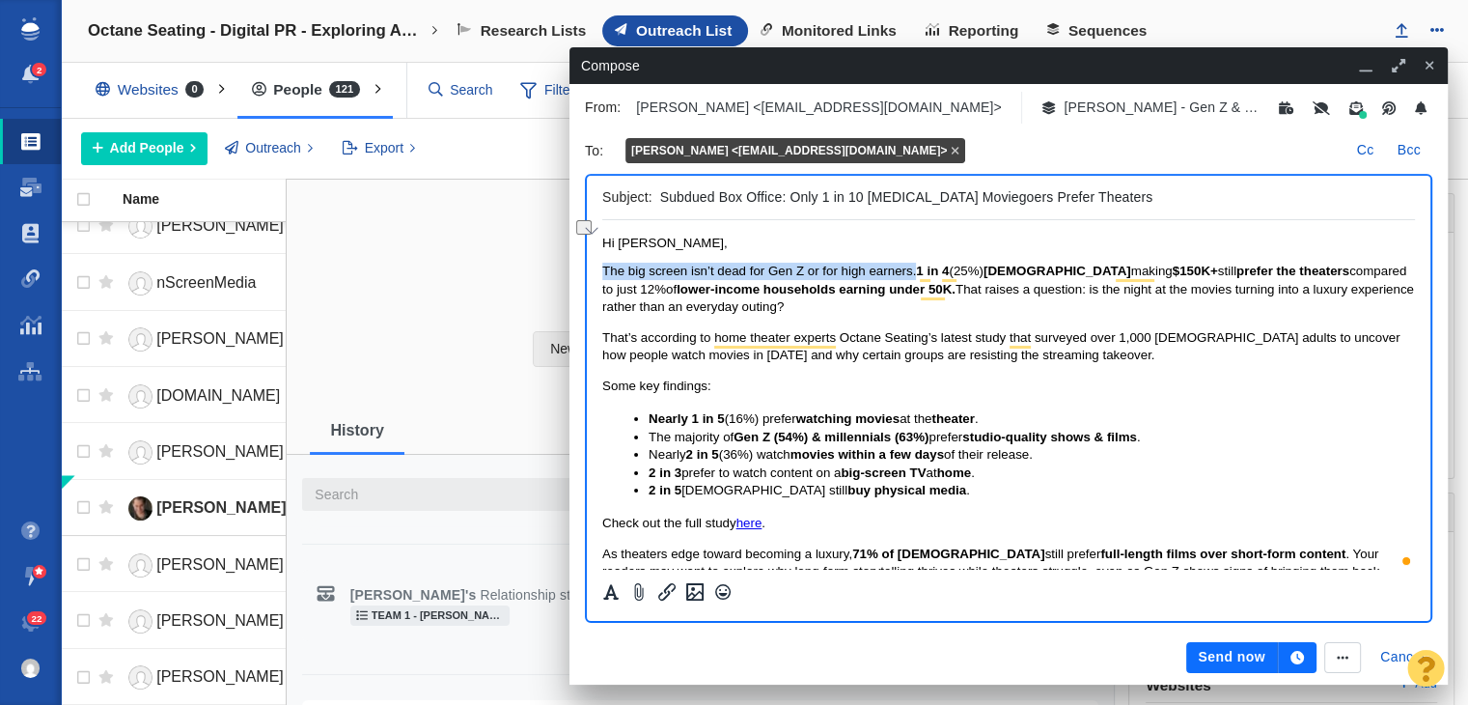
drag, startPoint x: 917, startPoint y: 265, endPoint x: 582, endPoint y: 273, distance: 335.1
click at [602, 273] on html "Hi Scott, The big screen isn’t dead for Gen Z or for high earners. 1 in 4 (25%)…" at bounding box center [1008, 456] width 813 height 473
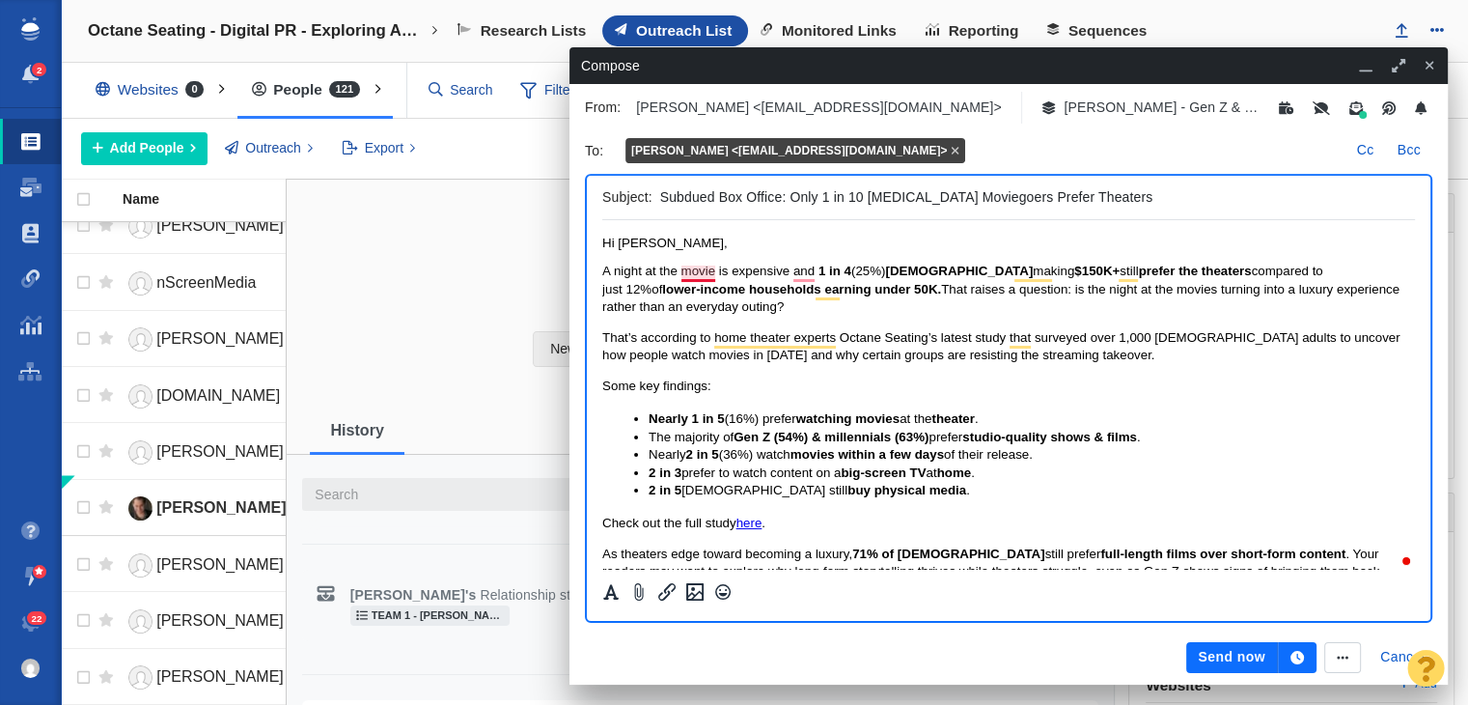
click at [698, 277] on span "A night at the movie is expensive and ﻿" at bounding box center [710, 271] width 216 height 14
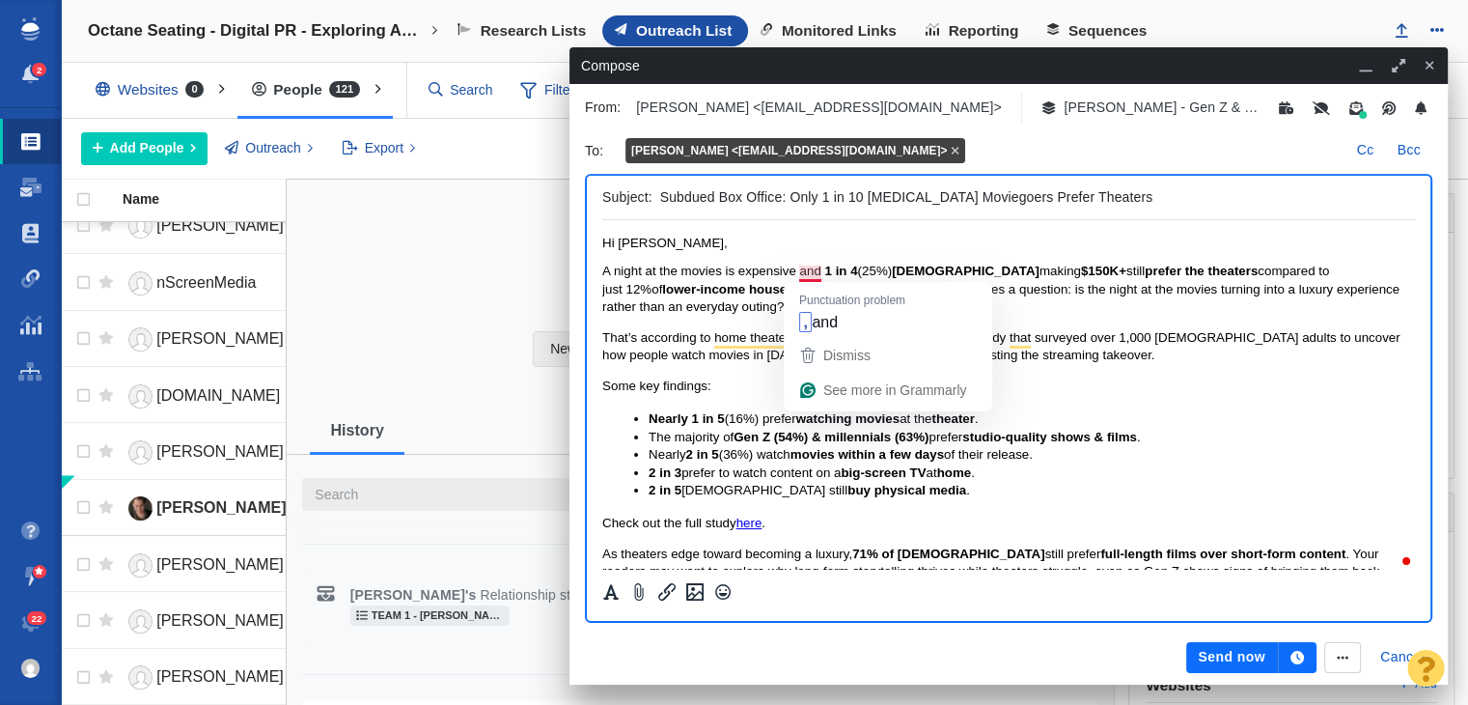
drag, startPoint x: 824, startPoint y: 275, endPoint x: 802, endPoint y: 277, distance: 22.3
click at [802, 277] on span "A night at the movies is expensive and ﻿ 1 in 4 (25%) Americans making $150K+ s…" at bounding box center [1000, 289] width 797 height 50
click at [821, 284] on div "Punctuation problem , and" at bounding box center [888, 310] width 209 height 56
drag, startPoint x: 820, startPoint y: 277, endPoint x: 801, endPoint y: 277, distance: 18.3
click at [801, 277] on span "A night at the movies is expensive and ﻿" at bounding box center [713, 271] width 222 height 14
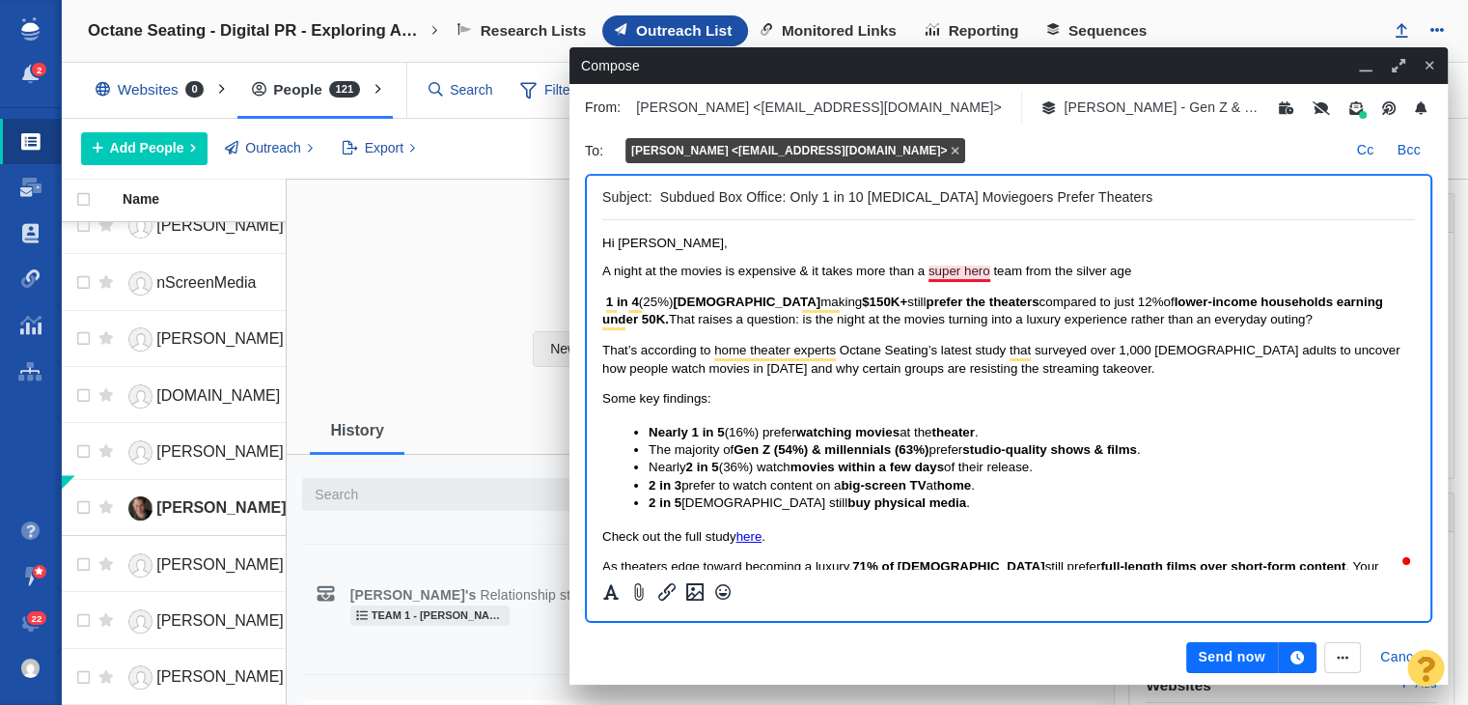
click at [961, 267] on span "A night at the movies is expensive & it takes more than a super hero team from …" at bounding box center [866, 271] width 529 height 14
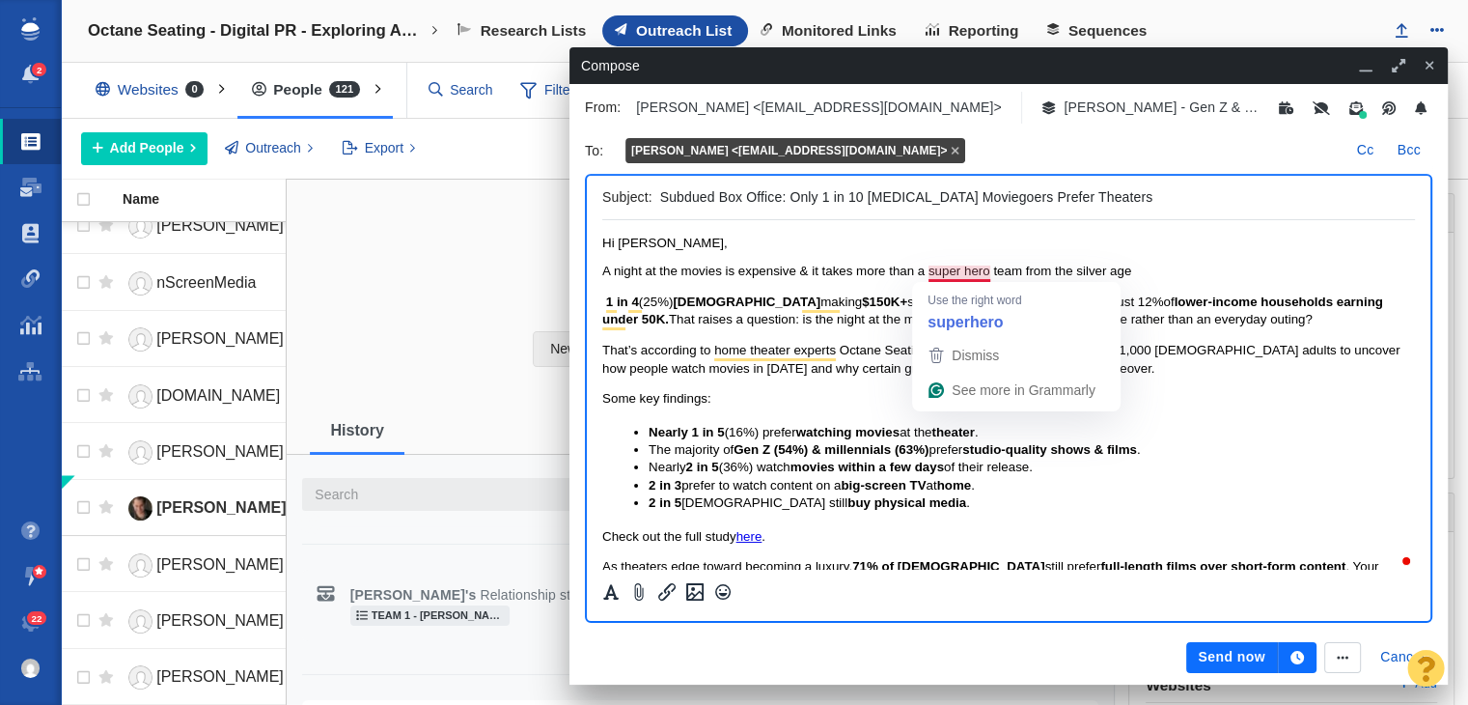
click at [965, 270] on span "A night at the movies is expensive & it takes more than a super hero team from …" at bounding box center [866, 271] width 529 height 14
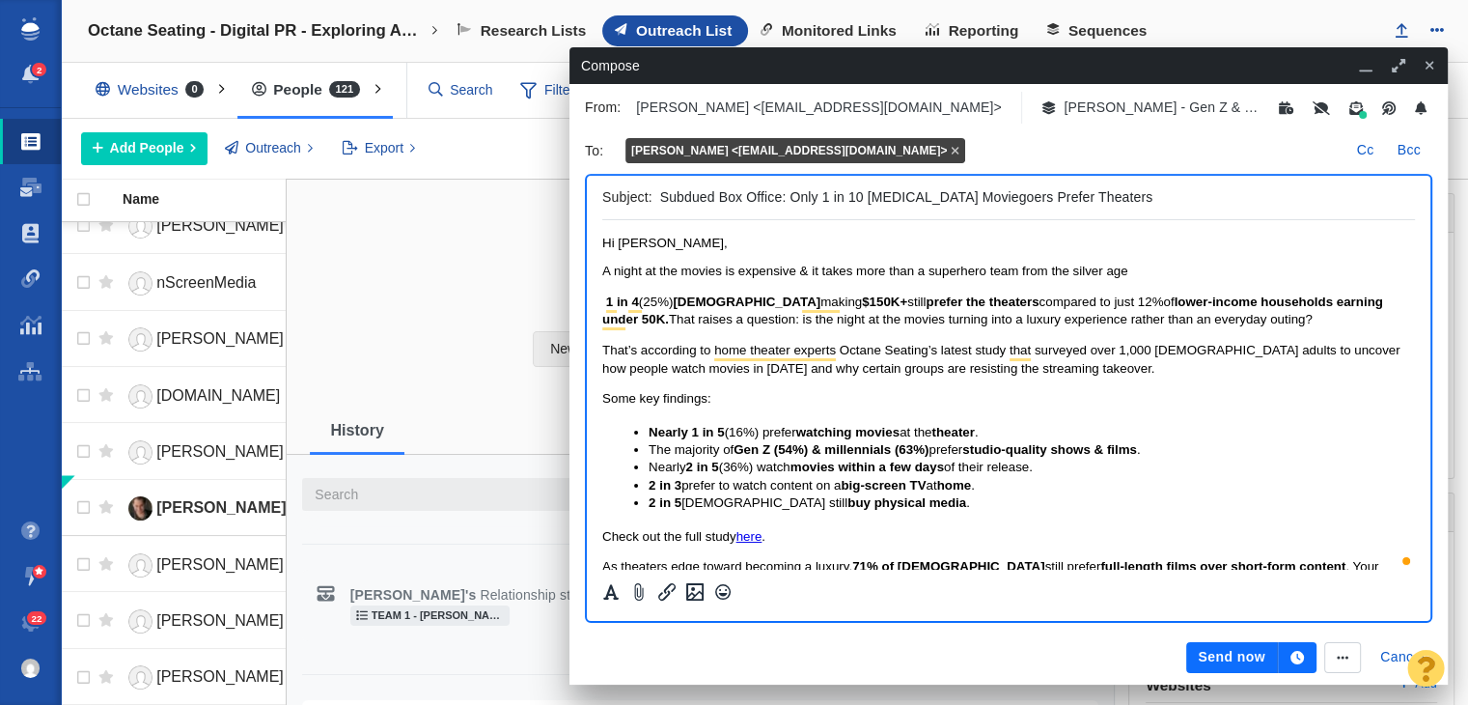
click at [1134, 267] on p "A night at the movies is expensive & it takes more than a superhero team from t…" at bounding box center [1008, 271] width 813 height 17
click at [1075, 267] on span "A night at the movies is expensive & it takes more than a superhero team from t…" at bounding box center [865, 271] width 526 height 14
click at [1112, 277] on span "A night at the movies is expensive & it takes more than a superhero team from t…" at bounding box center [866, 271] width 528 height 14
click at [1160, 280] on p "A night at the movies is expensive & it takes more than a superhero team from t…" at bounding box center [1008, 271] width 813 height 17
drag, startPoint x: 814, startPoint y: 273, endPoint x: 1185, endPoint y: 274, distance: 371.7
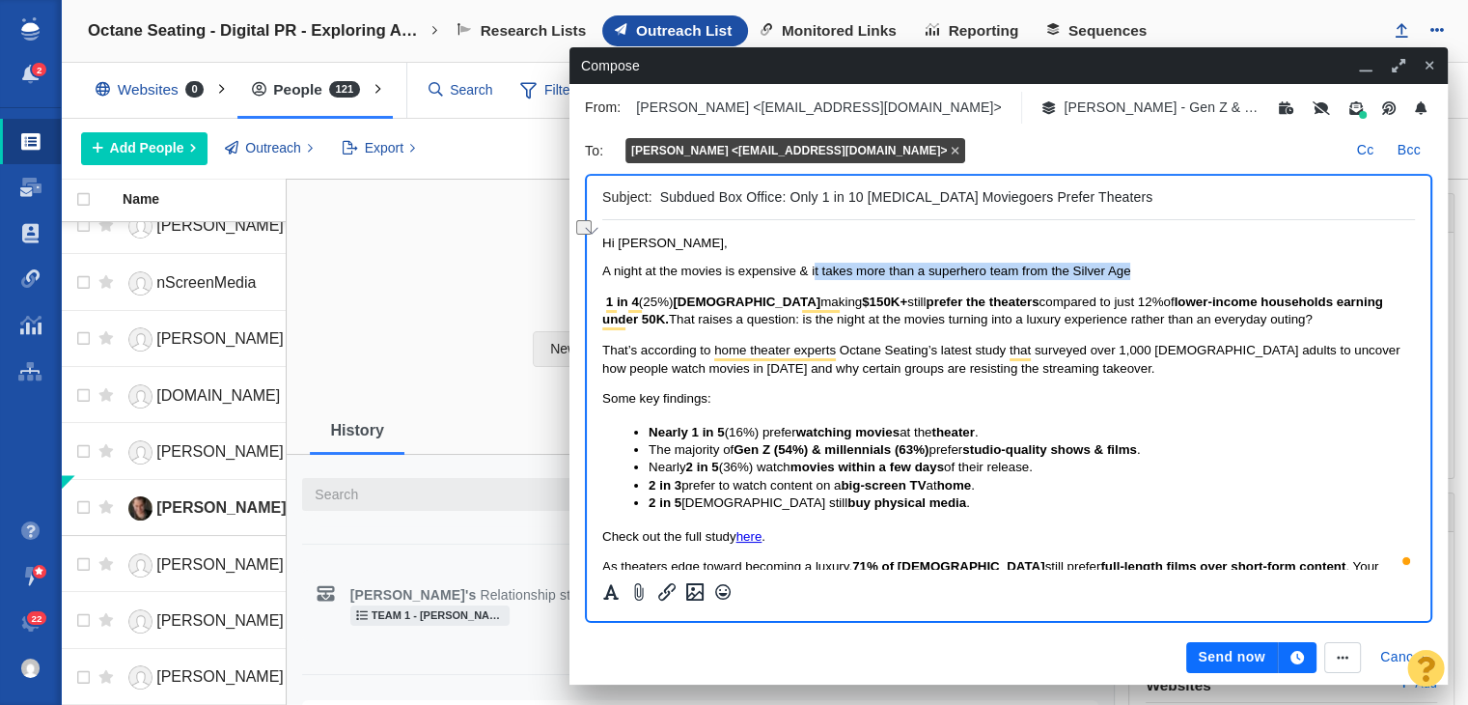
click at [1185, 274] on p "A night at the movies is expensive & it takes more than a superhero team from t…" at bounding box center [1008, 271] width 813 height 17
click at [1049, 455] on span "studio-quality shows & films" at bounding box center [1049, 449] width 175 height 14
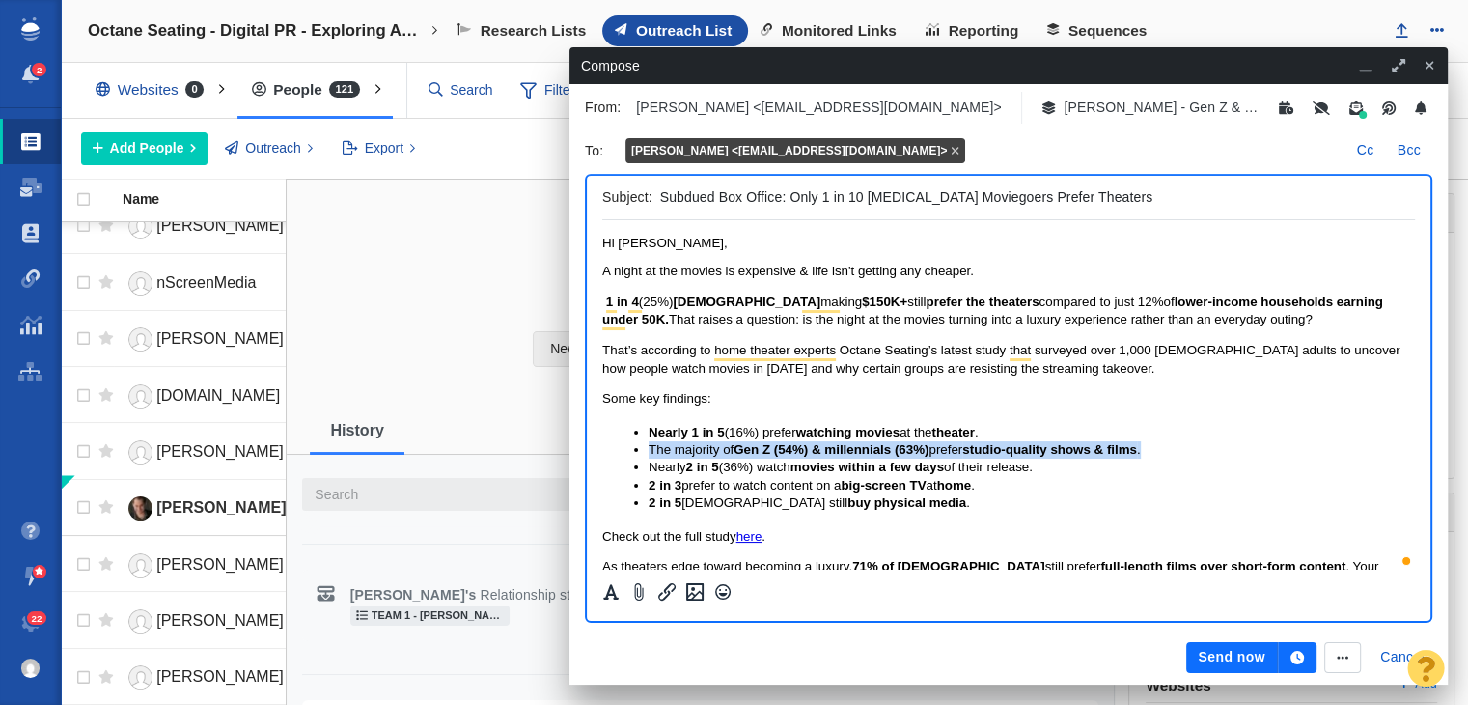
click at [1049, 455] on span "studio-quality shows & films" at bounding box center [1049, 449] width 175 height 14
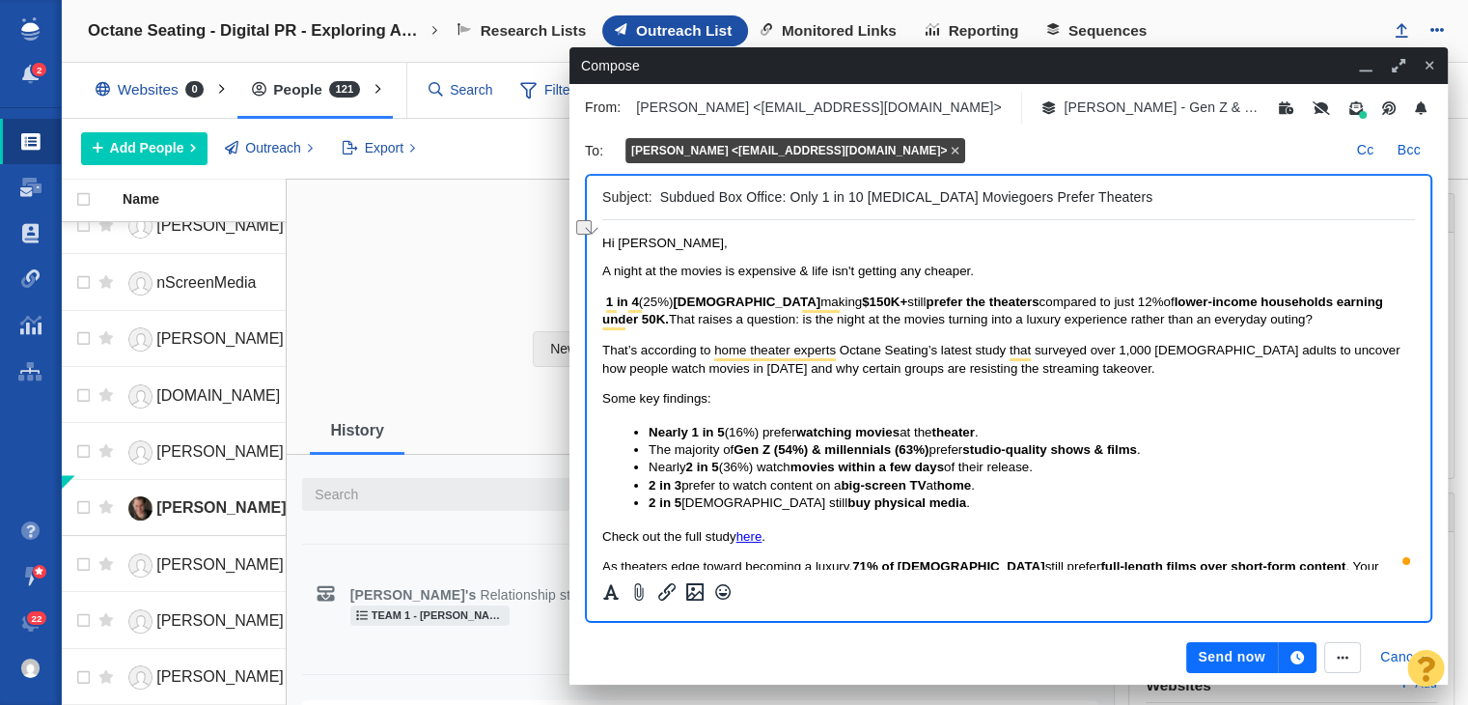
click at [959, 308] on span "prefer the theaters" at bounding box center [982, 301] width 113 height 14
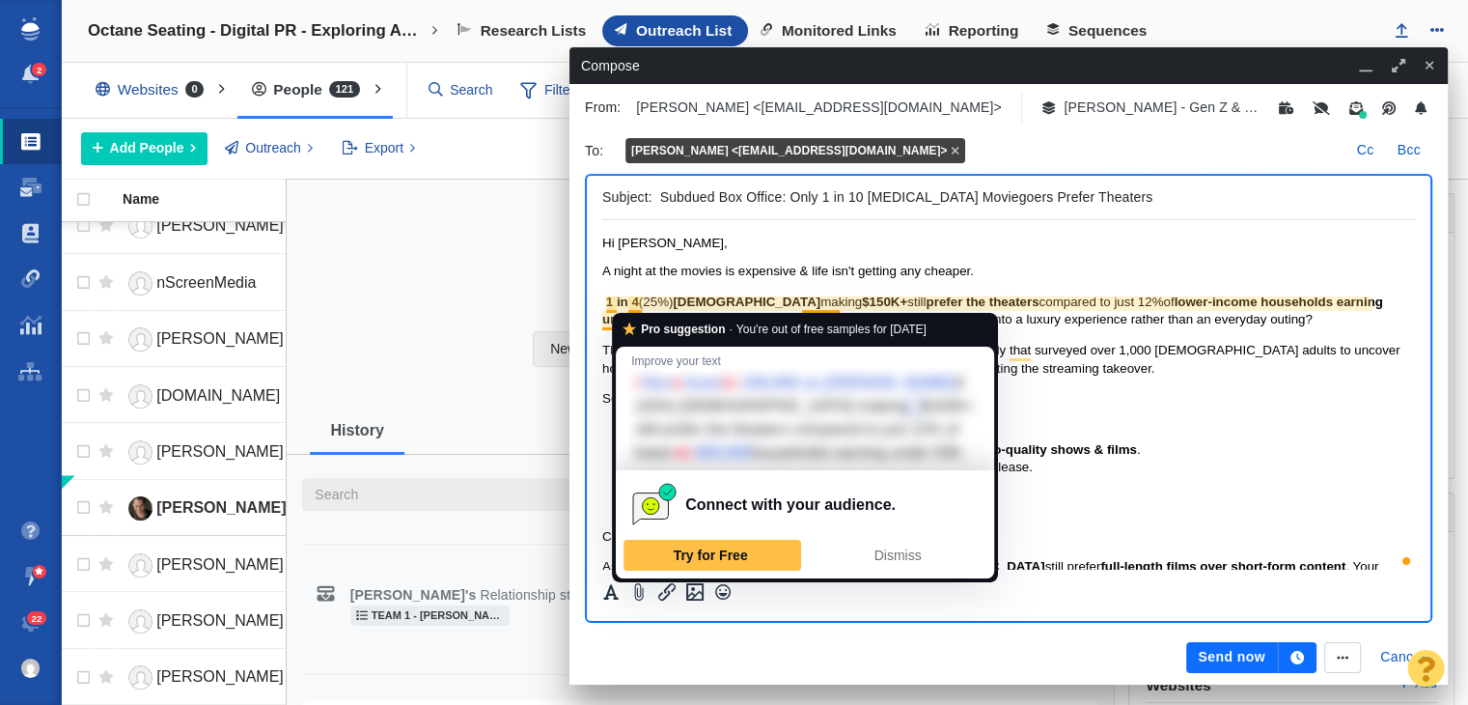
click at [604, 302] on span "To enrich screen reader interactions, please activate Accessibility in Grammarl…" at bounding box center [604, 301] width 4 height 14
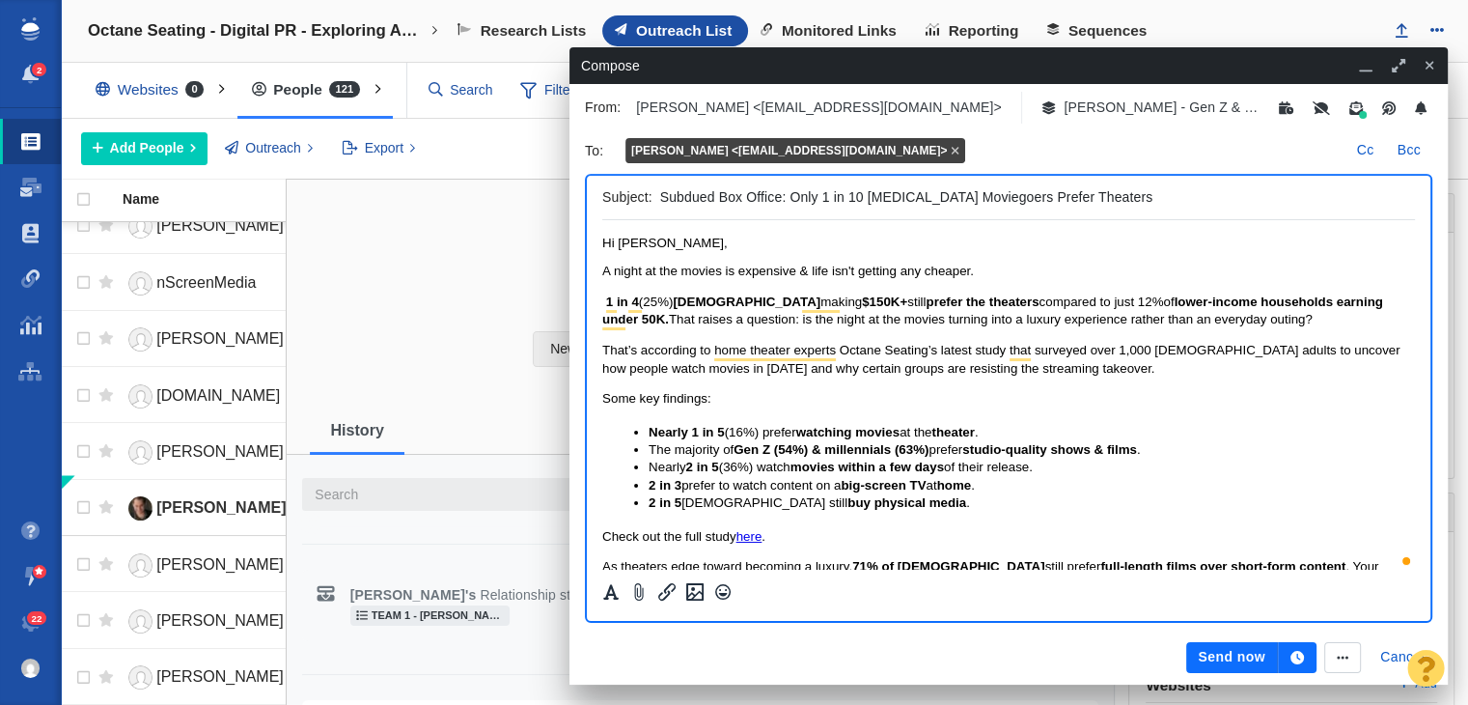
click at [1007, 269] on p "A night at the movies is expensive & life isn't getting any cheaper." at bounding box center [1008, 271] width 813 height 17
drag, startPoint x: 1007, startPoint y: 269, endPoint x: 810, endPoint y: 265, distance: 197.0
click at [810, 265] on p "A night at the movies is expensive & life isn't getting any cheaper." at bounding box center [1008, 271] width 813 height 17
click at [819, 269] on span "A night at the movies is expensive & life isn't getting any cheaper." at bounding box center [788, 271] width 372 height 14
drag, startPoint x: 808, startPoint y: 268, endPoint x: 1007, endPoint y: 262, distance: 199.0
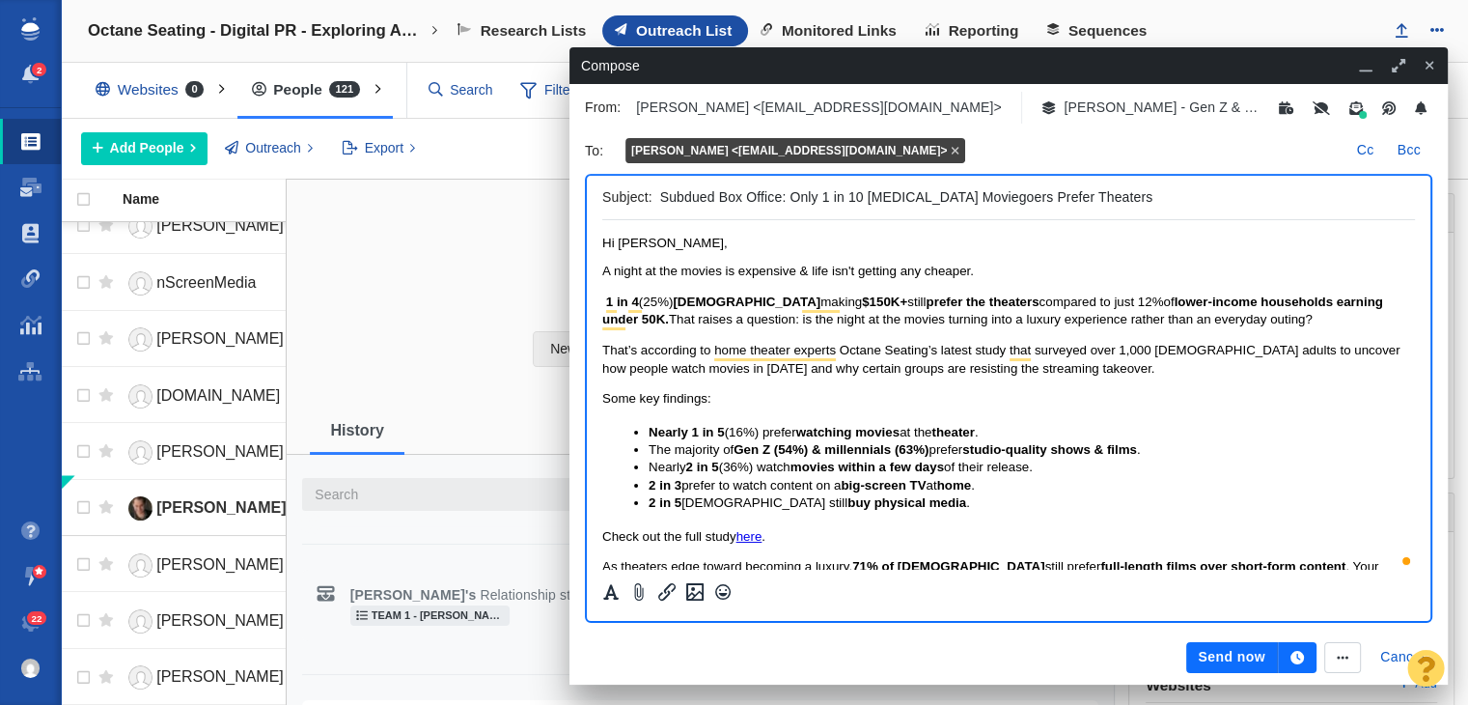
click at [1007, 263] on p "A night at the movies is expensive & life isn't getting any cheaper." at bounding box center [1008, 271] width 813 height 17
click at [974, 278] on span "A night at the movies is expensive & life isn't getting any cheaper." at bounding box center [788, 271] width 372 height 14
drag, startPoint x: 977, startPoint y: 270, endPoint x: 810, endPoint y: 266, distance: 167.0
click at [810, 266] on span "A night at the movies is expensive & life isn't getting any cheaper." at bounding box center [788, 271] width 372 height 14
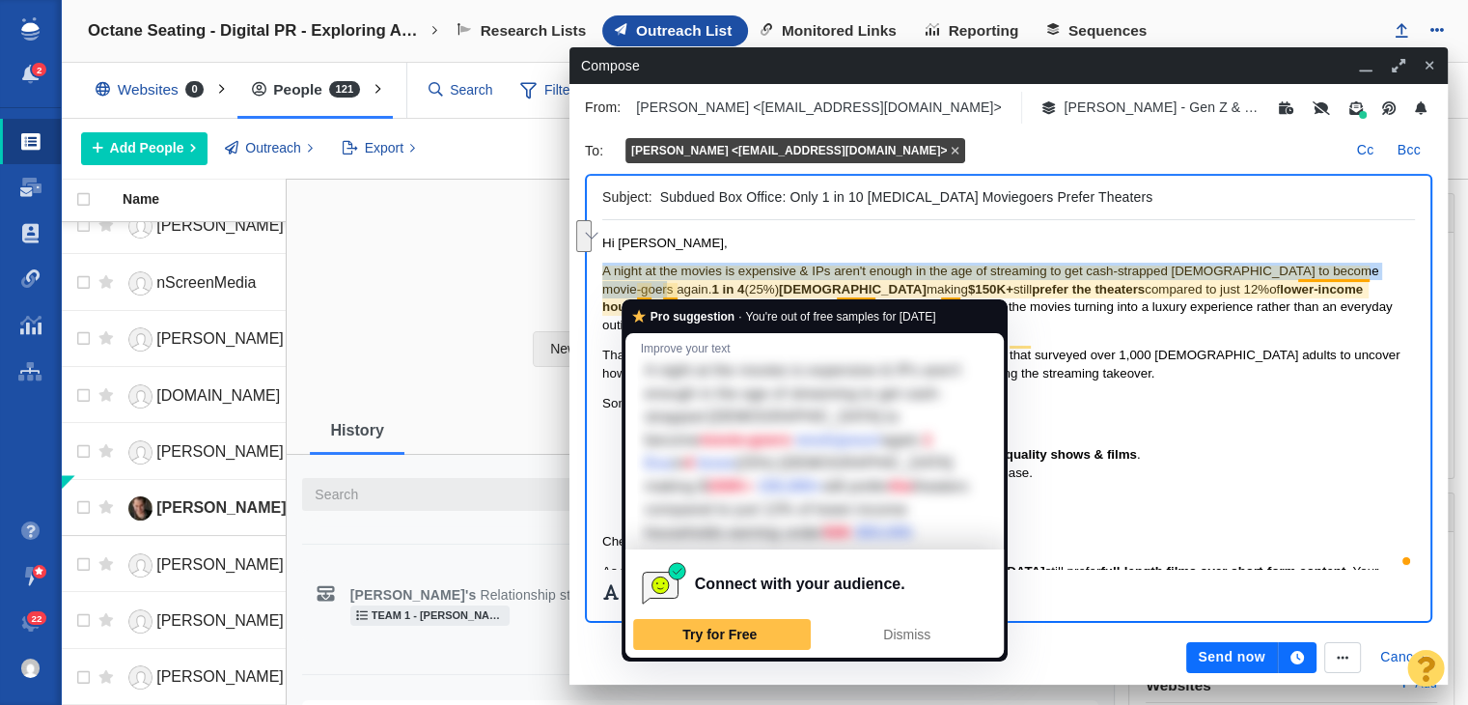
drag, startPoint x: 642, startPoint y: 289, endPoint x: 578, endPoint y: 278, distance: 64.6
click at [602, 278] on html "Hi Scott, A night at the movies is expensive & IPs aren't enough in the age of …" at bounding box center [1008, 465] width 813 height 490
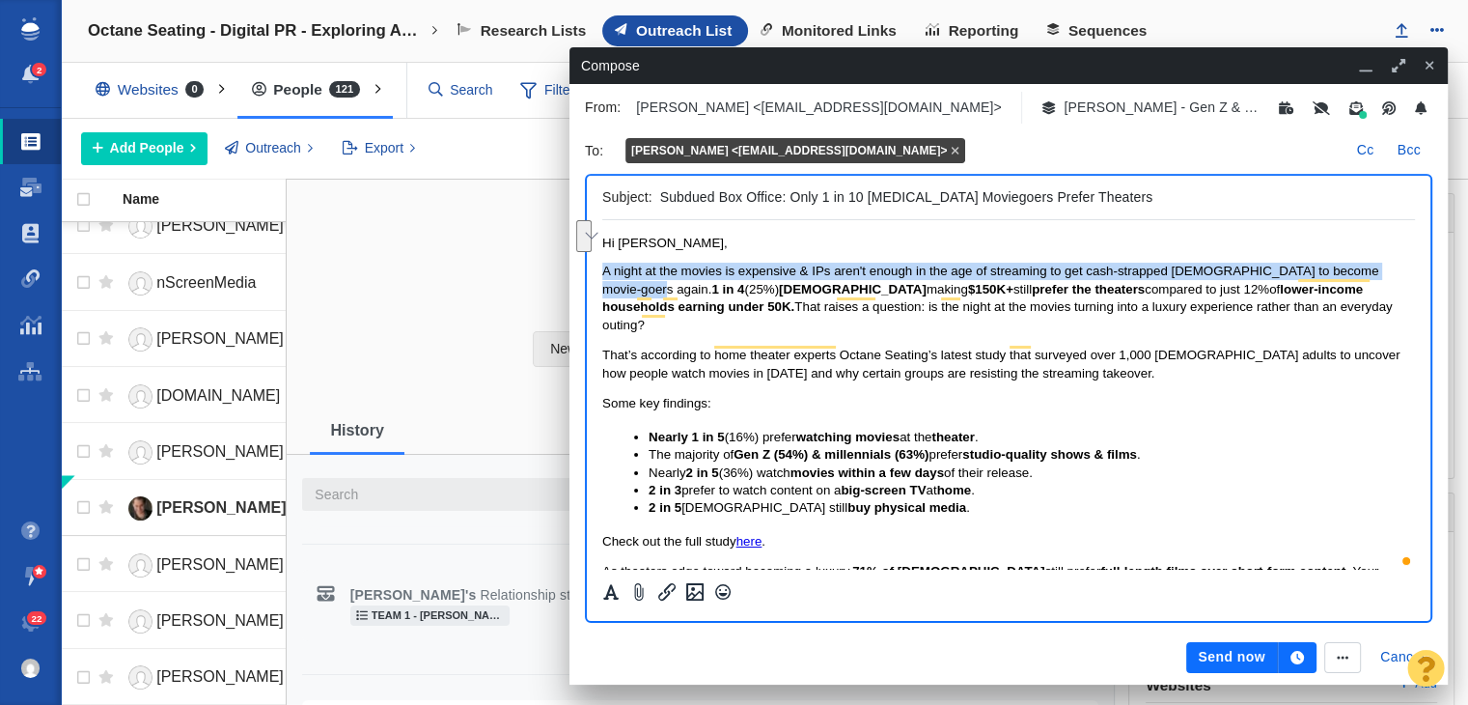
copy span "A night at the movies is expensive & IPs aren't enough in the age of streaming …"
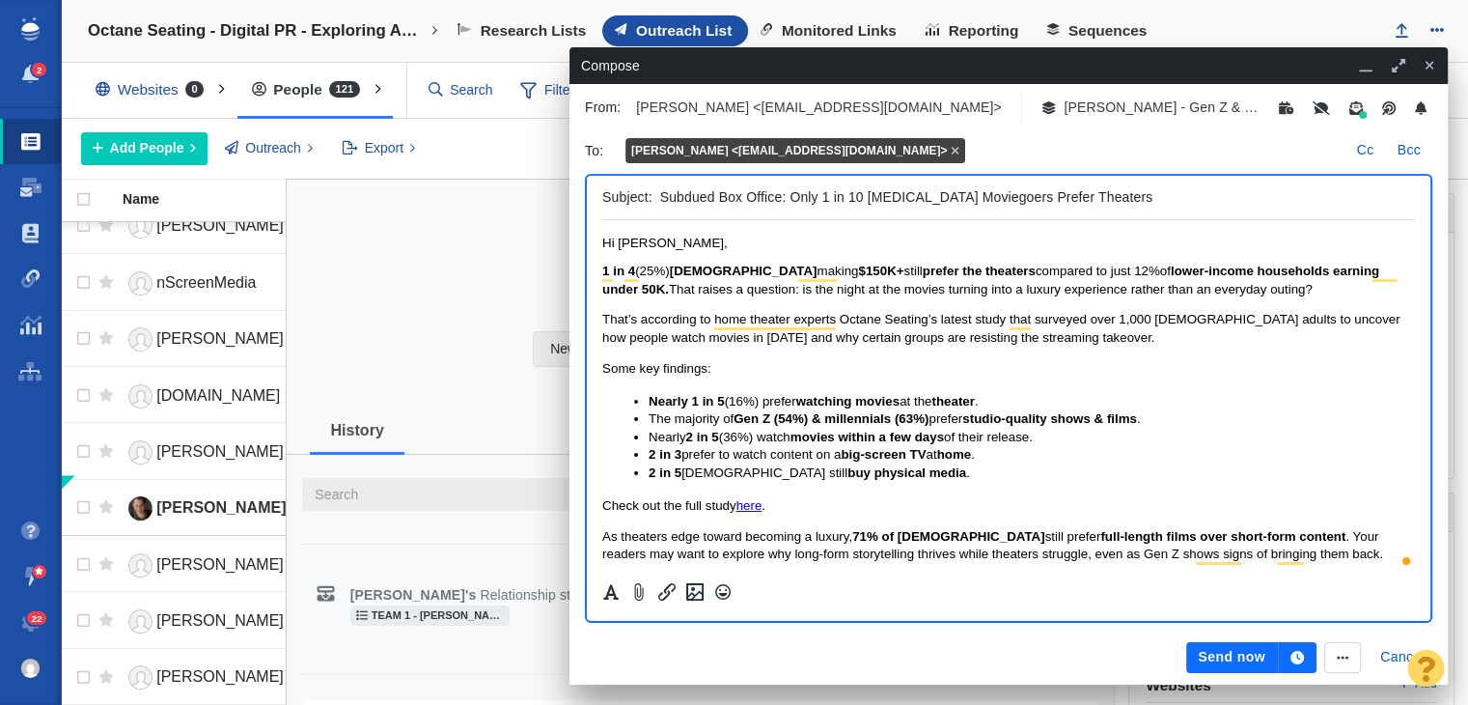
drag, startPoint x: 1400, startPoint y: 270, endPoint x: 1393, endPoint y: 280, distance: 11.8
click at [1379, 273] on span "lower-income households earning under 50K." at bounding box center [990, 280] width 777 height 32
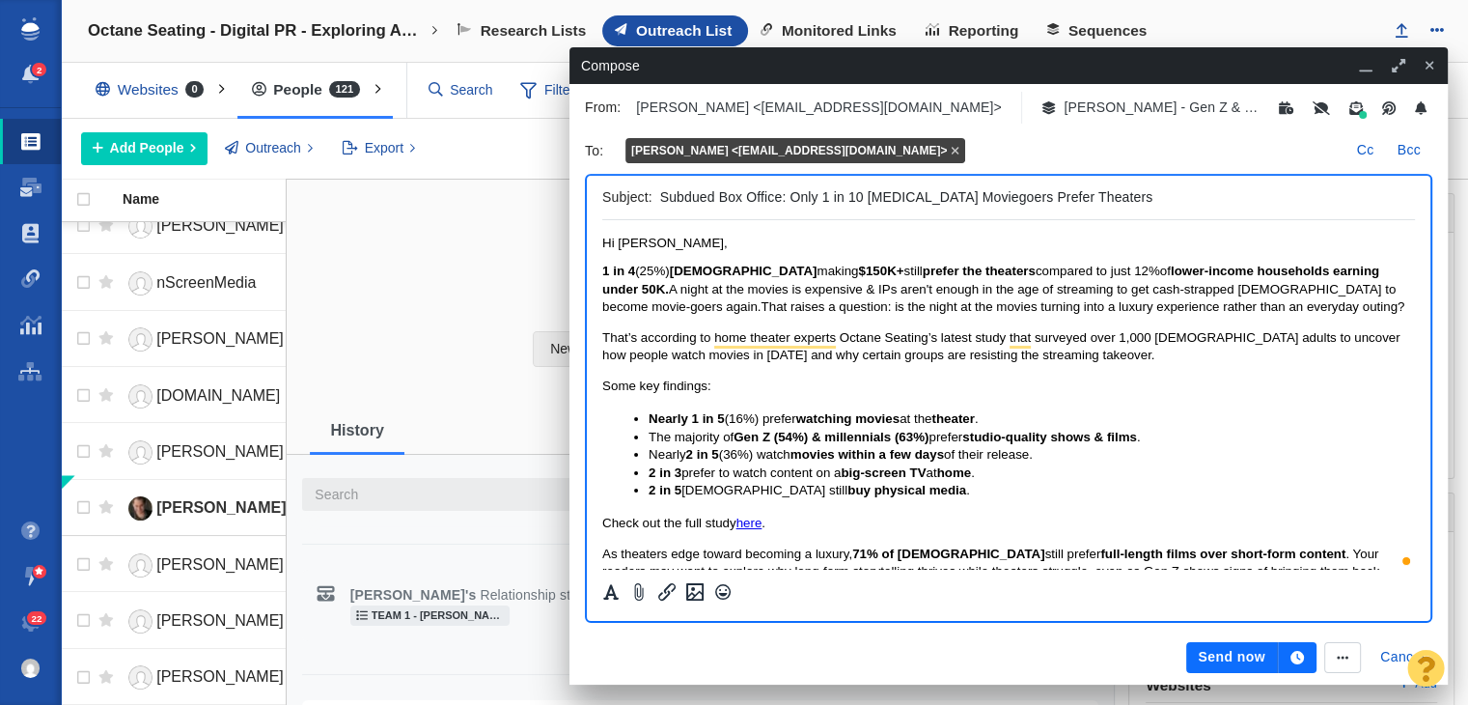
click at [761, 310] on span "That raises a question: is the night at the movies turning into a luxury experi…" at bounding box center [1083, 306] width 644 height 14
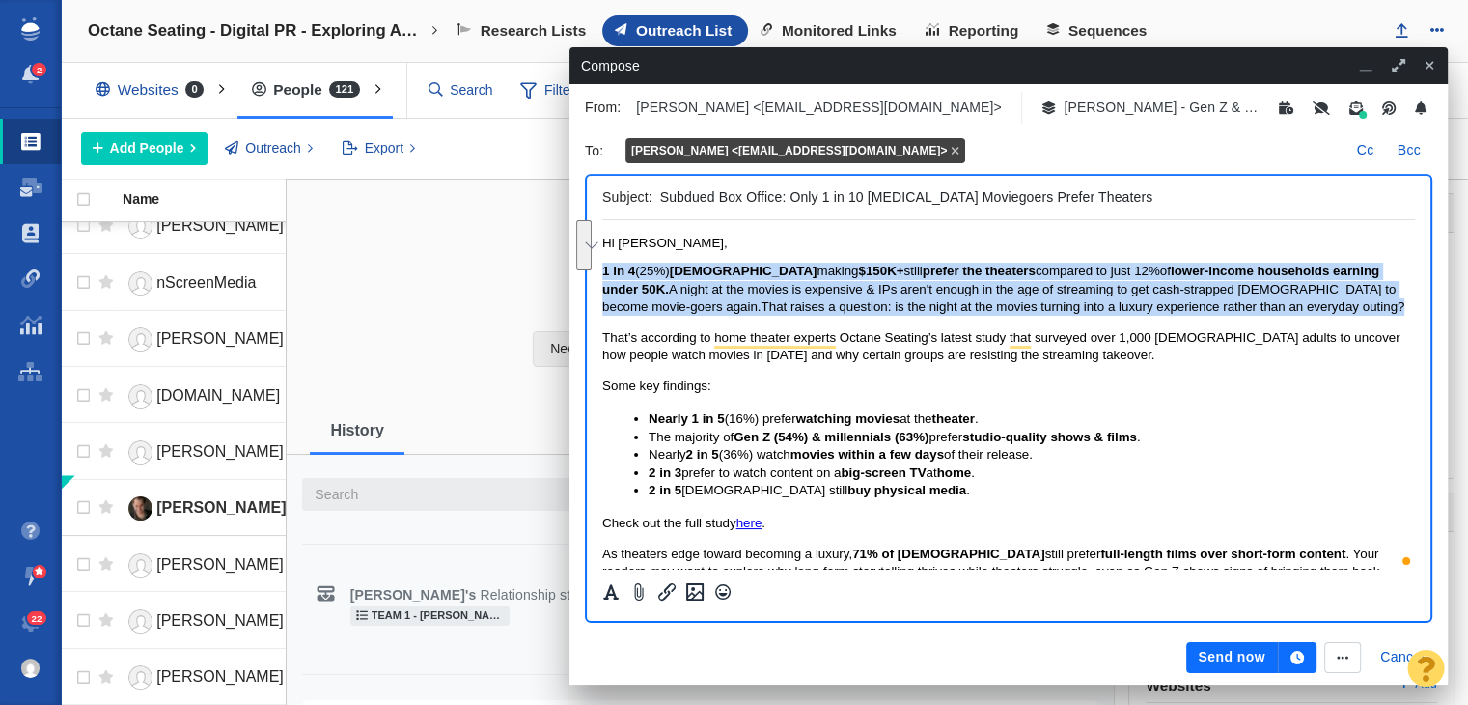
drag, startPoint x: 1294, startPoint y: 304, endPoint x: 521, endPoint y: 262, distance: 773.4
click at [602, 262] on html "Hi Scott, 1 in 4 (25%) Americans making $150K+ still prefer the theaters compar…" at bounding box center [1008, 456] width 813 height 473
copy span "1 in 4 (25%) Americans making $150K+ still prefer the theaters compared to just…"
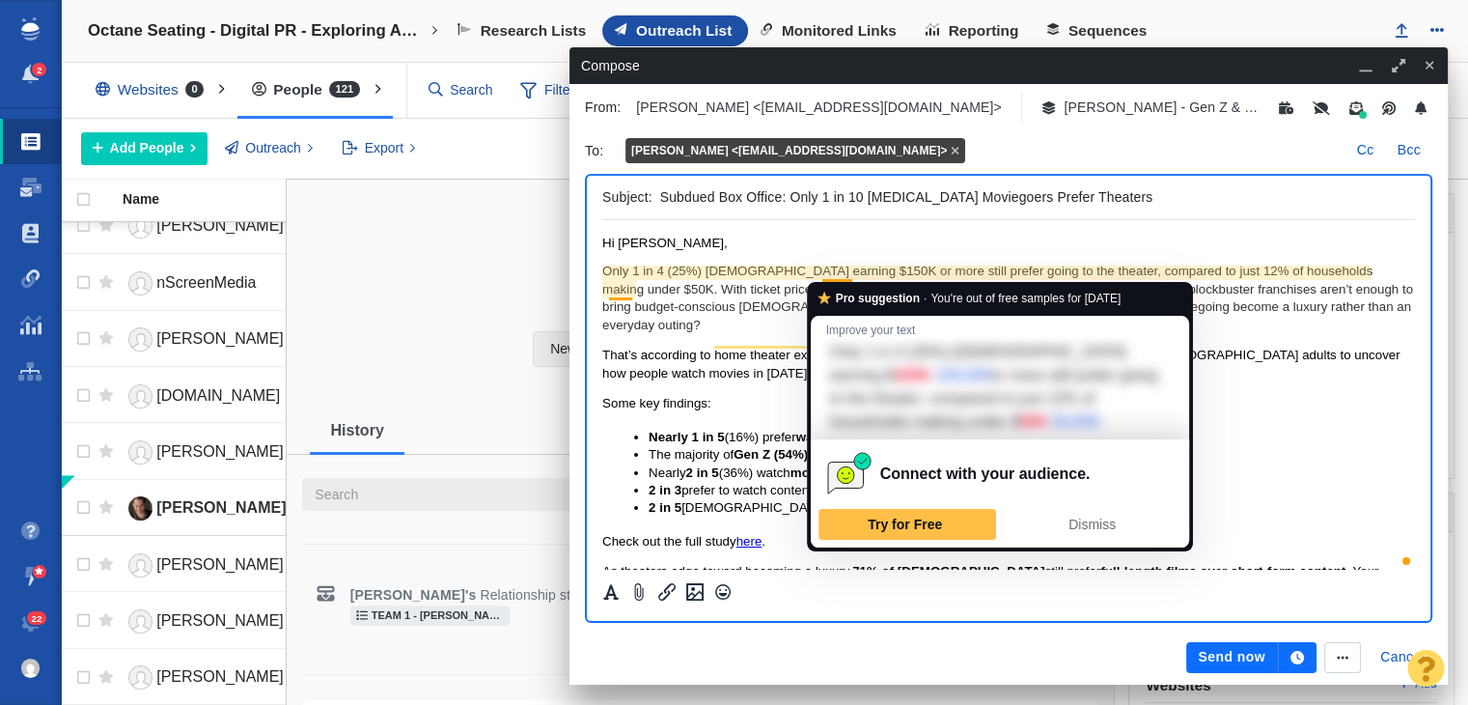
click at [878, 266] on p "Only 1 in 4 (25%) Americans earning $150K or more still prefer going to the the…" at bounding box center [1008, 298] width 813 height 71
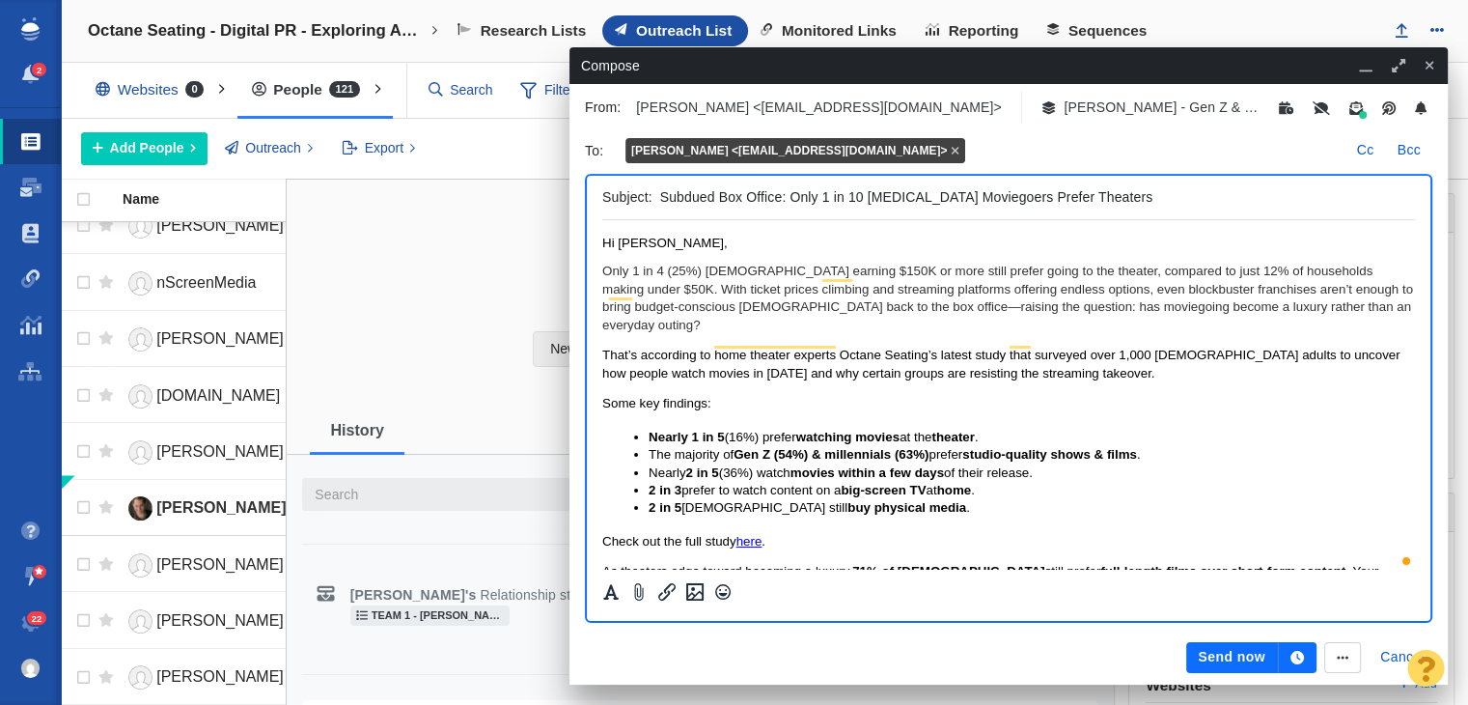
click at [1065, 292] on p "Only 1 in 4 (25%) Americans earning $150K or more still prefer going to the the…" at bounding box center [1008, 298] width 813 height 71
click at [1072, 291] on p "Only 1 in 4 (25%) Americans earning $150K or more still prefer going to the the…" at bounding box center [1008, 298] width 813 height 71
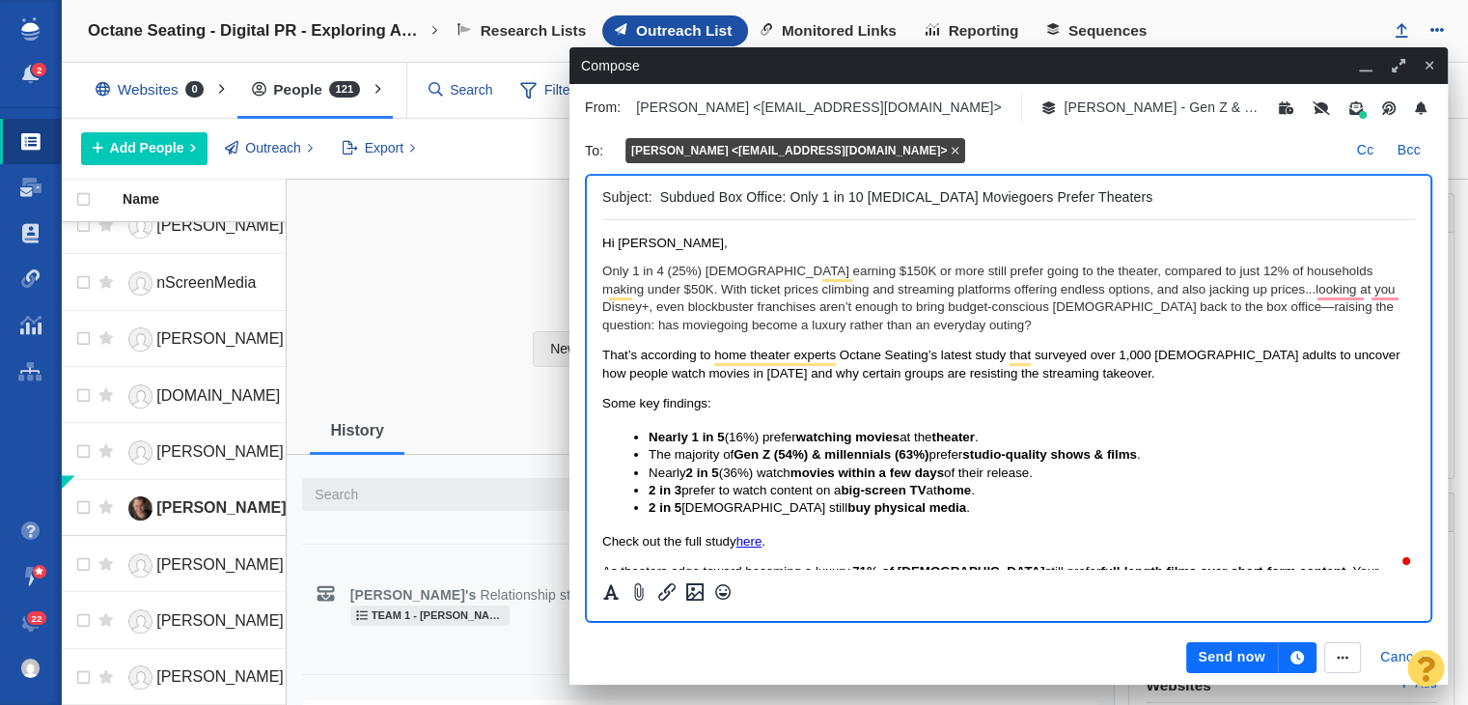
click at [1163, 311] on p "Only 1 in 4 (25%) Americans earning $150K or more still prefer going to the the…" at bounding box center [1008, 298] width 813 height 71
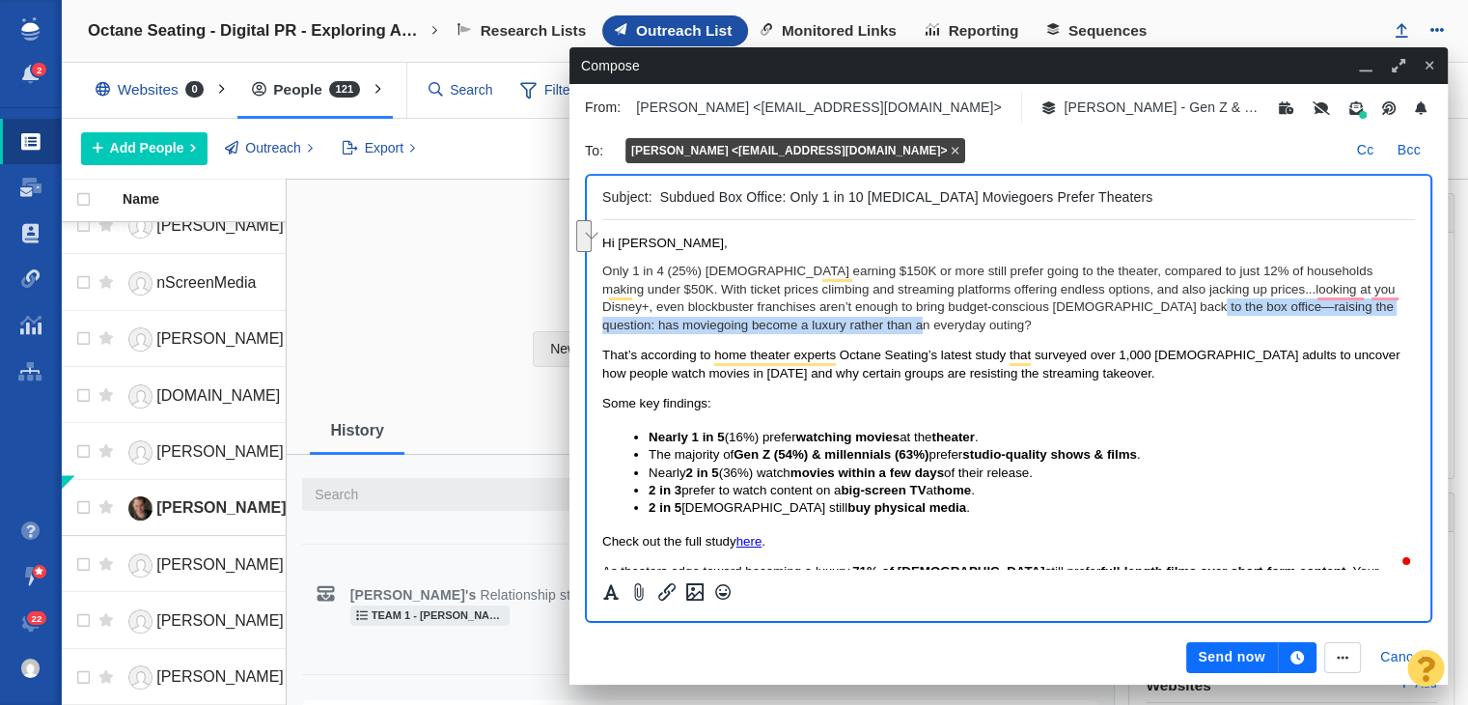
drag, startPoint x: 1155, startPoint y: 305, endPoint x: 1170, endPoint y: 320, distance: 20.5
click at [1170, 320] on p "Only 1 in 4 (25%) Americans earning $150K or more still prefer going to the the…" at bounding box center [1008, 298] width 813 height 71
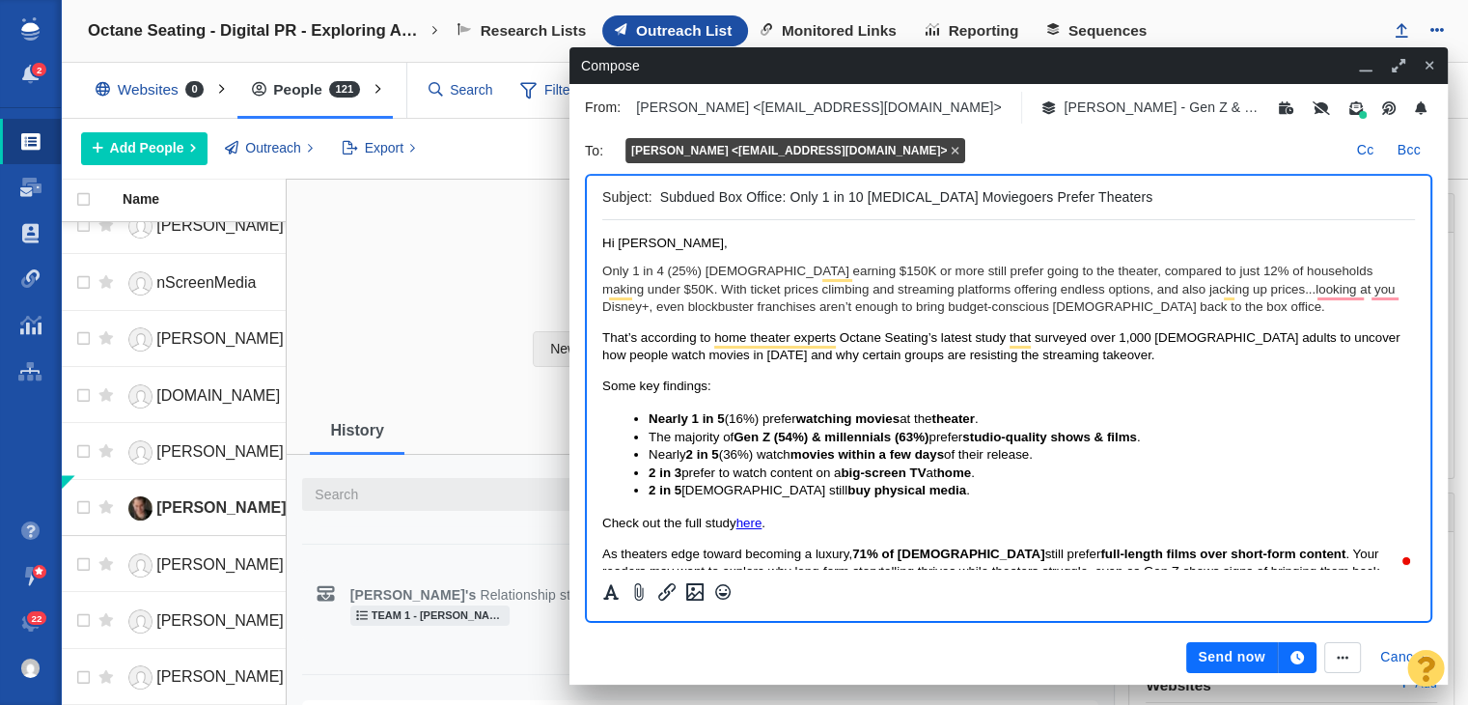
click at [848, 486] on span "buy physical media" at bounding box center [907, 490] width 119 height 14
click at [720, 474] on span "prefer to watch content on a" at bounding box center [761, 472] width 159 height 14
click at [706, 491] on p "To enrich screen reader interactions, please activate Accessibility in Grammarl…" at bounding box center [1032, 490] width 766 height 17
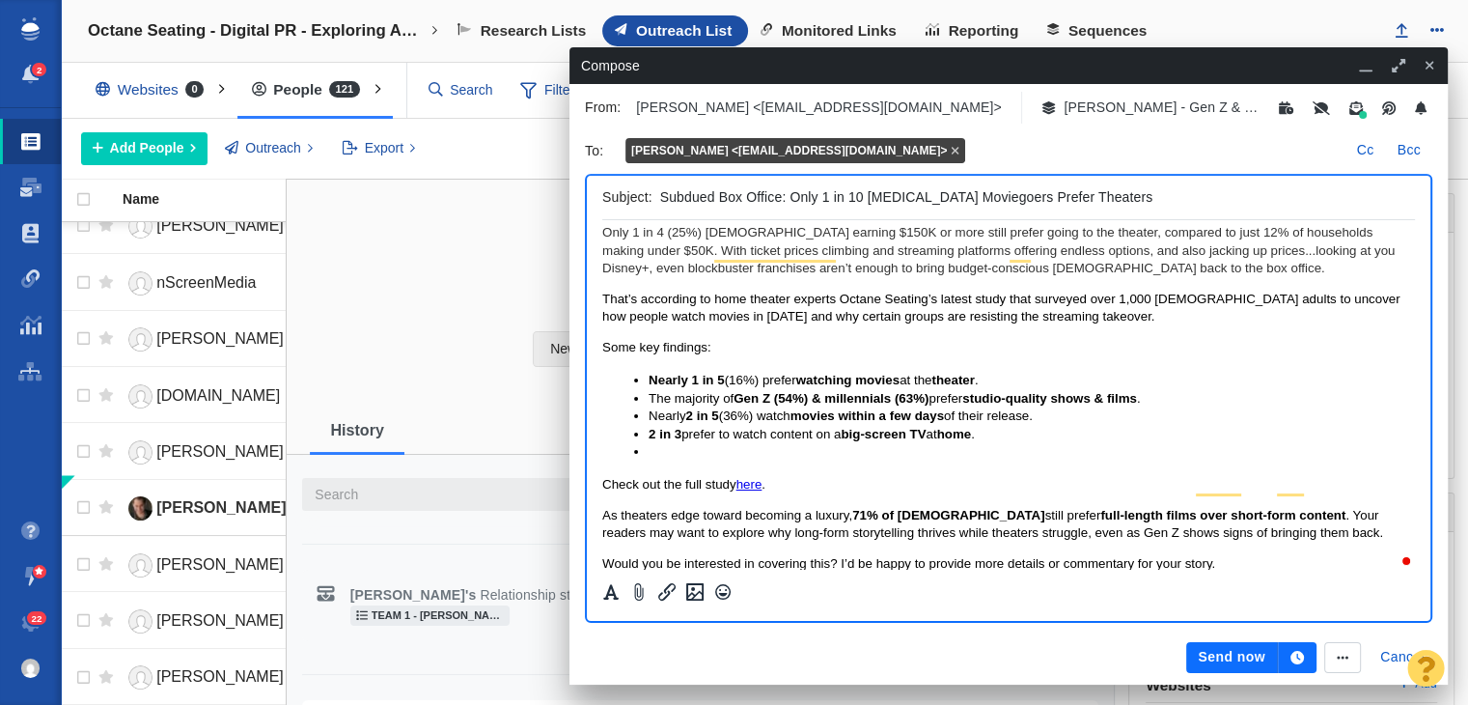
scroll to position [97, 0]
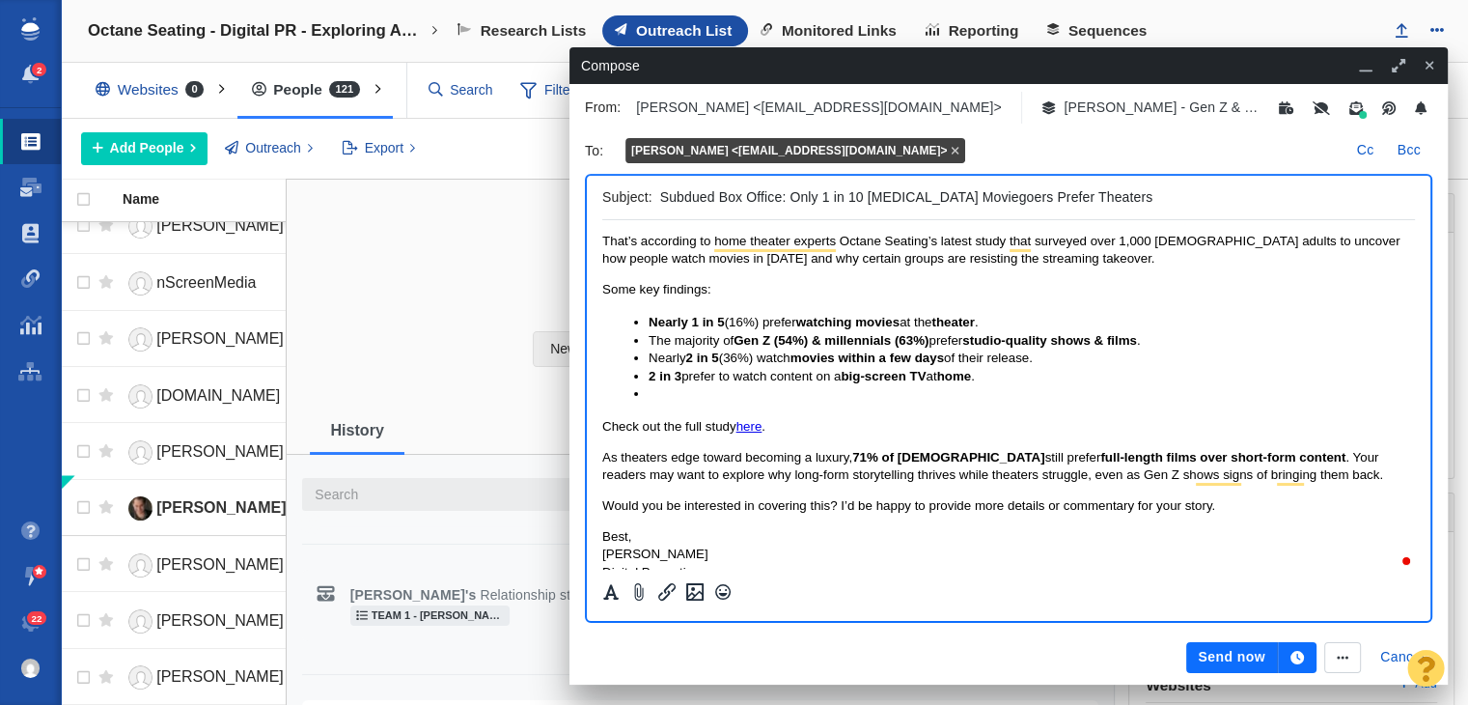
paste body "To enrich screen reader interactions, please activate Accessibility in Grammarl…"
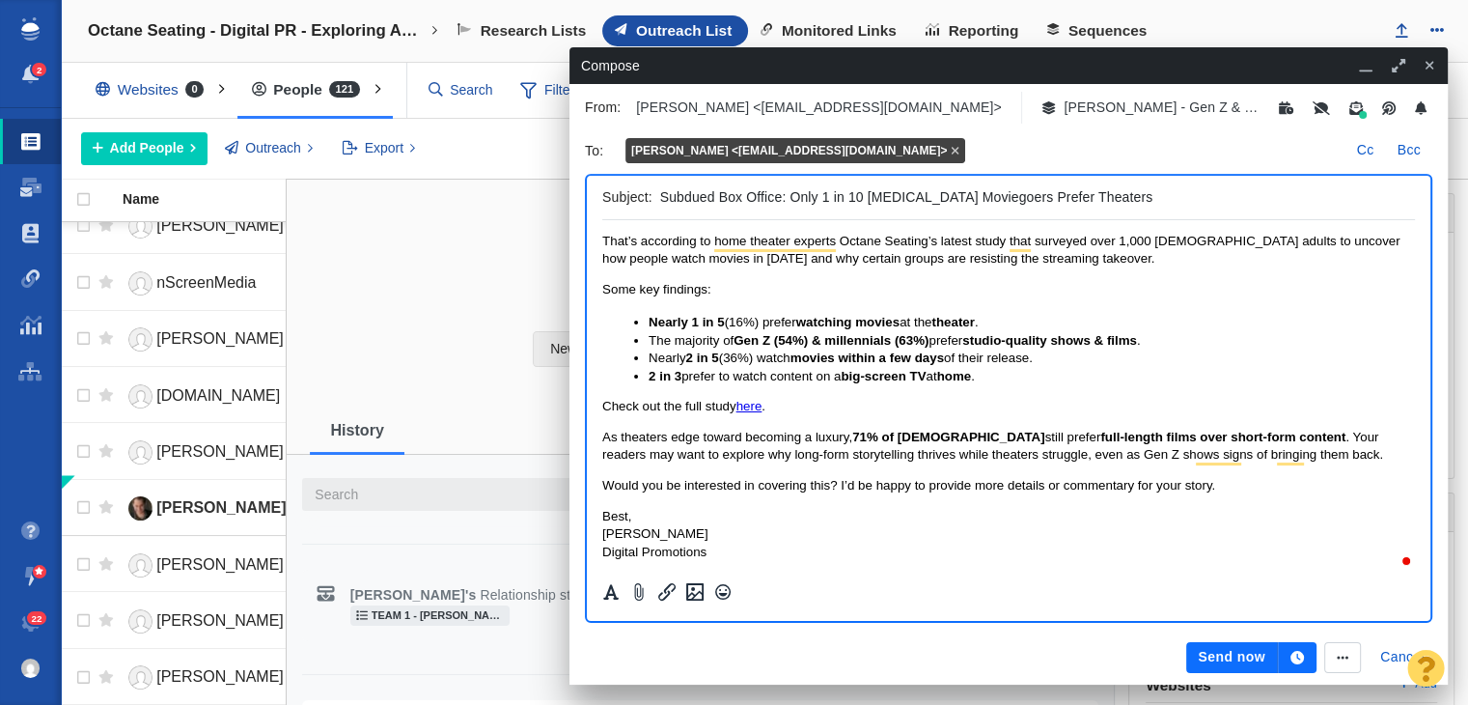
click at [1187, 423] on body "Hi [PERSON_NAME], Only 1 in 4 (25%) [DEMOGRAPHIC_DATA] earning $150K or more st…" at bounding box center [1008, 350] width 813 height 422
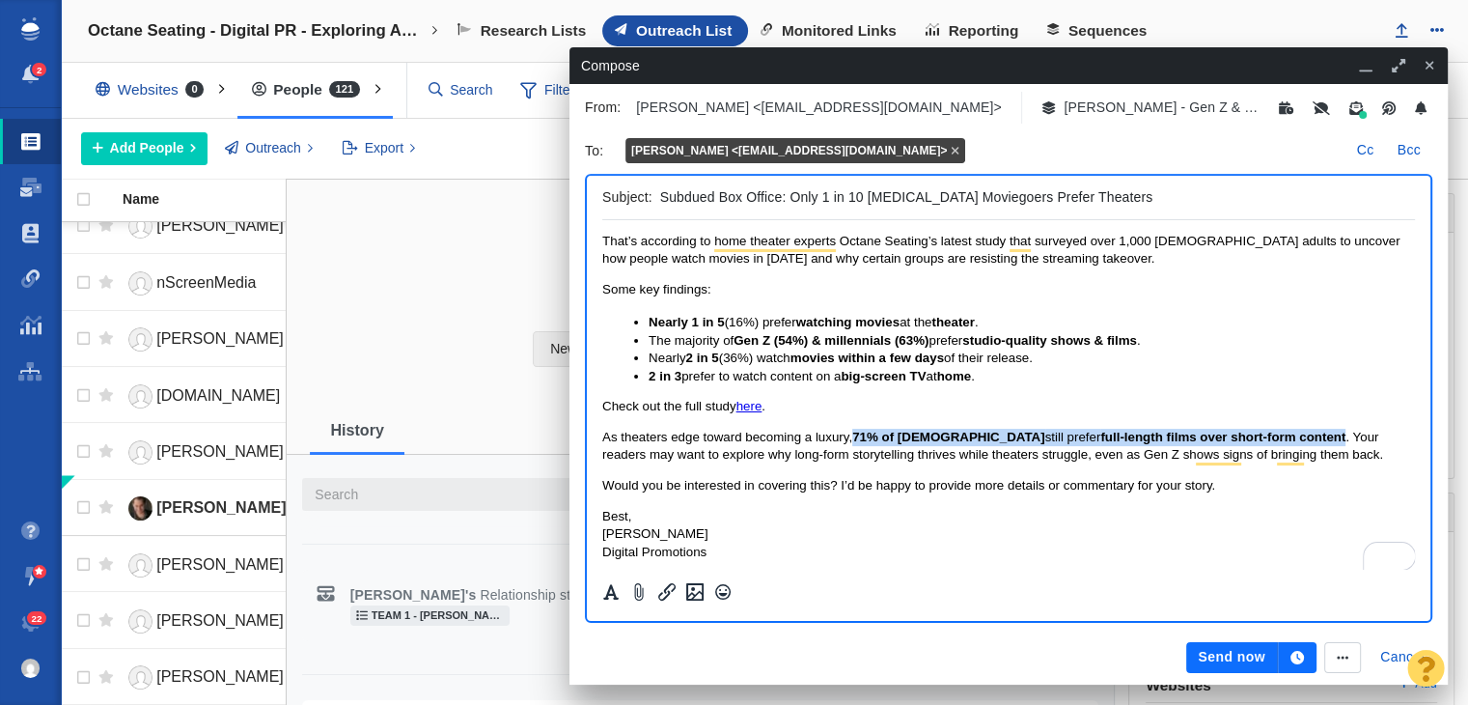
drag, startPoint x: 1272, startPoint y: 434, endPoint x: 857, endPoint y: 438, distance: 415.1
click at [857, 438] on span "As theaters edge toward becoming a luxury, 71% of [DEMOGRAPHIC_DATA] still pref…" at bounding box center [992, 446] width 781 height 32
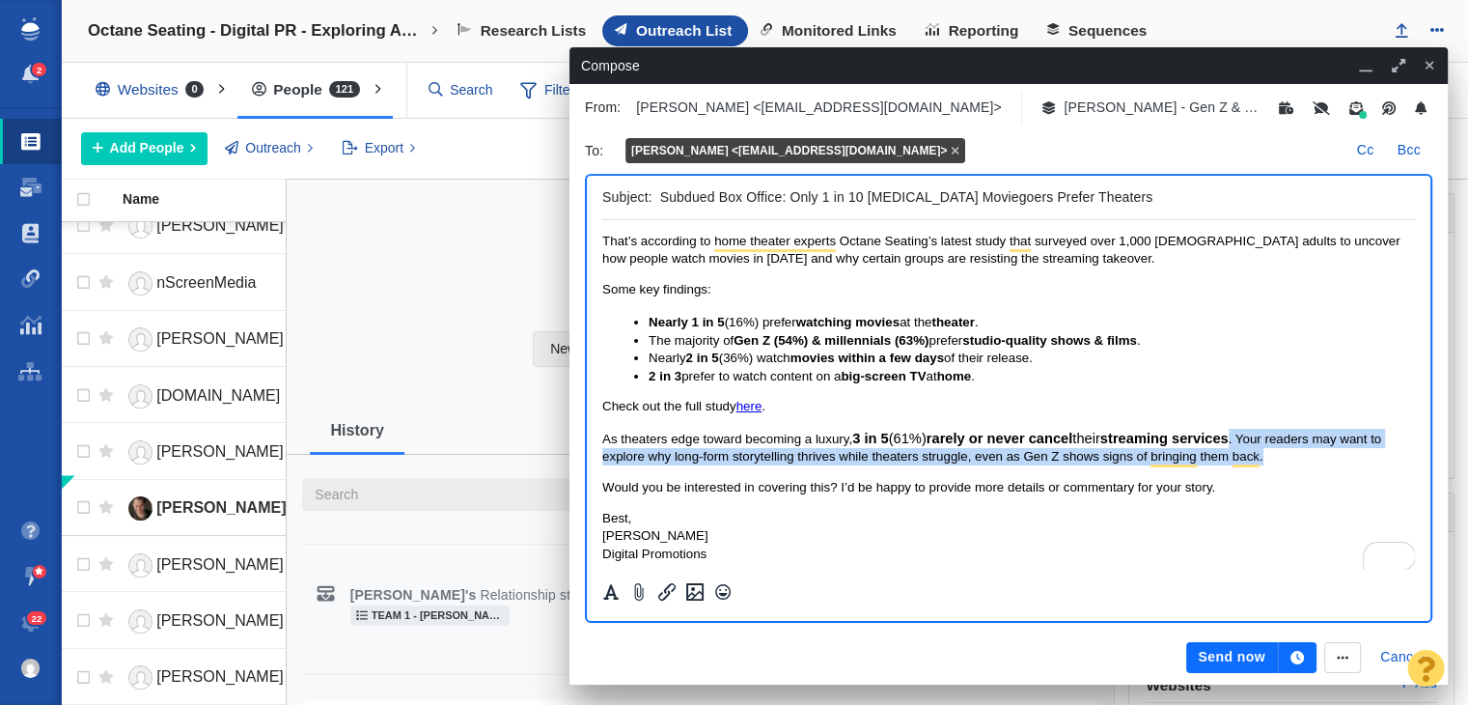
drag, startPoint x: 1248, startPoint y: 435, endPoint x: 1279, endPoint y: 449, distance: 33.7
click at [1279, 449] on p "As theaters edge toward becoming a luxury, 3 in 5 (61%) rarely or never cancel …" at bounding box center [1008, 448] width 813 height 38
drag, startPoint x: 1279, startPoint y: 449, endPoint x: 1247, endPoint y: 427, distance: 38.8
click at [1247, 427] on body "Hi [PERSON_NAME], Only 1 in 4 (25%) [DEMOGRAPHIC_DATA] earning $150K or more st…" at bounding box center [1008, 351] width 813 height 424
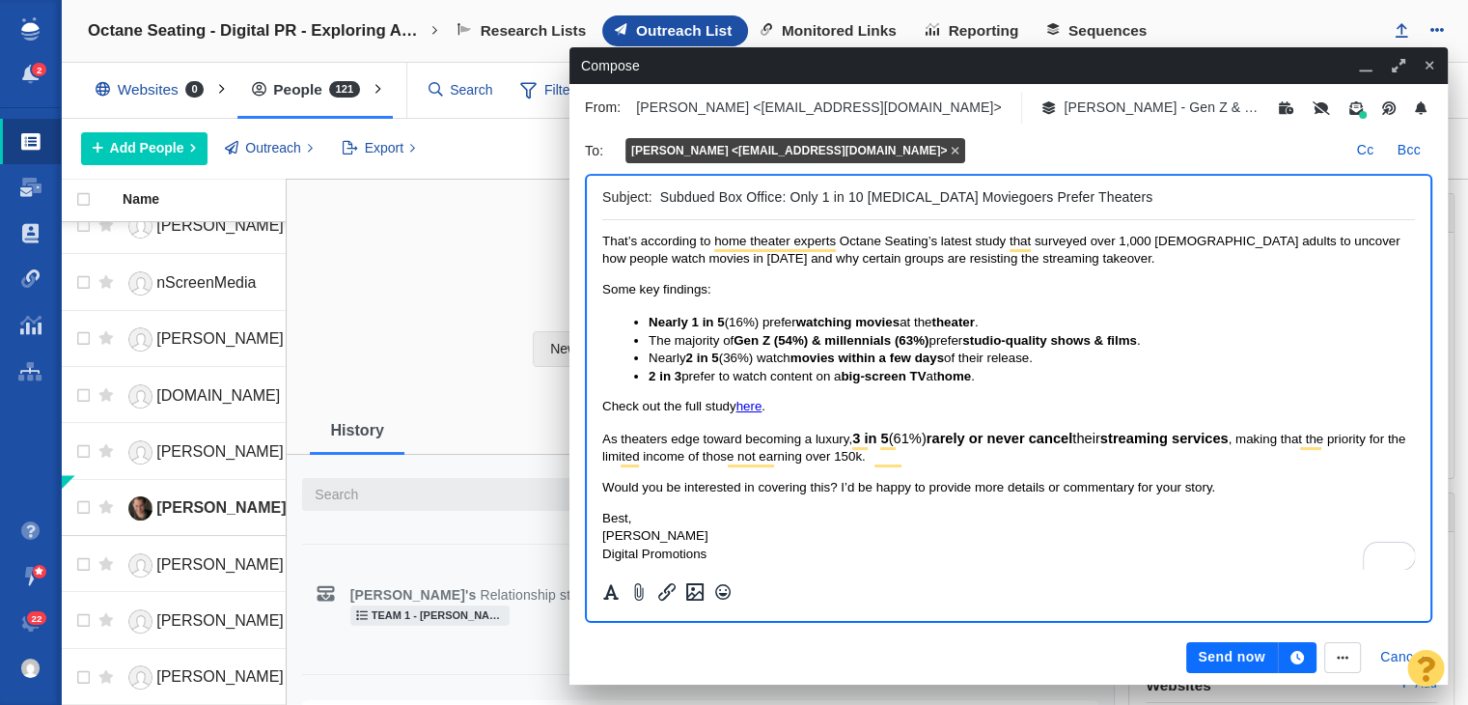
drag, startPoint x: 933, startPoint y: 463, endPoint x: 1465, endPoint y: 320, distance: 551.9
click at [602, 434] on html "Hi [PERSON_NAME], Only 1 in 4 (25%) [DEMOGRAPHIC_DATA] earning $150K or more st…" at bounding box center [1008, 351] width 813 height 455
copy span "As theaters edge toward becoming a luxury, 3 in 5 (61%) rarely or never cancel …"
drag, startPoint x: 920, startPoint y: 454, endPoint x: 808, endPoint y: 451, distance: 112.0
click at [808, 451] on p "As movie theaters inch toward luxury status, 3 in 5 (61%) [DEMOGRAPHIC_DATA] ra…" at bounding box center [1008, 447] width 813 height 36
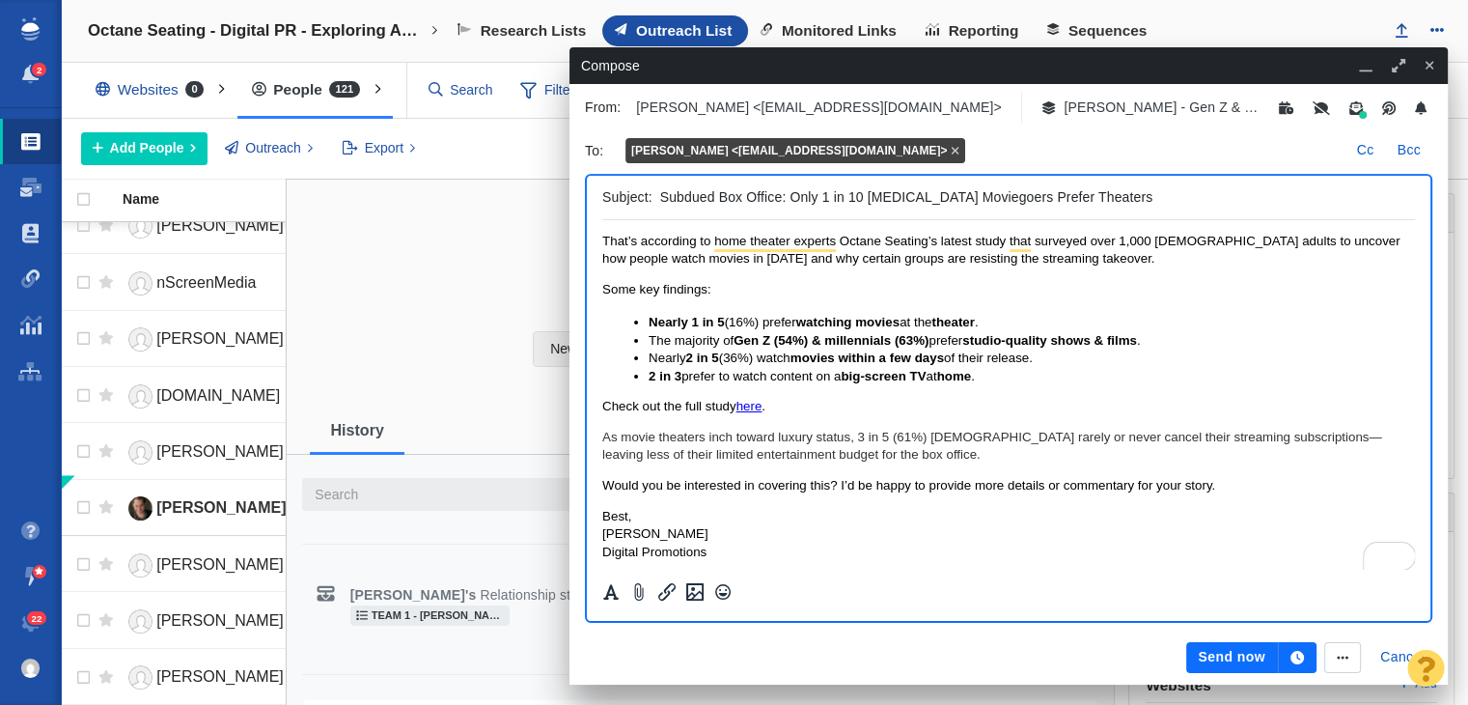
click at [1291, 435] on p "As movie theaters inch toward luxury status, 3 in 5 (61%) [DEMOGRAPHIC_DATA] ra…" at bounding box center [1008, 447] width 813 height 36
click at [1294, 435] on p "As movie theaters inch toward luxury status, 3 in 5 (61%) [DEMOGRAPHIC_DATA] ra…" at bounding box center [1008, 447] width 813 height 36
drag, startPoint x: 1381, startPoint y: 441, endPoint x: 2084, endPoint y: 710, distance: 752.6
click at [1381, 441] on p "As movie theaters inch toward luxury status, 3 in 5 (61%) [DEMOGRAPHIC_DATA] ra…" at bounding box center [1008, 447] width 813 height 36
drag, startPoint x: 867, startPoint y: 454, endPoint x: 960, endPoint y: 457, distance: 92.7
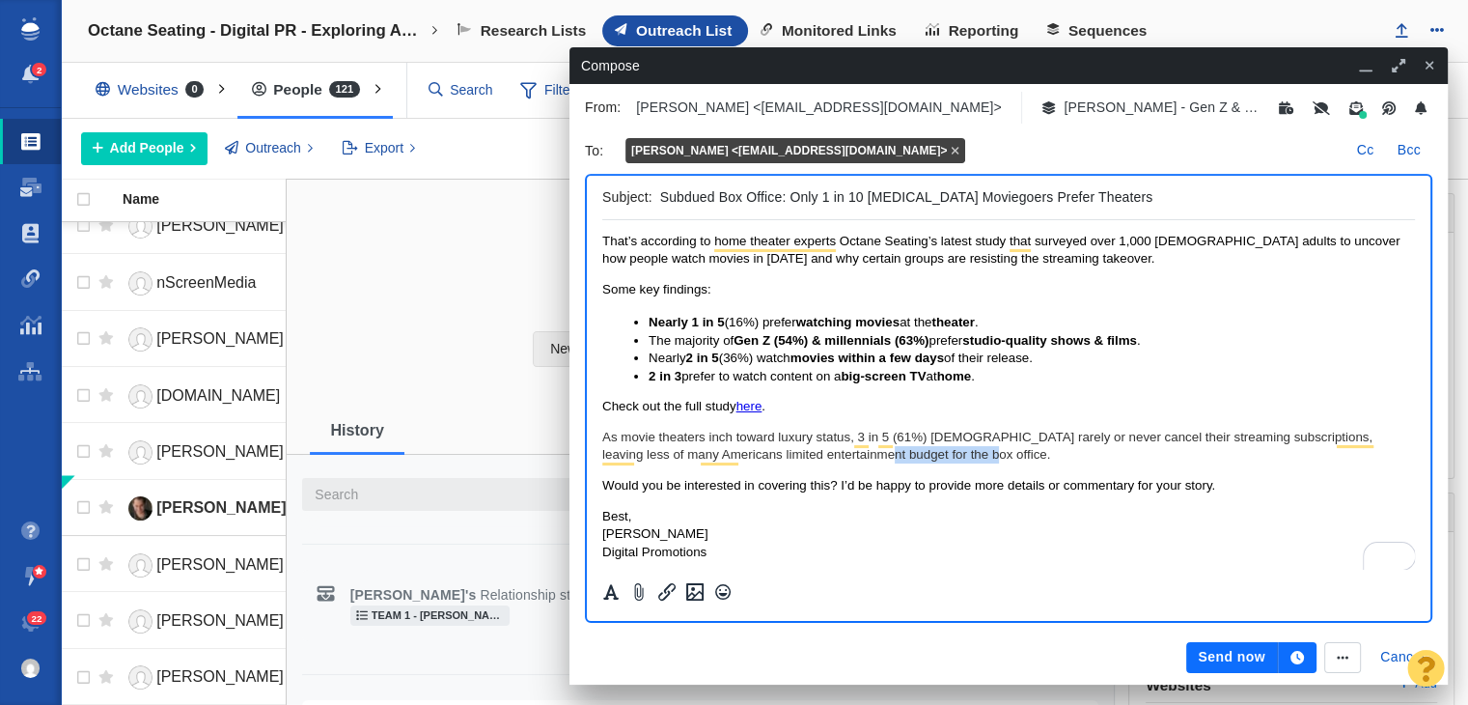
click at [960, 457] on p "As movie theaters inch toward luxury status, 3 in 5 (61%) [DEMOGRAPHIC_DATA] ra…" at bounding box center [1008, 447] width 813 height 36
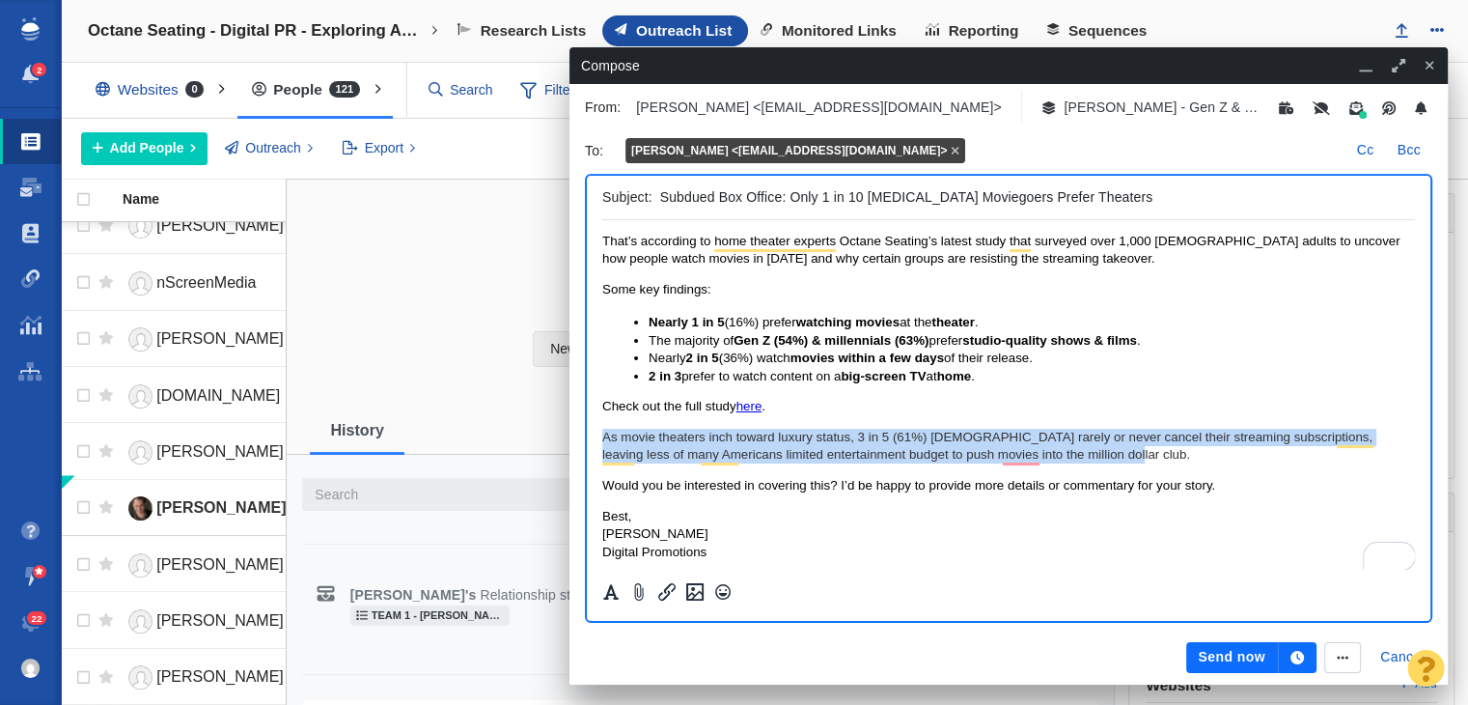
drag, startPoint x: 1153, startPoint y: 453, endPoint x: 1173, endPoint y: 619, distance: 167.3
click at [602, 424] on html "Hi [PERSON_NAME], Only 1 in 4 (25%) [DEMOGRAPHIC_DATA] earning $150K or more st…" at bounding box center [1008, 350] width 813 height 453
copy p "As movie theaters inch toward luxury status, 3 in 5 (61%) [DEMOGRAPHIC_DATA] ra…"
click at [1041, 459] on p "As movie theaters inch toward luxury status, 3 in 5 (61%) Americans rarely or n…" at bounding box center [1008, 447] width 813 height 36
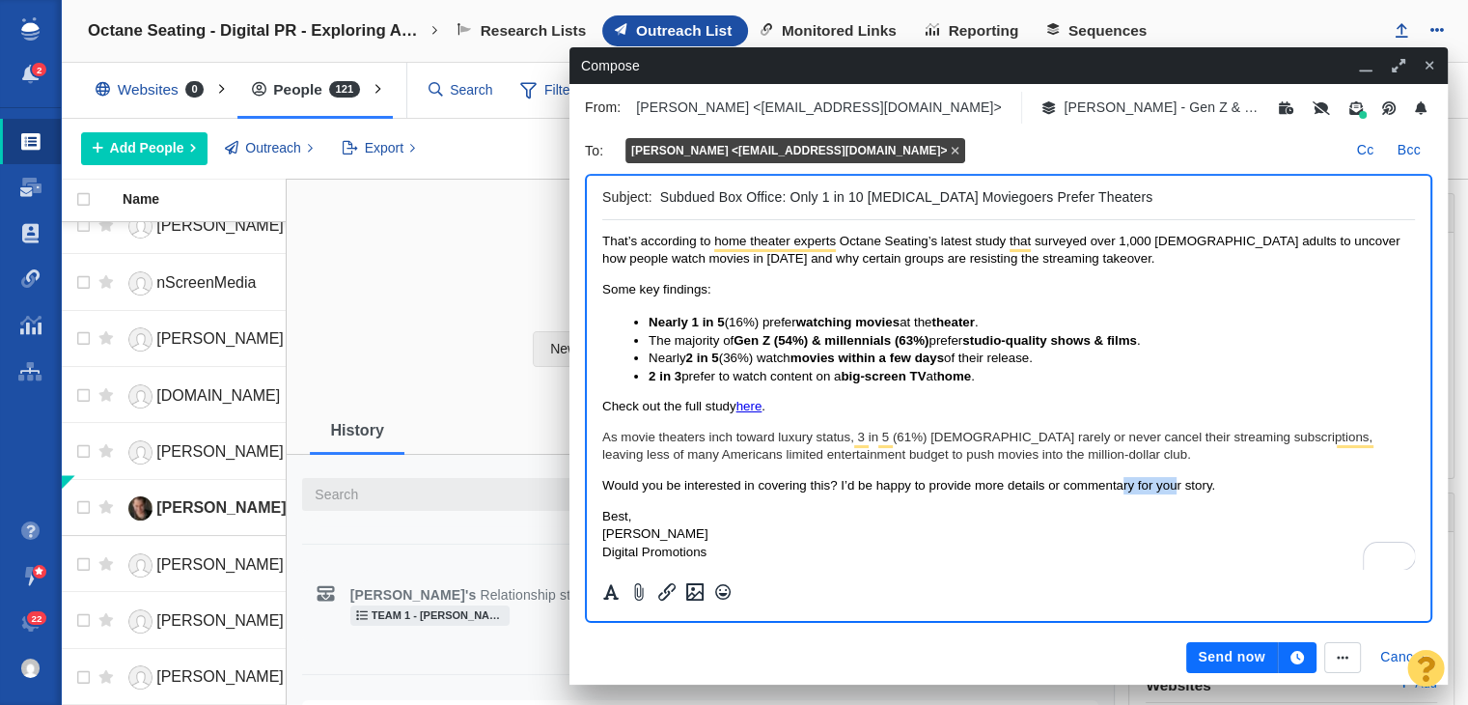
drag, startPoint x: 1173, startPoint y: 466, endPoint x: 1121, endPoint y: 464, distance: 52.2
click at [1121, 464] on body "Hi Scott, Only 1 in 4 (25%) Americans earning $150K or more still prefer going …" at bounding box center [1008, 350] width 813 height 422
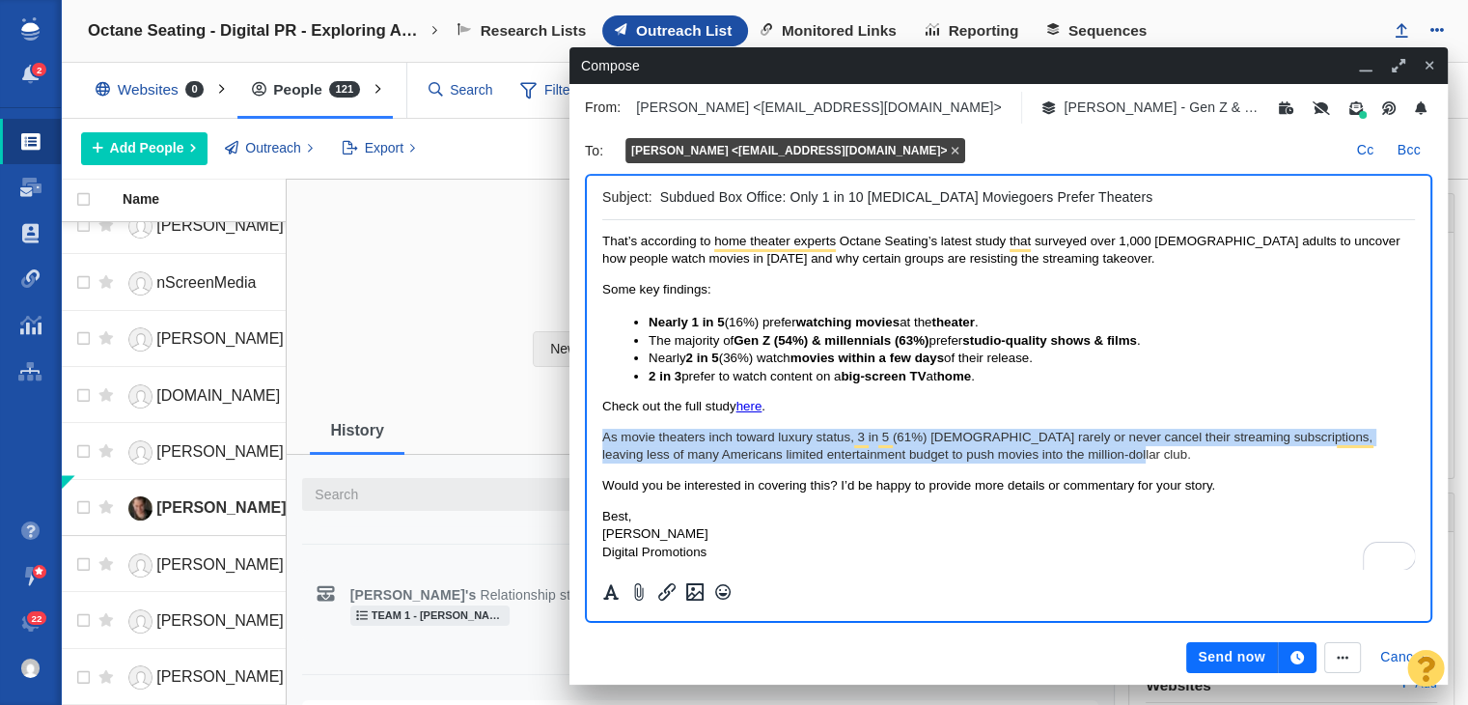
drag, startPoint x: 1130, startPoint y: 459, endPoint x: 1115, endPoint y: 658, distance: 200.4
click at [602, 439] on html "Hi Scott, Only 1 in 4 (25%) Americans earning $150K or more still prefer going …" at bounding box center [1008, 350] width 813 height 453
copy p "As movie theaters inch toward luxury status, 3 in 5 (61%) Americans rarely or n…"
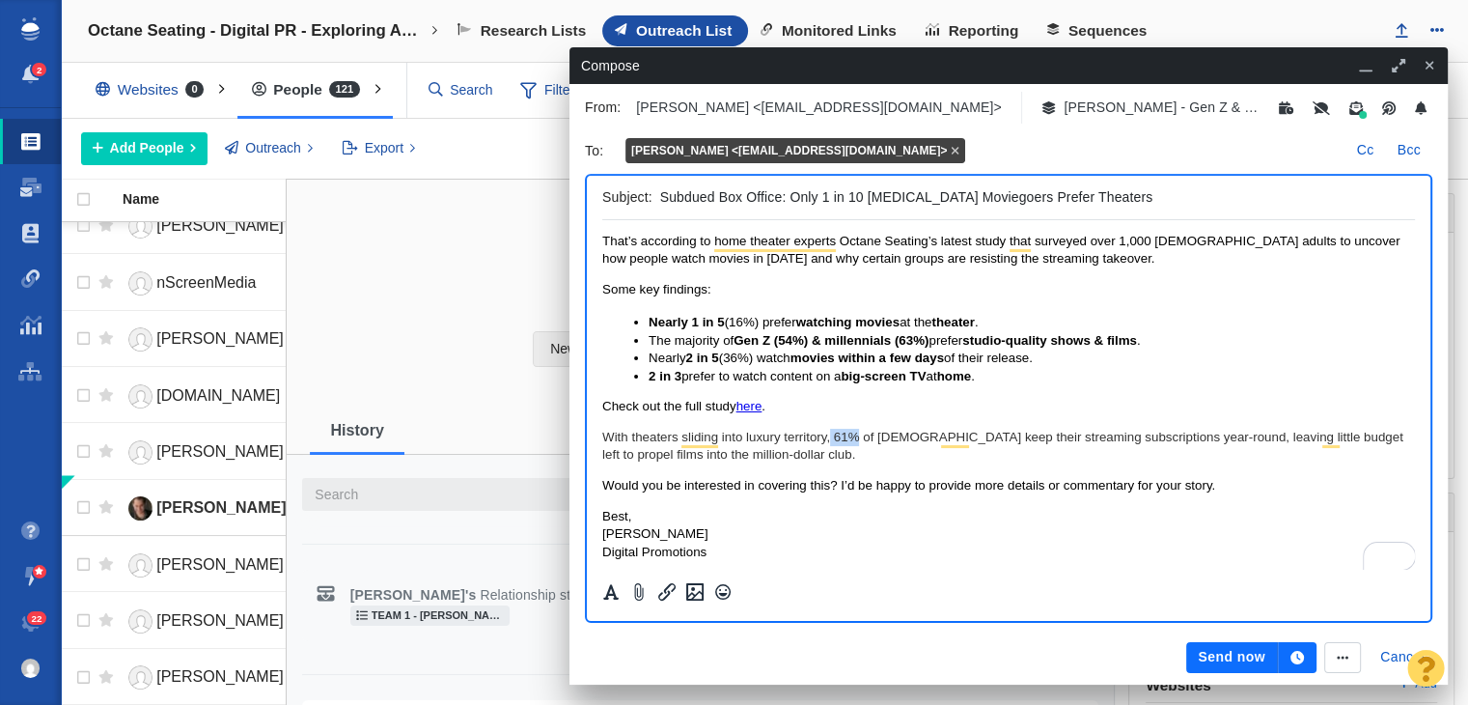
drag, startPoint x: 831, startPoint y: 431, endPoint x: 856, endPoint y: 435, distance: 25.6
click at [856, 435] on p "With theaters sliding into luxury territory, 61% of Americans keep their stream…" at bounding box center [1008, 447] width 813 height 36
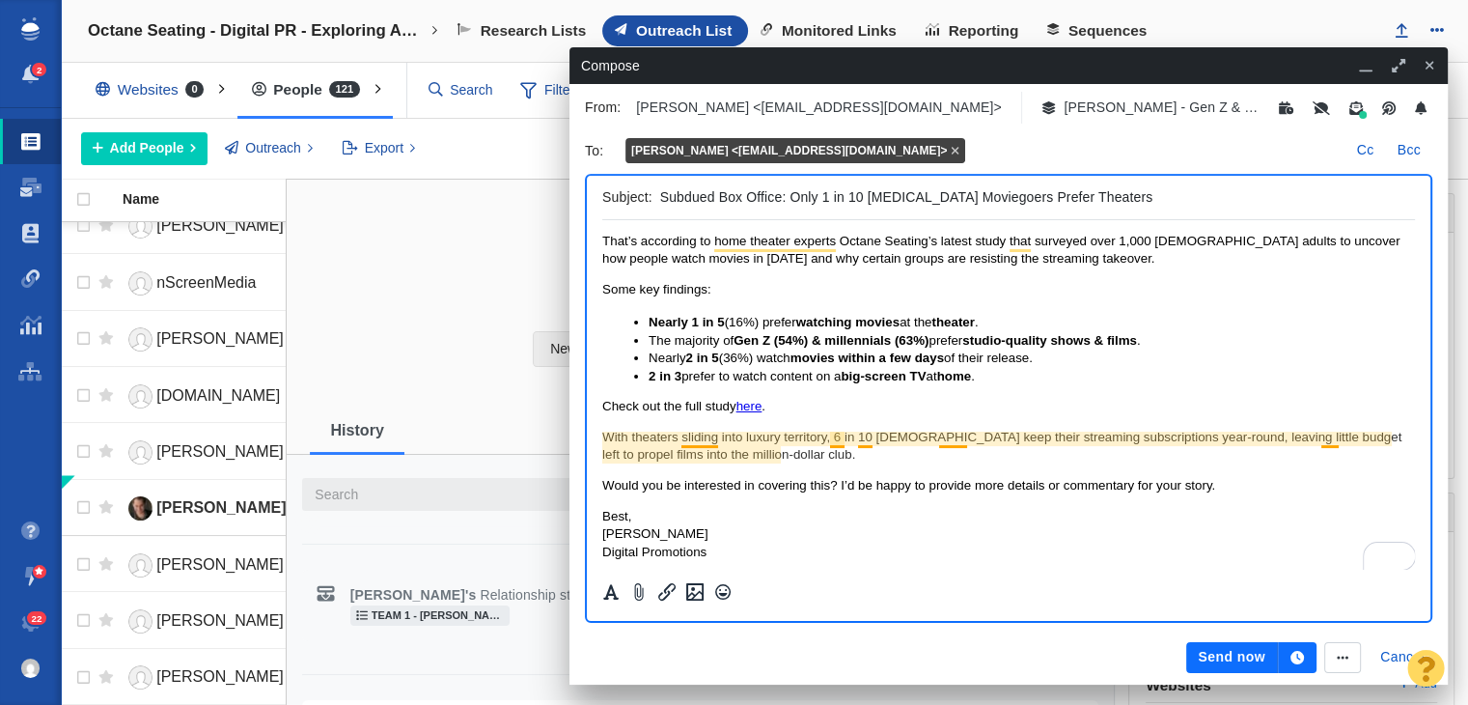
click at [1331, 443] on p "With theaters sliding into luxury territory, 6 in 10 Americans keep their strea…" at bounding box center [1008, 447] width 813 height 36
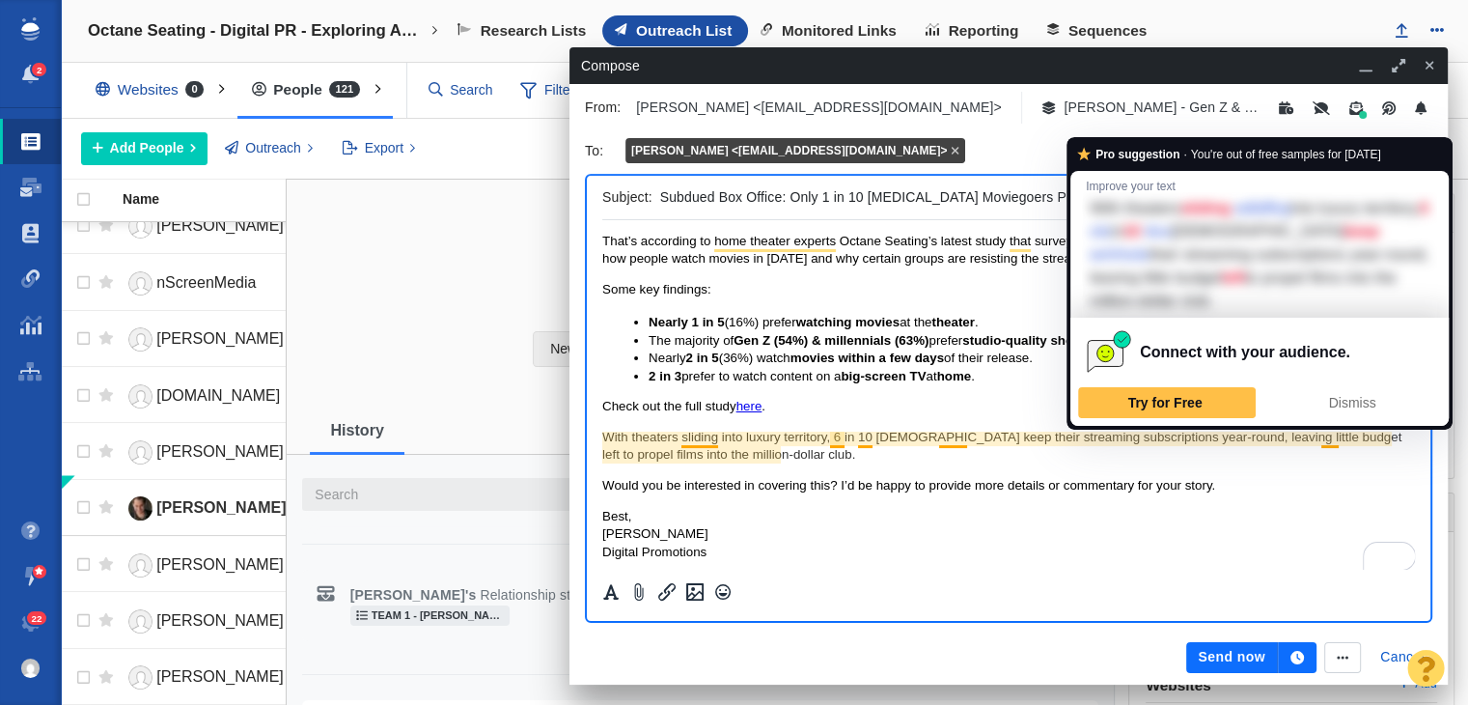
click at [1330, 460] on p "With theaters sliding into luxury territory, 6 in 10 Americans keep their strea…" at bounding box center [1008, 447] width 813 height 36
click at [1338, 435] on p "With theaters sliding into luxury territory, 6 in 10 Americans keep their strea…" at bounding box center [1008, 447] width 813 height 36
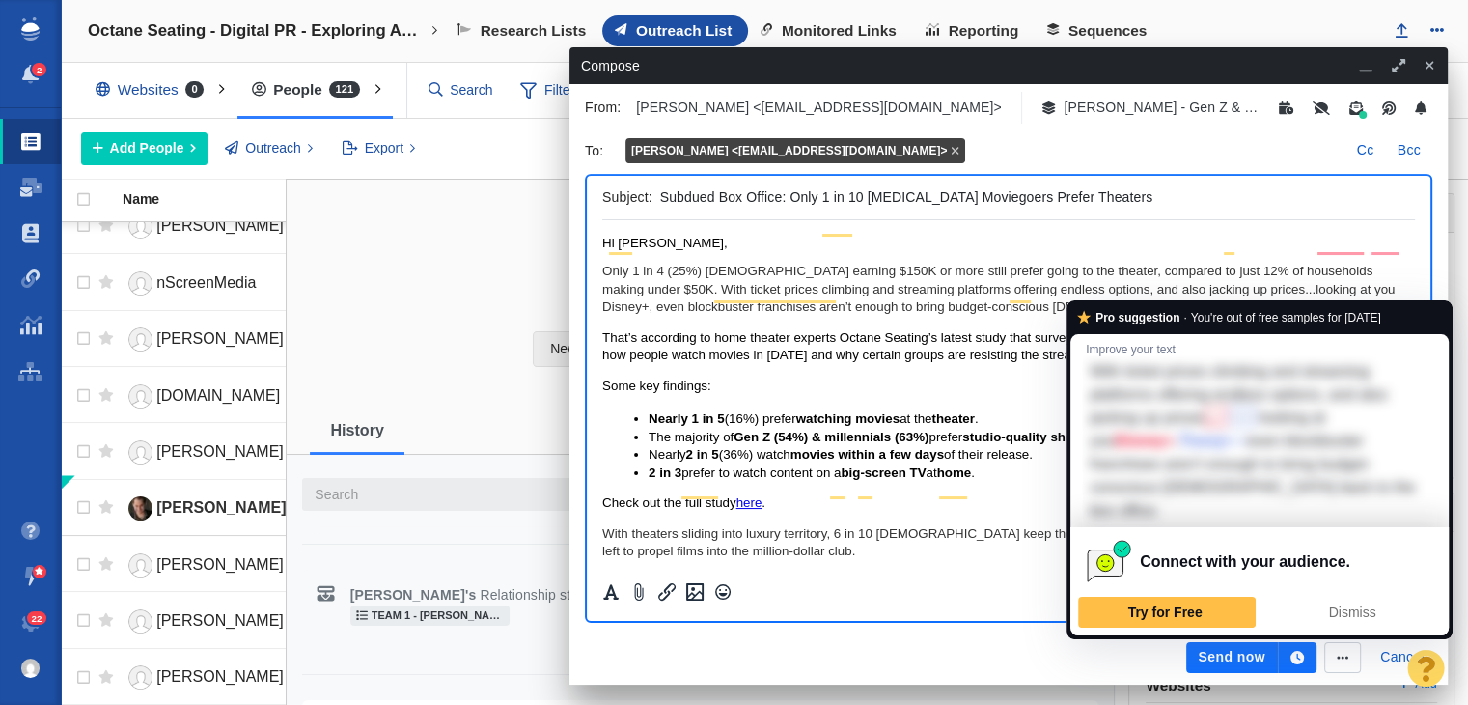
scroll to position [103, 0]
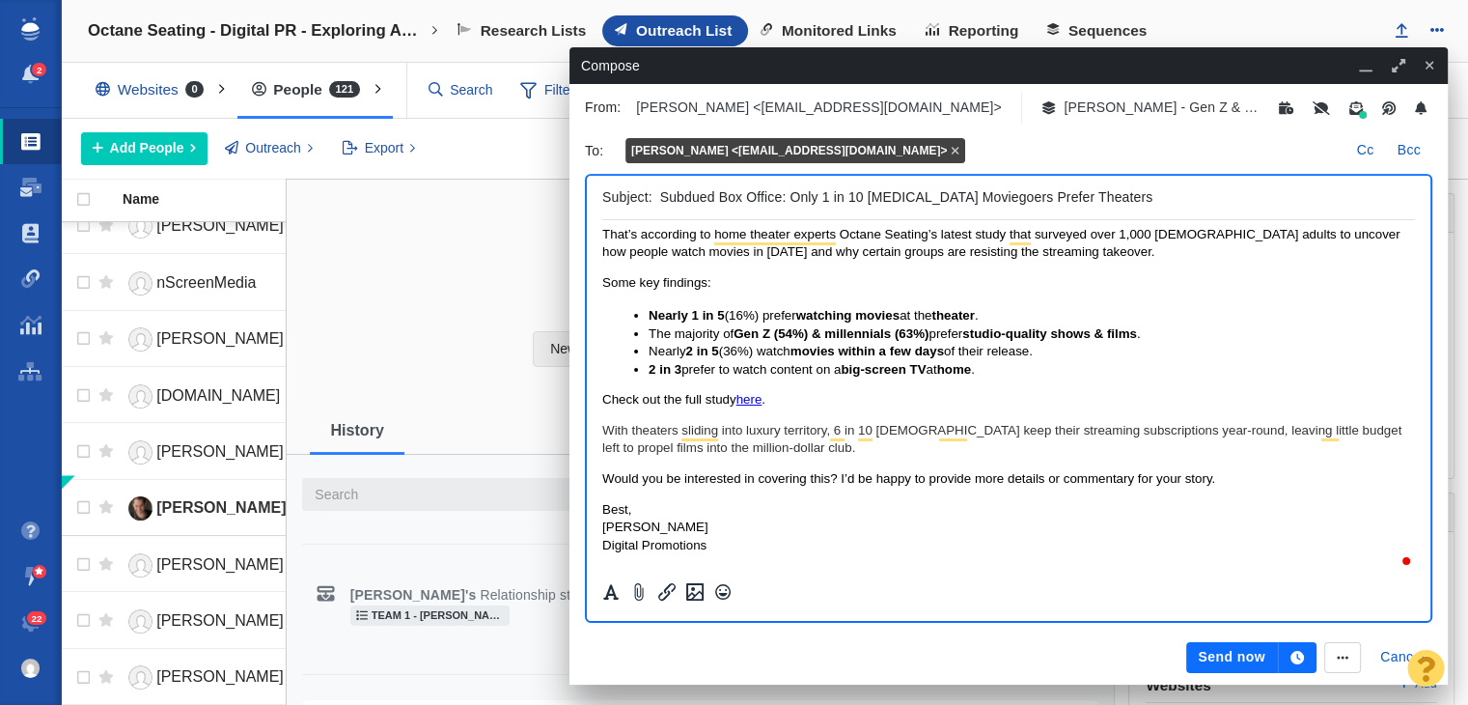
click at [632, 451] on p "With theaters sliding into luxury territory, 6 in 10 Americans keep their strea…" at bounding box center [1008, 440] width 813 height 36
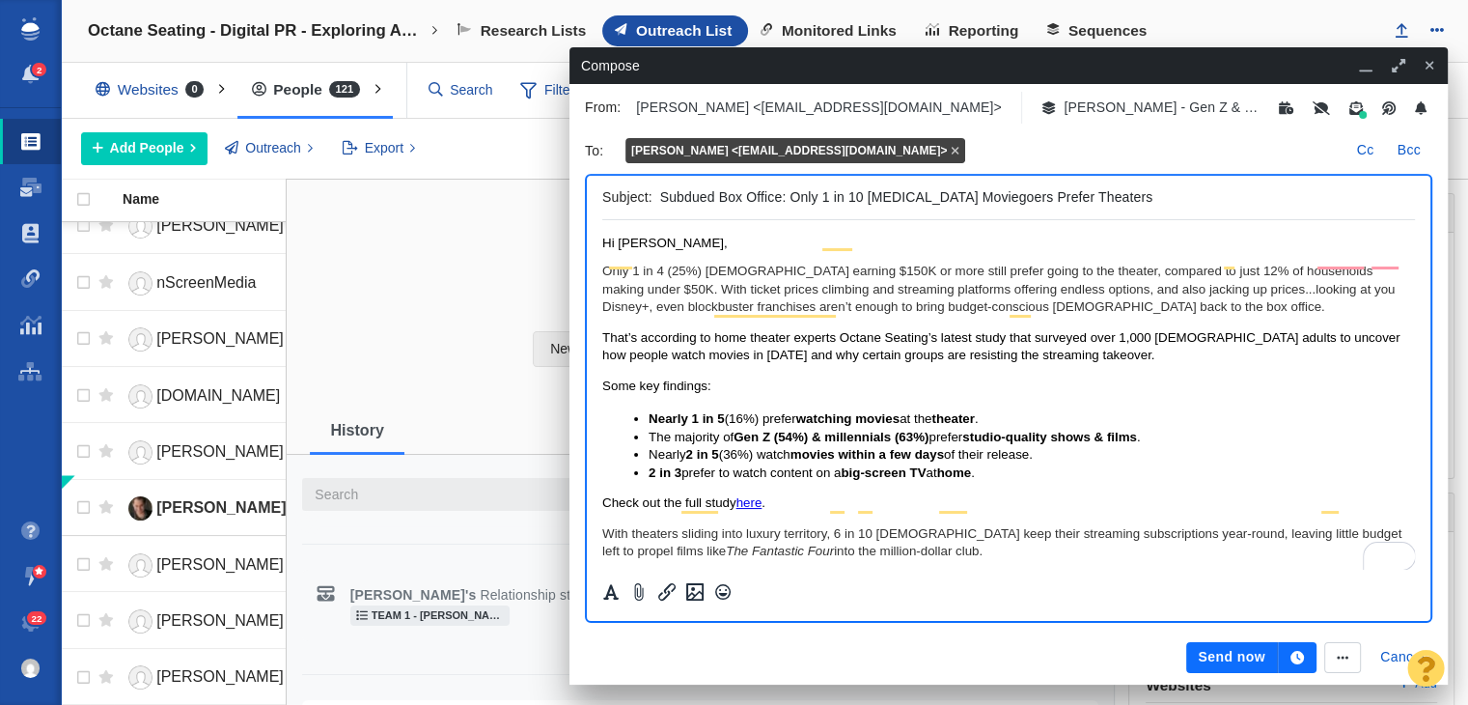
scroll to position [0, 0]
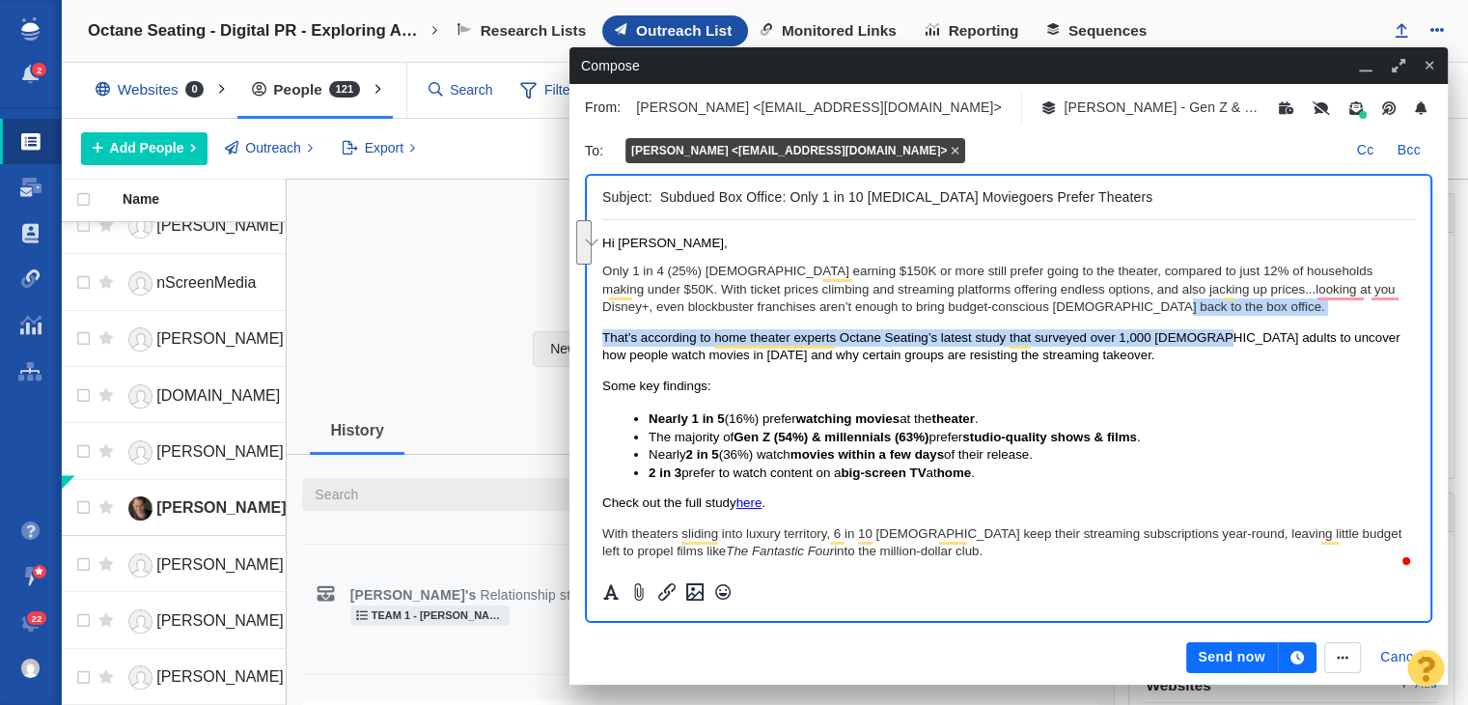
drag, startPoint x: 1208, startPoint y: 317, endPoint x: 1120, endPoint y: 313, distance: 87.9
click at [1120, 313] on body "Hi Scott, Only 1 in 4 (25%) Americans earning $150K or more still prefer going …" at bounding box center [1008, 447] width 813 height 422
click at [1120, 313] on p "Only 1 in 4 (25%) Americans earning $150K or more still prefer going to the the…" at bounding box center [1008, 289] width 813 height 53
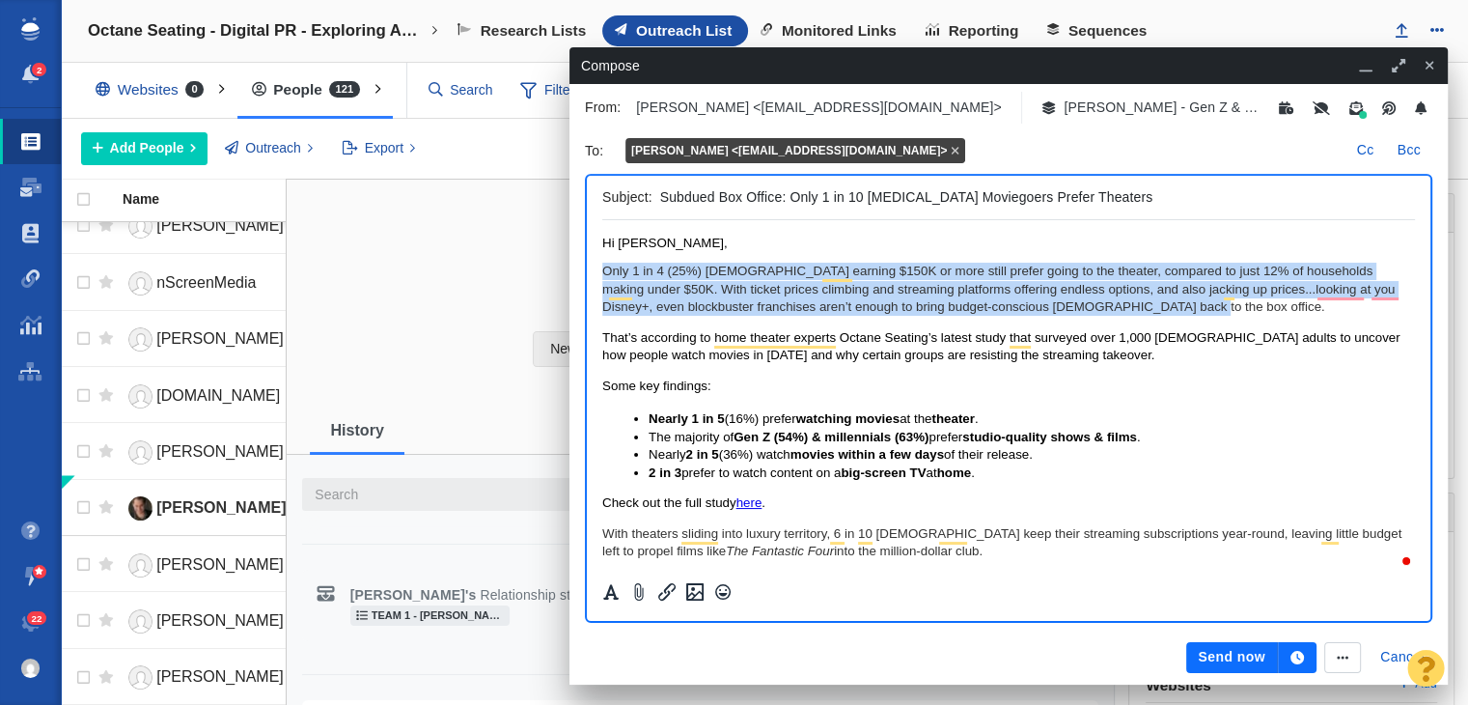
drag, startPoint x: 1177, startPoint y: 311, endPoint x: 595, endPoint y: 266, distance: 583.8
click at [602, 266] on html "Hi Scott, Only 1 in 4 (25%) Americans earning $150K or more still prefer going …" at bounding box center [1008, 446] width 813 height 453
copy p "Only 1 in 4 (25%) Americans earning $150K or more still prefer going to the the…"
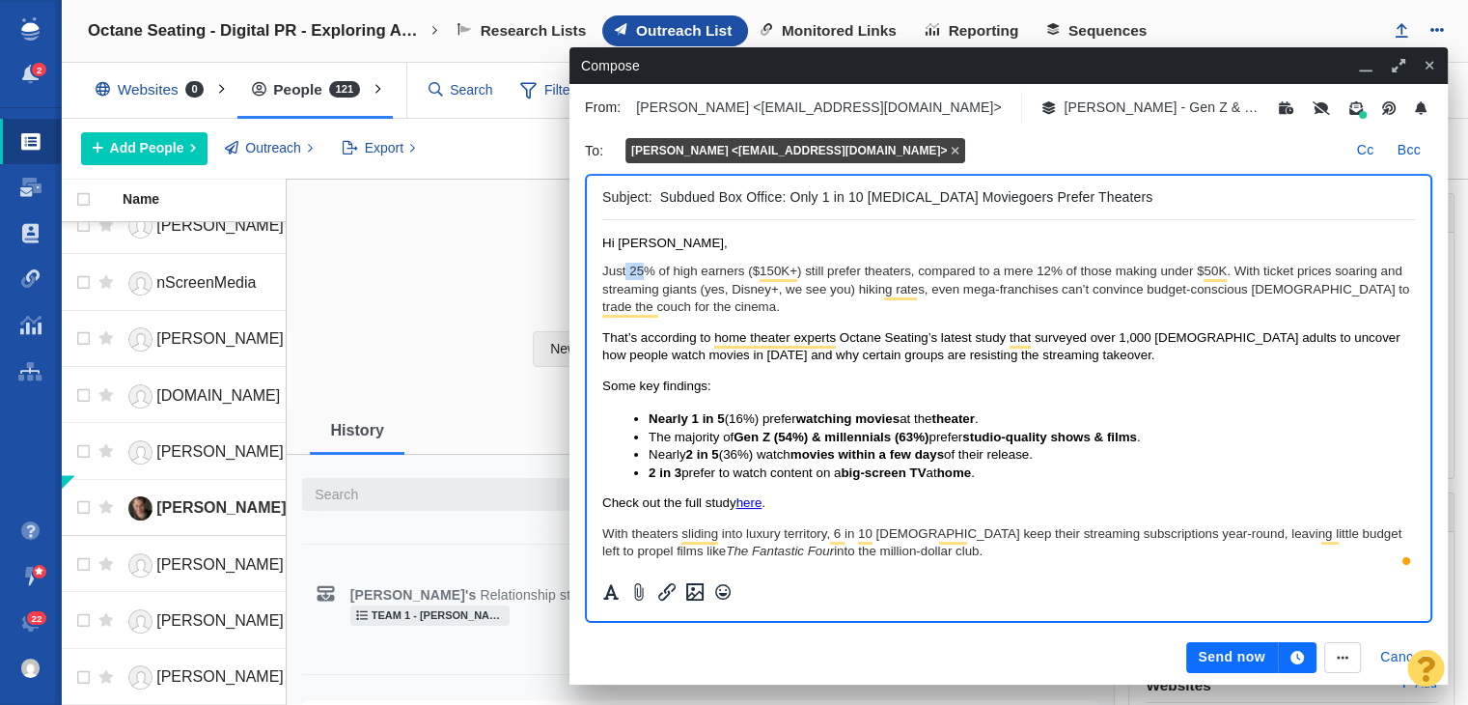
drag, startPoint x: 625, startPoint y: 273, endPoint x: 648, endPoint y: 281, distance: 24.4
click at [648, 281] on p "Just 25% of high earners ($150K+) still prefer theaters, compared to a mere 12%…" at bounding box center [1008, 289] width 813 height 53
click at [667, 287] on p "Just 25% of high earners ($150K+) still prefer theaters, compared to a mere 12%…" at bounding box center [1008, 289] width 813 height 53
drag, startPoint x: 741, startPoint y: 276, endPoint x: 628, endPoint y: 277, distance: 112.9
click at [628, 277] on p "Just 25% of high earners ($150K+) still prefer theaters, compared to a mere 12%…" at bounding box center [1008, 289] width 813 height 53
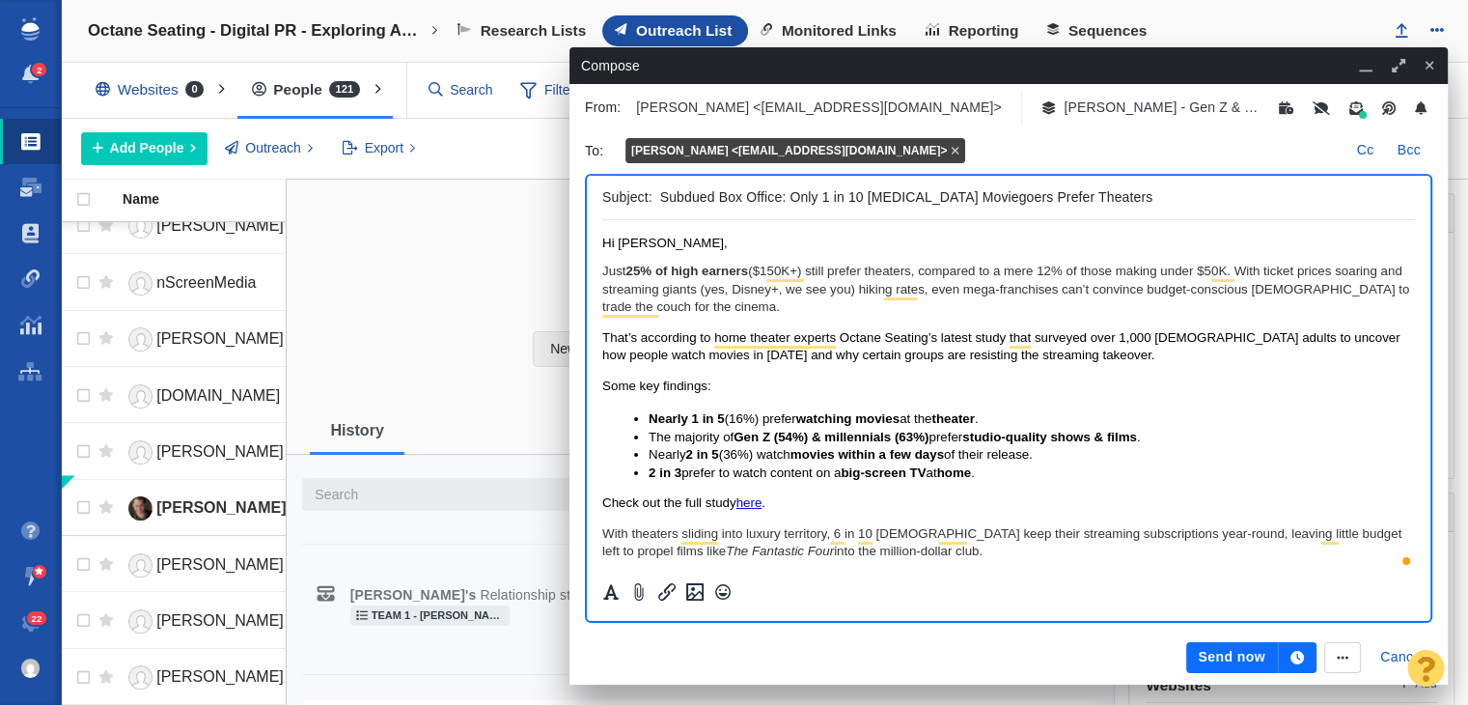
click at [855, 271] on p "Just 25% of high earners ($150K+) still prefer theaters, compared to a mere 12%…" at bounding box center [1008, 289] width 813 height 53
drag, startPoint x: 1046, startPoint y: 272, endPoint x: 1065, endPoint y: 270, distance: 18.4
click at [1065, 270] on p "Just 25% of high earners ($150K+) still prefer theaters, compared to a mere 12%…" at bounding box center [1008, 289] width 813 height 53
click at [732, 292] on p "Just 25% of high earners ($150K+) still prefer theaters, compared to a mere 12%…" at bounding box center [1008, 289] width 813 height 53
click at [866, 290] on p "Just 25% of high earners ($150K+) still prefer theaters, compared to a mere 12%…" at bounding box center [1008, 289] width 813 height 53
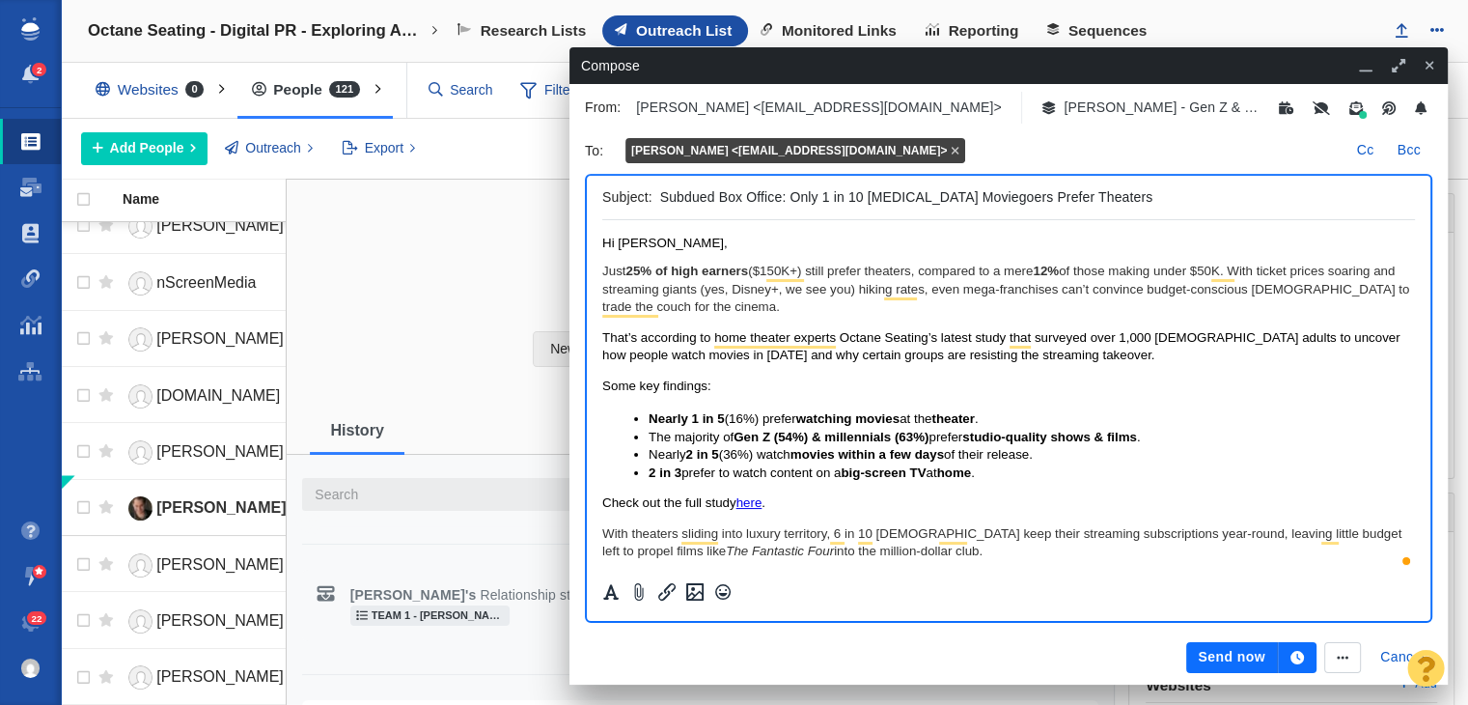
click at [887, 301] on p "Just 25% of high earners ($150K+) still prefer theaters, compared to a mere 12%…" at bounding box center [1008, 289] width 813 height 53
click at [931, 295] on p "Just 25% of high earners ($150K+) still prefer theaters, compared to a mere 12%…" at bounding box center [1008, 289] width 813 height 53
click at [943, 294] on p "Just 25% of high earners ($150K+) still prefer theaters, compared to a mere 12%…" at bounding box center [1008, 289] width 813 height 53
click at [949, 294] on p "Just 25% of high earners ($150K+) still prefer theaters, compared to a mere 12%…" at bounding box center [1008, 289] width 813 height 53
click at [883, 294] on p "Just 25% of high earners ($150K+) still prefer theaters, compared to a mere 12%…" at bounding box center [1008, 289] width 813 height 53
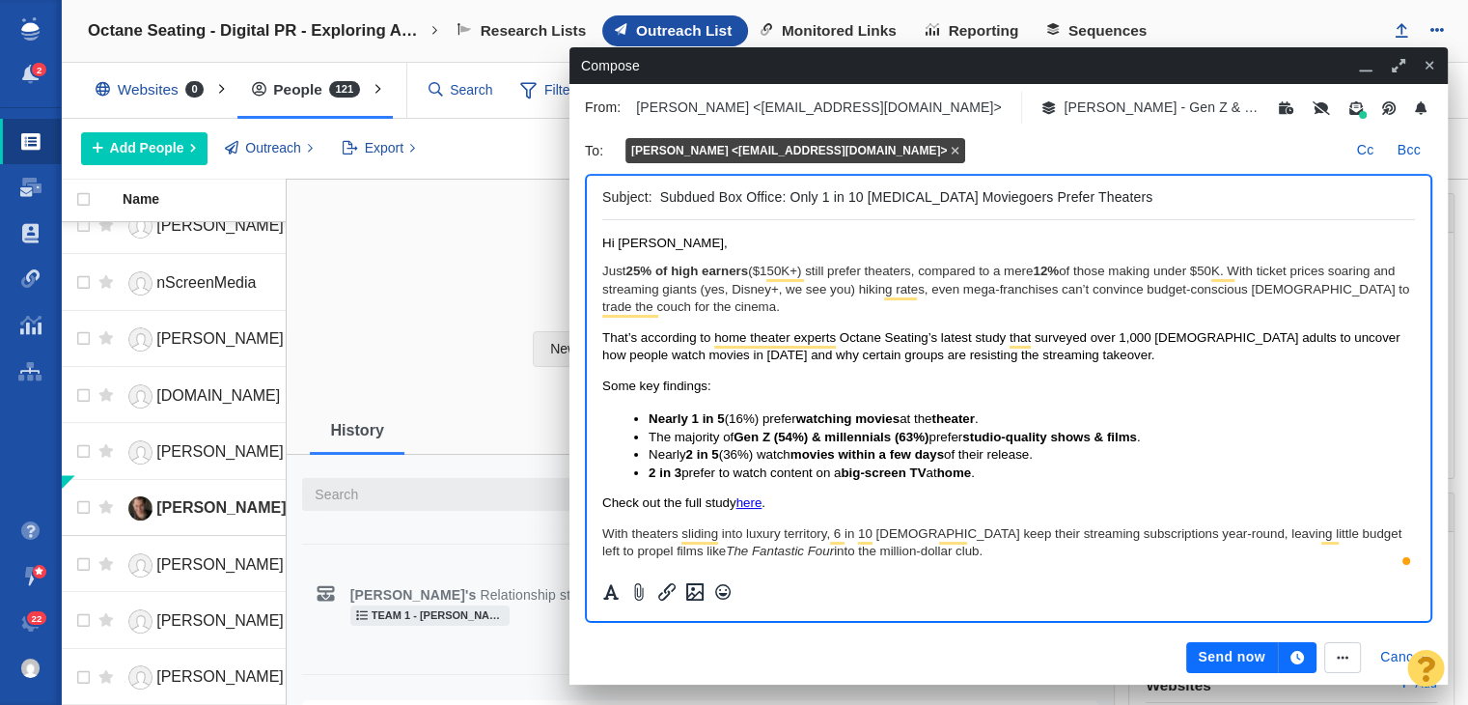
click at [946, 292] on p "Just 25% of high earners ($150K+) still prefer theaters, compared to a mere 12%…" at bounding box center [1008, 289] width 813 height 53
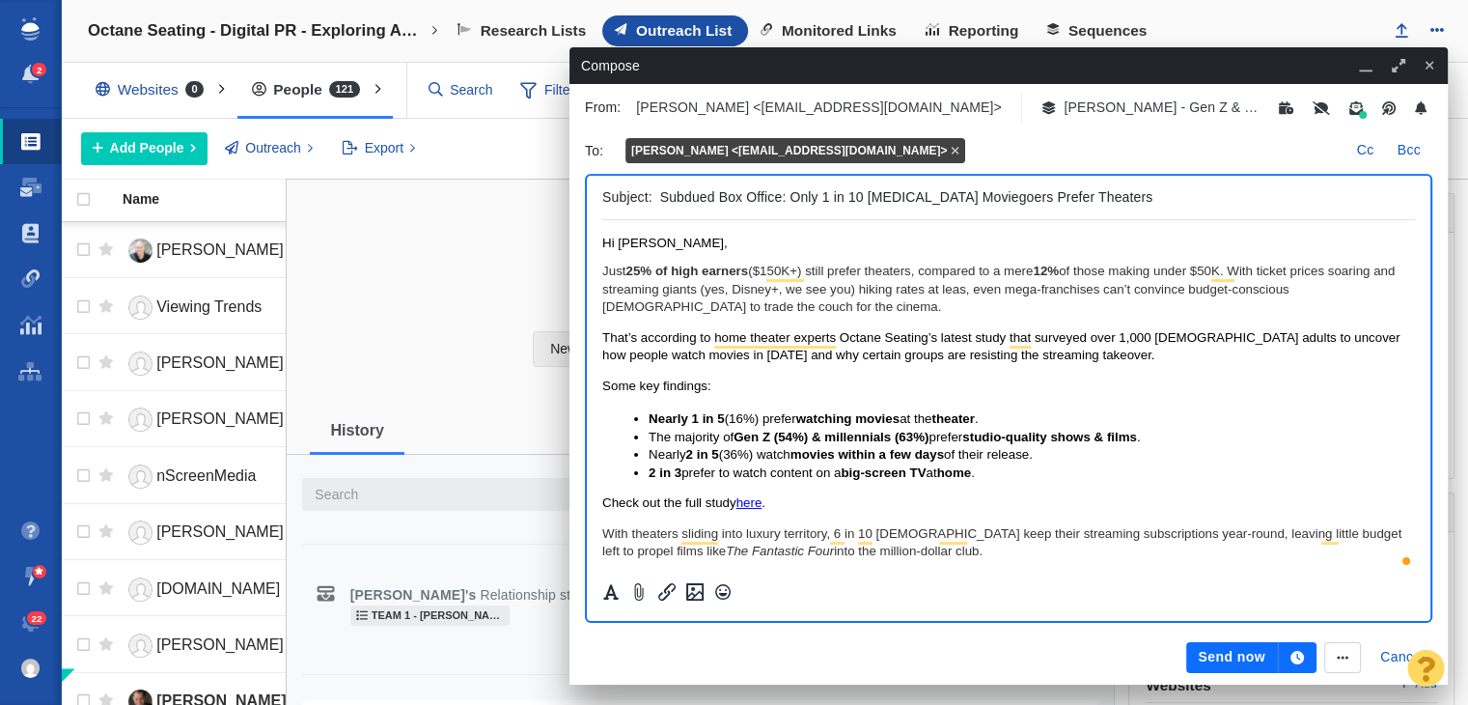
scroll to position [193, 0]
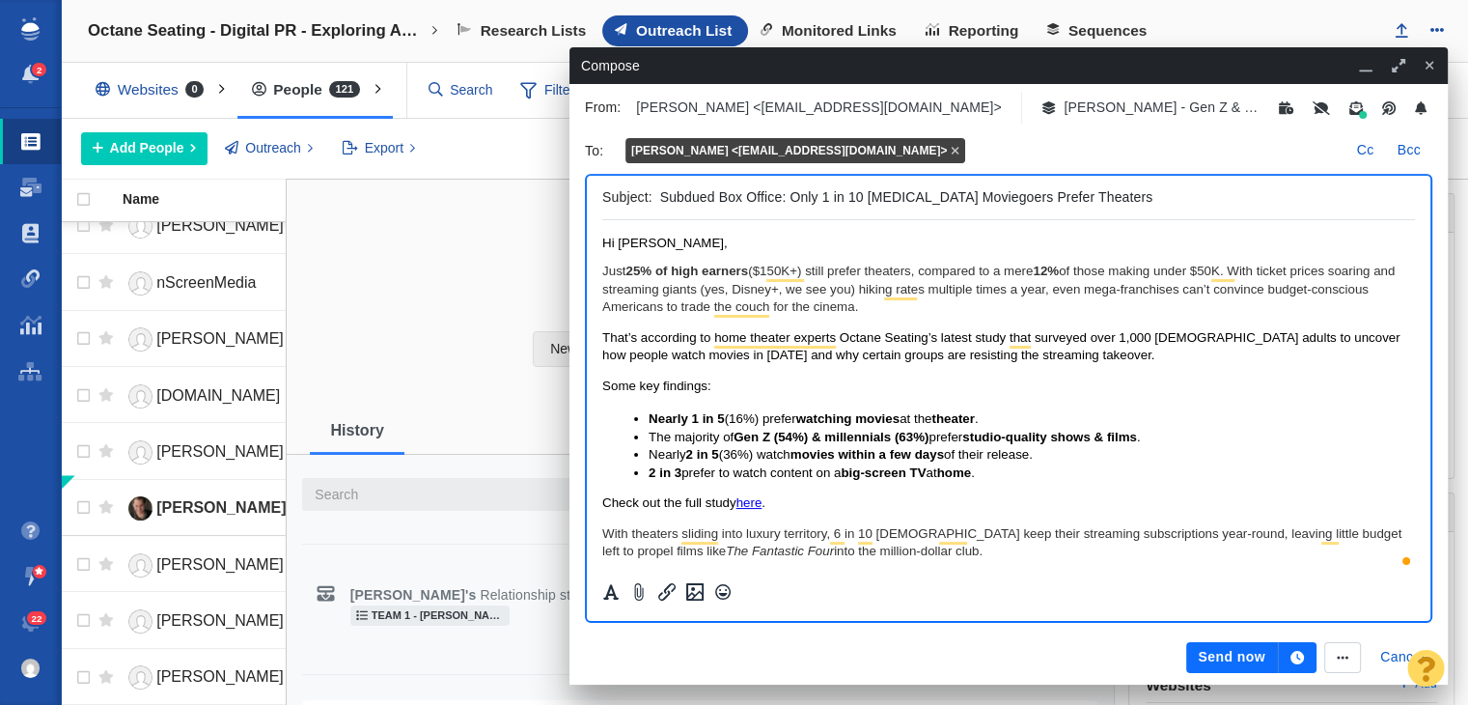
click at [1204, 292] on p "Just 25% of high earners ($150K+) still prefer theaters, compared to a mere 12%…" at bounding box center [1008, 289] width 813 height 53
click at [941, 314] on p "Just 25% of high earners ($150K+) still prefer theaters, compared to a mere 12%…" at bounding box center [1008, 289] width 813 height 53
drag, startPoint x: 957, startPoint y: 313, endPoint x: 735, endPoint y: 315, distance: 222.0
click at [735, 315] on p "Just 25% of high earners ($150K+) still prefer theaters, compared to a mere 12%…" at bounding box center [1008, 289] width 813 height 53
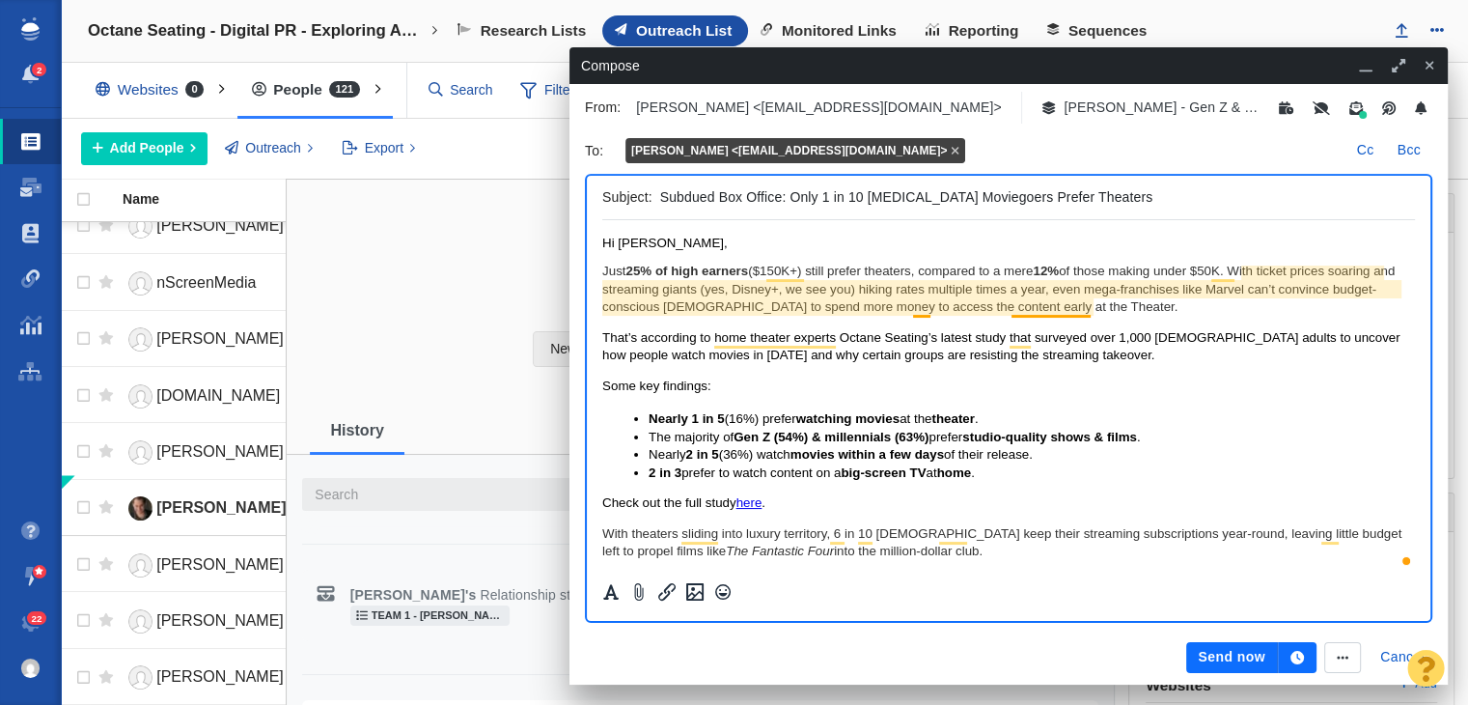
click at [1072, 303] on p "Just 25% of high earners ($150K+) still prefer theaters, compared to a mere 12%…" at bounding box center [1008, 289] width 813 height 53
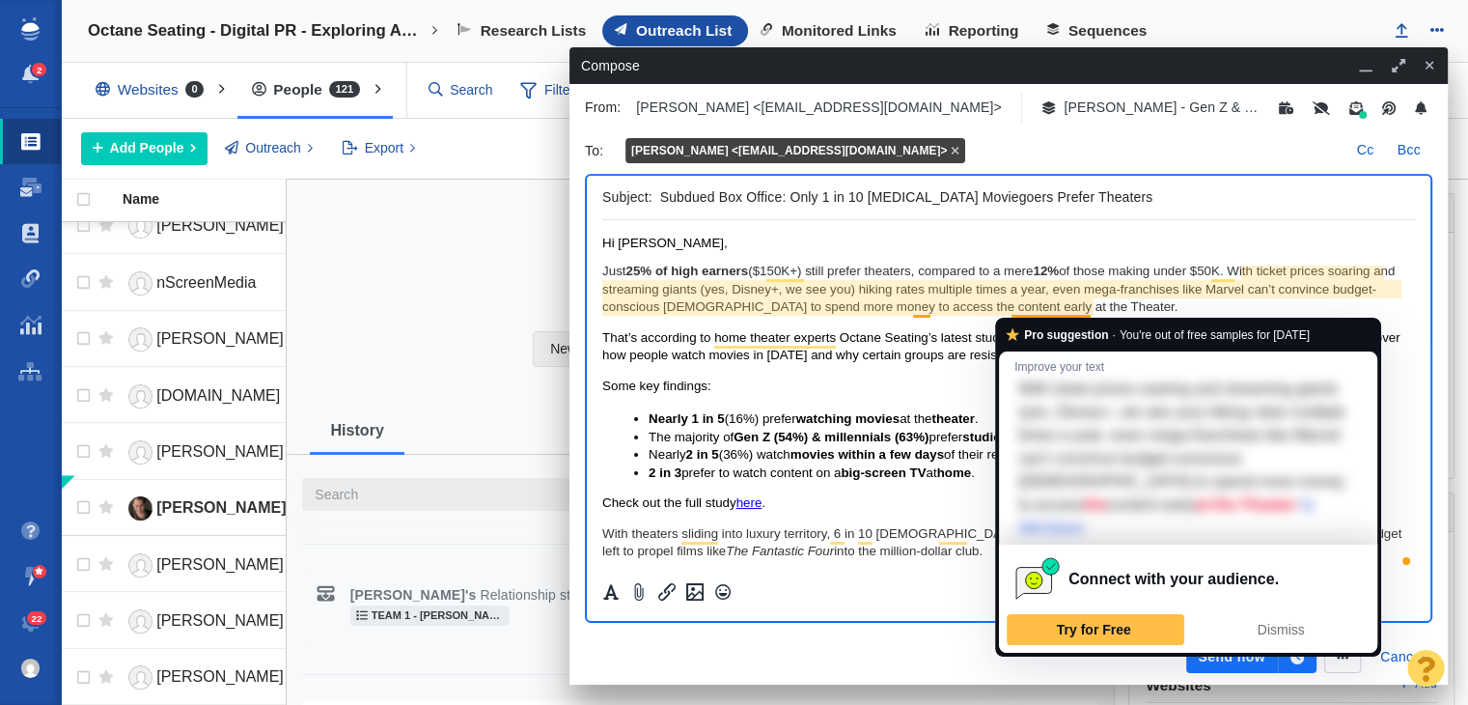
click at [1124, 301] on p "Just 25% of high earners ($150K+) still prefer theaters, compared to a mere 12%…" at bounding box center [1008, 289] width 813 height 53
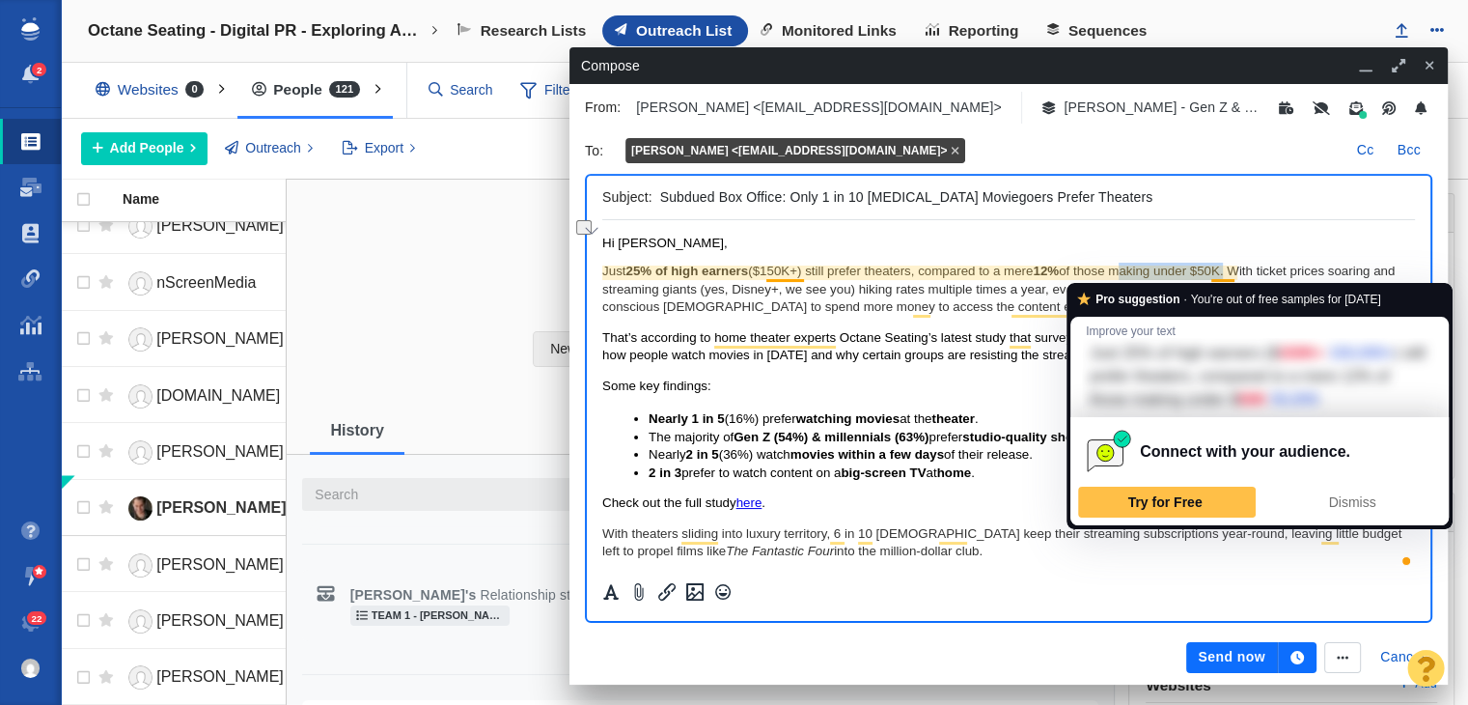
drag, startPoint x: 1123, startPoint y: 273, endPoint x: 1231, endPoint y: 272, distance: 108.1
click at [1231, 272] on p "Just 25% of high earners ($150K+) still prefer theaters, compared to a mere 12%…" at bounding box center [1008, 289] width 813 height 53
click at [952, 292] on p "Just 25% of high earners ($150K+) still prefer theaters, compared to a mere 12%…" at bounding box center [1008, 289] width 813 height 53
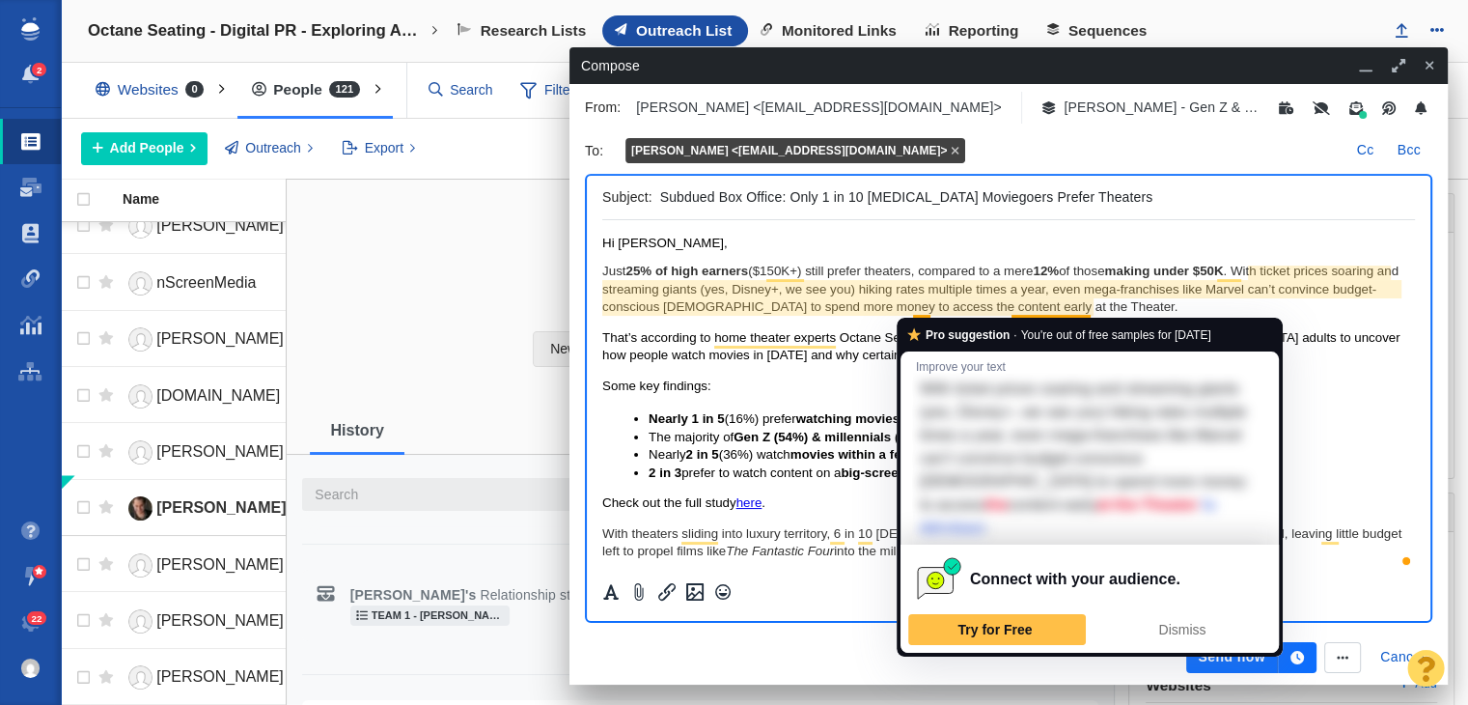
click at [923, 313] on p "Just 25% of high earners ($150K+) still prefer theaters, compared to a mere 12%…" at bounding box center [1008, 289] width 813 height 53
click at [930, 311] on p "Just 25% of high earners ($150K+) still prefer theaters, compared to a mere 12%…" at bounding box center [1008, 289] width 813 height 53
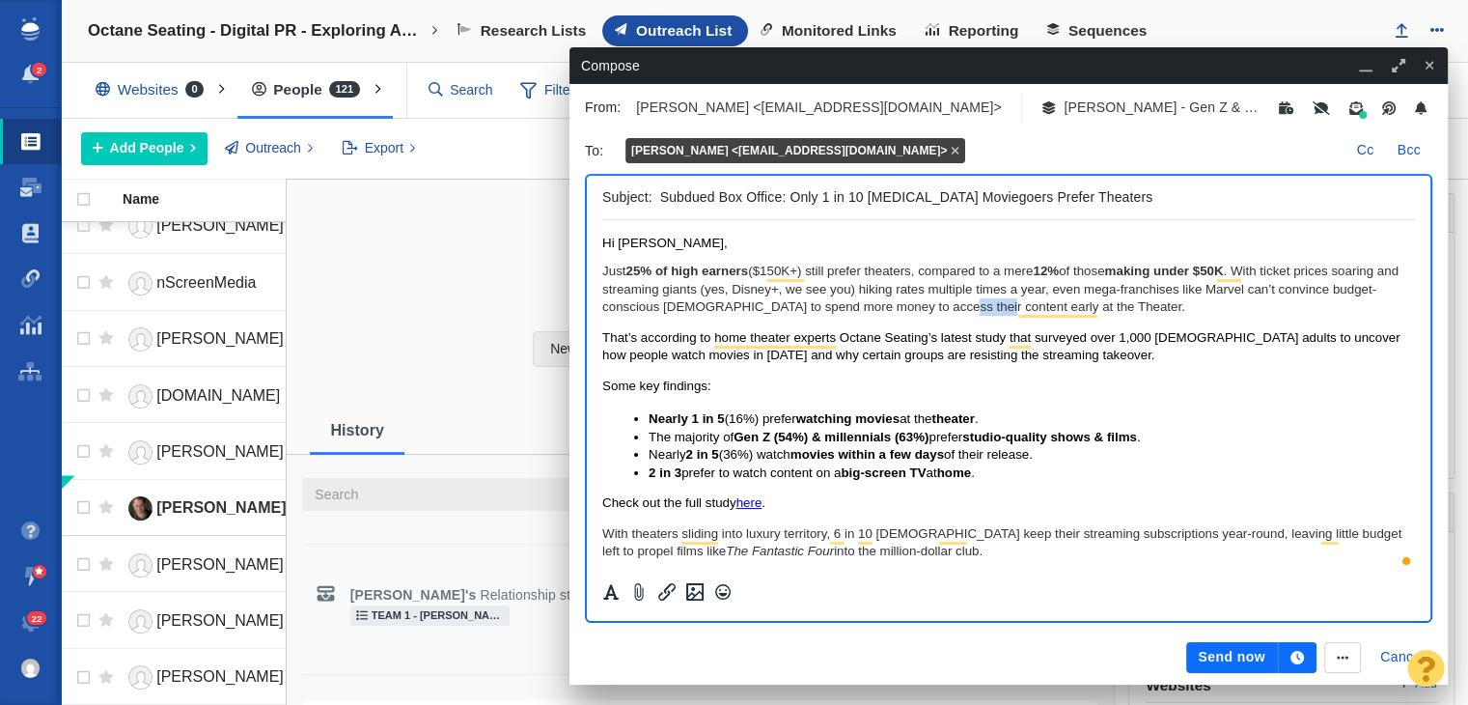
drag, startPoint x: 938, startPoint y: 309, endPoint x: 984, endPoint y: 309, distance: 45.4
click at [984, 309] on p "Just 25% of high earners ($150K+) still prefer theaters, compared to a mere 12%…" at bounding box center [1008, 289] width 813 height 53
drag, startPoint x: 870, startPoint y: 311, endPoint x: 1115, endPoint y: 301, distance: 245.4
click at [1115, 301] on p "Just 25% of high earners ($150K+) still prefer theaters, compared to a mere 12%…" at bounding box center [1008, 289] width 813 height 53
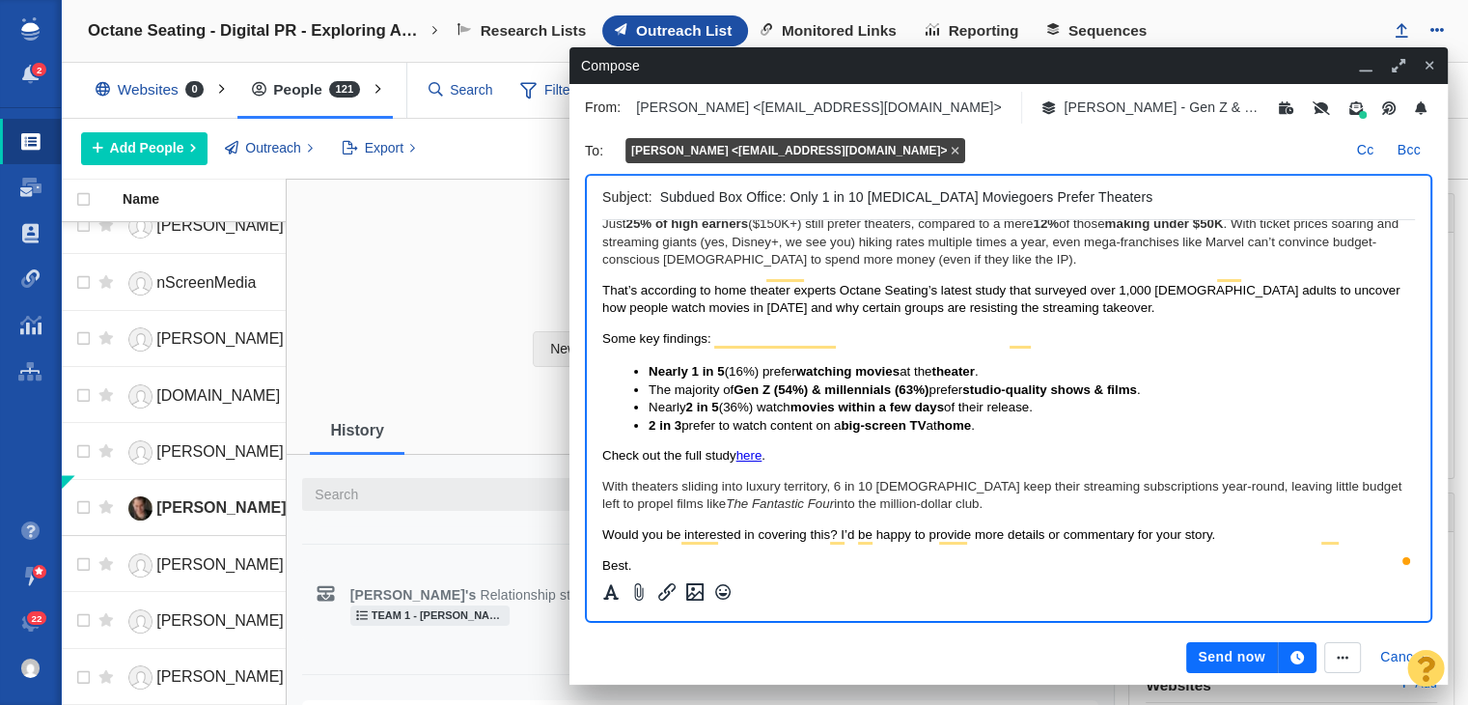
scroll to position [0, 0]
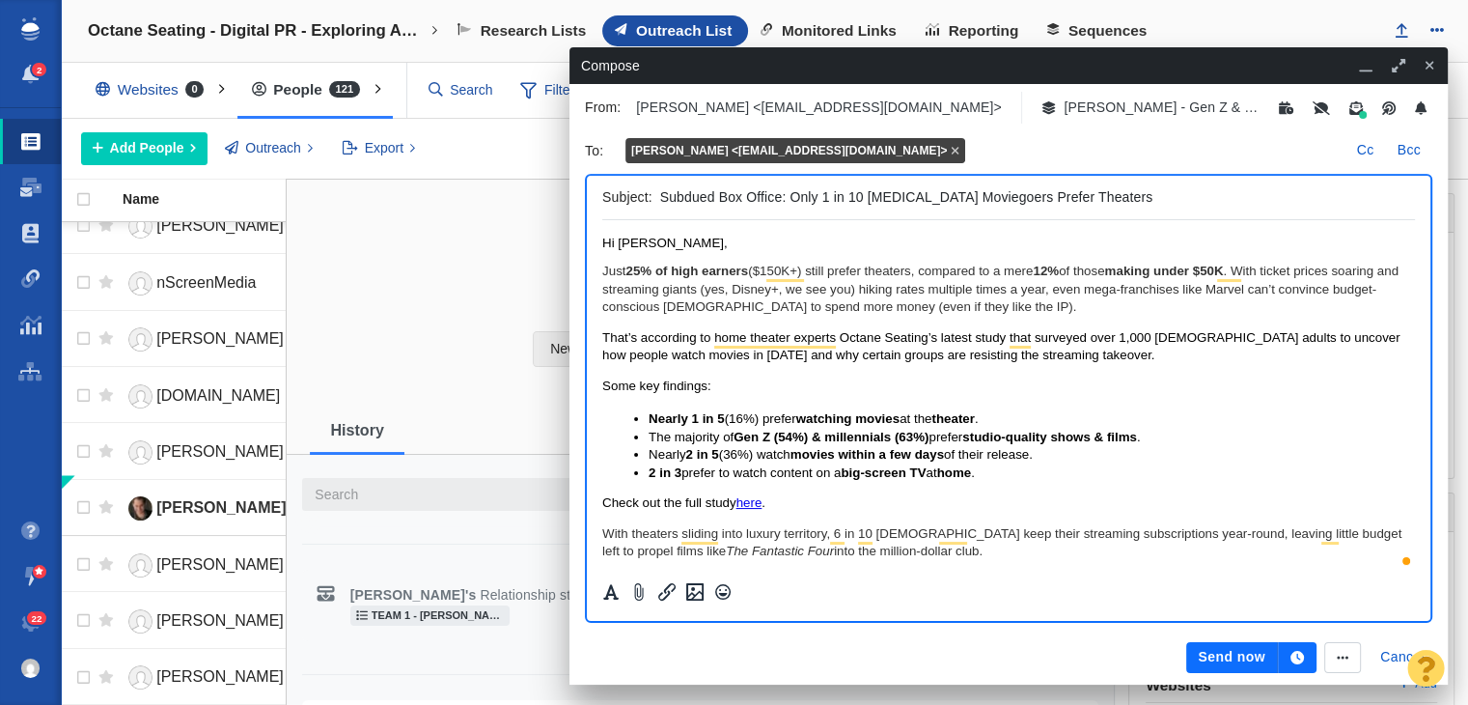
click at [635, 387] on body "Hi [PERSON_NAME], Just 25% of high earners ($150K+) still prefer theaters, comp…" at bounding box center [1008, 447] width 813 height 422
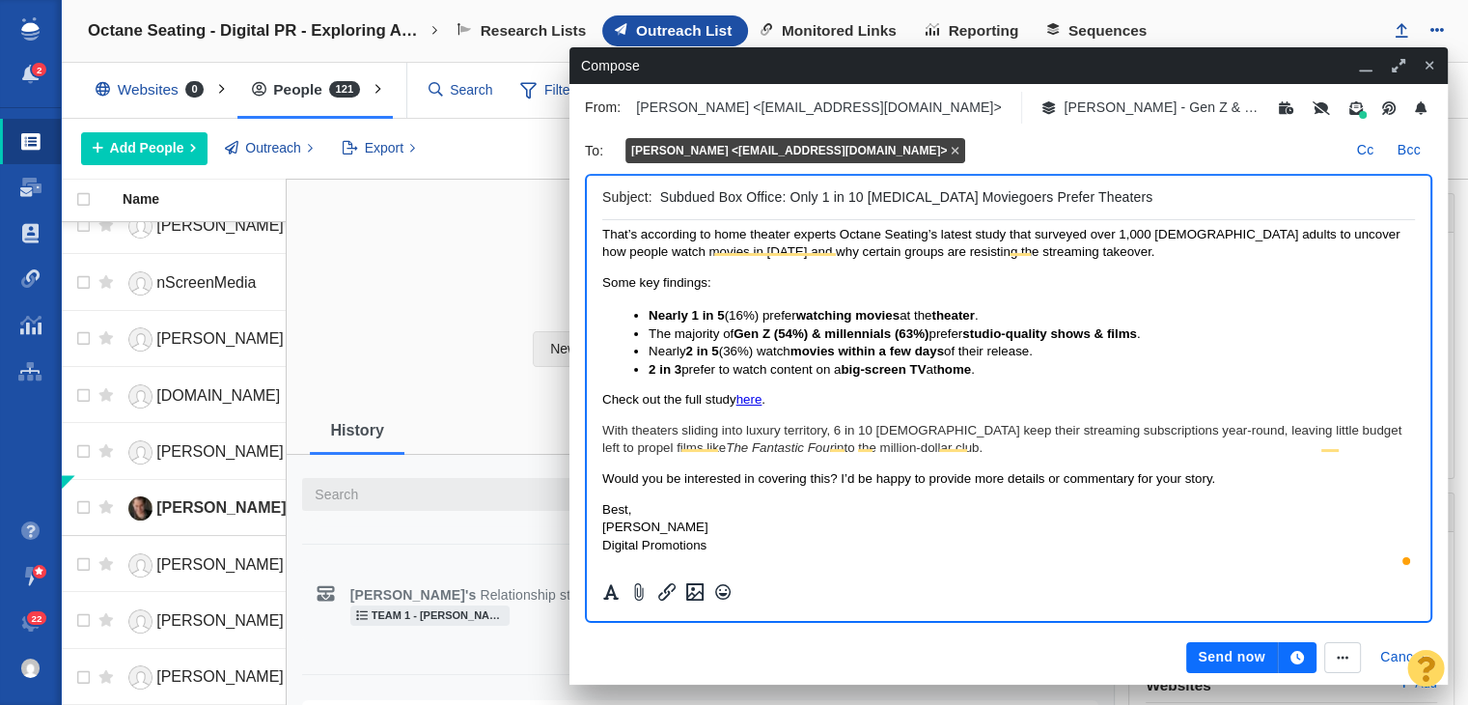
scroll to position [103, 0]
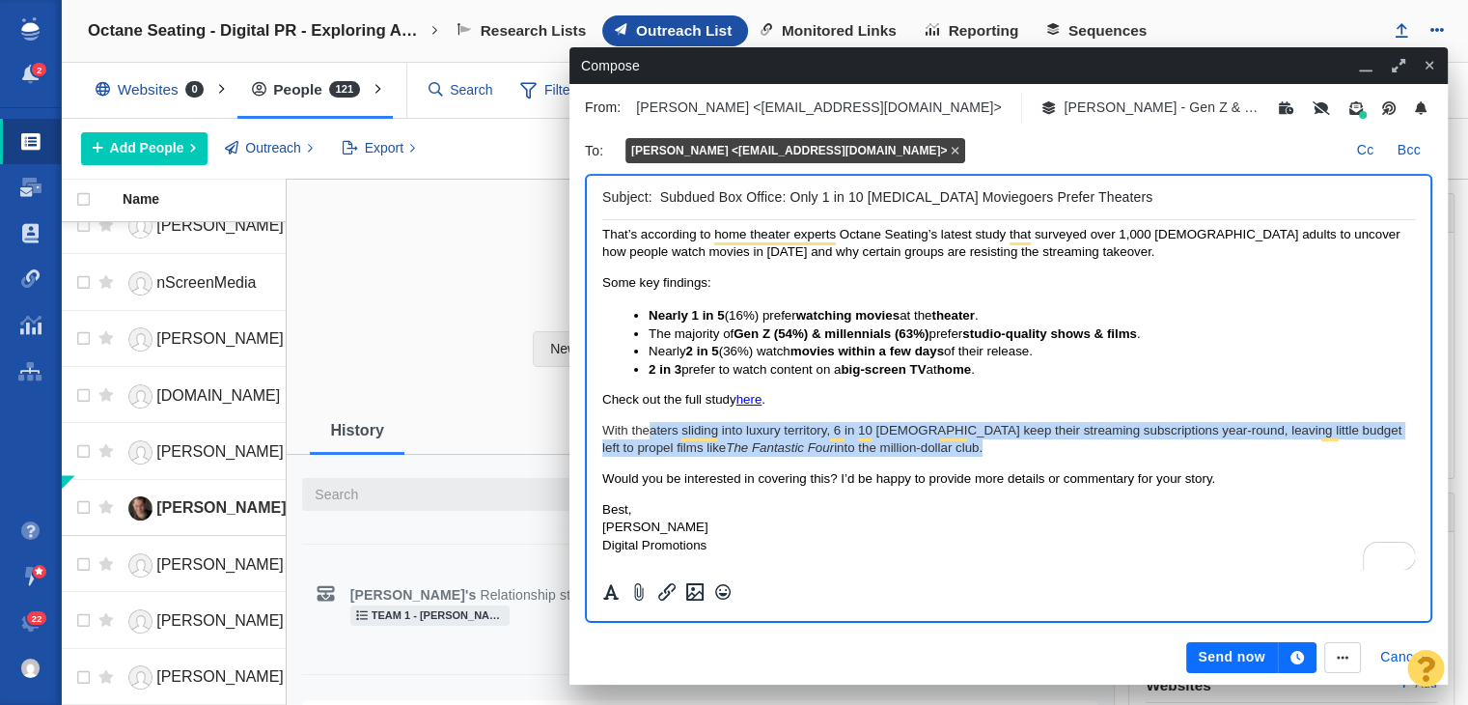
drag, startPoint x: 999, startPoint y: 447, endPoint x: 646, endPoint y: 422, distance: 354.2
click at [647, 422] on p "With theaters sliding into luxury territory, 6 in 10 [DEMOGRAPHIC_DATA] keep th…" at bounding box center [1008, 440] width 813 height 36
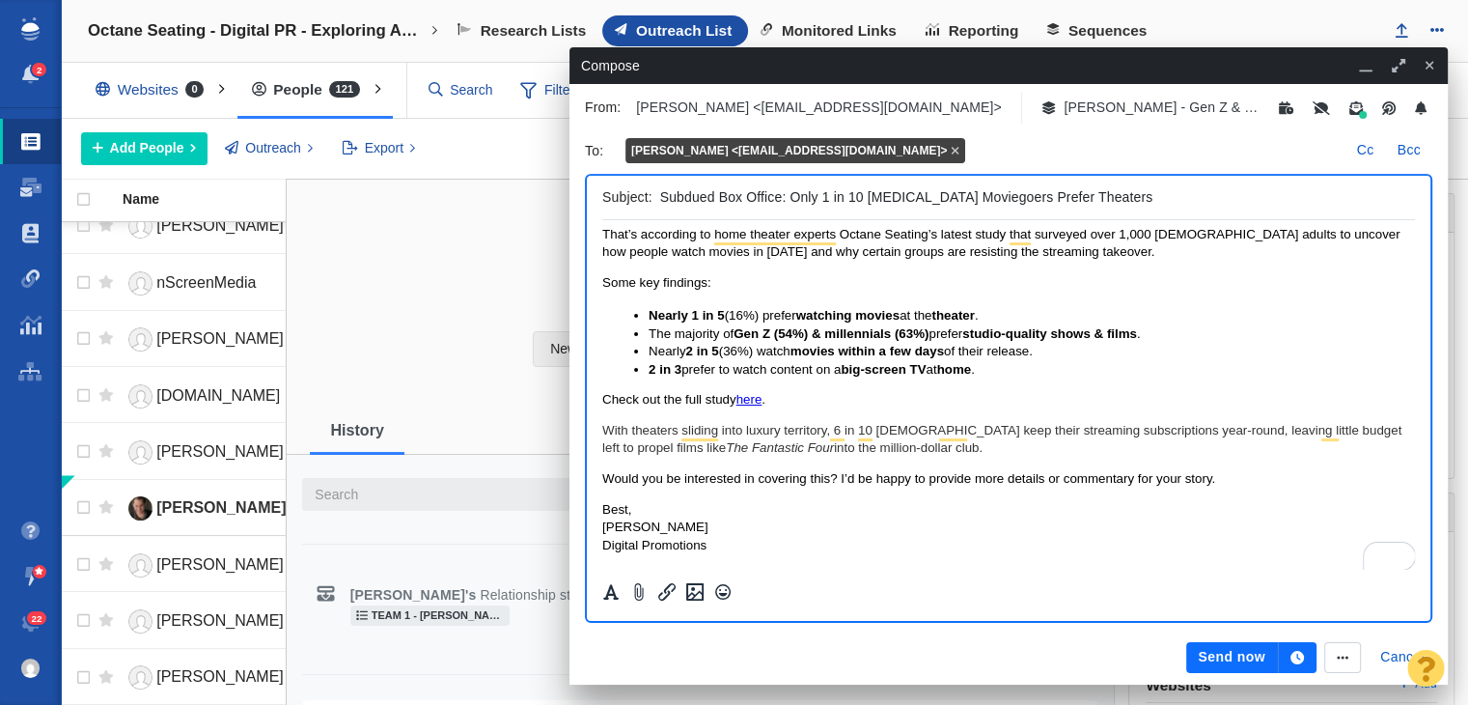
click at [750, 528] on p "Best, [PERSON_NAME] Digital Promotions" at bounding box center [1008, 527] width 813 height 53
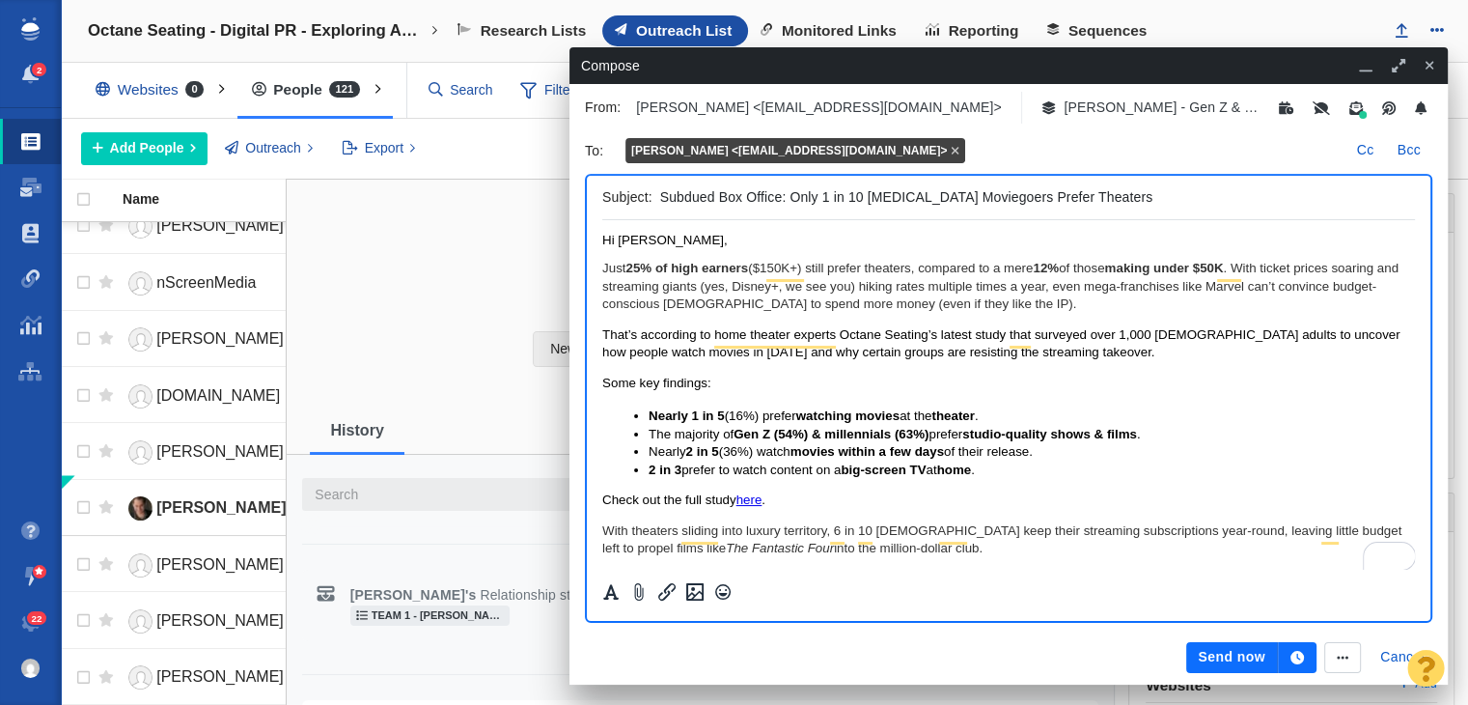
scroll to position [0, 0]
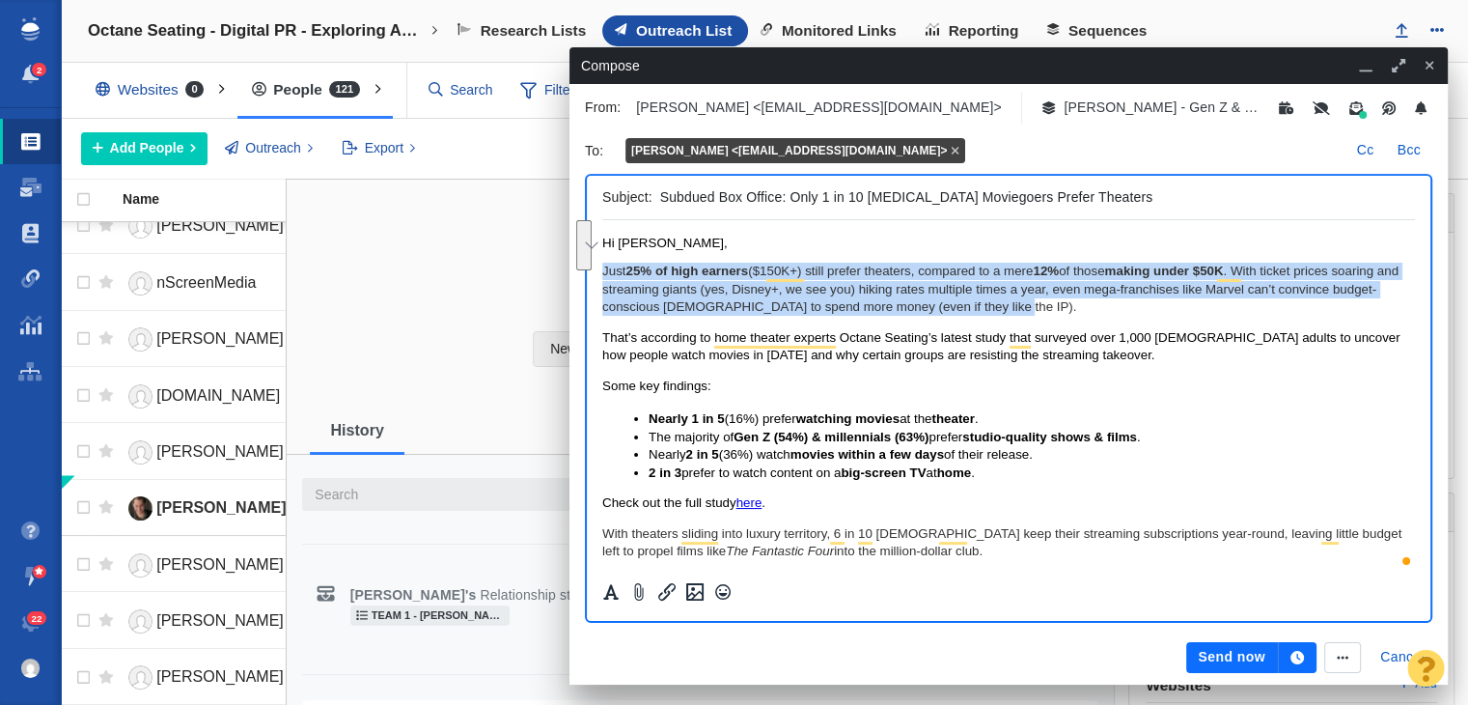
drag, startPoint x: 1017, startPoint y: 316, endPoint x: 589, endPoint y: 273, distance: 430.7
click at [602, 273] on html "Hi [PERSON_NAME], Just 25% of high earners ($150K+) still prefer theaters, comp…" at bounding box center [1008, 446] width 813 height 453
copy p "Just 25% of high earners ($150K+) still prefer theaters, compared to a mere 12%…"
click at [1137, 312] on p "Just 25% of high earners ($150K+) still prefer theaters, compared to a mere 12%…" at bounding box center [1008, 289] width 813 height 53
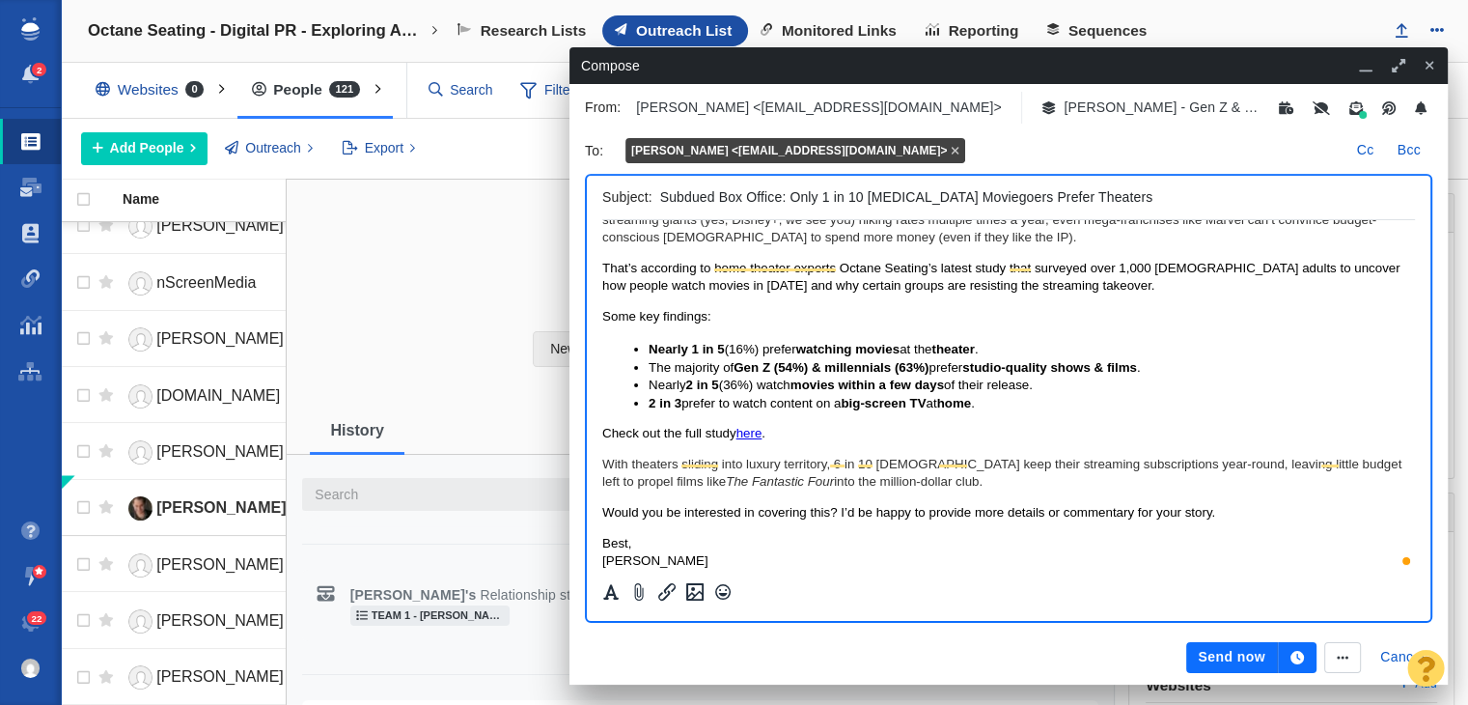
scroll to position [97, 0]
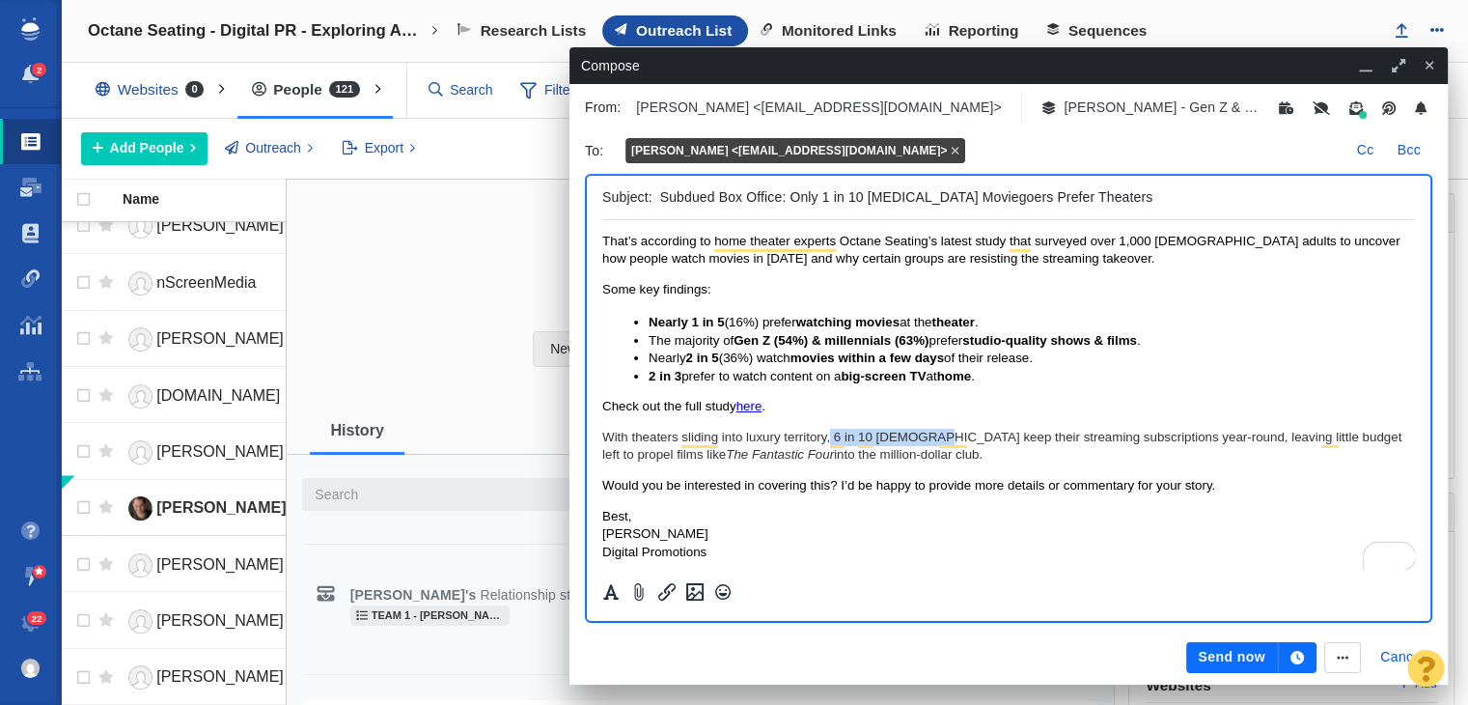
drag, startPoint x: 830, startPoint y: 439, endPoint x: 934, endPoint y: 442, distance: 104.3
click at [934, 442] on p "With theaters sliding into luxury territory, 6 in 10 [DEMOGRAPHIC_DATA] keep th…" at bounding box center [1008, 447] width 813 height 36
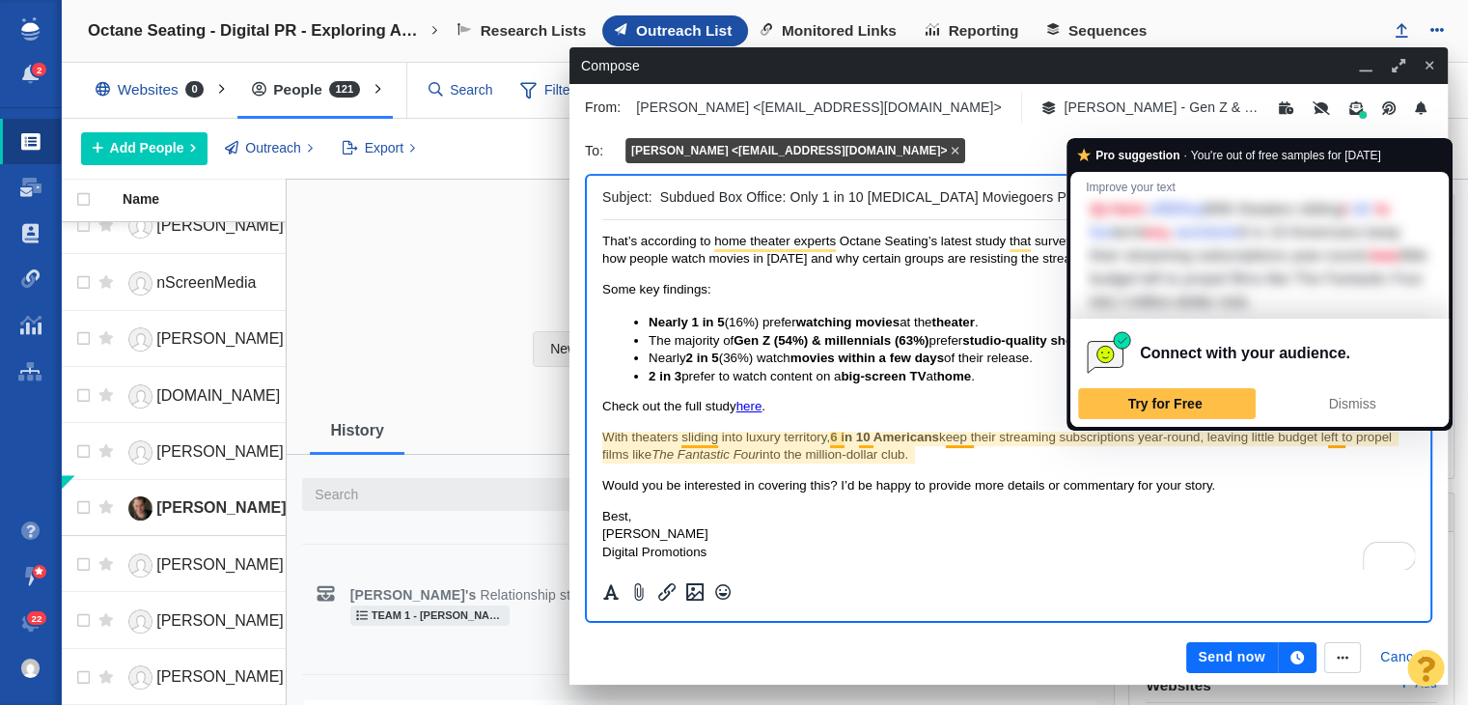
click at [1343, 435] on p "With theaters sliding into luxury territory, 6 in 10 [DEMOGRAPHIC_DATA] keep th…" at bounding box center [1008, 447] width 813 height 36
click at [916, 460] on p "With theaters sliding into luxury territory, 6 in 10 [DEMOGRAPHIC_DATA] keep th…" at bounding box center [1008, 447] width 813 height 36
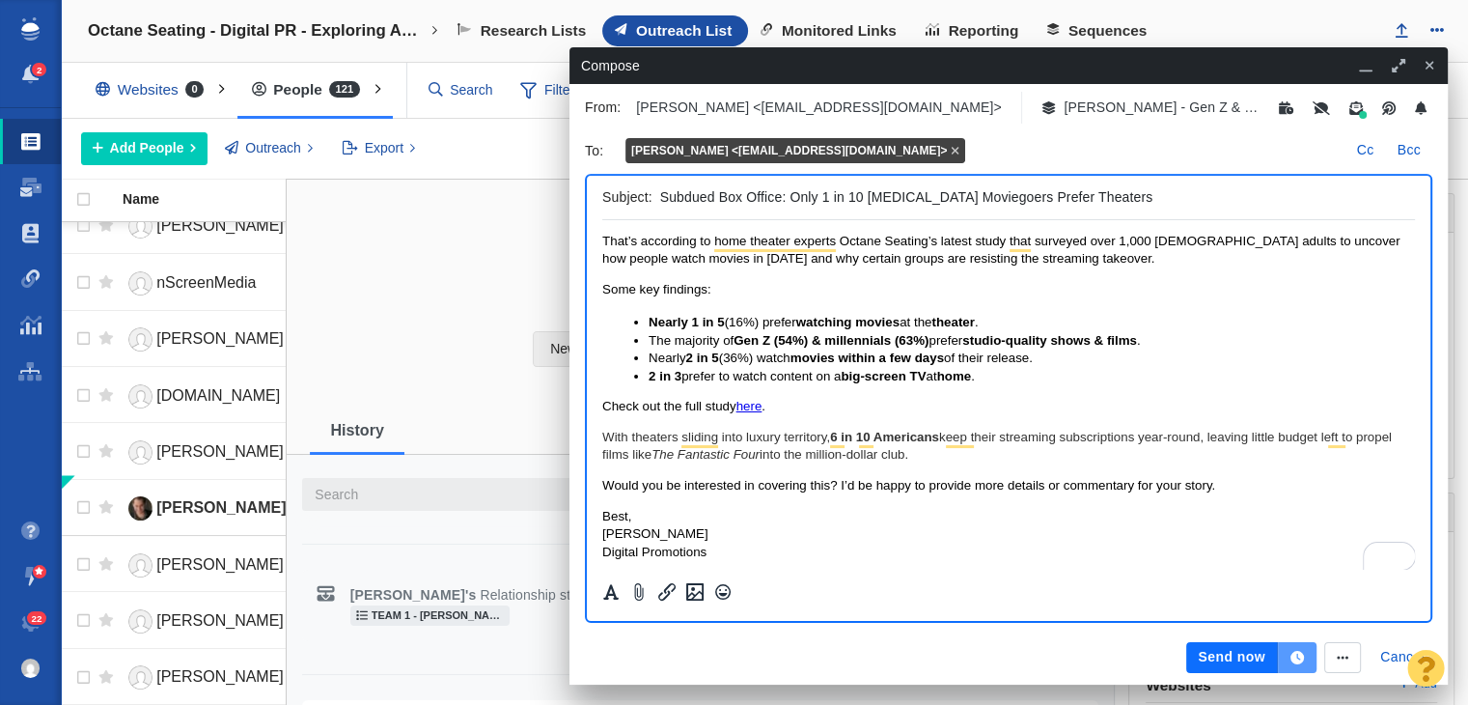
click at [1290, 662] on button "button" at bounding box center [1297, 657] width 39 height 31
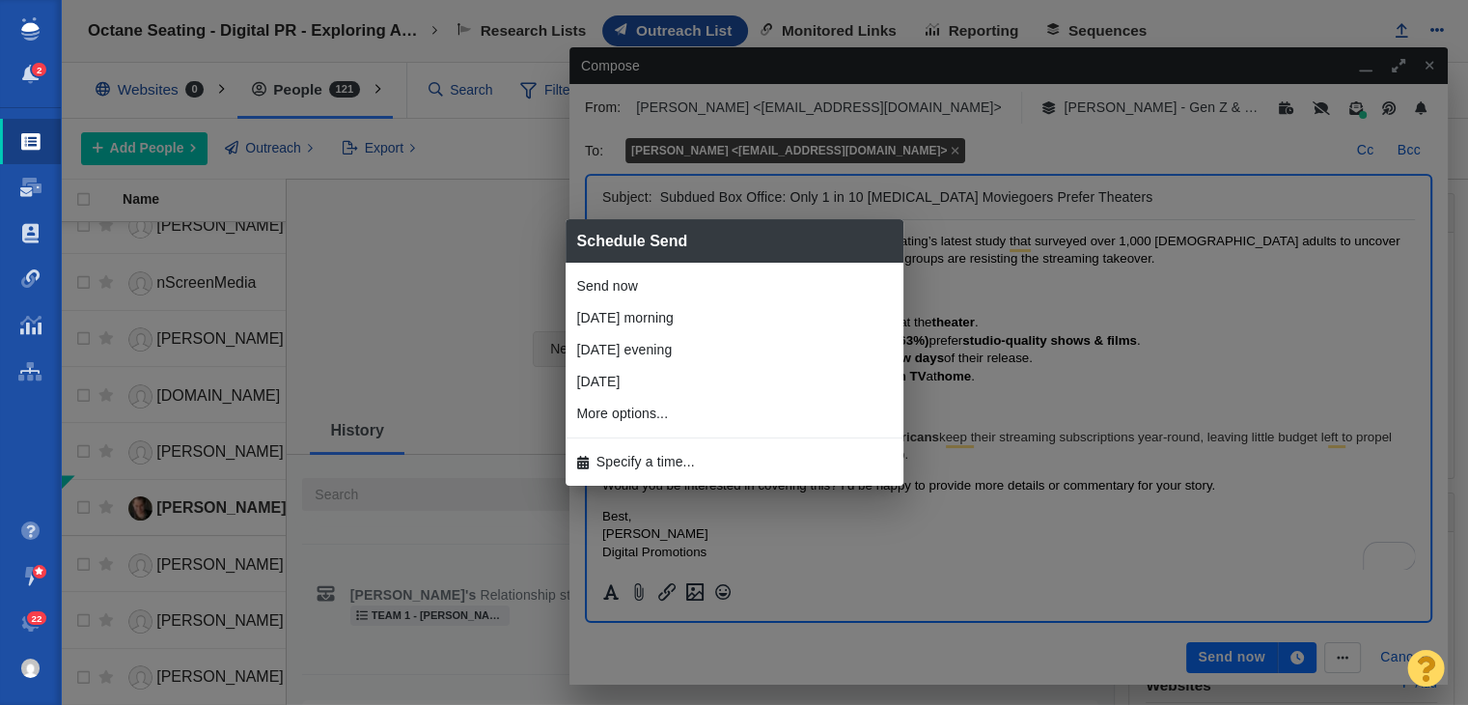
click at [764, 476] on li "Specify a time..." at bounding box center [735, 462] width 338 height 32
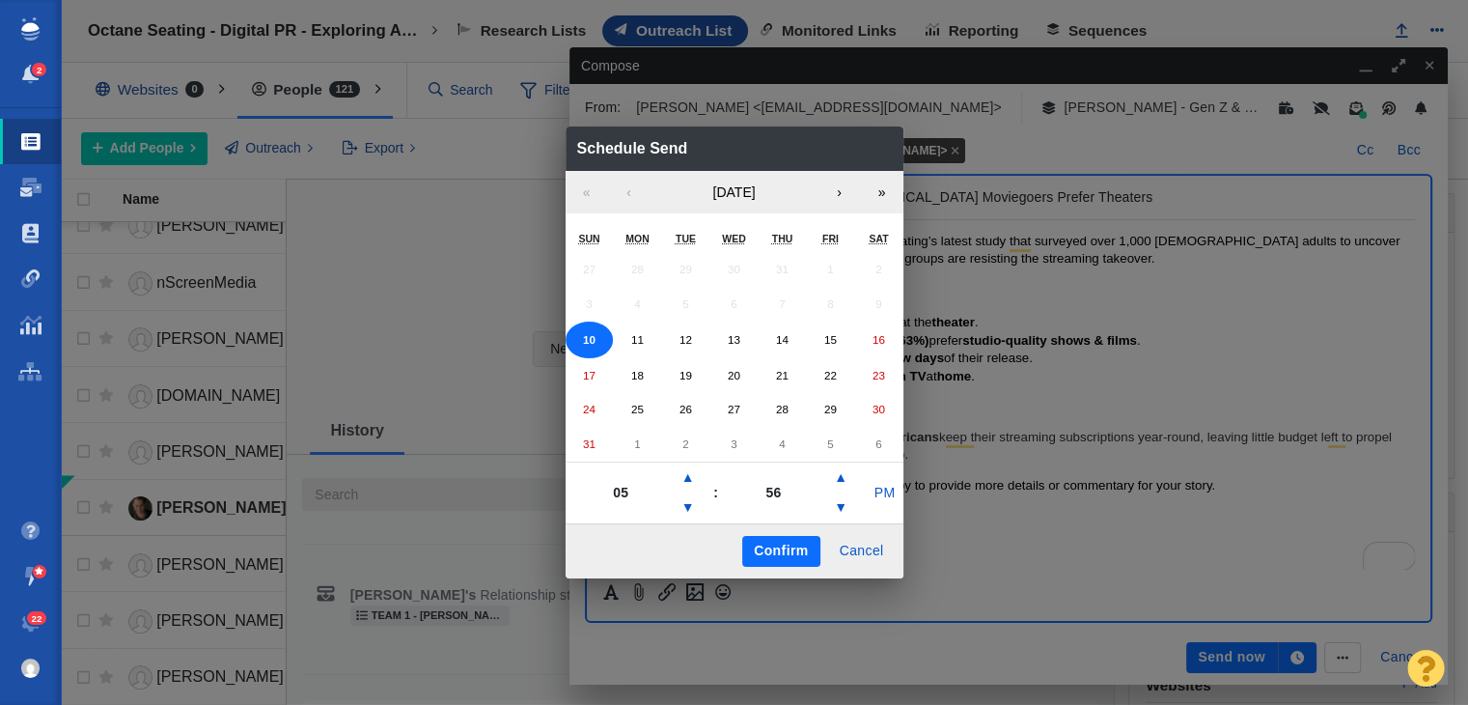
click at [669, 354] on div "27 28 29 30 31 1 2 3 4 5 6 7 8 9 10 11 12 13 14 15 16 17 18 19 20 21 22 23 24 2…" at bounding box center [735, 356] width 338 height 209
click at [677, 351] on button "12" at bounding box center [685, 339] width 48 height 37
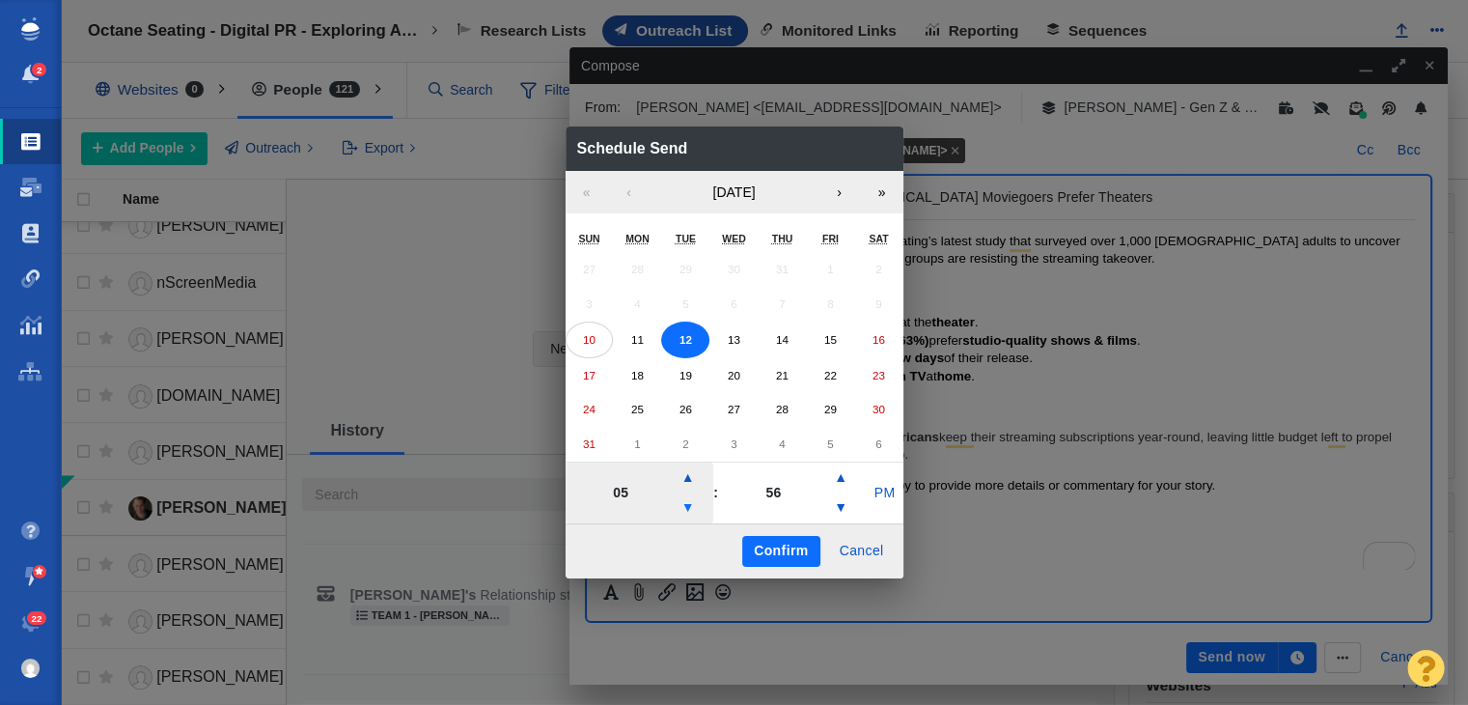
click at [688, 503] on button "▼" at bounding box center [688, 507] width 23 height 31
click at [690, 503] on button "▼" at bounding box center [688, 507] width 23 height 31
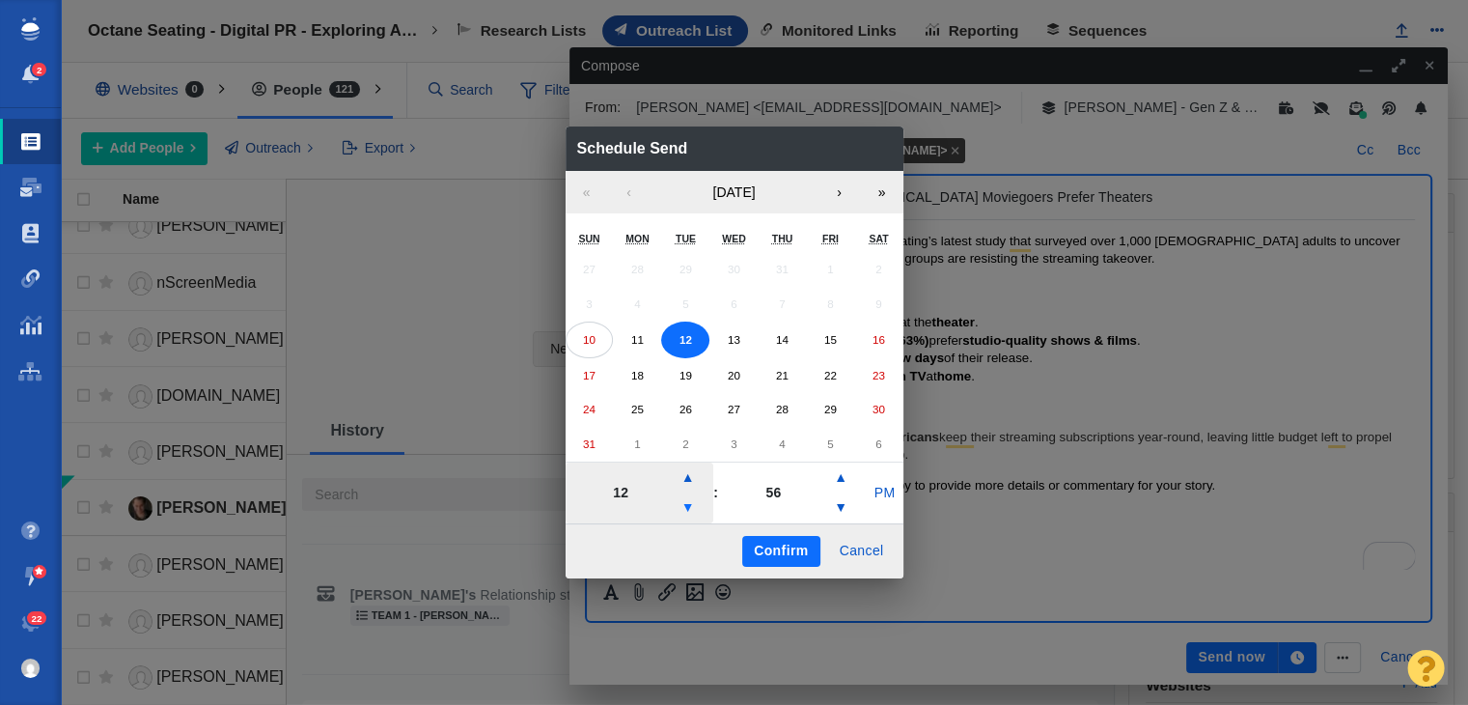
click at [691, 503] on button "▼" at bounding box center [688, 507] width 23 height 31
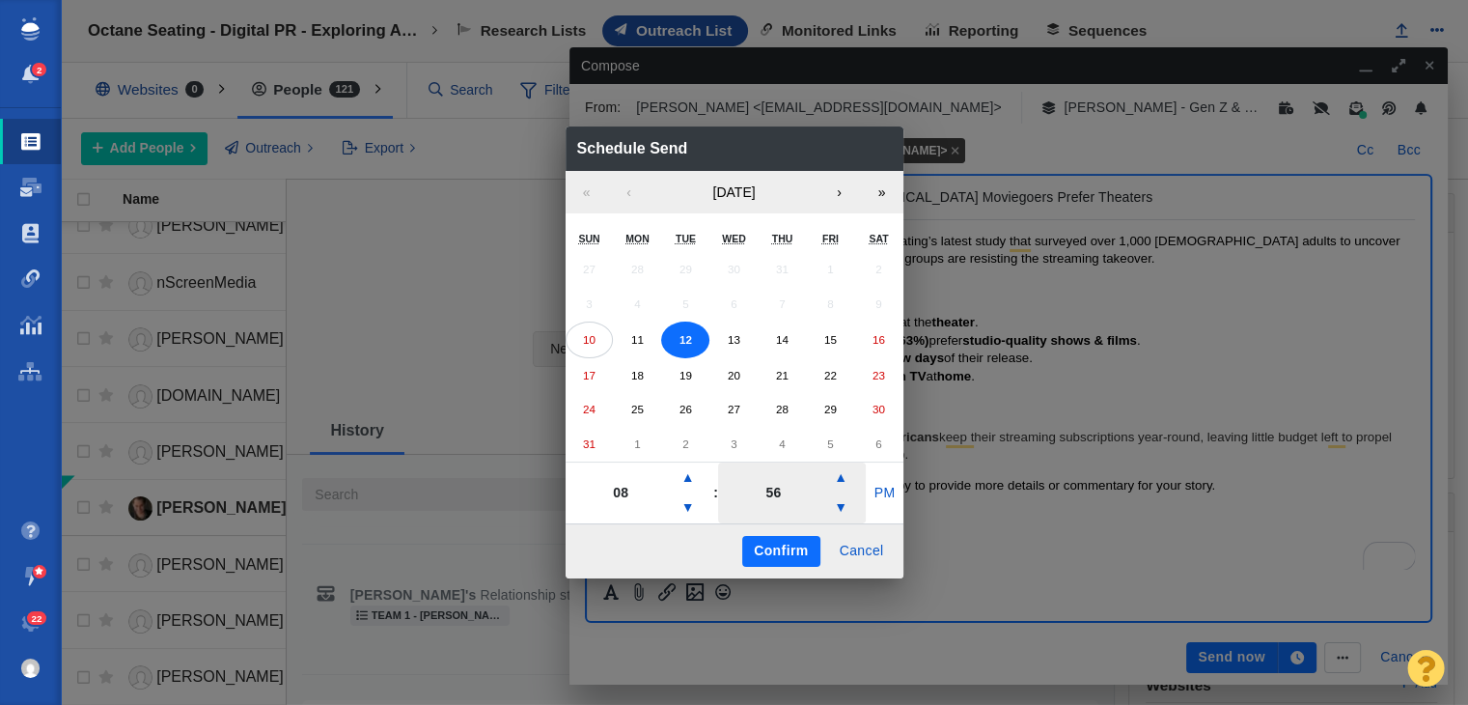
click at [865, 499] on div "56 ▲ ▼ ​" at bounding box center [792, 492] width 149 height 61
click at [887, 495] on button "PM" at bounding box center [884, 493] width 37 height 31
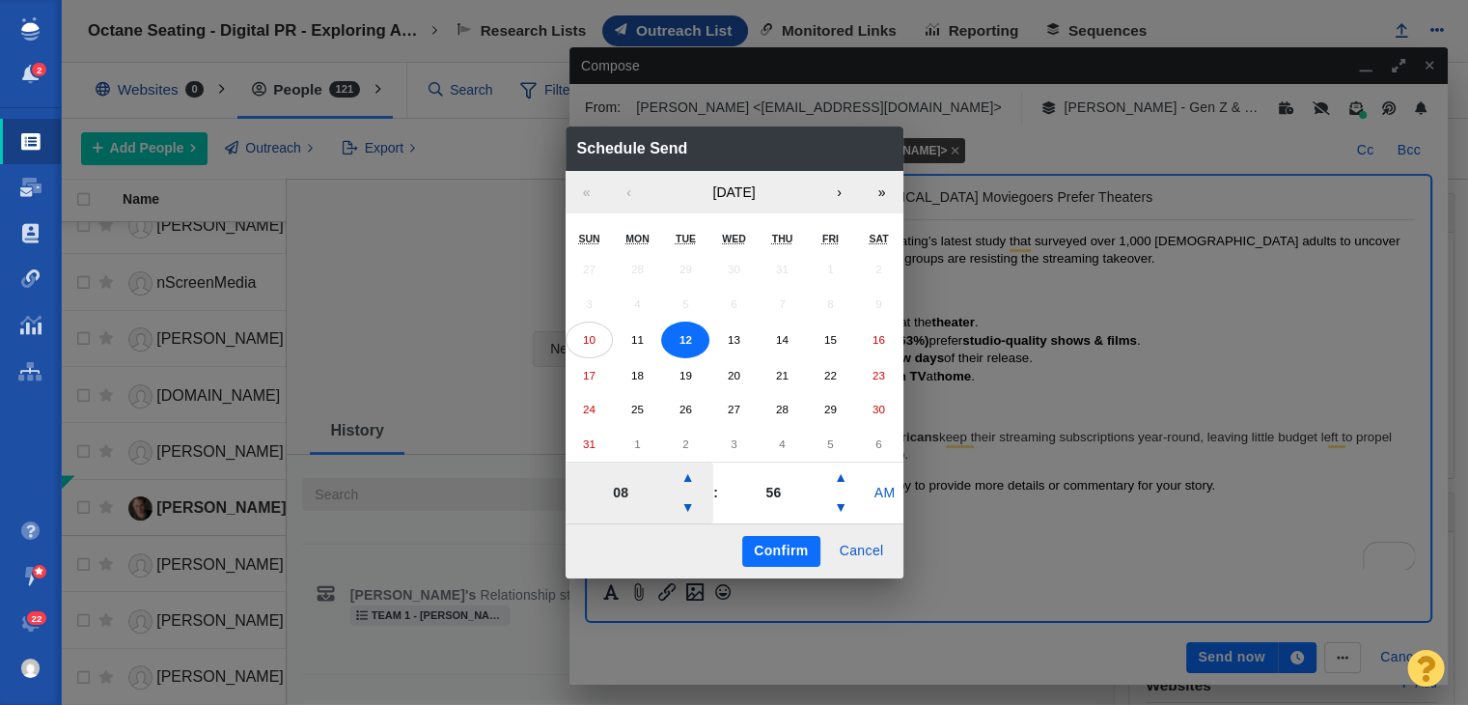
click at [710, 521] on div "08 ▲ ▼ ​" at bounding box center [640, 492] width 149 height 61
click at [702, 515] on div "08 ▲ ▼ ​" at bounding box center [640, 492] width 149 height 61
click at [687, 514] on button "▼" at bounding box center [688, 507] width 23 height 31
type input "07"
click at [806, 545] on button "Confirm" at bounding box center [780, 551] width 77 height 31
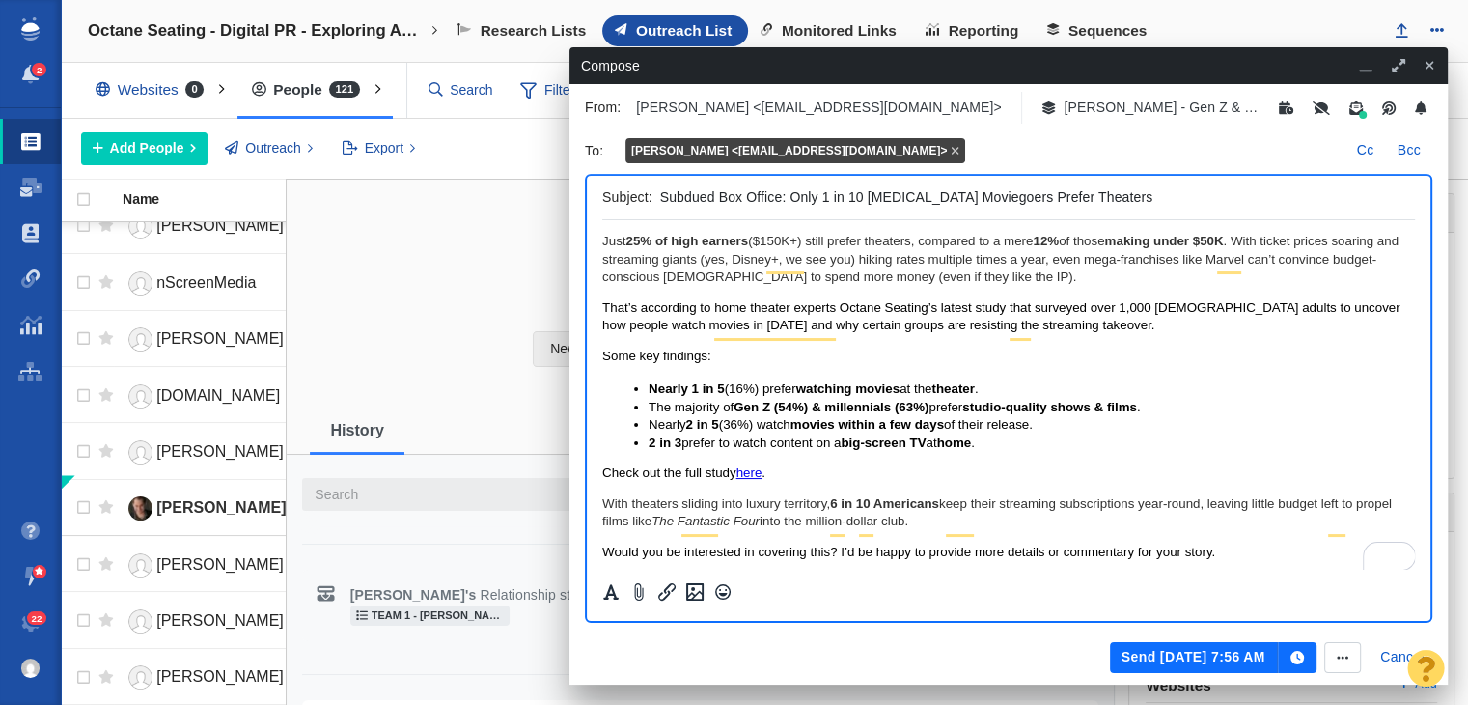
scroll to position [0, 0]
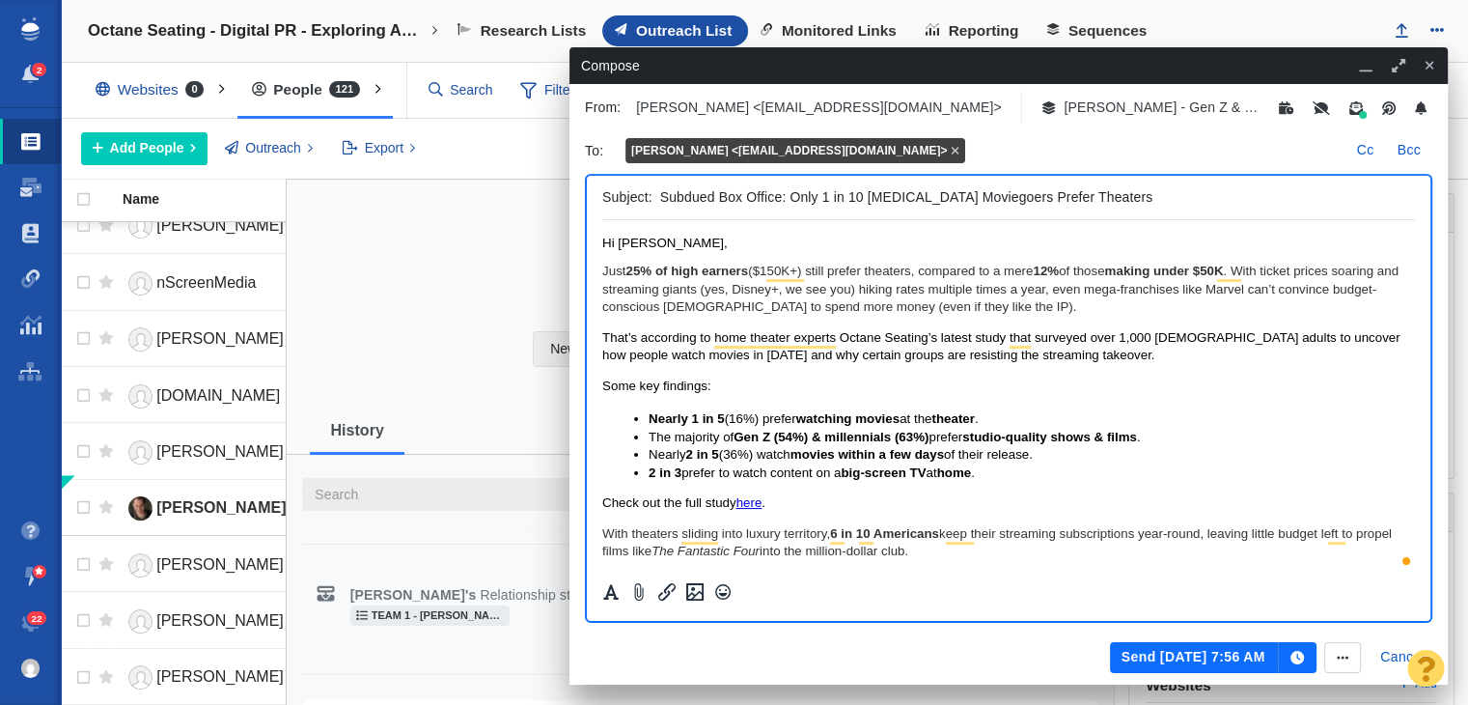
click at [851, 303] on p "Just 25% of high earners ($150K+) still prefer theaters, compared to a mere 12%…" at bounding box center [1008, 289] width 813 height 53
click at [999, 307] on p "Just 25% of high earners ($150K+) still prefer theaters, compared to a mere 12%…" at bounding box center [1008, 289] width 813 height 53
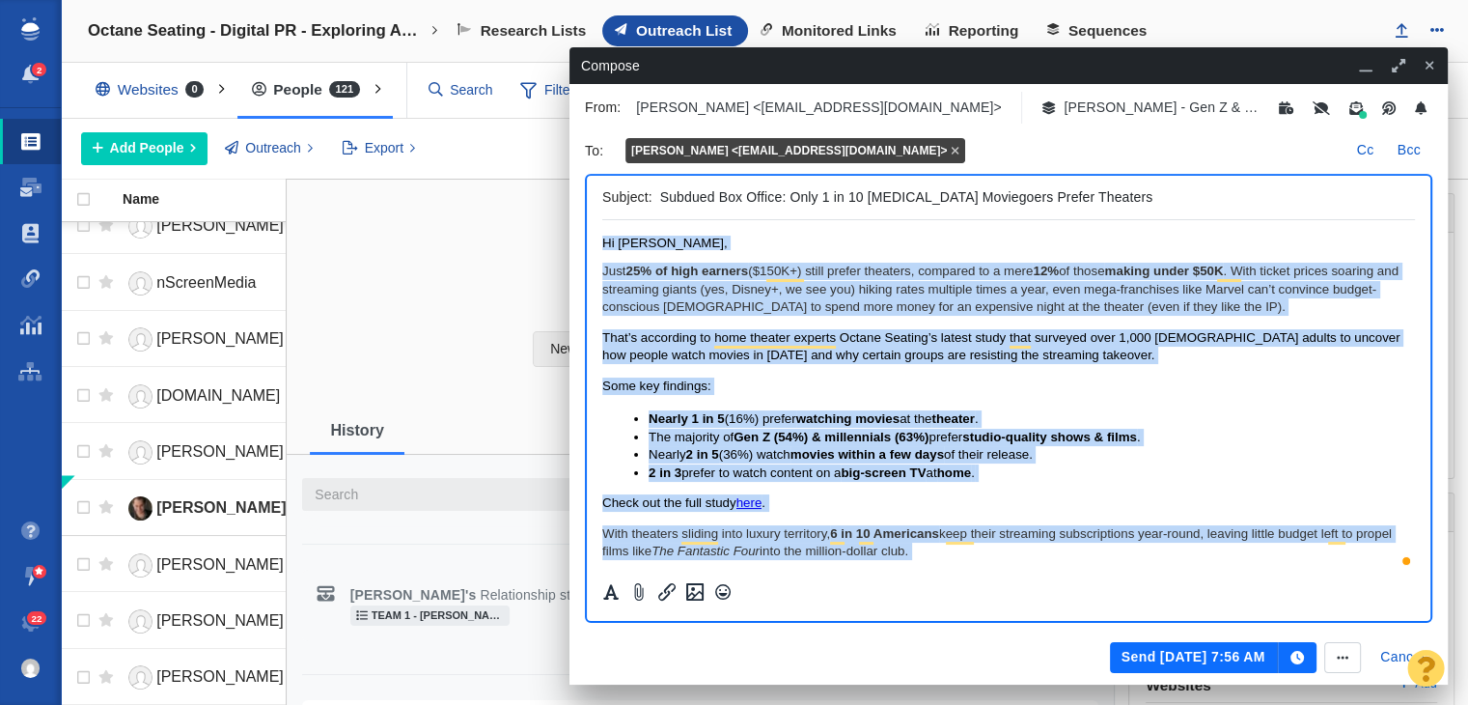
copy body "Hi Scott, Just 25% of high earners ($150K+) still prefer theaters, compared to …"
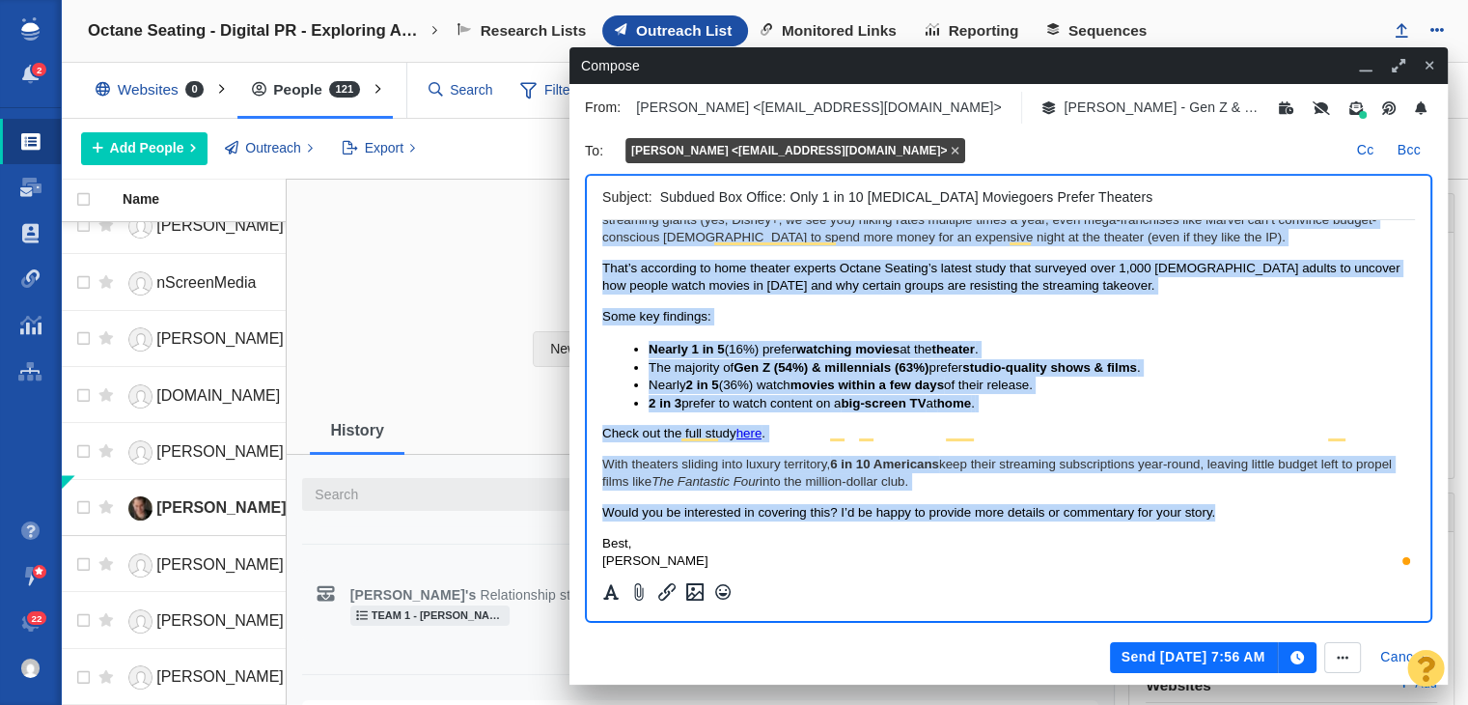
scroll to position [103, 0]
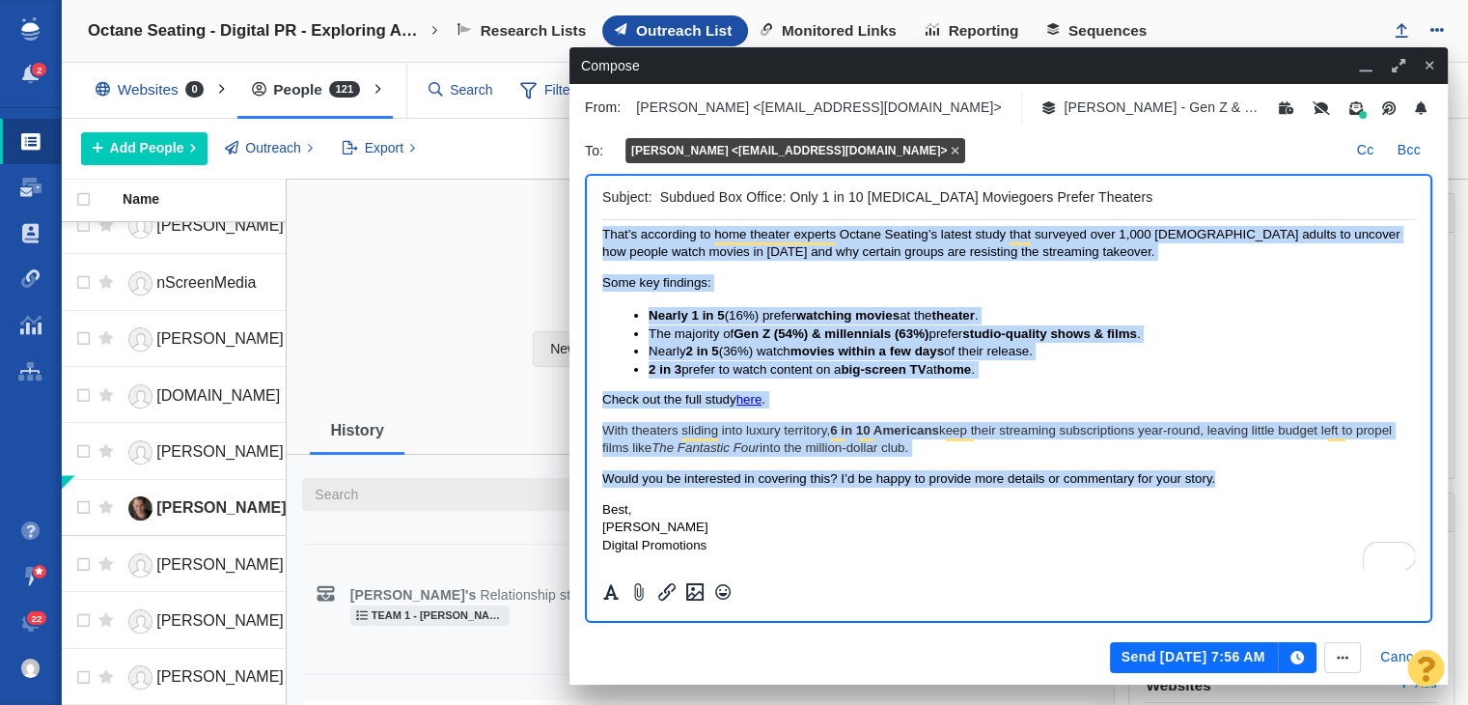
copy body "Hi Scott, Just 25% of high earners ($150K+) still prefer theaters, compared to …"
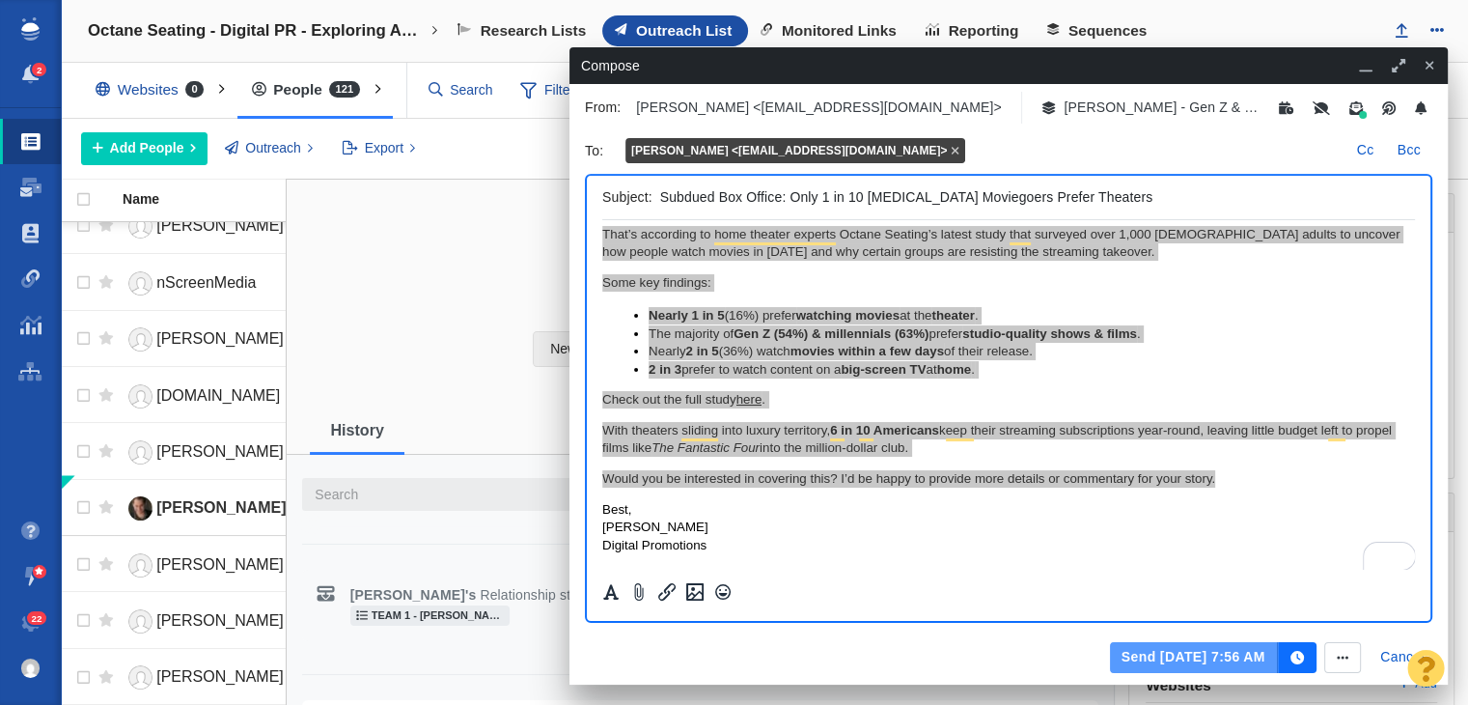
click at [1259, 659] on button "Send Aug 12, 7:56 AM" at bounding box center [1194, 657] width 168 height 31
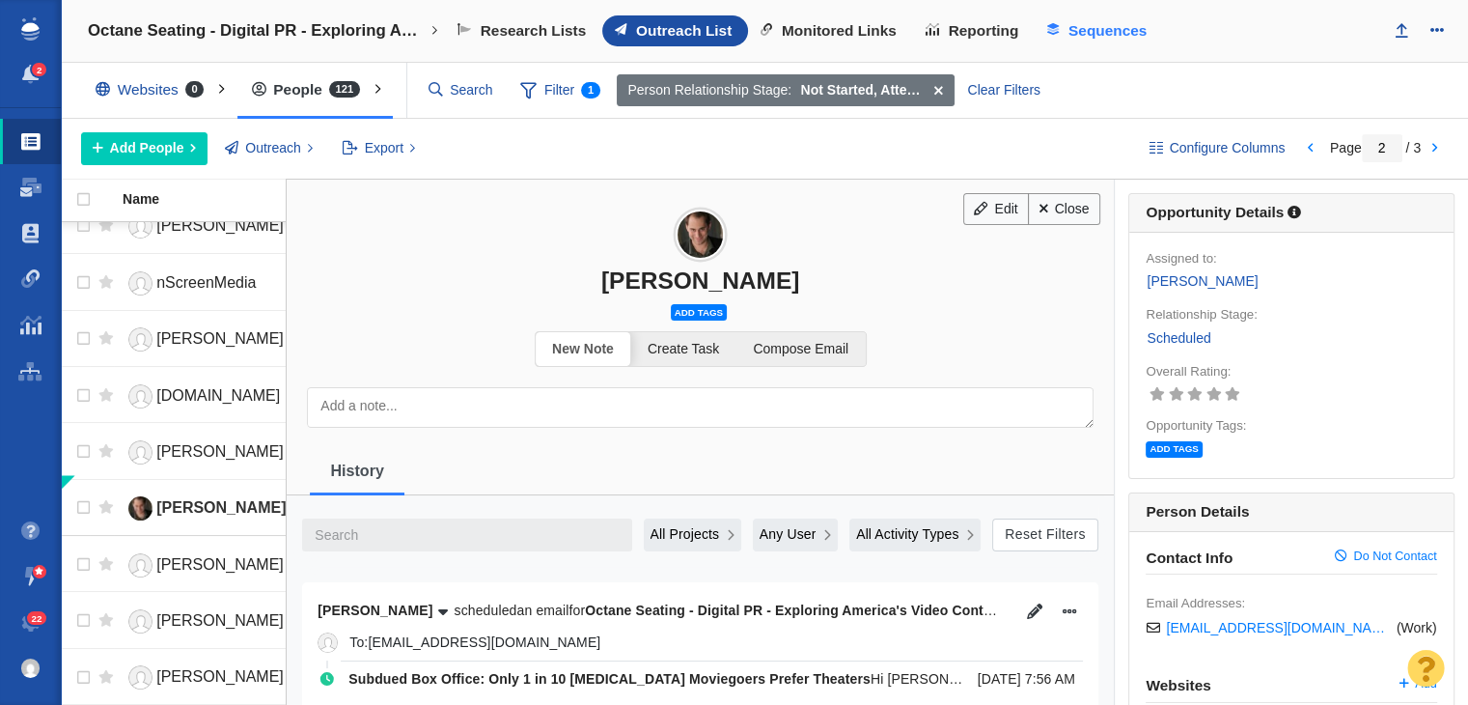
click at [1117, 20] on link "Sequences" at bounding box center [1099, 30] width 128 height 31
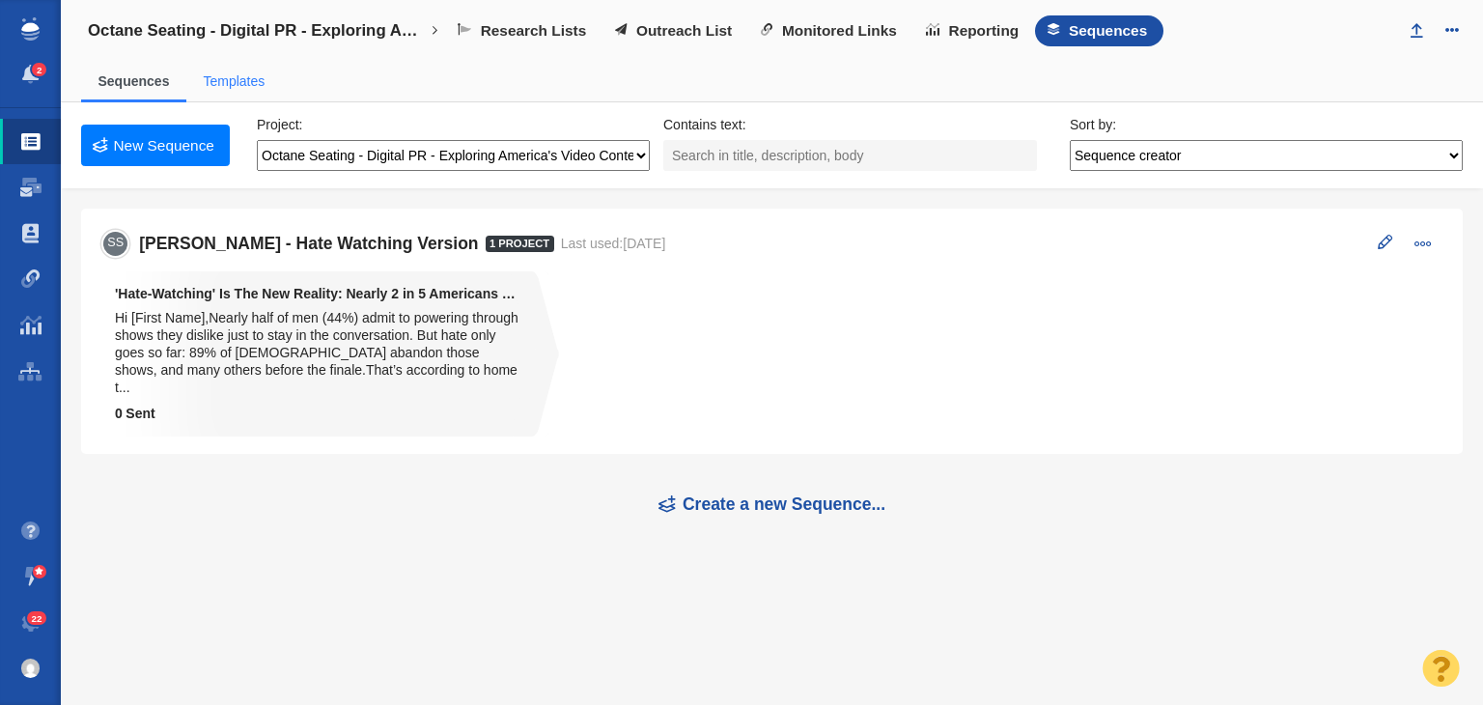
click at [242, 94] on span "Templates" at bounding box center [234, 82] width 96 height 41
click at [256, 78] on link "Templates" at bounding box center [234, 80] width 62 height 15
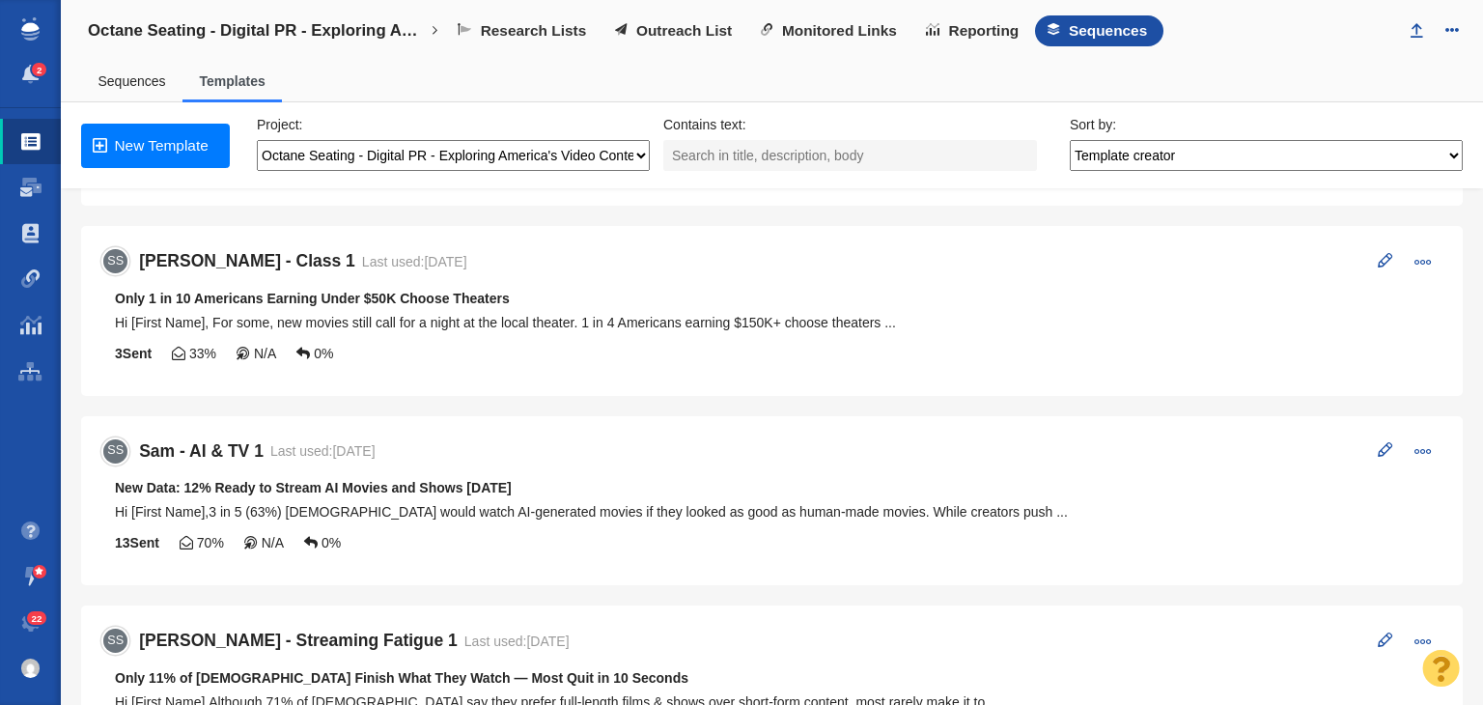
scroll to position [965, 0]
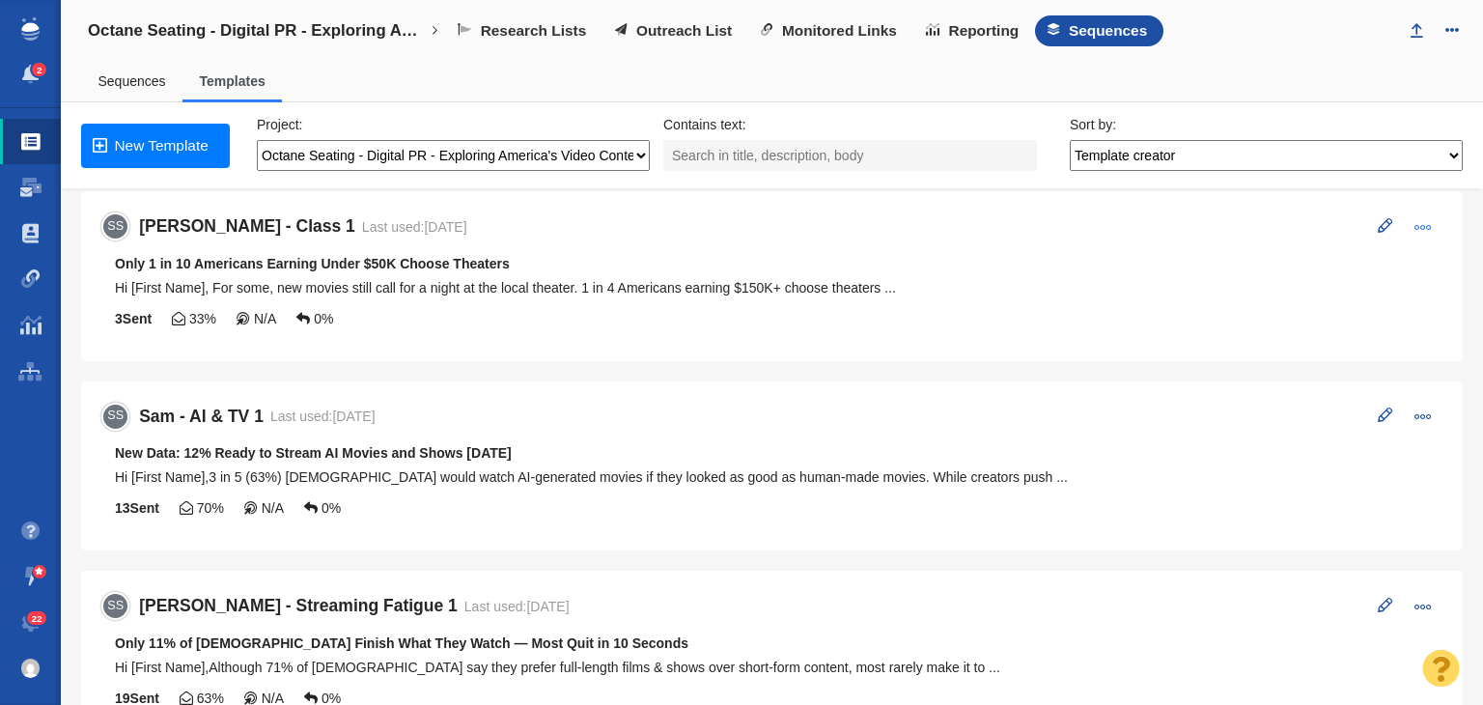
drag, startPoint x: 1404, startPoint y: 205, endPoint x: 1415, endPoint y: 215, distance: 15.7
click at [1407, 207] on li "SS [PERSON_NAME] - Class 1 Last used: [DATE] Remove from Project Edit Template …" at bounding box center [771, 276] width 1381 height 170
click at [1418, 223] on button at bounding box center [1423, 226] width 40 height 30
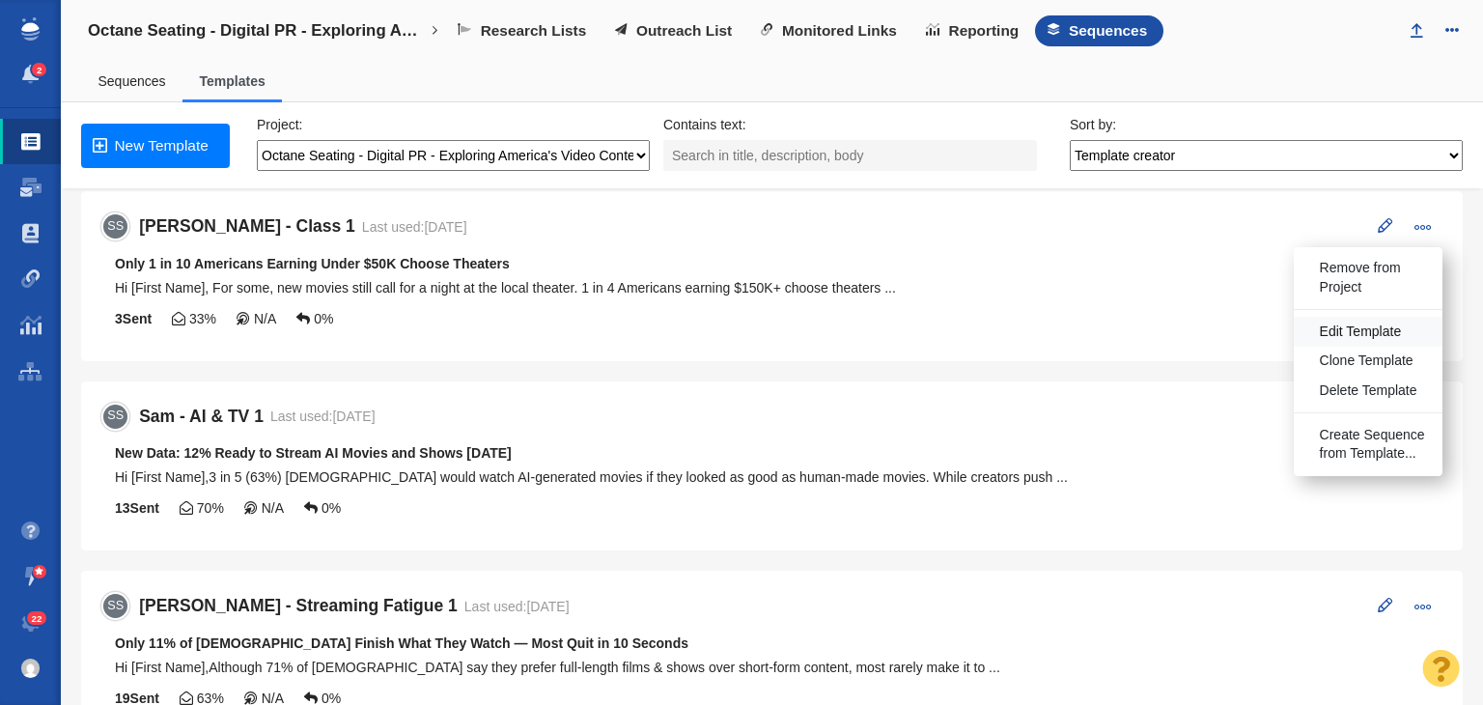
click at [1333, 322] on span "Edit Template" at bounding box center [1361, 331] width 82 height 19
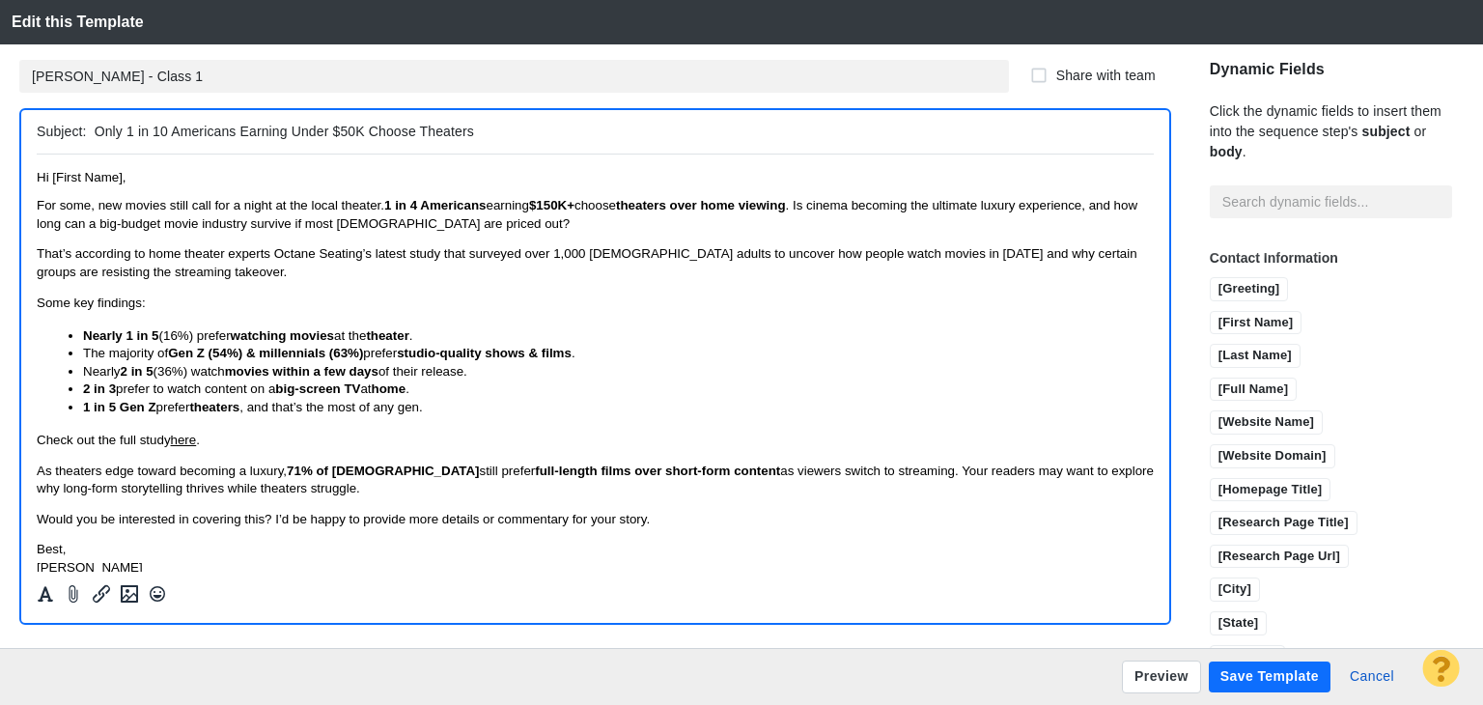
scroll to position [0, 0]
click at [370, 260] on span "That’s according to home theater experts Octane Seating’s latest study that sur…" at bounding box center [587, 261] width 1100 height 32
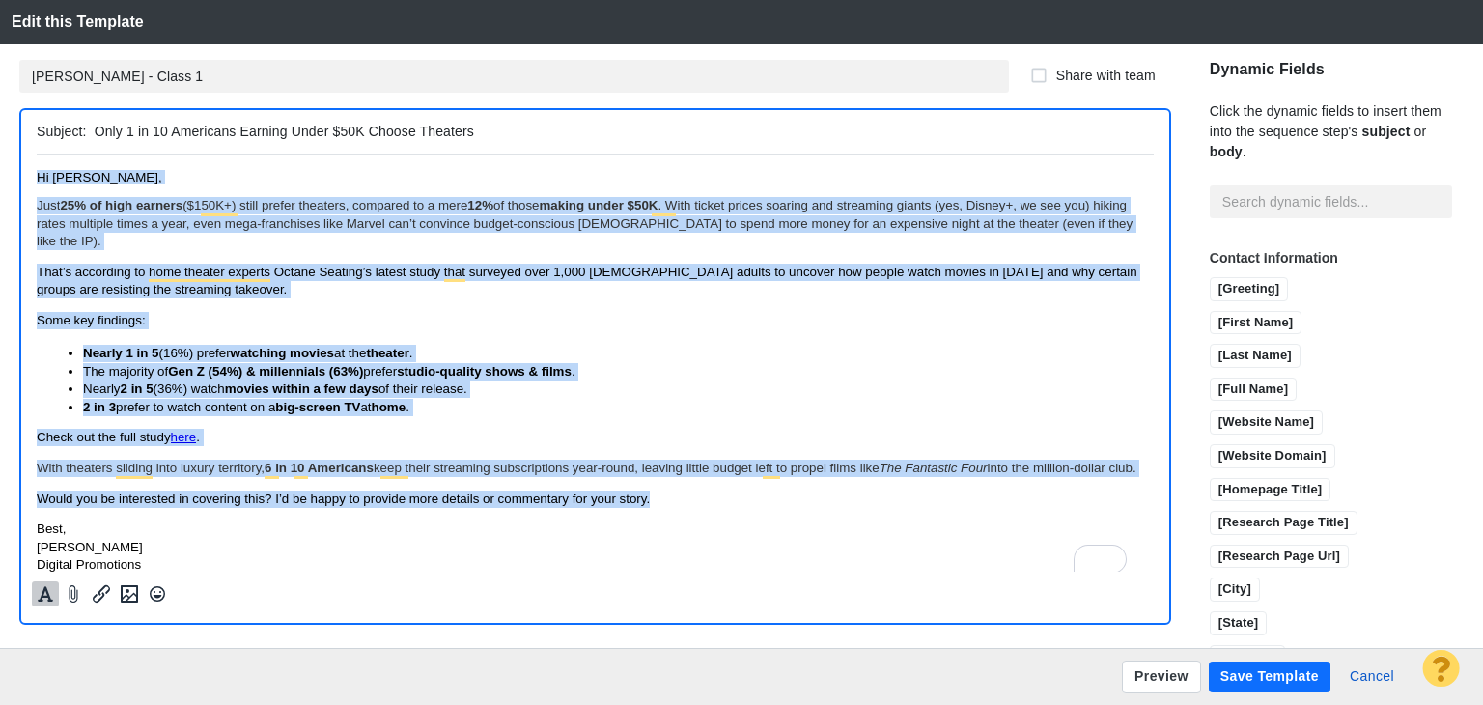
click at [55, 593] on button "Formatting" at bounding box center [45, 593] width 27 height 25
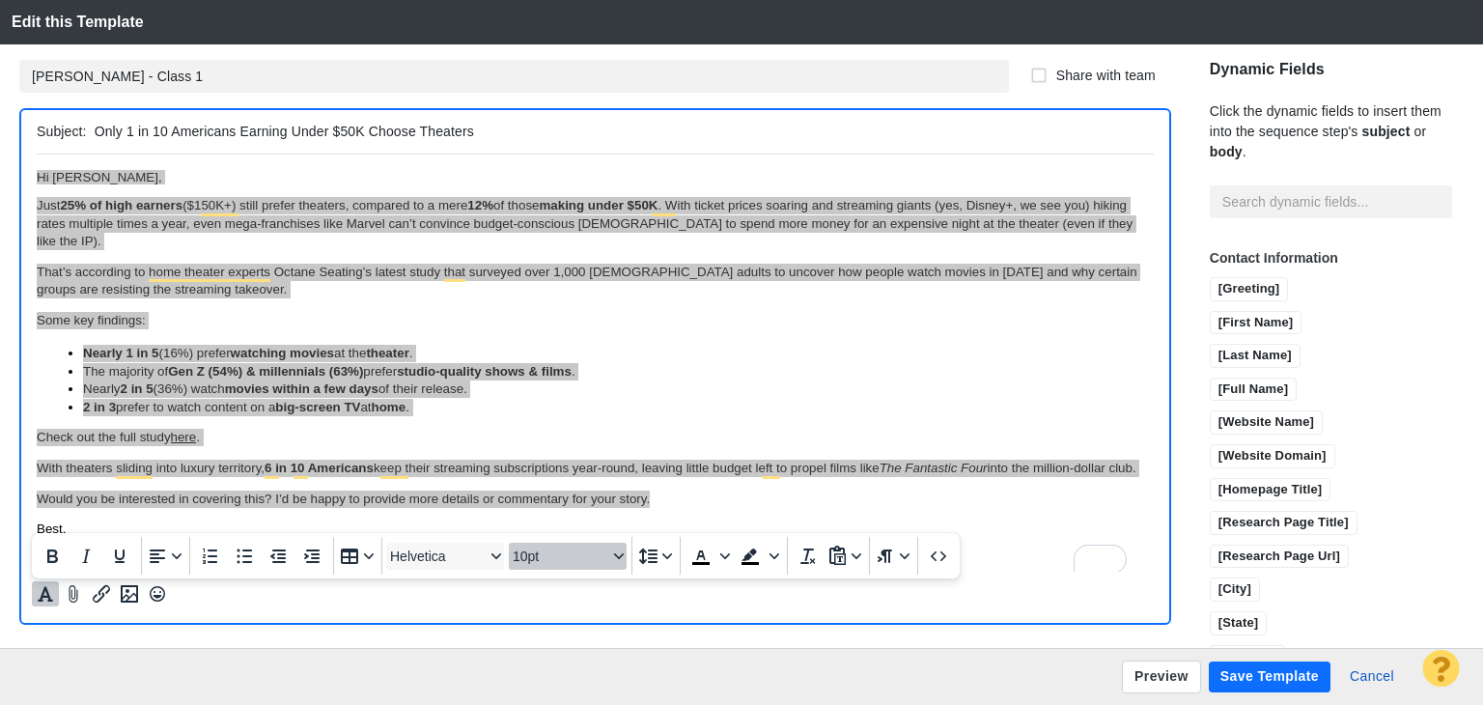
click at [580, 564] on span "10pt" at bounding box center [560, 555] width 95 height 15
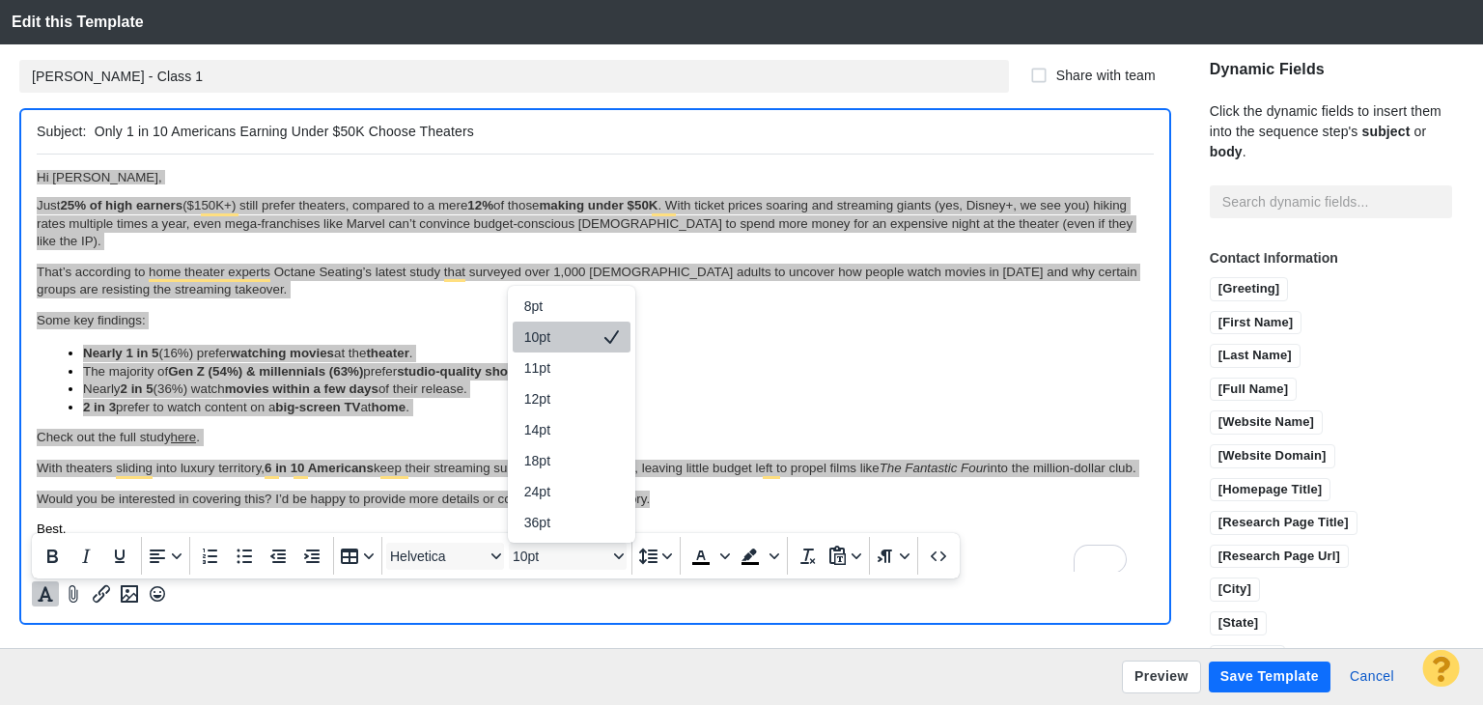
click at [575, 341] on div "10pt" at bounding box center [558, 336] width 68 height 23
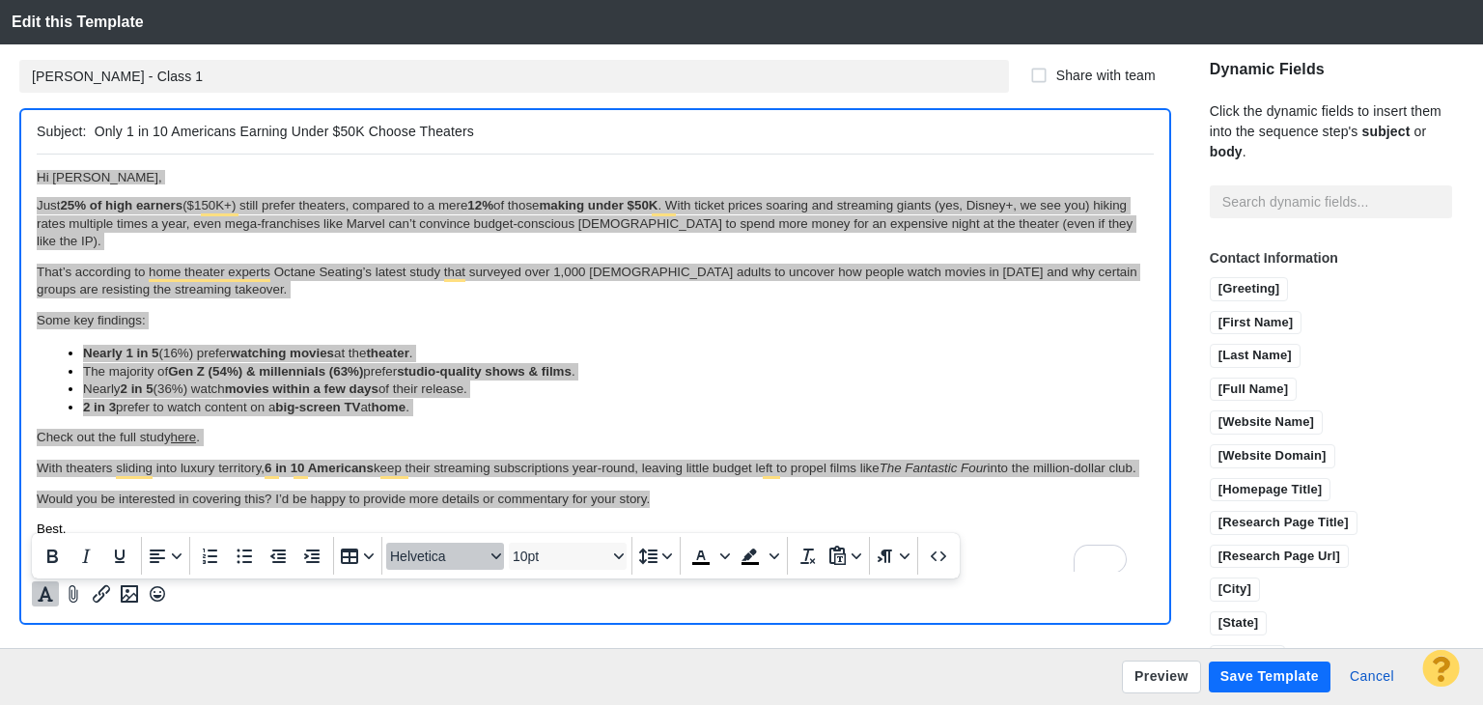
click at [432, 561] on span "Helvetica" at bounding box center [437, 555] width 95 height 15
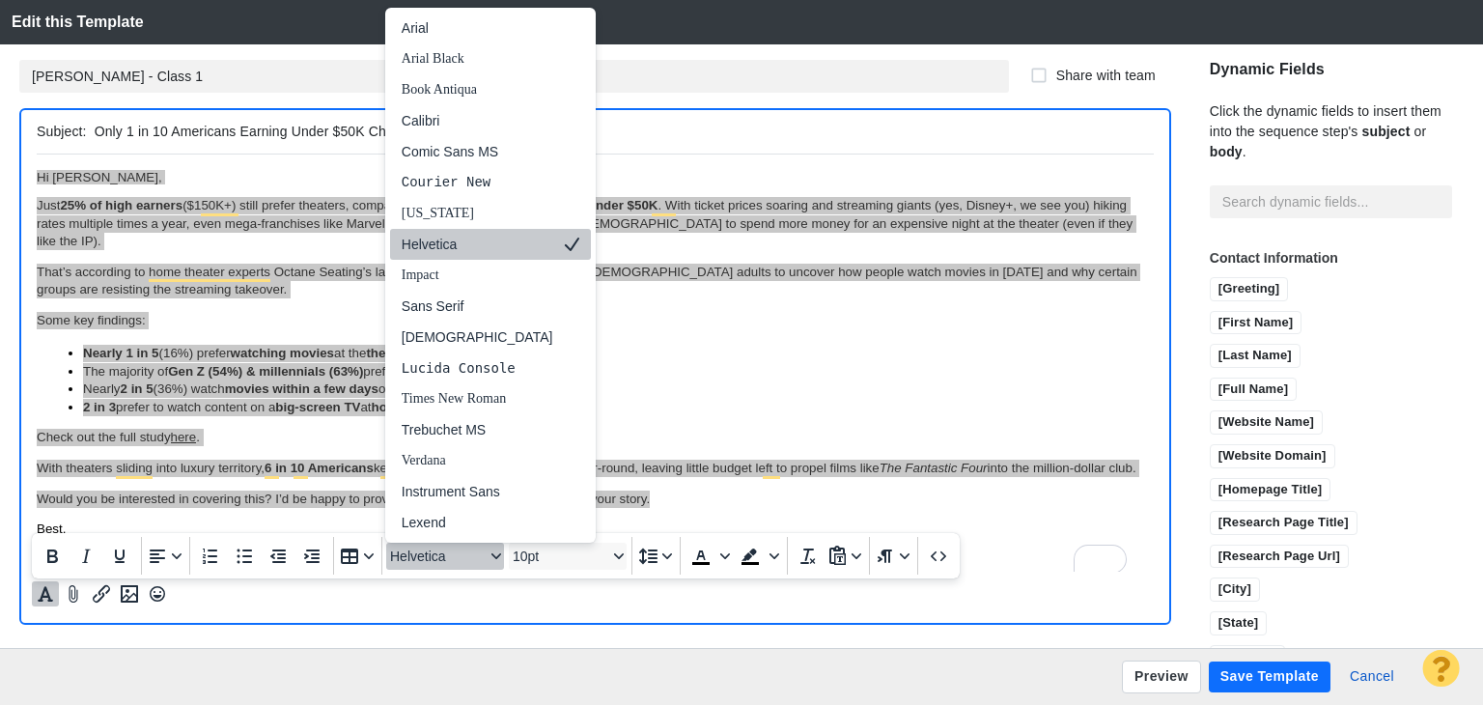
click at [479, 256] on div "Helvetica" at bounding box center [478, 244] width 152 height 23
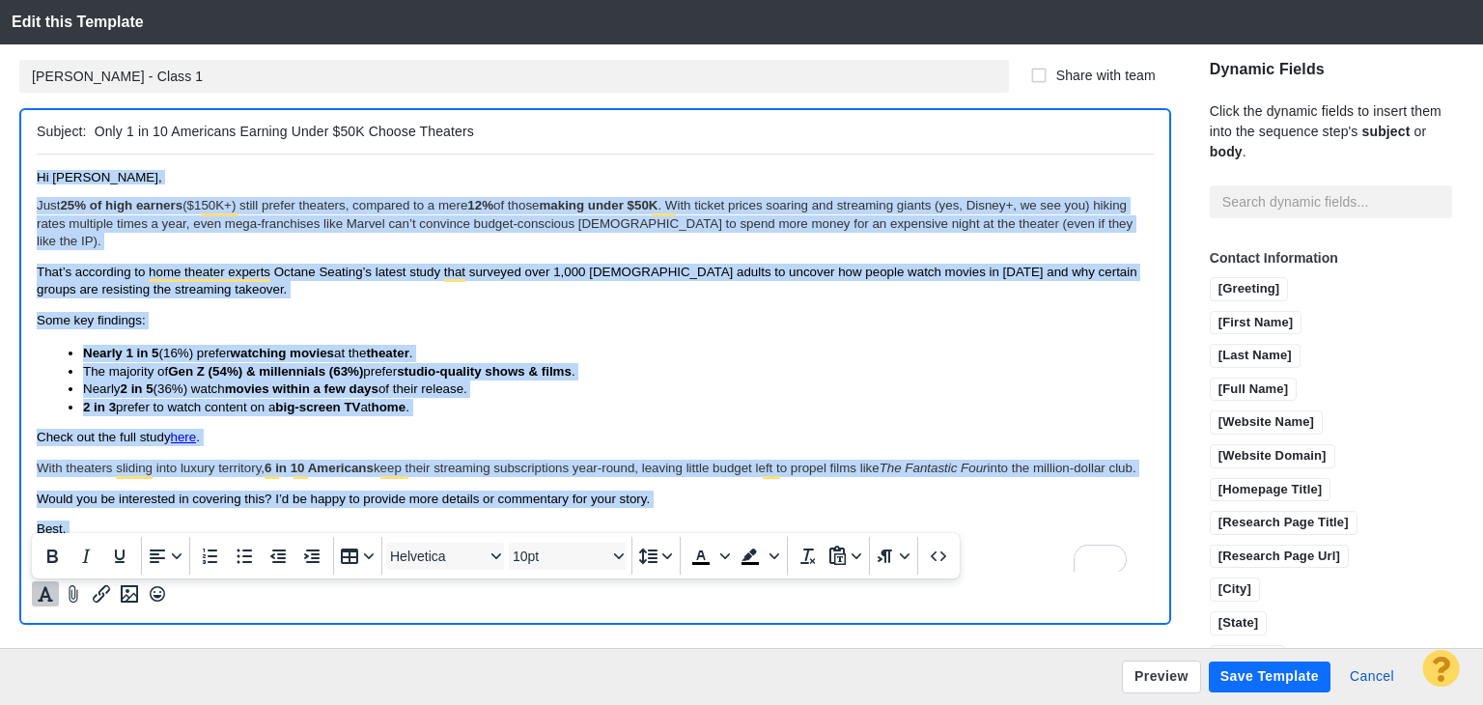
click at [479, 256] on body "Hi Scott, Just 25% of high earners ($150K+) still prefer theaters, compared to …" at bounding box center [595, 371] width 1117 height 404
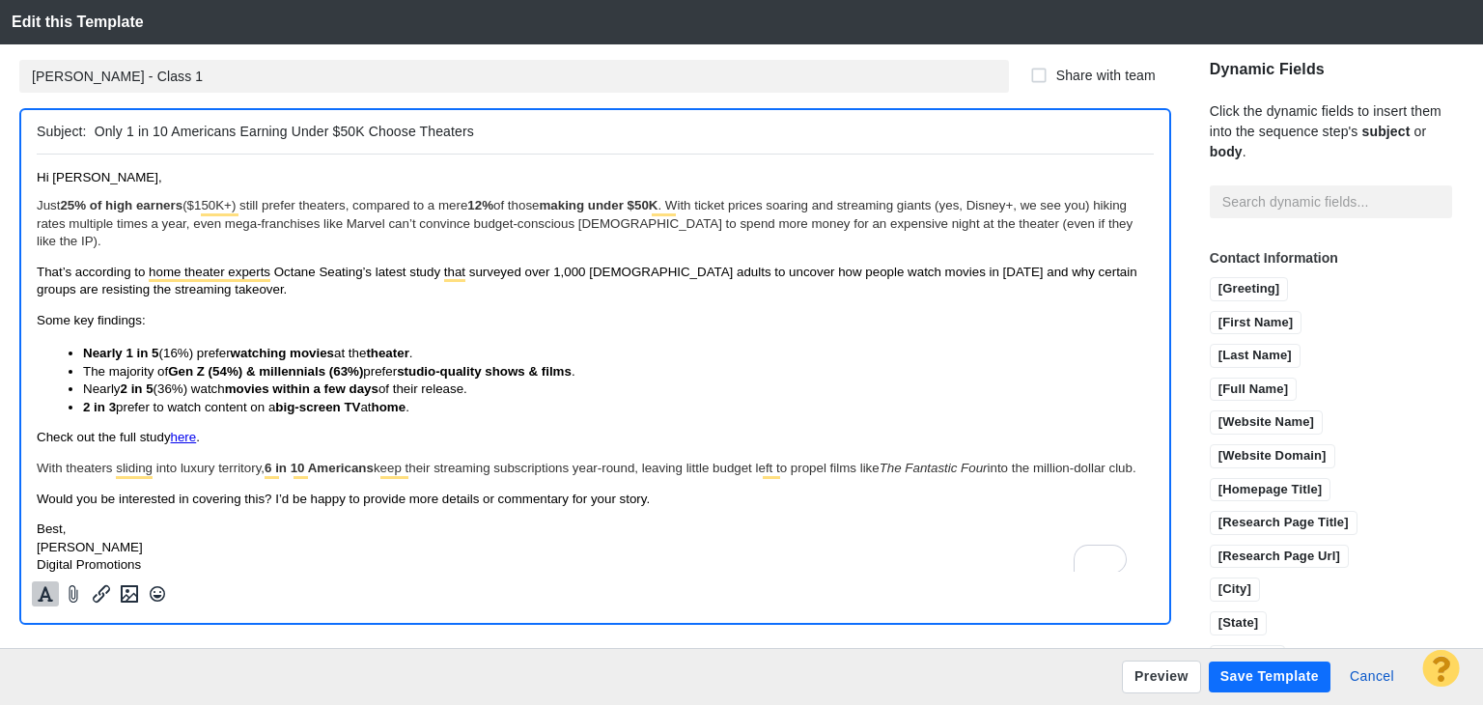
click at [370, 127] on input "Only 1 in 10 Americans Earning Under $50K Choose Theaters" at bounding box center [620, 132] width 1051 height 28
click at [371, 126] on input "Only 1 in 10 Americans Earning Under $50K Choose Theaters" at bounding box center [620, 132] width 1051 height 28
type input "Only 1 in 10 Lower-Income Moviegoers Still Prefer Theaters"
click at [247, 264] on span "That’s according to home theater experts Octane Seating’s latest study that sur…" at bounding box center [587, 280] width 1100 height 32
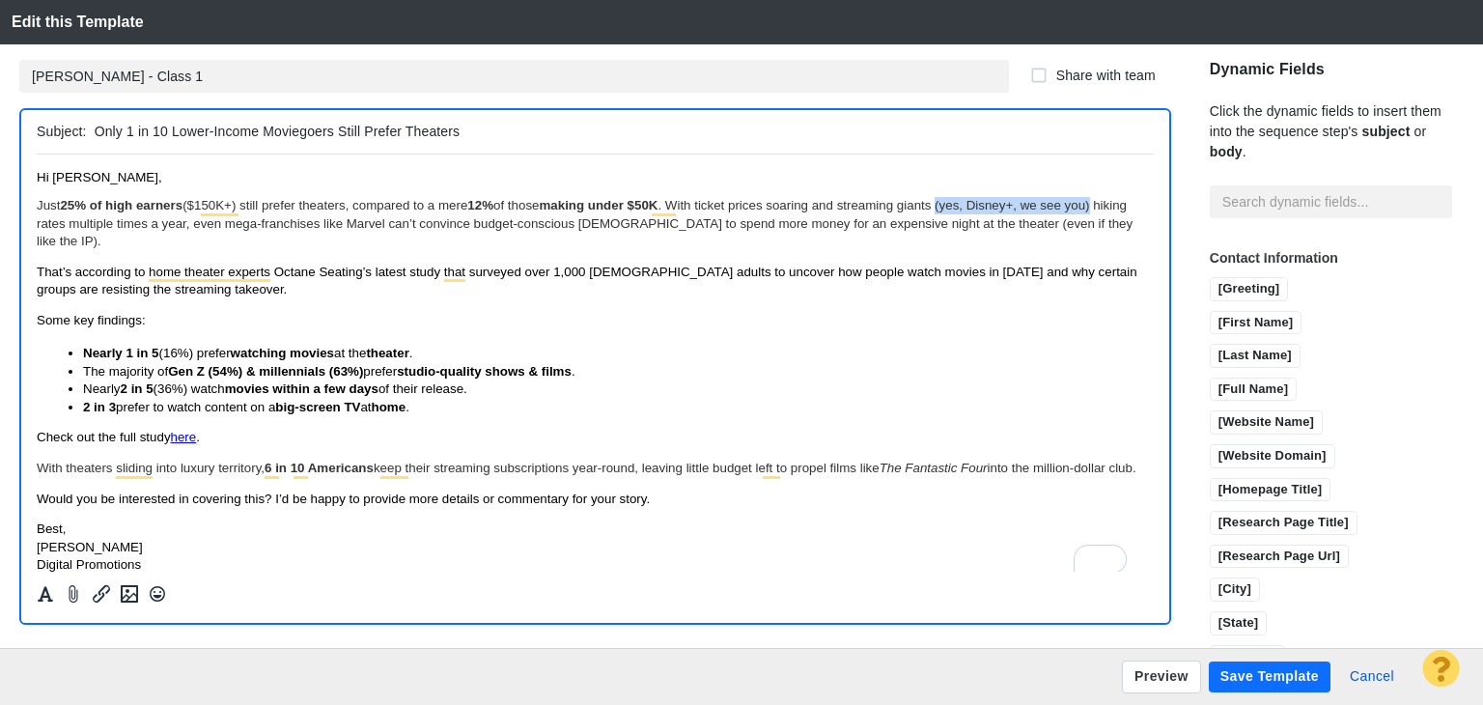
drag, startPoint x: 954, startPoint y: 209, endPoint x: 1105, endPoint y: 202, distance: 151.8
click at [1105, 202] on span "Just 25% of high earners ($150K+) still prefer theaters, compared to a mere 12%…" at bounding box center [585, 222] width 1096 height 50
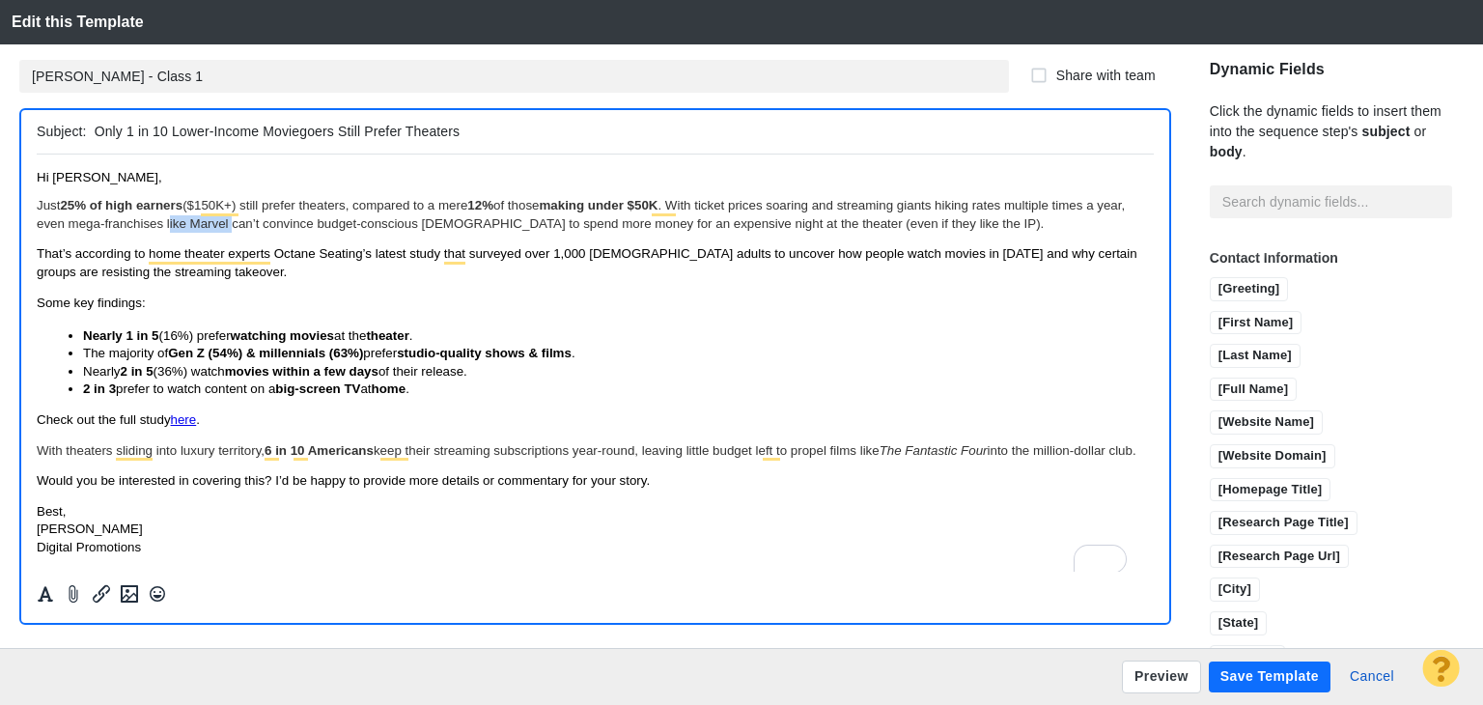
drag, startPoint x: 262, startPoint y: 225, endPoint x: 201, endPoint y: 233, distance: 61.3
click at [201, 233] on body "Hi Scott, Just 25% of high earners ($150K+) still prefer theaters, compared to …" at bounding box center [595, 362] width 1117 height 386
drag, startPoint x: 152, startPoint y: 475, endPoint x: 71, endPoint y: 599, distance: 148.1
click at [37, 446] on html "Hi Scott, Just 25% of high earners ($150K+) still prefer theaters, compared to …" at bounding box center [595, 361] width 1117 height 417
click at [174, 451] on span "With theaters sliding into luxury territory, 6 in 10 Americans keep their strea…" at bounding box center [587, 449] width 1100 height 14
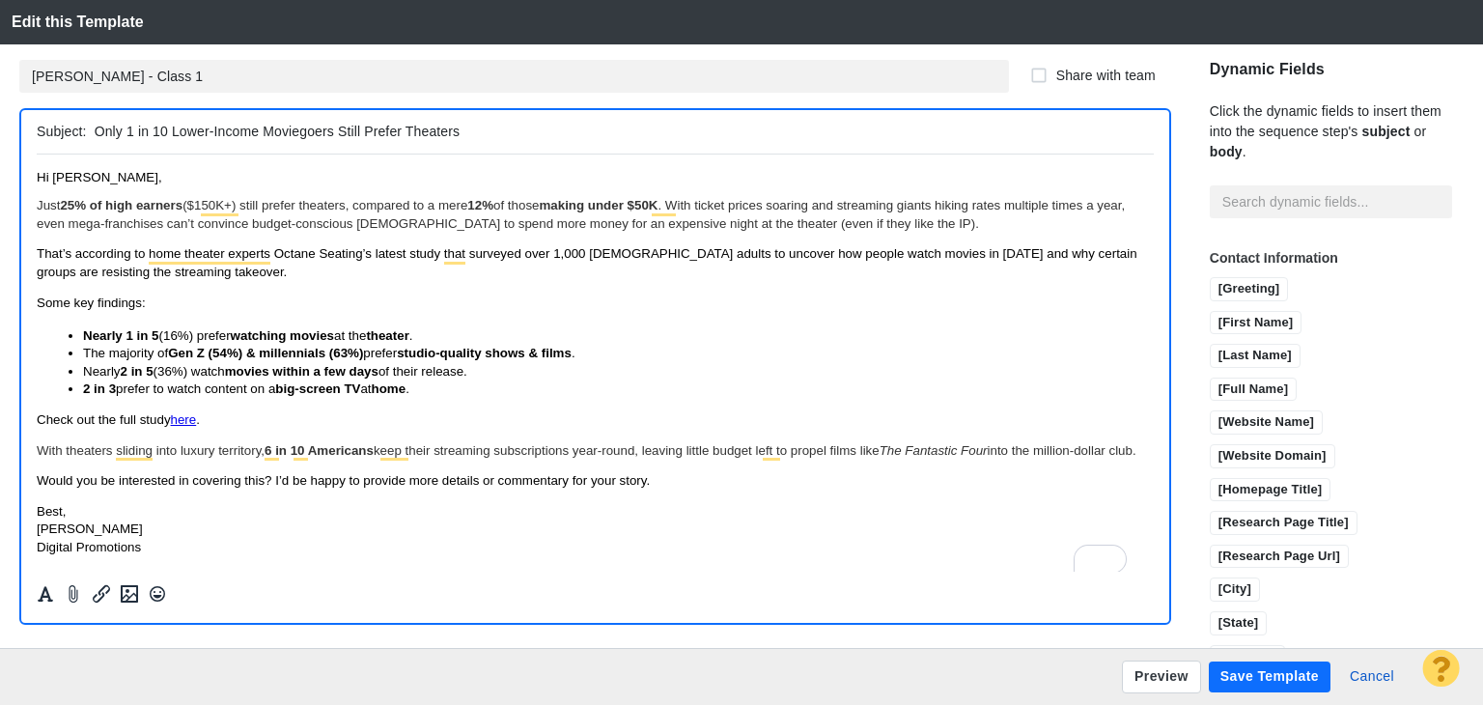
click at [114, 454] on span "With theaters sliding into luxury territory, 6 in 10 Americans keep their strea…" at bounding box center [587, 449] width 1100 height 14
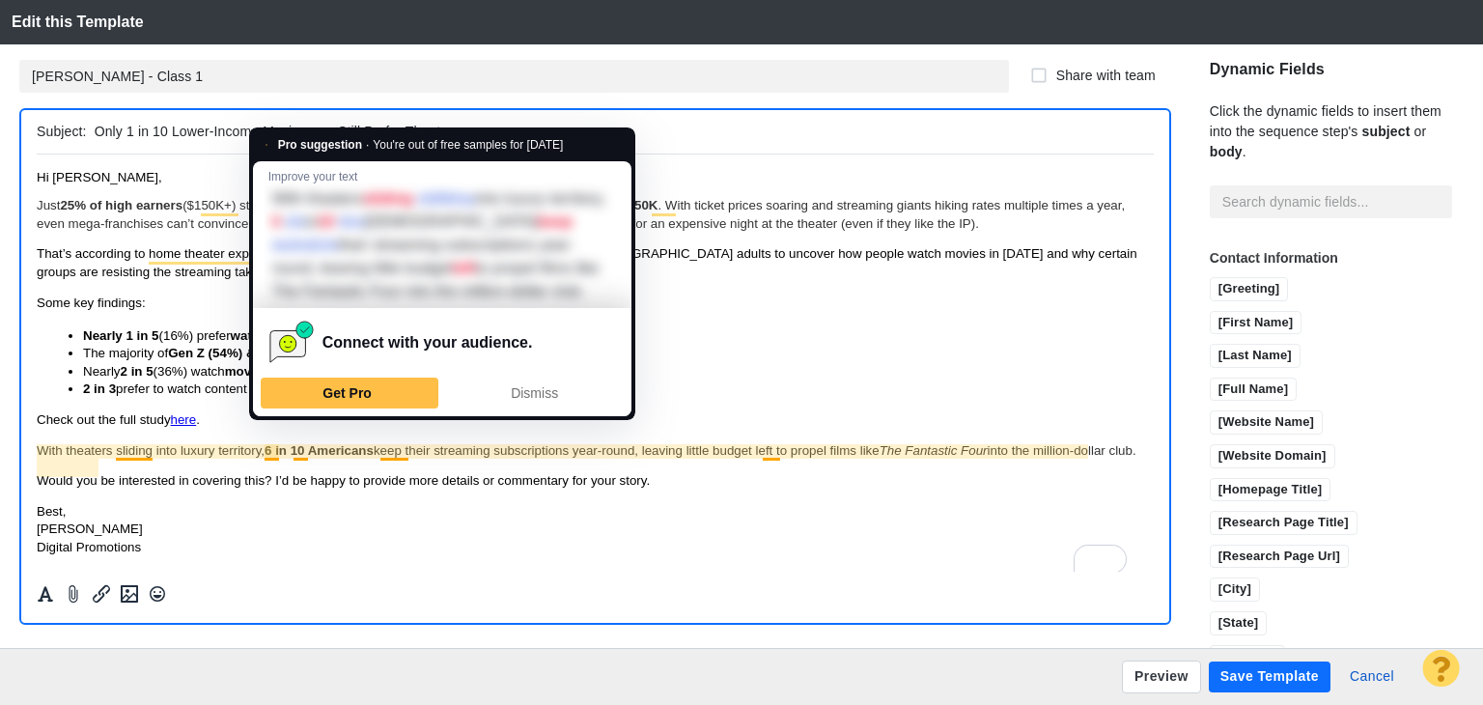
click at [484, 459] on p "With theaters sliding into luxury territory, 6 in 10 Americans keep their strea…" at bounding box center [595, 449] width 1117 height 17
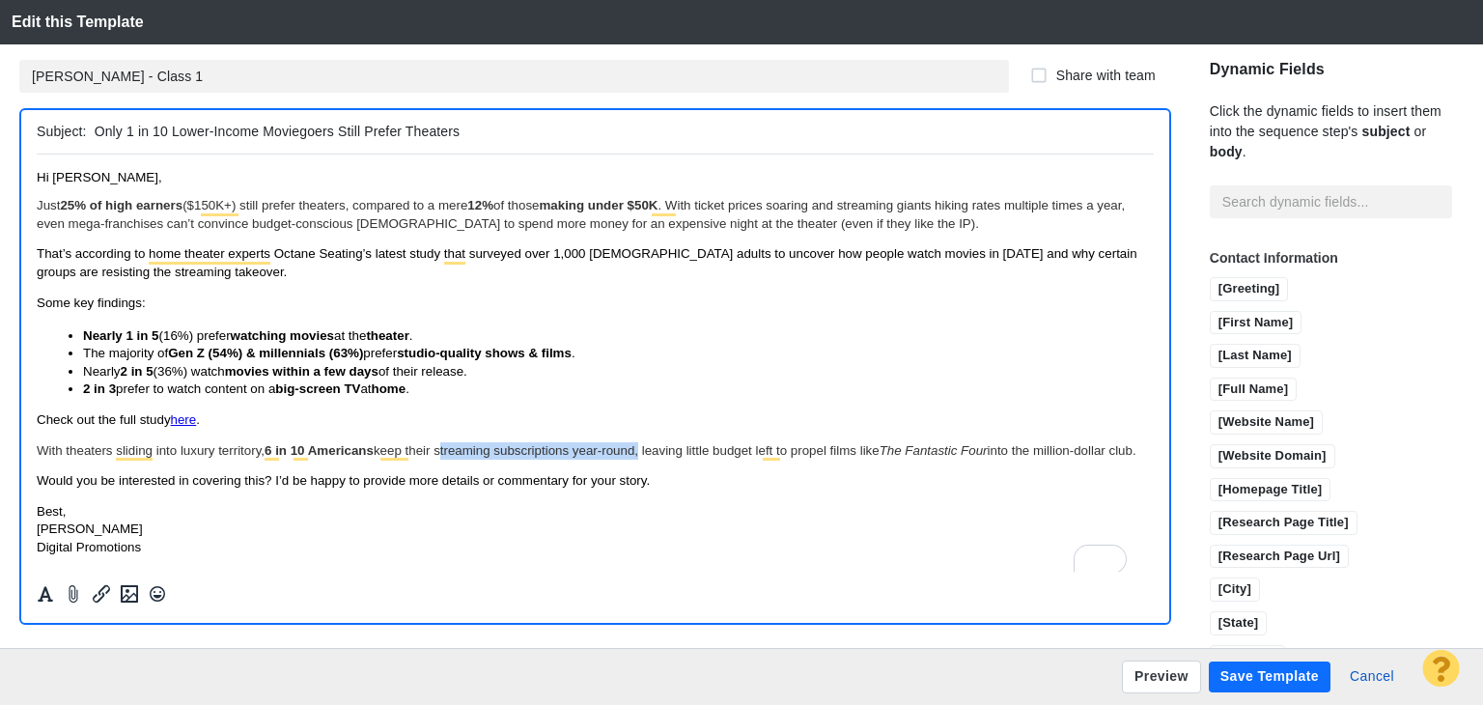
drag, startPoint x: 442, startPoint y: 453, endPoint x: 639, endPoint y: 447, distance: 197.0
click at [639, 447] on span "With theaters sliding into luxury territory, 6 in 10 Americans keep their strea…" at bounding box center [587, 449] width 1100 height 14
click at [633, 459] on p "With theaters sliding into luxury territory, 6 in 10 Americans keep their strea…" at bounding box center [595, 449] width 1117 height 17
drag, startPoint x: 736, startPoint y: 449, endPoint x: 1174, endPoint y: 738, distance: 525.3
click at [736, 449] on span "With theaters sliding into luxury territory, 6 in 10 Americans keep their strea…" at bounding box center [594, 449] width 1115 height 14
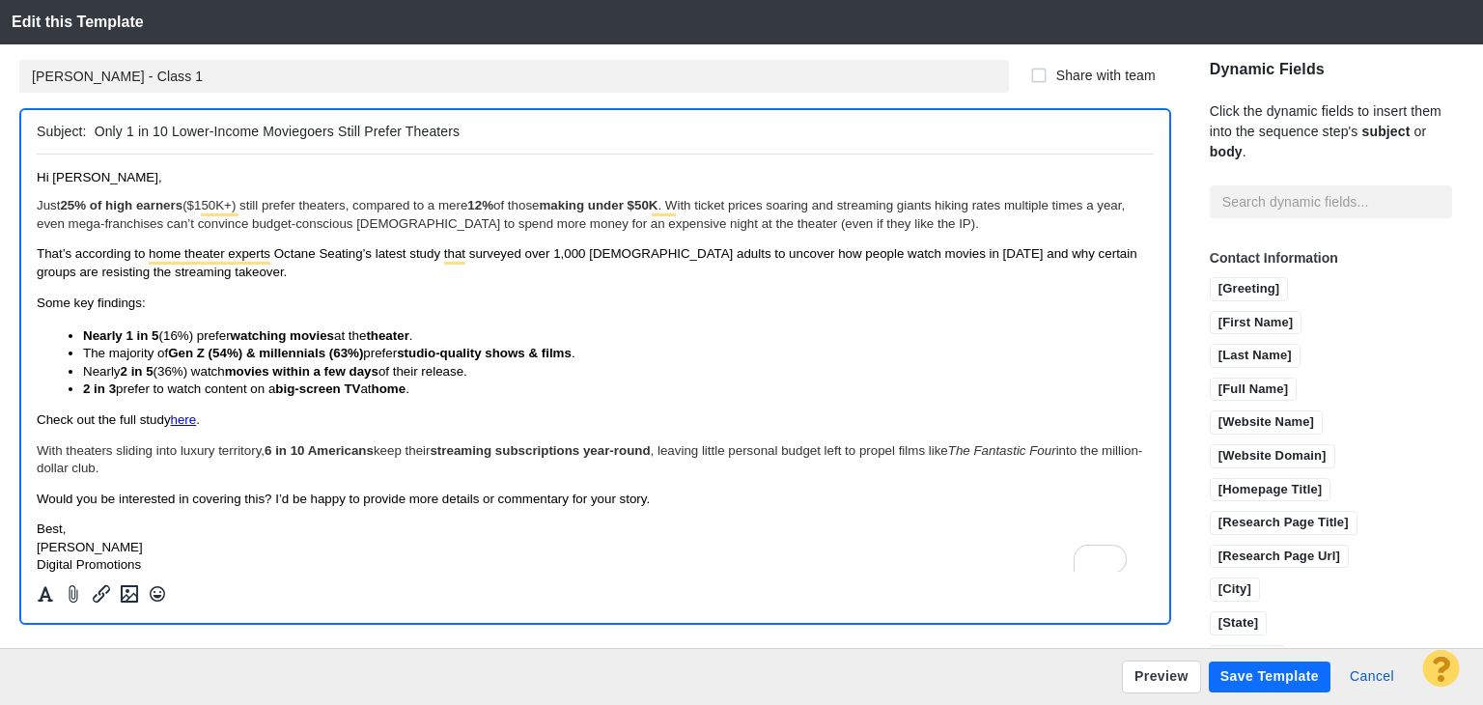
click at [963, 445] on em "The Fantastic Four" at bounding box center [1002, 449] width 108 height 14
drag, startPoint x: 939, startPoint y: 445, endPoint x: 1066, endPoint y: 446, distance: 126.5
click at [1066, 446] on span "With theaters sliding into luxury territory, 6 in 10 Americans keep their strea…" at bounding box center [589, 458] width 1105 height 32
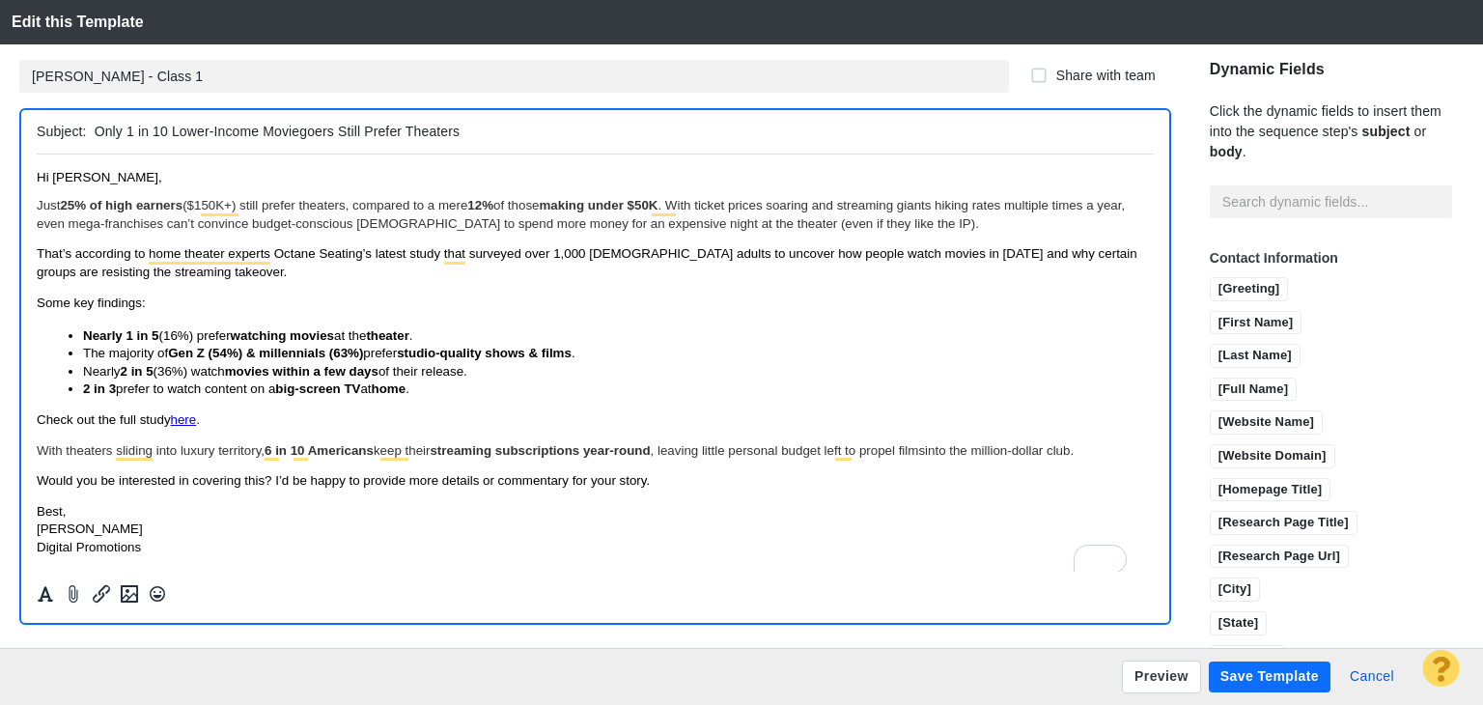
click at [188, 439] on body "Hi Scott, Just 25% of high earners ($150K+) still prefer theaters, compared to …" at bounding box center [595, 362] width 1117 height 386
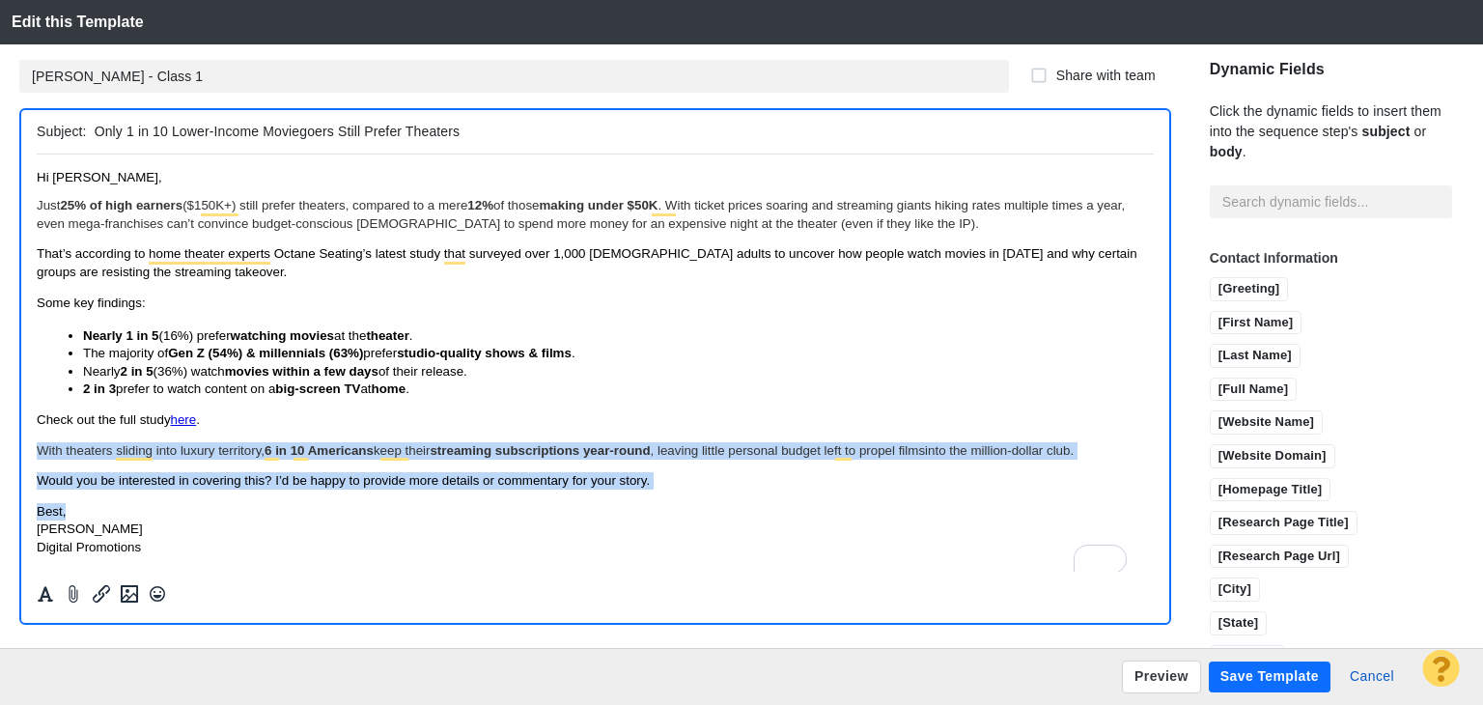
drag, startPoint x: 697, startPoint y: 491, endPoint x: 23, endPoint y: 441, distance: 675.7
click at [37, 441] on html "Hi Scott, Just 25% of high earners ($150K+) still prefer theaters, compared to …" at bounding box center [595, 361] width 1117 height 417
click at [52, 588] on icon "Formatting" at bounding box center [45, 593] width 19 height 17
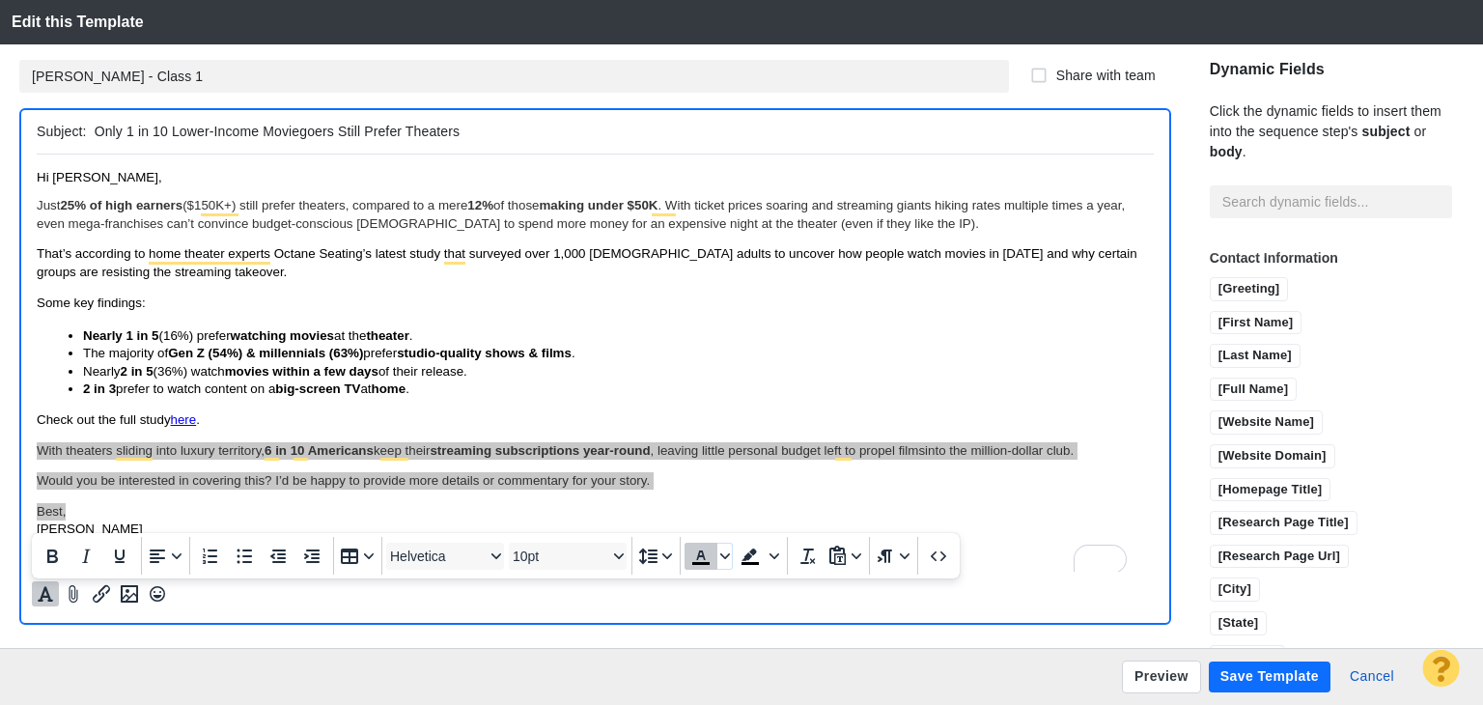
click at [696, 560] on icon "Text color Black" at bounding box center [700, 555] width 23 height 23
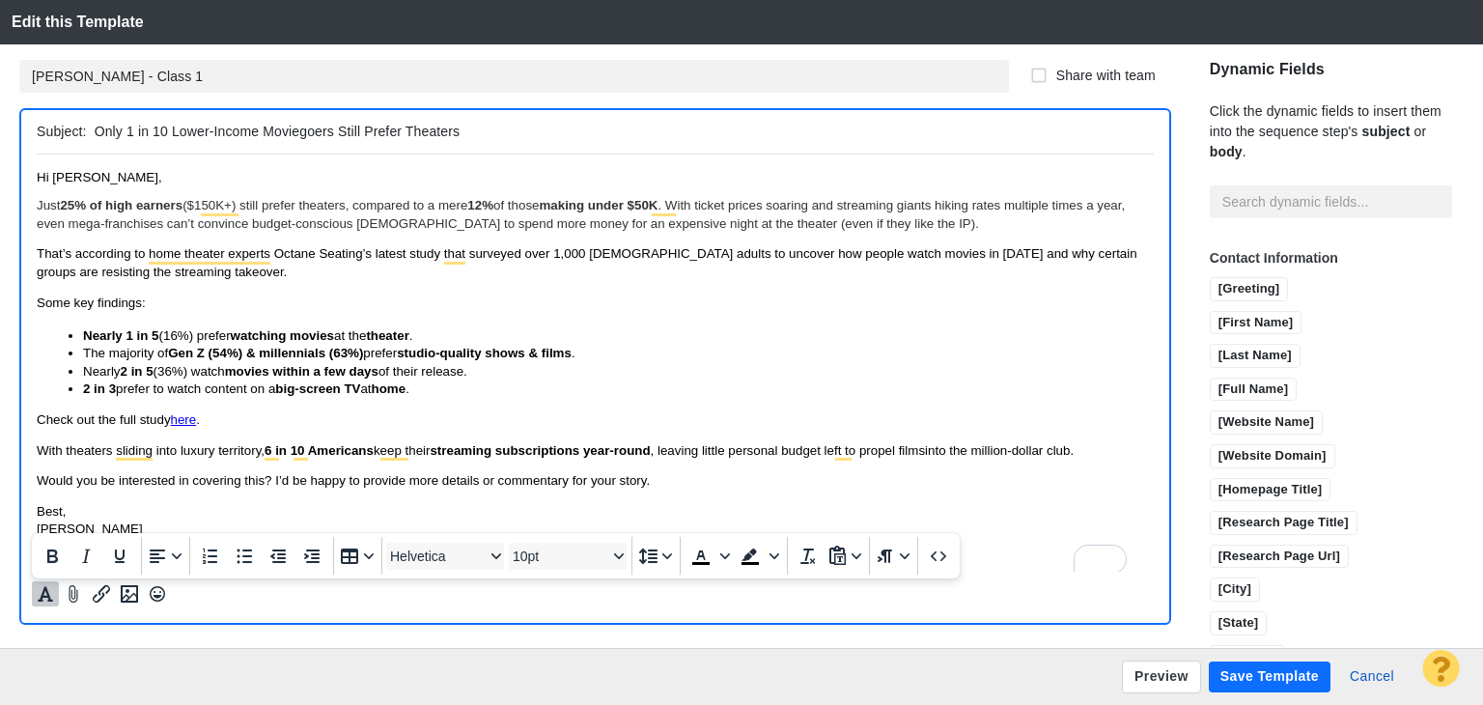
click at [241, 256] on span "That’s according to home theater experts Octane Seating’s latest study that sur…" at bounding box center [587, 261] width 1100 height 32
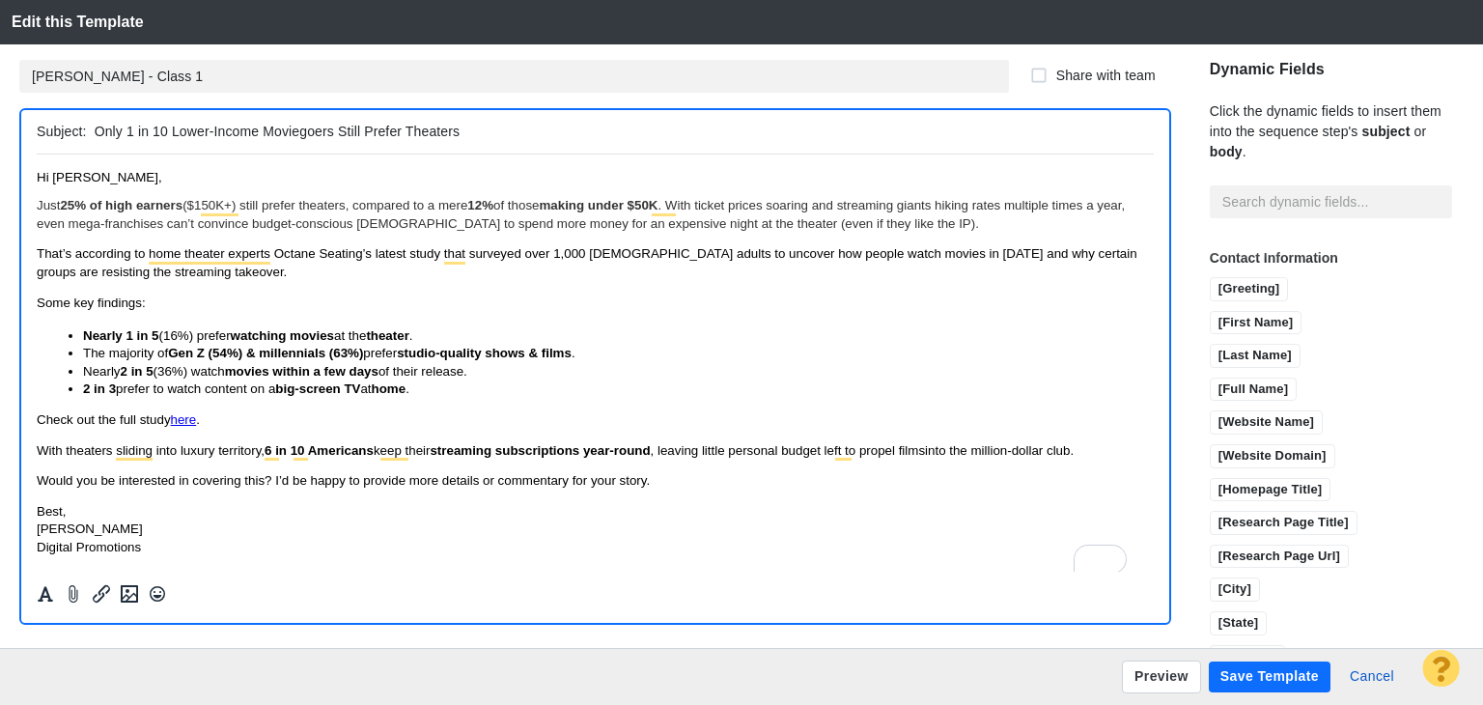
click at [948, 230] on p "Just 25% of high earners ($150K+) still prefer theaters, compared to a mere 12%…" at bounding box center [595, 214] width 1117 height 36
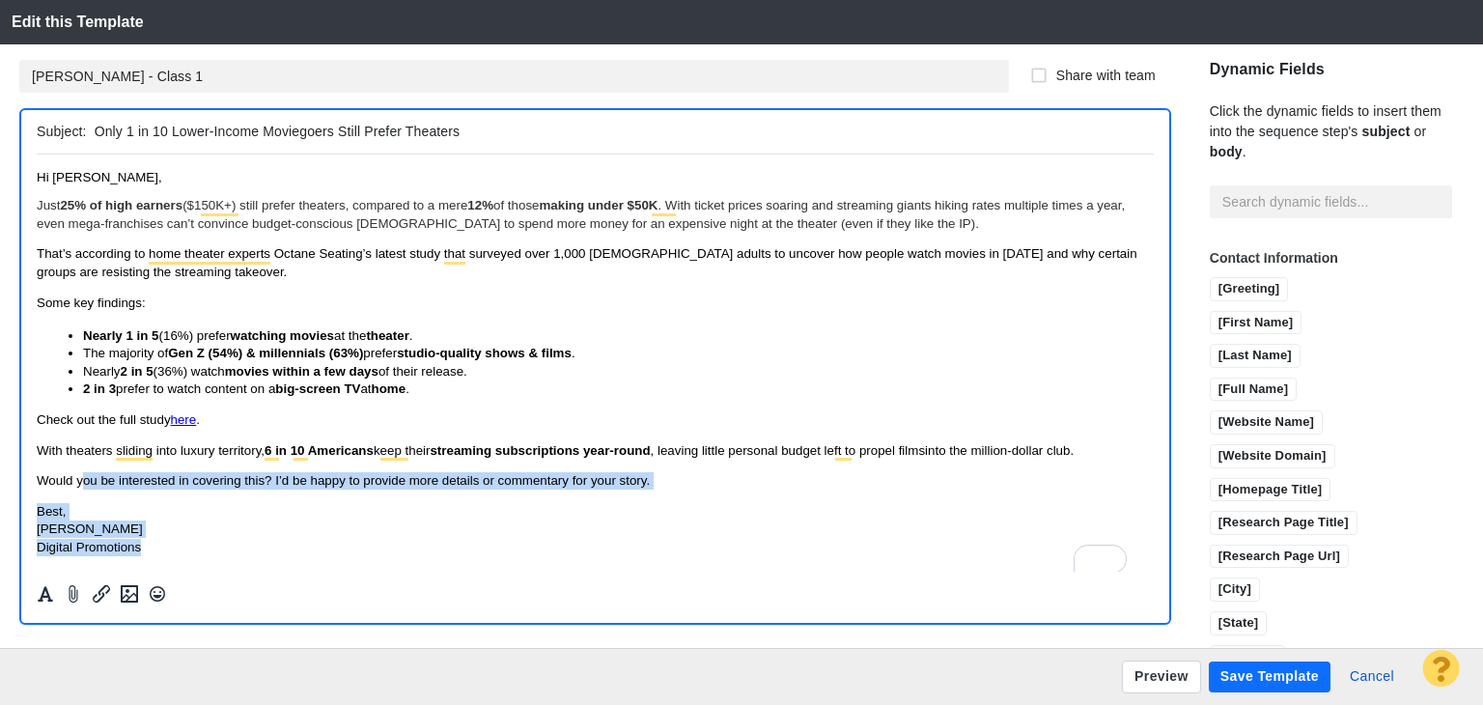
drag, startPoint x: 577, startPoint y: 539, endPoint x: 75, endPoint y: 407, distance: 518.9
click at [78, 468] on body "Hi Scott, Just 25% of high earners ($150K+) still prefer theaters, compared to …" at bounding box center [595, 362] width 1117 height 386
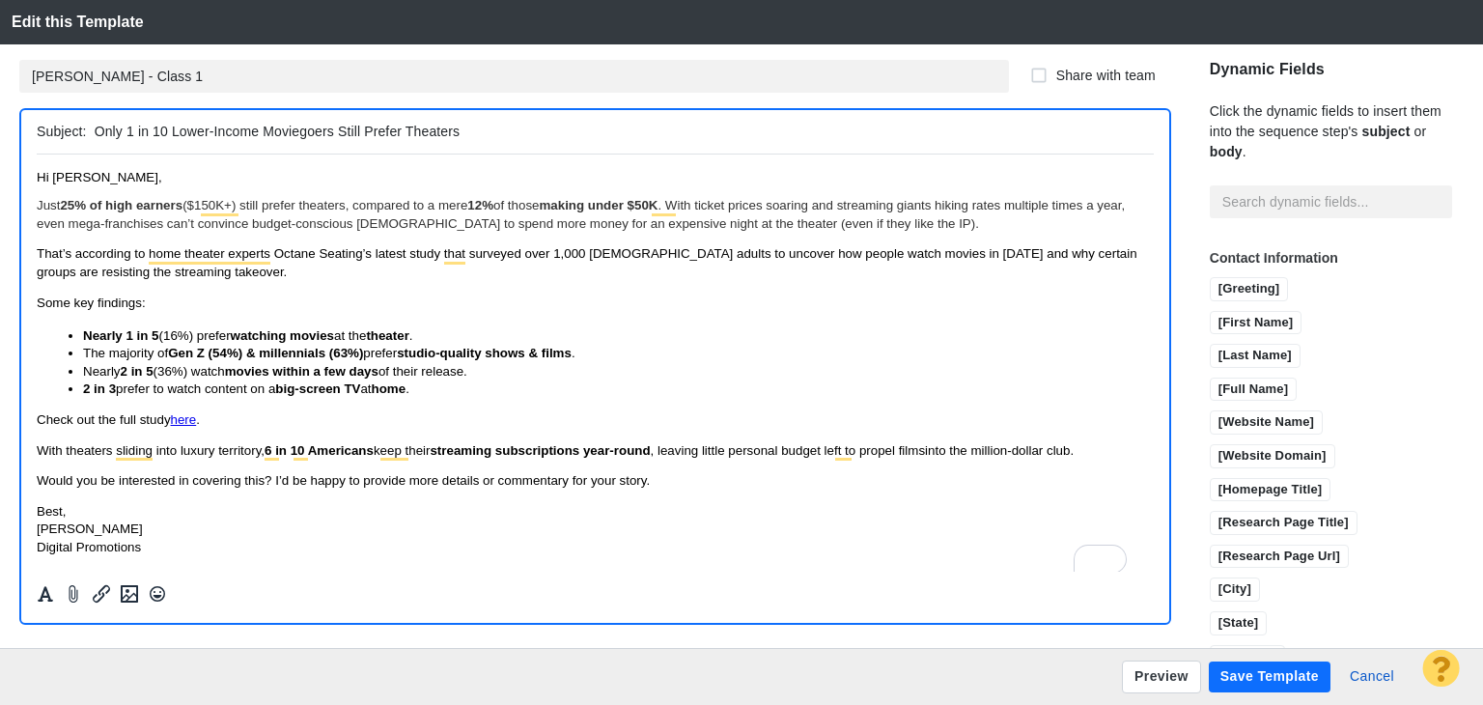
click at [90, 168] on html "Hi Scott, Just 25% of high earners ($150K+) still prefer theaters, compared to …" at bounding box center [595, 361] width 1117 height 417
click at [94, 220] on span "Just 25% of high earners ($150K+) still prefer theaters, compared to a mere 12%…" at bounding box center [581, 213] width 1088 height 32
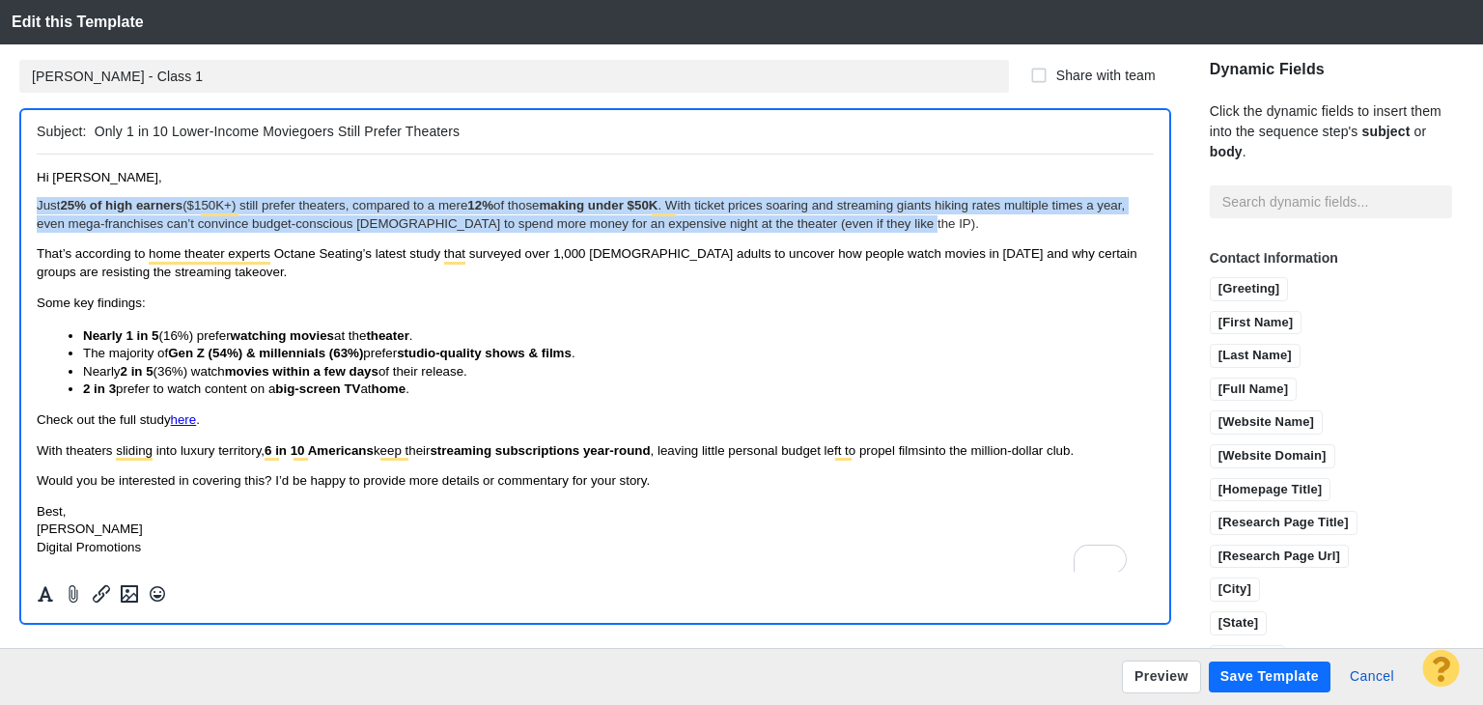
click at [94, 220] on span "Just 25% of high earners ($150K+) still prefer theaters, compared to a mere 12%…" at bounding box center [581, 213] width 1088 height 32
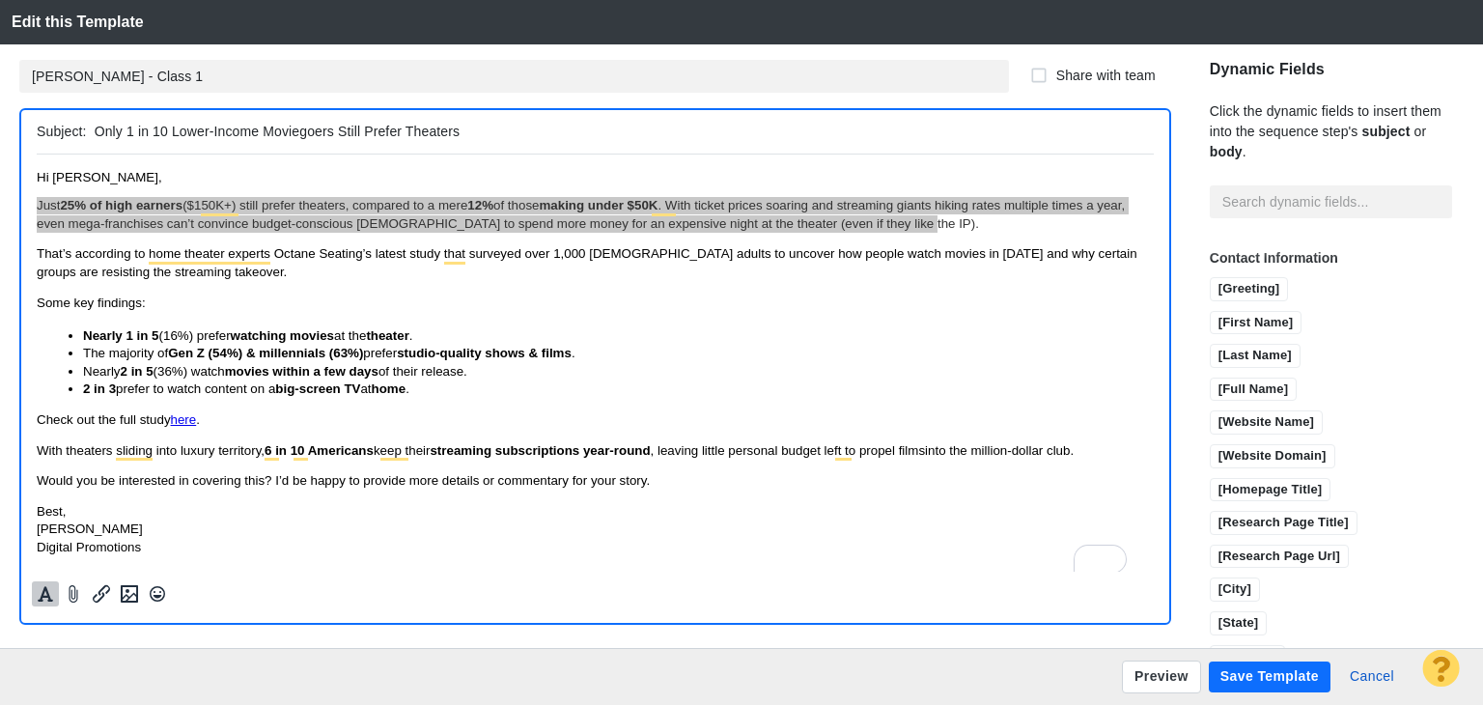
click at [32, 598] on div at bounding box center [593, 593] width 1122 height 36
click at [41, 598] on icon "Formatting" at bounding box center [45, 594] width 15 height 15
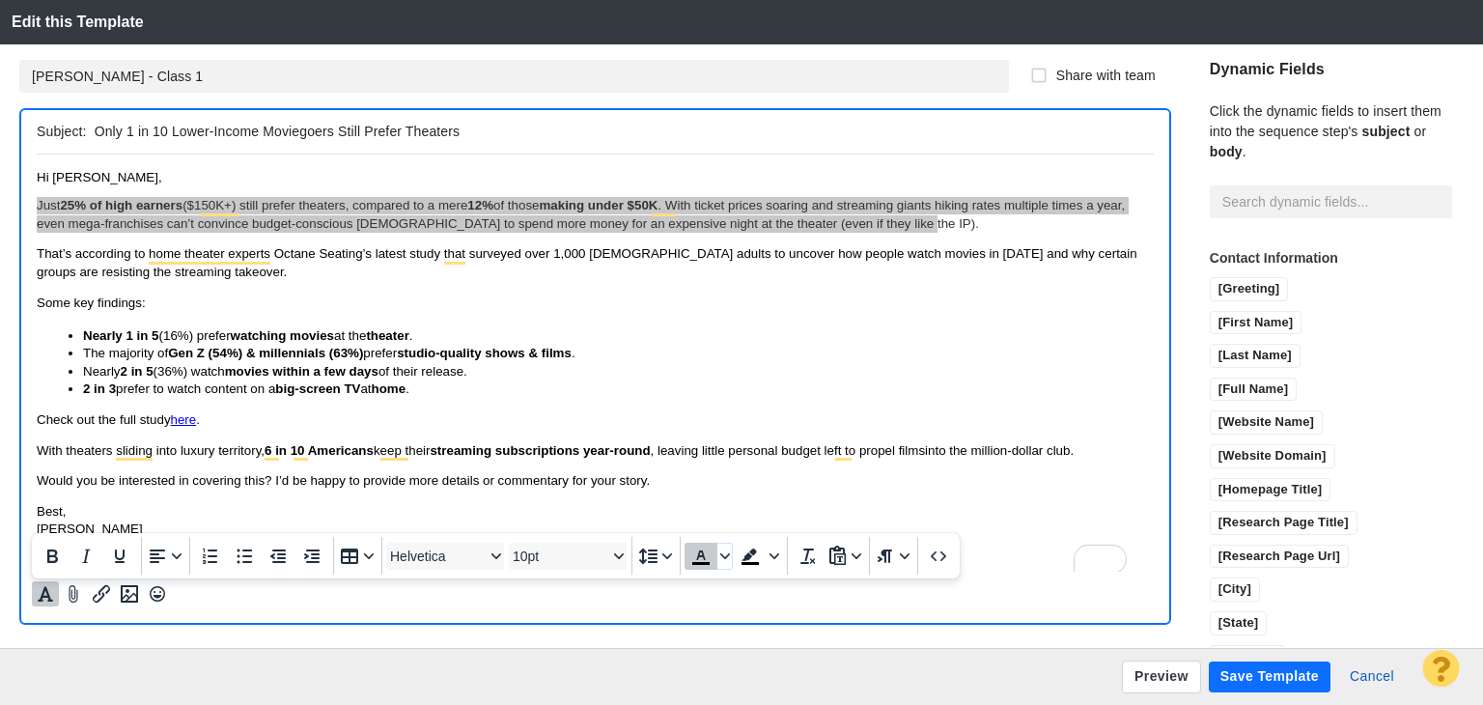
click at [694, 569] on span "Text color Black" at bounding box center [700, 556] width 33 height 27
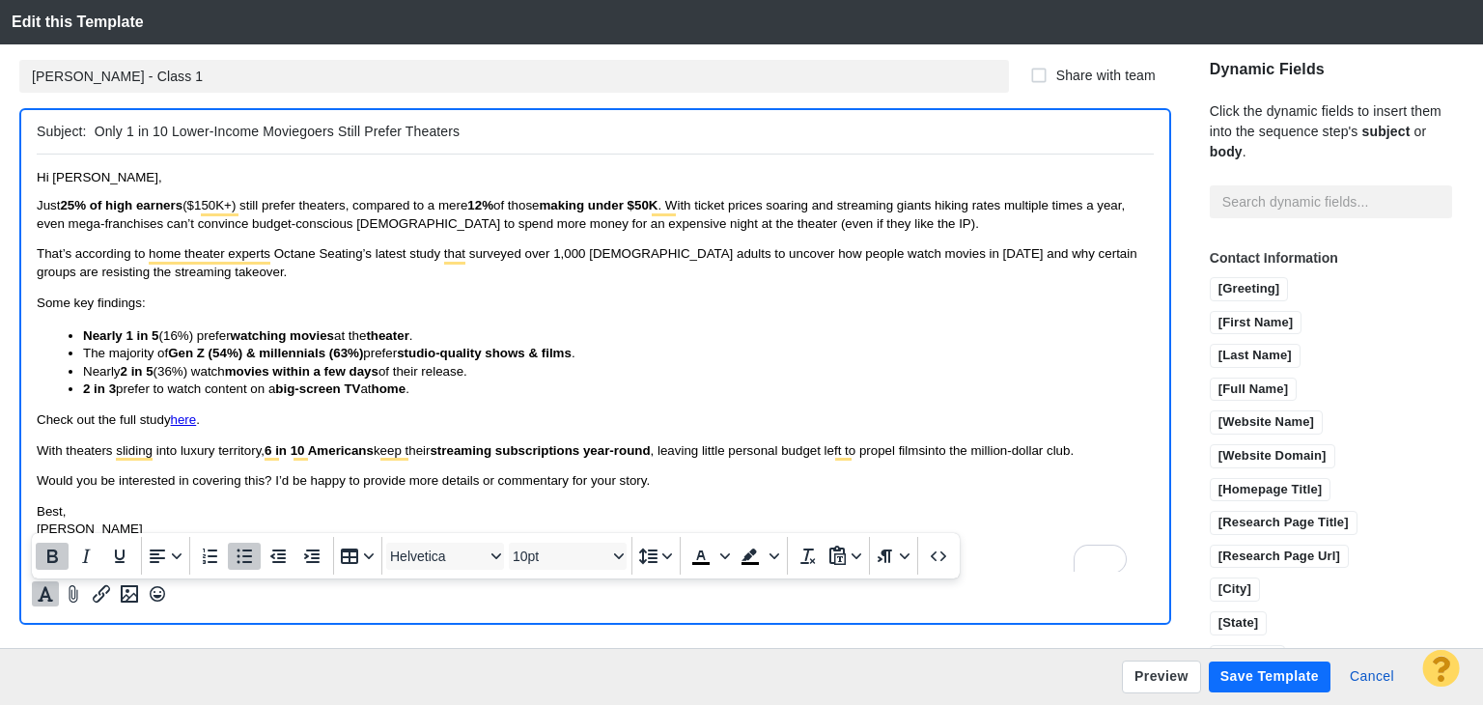
click at [196, 312] on body "Hi Scott, Just 25% of high earners ($150K+) still prefer theaters, compared to …" at bounding box center [595, 362] width 1117 height 386
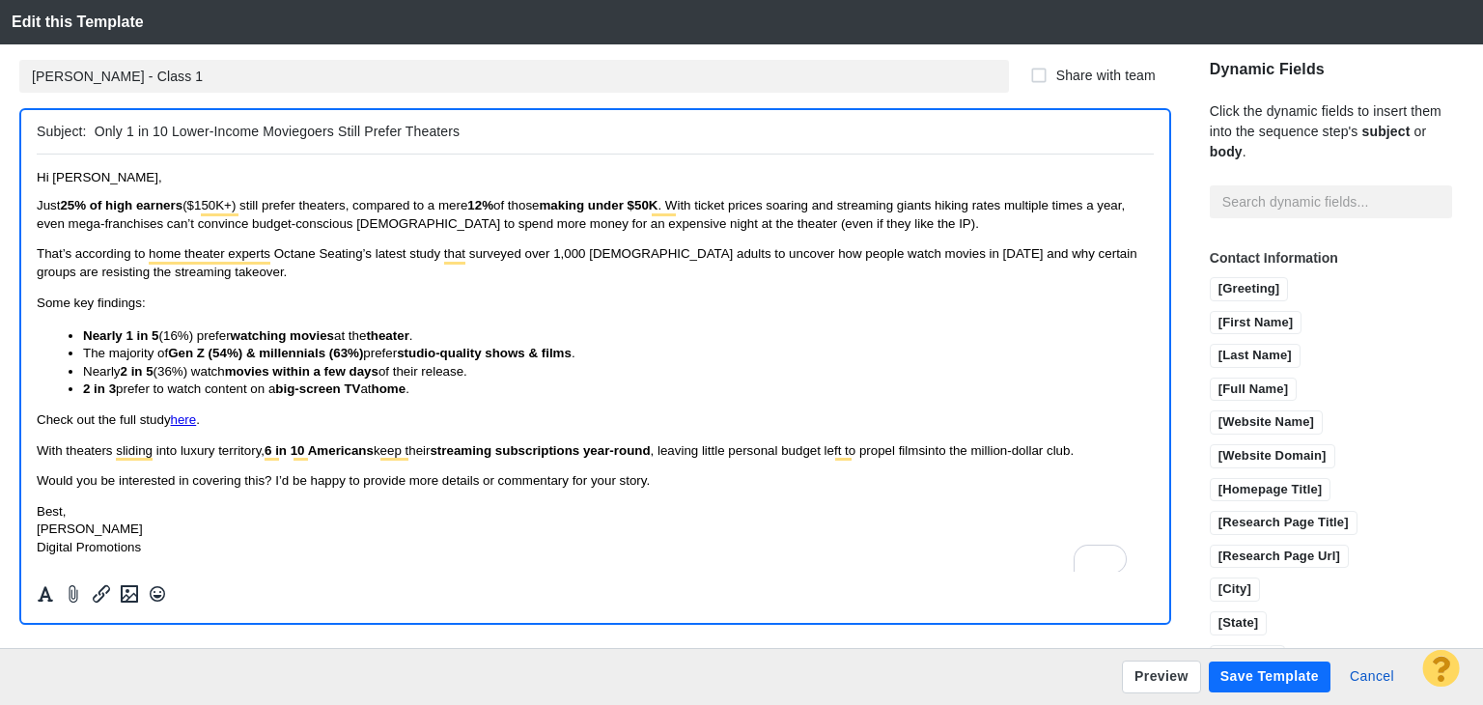
click at [211, 410] on p "Check out the full study here ." at bounding box center [595, 418] width 1117 height 17
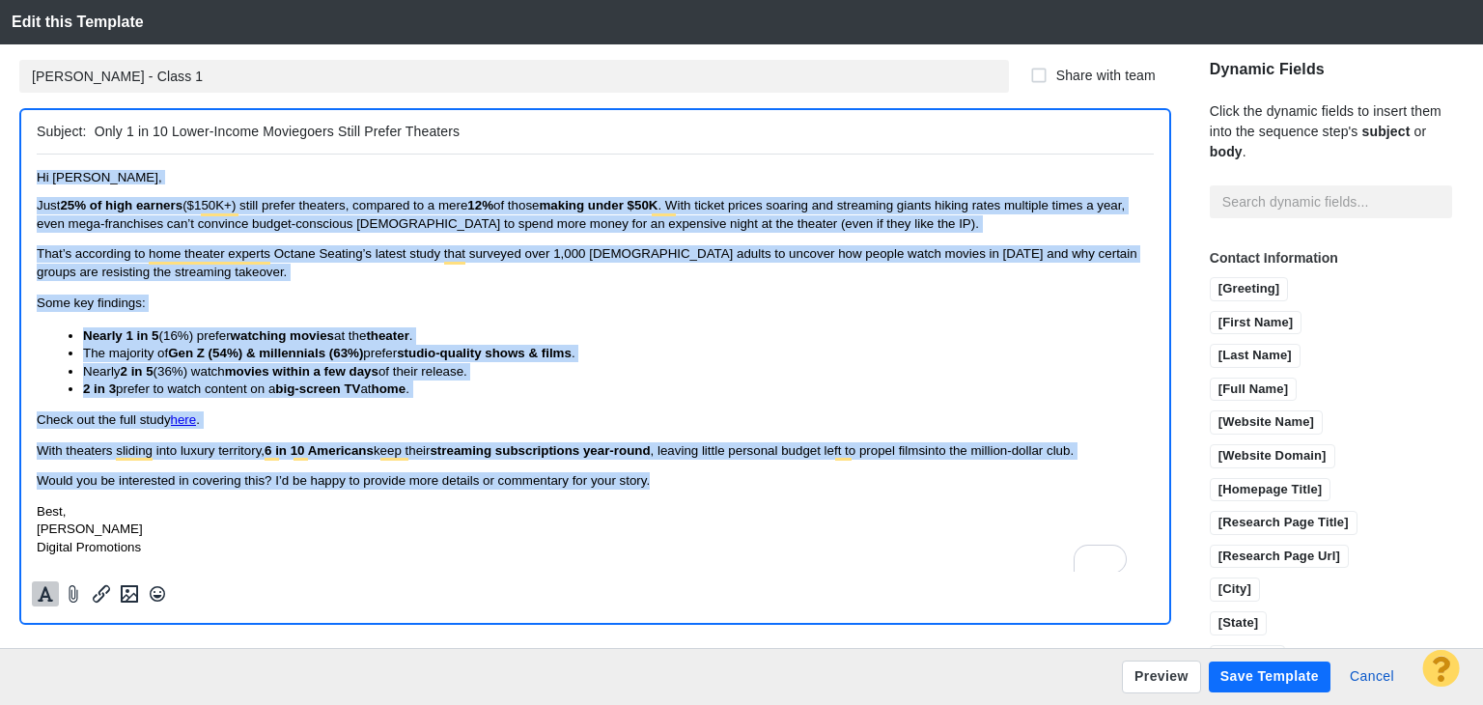
click at [34, 602] on button "Formatting" at bounding box center [45, 593] width 27 height 25
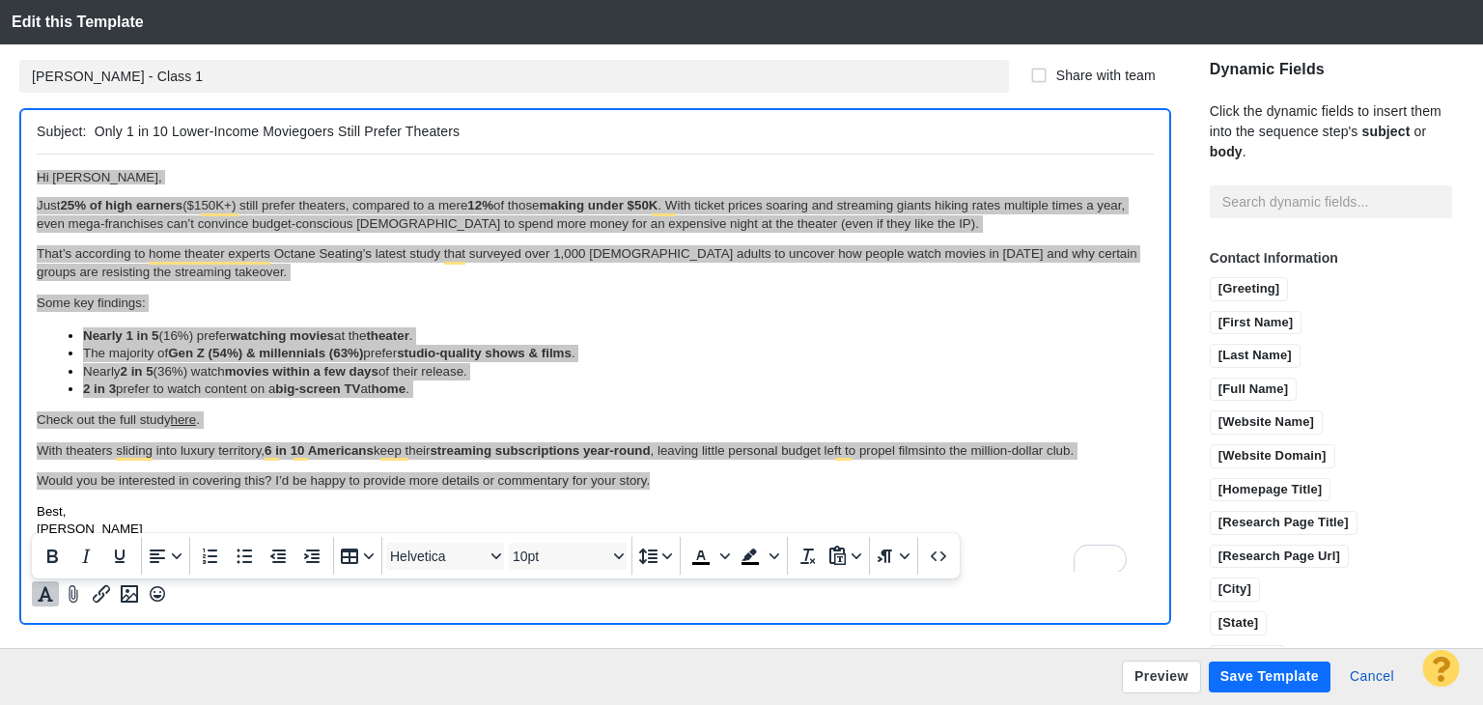
click at [506, 562] on div "Helvetica 10pt" at bounding box center [507, 556] width 250 height 38
click at [523, 559] on span "10pt" at bounding box center [560, 555] width 95 height 15
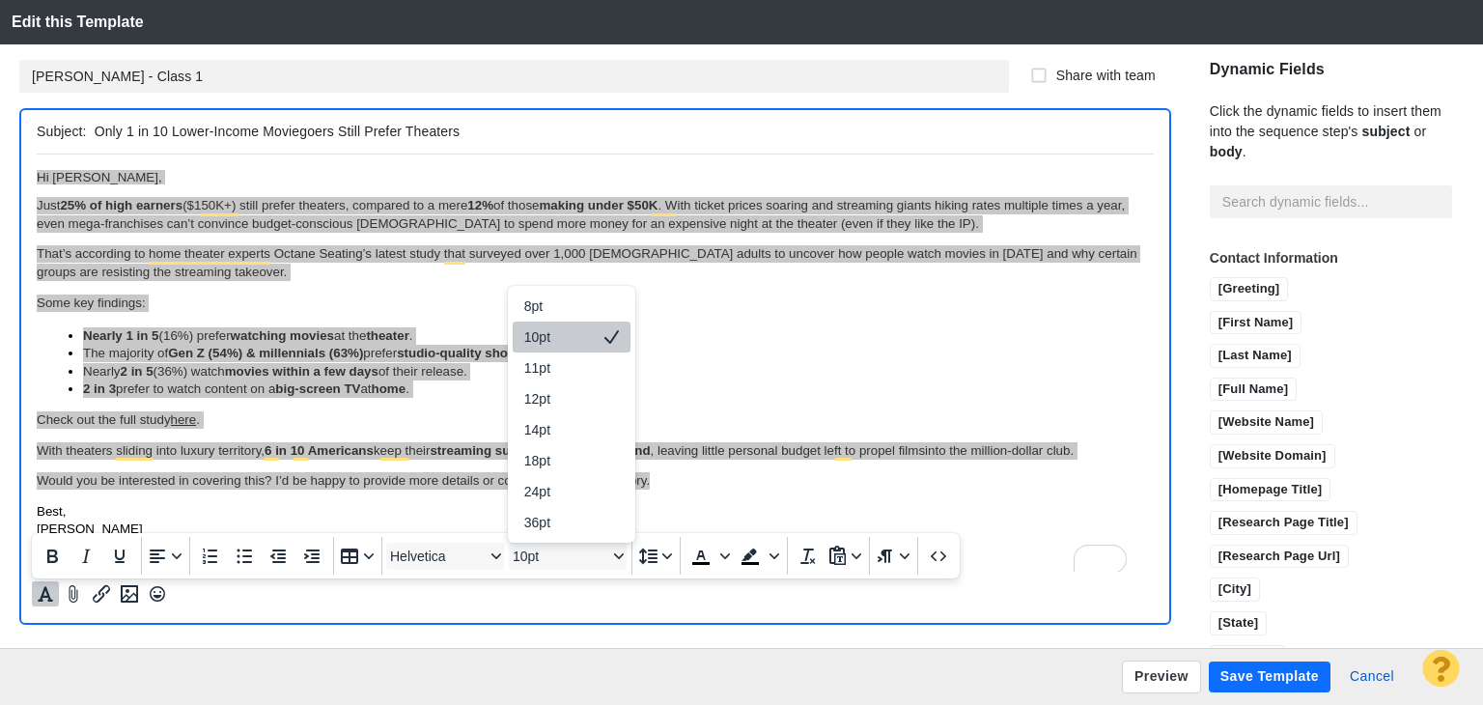
click at [550, 341] on div "10pt" at bounding box center [558, 336] width 68 height 23
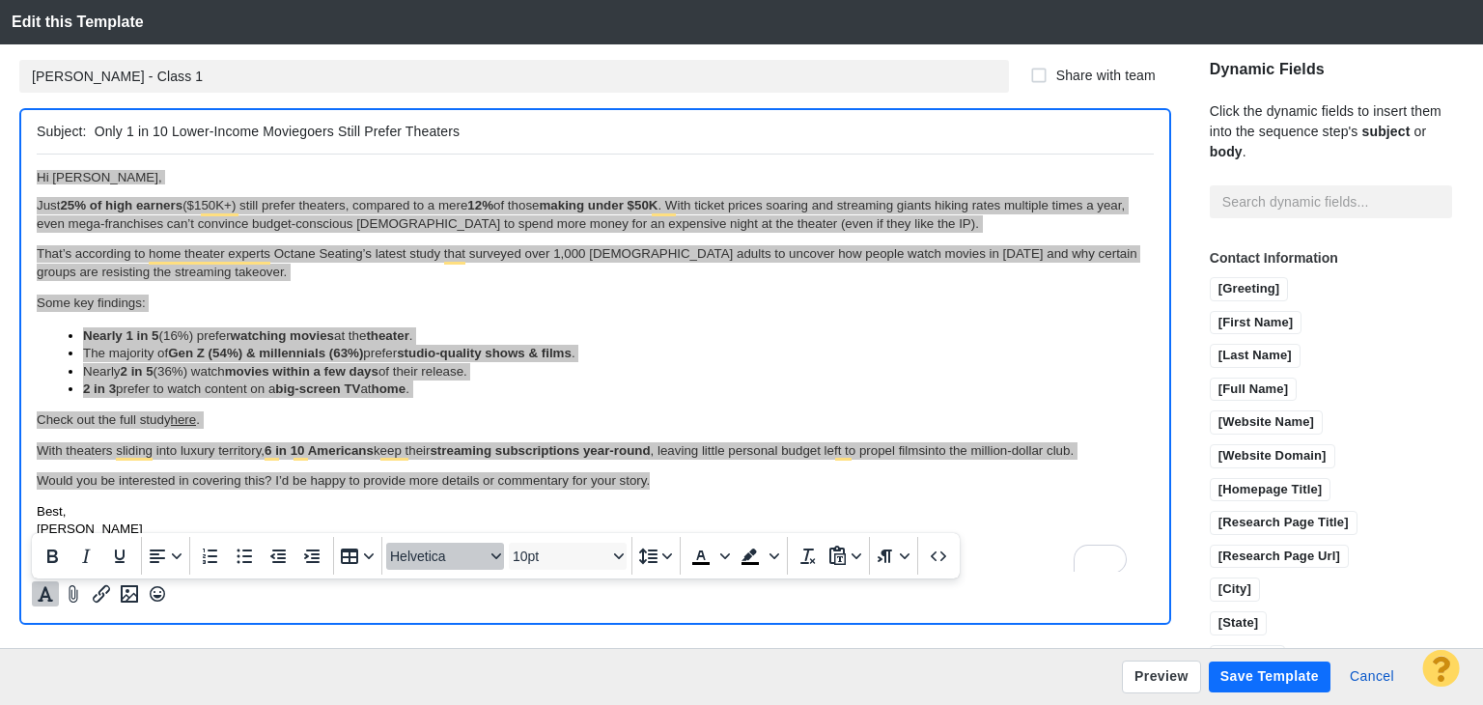
click at [434, 563] on span "Helvetica" at bounding box center [437, 555] width 95 height 15
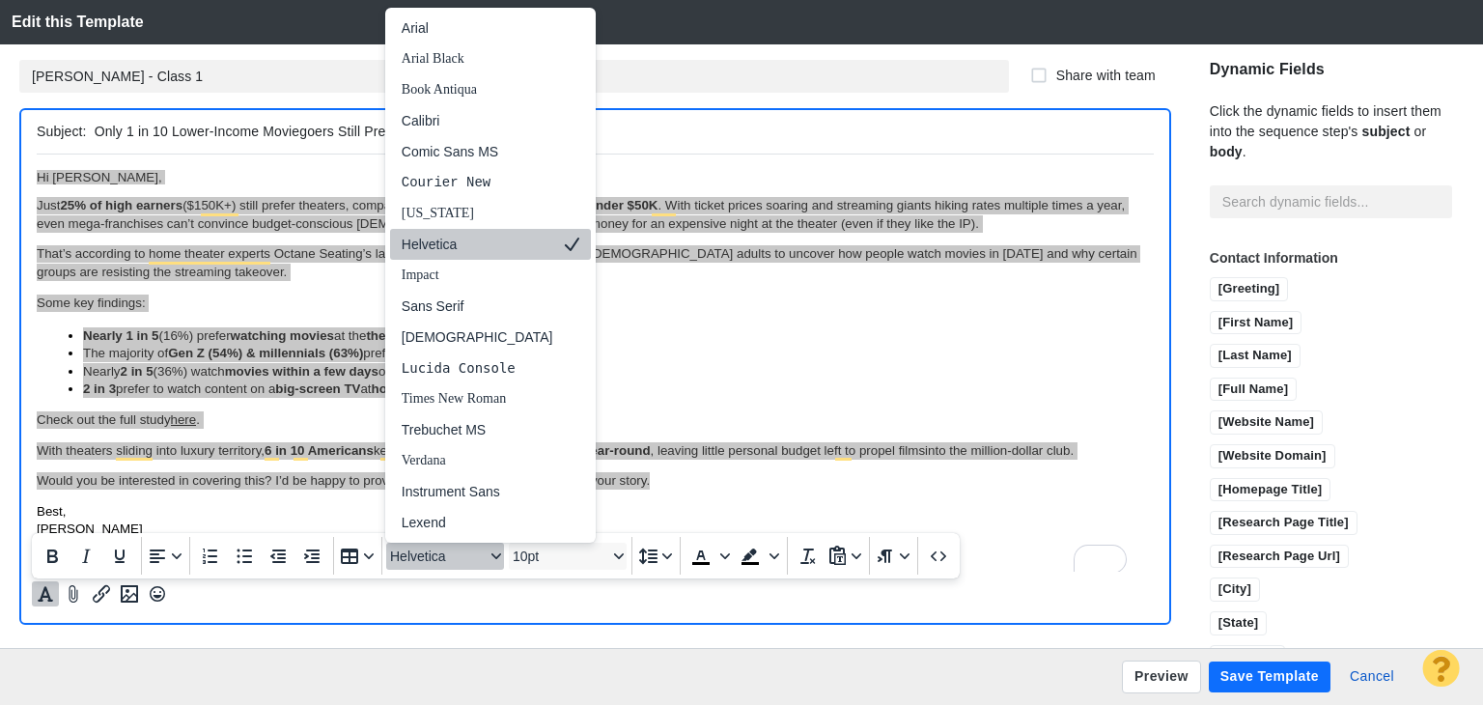
click at [480, 246] on div "Helvetica" at bounding box center [478, 244] width 152 height 23
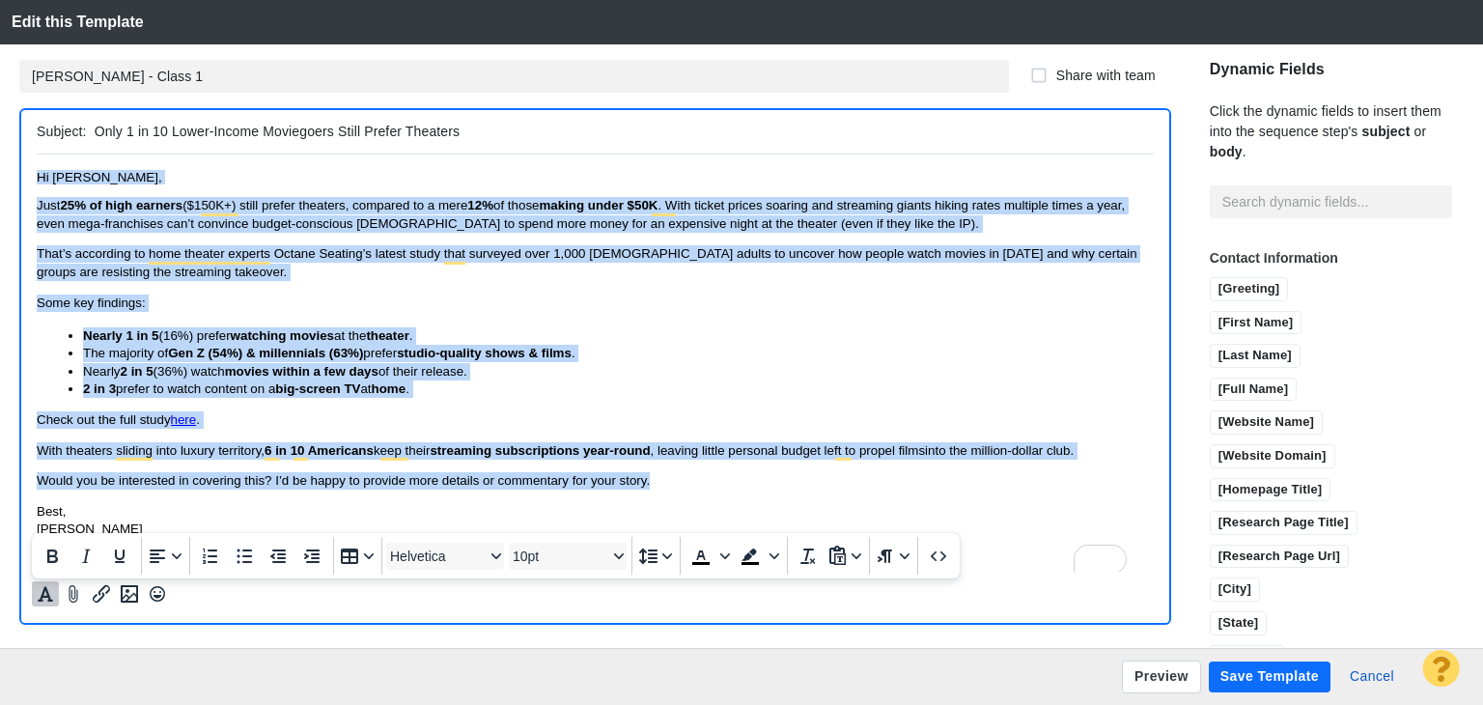
click at [493, 297] on p "Some key findings:" at bounding box center [595, 301] width 1117 height 17
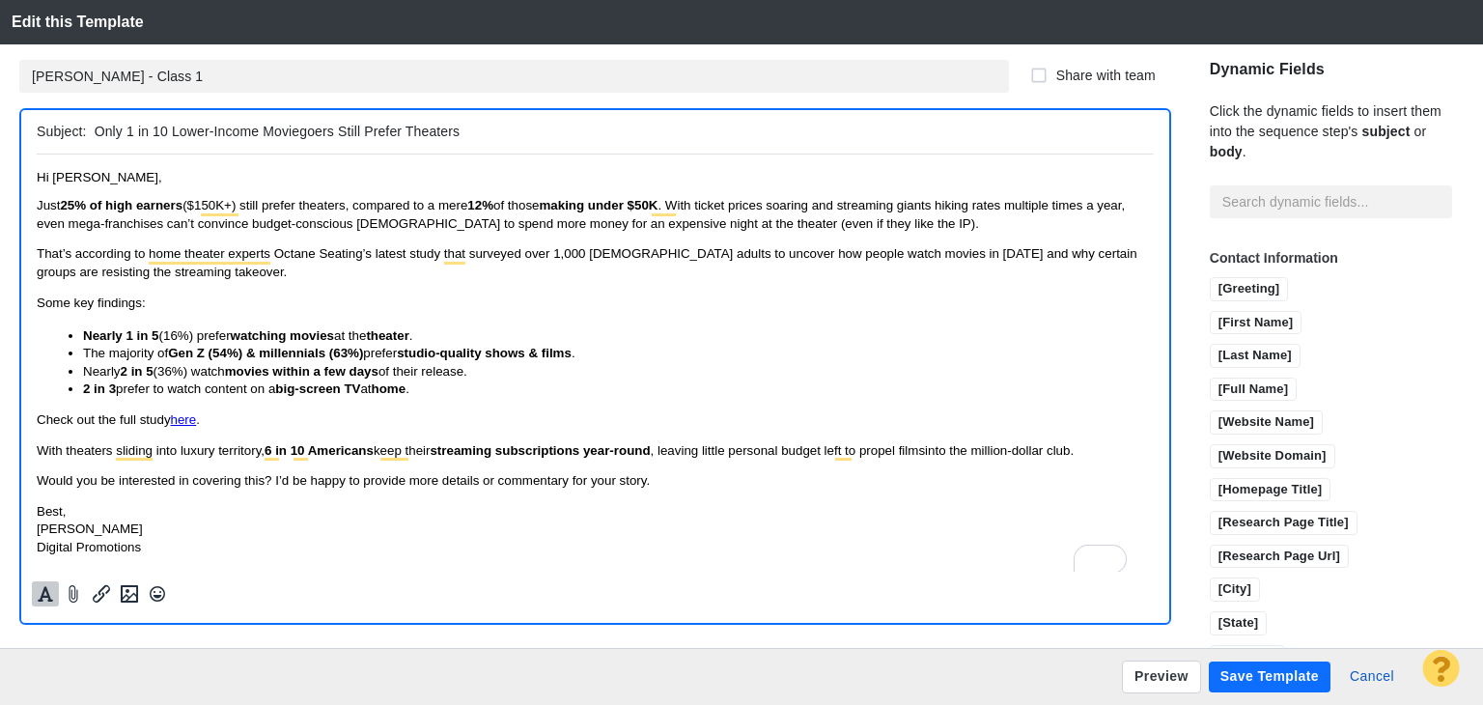
click at [1255, 669] on button "Save Template" at bounding box center [1270, 676] width 122 height 31
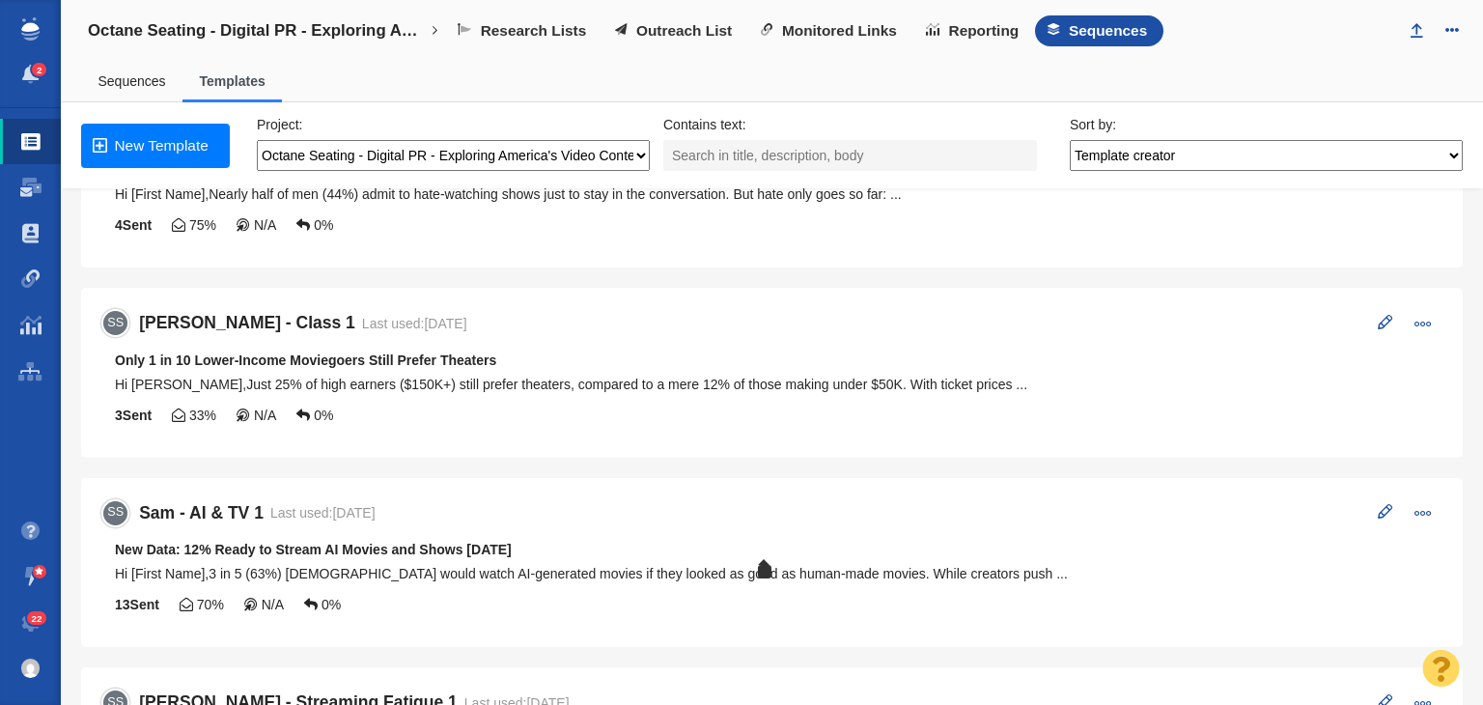
scroll to position [676, 0]
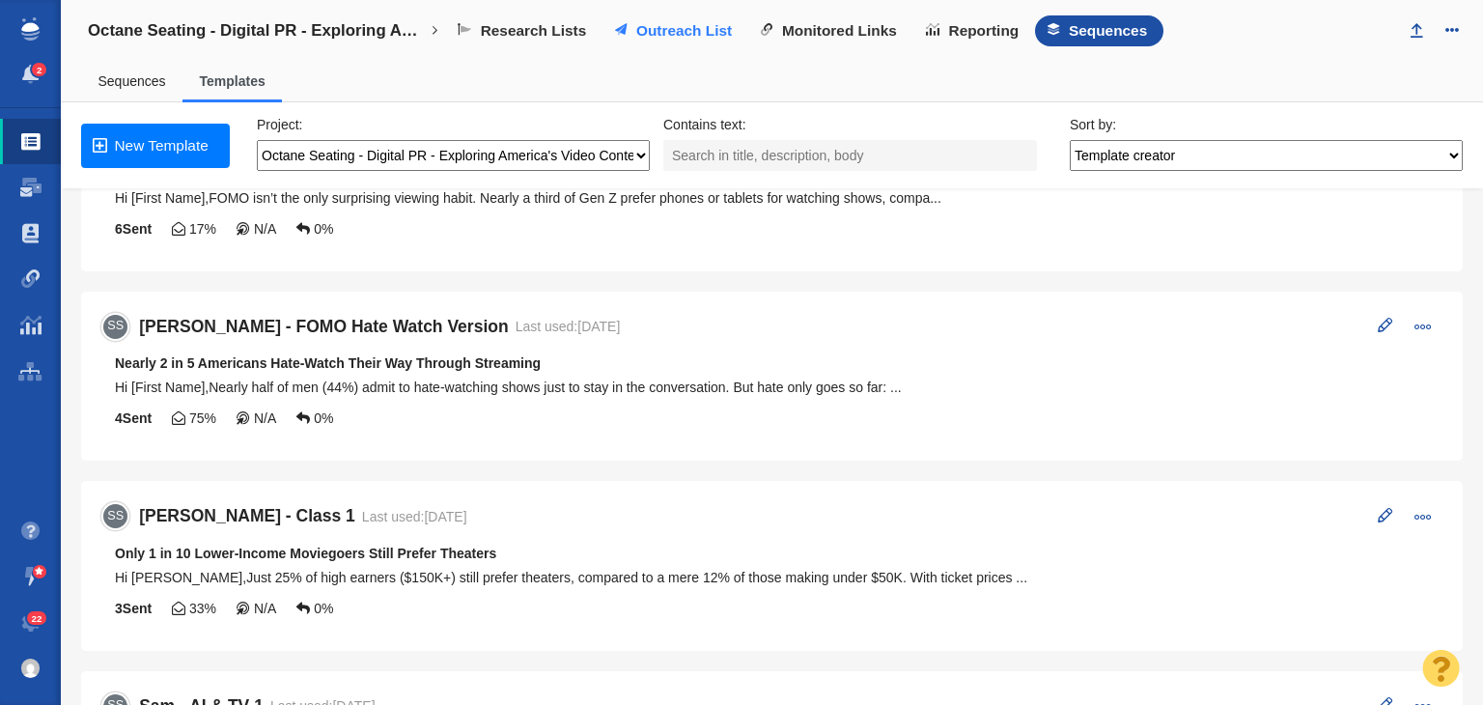
click at [659, 26] on span "Outreach List" at bounding box center [684, 30] width 96 height 17
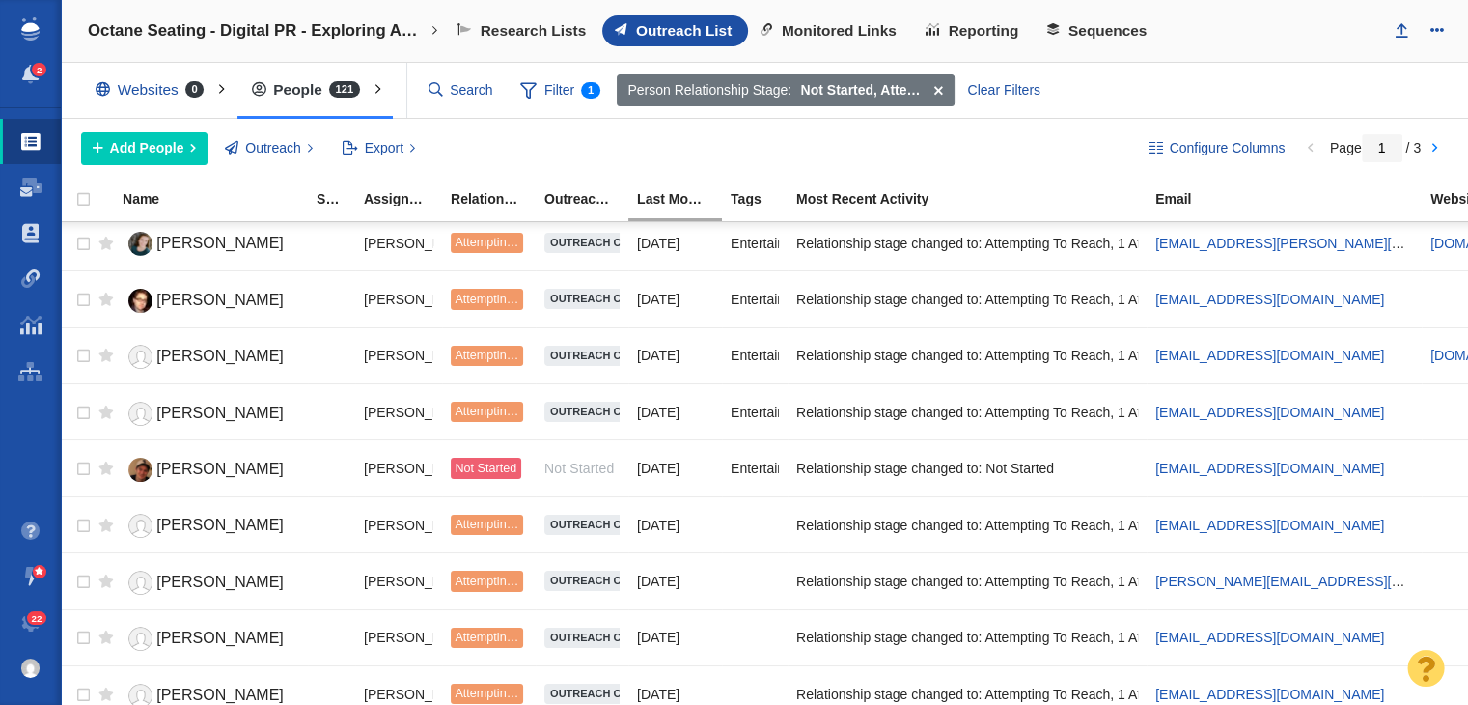
scroll to position [2338, 0]
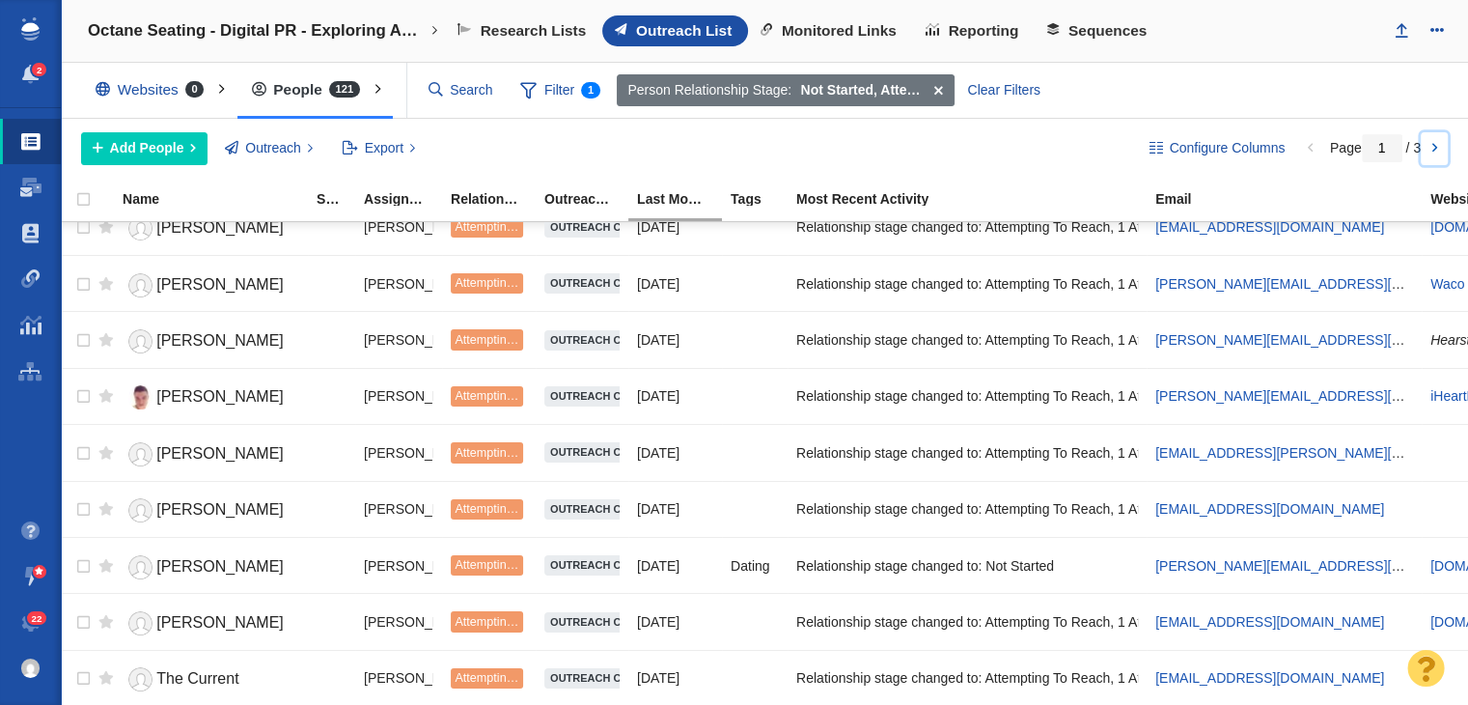
click at [1425, 134] on link at bounding box center [1434, 148] width 27 height 33
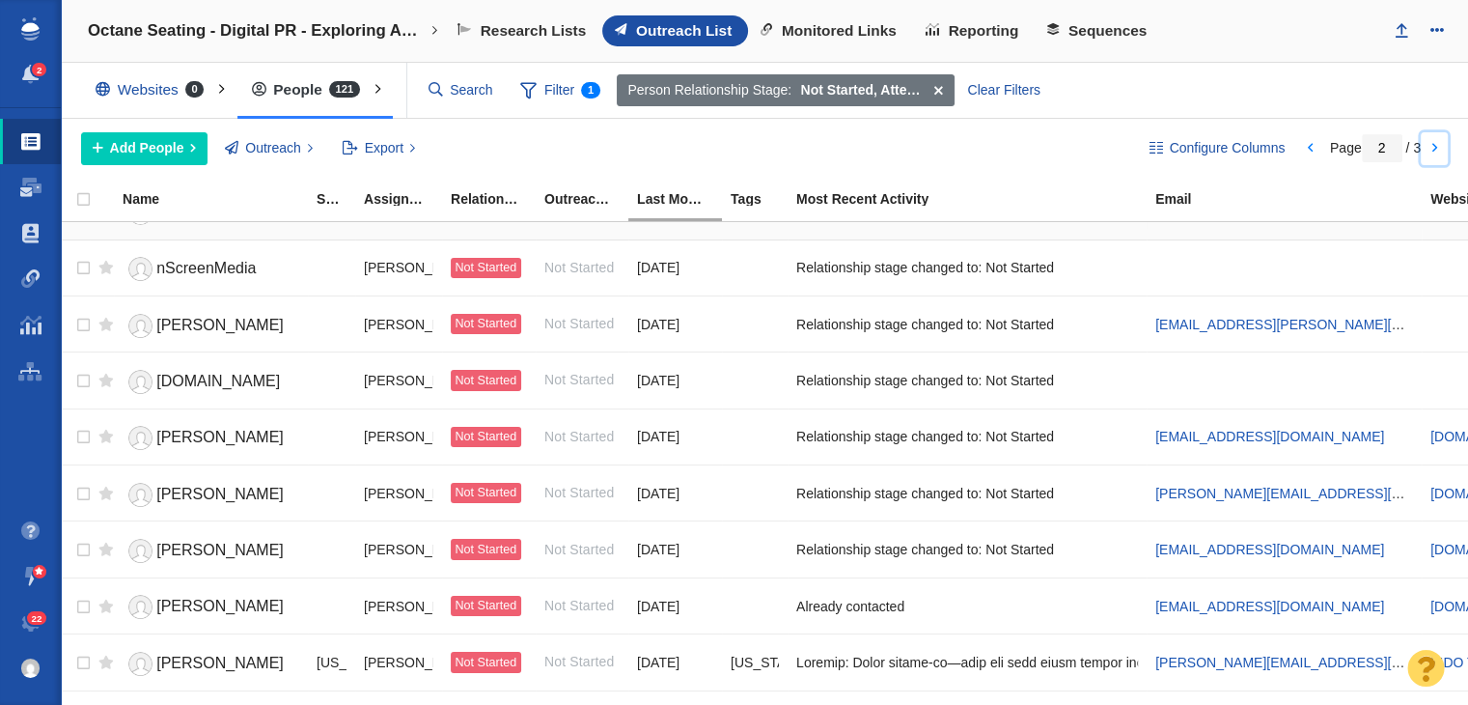
scroll to position [290, 0]
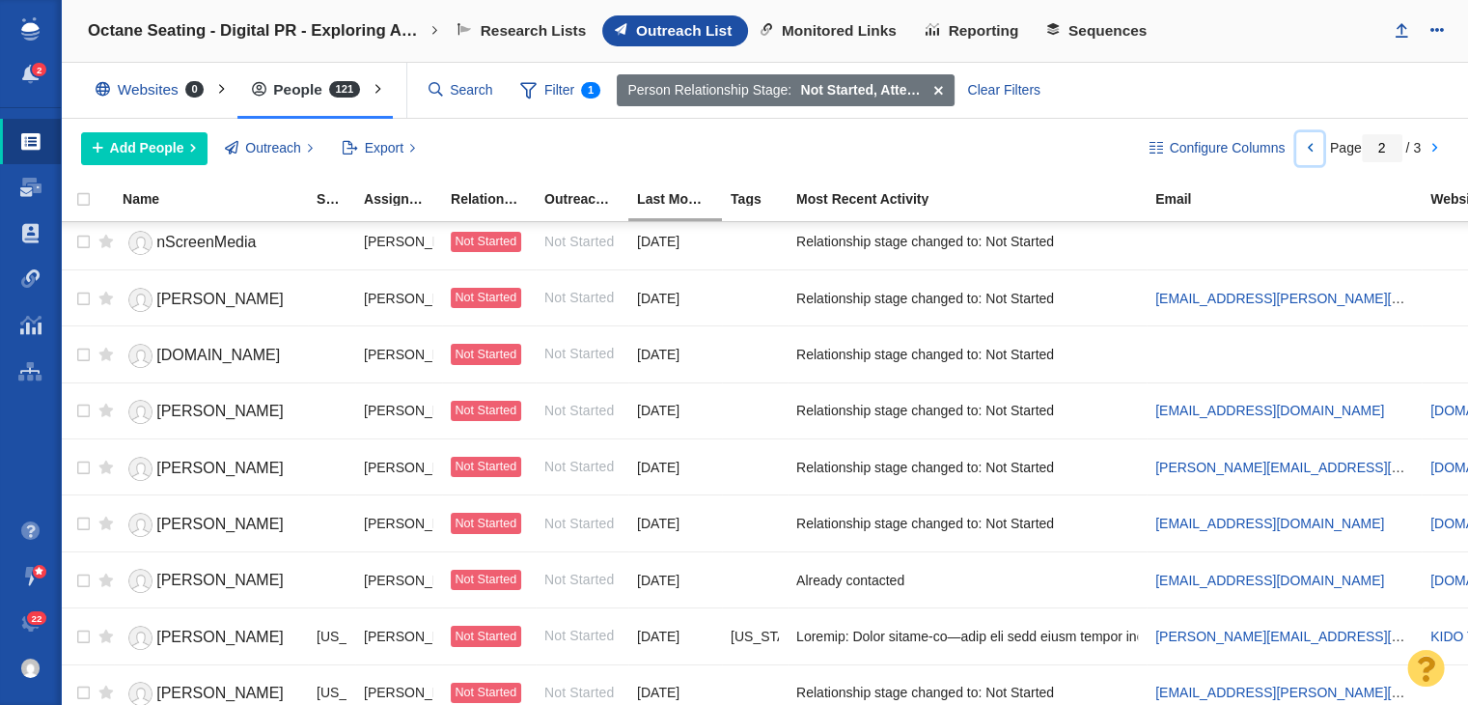
click at [1309, 139] on link at bounding box center [1309, 148] width 27 height 33
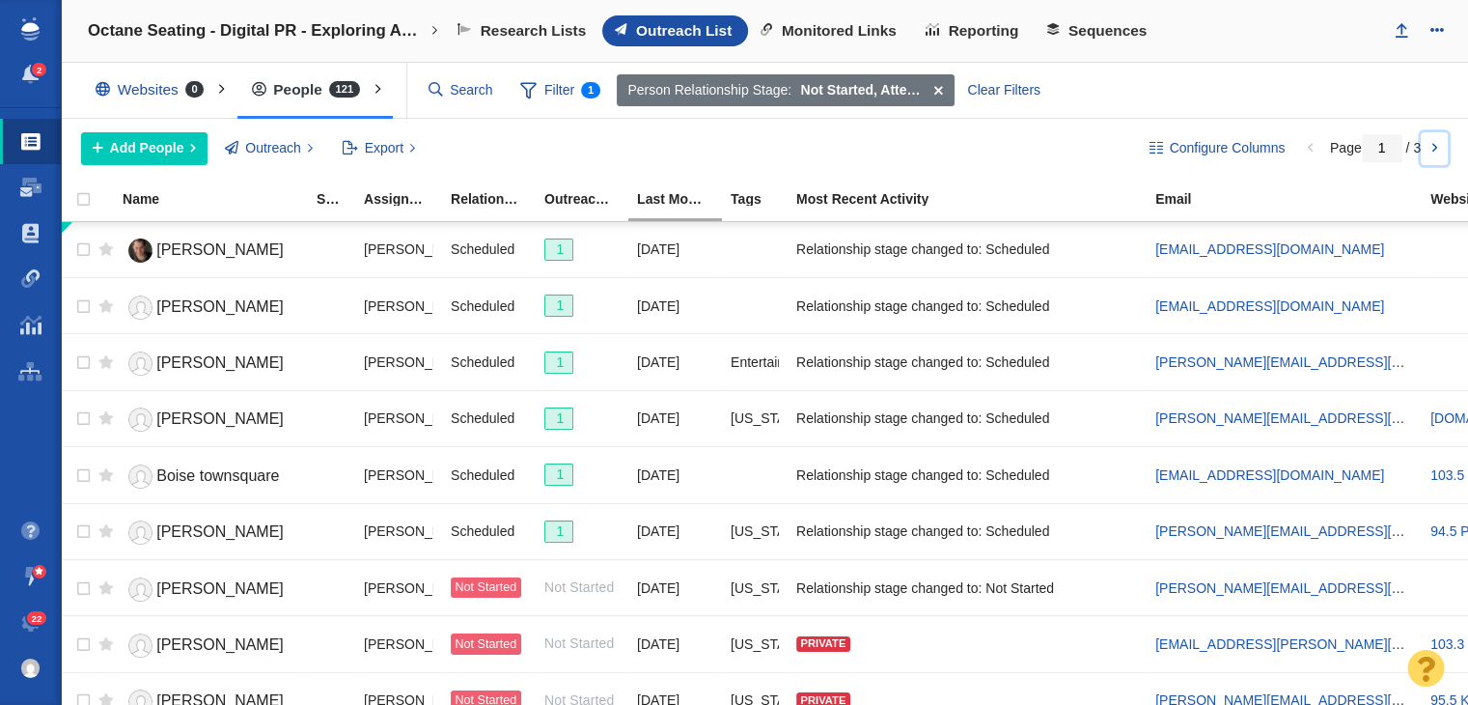
click at [1435, 149] on link at bounding box center [1434, 148] width 27 height 33
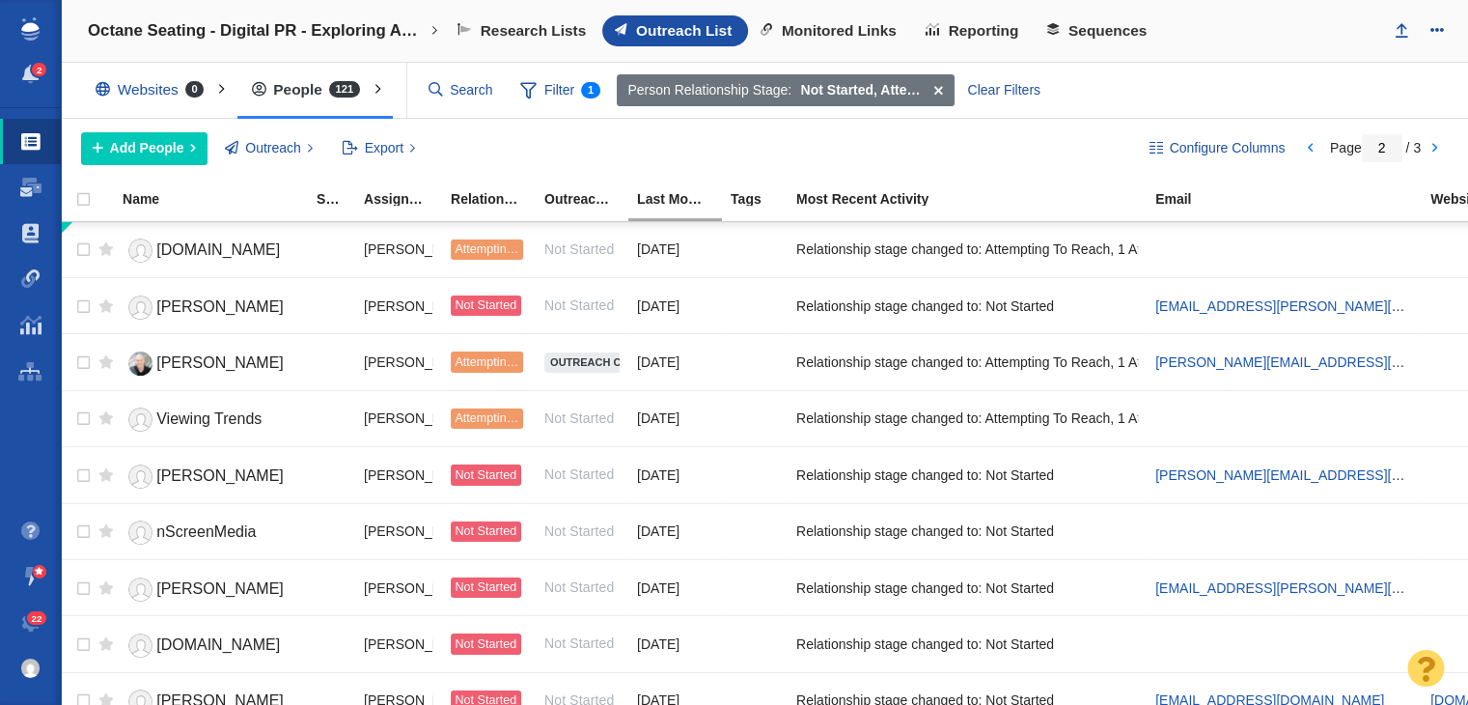
scroll to position [297, 0]
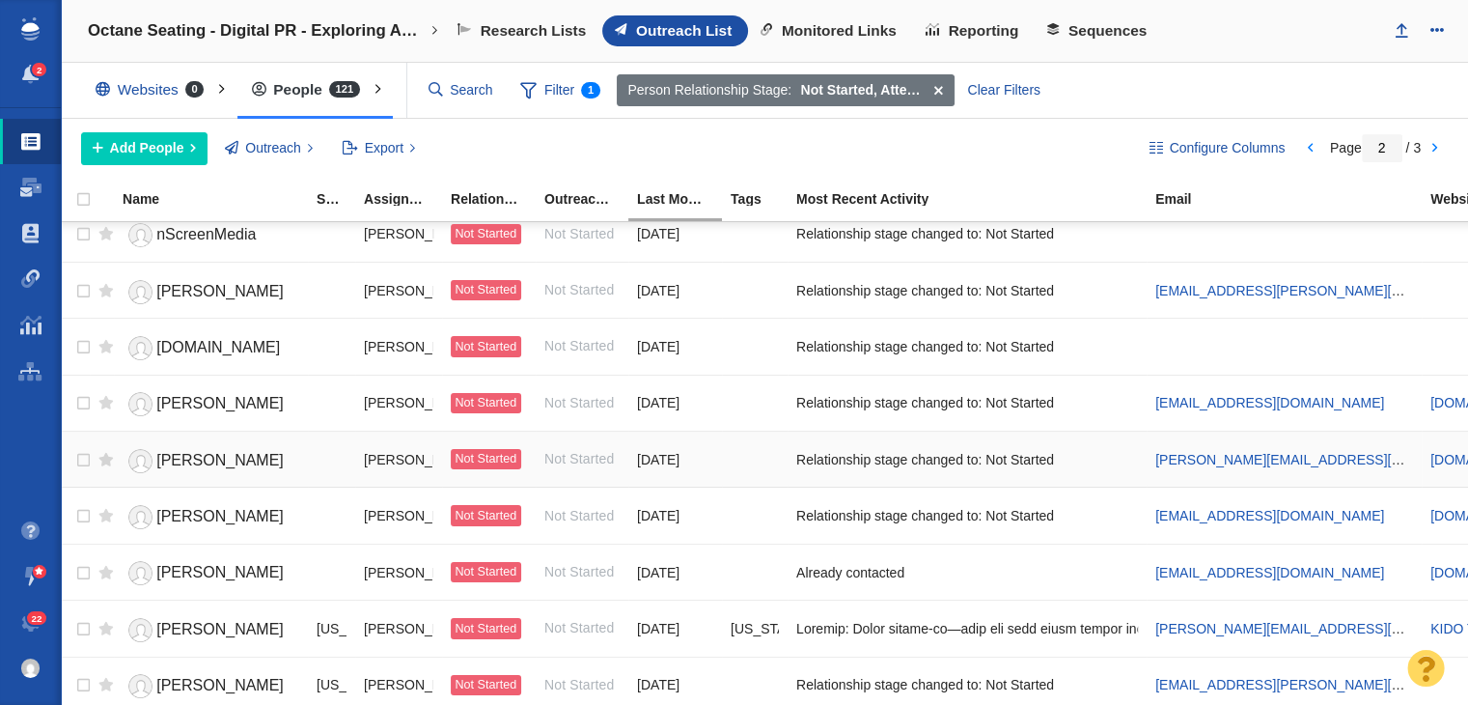
click at [177, 460] on span "[PERSON_NAME]" at bounding box center [219, 460] width 127 height 16
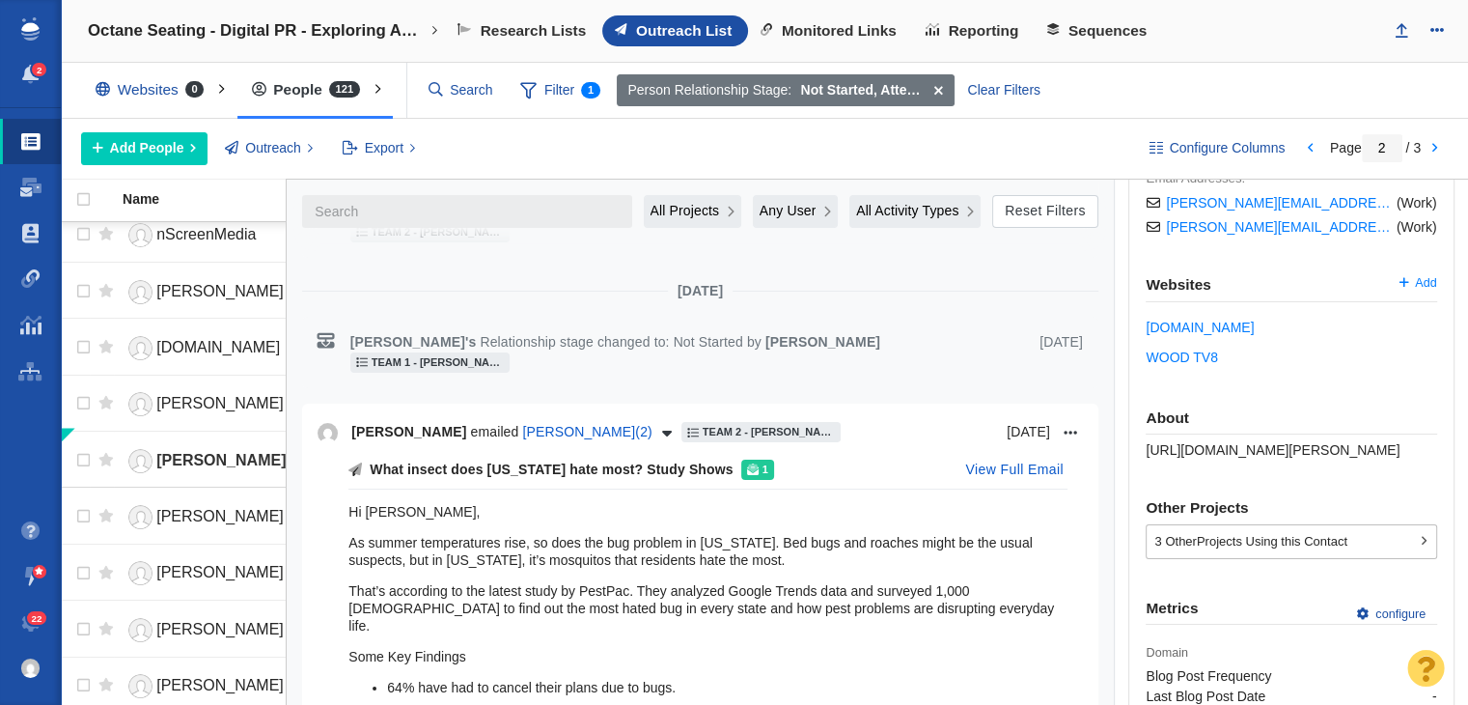
scroll to position [579, 0]
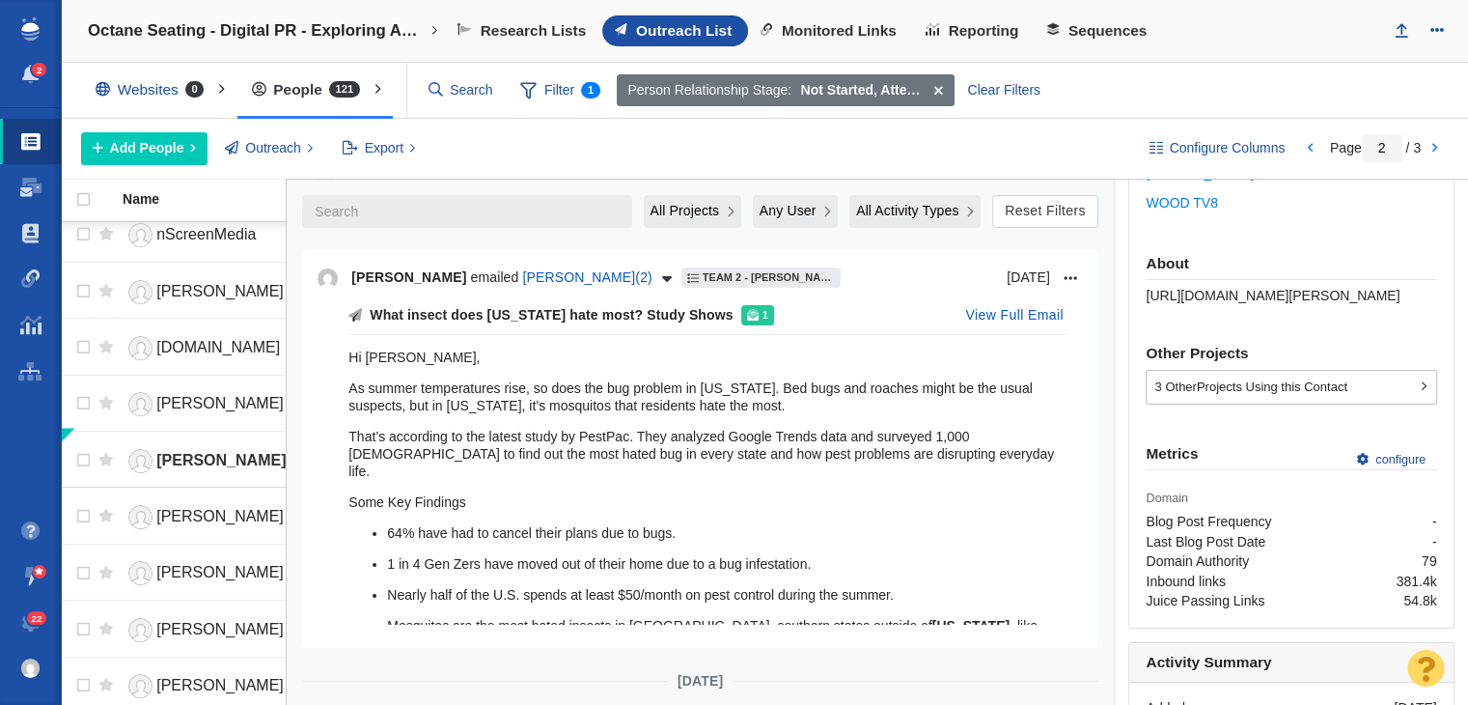
click at [1175, 291] on span "[URL][DOMAIN_NAME][PERSON_NAME]" at bounding box center [1273, 295] width 254 height 15
copy div "https://page-one-power.muckrack.com/scott-brown-20"
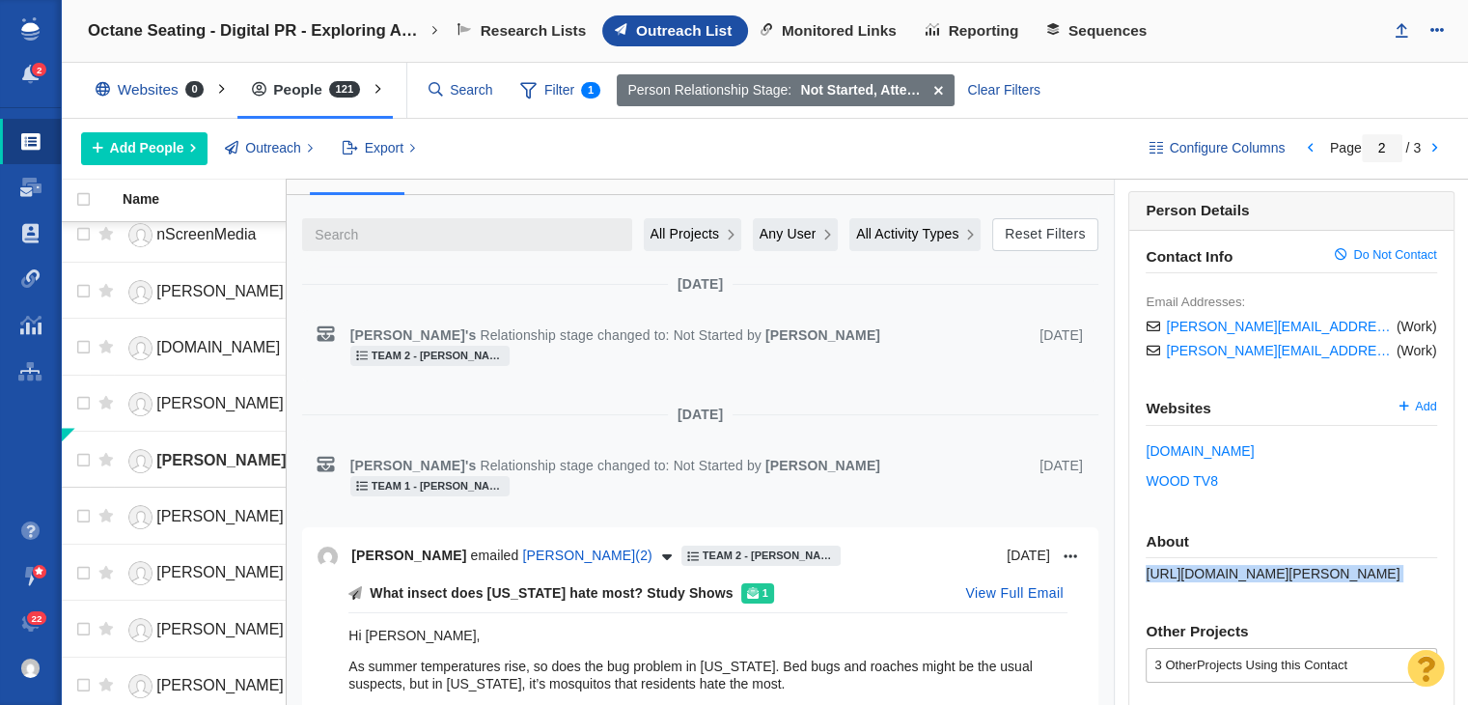
scroll to position [0, 0]
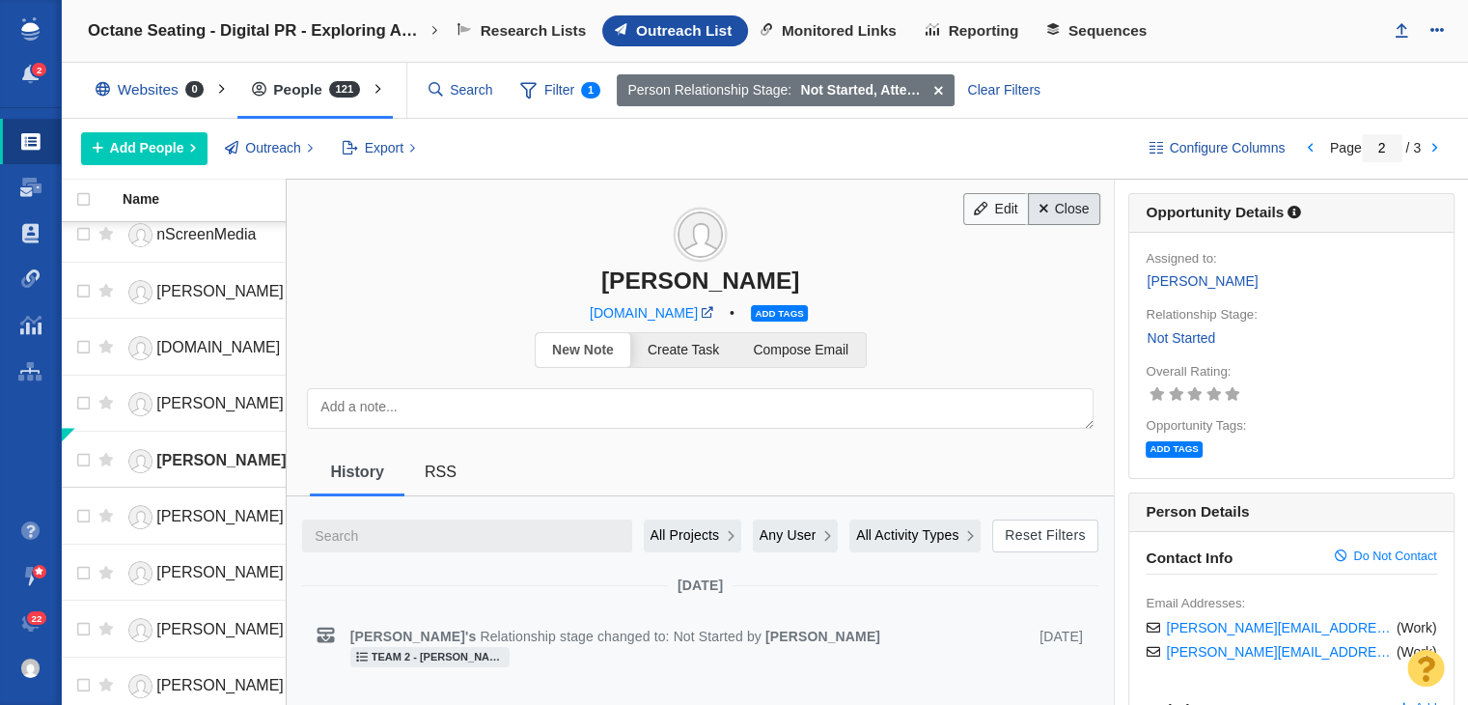
click at [1055, 204] on link "Close" at bounding box center [1064, 209] width 72 height 33
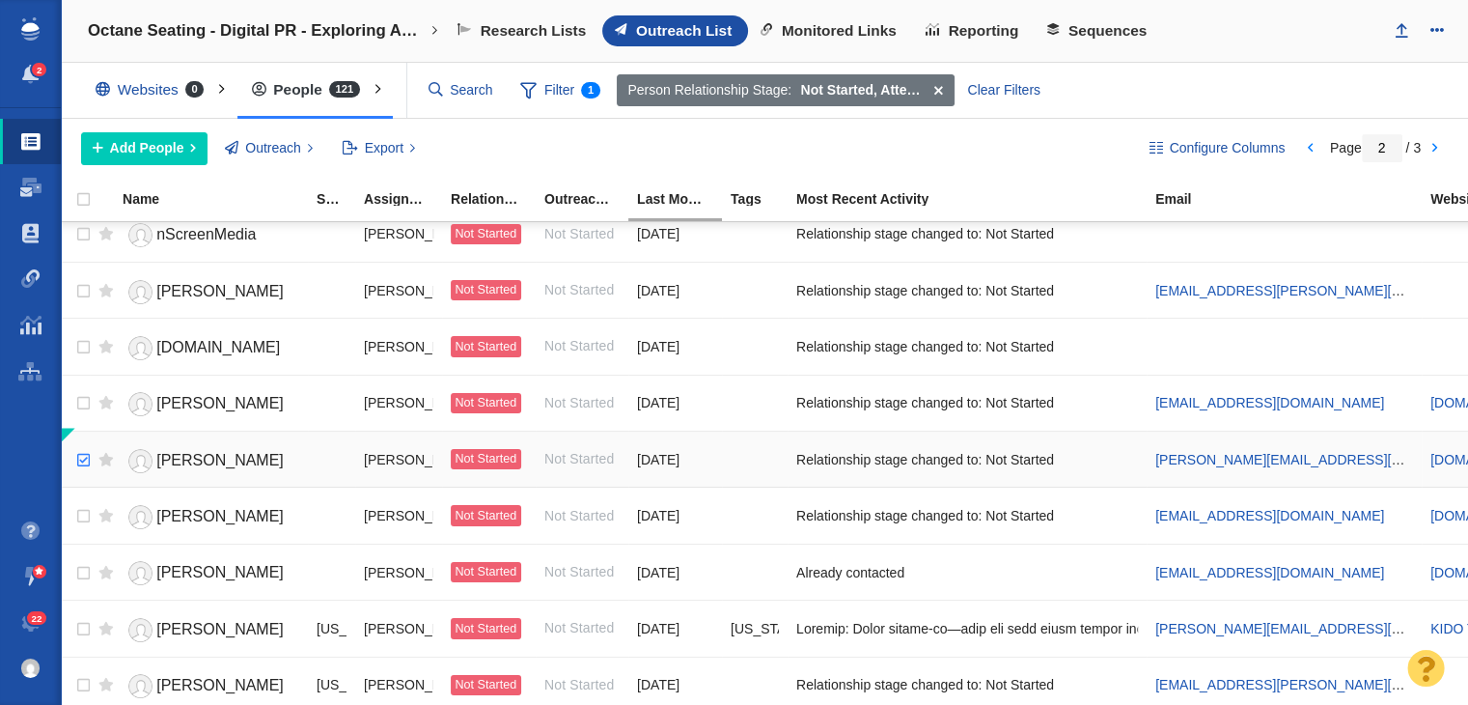
checkbox input "true"
click at [78, 445] on input "checkbox" at bounding box center [81, 460] width 29 height 42
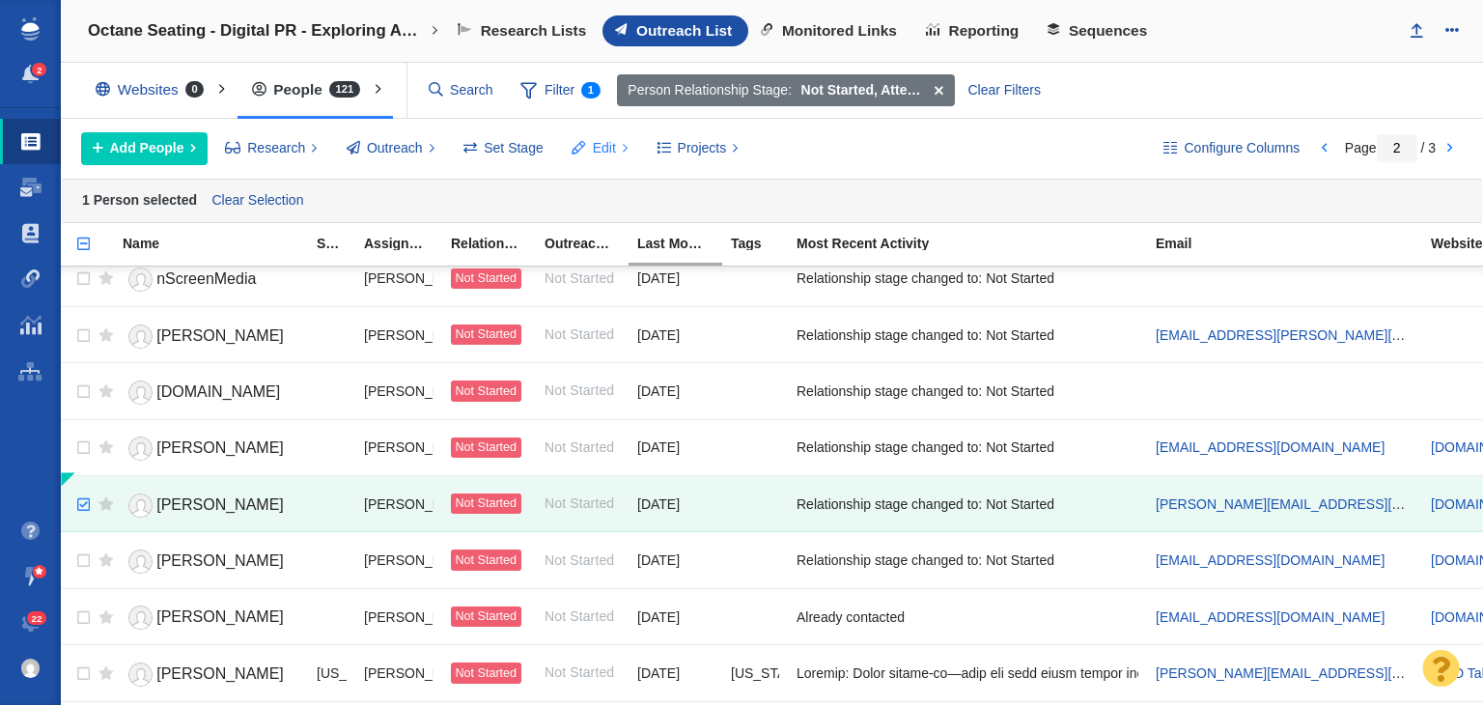
click at [599, 144] on button "Edit" at bounding box center [600, 148] width 78 height 33
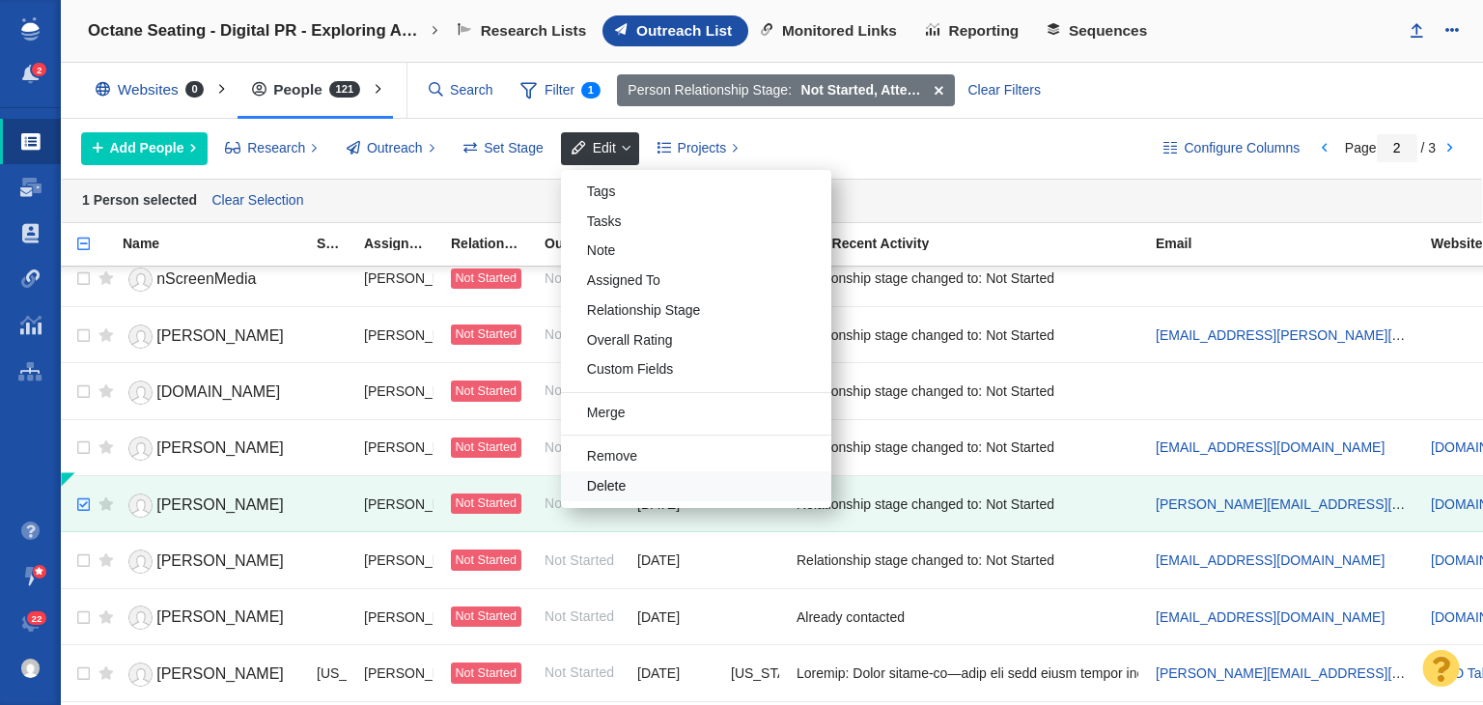
click at [645, 484] on div "Delete" at bounding box center [696, 486] width 270 height 30
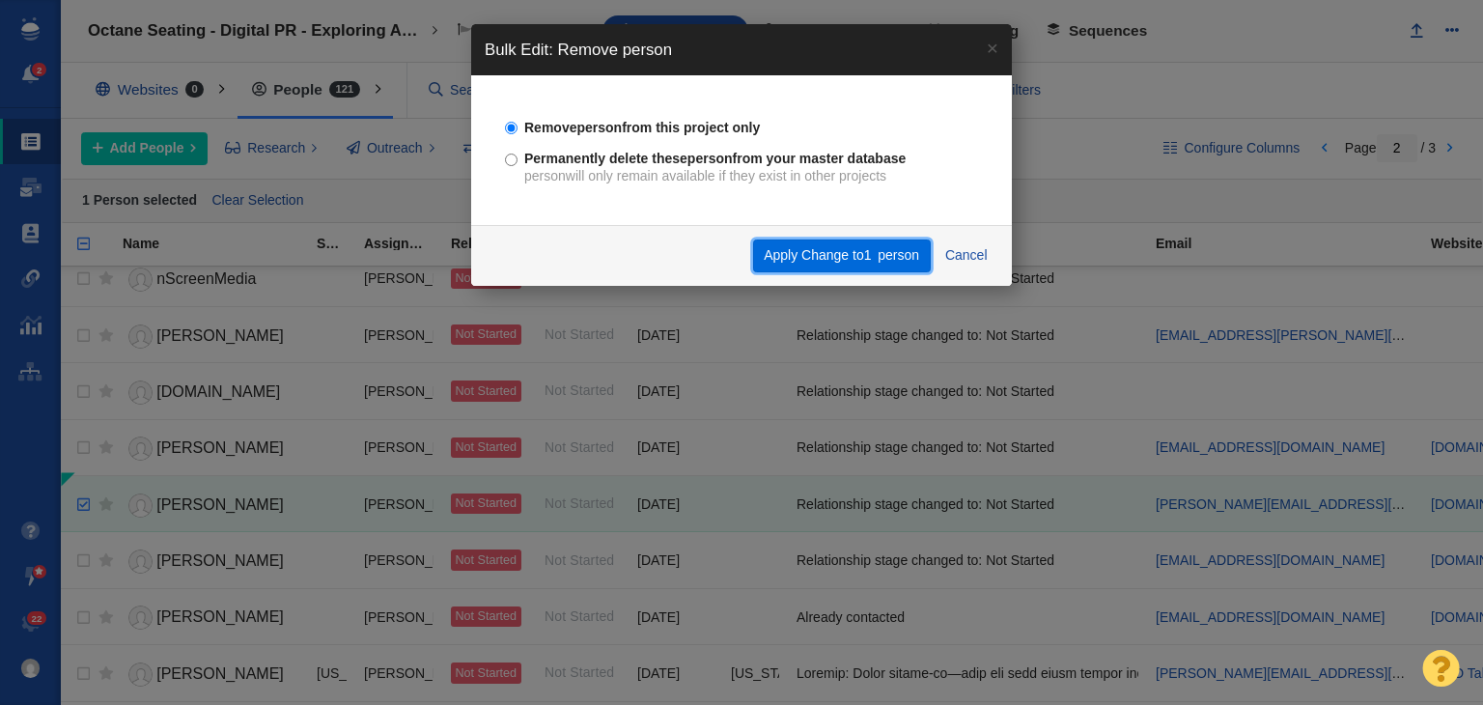
click at [838, 267] on button "Apply Change to 1 person" at bounding box center [842, 255] width 178 height 33
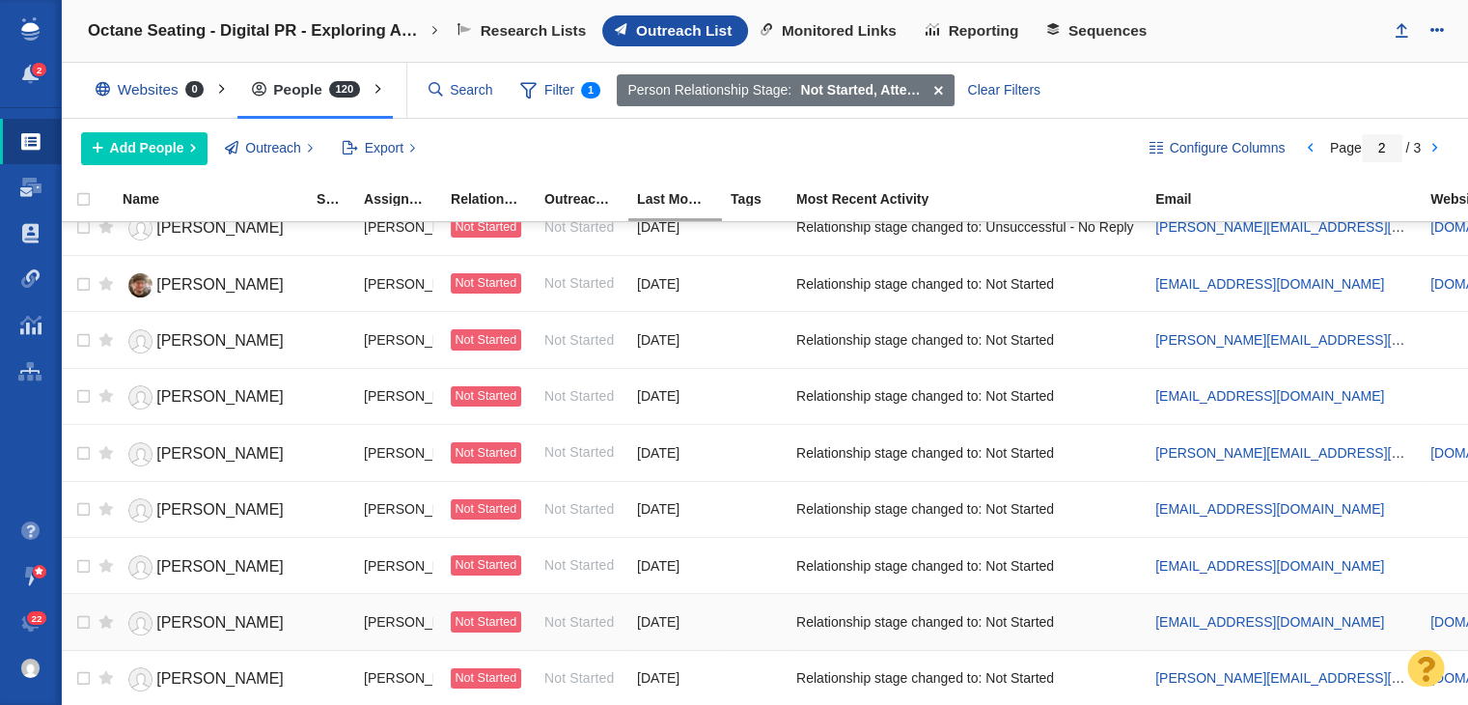
click at [181, 614] on span "Caralynn Matassa" at bounding box center [219, 622] width 127 height 16
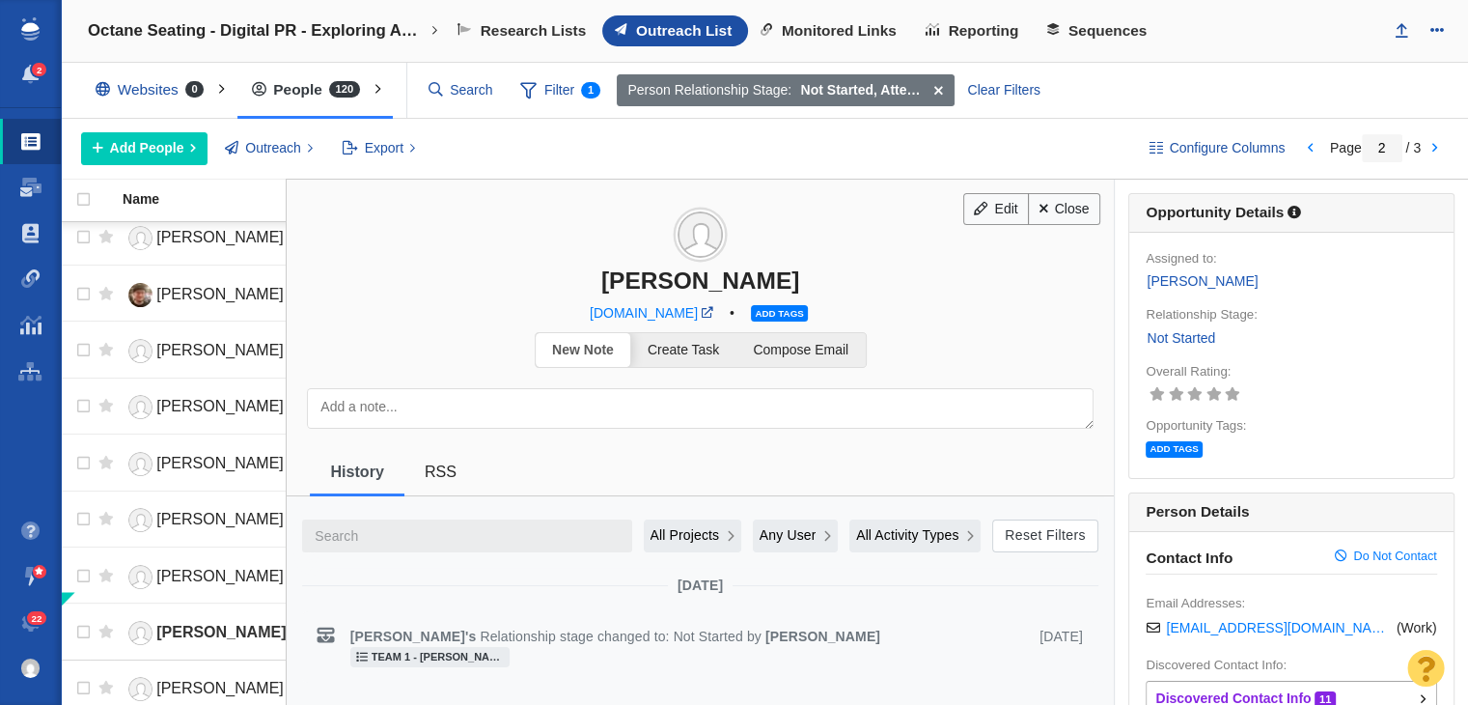
drag, startPoint x: 589, startPoint y: 261, endPoint x: 838, endPoint y: 287, distance: 250.4
click at [838, 287] on h3 "Caralynn Matassa" at bounding box center [700, 237] width 827 height 115
click at [765, 279] on div "Caralynn Matassa" at bounding box center [700, 280] width 827 height 28
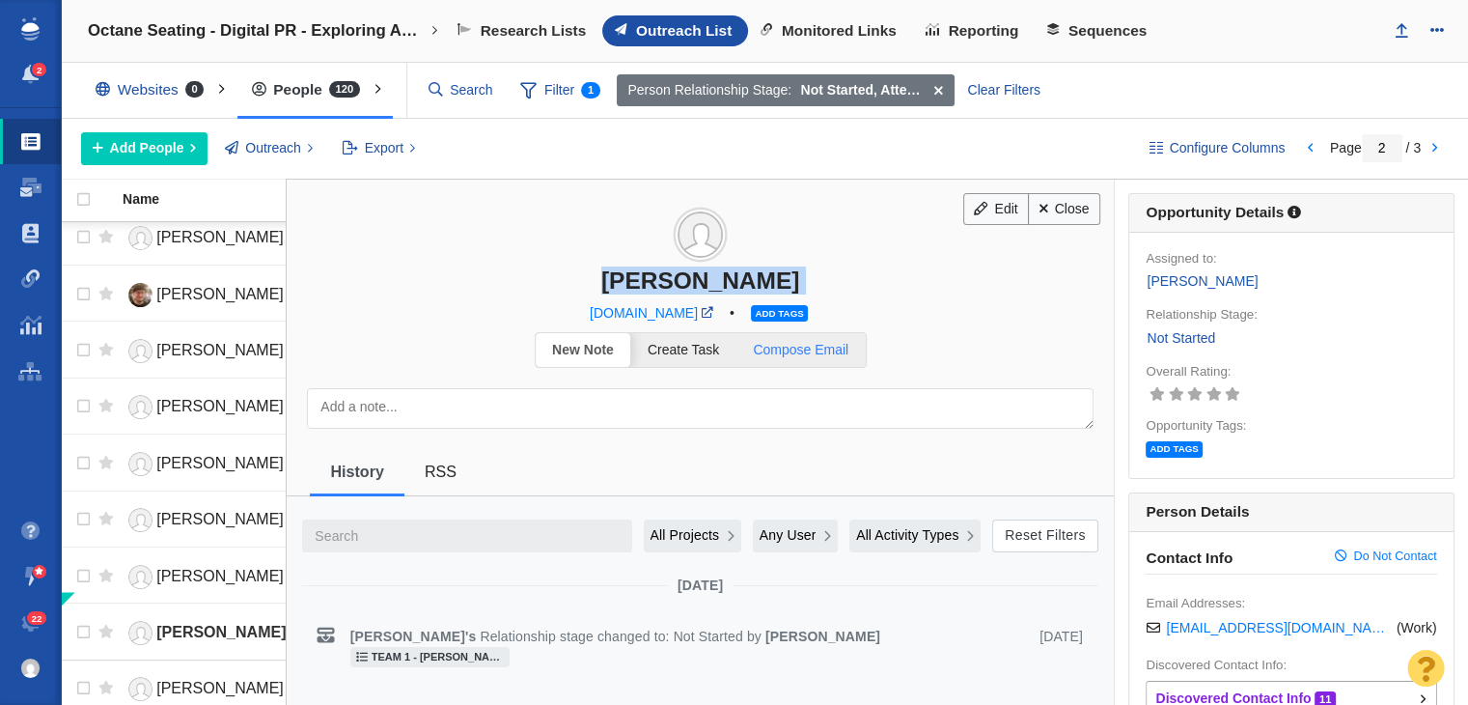
click at [832, 362] on link "Compose Email" at bounding box center [801, 350] width 129 height 34
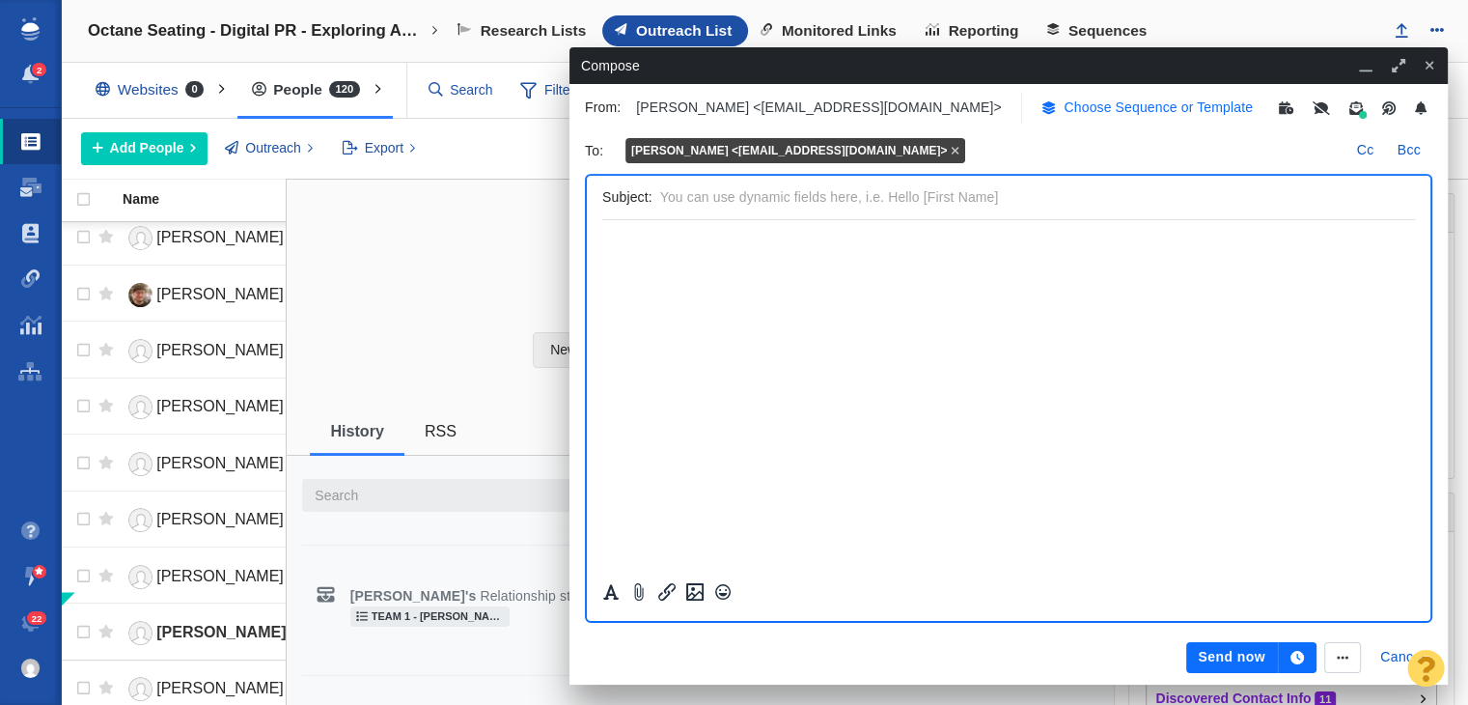
click at [1084, 103] on p "Choose Sequence or Template" at bounding box center [1158, 107] width 189 height 20
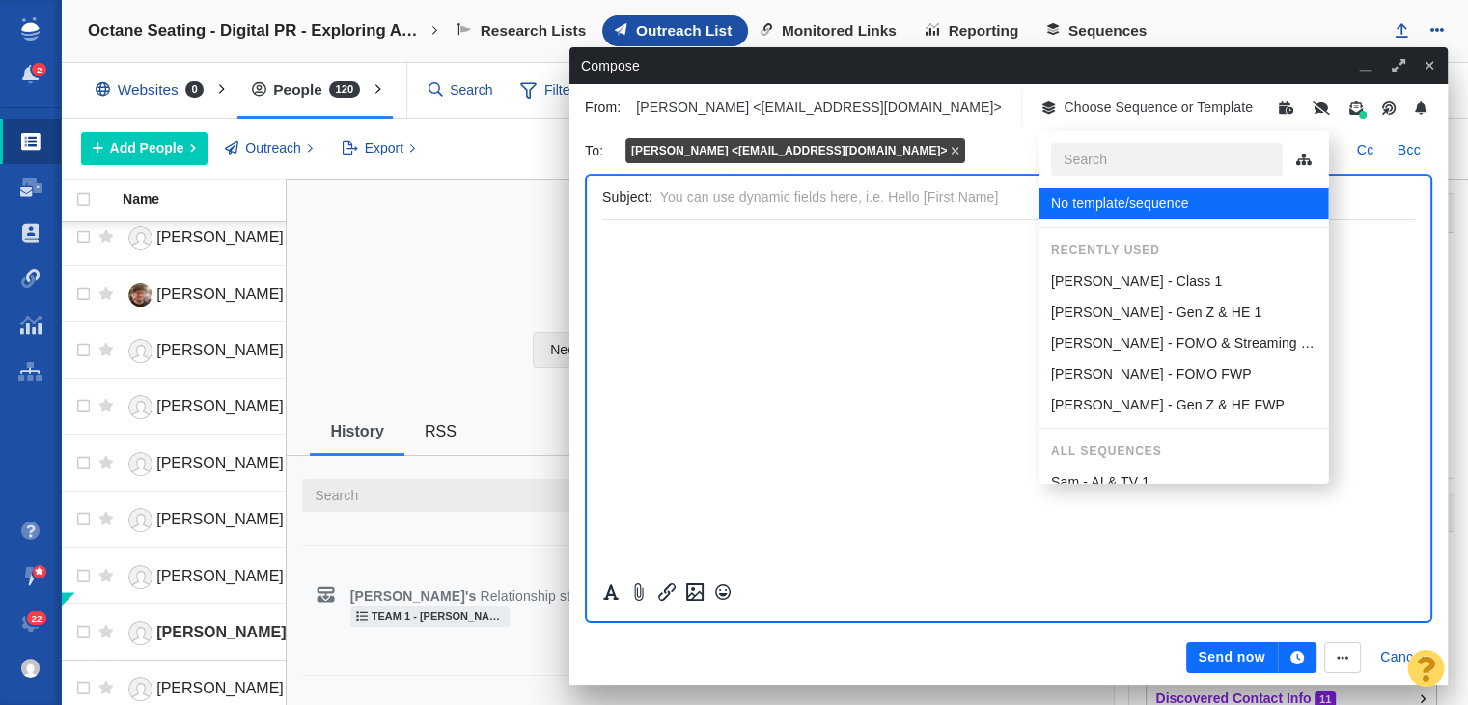
click at [1086, 275] on p "Sam - Class 1" at bounding box center [1135, 281] width 171 height 20
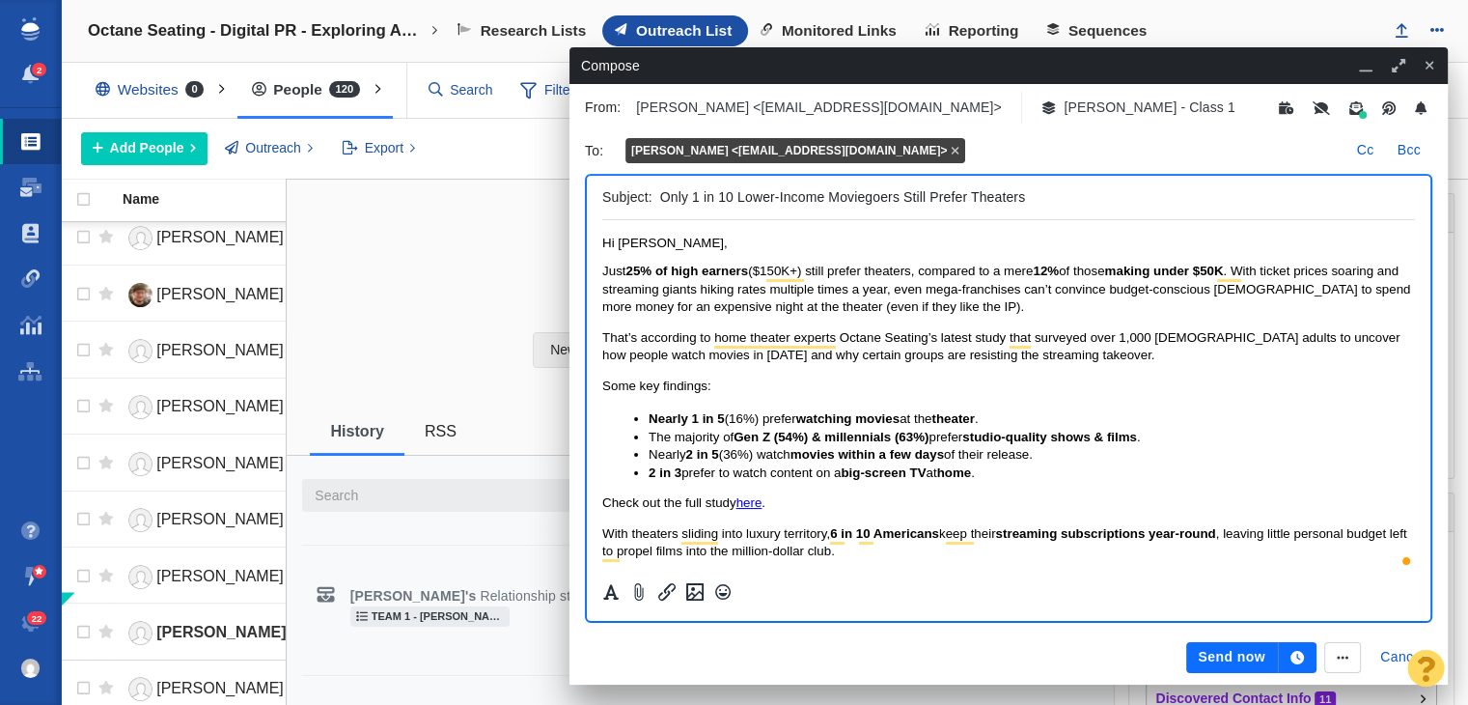
click at [1035, 196] on input "Only 1 in 10 Lower-Income Moviegoers Still Prefer Theaters" at bounding box center [1033, 197] width 747 height 28
click at [1246, 270] on span "Just 25% of high earners ($150K+) still prefer theaters, compared to a mere 12%…" at bounding box center [1006, 289] width 808 height 50
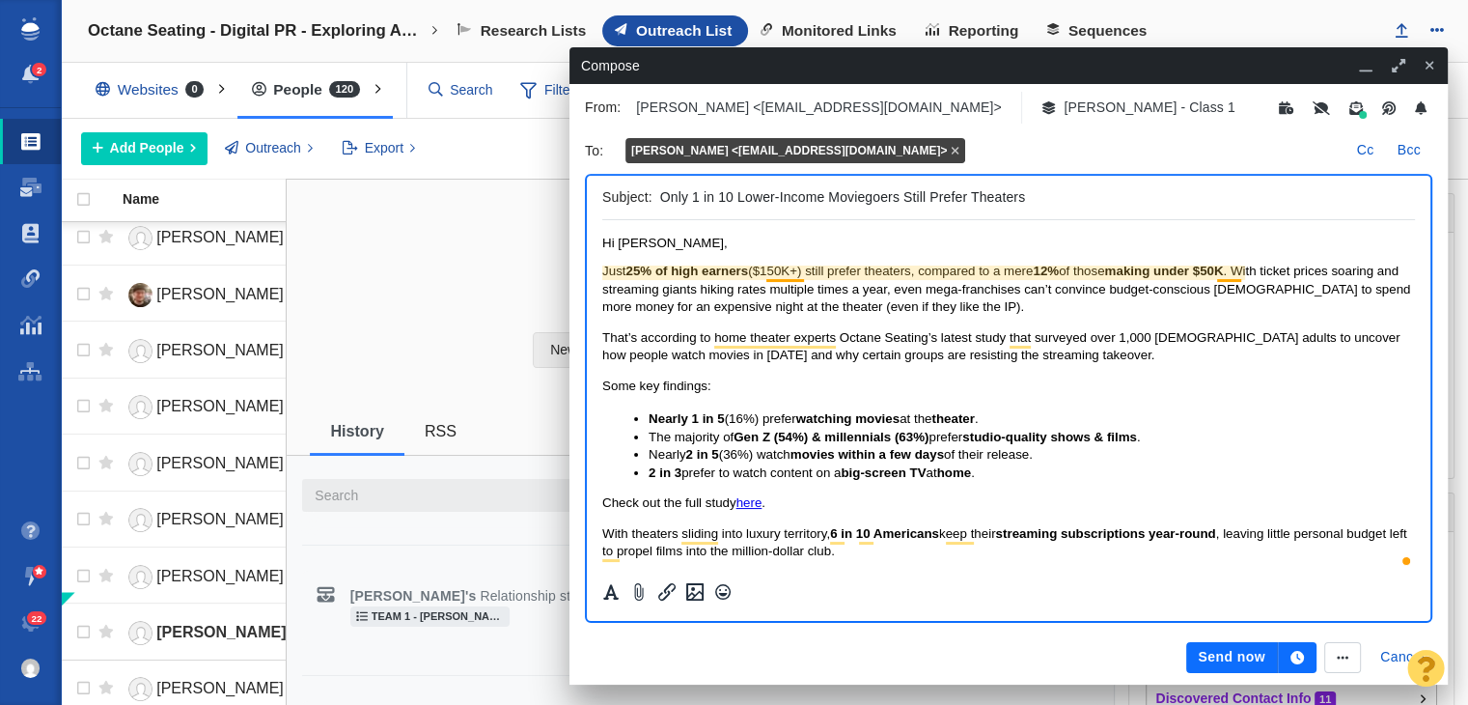
click at [1240, 272] on span "Just 25% of high earners ($150K+) still prefer theaters, compared to a mere 12%…" at bounding box center [1006, 289] width 808 height 50
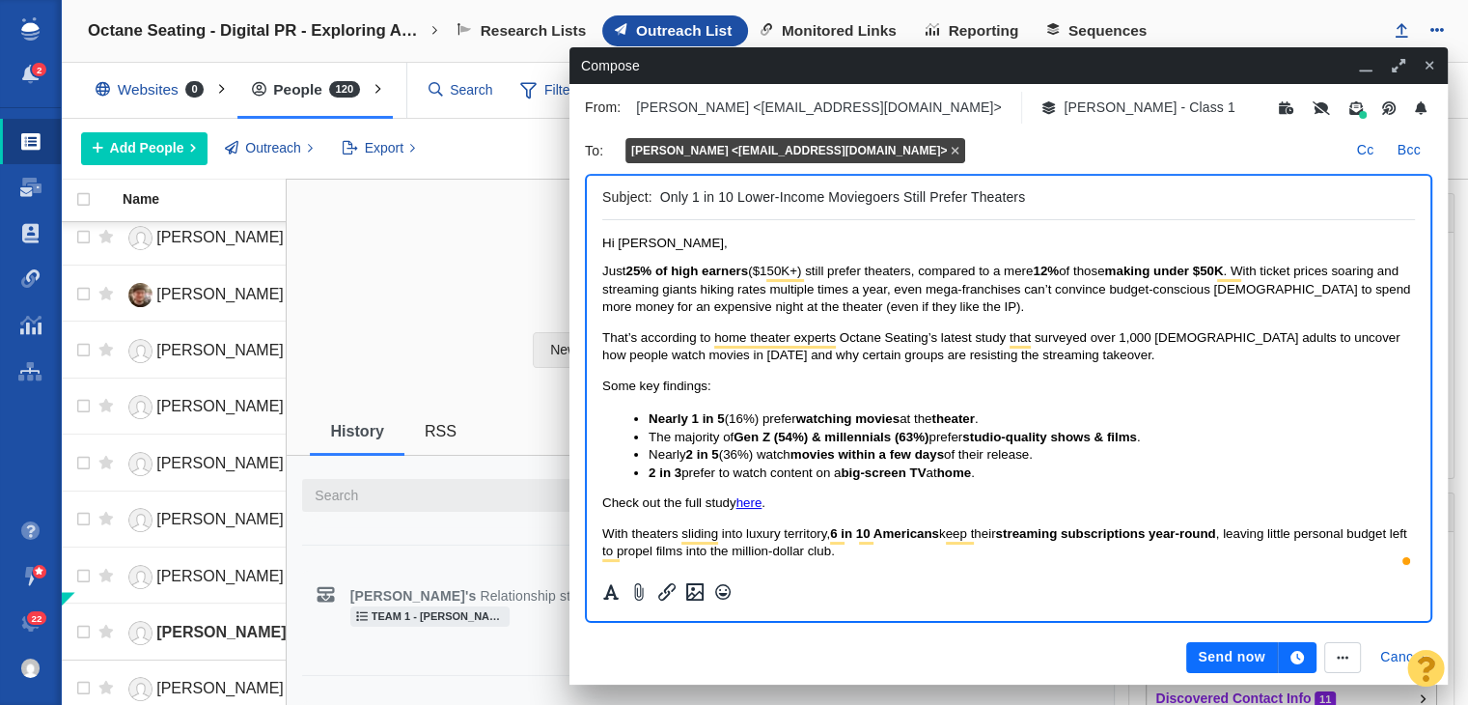
click at [1044, 287] on span "Just 25% of high earners ($150K+) still prefer theaters, compared to a mere 12%…" at bounding box center [1006, 289] width 808 height 50
click at [1103, 316] on p "Just 25% of high earners ($150K+) still prefer theaters, compared to a mere 12%…" at bounding box center [1008, 289] width 813 height 53
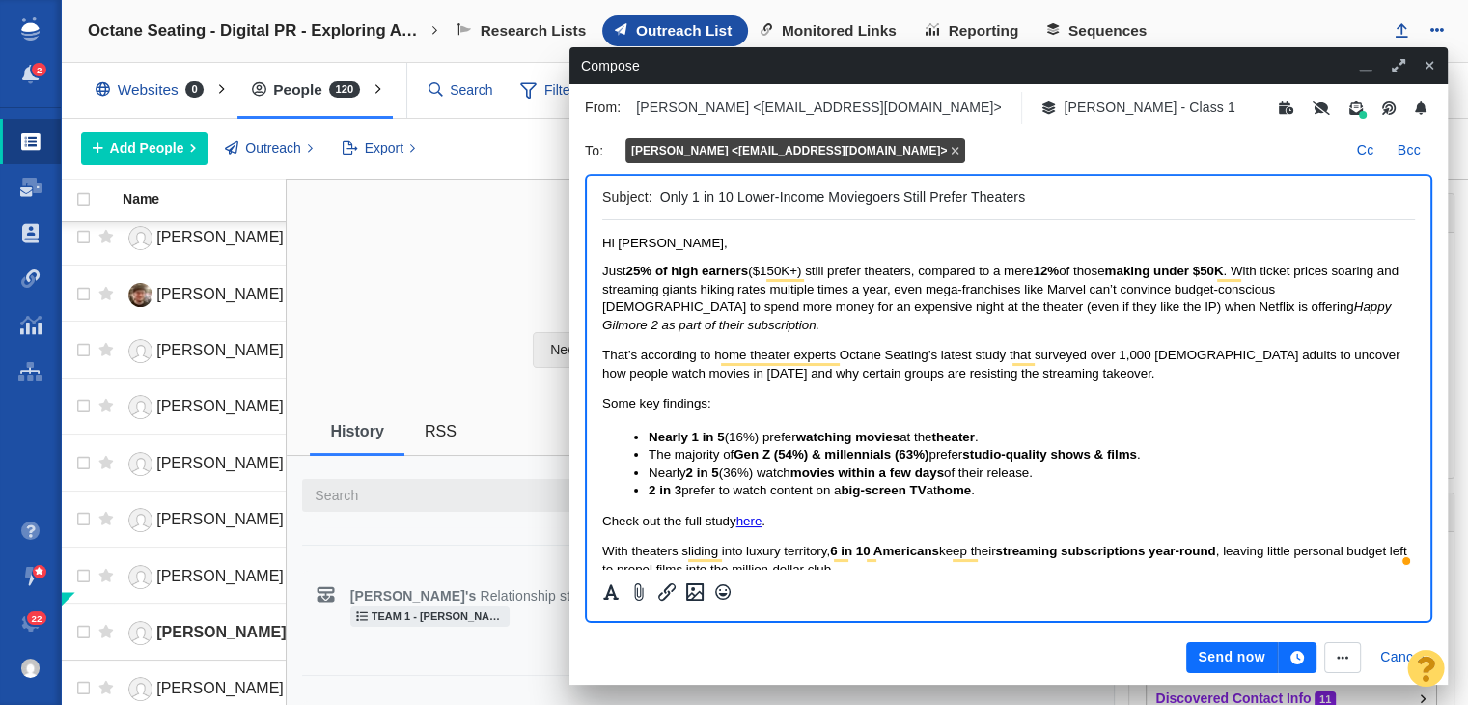
click at [1381, 312] on p "Just 25% of high earners ($150K+) still prefer theaters, compared to a mere 12%…" at bounding box center [1008, 298] width 813 height 71
drag, startPoint x: 1298, startPoint y: 310, endPoint x: 1307, endPoint y: 321, distance: 14.5
click at [1307, 321] on p "Just 25% of high earners ($150K+) still prefer theaters, compared to a mere 12%…" at bounding box center [1008, 298] width 813 height 71
click at [1304, 325] on p "Just 25% of high earners ($150K+) still prefer theaters, compared to a mere 12%…" at bounding box center [1008, 298] width 813 height 71
click at [661, 322] on span "﻿Happy Gilmore 2 as part of their expensive subscription." at bounding box center [996, 315] width 789 height 32
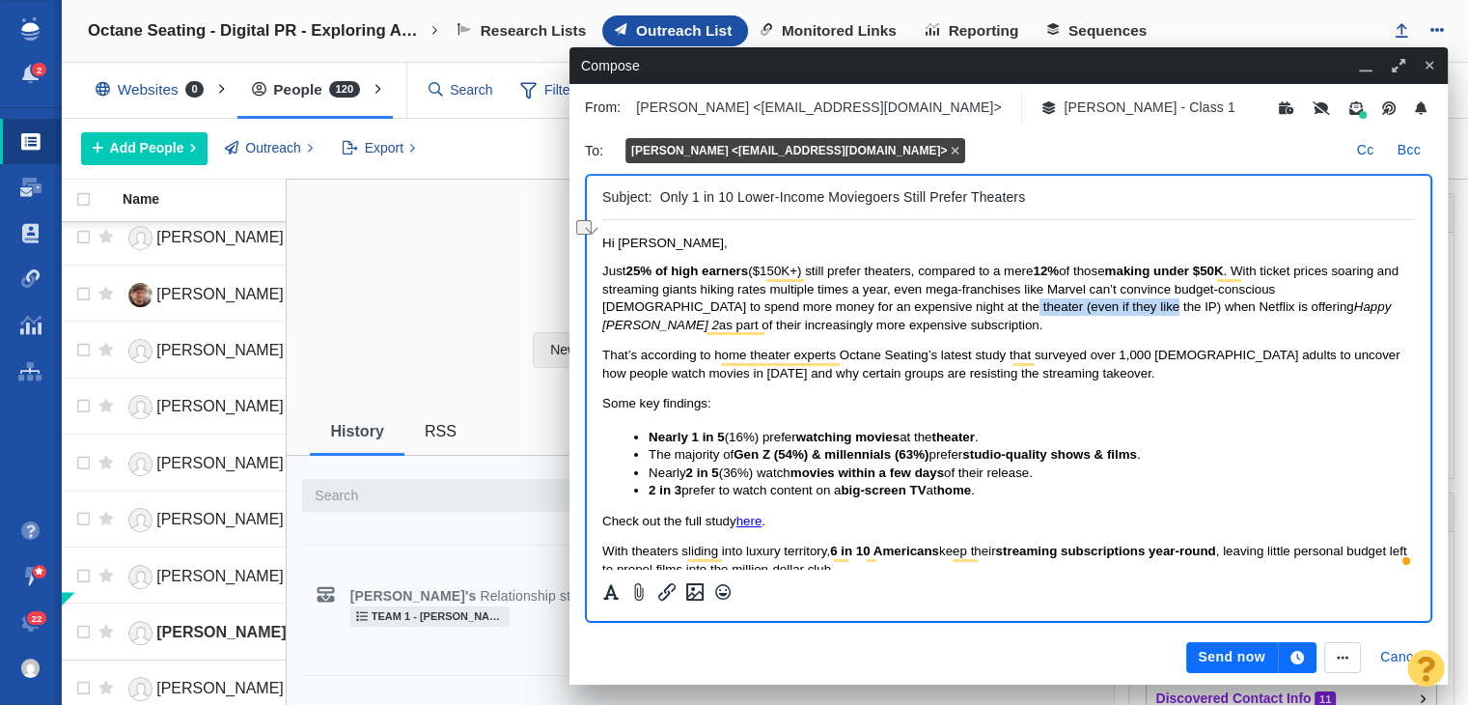
drag, startPoint x: 925, startPoint y: 301, endPoint x: 1061, endPoint y: 305, distance: 136.2
click at [1061, 305] on span "Just 25% of high earners ($150K+) still prefer theaters, compared to a mere 12%…" at bounding box center [1000, 298] width 796 height 68
click at [875, 322] on p "Just 25% of high earners ($150K+) still prefer theaters, compared to a mere 12%…" at bounding box center [1008, 298] width 813 height 71
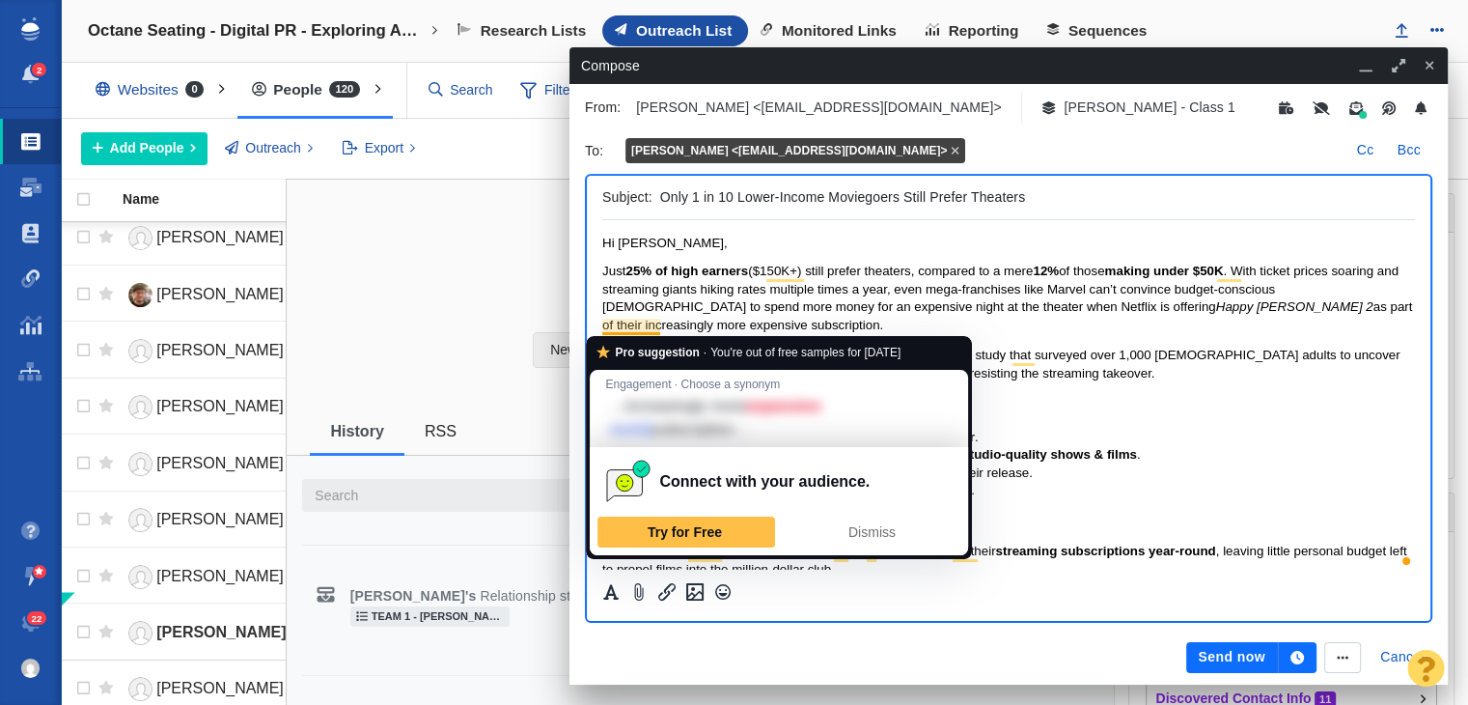
click at [624, 322] on span "Just 25% of high earners ($150K+) still prefer theaters, compared to a mere 12%…" at bounding box center [1007, 298] width 810 height 68
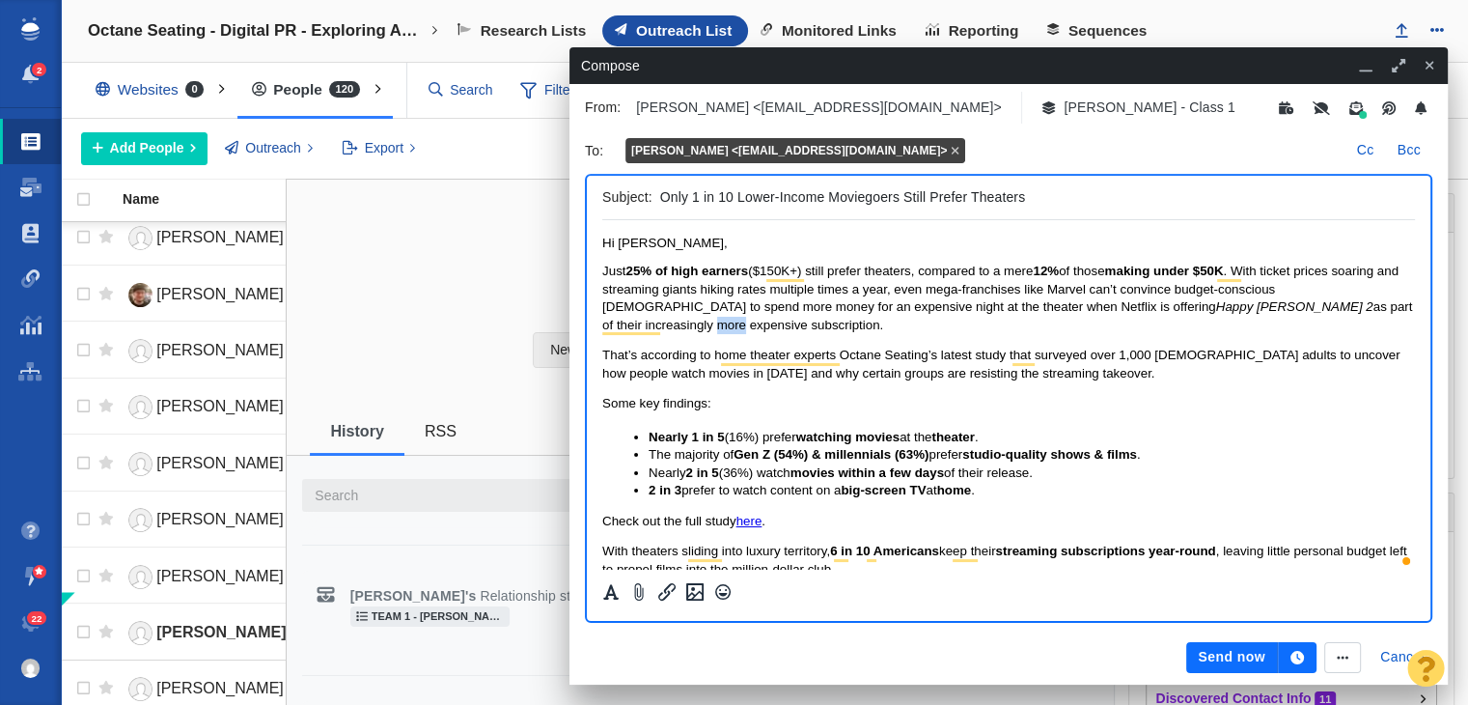
drag, startPoint x: 1320, startPoint y: 309, endPoint x: 1345, endPoint y: 309, distance: 25.1
click at [1345, 309] on p "Just 25% of high earners ($150K+) still prefer theaters, compared to a mere 12%…" at bounding box center [1008, 298] width 813 height 71
click at [1345, 308] on span "Just 25% of high earners ($150K+) still prefer theaters, compared to a mere 12%…" at bounding box center [1007, 298] width 810 height 68
click at [1034, 333] on p "Just 25% of high earners ($150K+) still prefer theaters, compared to a mere 12%…" at bounding box center [1008, 298] width 813 height 71
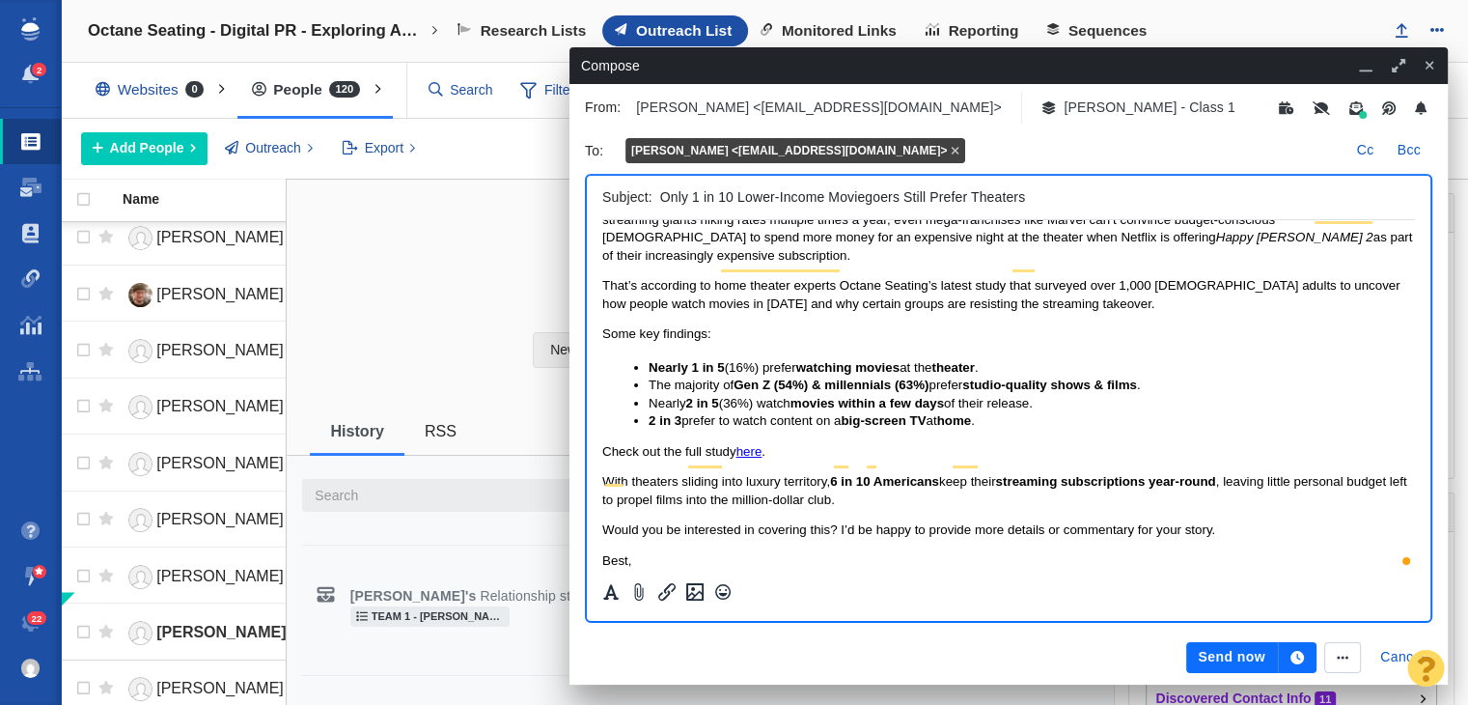
scroll to position [97, 0]
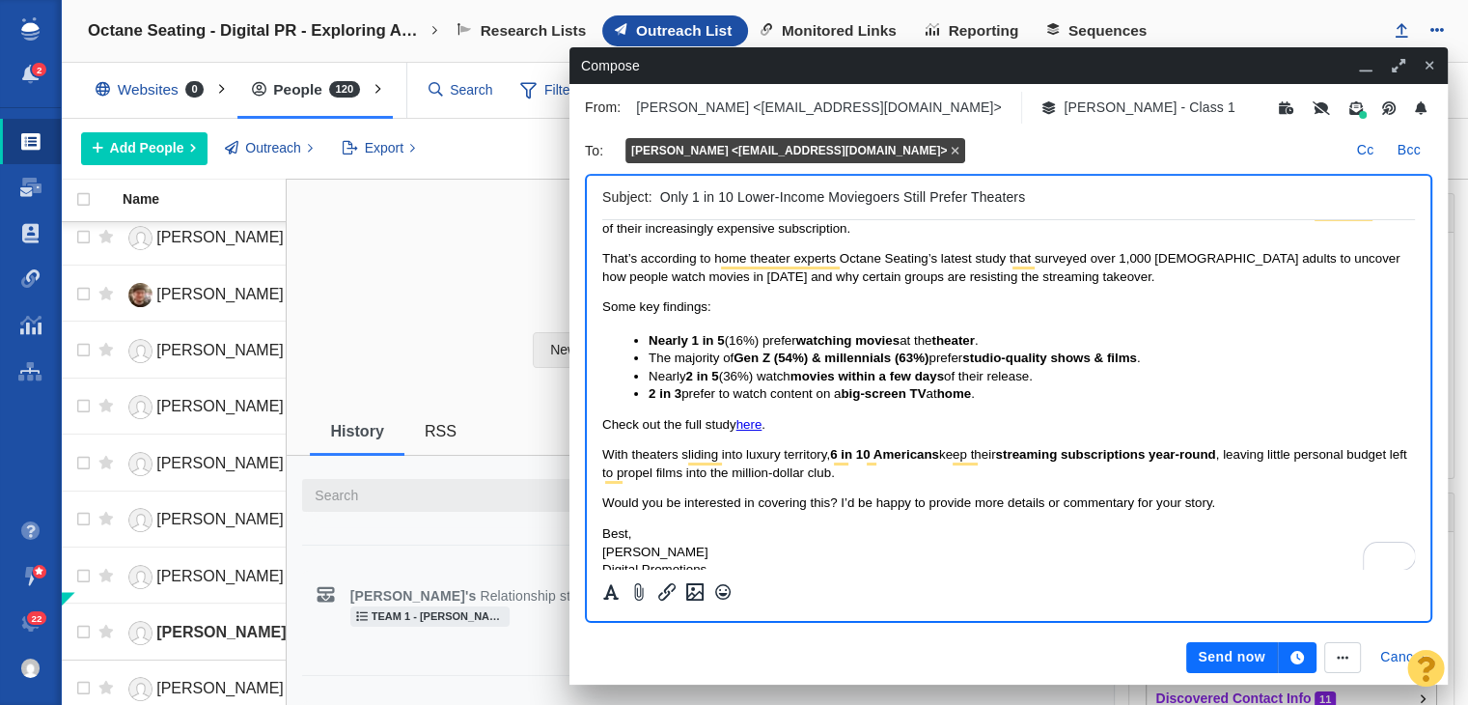
click at [849, 477] on span "With theaters sliding into luxury territory, 6 in 10 Americans keep their strea…" at bounding box center [1004, 463] width 804 height 32
click at [702, 470] on span "With theaters sliding into luxury territory, 6 in 10 Americans keep their strea…" at bounding box center [1004, 463] width 804 height 32
click at [849, 471] on span "With theaters sliding into luxury territory, 6 in 10 Americans keep their strea…" at bounding box center [1004, 463] width 804 height 32
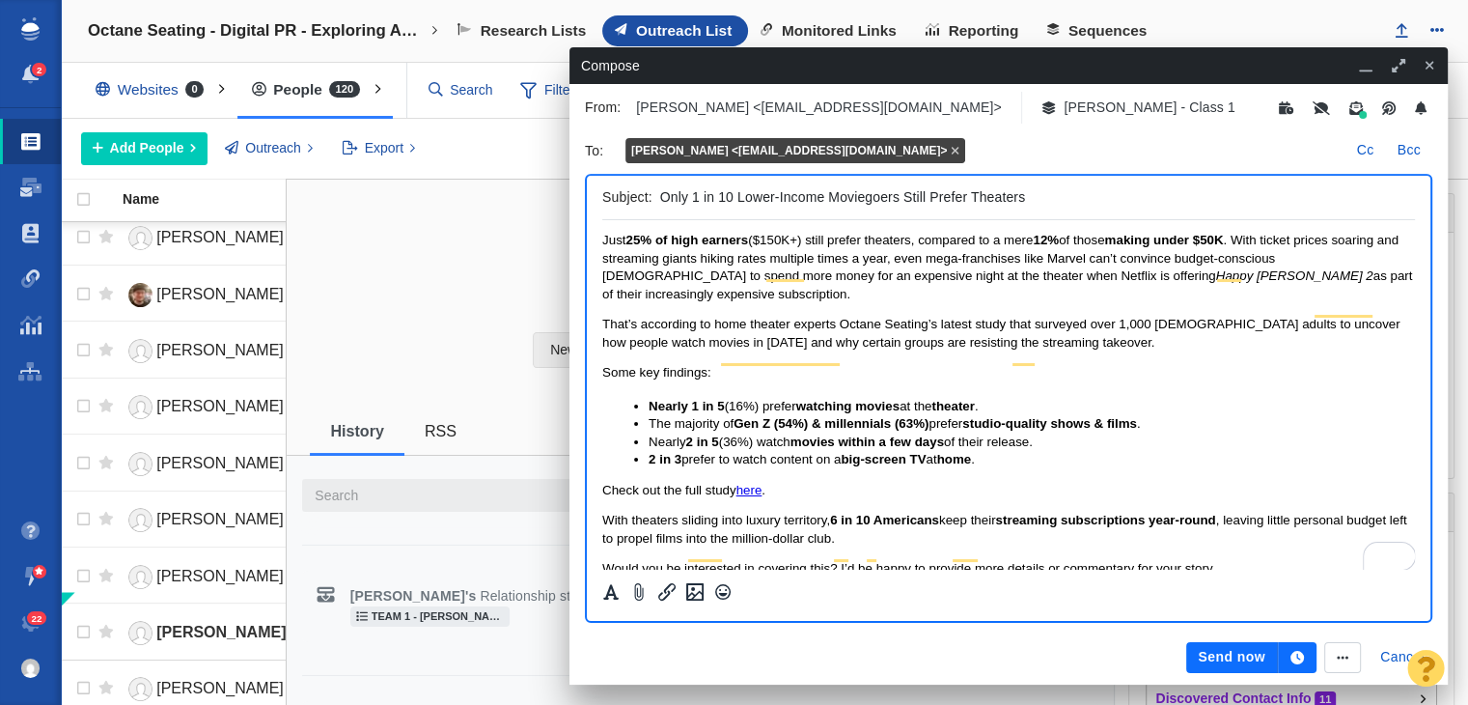
scroll to position [0, 0]
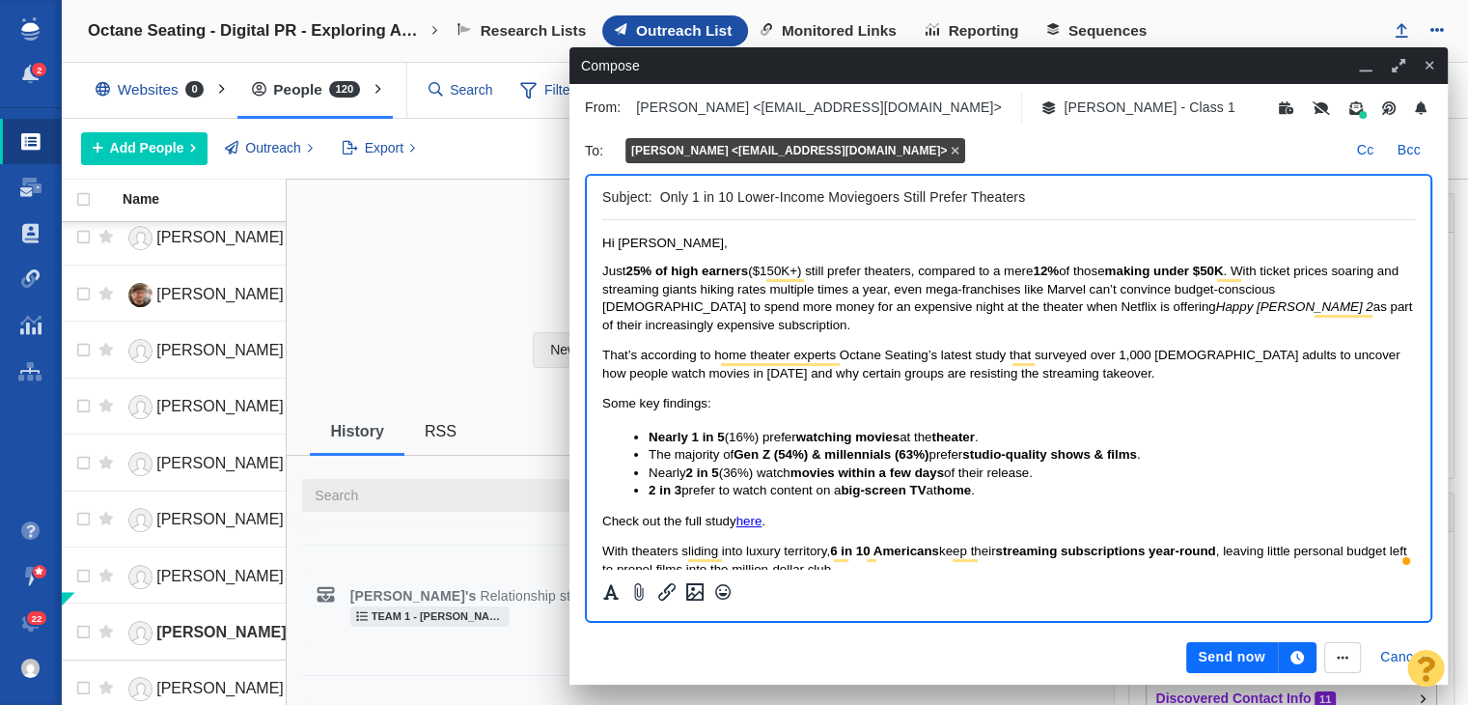
click at [644, 235] on html "Hi Scott, Just 25% of high earners ($150K+) still prefer theaters, compared to …" at bounding box center [1008, 455] width 813 height 470
click at [645, 249] on span "Hi Scott," at bounding box center [664, 243] width 125 height 14
drag, startPoint x: 649, startPoint y: 250, endPoint x: 621, endPoint y: 242, distance: 29.0
click at [621, 242] on p "Hi Scott," at bounding box center [1008, 243] width 813 height 14
drag, startPoint x: 621, startPoint y: 242, endPoint x: 646, endPoint y: 242, distance: 25.1
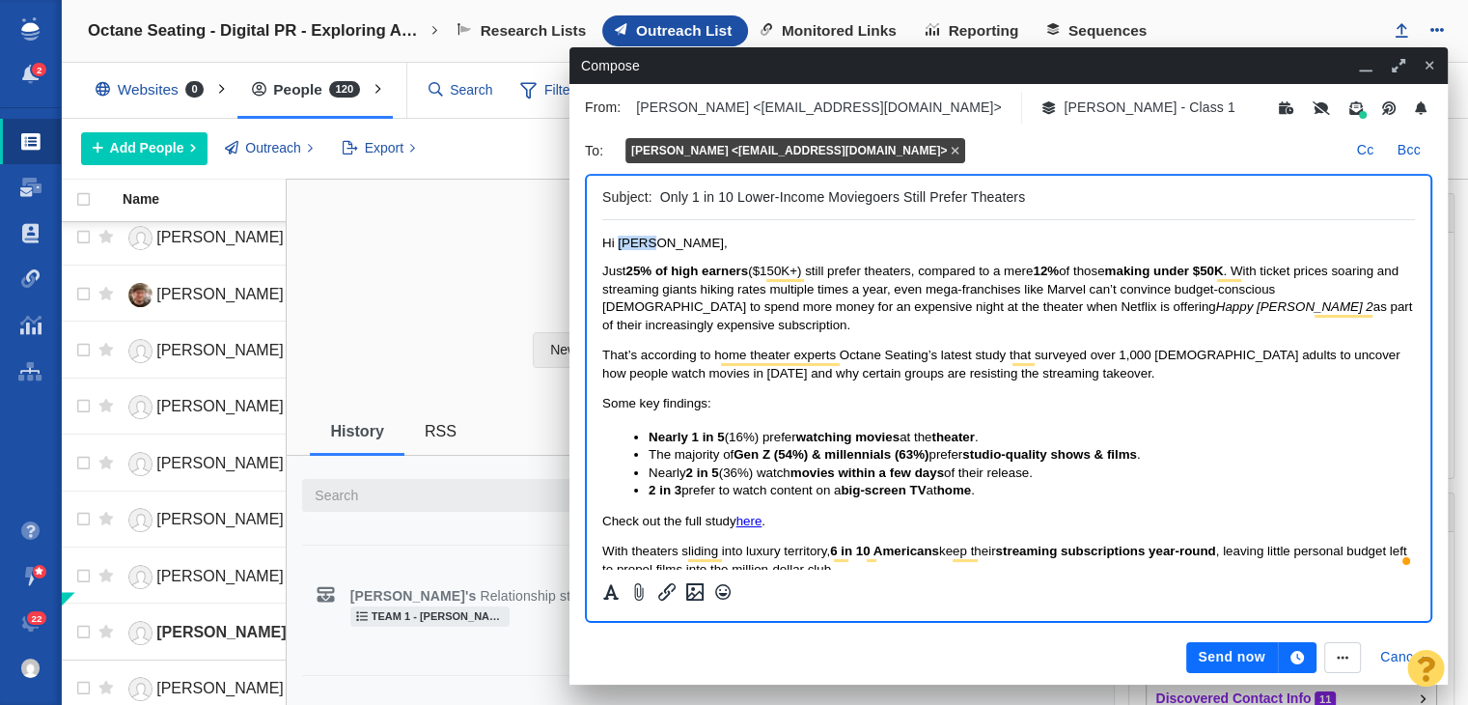
click at [646, 242] on span "Hi Scott," at bounding box center [664, 243] width 125 height 14
click at [660, 198] on input "Only 1 in 10 Lower-Income Moviegoers Still Prefer Theaters" at bounding box center [1033, 197] width 747 height 28
click at [1182, 199] on input "Only 1 in 10 Lower-Income Moviegoers Still Prefer Theaters" at bounding box center [1033, 197] width 747 height 28
click at [660, 199] on input "Only 1 in 10 Lower-Income Moviegoers Still Prefer Theaters" at bounding box center [1033, 197] width 747 height 28
click at [1139, 213] on div "Subject: Only 1 in 10 Lower-Income Moviegoers Still Prefer Theaters" at bounding box center [1008, 198] width 813 height 44
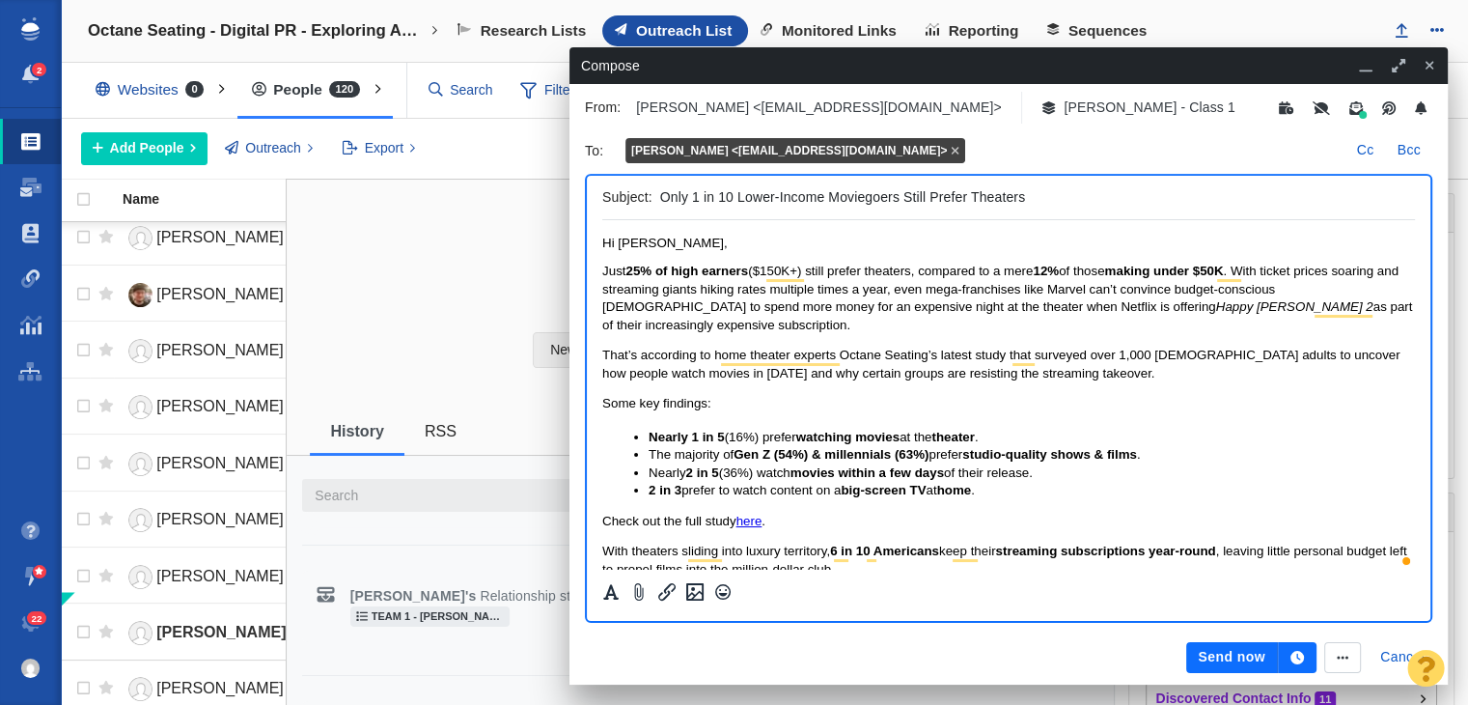
click at [1133, 201] on input "Only 1 in 10 Lower-Income Moviegoers Still Prefer Theaters" at bounding box center [1033, 197] width 747 height 28
type input "Only 1 in 10 Lower-Income Moviegoers Still Prefer Theaters [Study]"
click at [1304, 655] on button "button" at bounding box center [1297, 657] width 39 height 31
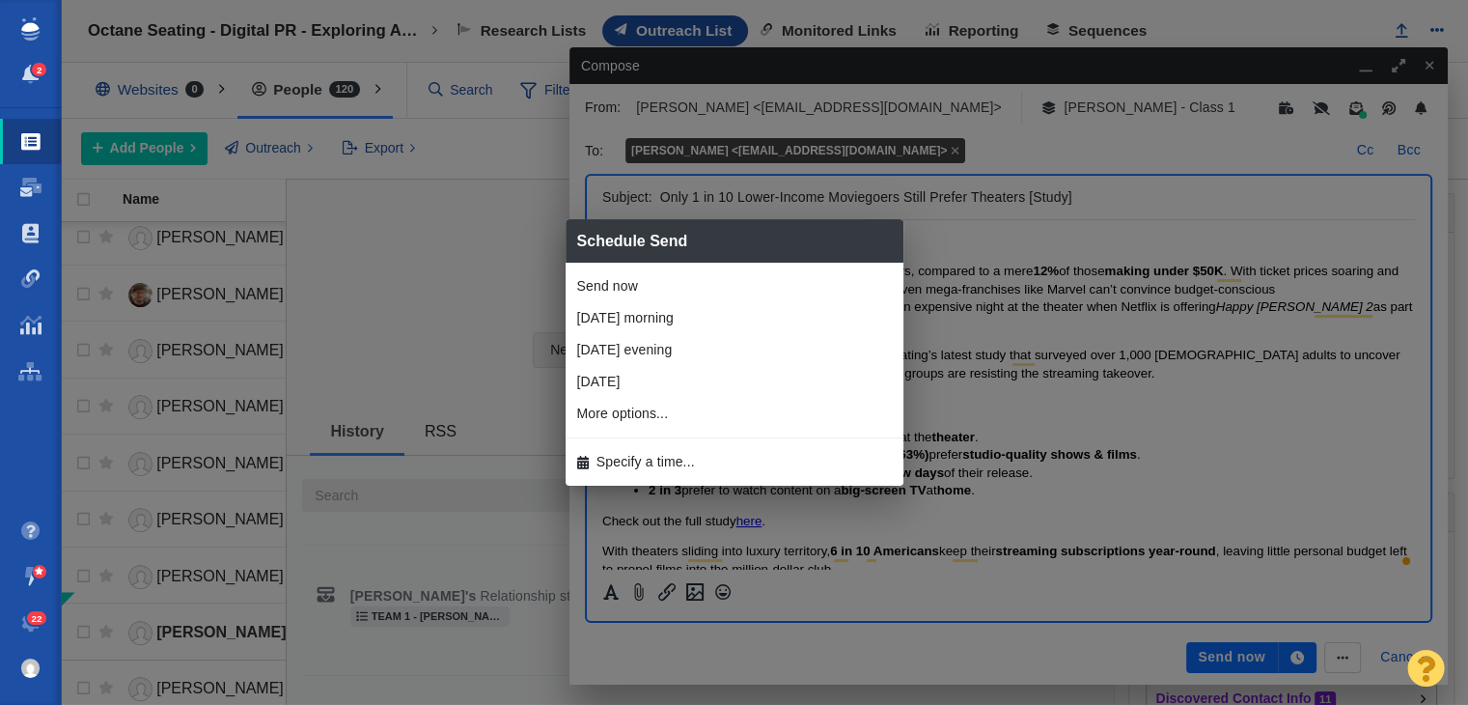
click at [759, 487] on div "Schedule Send Send now Tomorrow morning Tomorrow evening 1 day from now 1 hour …" at bounding box center [734, 352] width 1468 height 705
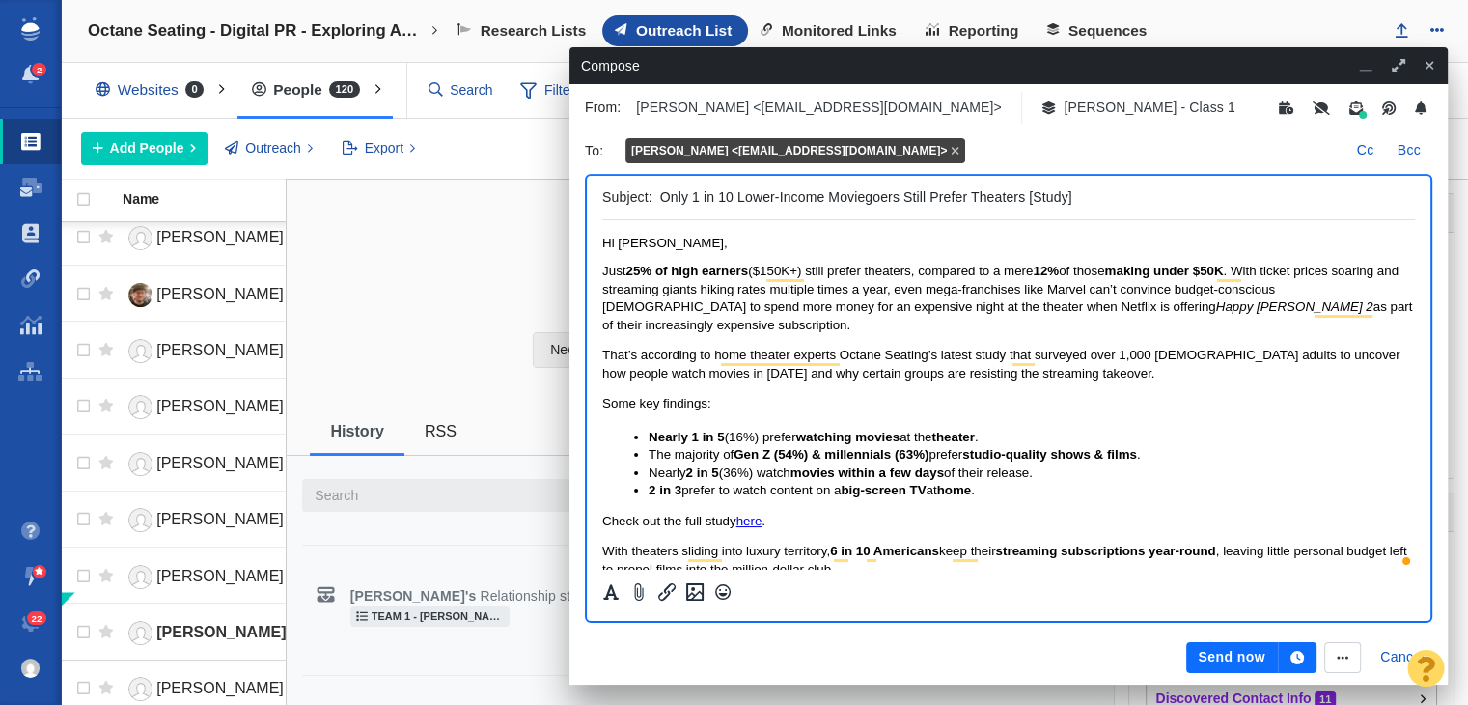
click at [1311, 650] on button "button" at bounding box center [1297, 657] width 39 height 31
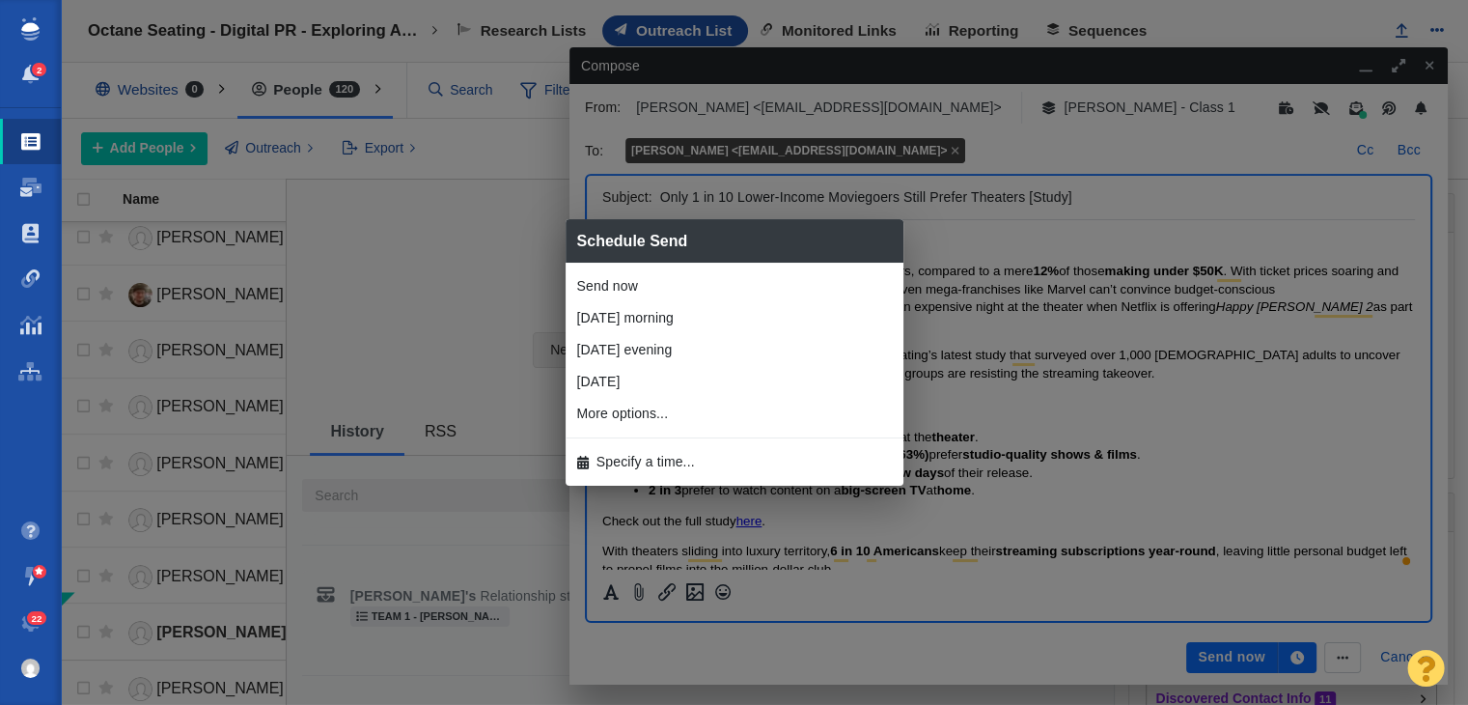
click at [729, 460] on li "Specify a time..." at bounding box center [735, 462] width 338 height 32
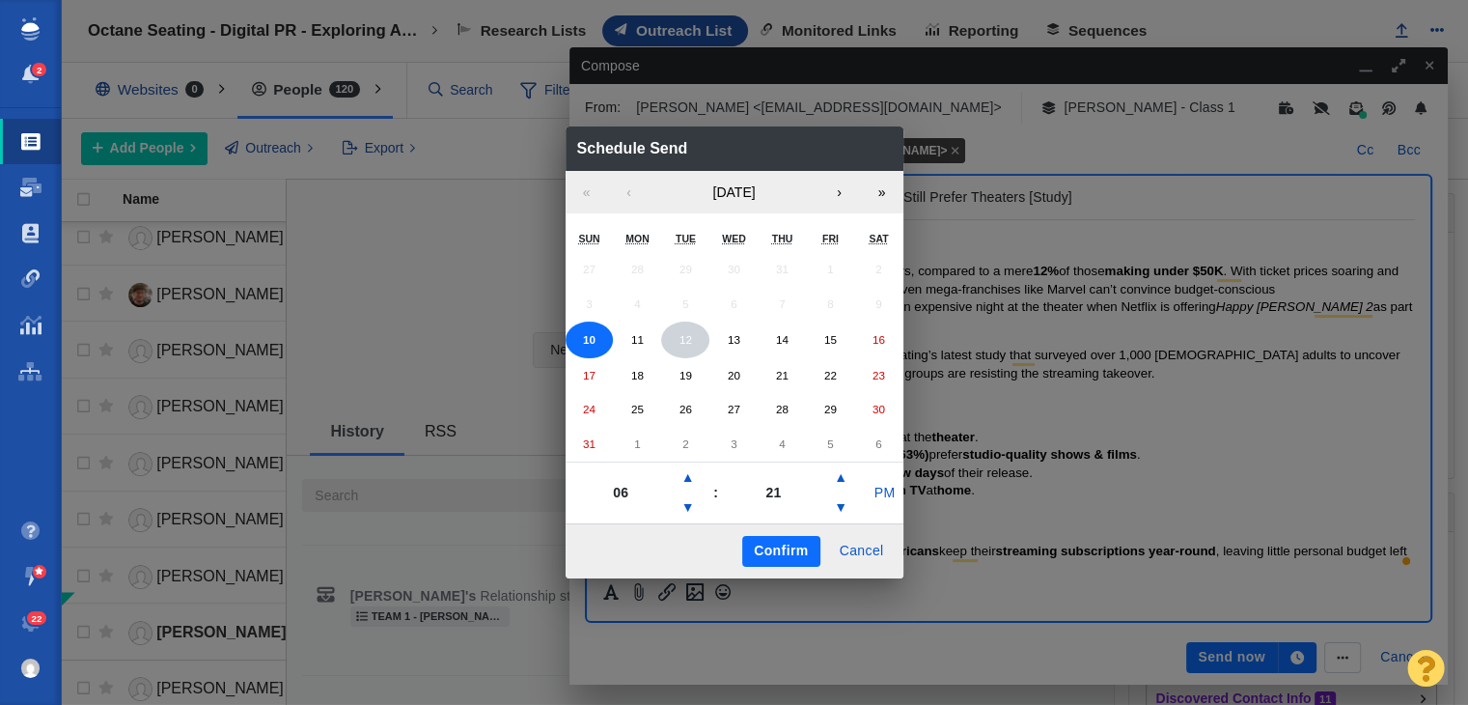
click at [675, 345] on button "12" at bounding box center [685, 339] width 48 height 37
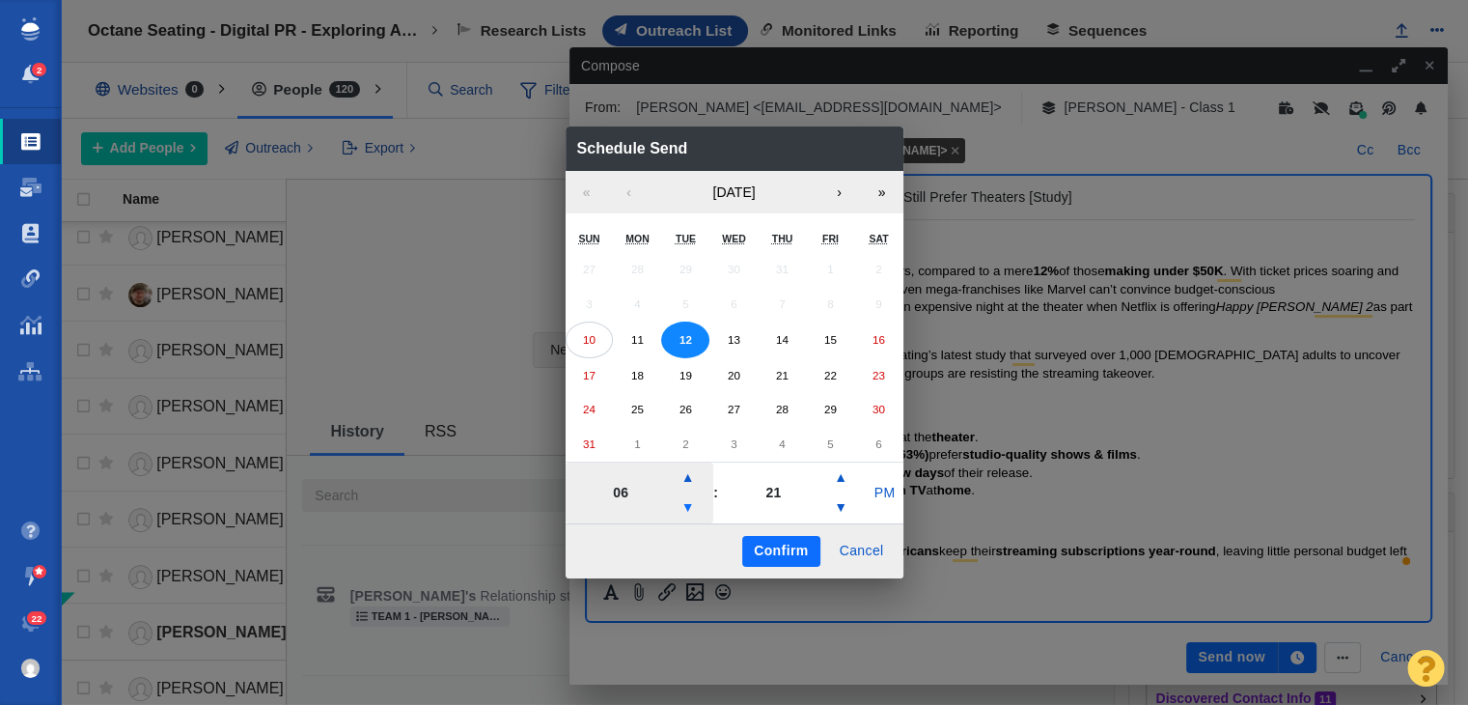
click at [695, 515] on button "▼" at bounding box center [688, 507] width 23 height 31
click at [694, 515] on button "▼" at bounding box center [688, 507] width 23 height 31
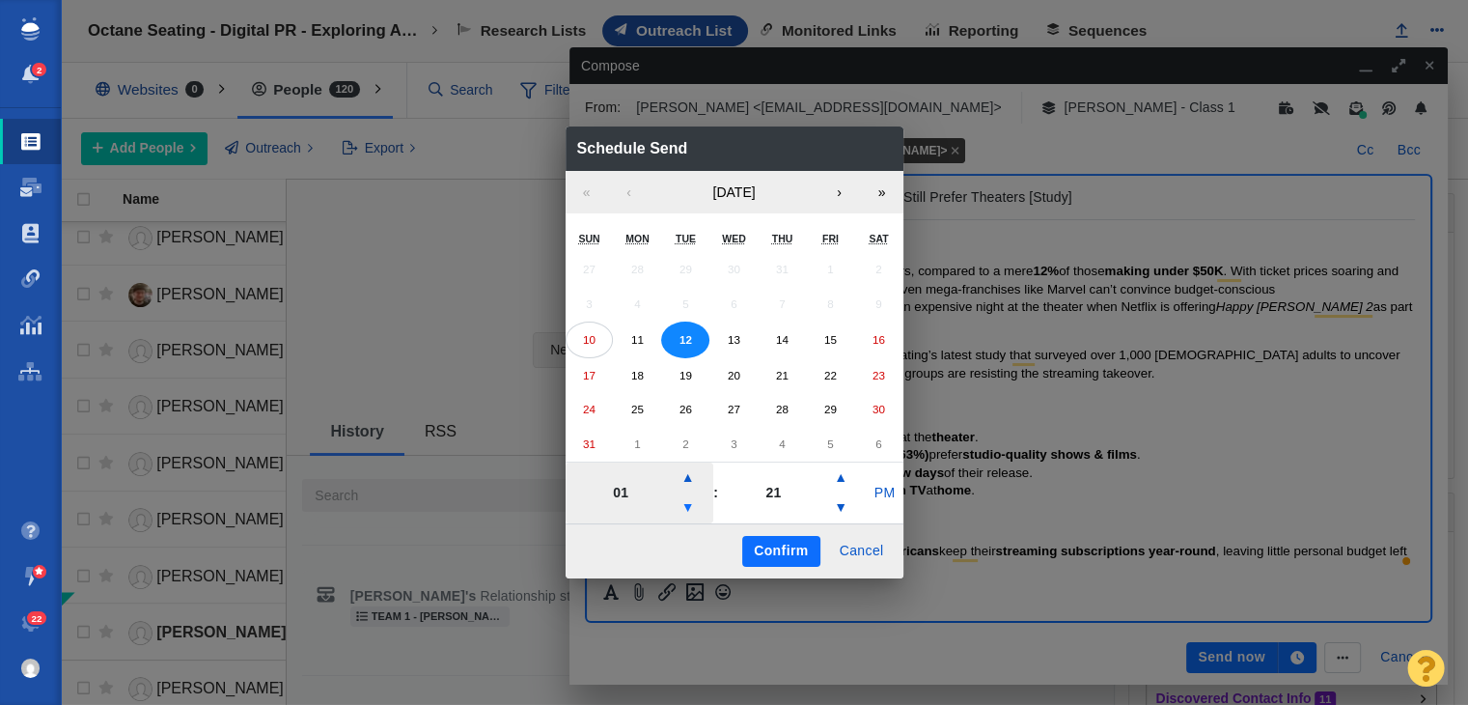
click at [694, 515] on button "▼" at bounding box center [688, 507] width 23 height 31
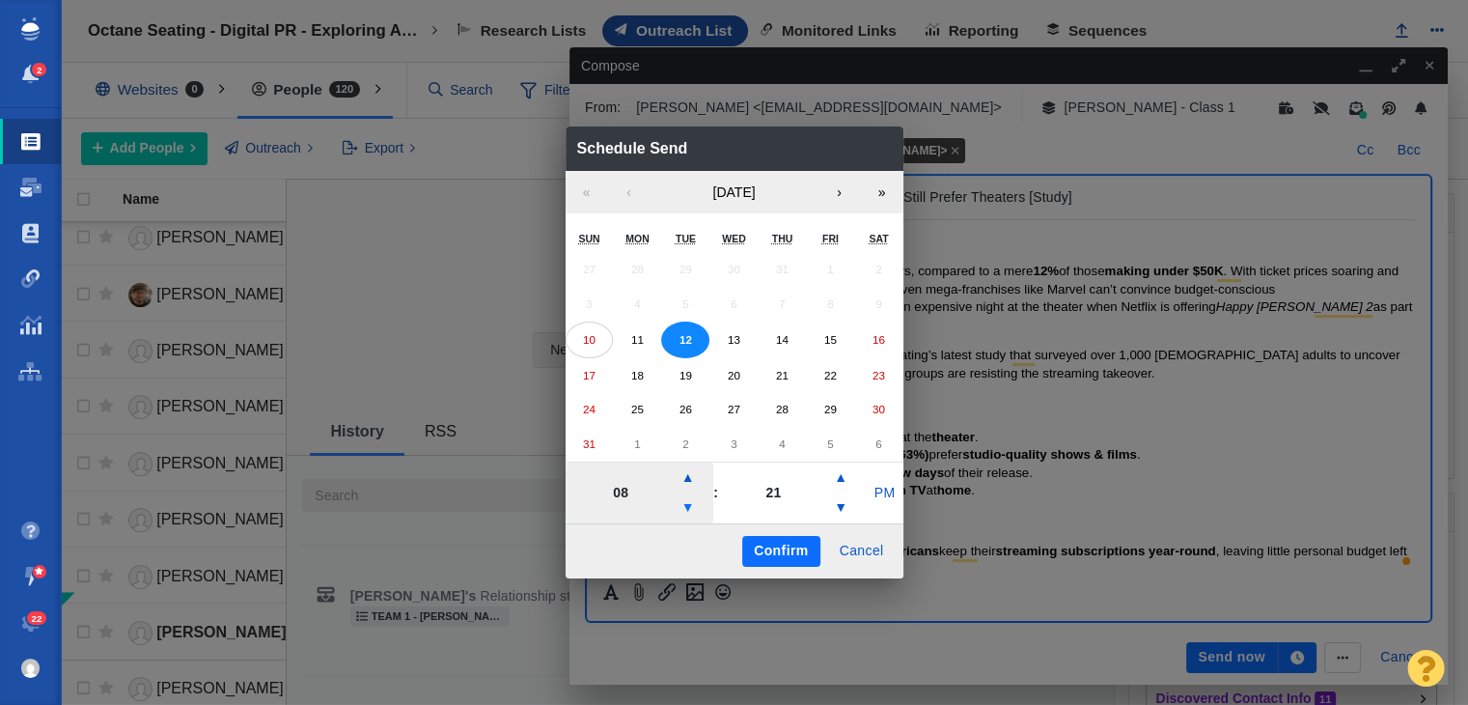
click at [694, 515] on button "▼" at bounding box center [688, 507] width 23 height 31
click at [888, 497] on button "PM" at bounding box center [884, 493] width 37 height 31
click at [683, 475] on button "▲" at bounding box center [688, 477] width 23 height 31
type input "08"
click at [819, 549] on button "Confirm" at bounding box center [780, 551] width 77 height 31
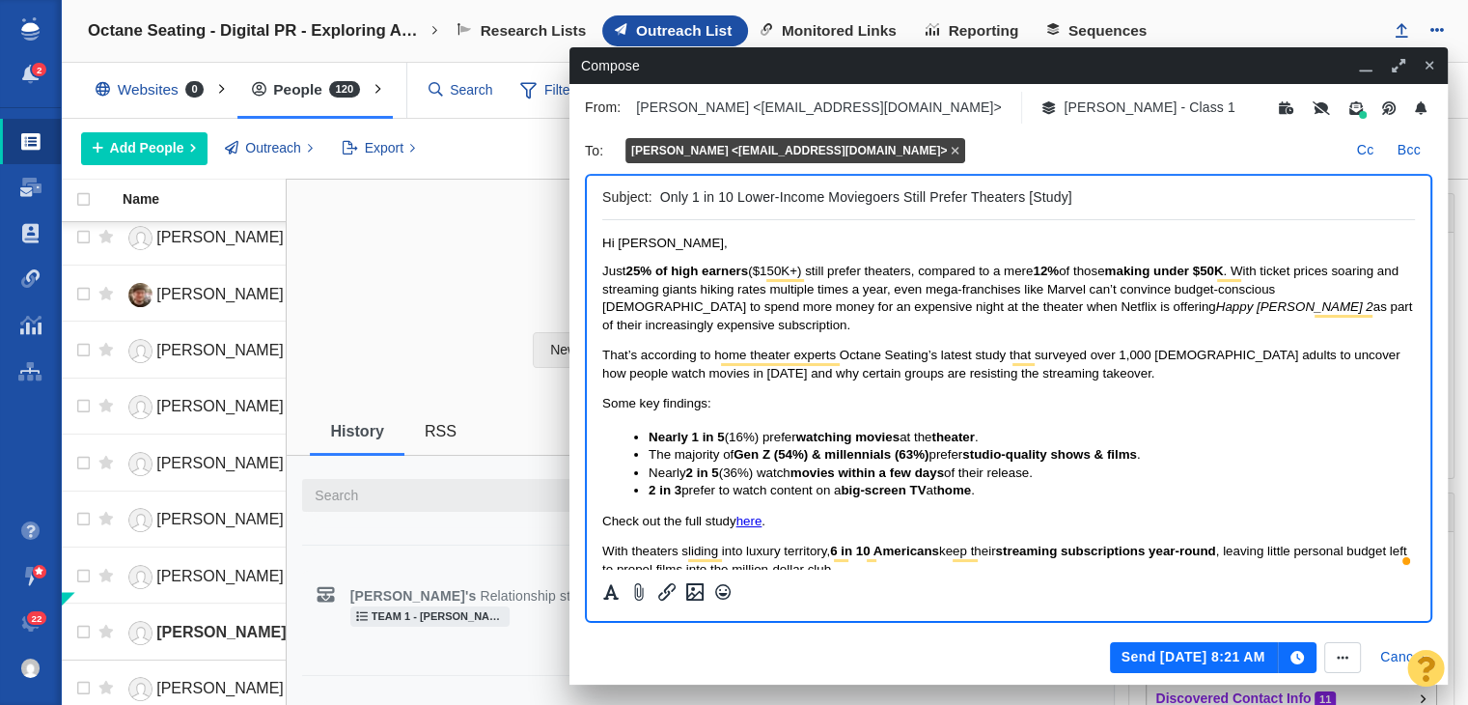
click at [1209, 649] on button "Send Aug 12, 8:21 AM" at bounding box center [1194, 657] width 168 height 31
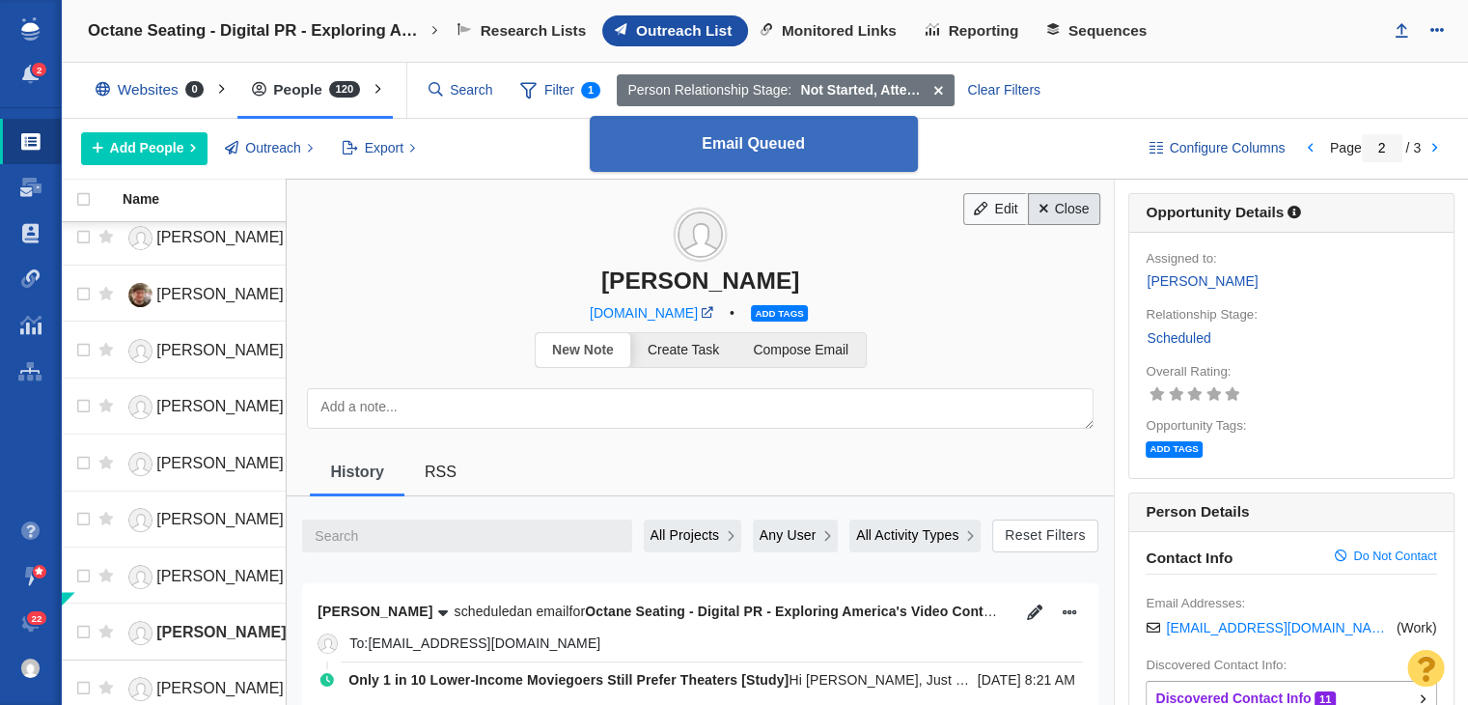
click at [1058, 209] on link "Close" at bounding box center [1064, 209] width 72 height 33
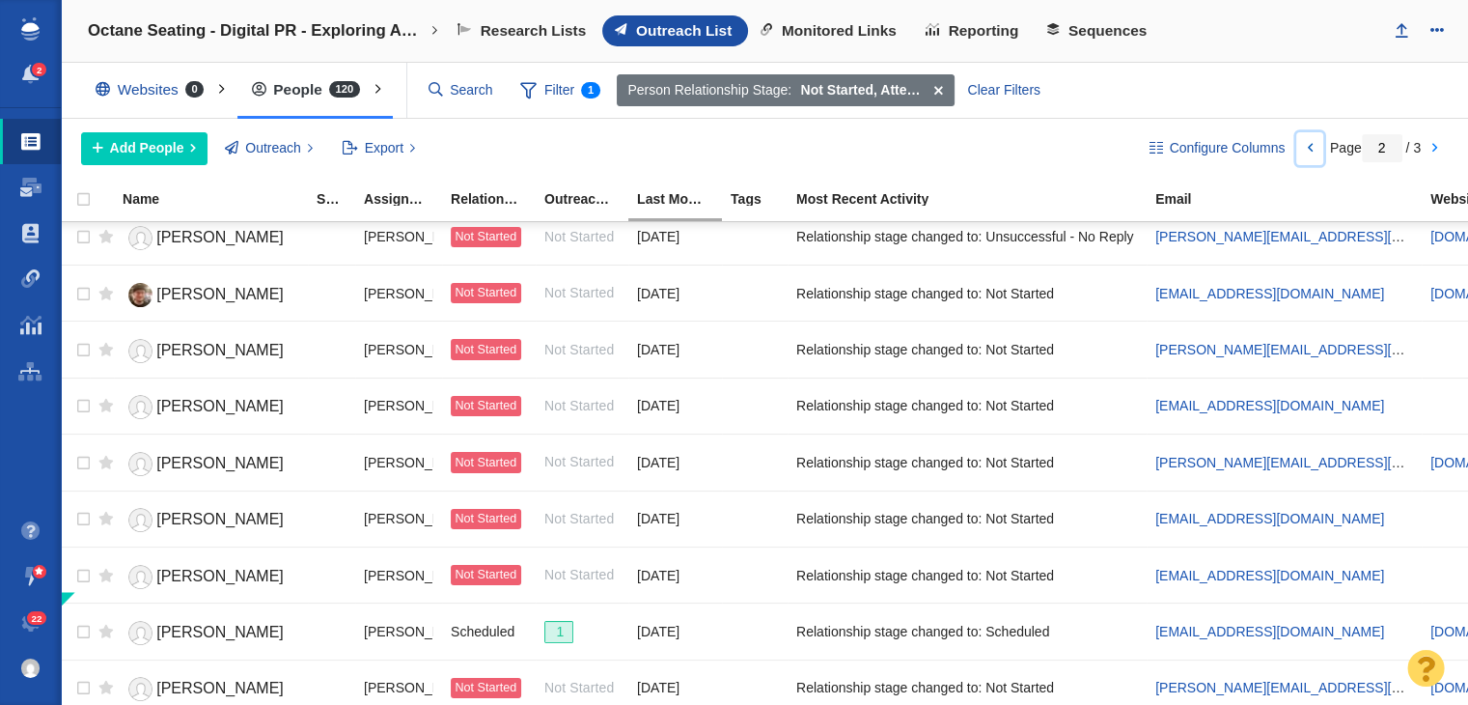
click at [1306, 145] on link at bounding box center [1309, 148] width 27 height 33
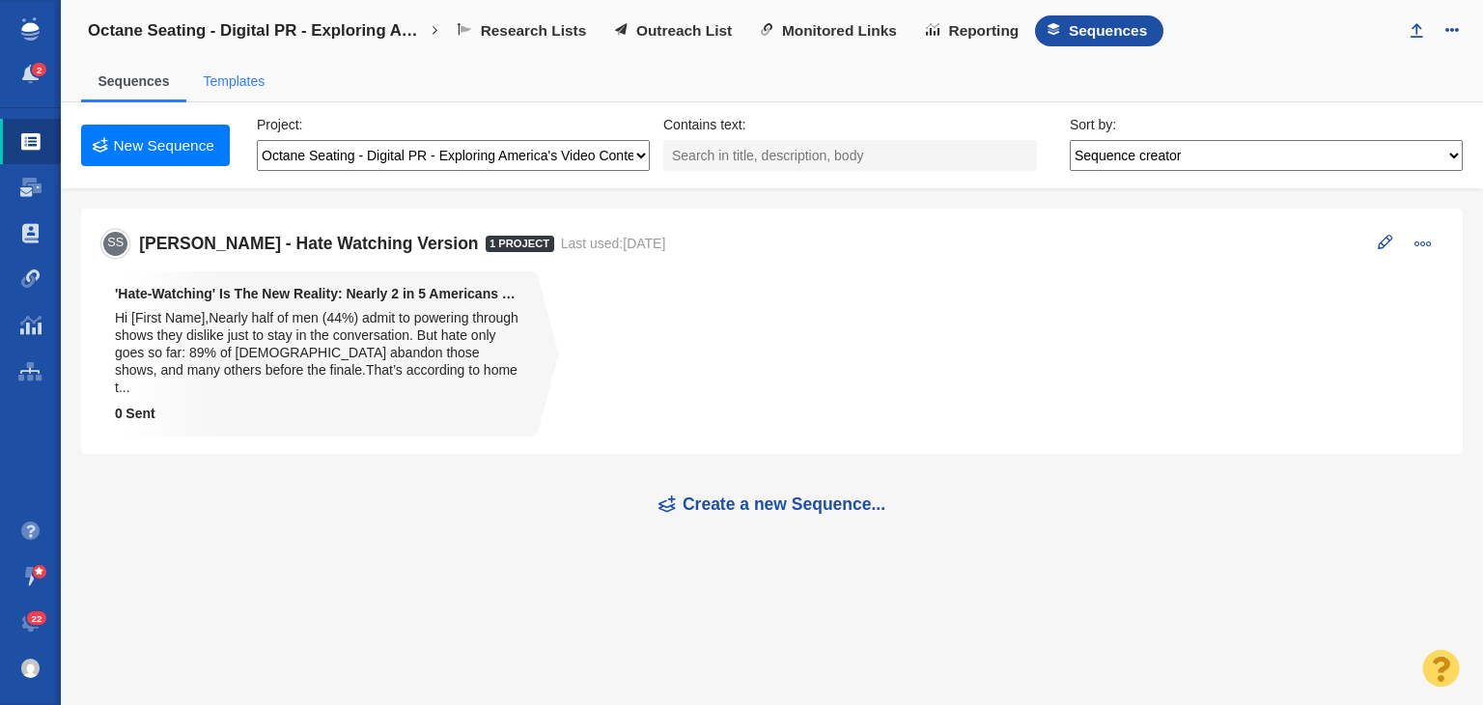
click at [259, 88] on span "Templates" at bounding box center [234, 82] width 96 height 41
click at [247, 69] on span "Templates" at bounding box center [234, 82] width 96 height 41
click at [234, 73] on link "Templates" at bounding box center [234, 80] width 62 height 15
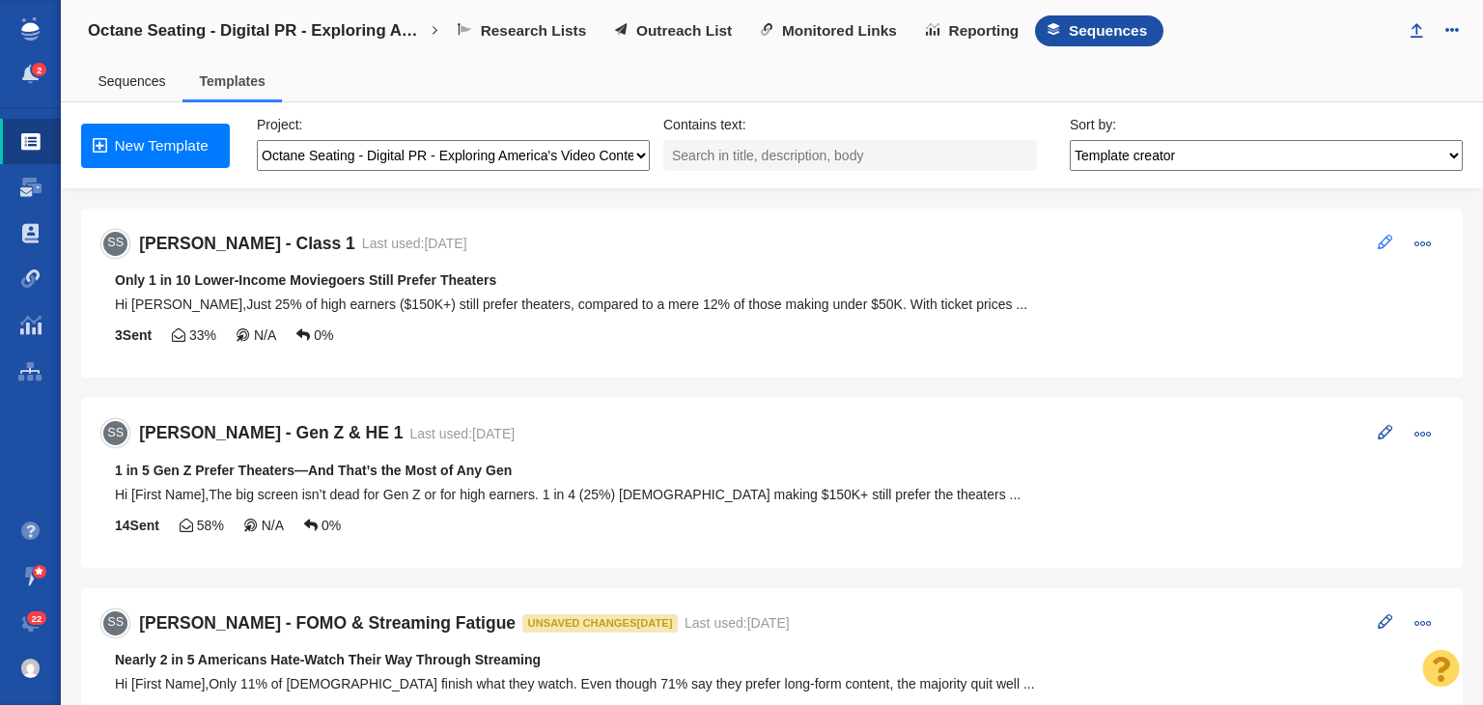
click at [1378, 237] on span at bounding box center [1385, 242] width 14 height 14
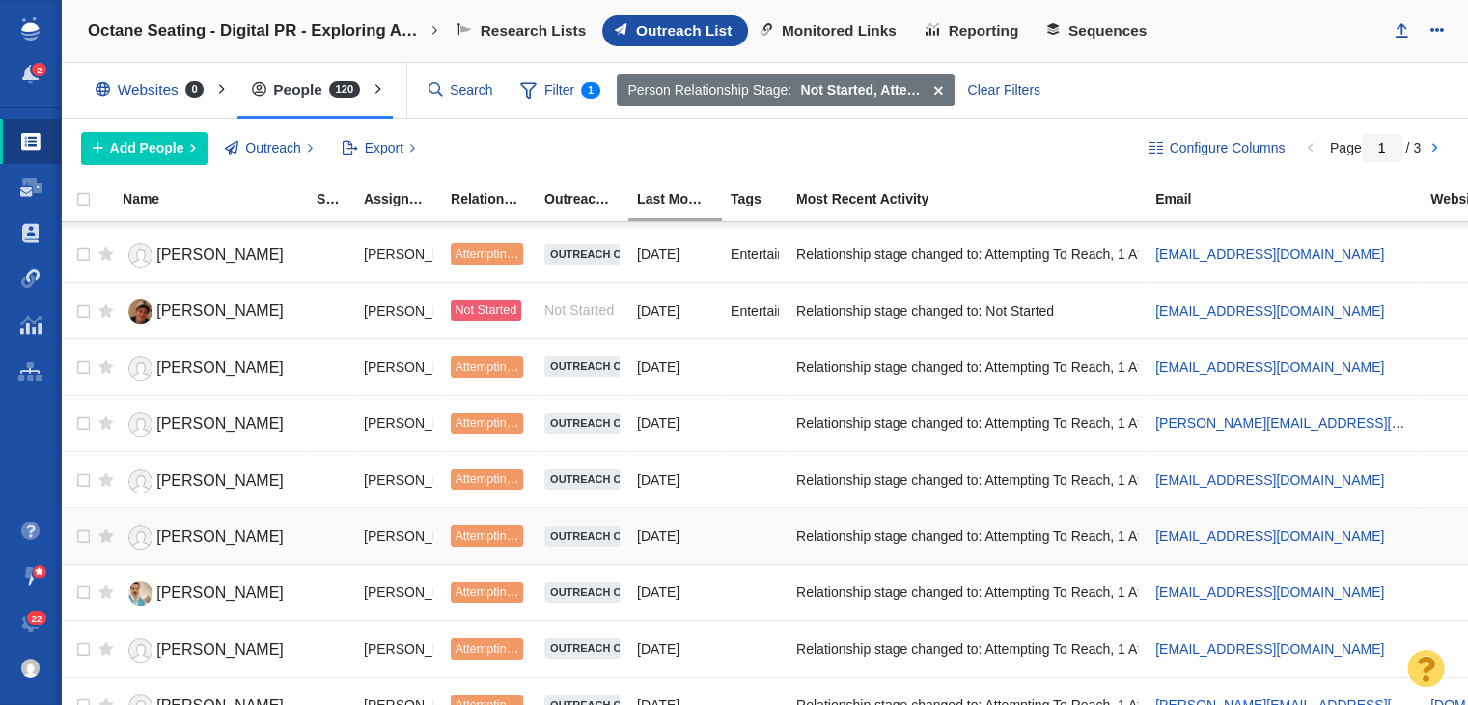
scroll to position [2338, 0]
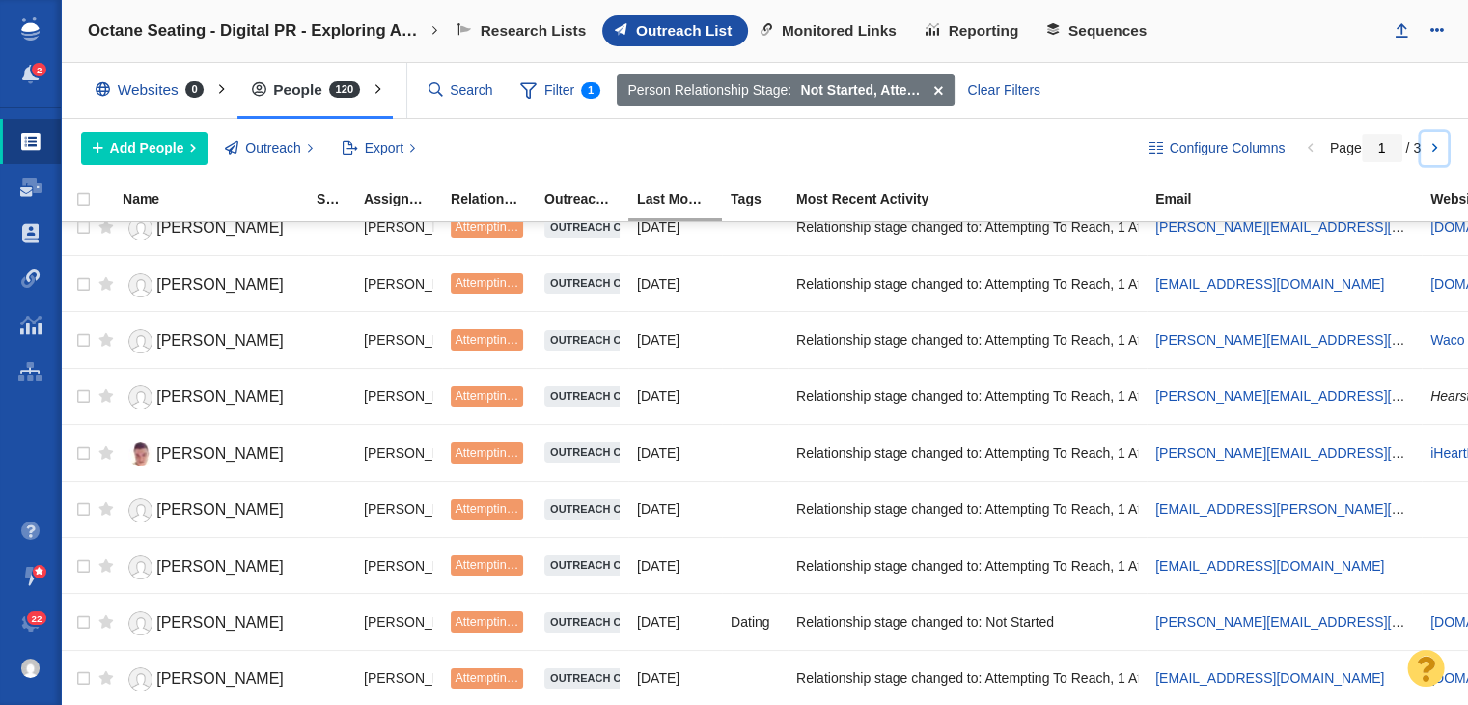
click at [1428, 139] on link at bounding box center [1434, 148] width 27 height 33
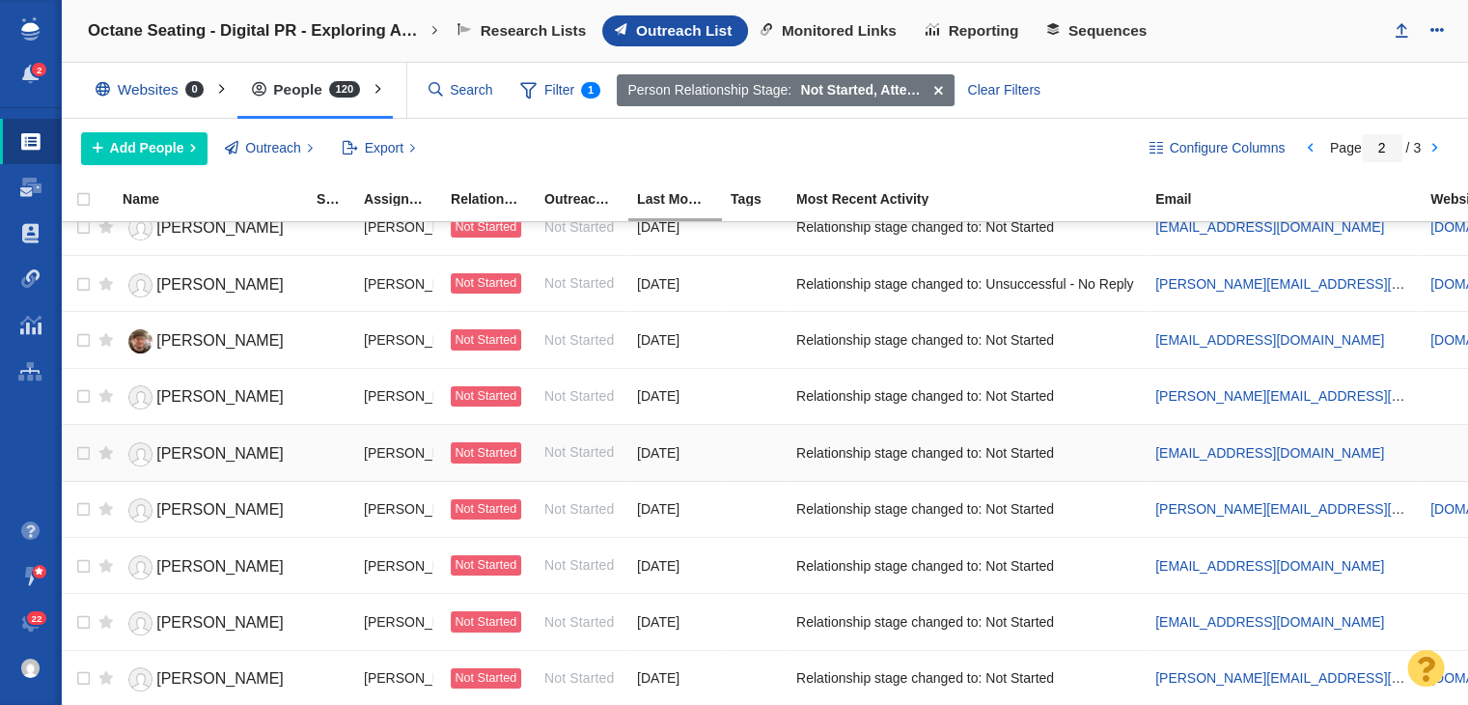
scroll to position [0, 6]
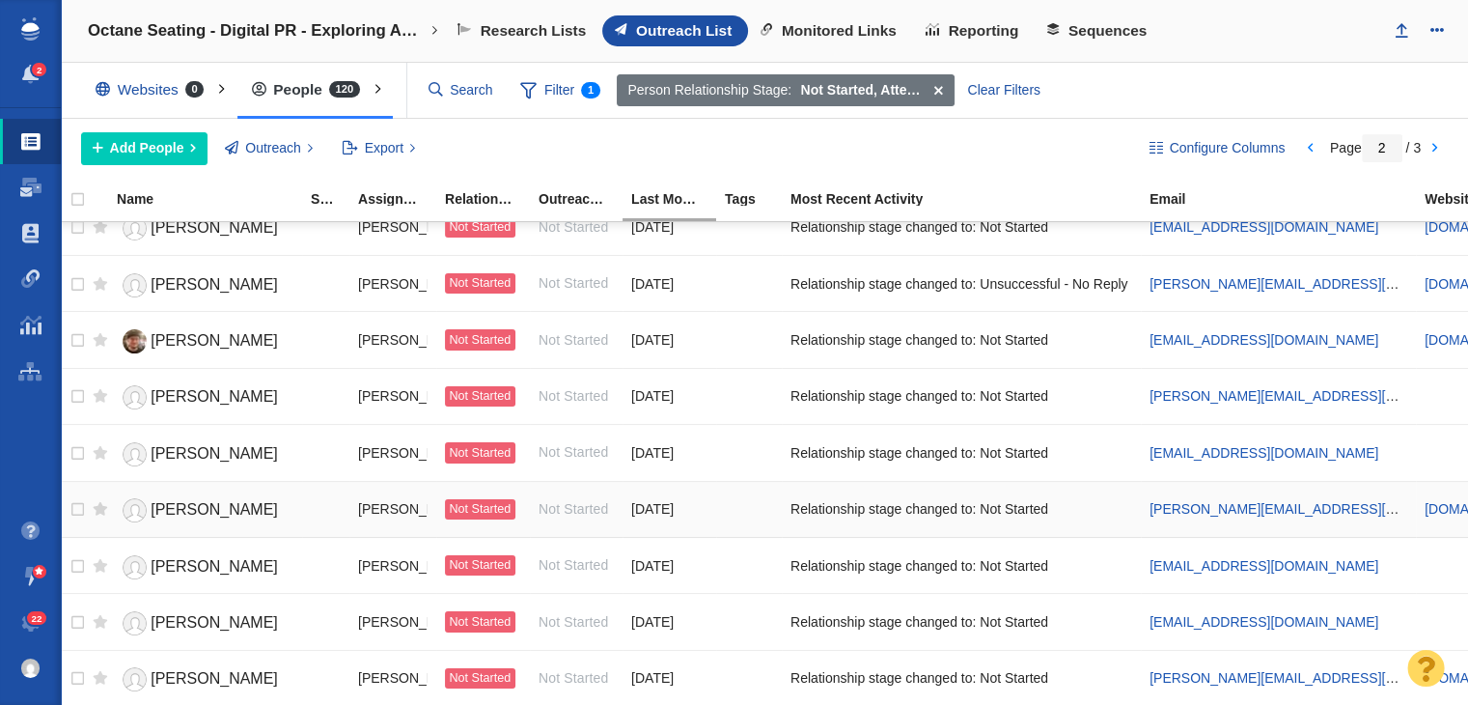
click at [214, 501] on span "[PERSON_NAME]" at bounding box center [214, 509] width 127 height 16
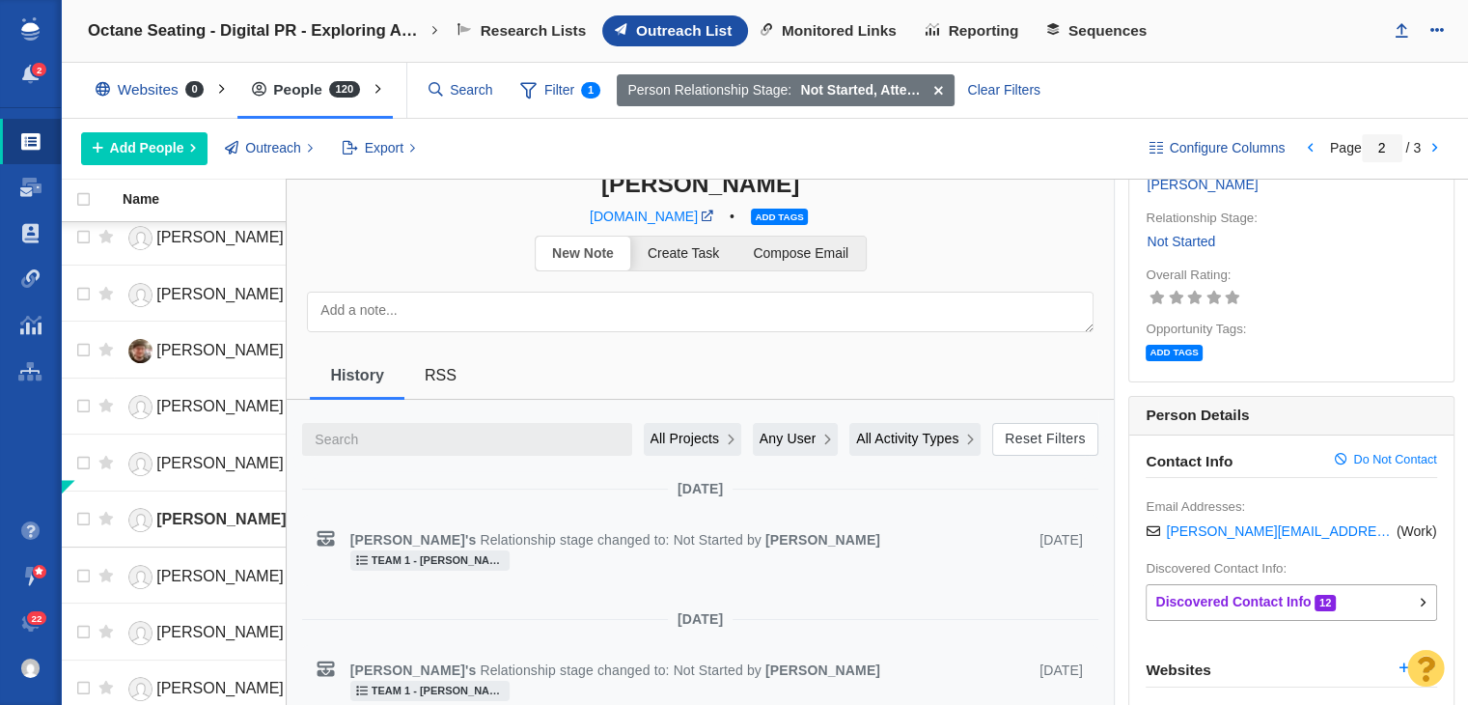
scroll to position [0, 0]
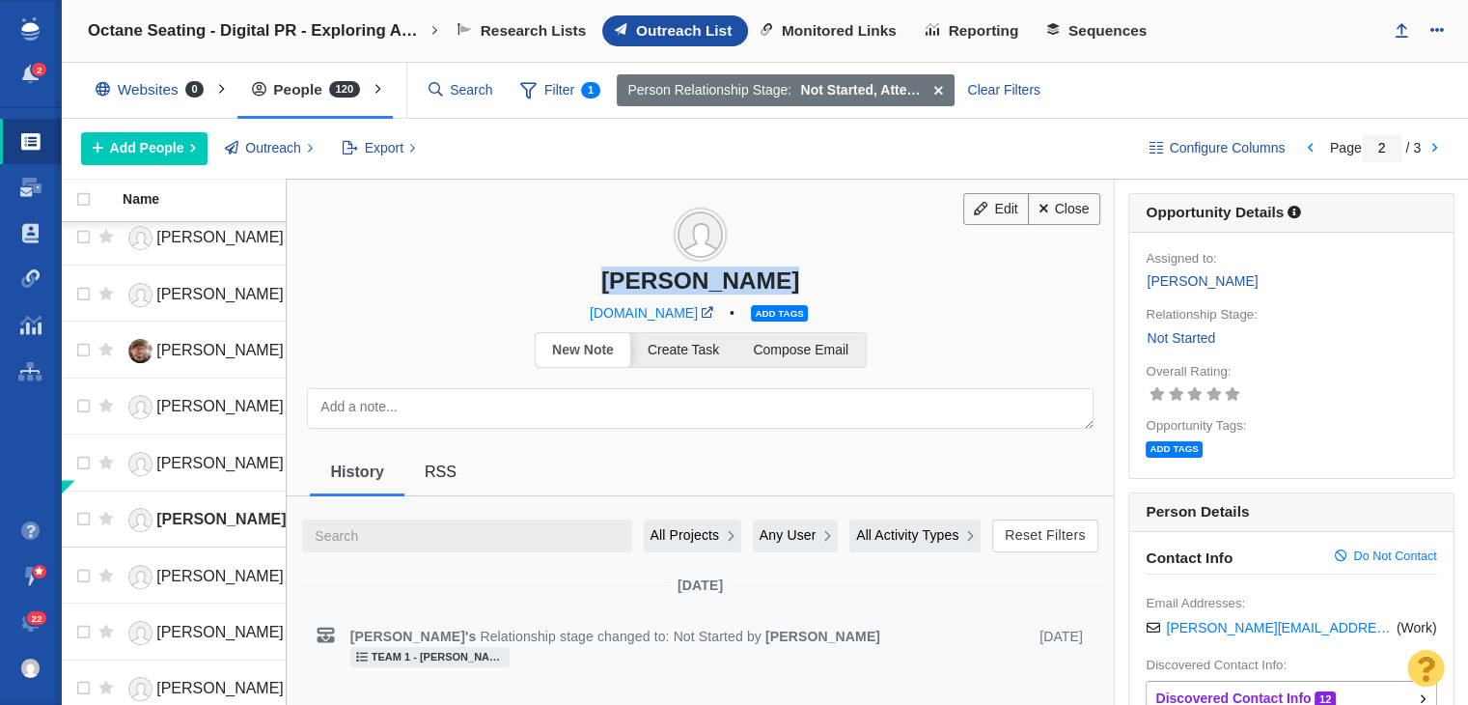
drag, startPoint x: 778, startPoint y: 292, endPoint x: 811, endPoint y: 287, distance: 33.2
click at [811, 287] on div "[PERSON_NAME]" at bounding box center [700, 280] width 827 height 28
copy div "[PERSON_NAME]"
click at [759, 349] on span "Compose Email" at bounding box center [801, 349] width 96 height 15
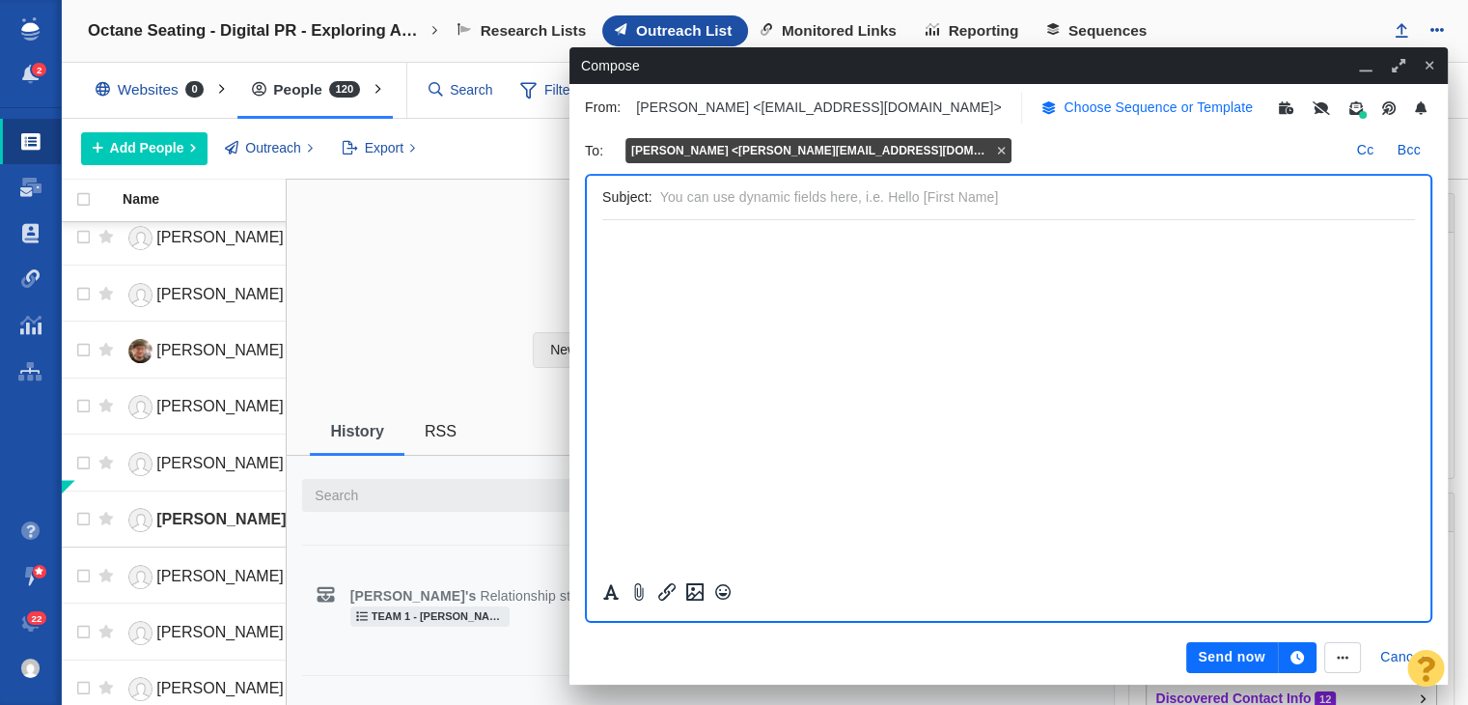
click at [1090, 114] on p "Choose Sequence or Template" at bounding box center [1158, 107] width 189 height 20
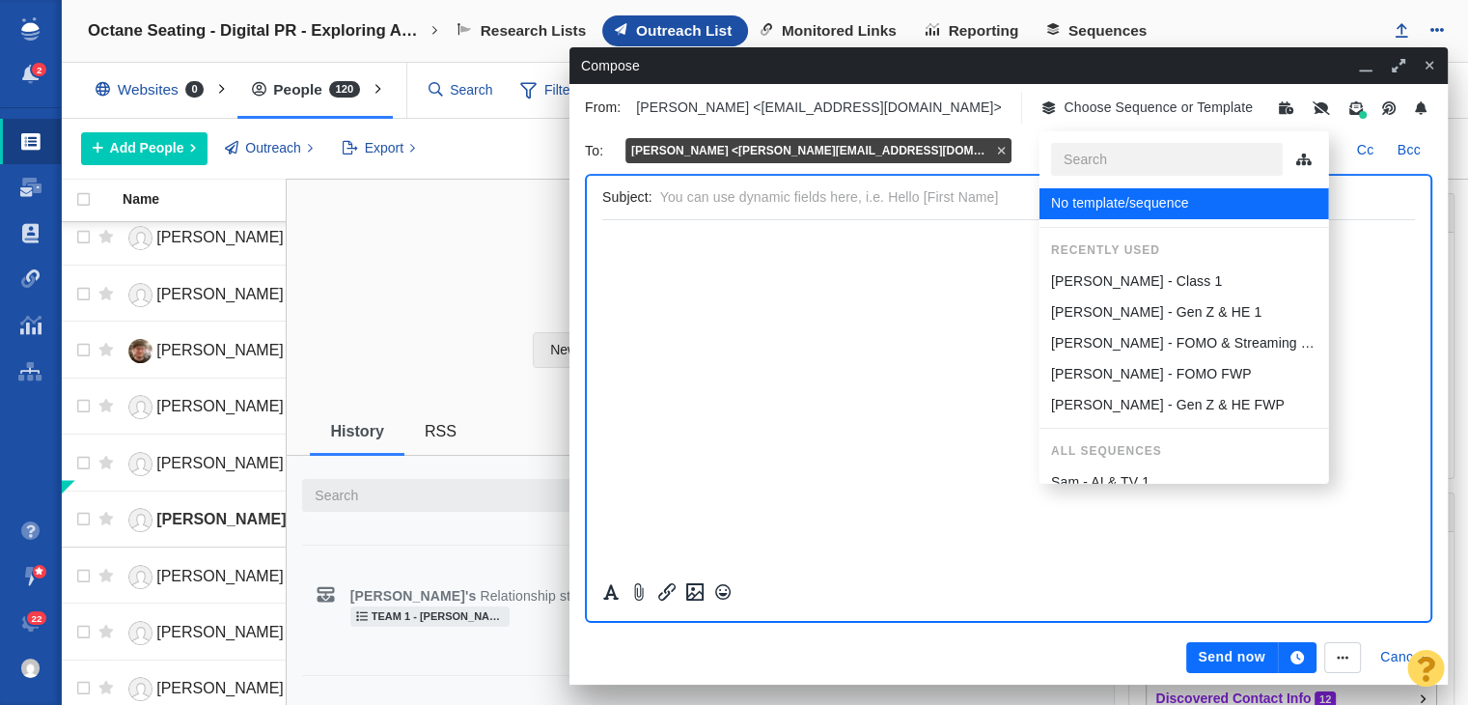
click at [1111, 343] on p "Sam - FOMO & Streaming Fatigue" at bounding box center [1183, 343] width 266 height 20
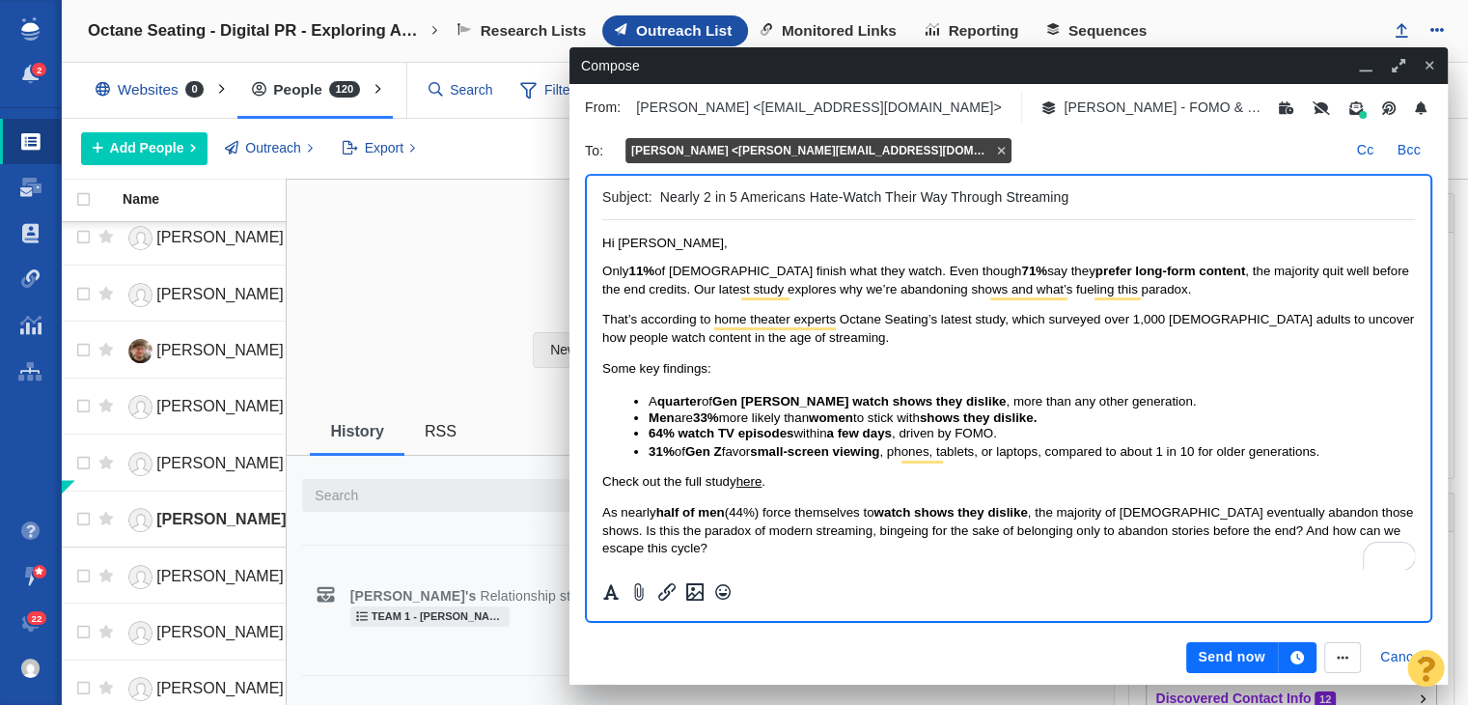
click at [1180, 279] on span "Only 11% of Americans finish what they watch. Even though 71% say they prefer l…" at bounding box center [1005, 280] width 807 height 32
click at [1180, 290] on p "Only 11% of Americans finish what they watch. Even though 71% say they prefer l…" at bounding box center [1008, 281] width 813 height 36
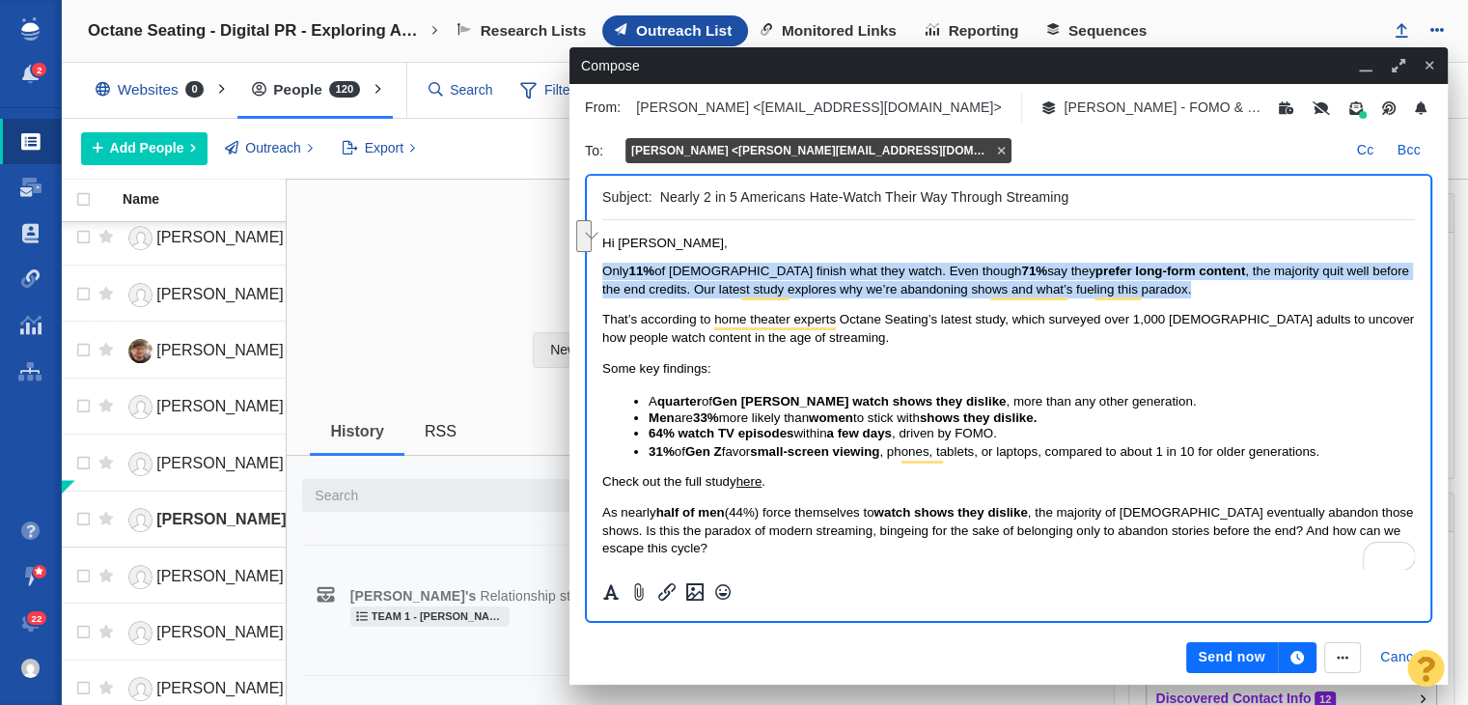
drag, startPoint x: 1184, startPoint y: 296, endPoint x: 594, endPoint y: 280, distance: 591.0
click at [602, 280] on html "Hi David, Only 11% of Americans finish what they watch. Even though 71% say the…" at bounding box center [1008, 445] width 813 height 450
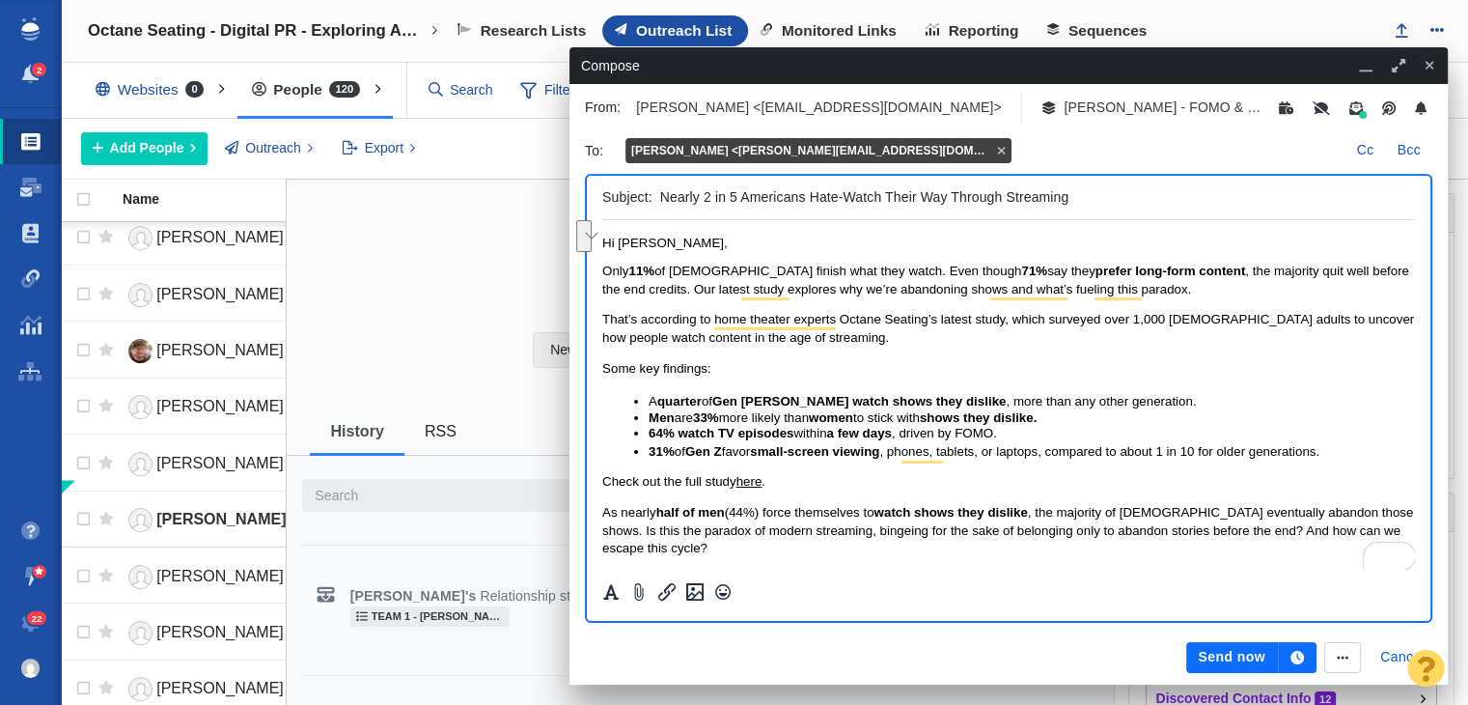
click at [665, 312] on p "That’s according to home theater experts Octane Seating’s latest study, which s…" at bounding box center [1008, 329] width 813 height 36
click at [639, 291] on span "Only 11% of Americans finish what they watch. Even though 71% say they prefer l…" at bounding box center [1005, 280] width 807 height 32
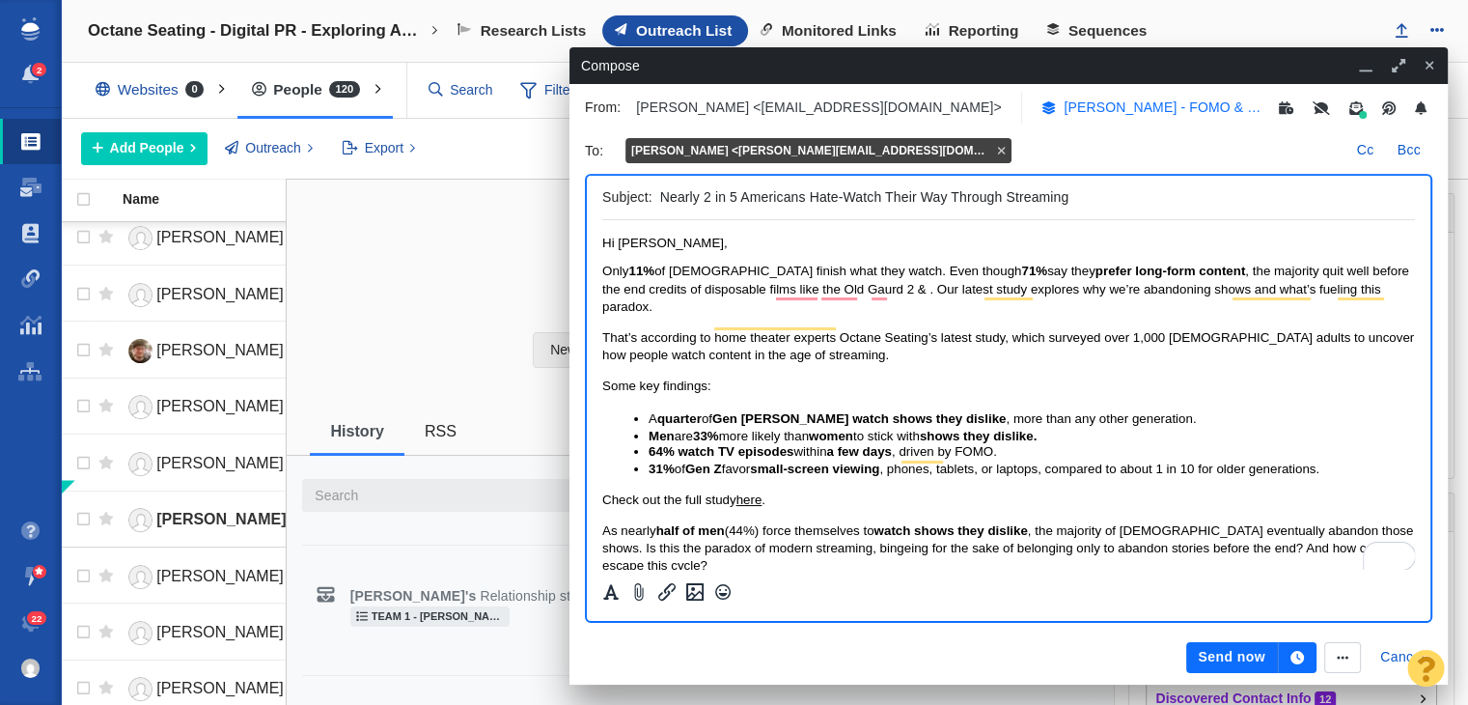
click at [1077, 105] on p "Sam - FOMO & Streaming Fatigue" at bounding box center [1162, 107] width 197 height 20
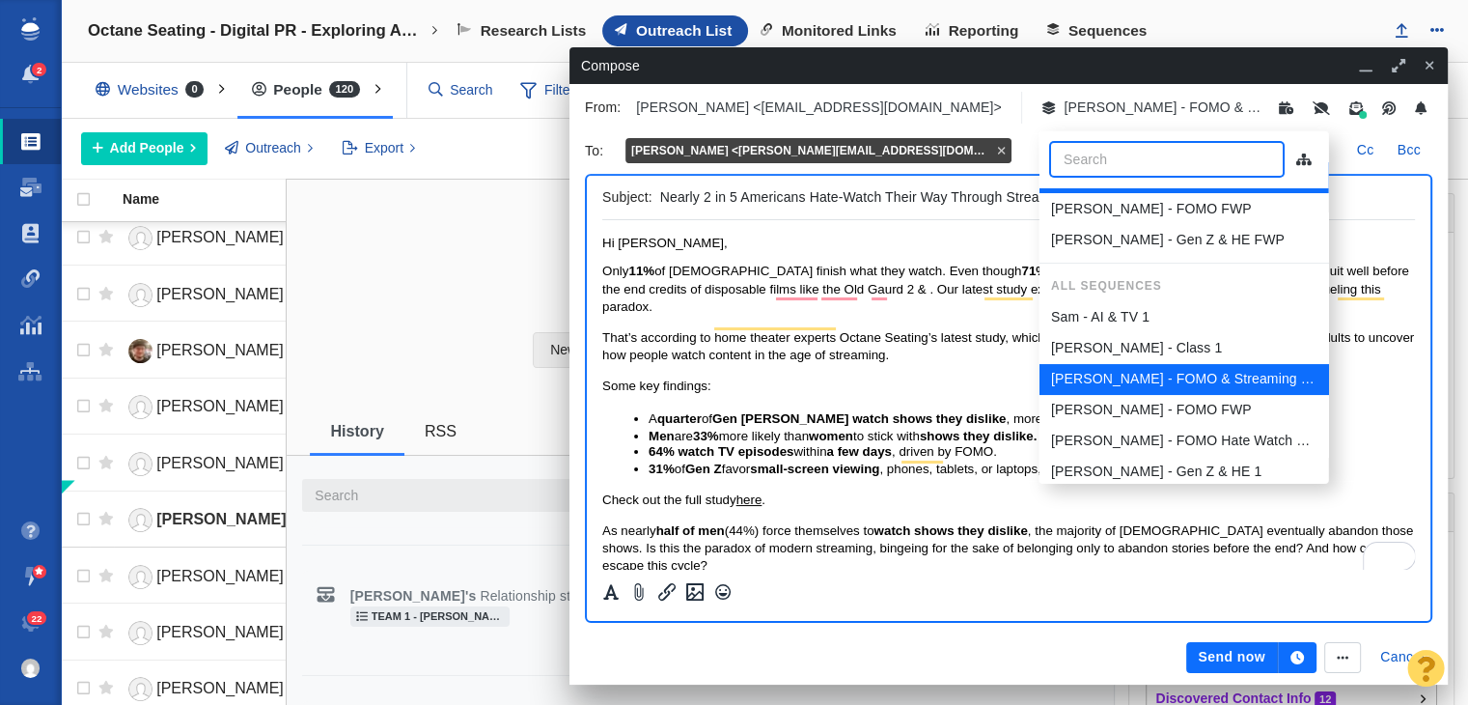
scroll to position [193, 0]
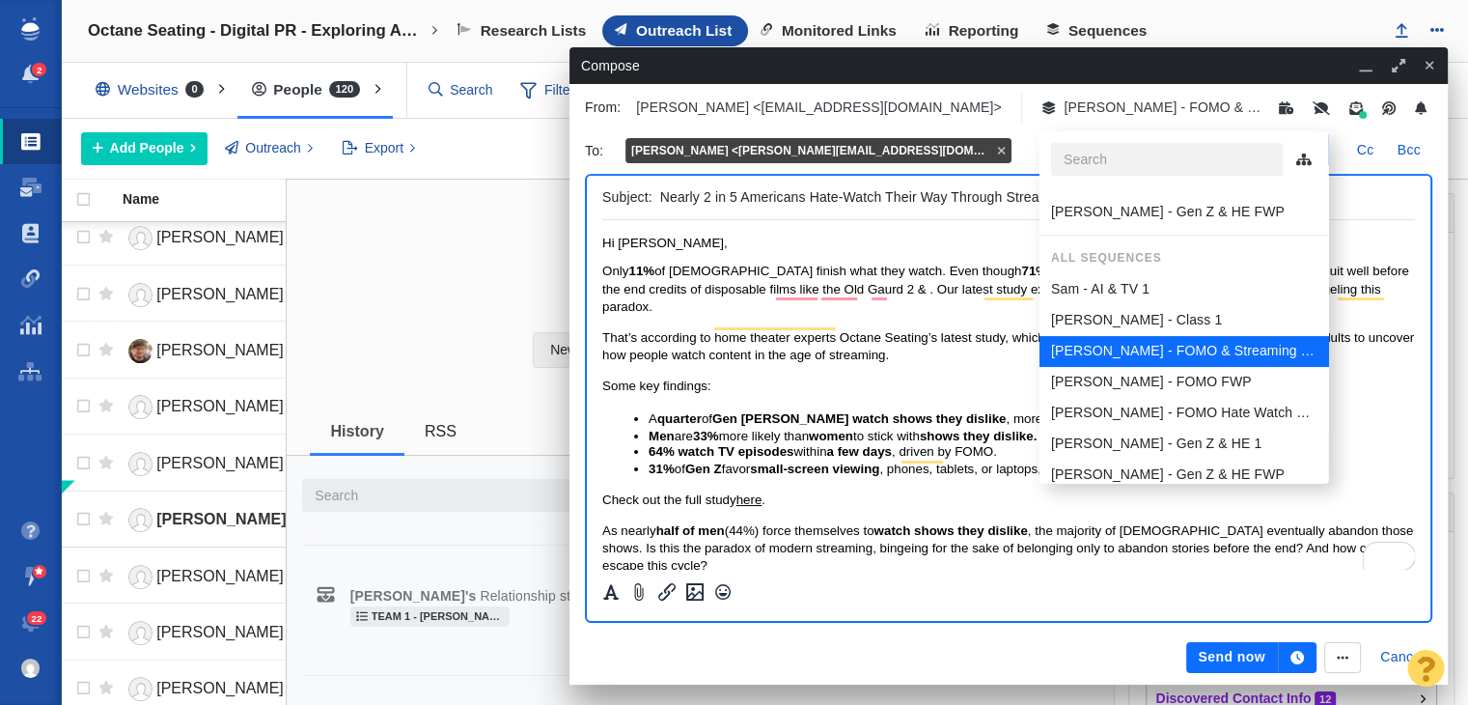
click at [1121, 292] on p "Sam - AI & TV 1" at bounding box center [1099, 289] width 98 height 20
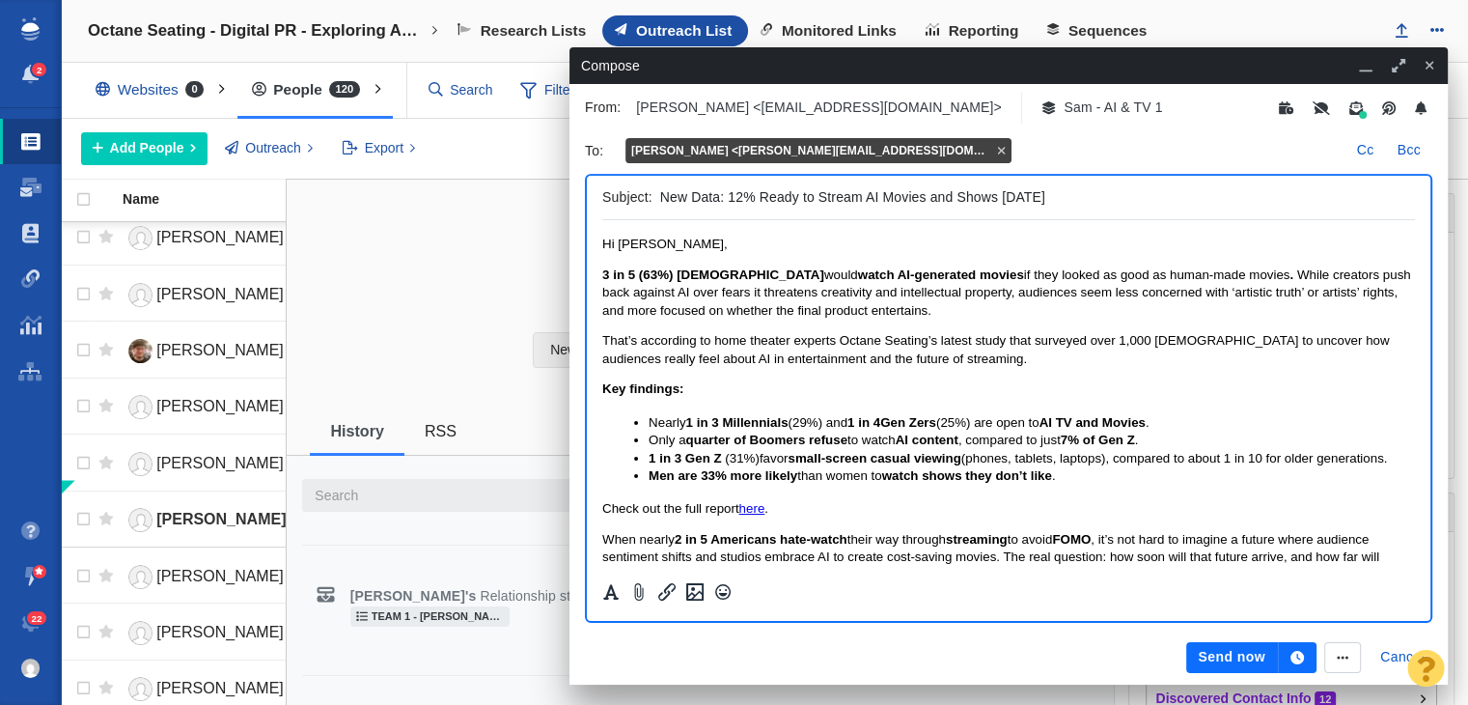
scroll to position [0, 0]
click at [730, 246] on p "﻿ Hi David," at bounding box center [1008, 244] width 813 height 17
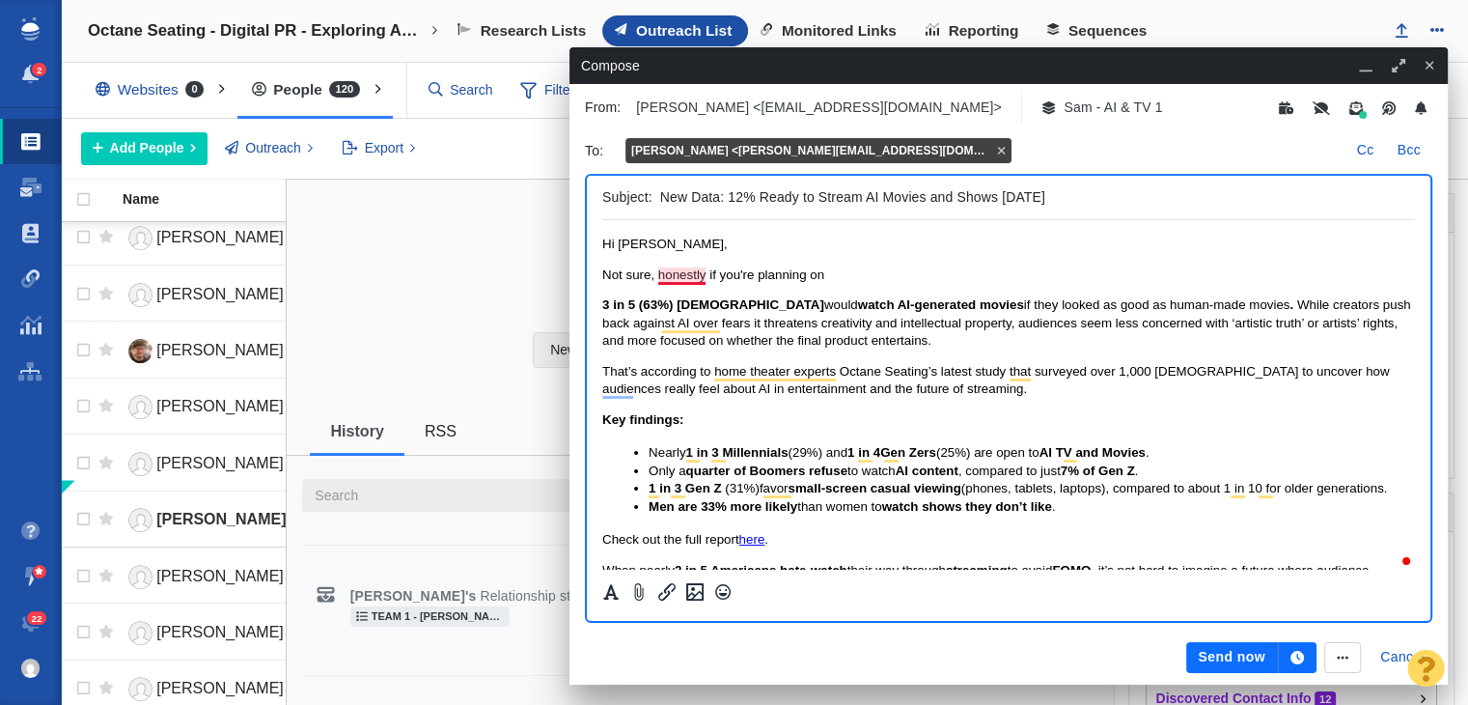
click at [676, 268] on span "Not sure, honestly if you're planning on" at bounding box center [713, 274] width 222 height 14
click at [880, 259] on body "Hi David, Not sure, honestly, if you're planning on 3 in 5 (63%) Americans woul…" at bounding box center [1008, 469] width 813 height 466
click at [984, 273] on p "Not sure, honestly, if you're planning on revisiting the AI in" at bounding box center [1008, 274] width 813 height 17
click at [740, 272] on span "Not sure, honestly, if you're planning on revisiting the AI in Movies topic aga…" at bounding box center [921, 274] width 639 height 14
click at [1269, 285] on body "Hi David, Not sure, honestly, if you're planning on revisiting the AI in Movies…" at bounding box center [1008, 469] width 813 height 466
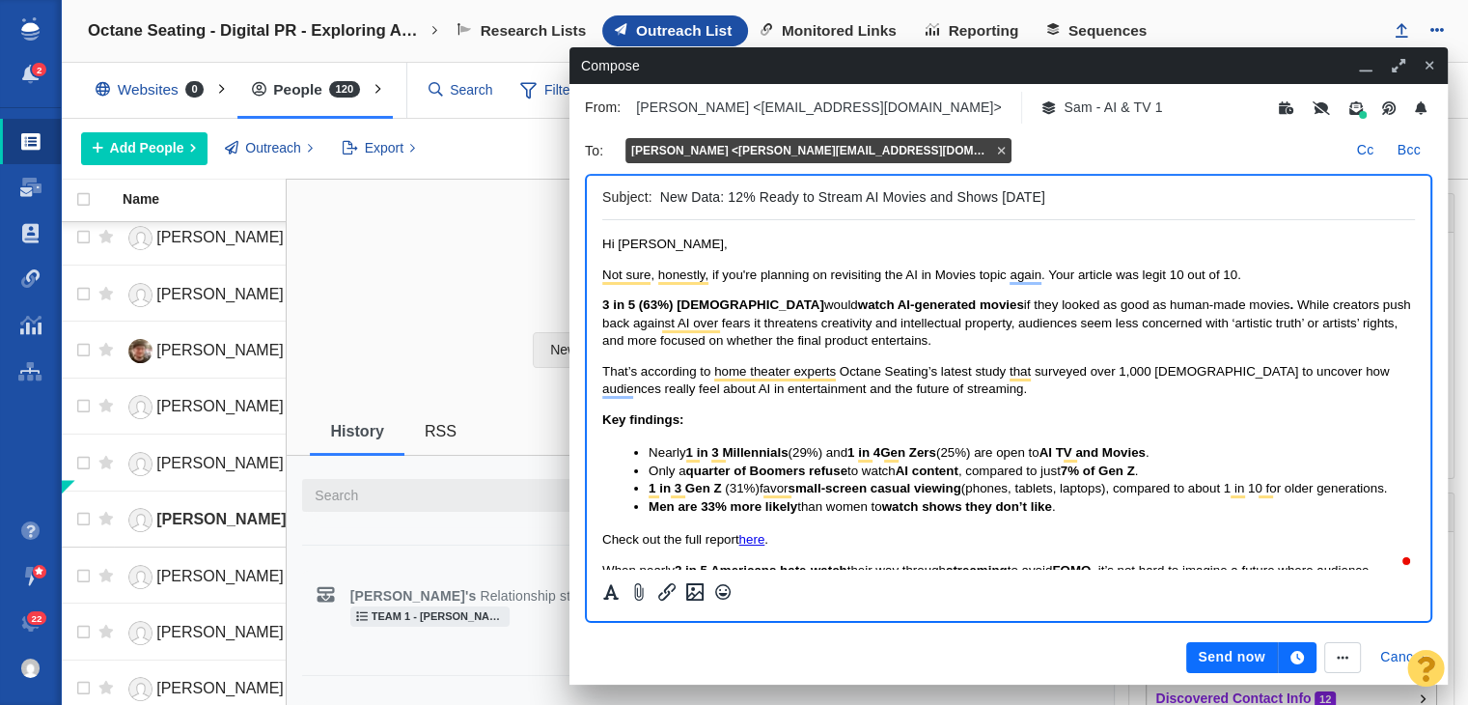
click at [1266, 269] on p "Not sure, honestly, if you're planning on revisiting the AI in Movies topic aga…" at bounding box center [1008, 274] width 813 height 17
click at [1009, 285] on body "Hi David, Not sure, honestly, if you're planning on revisiting the AI in Movies…" at bounding box center [1008, 469] width 813 height 466
click at [1019, 267] on span "Not sure, honestly, if you're planning on revisiting the AI in Movies topic aga…" at bounding box center [921, 274] width 639 height 14
click at [1023, 266] on p "Not sure, honestly, if you're planning on revisiting the AI in Movies topic aga…" at bounding box center [1008, 274] width 813 height 17
click at [1026, 270] on span "Not sure, honestly, if you're planning on revisiting the AI in Movies topic aga…" at bounding box center [921, 274] width 639 height 14
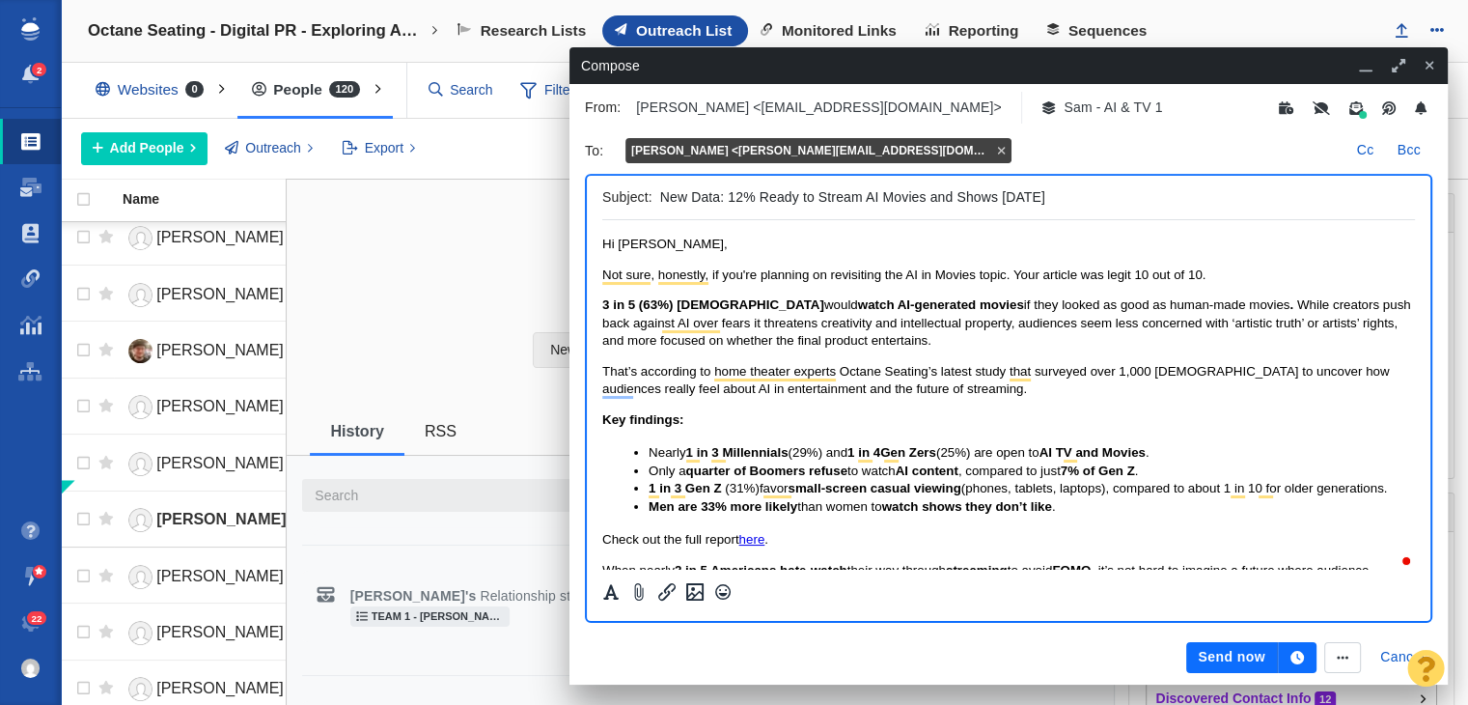
click at [1219, 275] on p "Not sure, honestly, if you're planning on revisiting the AI in Movies topic. Yo…" at bounding box center [1008, 274] width 813 height 17
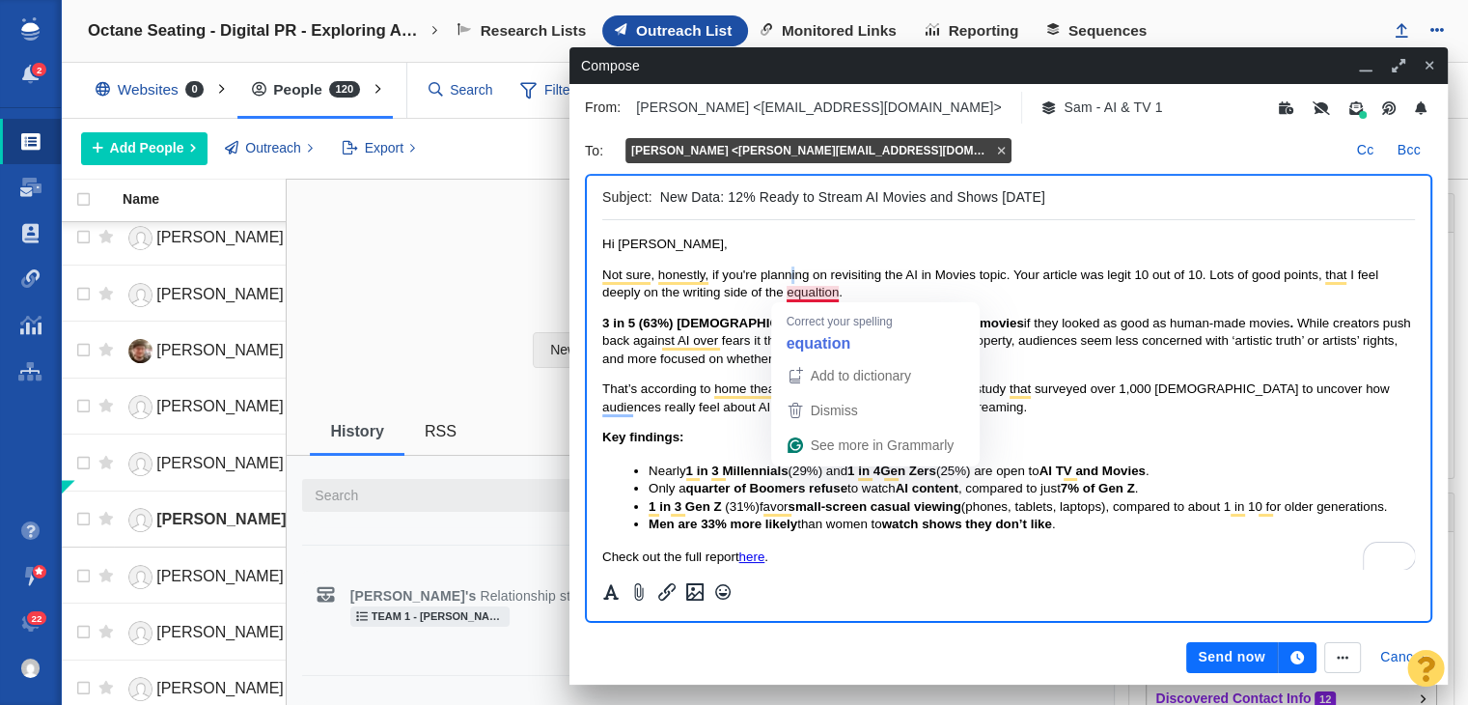
drag, startPoint x: 821, startPoint y: 291, endPoint x: 794, endPoint y: 283, distance: 27.2
click at [794, 283] on p "Not sure, honestly, if you're planning on revisiting the AI in Movies topic. Yo…" at bounding box center [1008, 284] width 813 height 36
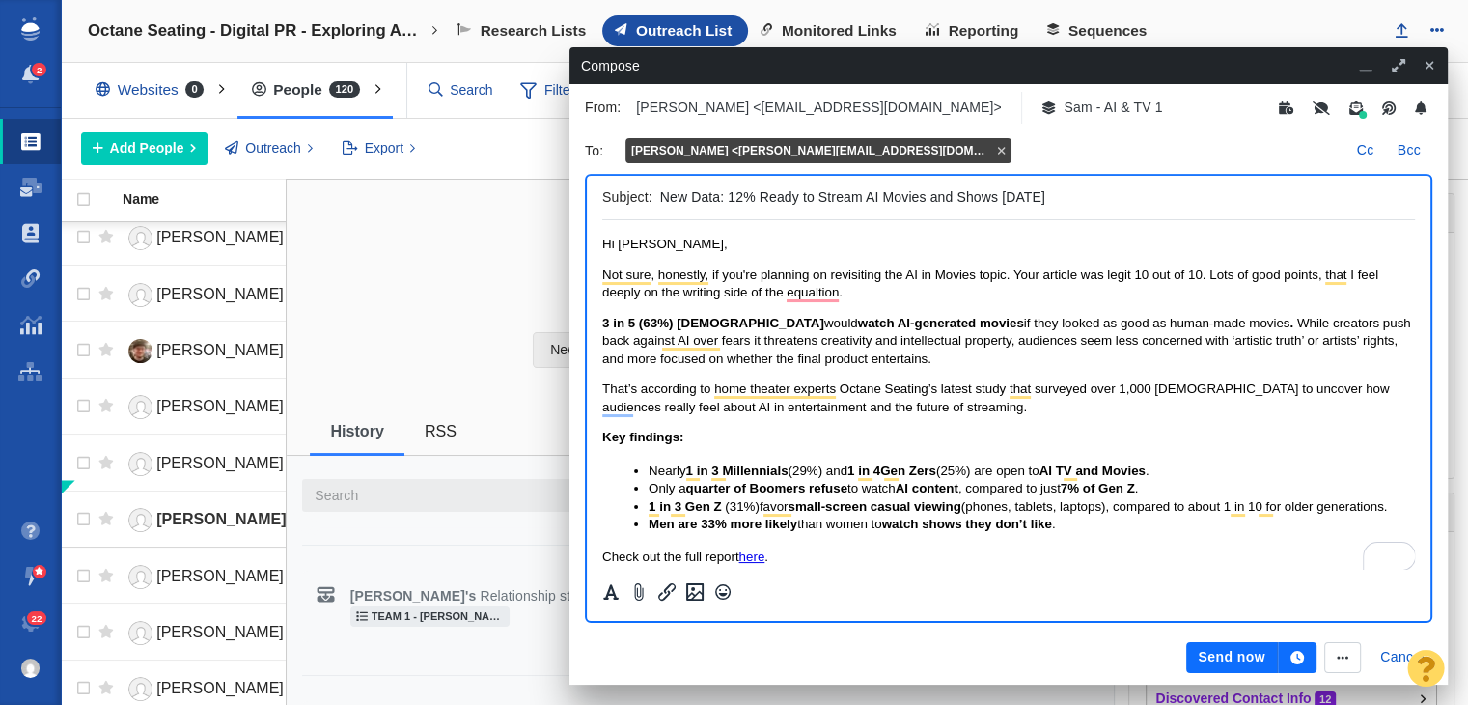
click at [801, 286] on span "Not sure, honestly, if you're planning on revisiting the AI in Movies topic. Yo…" at bounding box center [990, 283] width 776 height 32
click at [806, 289] on span "Not sure, honestly, if you're planning on revisiting the AI in Movies topic. Yo…" at bounding box center [990, 283] width 776 height 32
drag, startPoint x: 806, startPoint y: 289, endPoint x: 785, endPoint y: 316, distance: 34.4
click at [858, 316] on span "watch AI-generated movies" at bounding box center [941, 323] width 166 height 14
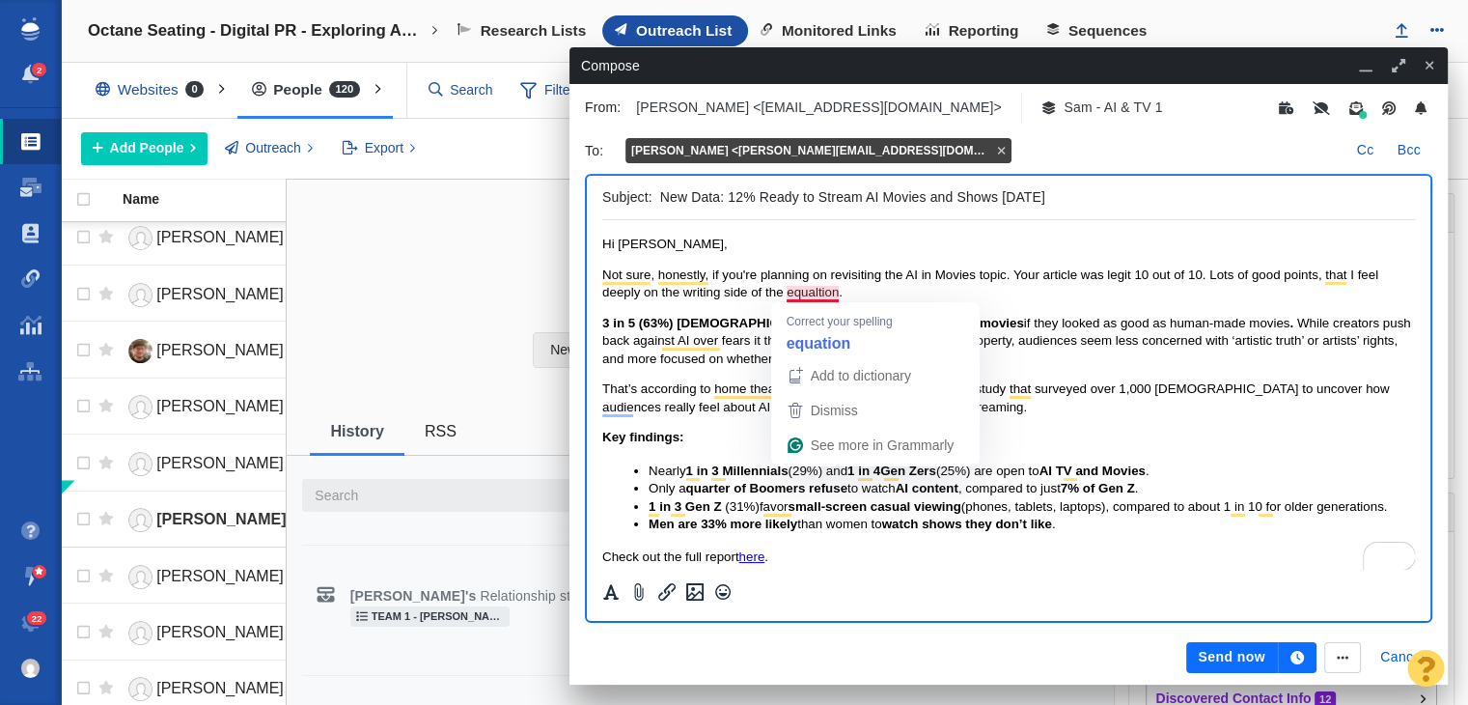
click at [830, 292] on span "Not sure, honestly, if you're planning on revisiting the AI in Movies topic. Yo…" at bounding box center [990, 283] width 776 height 32
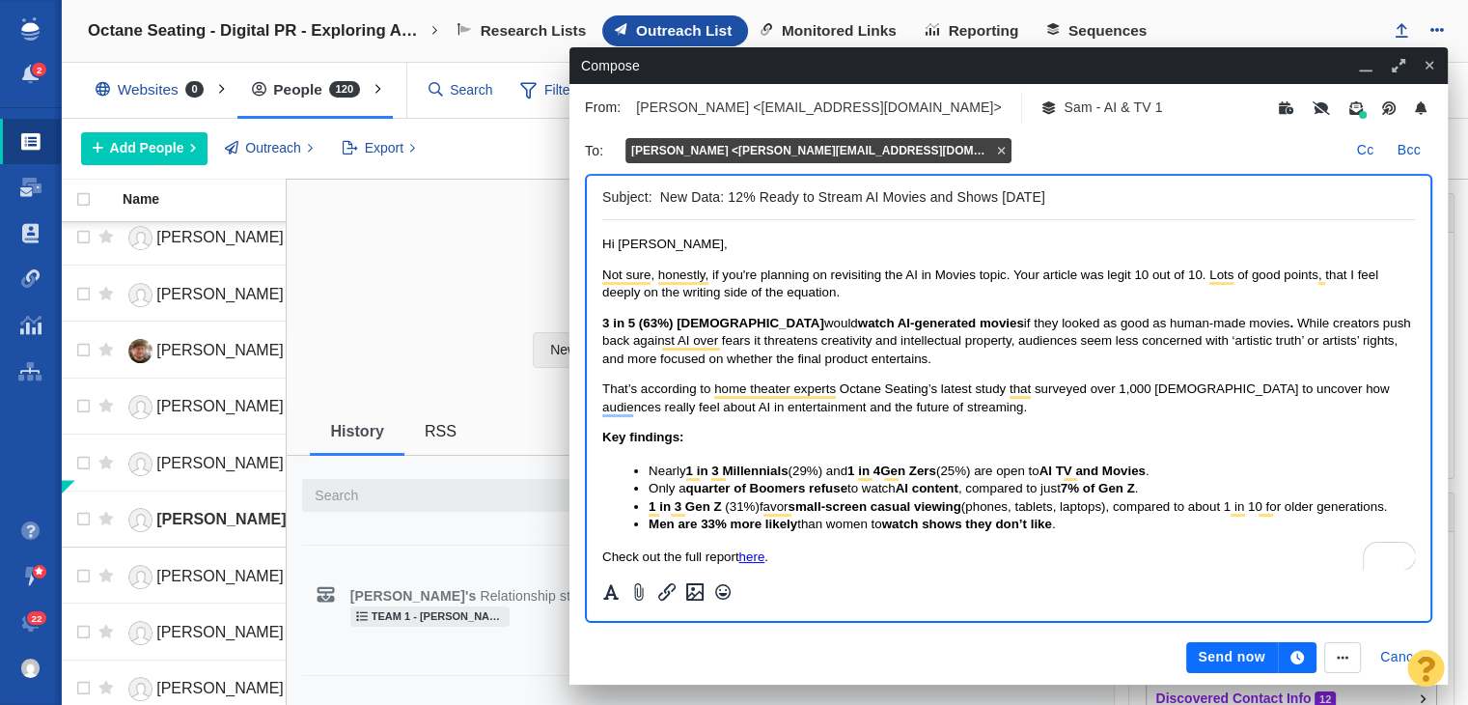
click at [868, 292] on p "Not sure, honestly, if you're planning on revisiting the AI in Movies topic. Yo…" at bounding box center [1008, 284] width 813 height 36
click at [835, 296] on span "Not sure, honestly, if you're planning on revisiting the AI in Movies topic. Yo…" at bounding box center [990, 283] width 776 height 32
click at [840, 296] on span "Not sure, honestly, if you're planning on revisiting the AI in Movies topic. Yo…" at bounding box center [990, 283] width 776 height 32
click at [855, 292] on p "Not sure, honestly, if you're planning on revisiting the AI in Movies topic. Yo…" at bounding box center [1008, 284] width 813 height 36
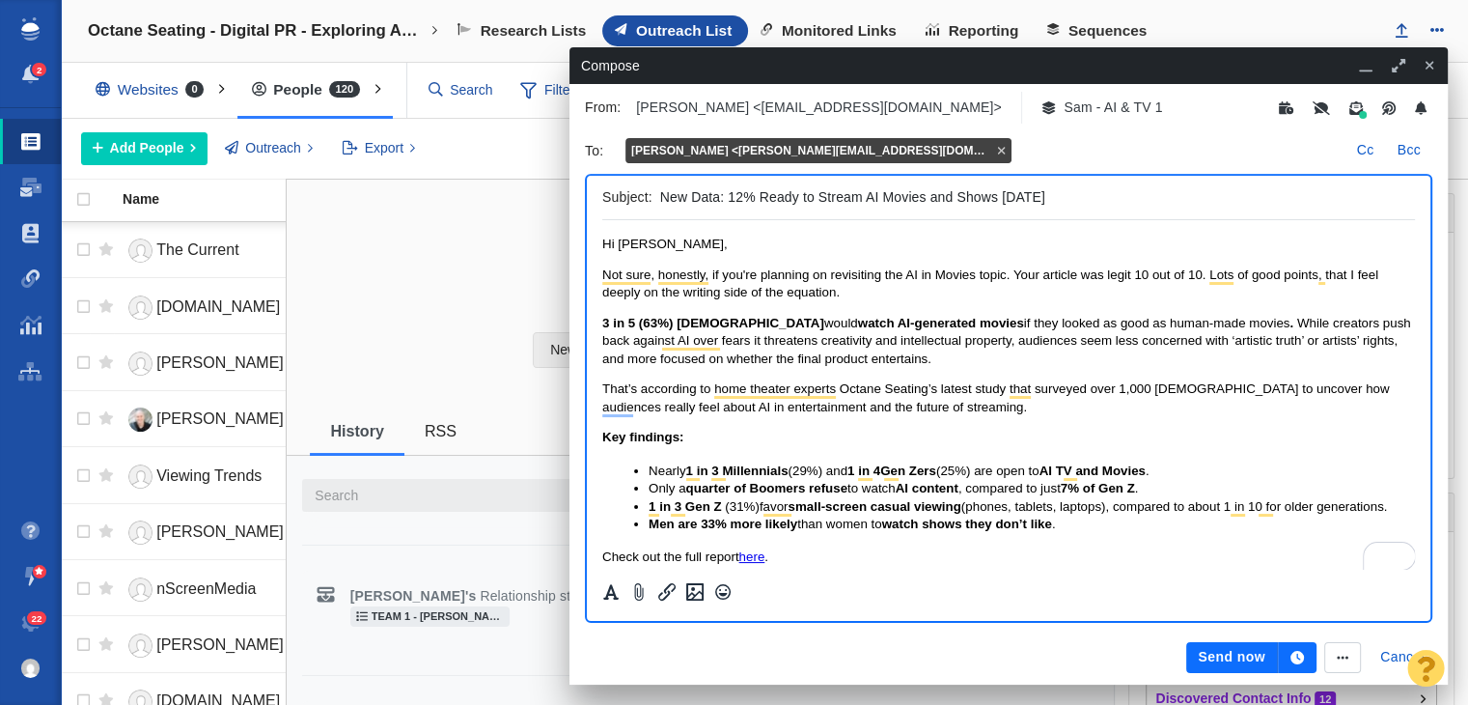
scroll to position [2324, 0]
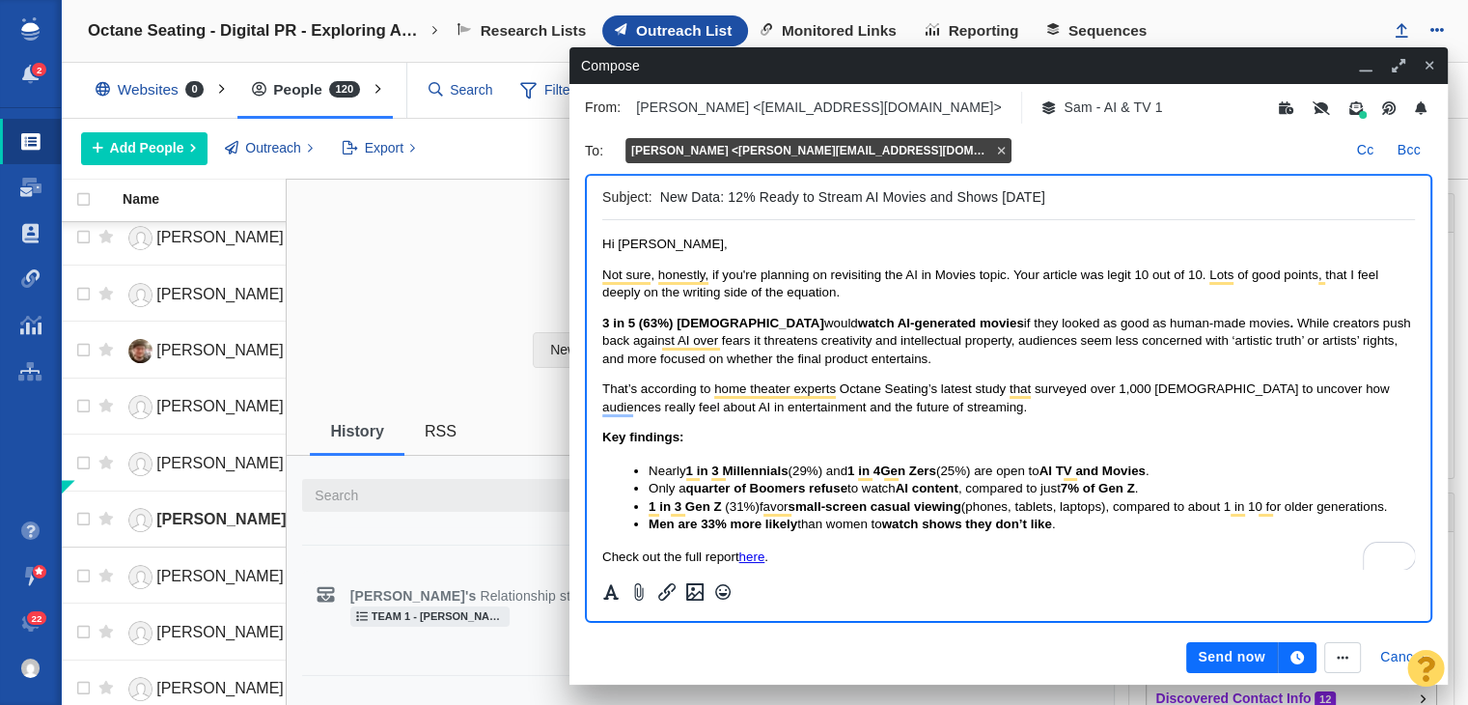
click at [1225, 323] on span "While creators push back against AI over fears it threatens creativity and inte…" at bounding box center [1006, 341] width 809 height 50
click at [1227, 296] on p "Not sure, honestly, if you're planning on revisiting the AI in Movies topic. Yo…" at bounding box center [1008, 284] width 813 height 36
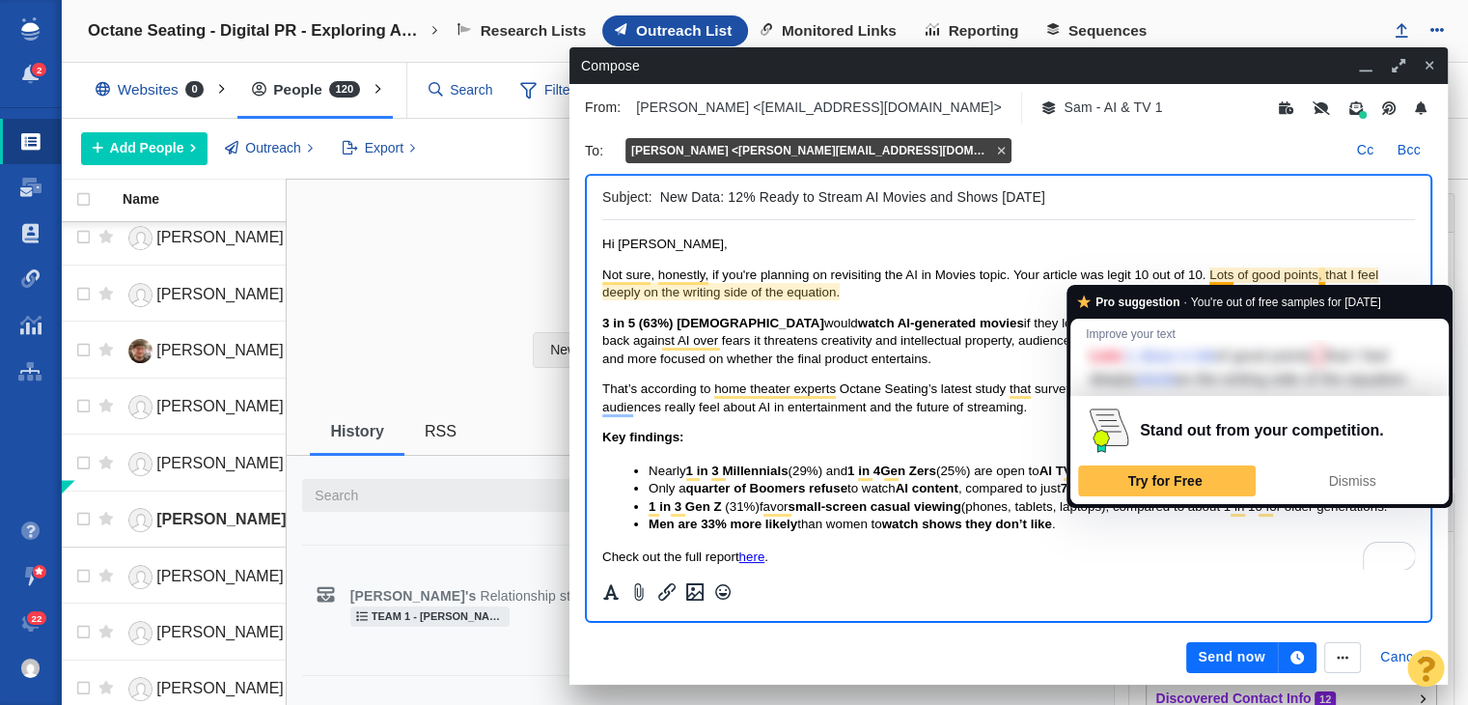
click at [1222, 287] on div "Pro suggestion · You're out of free samples for [DATE] Improve your text Lots L…" at bounding box center [1260, 396] width 386 height 223
click at [791, 296] on span "Not sure, honestly, if you're planning on revisiting the AI in Movies topic. Yo…" at bounding box center [990, 283] width 776 height 32
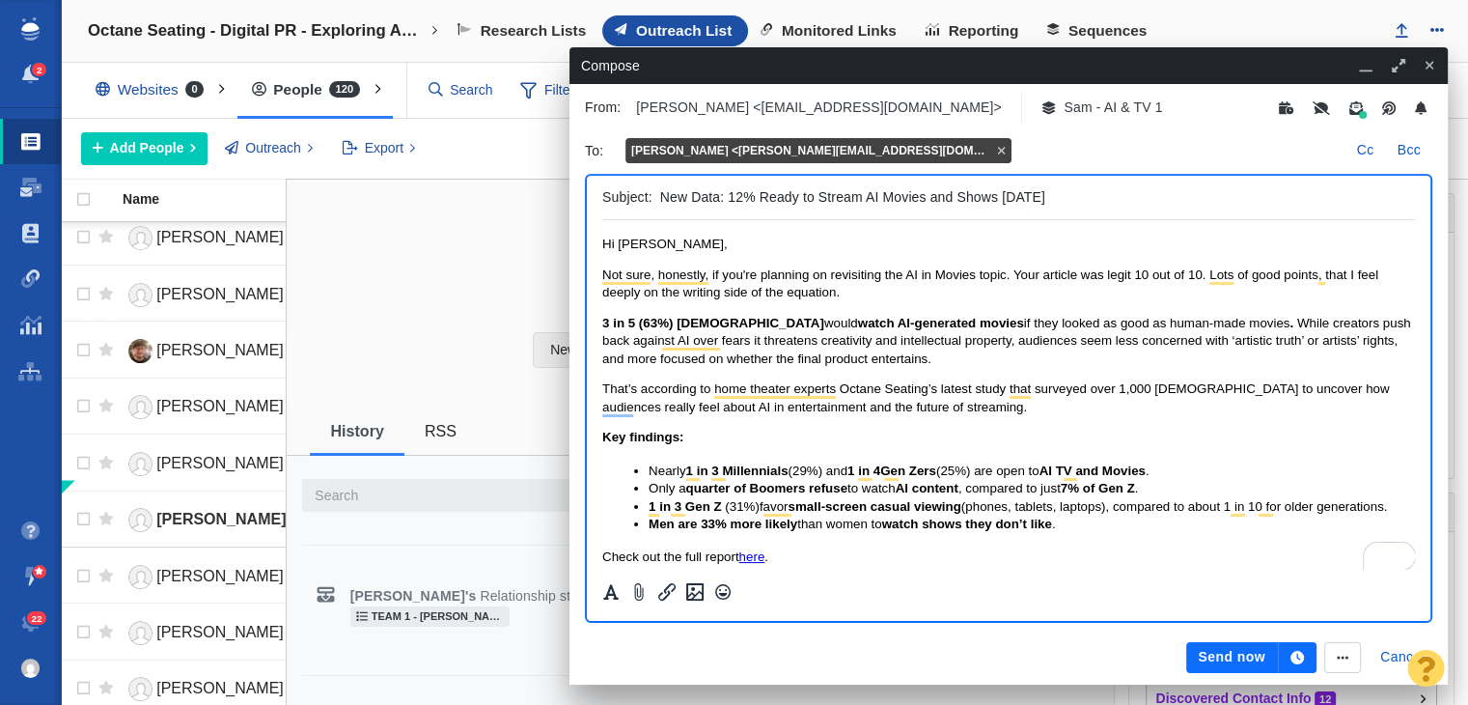
click at [855, 277] on span "Not sure, honestly, if you're planning on revisiting the AI in Movies topic. Yo…" at bounding box center [990, 283] width 776 height 32
click at [869, 293] on p "Not sure, honestly, if you're planning on revisiting the AI in Movies topic. Yo…" at bounding box center [1008, 284] width 813 height 36
click at [725, 198] on input "New Data: 12% Ready to Stream AI Movies and Shows Today" at bounding box center [1033, 197] width 747 height 28
click at [737, 198] on input "New Data: 12% Ready to Stream AI Movies and Shows Today" at bounding box center [1033, 197] width 747 height 28
click at [733, 196] on input "New Data: 12% Ready to Stream AI Movies and Shows Today" at bounding box center [1033, 197] width 747 height 28
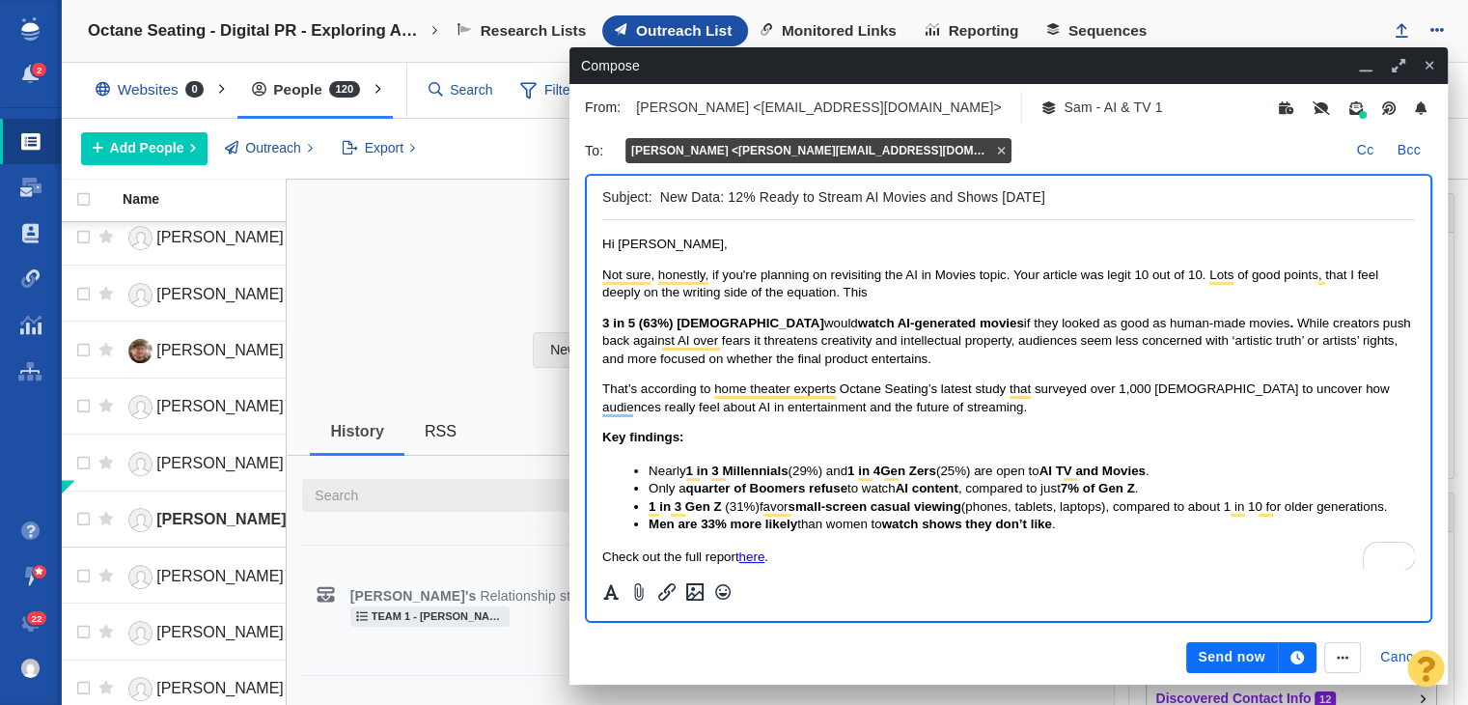
click at [729, 195] on input "New Data: 12% Ready to Stream AI Movies and Shows Today" at bounding box center [1033, 197] width 747 height 28
drag, startPoint x: 728, startPoint y: 202, endPoint x: 756, endPoint y: 191, distance: 29.9
click at [756, 191] on input "New Data: Only 12% Ready to Stream AI Movies and Shows [DATE]" at bounding box center [1033, 197] width 747 height 28
click at [792, 194] on input "New Data: Only 12% Ready to Stream AI Movies and Shows [DATE]" at bounding box center [1033, 197] width 747 height 28
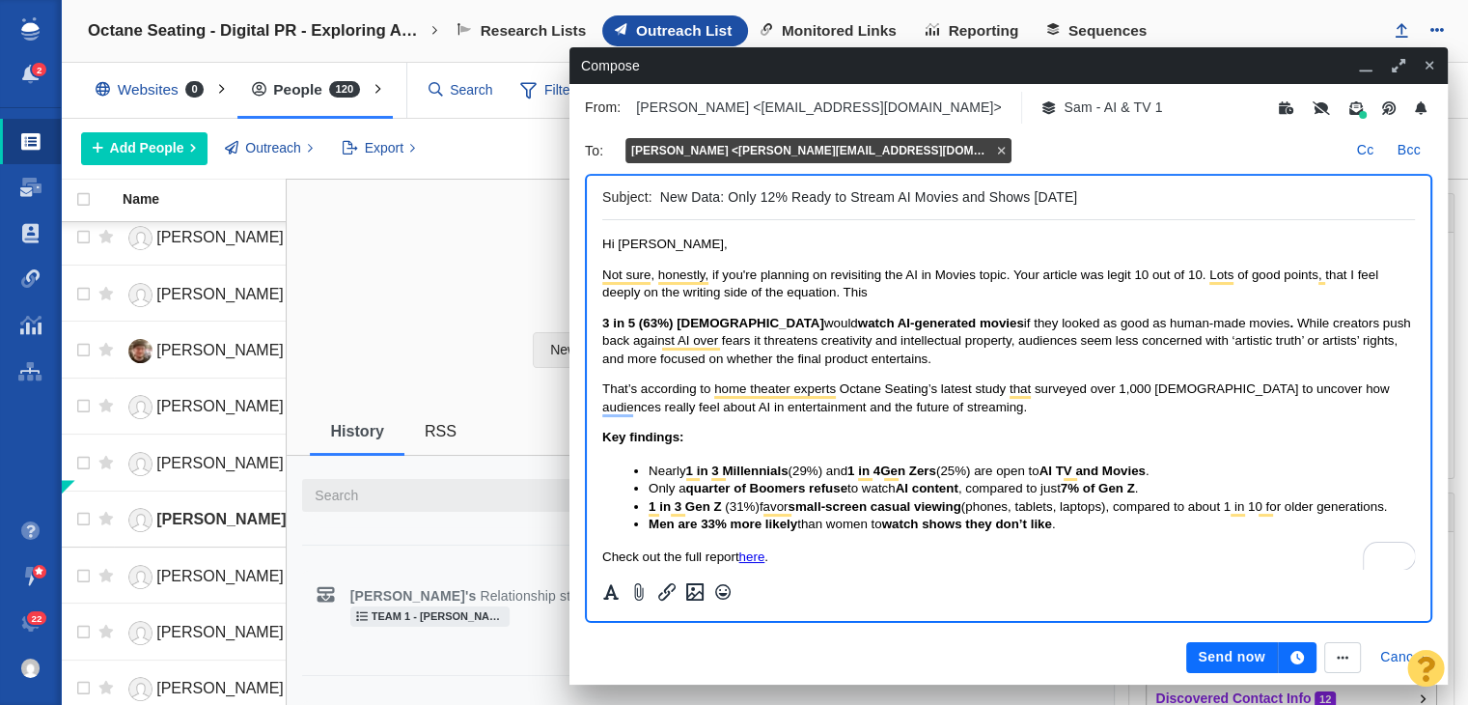
type input "New Data: Only 12% Ready to Stream AI Movies and Shows [DATE]"
drag, startPoint x: 925, startPoint y: 292, endPoint x: 587, endPoint y: 277, distance: 338.2
click at [602, 277] on html "Hi David, Not sure, honestly, if you're planning on revisiting the AI in Movies…" at bounding box center [1008, 477] width 813 height 515
copy span "Not sure, honestly, if you're planning on revisiting the AI in Movies topic. Yo…"
click at [1031, 251] on p "Hi [PERSON_NAME]," at bounding box center [1008, 244] width 813 height 17
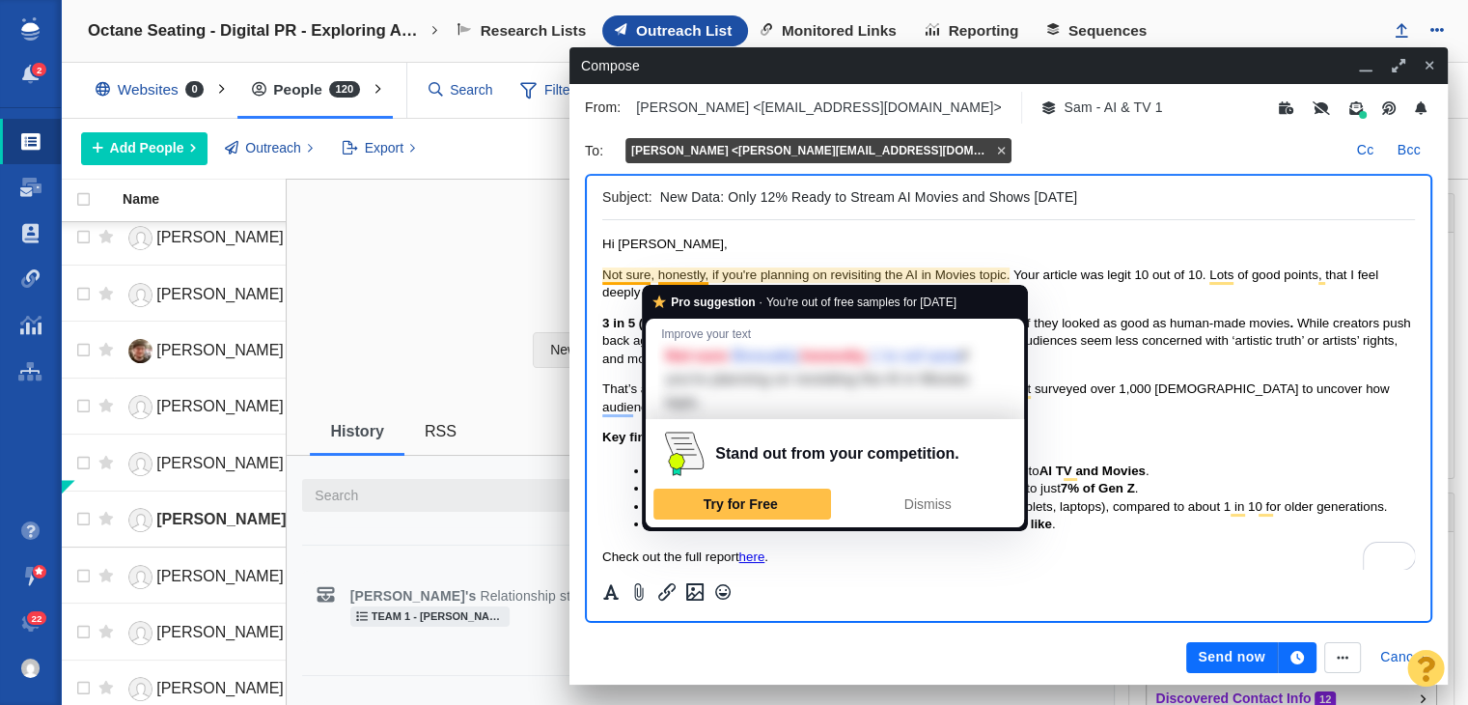
click at [672, 281] on span "Not sure, honestly, if you're planning on revisiting the AI in Movies topic. Yo…" at bounding box center [990, 283] width 776 height 32
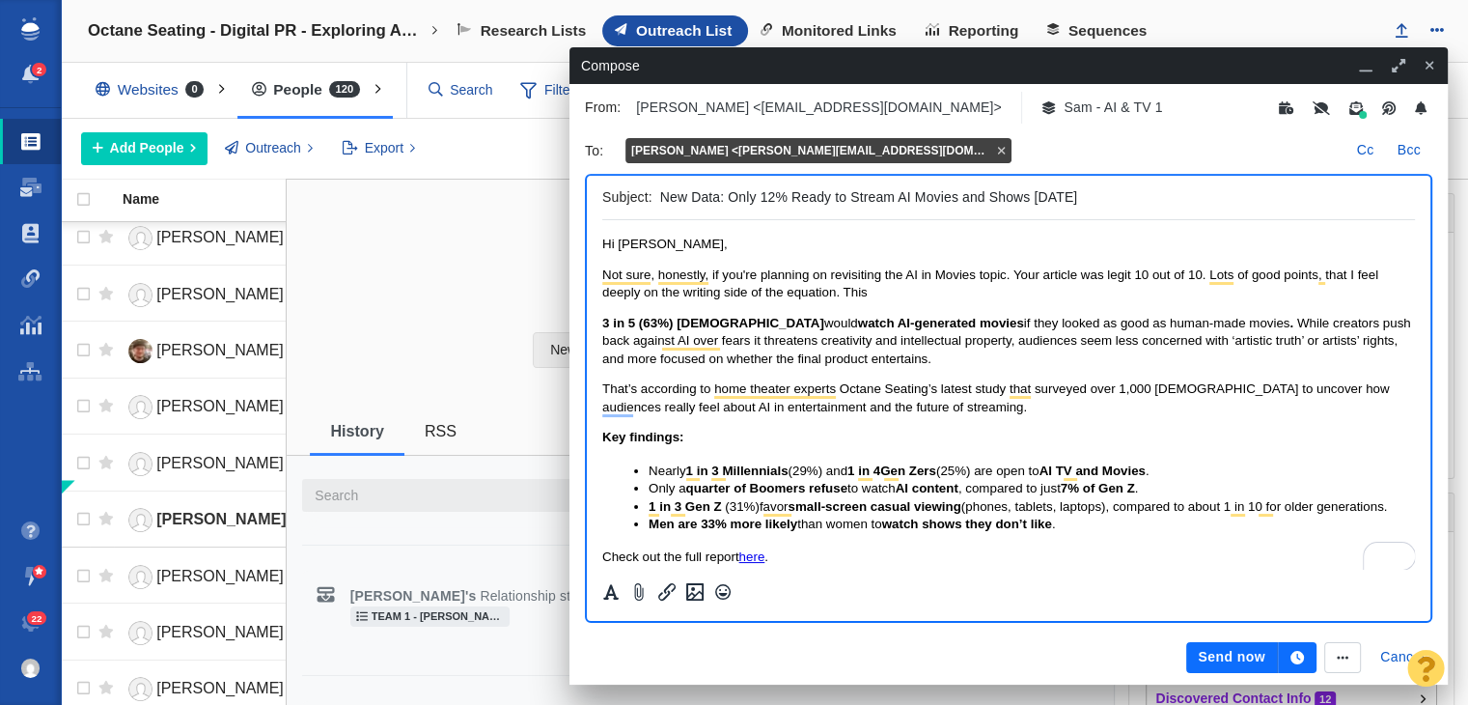
click at [1006, 273] on span "Not sure, honestly, if you're planning on revisiting the AI in Movies topic. Yo…" at bounding box center [990, 283] width 776 height 32
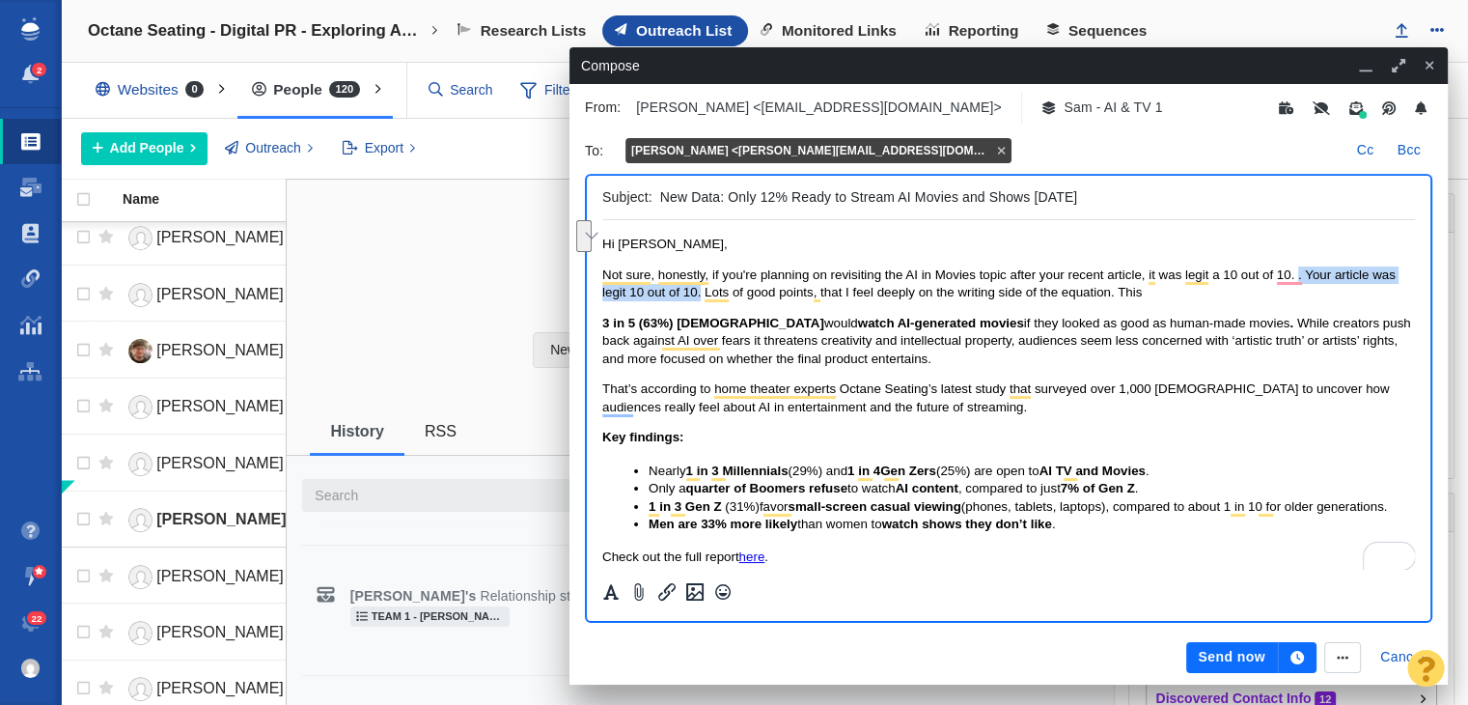
drag, startPoint x: 1296, startPoint y: 278, endPoint x: 702, endPoint y: 291, distance: 594.8
click at [702, 291] on span "Not sure, honestly, if you're planning on revisiting the AI in Movies topic aft…" at bounding box center [999, 283] width 794 height 32
click at [710, 292] on span "Not sure, honestly, if you're planning on revisiting the AI in Movies topic aft…" at bounding box center [1004, 283] width 804 height 32
click at [706, 289] on span "Not sure, honestly, if you're planning on revisiting the AI in Movies topic aft…" at bounding box center [1004, 283] width 804 height 32
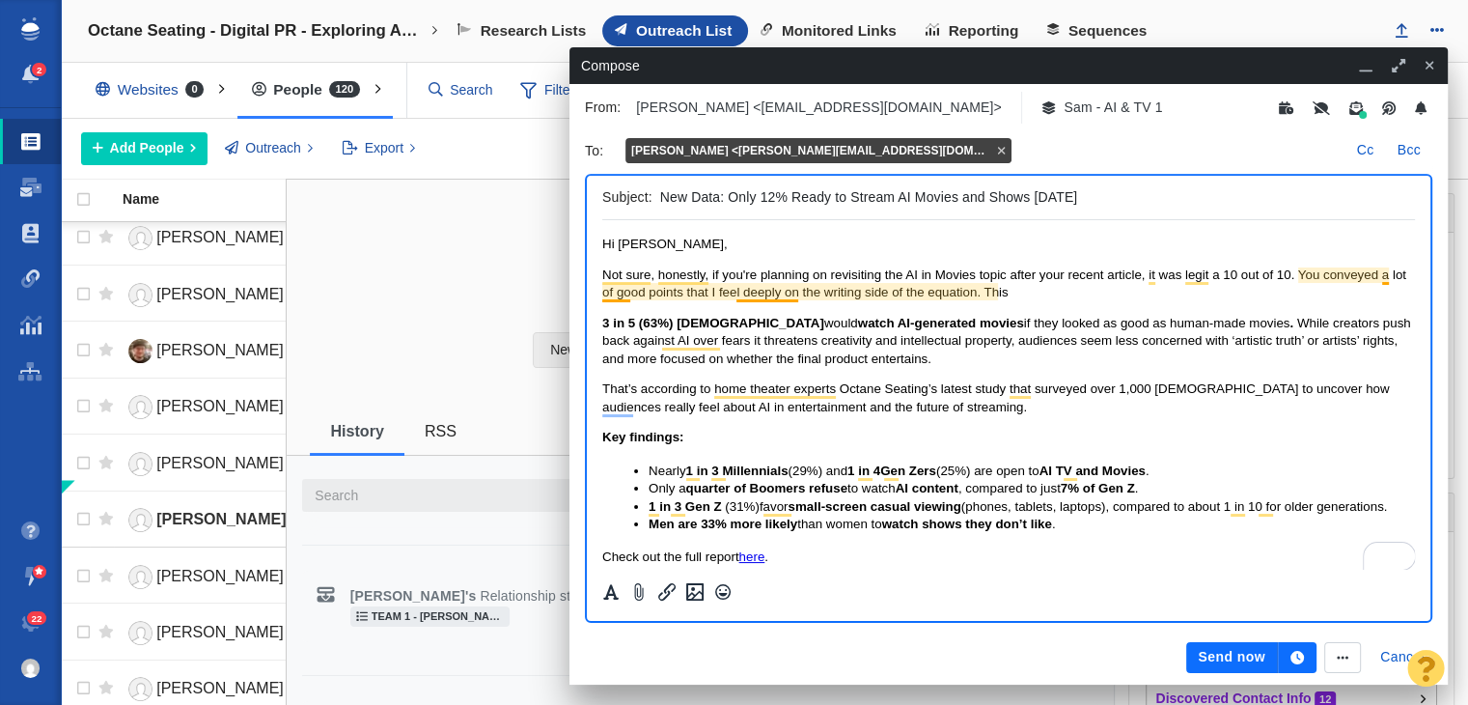
click at [756, 296] on span "Not sure, honestly, if you're planning on revisiting the AI in Movies topic aft…" at bounding box center [1004, 283] width 804 height 32
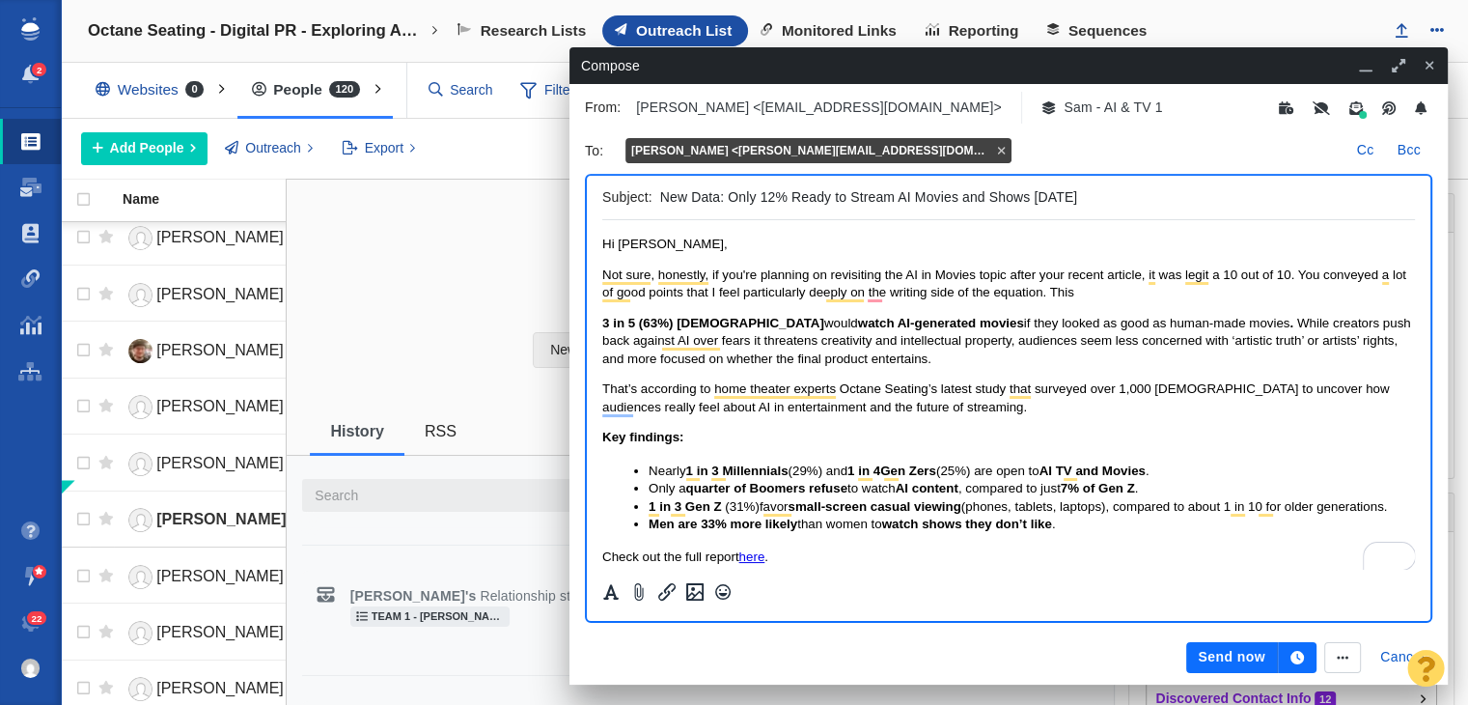
click at [1122, 298] on p "Not sure, honestly, if you're planning on revisiting the AI in Movies topic aft…" at bounding box center [1008, 284] width 813 height 36
click at [877, 292] on span "Not sure, honestly, if you're planning on revisiting the AI in Movies topic aft…" at bounding box center [1004, 283] width 804 height 32
click at [948, 290] on span "Not sure, honestly, if you're planning on revisiting the AI in Movies topic aft…" at bounding box center [1004, 283] width 804 height 32
click at [943, 290] on span "Not sure, honestly, if you're planning on revisiting the AI in Movies topic aft…" at bounding box center [1004, 283] width 804 height 32
drag, startPoint x: 1196, startPoint y: 304, endPoint x: 1183, endPoint y: 300, distance: 13.1
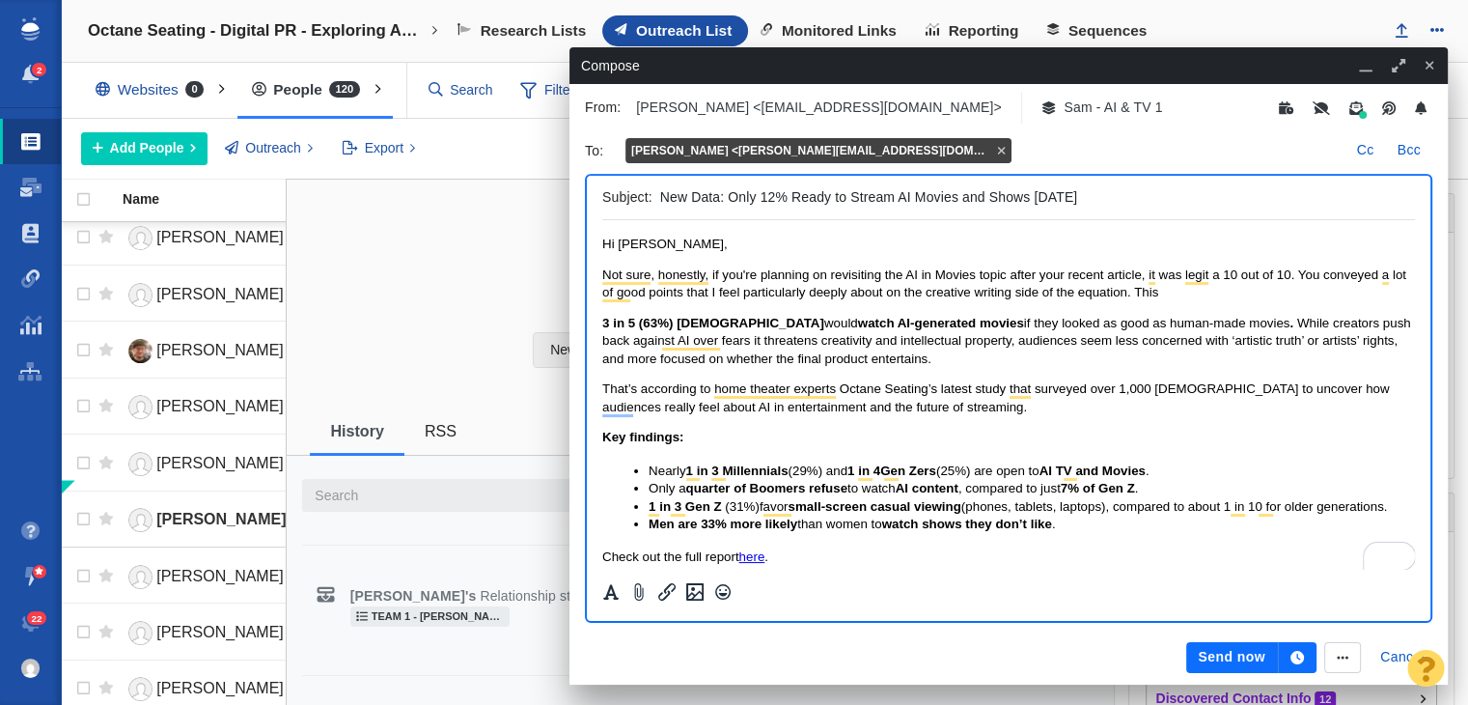
click at [1183, 300] on body "Hi David, Not sure, honestly, if you're planning on revisiting the AI in Movies…" at bounding box center [1008, 478] width 813 height 484
click at [1192, 283] on p "Not sure, honestly, if you're planning on revisiting the AI in Movies topic aft…" at bounding box center [1008, 284] width 813 height 36
click at [1193, 296] on p "Not sure, honestly, if you're planning on revisiting the AI in Movies topic aft…" at bounding box center [1008, 284] width 813 height 36
click at [1190, 292] on p "Not sure, honestly, if you're planning on revisiting the AI in Movies topic aft…" at bounding box center [1008, 284] width 813 height 36
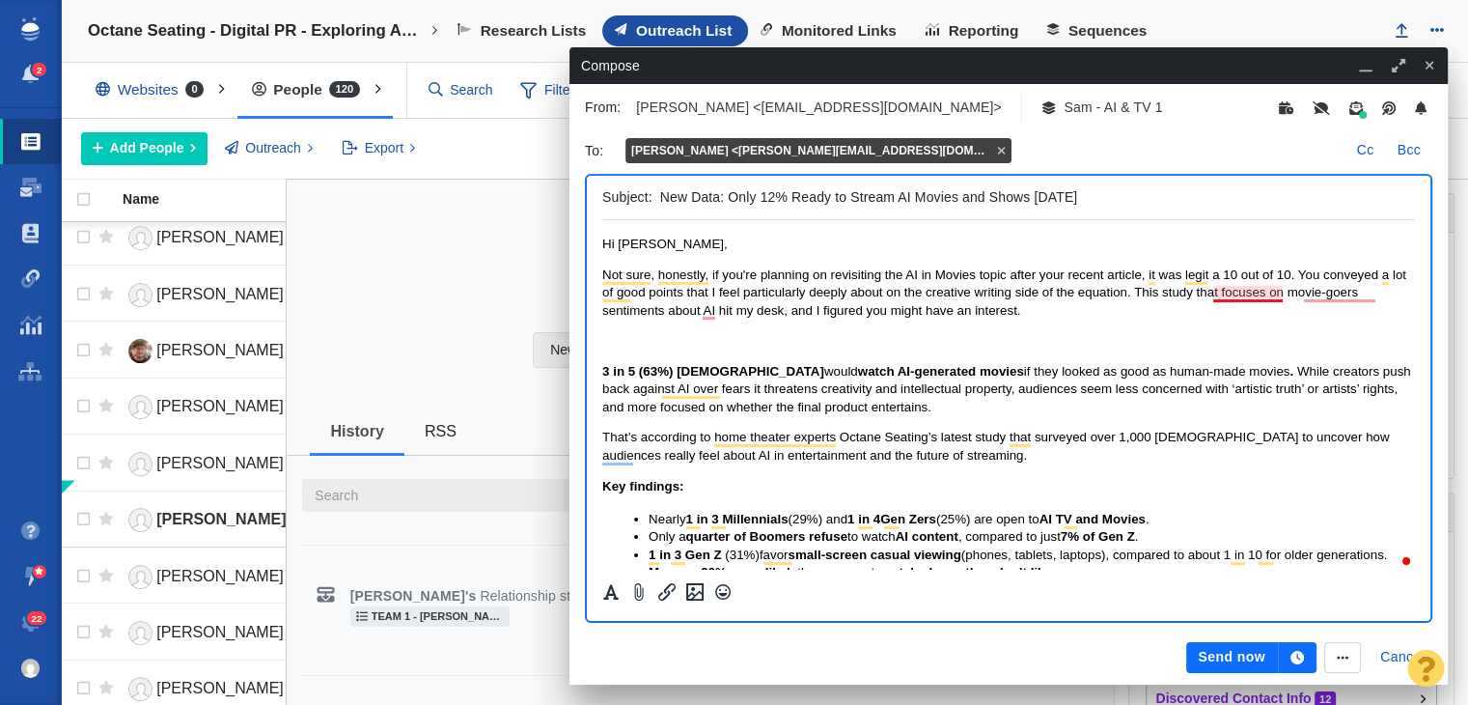
click at [1267, 289] on span "Not sure, honestly, if you're planning on revisiting the AI in Movies topic aft…" at bounding box center [1004, 292] width 804 height 50
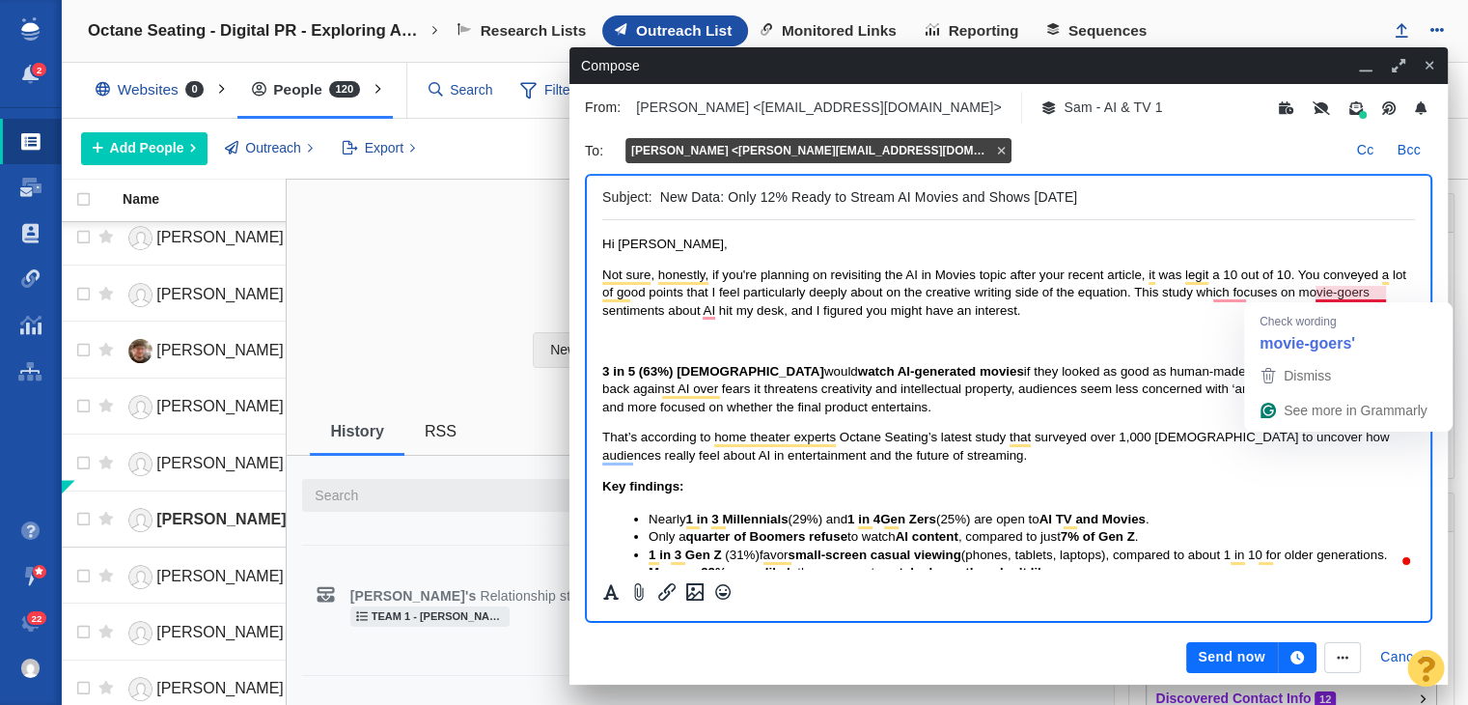
click at [1370, 296] on span "Not sure, honestly, if you're planning on revisiting the AI in Movies topic aft…" at bounding box center [1004, 292] width 804 height 50
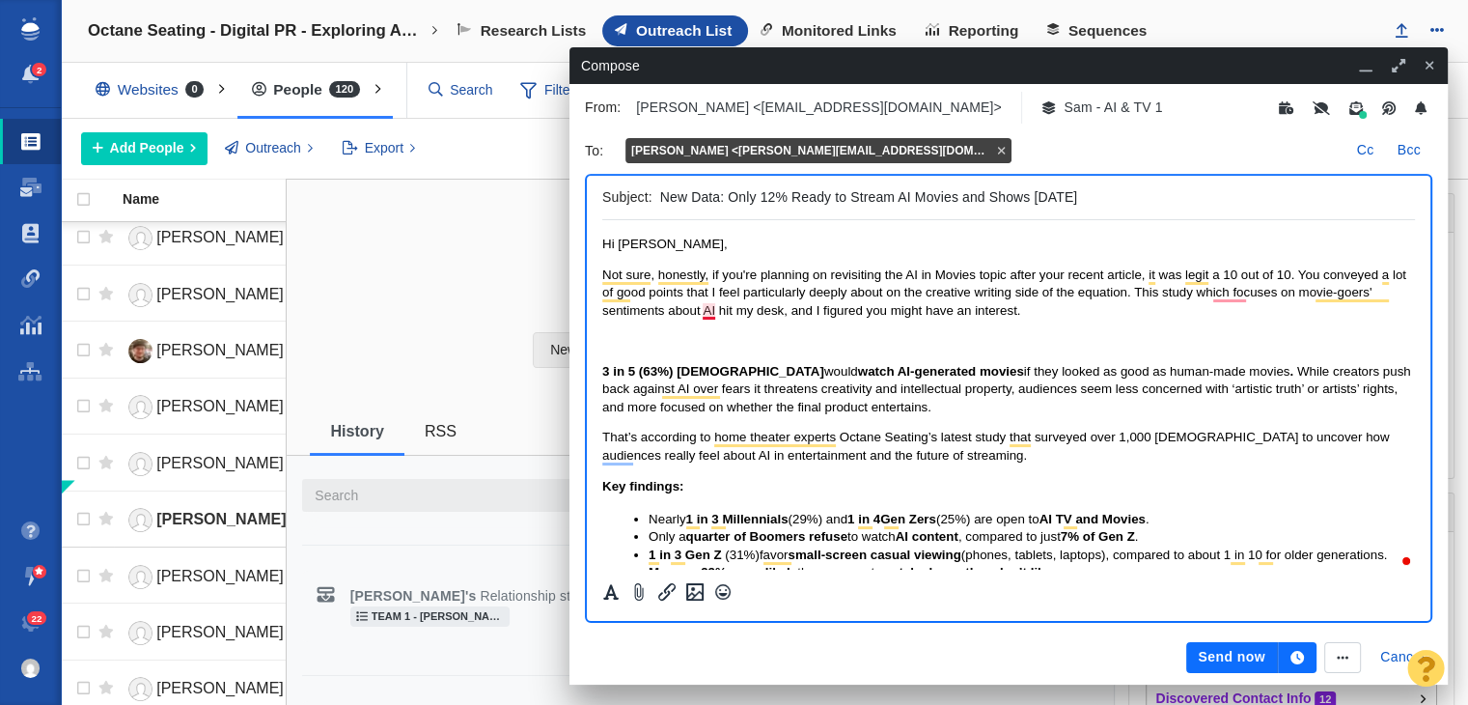
click at [707, 316] on span "Not sure, honestly, if you're planning on revisiting the AI in Movies topic aft…" at bounding box center [1004, 292] width 804 height 50
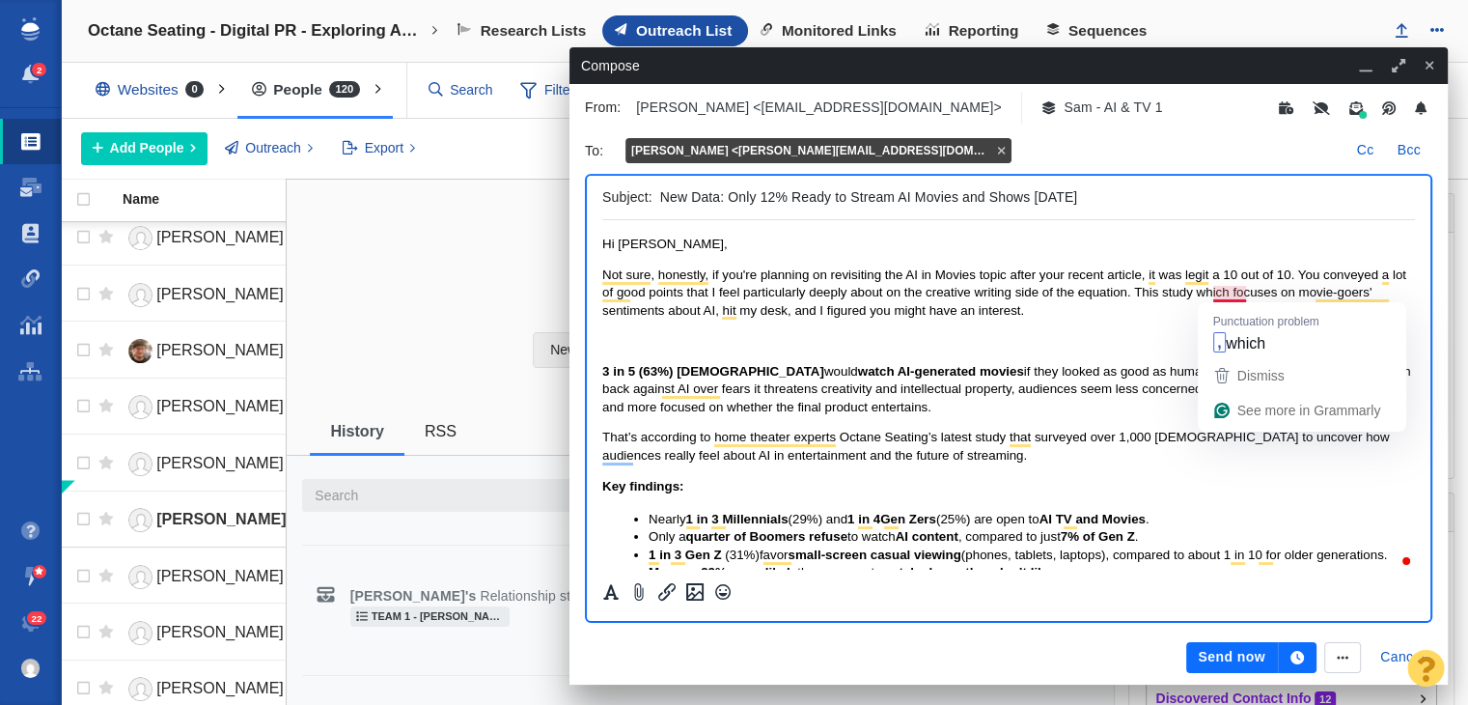
click at [1236, 291] on span "Not sure, honestly, if you're planning on revisiting the AI in Movies topic aft…" at bounding box center [1004, 292] width 804 height 50
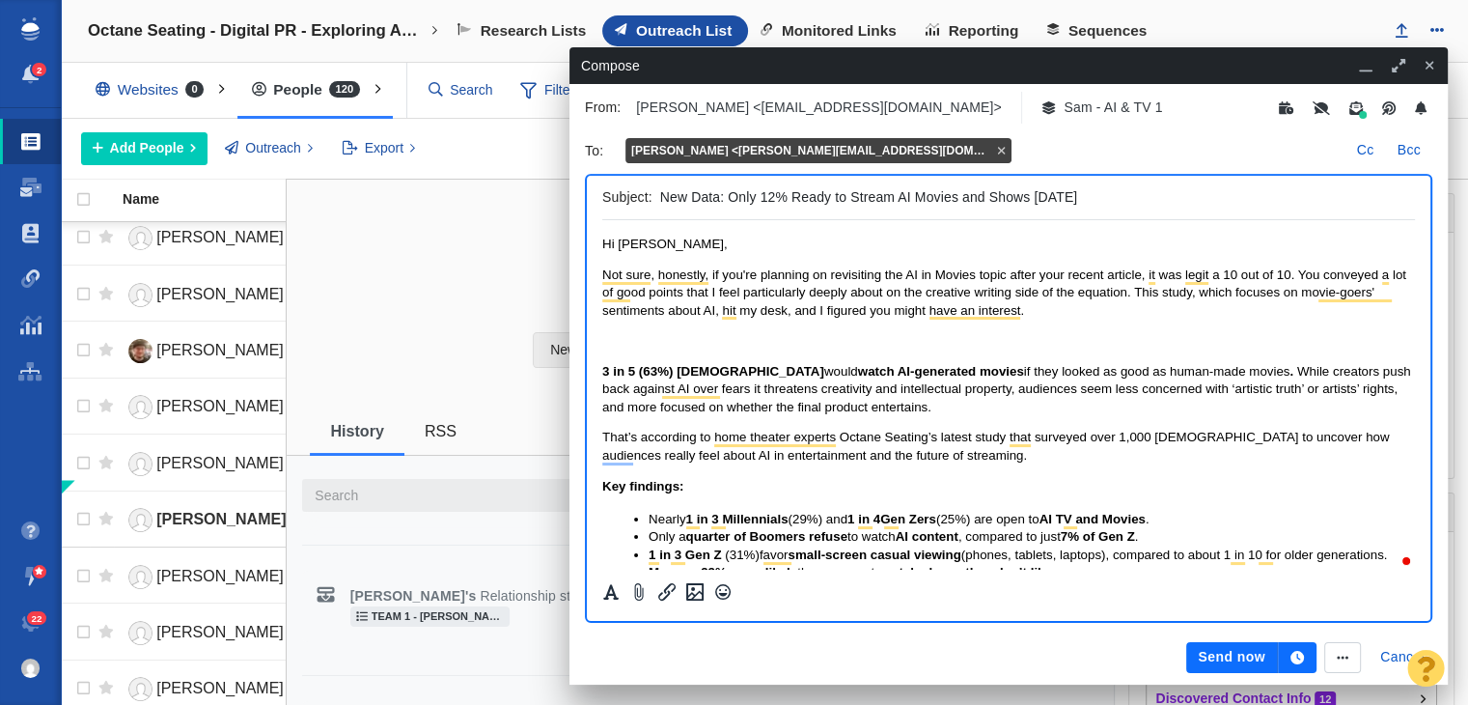
click at [657, 338] on p "To enrich screen reader interactions, please activate Accessibility in Grammarl…" at bounding box center [1008, 340] width 813 height 17
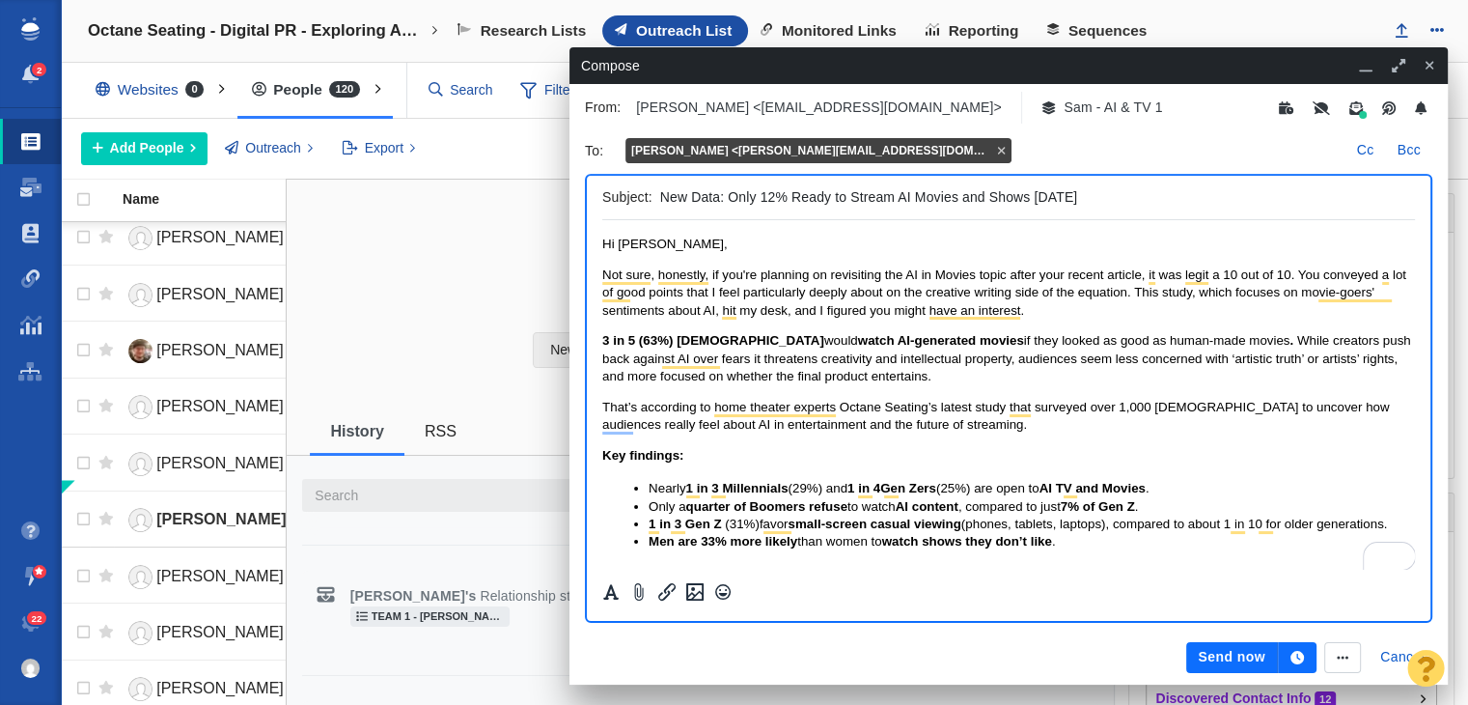
click at [1222, 350] on p "3 in 5 (63%) Americans would watch AI-generated movies if they looked as good a…" at bounding box center [1008, 358] width 813 height 53
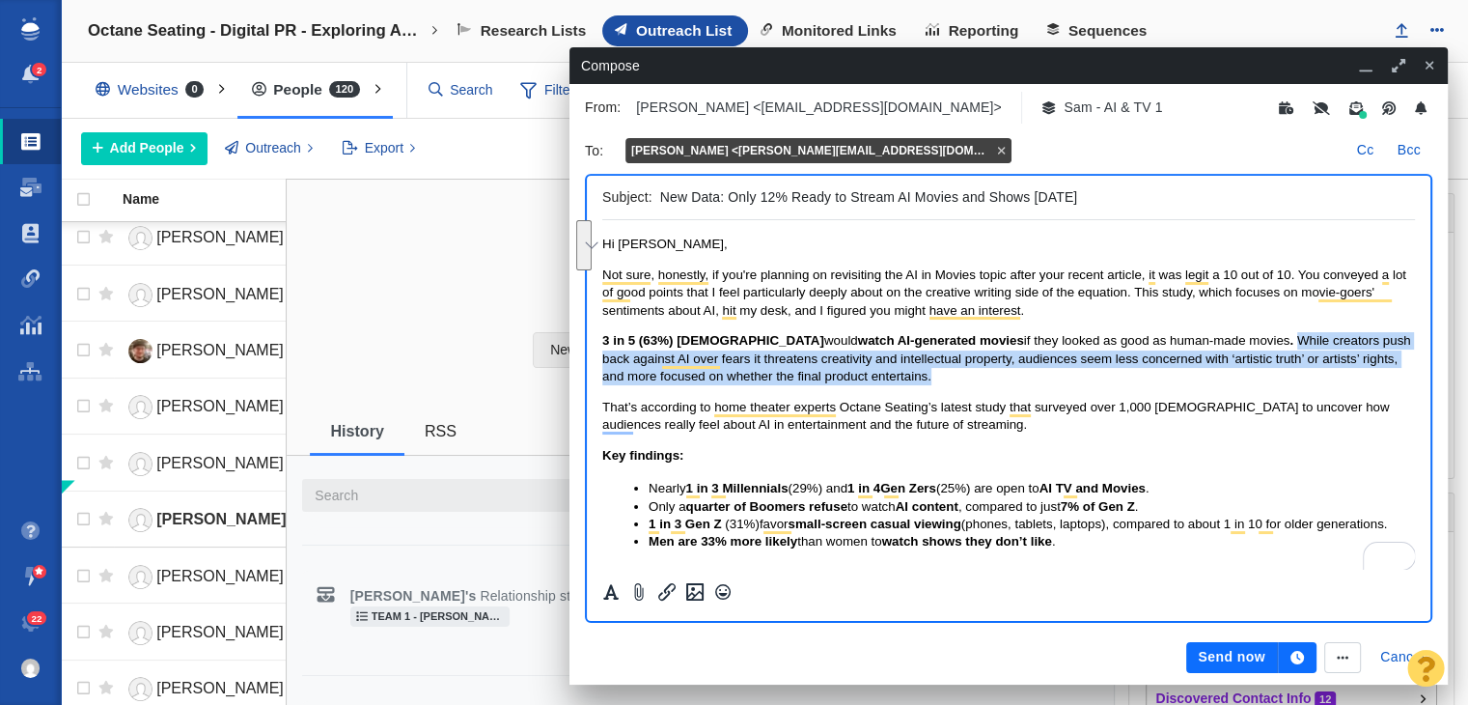
drag, startPoint x: 1230, startPoint y: 341, endPoint x: 1250, endPoint y: 374, distance: 38.6
click at [1250, 374] on p "3 in 5 (63%) Americans would watch AI-generated movies if they looked as good a…" at bounding box center [1008, 358] width 813 height 53
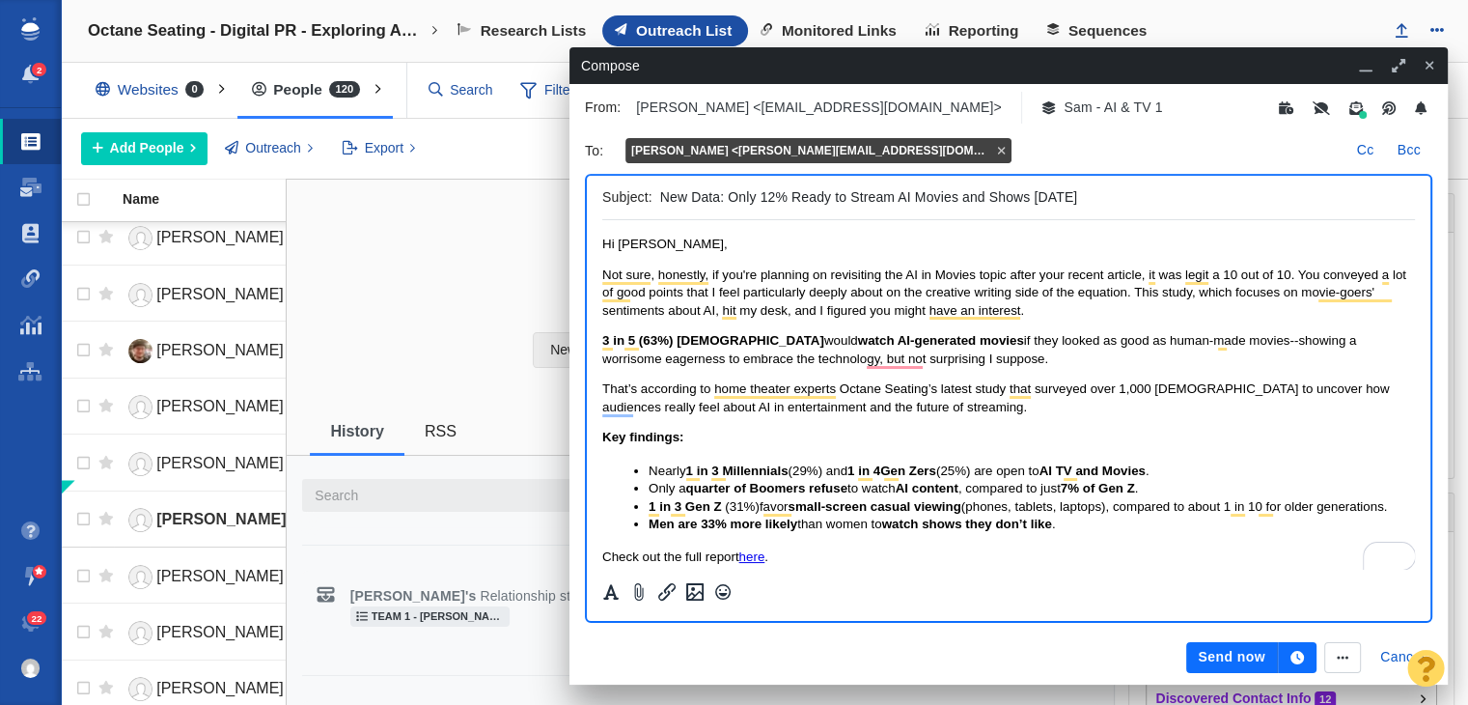
click at [770, 373] on body "Hi David, Not sure, honestly, if you're planning on revisiting the AI in Movies…" at bounding box center [1008, 478] width 813 height 484
click at [891, 363] on span "if they looked as good as human-made movies--showing a worrisome eagerness to e…" at bounding box center [979, 349] width 754 height 32
click at [1050, 365] on p "3 in 5 (63%) Americans would watch AI-generated movies if they looked as good a…" at bounding box center [1008, 350] width 813 height 36
click at [668, 358] on span "if they looked as good as human-made movies--showing a worrisome eagerness to e…" at bounding box center [979, 349] width 754 height 32
click at [1165, 366] on p "3 in 5 (63%) Americans would watch AI-generated movies if they looked as good a…" at bounding box center [1008, 350] width 813 height 36
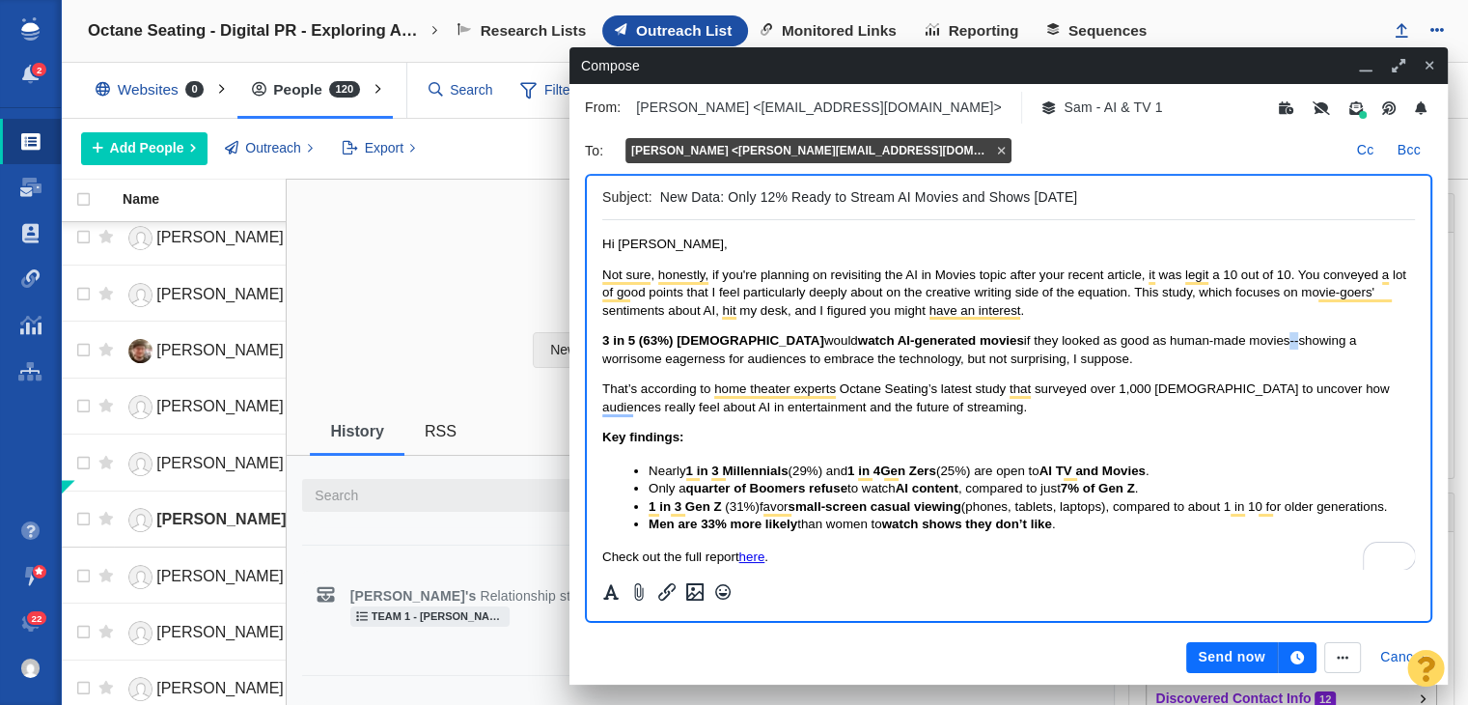
click at [1218, 342] on span "if they looked as good as human-made movies--showing a worrisome eagerness for …" at bounding box center [979, 349] width 754 height 32
click at [599, 389] on div at bounding box center [1009, 424] width 844 height 408
click at [602, 389] on iframe at bounding box center [1008, 394] width 813 height 349
click at [606, 390] on span "That’s according to home theater experts Octane Seating’s latest study that sur…" at bounding box center [995, 397] width 787 height 32
click at [606, 345] on span "3 in 5 (63%) [DEMOGRAPHIC_DATA]" at bounding box center [713, 340] width 222 height 14
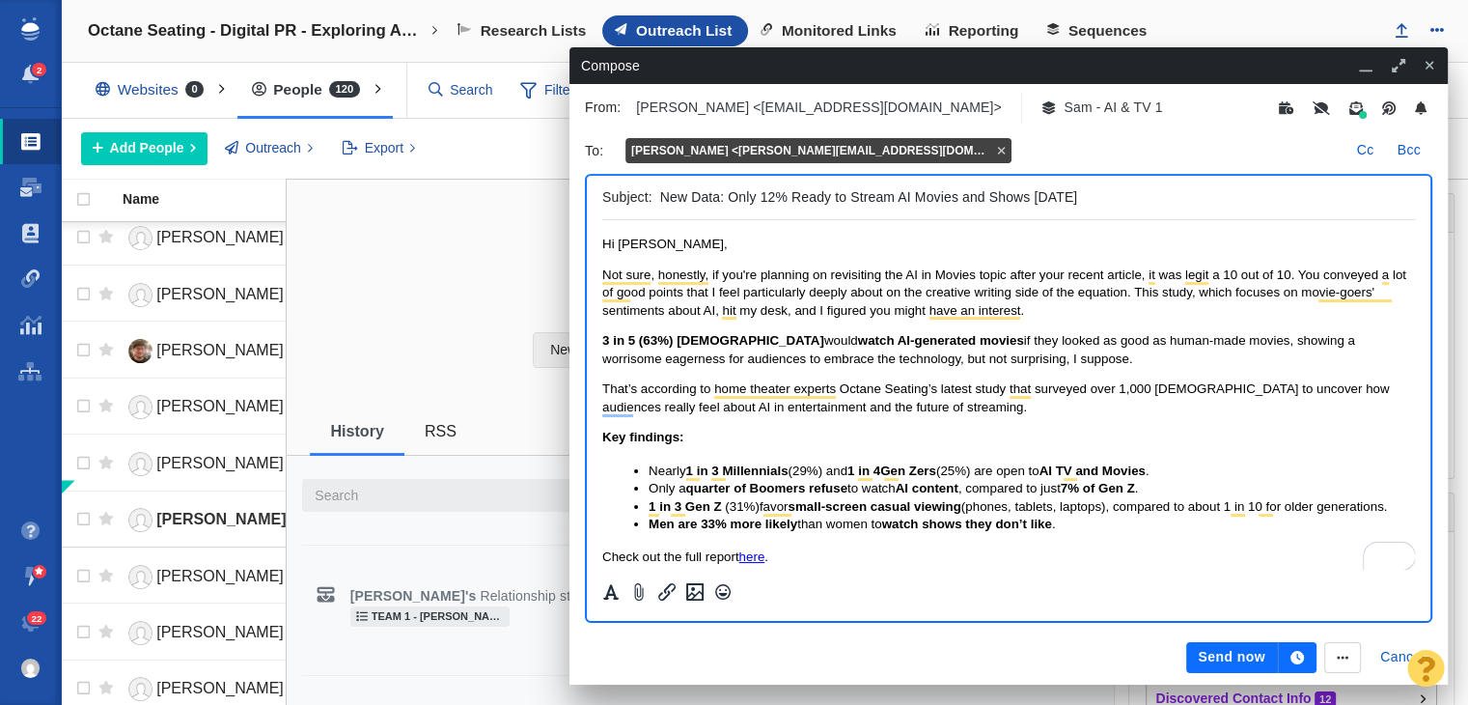
click at [604, 343] on span "3 in 5 (63%) [DEMOGRAPHIC_DATA]" at bounding box center [713, 340] width 222 height 14
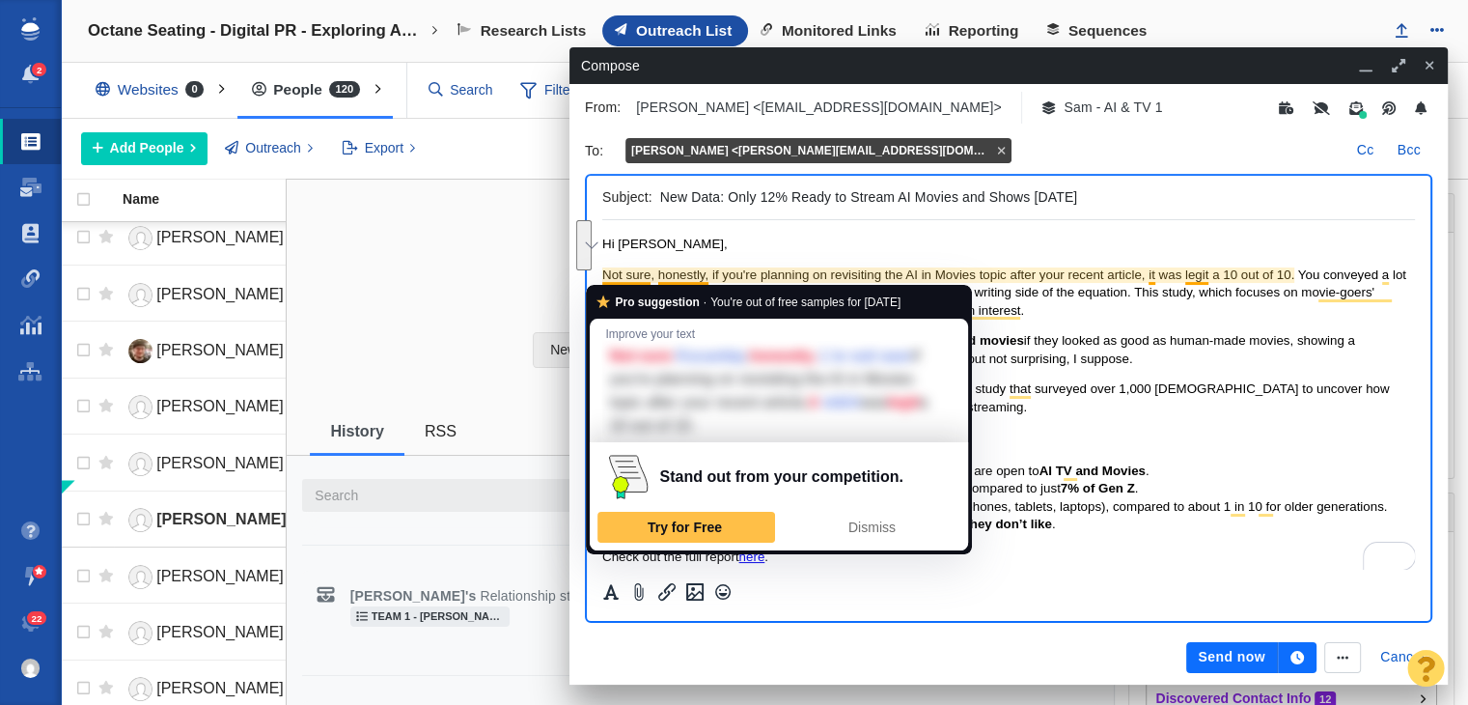
drag, startPoint x: 1052, startPoint y: 316, endPoint x: 605, endPoint y: 273, distance: 449.0
click at [605, 273] on p "Not sure, honestly, if you're planning on revisiting the AI in Movies topic aft…" at bounding box center [1008, 292] width 813 height 53
copy span "Not sure, honestly, if you're planning on revisiting the AI in Movies topic aft…"
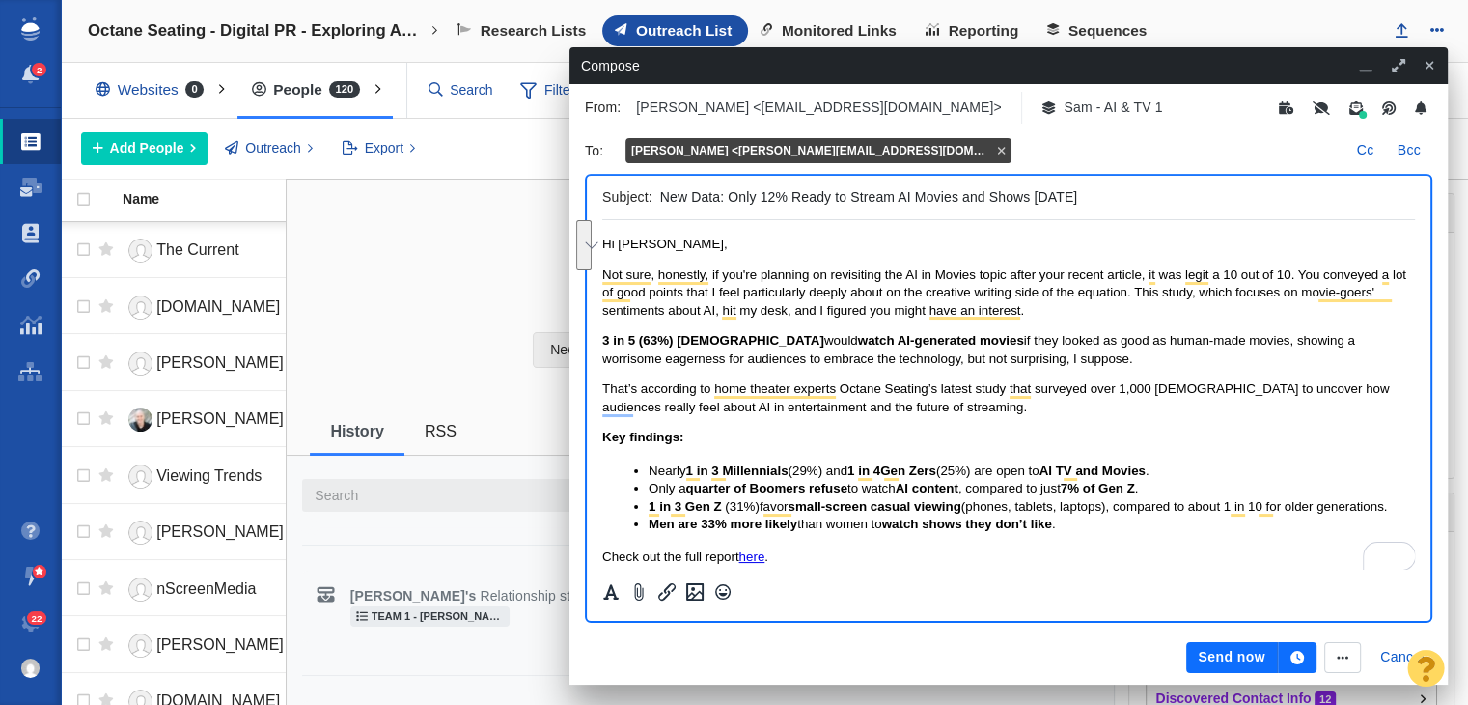
scroll to position [2324, 0]
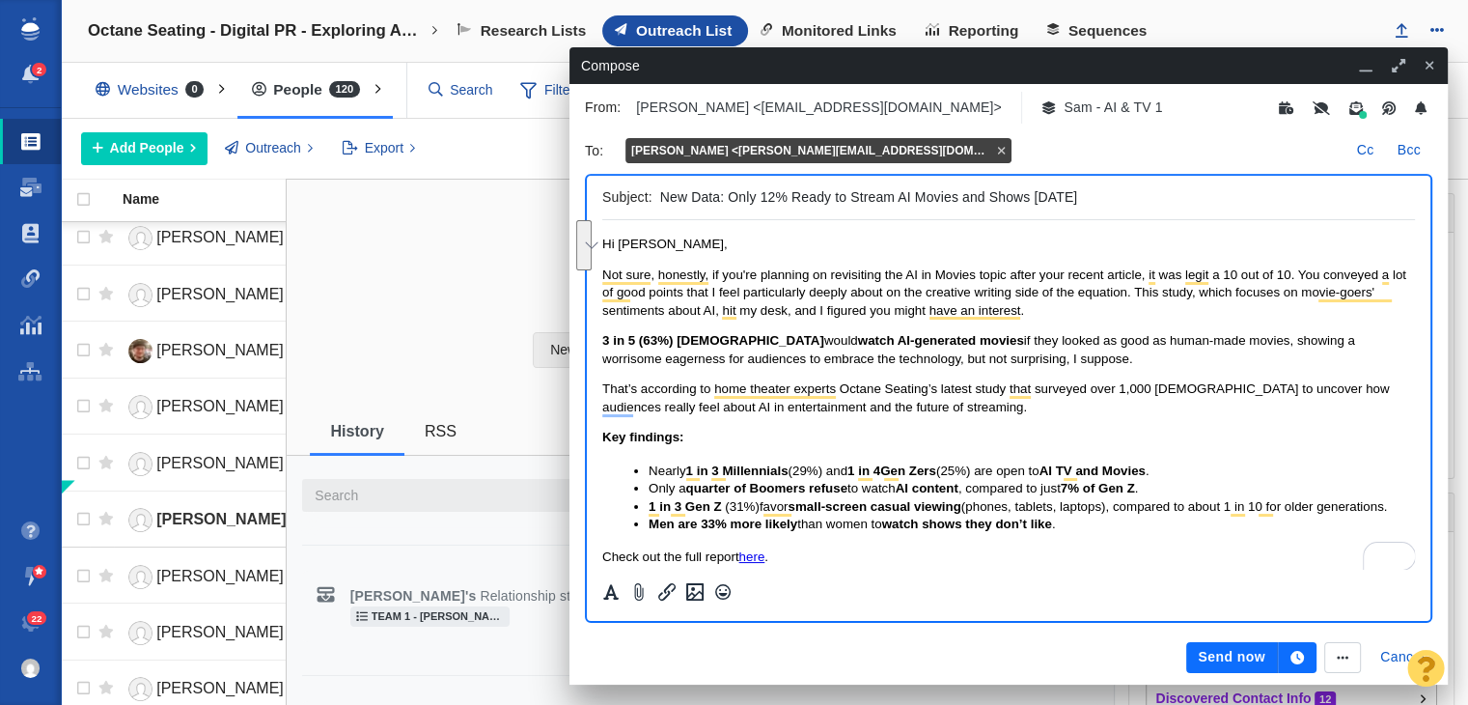
click at [711, 297] on span "Not sure, honestly, if you're planning on revisiting the AI in Movies topic aft…" at bounding box center [1004, 292] width 804 height 50
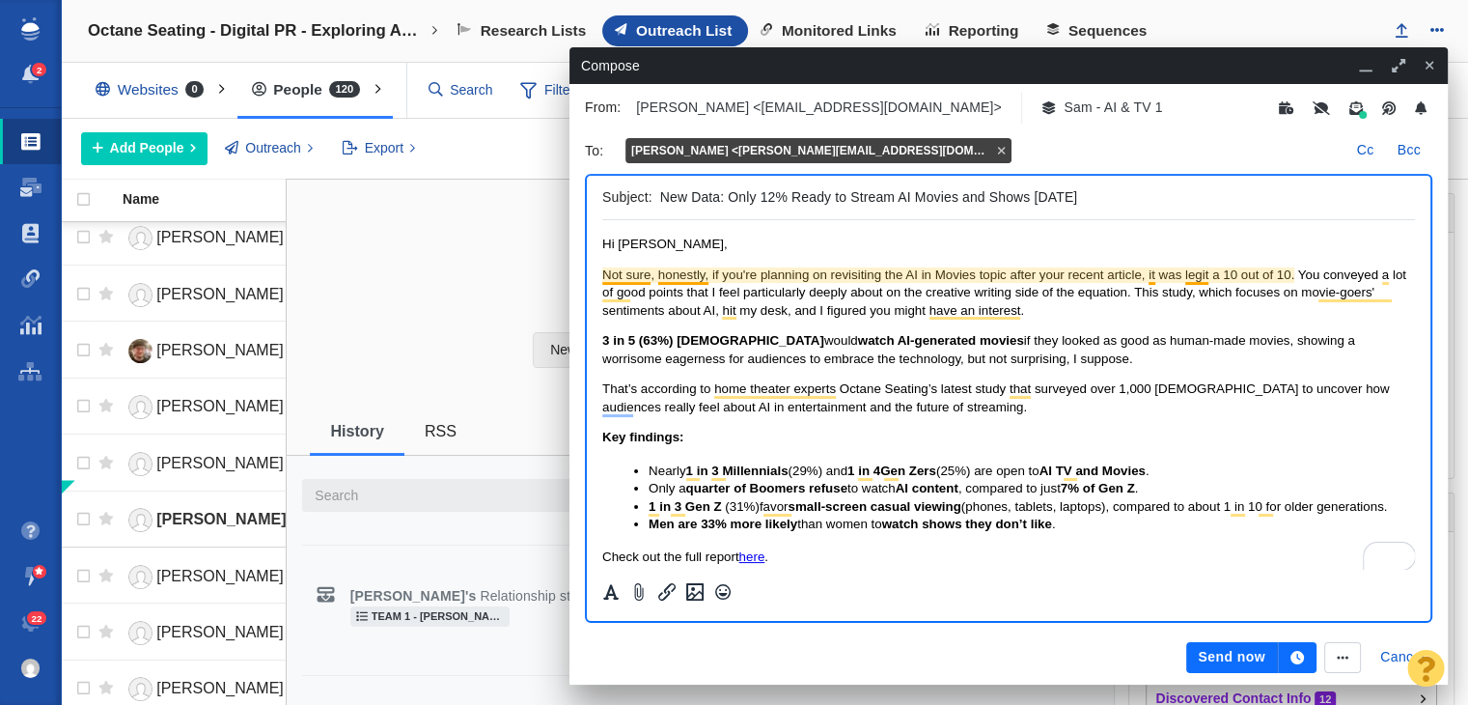
drag, startPoint x: 1204, startPoint y: 492, endPoint x: 604, endPoint y: 273, distance: 638.3
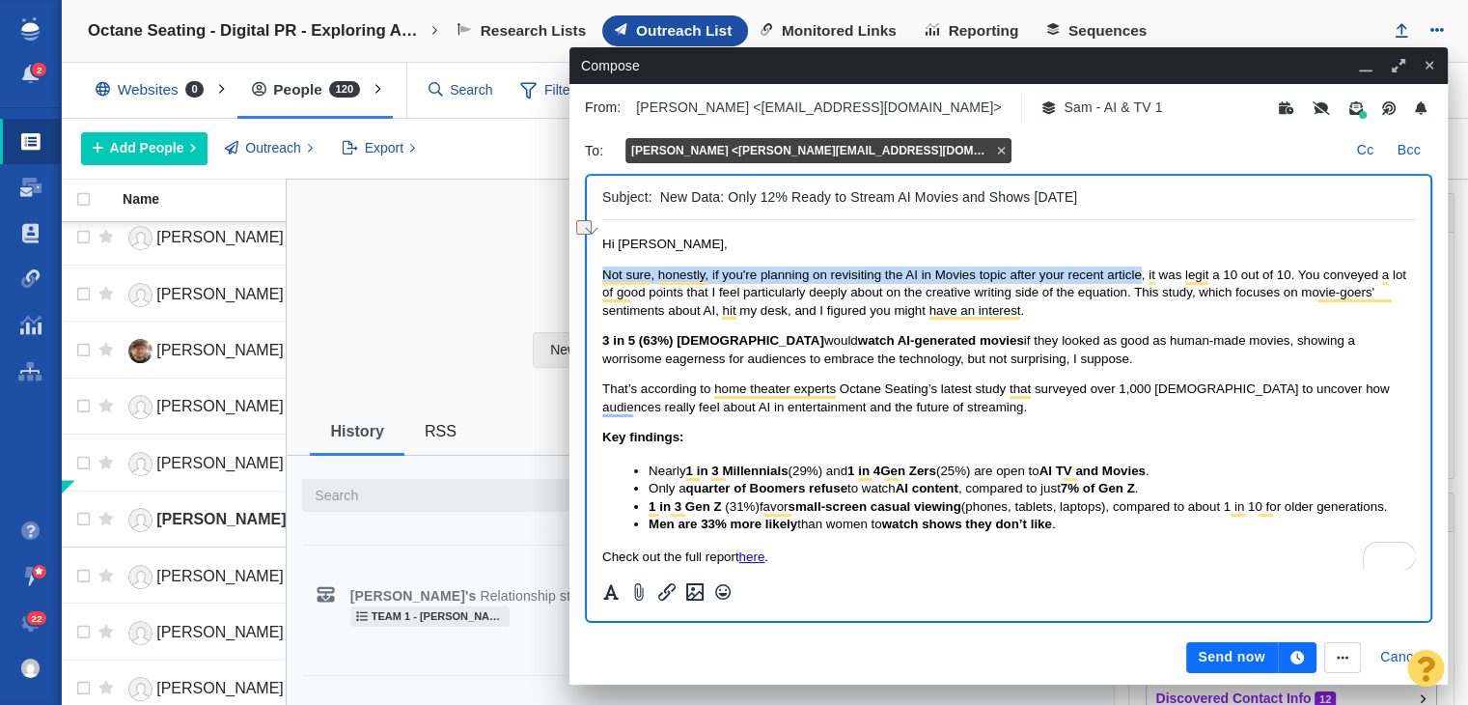
drag, startPoint x: 605, startPoint y: 281, endPoint x: 1139, endPoint y: 273, distance: 533.9
click at [1139, 273] on span "Not sure, honestly, if you're planning on revisiting the AI in Movies topic aft…" at bounding box center [1004, 292] width 804 height 50
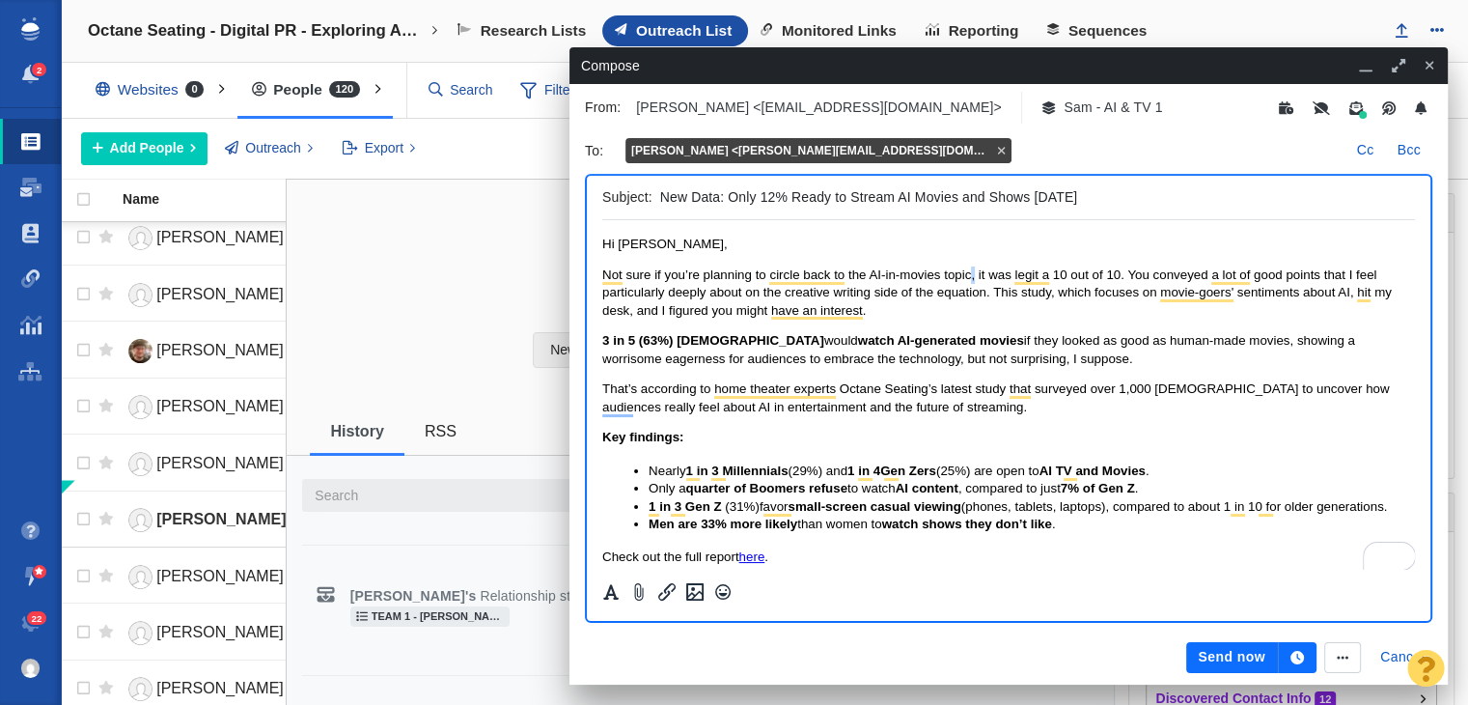
click at [968, 271] on span "Not sure if you’re planning to circle back to the AI-in-movies topic, it was le…" at bounding box center [997, 292] width 790 height 50
click at [968, 271] on span "Not sure if you’re planning to circle back to the AI-in-movies topic. It was le…" at bounding box center [997, 292] width 790 height 50
drag, startPoint x: 976, startPoint y: 275, endPoint x: 1077, endPoint y: 278, distance: 101.4
click at [1077, 278] on span "Not sure if you’re planning to circle back to the AI-in-movies topic. It was le…" at bounding box center [997, 292] width 790 height 50
drag, startPoint x: 1133, startPoint y: 278, endPoint x: 1087, endPoint y: 277, distance: 46.3
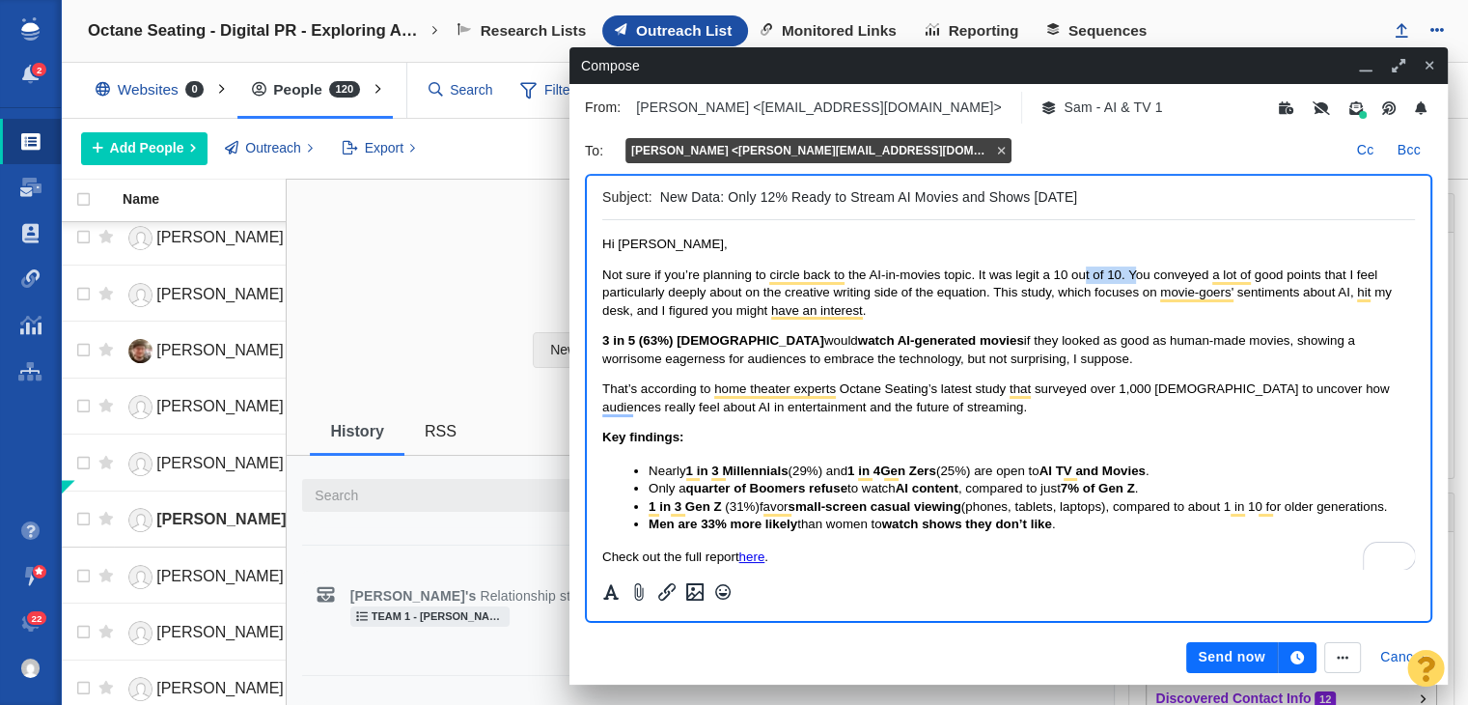
click at [1087, 277] on span "Not sure if you’re planning to circle back to the AI-in-movies topic. It was le…" at bounding box center [997, 292] width 790 height 50
click at [1100, 277] on span "Not sure if you’re planning to circle back to the AI-in-movies topic. It was le…" at bounding box center [997, 292] width 790 height 50
click at [1134, 275] on span "Not sure if you’re planning to circle back to the AI-in-movies topic. It was le…" at bounding box center [997, 292] width 790 height 50
drag, startPoint x: 1118, startPoint y: 274, endPoint x: 975, endPoint y: 273, distance: 142.9
click at [975, 273] on span "Not sure if you’re planning to circle back to the AI-in-movies topic. It was le…" at bounding box center [997, 292] width 790 height 50
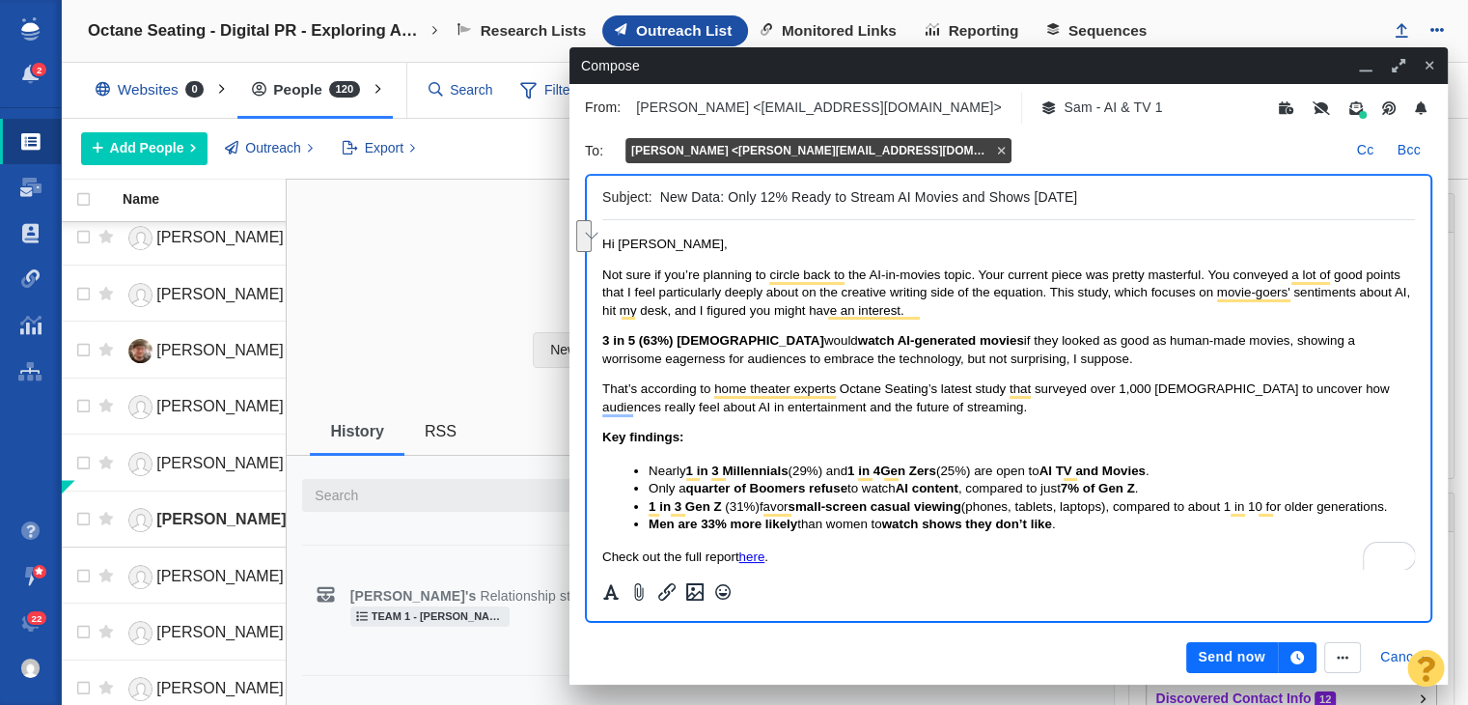
drag, startPoint x: 1054, startPoint y: 300, endPoint x: 1065, endPoint y: 303, distance: 11.0
click at [1065, 303] on p "Not sure if you’re planning to circle back to the AI-in-movies topic. Your curr…" at bounding box center [1008, 292] width 813 height 53
copy span "his study, which focuses on movie-goers' sentiments about [PERSON_NAME], hit my…"
click at [1065, 304] on p "Not sure if you’re planning to circle back to the AI-in-movies topic. Your curr…" at bounding box center [1008, 292] width 813 height 53
drag, startPoint x: 1049, startPoint y: 293, endPoint x: 1077, endPoint y: 315, distance: 35.1
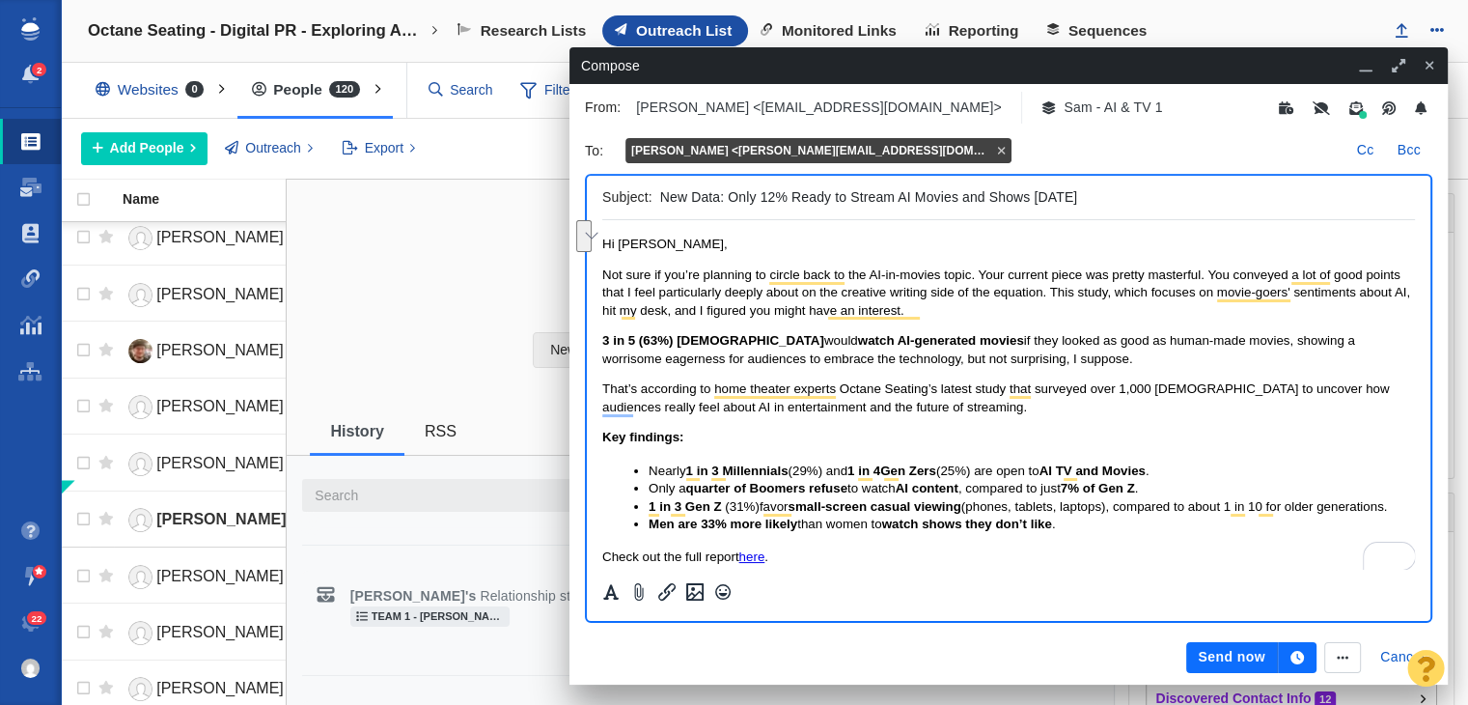
click at [1077, 315] on p "Not sure if you’re planning to circle back to the AI-in-movies topic. Your curr…" at bounding box center [1008, 292] width 813 height 53
drag, startPoint x: 1051, startPoint y: 293, endPoint x: 1072, endPoint y: 292, distance: 21.3
click at [1072, 292] on span "Not sure if you’re planning to circle back to the AI-in-movies topic. Your curr…" at bounding box center [1006, 292] width 808 height 50
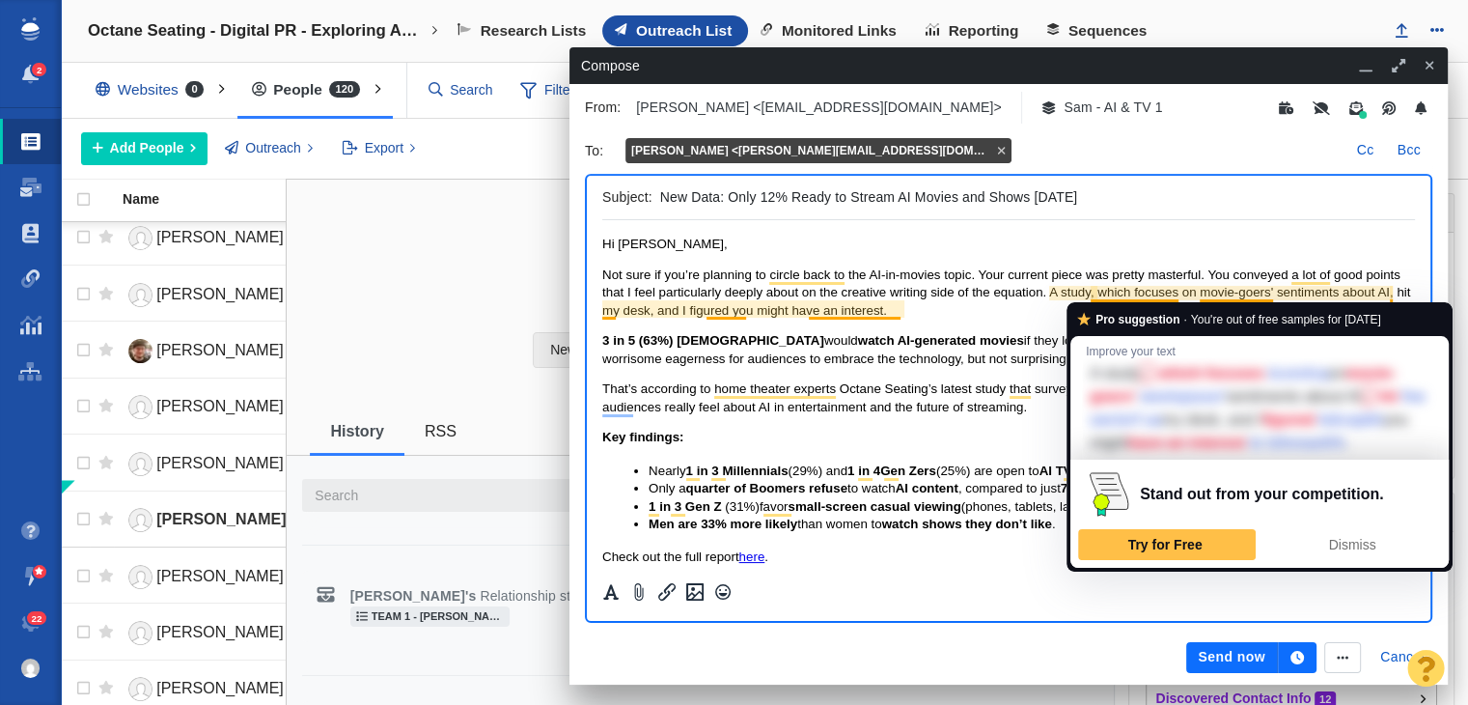
click at [925, 312] on p "Not sure if you’re planning to circle back to the AI-in-movies topic. Your curr…" at bounding box center [1008, 292] width 813 height 53
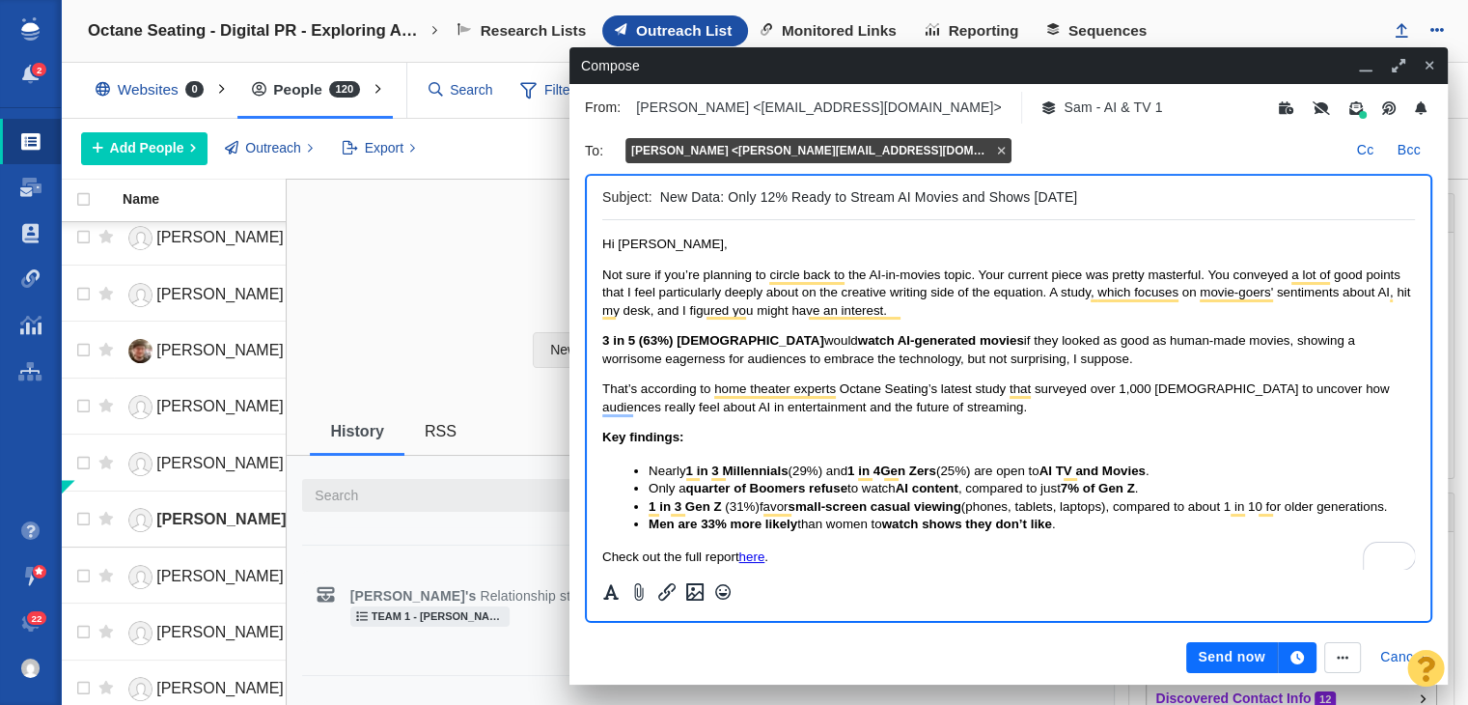
click at [1088, 302] on p "Not sure if you’re planning to circle back to the AI-in-movies topic. Your curr…" at bounding box center [1008, 292] width 813 height 53
drag, startPoint x: 1093, startPoint y: 288, endPoint x: 594, endPoint y: 316, distance: 499.9
click at [602, 316] on html "Hi [PERSON_NAME], Not sure if you’re planning to circle back to the AI-in-movie…" at bounding box center [1008, 477] width 813 height 515
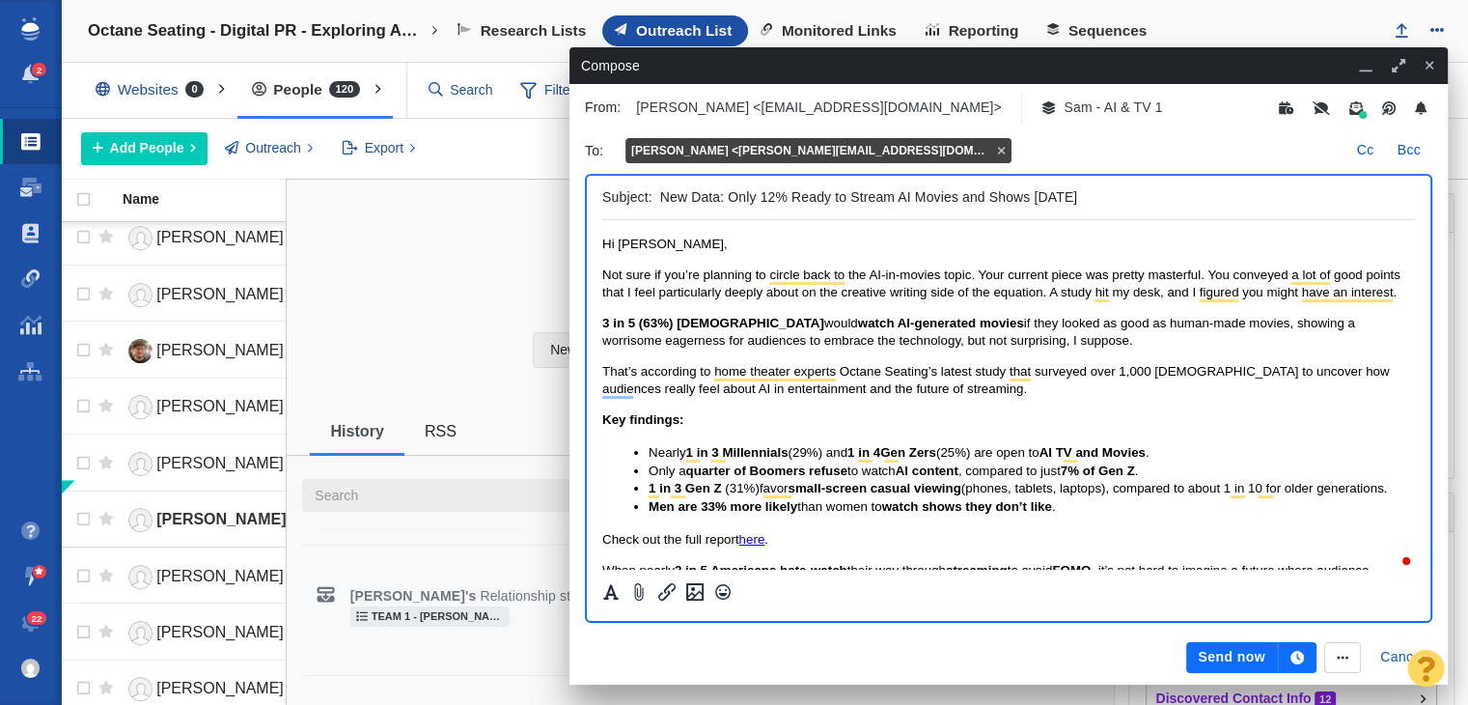
click at [1157, 288] on span "Not sure if you’re planning to circle back to the AI-in-movies topic. Your curr…" at bounding box center [1001, 283] width 798 height 32
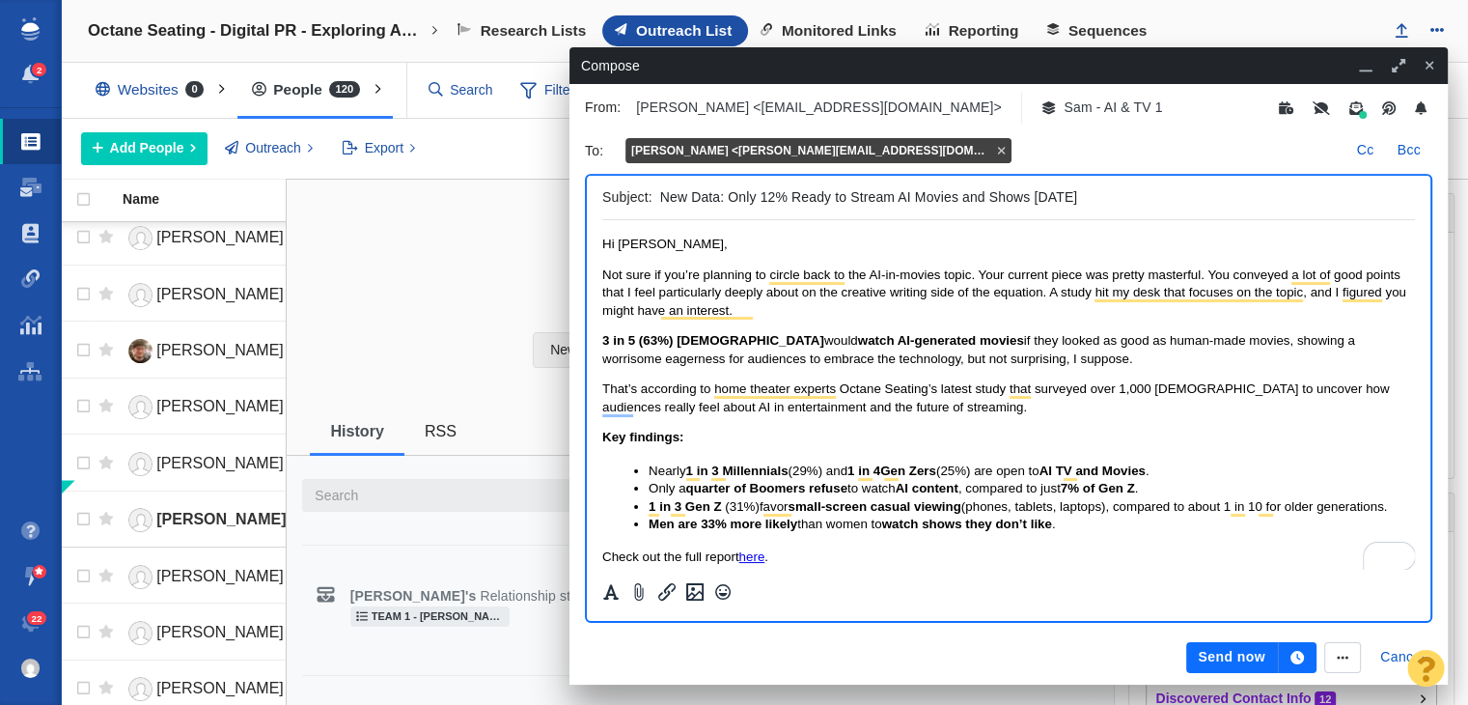
click at [1261, 300] on span "Not sure if you’re planning to circle back to the AI-in-movies topic. Your curr…" at bounding box center [1004, 292] width 804 height 50
click at [1296, 300] on span "Not sure if you’re planning to circle back to the AI-in-movies topic. Your curr…" at bounding box center [1004, 292] width 804 height 50
click at [1304, 300] on span "Not sure if you’re planning to circle back to the AI-in-movies topic. Your curr…" at bounding box center [1004, 292] width 804 height 50
click at [1106, 303] on p "Not sure if you’re planning to circle back to the AI-in-movies topic. Your curr…" at bounding box center [1008, 292] width 813 height 53
click at [1114, 296] on span "Not sure if you’re planning to circle back to the AI-in-movies topic. Your curr…" at bounding box center [1002, 292] width 800 height 50
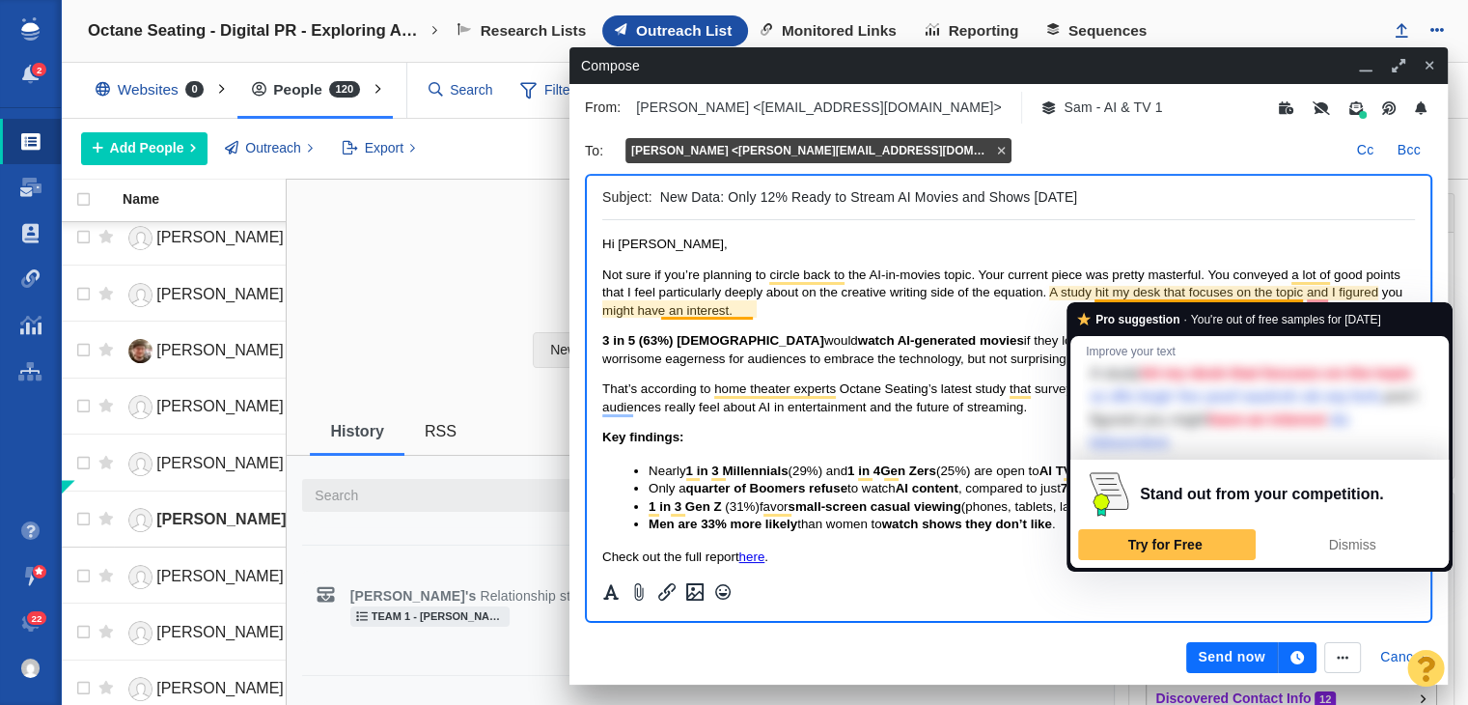
click at [824, 338] on span "would" at bounding box center [841, 340] width 34 height 14
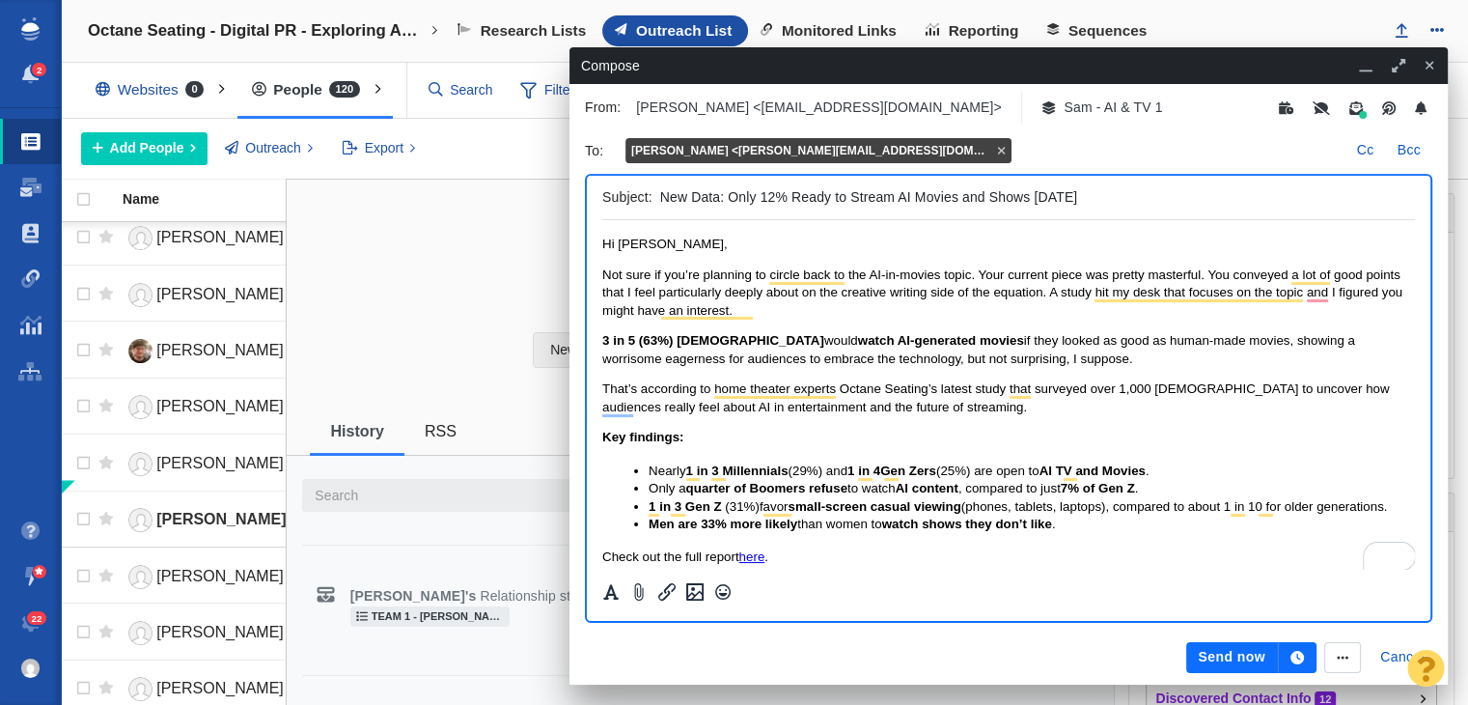
click at [720, 313] on span "Not sure if you’re planning to circle back to the AI-in-movies topic. Your curr…" at bounding box center [1002, 292] width 800 height 50
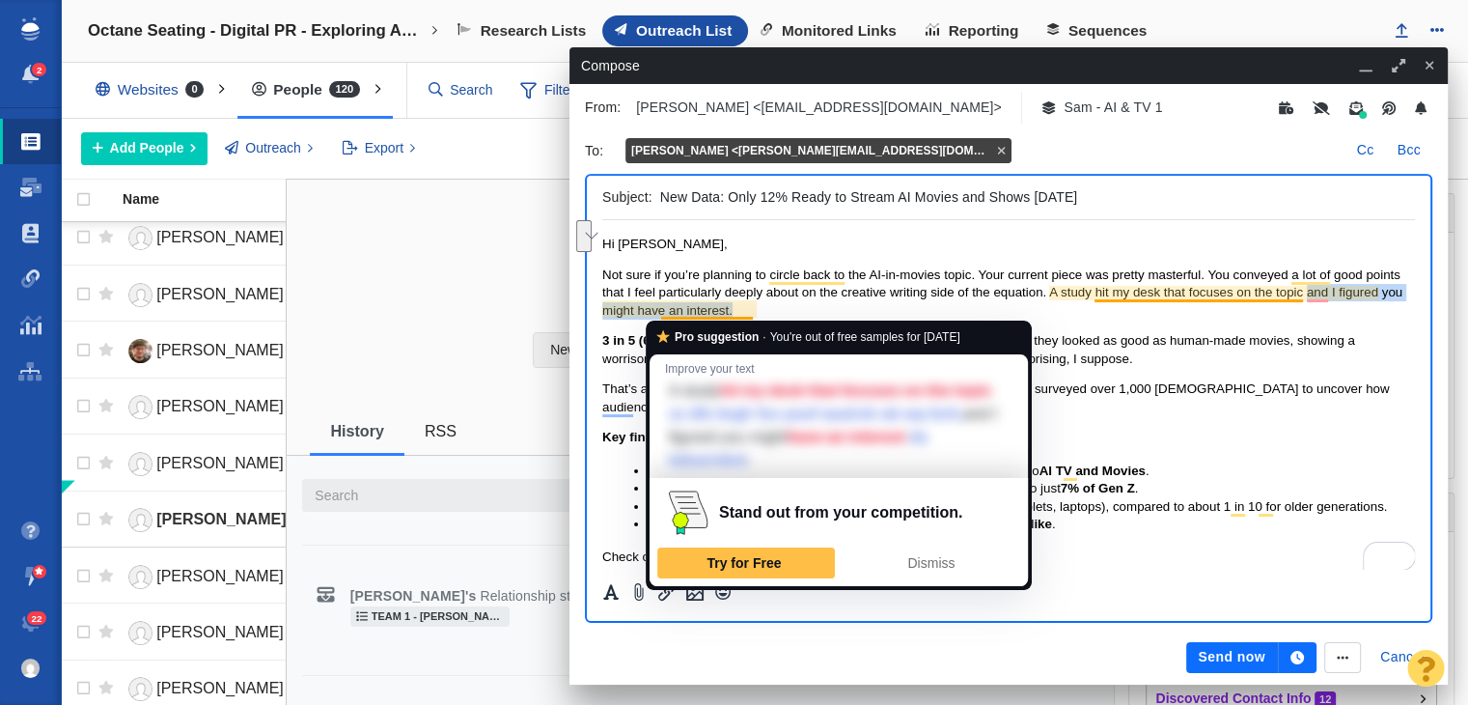
drag, startPoint x: 1307, startPoint y: 291, endPoint x: 755, endPoint y: 312, distance: 552.6
click at [755, 312] on span "Not sure if you’re planning to circle back to the AI-in-movies topic. Your curr…" at bounding box center [1002, 292] width 800 height 50
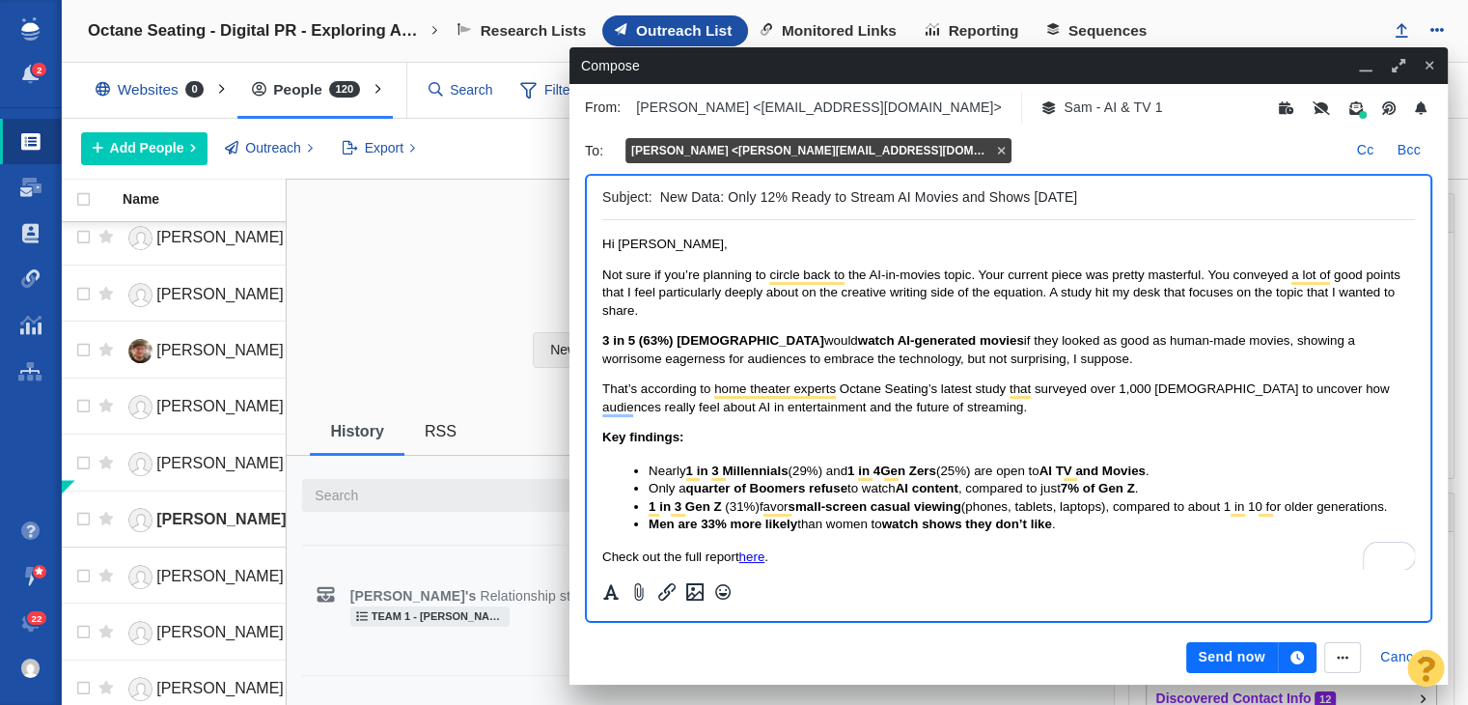
click at [604, 392] on span "That’s according to home theater experts Octane Seating’s latest study that sur…" at bounding box center [995, 397] width 787 height 32
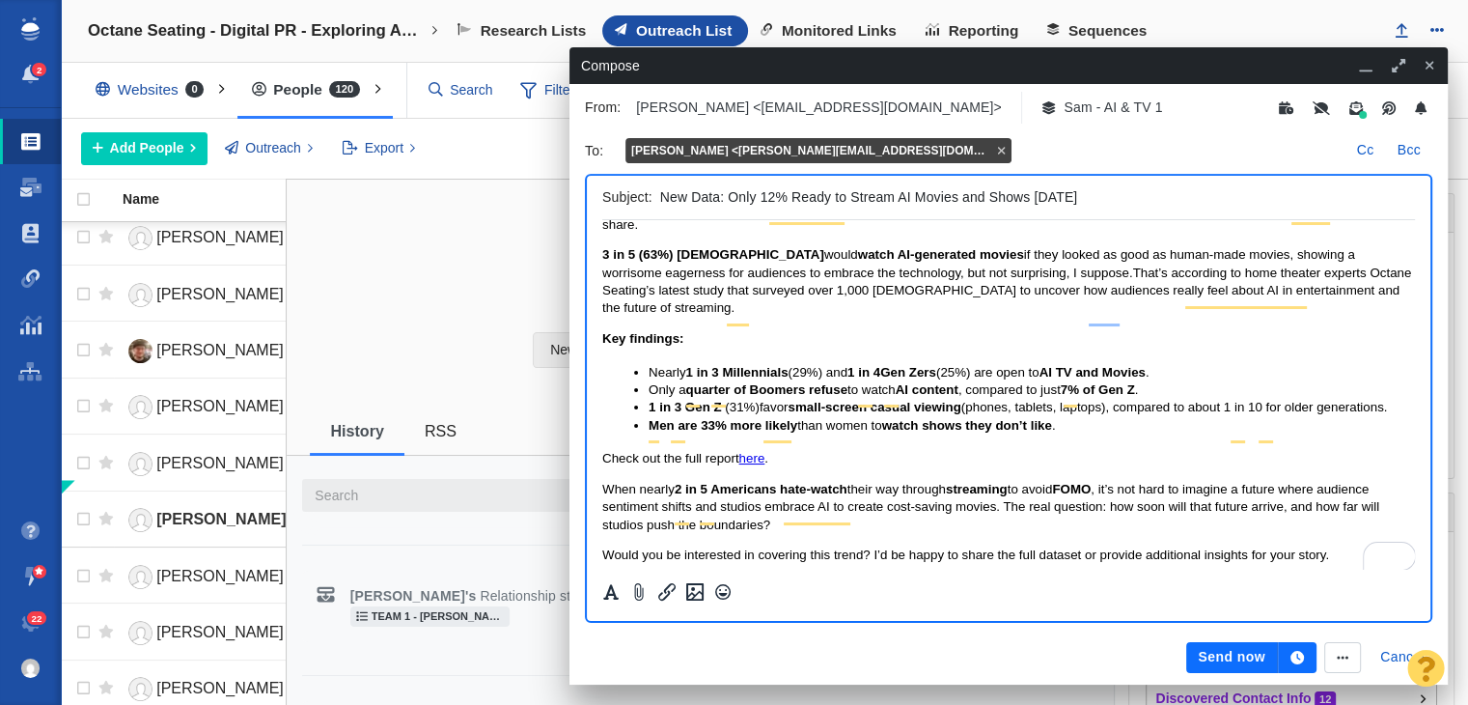
scroll to position [58, 0]
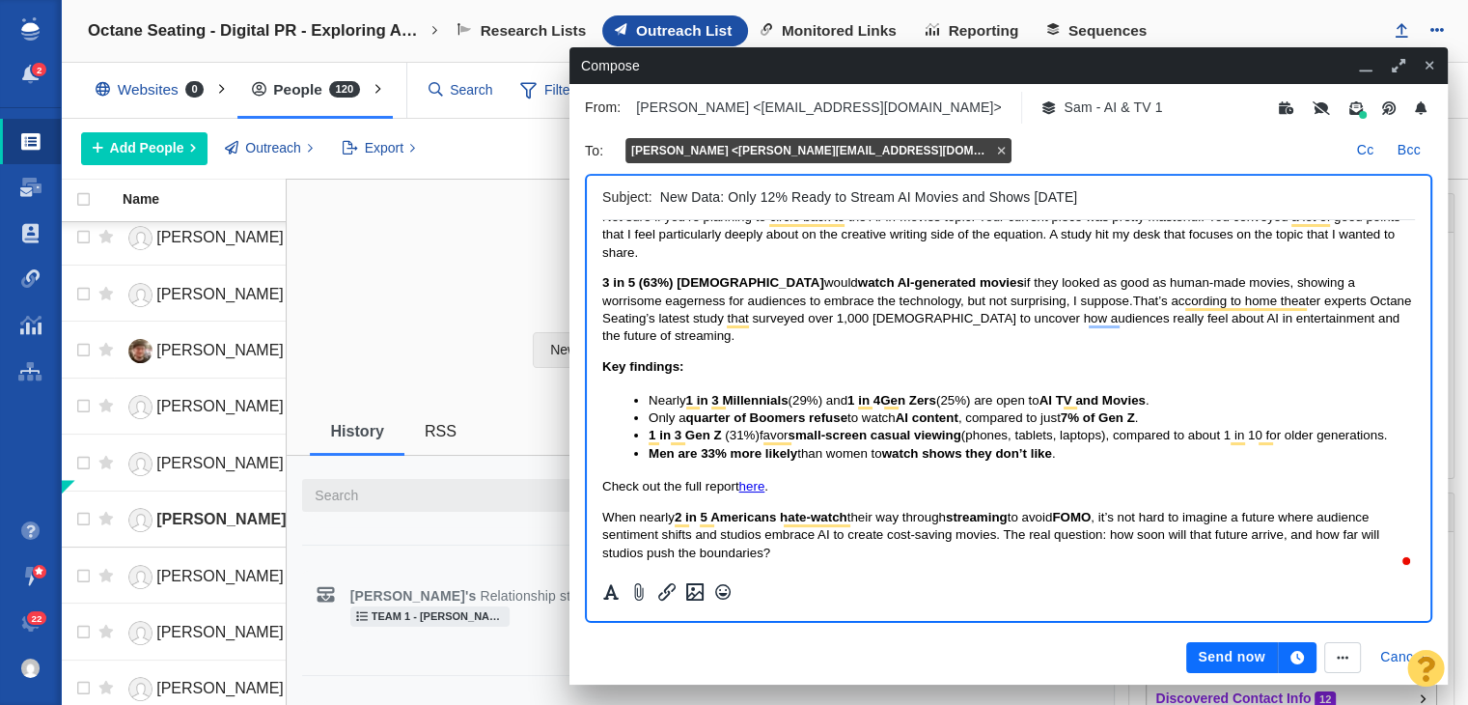
drag, startPoint x: 688, startPoint y: 398, endPoint x: 643, endPoint y: 399, distance: 45.4
click at [643, 399] on ul "Nearly 1 in 3 Millennials (29%) and 1 in 4 Gen Zers (25%) are open to AI TV and…" at bounding box center [1008, 427] width 813 height 71
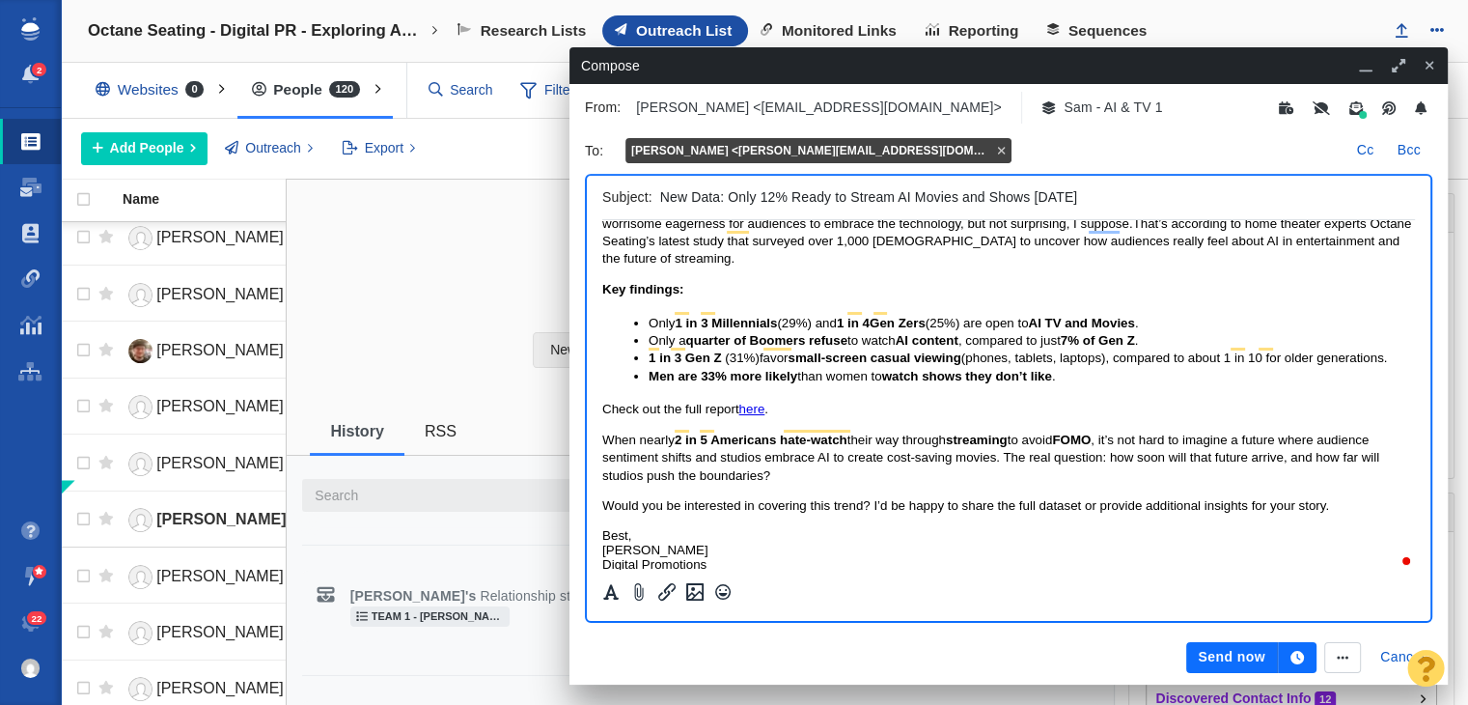
scroll to position [154, 0]
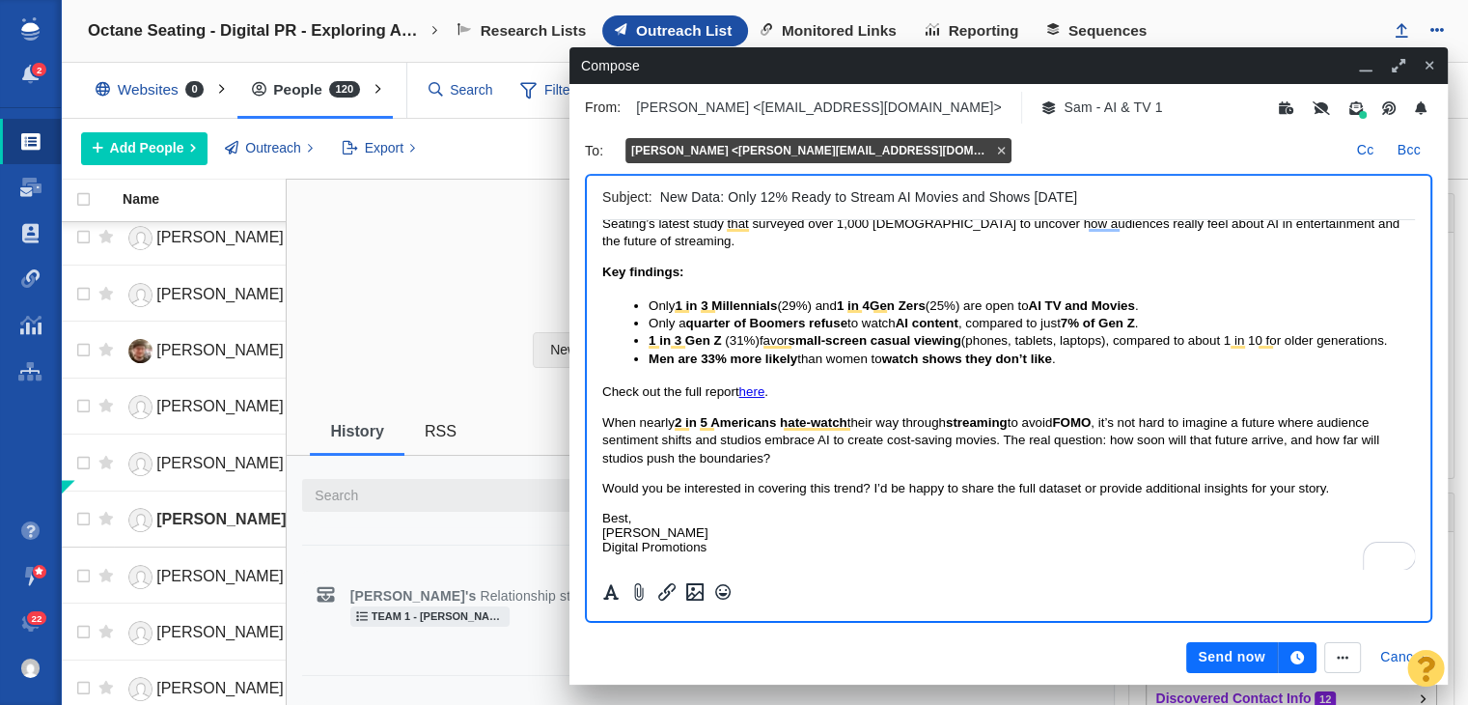
click at [1132, 421] on span "When nearly 2 in 5 Americans hate-watch their way through streaming to avoid FO…" at bounding box center [990, 440] width 777 height 50
click at [862, 439] on span "When nearly 2 in 5 Americans hate-watch their way through streaming to avoid FO…" at bounding box center [1008, 440] width 812 height 50
click at [931, 440] on span "When nearly 2 in 5 Americans hate-watch their way through streaming to avoid FO…" at bounding box center [1008, 440] width 812 height 50
click at [926, 438] on span "When nearly 2 in 5 Americans hate-watch their way through streaming to avoid FO…" at bounding box center [1008, 440] width 812 height 50
click at [1114, 438] on span "When nearly 2 in 5 Americans hate-watch their way through streaming to avoid FO…" at bounding box center [1004, 440] width 805 height 50
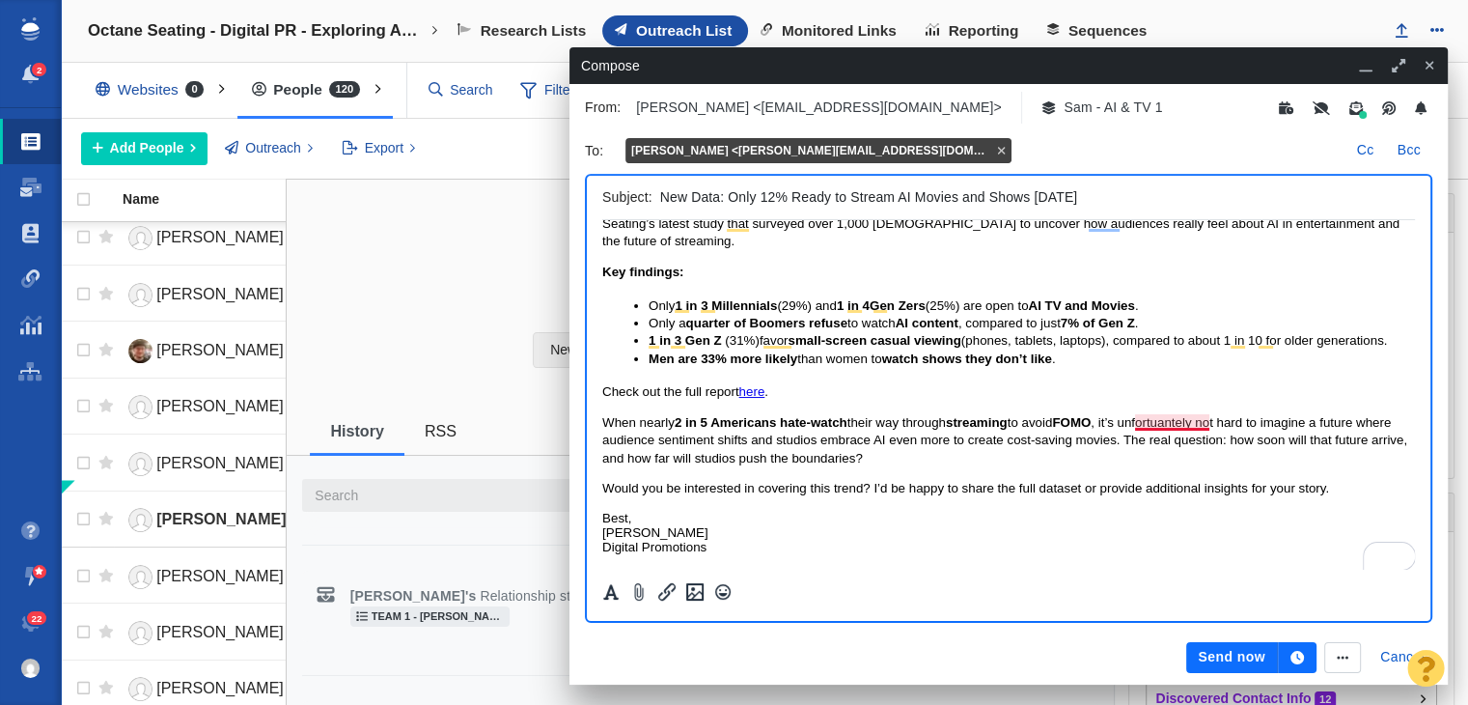
click at [1159, 426] on span "When nearly 2 in 5 Americans hate-watch their way through streaming to avoid FO…" at bounding box center [1004, 440] width 805 height 50
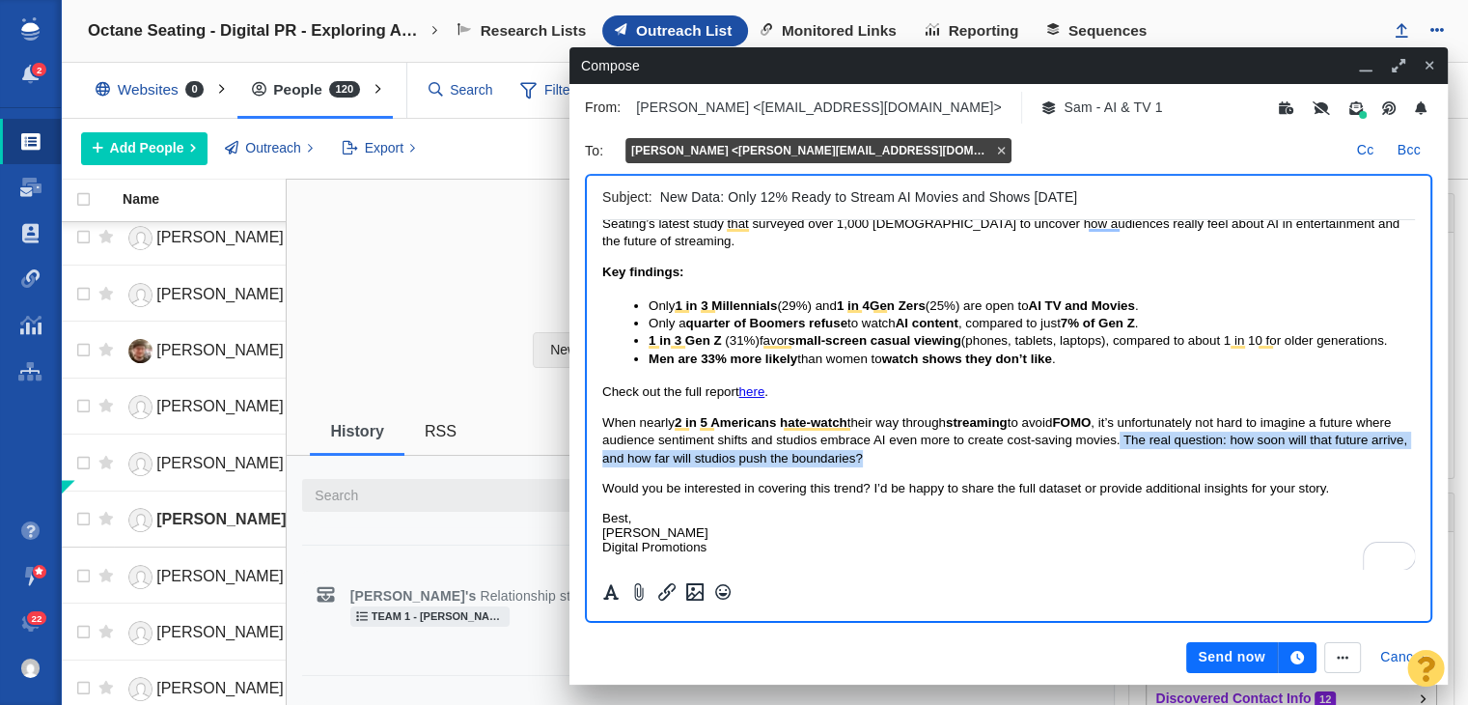
drag, startPoint x: 1160, startPoint y: 441, endPoint x: 1172, endPoint y: 448, distance: 13.4
click at [1172, 448] on p "When nearly 2 in 5 Americans hate-watch their way through streaming to avoid FO…" at bounding box center [1008, 440] width 813 height 53
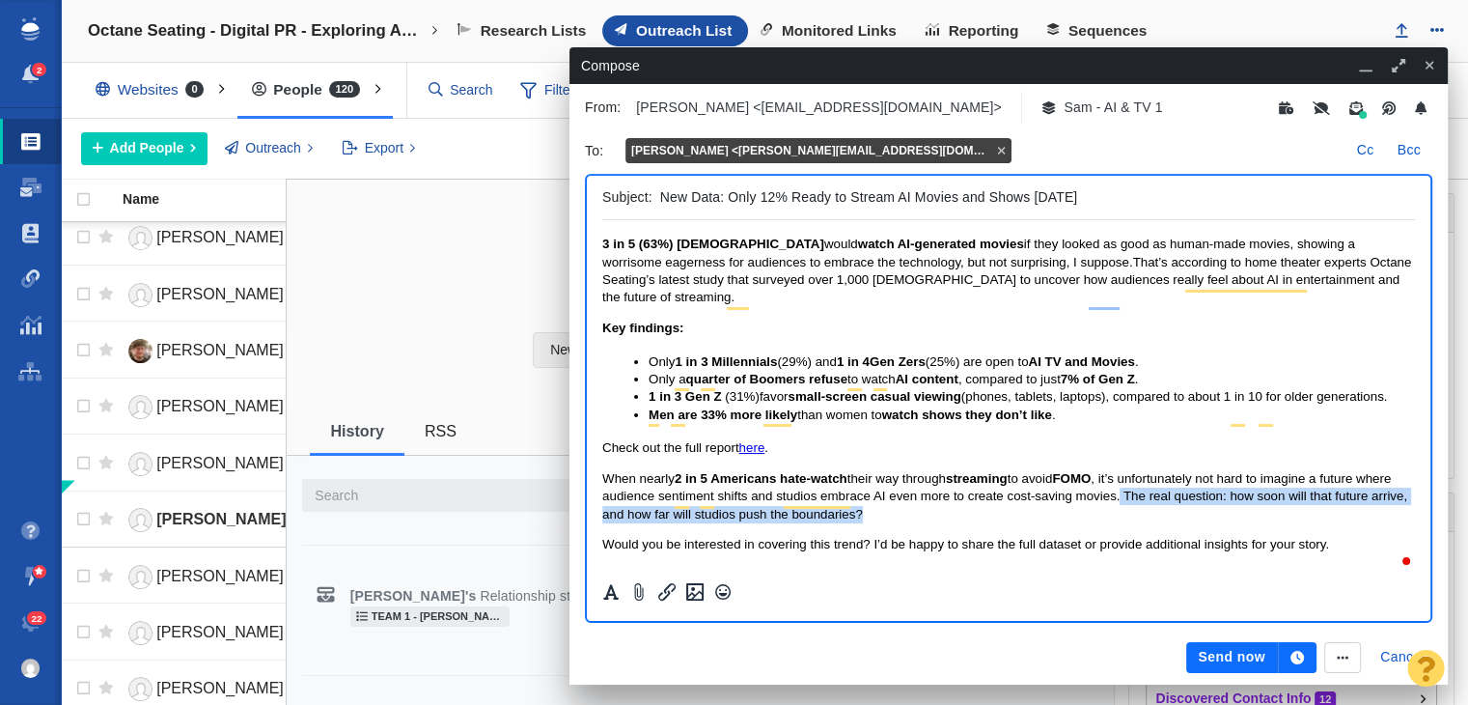
scroll to position [97, 0]
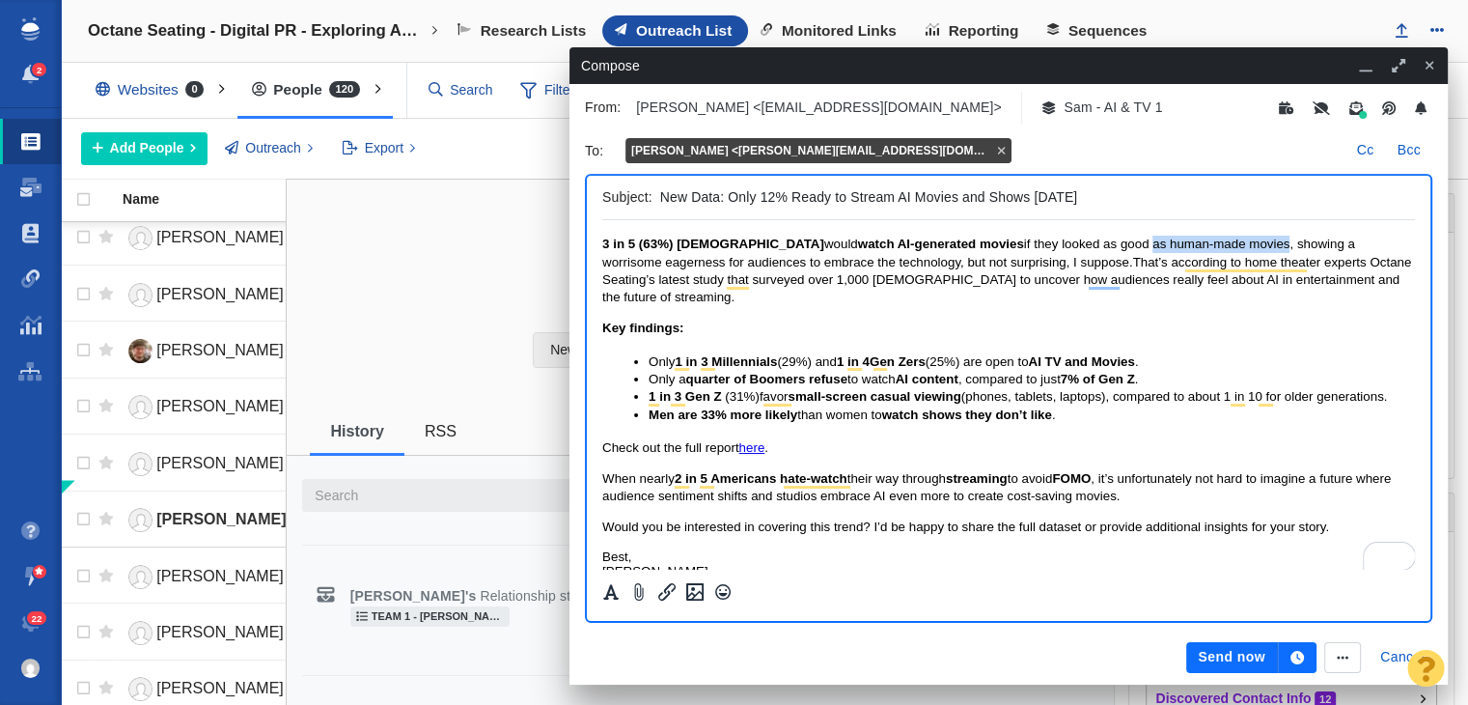
drag, startPoint x: 1083, startPoint y: 250, endPoint x: 1219, endPoint y: 246, distance: 136.2
click at [1219, 246] on span "if they looked as good as human-made movies, showing a worrisome eagerness for …" at bounding box center [978, 253] width 753 height 32
click at [1124, 307] on body "Hi [PERSON_NAME], Not sure if you’re planning to circle back to the AI-in-movie…" at bounding box center [1008, 366] width 813 height 454
click at [610, 242] on span "3 in 5 (63%) [DEMOGRAPHIC_DATA]" at bounding box center [713, 244] width 222 height 14
click at [600, 238] on div at bounding box center [1009, 424] width 844 height 408
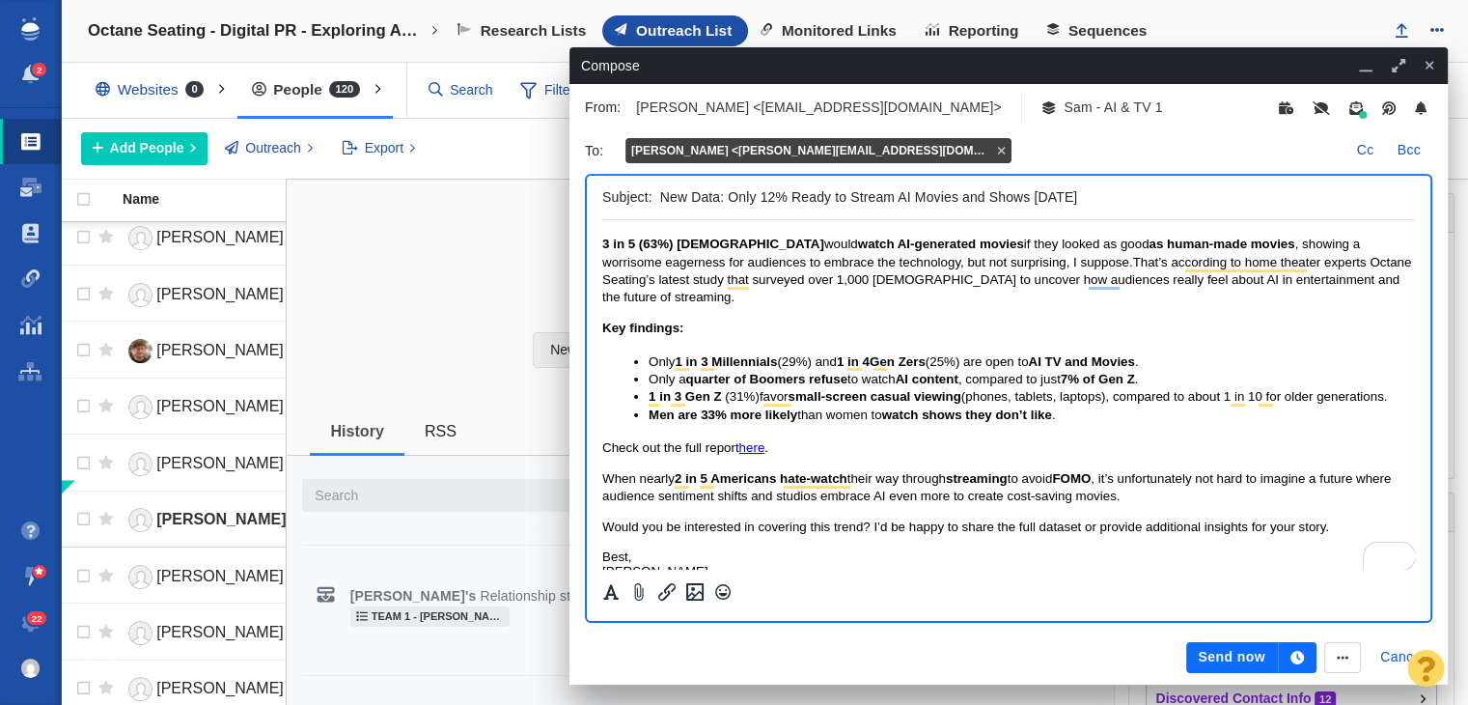
click at [604, 247] on span "3 in 5 (63%) [DEMOGRAPHIC_DATA]" at bounding box center [713, 244] width 222 height 14
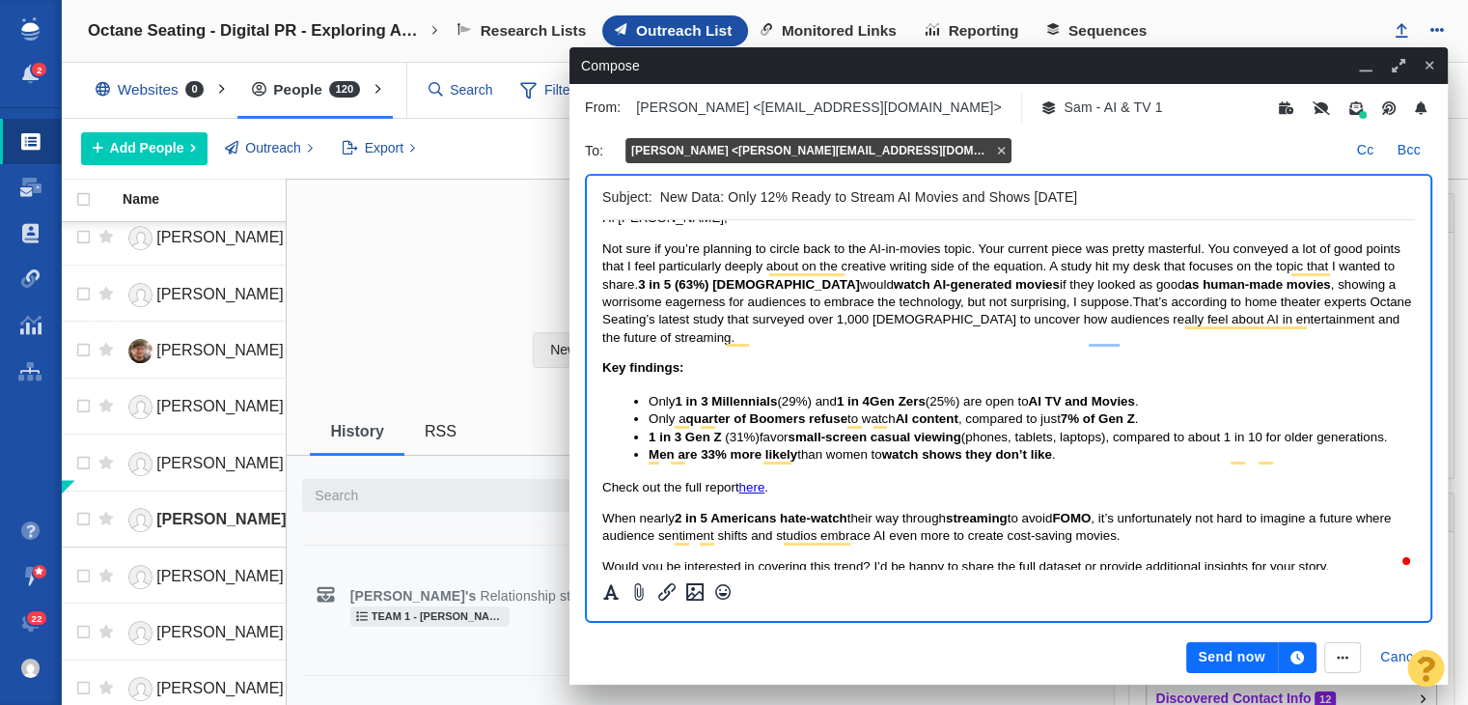
scroll to position [0, 0]
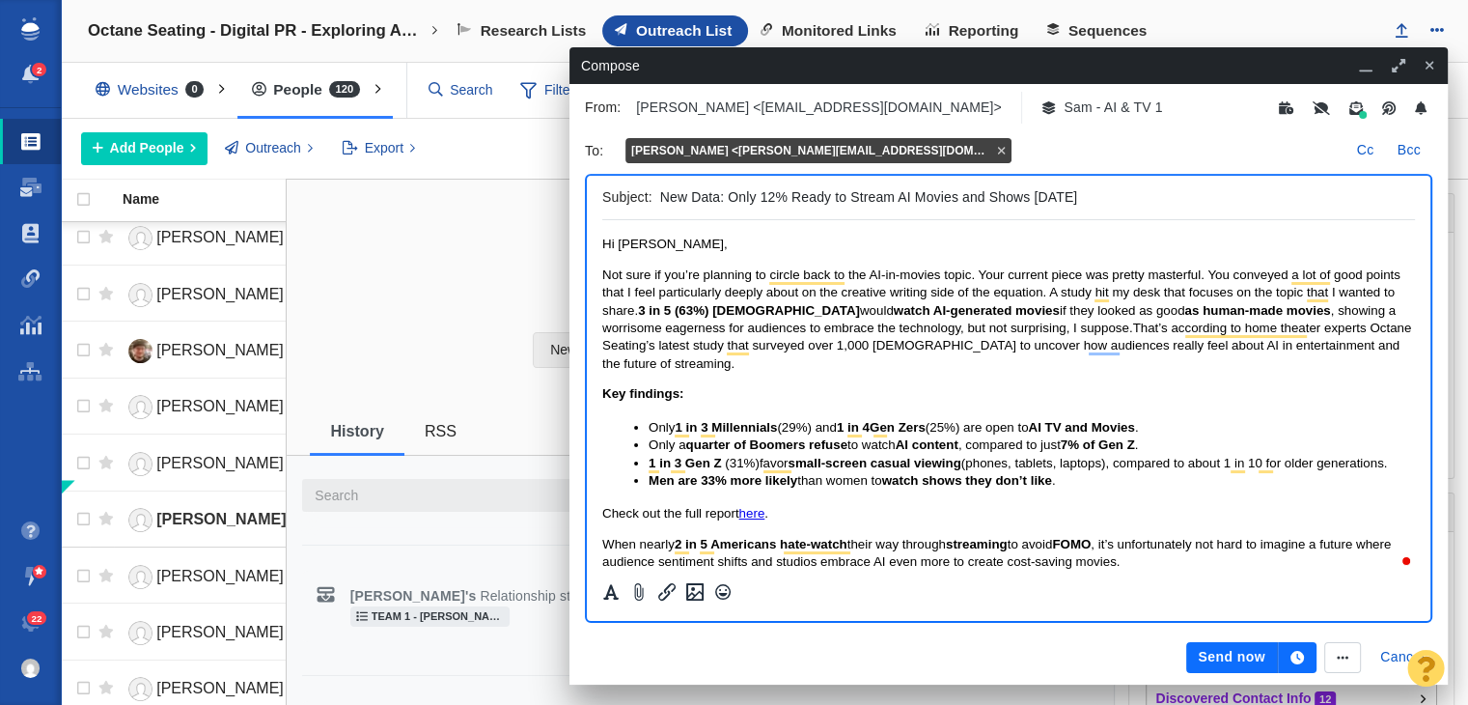
click at [1078, 323] on span "That’s according to home theater experts Octane Seating’s latest study that sur…" at bounding box center [1006, 345] width 809 height 50
click at [1074, 325] on span "That’s according to home theater experts Octane Seating’s latest study that sur…" at bounding box center [1006, 345] width 809 height 50
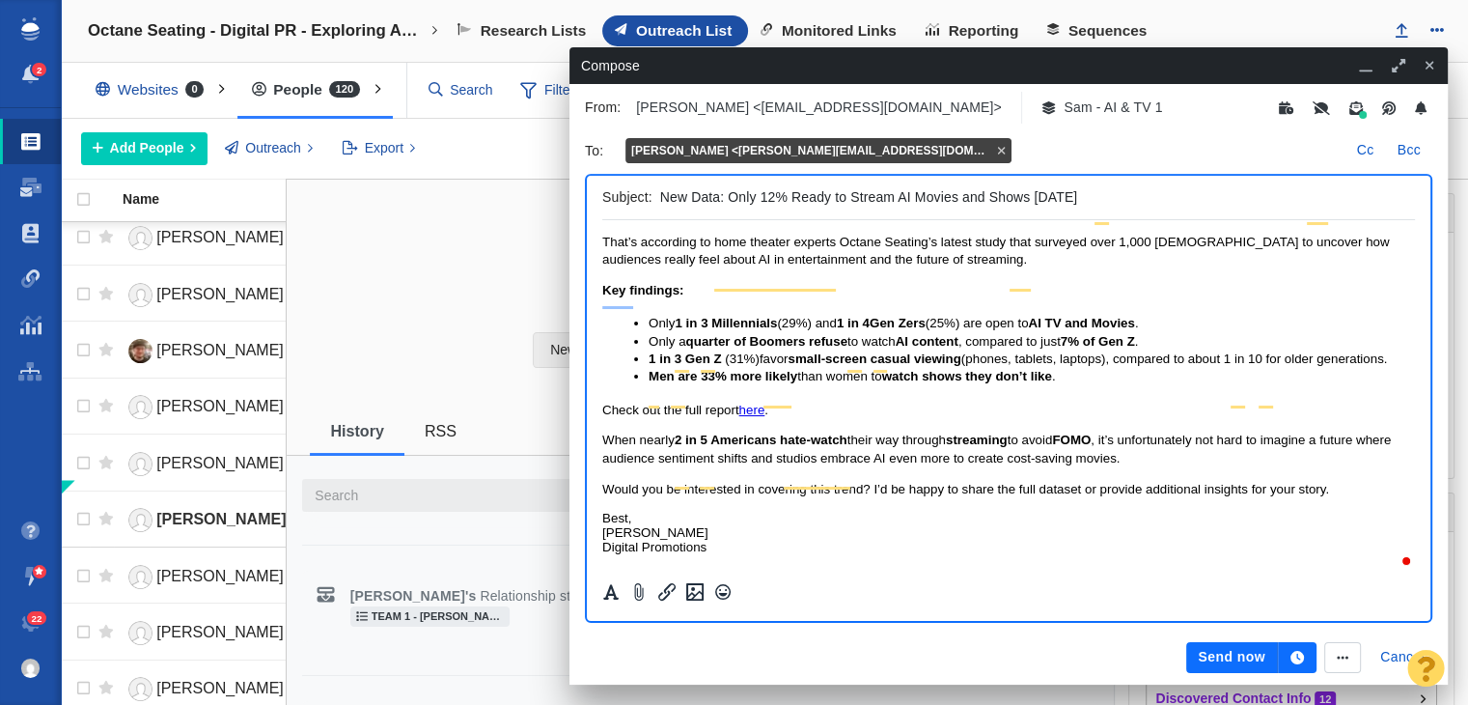
scroll to position [119, 0]
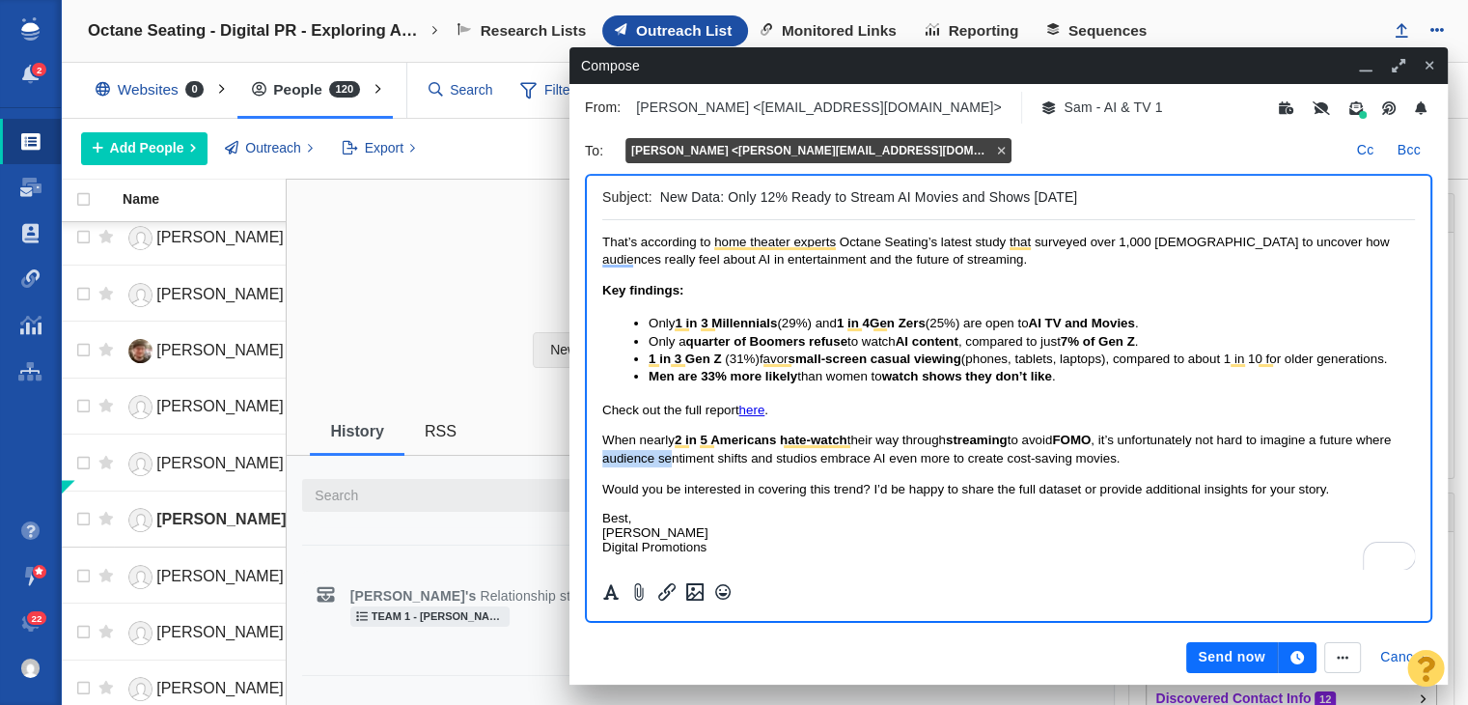
drag, startPoint x: 637, startPoint y: 455, endPoint x: 707, endPoint y: 455, distance: 69.5
click at [707, 455] on span "When nearly 2 in 5 Americans hate-watch their way through streaming to avoid FO…" at bounding box center [996, 448] width 789 height 32
click at [690, 457] on span "When nearly 2 in 5 Americans hate-watch their way through streaming to avoid FO…" at bounding box center [996, 448] width 789 height 32
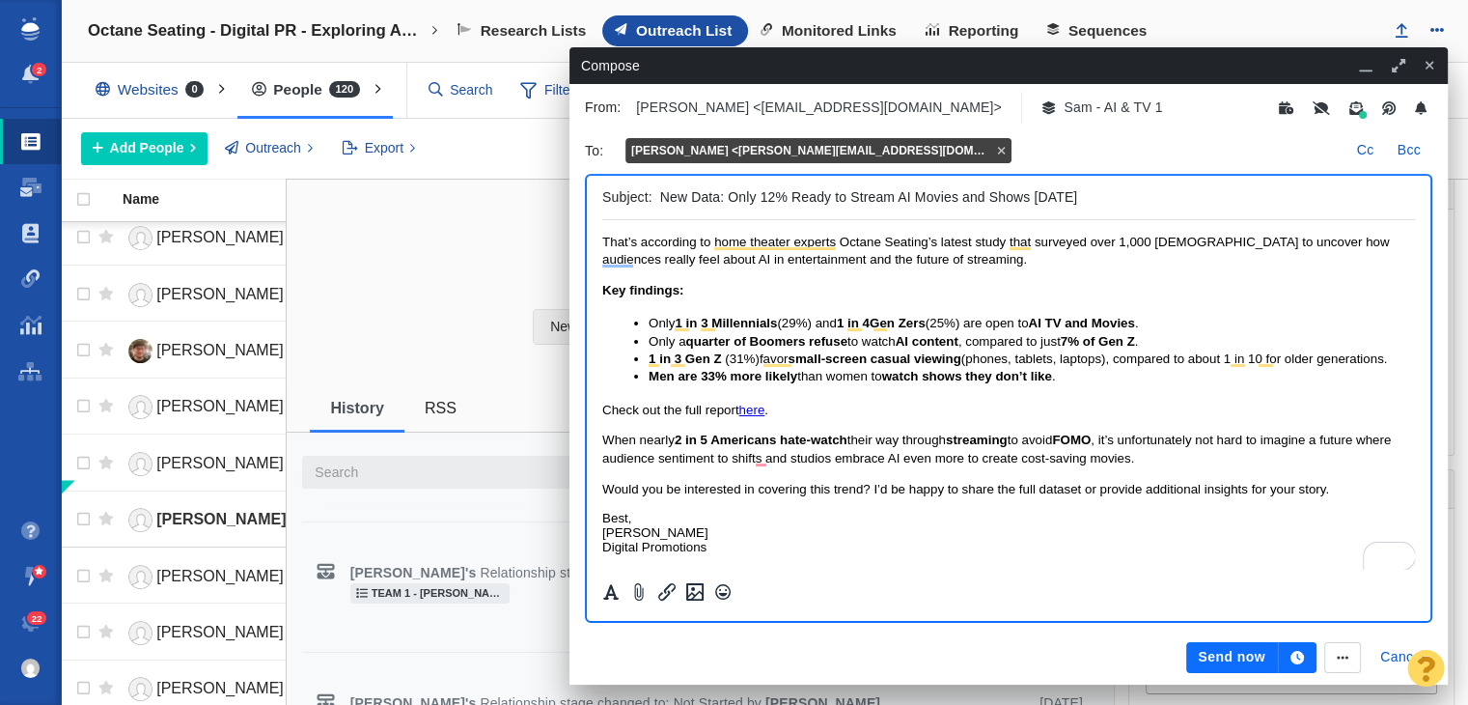
click at [831, 458] on span "When nearly 2 in 5 Americans hate-watch their way through streaming to avoid FO…" at bounding box center [996, 448] width 789 height 32
click at [912, 459] on span "When nearly 2 in 5 Americans hate-watch their way through streaming to avoid FO…" at bounding box center [996, 448] width 789 height 32
click at [1324, 464] on p "When nearly 2 in 5 Americans hate-watch their way through streaming to avoid FO…" at bounding box center [1008, 450] width 813 height 36
click at [1269, 459] on span "When nearly 2 in 5 Americans hate-watch their way through streaming to avoid FO…" at bounding box center [996, 448] width 789 height 32
click at [759, 463] on span "When nearly 2 in 5 Americans hate-watch their way through streaming to avoid FO…" at bounding box center [996, 448] width 789 height 32
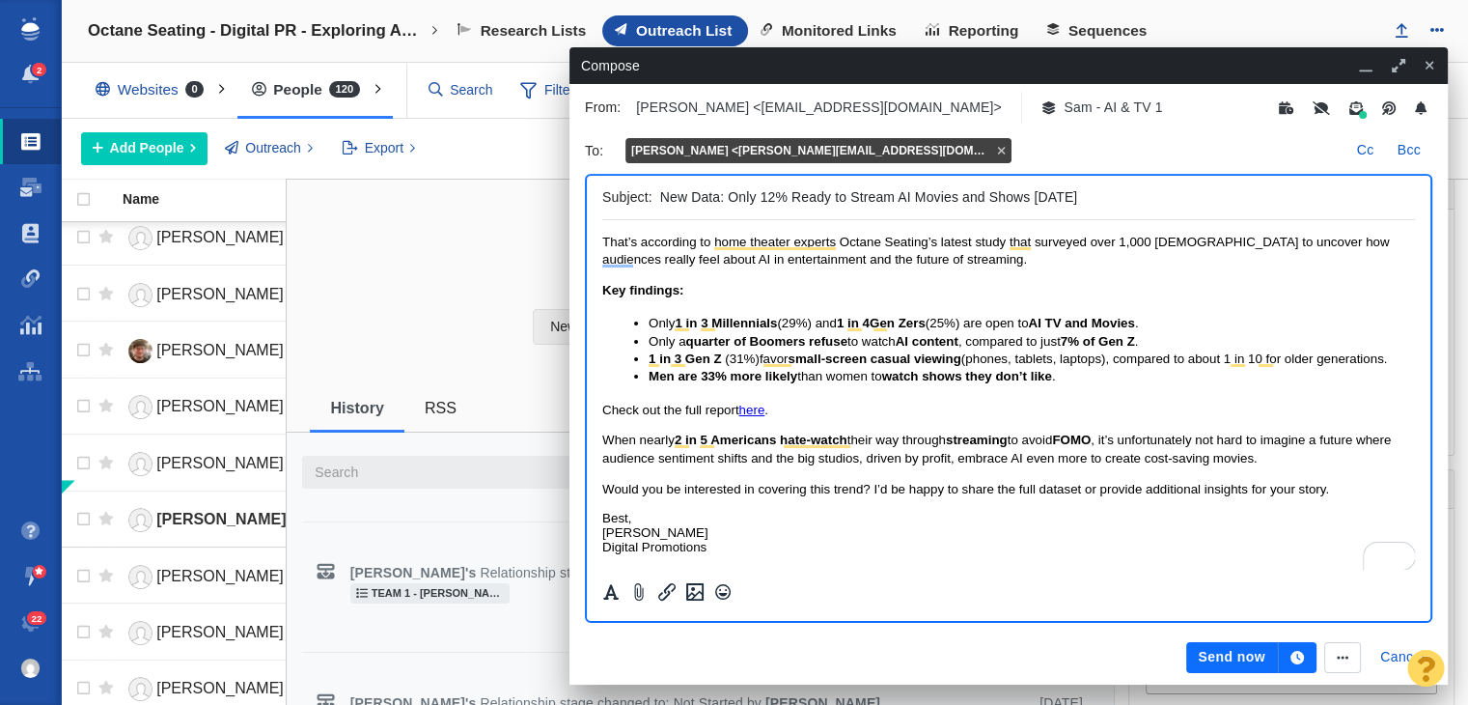
click at [1306, 466] on body "Hi David, Not sure if you’re planning to circle back to the AI-in-movies topic.…" at bounding box center [1008, 336] width 813 height 435
click at [1328, 457] on p "When nearly 2 in 5 Americans hate-watch their way through streaming to avoid FO…" at bounding box center [1008, 450] width 813 height 36
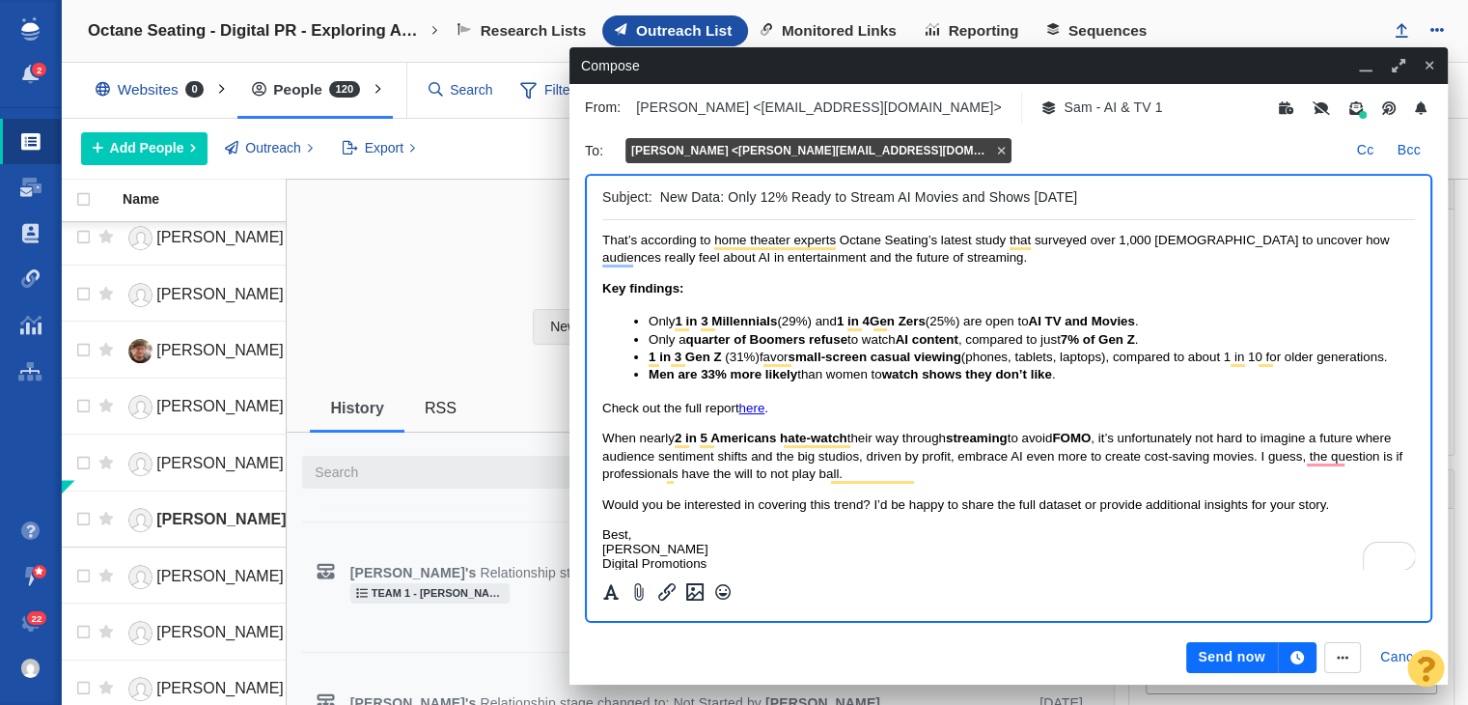
click at [906, 474] on span "When nearly 2 in 5 Americans hate-watch their way through streaming to avoid FO…" at bounding box center [1002, 456] width 800 height 50
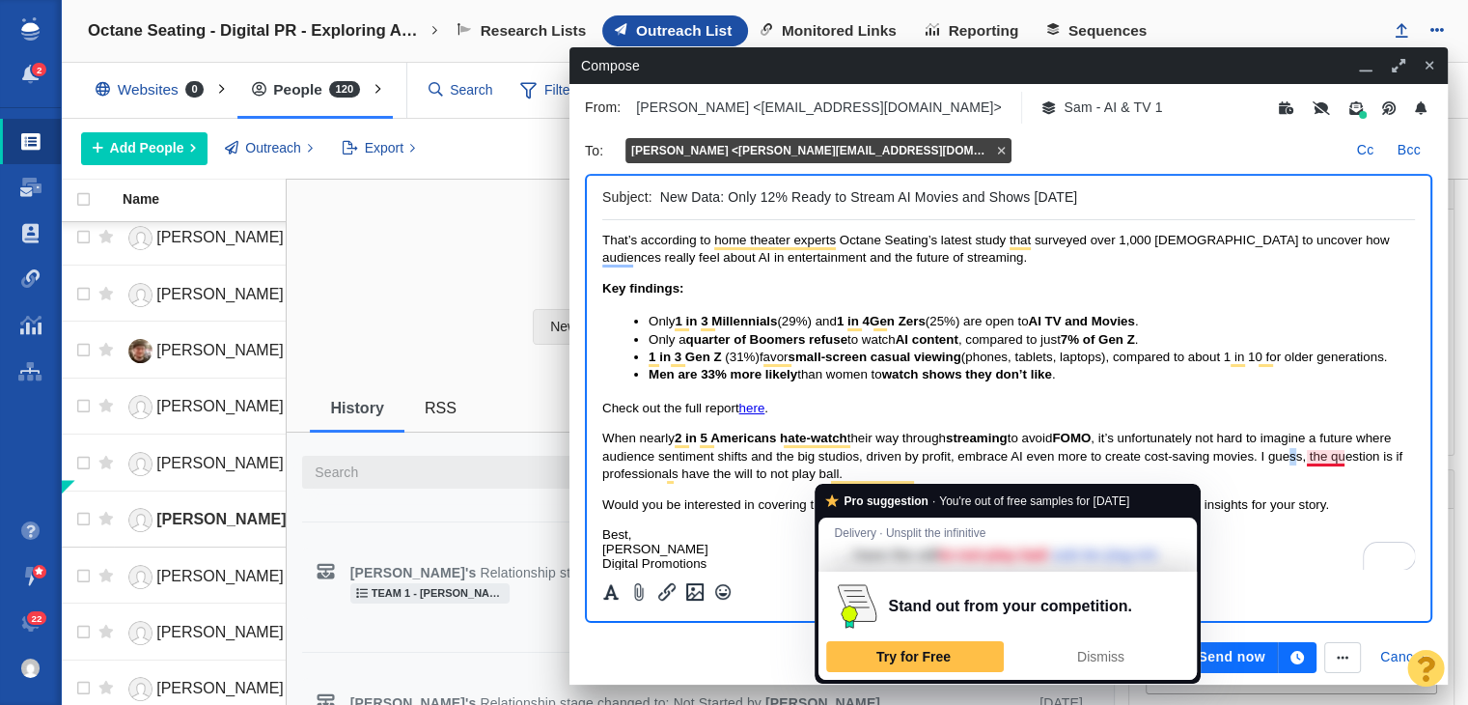
click at [1331, 453] on span "When nearly 2 in 5 Americans hate-watch their way through streaming to avoid FO…" at bounding box center [1002, 456] width 800 height 50
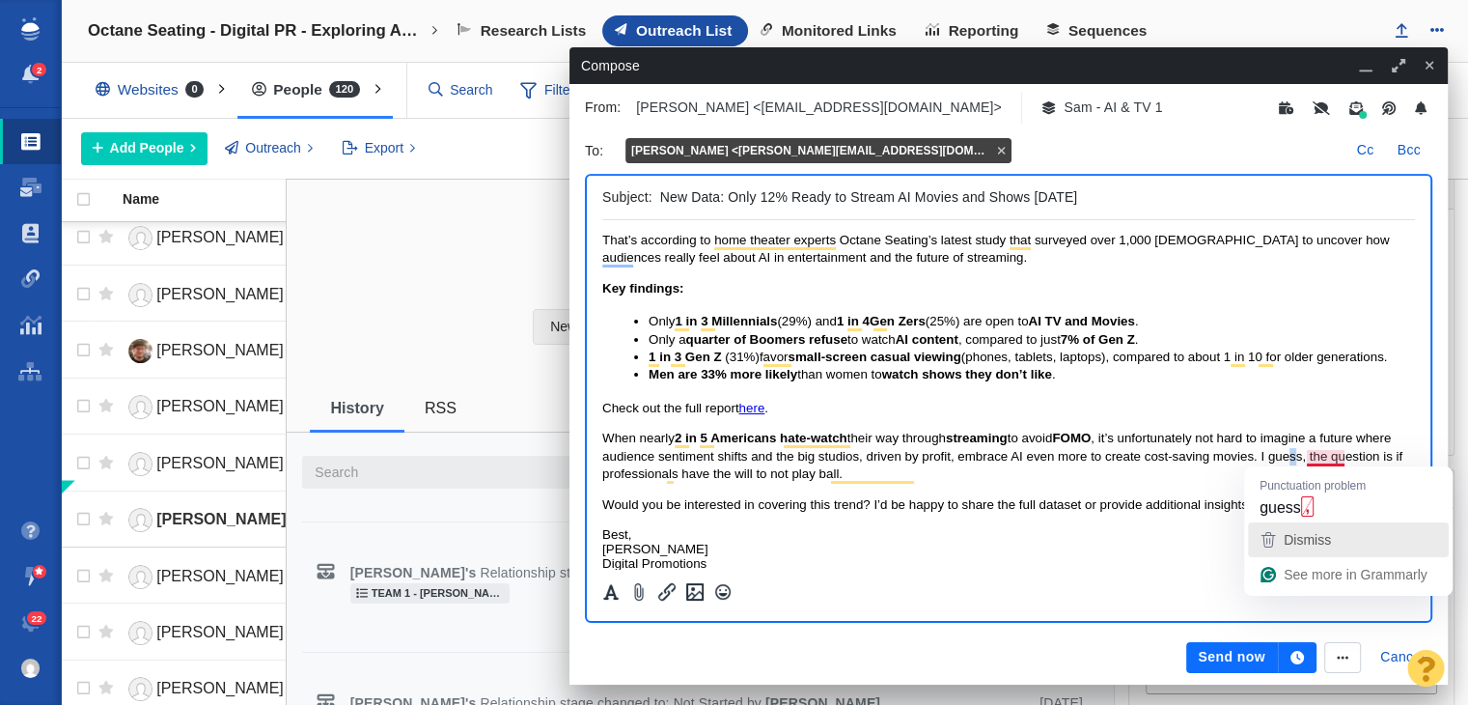
click at [1346, 525] on div "Dismiss" at bounding box center [1348, 539] width 183 height 29
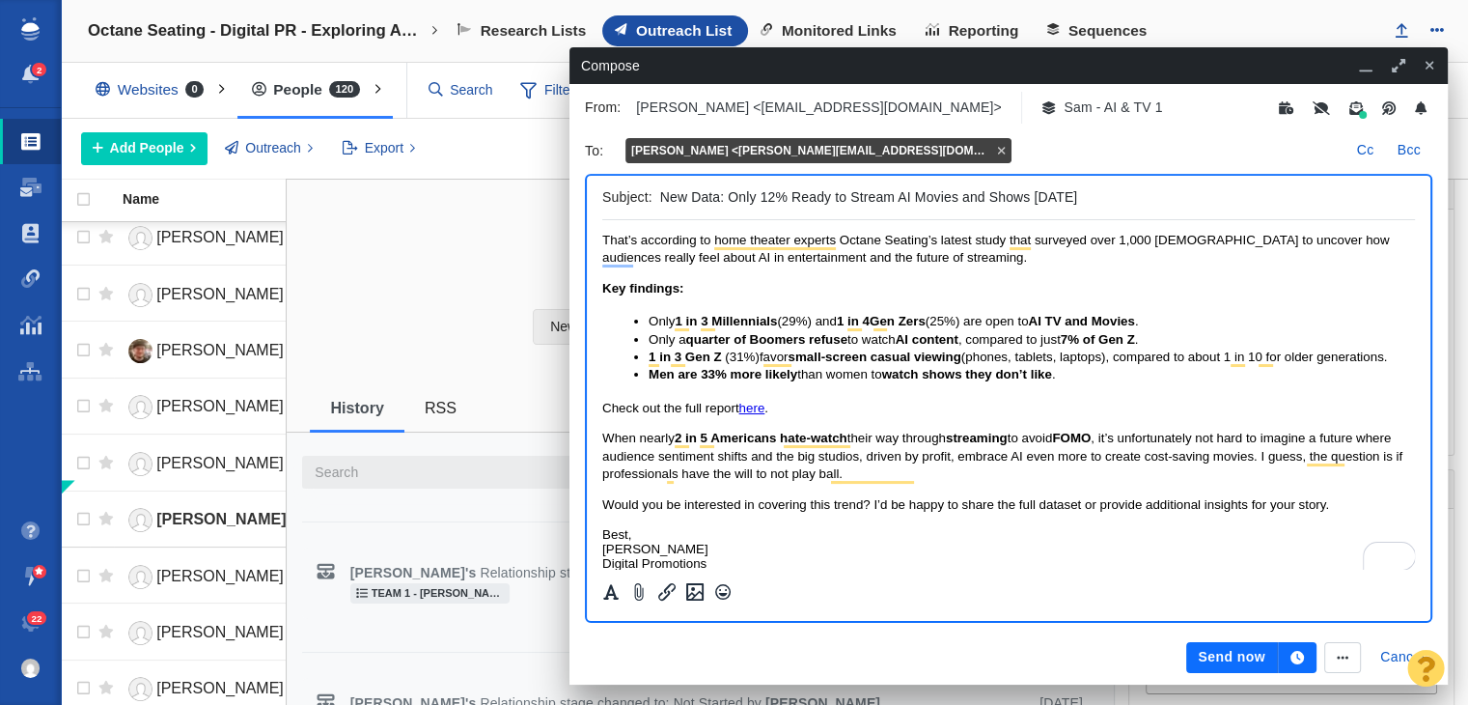
click at [1339, 493] on body "Hi David, Not sure if you’re planning to circle back to the AI-in-movies topic.…" at bounding box center [1008, 344] width 813 height 454
drag, startPoint x: 1330, startPoint y: 475, endPoint x: 1328, endPoint y: 462, distance: 12.7
click at [1329, 475] on p "When nearly 2 in 5 Americans hate-watch their way through streaming to avoid FO…" at bounding box center [1008, 456] width 813 height 53
click at [1328, 460] on span "When nearly 2 in 5 Americans hate-watch their way through streaming to avoid FO…" at bounding box center [1002, 456] width 800 height 50
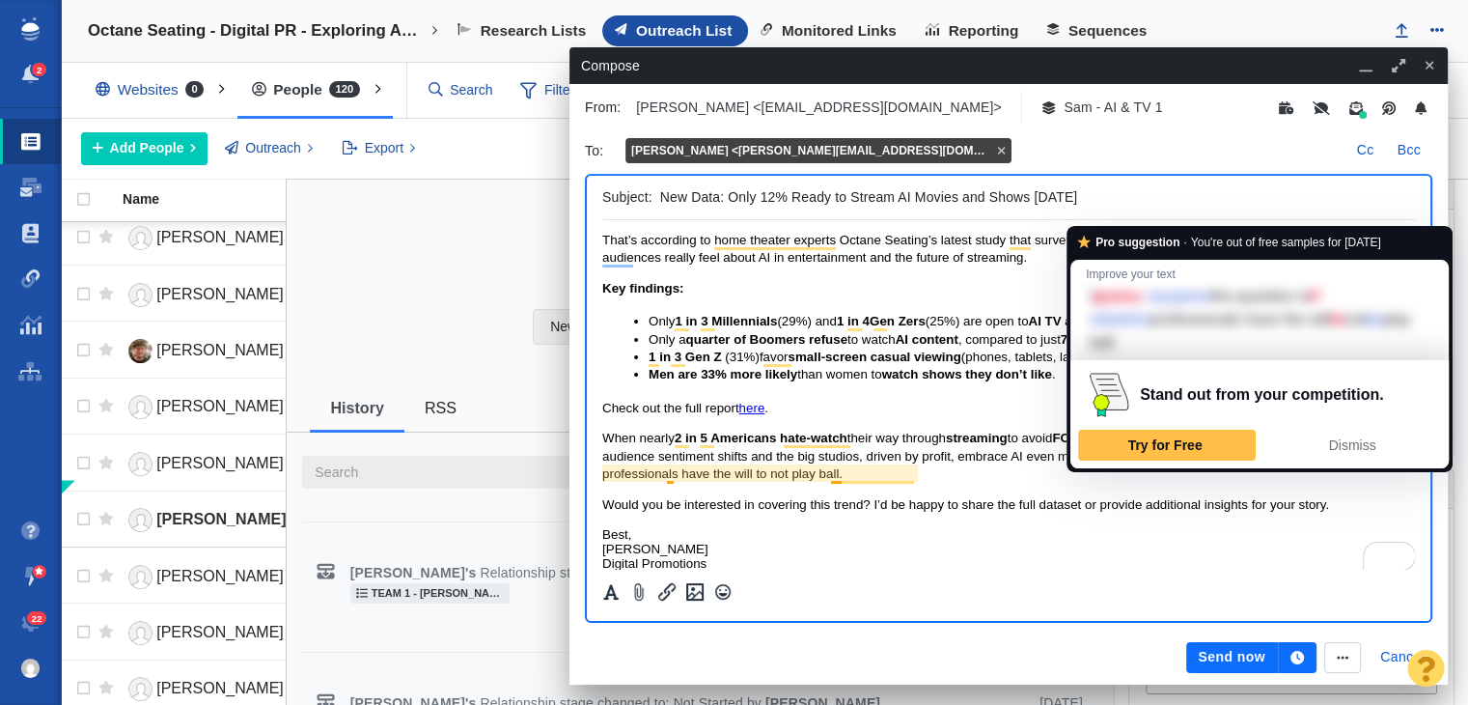
click at [1322, 499] on span "Would you be interested in covering this trend? I’d be happy to share the full …" at bounding box center [965, 504] width 727 height 14
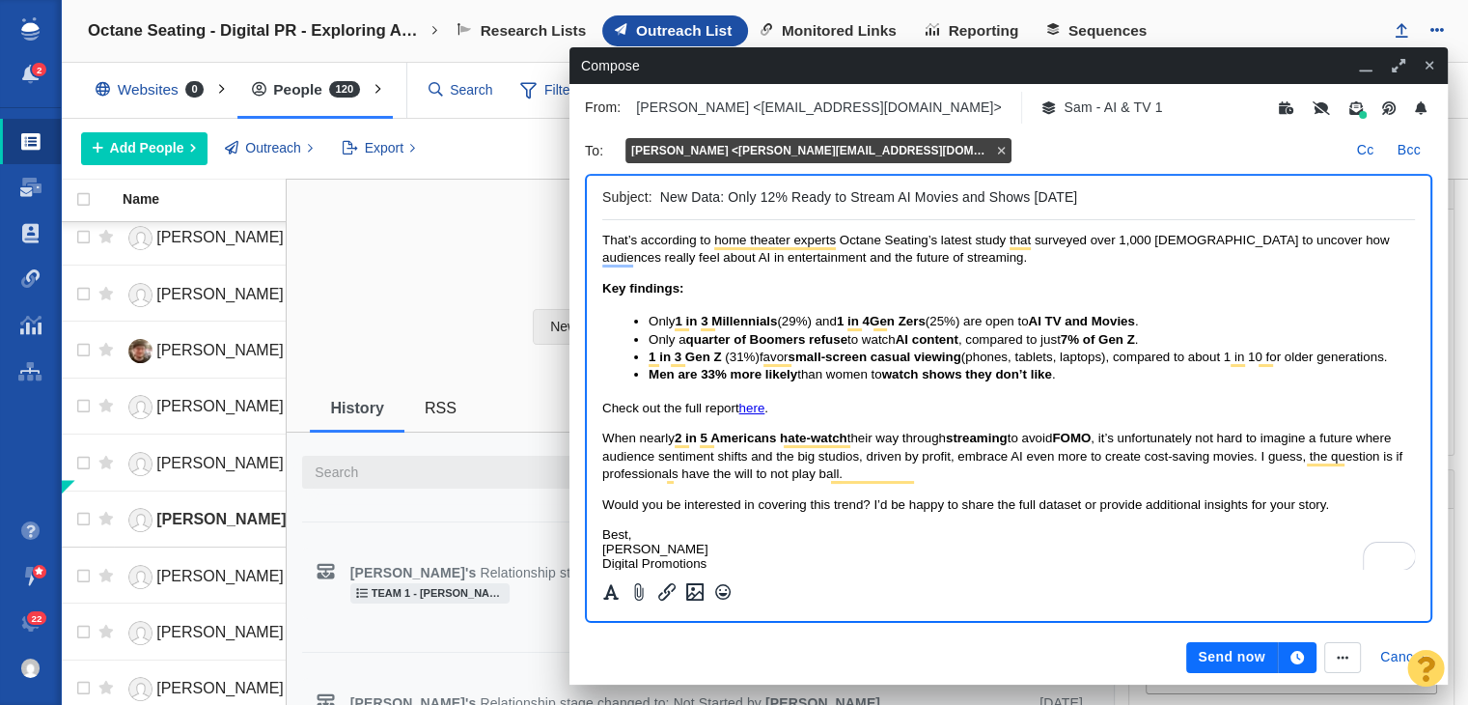
click at [1346, 459] on span "When nearly 2 in 5 Americans hate-watch their way through streaming to avoid FO…" at bounding box center [1002, 456] width 800 height 50
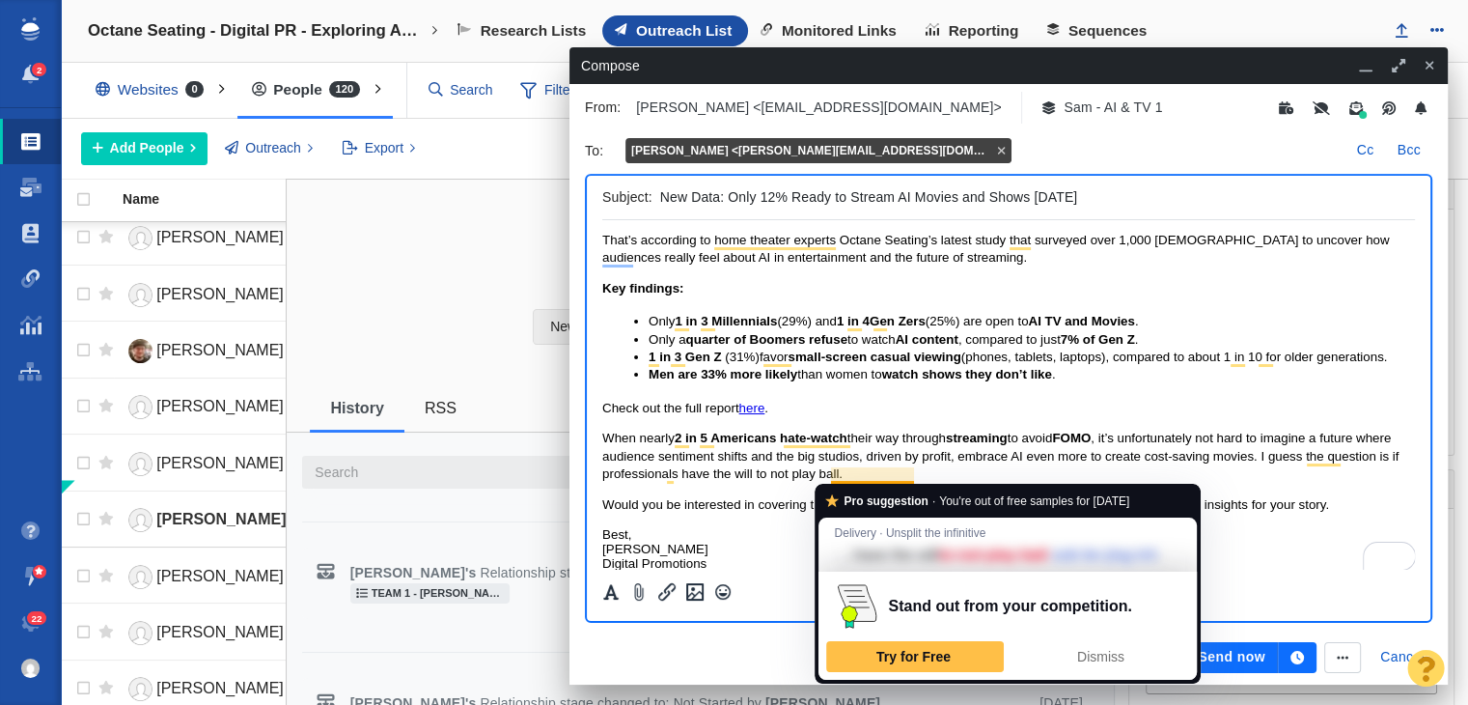
click at [876, 478] on span "When nearly 2 in 5 Americans hate-watch their way through streaming to avoid FO…" at bounding box center [1000, 456] width 796 height 50
click at [896, 478] on span "When nearly 2 in 5 Americans hate-watch their way through streaming to avoid FO…" at bounding box center [1000, 456] width 796 height 50
click at [912, 478] on span "When nearly 2 in 5 Americans hate-watch their way through streaming to avoid FO…" at bounding box center [1000, 456] width 796 height 50
click at [918, 478] on span "When nearly 2 in 5 Americans hate-watch their way through streaming to avoid FO…" at bounding box center [1000, 456] width 796 height 50
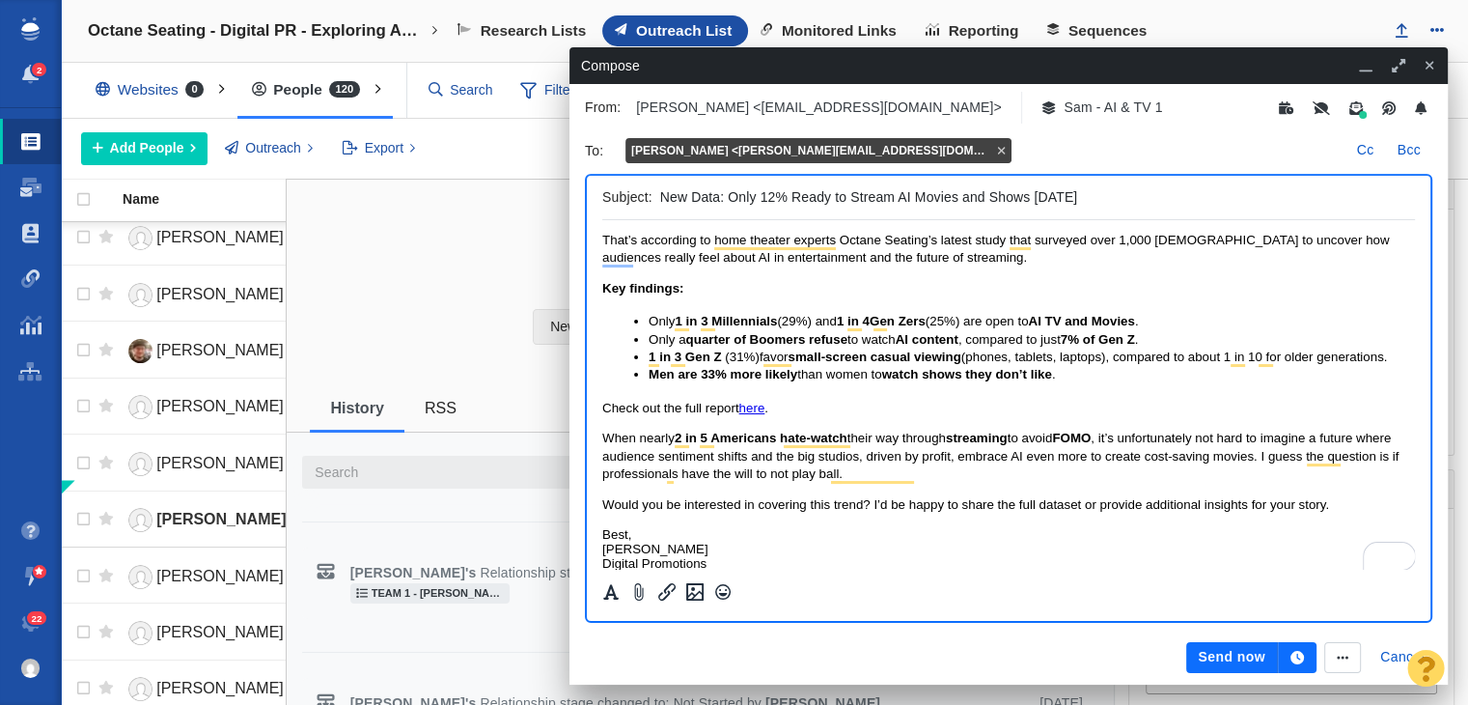
click at [914, 476] on span "When nearly 2 in 5 Americans hate-watch their way through streaming to avoid FO…" at bounding box center [1000, 456] width 796 height 50
click at [674, 472] on span "When nearly 2 in 5 Americans hate-watch their way through streaming to avoid FO…" at bounding box center [1000, 456] width 796 height 50
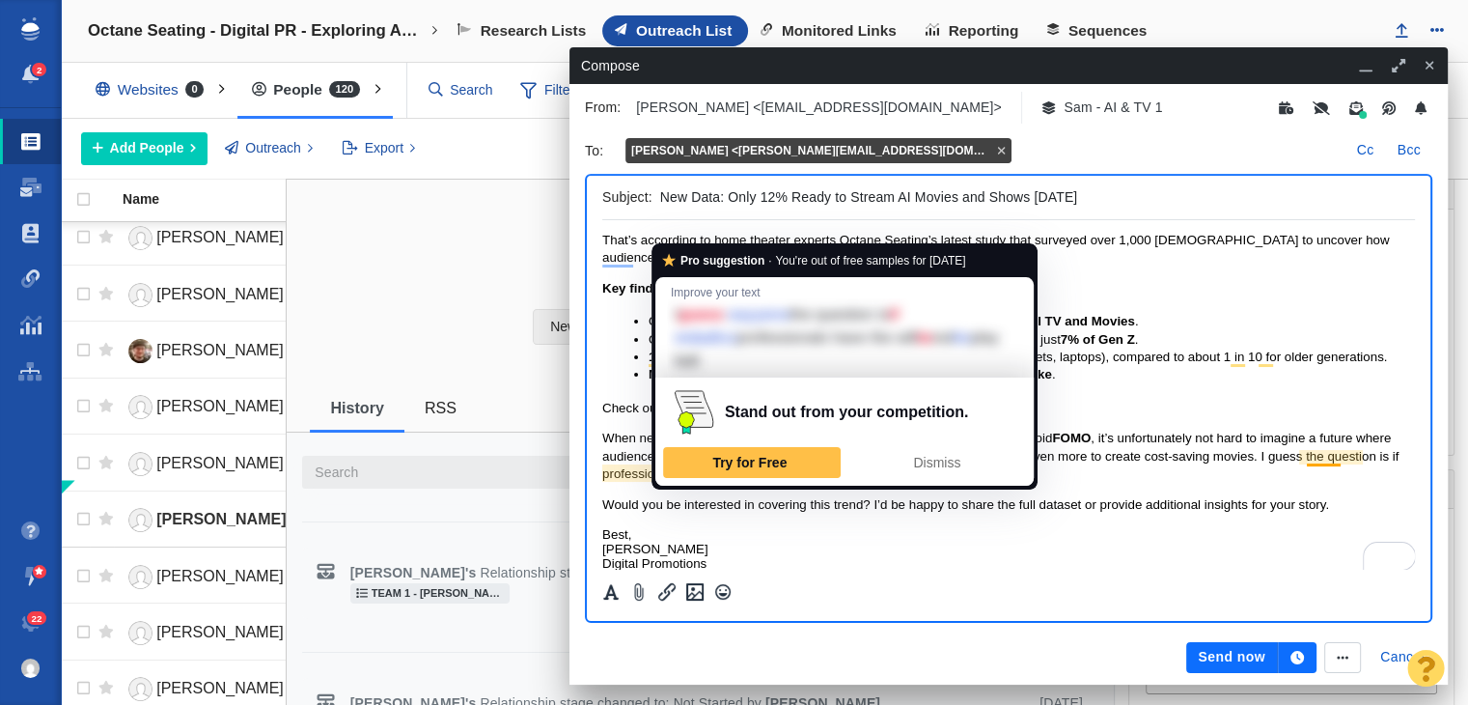
click at [692, 472] on span "When nearly 2 in 5 Americans hate-watch their way through streaming to avoid FO…" at bounding box center [1000, 456] width 796 height 50
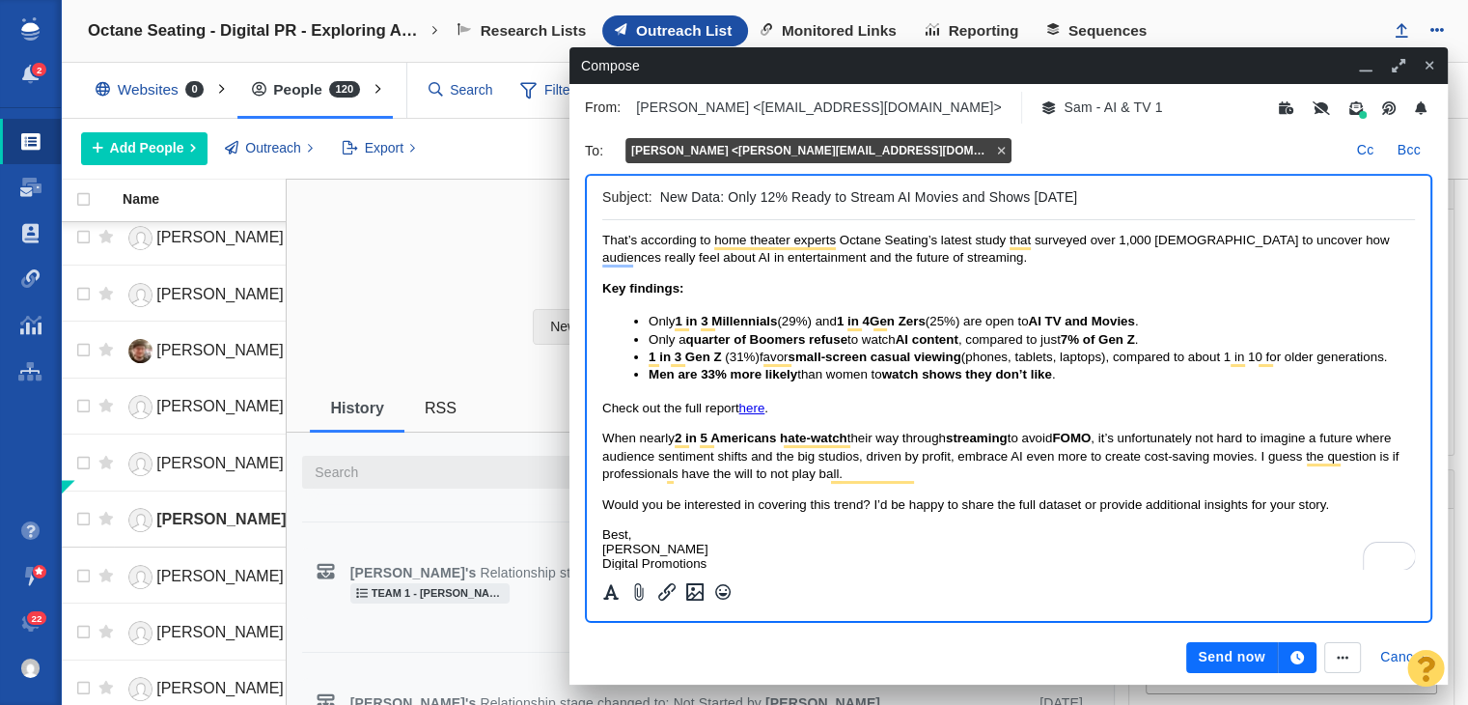
click at [679, 470] on span "When nearly 2 in 5 Americans hate-watch their way through streaming to avoid FO…" at bounding box center [1000, 456] width 796 height 50
drag, startPoint x: 756, startPoint y: 468, endPoint x: 723, endPoint y: 470, distance: 32.9
click at [725, 470] on span "When nearly 2 in 5 Americans hate-watch their way through streaming to avoid FO…" at bounding box center [1000, 456] width 796 height 50
click at [679, 475] on span "When nearly 2 in 5 Americans hate-watch their way through streaming to avoid FO…" at bounding box center [1000, 456] width 796 height 50
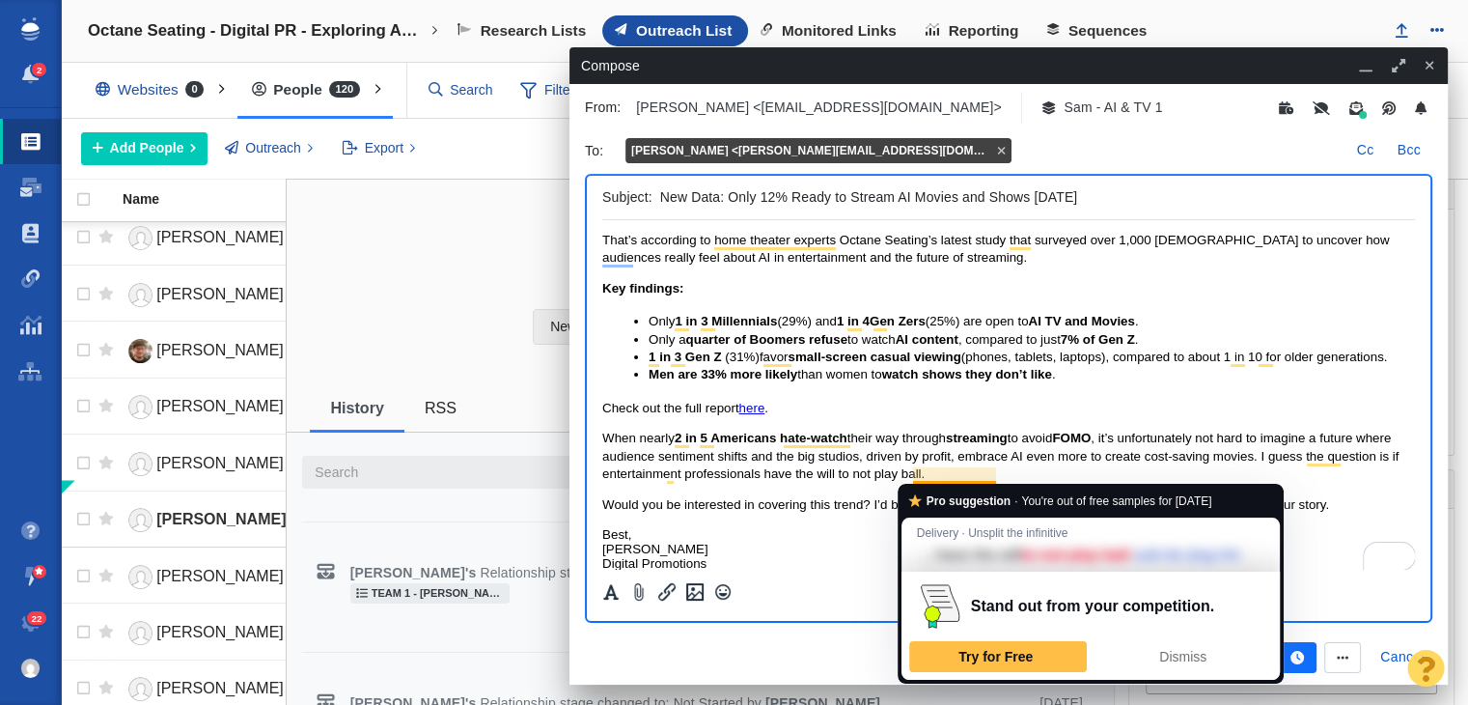
click at [922, 472] on span "When nearly 2 in 5 Americans hate-watch their way through streaming to avoid FO…" at bounding box center [1000, 456] width 796 height 50
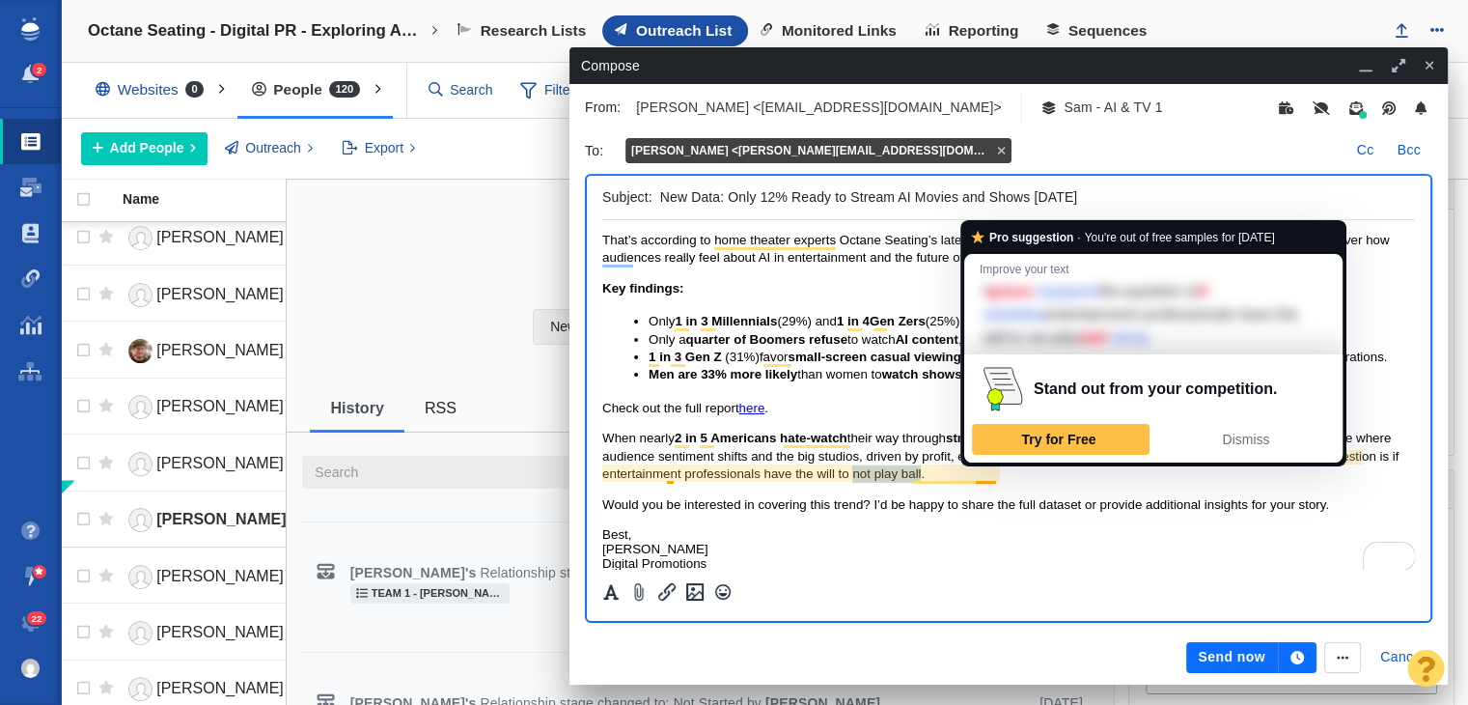
drag, startPoint x: 930, startPoint y: 472, endPoint x: 997, endPoint y: 475, distance: 67.6
click at [997, 475] on span "When nearly 2 in 5 Americans hate-watch their way through streaming to avoid FO…" at bounding box center [1000, 456] width 796 height 50
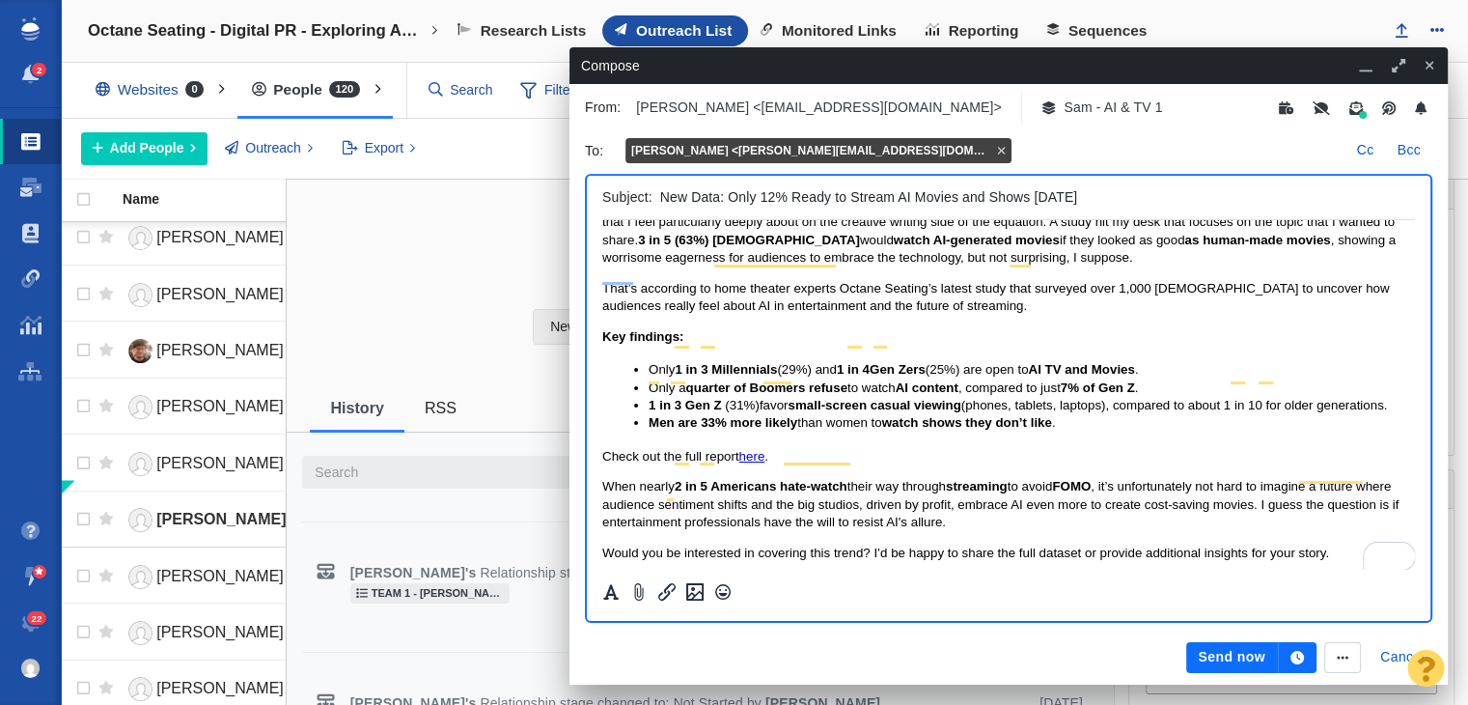
scroll to position [136, 0]
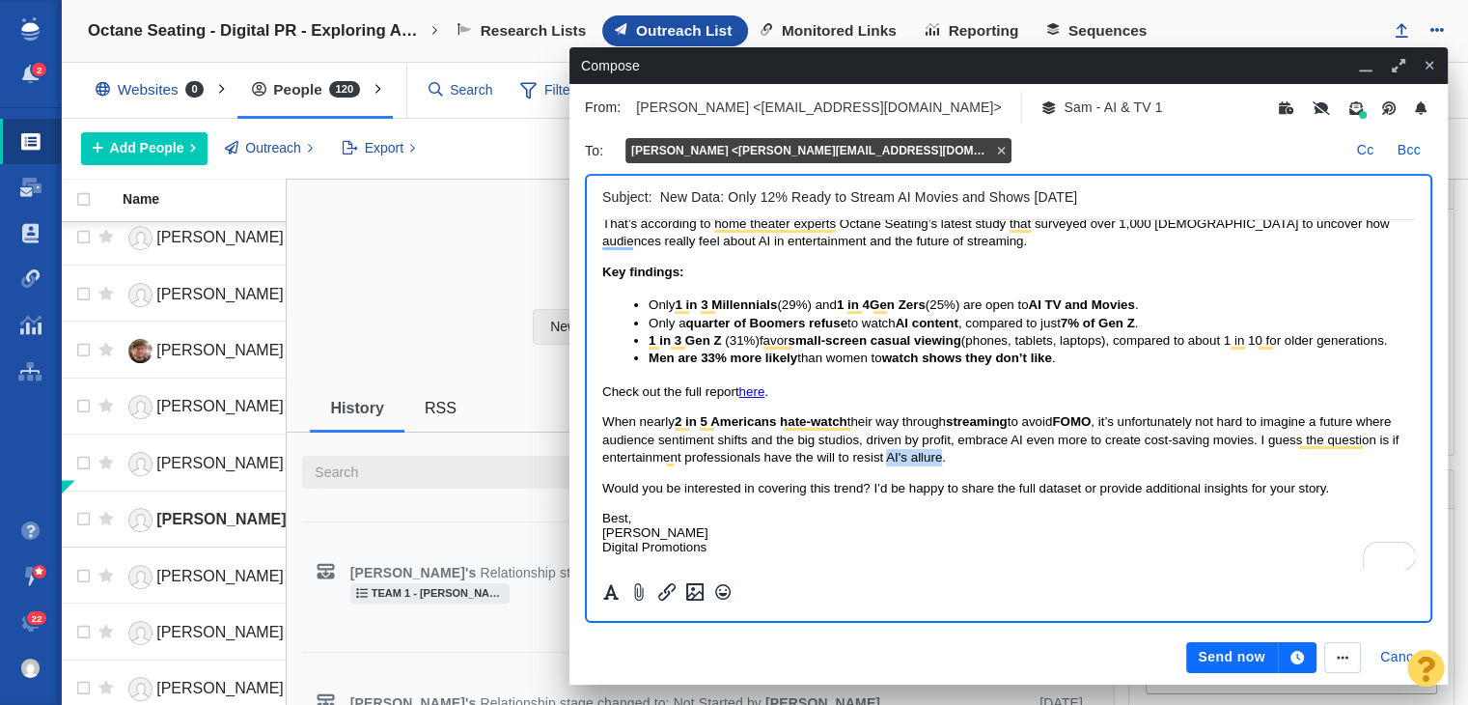
drag, startPoint x: 961, startPoint y: 461, endPoint x: 1016, endPoint y: 459, distance: 54.1
click at [1016, 459] on span "When nearly 2 in 5 Americans hate-watch their way through streaming to avoid FO…" at bounding box center [1000, 439] width 796 height 50
click at [1103, 480] on p "Would you be interested in covering this trend? I’d be happy to share the full …" at bounding box center [1008, 488] width 813 height 17
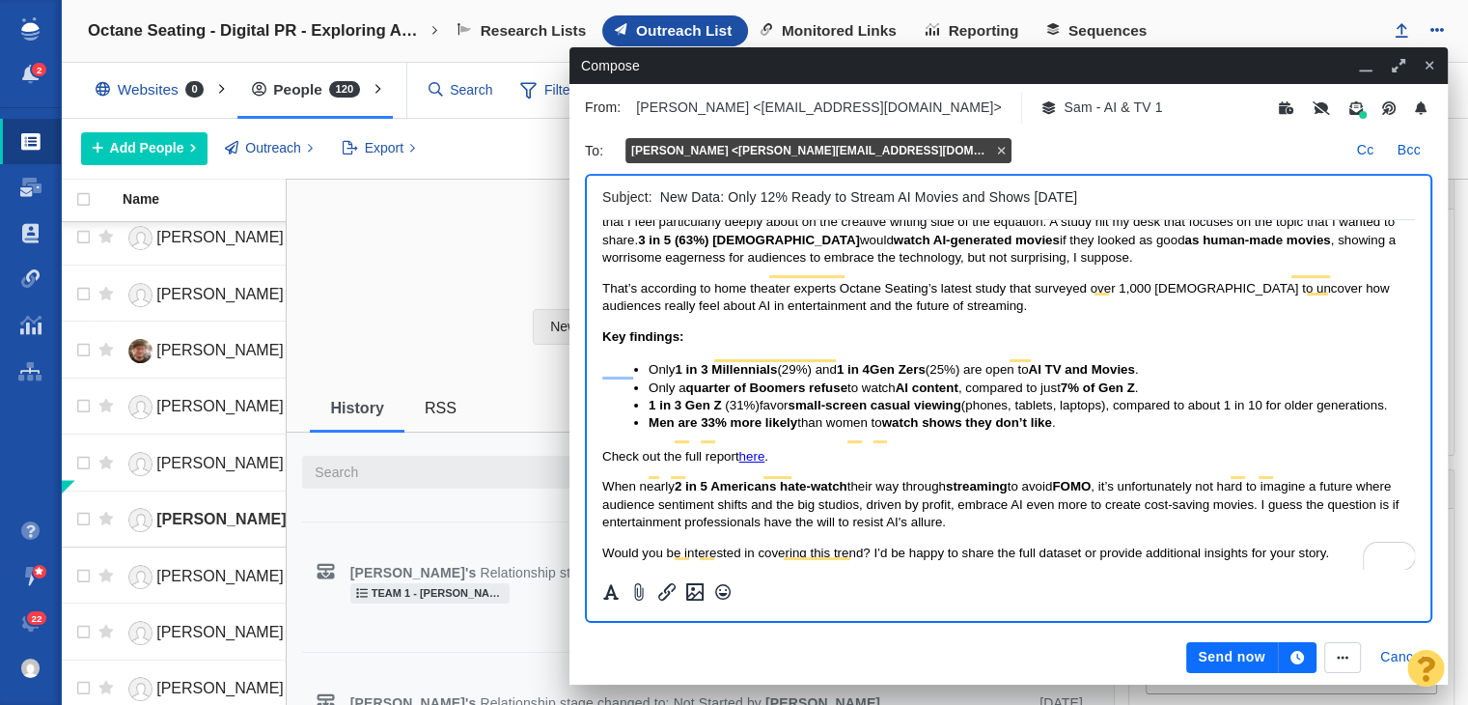
scroll to position [0, 0]
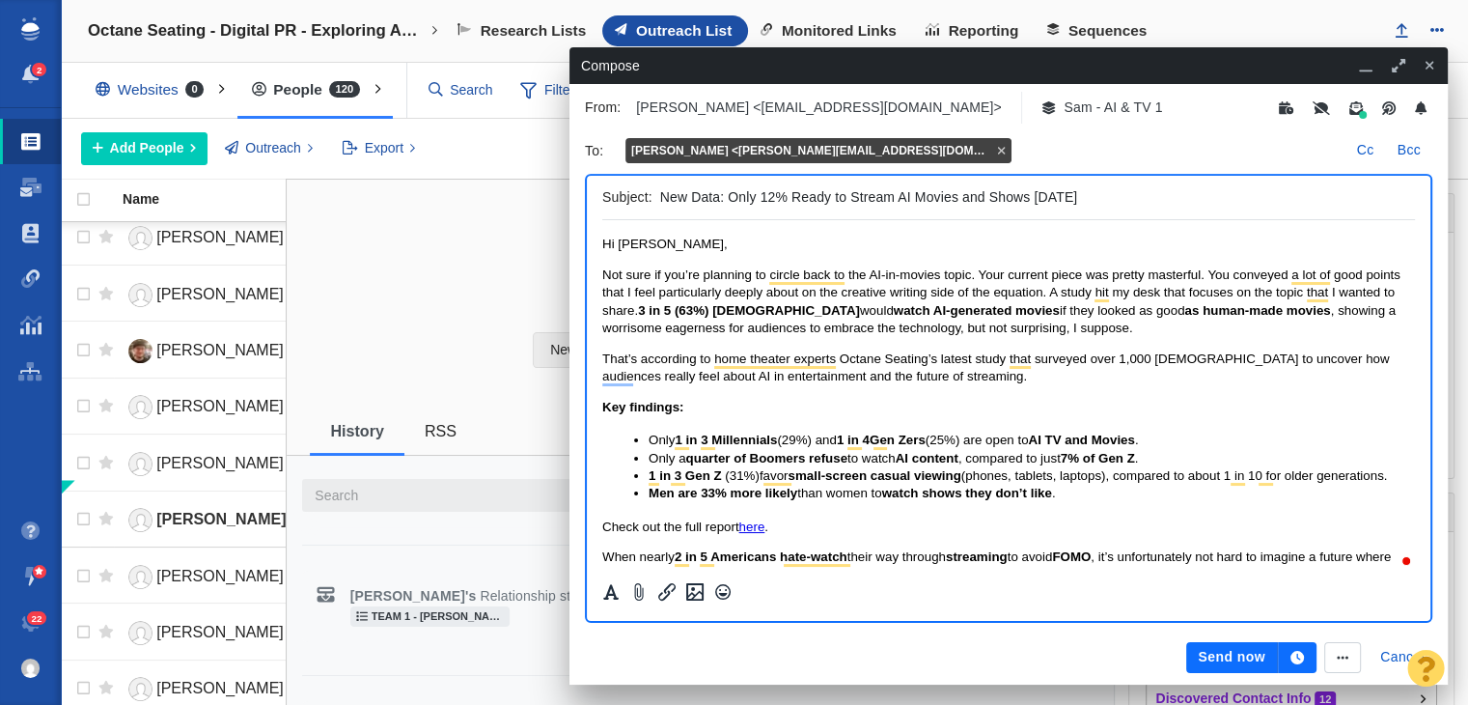
scroll to position [23, 0]
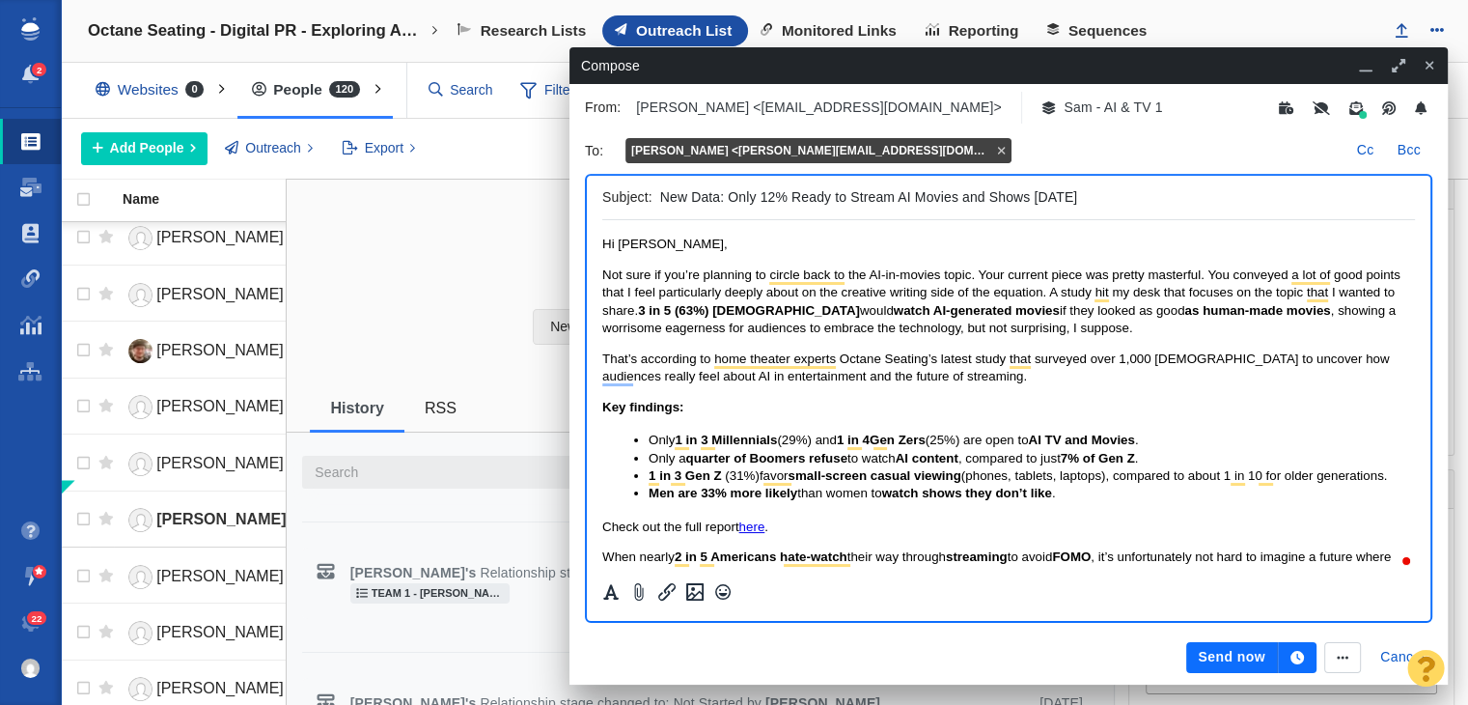
click at [850, 197] on input "New Data: Only 12% Ready to Stream AI Movies and Shows Today" at bounding box center [1033, 197] width 747 height 28
drag, startPoint x: 850, startPoint y: 197, endPoint x: 896, endPoint y: 197, distance: 45.4
click at [896, 197] on input "New Data: Only 12% Ready to Stream AI Movies and Shows Today" at bounding box center [1033, 197] width 747 height 28
click at [797, 195] on input "New Data: Only 12% Ready to Embrace AI Movies and Shows Today" at bounding box center [1033, 197] width 747 height 28
click at [788, 195] on input "New Data: Only 12% Ready to Embrace AI Movies and Shows Today" at bounding box center [1033, 197] width 747 height 28
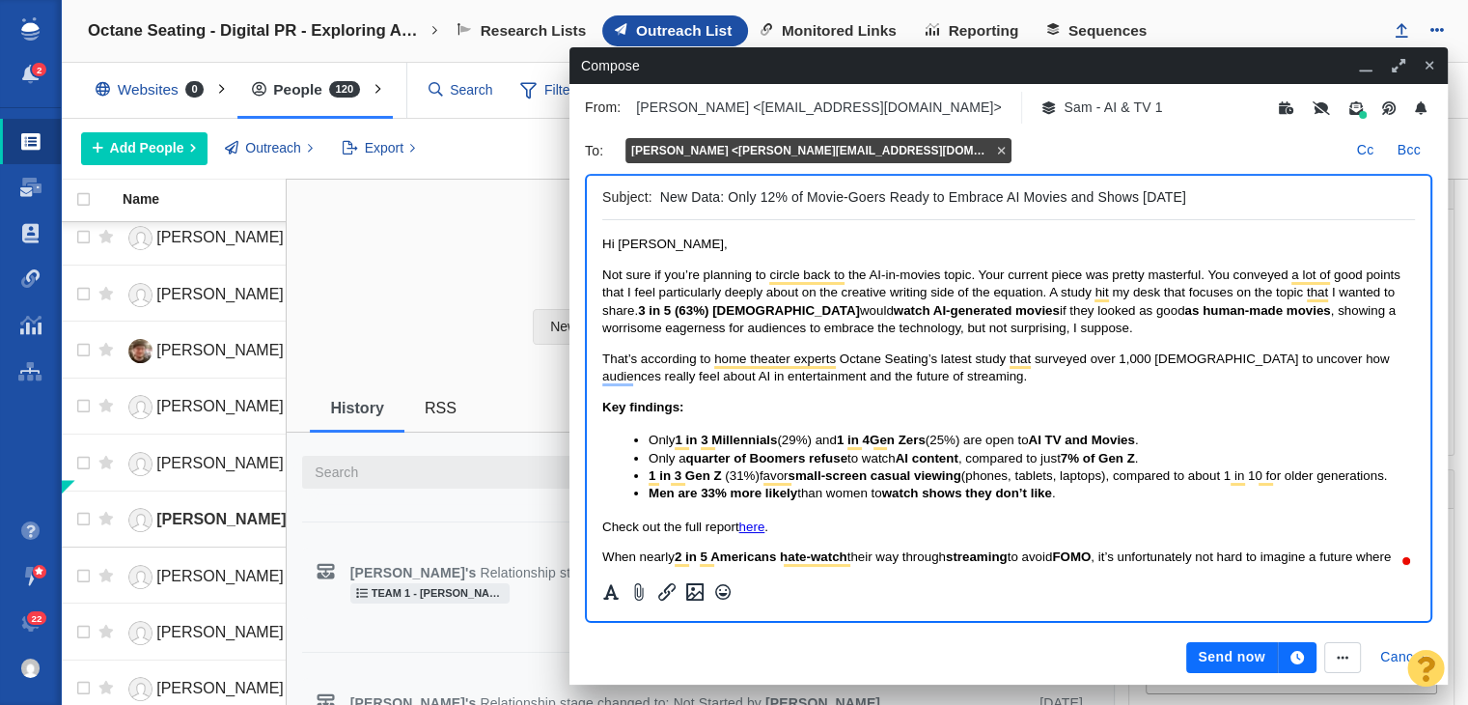
click at [727, 190] on input "New Data: Only 12% of Movie-Goers Ready to Embrace AI Movies and Shows Today" at bounding box center [1033, 197] width 747 height 28
drag, startPoint x: 1026, startPoint y: 193, endPoint x: 1185, endPoint y: 193, distance: 159.3
click at [1185, 193] on input "New Data: Only 12% of Movie-Goers Ready to Embrace AI Movies and Shows Today" at bounding box center [1033, 197] width 747 height 28
type input "New Data: Only 12% of Movie-Goers Ready to Embrace AI Movies"
click at [1299, 654] on icon "button" at bounding box center [1298, 658] width 14 height 14
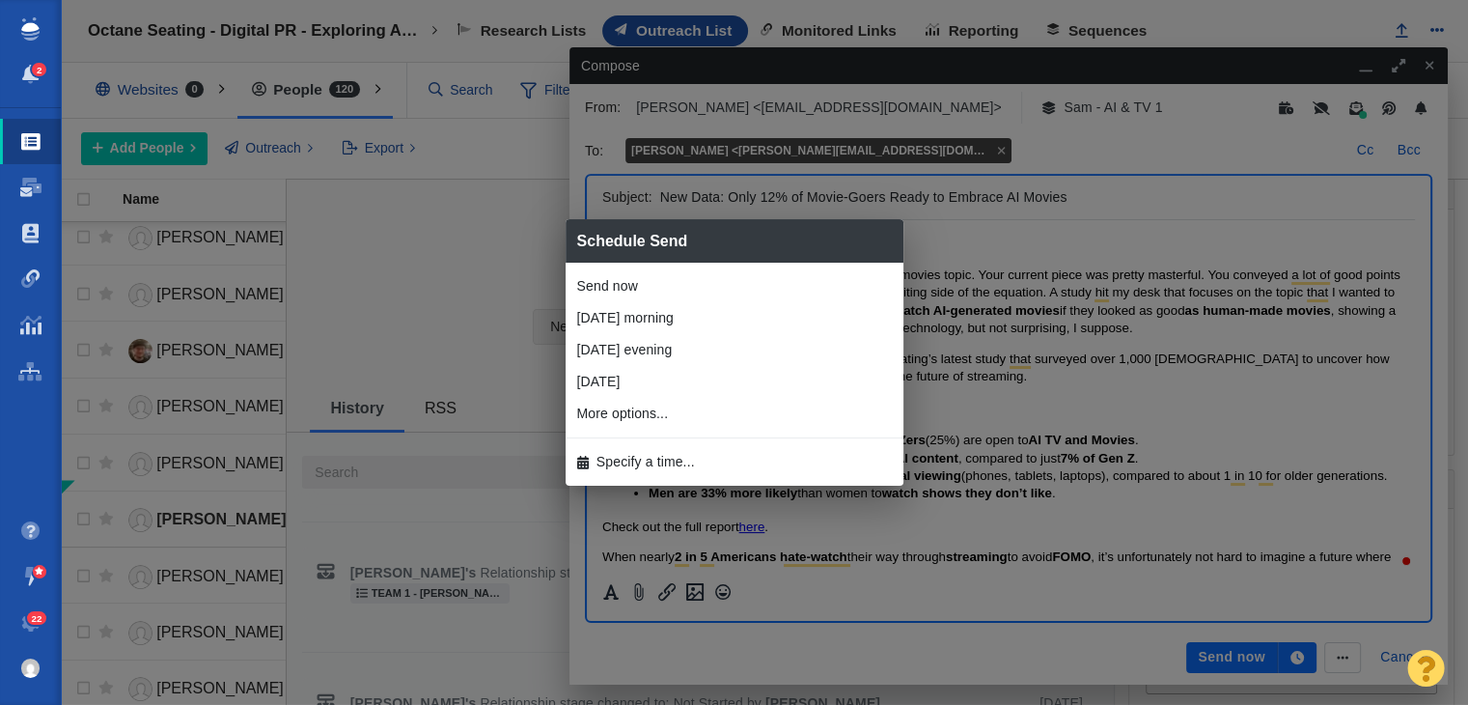
click at [770, 468] on li "Specify a time..." at bounding box center [735, 462] width 338 height 32
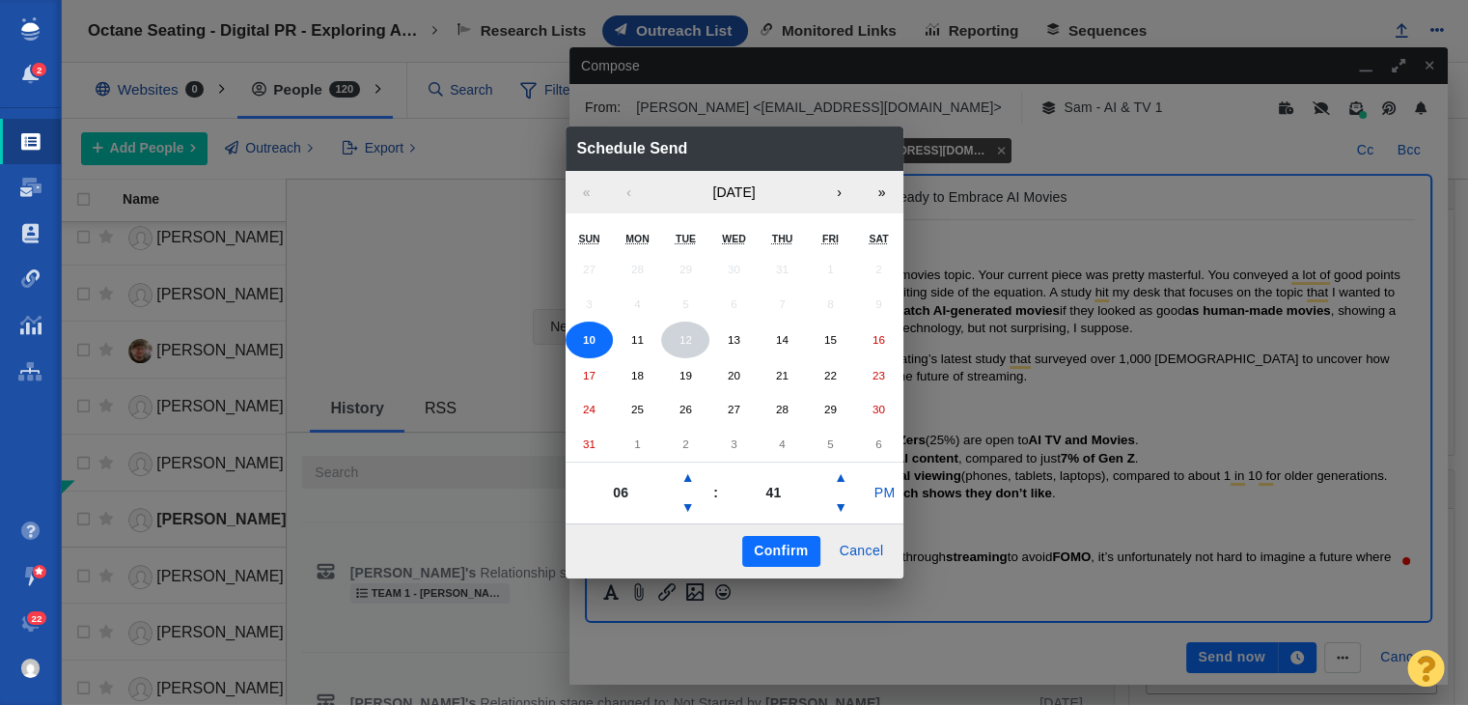
click at [677, 337] on button "12" at bounding box center [685, 339] width 48 height 37
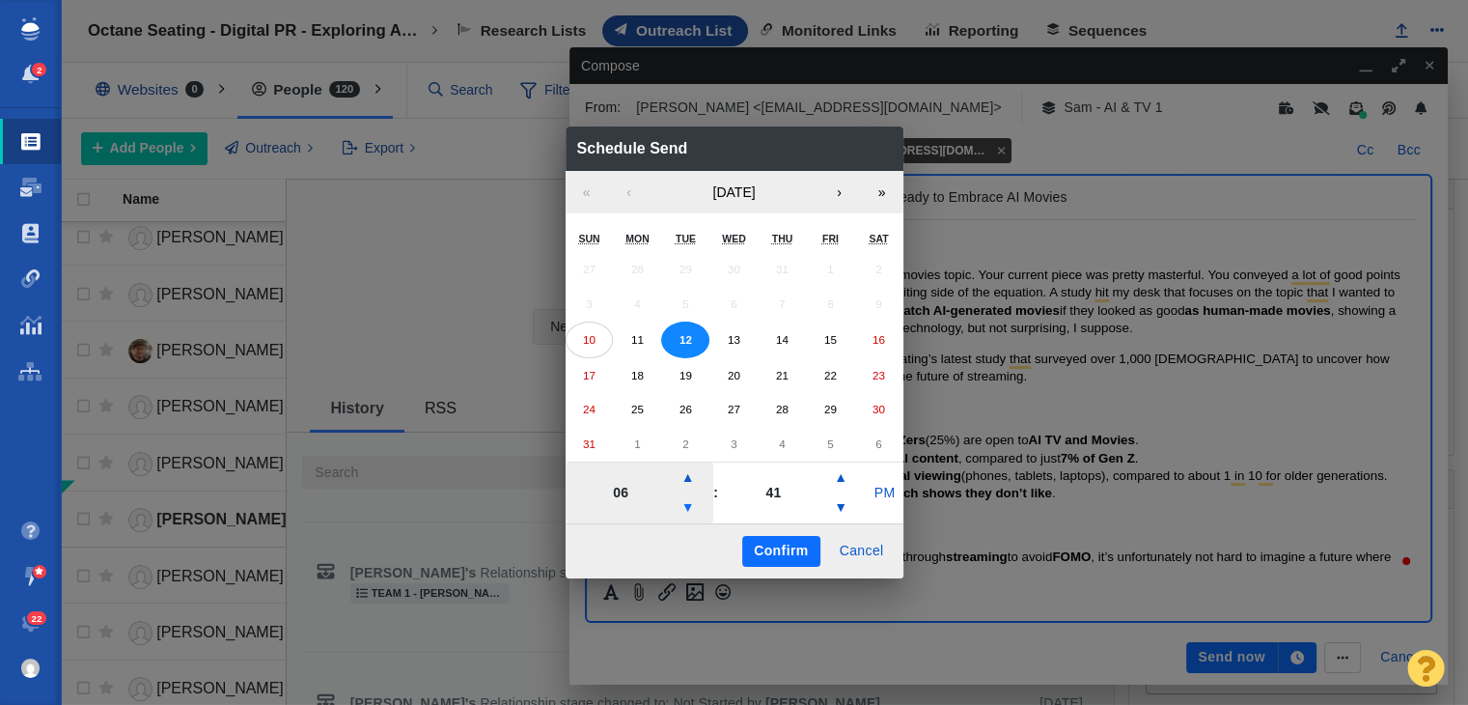
click at [689, 515] on button "▼" at bounding box center [688, 507] width 23 height 31
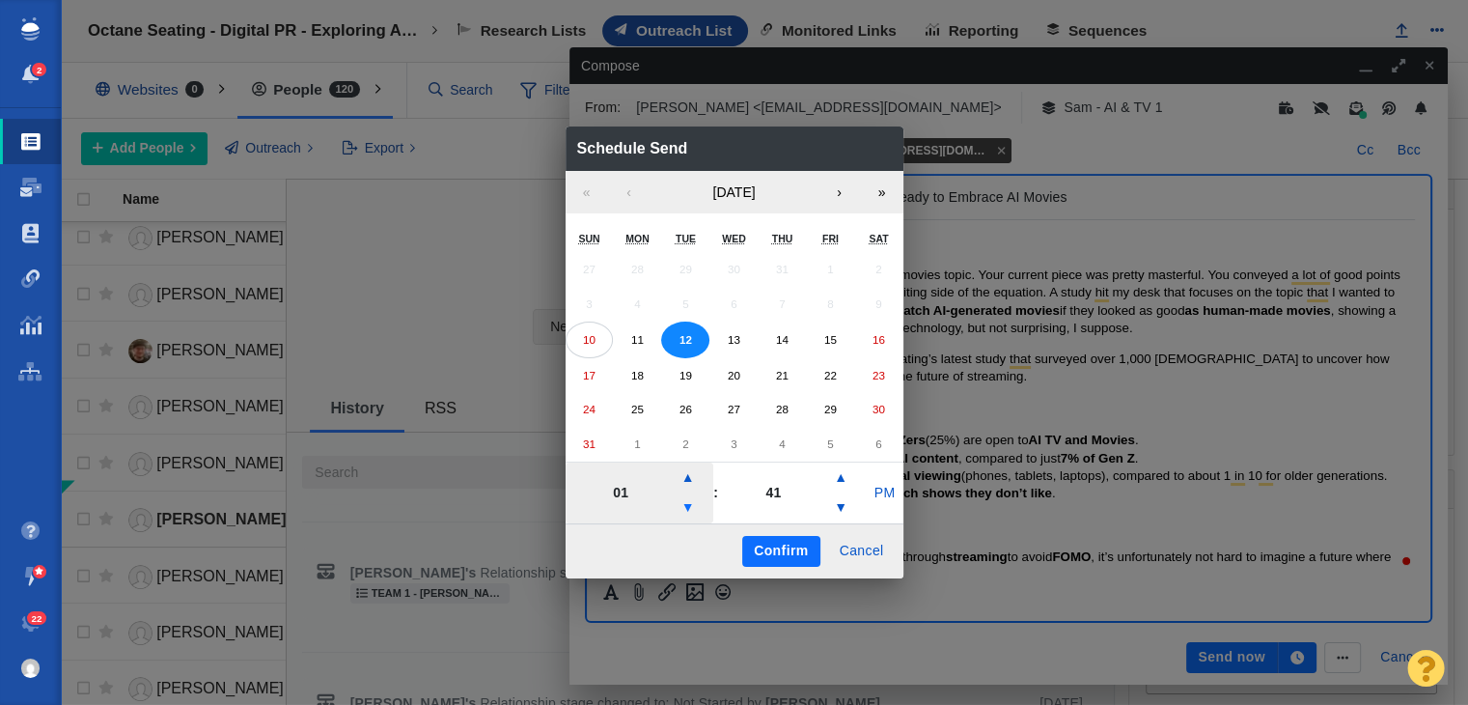
click at [689, 515] on button "▼" at bounding box center [688, 507] width 23 height 31
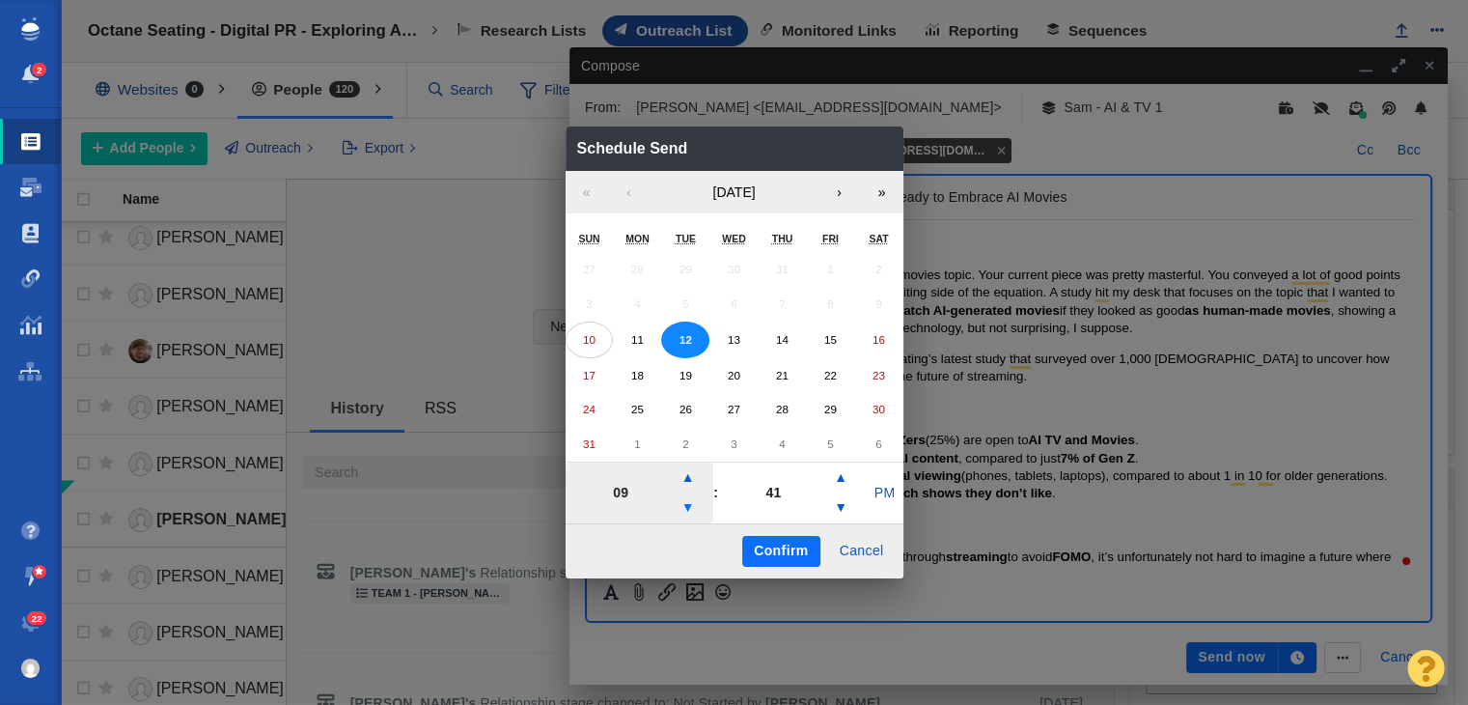
type input "08"
click at [867, 485] on button "PM" at bounding box center [884, 493] width 37 height 31
click at [794, 570] on div "Confirm Cancel" at bounding box center [735, 550] width 338 height 55
click at [783, 565] on button "Confirm" at bounding box center [780, 551] width 77 height 31
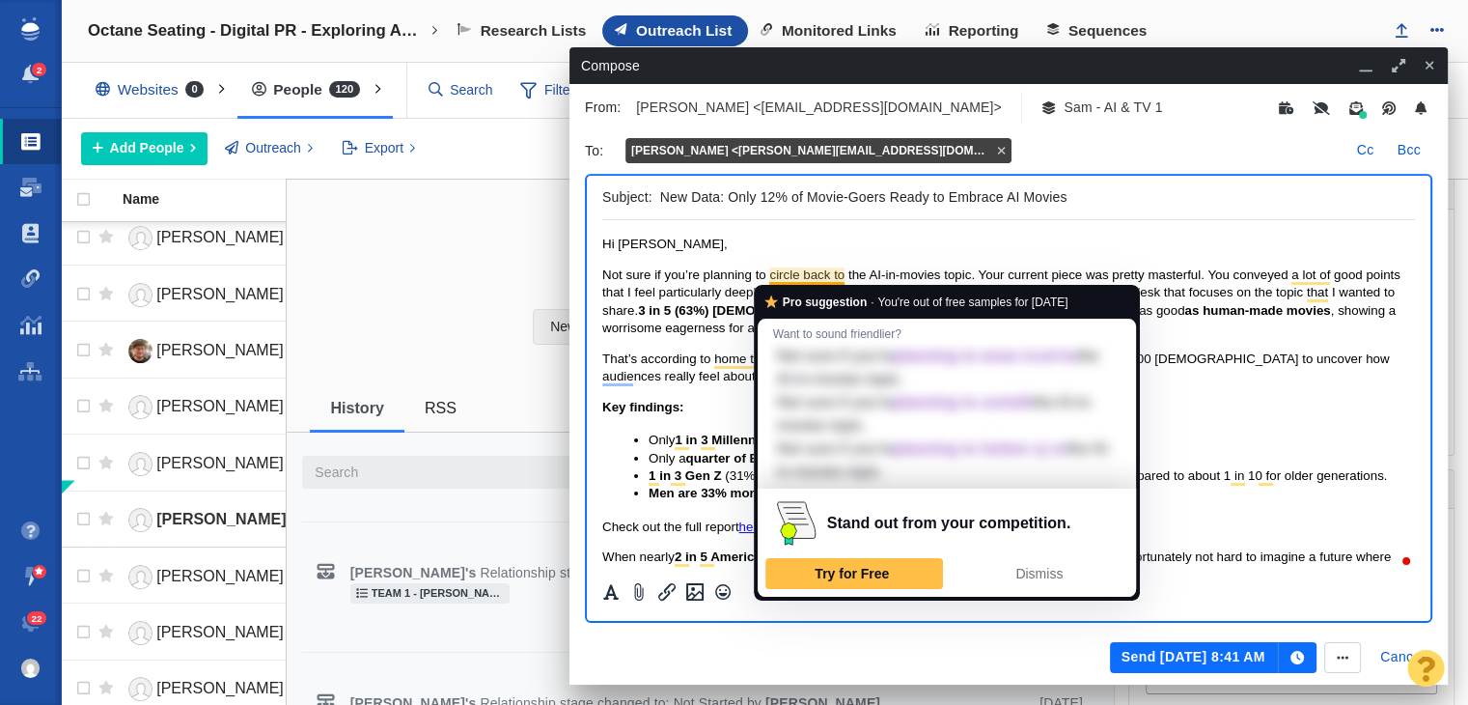
click at [821, 271] on span "Not sure if you’re planning to circle back to the AI-in-movies topic. Your curr…" at bounding box center [1001, 292] width 798 height 50
click at [794, 270] on span "Not sure if you’re planning to circle back to the AI-in-movies topic. Your curr…" at bounding box center [1001, 292] width 798 height 50
click at [786, 285] on div "Pro suggestion · You're out of free samples for today Want to sound friendlier?…" at bounding box center [947, 443] width 386 height 316
click at [797, 279] on span "Not sure if you’re planning to circle back to the AI-in-movies topic. Your curr…" at bounding box center [1001, 292] width 798 height 50
click at [803, 279] on span "Not sure if you’re planning to circle back to the AI-in-movies topic. Your curr…" at bounding box center [1001, 292] width 798 height 50
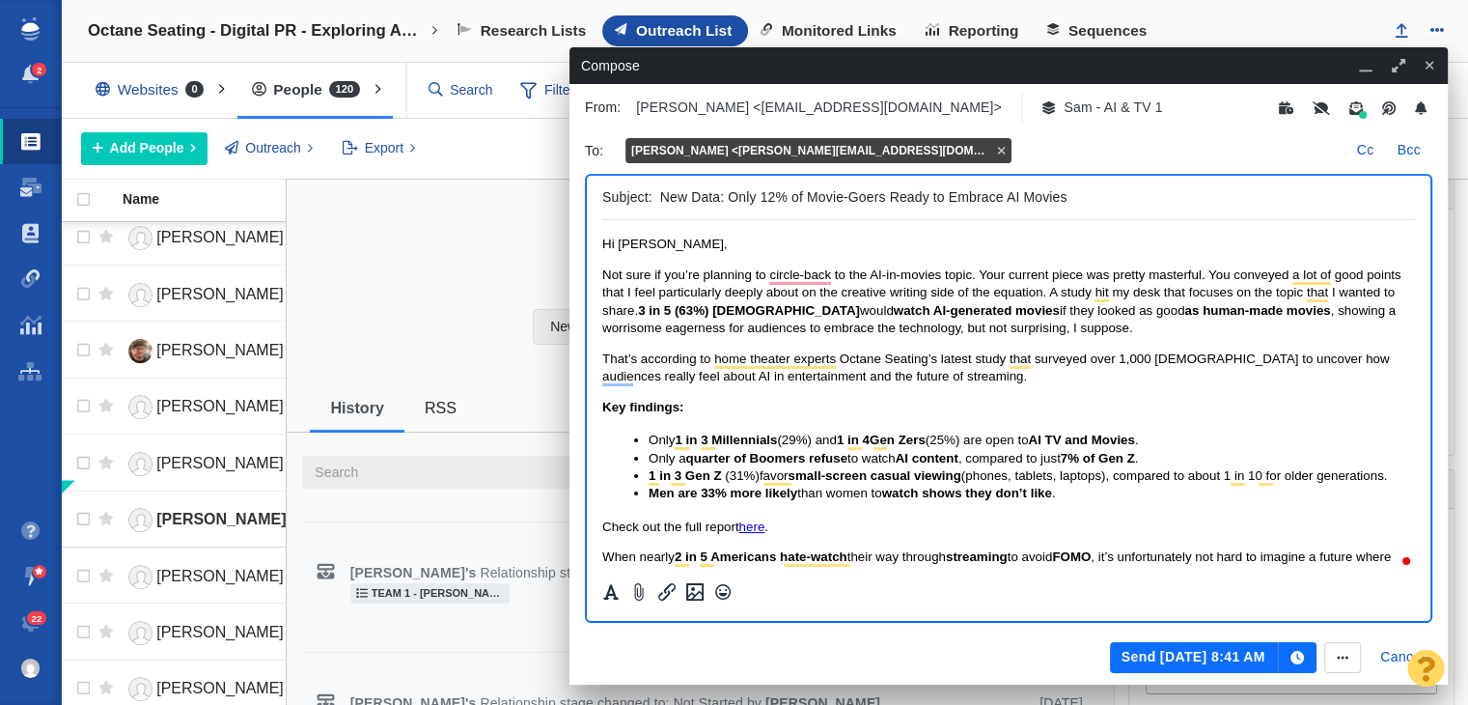
click at [826, 294] on span "Not sure if you’re planning to circle-back to the AI-in-movies topic. Your curr…" at bounding box center [1001, 292] width 799 height 50
click at [811, 279] on span "Not sure if you’re planning to circle-back to the AI-in-movies topic. Your curr…" at bounding box center [1001, 292] width 799 height 50
click at [1048, 292] on span "Not sure if you’re planning to circle back to the AI-in-movies topic. Your curr…" at bounding box center [1001, 292] width 798 height 50
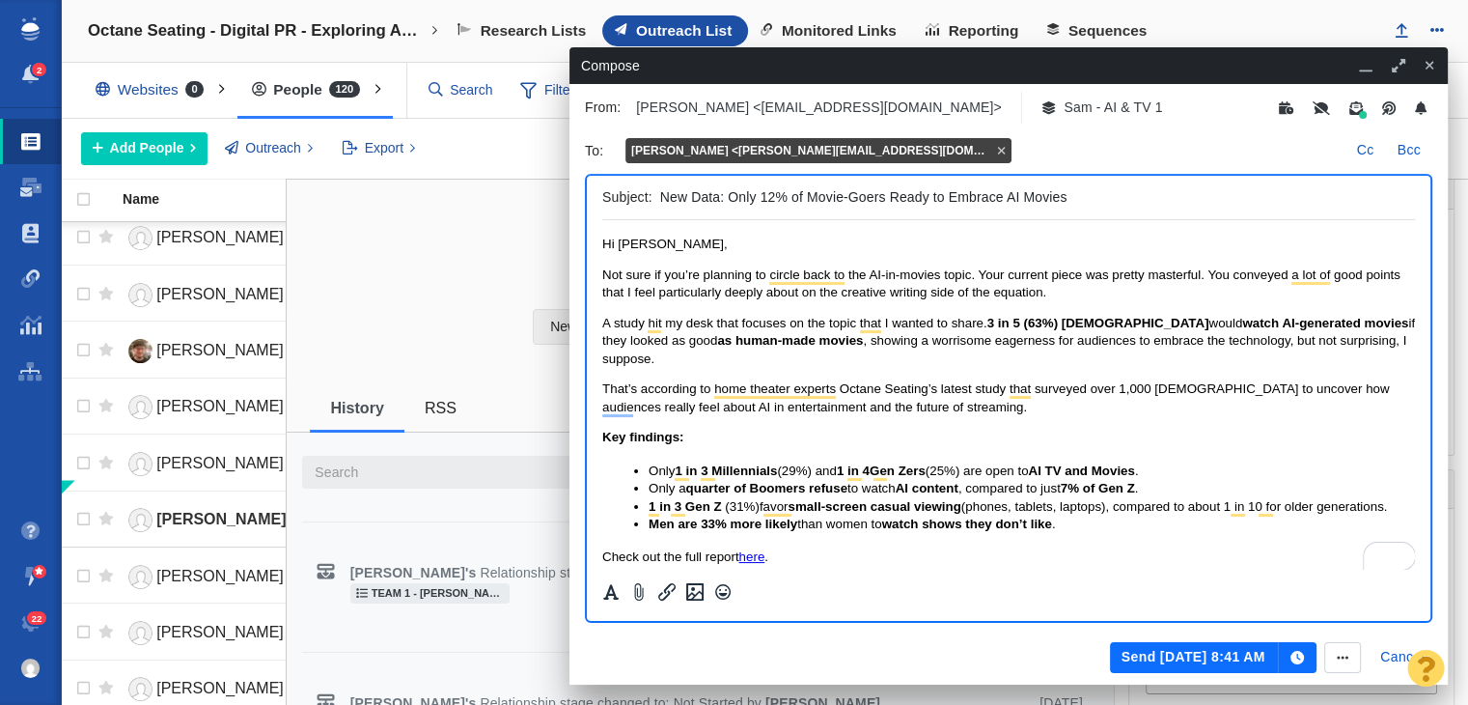
click at [603, 324] on span "A study hit my desk that focuses on the topic that I wanted to share." at bounding box center [794, 323] width 385 height 14
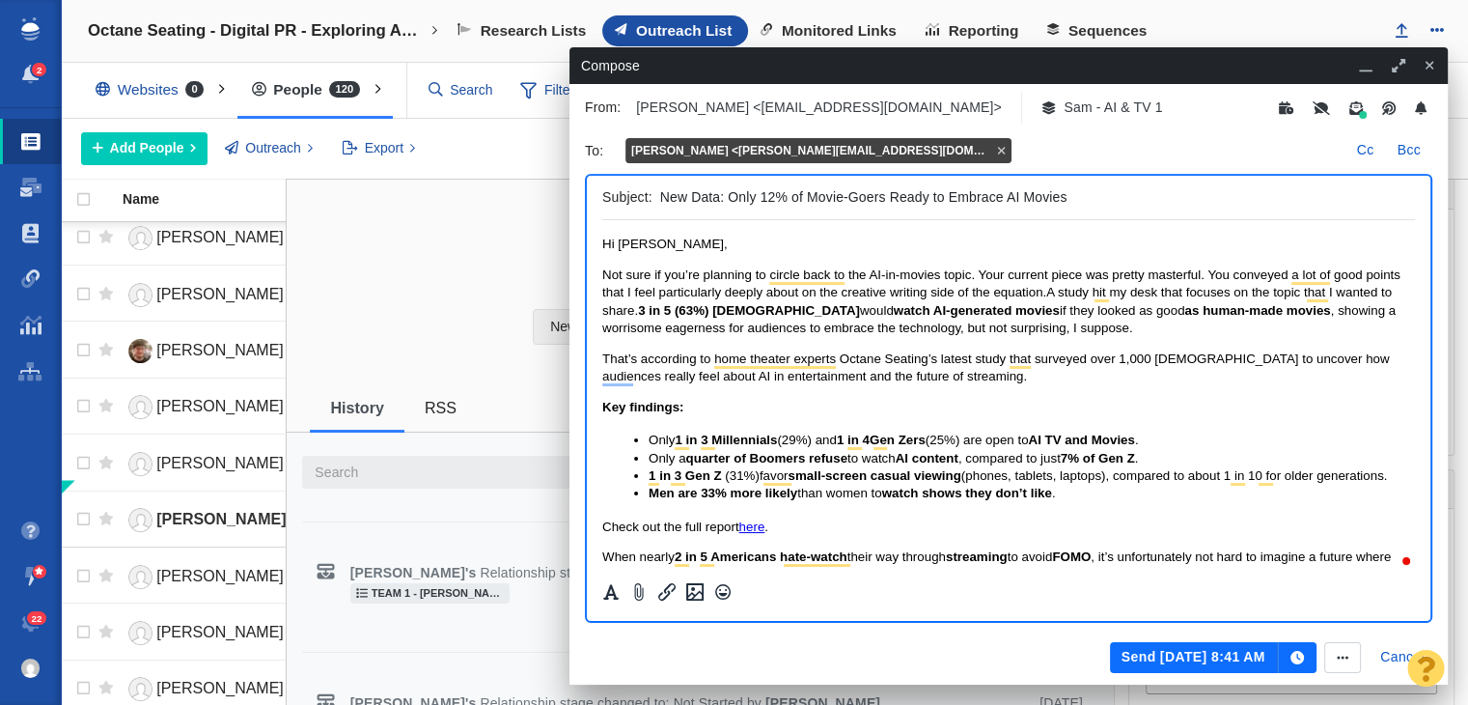
click at [645, 308] on span "3 in 5 (63%) [DEMOGRAPHIC_DATA]" at bounding box center [749, 310] width 222 height 14
click at [642, 308] on span "3 in 5 (63%) [DEMOGRAPHIC_DATA]" at bounding box center [749, 310] width 222 height 14
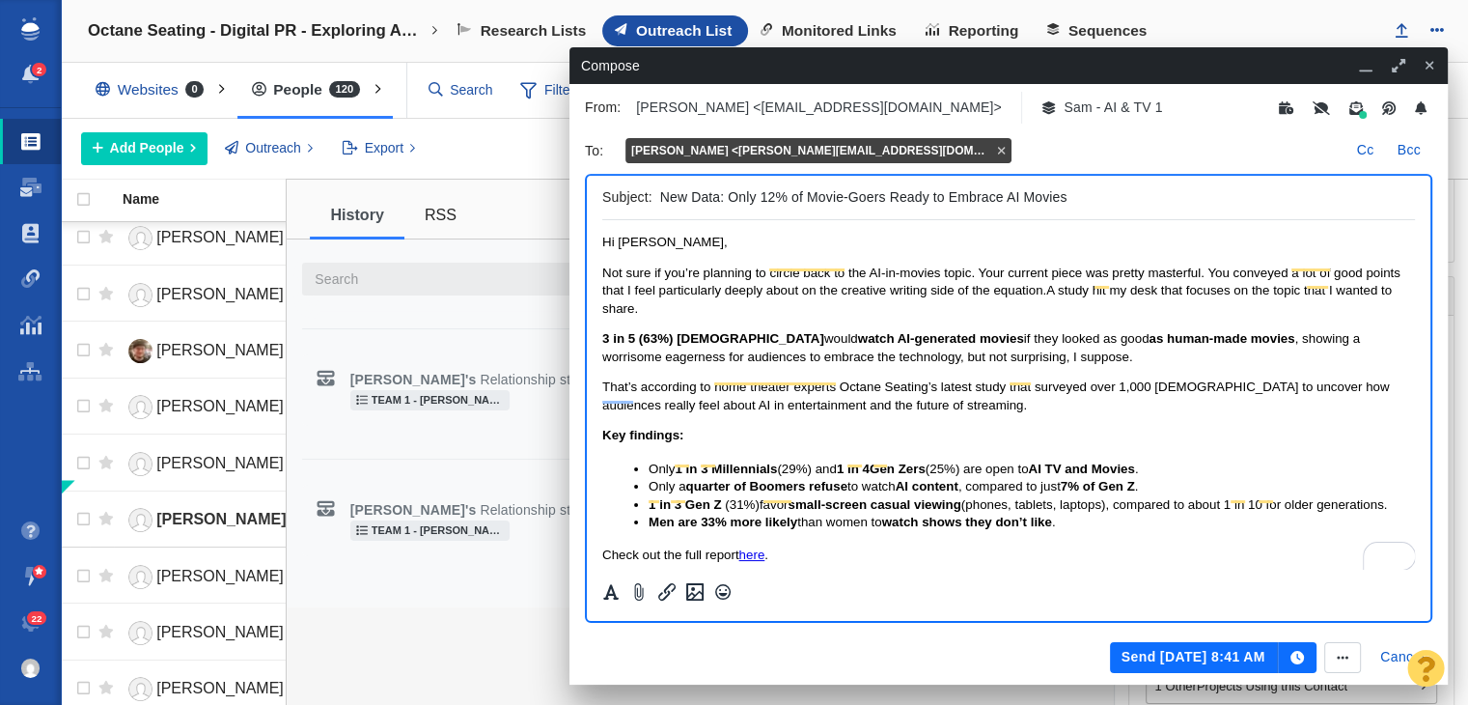
scroll to position [0, 0]
click at [752, 306] on p "Not sure if you’re planning to circle back to the AI-in-movies topic. Your curr…" at bounding box center [1008, 292] width 813 height 53
drag, startPoint x: 702, startPoint y: 317, endPoint x: 1197, endPoint y: 682, distance: 615.7
click at [602, 266] on html "Hi David, Not sure if you’re planning to circle back to the AI-in-movies topic.…" at bounding box center [1008, 477] width 813 height 515
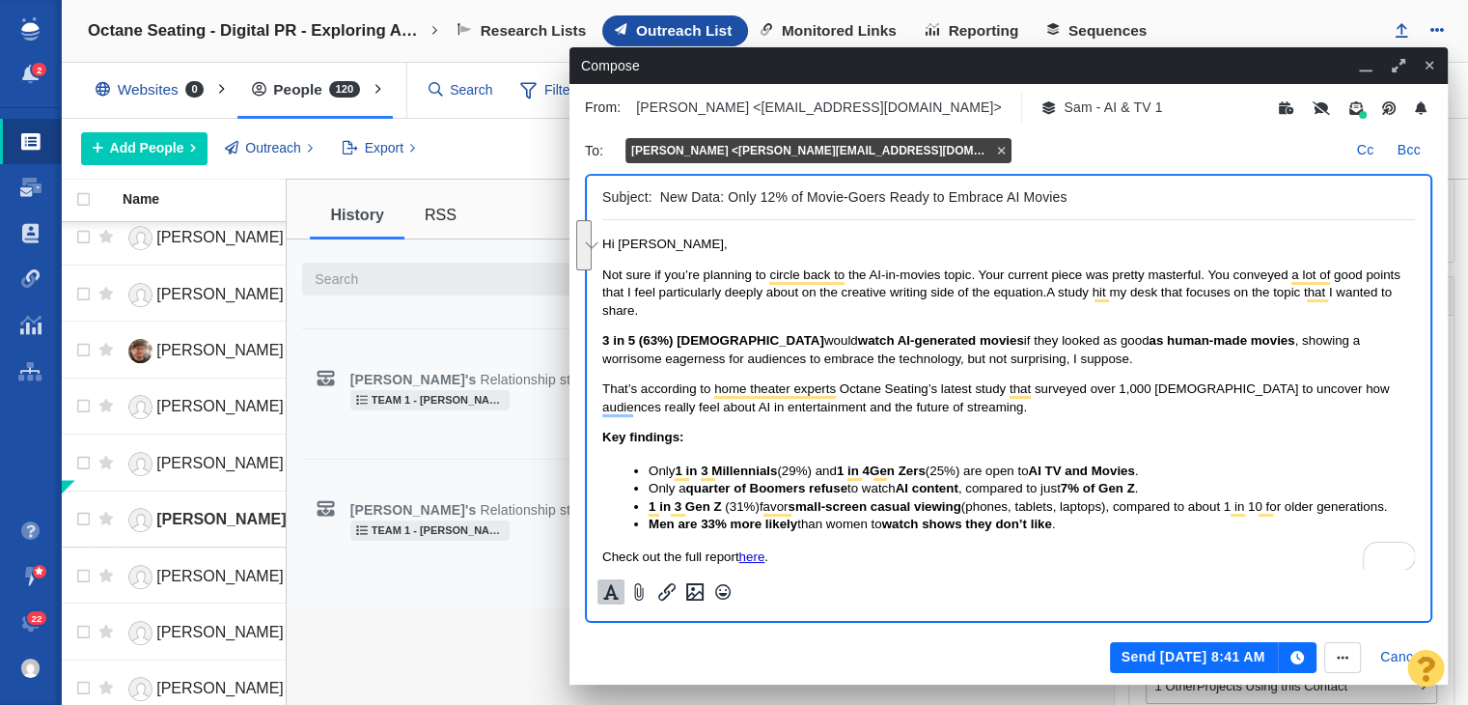
click at [609, 588] on icon "Formatting" at bounding box center [610, 592] width 15 height 15
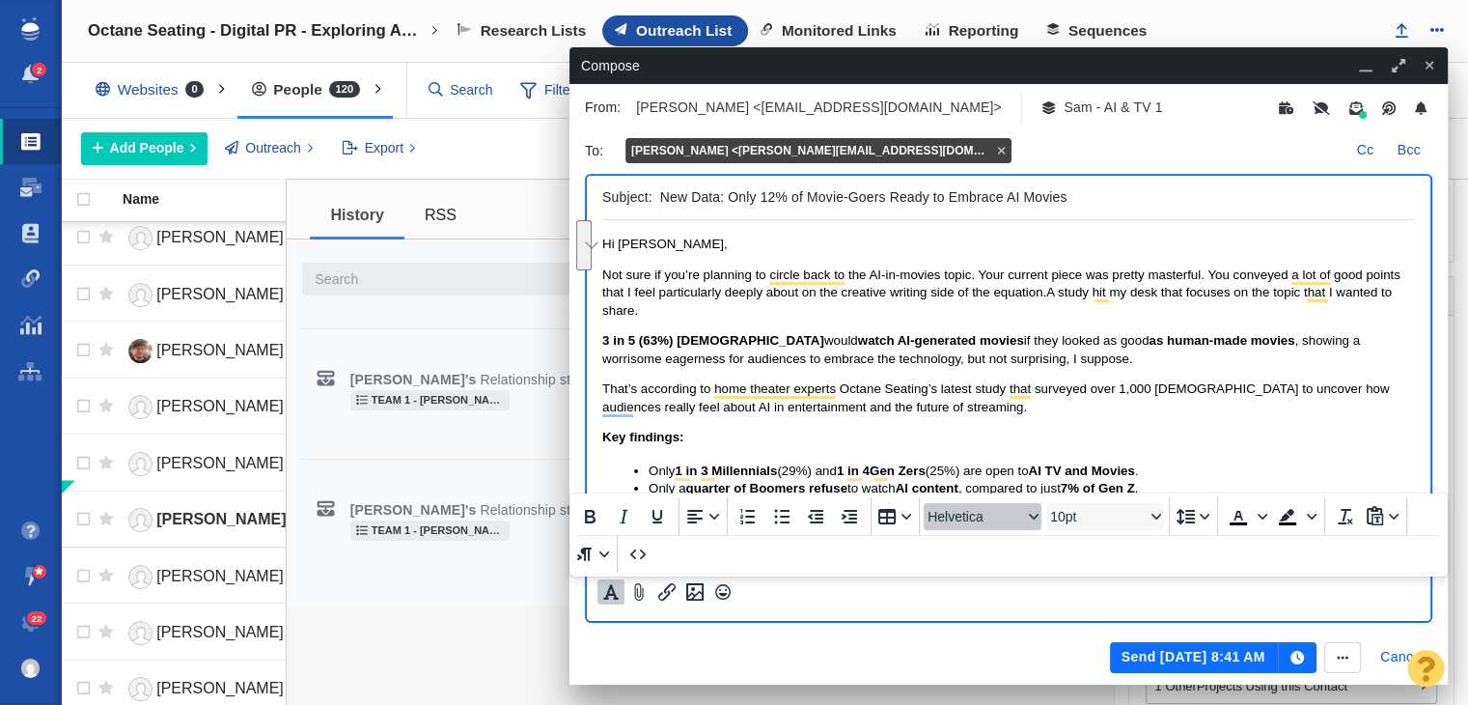
click at [956, 515] on span "Helvetica" at bounding box center [975, 516] width 95 height 15
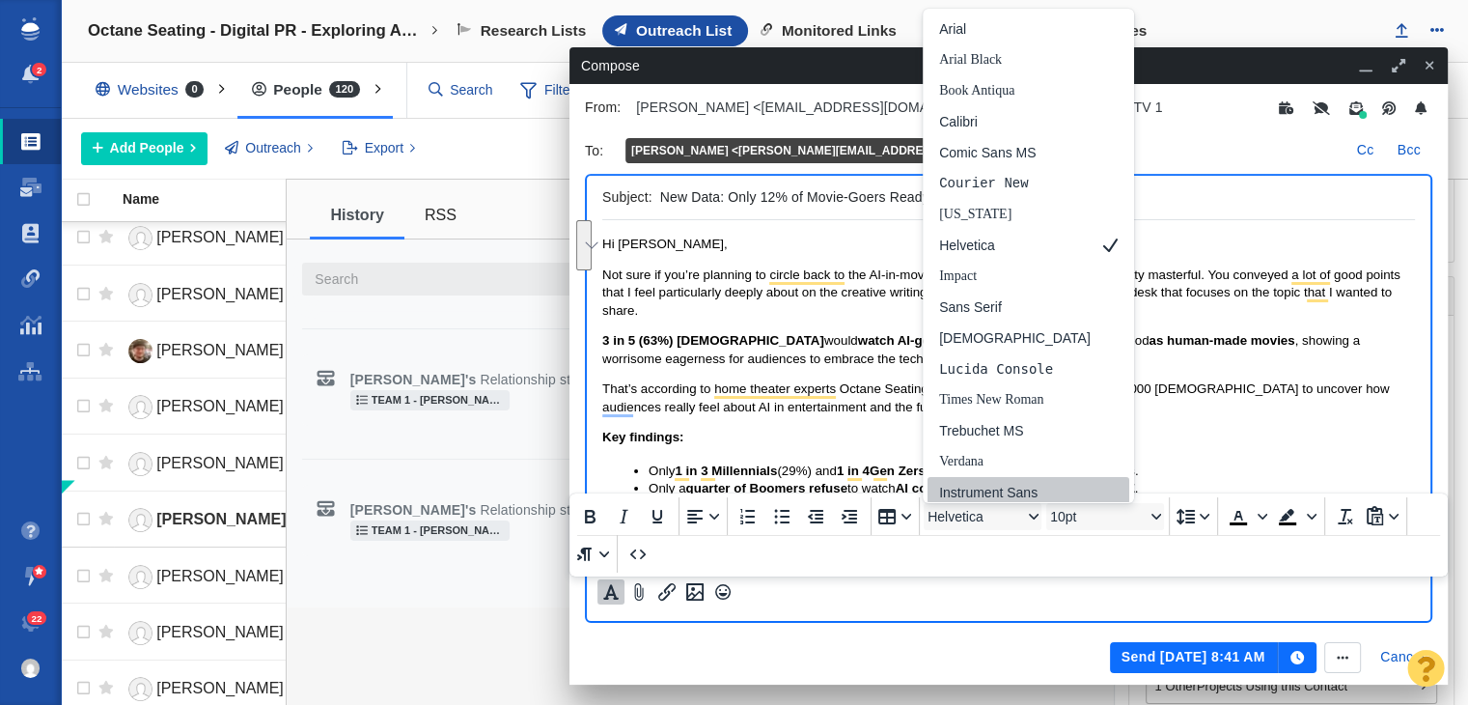
scroll to position [6, 0]
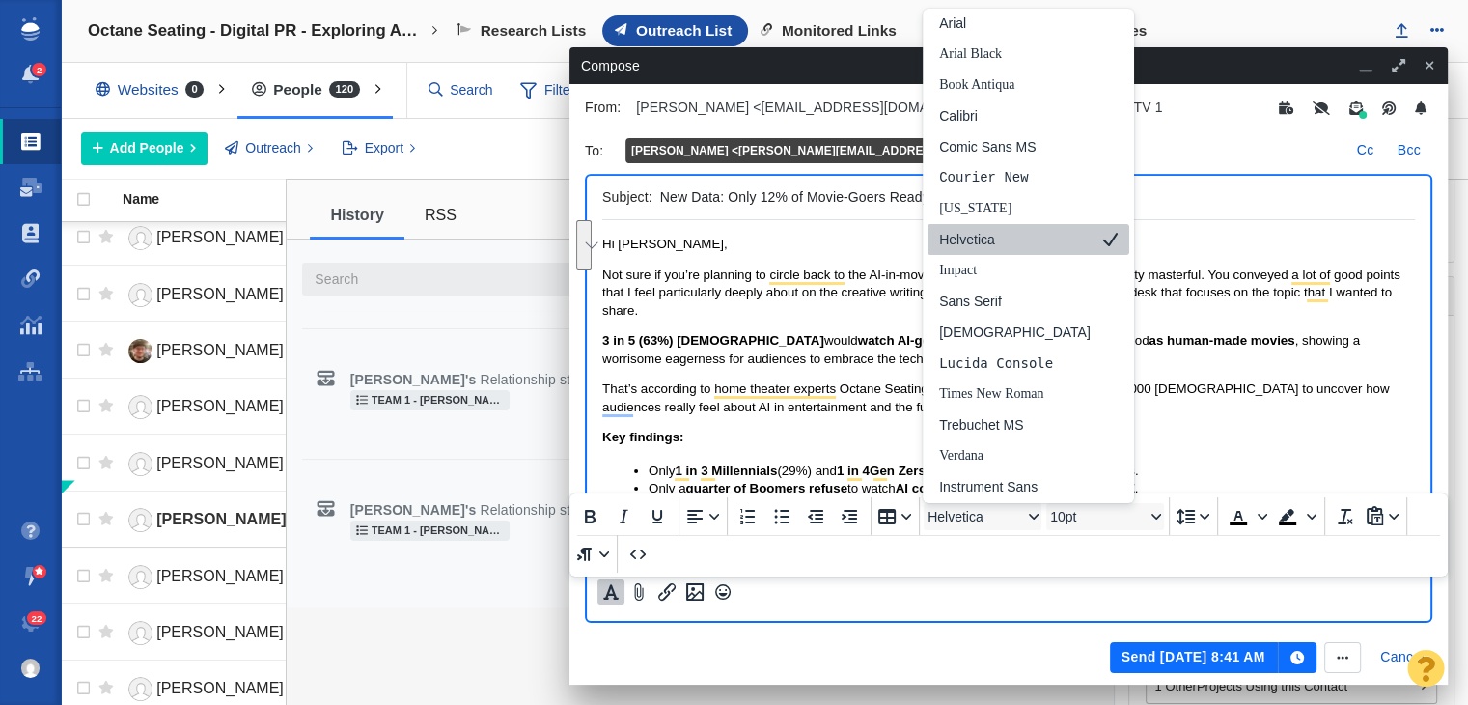
drag, startPoint x: 975, startPoint y: 243, endPoint x: 394, endPoint y: 35, distance: 617.4
click at [975, 243] on div "Helvetica" at bounding box center [1015, 239] width 152 height 23
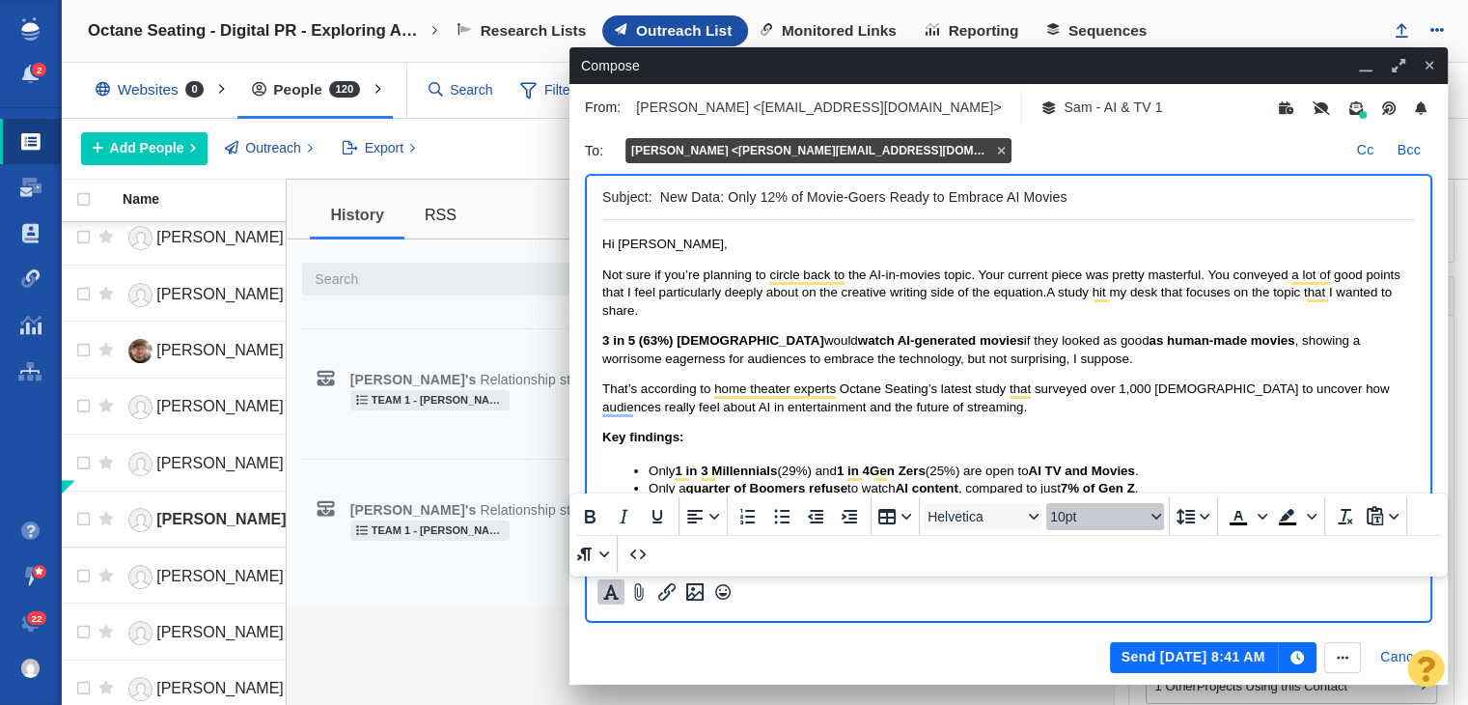
click at [1084, 516] on span "10pt" at bounding box center [1097, 516] width 95 height 15
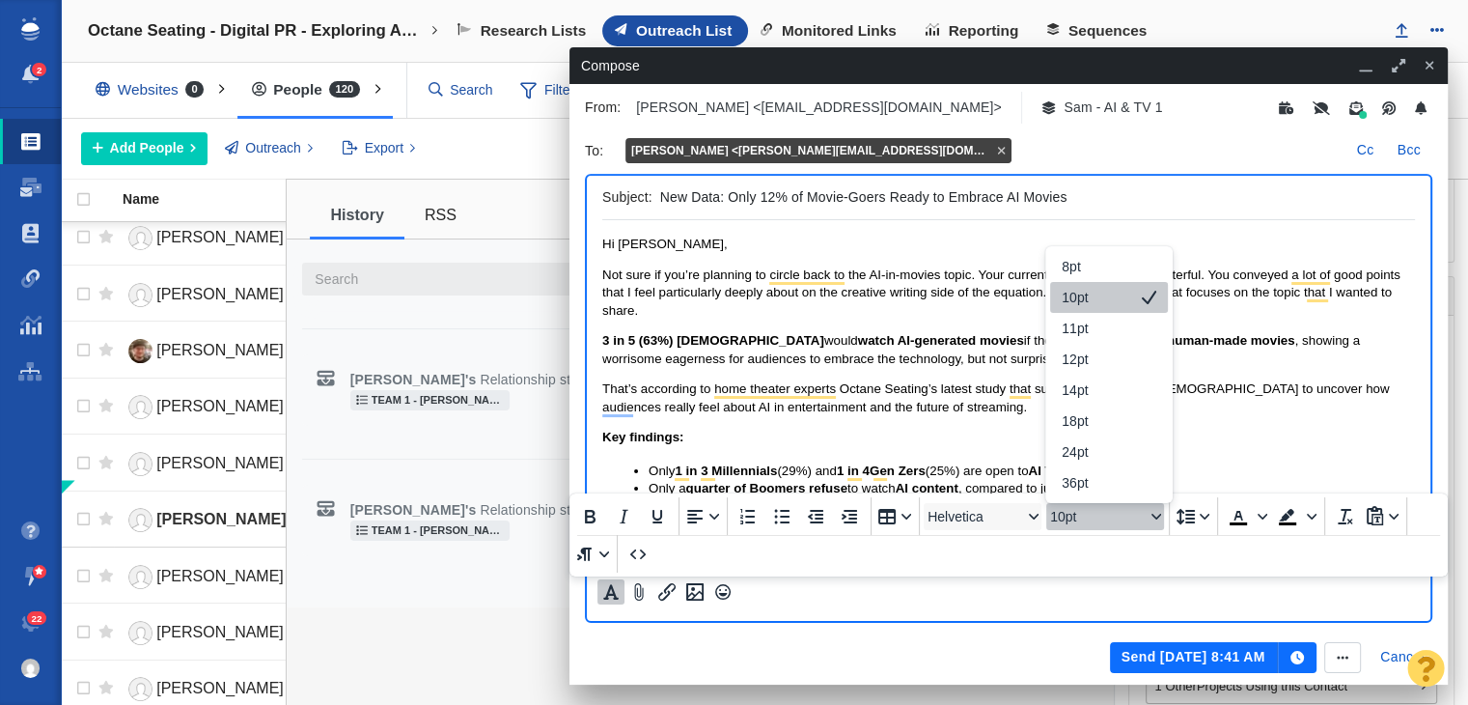
drag, startPoint x: 1108, startPoint y: 298, endPoint x: 524, endPoint y: 116, distance: 611.9
click at [1108, 298] on div "10pt" at bounding box center [1096, 297] width 68 height 23
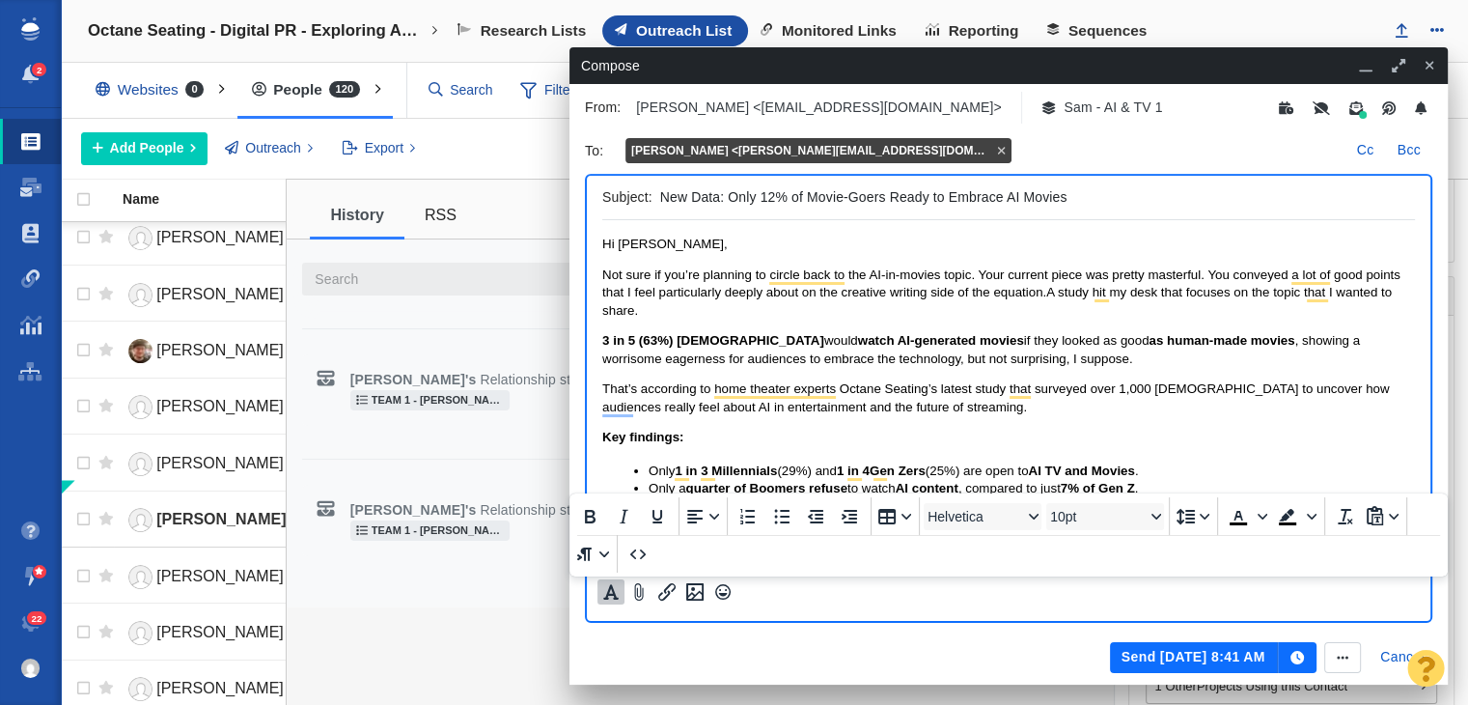
click at [1149, 346] on strong "as human-made movies" at bounding box center [1222, 340] width 146 height 14
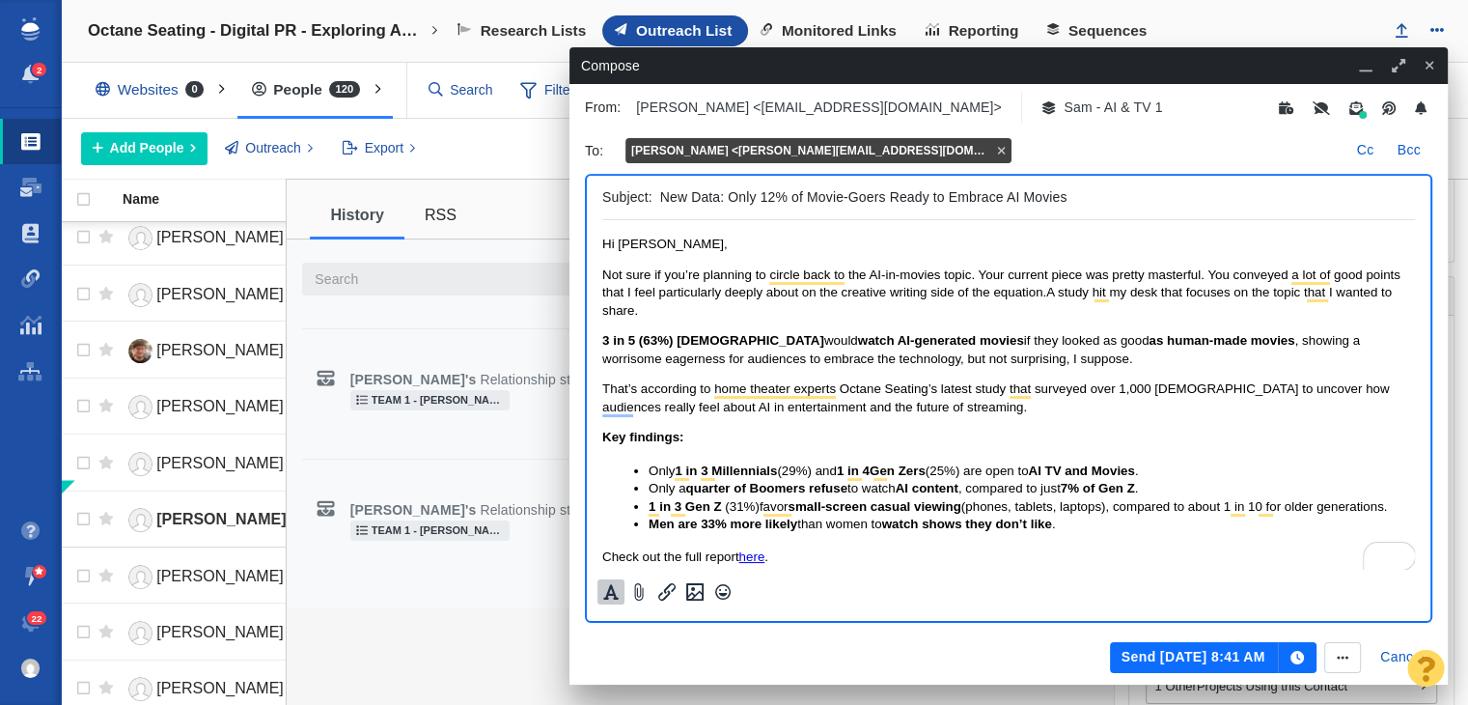
click at [1220, 662] on button "Send Aug 12, 8:41 AM" at bounding box center [1194, 657] width 168 height 31
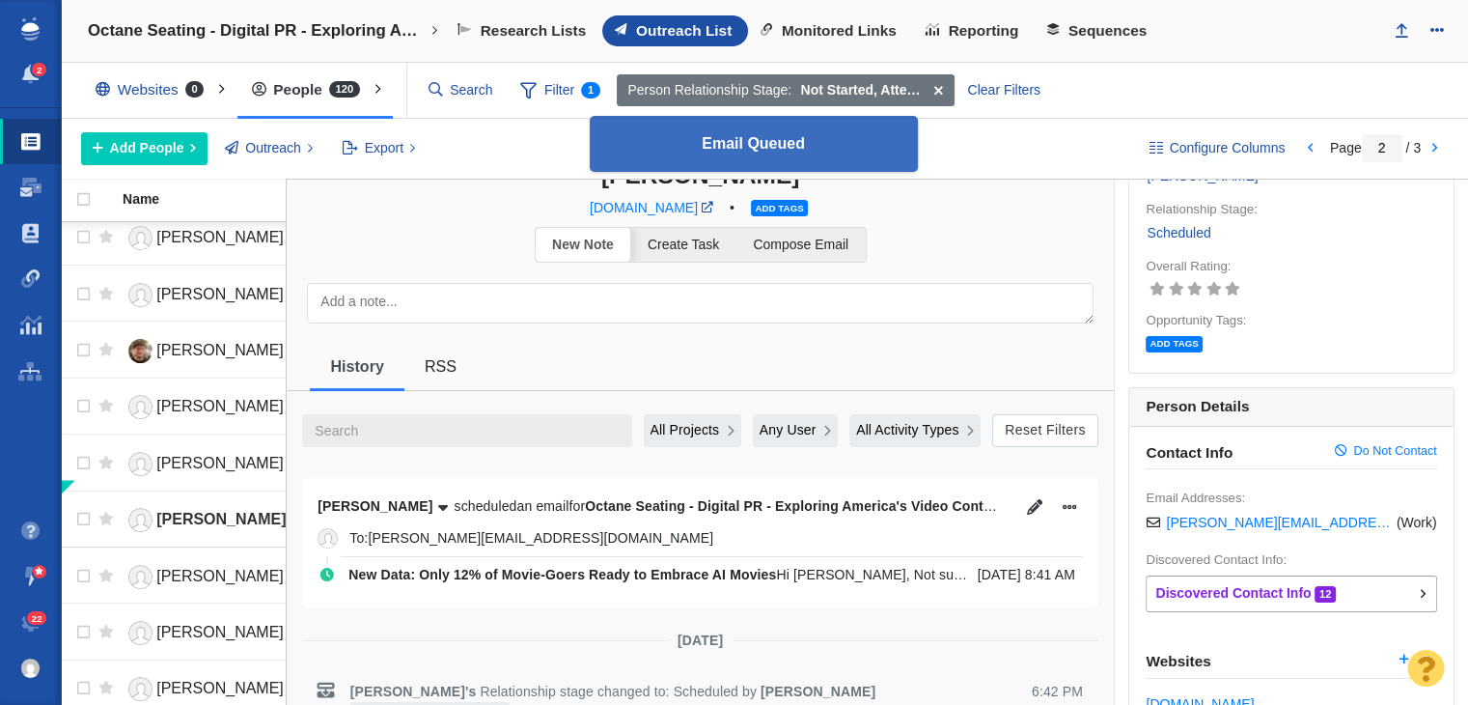
scroll to position [0, 0]
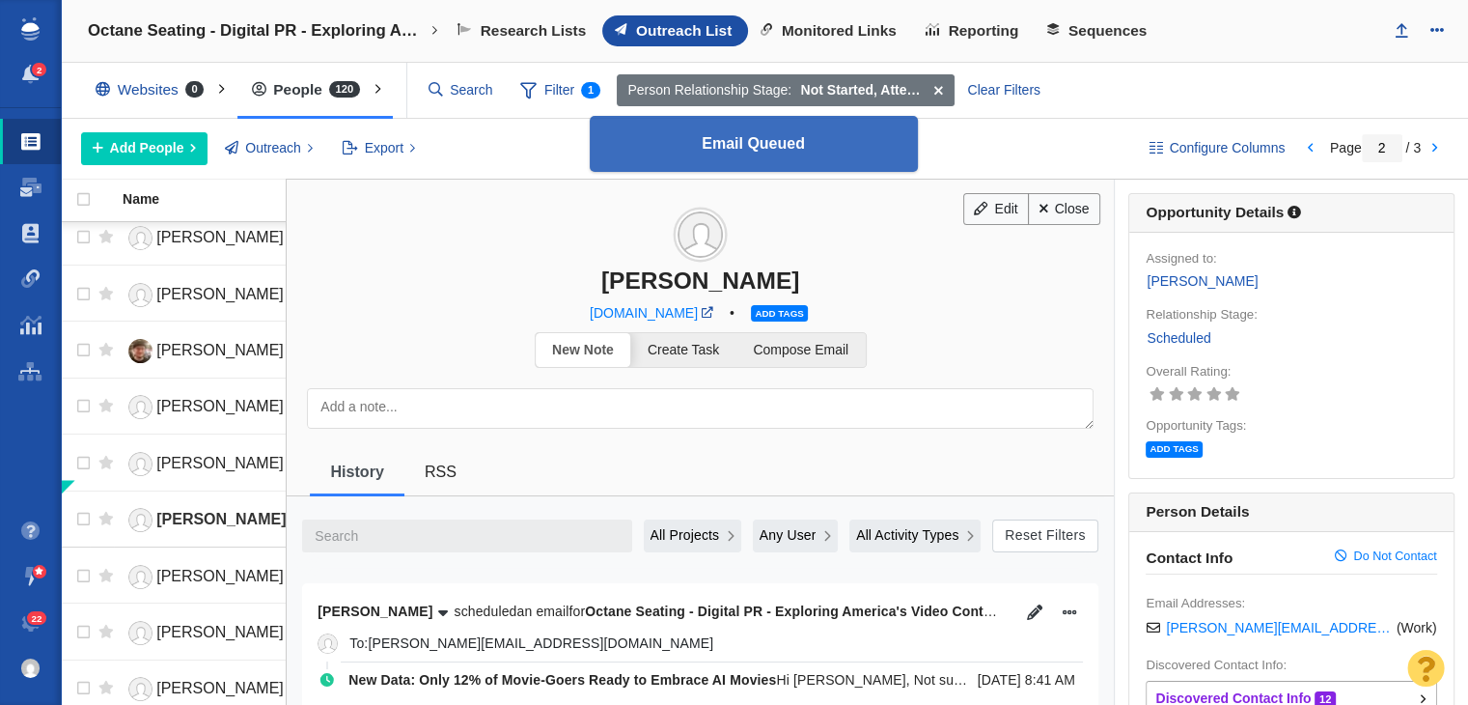
click at [1054, 186] on h3 "[PERSON_NAME]" at bounding box center [700, 237] width 827 height 115
click at [1058, 202] on link "Close" at bounding box center [1064, 209] width 72 height 33
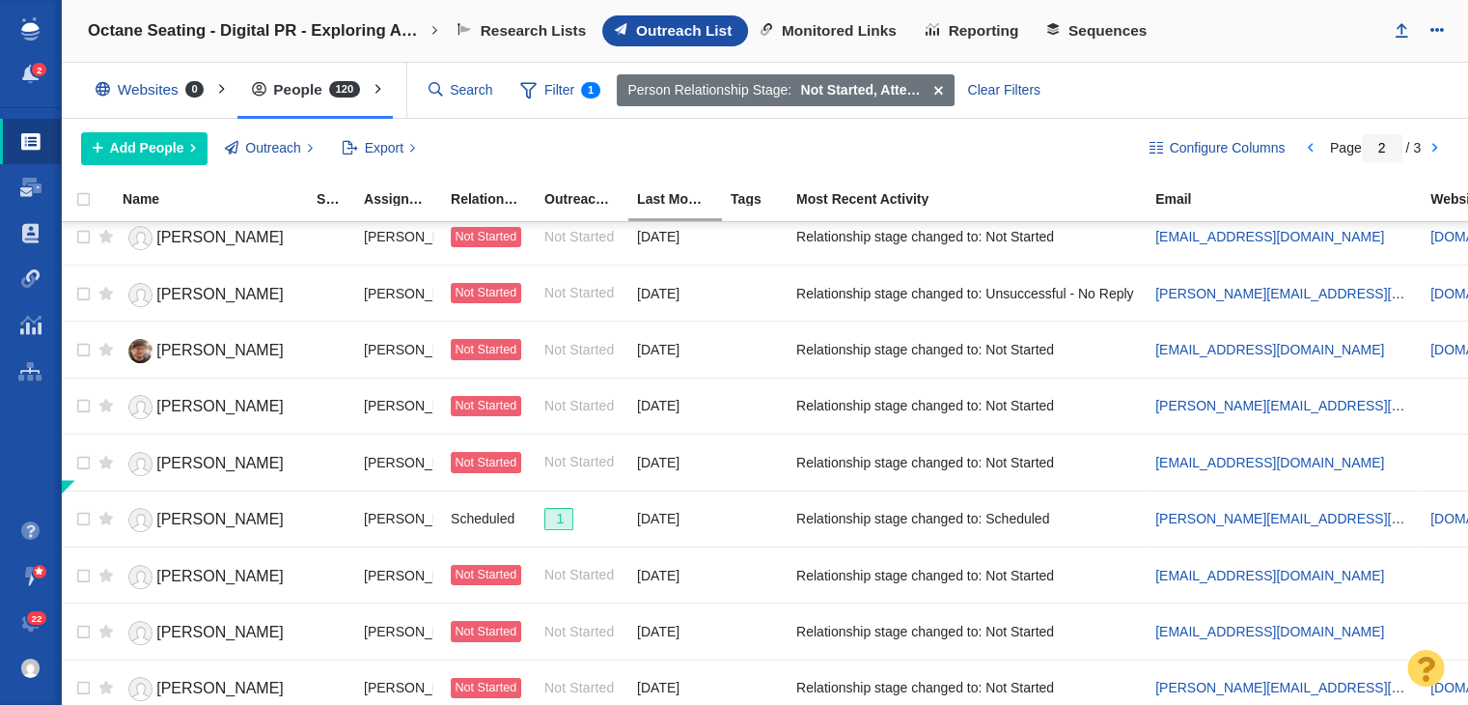
scroll to position [2338, 0]
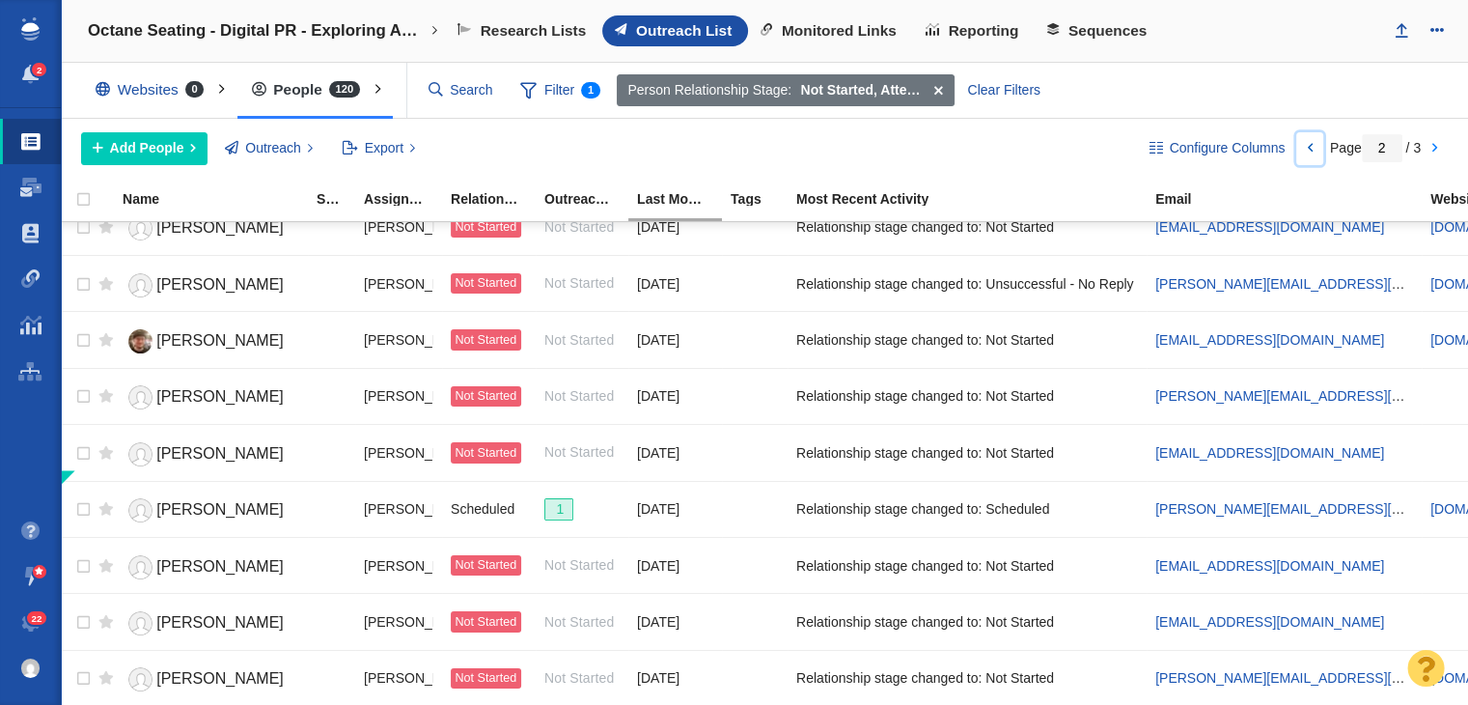
click at [1302, 151] on link at bounding box center [1309, 148] width 27 height 33
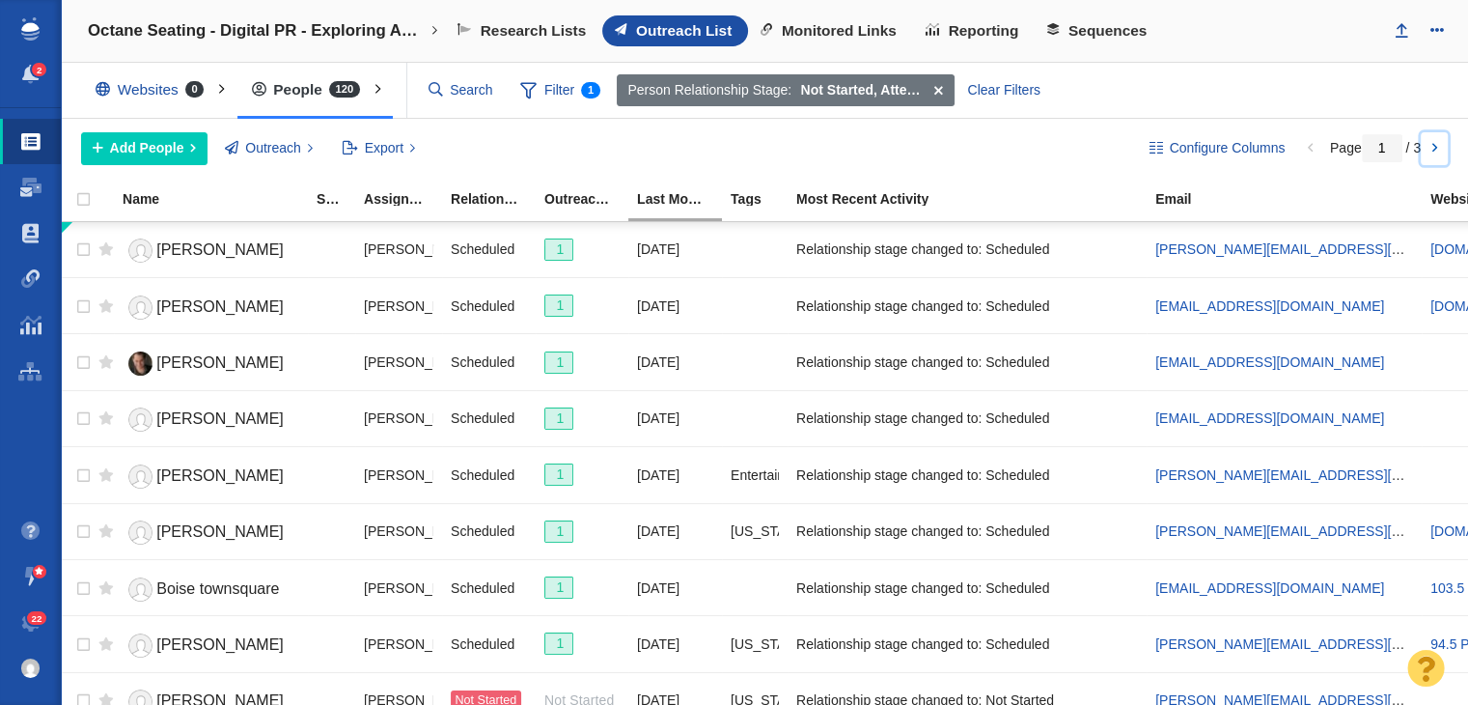
click at [1432, 145] on link at bounding box center [1434, 148] width 27 height 33
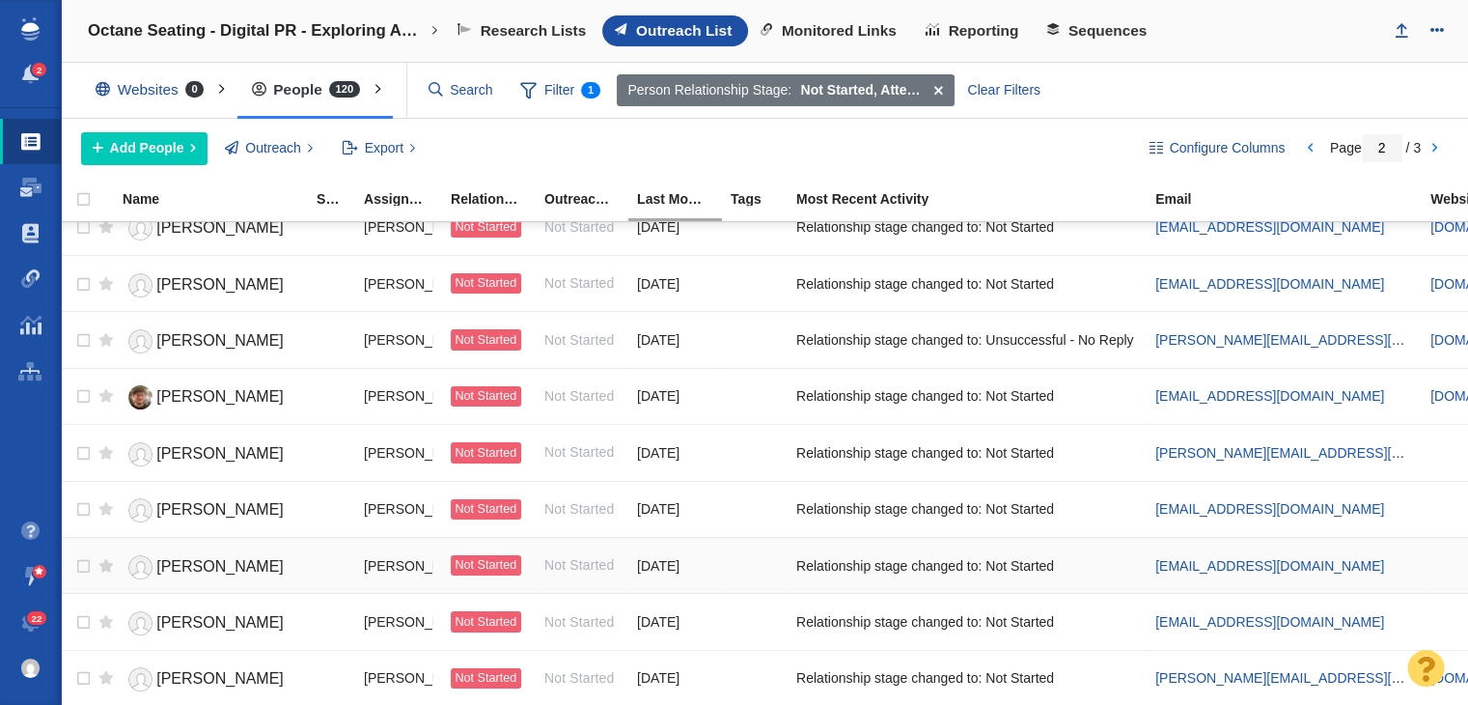
click at [183, 558] on span "[PERSON_NAME]" at bounding box center [219, 566] width 127 height 16
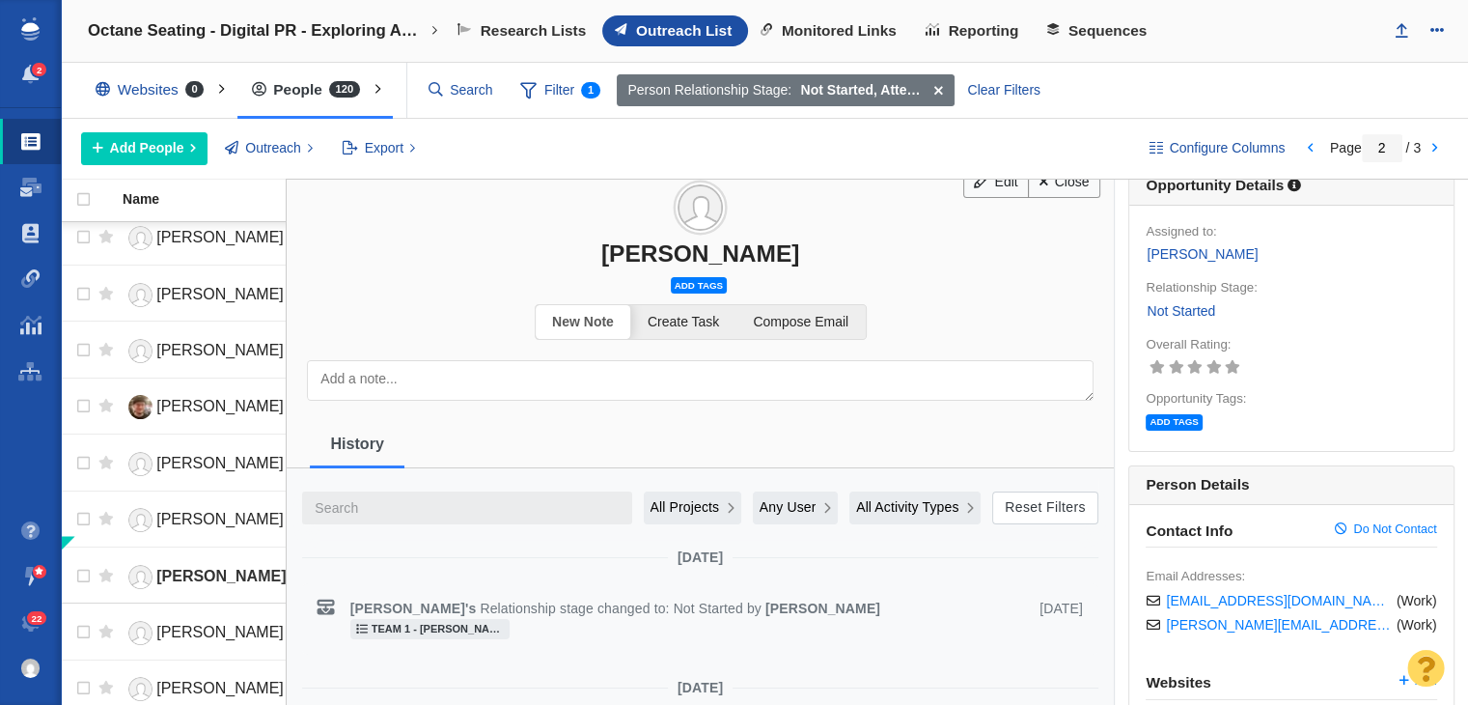
scroll to position [0, 0]
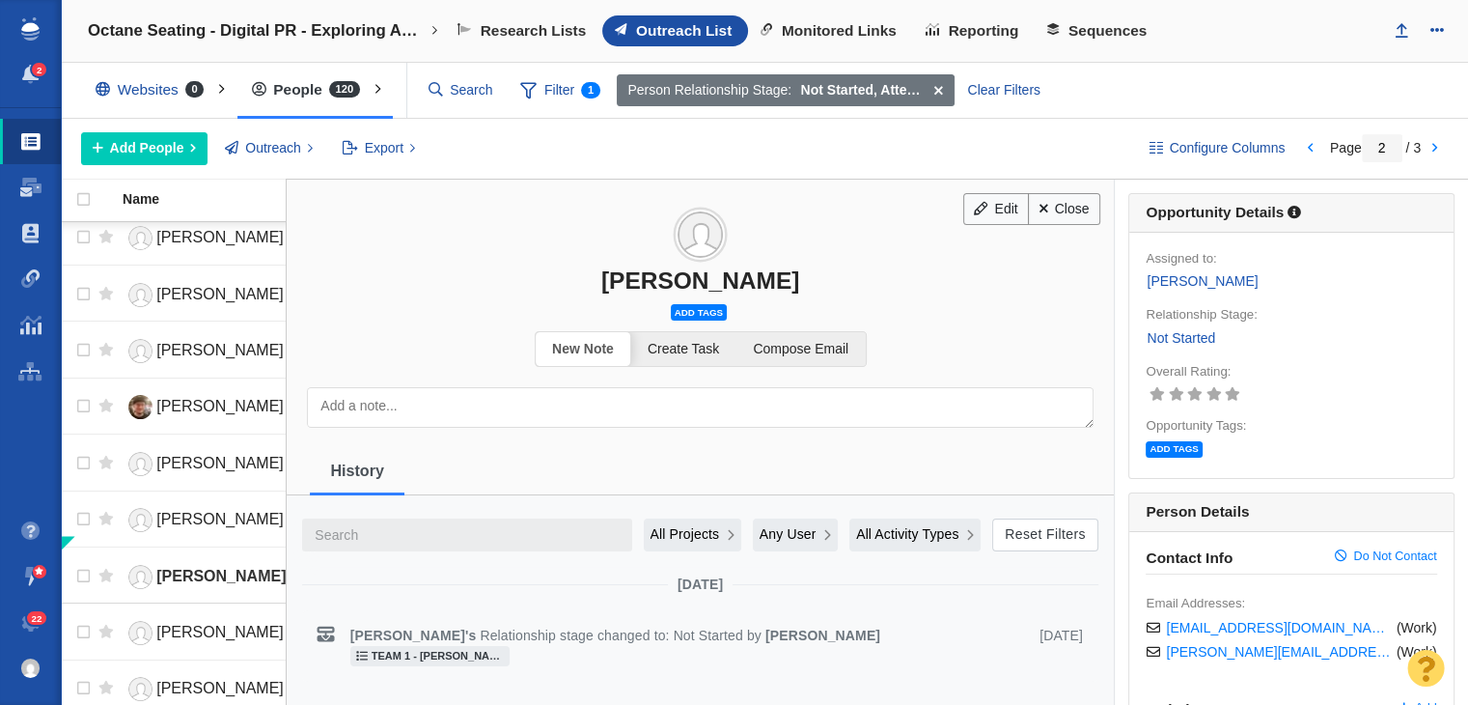
drag, startPoint x: 603, startPoint y: 283, endPoint x: 779, endPoint y: 256, distance: 177.8
click at [779, 256] on h3 "[PERSON_NAME]" at bounding box center [700, 237] width 827 height 115
click at [766, 279] on div "[PERSON_NAME]" at bounding box center [700, 280] width 827 height 28
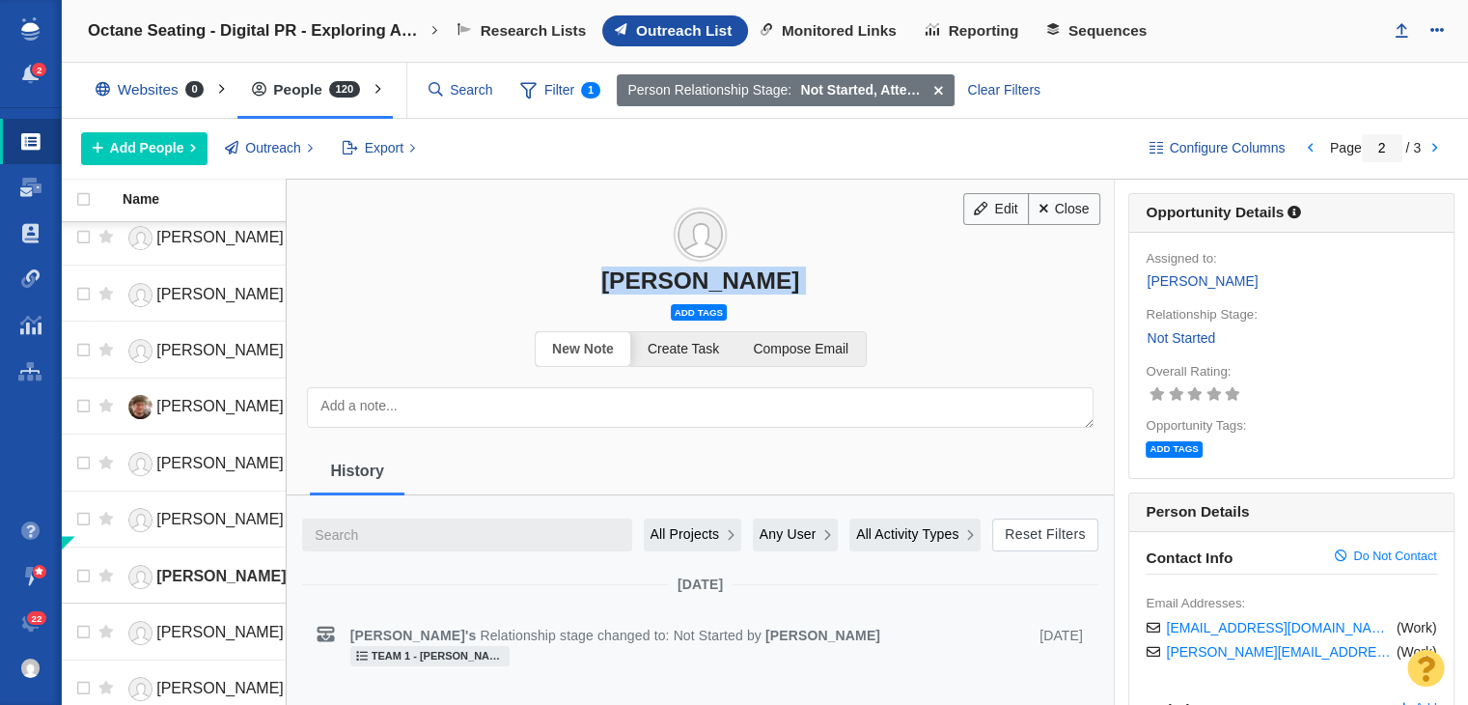
copy div "[PERSON_NAME]"
click at [677, 319] on div "Add tags" at bounding box center [701, 312] width 60 height 23
click at [691, 311] on span "Add tags" at bounding box center [699, 312] width 56 height 16
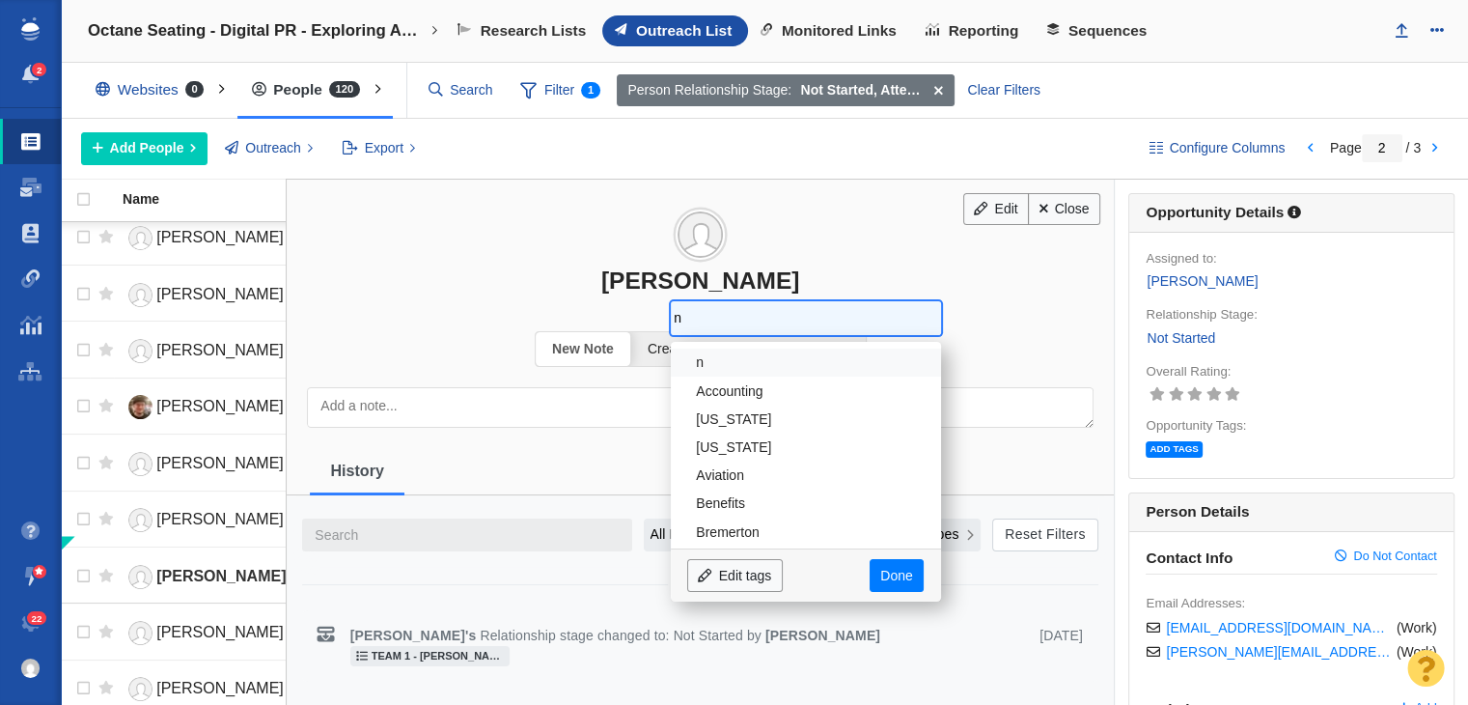
type input "nt"
type input "n"
type input "En"
type input "Ent"
type input "Enter"
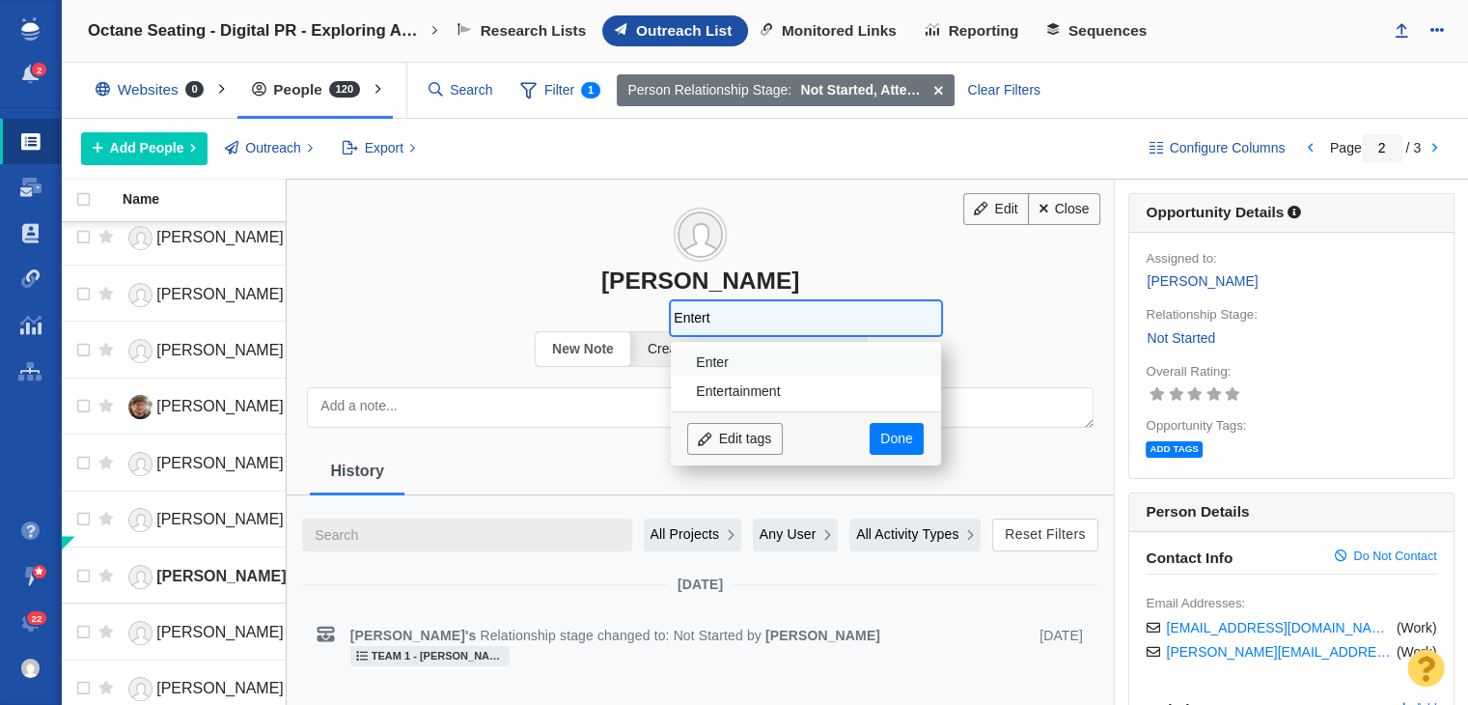
type input "Enterta"
type input "Entertain"
type input "Entertainmen"
type input "Entertainment"
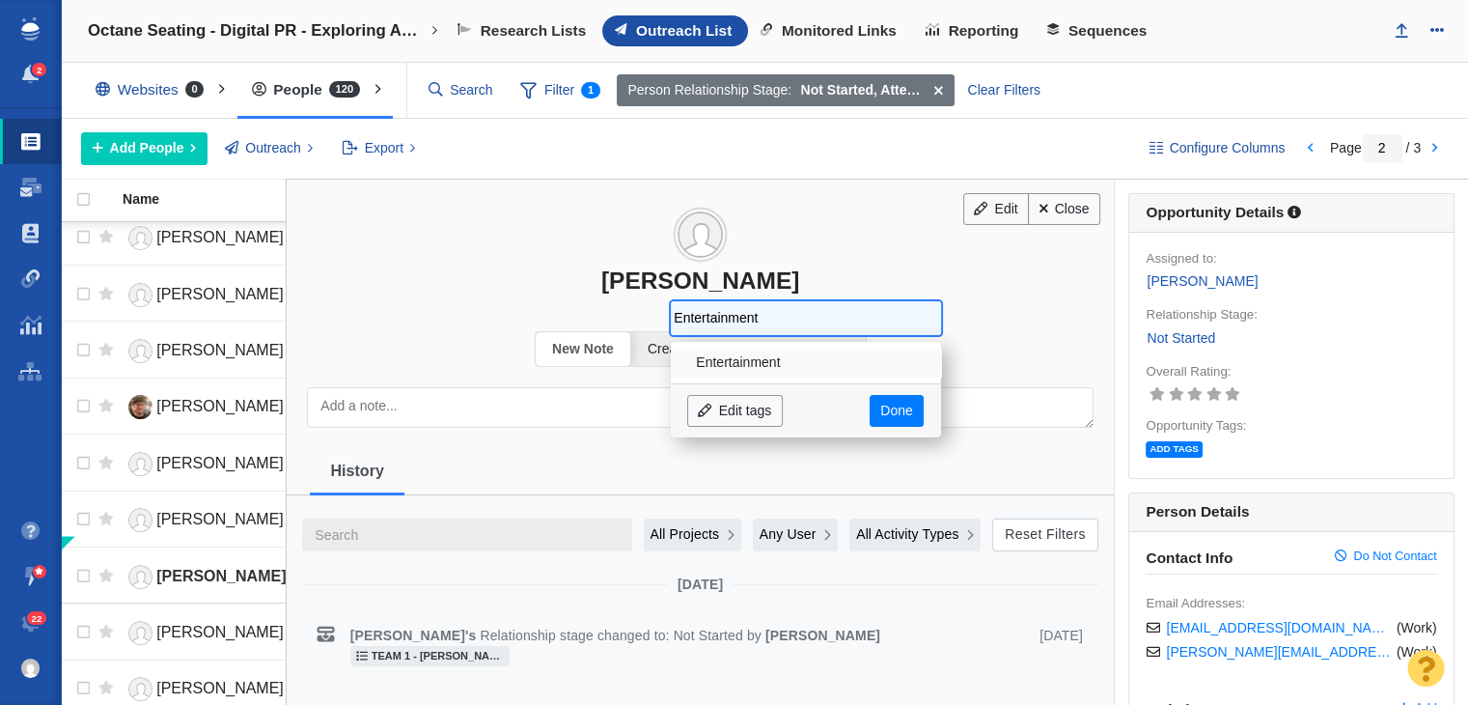
click at [826, 364] on li "Entertainment" at bounding box center [806, 362] width 270 height 28
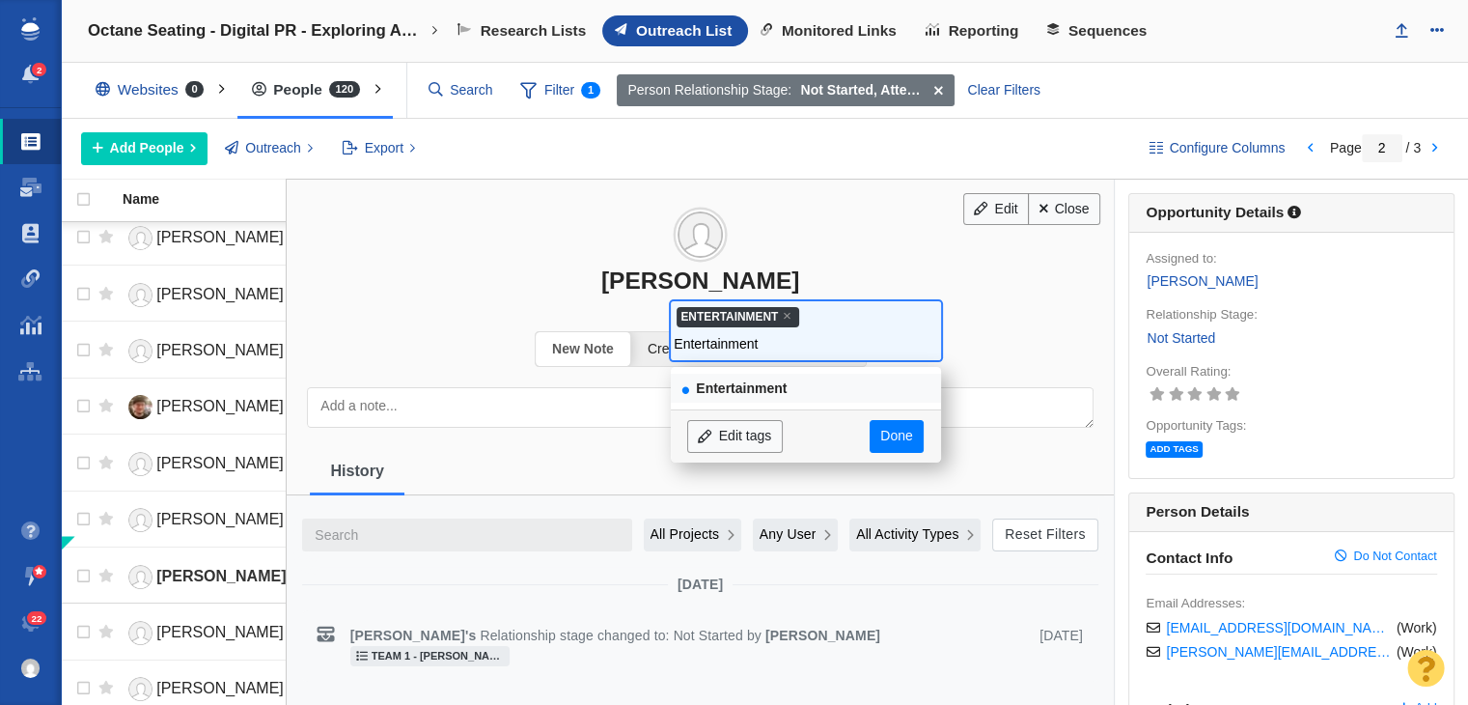
click at [856, 325] on ul "× Entertainment Entertainment" at bounding box center [806, 330] width 264 height 52
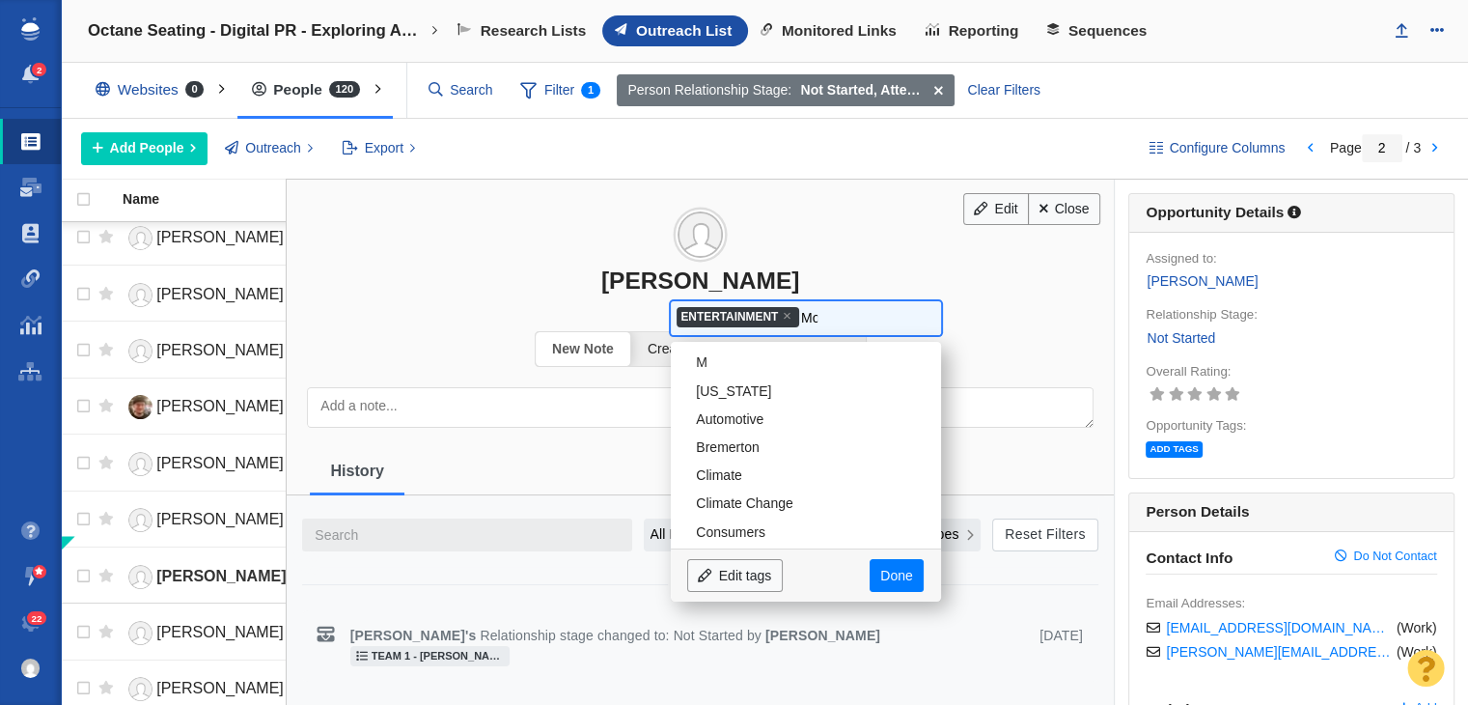
type input "Mov"
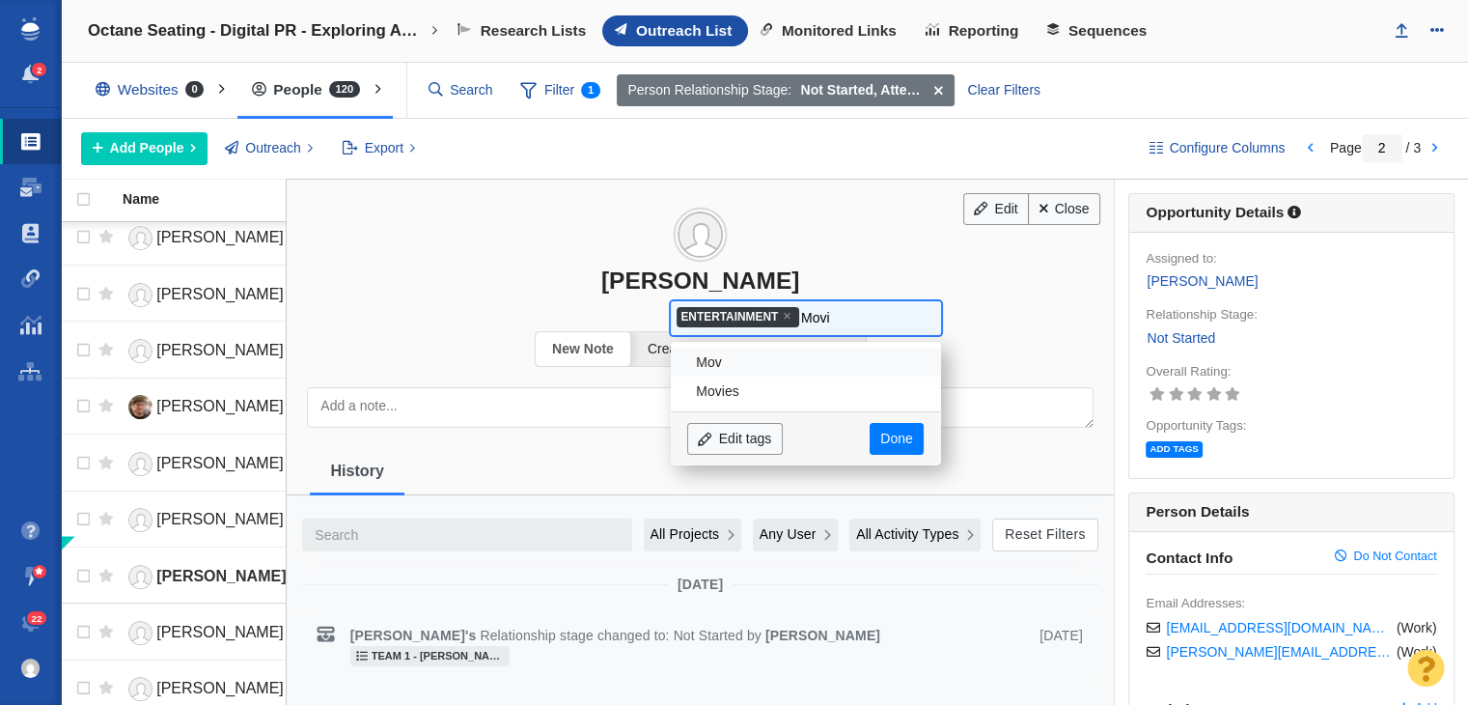
type input "Movie"
type input "Movies"
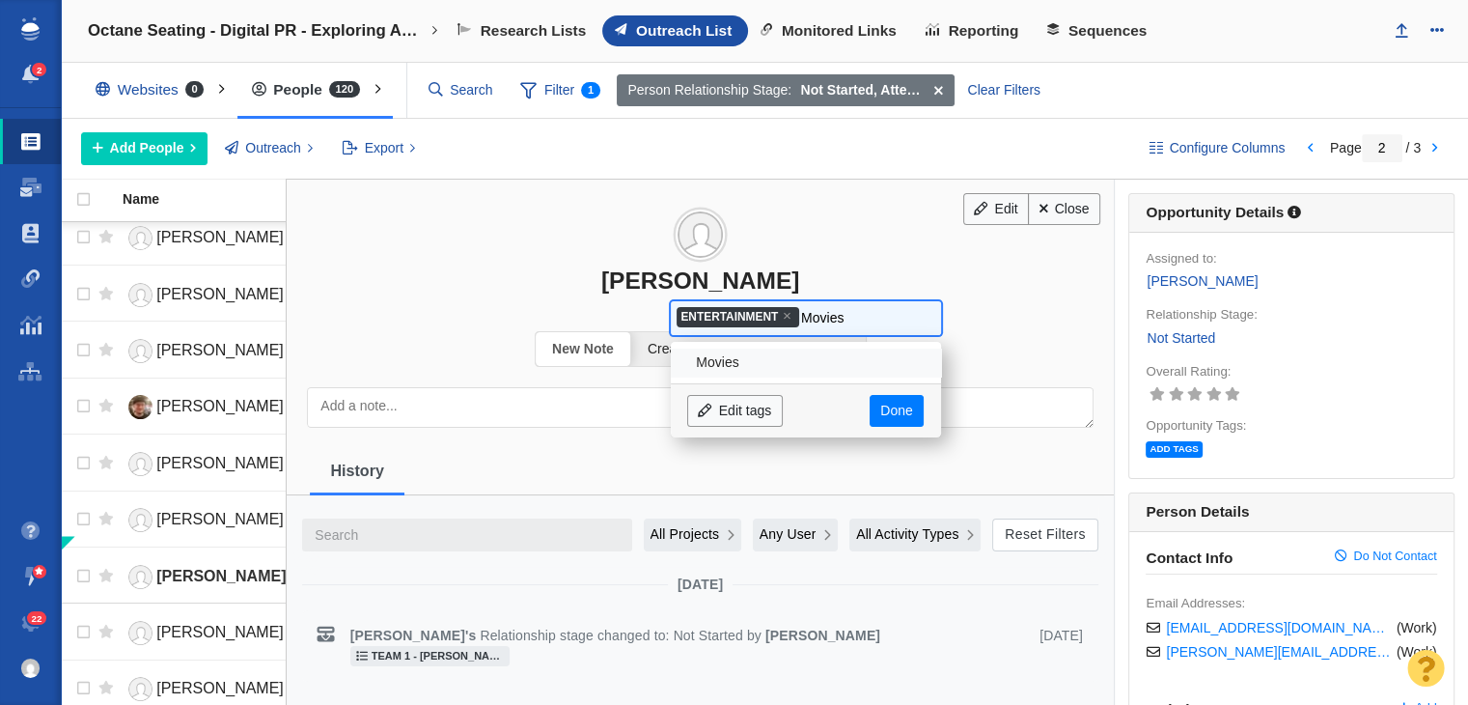
click at [770, 359] on li "Movies" at bounding box center [806, 362] width 270 height 28
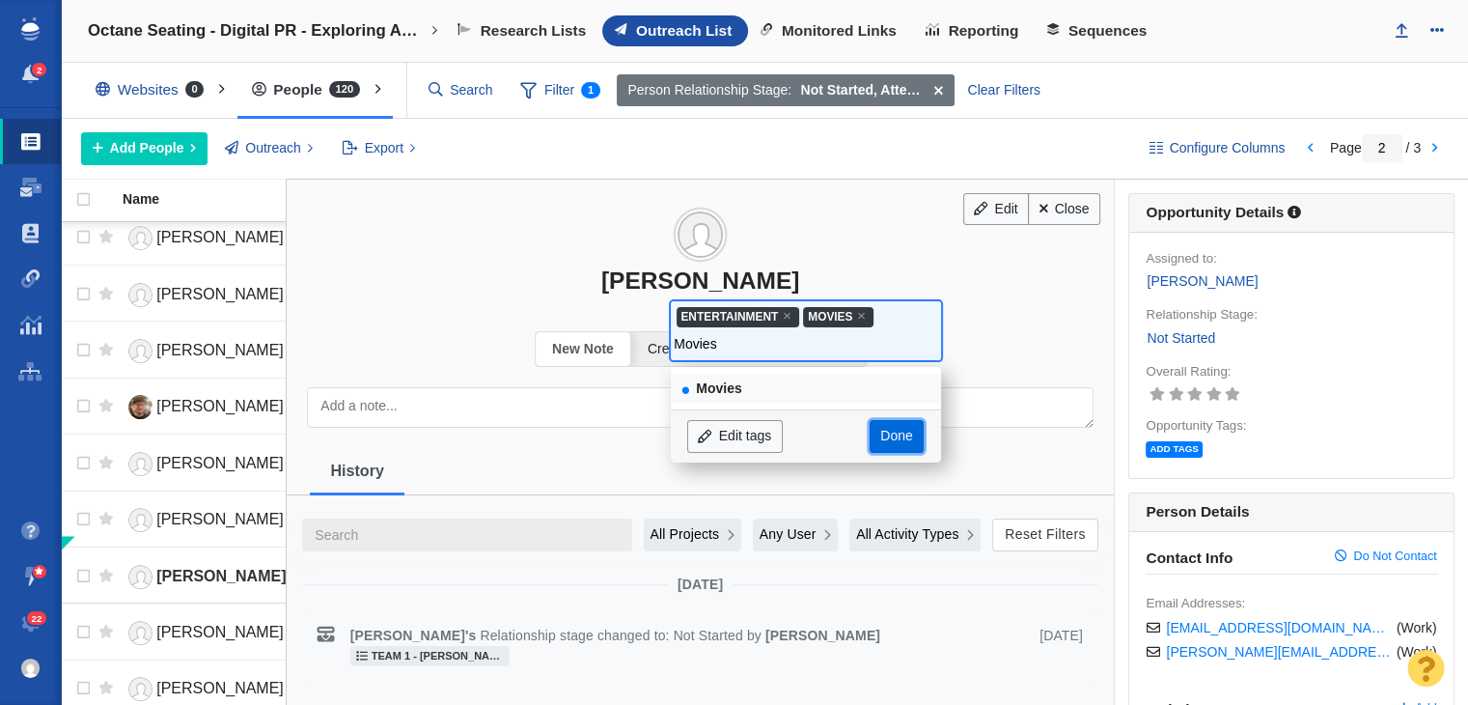
click at [904, 435] on link "Done" at bounding box center [897, 436] width 54 height 33
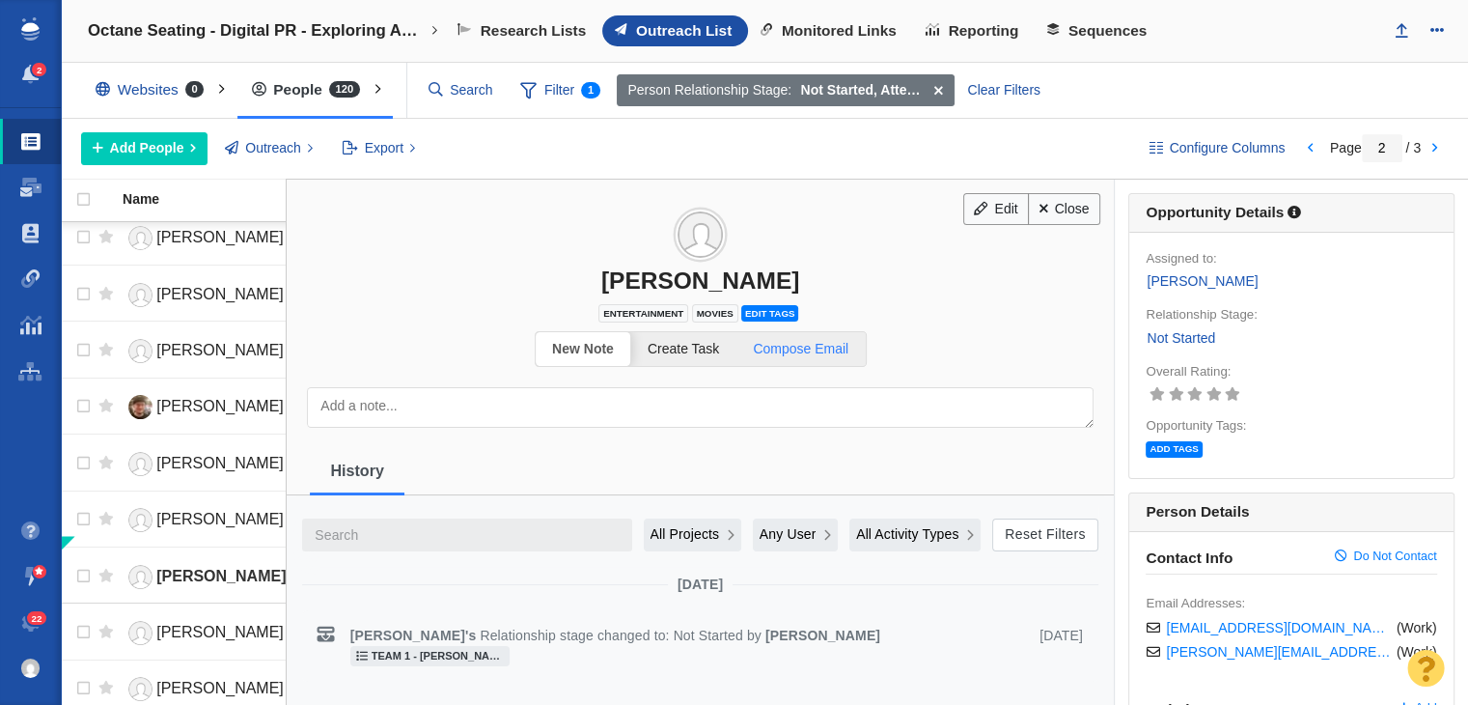
click at [766, 333] on link "Compose Email" at bounding box center [801, 349] width 129 height 34
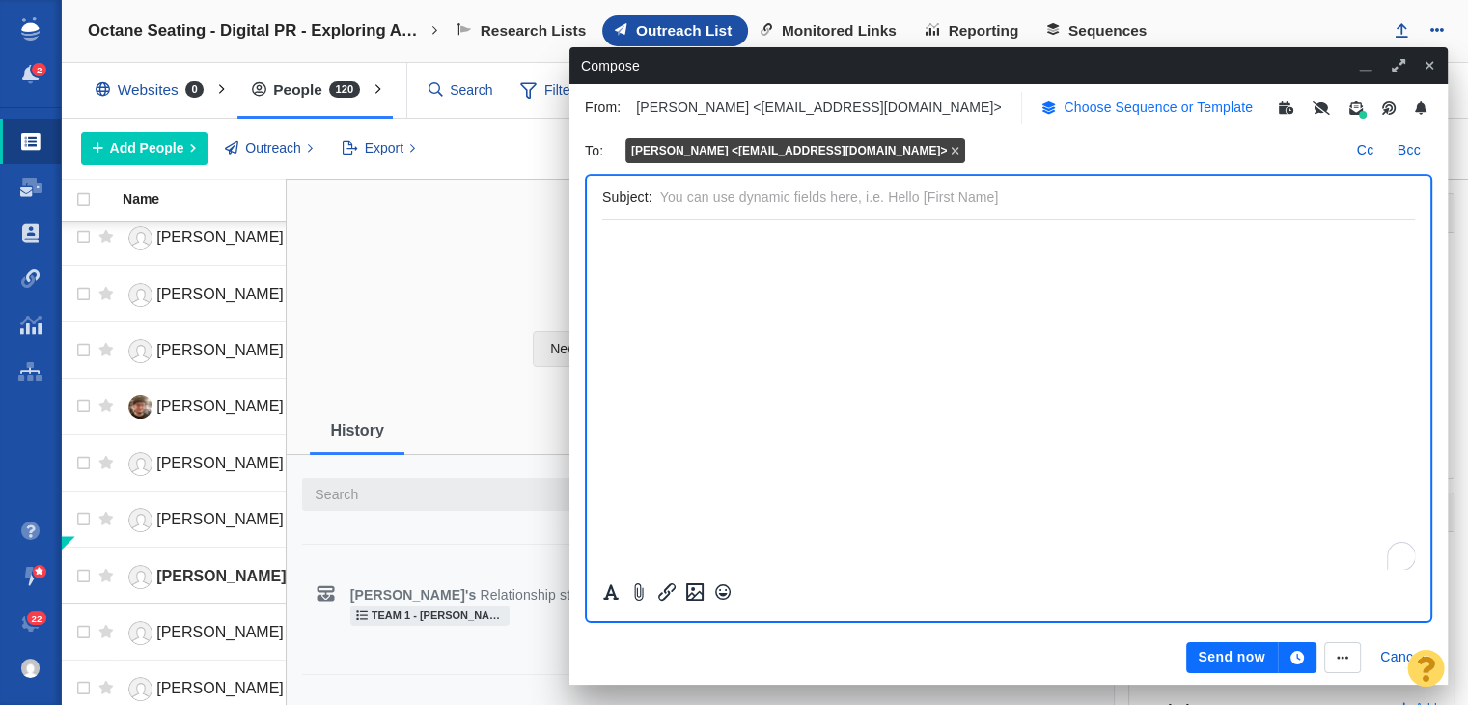
click at [1092, 104] on p "Choose Sequence or Template" at bounding box center [1158, 107] width 189 height 20
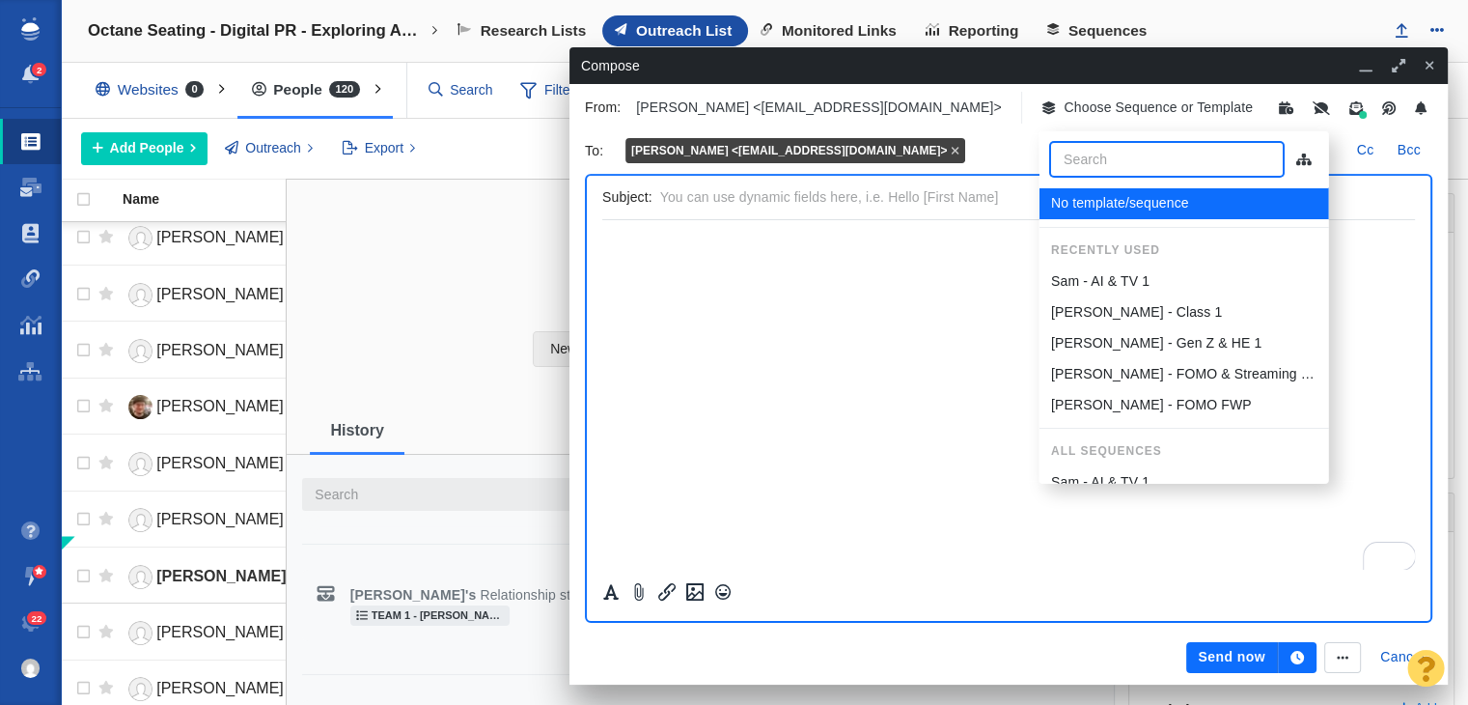
click at [1137, 279] on p "Sam - AI & TV 1" at bounding box center [1099, 281] width 98 height 20
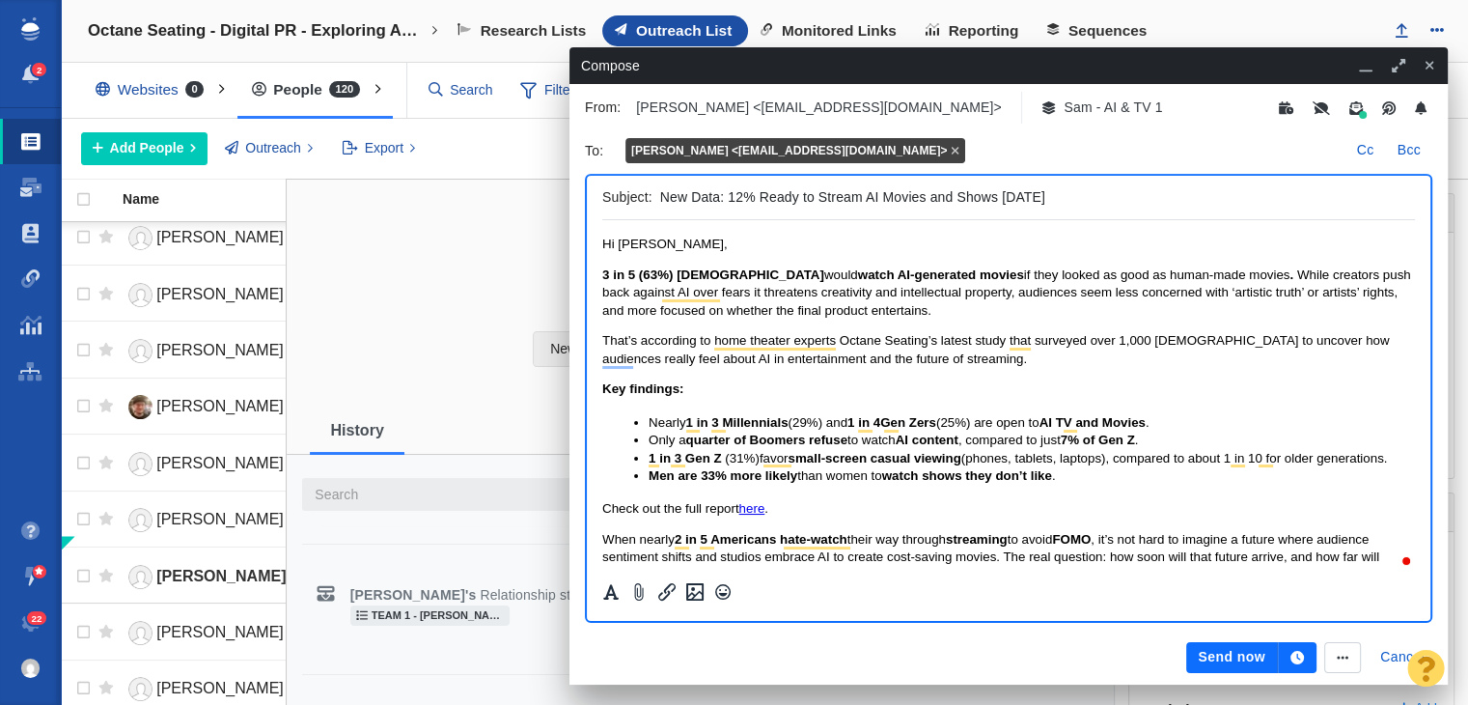
drag, startPoint x: 723, startPoint y: 195, endPoint x: 320, endPoint y: 186, distance: 402.6
click at [320, 186] on div "Edit Close John Hopewell Entertainment Movies Edit tags" at bounding box center [878, 444] width 1182 height 528
type input "John: 12% Ready to Stream AI Movies and Shows Today"
click at [703, 299] on span "While creators push back against AI over fears it threatens creativity and inte…" at bounding box center [1006, 292] width 809 height 50
click at [915, 316] on p "3 in 5 (63%) Americans would watch AI-generated movies if they looked as good a…" at bounding box center [1008, 292] width 813 height 53
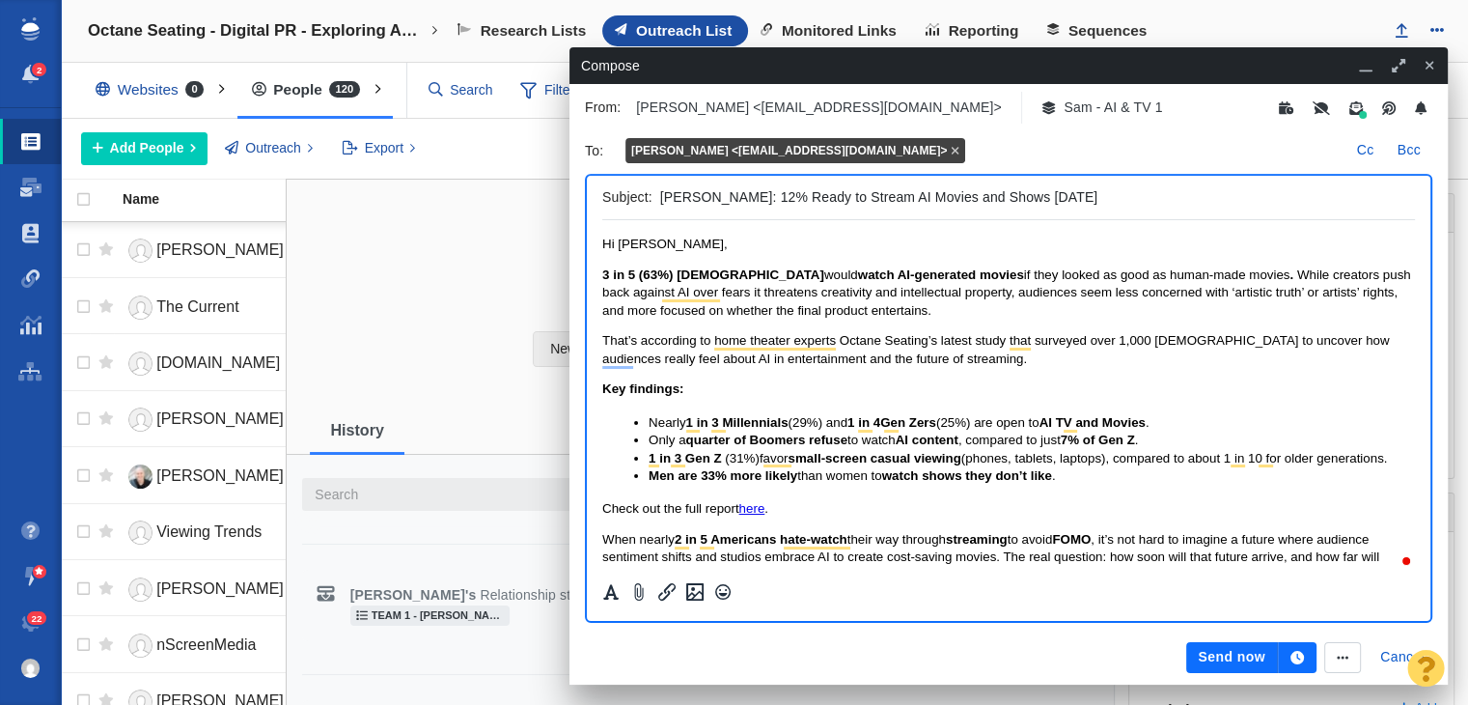
scroll to position [2324, 0]
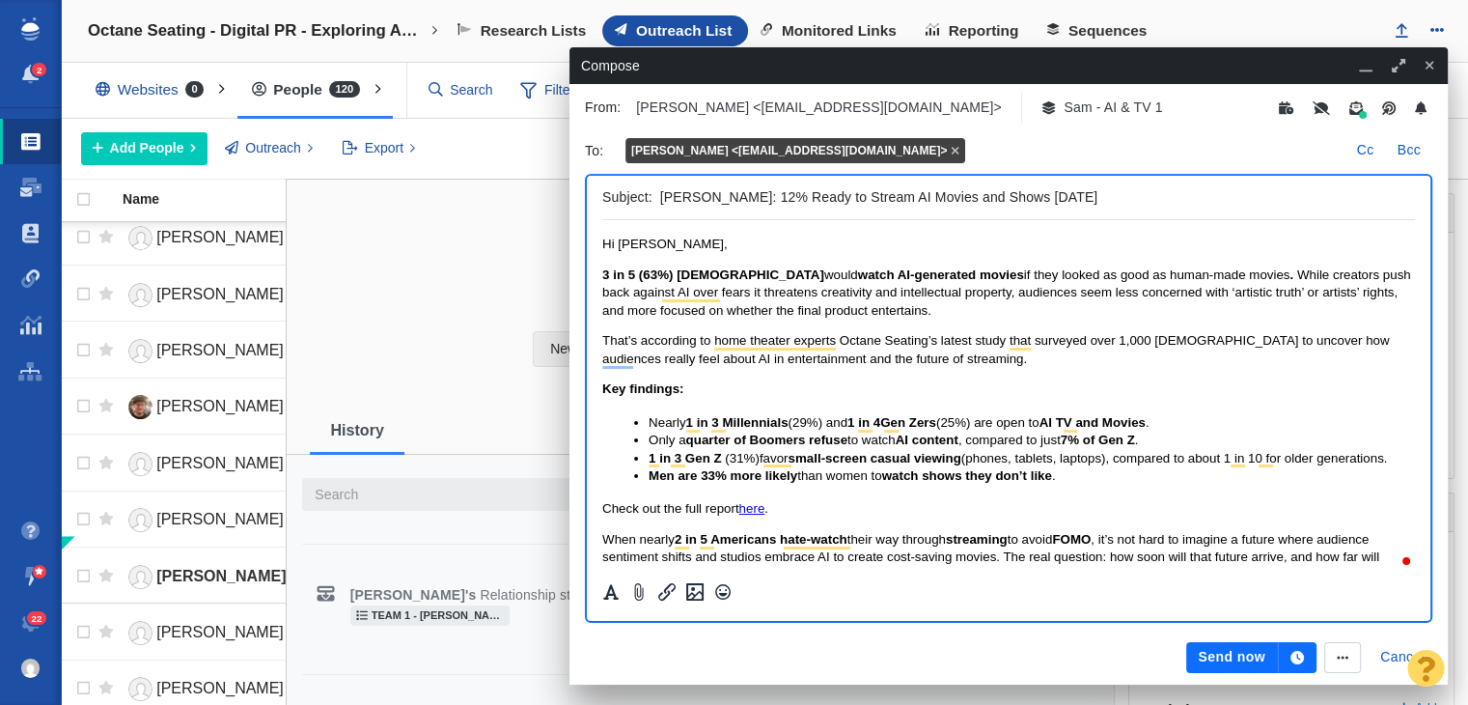
click at [1305, 277] on span "While creators push back against AI over fears it threatens creativity and inte…" at bounding box center [1006, 292] width 809 height 50
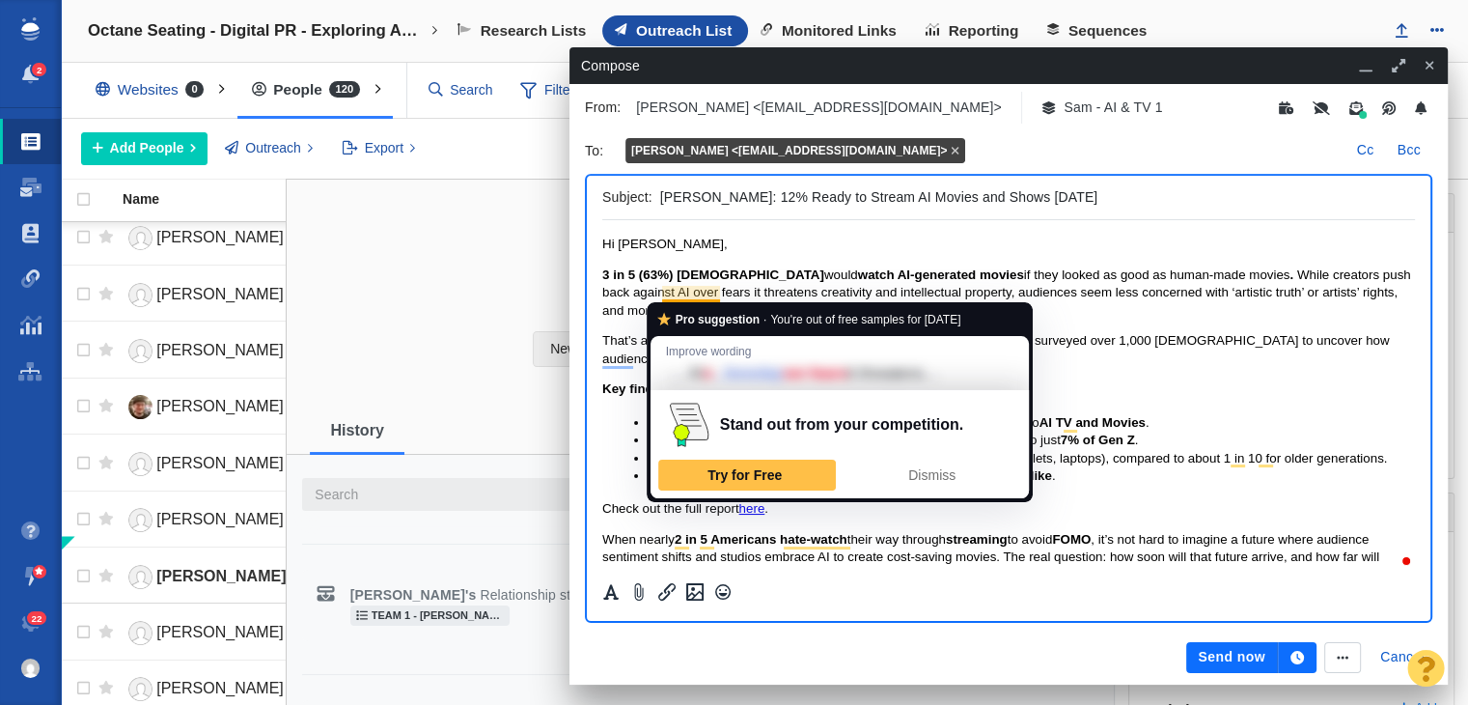
click at [703, 297] on span "While creators push back against AI over fears it threatens creativity and inte…" at bounding box center [1006, 292] width 809 height 50
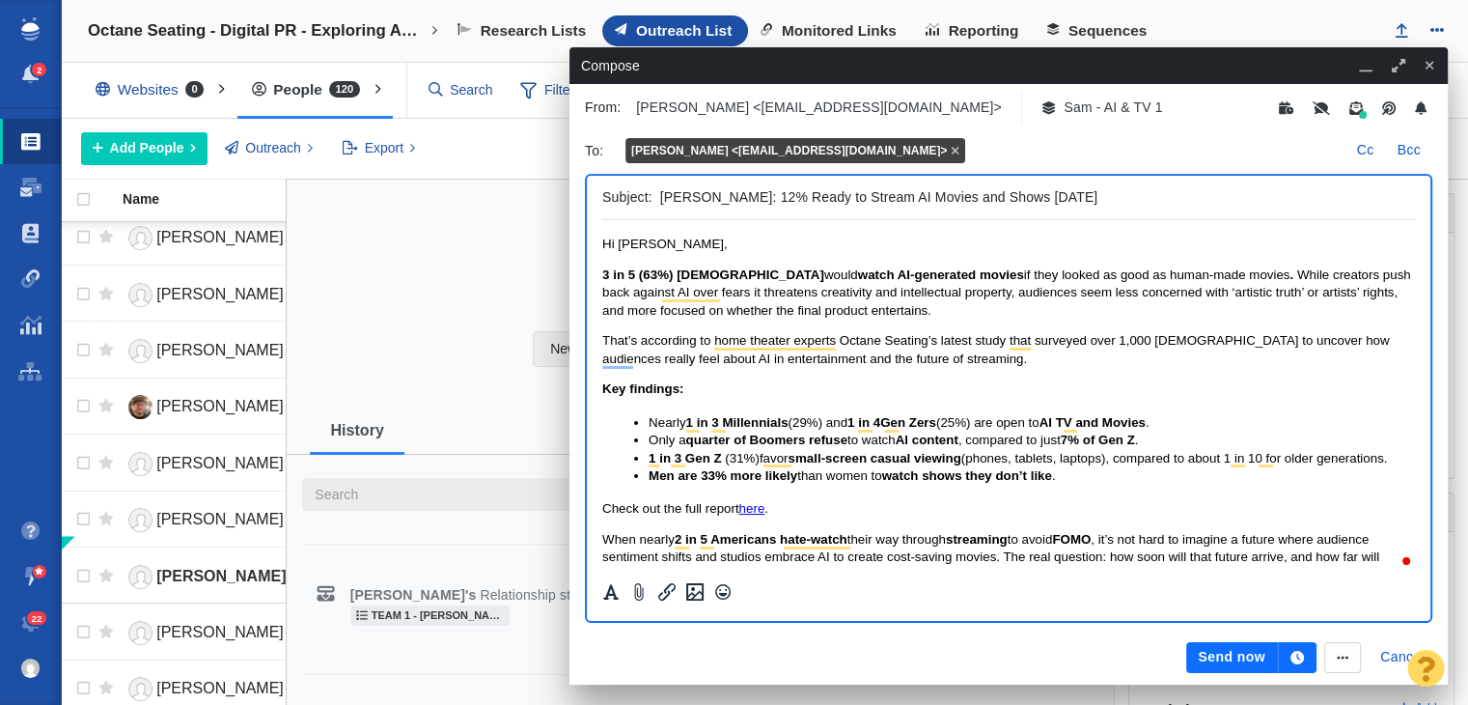
click at [1038, 296] on span "While creators push back against AI over fears it threatens creativity and inte…" at bounding box center [1006, 292] width 809 height 50
click at [901, 313] on span "While creators push back against AI over fears it threatens creativity and inte…" at bounding box center [1006, 292] width 809 height 50
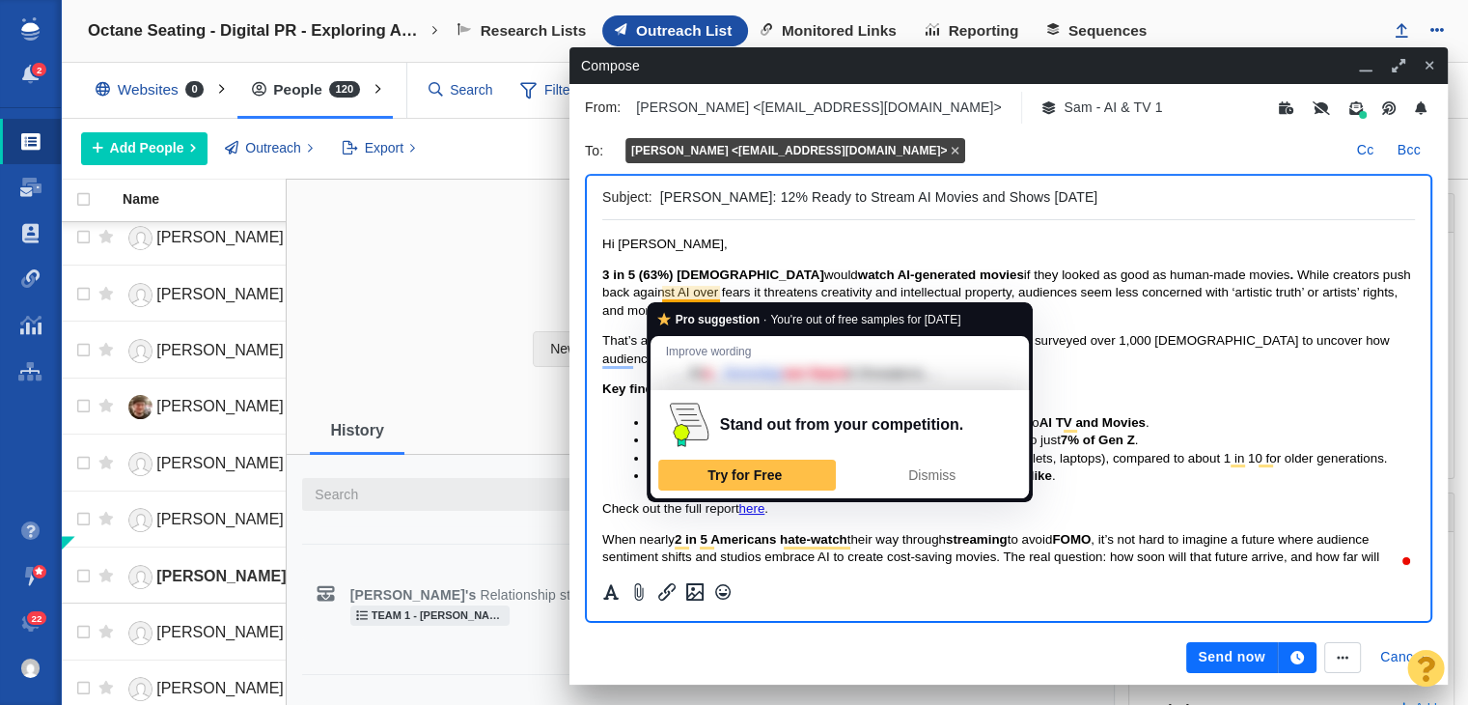
click at [682, 292] on span "While creators push back against AI over fears it threatens creativity and inte…" at bounding box center [1006, 292] width 809 height 50
click at [655, 285] on span "While creators push back against AI over fears it threatens creativity and inte…" at bounding box center [1006, 292] width 809 height 50
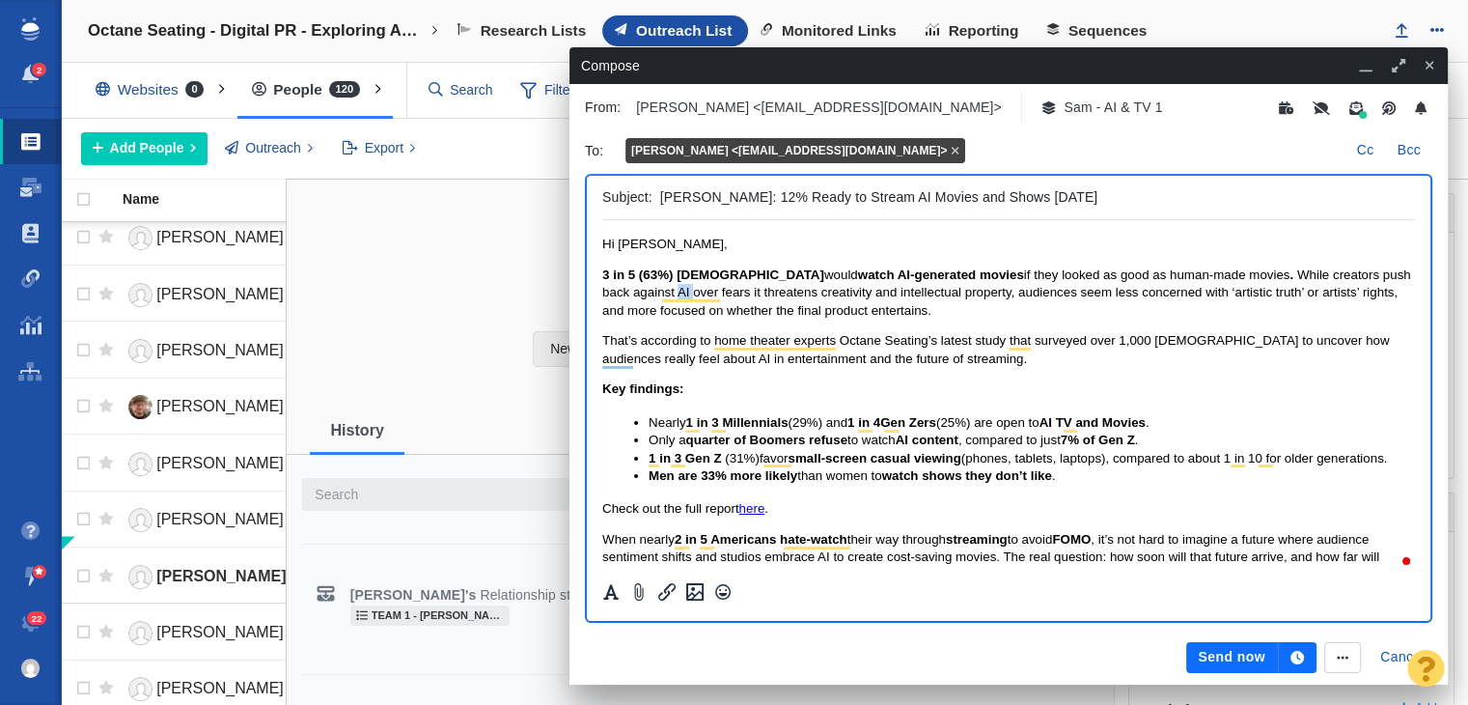
click at [655, 285] on span "While creators push back against AI over fears it threatens creativity and inte…" at bounding box center [1006, 292] width 809 height 50
click at [670, 296] on span "While creators push back against AI over fears it threatens creativity and inte…" at bounding box center [1006, 292] width 809 height 50
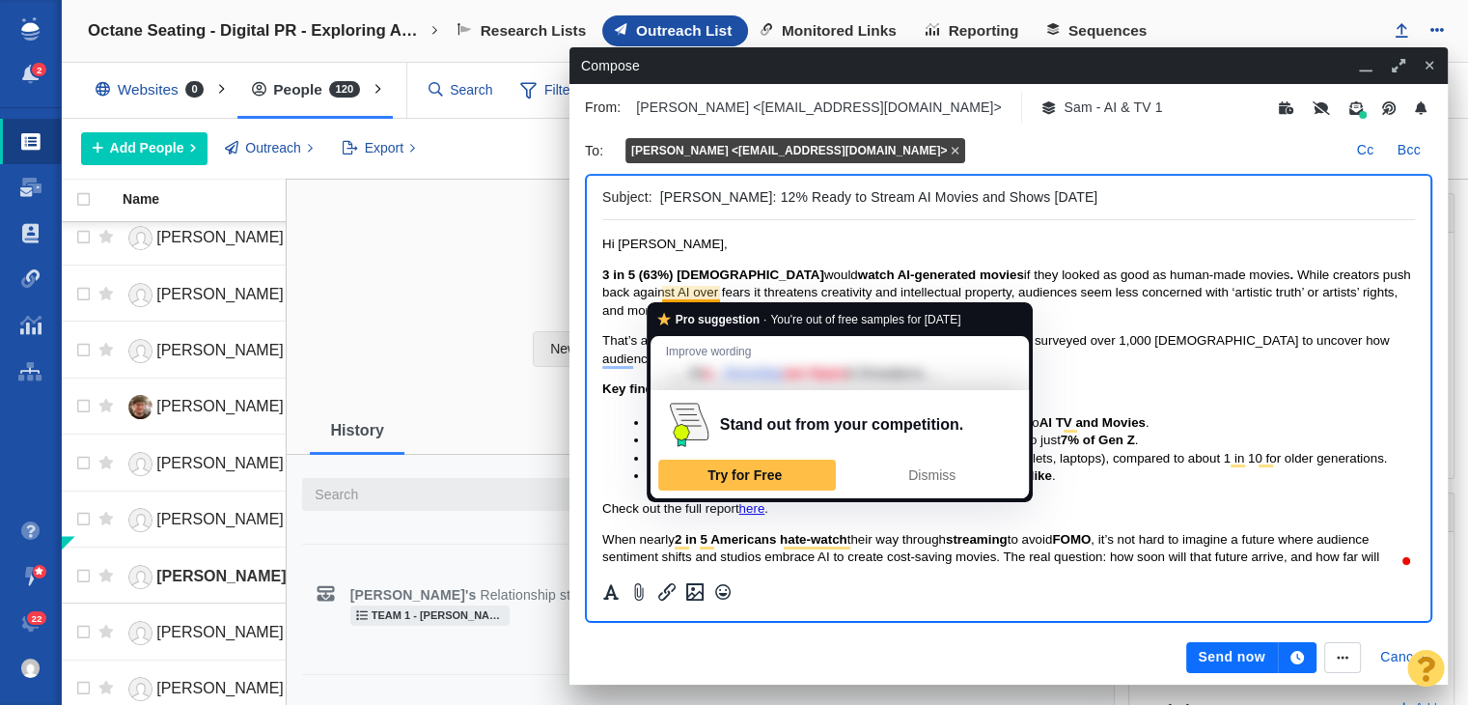
click at [661, 290] on span "While creators push back against AI over fears it threatens creativity and inte…" at bounding box center [1006, 292] width 809 height 50
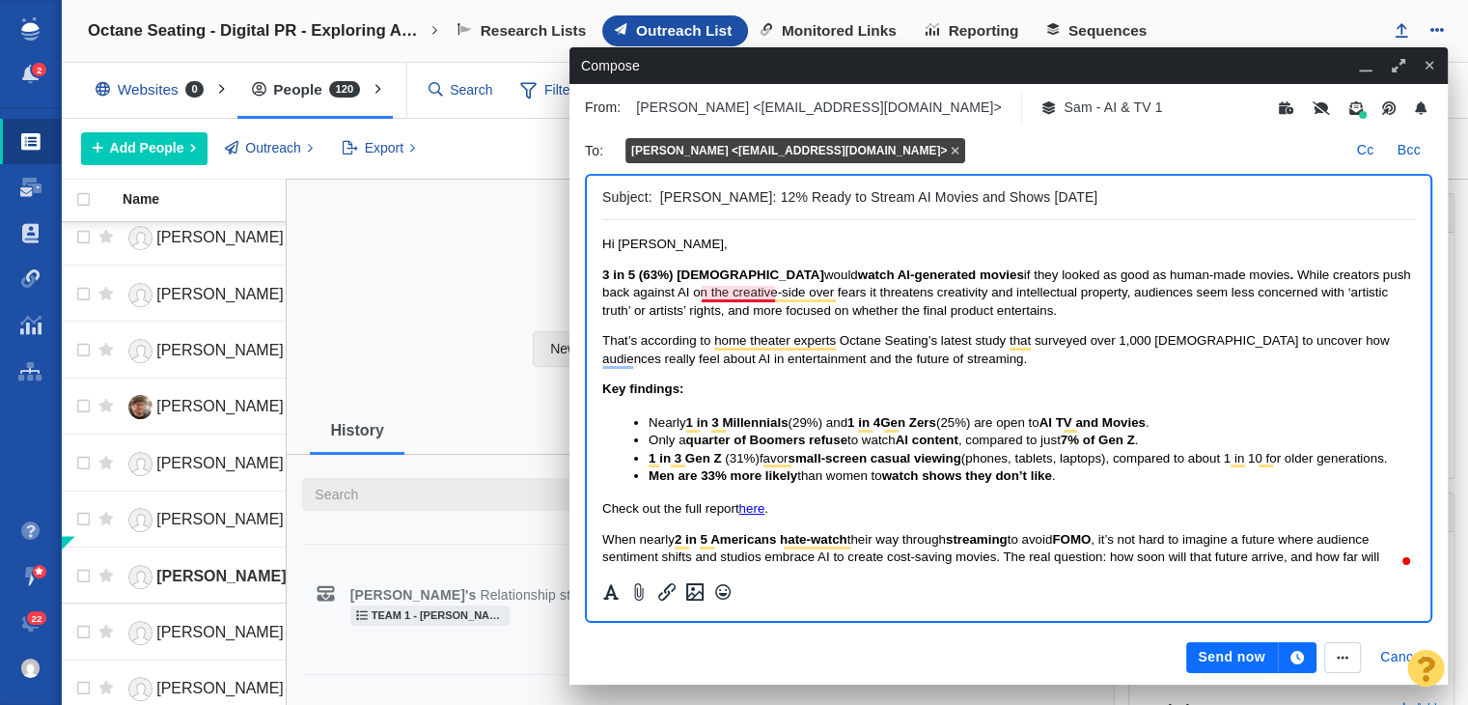
click at [725, 286] on span "While creators push back against AI on the creative-side over fears it threaten…" at bounding box center [1006, 292] width 809 height 50
drag, startPoint x: 905, startPoint y: 291, endPoint x: 953, endPoint y: 292, distance: 48.3
click at [953, 292] on span "While creators push back against AI on the creative side over fears it threaten…" at bounding box center [1006, 292] width 809 height 50
drag, startPoint x: 705, startPoint y: 292, endPoint x: 744, endPoint y: 300, distance: 40.5
click at [744, 300] on span "While creators push back against AI on the creative side over fears it threaten…" at bounding box center [1006, 292] width 809 height 50
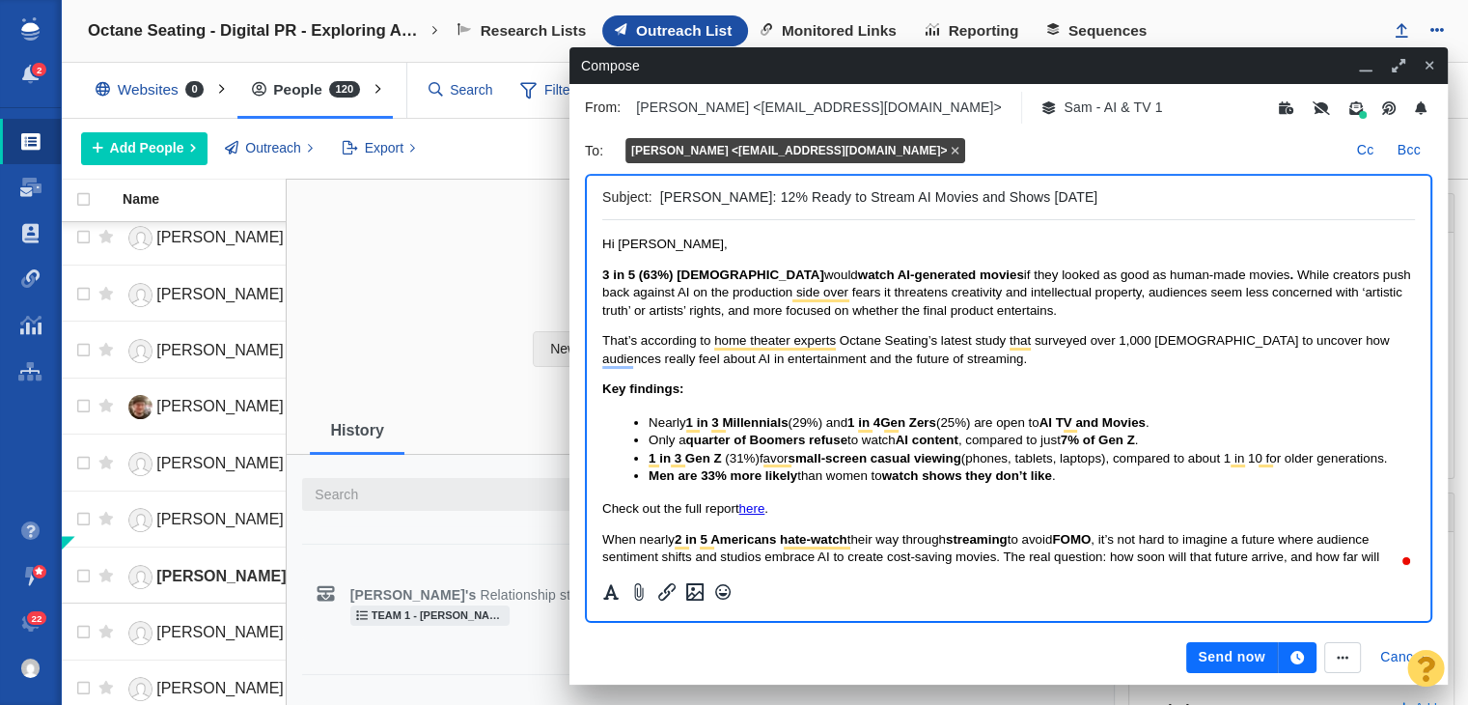
click at [661, 300] on span "While creators push back against AI on the production side over fears it threat…" at bounding box center [1006, 292] width 809 height 50
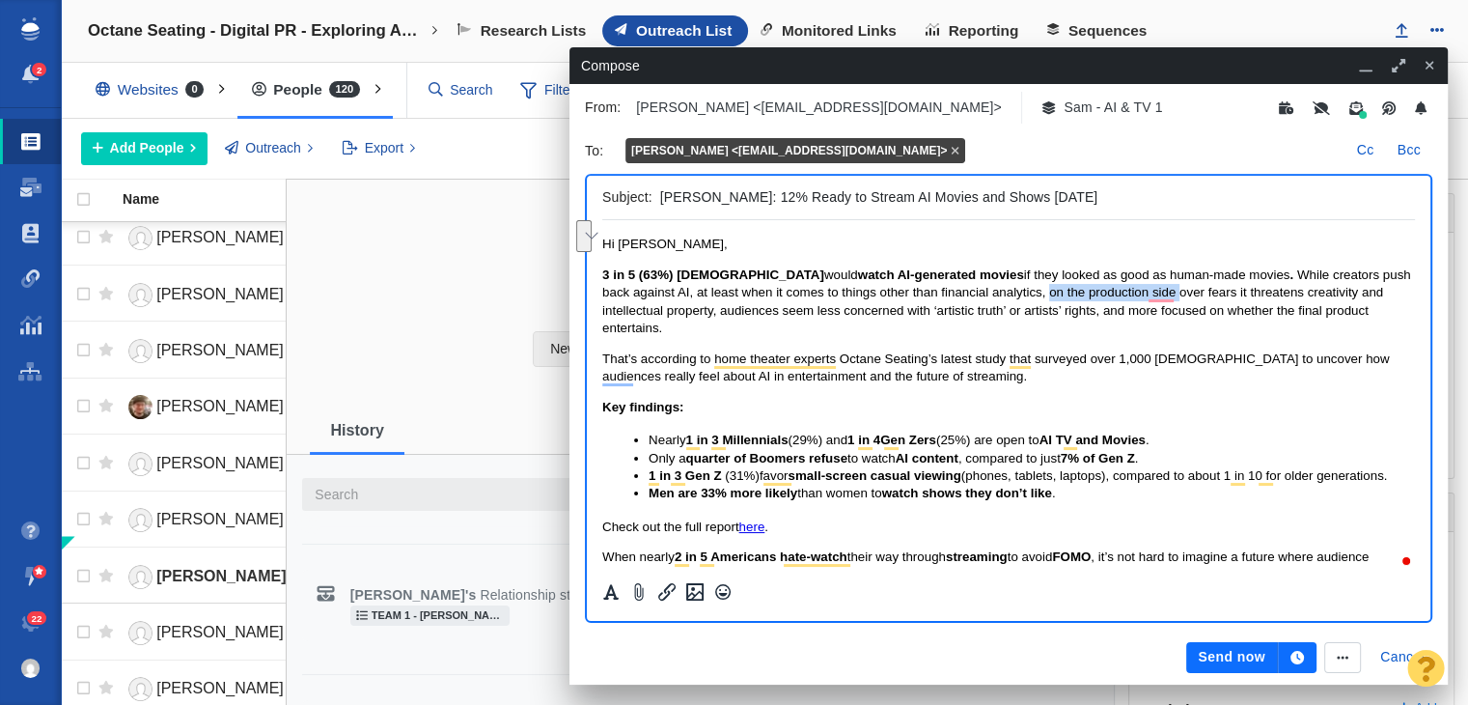
drag, startPoint x: 1021, startPoint y: 290, endPoint x: 1147, endPoint y: 300, distance: 125.9
click at [1147, 300] on span "While creators push back against AI, at least when it comes to things other tha…" at bounding box center [1006, 301] width 809 height 68
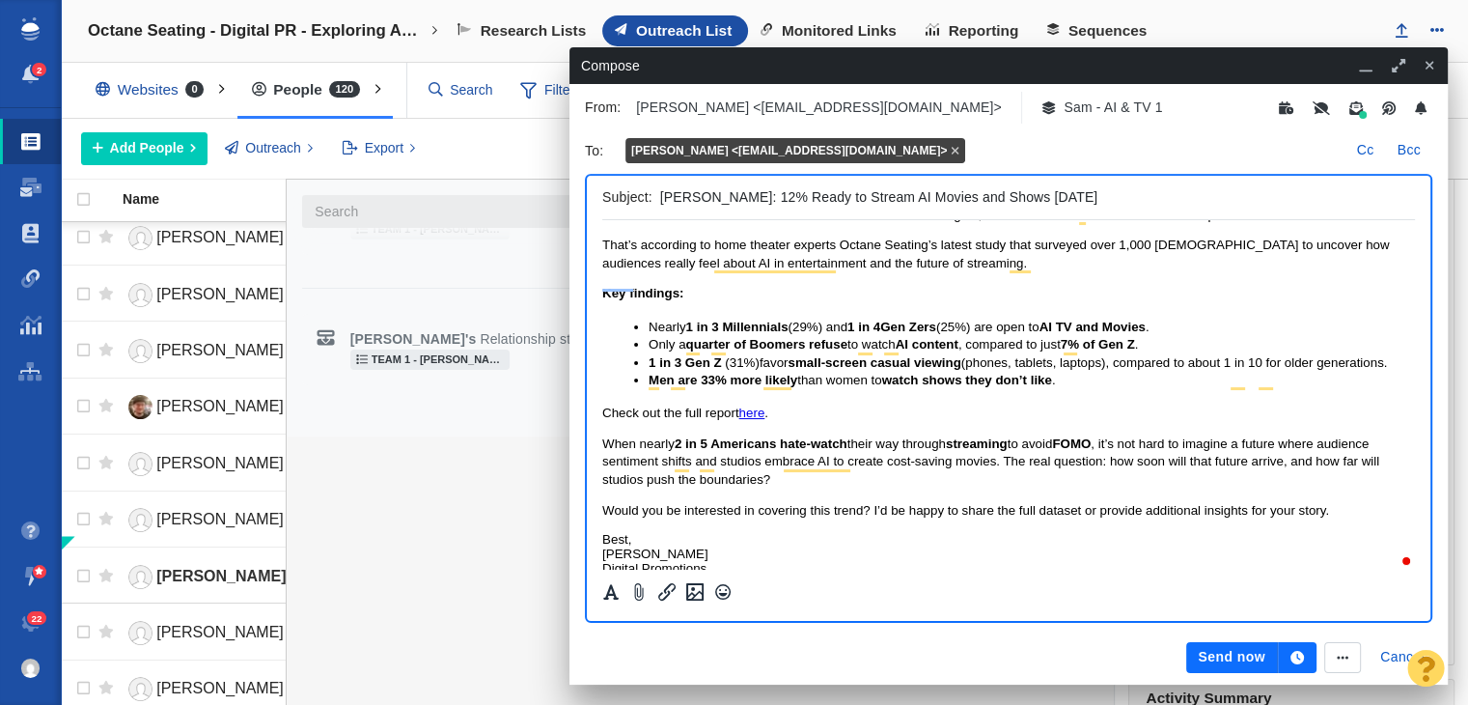
scroll to position [97, 0]
click at [724, 462] on span "When nearly 2 in 5 Americans hate-watch their way through streaming to avoid FO…" at bounding box center [990, 460] width 777 height 50
click at [717, 459] on span "When nearly 2 in 5 Americans hate-watch their way through streaming to avoid FO…" at bounding box center [990, 460] width 777 height 50
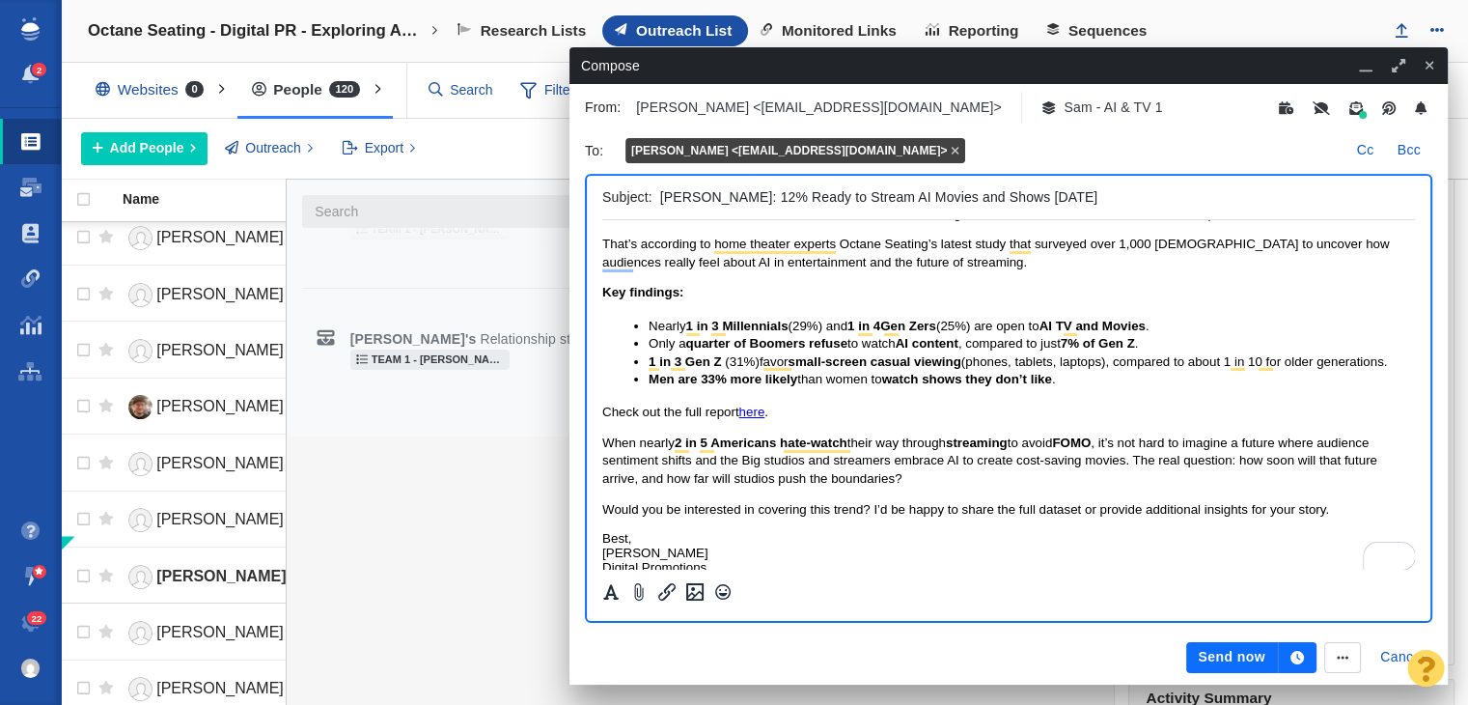
click at [1008, 460] on span "When nearly 2 in 5 Americans hate-watch their way through streaming to avoid FO…" at bounding box center [989, 460] width 775 height 50
click at [1016, 460] on span "When nearly 2 in 5 Americans hate-watch their way through streaming to avoid FO…" at bounding box center [989, 460] width 775 height 50
click at [880, 485] on span "When nearly 2 in 5 Americans hate-watch their way through streaming to avoid FO…" at bounding box center [989, 460] width 775 height 50
click at [937, 487] on p "When nearly 2 in 5 Americans hate-watch their way through streaming to avoid FO…" at bounding box center [1008, 460] width 813 height 53
drag, startPoint x: 777, startPoint y: 483, endPoint x: 729, endPoint y: 478, distance: 48.5
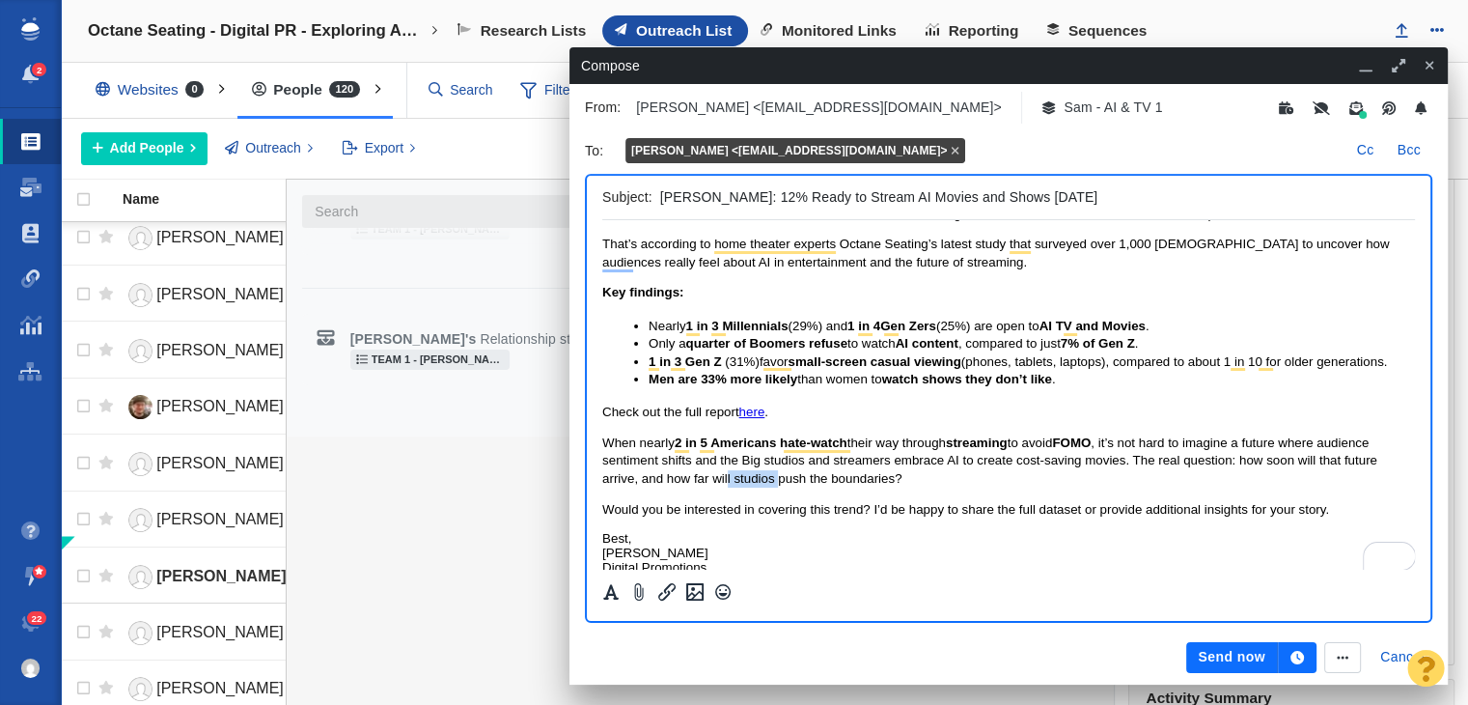
click at [729, 478] on span "When nearly 2 in 5 Americans hate-watch their way through streaming to avoid FO…" at bounding box center [989, 460] width 775 height 50
drag, startPoint x: 734, startPoint y: 478, endPoint x: 771, endPoint y: 482, distance: 37.8
click at [771, 482] on span "When nearly 2 in 5 Americans hate-watch their way through streaming to avoid FO…" at bounding box center [989, 460] width 775 height 50
click at [772, 482] on span "When nearly 2 in 5 Americans hate-watch their way through streaming to avoid FO…" at bounding box center [989, 460] width 775 height 50
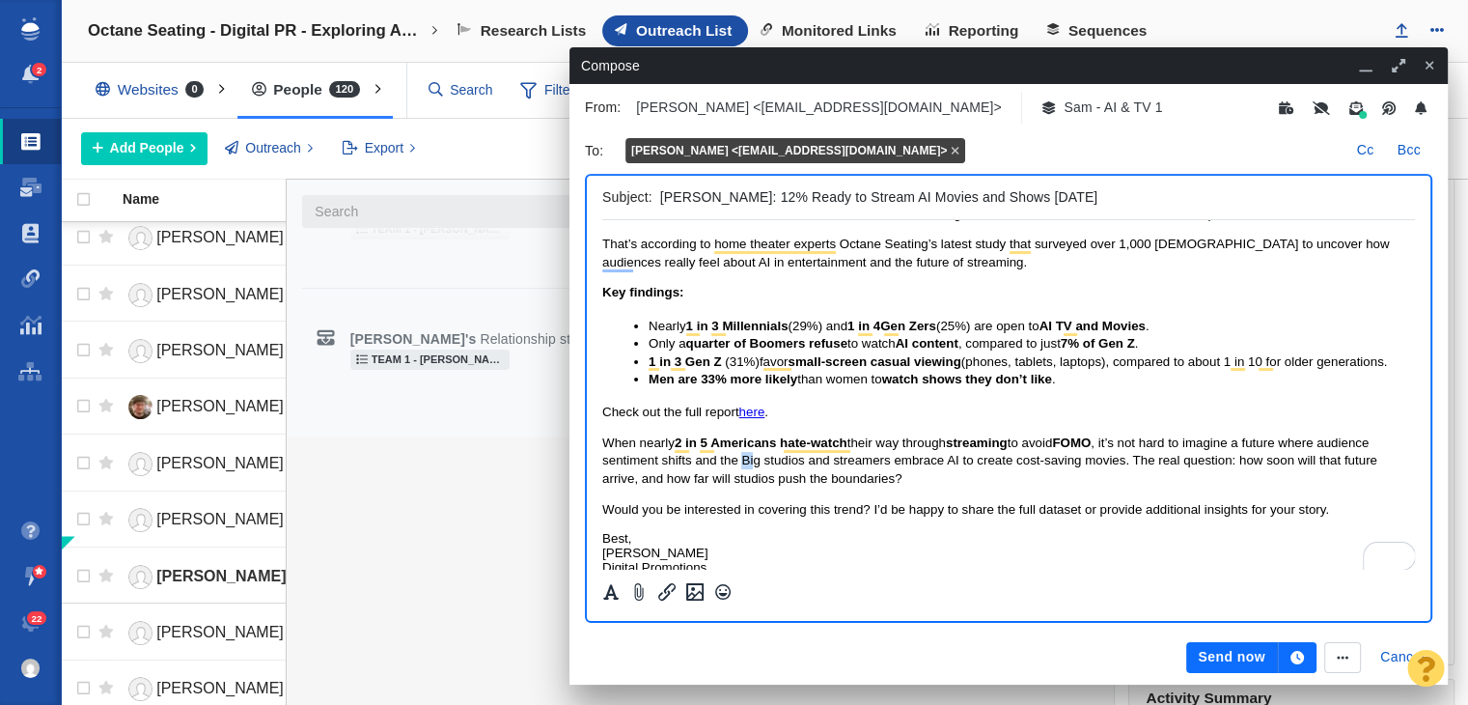
click at [744, 459] on span "When nearly 2 in 5 Americans hate-watch their way through streaming to avoid FO…" at bounding box center [989, 460] width 775 height 50
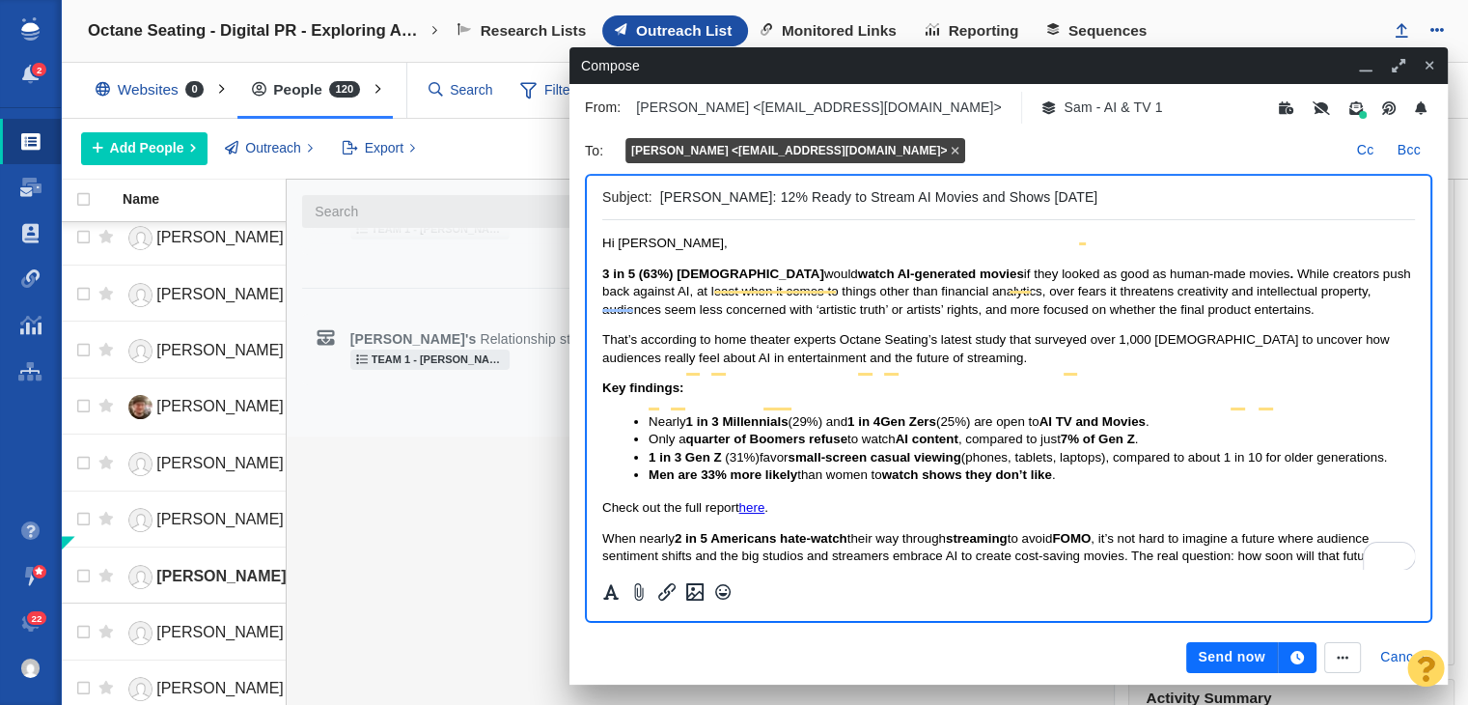
scroll to position [0, 0]
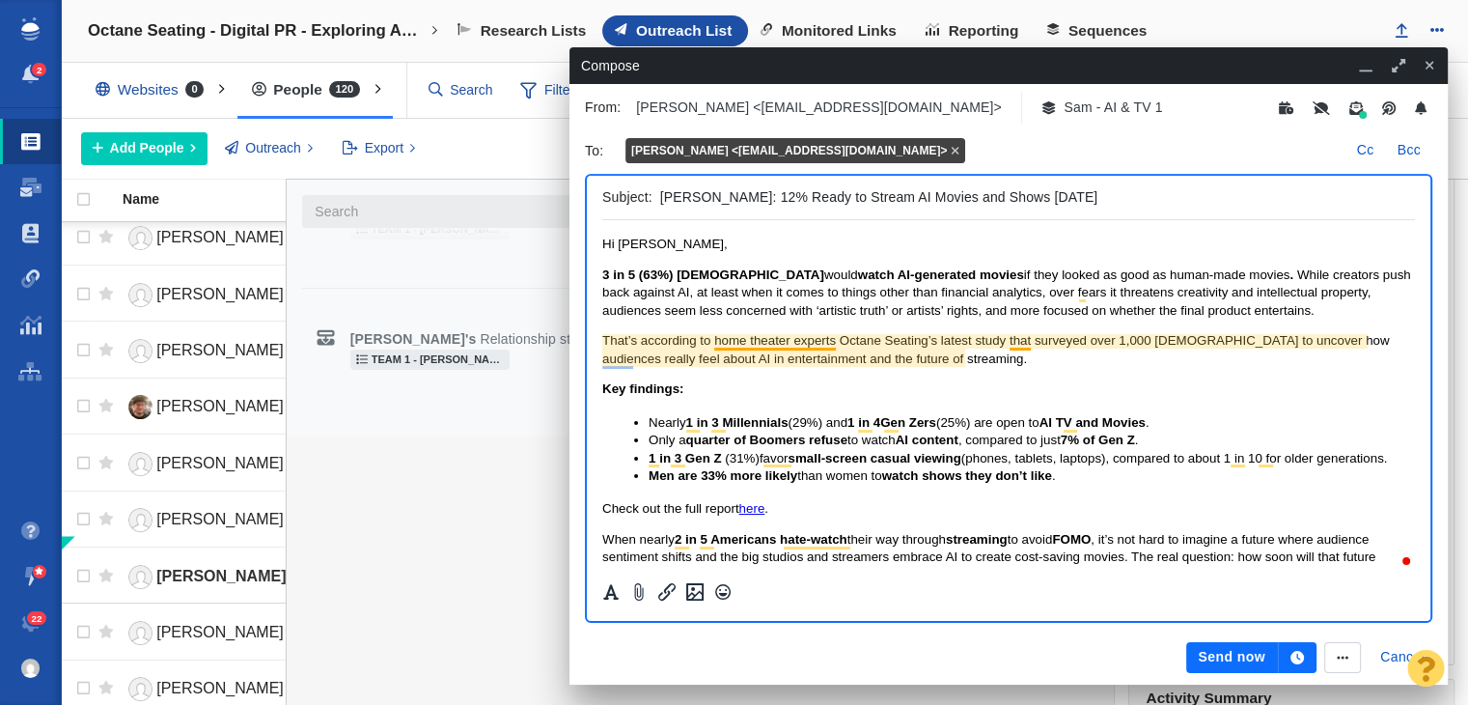
click at [767, 343] on span "That’s according to home theater experts Octane Seating’s latest study that sur…" at bounding box center [995, 349] width 787 height 32
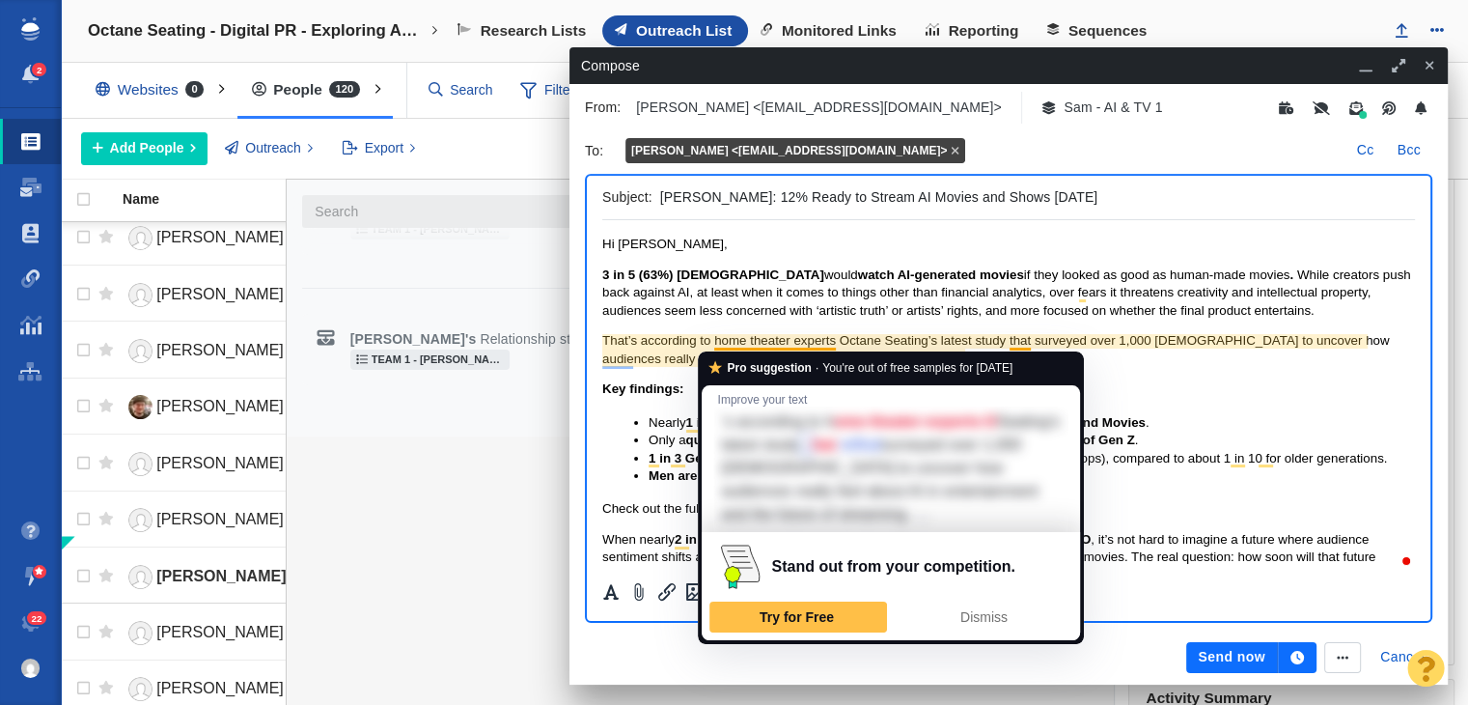
click at [1024, 281] on span "if they looked as good as human-made movies" at bounding box center [1157, 274] width 266 height 14
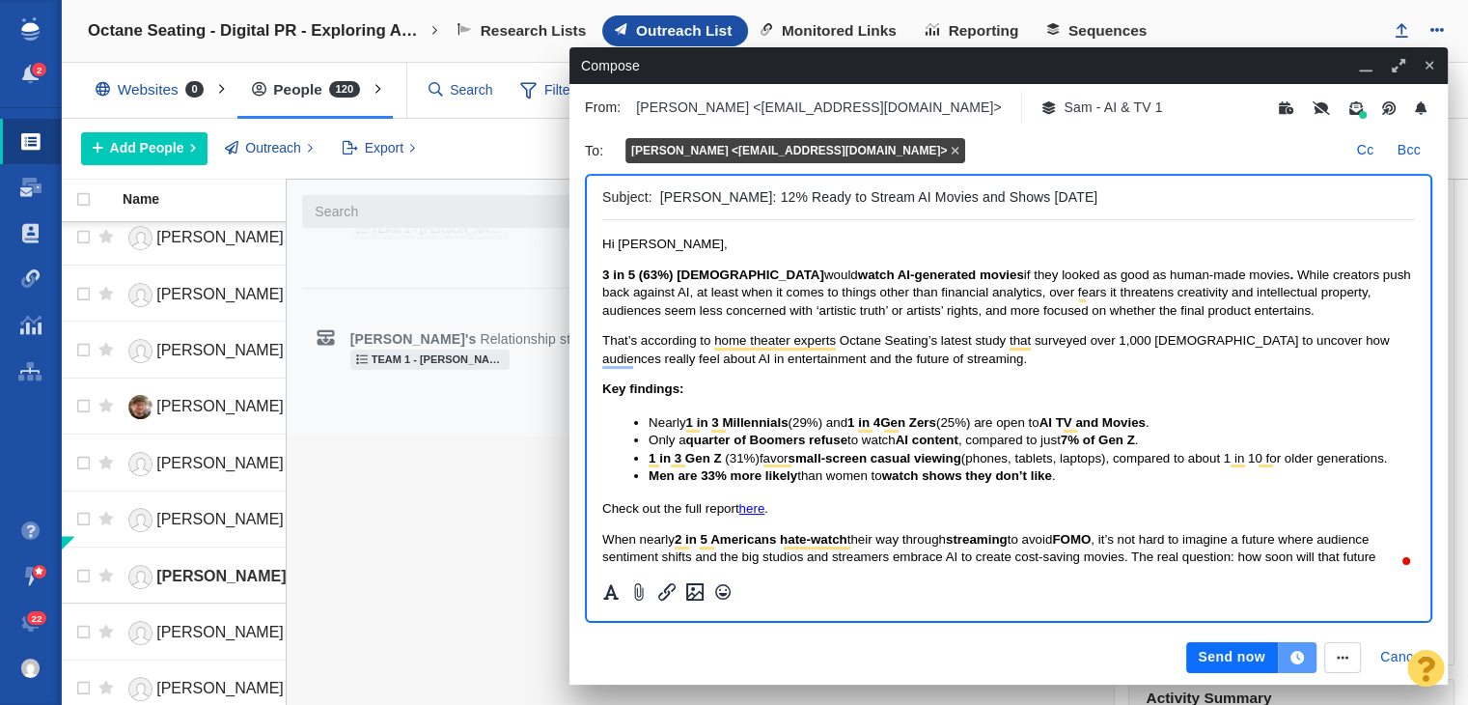
click at [1295, 668] on button "button" at bounding box center [1297, 657] width 39 height 31
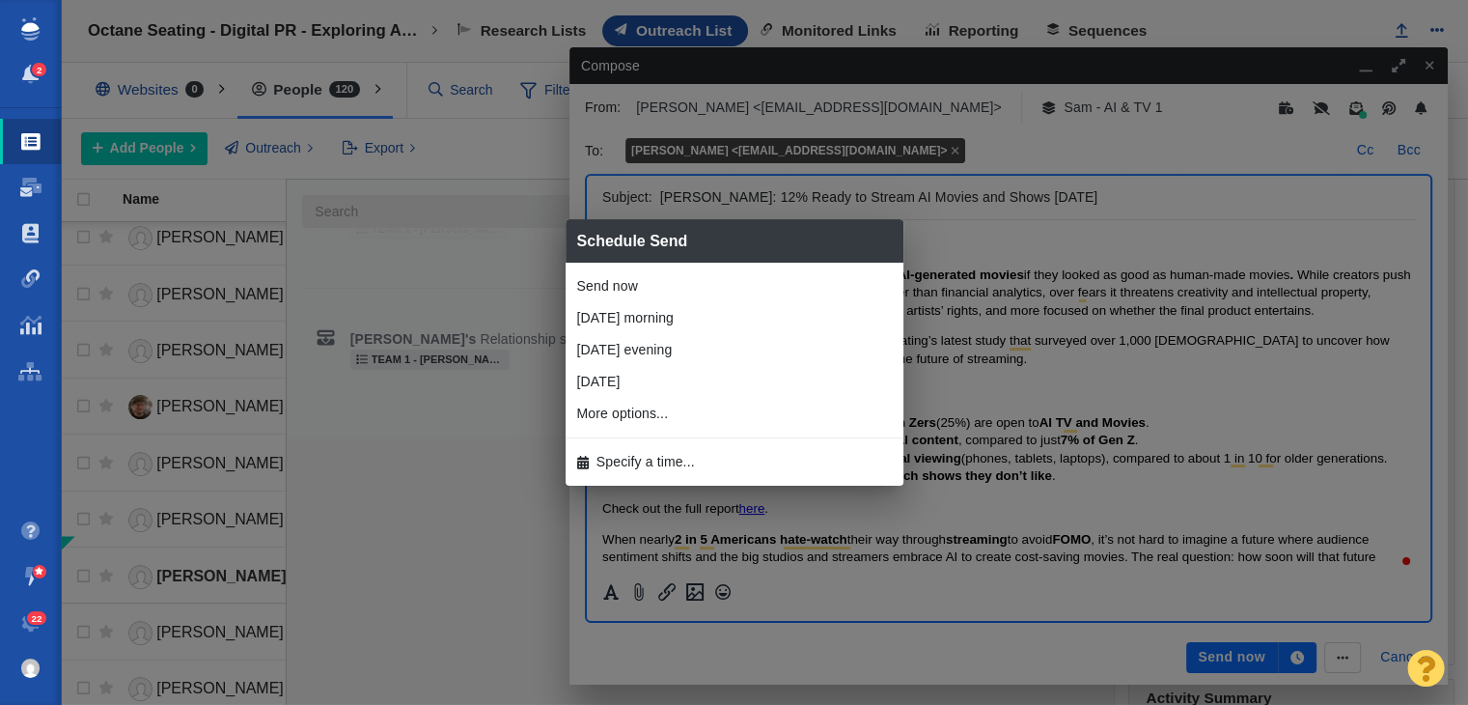
click at [640, 475] on li "Specify a time..." at bounding box center [735, 462] width 338 height 32
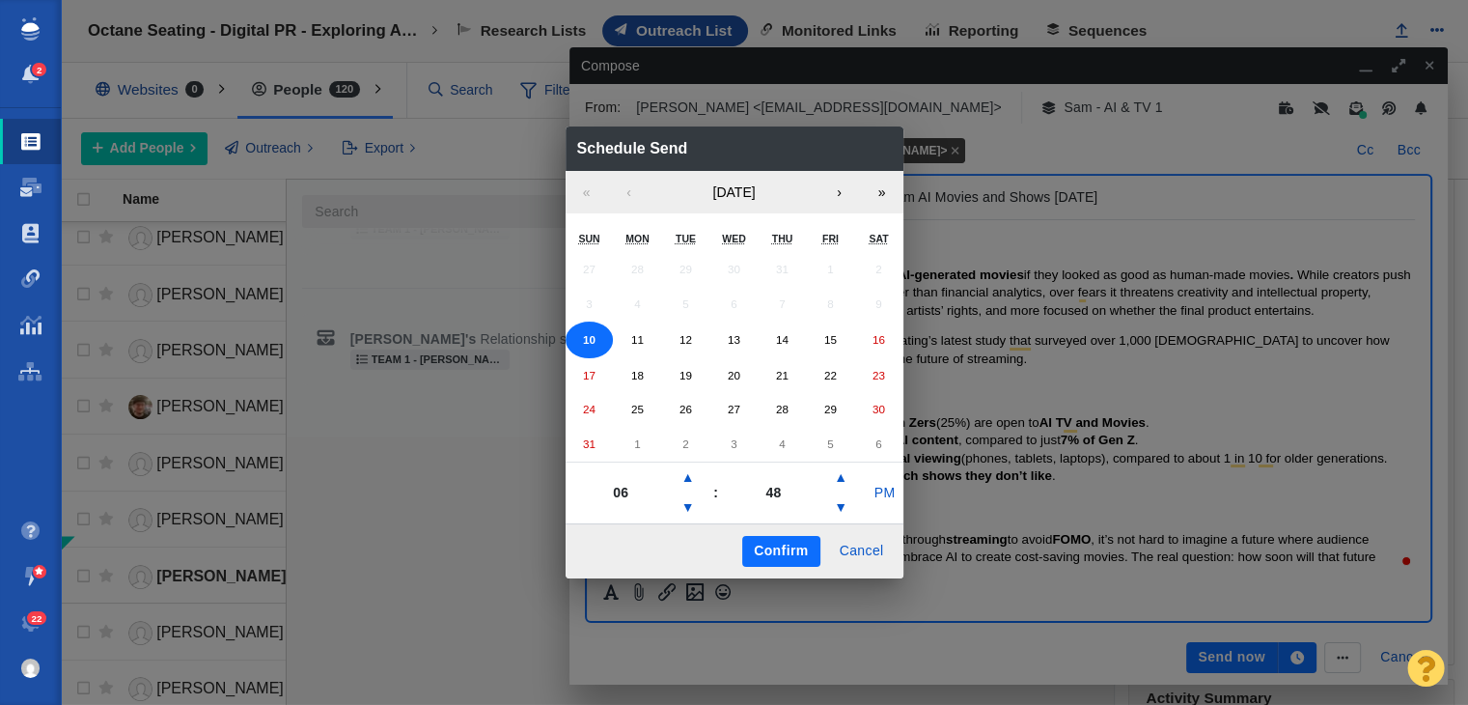
click at [663, 348] on div "27 28 29 30 31 1 2 3 4 5 6 7 8 9 10 11 12 13 14 15 16 17 18 19 20 21 22 23 24 2…" at bounding box center [735, 356] width 338 height 209
click at [679, 348] on button "12" at bounding box center [685, 339] width 48 height 37
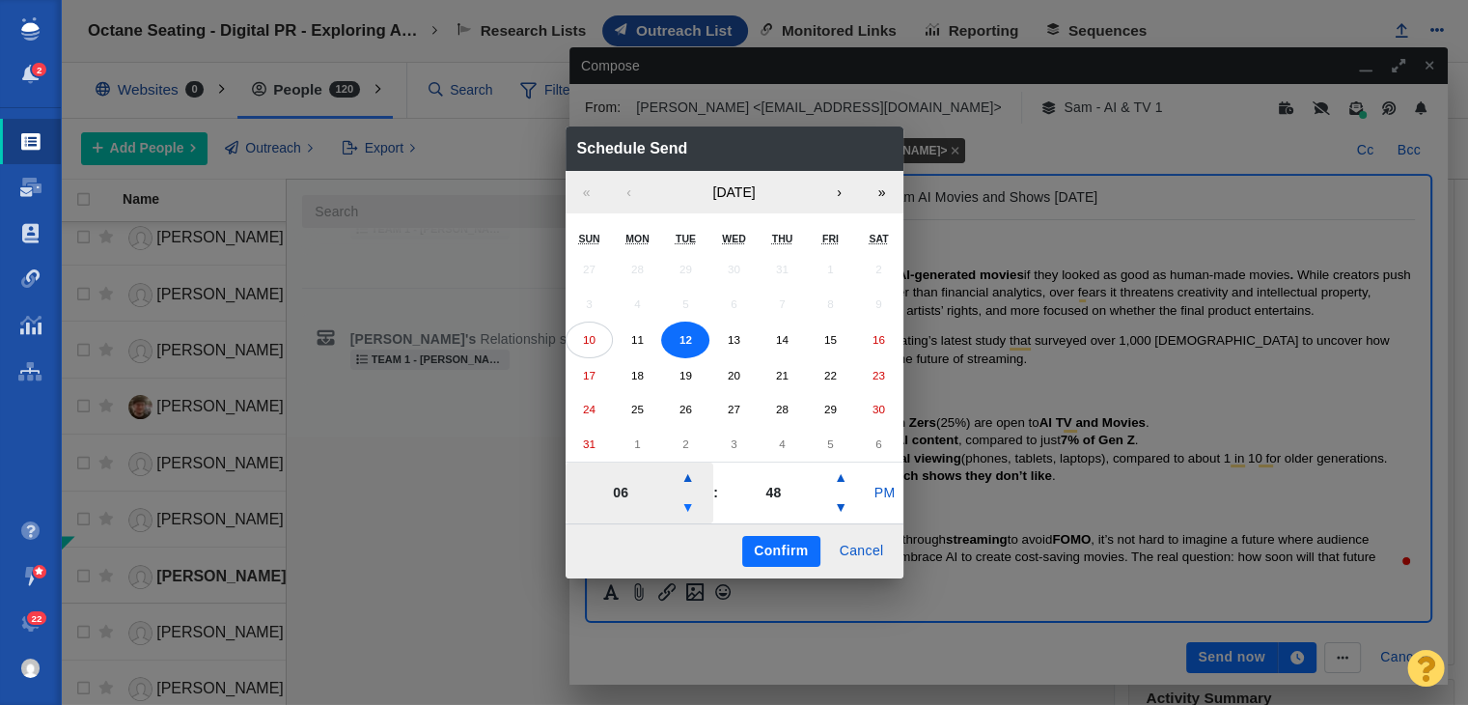
click at [694, 515] on button "▼" at bounding box center [688, 507] width 23 height 31
click at [691, 478] on button "▲" at bounding box center [688, 477] width 23 height 31
type input "07"
click at [869, 489] on button "PM" at bounding box center [884, 493] width 37 height 31
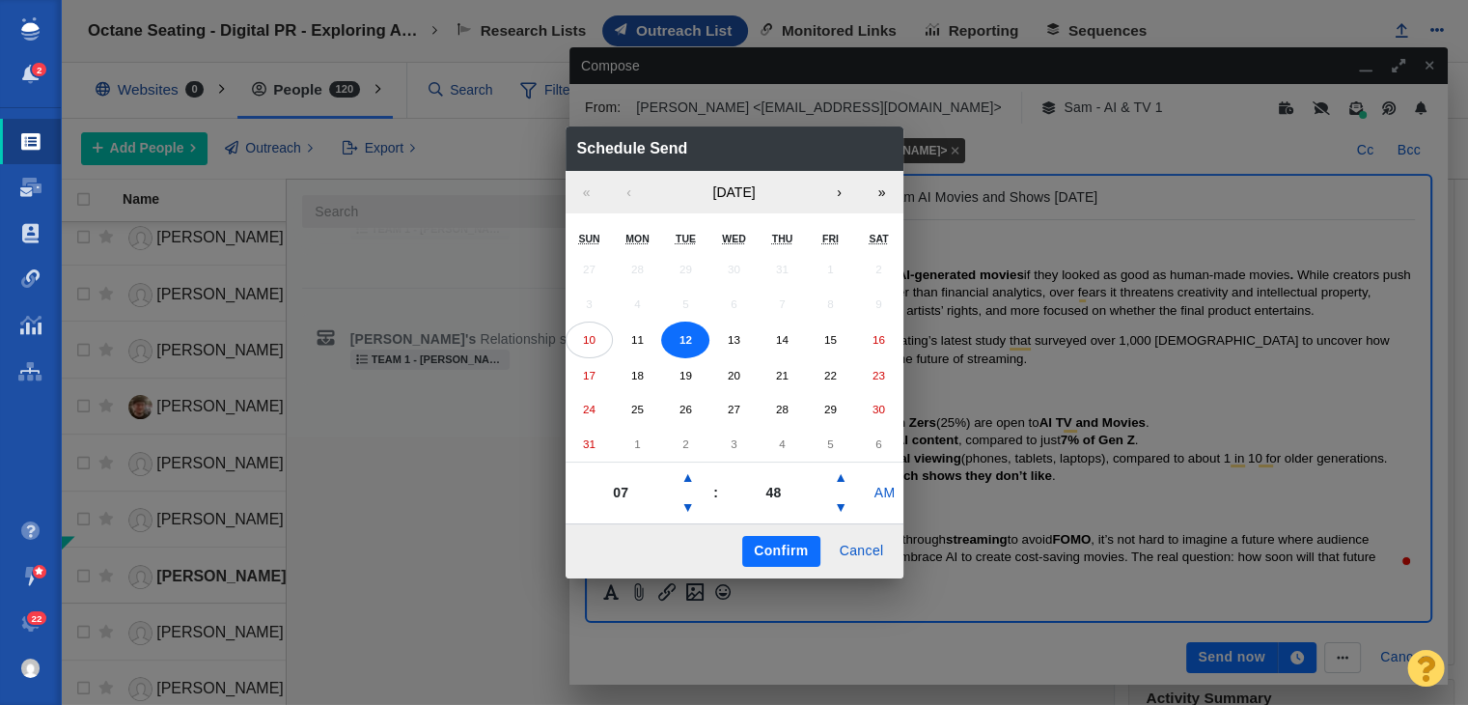
click at [780, 560] on button "Confirm" at bounding box center [780, 551] width 77 height 31
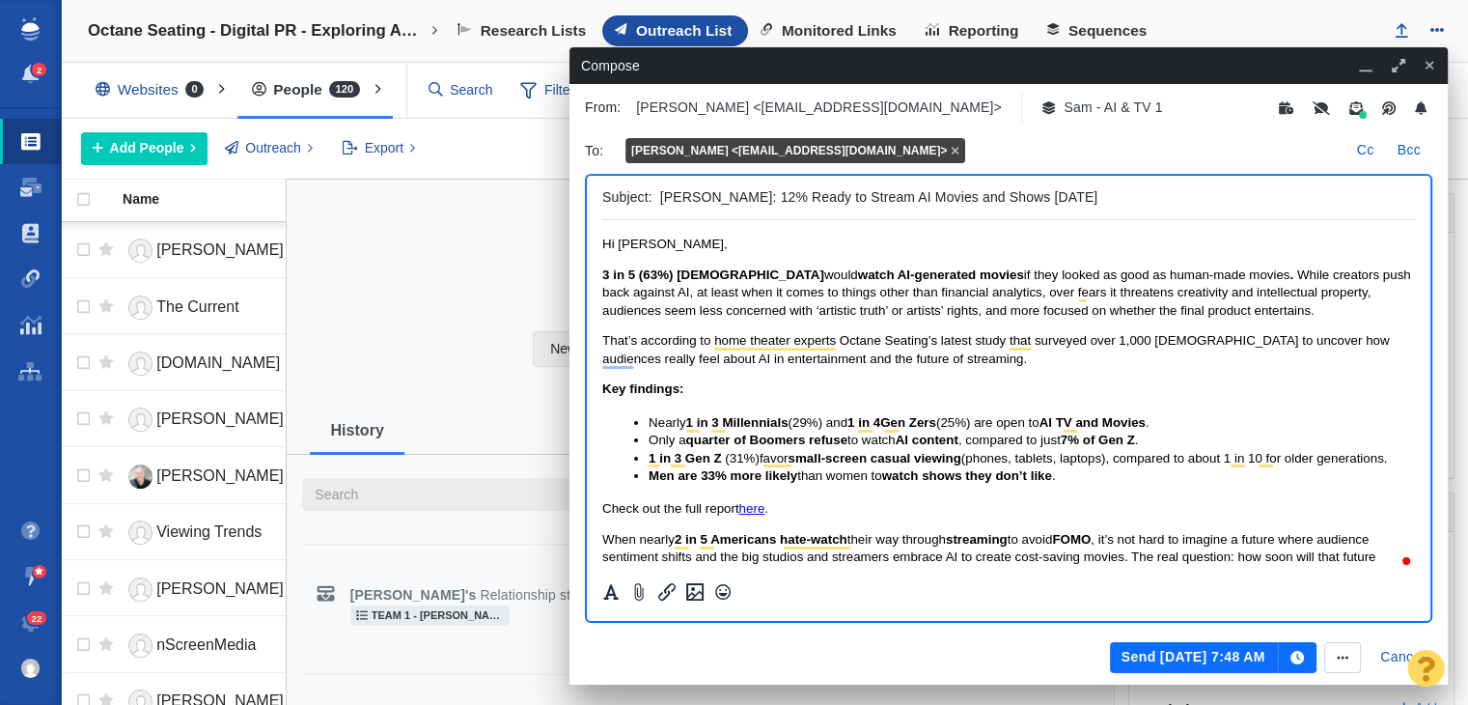
scroll to position [386, 0]
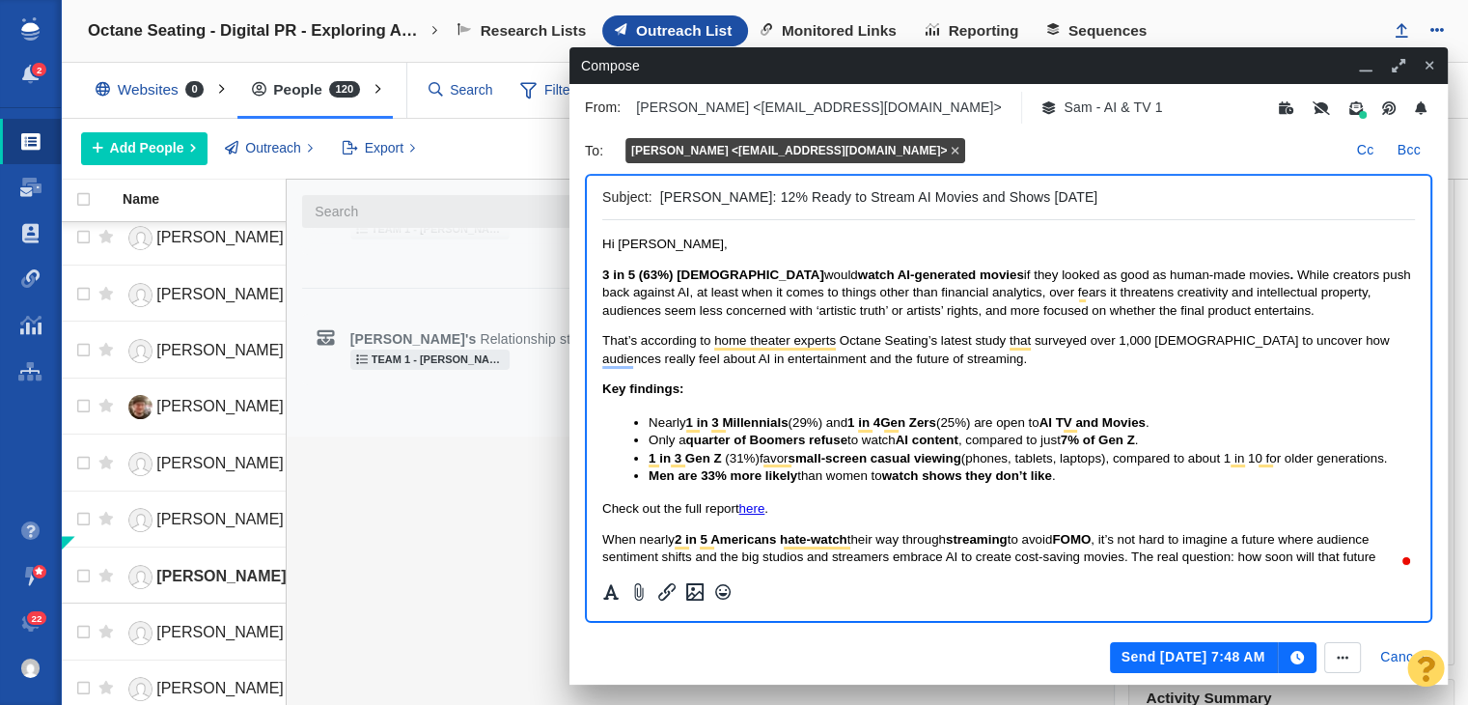
drag, startPoint x: 694, startPoint y: 194, endPoint x: 653, endPoint y: 194, distance: 41.5
click at [653, 194] on div "Subject: [PERSON_NAME]: 12% Ready to Stream AI Movies and Shows [DATE]" at bounding box center [1008, 198] width 813 height 44
drag, startPoint x: 798, startPoint y: 202, endPoint x: 639, endPoint y: 195, distance: 159.4
click at [639, 195] on div "Subject: New Troubling Future? 12% Ready to Stream AI Movies and Shows [DATE]" at bounding box center [1008, 198] width 813 height 44
click at [772, 231] on html "Hi [PERSON_NAME], 3 in 5 (63%) [DEMOGRAPHIC_DATA] would watch AI-generated movi…" at bounding box center [1008, 453] width 813 height 466
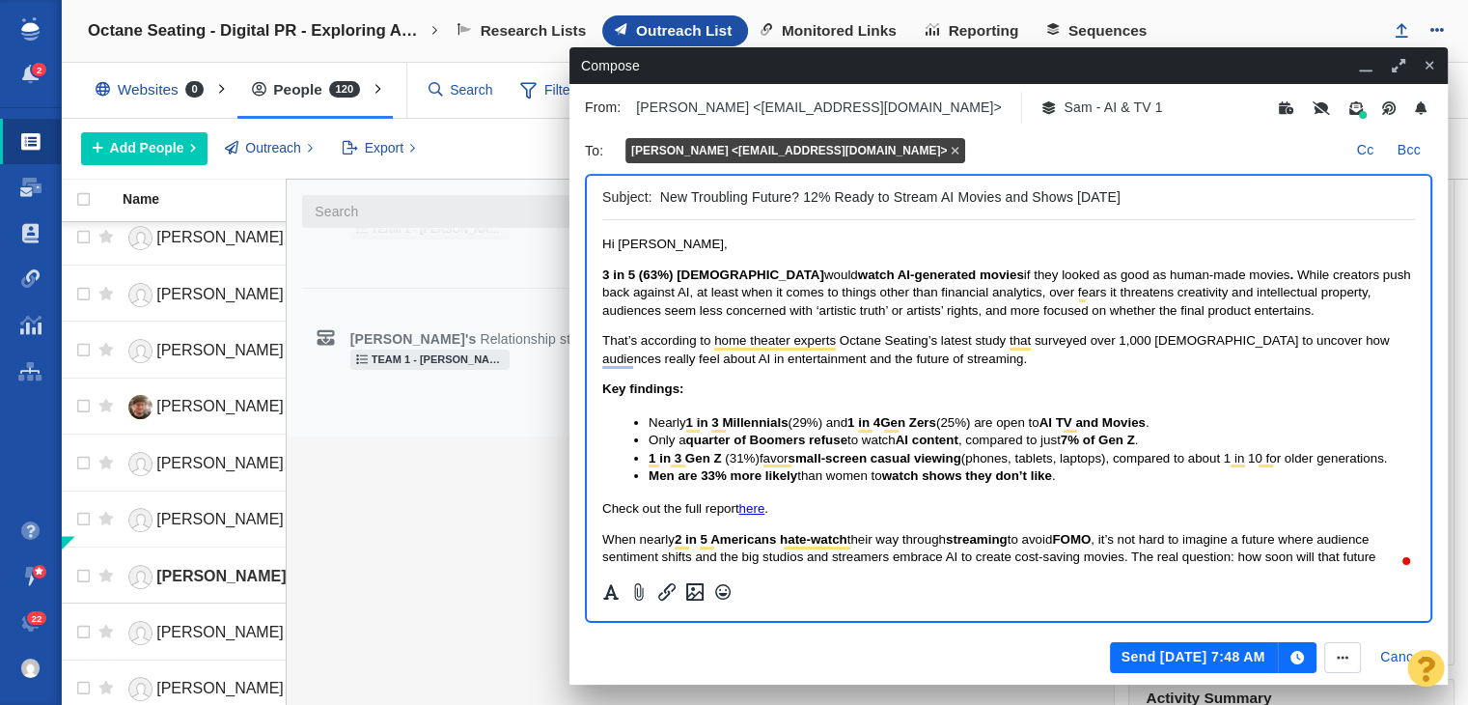
click at [795, 190] on input "New Troubling Future? 12% Ready to Stream AI Movies and Shows [DATE]" at bounding box center [1033, 197] width 747 height 28
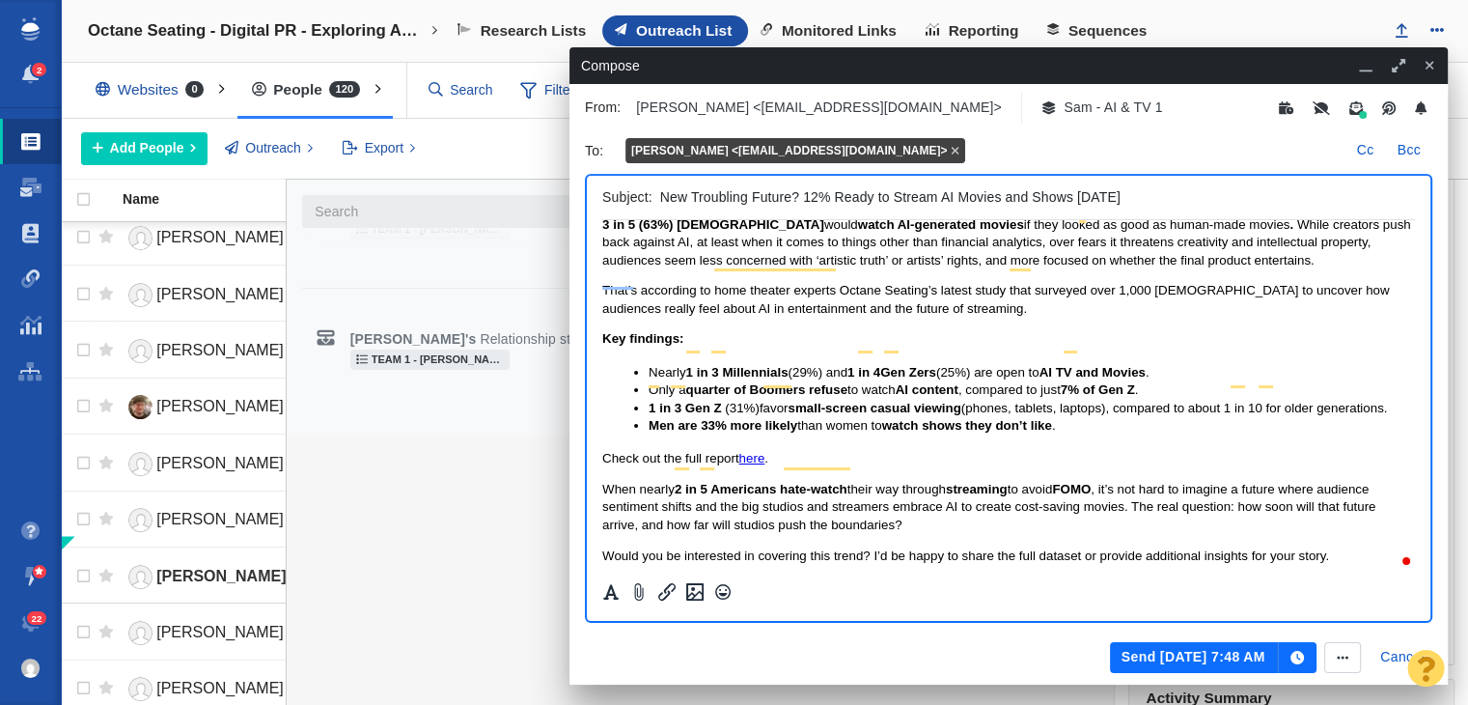
scroll to position [97, 0]
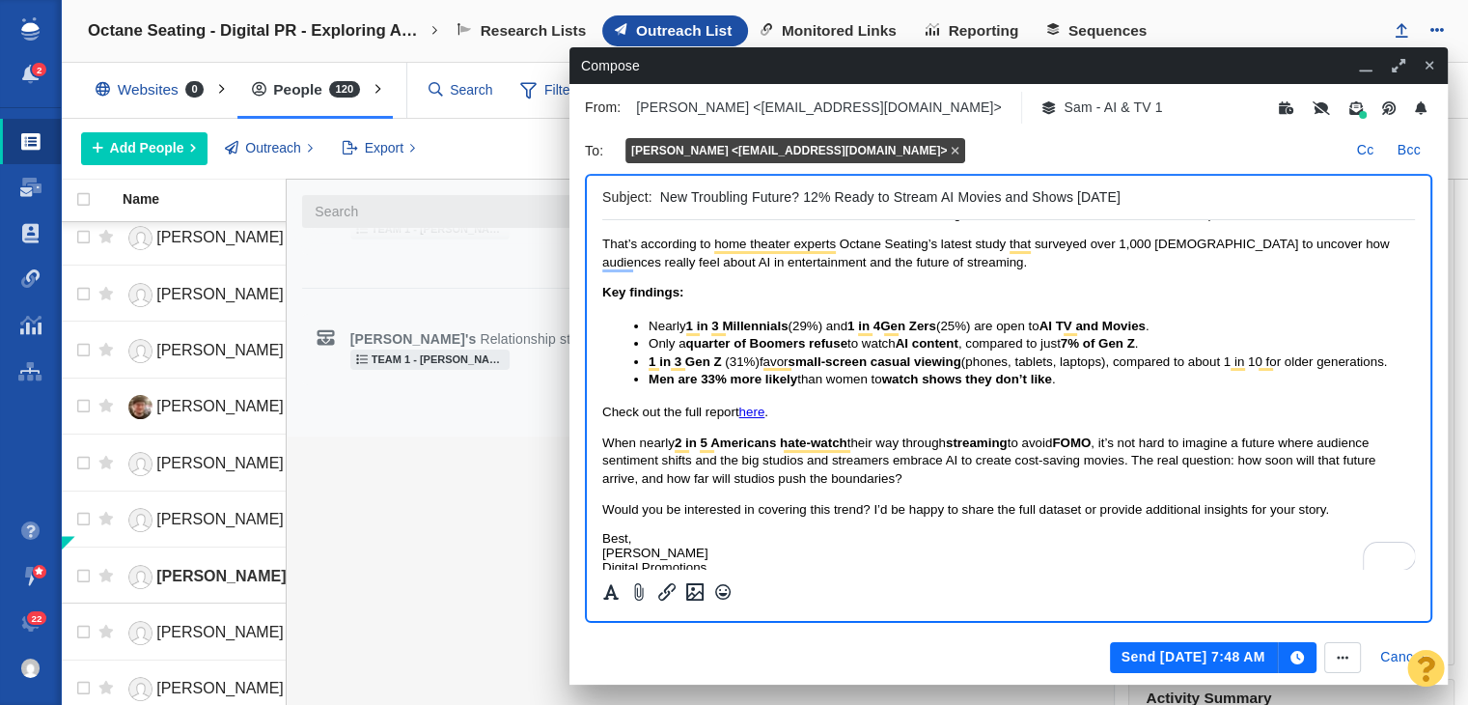
click at [903, 482] on p "When nearly 2 in 5 Americans hate-watch their way through streaming to avoid FO…" at bounding box center [1008, 460] width 813 height 53
click at [896, 475] on span "When nearly 2 in 5 Americans hate-watch their way through streaming to avoid FO…" at bounding box center [988, 460] width 773 height 50
click at [910, 484] on p "When nearly 2 in 5 Americans hate-watch their way through streaming to avoid FO…" at bounding box center [1008, 460] width 813 height 53
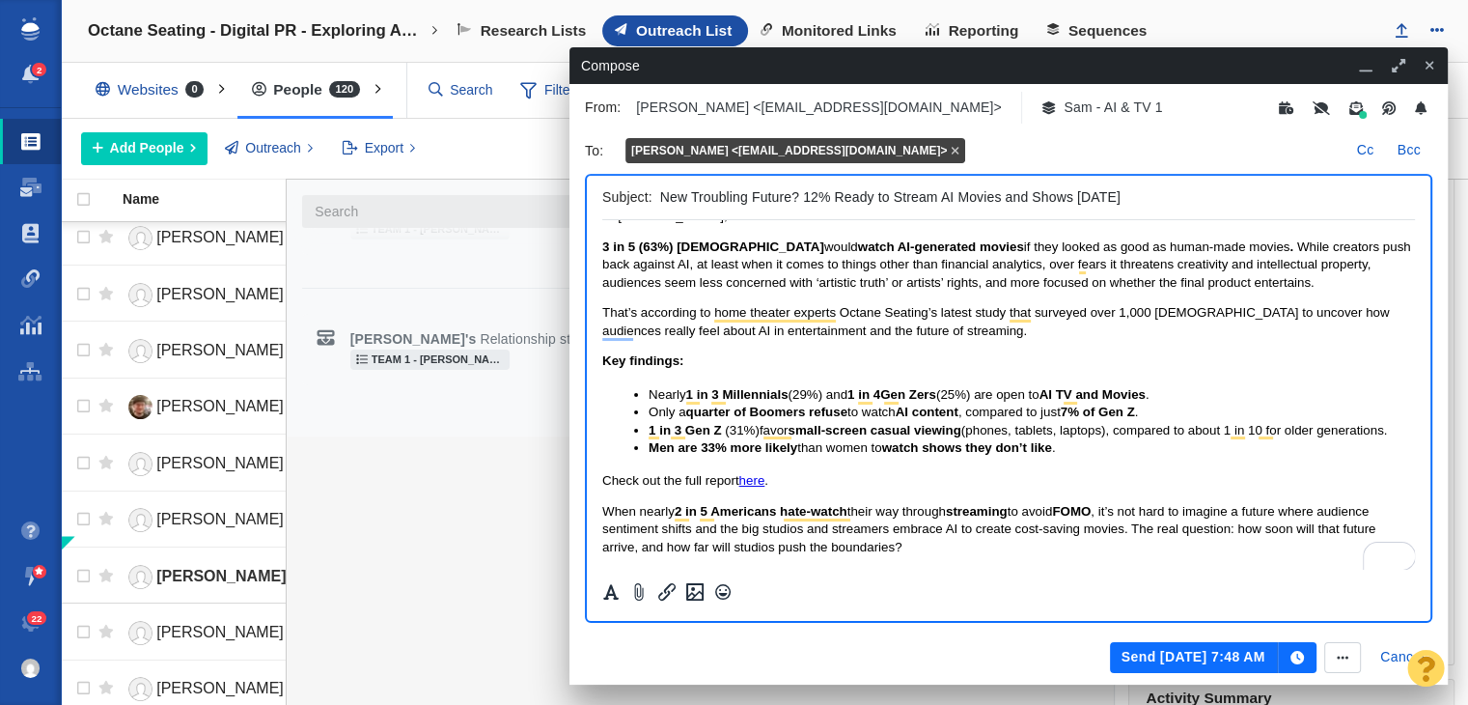
scroll to position [0, 0]
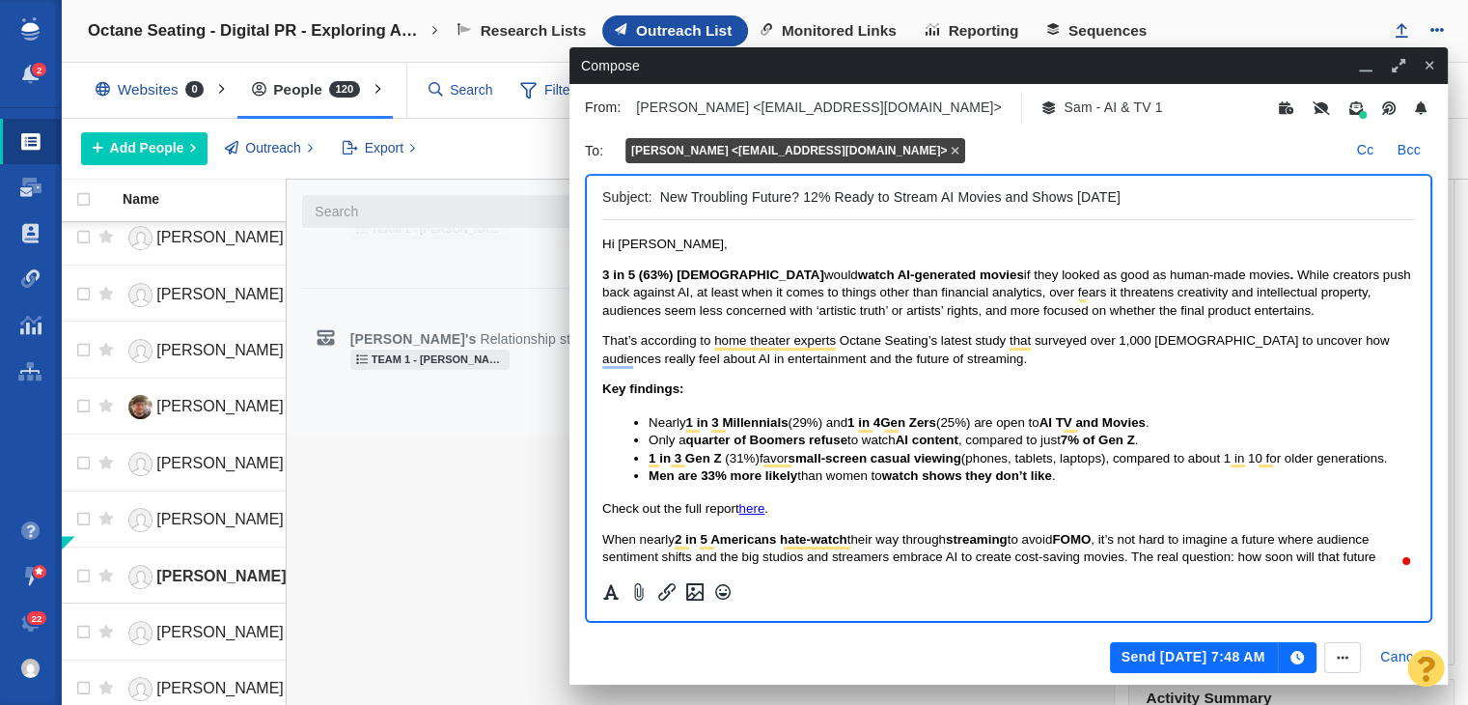
drag, startPoint x: 793, startPoint y: 197, endPoint x: 690, endPoint y: 198, distance: 102.3
click at [690, 198] on input "New Troubling Future? 12% Ready to Stream AI Movies and Shows [DATE]" at bounding box center [1033, 197] width 747 height 28
click at [754, 196] on input "New AI Driven ? 12% Ready to Stream AI Movies and Shows [DATE]" at bounding box center [1033, 197] width 747 height 28
click at [753, 194] on input "New AI Driven ? 12% Ready to Stream AI Movies and Shows [DATE]" at bounding box center [1033, 197] width 747 height 28
type input "New AI Driven Future? 12% Ready to Stream AI Movies and Shows [DATE]"
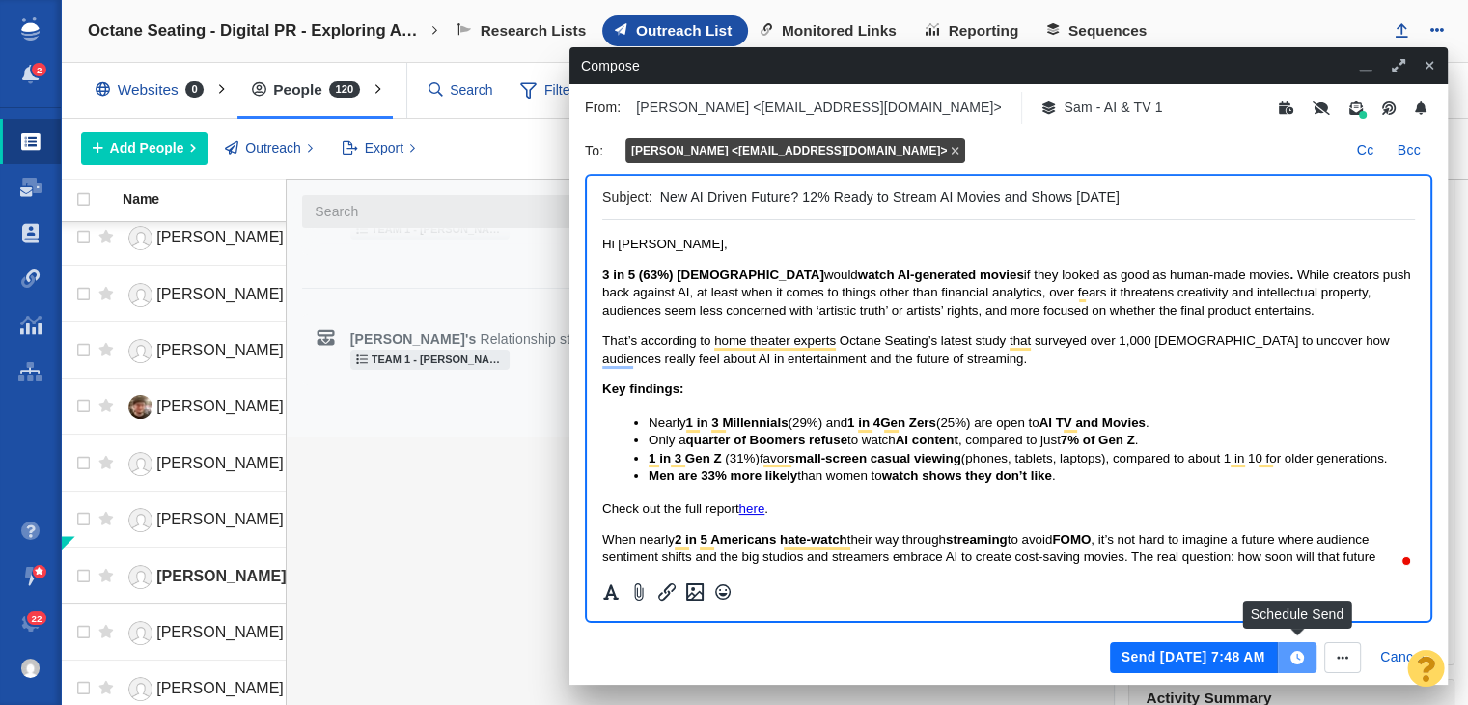
click at [1316, 659] on button "button" at bounding box center [1297, 657] width 39 height 31
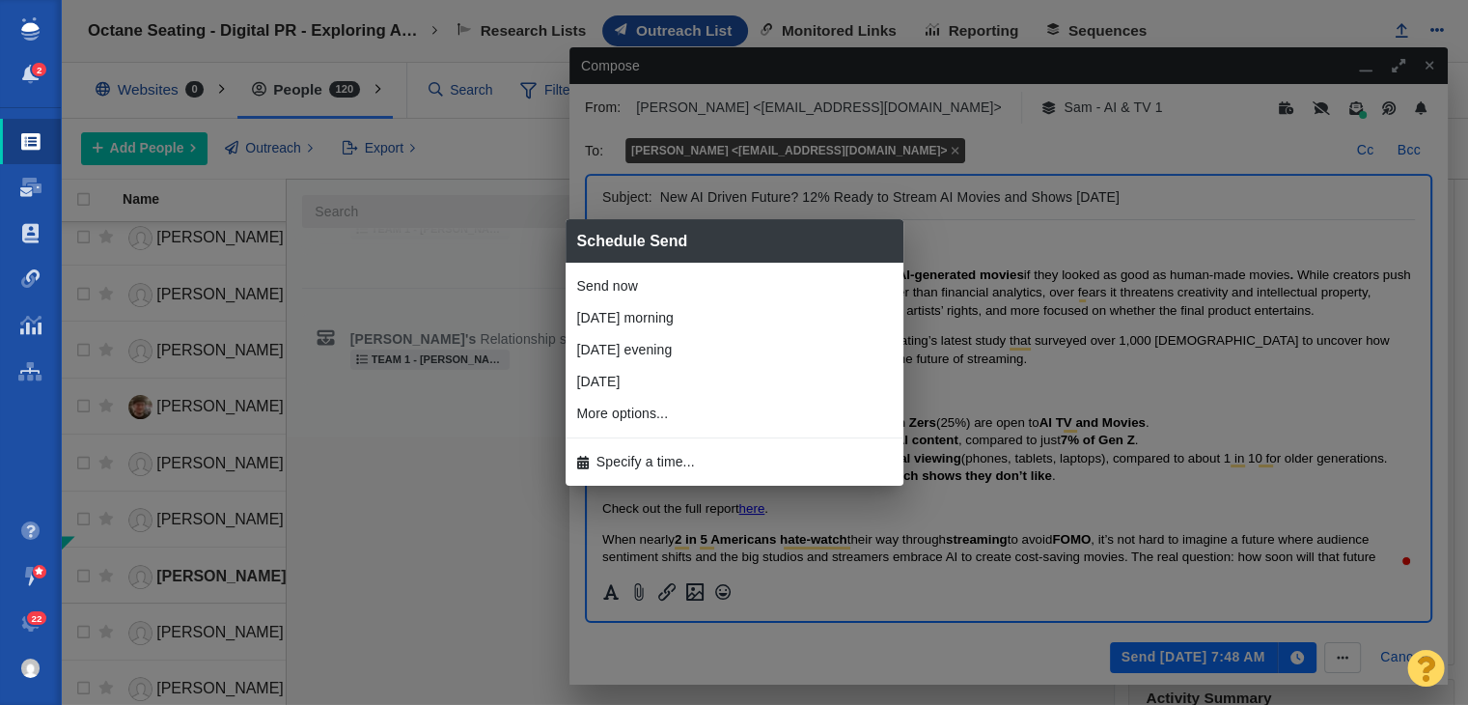
click at [730, 456] on li "Specify a time..." at bounding box center [735, 462] width 338 height 32
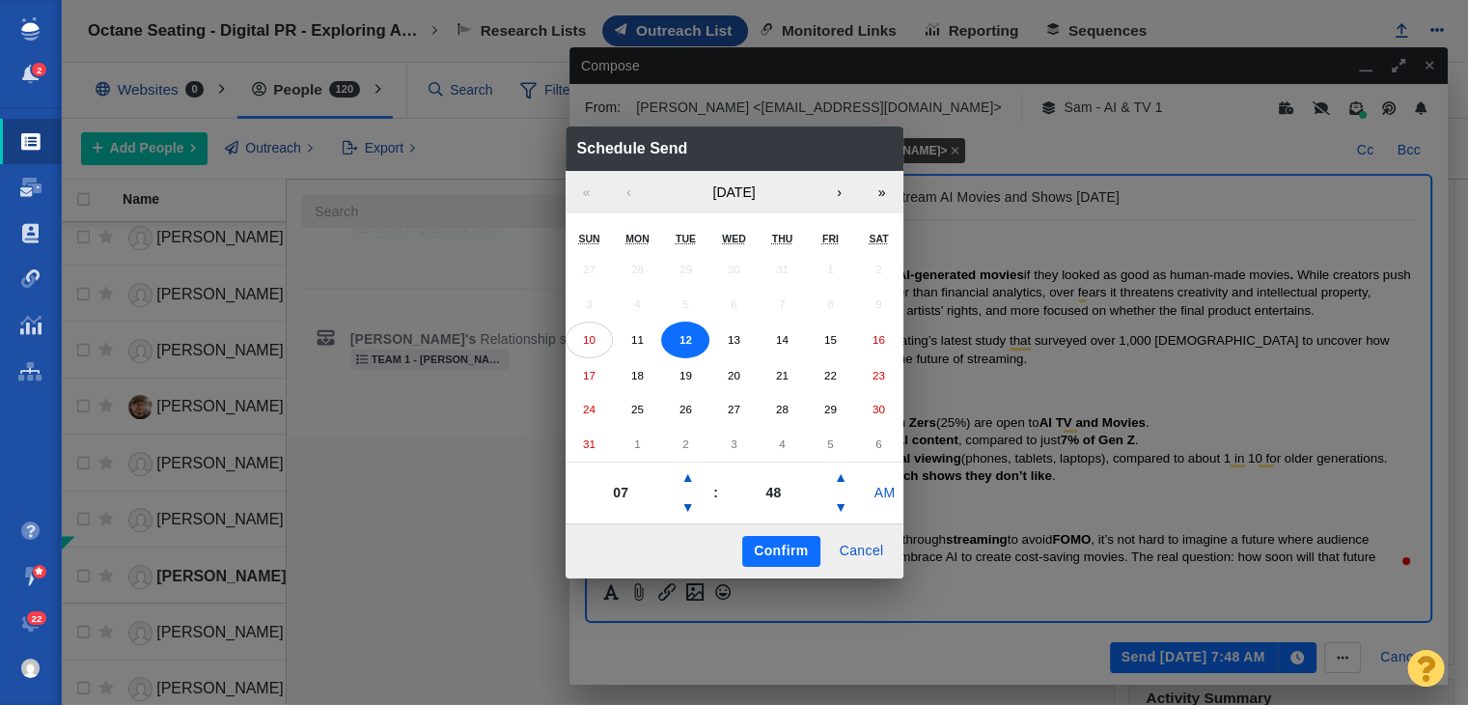
click at [765, 551] on button "Confirm" at bounding box center [780, 551] width 77 height 31
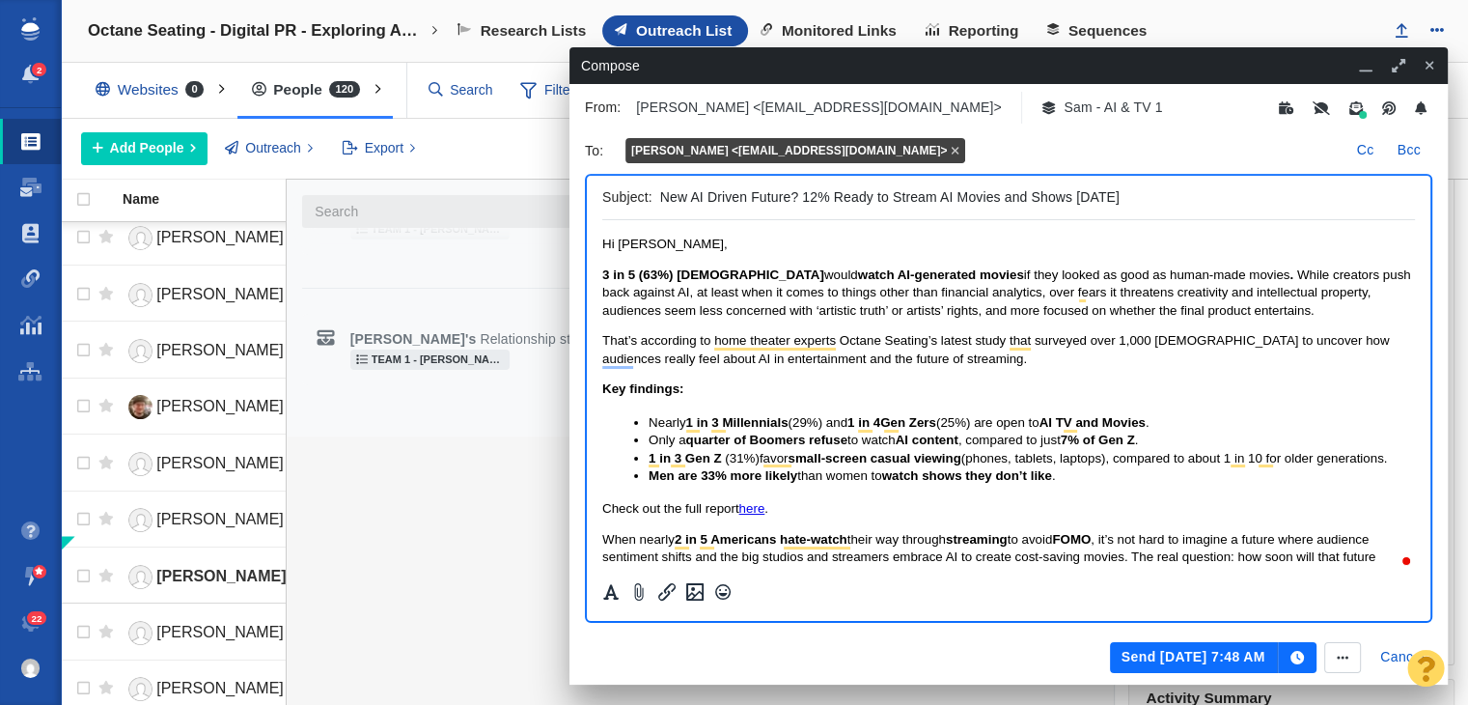
click at [1226, 663] on button "Send [DATE] 7:48 AM" at bounding box center [1194, 657] width 168 height 31
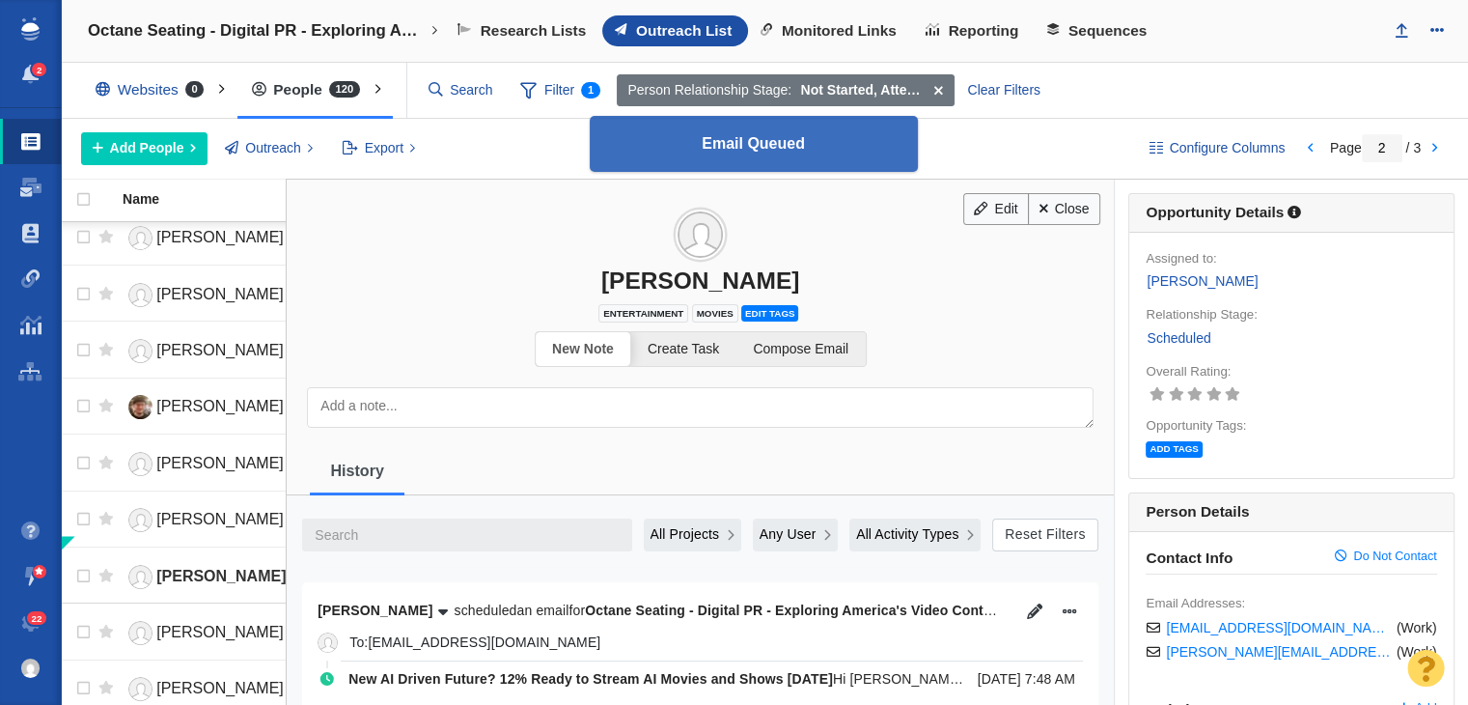
click at [1060, 189] on h3 "[PERSON_NAME]" at bounding box center [700, 237] width 827 height 115
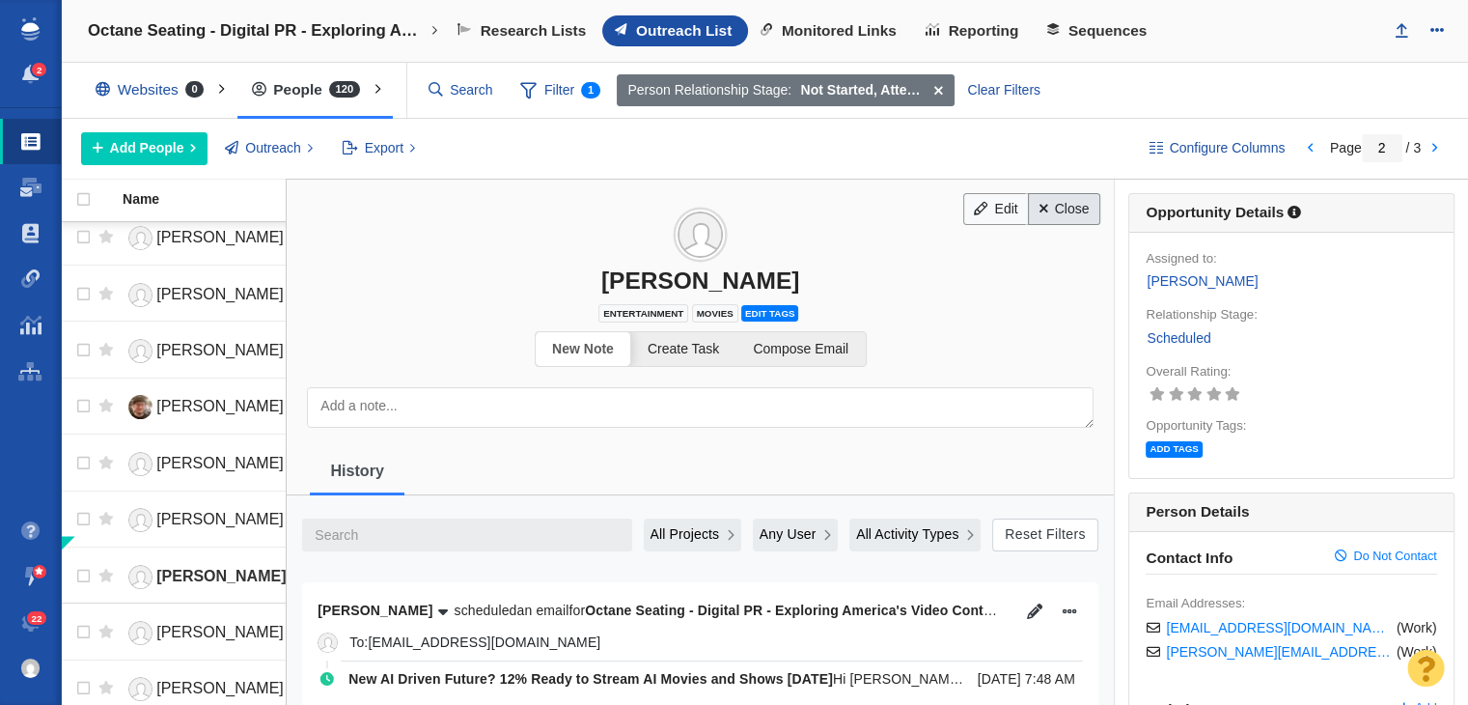
click at [1071, 220] on link "Close" at bounding box center [1064, 209] width 72 height 33
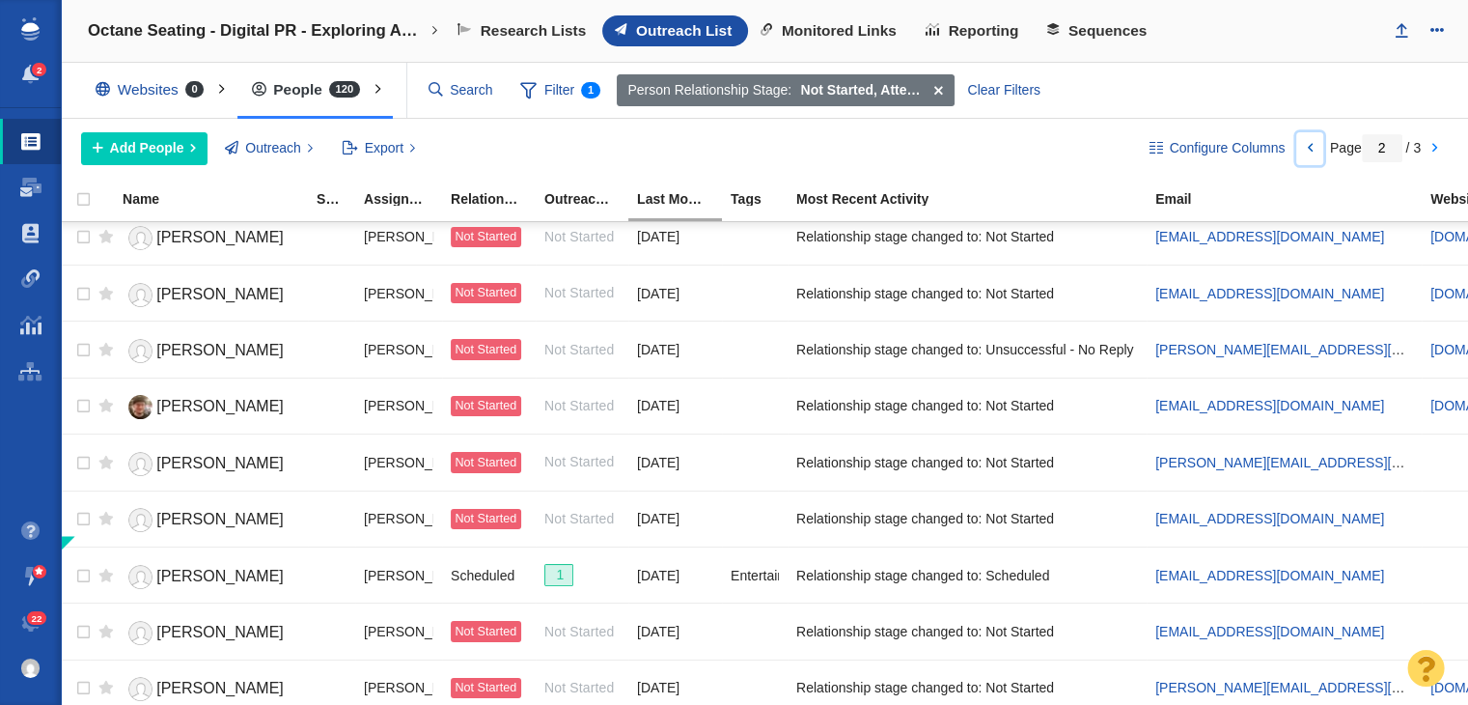
click at [1317, 150] on link at bounding box center [1309, 148] width 27 height 33
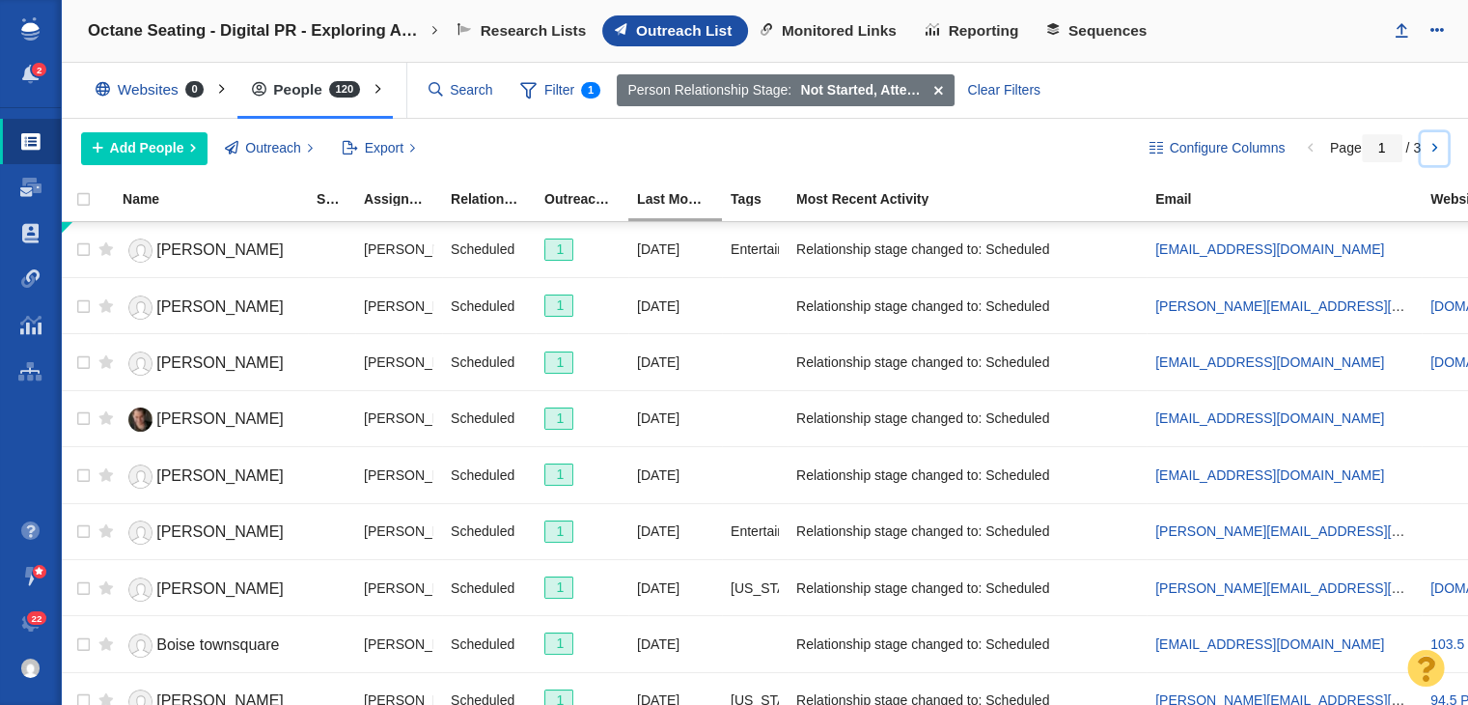
click at [1440, 151] on link at bounding box center [1434, 148] width 27 height 33
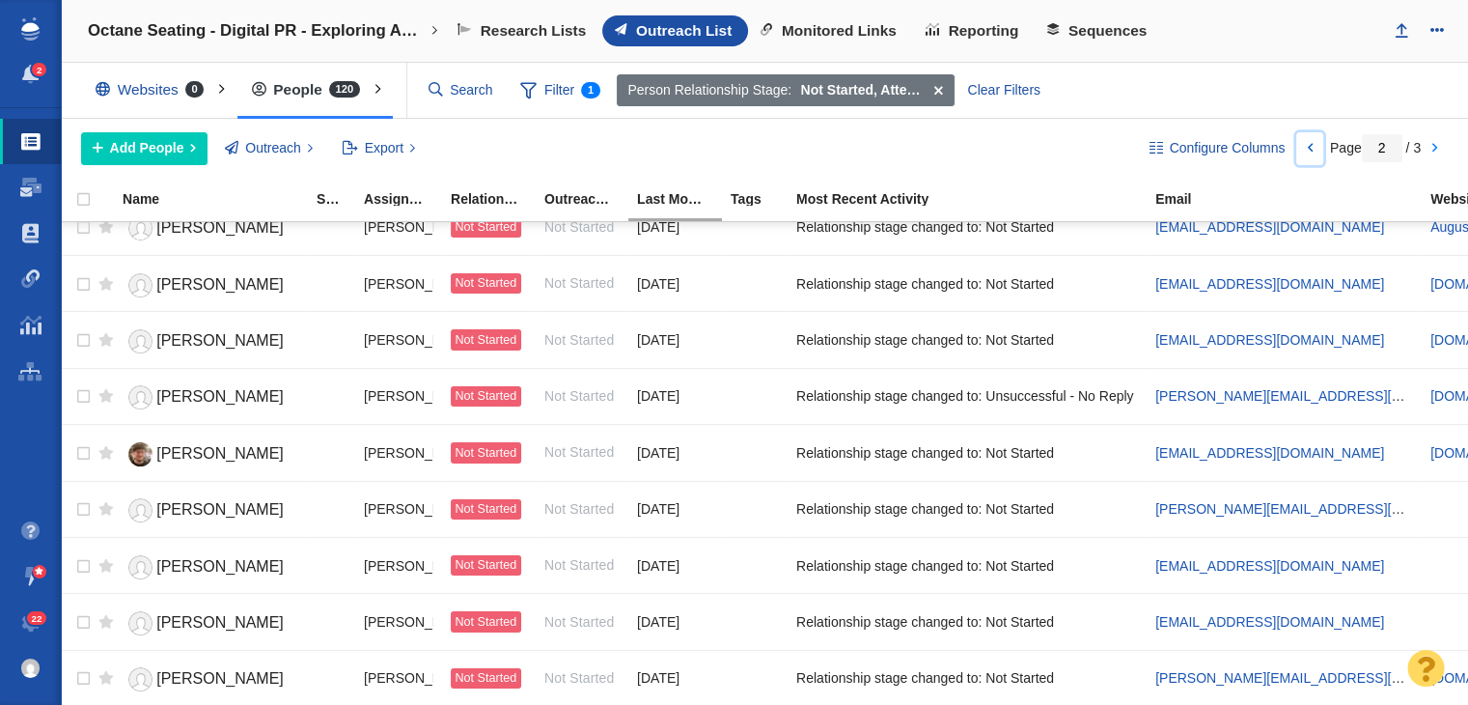
click at [1304, 140] on link at bounding box center [1309, 148] width 27 height 33
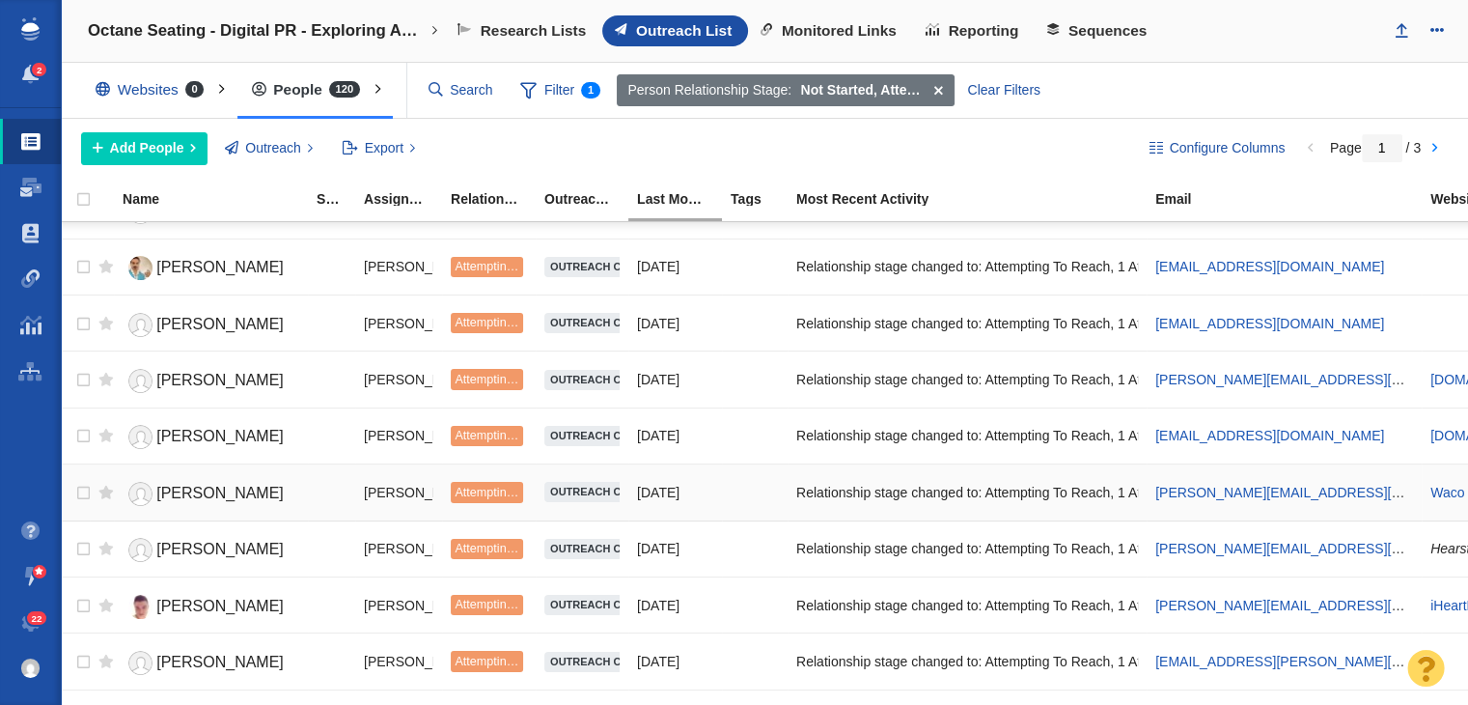
scroll to position [2338, 0]
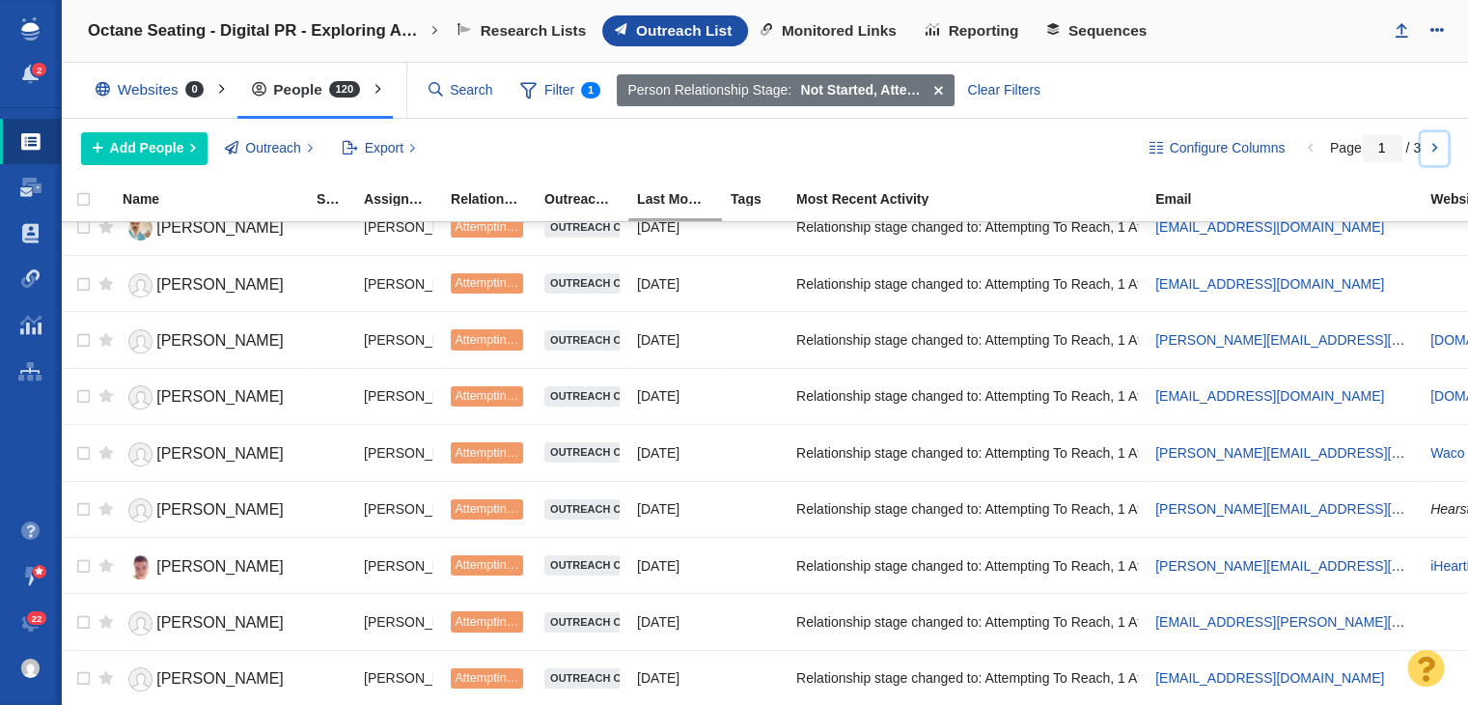
click at [1427, 160] on link at bounding box center [1434, 148] width 27 height 33
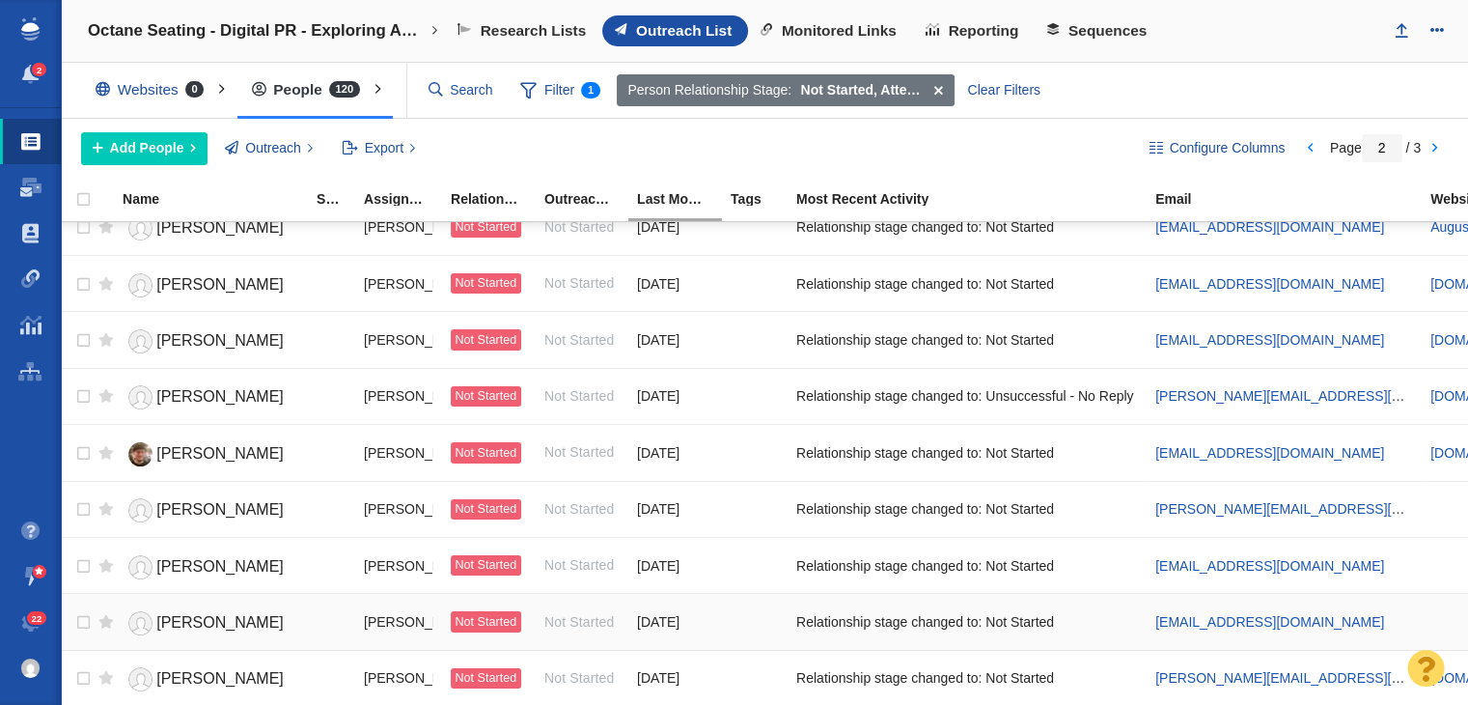
click at [214, 614] on span "[PERSON_NAME]" at bounding box center [219, 622] width 127 height 16
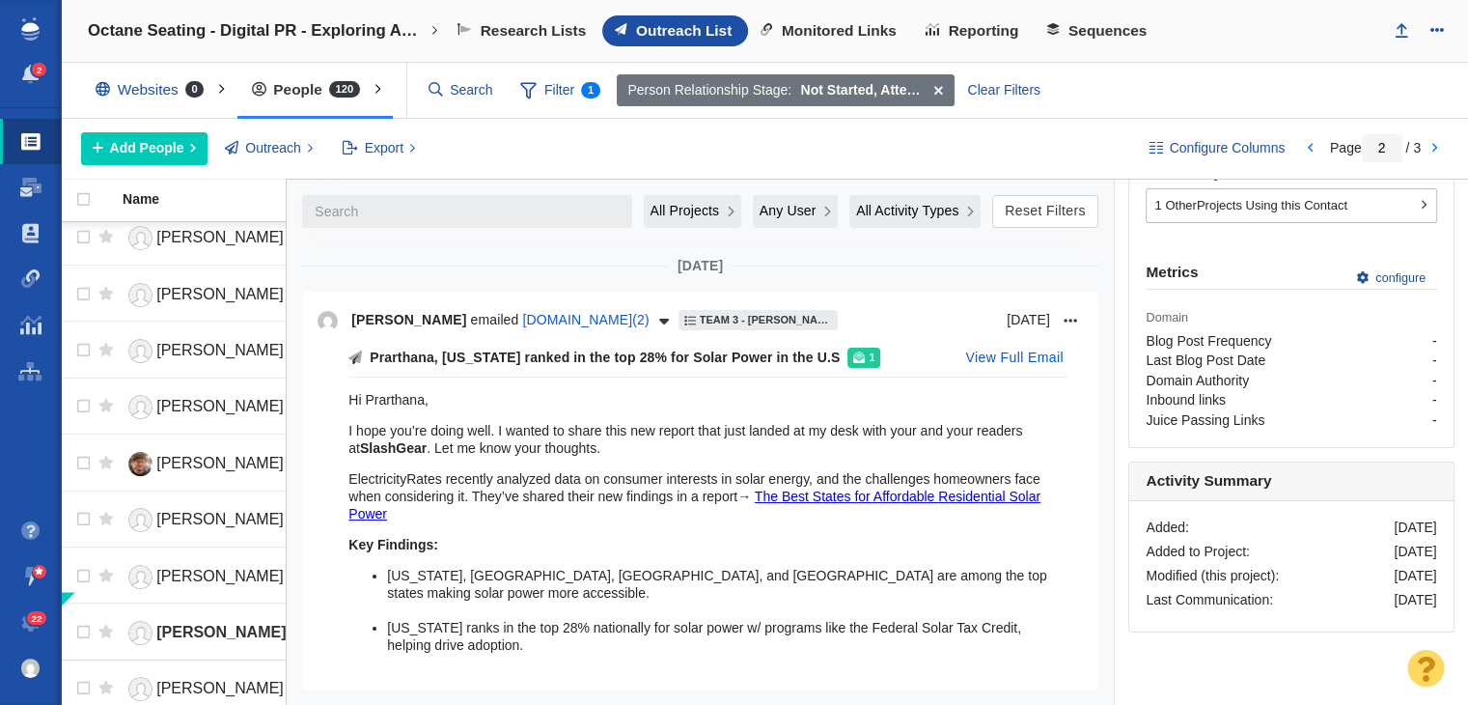
scroll to position [0, 0]
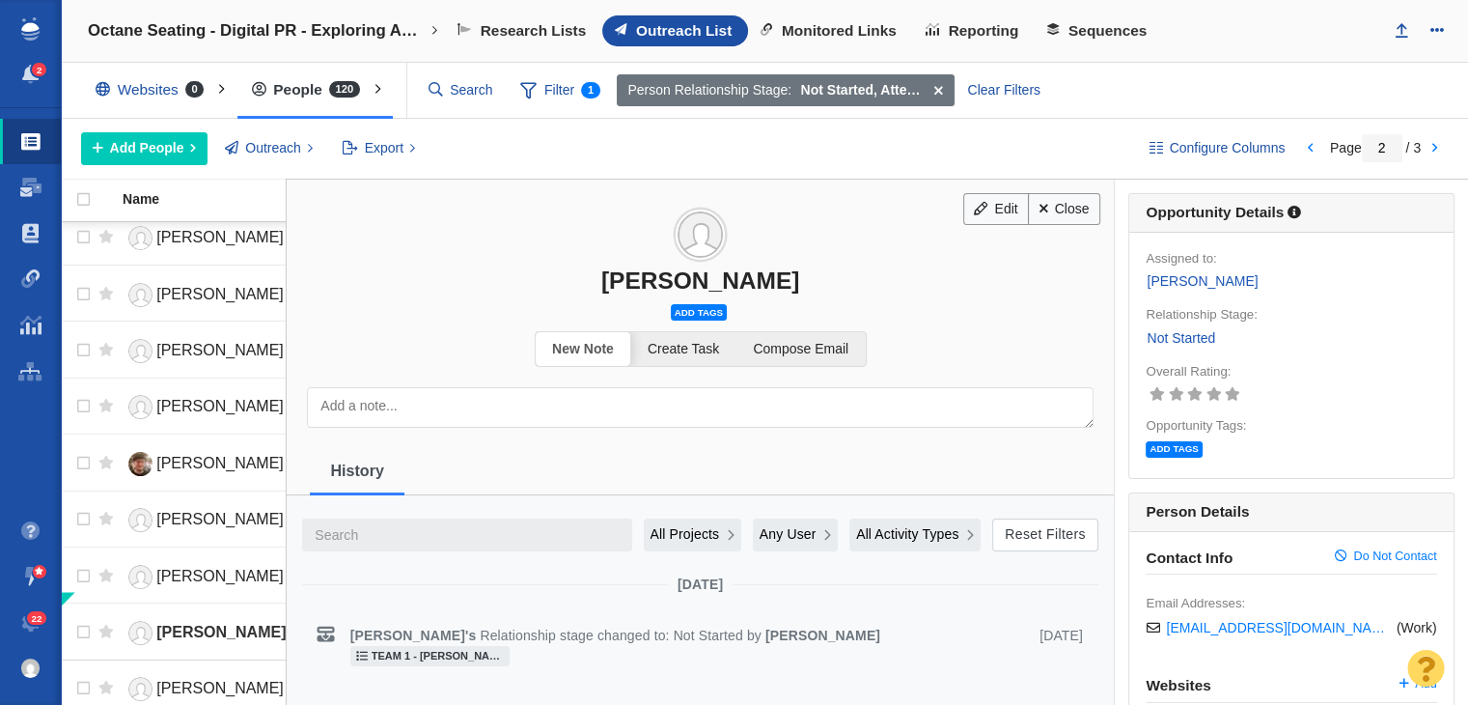
drag, startPoint x: 590, startPoint y: 279, endPoint x: 866, endPoint y: 275, distance: 276.1
click at [866, 275] on div "[PERSON_NAME]" at bounding box center [700, 280] width 827 height 28
copy div "[PERSON_NAME]"
click at [1047, 197] on link "Close" at bounding box center [1064, 209] width 72 height 33
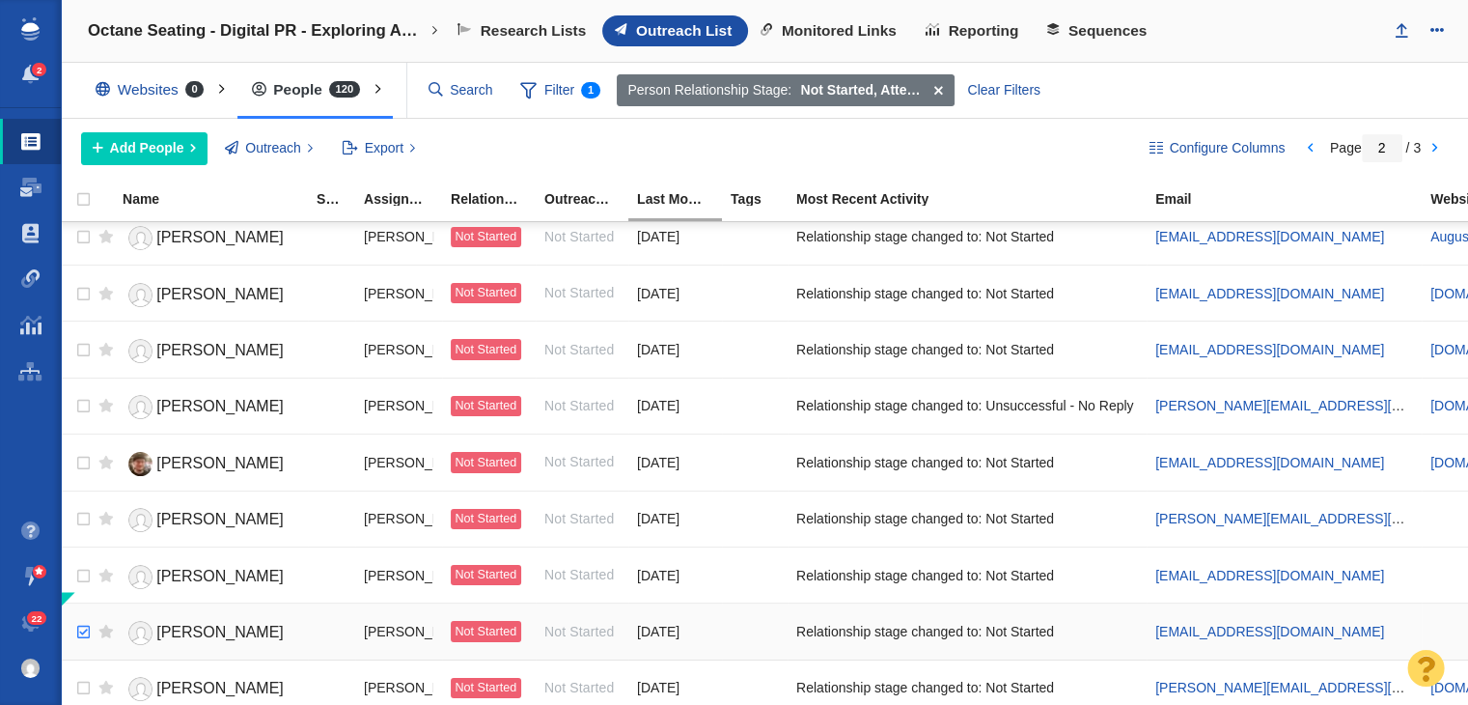
checkbox input "true"
click at [73, 620] on input "checkbox" at bounding box center [81, 632] width 29 height 42
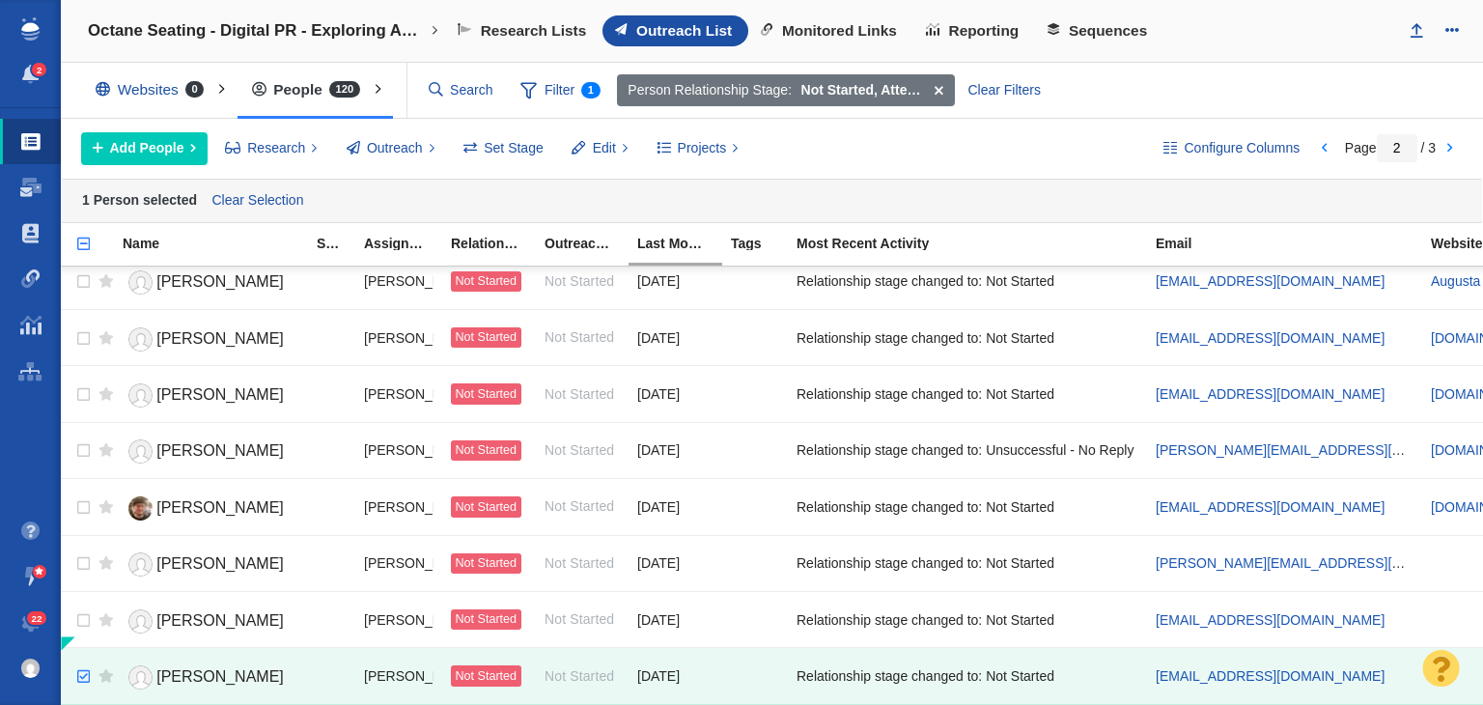
click at [626, 119] on div "Configure Columns Page 2 / 3 Add People Add a Person Add From List of URLs Impo…" at bounding box center [772, 149] width 1422 height 60
click at [595, 140] on span "Edit" at bounding box center [604, 148] width 23 height 20
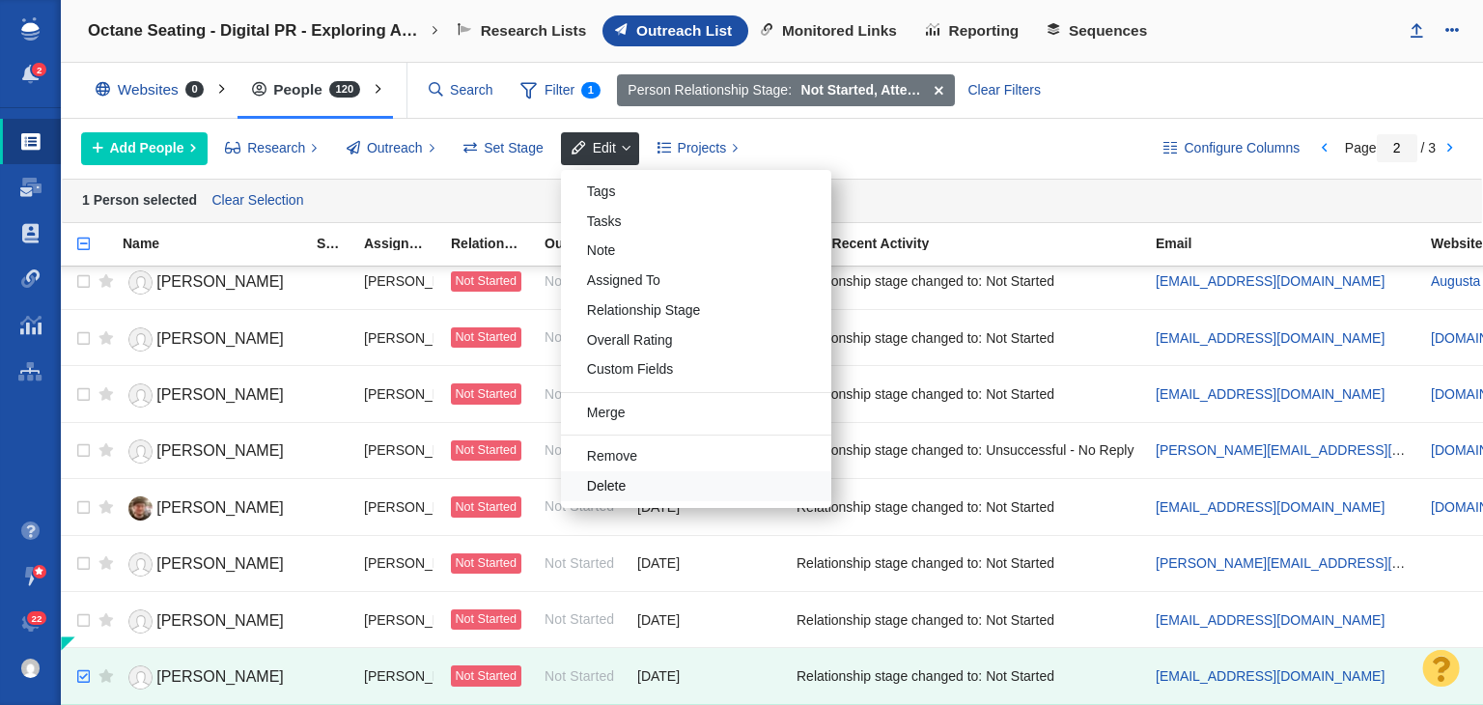
click at [600, 472] on div "Delete" at bounding box center [696, 486] width 270 height 30
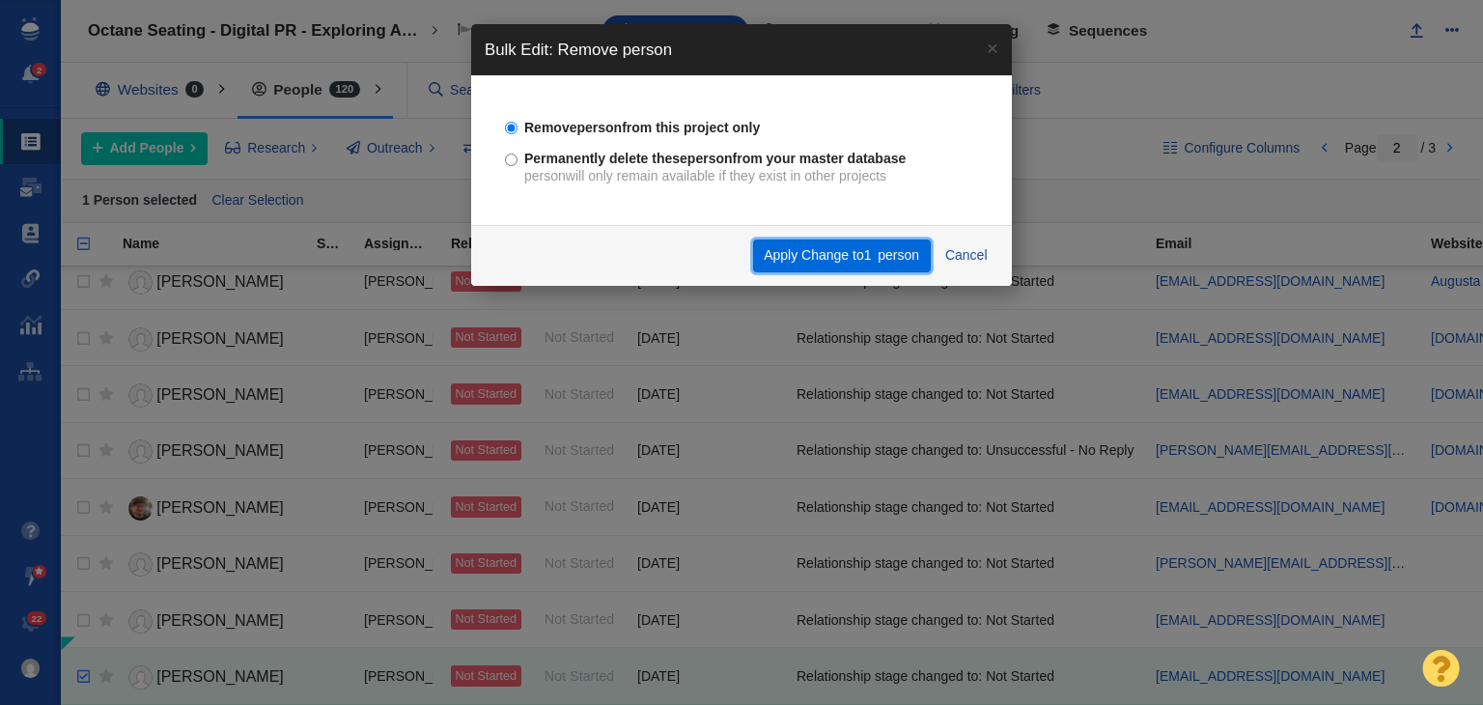
click at [866, 263] on span "1" at bounding box center [868, 254] width 8 height 15
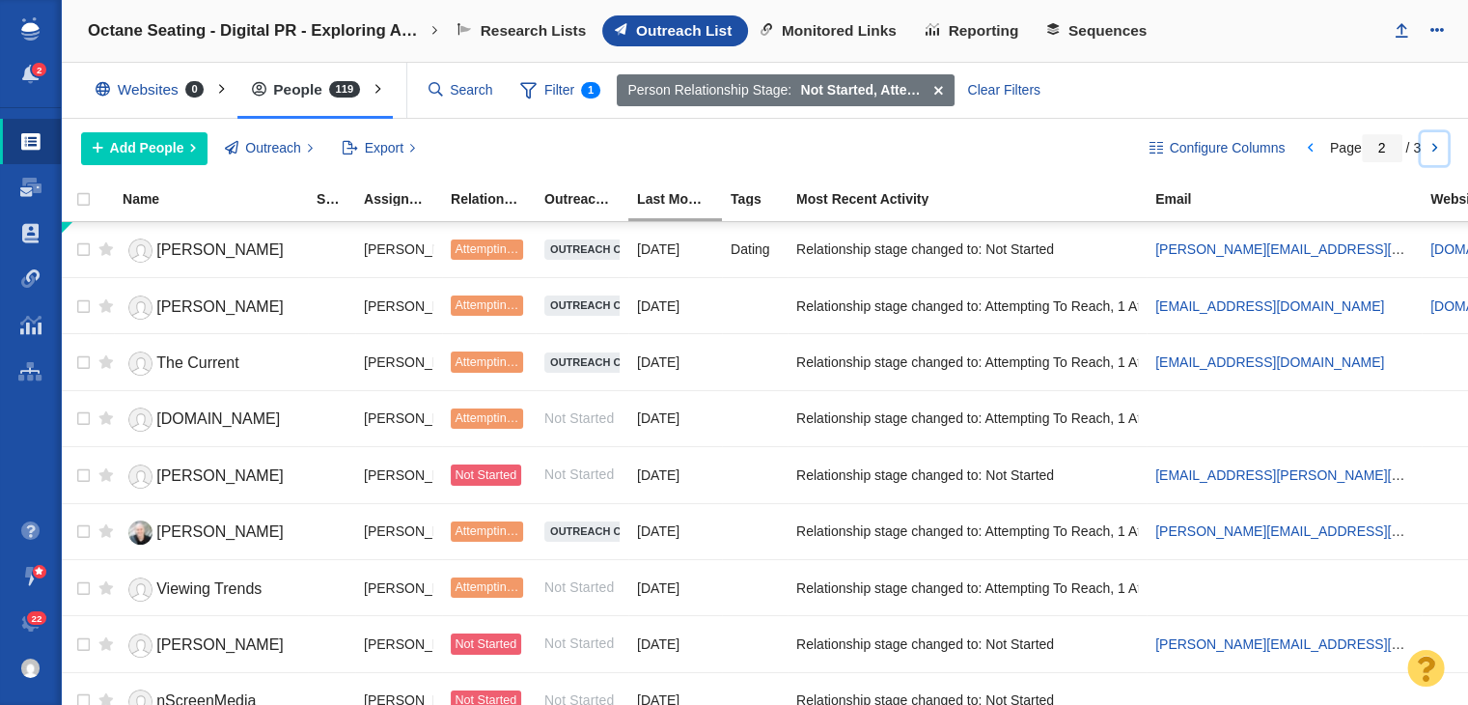
click at [1441, 146] on link at bounding box center [1434, 148] width 27 height 33
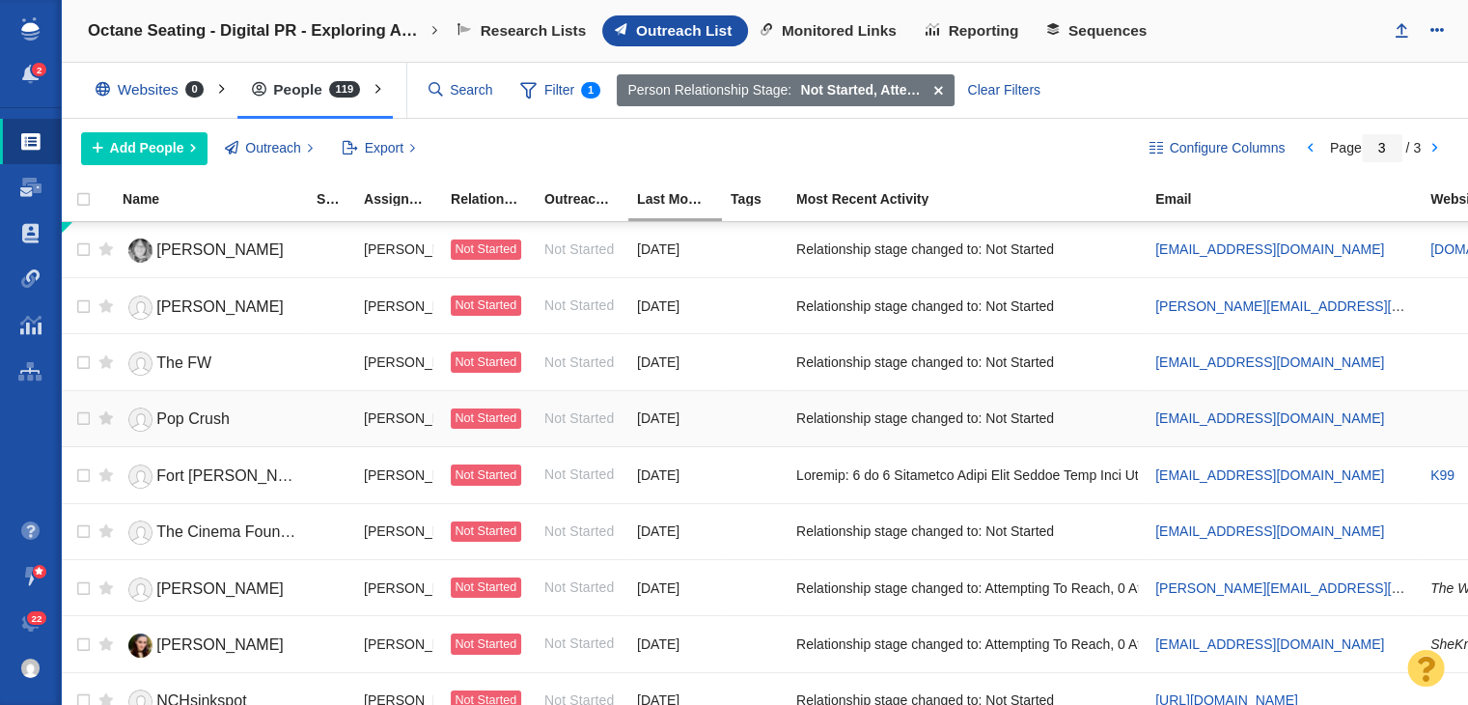
scroll to position [596, 0]
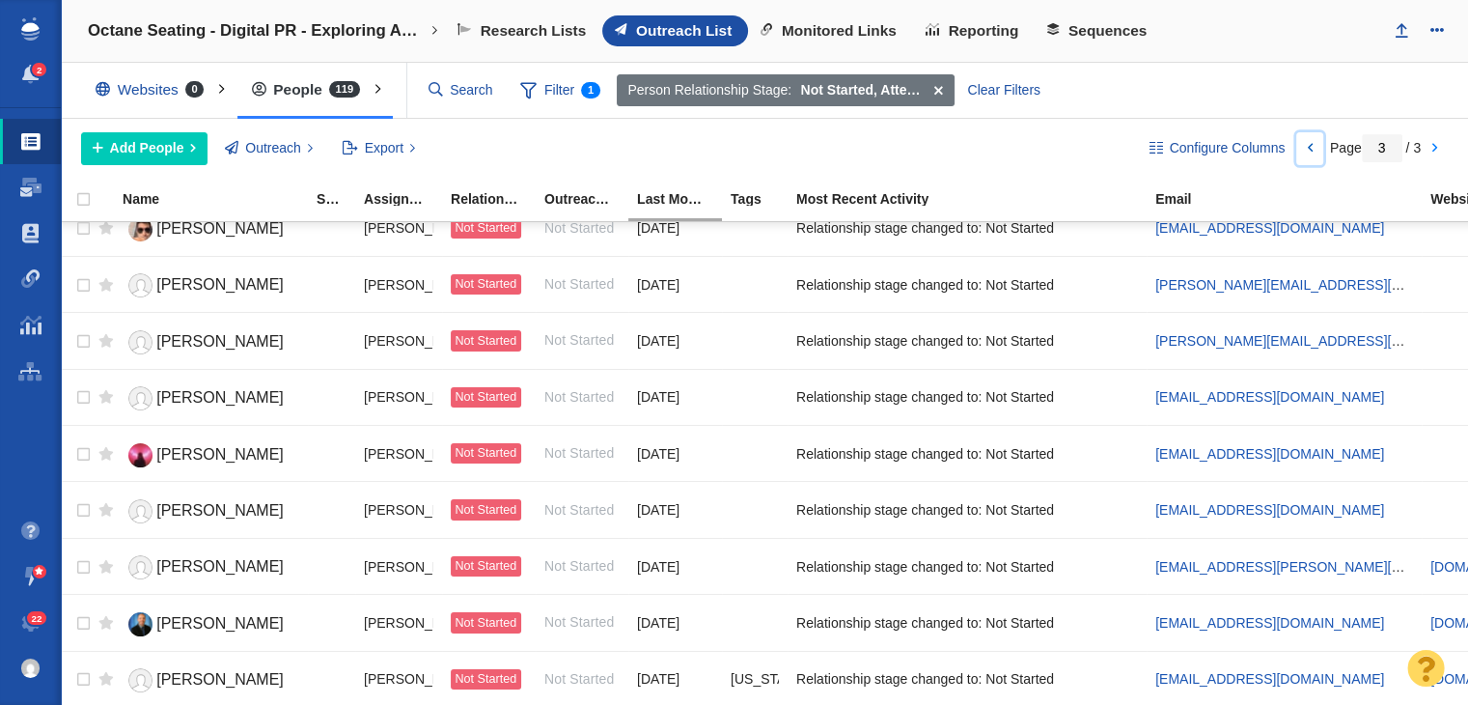
click at [1317, 146] on link at bounding box center [1309, 148] width 27 height 33
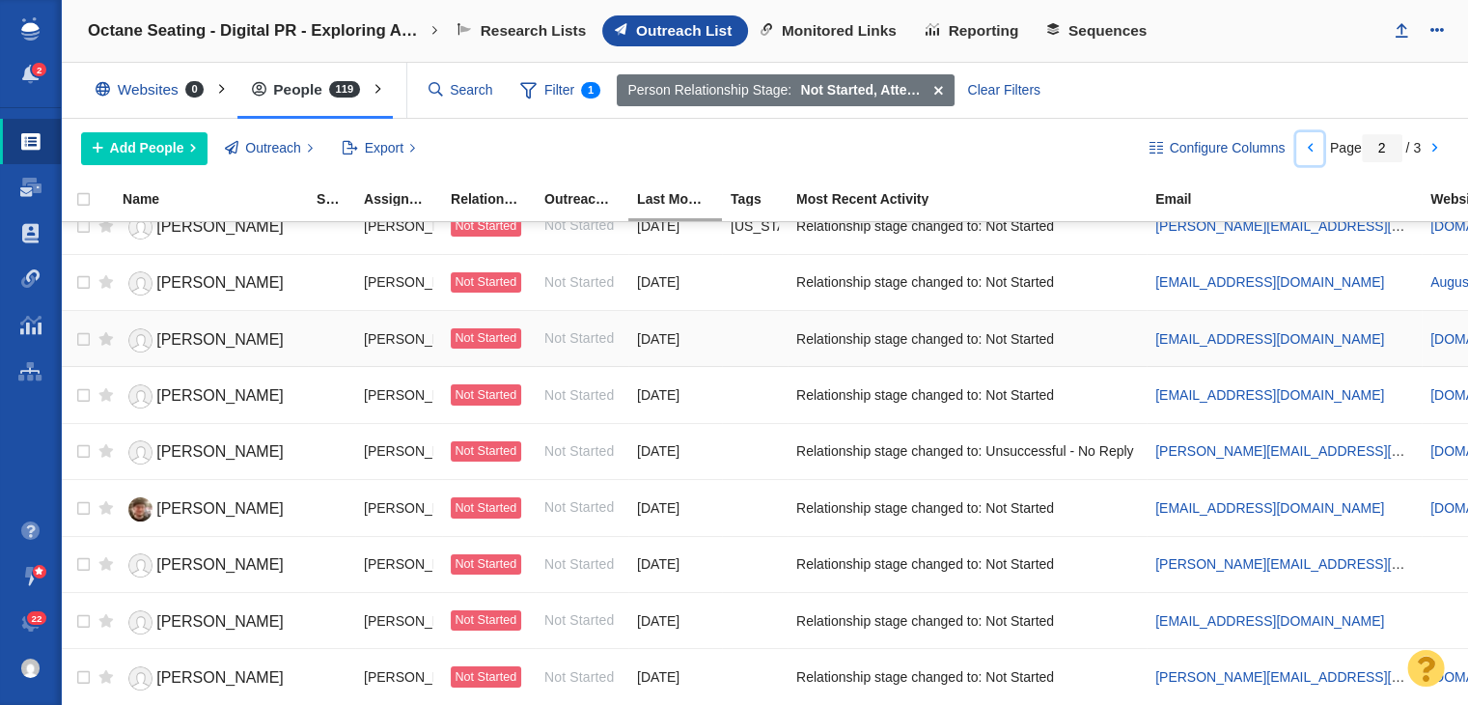
scroll to position [2338, 0]
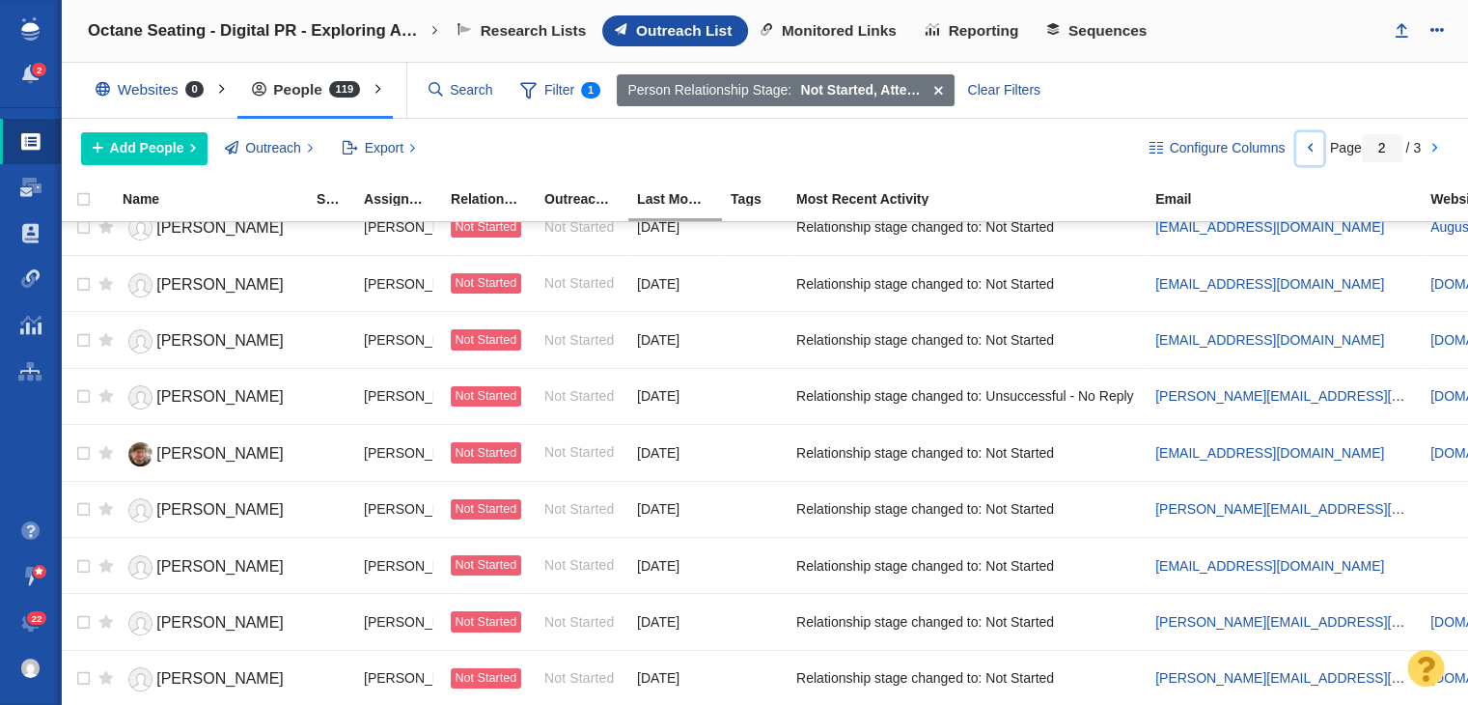
click at [1299, 148] on link at bounding box center [1309, 148] width 27 height 33
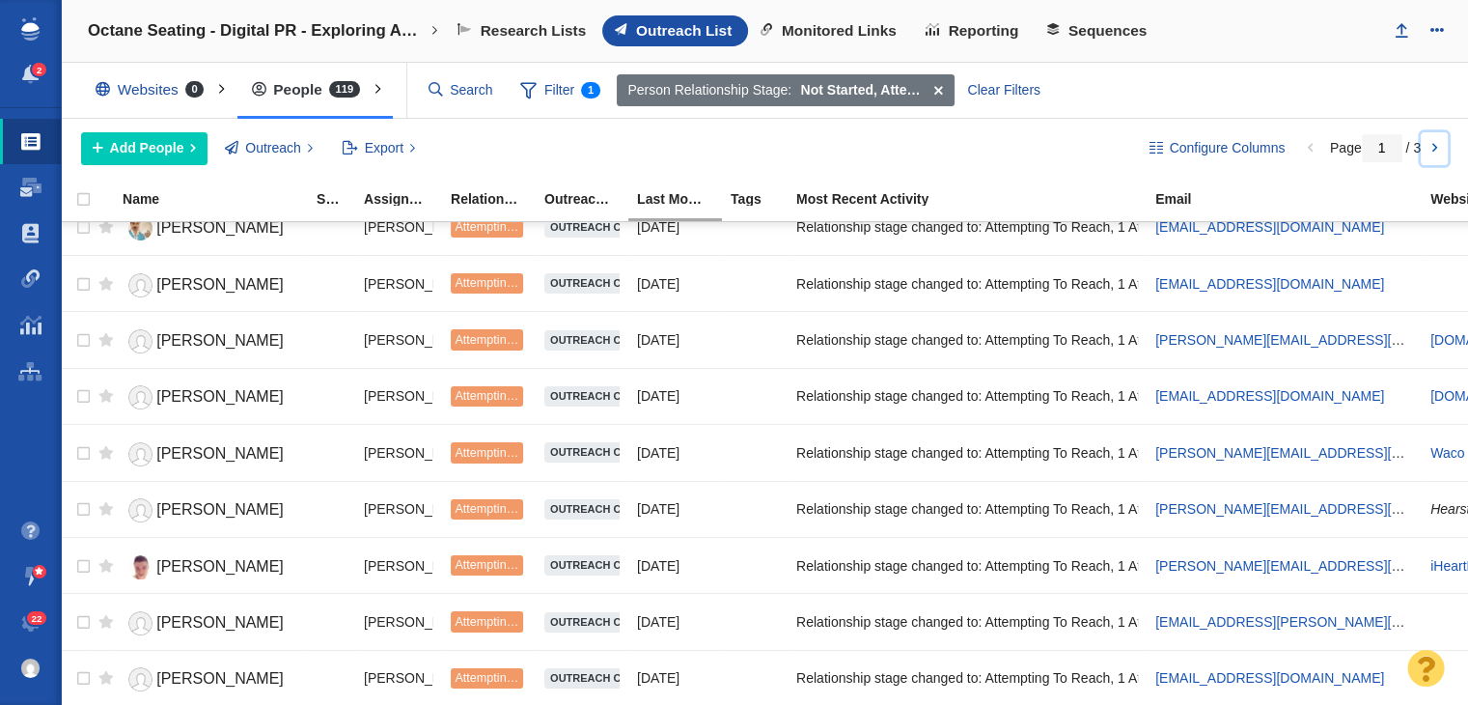
click at [1431, 132] on link at bounding box center [1434, 148] width 27 height 33
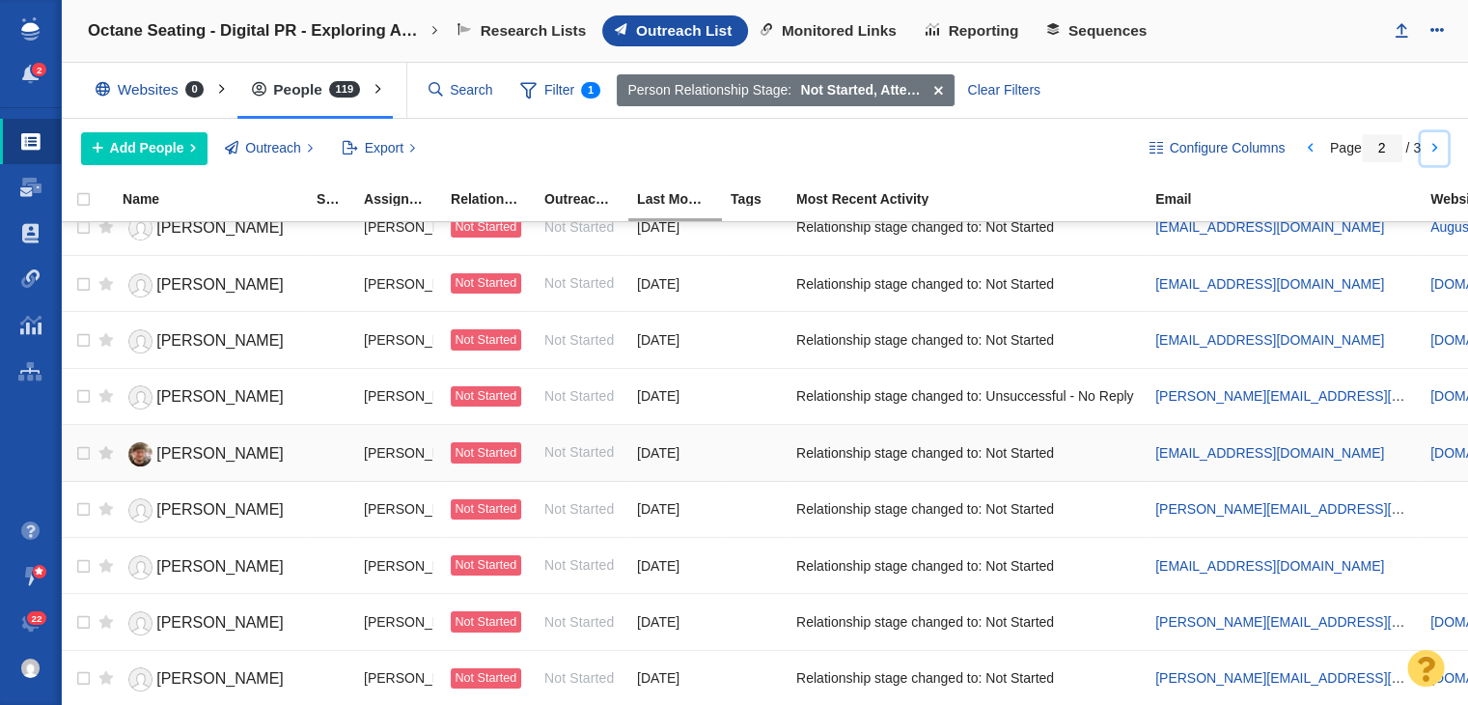
scroll to position [0, 0]
click at [235, 670] on span "George Pennacchio" at bounding box center [219, 678] width 127 height 16
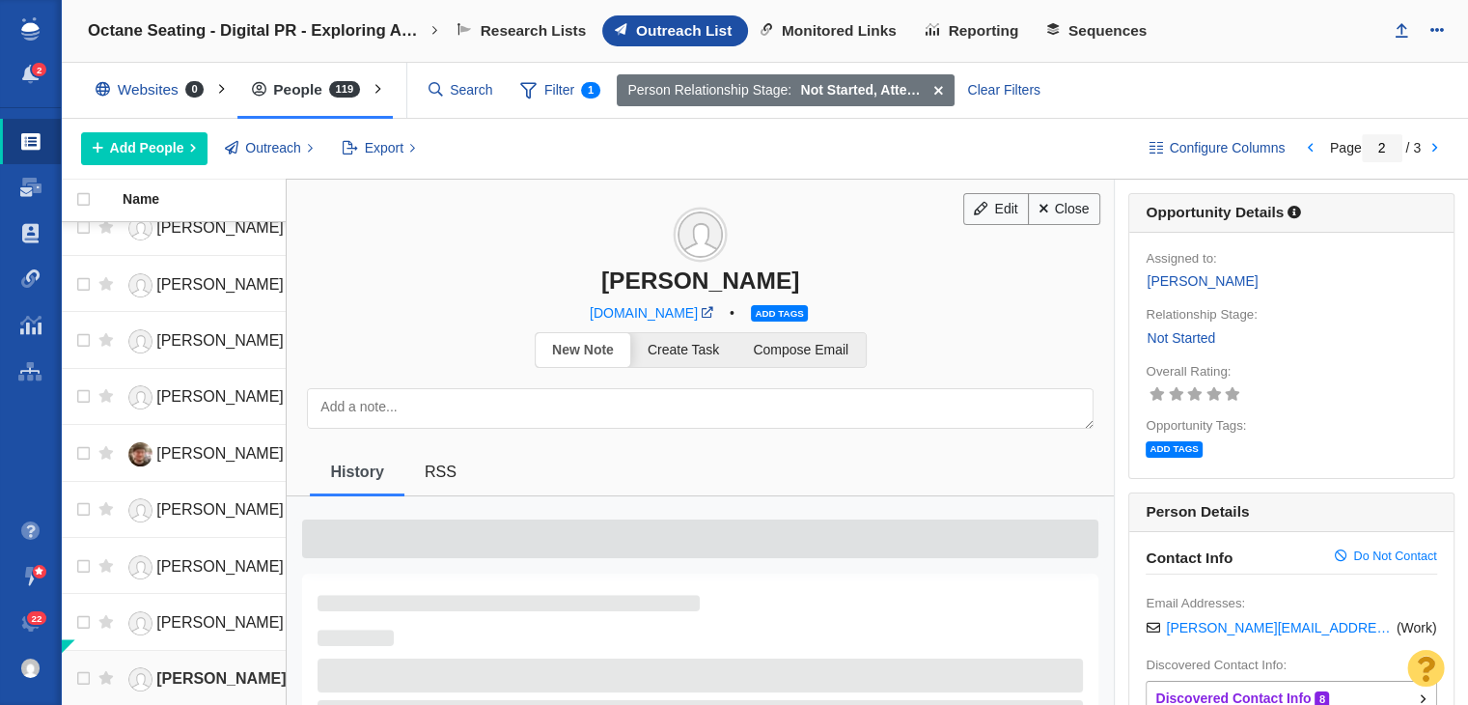
scroll to position [2324, 0]
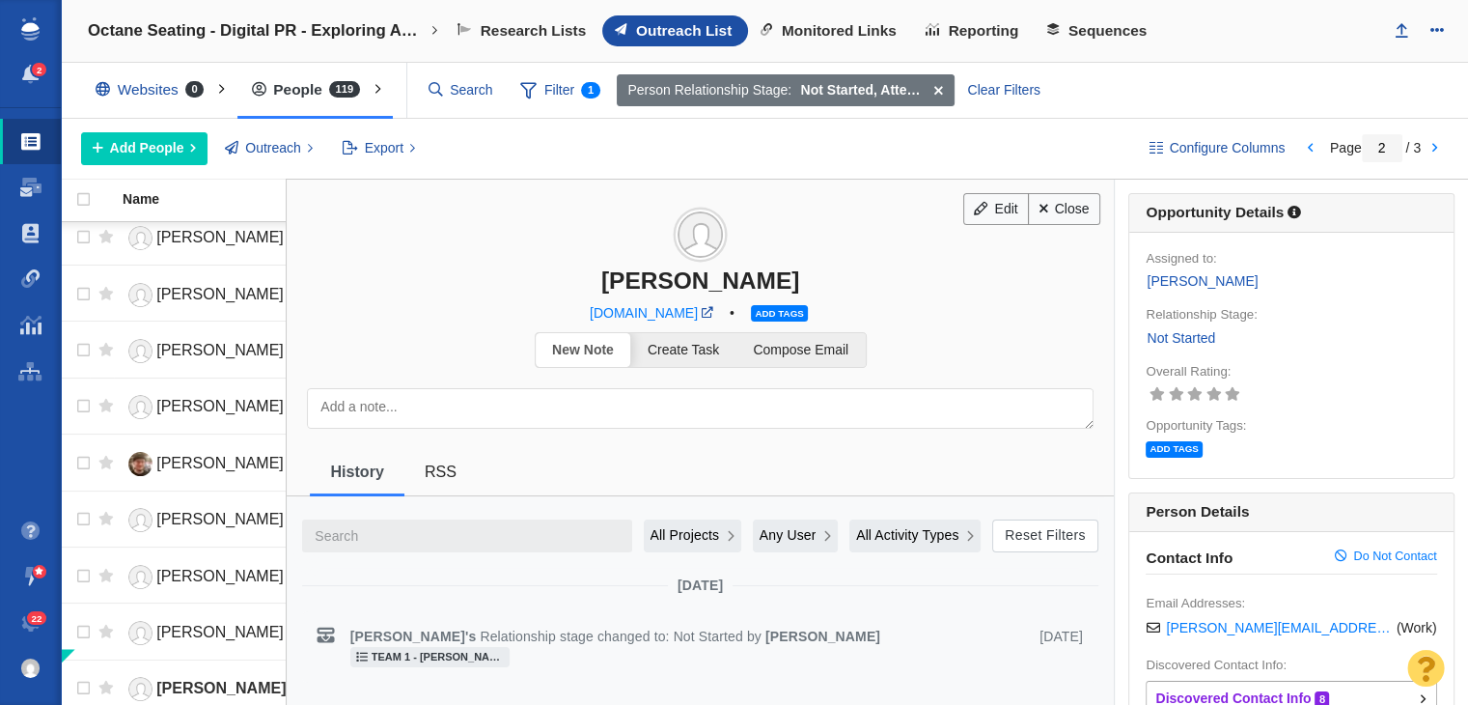
drag, startPoint x: 576, startPoint y: 260, endPoint x: 927, endPoint y: 289, distance: 351.6
click at [927, 289] on h3 "George Pennacchio" at bounding box center [700, 237] width 827 height 115
click at [812, 285] on div "George Pennacchio" at bounding box center [700, 280] width 827 height 28
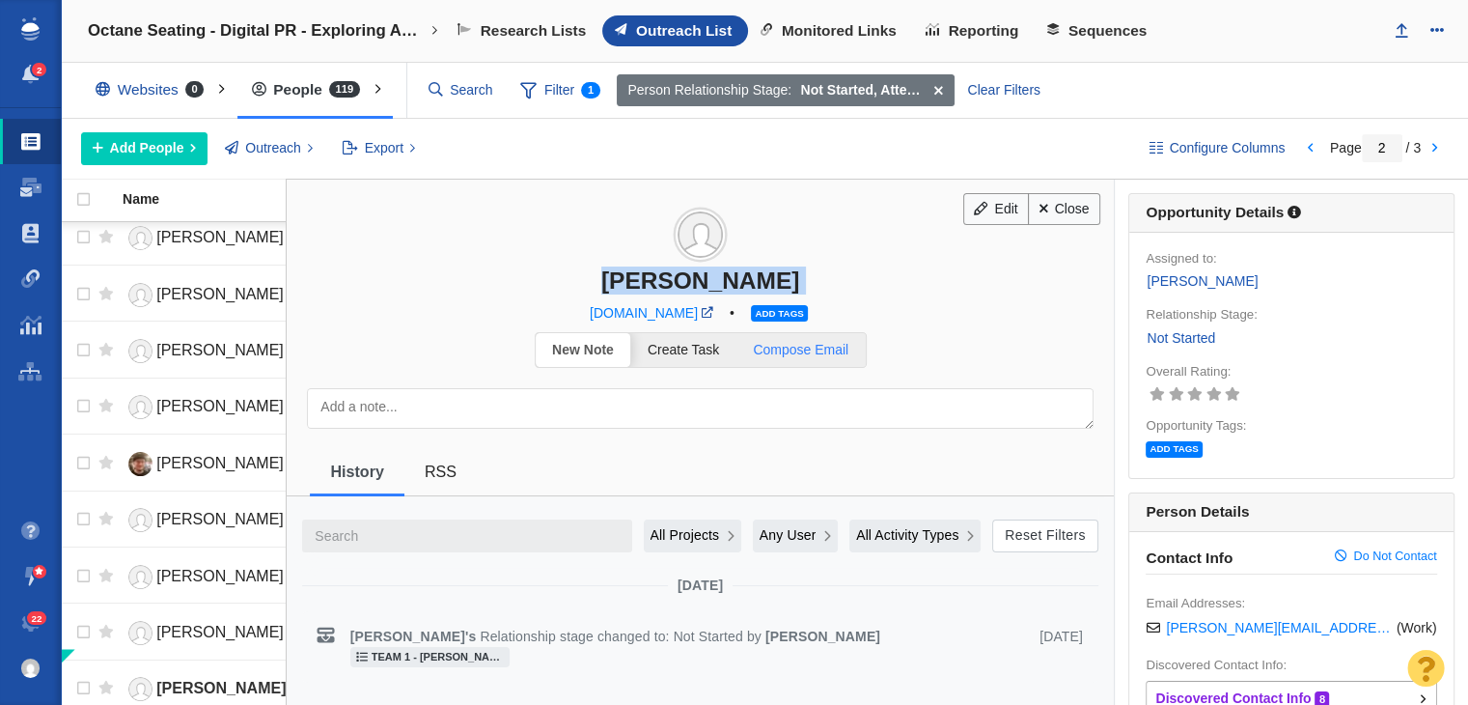
click at [794, 355] on link "Compose Email" at bounding box center [801, 350] width 129 height 34
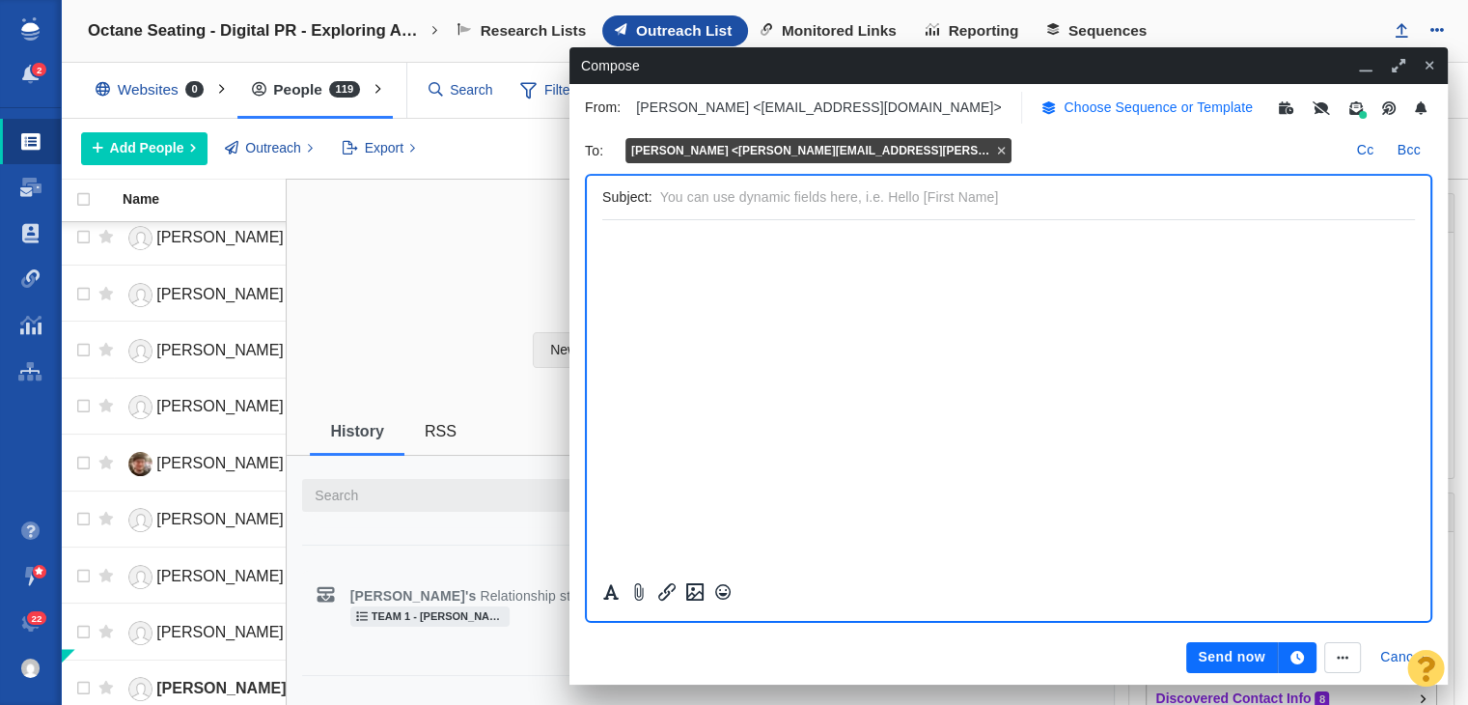
click at [1097, 99] on p "Choose Sequence or Template" at bounding box center [1158, 107] width 189 height 20
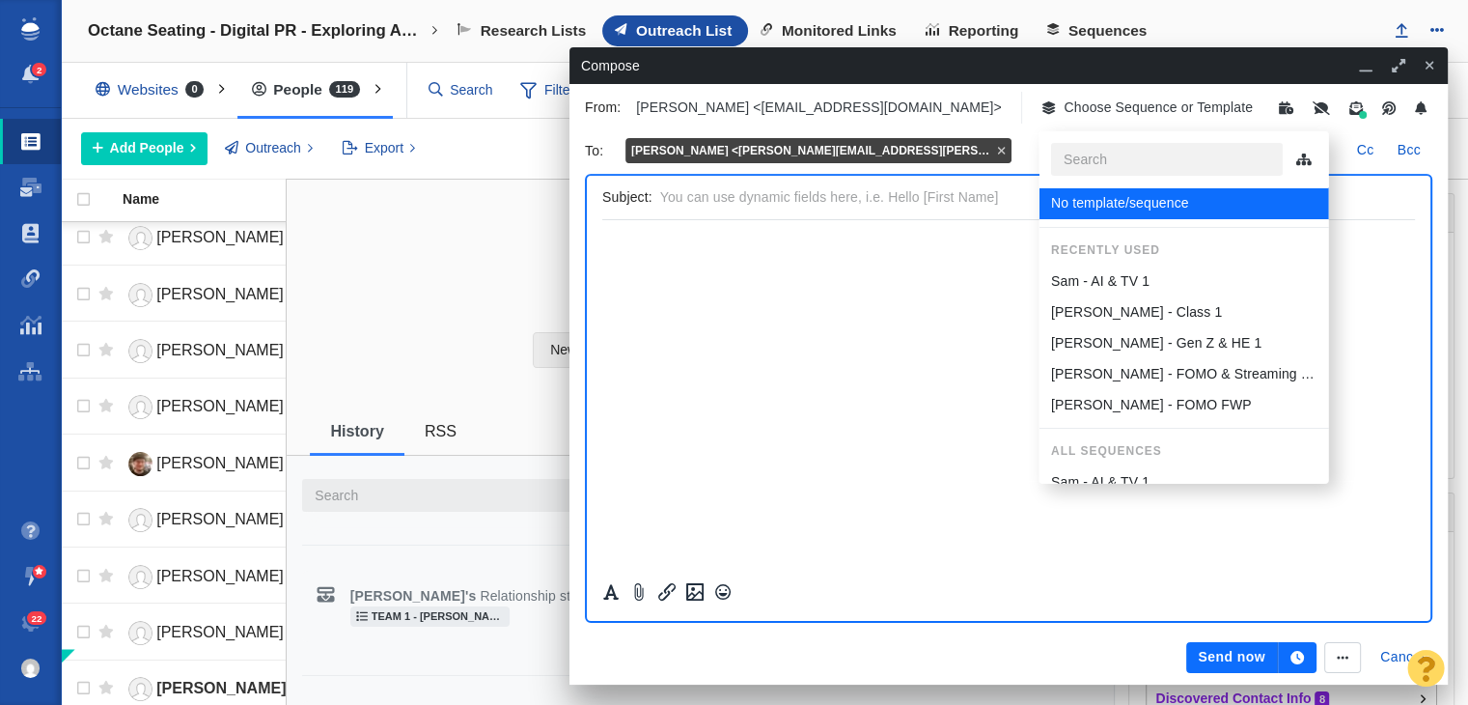
click at [1174, 283] on div "Sam - AI & TV 1" at bounding box center [1183, 281] width 266 height 20
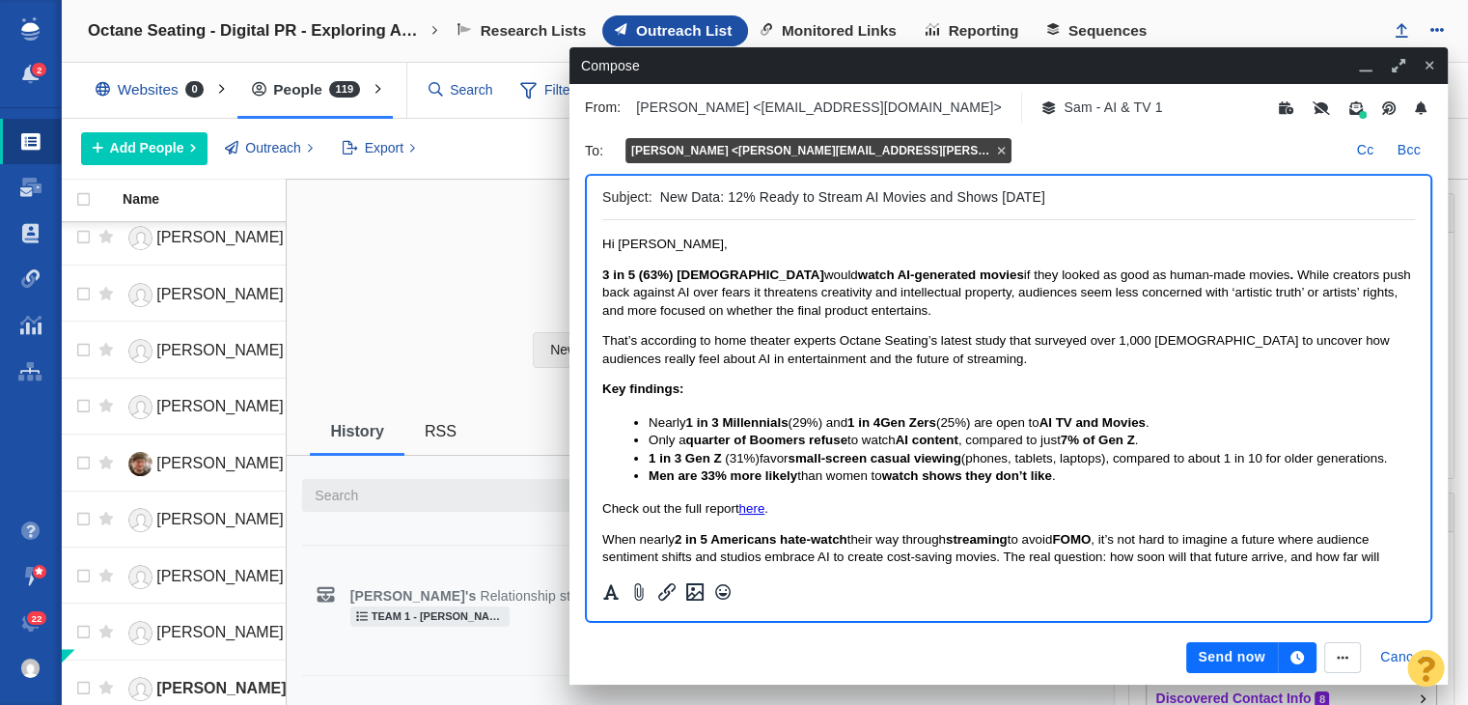
drag, startPoint x: 728, startPoint y: 190, endPoint x: 532, endPoint y: 159, distance: 198.4
click at [532, 159] on div "Octane Seating - Digital PR - Exploring America's Video Content Preferences aka…" at bounding box center [764, 352] width 1407 height 705
drag, startPoint x: 1016, startPoint y: 195, endPoint x: 1039, endPoint y: 189, distance: 23.9
click at [1039, 189] on input "More AI For Hollywood? 12% Ready to Stream AI Movies and Shows Today" at bounding box center [1033, 197] width 747 height 28
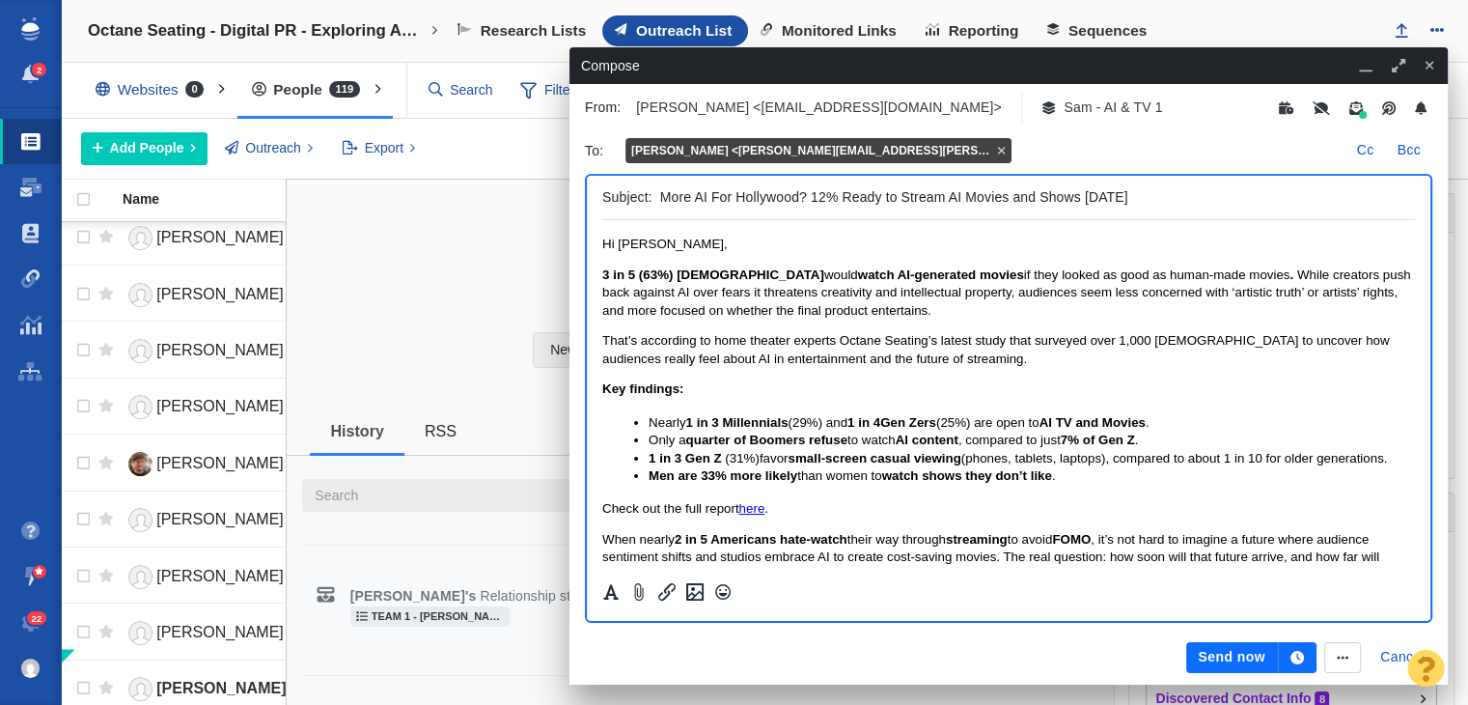
drag, startPoint x: 1033, startPoint y: 197, endPoint x: 1010, endPoint y: 195, distance: 23.2
click at [1010, 195] on input "More AI For Hollywood? 12% Ready to Stream AI Movies and Shows Today" at bounding box center [1033, 197] width 747 height 28
drag, startPoint x: 1017, startPoint y: 194, endPoint x: 1164, endPoint y: 208, distance: 147.4
click at [1164, 208] on input "More AI For Hollywood? 12% Ready to Stream AI Movies & Shows Today" at bounding box center [1033, 197] width 747 height 28
click at [1014, 191] on input "More AI For Hollywood? 12% Ready to Stream AI Movies & Shows Today" at bounding box center [1033, 197] width 747 height 28
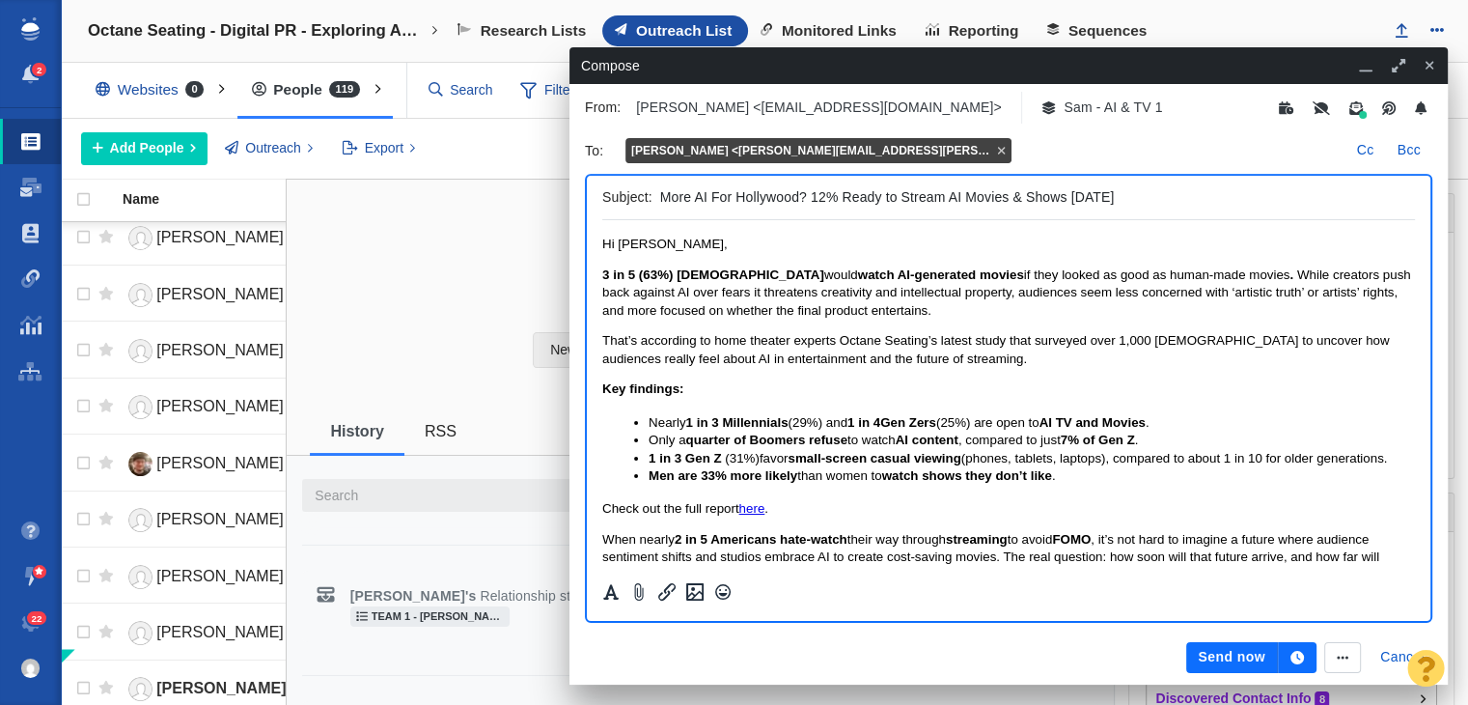
drag, startPoint x: 1012, startPoint y: 192, endPoint x: 1049, endPoint y: 193, distance: 37.7
click at [1049, 193] on input "More AI For Hollywood? 12% Ready to Stream AI Movies & Shows Today" at bounding box center [1033, 197] width 747 height 28
drag, startPoint x: 1070, startPoint y: 194, endPoint x: 1006, endPoint y: 189, distance: 63.9
click at [1006, 189] on input "More AI For Hollywood? 12% Ready to Stream AI Movies Today" at bounding box center [1033, 197] width 747 height 28
type input "More AI For Hollywood? 12% Ready to Stream AI Movies"
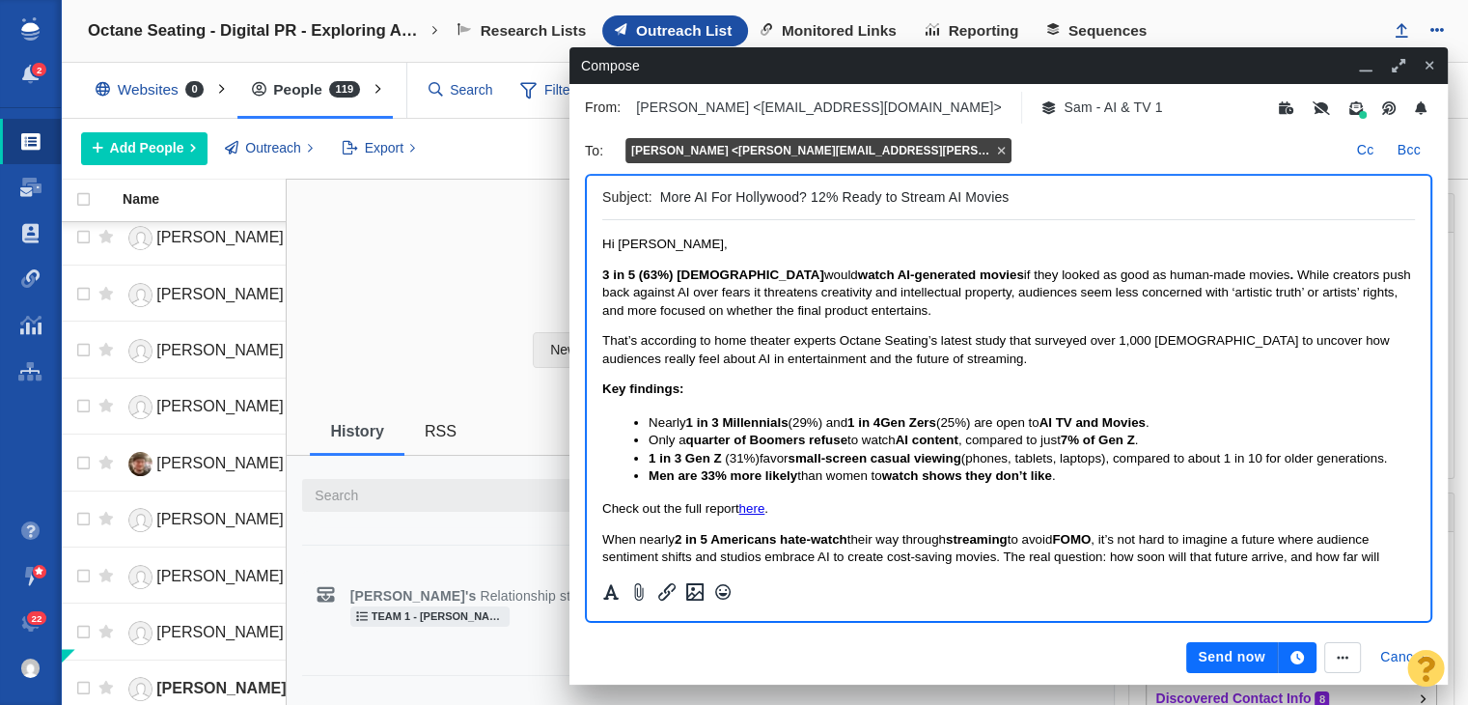
click at [845, 296] on span "While creators push back against AI over fears it threatens creativity and inte…" at bounding box center [1006, 292] width 809 height 50
click at [837, 290] on span "While creators push back against AI over fears it threatens creativity and inte…" at bounding box center [1006, 292] width 809 height 50
click at [841, 290] on span "While creators push back against AI over fears it threatens creativity and inte…" at bounding box center [1006, 292] width 809 height 50
click at [999, 292] on span "While creators push back against AI over fears it threatens creativity, jobs & …" at bounding box center [1008, 292] width 813 height 50
click at [1039, 281] on span "if they looked as good as human-made movies" at bounding box center [1157, 274] width 266 height 14
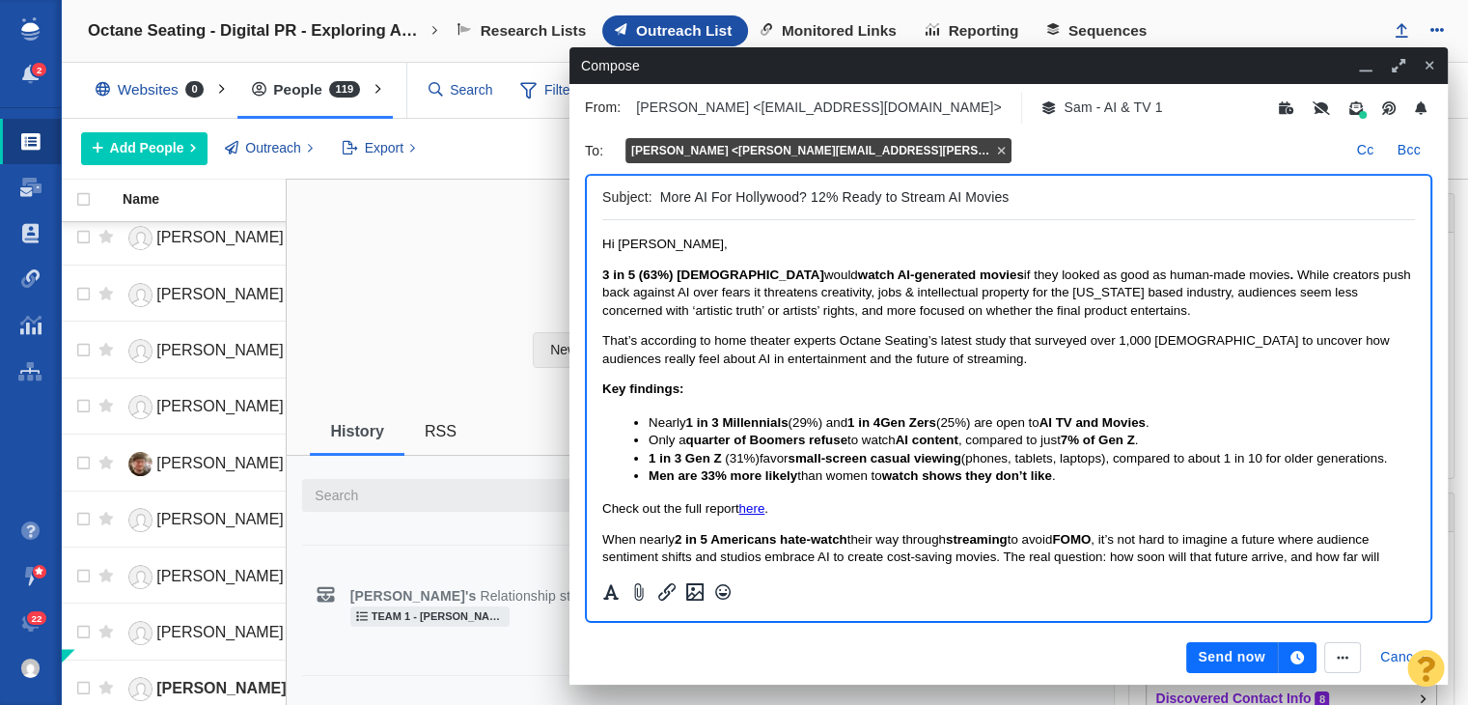
click at [1041, 291] on span "While creators push back against AI over fears it threatens creativity, jobs & …" at bounding box center [1006, 292] width 809 height 50
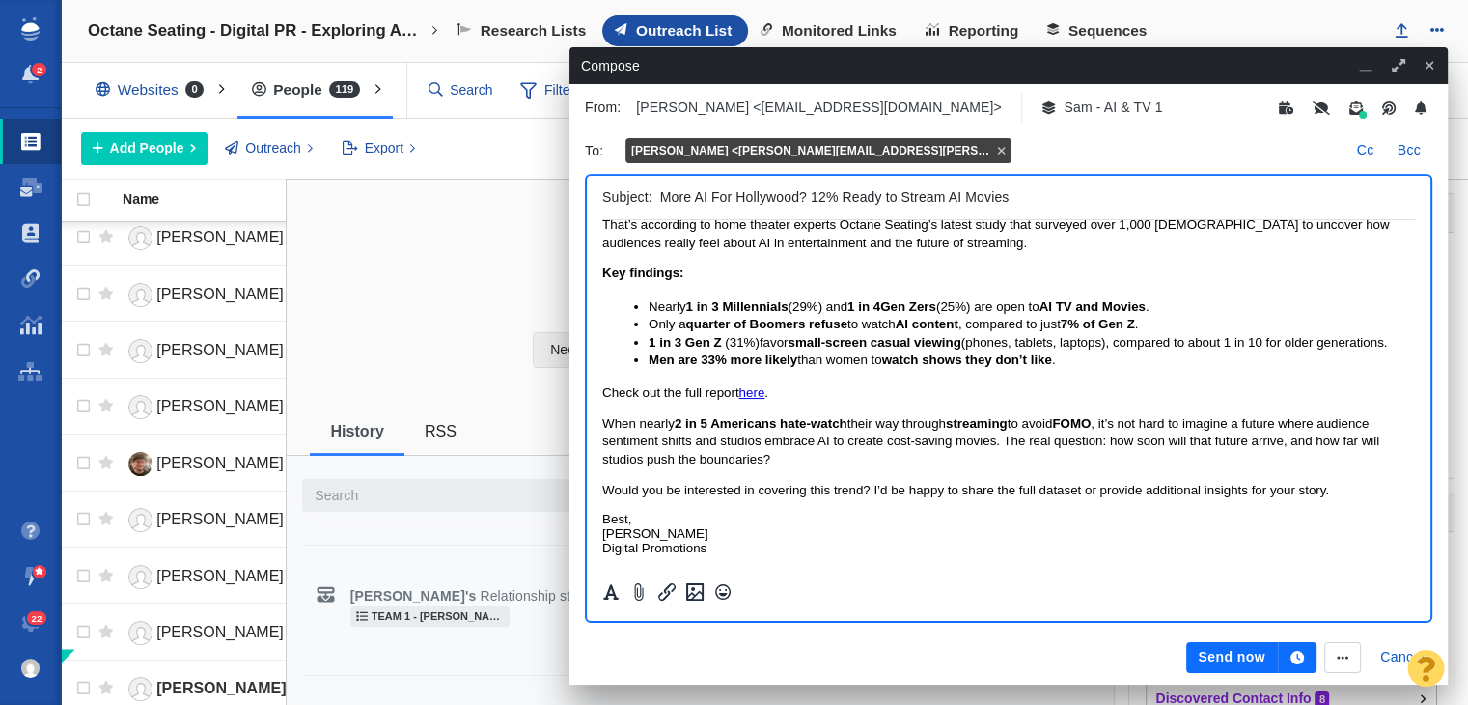
scroll to position [119, 0]
click at [718, 440] on span "When nearly 2 in 5 Americans hate-watch their way through streaming to avoid FO…" at bounding box center [990, 440] width 777 height 50
click at [1034, 443] on span "When nearly 2 in 5 Americans hate-watch their way through streaming to avoid FO…" at bounding box center [1001, 440] width 798 height 50
click at [1036, 443] on span "When nearly 2 in 5 Americans hate-watch their way through streaming to avoid FO…" at bounding box center [1001, 440] width 798 height 50
click at [824, 470] on body "Hi George, 3 in 5 (63%) Americans would watch AI-generated movies if they looke…" at bounding box center [1008, 336] width 813 height 435
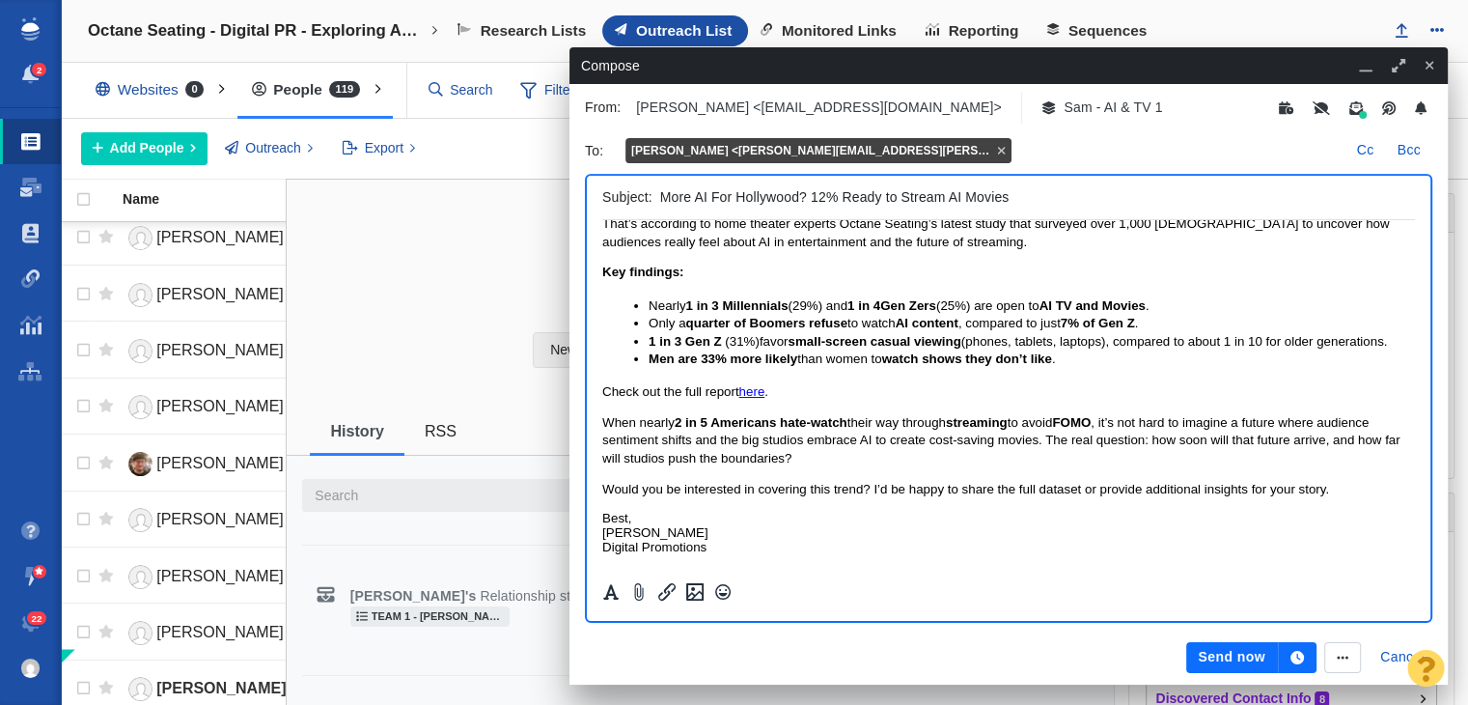
click at [808, 459] on p "When nearly 2 in 5 Americans hate-watch their way through streaming to avoid FO…" at bounding box center [1008, 440] width 813 height 53
click at [788, 456] on span "When nearly 2 in 5 Americans hate-watch their way through streaming to avoid FO…" at bounding box center [1001, 440] width 798 height 50
drag, startPoint x: 1335, startPoint y: 433, endPoint x: 783, endPoint y: 459, distance: 552.8
click at [783, 459] on span "When nearly 2 in 5 Americans hate-watch their way through streaming to avoid FO…" at bounding box center [1001, 440] width 798 height 50
click at [1327, 452] on p "When nearly 2 in 5 Americans hate-watch their way through streaming to avoid FO…" at bounding box center [1008, 440] width 813 height 53
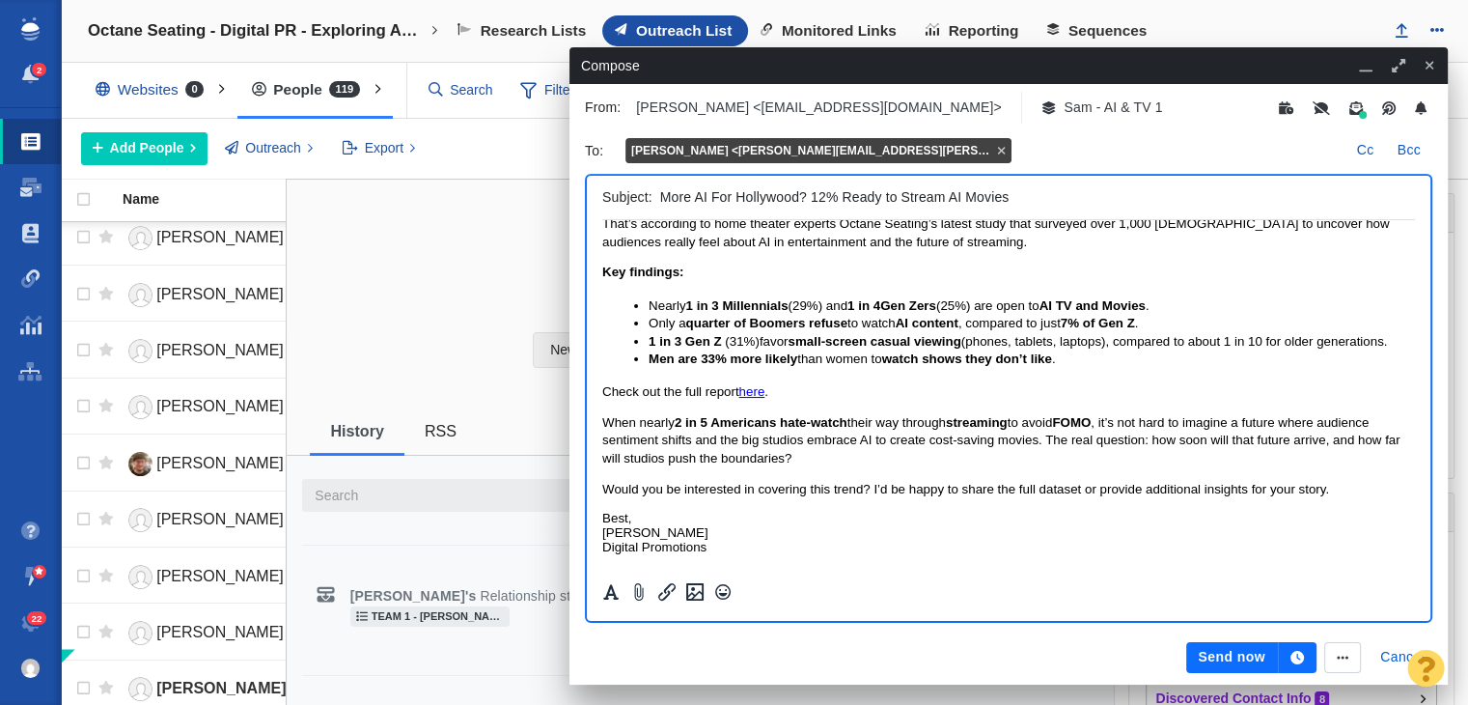
click at [1328, 439] on span "When nearly 2 in 5 Americans hate-watch their way through streaming to avoid FO…" at bounding box center [1001, 440] width 798 height 50
click at [1332, 437] on span "When nearly 2 in 5 Americans hate-watch their way through streaming to avoid FO…" at bounding box center [1001, 440] width 798 height 50
click at [1342, 443] on span "When nearly 2 in 5 Americans hate-watch their way through streaming to avoid FO…" at bounding box center [1001, 440] width 798 height 50
click at [1333, 438] on span "When nearly 2 in 5 Americans hate-watch their way through streaming to avoid FO…" at bounding box center [1001, 440] width 798 height 50
drag, startPoint x: 849, startPoint y: 458, endPoint x: 1109, endPoint y: 459, distance: 259.7
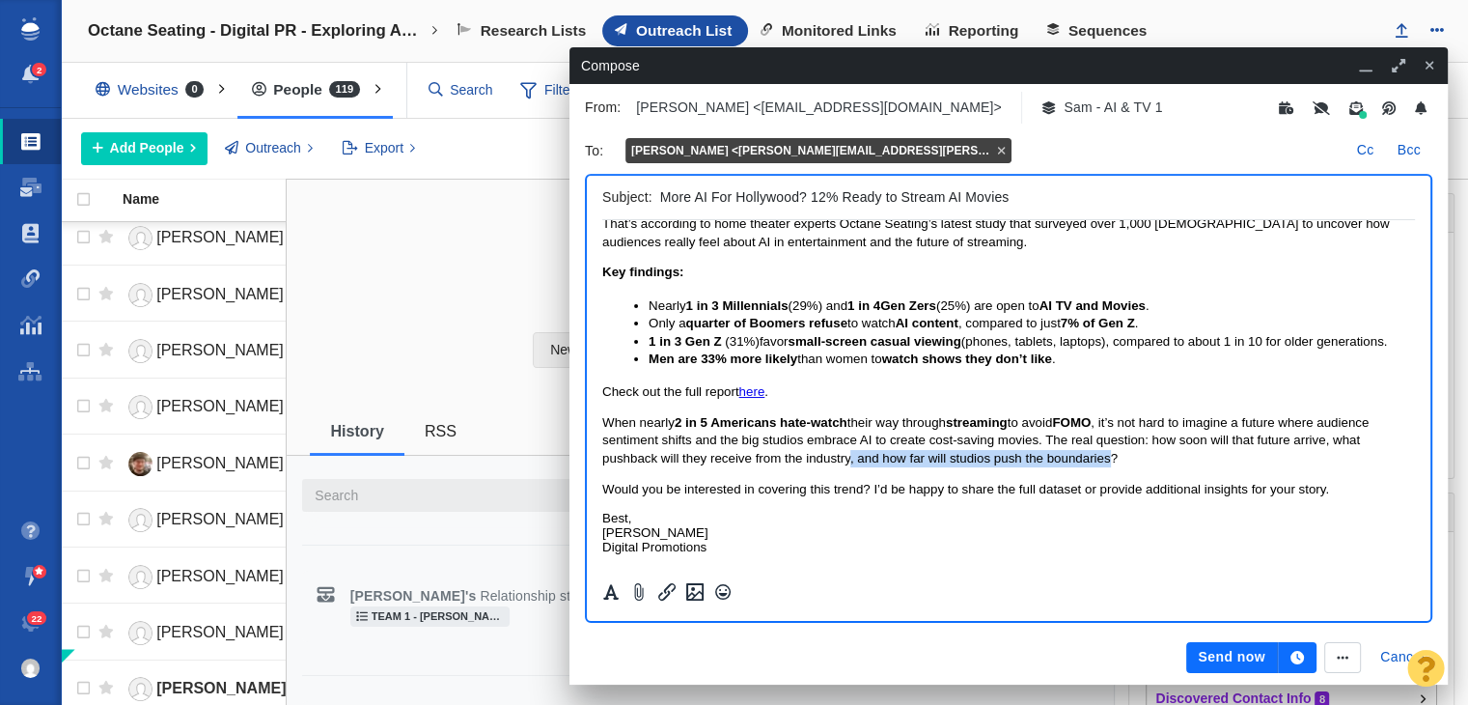
click at [1109, 459] on span "When nearly 2 in 5 Americans hate-watch their way through streaming to avoid FO…" at bounding box center [985, 440] width 766 height 50
drag, startPoint x: 1323, startPoint y: 454, endPoint x: 1326, endPoint y: 443, distance: 11.0
click at [1326, 443] on p "When nearly 2 in 5 Americans hate-watch their way through streaming to avoid FO…" at bounding box center [1008, 440] width 813 height 53
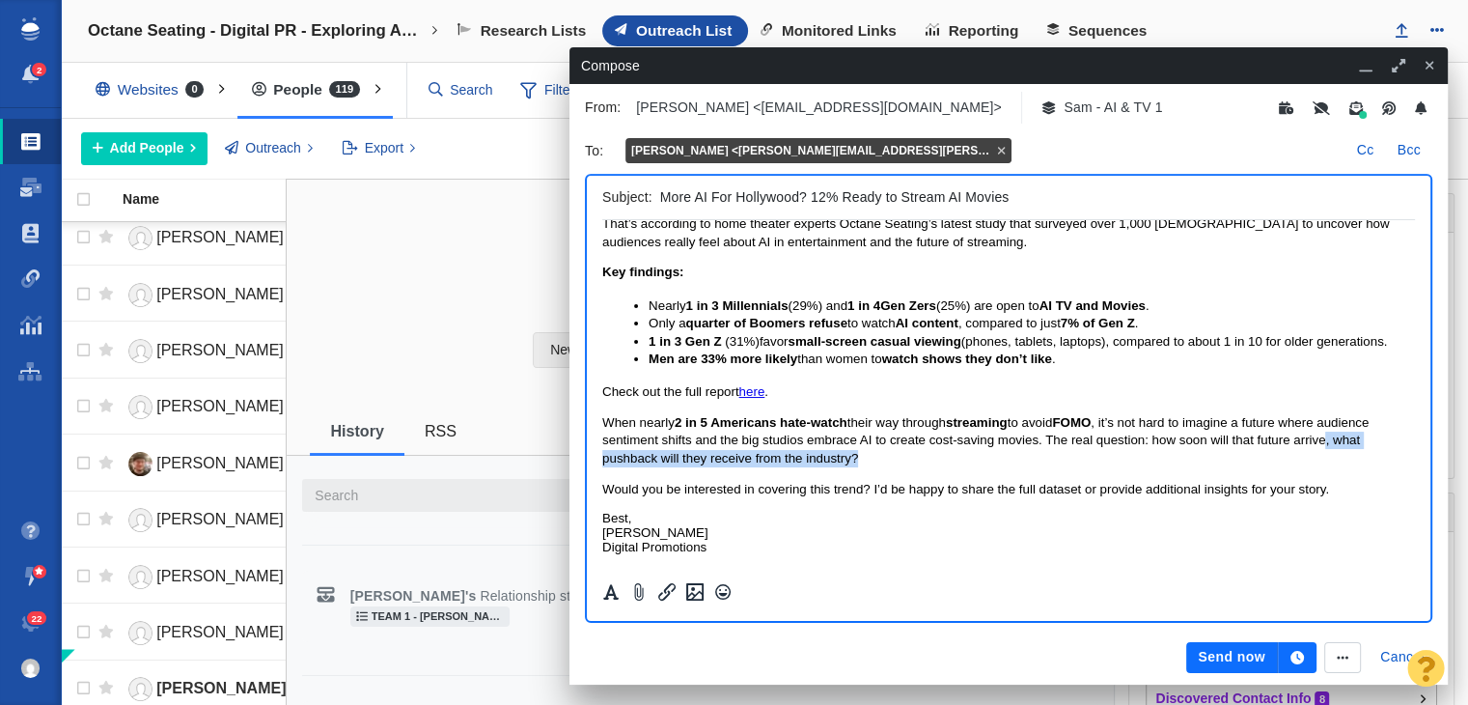
click at [1327, 442] on span "When nearly 2 in 5 Americans hate-watch their way through streaming to avoid FO…" at bounding box center [985, 440] width 766 height 50
click at [854, 459] on span "When nearly 2 in 5 Americans hate-watch their way through streaming to avoid FO…" at bounding box center [991, 440] width 779 height 50
click at [852, 459] on span "When nearly 2 in 5 Americans hate-watch their way through streaming to avoid FO…" at bounding box center [991, 440] width 779 height 50
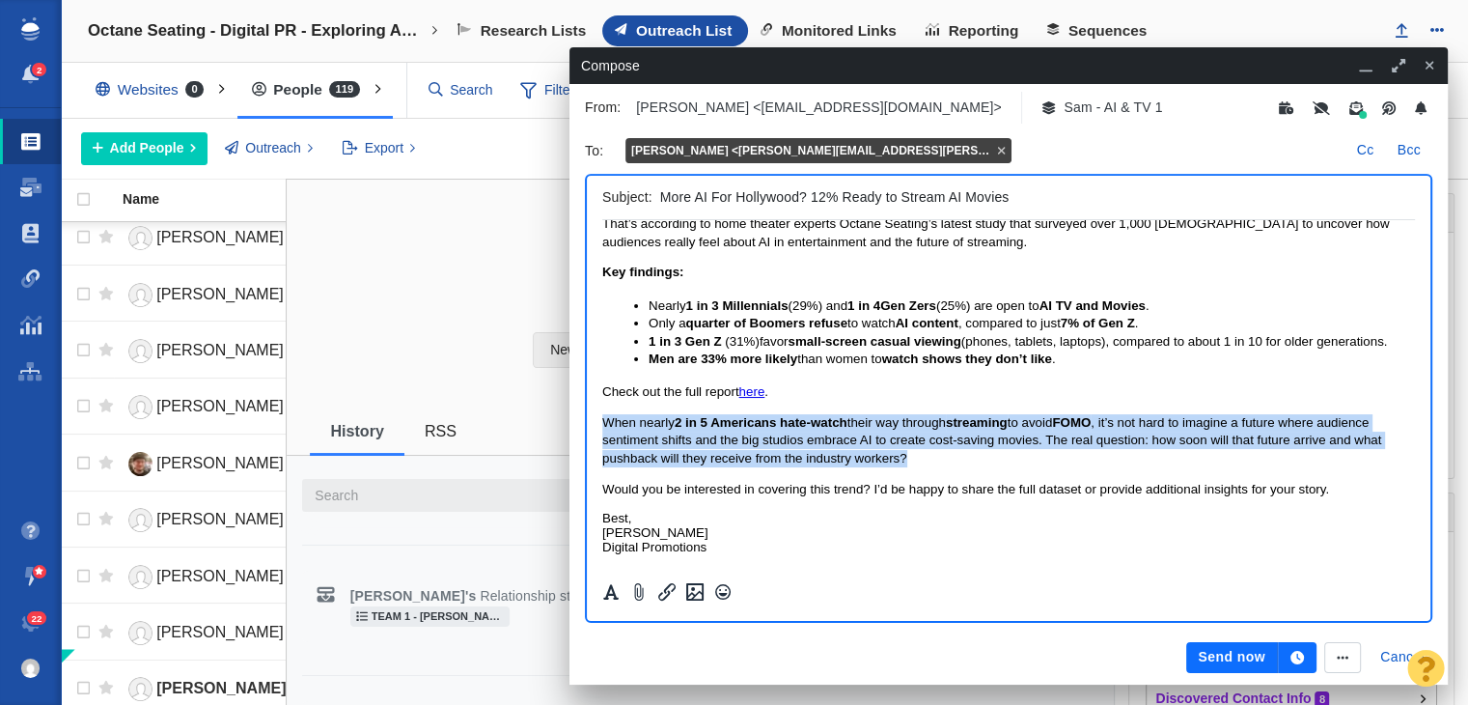
drag, startPoint x: 918, startPoint y: 459, endPoint x: 571, endPoint y: 412, distance: 350.6
click at [602, 412] on html "Hi George, 3 in 5 (63%) Americans would watch AI-generated movies if they looke…" at bounding box center [1008, 336] width 813 height 466
copy span "When nearly 2 in 5 Americans hate-watch their way through streaming to avoid FO…"
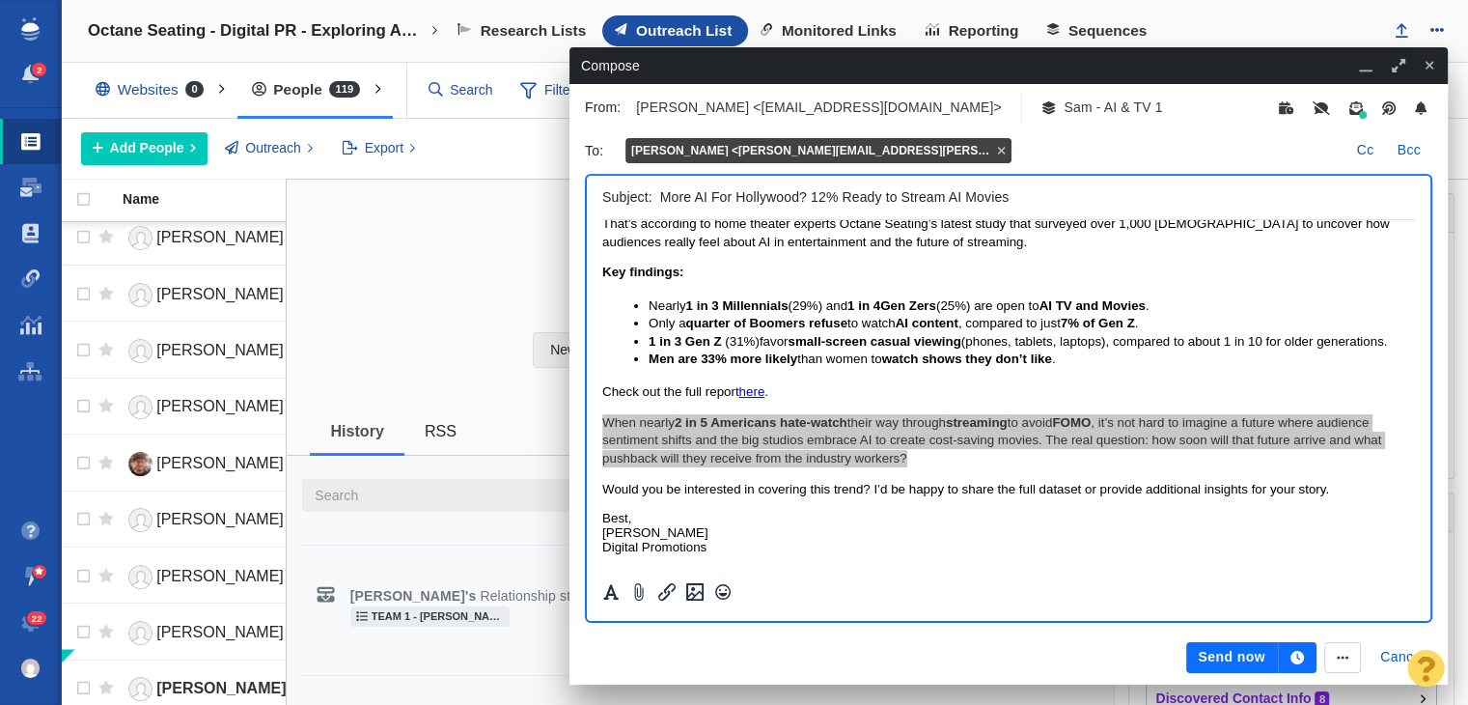
click at [1309, 649] on button "button" at bounding box center [1297, 657] width 39 height 31
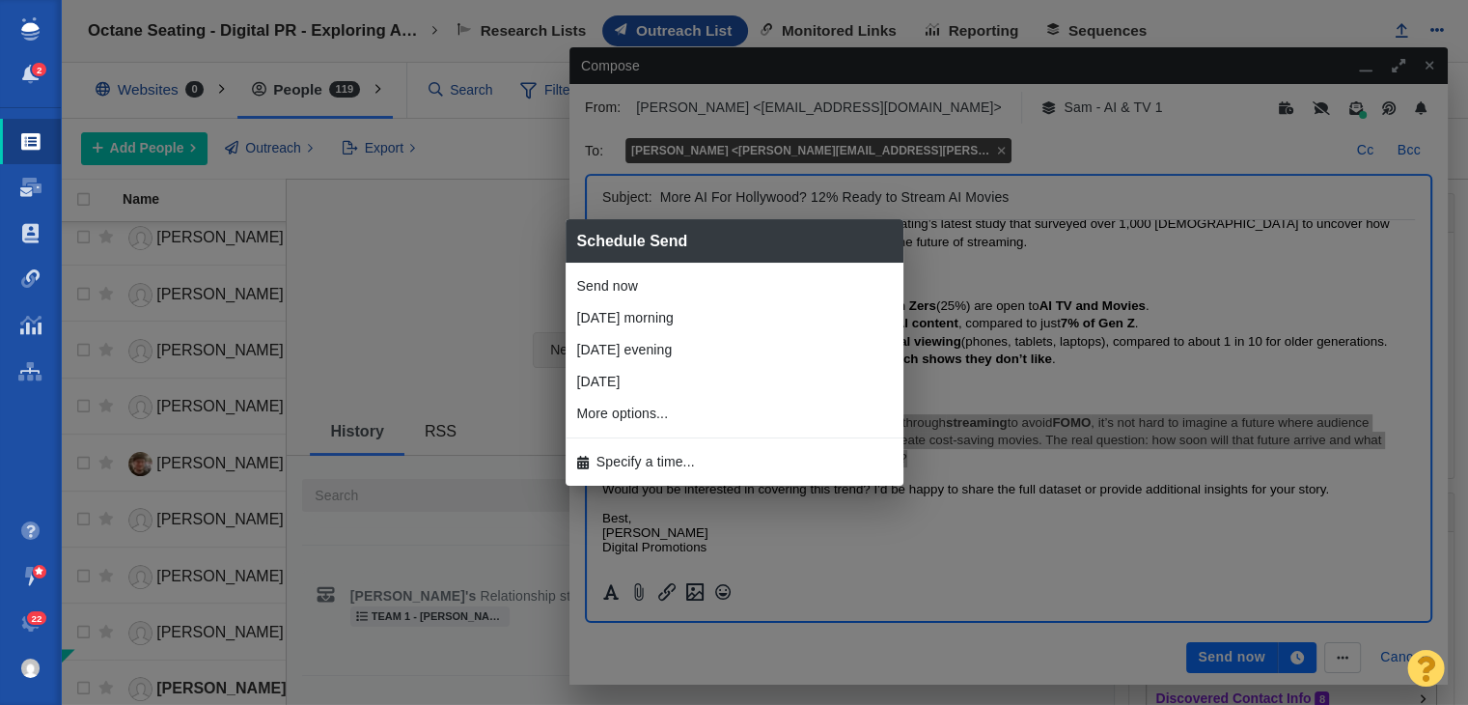
click at [787, 476] on li "Specify a time..." at bounding box center [735, 462] width 338 height 32
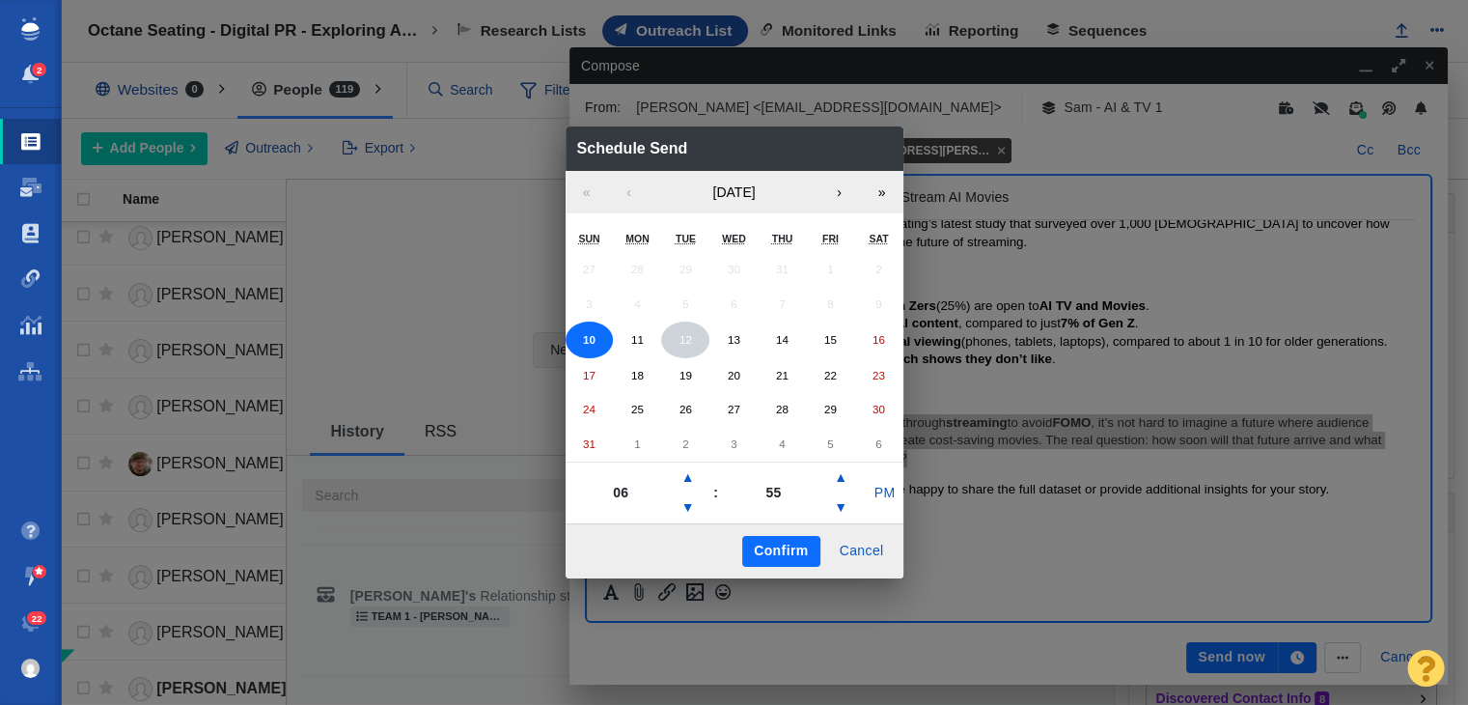
click at [680, 338] on abbr "12" at bounding box center [686, 339] width 13 height 13
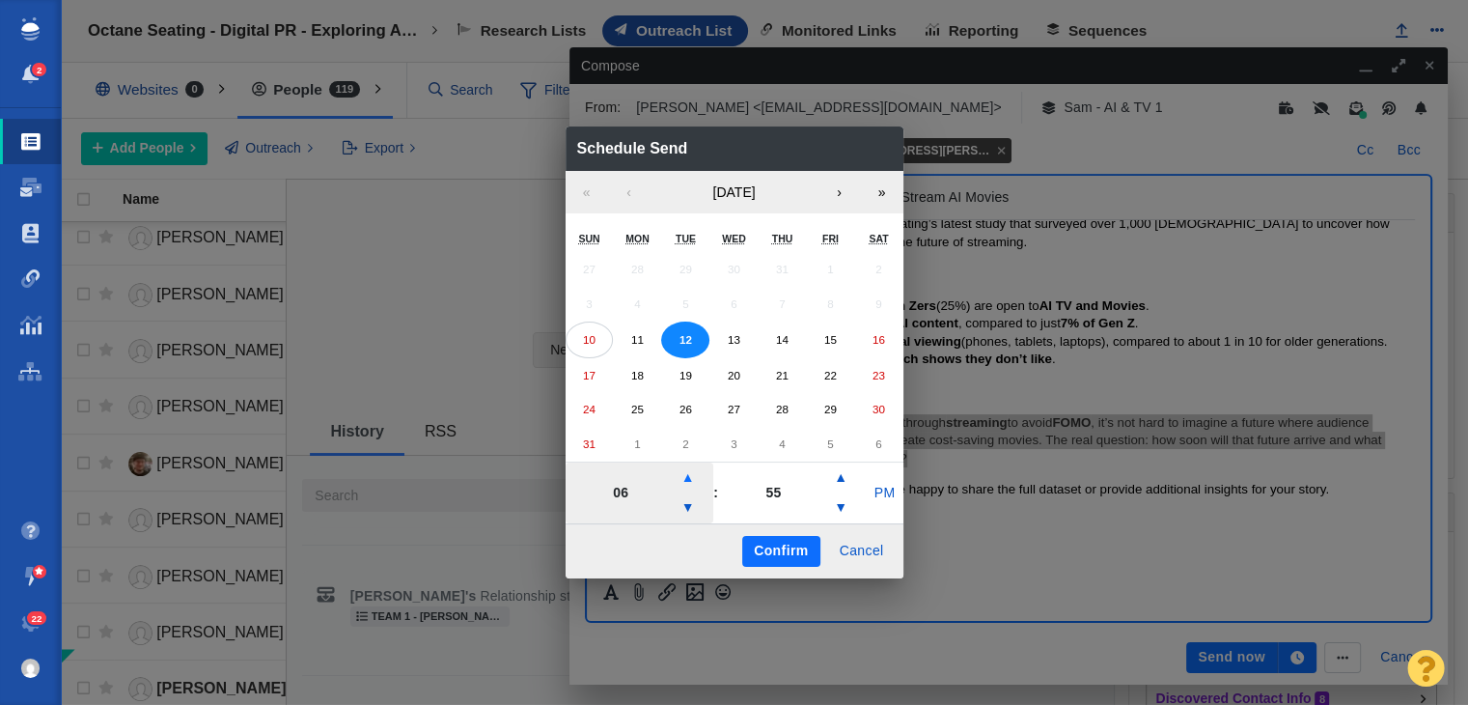
click at [677, 489] on button "▲" at bounding box center [688, 477] width 23 height 31
click at [679, 486] on button "▲" at bounding box center [688, 477] width 23 height 31
type input "08"
click at [881, 479] on button "PM" at bounding box center [884, 493] width 37 height 31
click at [788, 541] on button "Confirm" at bounding box center [780, 551] width 77 height 31
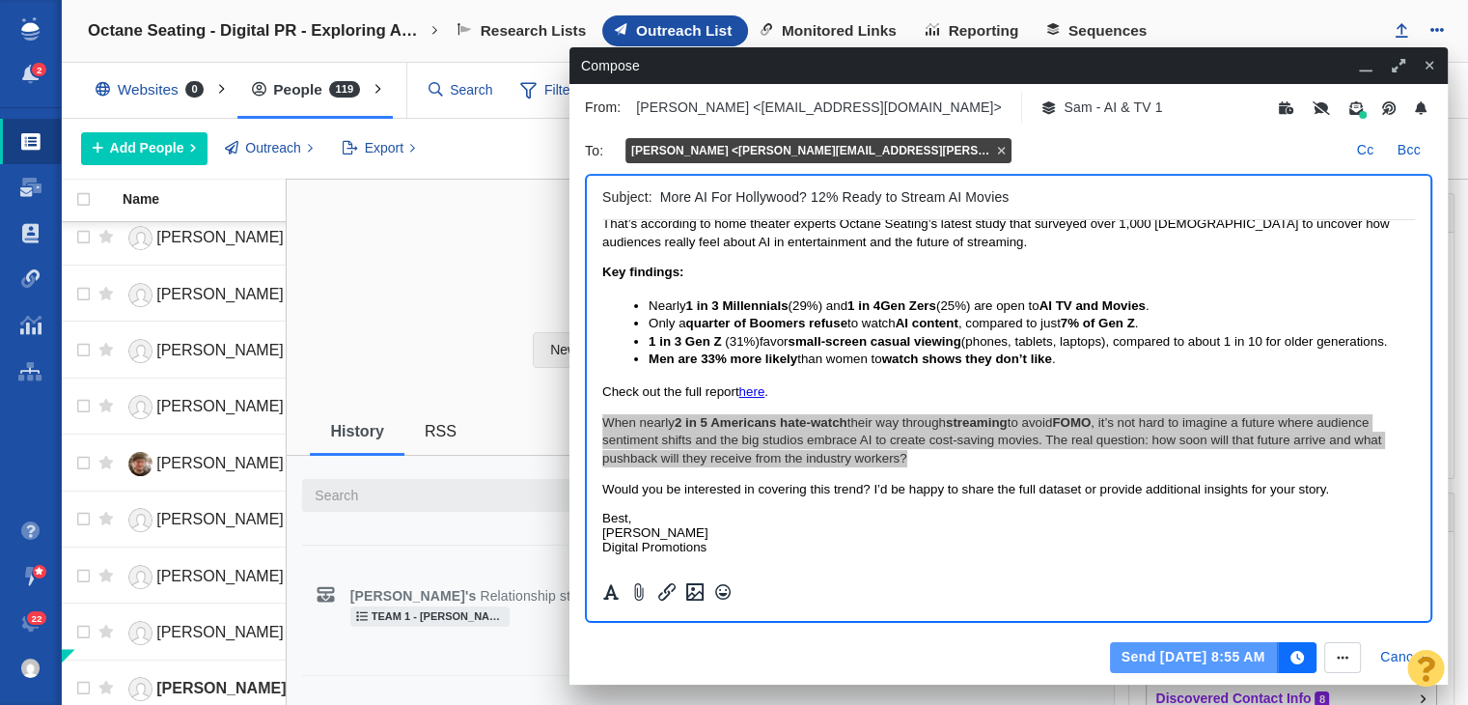
click at [1227, 654] on button "Send Aug 12, 8:55 AM" at bounding box center [1194, 657] width 168 height 31
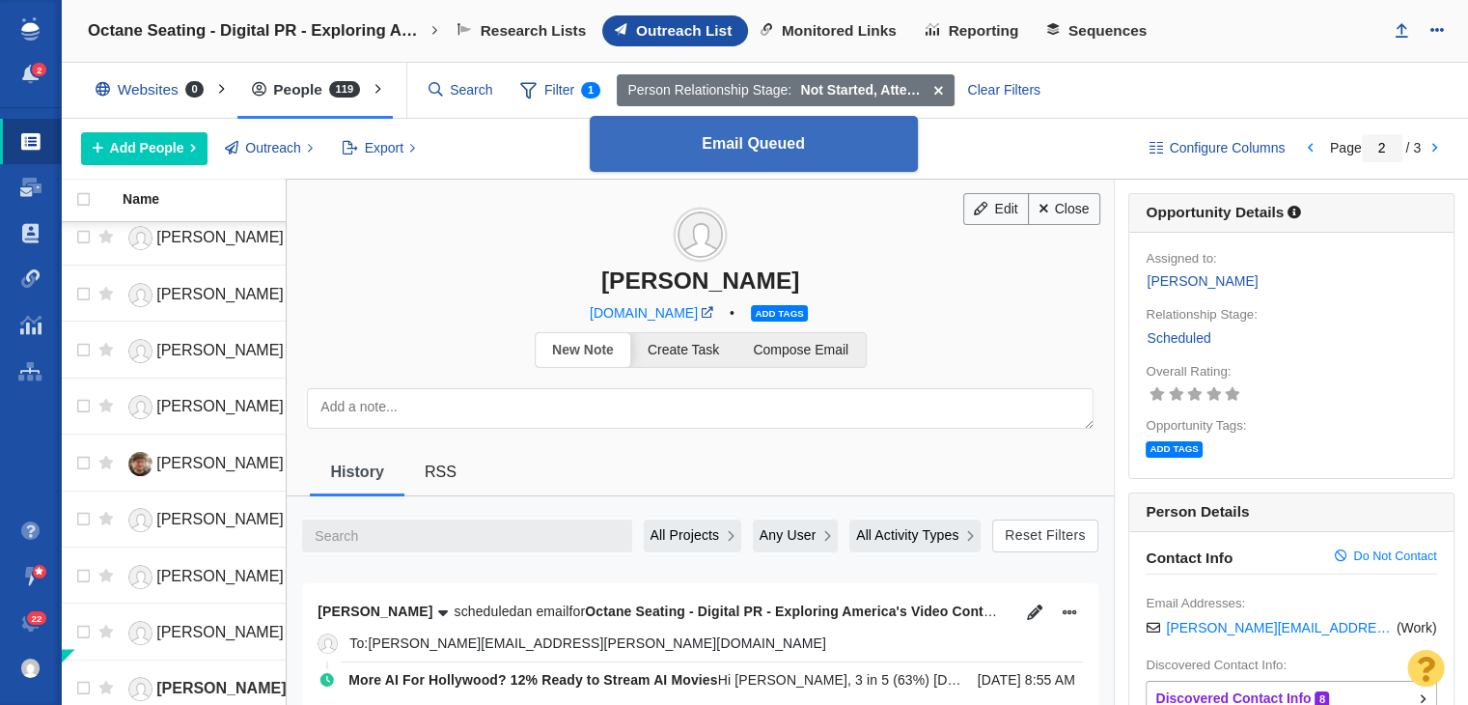
click at [771, 311] on span "Add tags" at bounding box center [779, 313] width 56 height 16
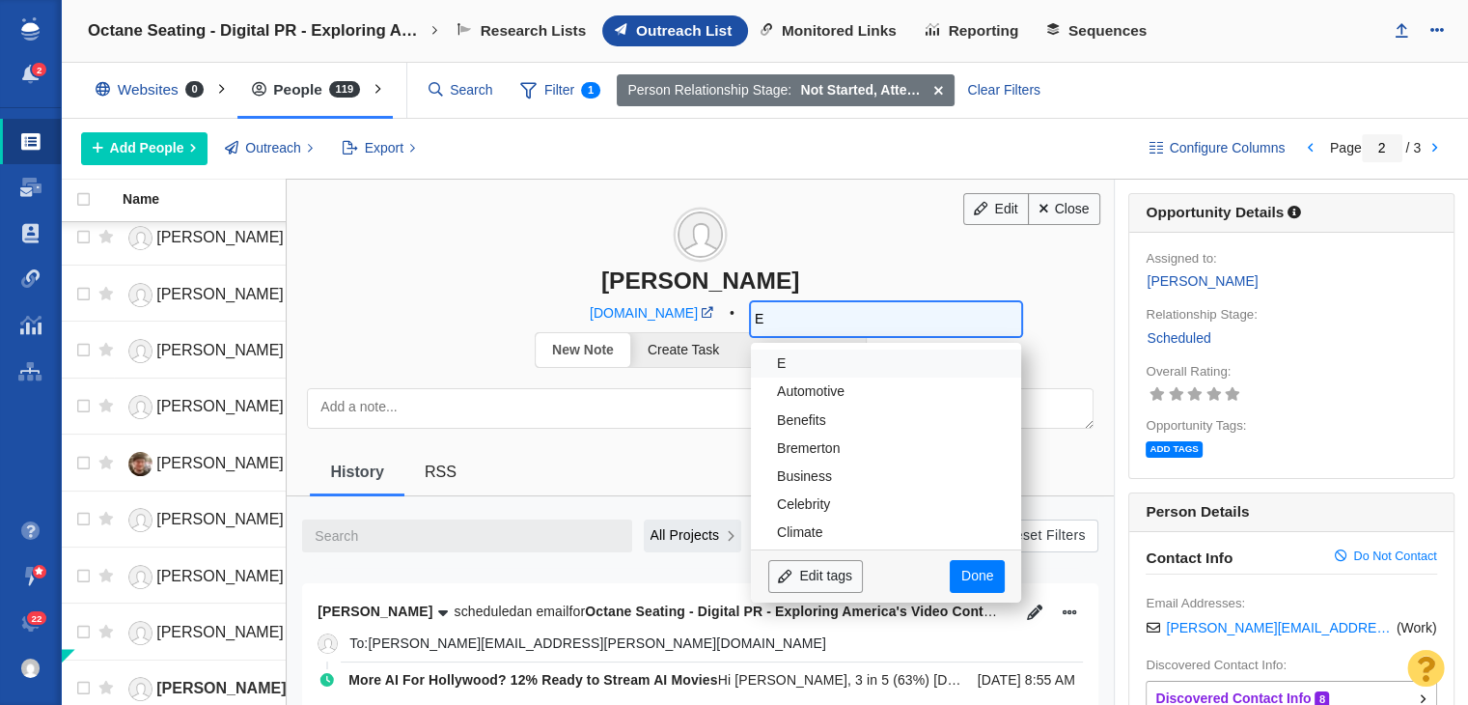
type input "En"
type input "Ente"
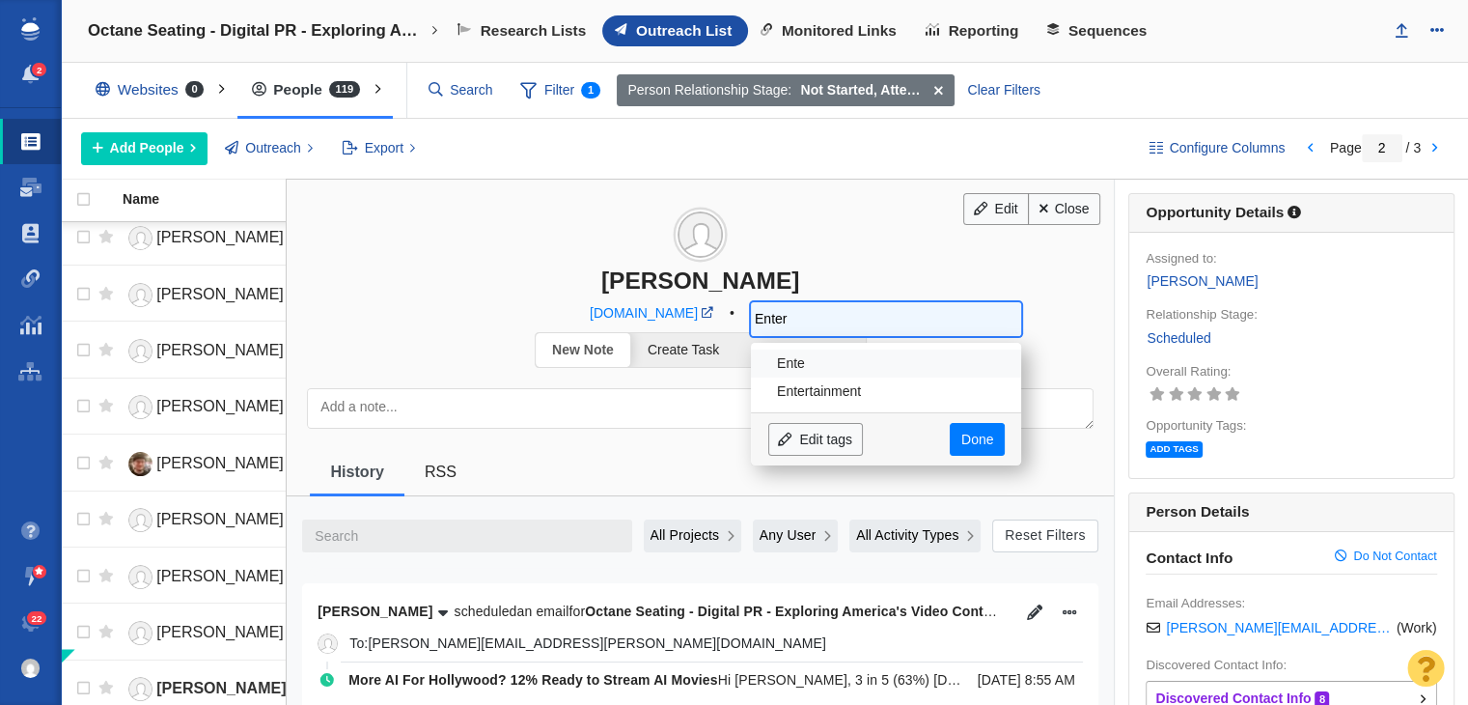
type input "Entert"
type input "Entertai"
type input "Entertain"
click at [874, 384] on li "Entertainment" at bounding box center [886, 391] width 270 height 28
click at [900, 320] on input "Entertain" at bounding box center [932, 318] width 101 height 27
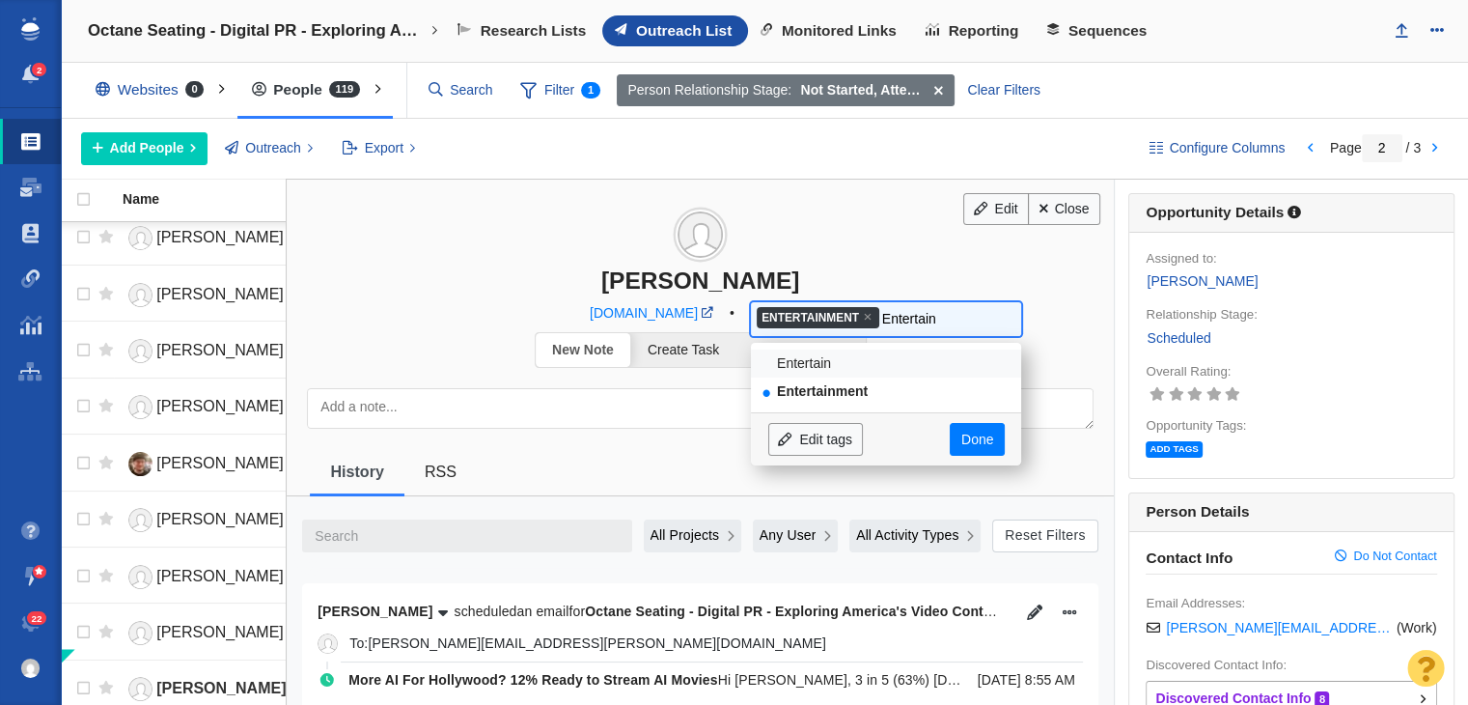
click at [900, 320] on input "Entertain" at bounding box center [932, 318] width 101 height 27
type input "M"
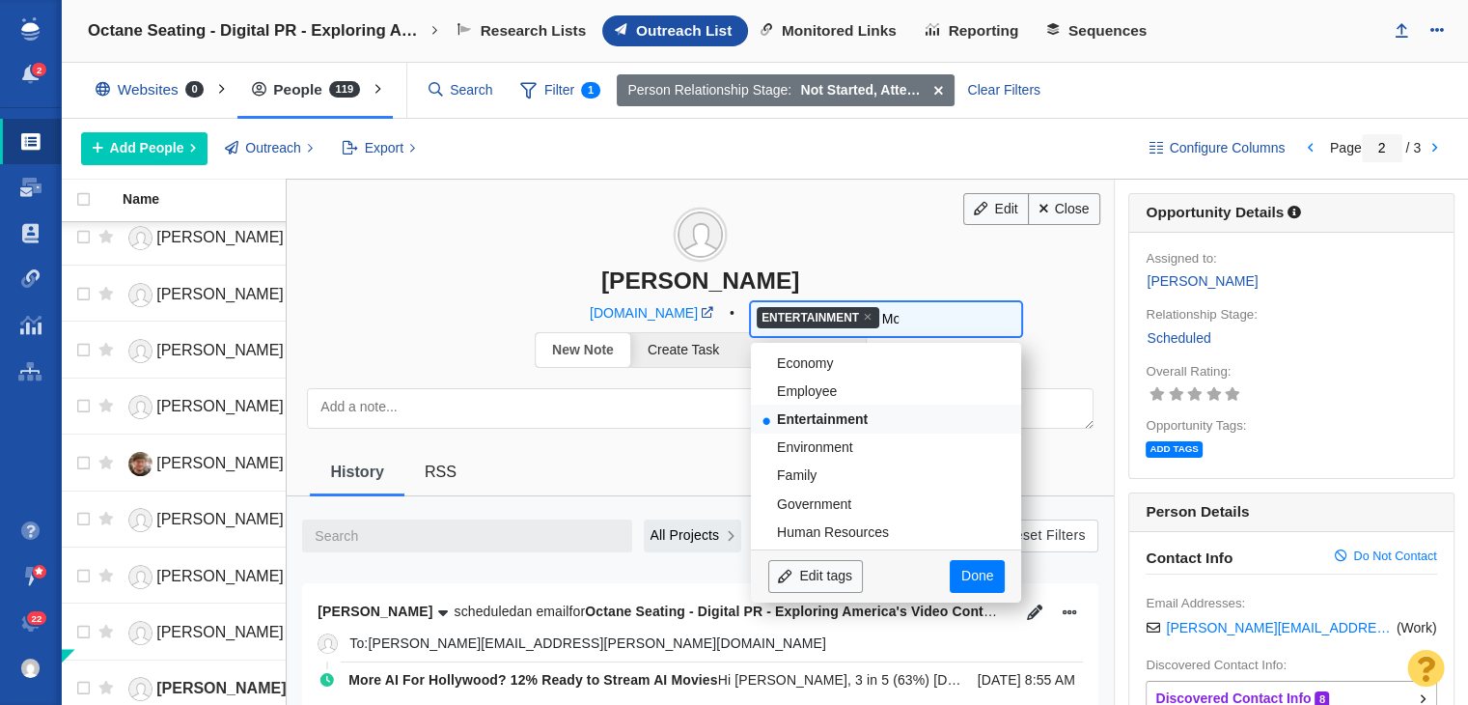
scroll to position [0, 0]
type input "Mov"
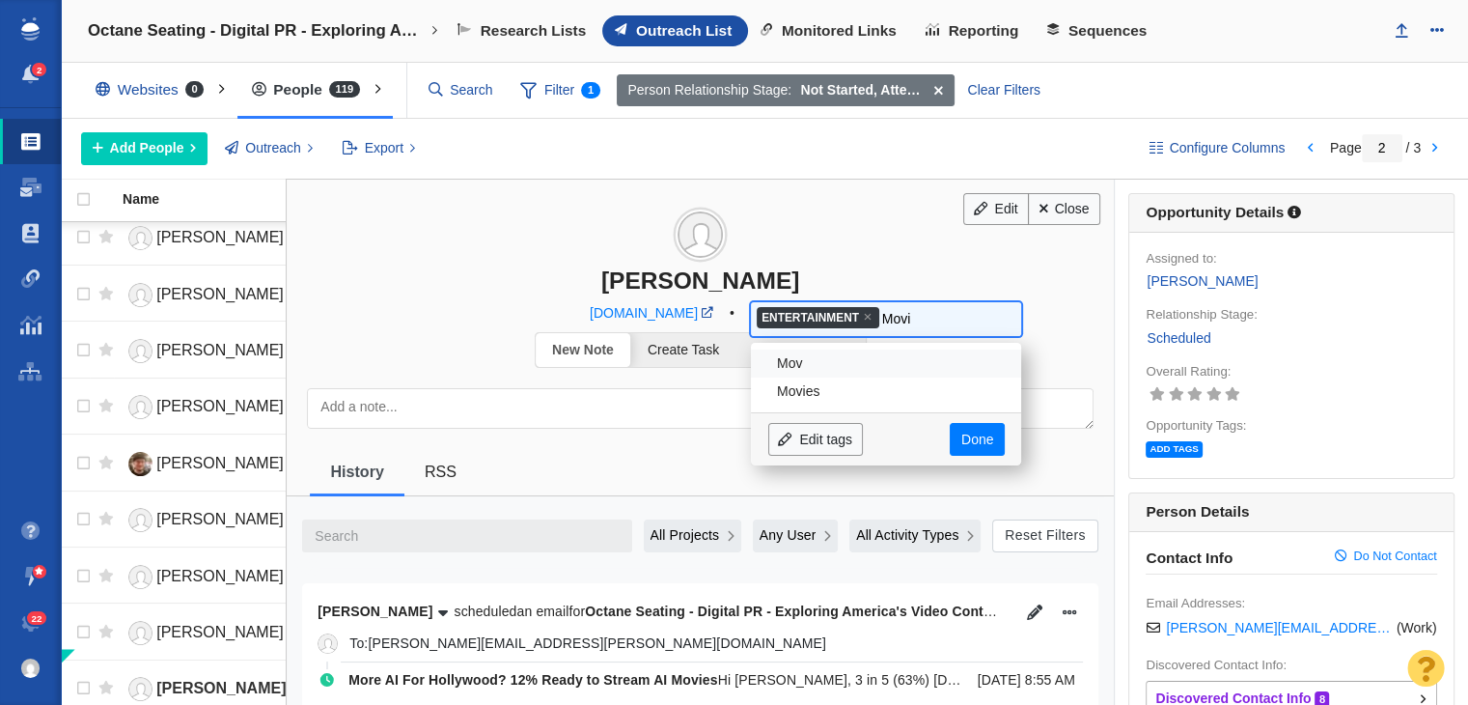
type input "Movie"
type input "Movies"
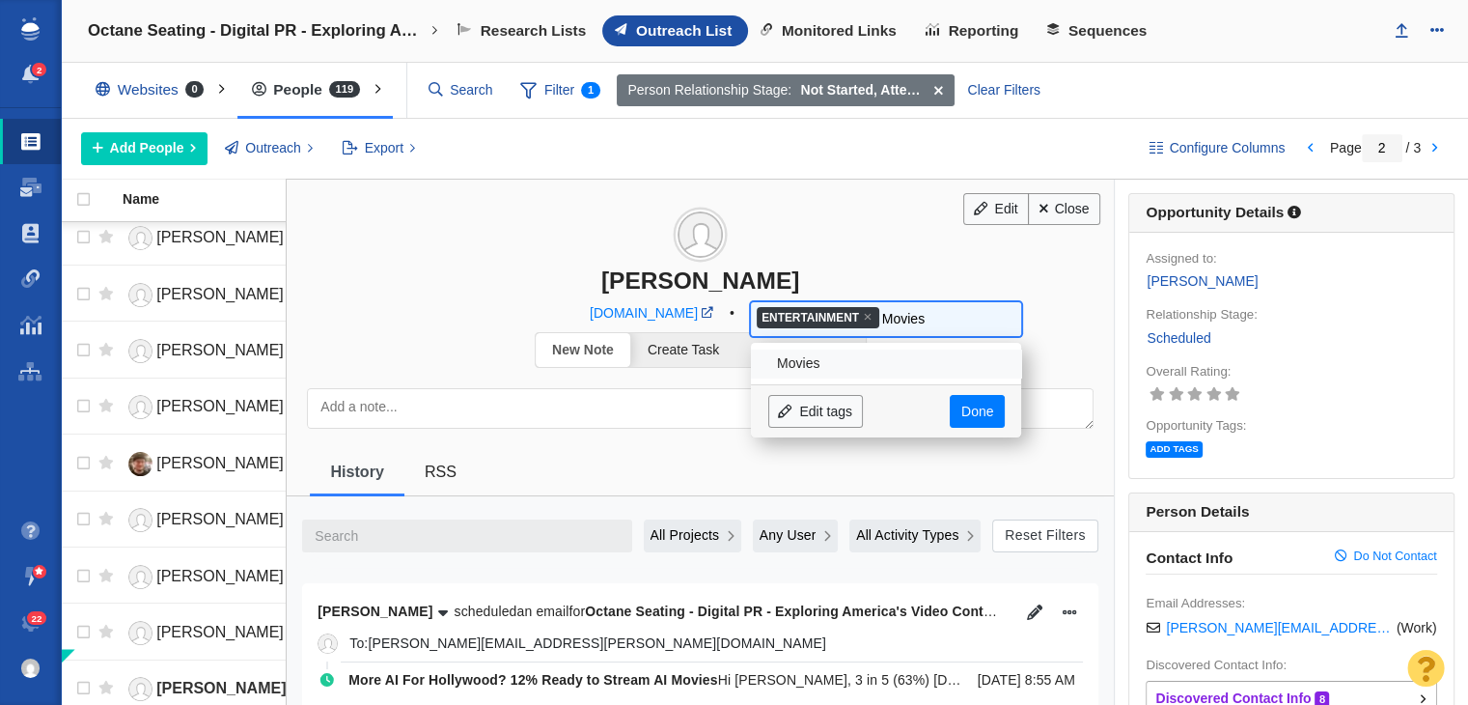
click at [861, 360] on li "Movies" at bounding box center [886, 363] width 270 height 28
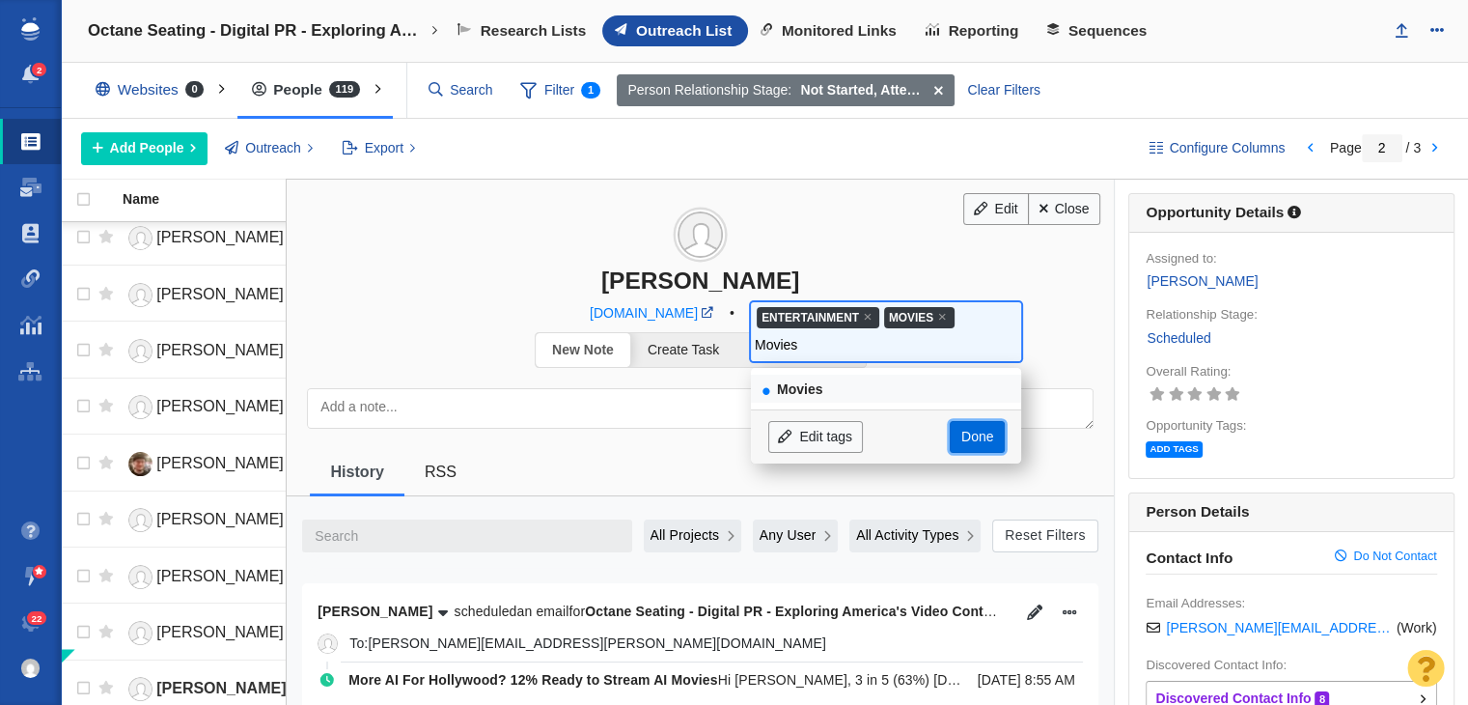
click at [950, 430] on link "Done" at bounding box center [977, 437] width 54 height 33
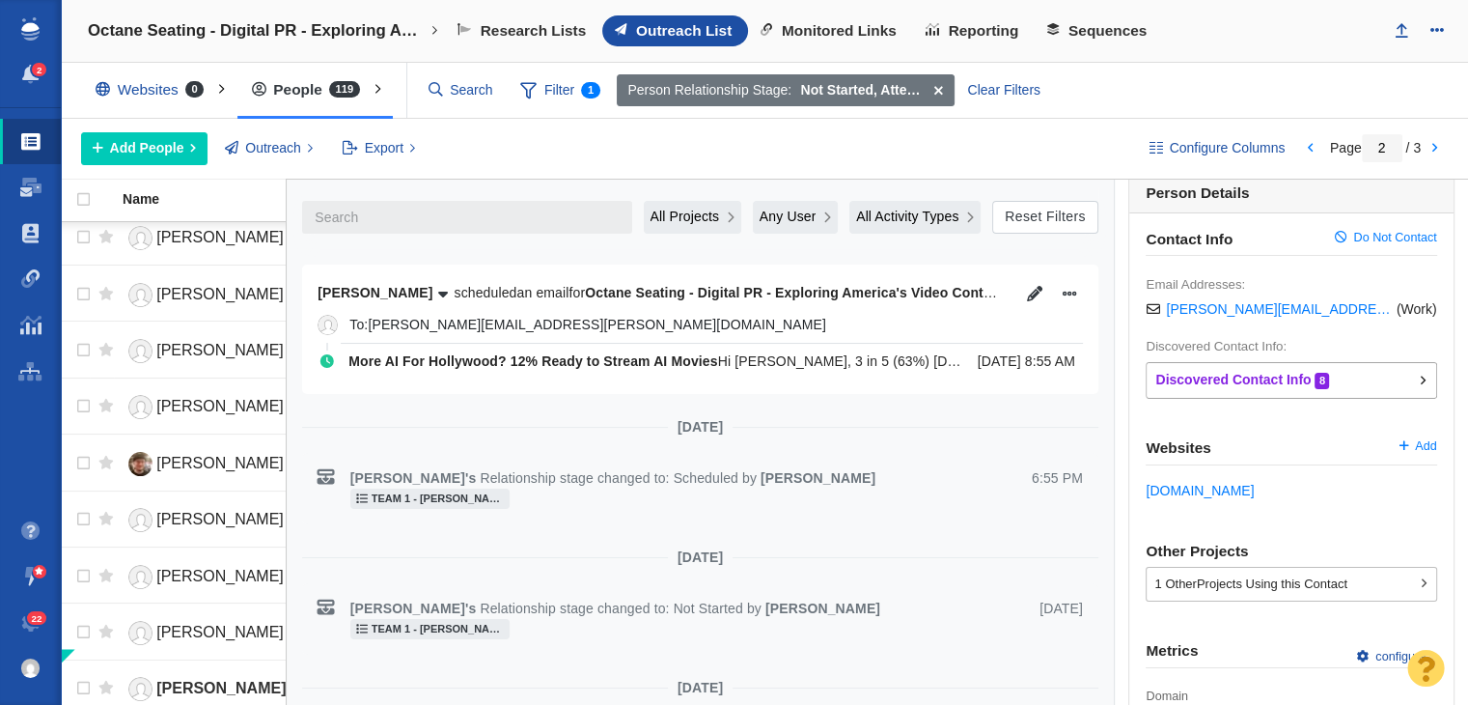
scroll to position [97, 0]
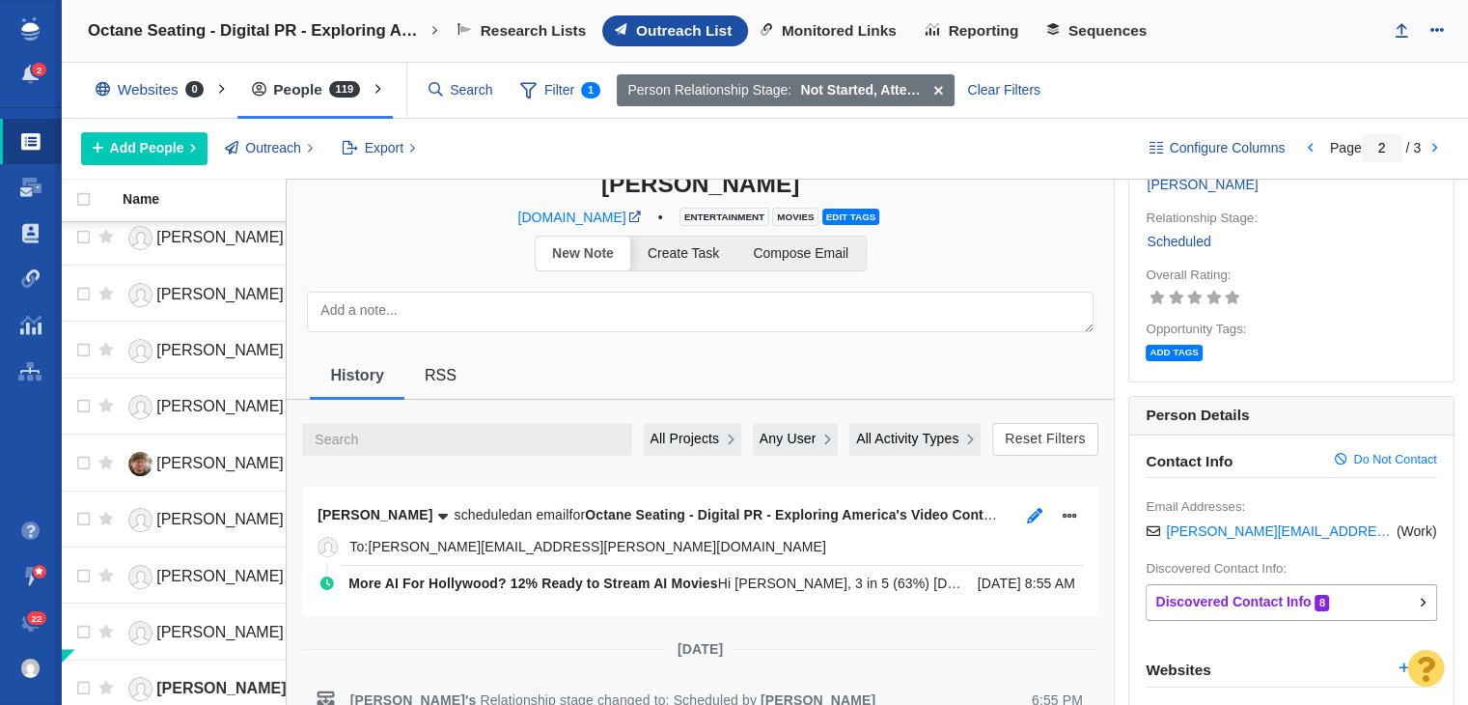
click at [1027, 508] on icon "button" at bounding box center [1034, 515] width 15 height 15
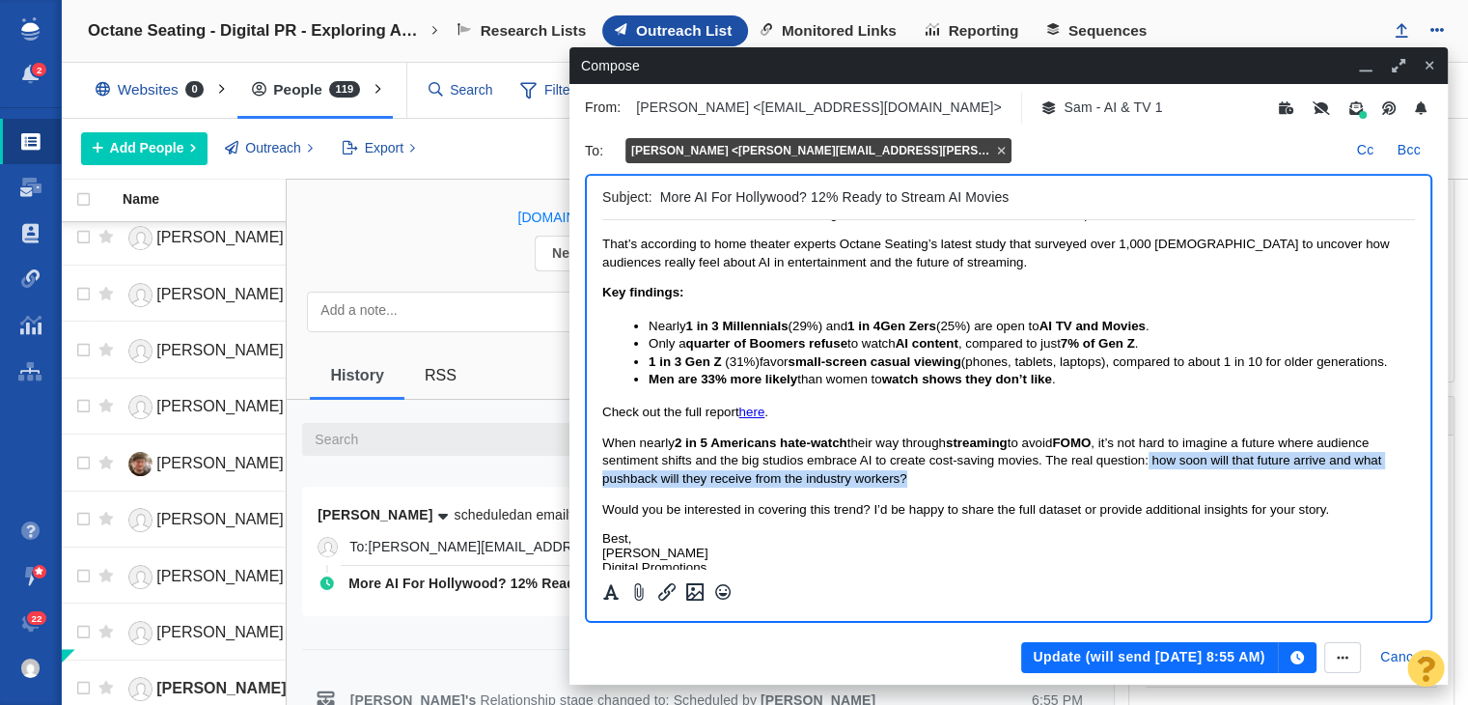
drag, startPoint x: 941, startPoint y: 485, endPoint x: 1150, endPoint y: 459, distance: 210.1
click at [1150, 459] on p "When nearly 2 in 5 Americans hate-watch their way through streaming to avoid FO…" at bounding box center [1008, 460] width 813 height 53
copy span "how soon will that future arrive and what pushback will they receive from the i…"
click at [849, 480] on span "When nearly 2 in 5 Americans hate-watch their way through streaming to avoid FO…" at bounding box center [991, 460] width 779 height 50
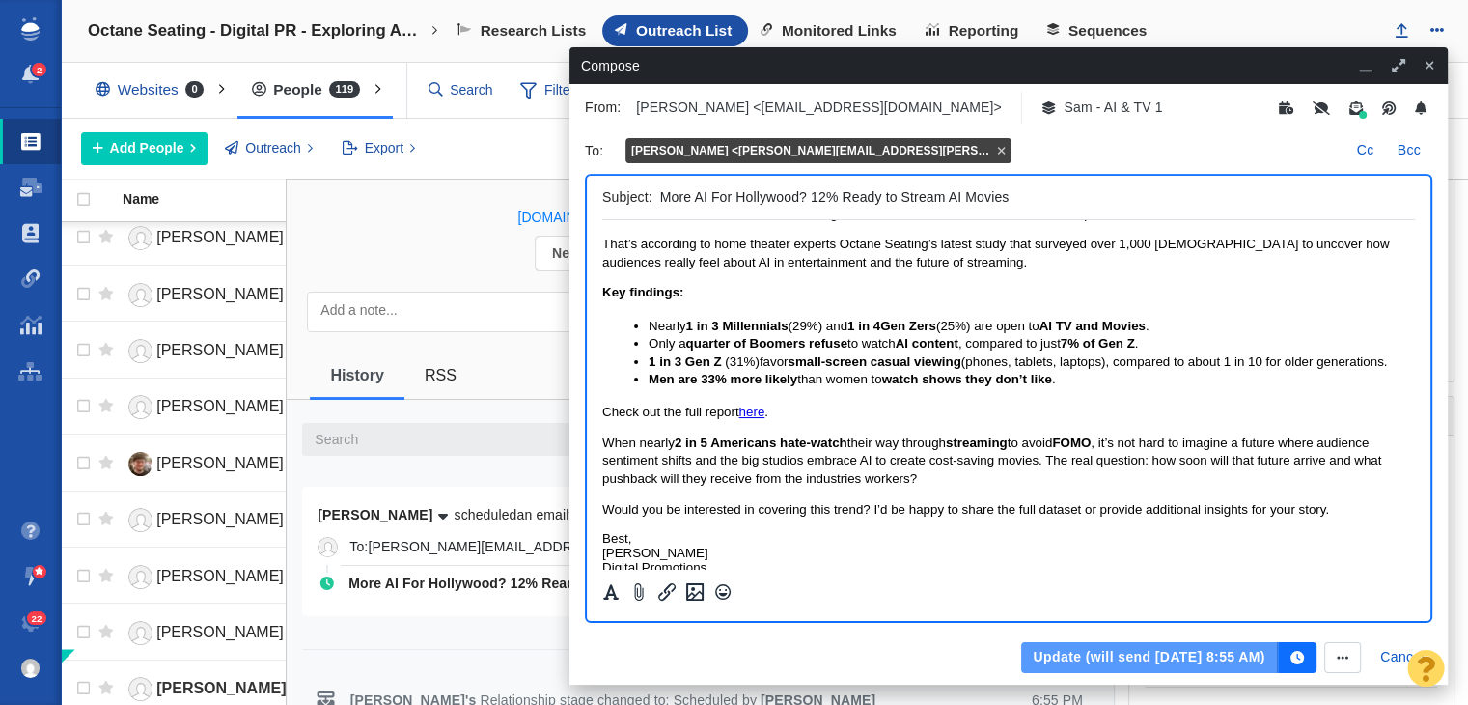
click at [1169, 646] on button "Update (will send Aug 12, 8:55 AM)" at bounding box center [1149, 657] width 256 height 31
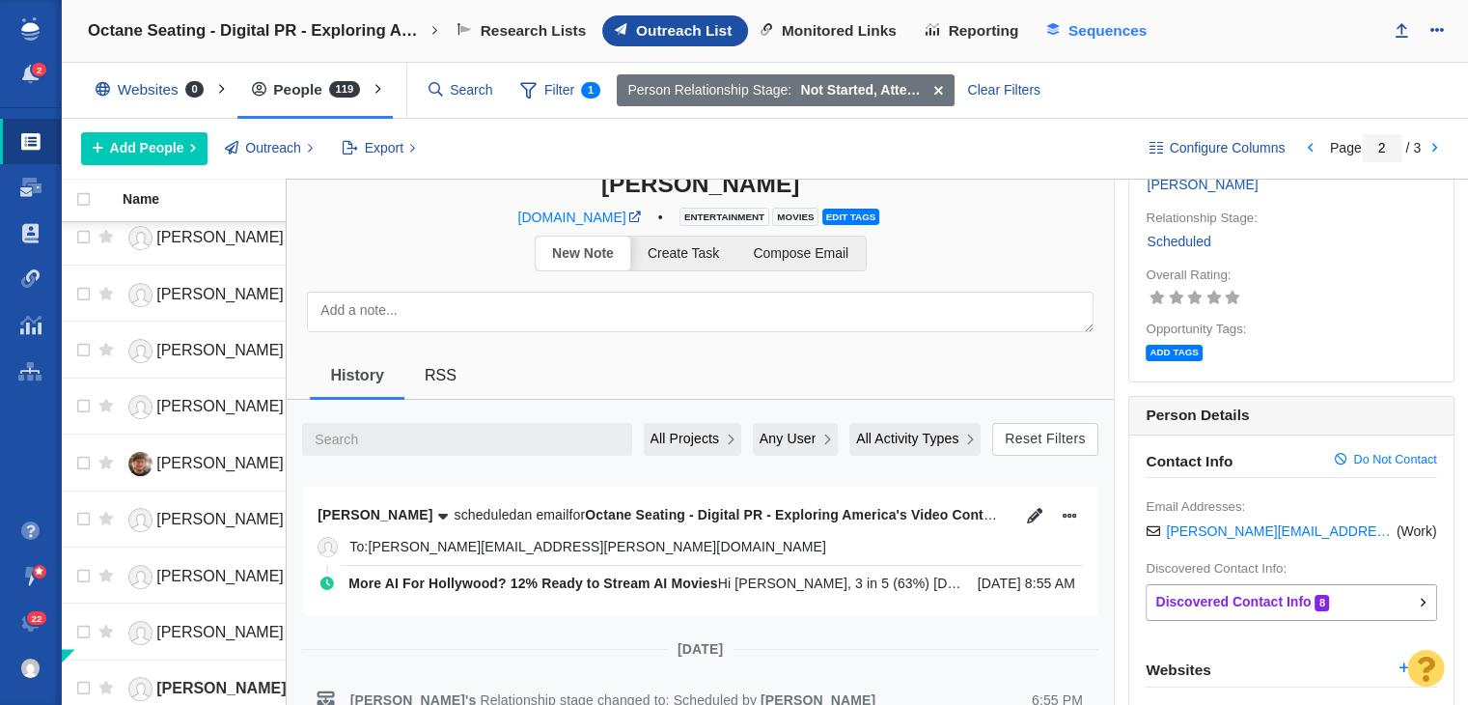
click at [1120, 20] on link "Sequences" at bounding box center [1099, 30] width 128 height 31
click at [1078, 39] on span "Sequences" at bounding box center [1108, 30] width 78 height 17
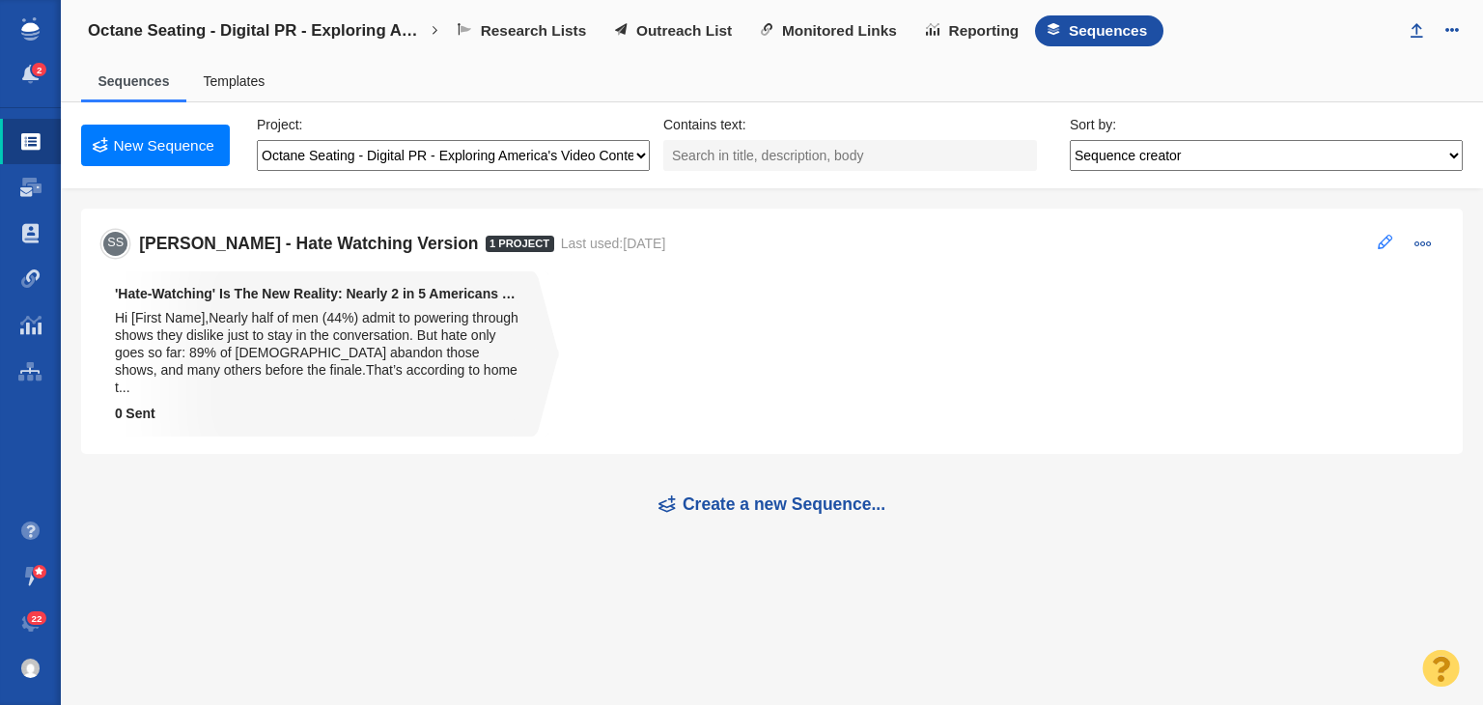
click at [1370, 236] on button at bounding box center [1384, 242] width 37 height 27
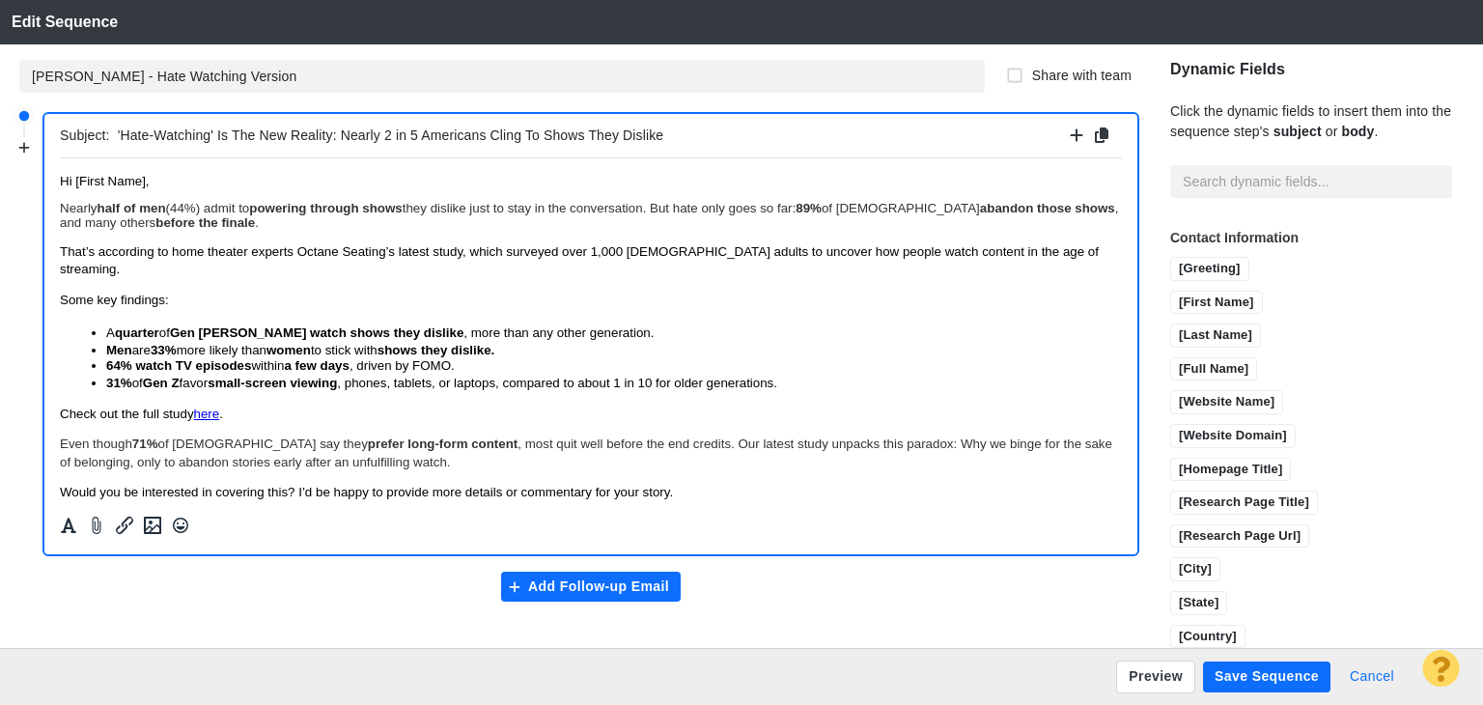
click at [1349, 666] on button "Cancel" at bounding box center [1372, 676] width 68 height 31
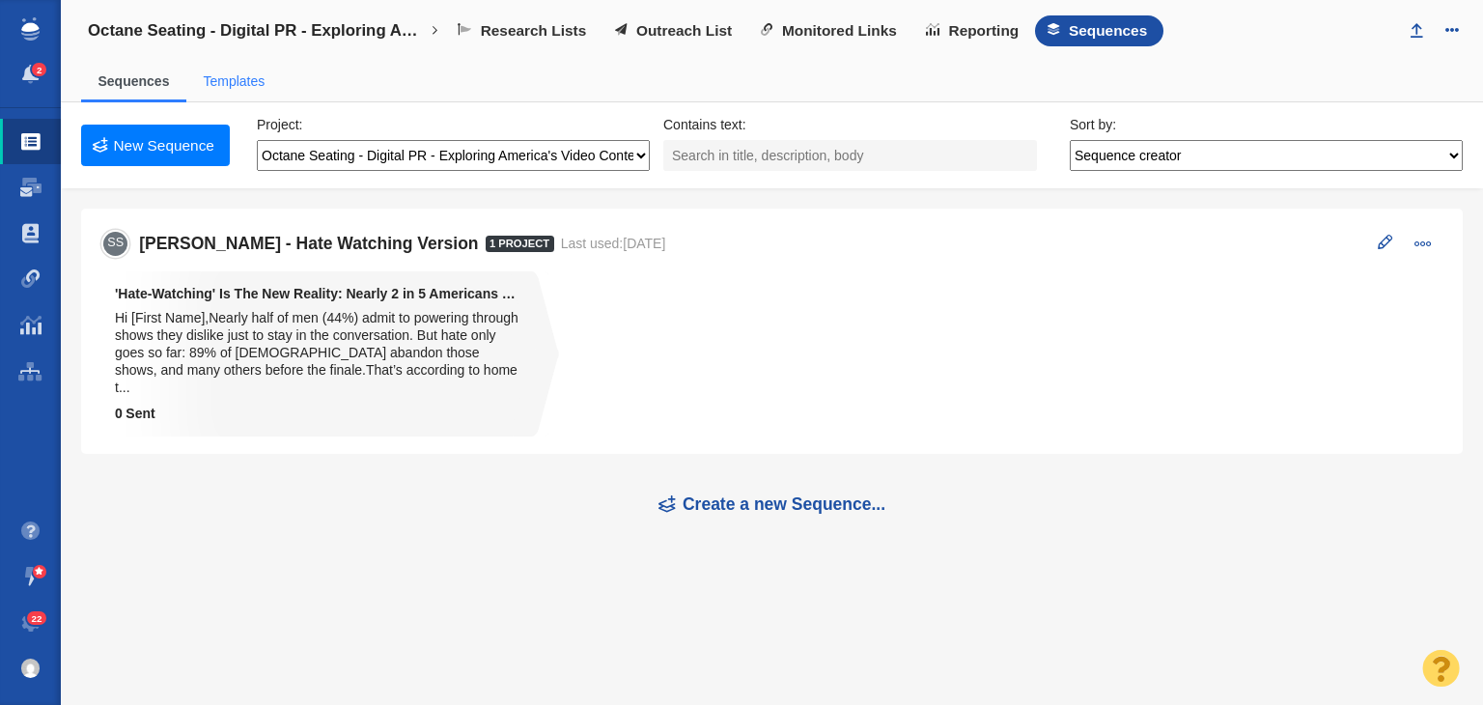
click at [251, 82] on link "Templates" at bounding box center [234, 80] width 62 height 15
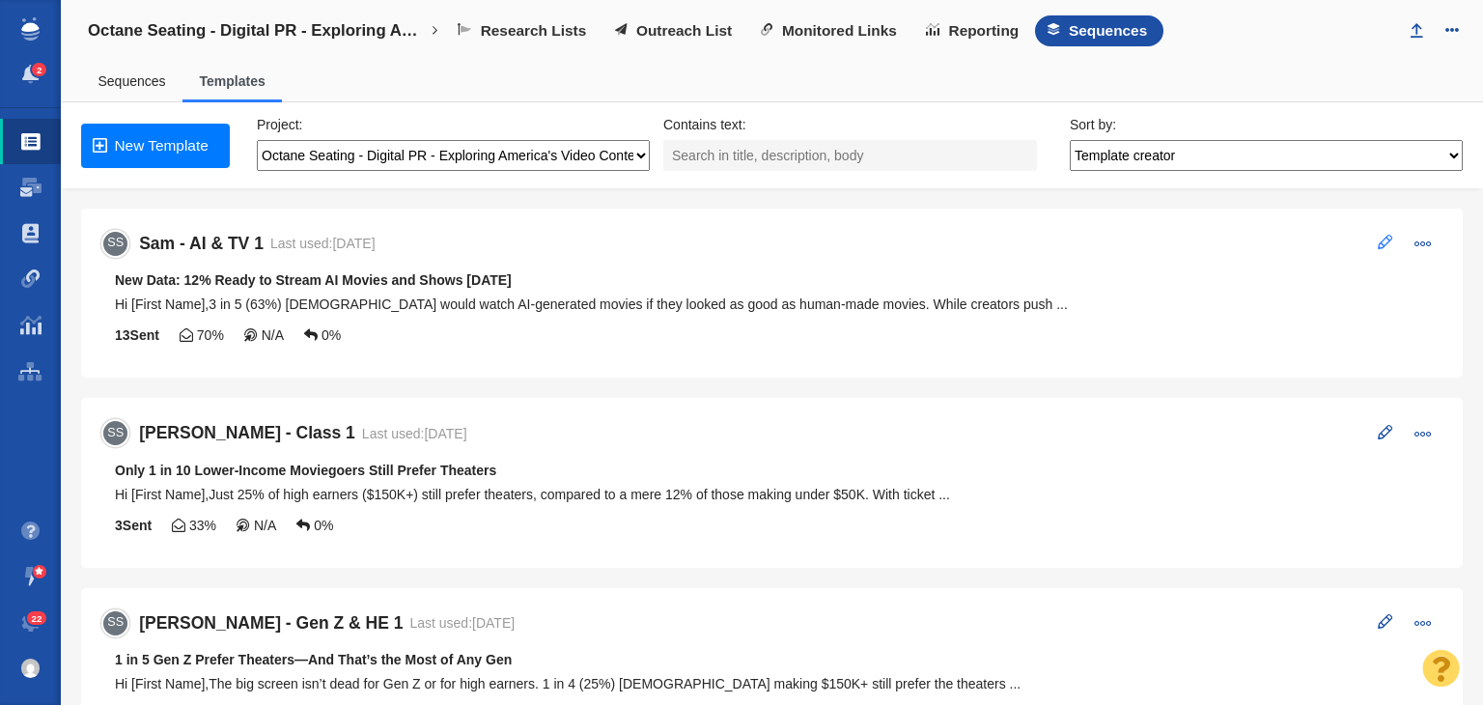
click at [1378, 237] on span at bounding box center [1385, 242] width 14 height 14
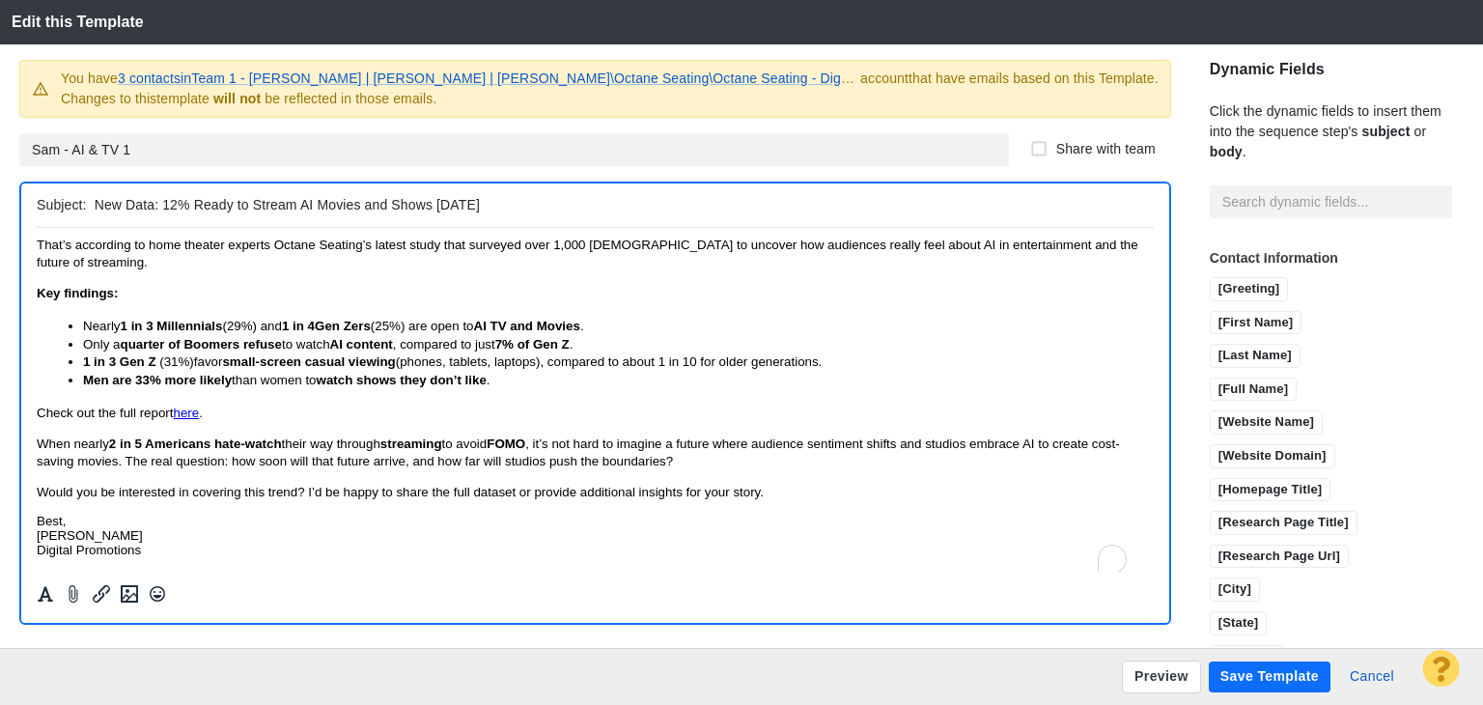
scroll to position [88, 0]
drag, startPoint x: 722, startPoint y: 459, endPoint x: 497, endPoint y: 454, distance: 225.0
click at [483, 450] on p "When nearly 2 in 5 Americans hate-watch their way through streaming to avoid FO…" at bounding box center [595, 452] width 1117 height 36
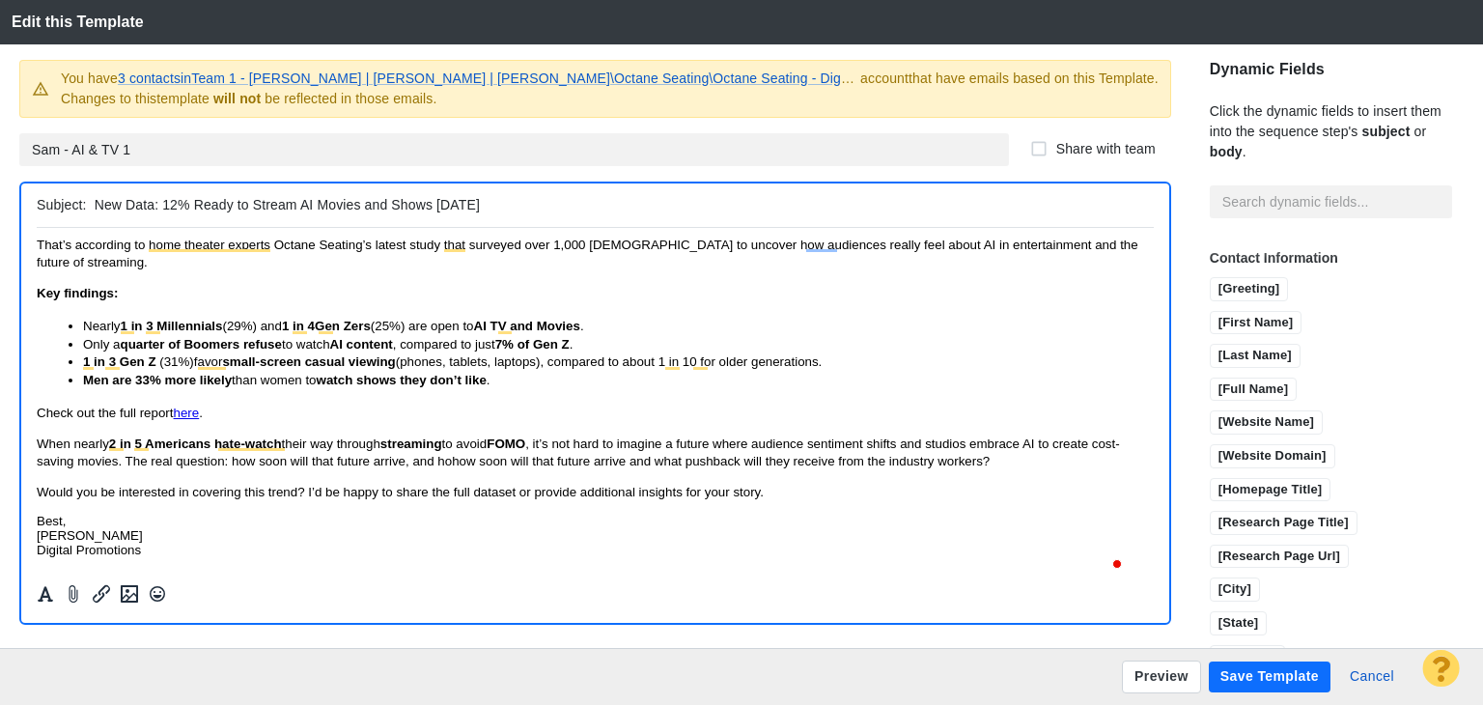
click at [487, 459] on span "When nearly 2 in 5 Americans hate-watch their way through streaming to avoid FO…" at bounding box center [578, 451] width 1083 height 32
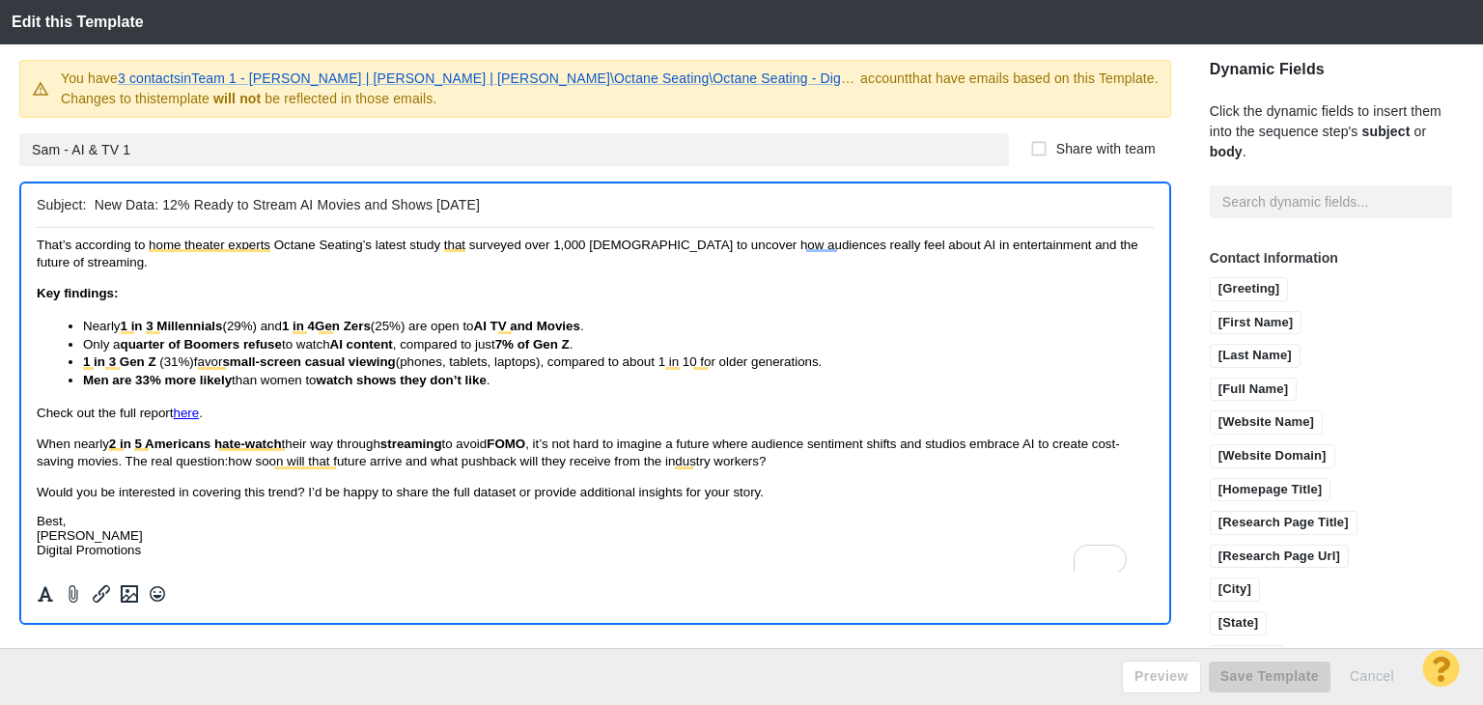
click at [443, 462] on span "When nearly 2 in 5 Americans hate-watch their way through streaming to avoid FO…" at bounding box center [578, 451] width 1083 height 32
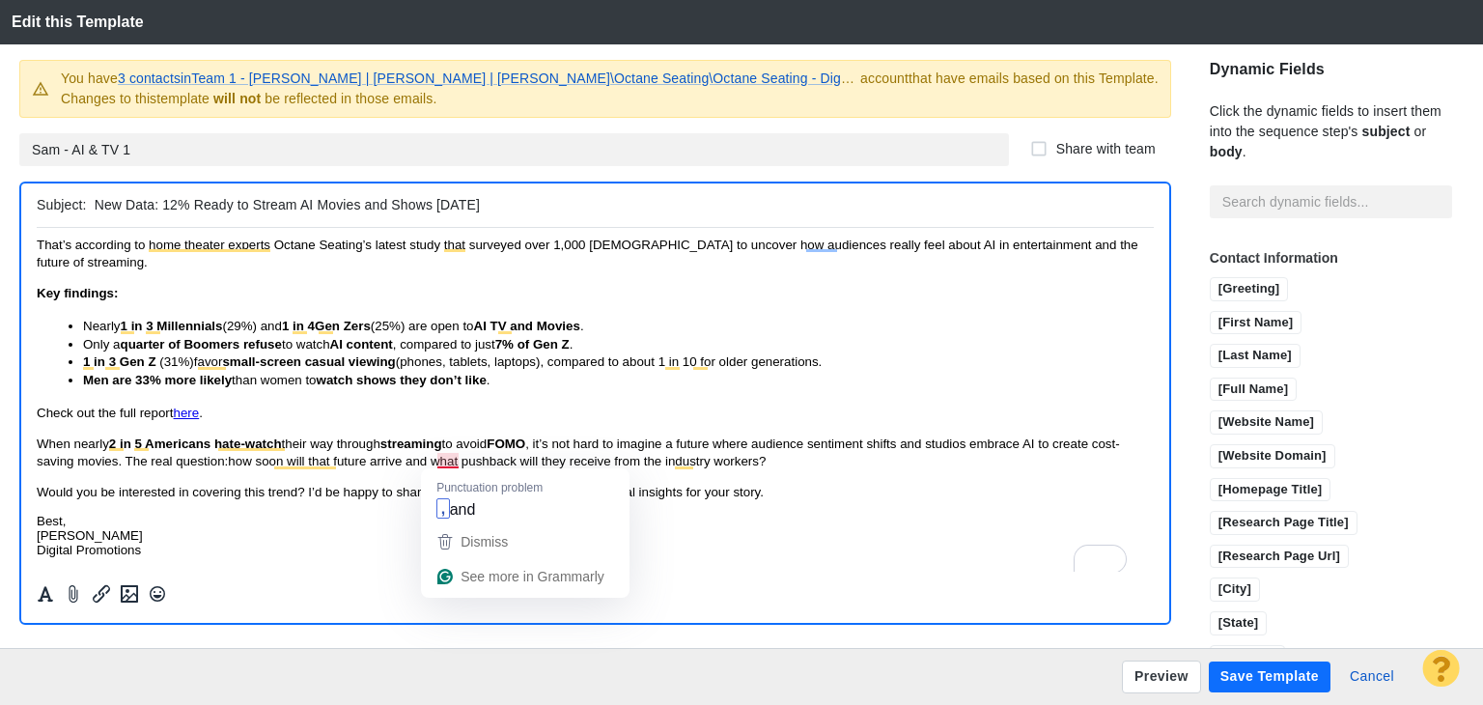
click at [443, 465] on span "When nearly 2 in 5 Americans hate-watch their way through streaming to avoid FO…" at bounding box center [578, 451] width 1083 height 32
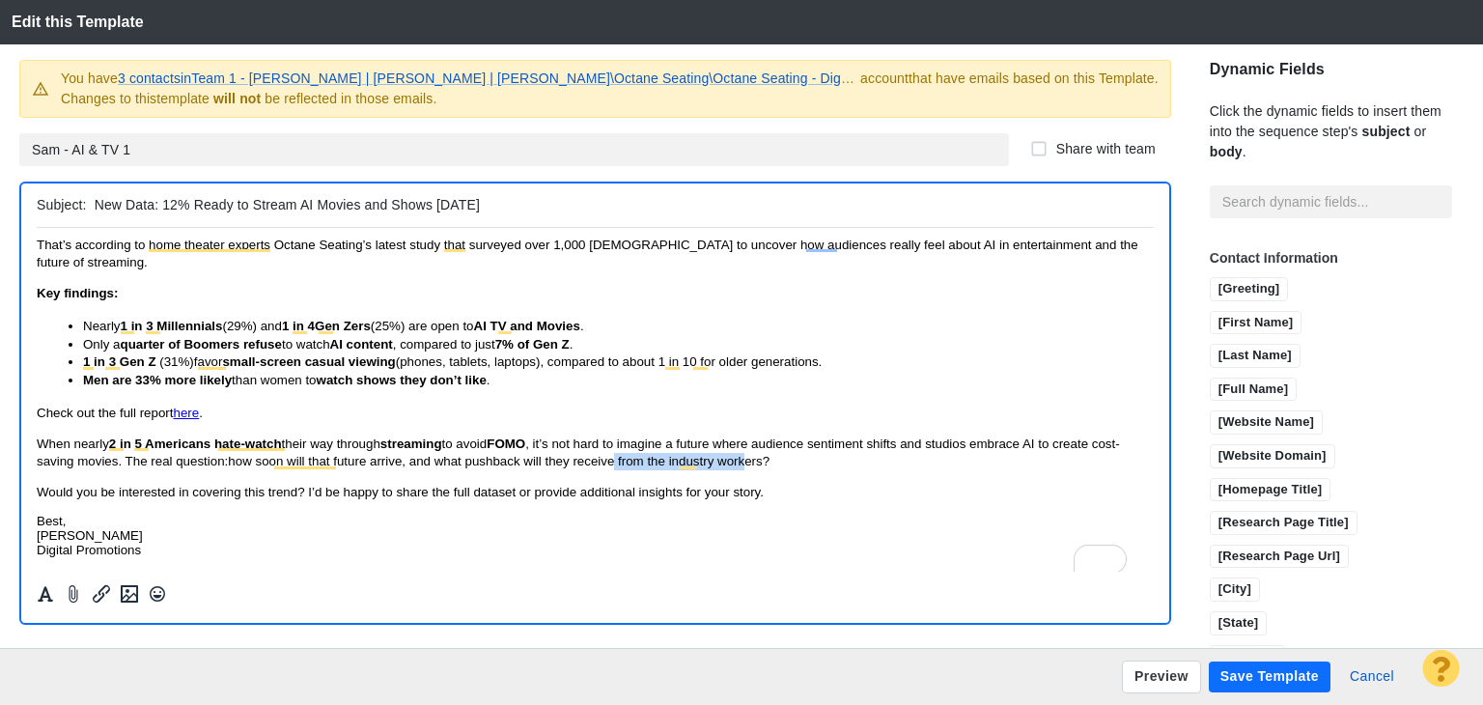
drag, startPoint x: 647, startPoint y: 459, endPoint x: 774, endPoint y: 457, distance: 127.5
click at [774, 457] on span "When nearly 2 in 5 Americans hate-watch their way through streaming to avoid FO…" at bounding box center [578, 451] width 1083 height 32
click at [756, 457] on span "When nearly 2 in 5 Americans hate-watch their way through streaming to avoid FO…" at bounding box center [578, 451] width 1083 height 32
drag, startPoint x: 744, startPoint y: 459, endPoint x: 794, endPoint y: 459, distance: 49.2
click at [794, 459] on span "When nearly 2 in 5 Americans hate-watch their way through streaming to avoid FO…" at bounding box center [578, 451] width 1083 height 32
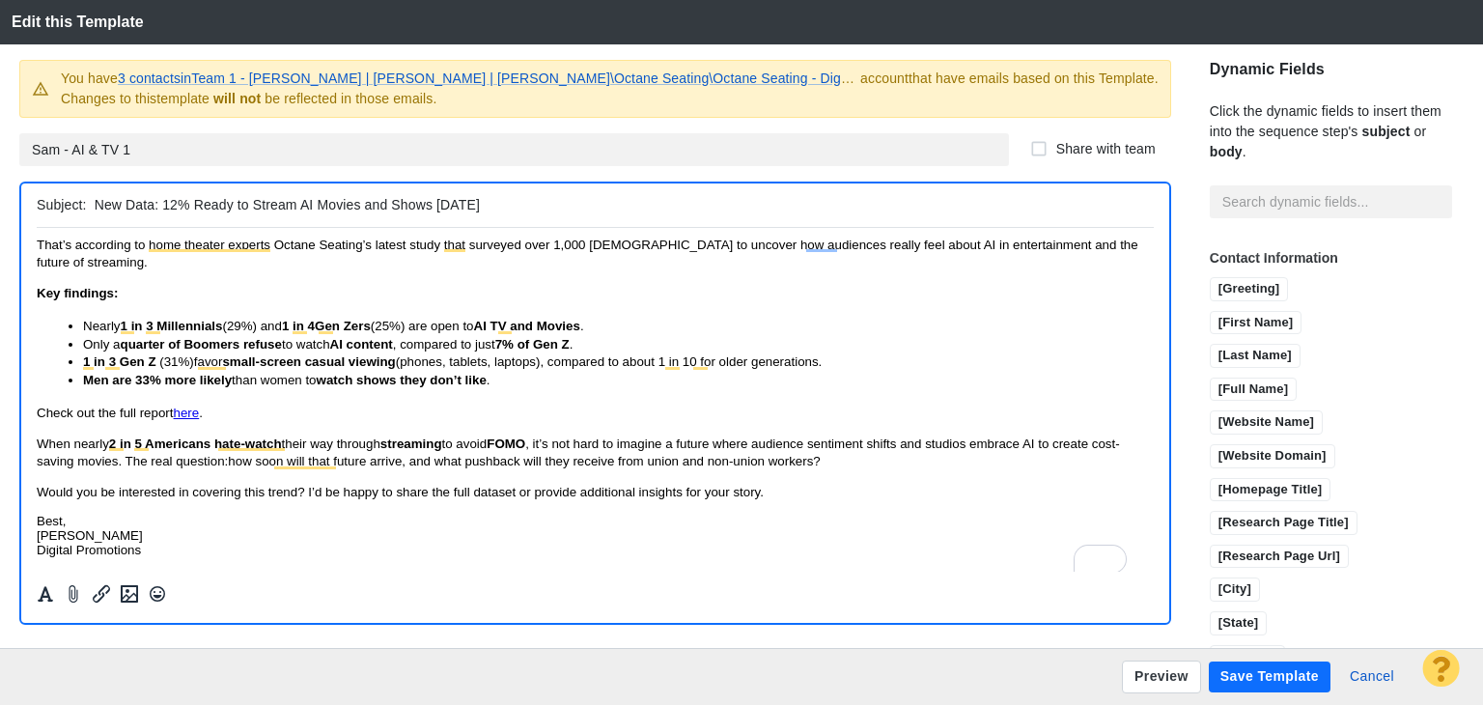
click at [1267, 677] on button "Save Template" at bounding box center [1270, 676] width 122 height 31
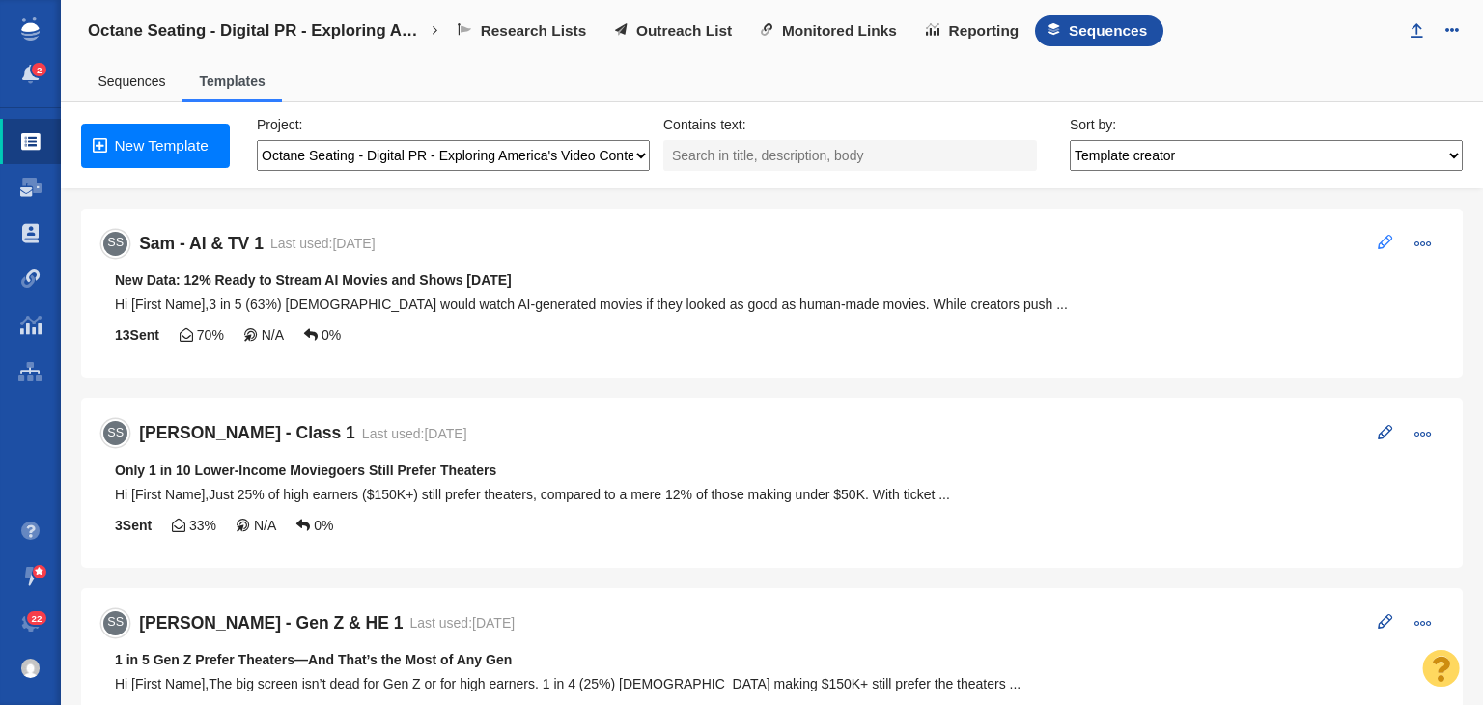
click at [1378, 239] on span at bounding box center [1385, 242] width 14 height 14
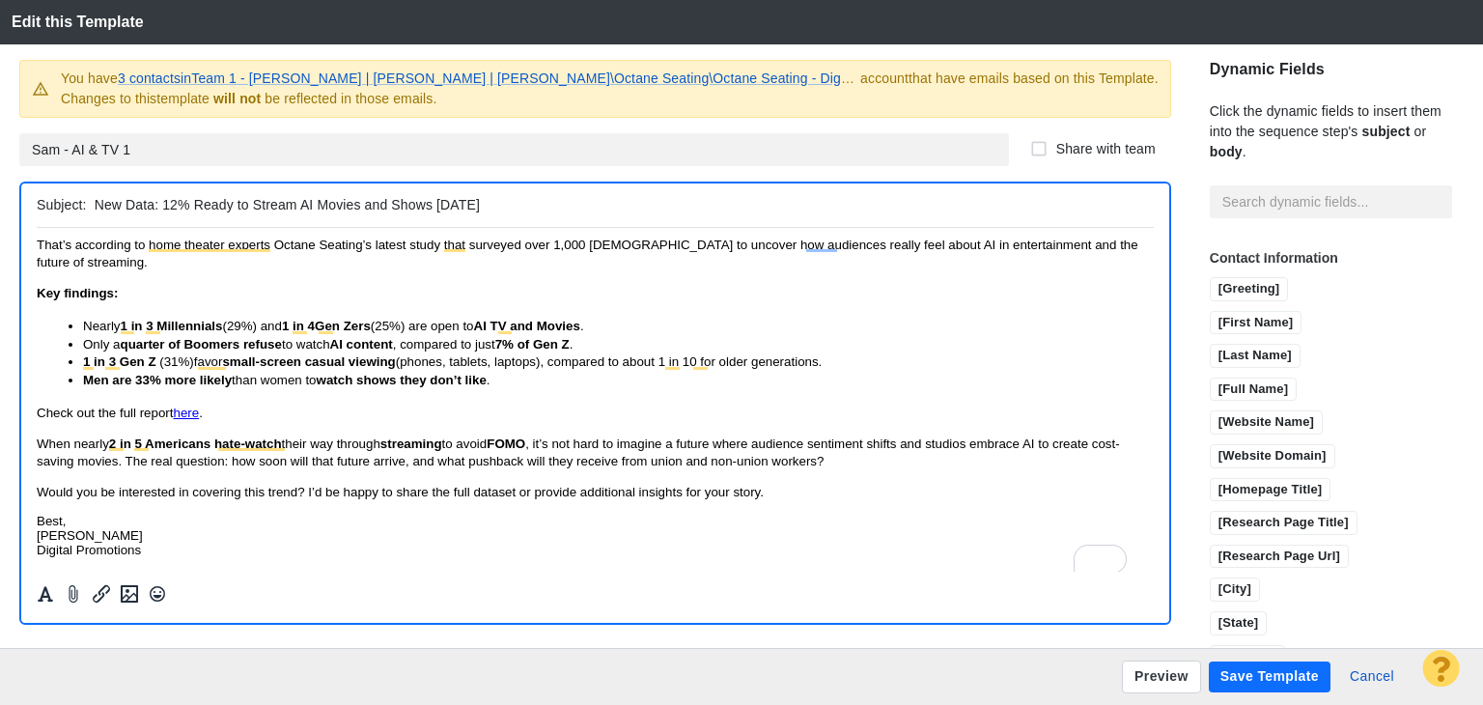
click at [678, 460] on span "When nearly 2 in 5 Americans hate-watch their way through streaming to avoid FO…" at bounding box center [578, 451] width 1083 height 32
click at [703, 473] on body "Hi [First Name], 3 in 5 (63%) [DEMOGRAPHIC_DATA] would watch AI-generated movie…" at bounding box center [595, 356] width 1117 height 400
drag, startPoint x: 678, startPoint y: 460, endPoint x: 869, endPoint y: 459, distance: 191.1
click at [869, 459] on span "When nearly 2 in 5 Americans hate-watch their way through streaming to avoid FO…" at bounding box center [578, 451] width 1083 height 32
click at [1292, 677] on button "Save Template" at bounding box center [1270, 676] width 122 height 31
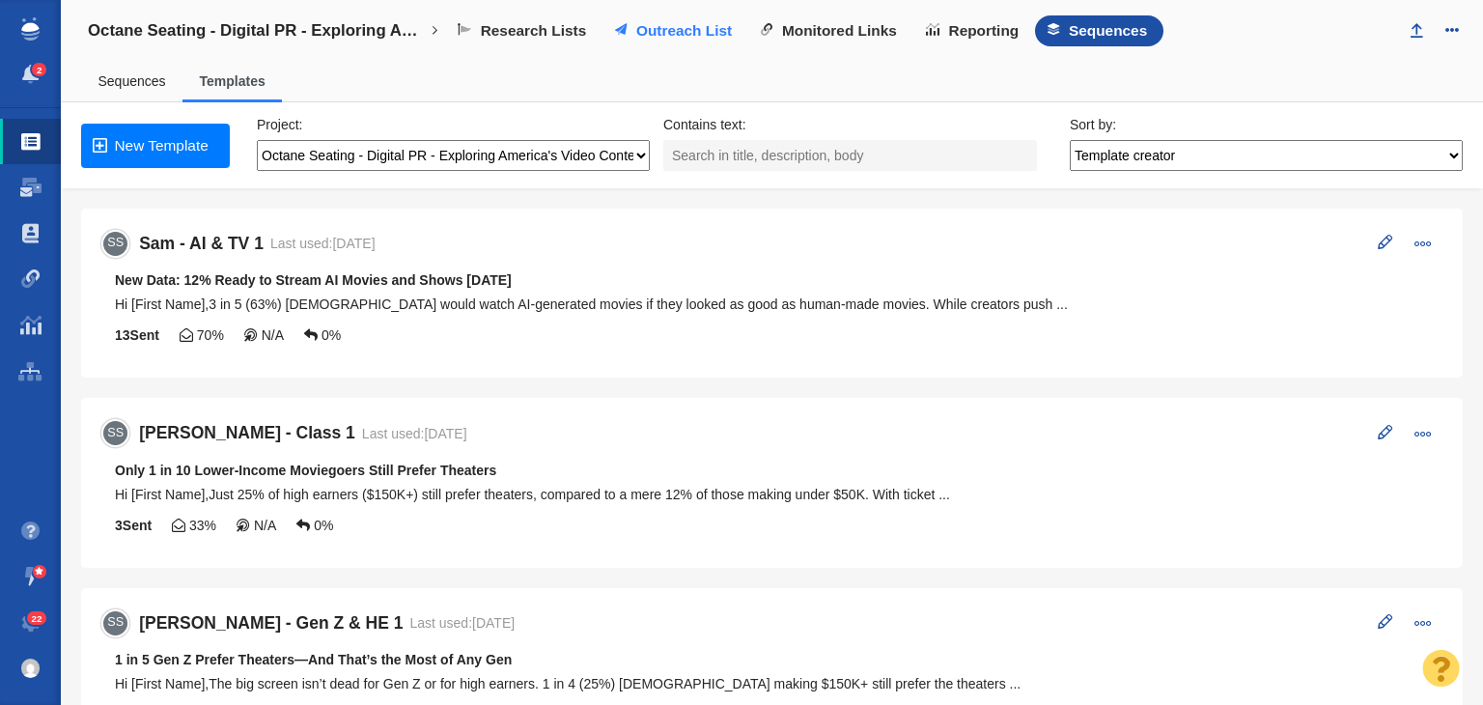
click at [691, 18] on link "Outreach List" at bounding box center [675, 30] width 146 height 31
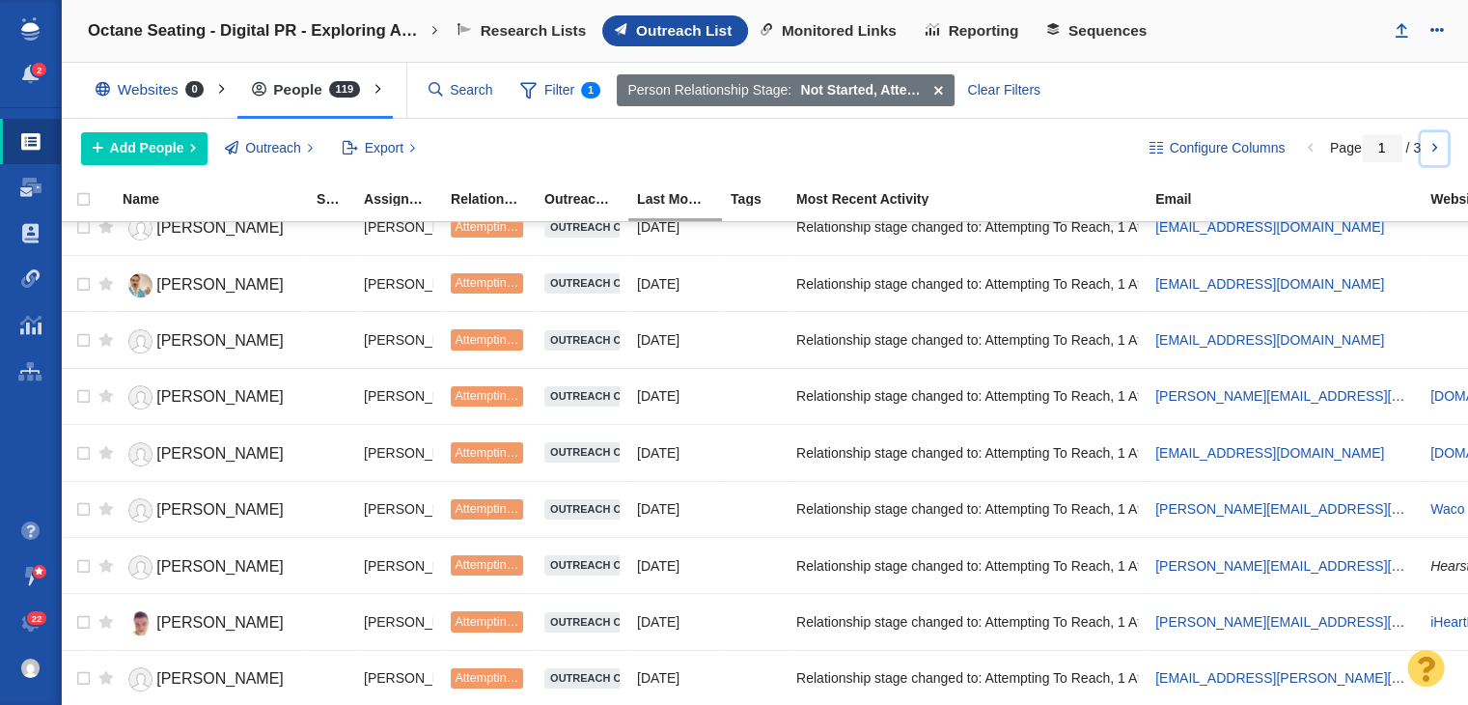
click at [1431, 149] on link at bounding box center [1434, 148] width 27 height 33
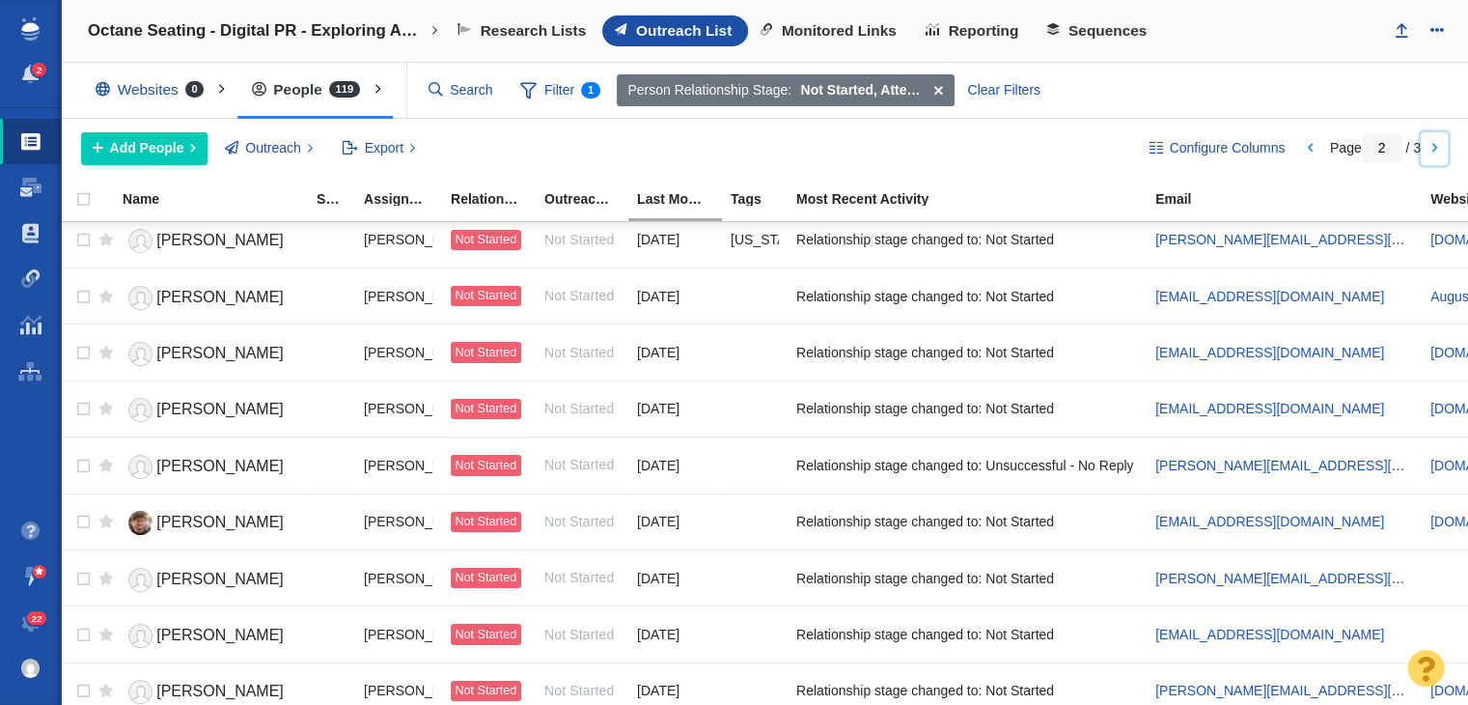
scroll to position [2338, 0]
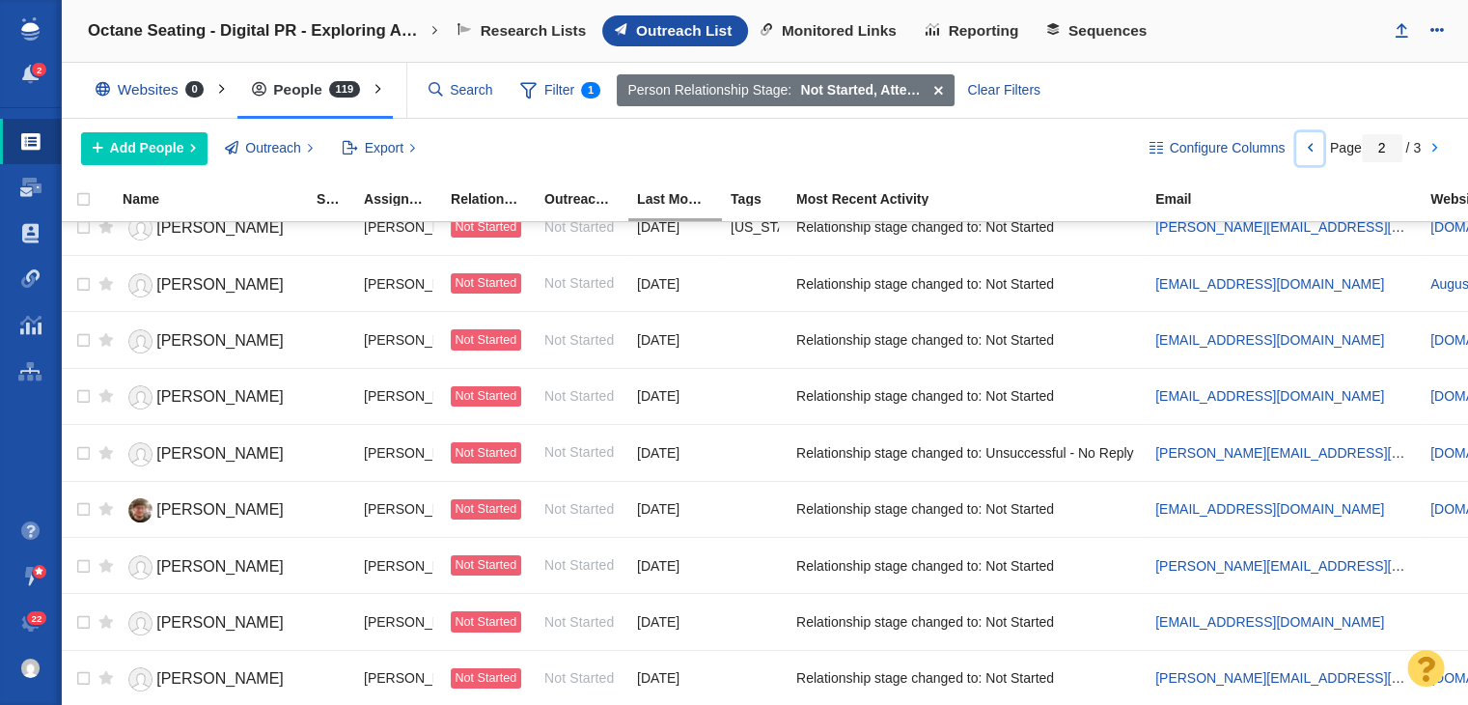
click at [1302, 136] on link at bounding box center [1309, 148] width 27 height 33
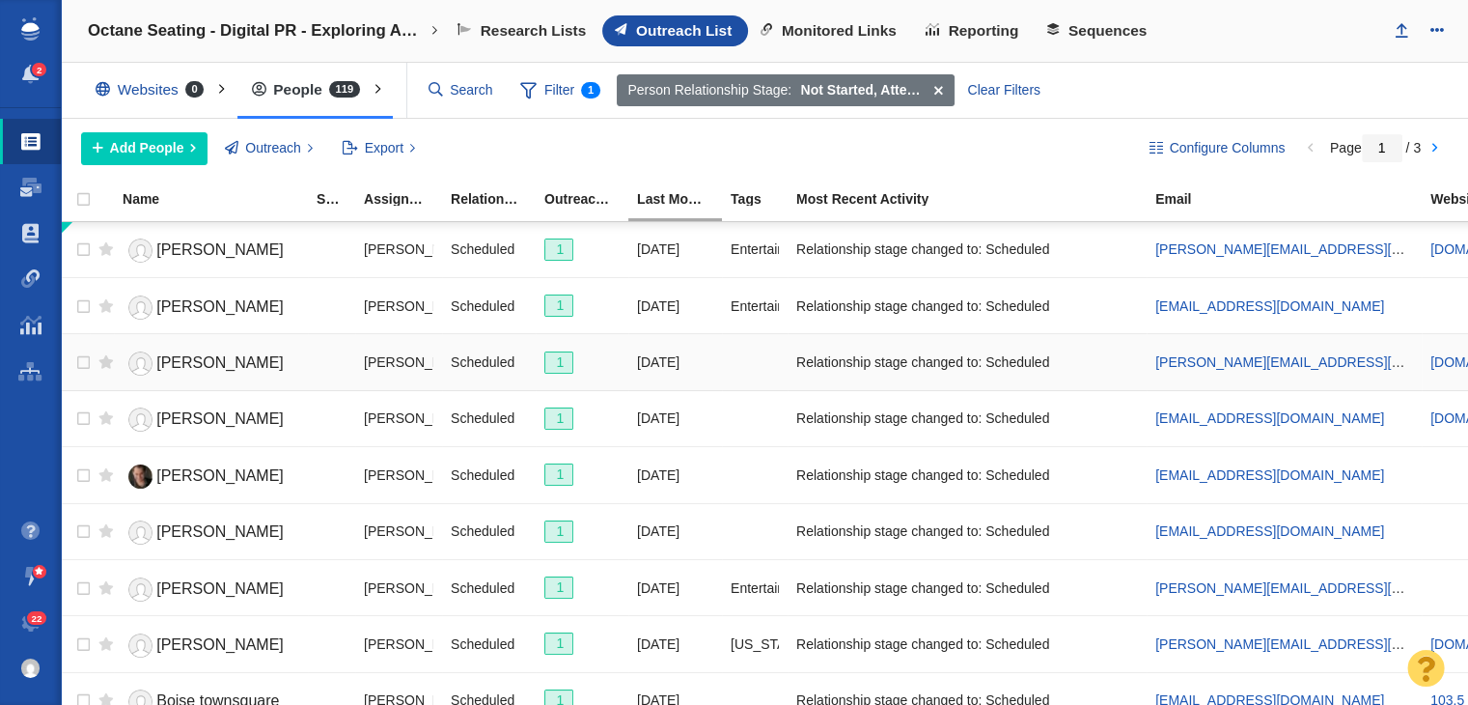
click at [743, 360] on div at bounding box center [755, 362] width 48 height 42
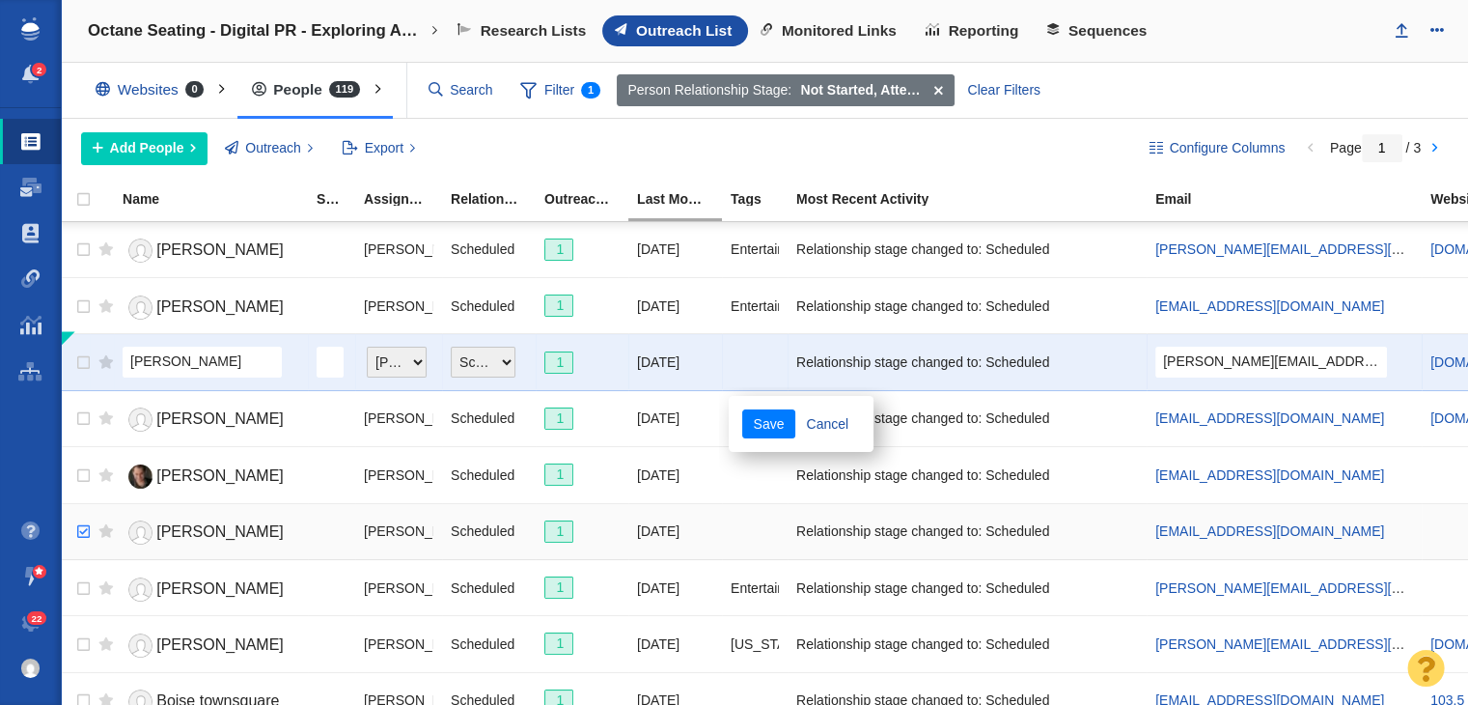
checkbox input "true"
click at [70, 525] on input "checkbox" at bounding box center [81, 532] width 29 height 42
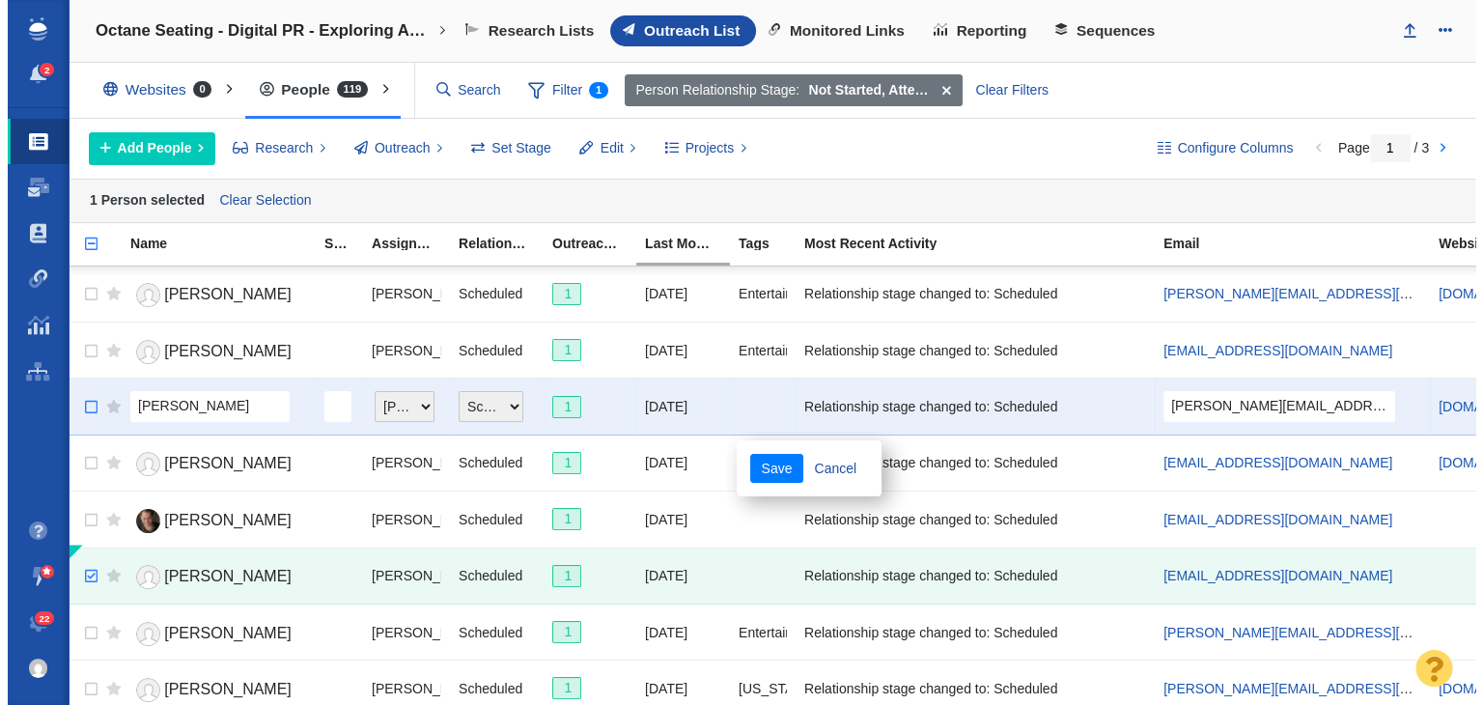
scroll to position [0, 0]
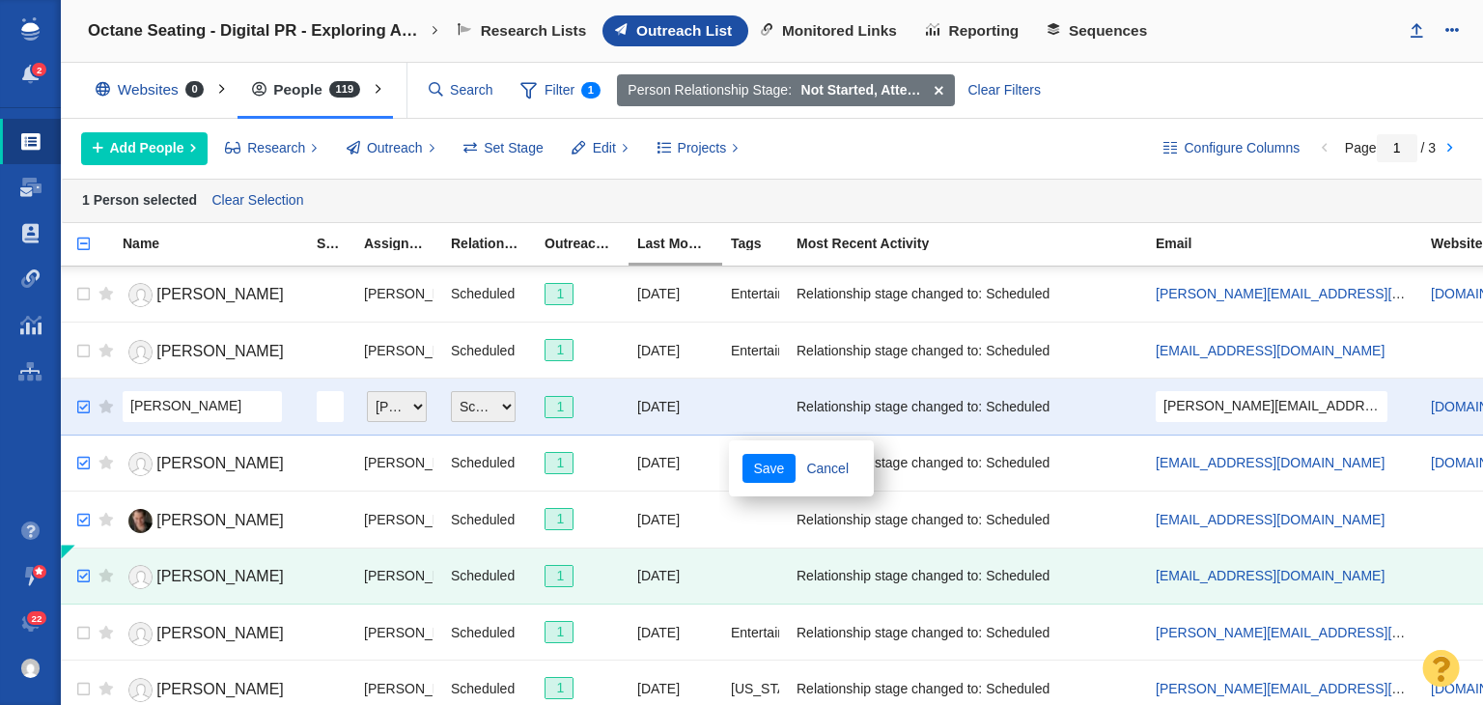
checkbox input "true"
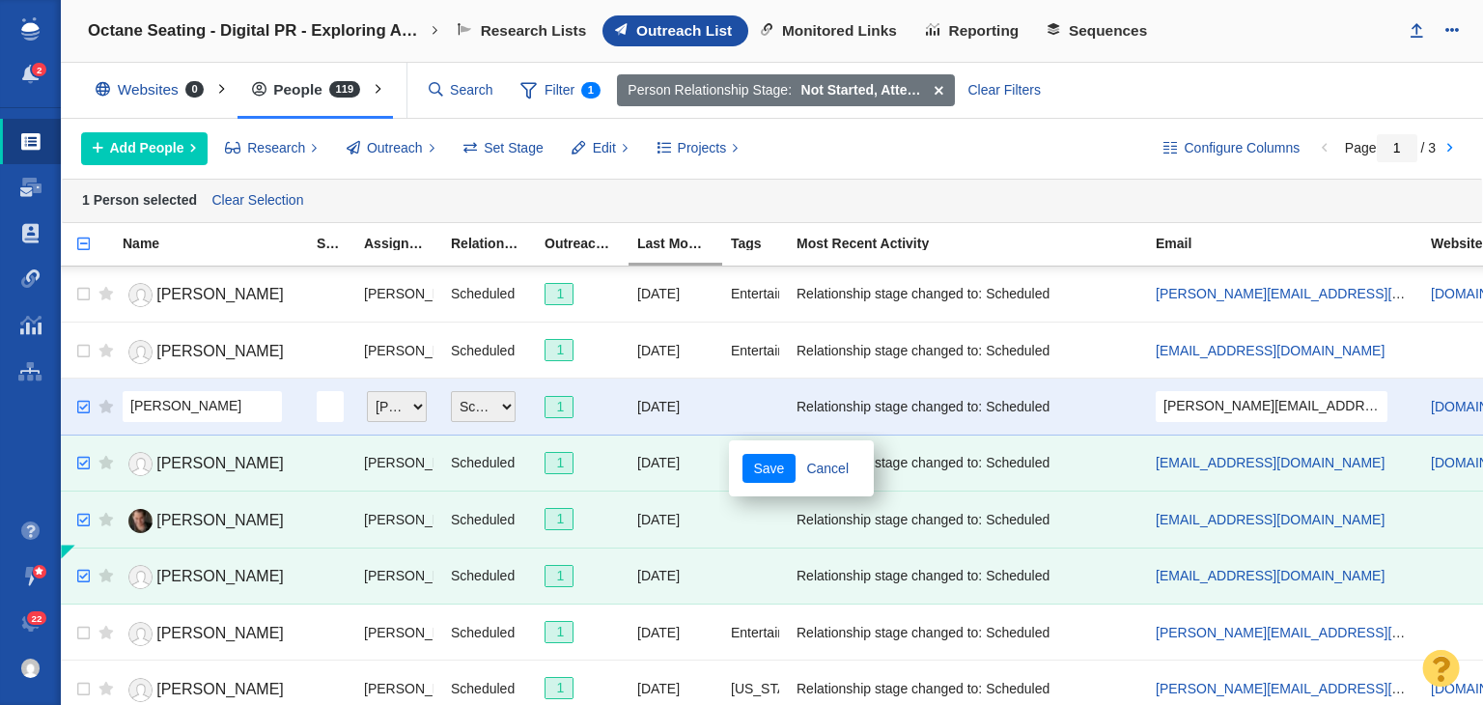
click at [77, 403] on input "checkbox" at bounding box center [77, 407] width 21 height 42
click at [606, 134] on button "Edit" at bounding box center [600, 148] width 78 height 33
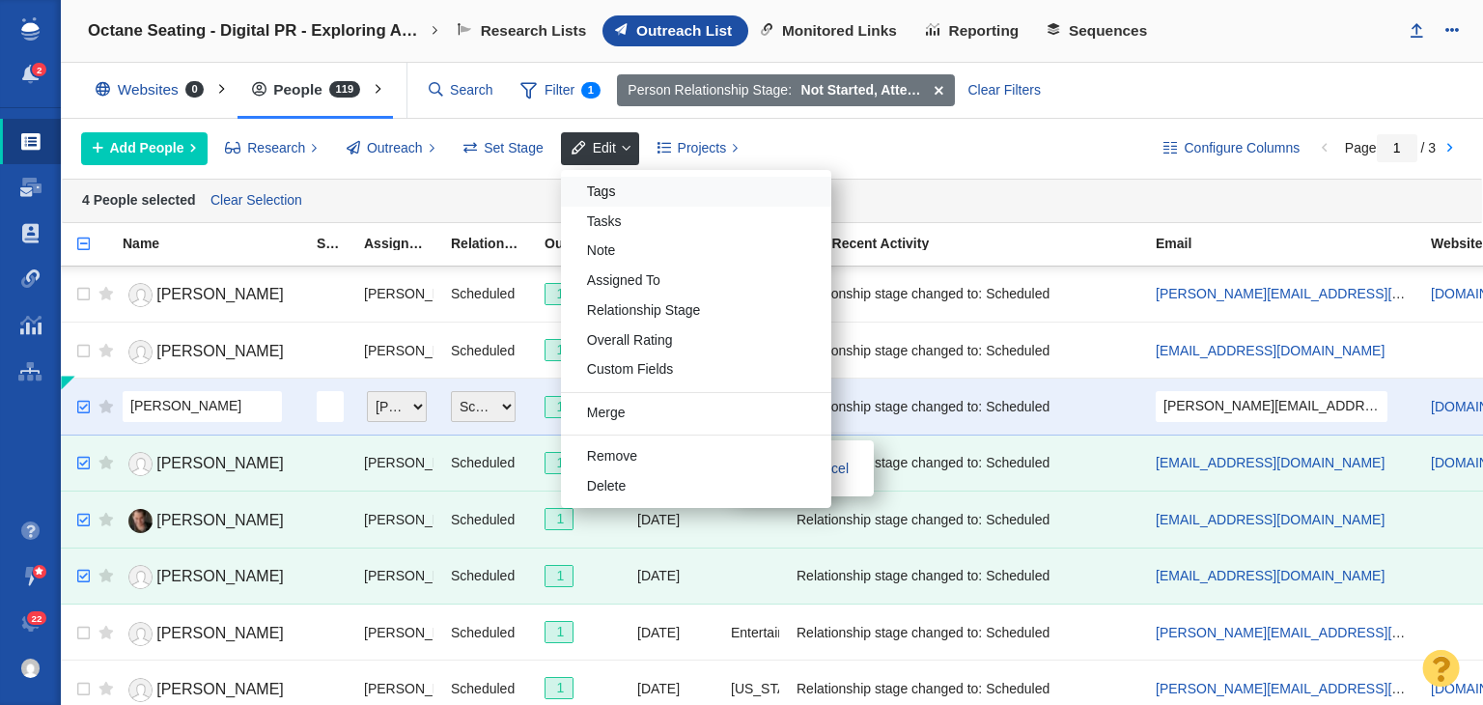
click at [645, 188] on div "Tags" at bounding box center [696, 192] width 270 height 30
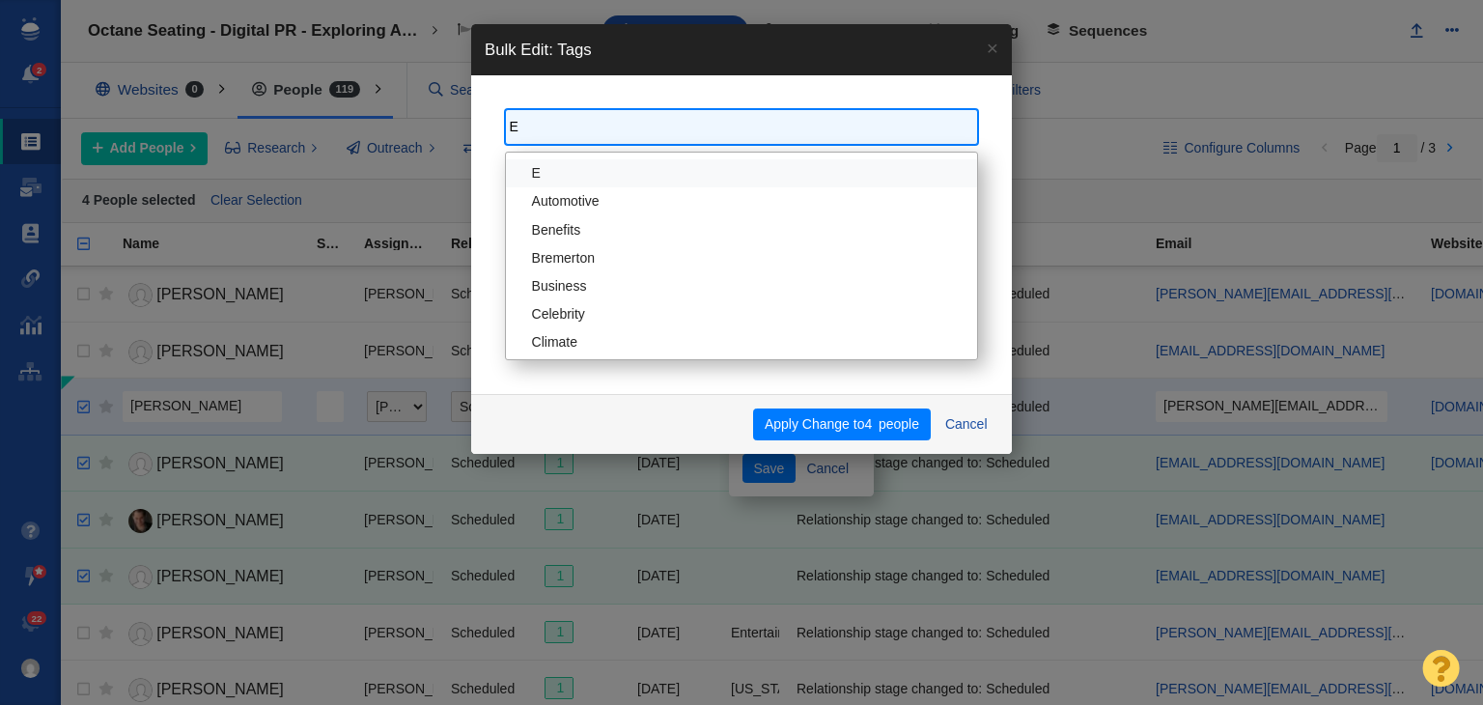
type input "En"
type input "Enter"
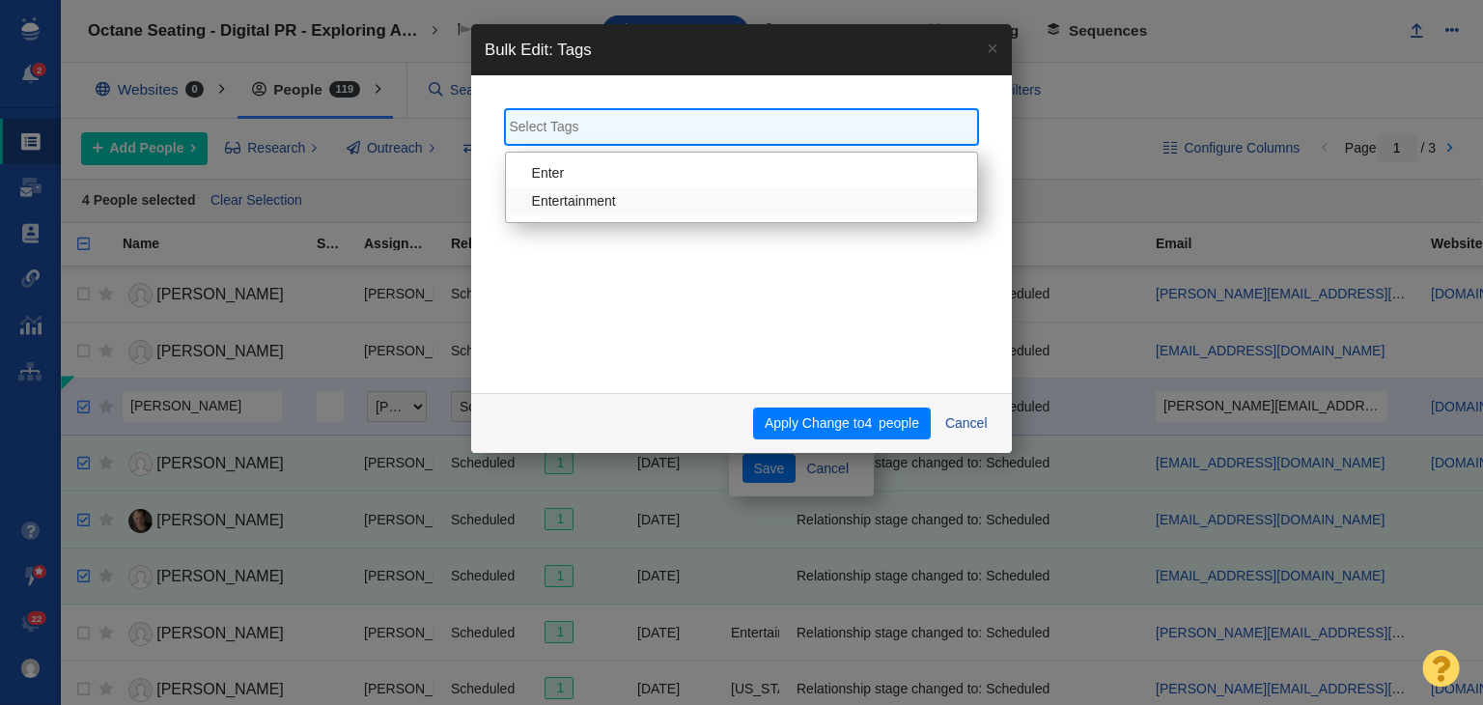
select select "Entertainment"
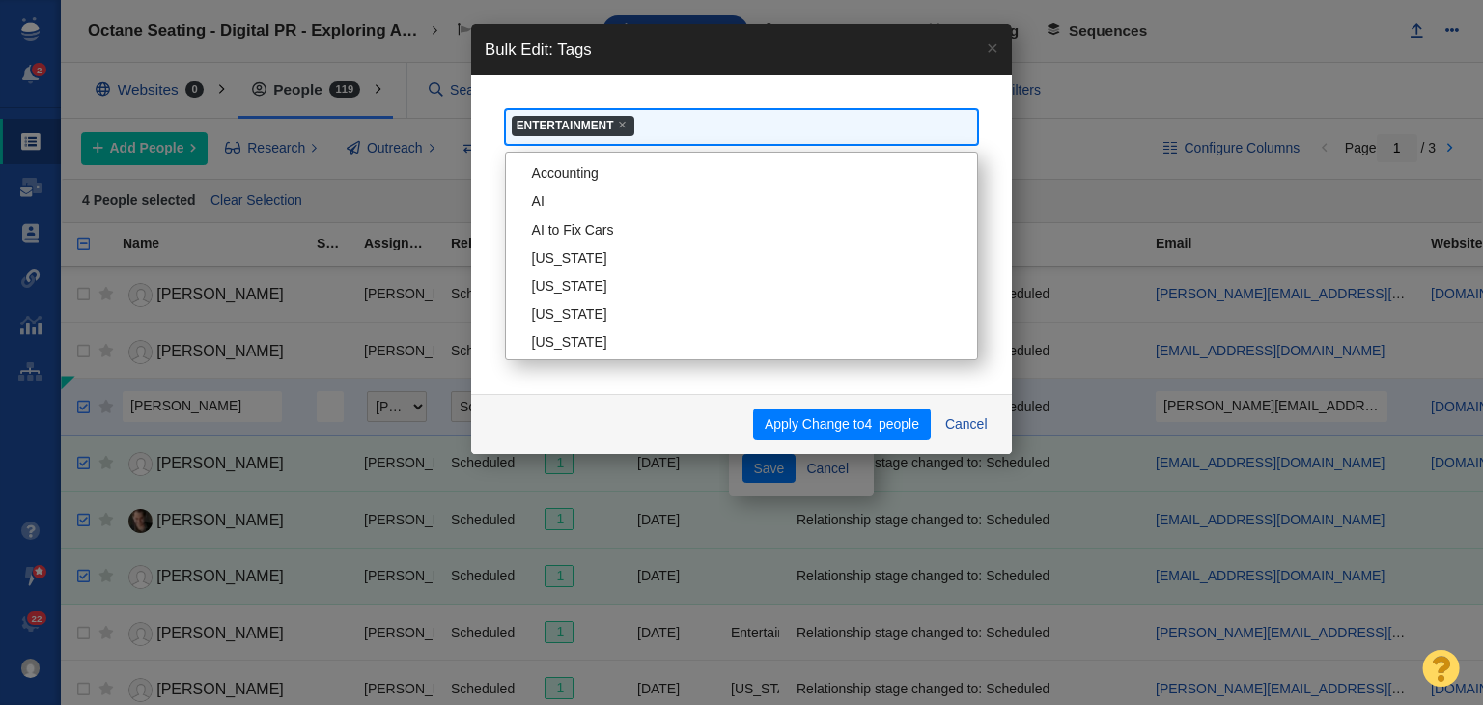
scroll to position [818, 0]
click at [714, 129] on ul "× Entertainment" at bounding box center [742, 126] width 464 height 27
type input "Mov"
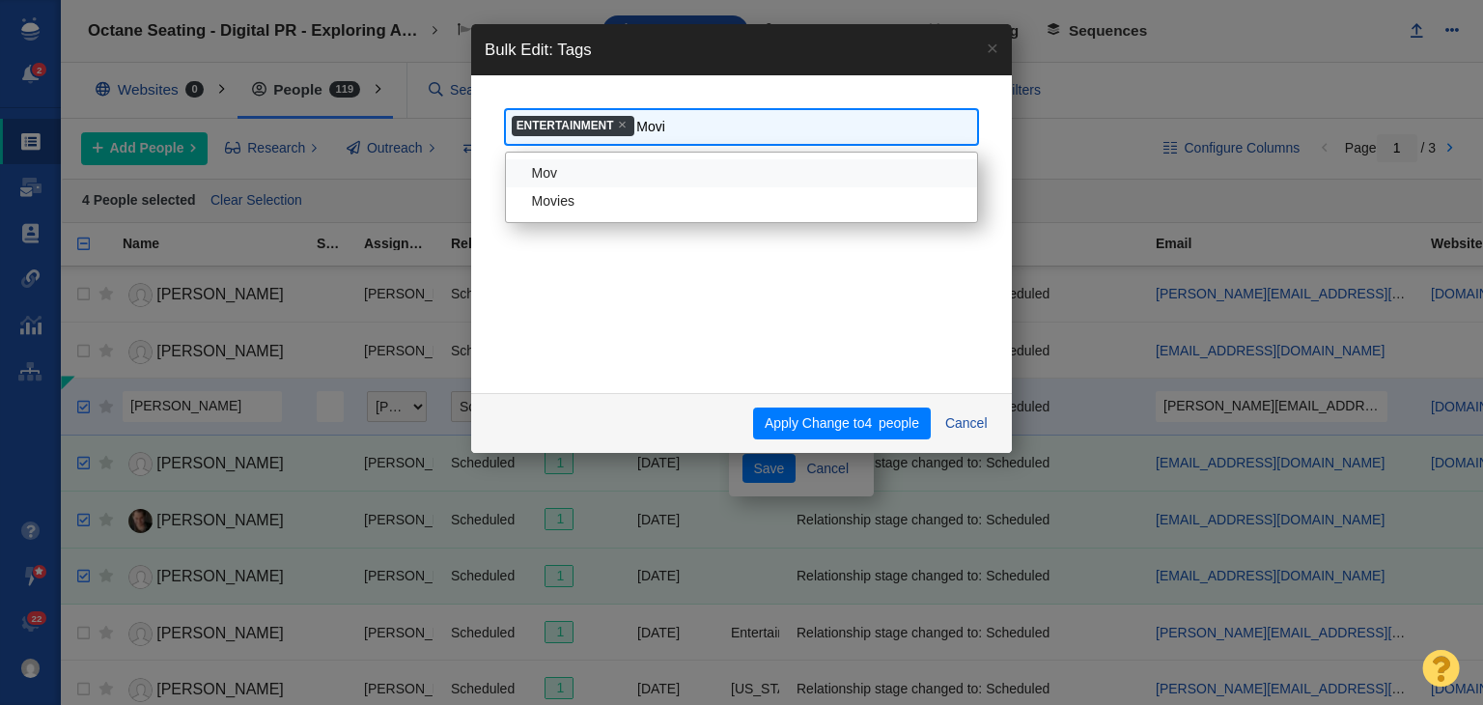
type input "Movie"
type input "Movies"
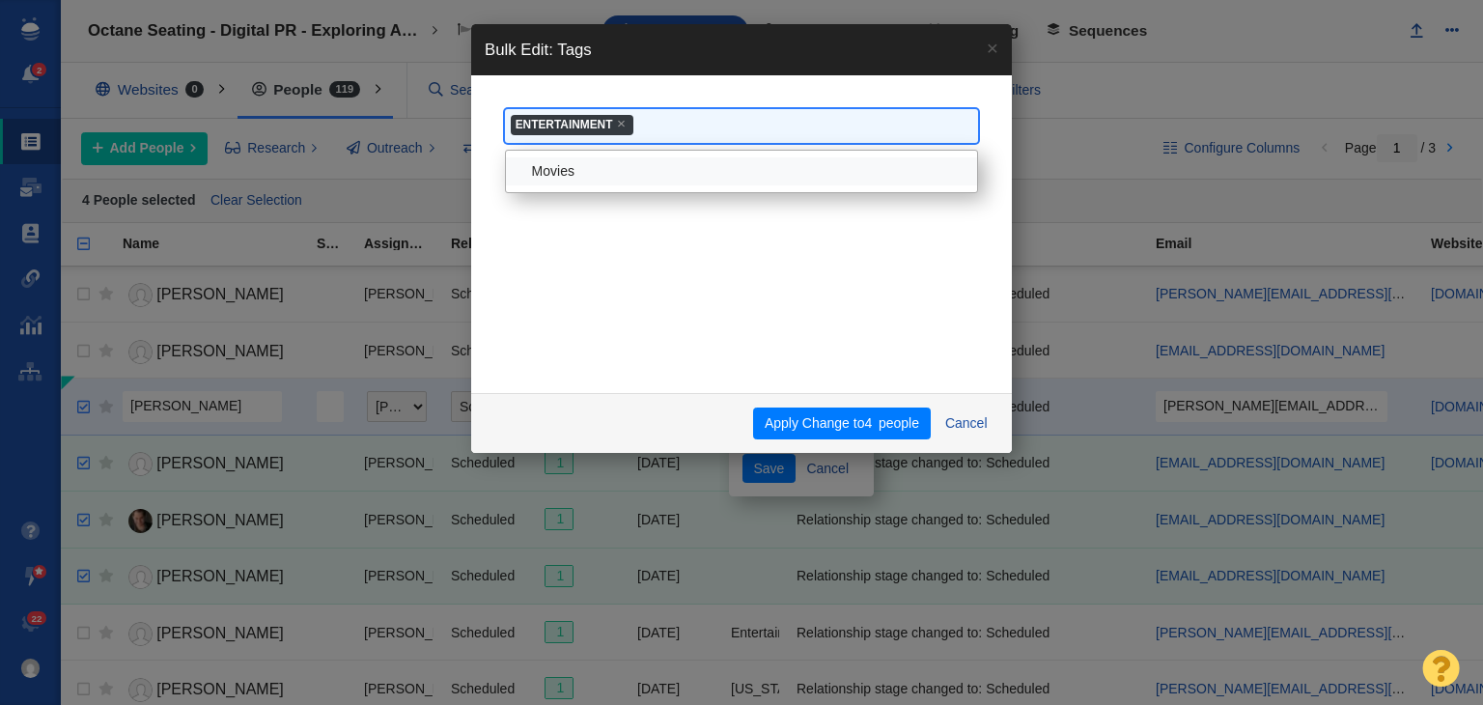
scroll to position [818, 0]
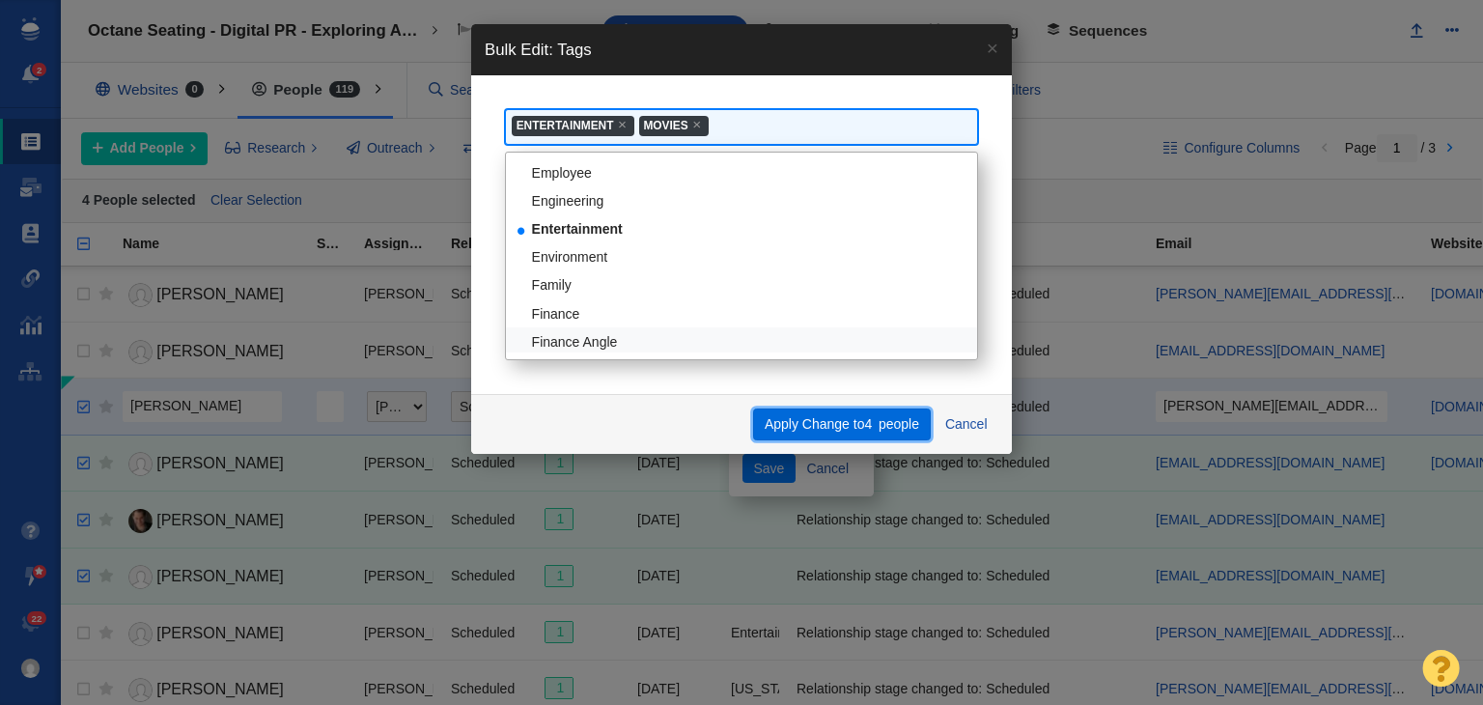
click at [849, 426] on button "Apply Change to 4 people" at bounding box center [841, 424] width 177 height 33
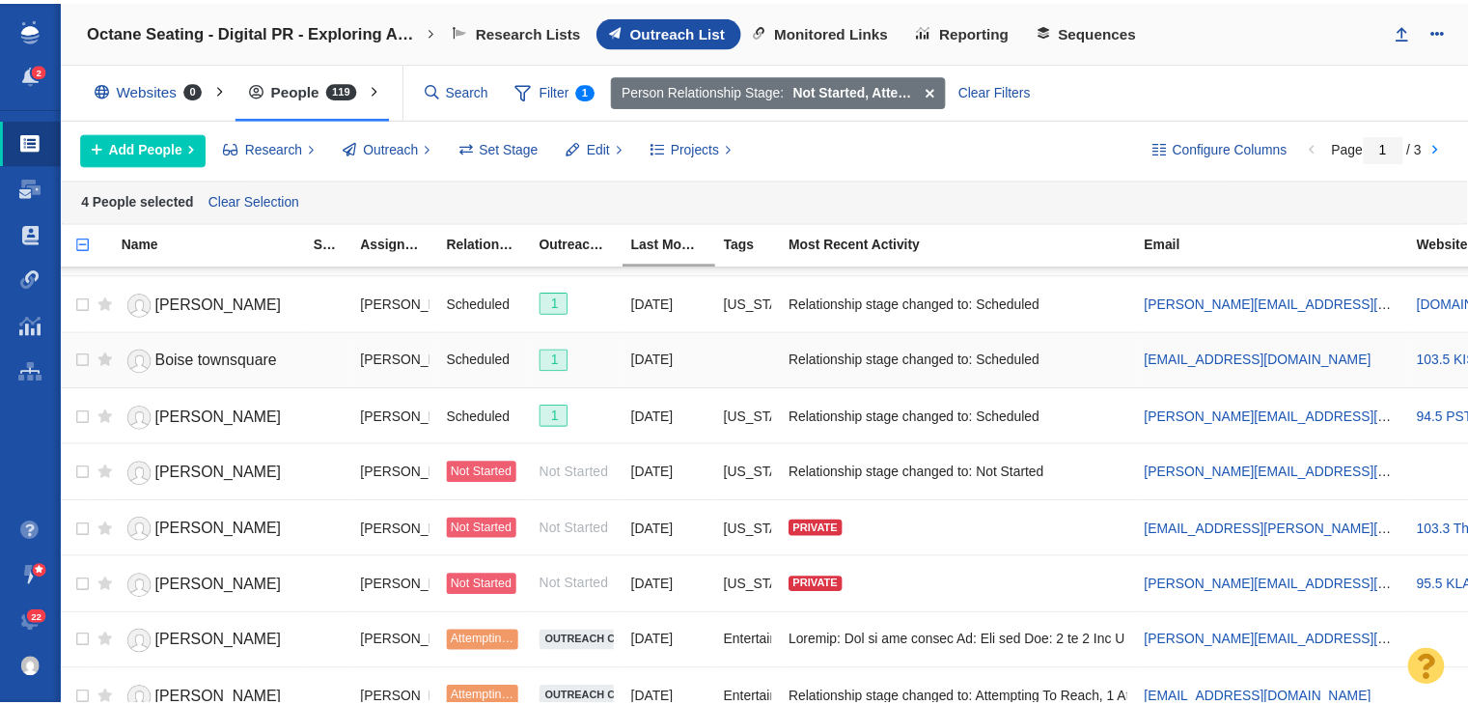
scroll to position [386, 0]
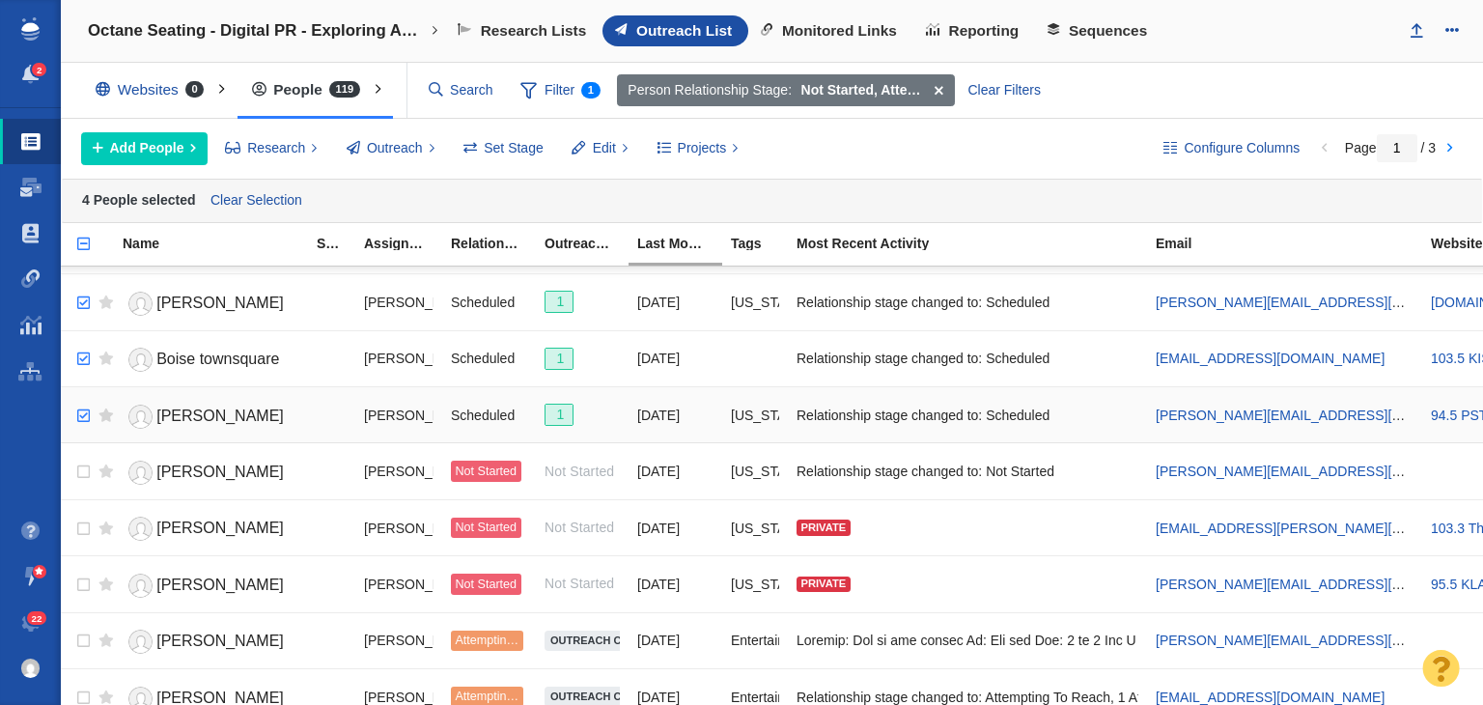
checkbox input "true"
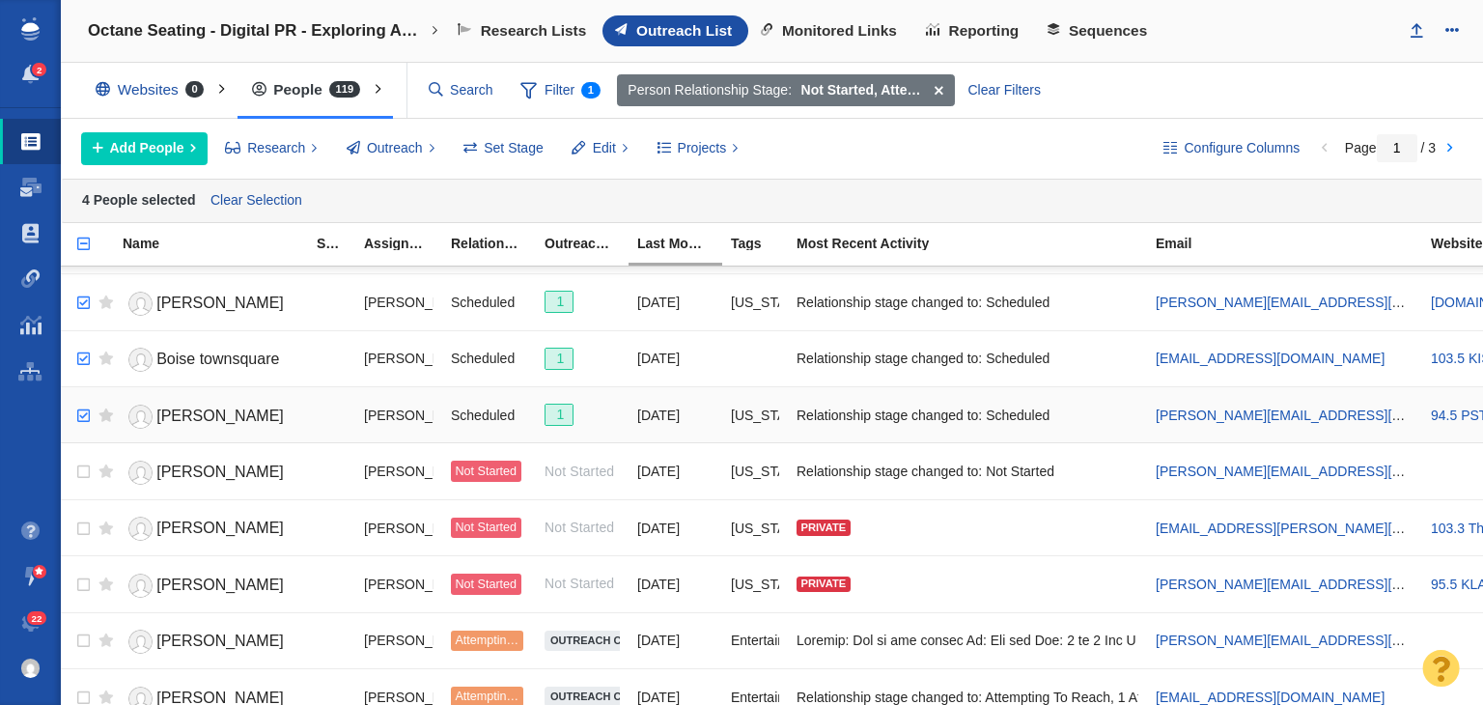
checkbox input "true"
click at [75, 398] on input "checkbox" at bounding box center [81, 416] width 29 height 42
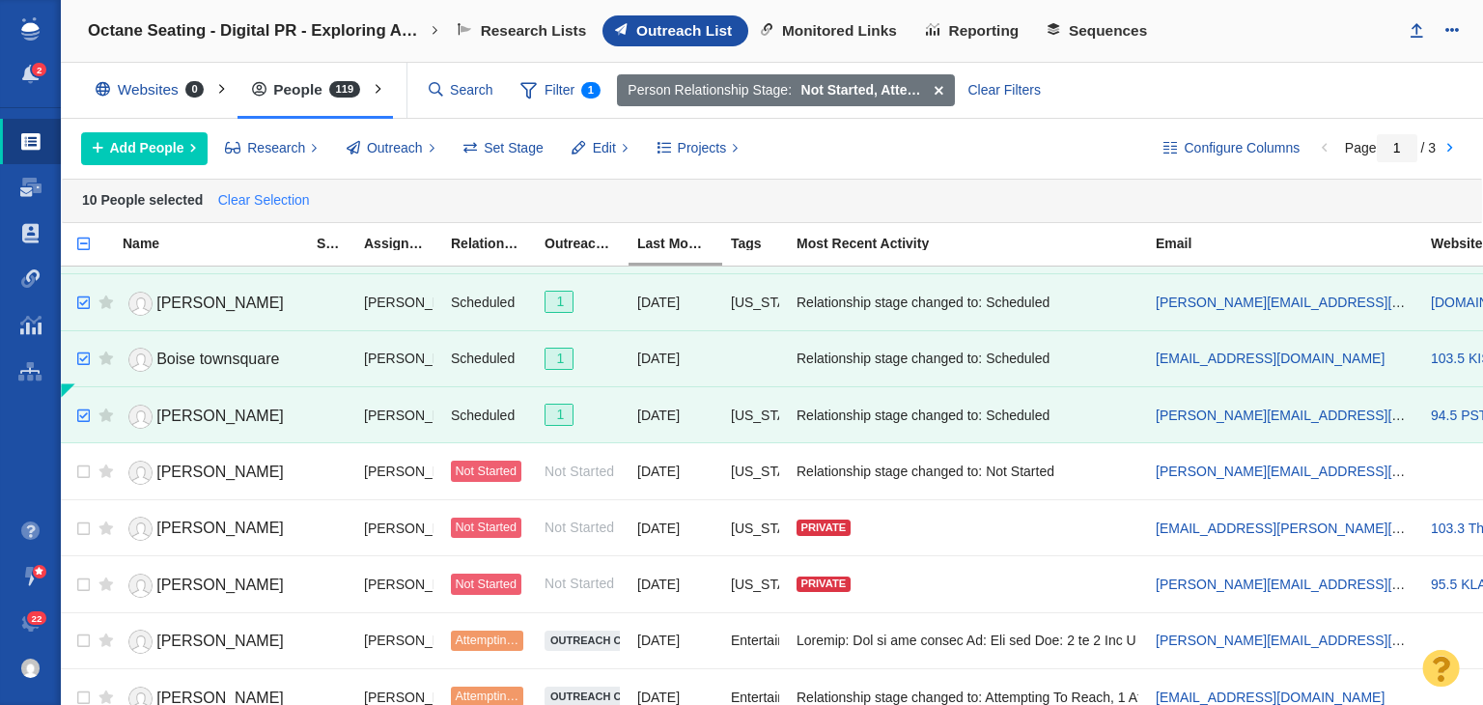
click at [251, 206] on link "Clear Selection" at bounding box center [263, 200] width 100 height 29
checkbox input "false"
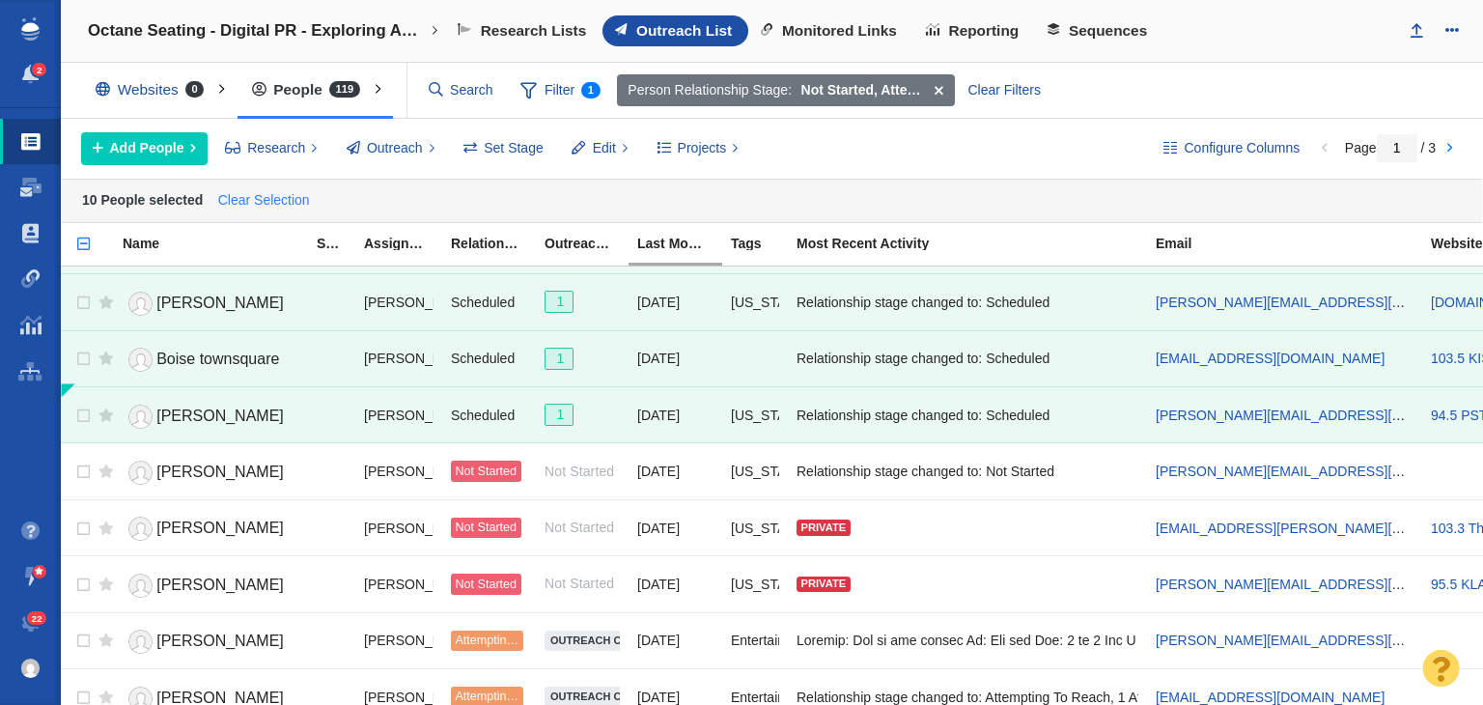
checkbox input "false"
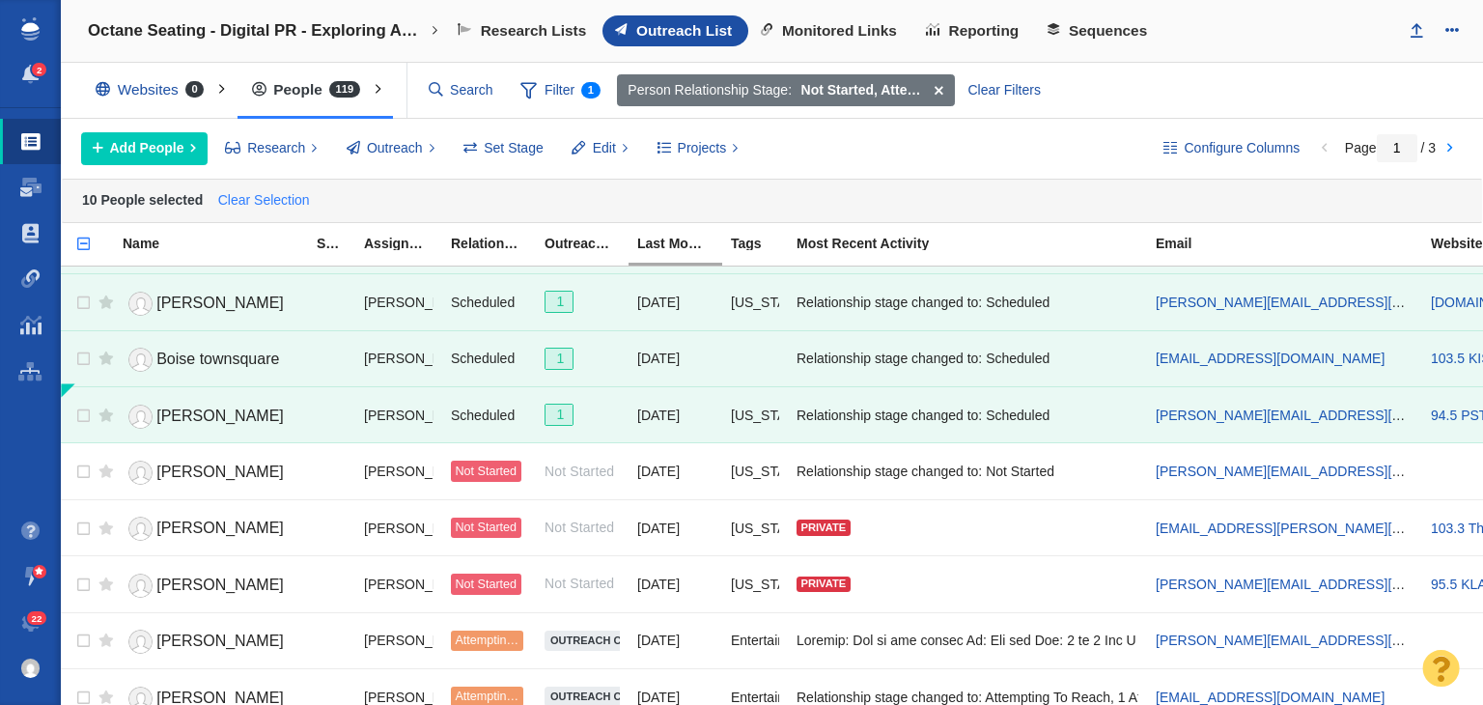
checkbox input "false"
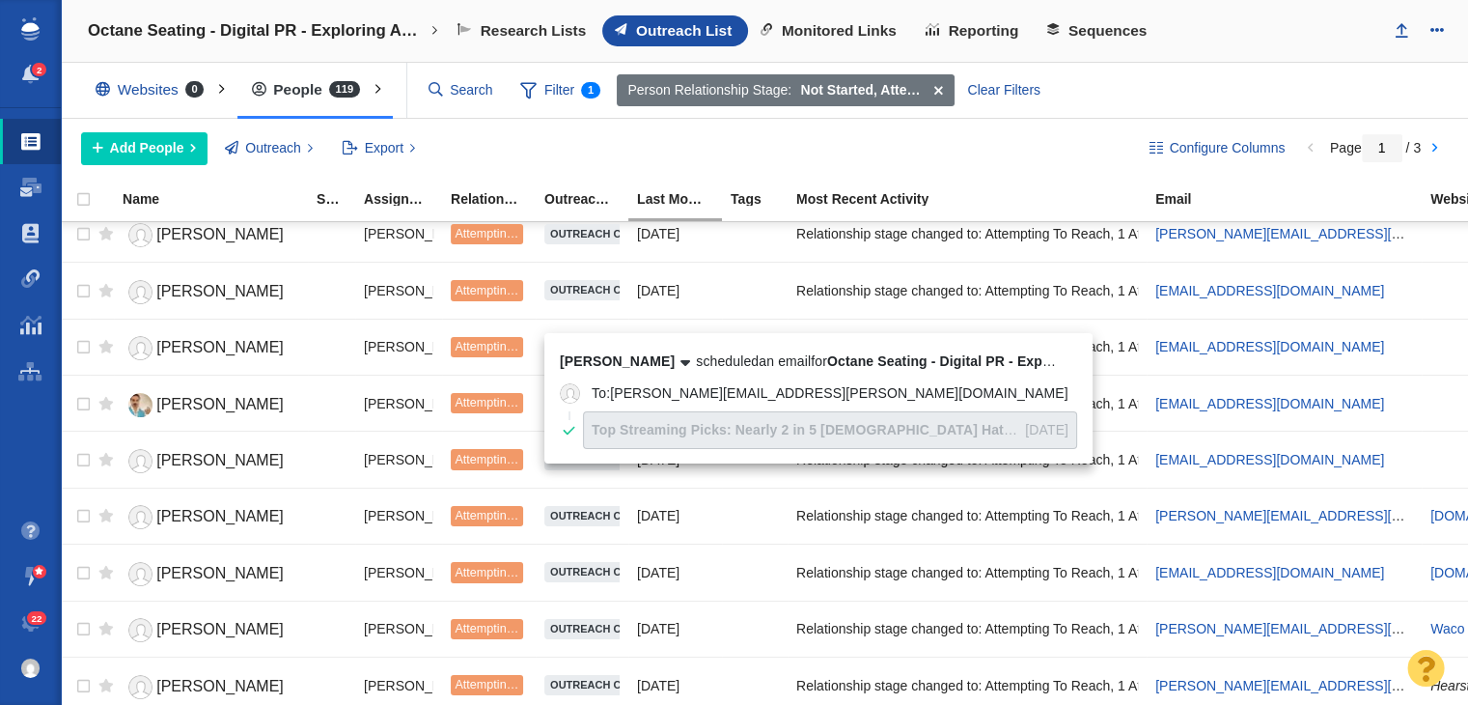
scroll to position [2338, 0]
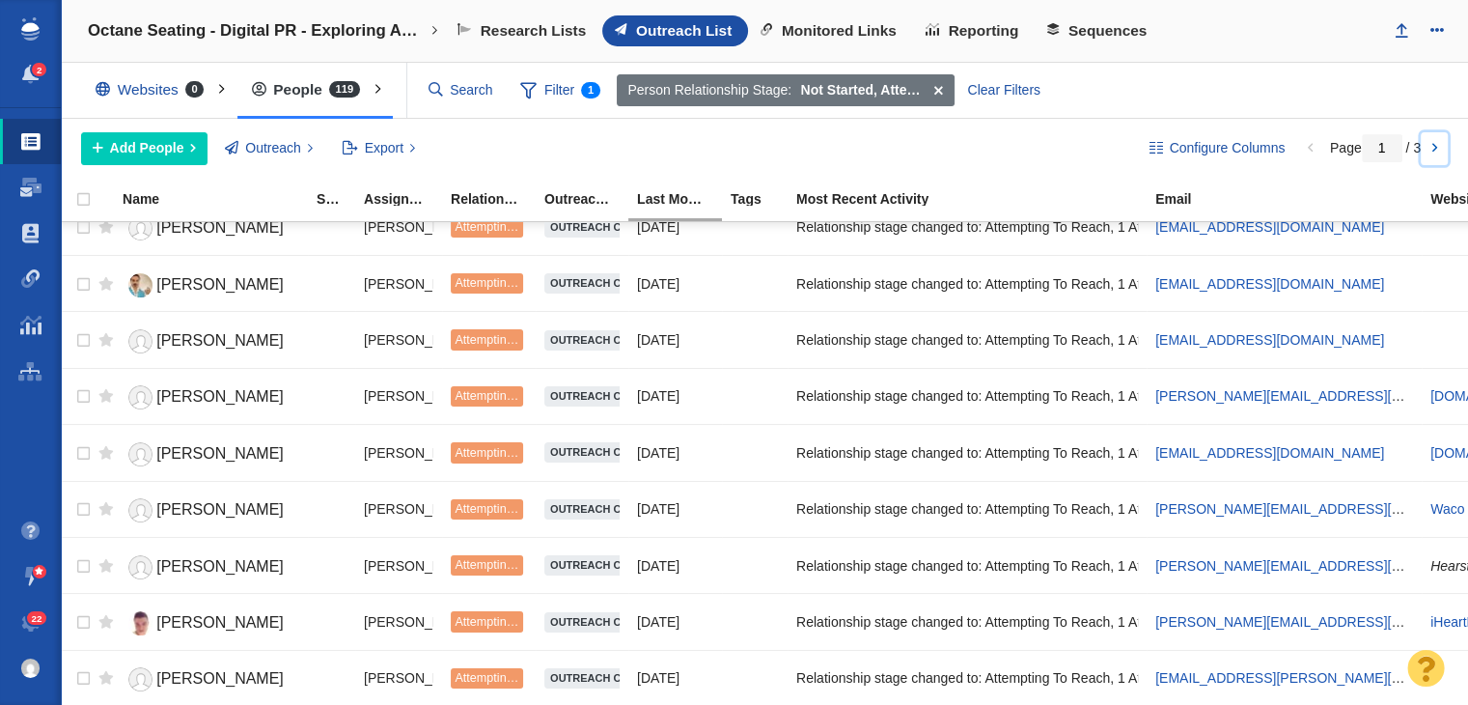
click at [1442, 137] on link at bounding box center [1434, 148] width 27 height 33
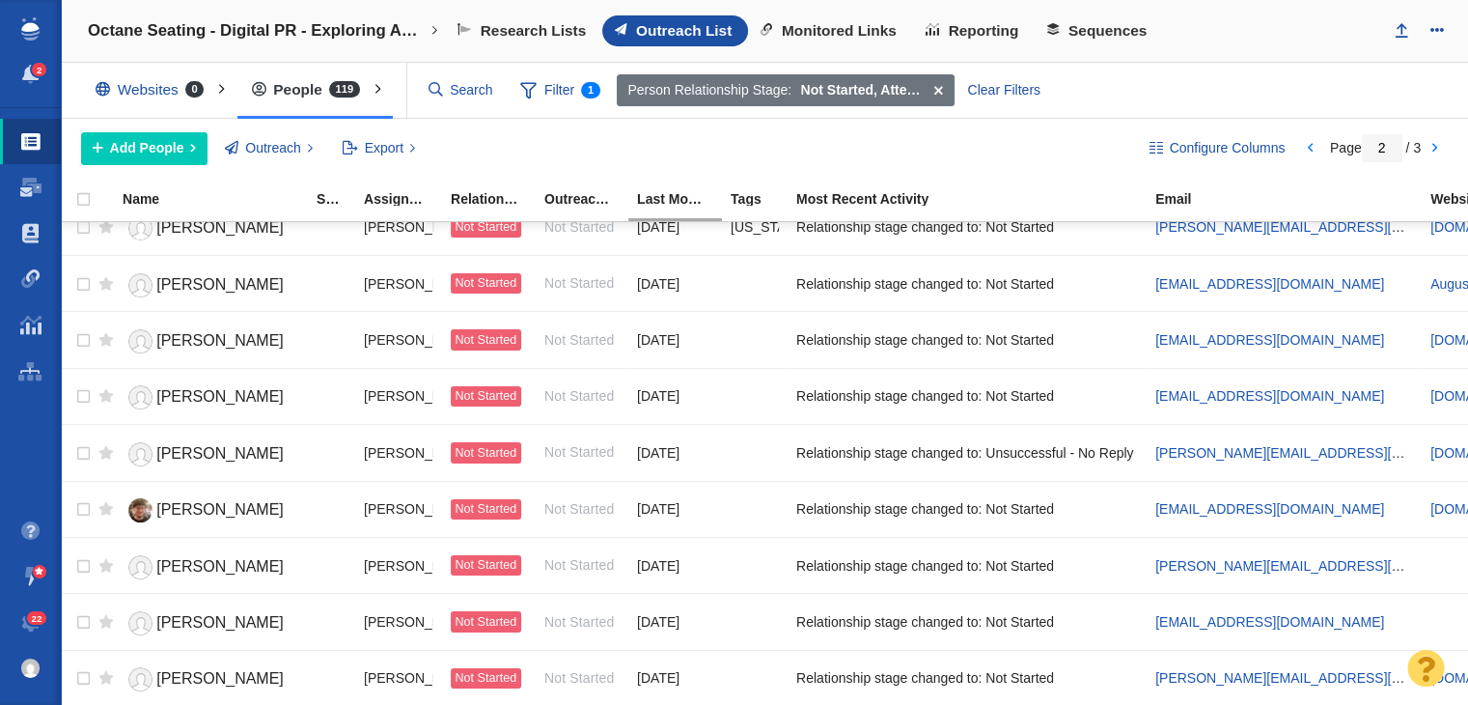
click at [1451, 148] on div "Page 1 / 3" at bounding box center [1375, 147] width 158 height 15
click at [1441, 145] on link at bounding box center [1434, 148] width 27 height 33
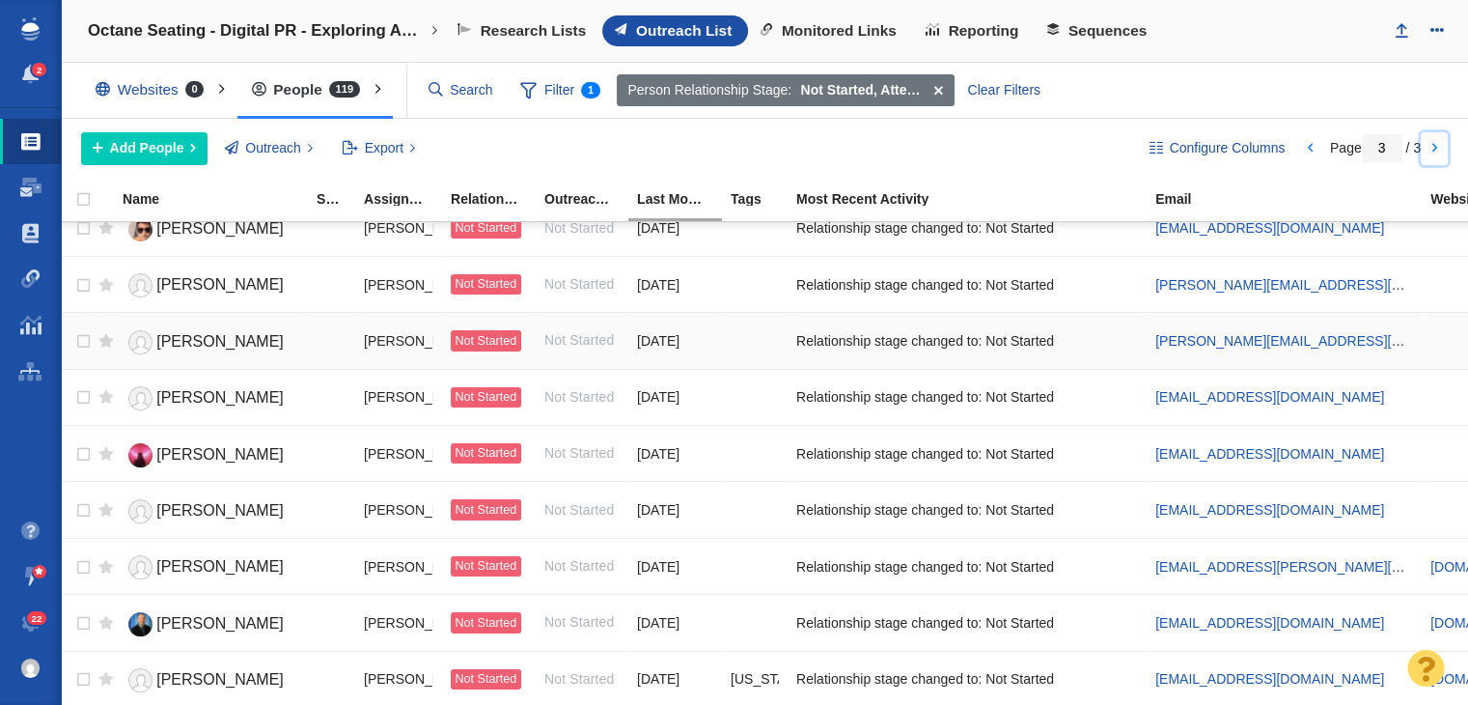
scroll to position [596, 0]
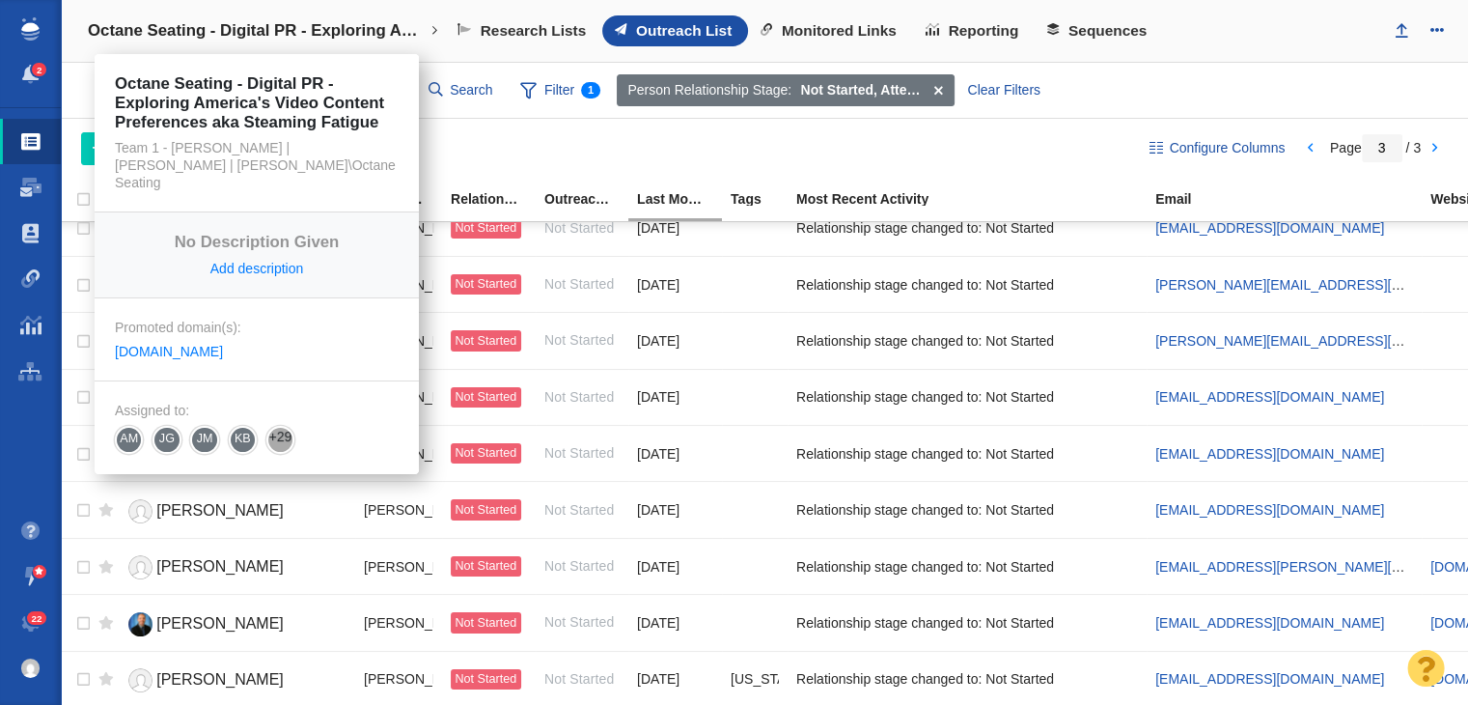
click at [133, 31] on h4 "Octane Seating - Digital PR - Exploring America's Video Content Preferences aka…" at bounding box center [257, 30] width 338 height 19
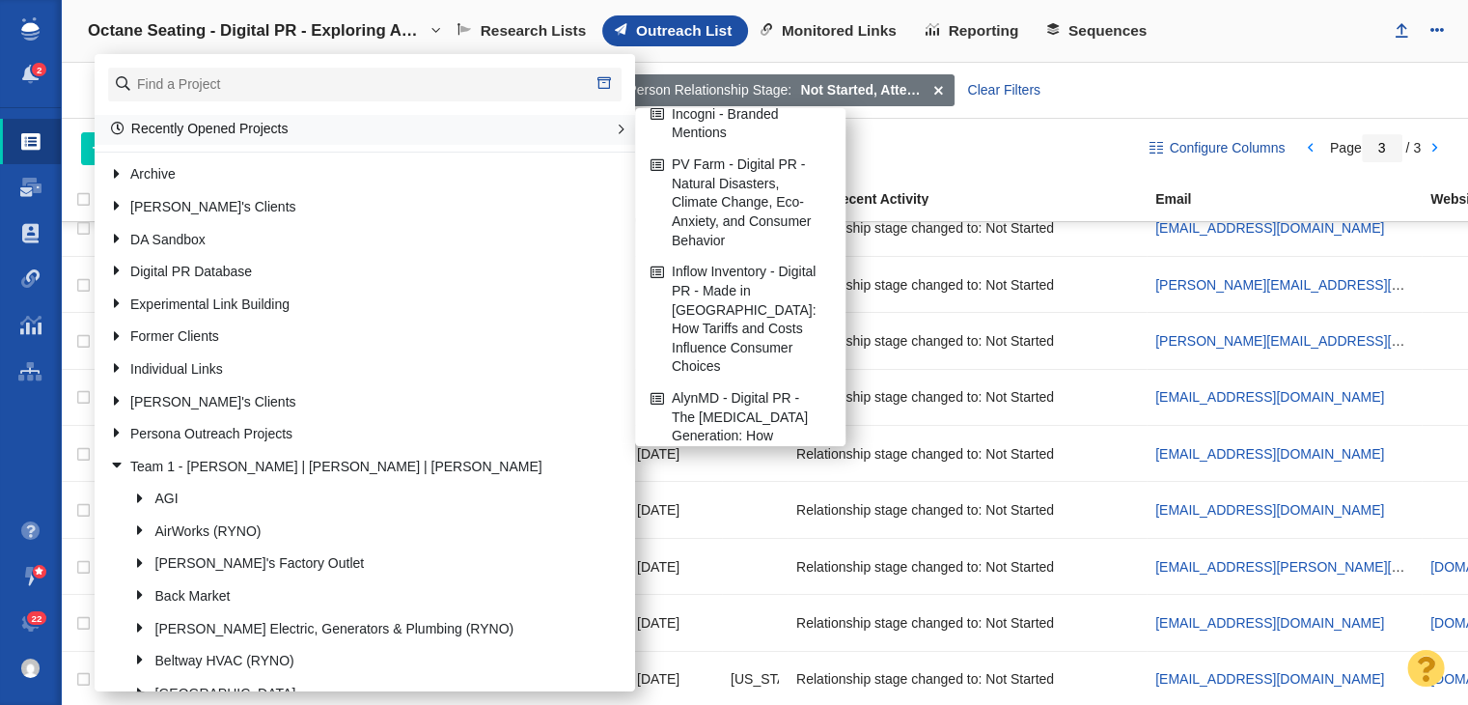
scroll to position [386, 0]
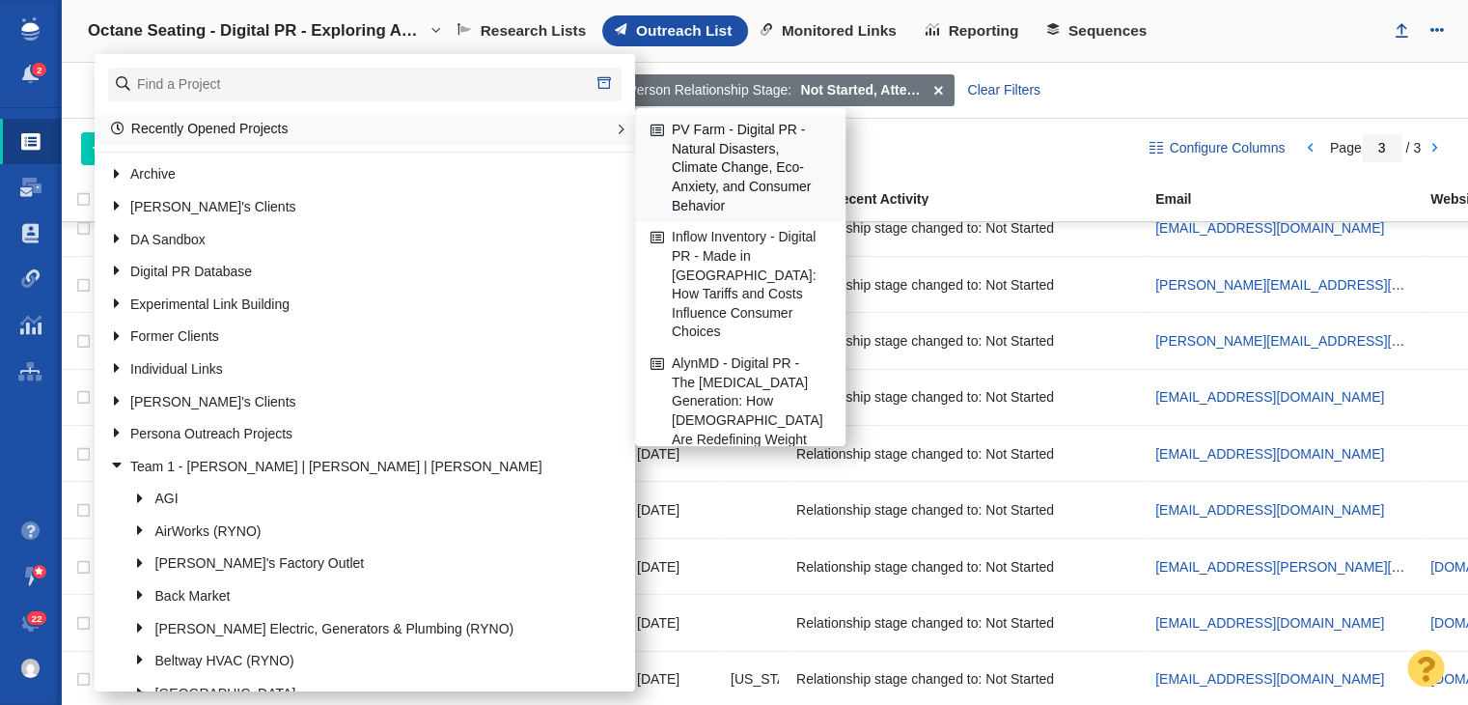
click at [753, 179] on link "PV Farm - Digital PR - Natural Disasters, Climate Change, Eco-Anxiety, and Cons…" at bounding box center [740, 168] width 189 height 105
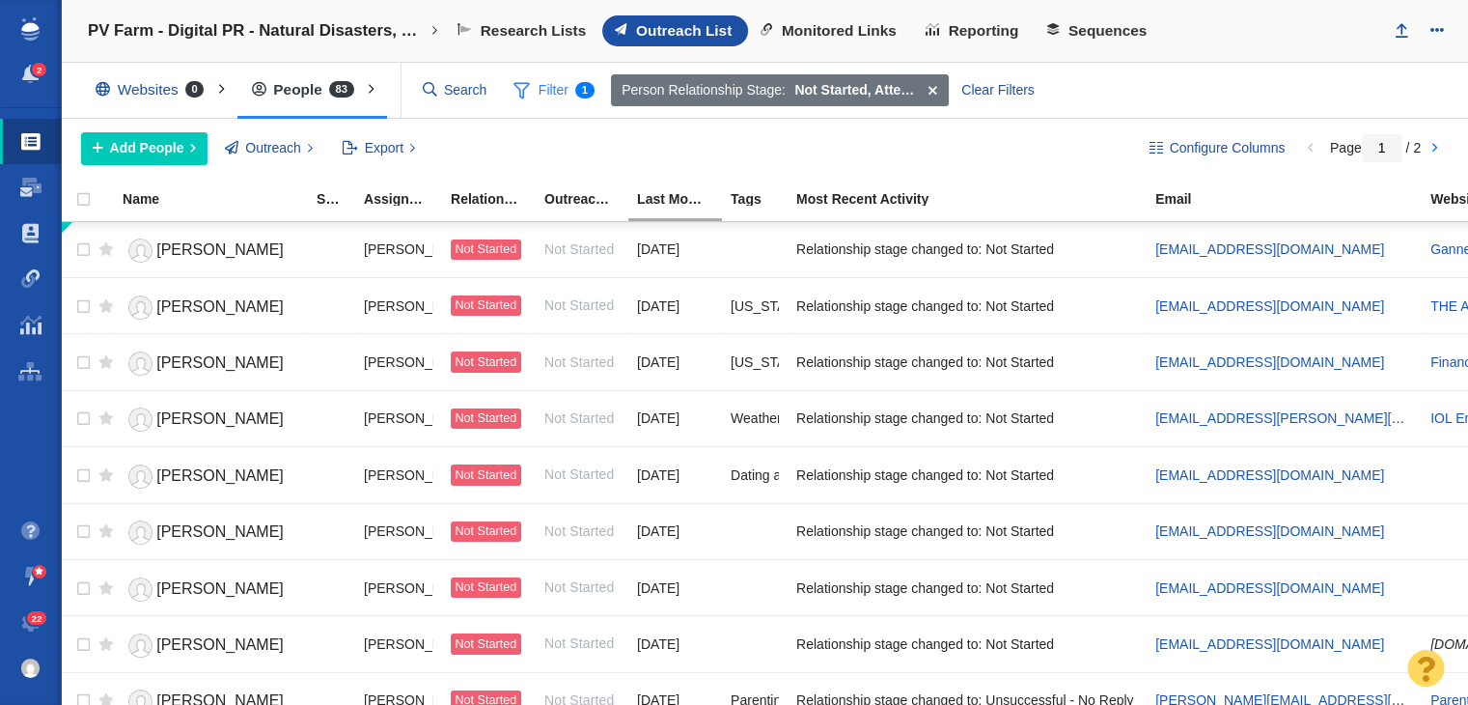
click at [554, 99] on span "Filter 1" at bounding box center [554, 90] width 102 height 37
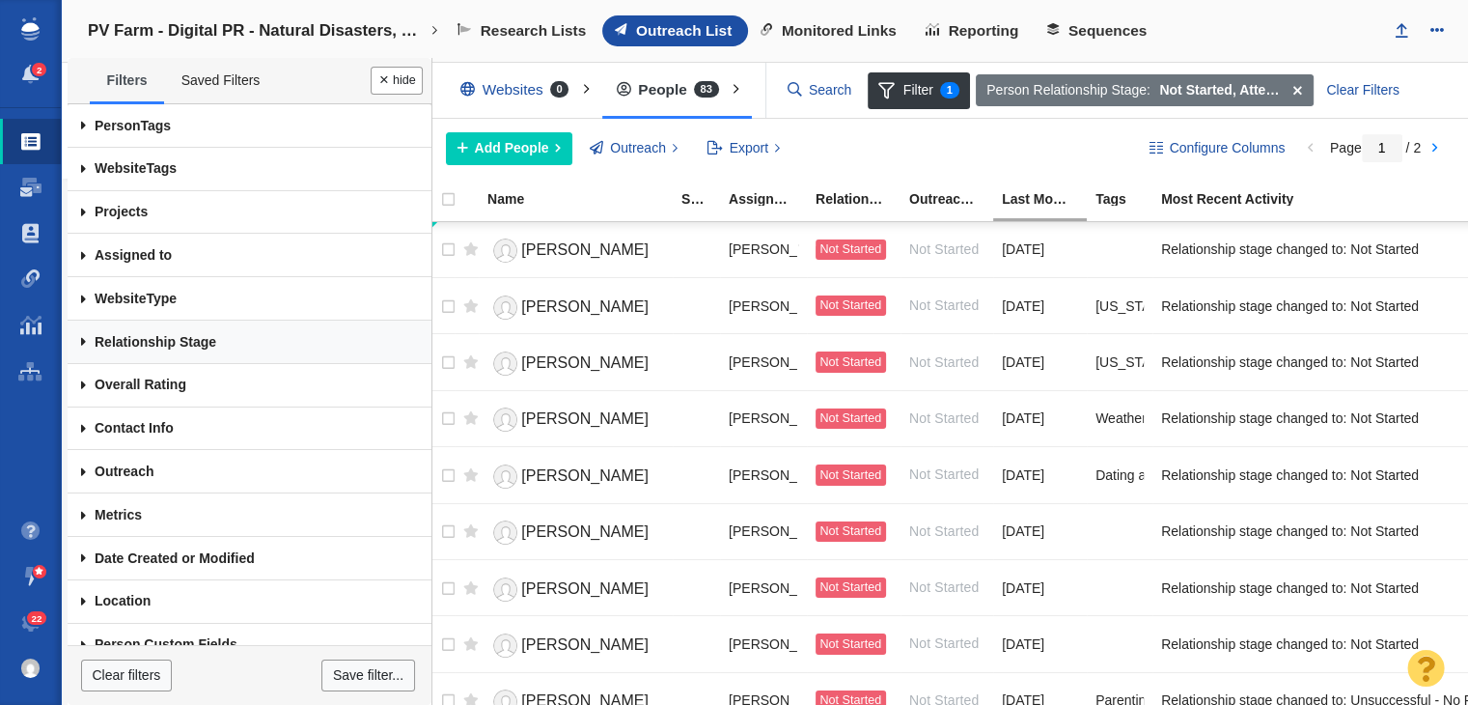
click at [170, 348] on link "Relationship Stage" at bounding box center [250, 341] width 364 height 43
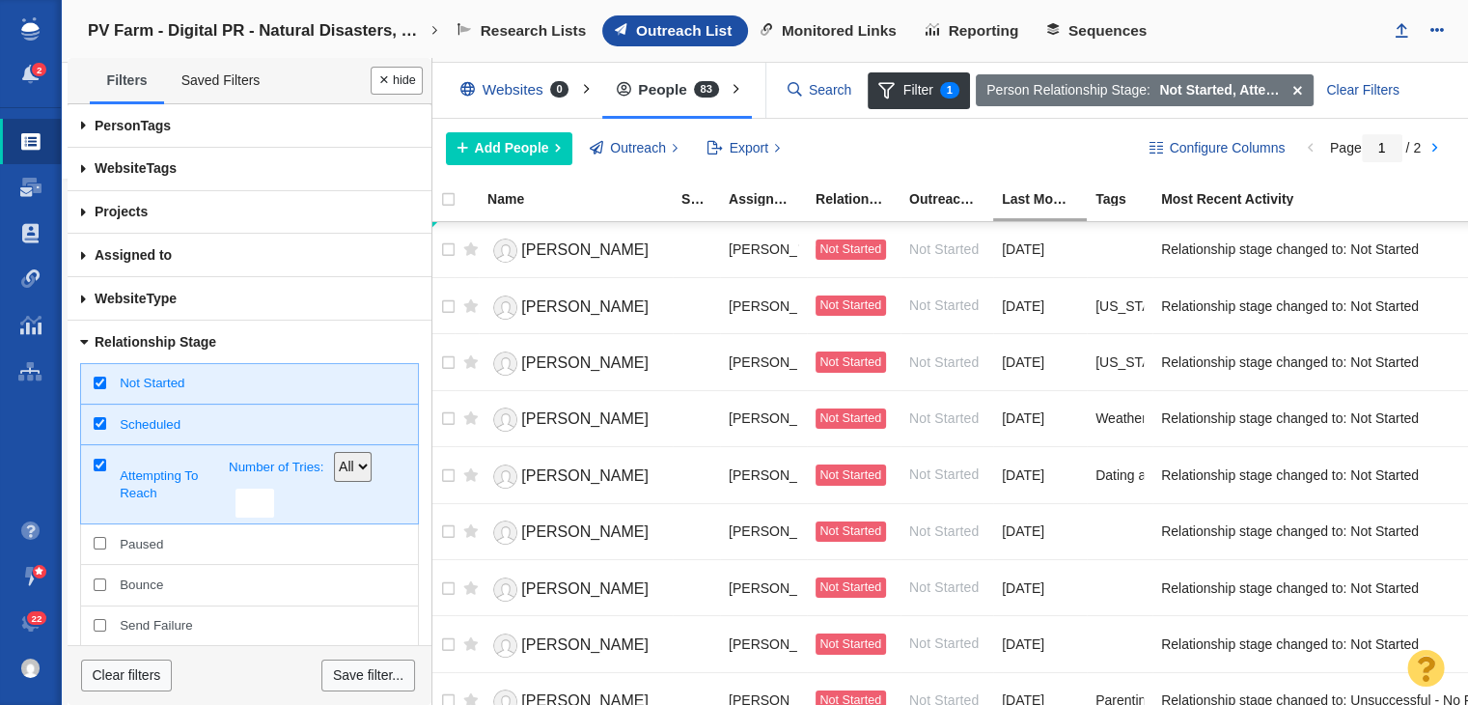
click at [163, 389] on span "Not Started" at bounding box center [262, 383] width 285 height 17
click at [106, 389] on input "Not Started" at bounding box center [100, 382] width 13 height 13
checkbox input "false"
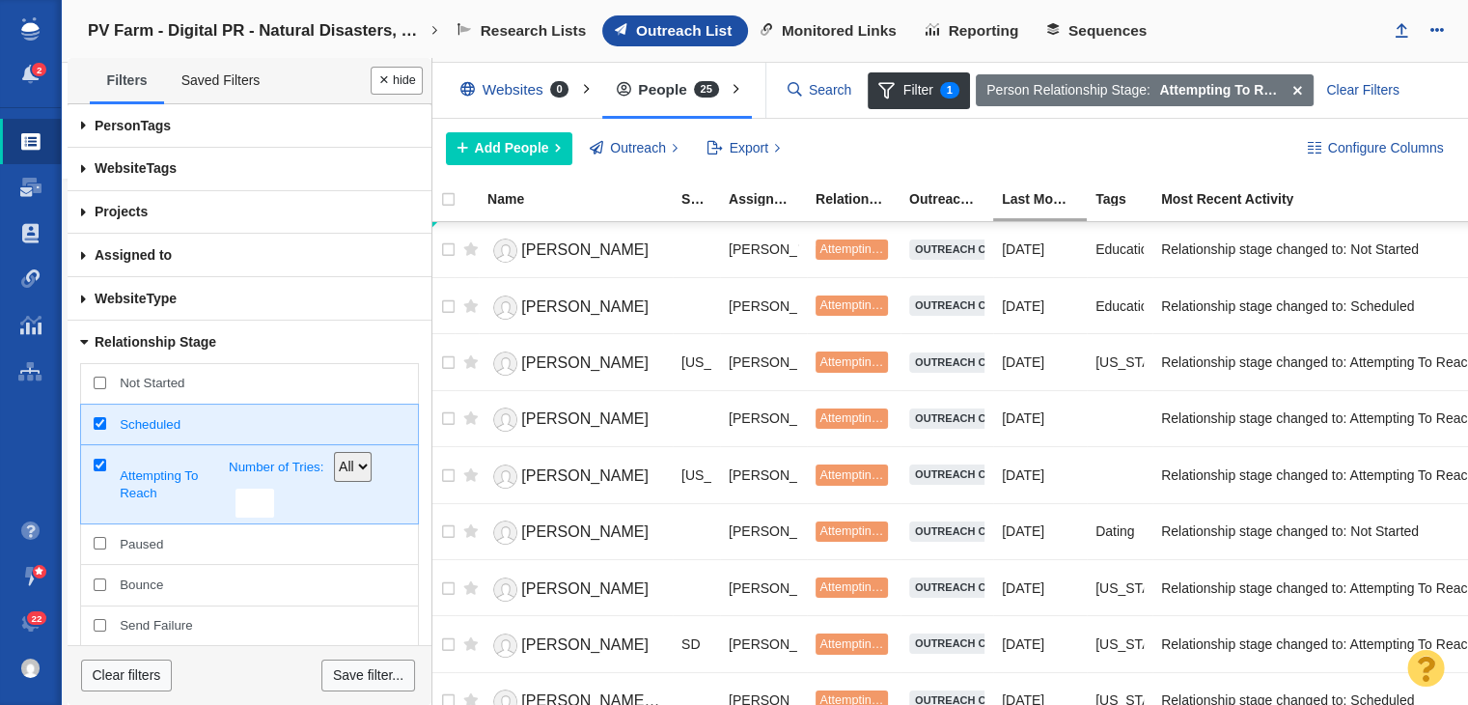
click at [147, 420] on span "Scheduled" at bounding box center [262, 424] width 285 height 17
click at [106, 420] on input "Scheduled" at bounding box center [100, 423] width 13 height 13
checkbox input "false"
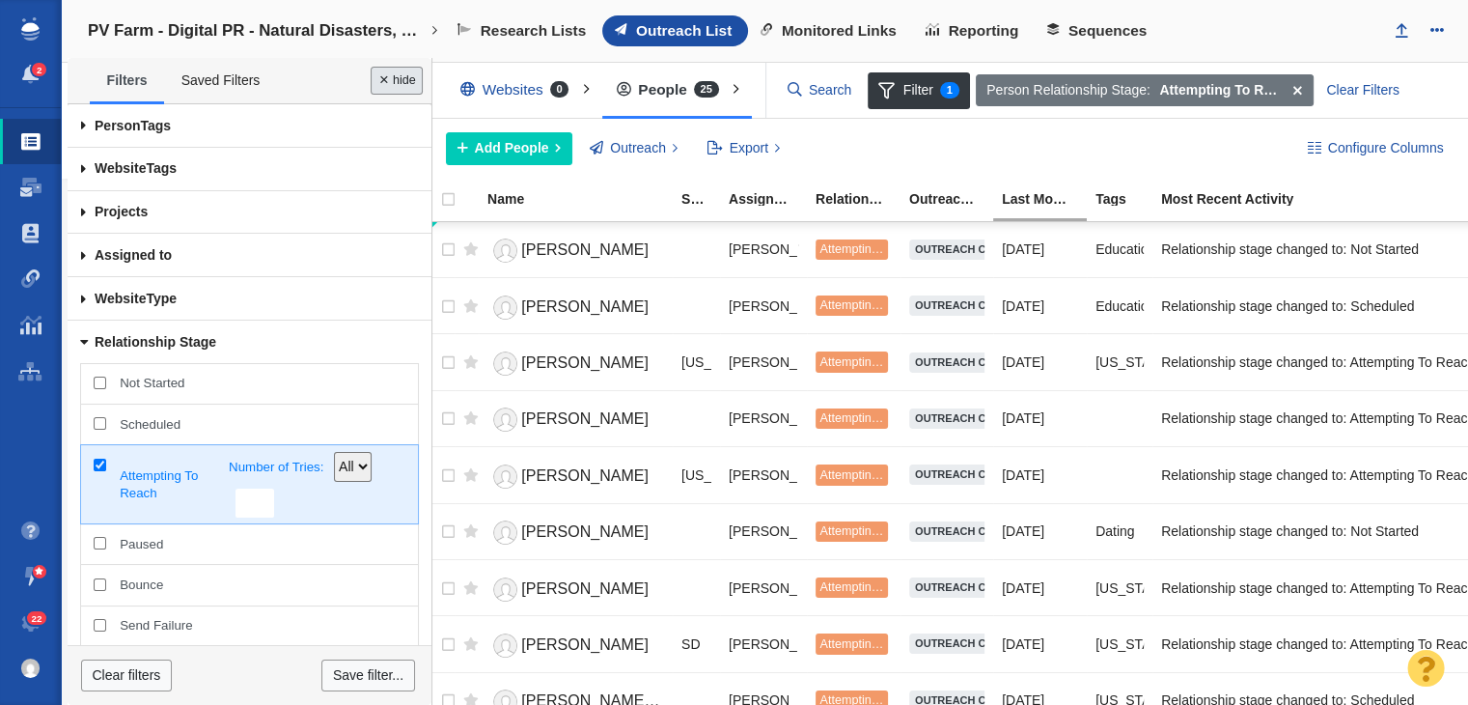
click at [412, 82] on button "Done" at bounding box center [397, 81] width 52 height 28
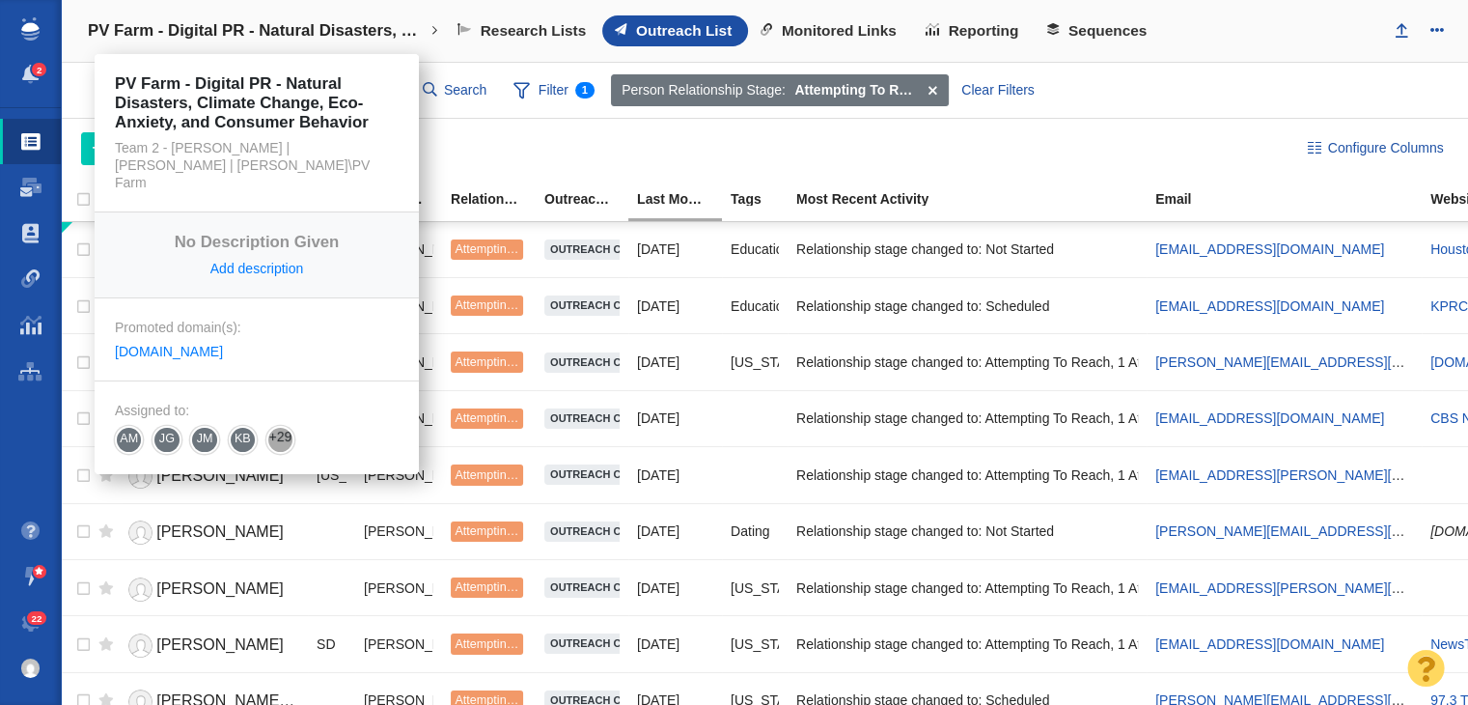
click at [181, 28] on h4 "PV Farm - Digital PR - Natural Disasters, Climate Change, Eco-Anxiety, and Cons…" at bounding box center [257, 30] width 338 height 19
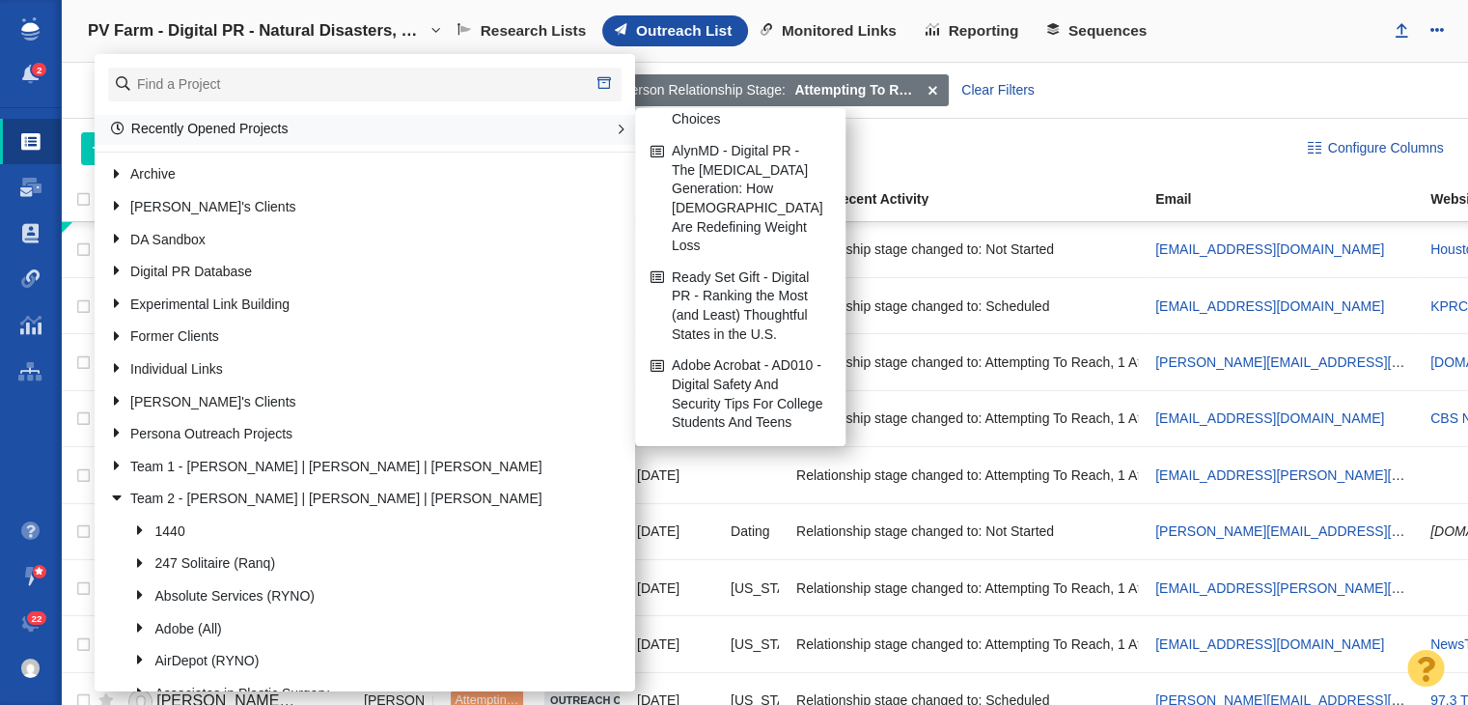
scroll to position [654, 0]
click at [739, 162] on link "AlynMD - Digital PR - The [MEDICAL_DATA] Generation: How [DEMOGRAPHIC_DATA] Are…" at bounding box center [740, 199] width 189 height 125
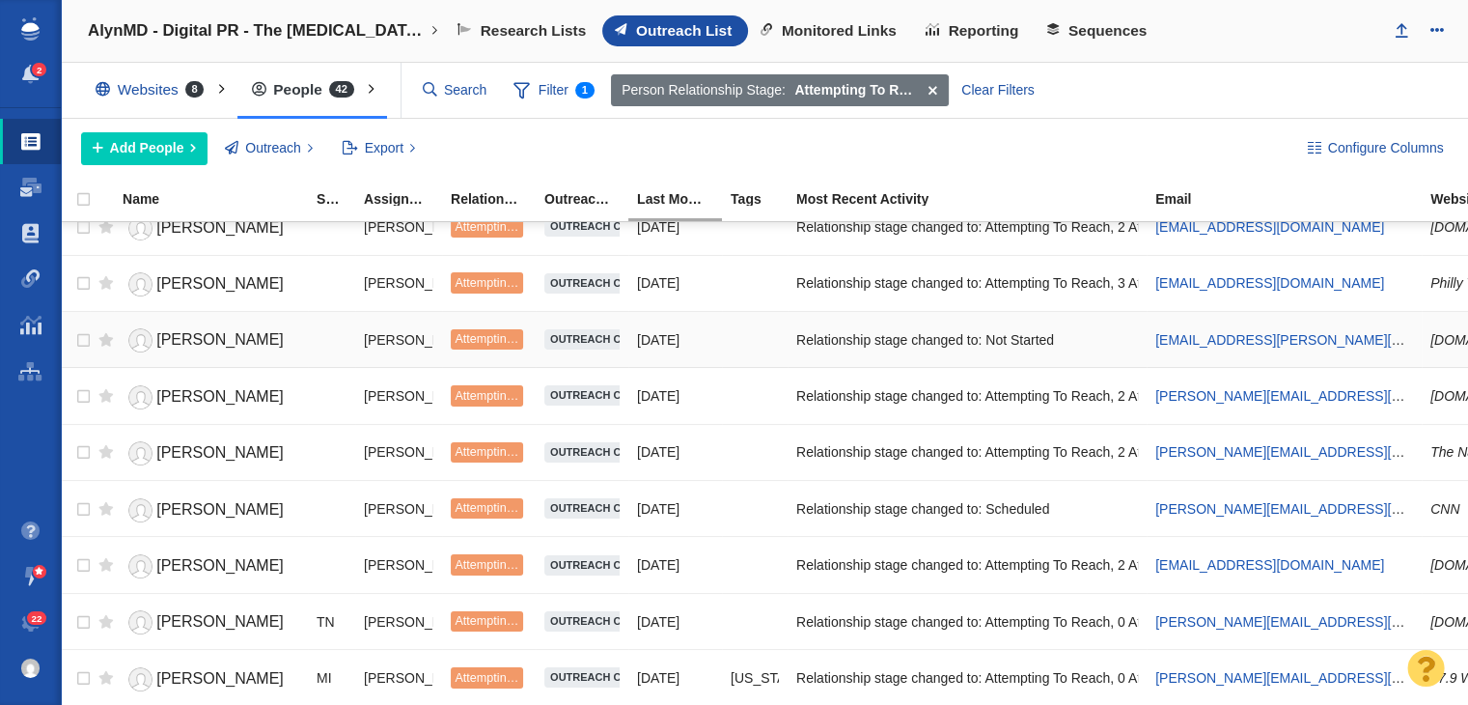
scroll to position [1888, 0]
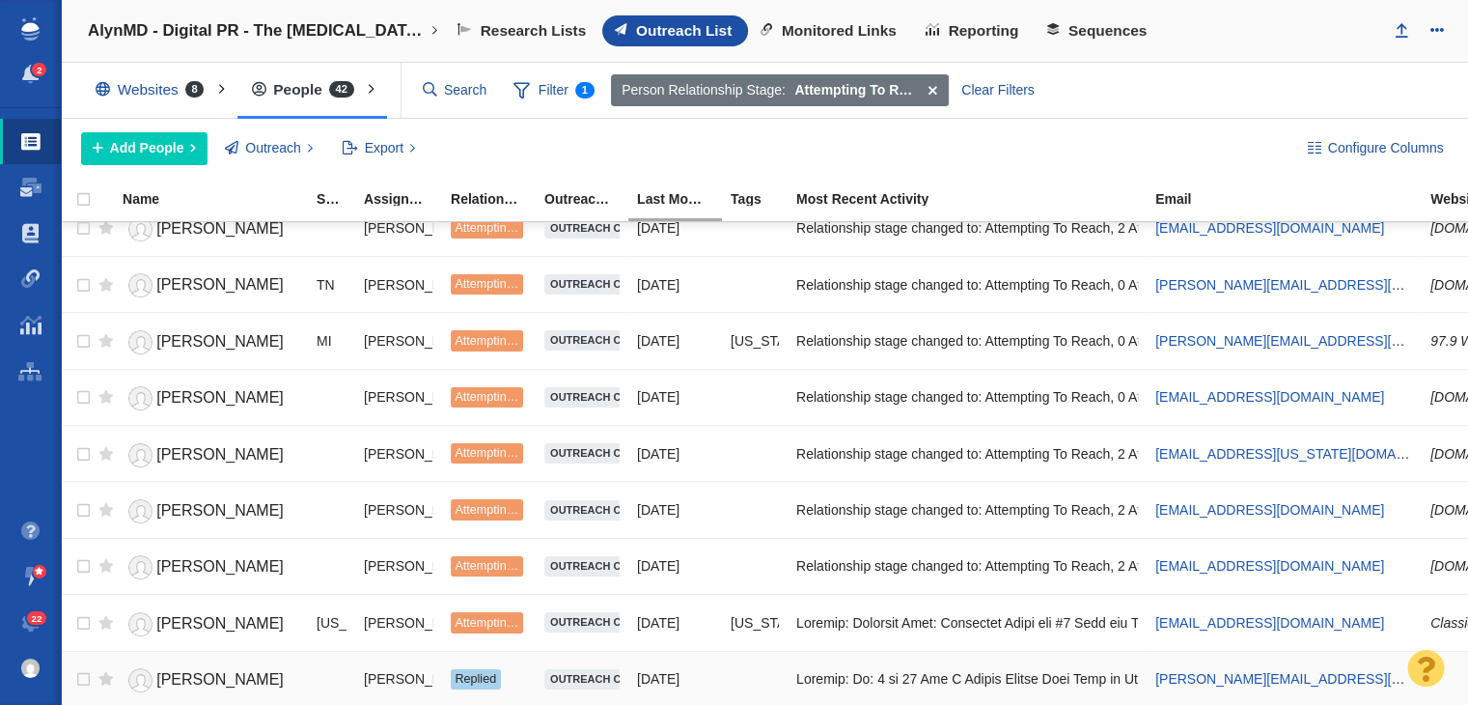
click at [486, 672] on span "Replied" at bounding box center [476, 679] width 42 height 14
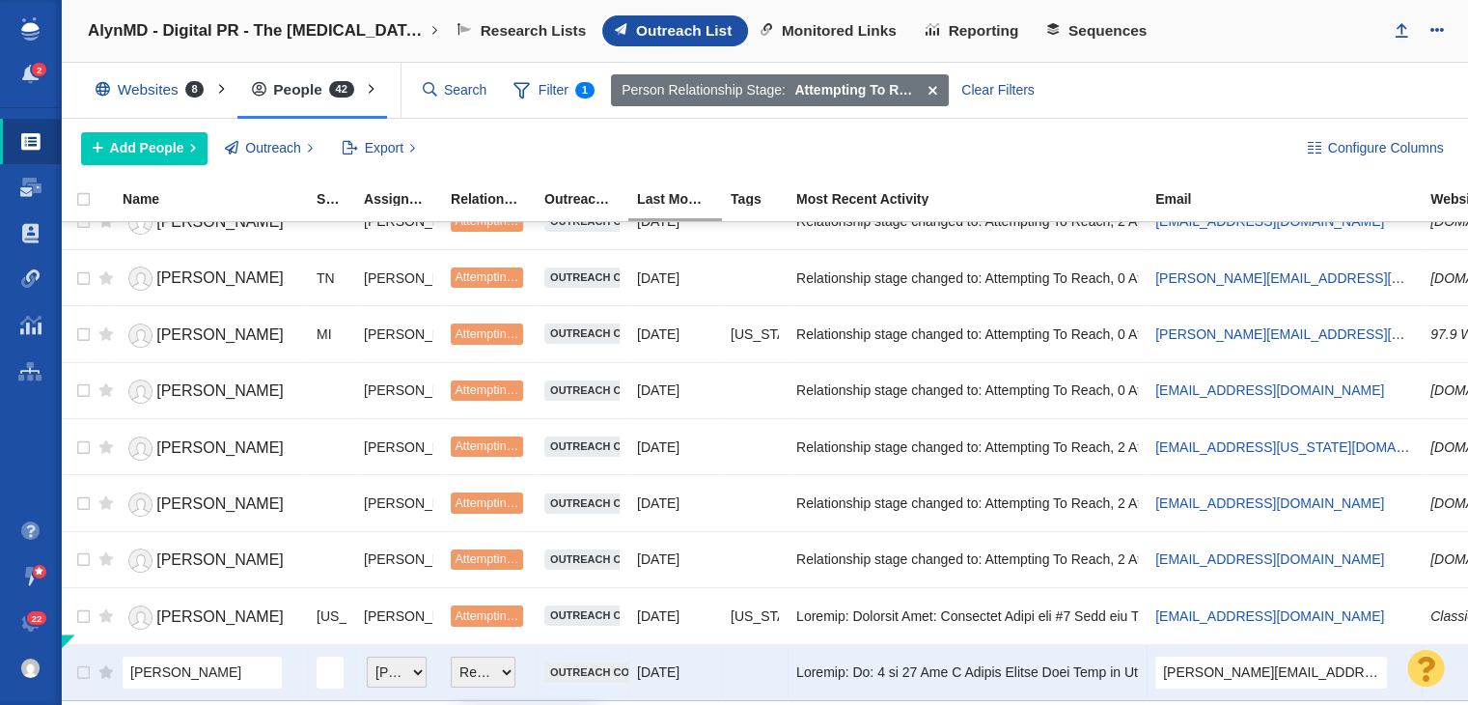
scroll to position [1950, 0]
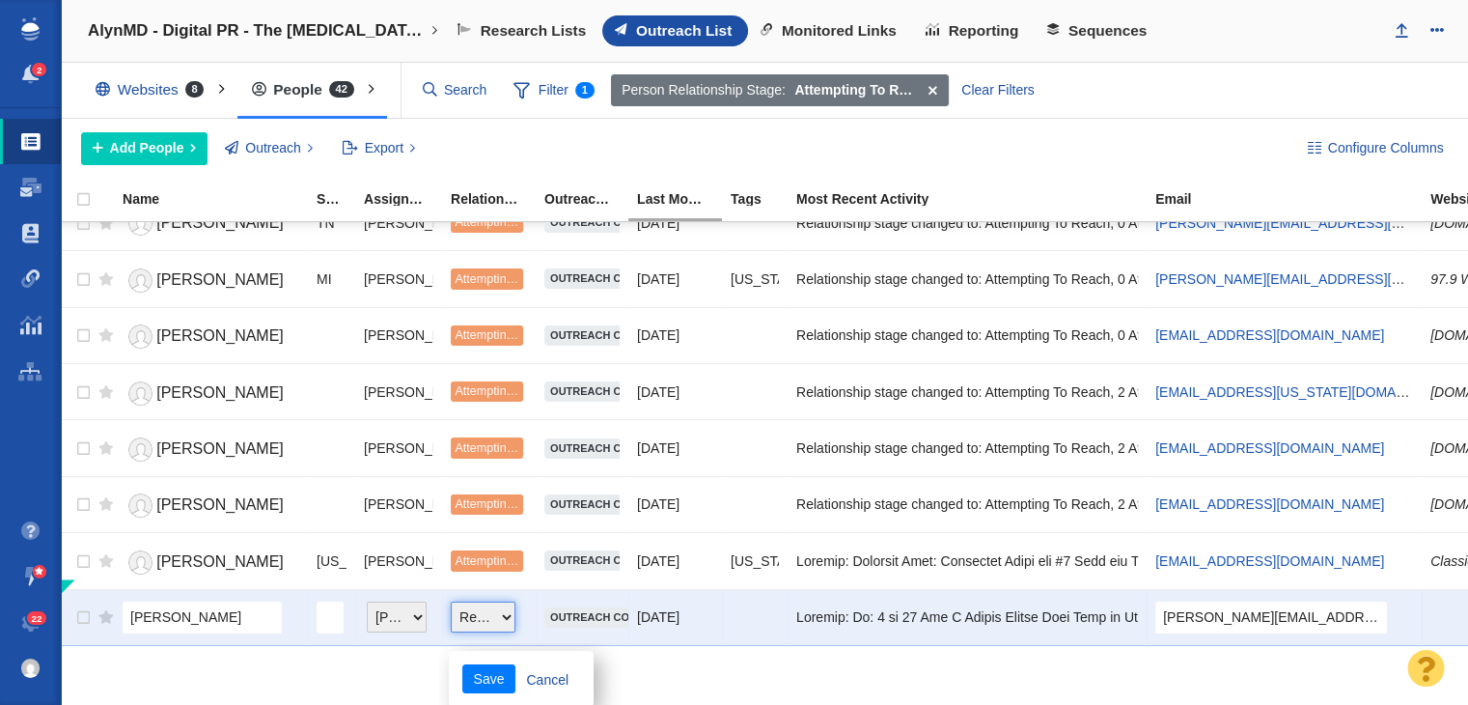
click at [494, 604] on select "Choose One Not Started Scheduled Attempting To Reach Paused Bounce Send Failure…" at bounding box center [483, 616] width 65 height 31
select select "8"
click at [451, 601] on select "Choose One Not Started Scheduled Attempting To Reach Paused Bounce Send Failure…" at bounding box center [483, 616] width 65 height 31
click at [494, 664] on button "Save" at bounding box center [488, 678] width 53 height 29
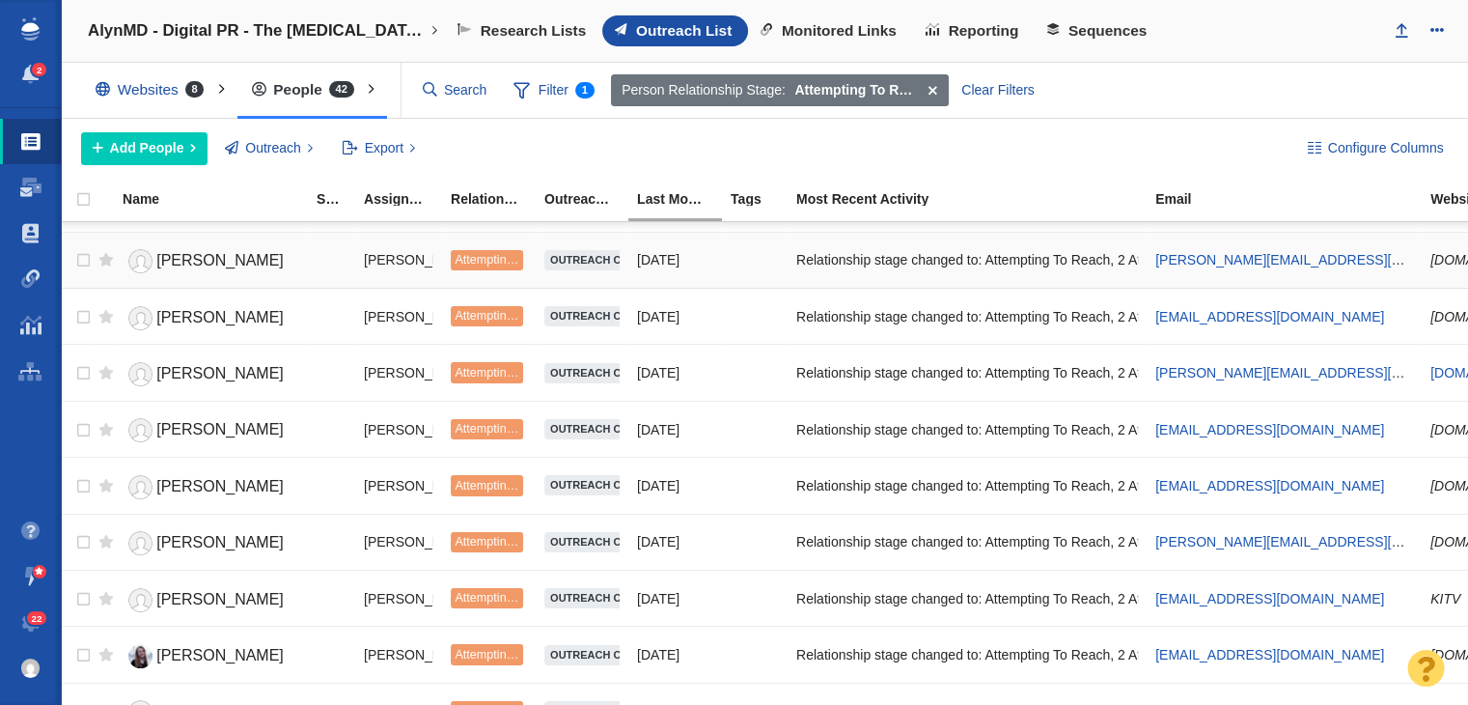
scroll to position [0, 0]
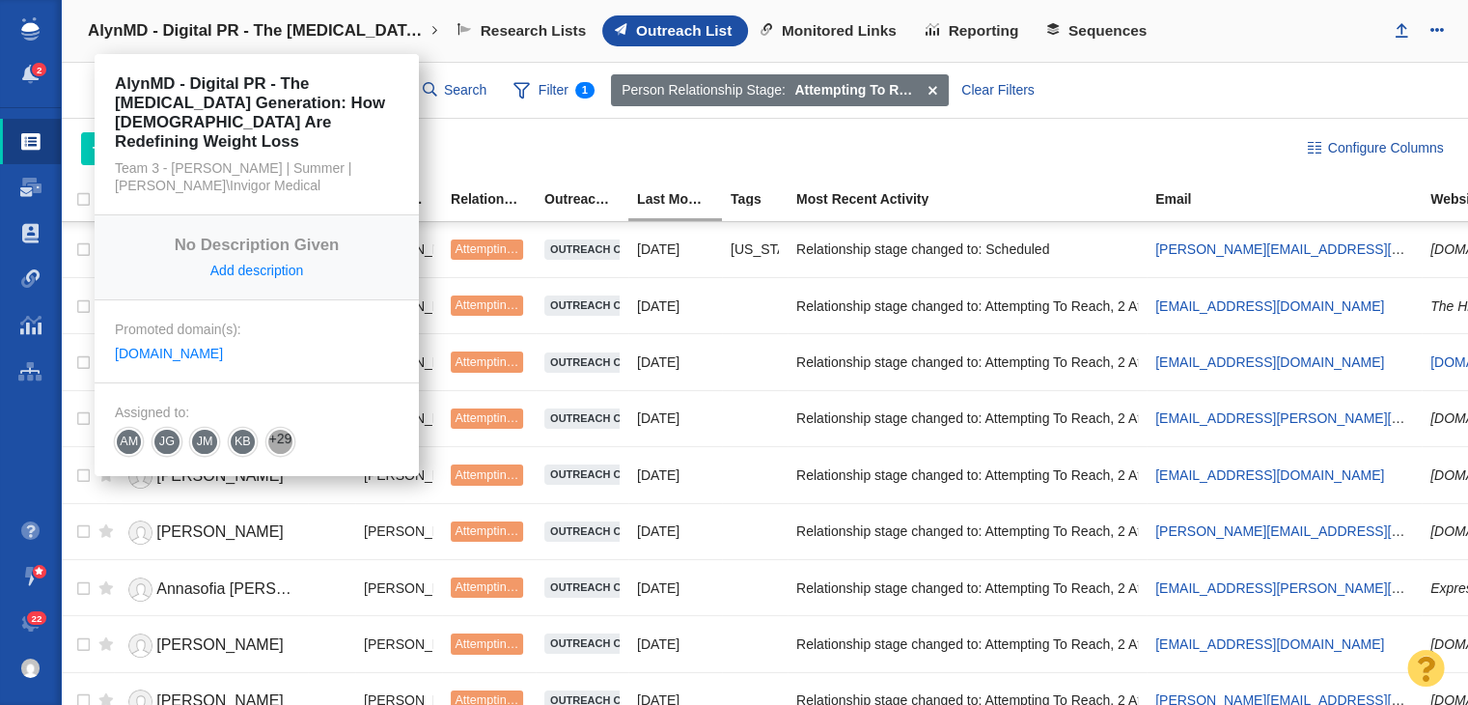
click at [291, 42] on link "AlynMD - Digital PR - The [MEDICAL_DATA] Generation: How [DEMOGRAPHIC_DATA] Are…" at bounding box center [262, 31] width 377 height 46
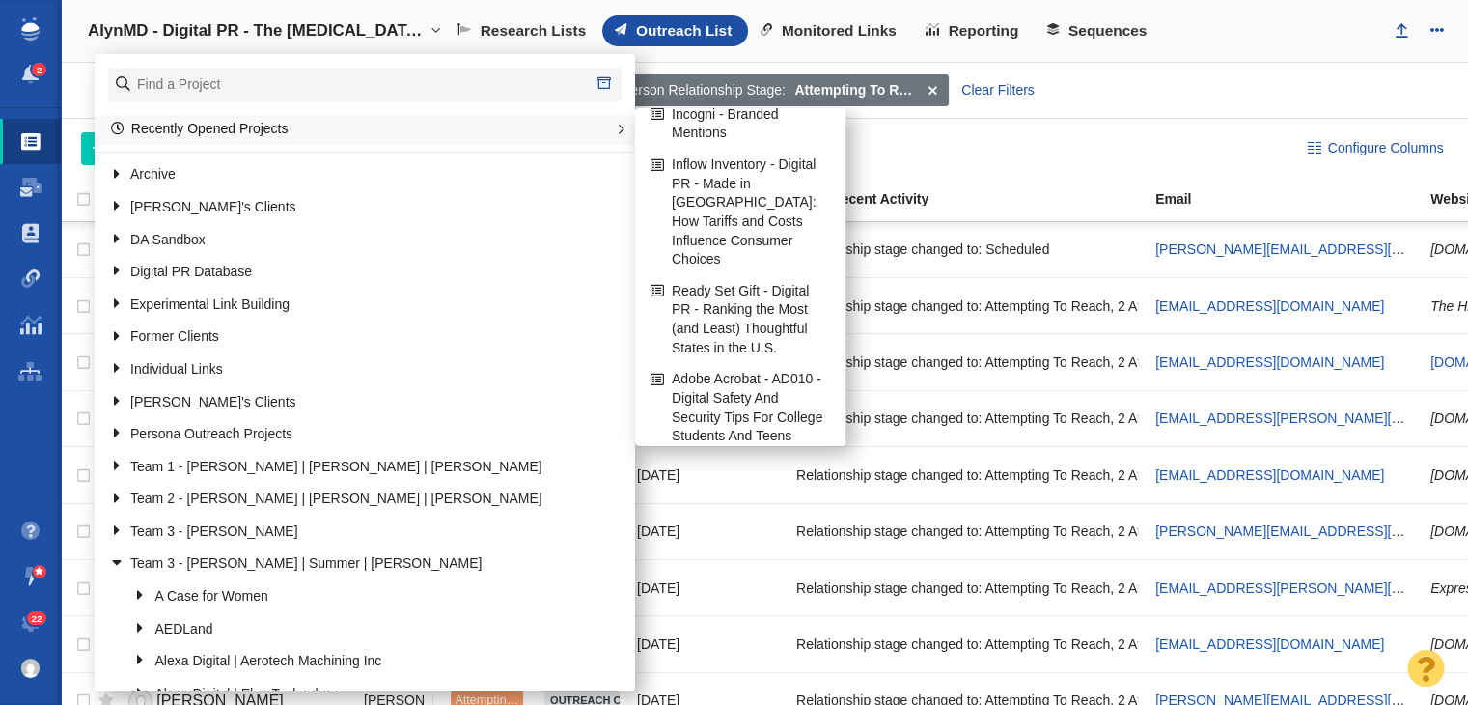
scroll to position [654, 0]
